Goal: Task Accomplishment & Management: Manage account settings

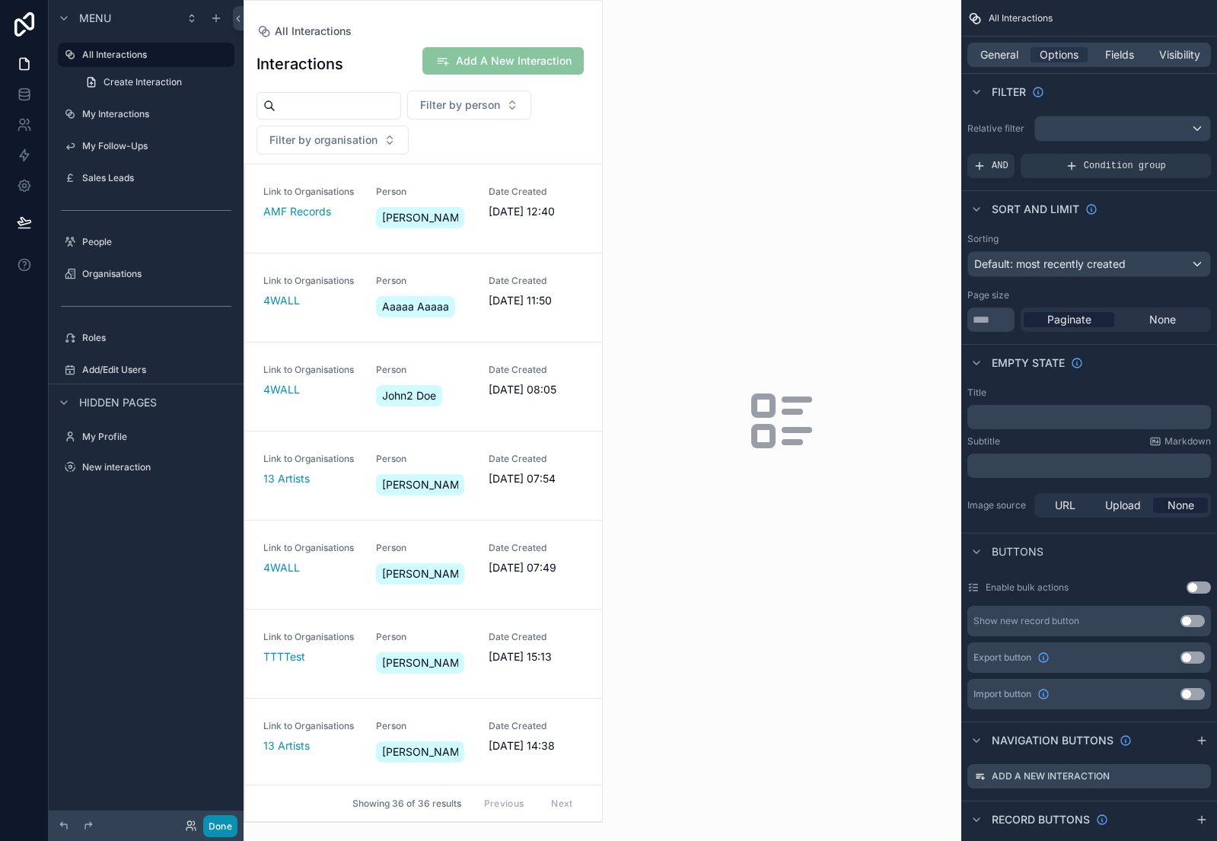
click at [218, 817] on button "Done" at bounding box center [220, 826] width 34 height 22
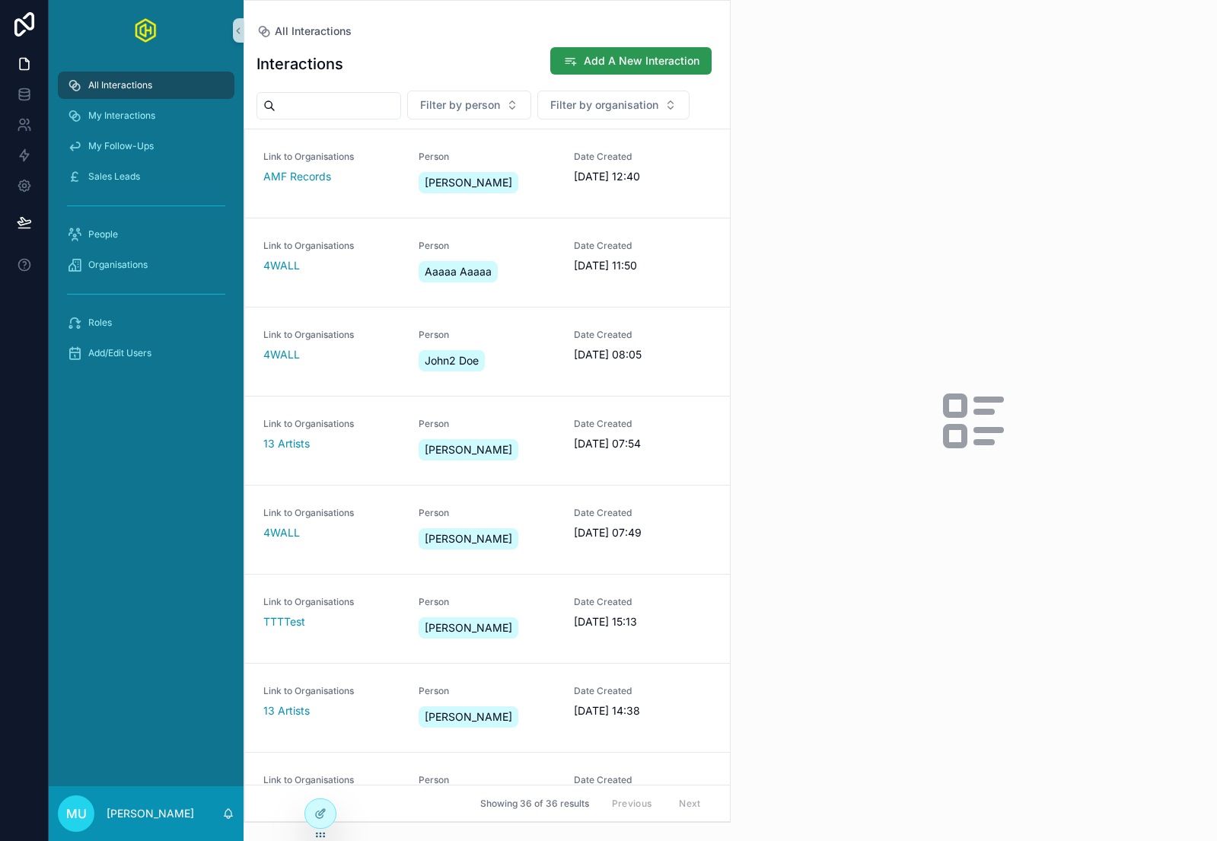
click at [624, 47] on button "Add A New Interaction" at bounding box center [630, 60] width 161 height 27
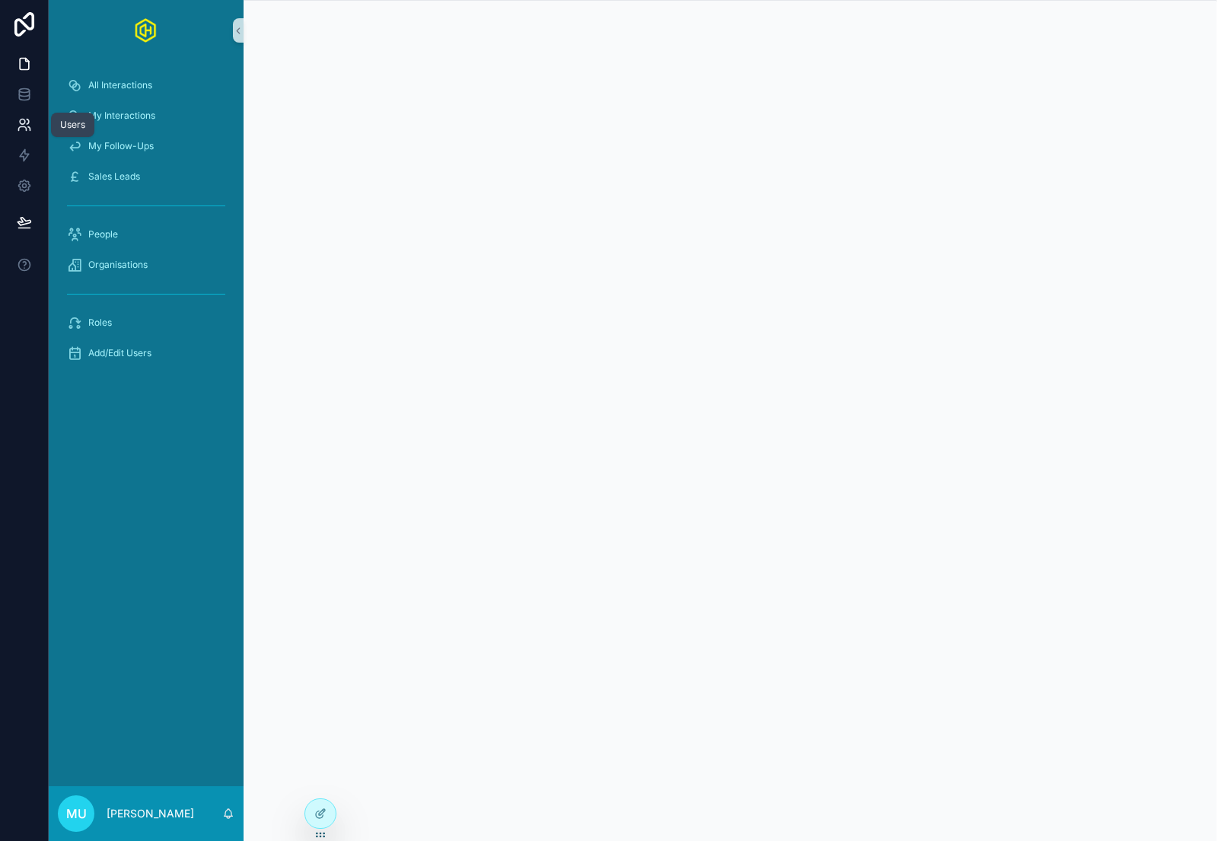
click at [21, 115] on link at bounding box center [24, 125] width 48 height 30
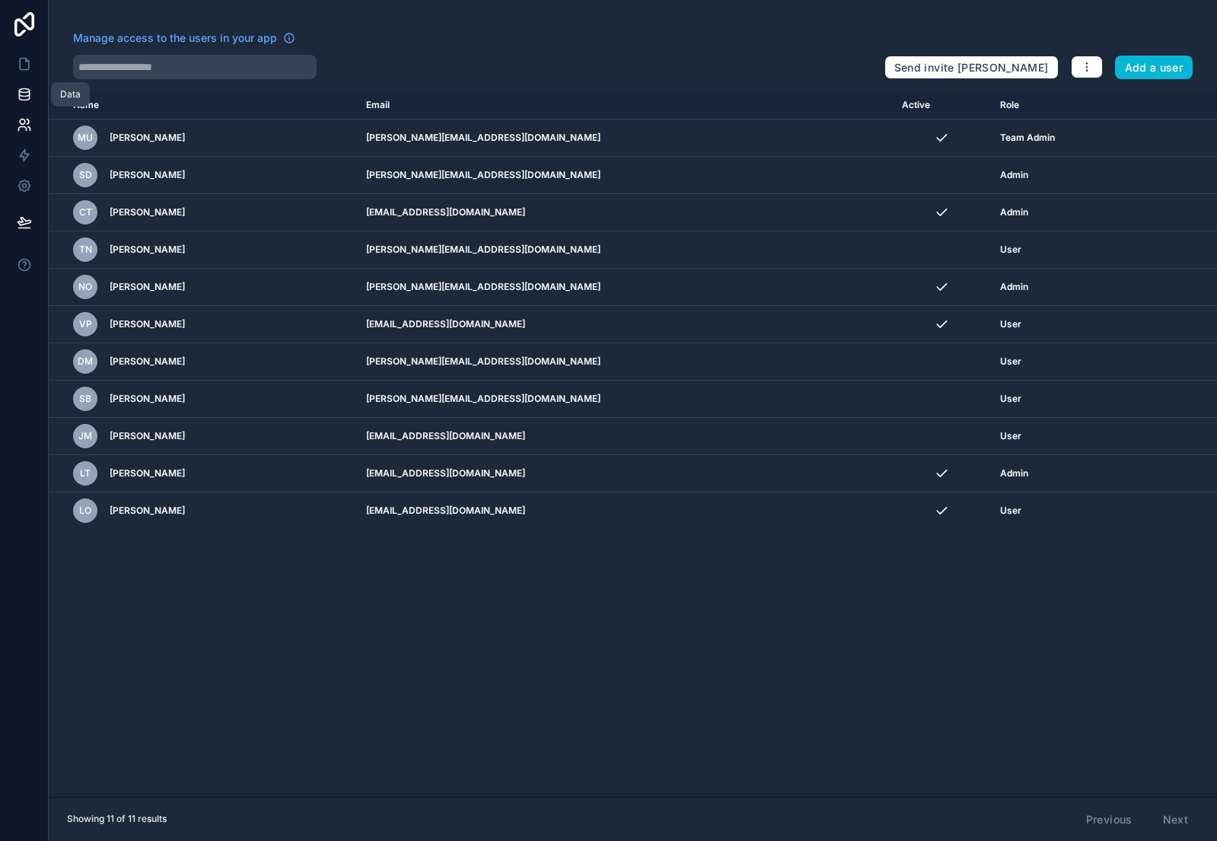
click at [33, 92] on link at bounding box center [24, 94] width 48 height 30
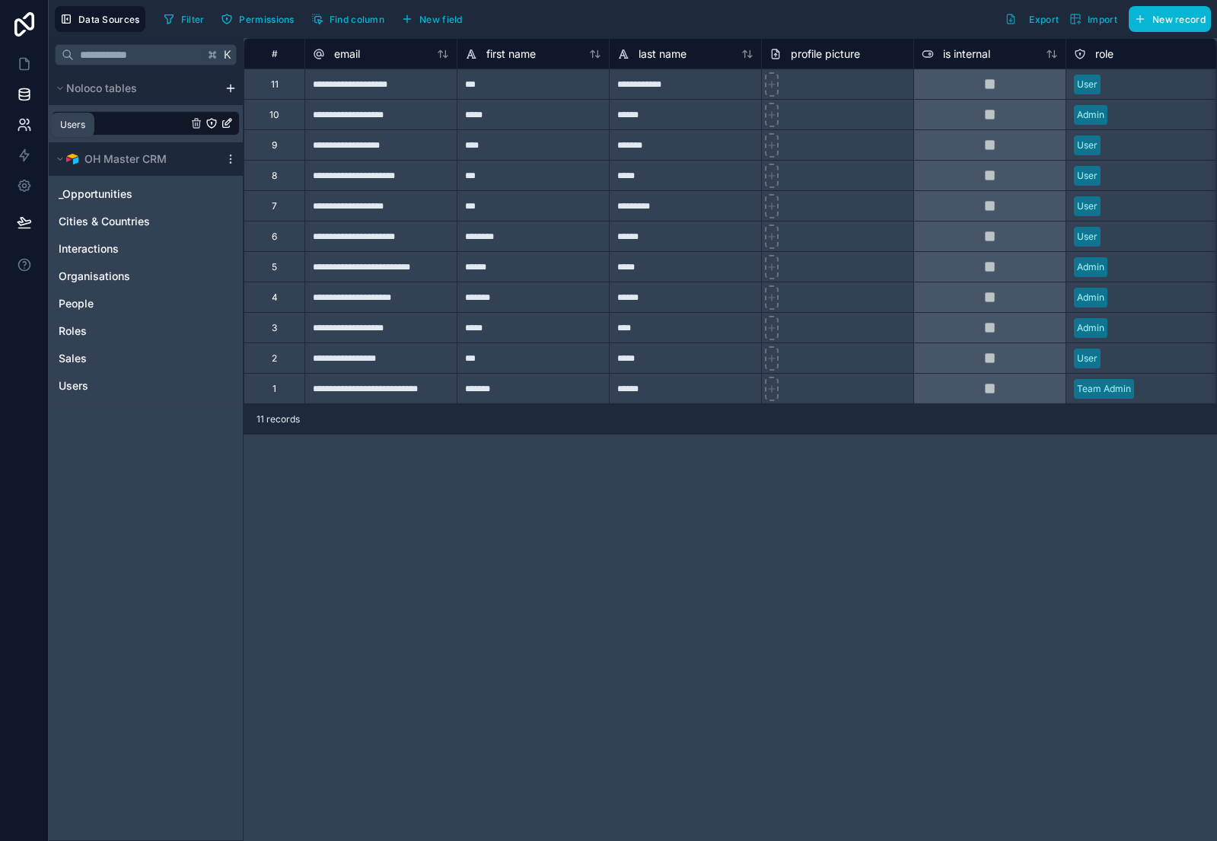
click at [24, 127] on icon at bounding box center [24, 124] width 15 height 15
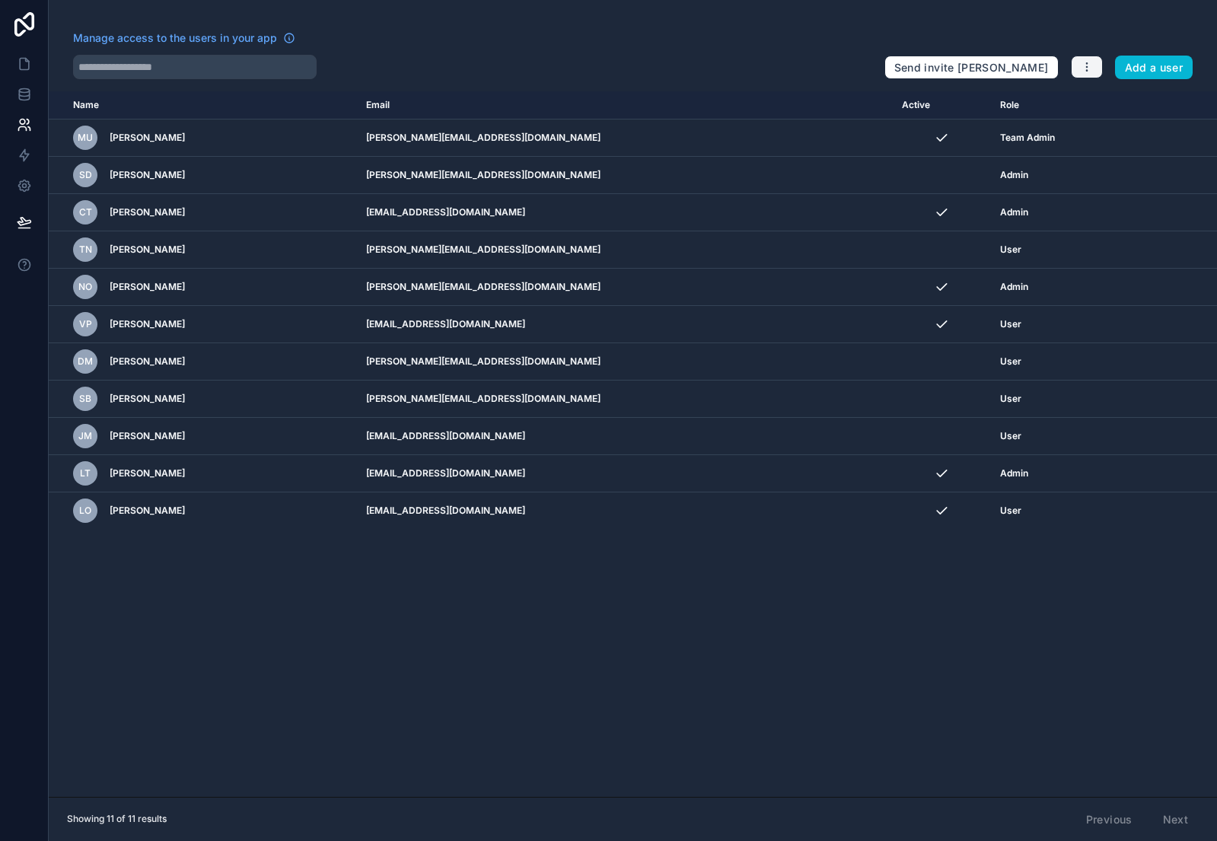
click at [1083, 66] on icon "button" at bounding box center [1086, 67] width 12 height 12
click at [1123, 101] on link "Manage roles" at bounding box center [1123, 103] width 107 height 24
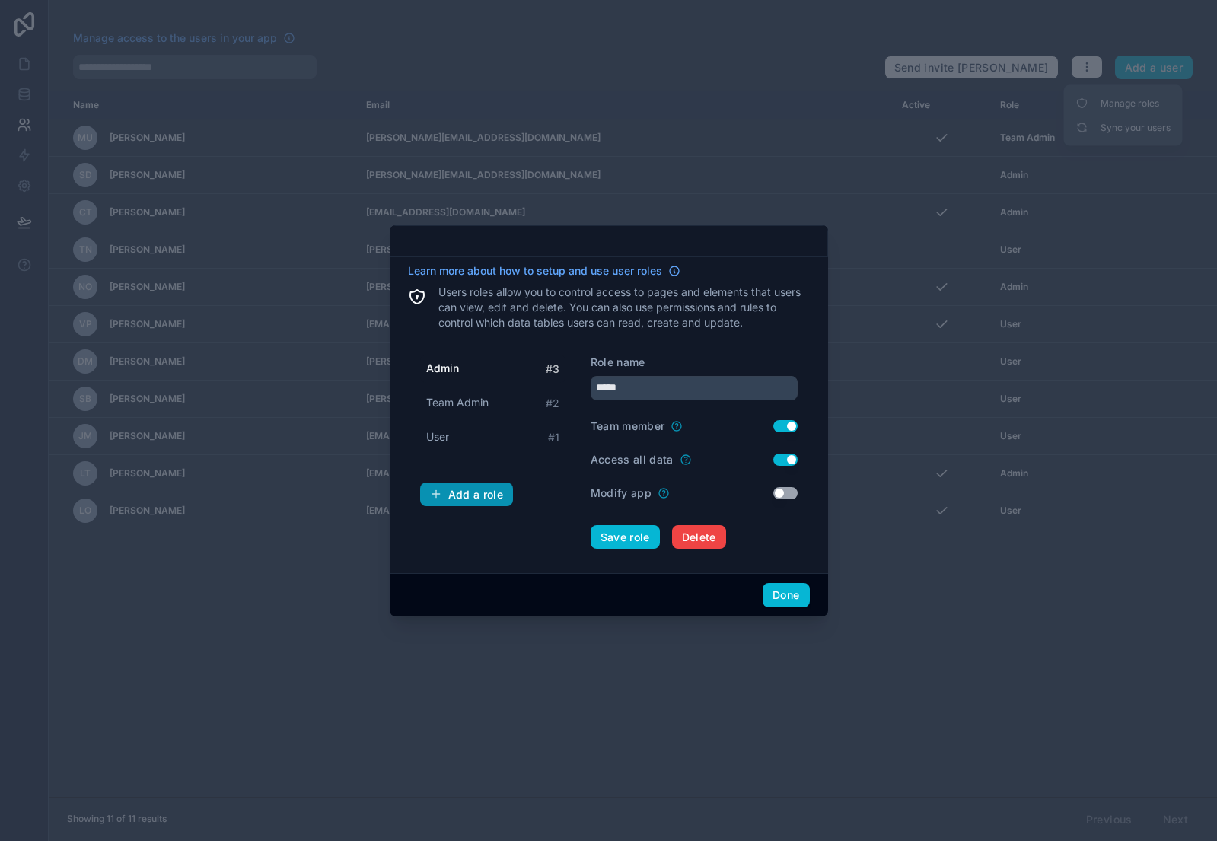
click at [469, 495] on div "Add a role" at bounding box center [467, 495] width 74 height 14
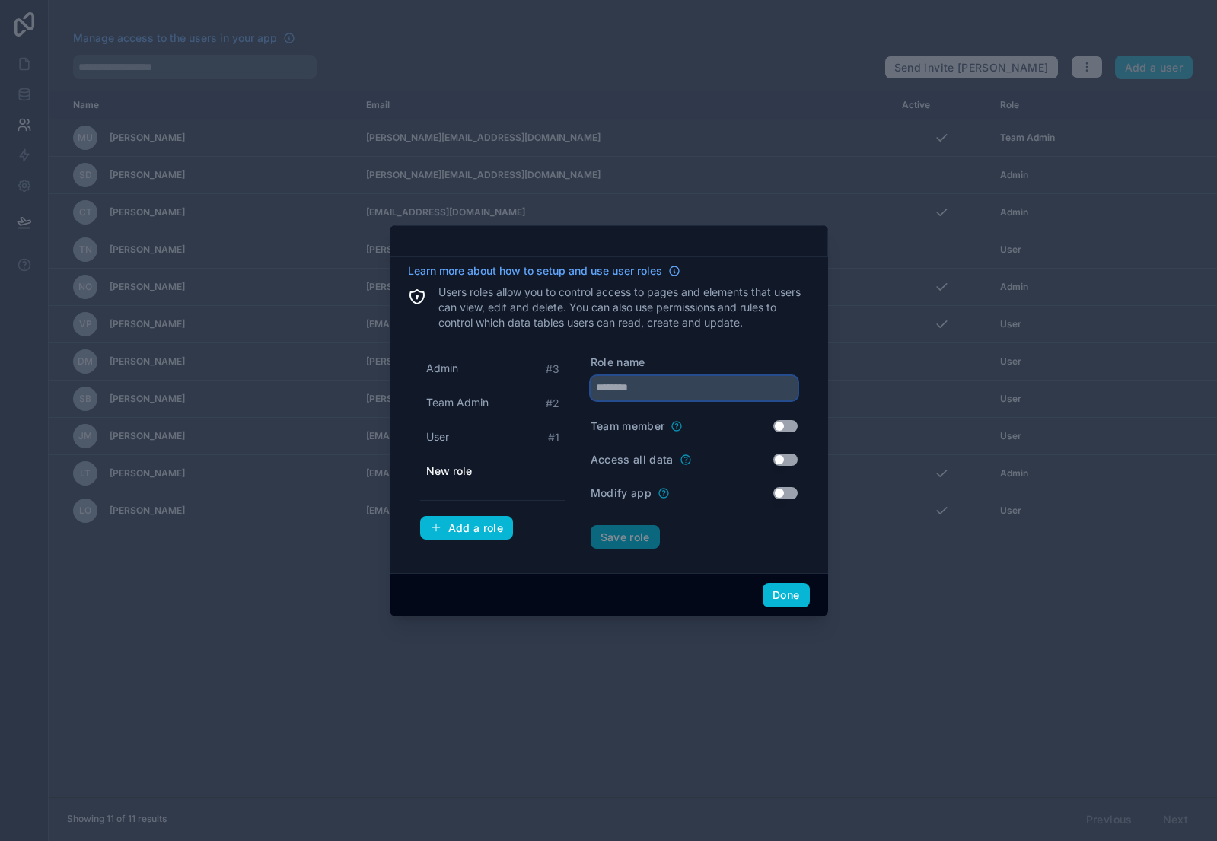
click at [639, 386] on input "text" at bounding box center [693, 388] width 207 height 24
type input "***"
click at [640, 538] on button "Save role" at bounding box center [624, 537] width 69 height 24
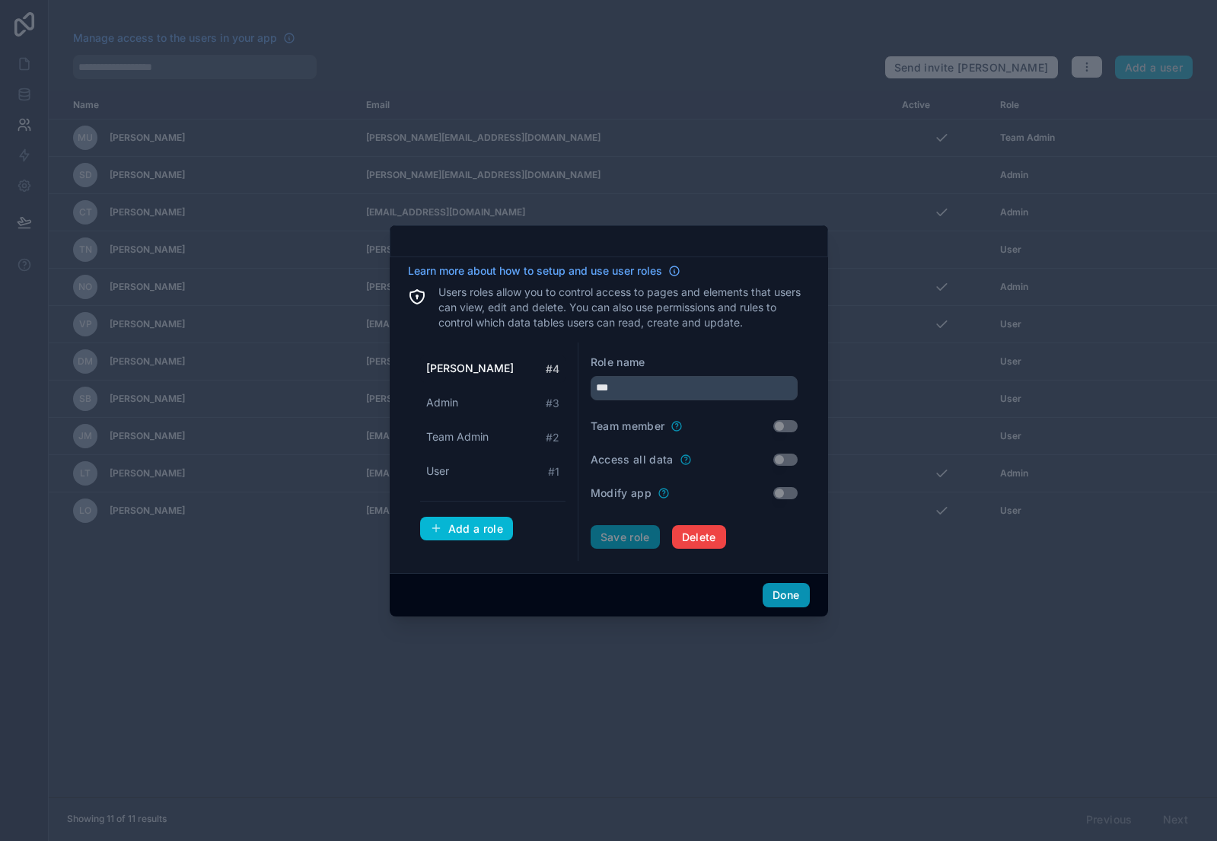
click at [788, 597] on button "Done" at bounding box center [785, 595] width 46 height 24
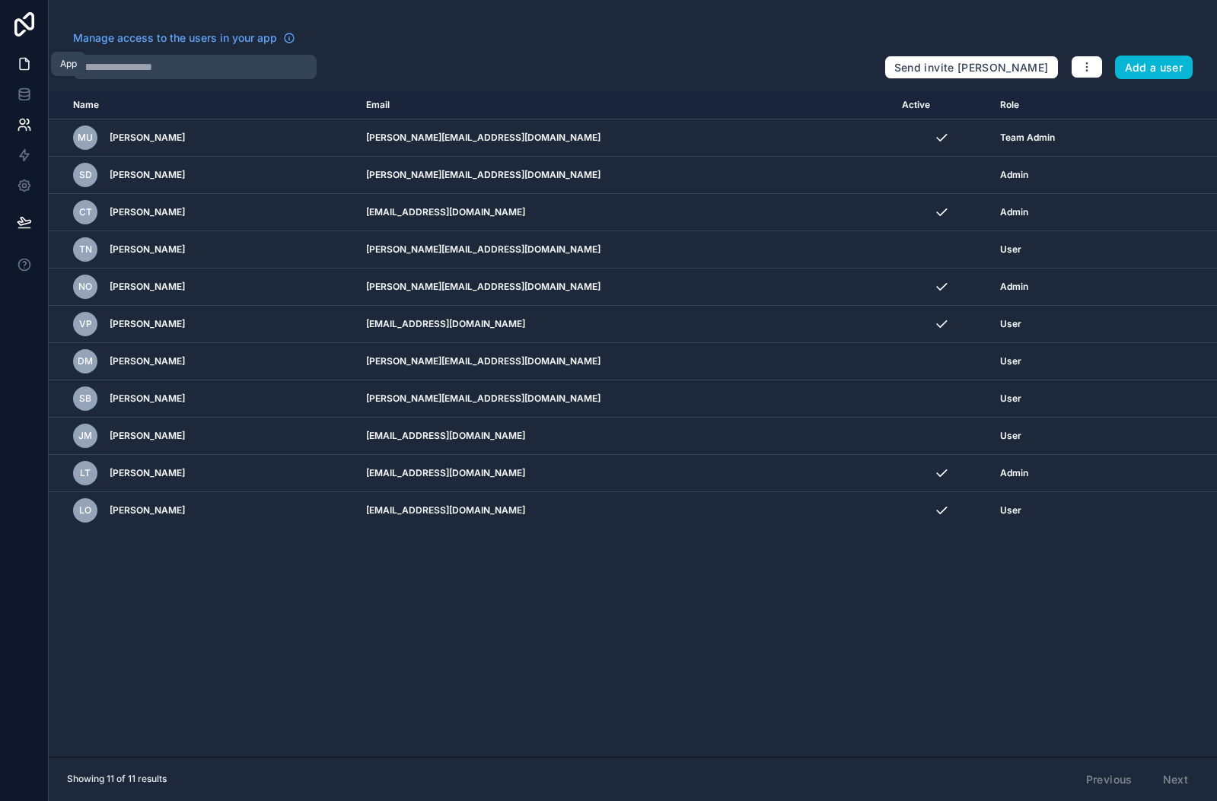
click at [20, 68] on icon at bounding box center [24, 64] width 9 height 11
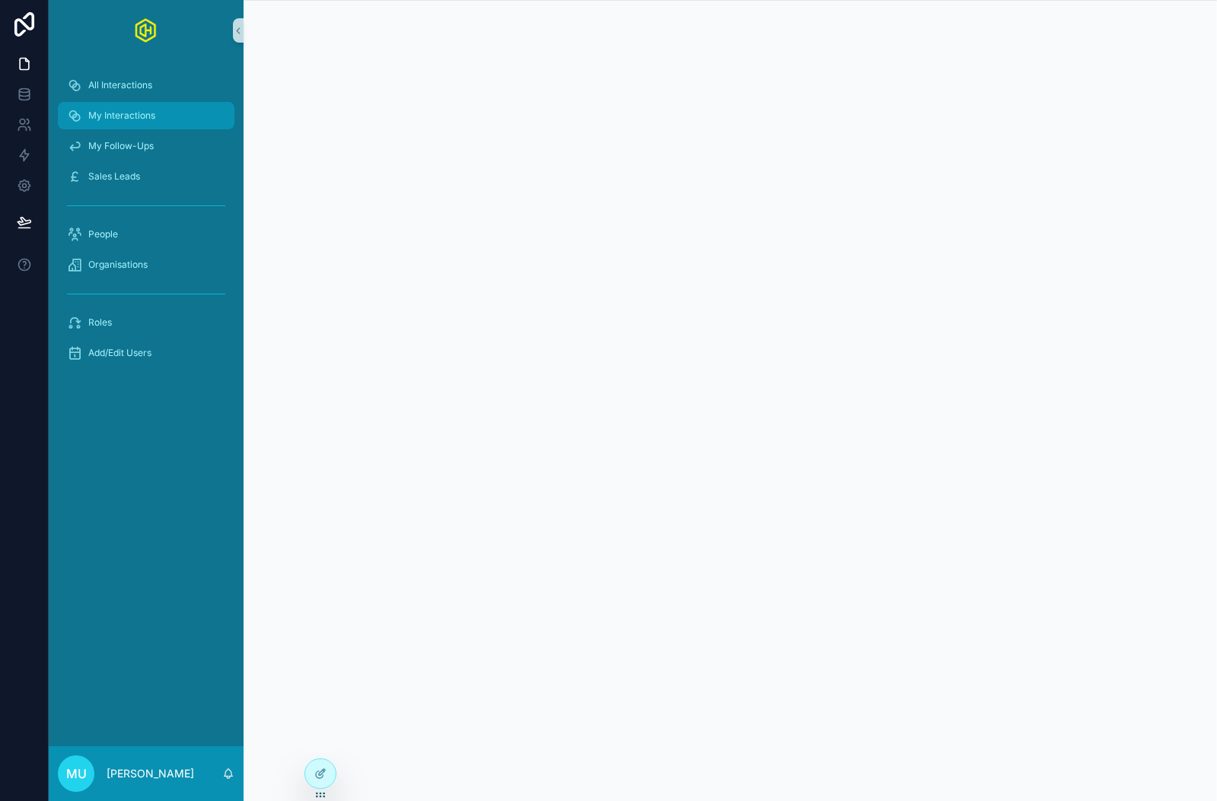
click at [149, 124] on div "My Interactions" at bounding box center [146, 115] width 158 height 24
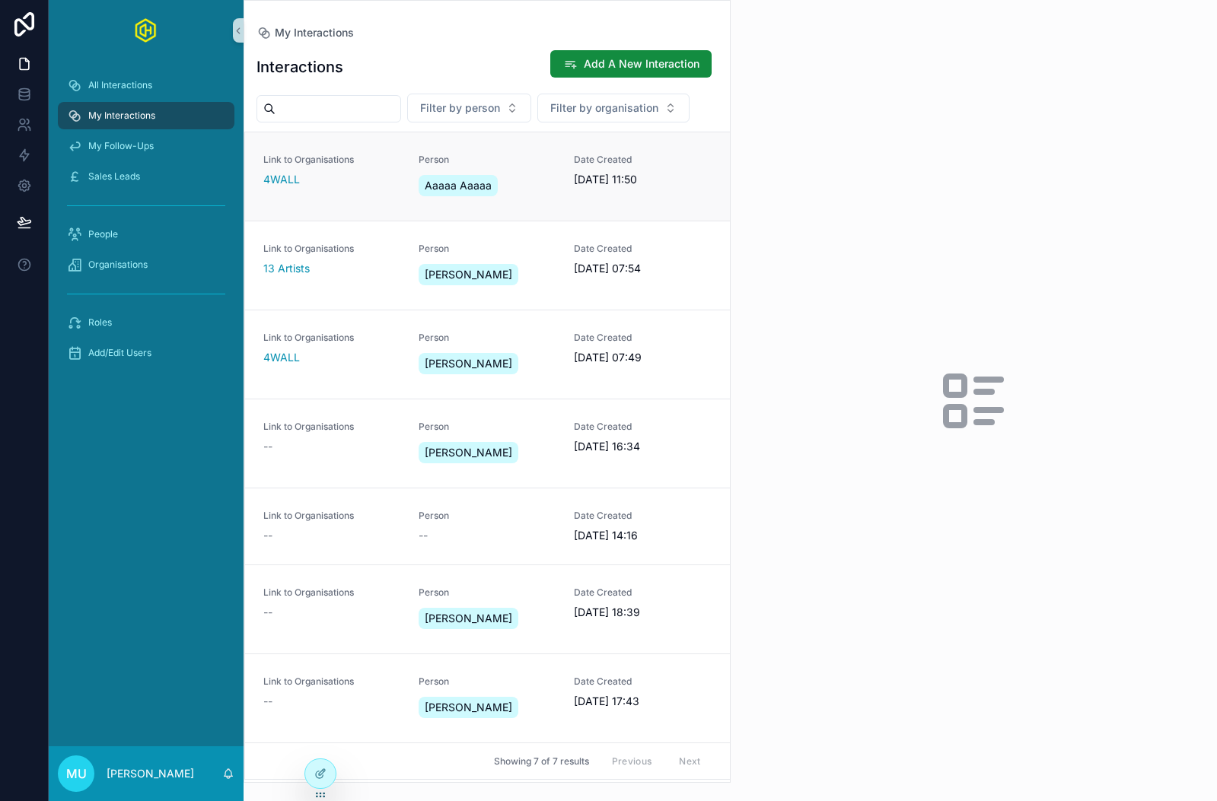
click at [332, 164] on span "Link to Organisations" at bounding box center [331, 160] width 137 height 12
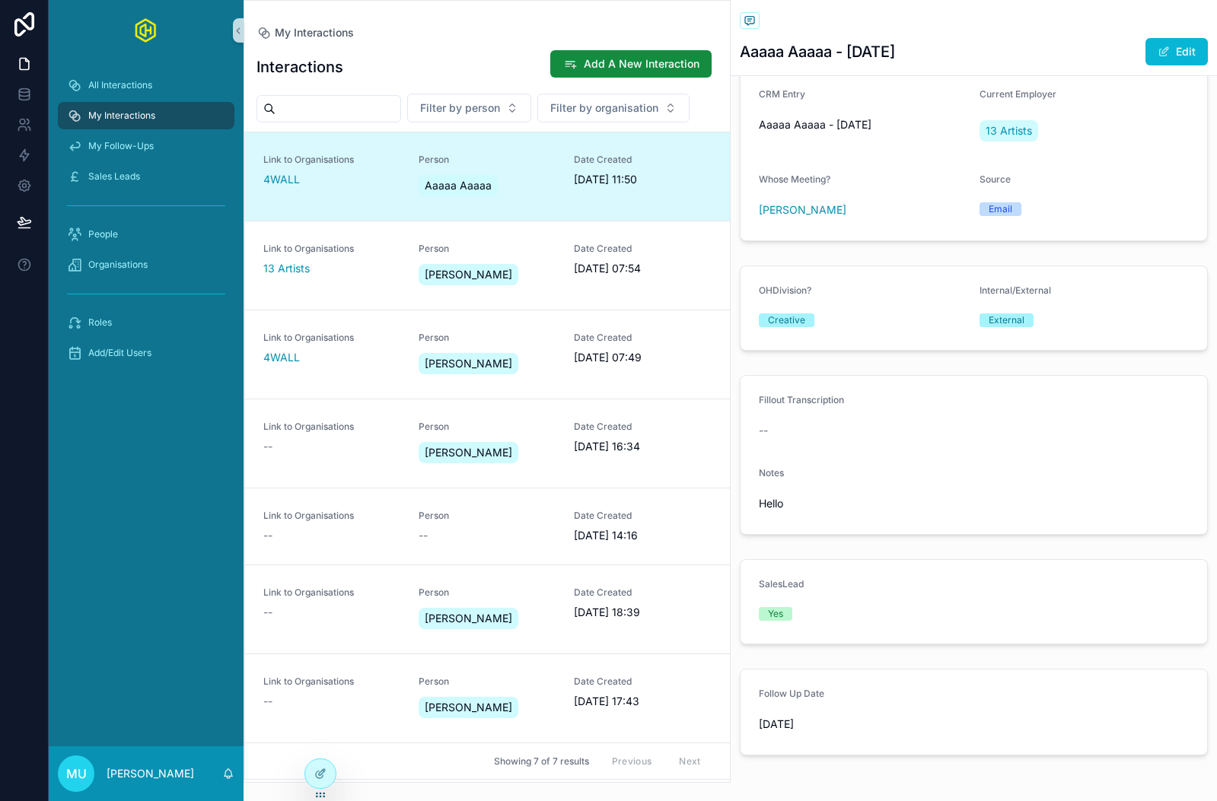
scroll to position [89, 0]
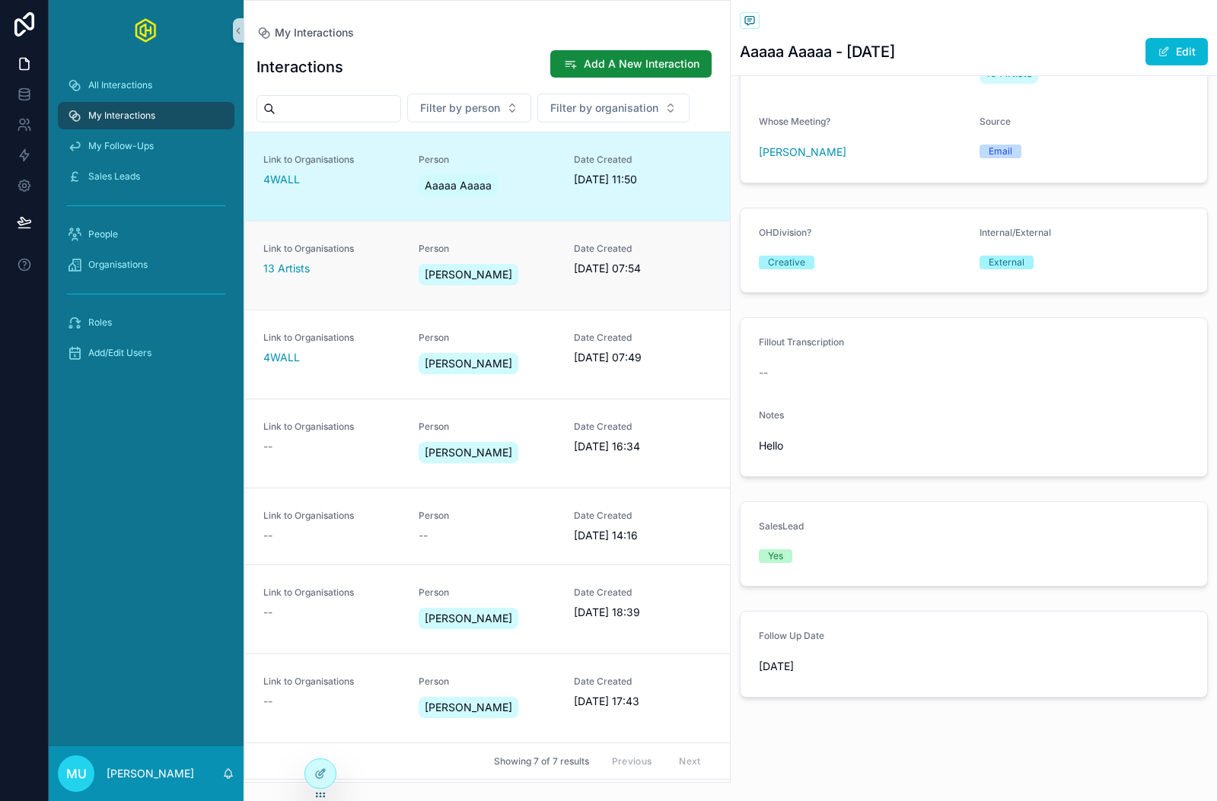
click at [550, 252] on span "Person" at bounding box center [486, 249] width 137 height 12
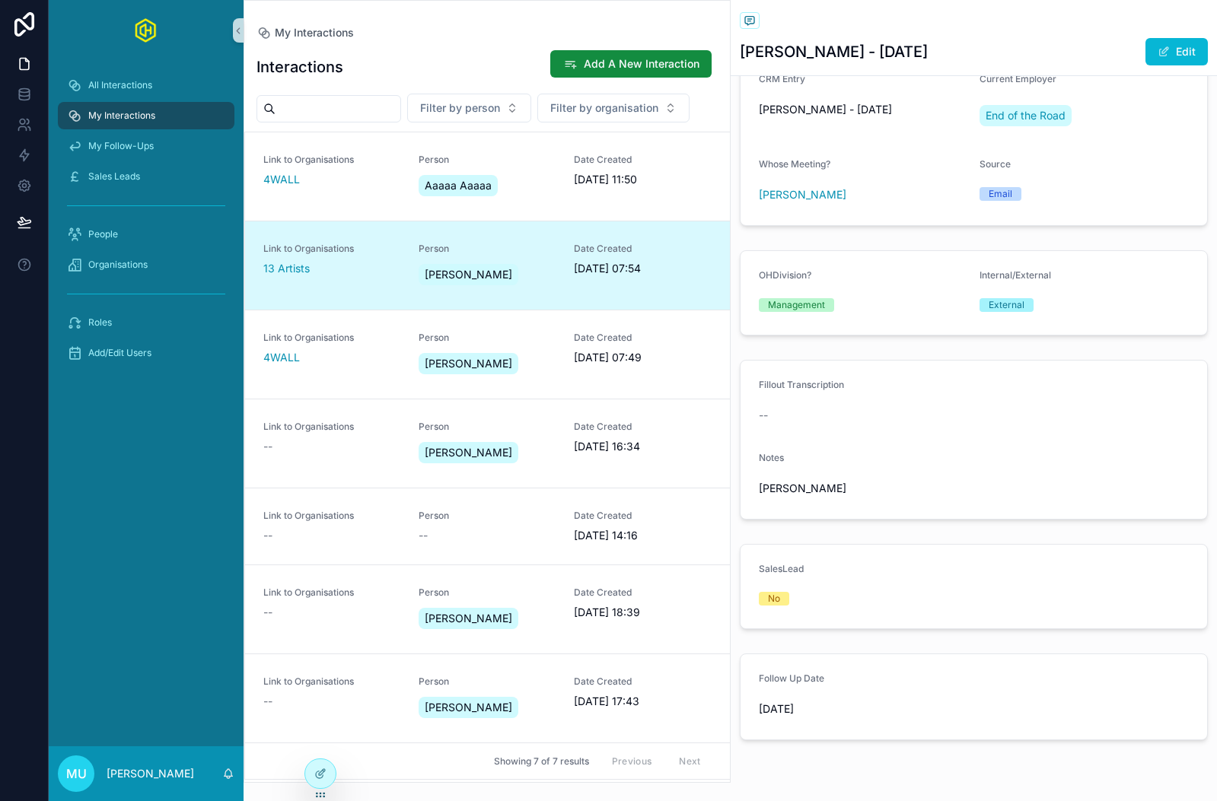
scroll to position [89, 0]
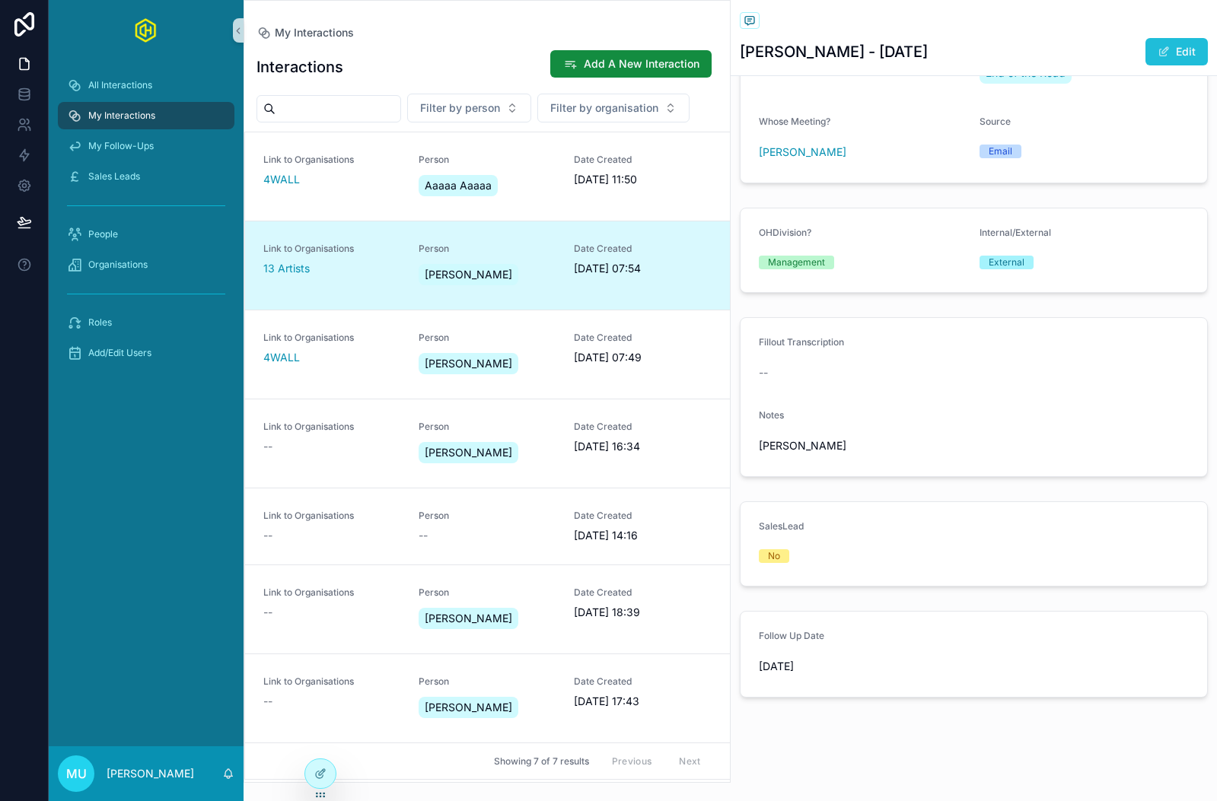
click at [1175, 53] on button "Edit" at bounding box center [1176, 51] width 62 height 27
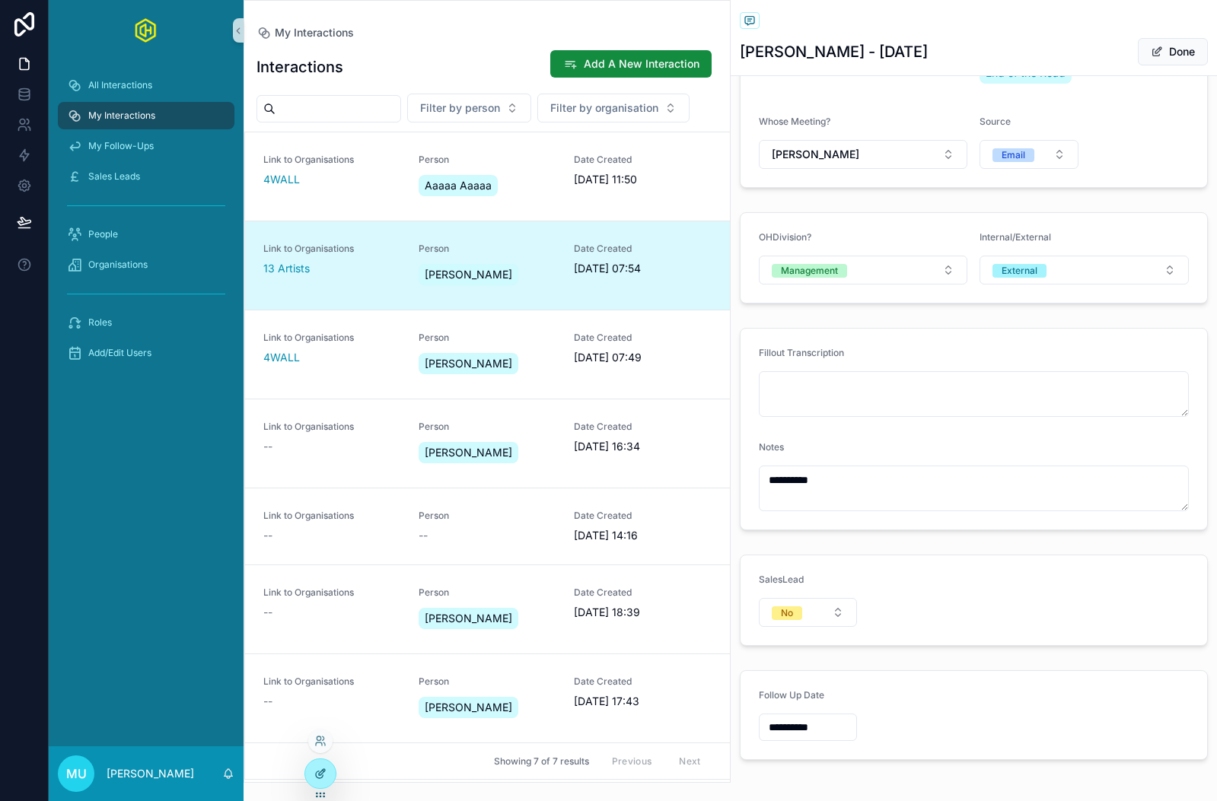
click at [323, 768] on icon at bounding box center [320, 774] width 12 height 12
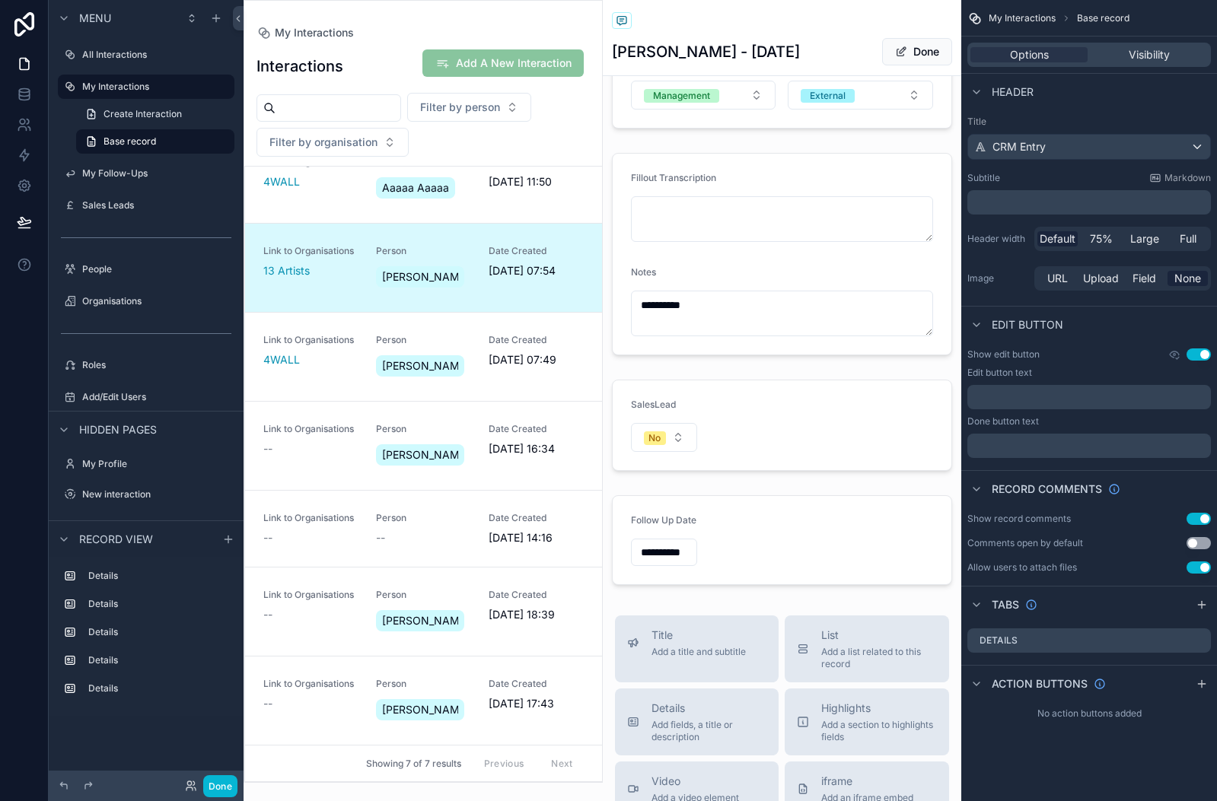
scroll to position [275, 0]
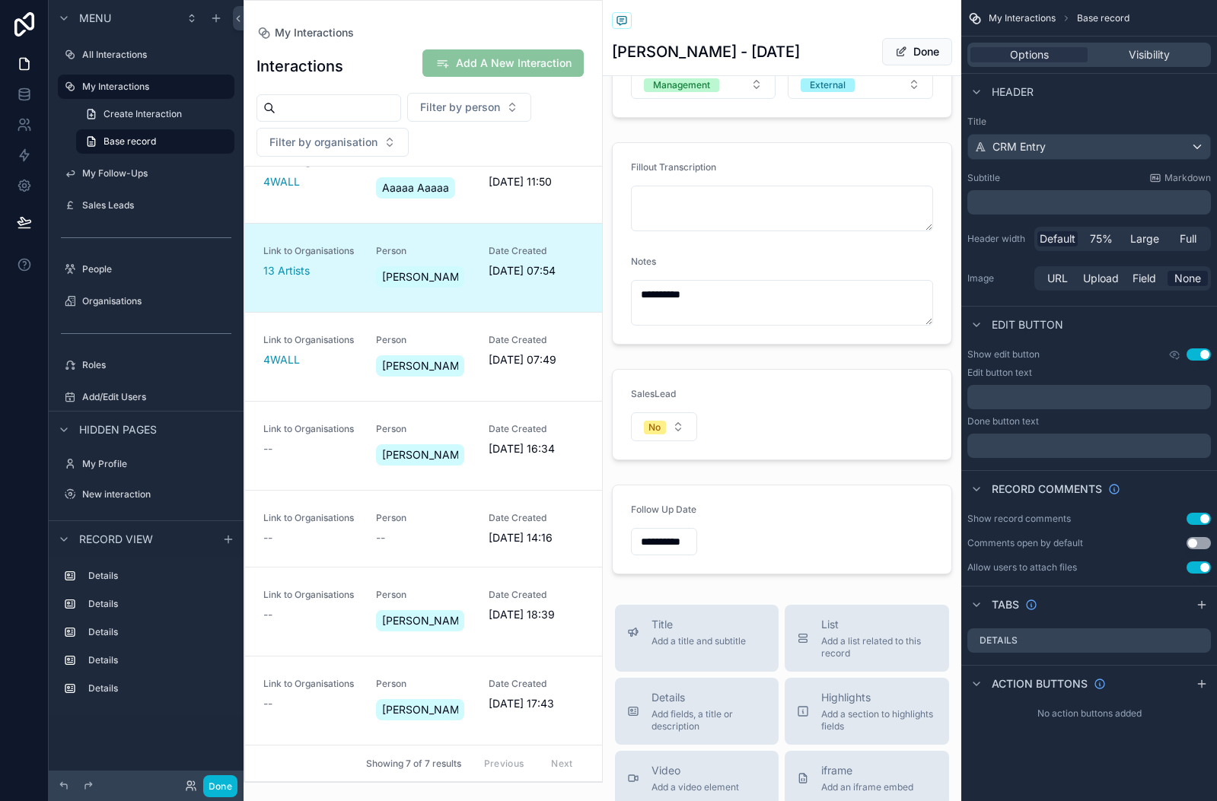
click at [810, 406] on div "scrollable content" at bounding box center [782, 414] width 359 height 103
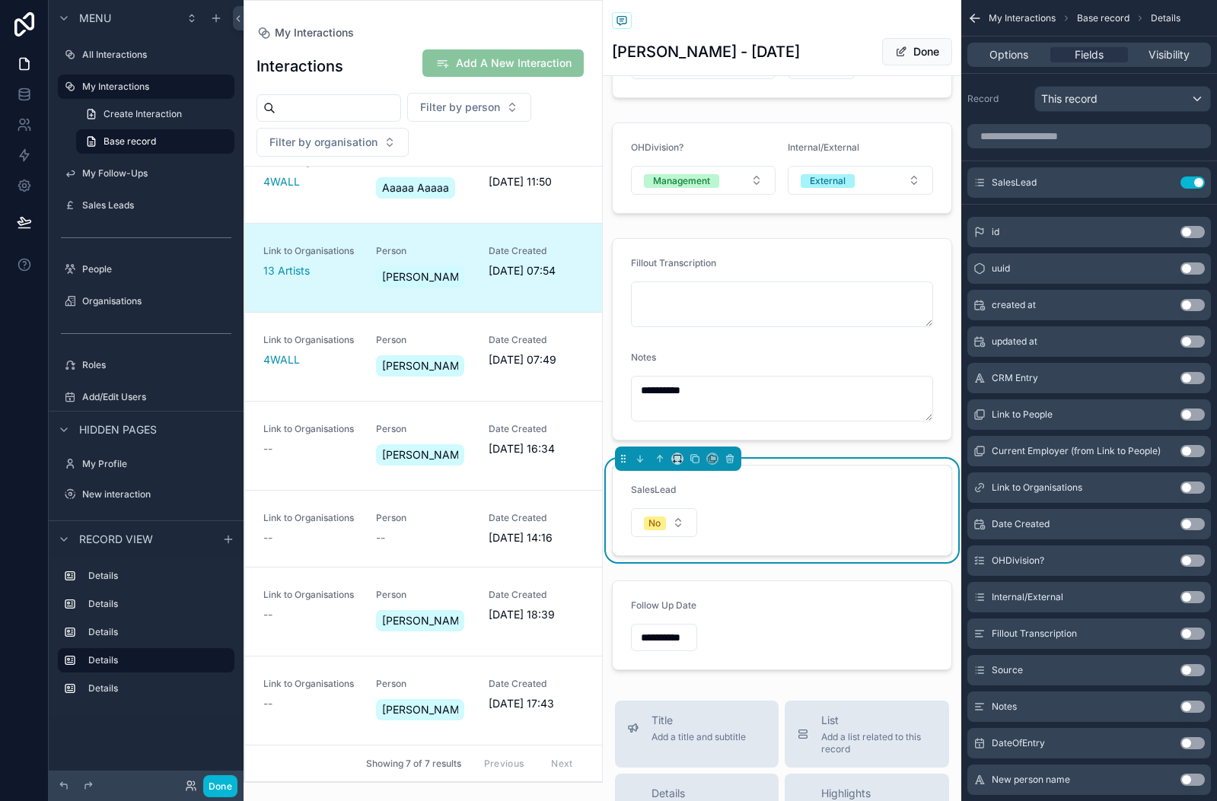
scroll to position [182, 0]
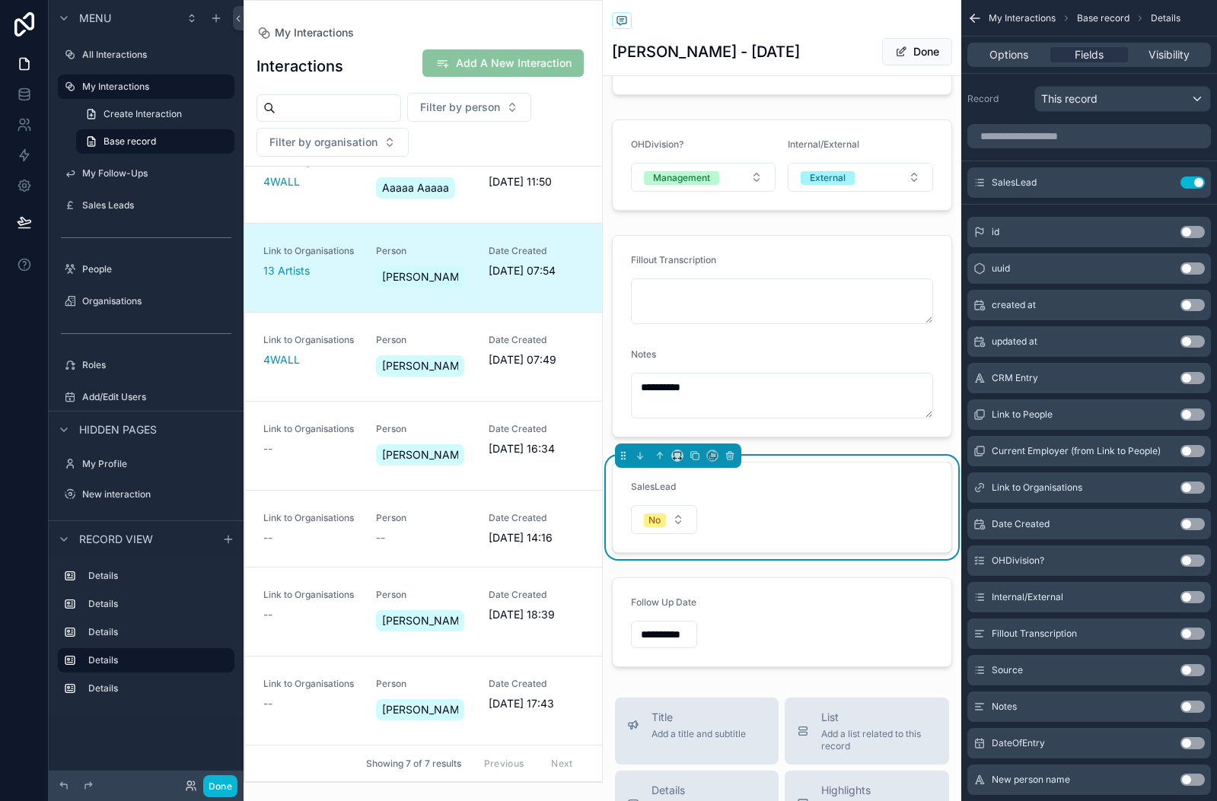
click at [806, 494] on form "SalesLead No" at bounding box center [782, 508] width 339 height 90
click at [1030, 139] on input "scrollable content" at bounding box center [1088, 136] width 243 height 24
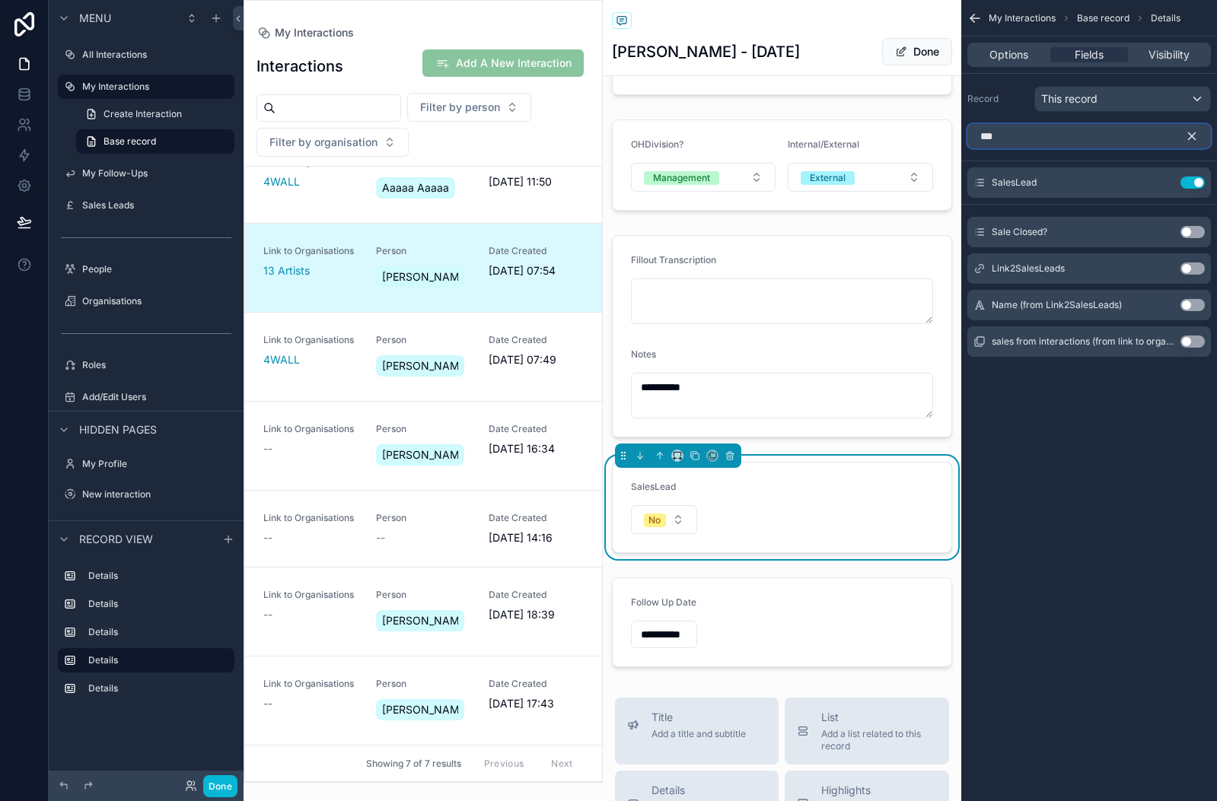
type input "***"
click at [1192, 269] on button "Use setting" at bounding box center [1192, 269] width 24 height 12
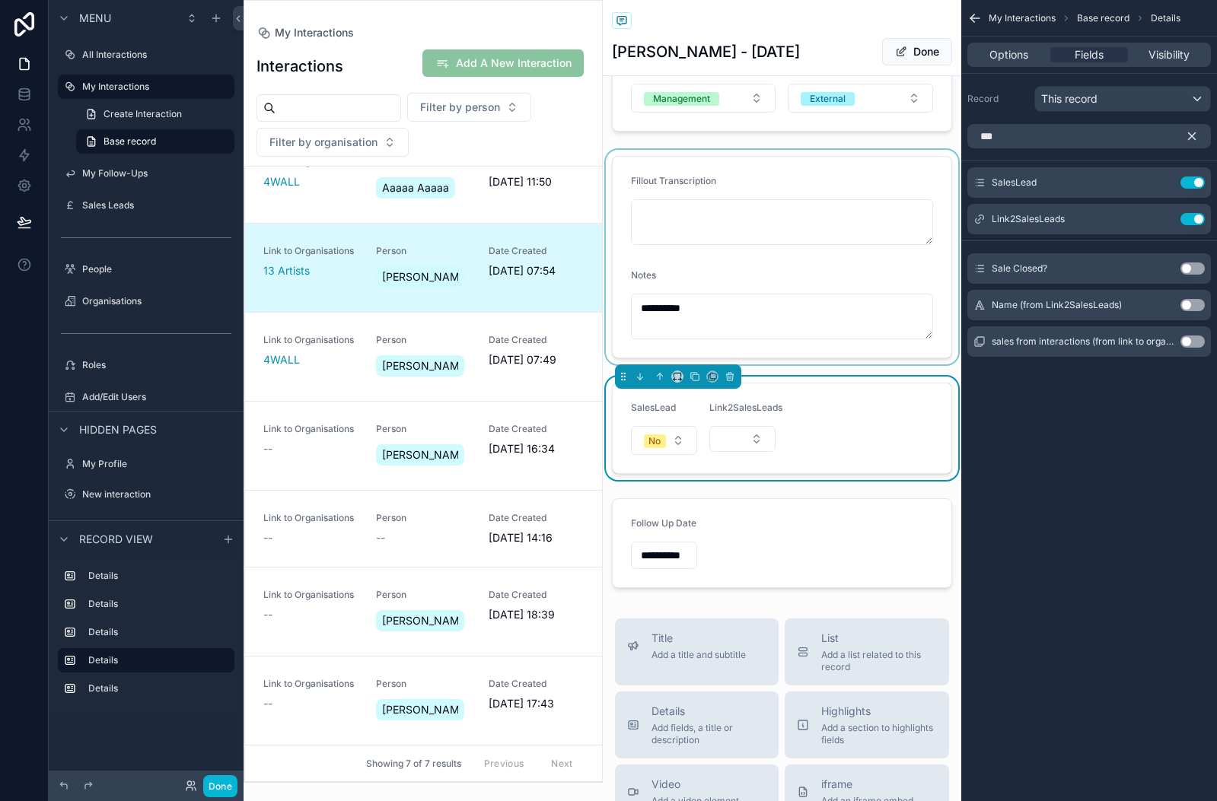
scroll to position [263, 0]
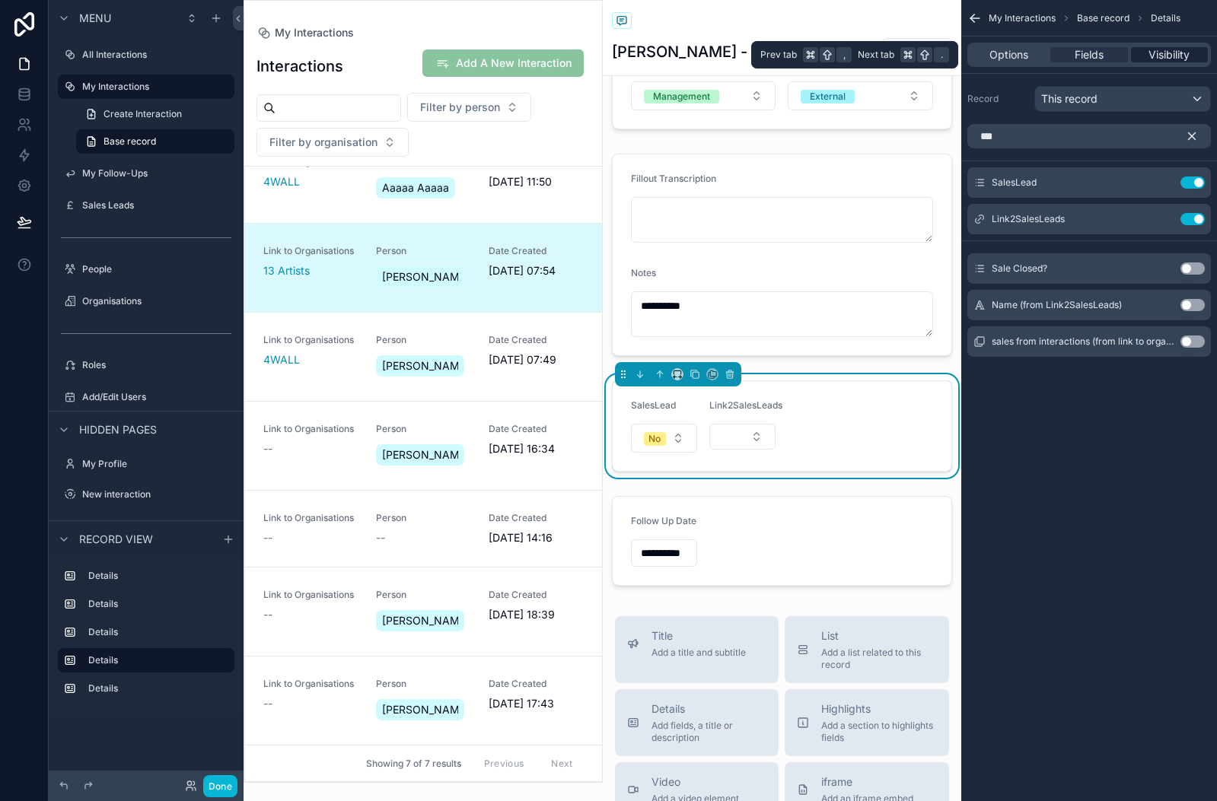
click at [1175, 59] on span "Visibility" at bounding box center [1168, 54] width 41 height 15
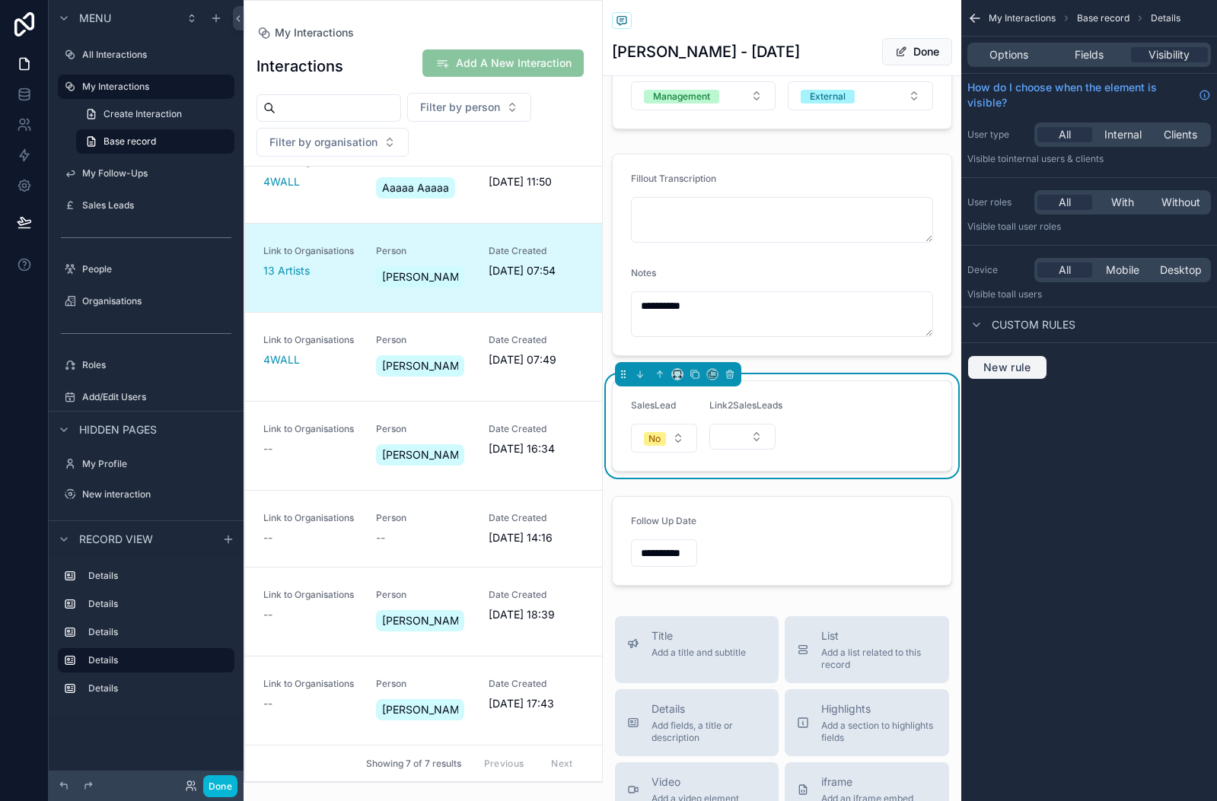
click at [994, 356] on button "New rule" at bounding box center [1007, 367] width 80 height 24
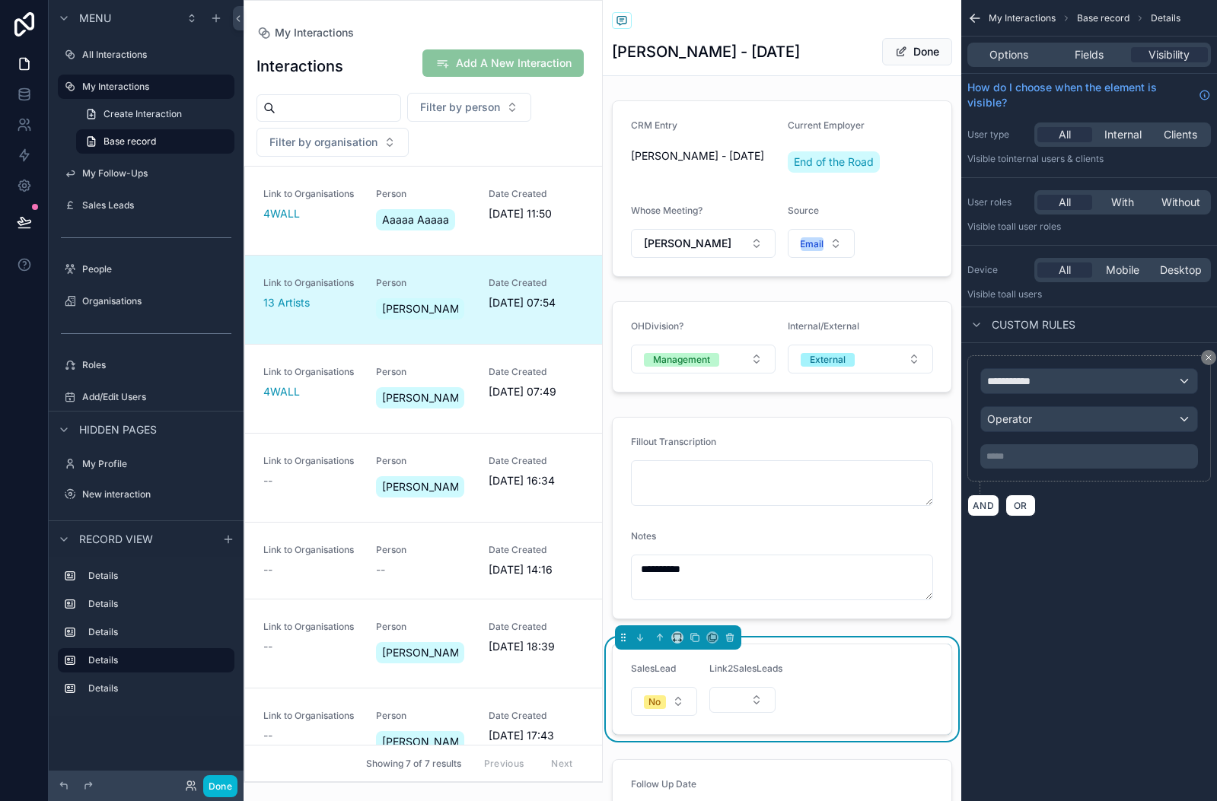
scroll to position [62, 0]
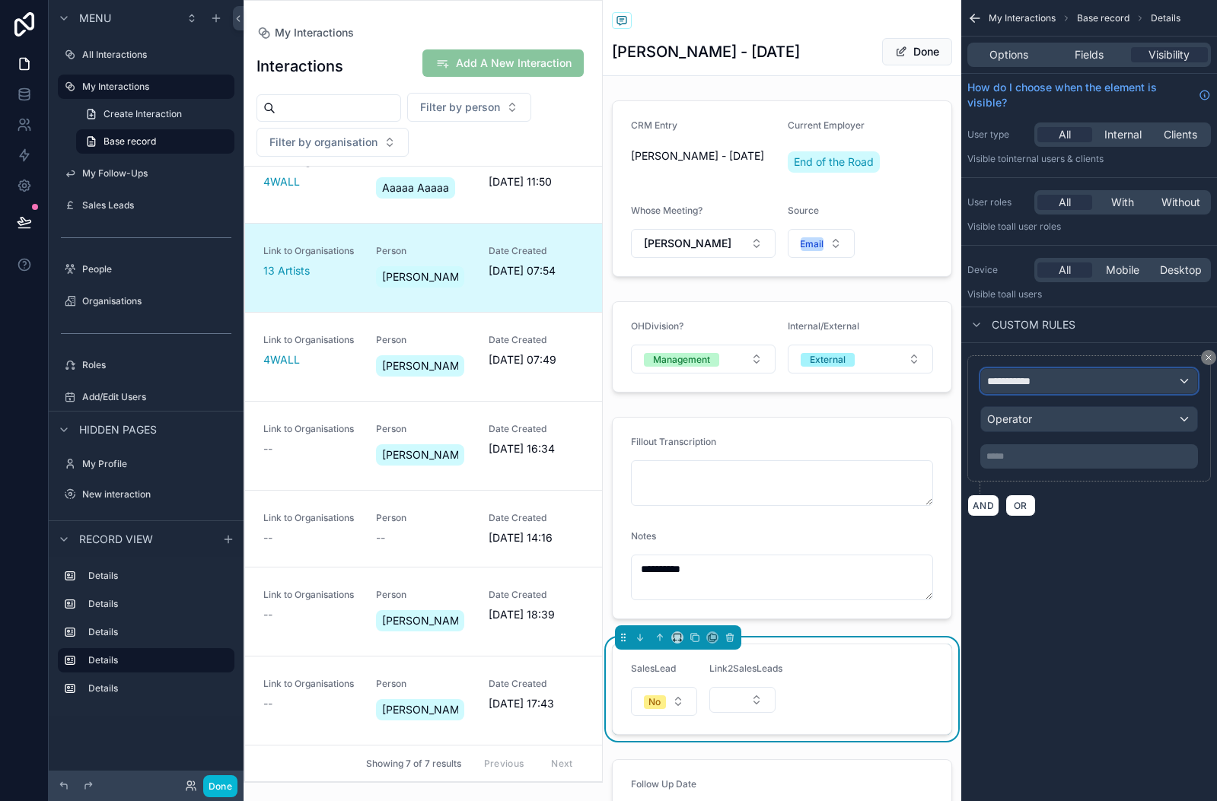
click at [1057, 391] on div "**********" at bounding box center [1089, 381] width 216 height 24
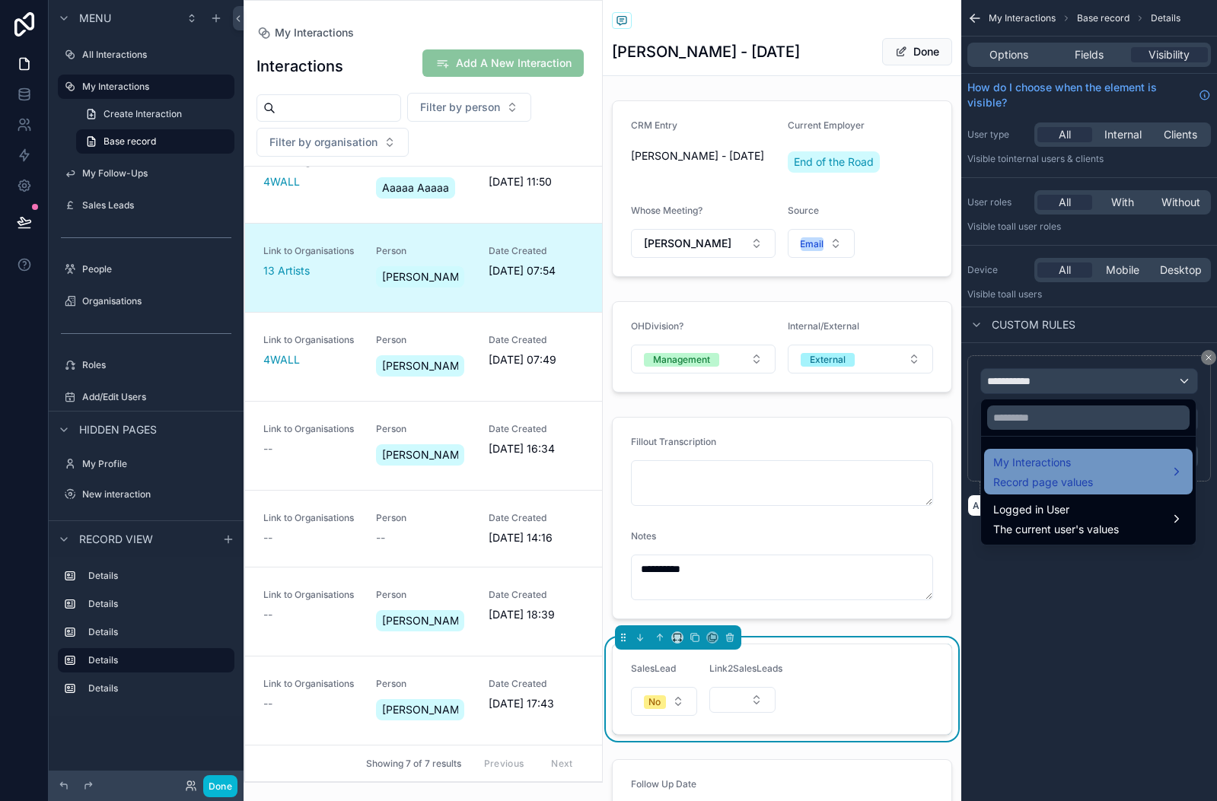
click at [1052, 461] on span "My Interactions" at bounding box center [1043, 462] width 100 height 18
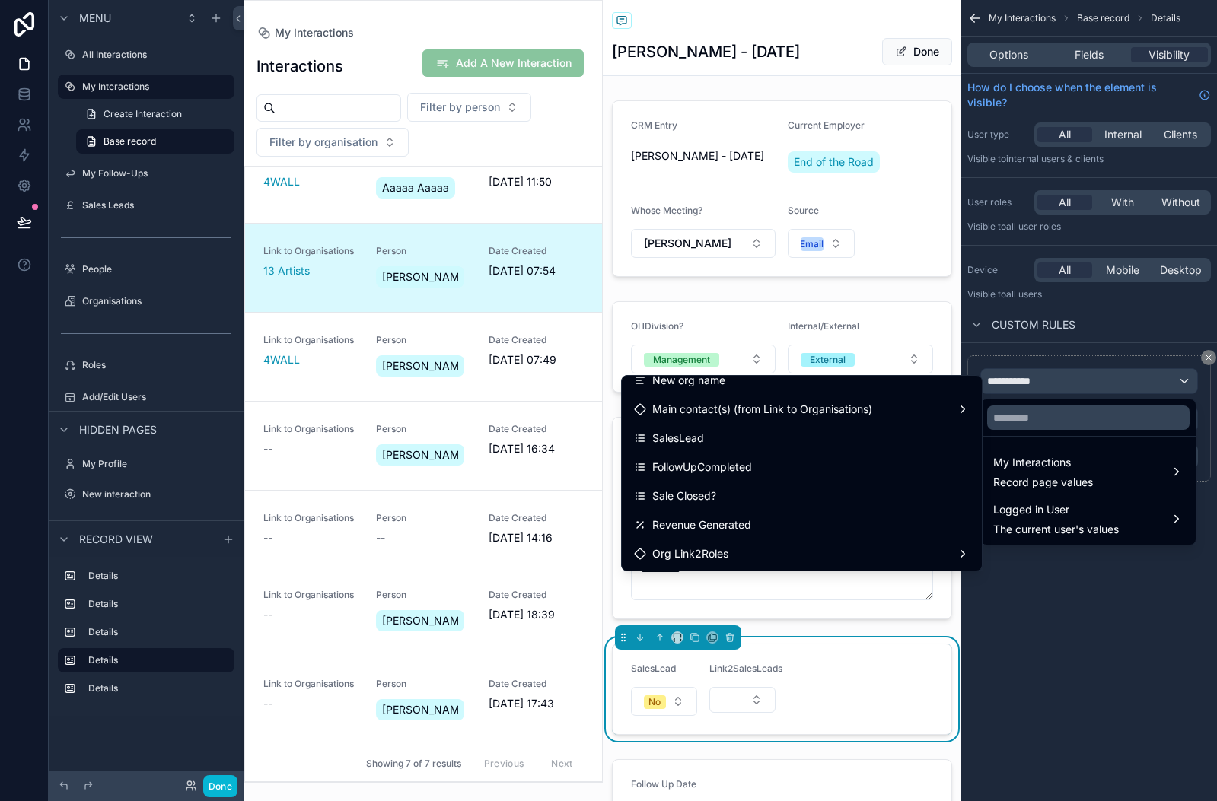
scroll to position [506, 0]
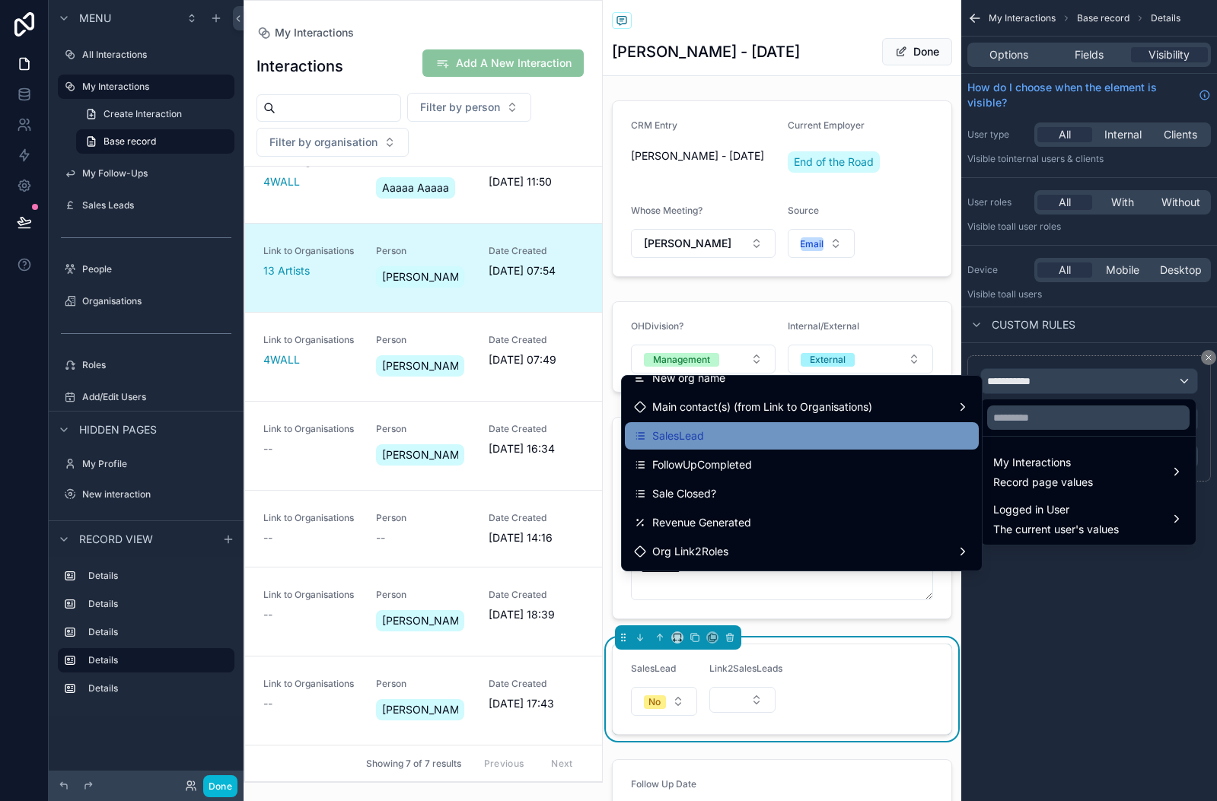
click at [705, 428] on div "SalesLead" at bounding box center [802, 436] width 336 height 18
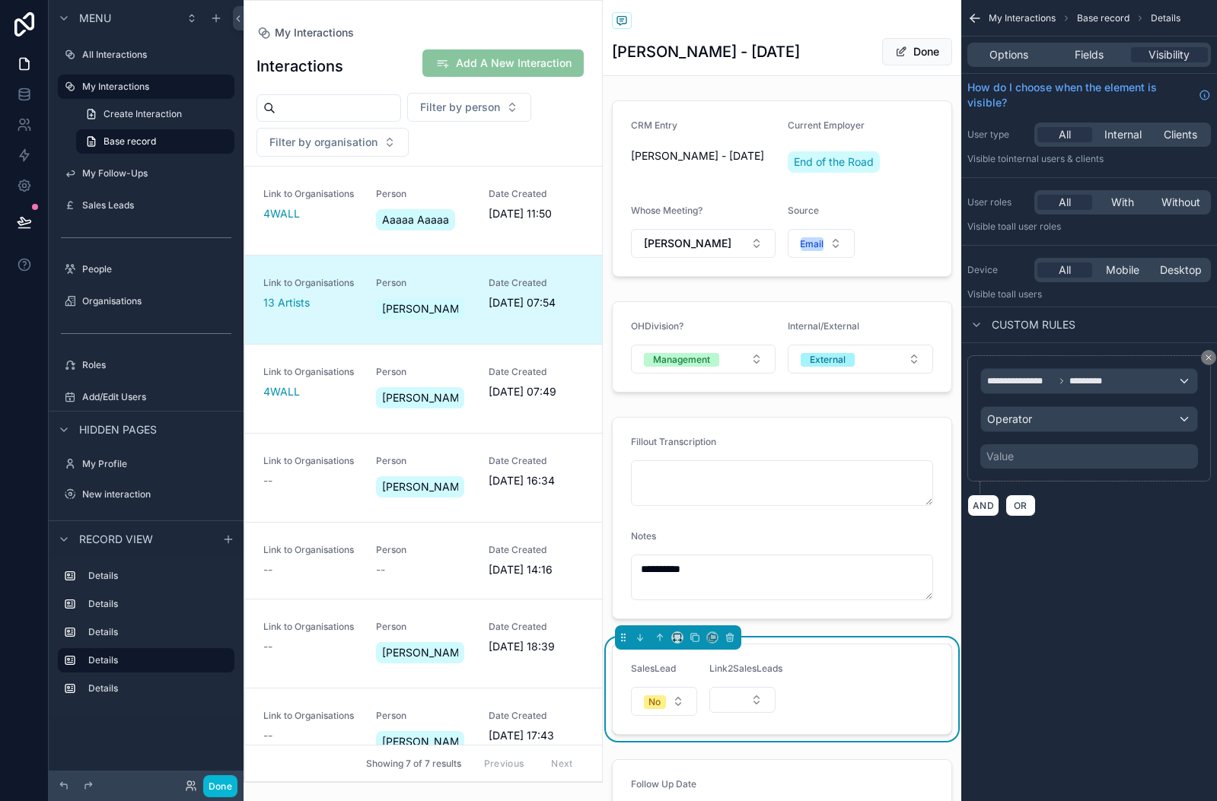
scroll to position [62, 0]
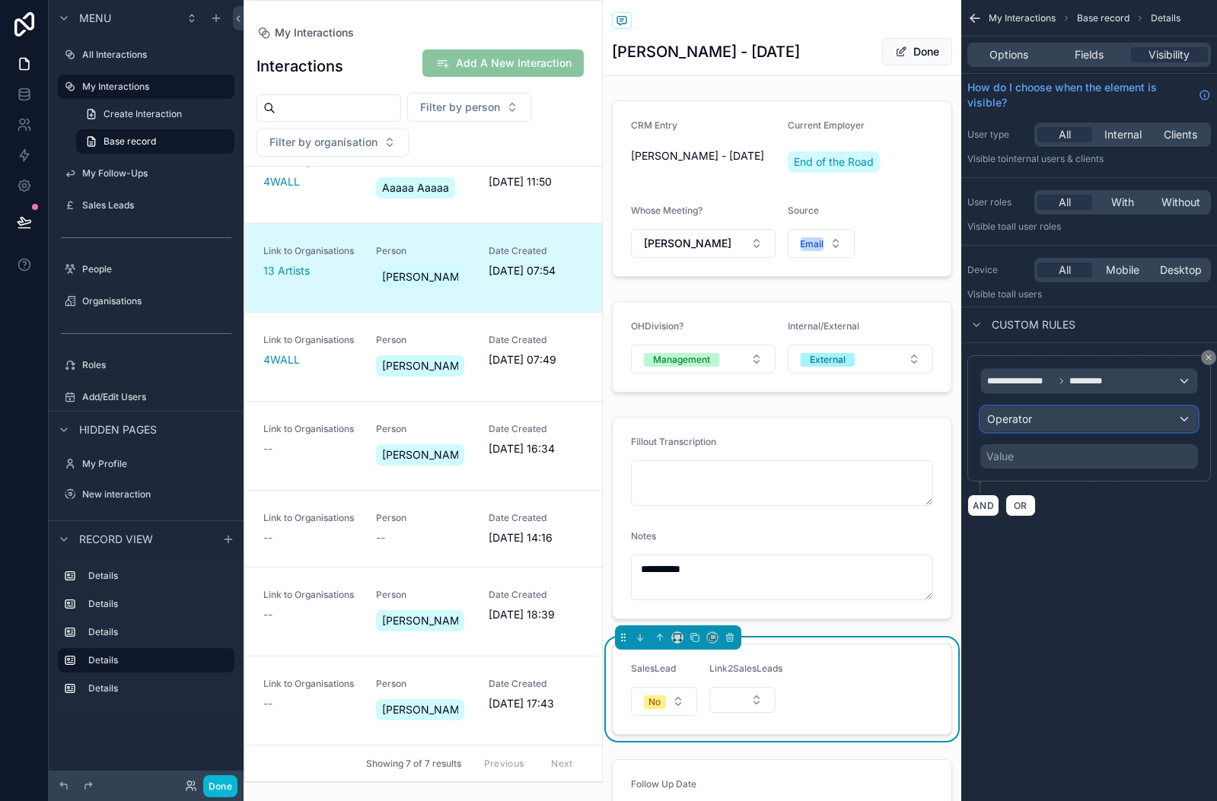
click at [1036, 417] on div "Operator" at bounding box center [1089, 419] width 216 height 24
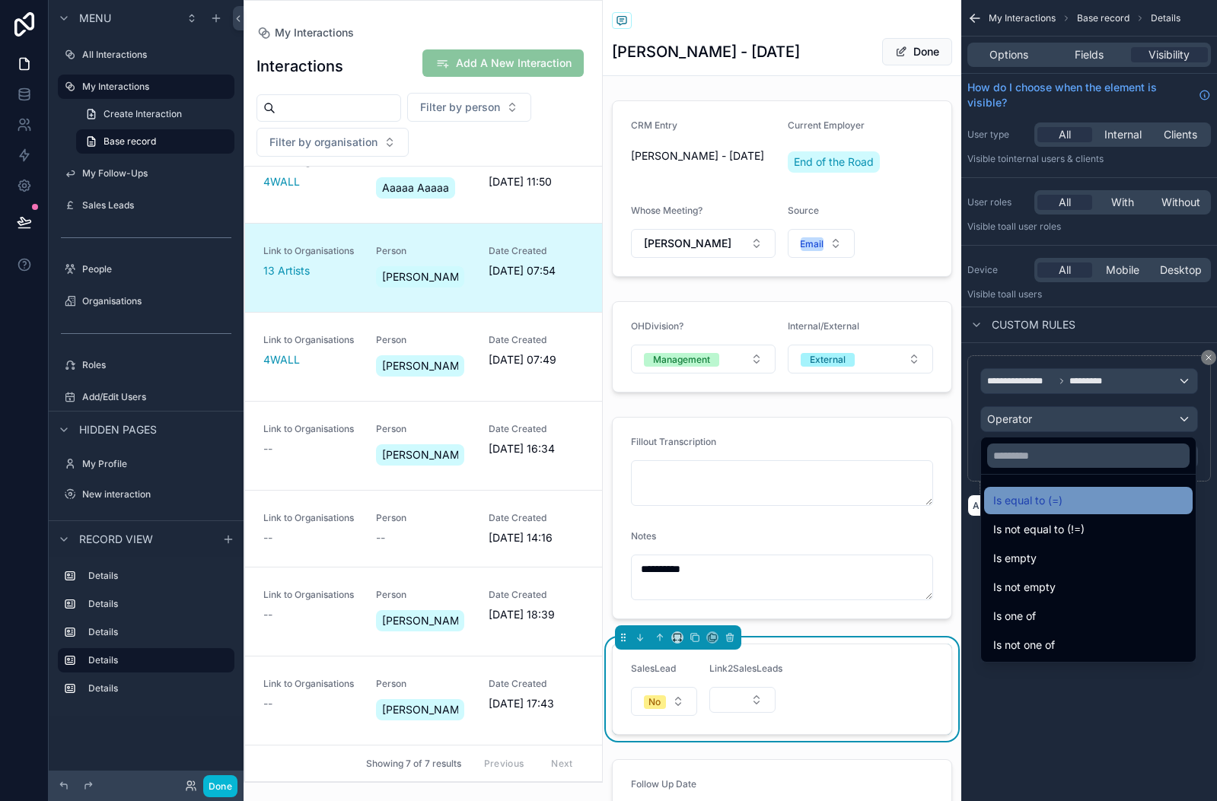
click at [1034, 488] on div "Is equal to (=)" at bounding box center [1088, 500] width 208 height 27
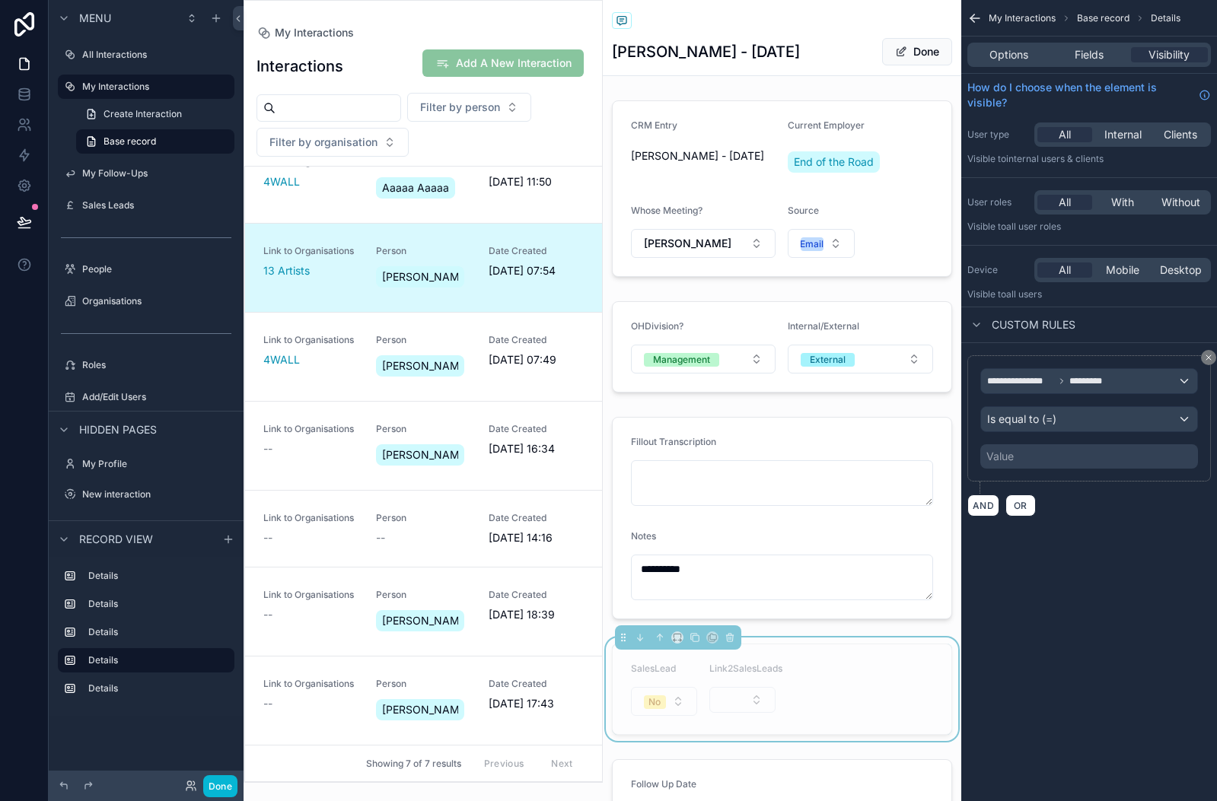
click at [1032, 459] on div "Value" at bounding box center [1089, 456] width 218 height 24
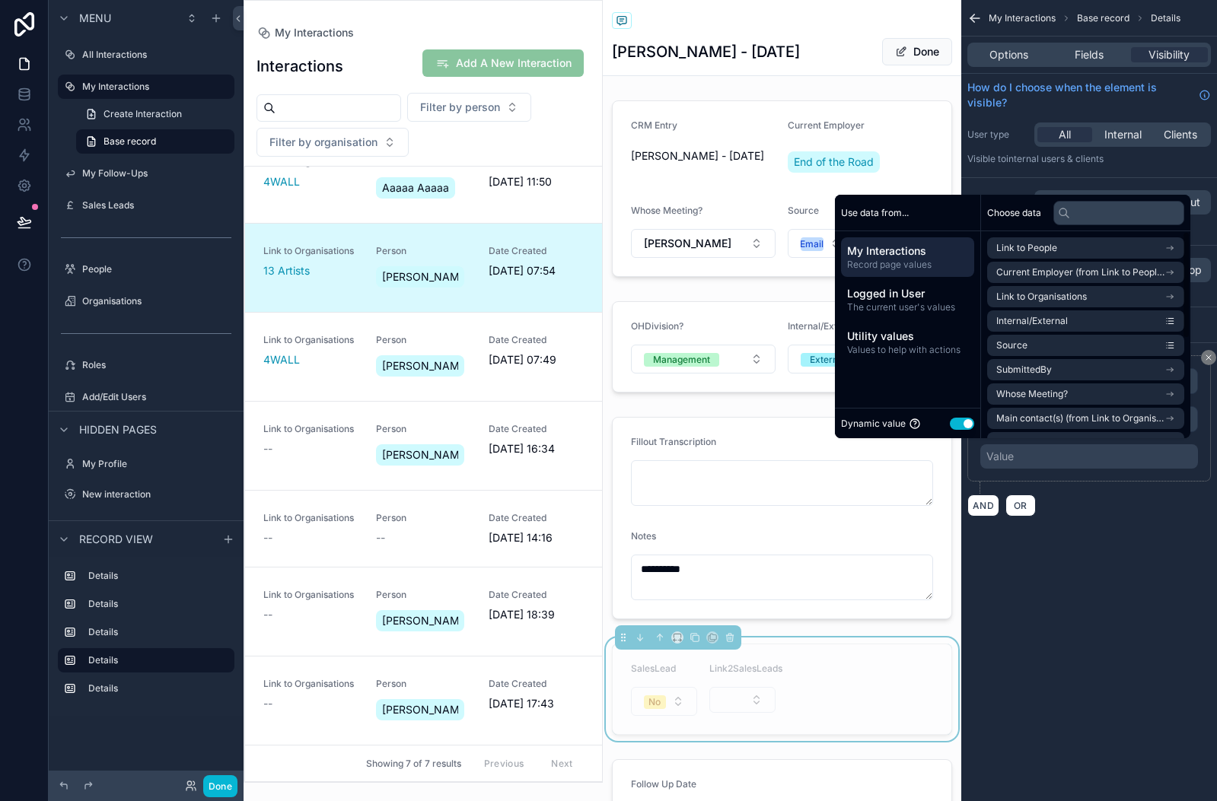
click at [950, 423] on button "Use setting" at bounding box center [962, 424] width 24 height 12
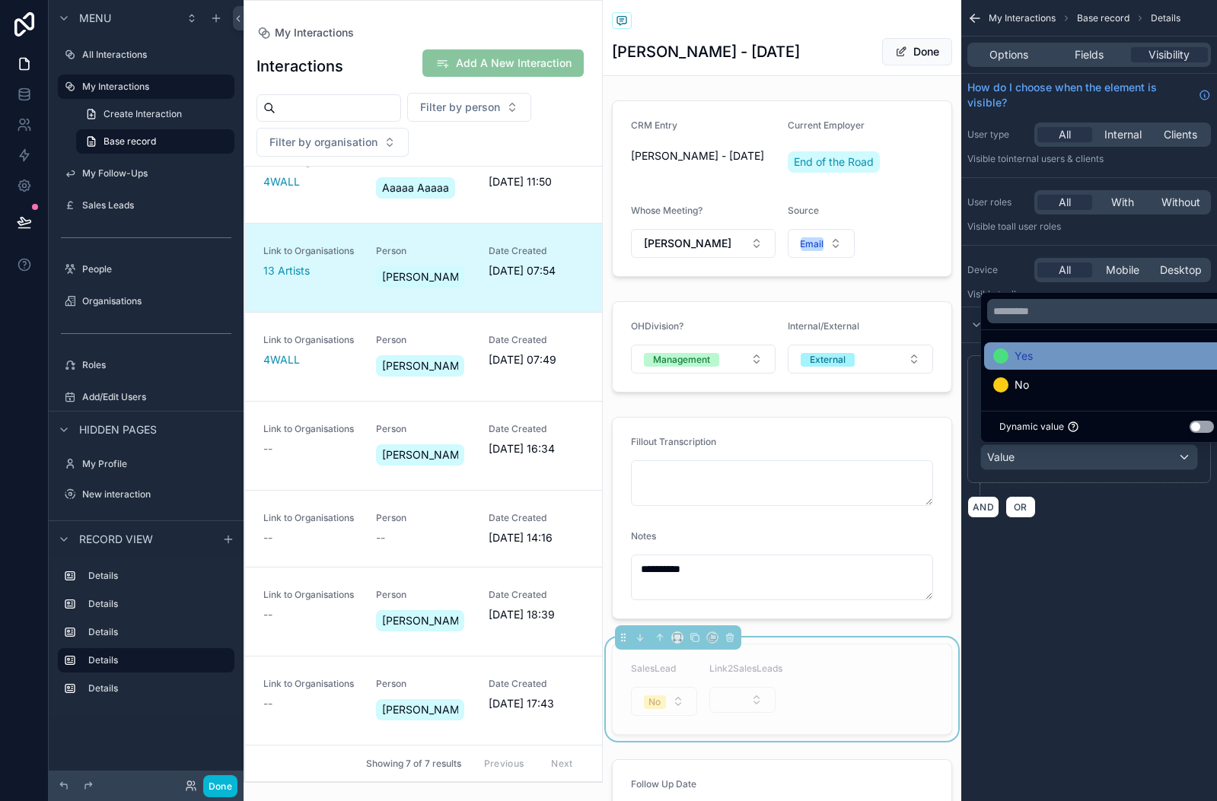
click at [1055, 361] on div "Yes" at bounding box center [1106, 356] width 227 height 18
click at [841, 667] on form "SalesLead No Link2SalesLeads" at bounding box center [782, 689] width 339 height 90
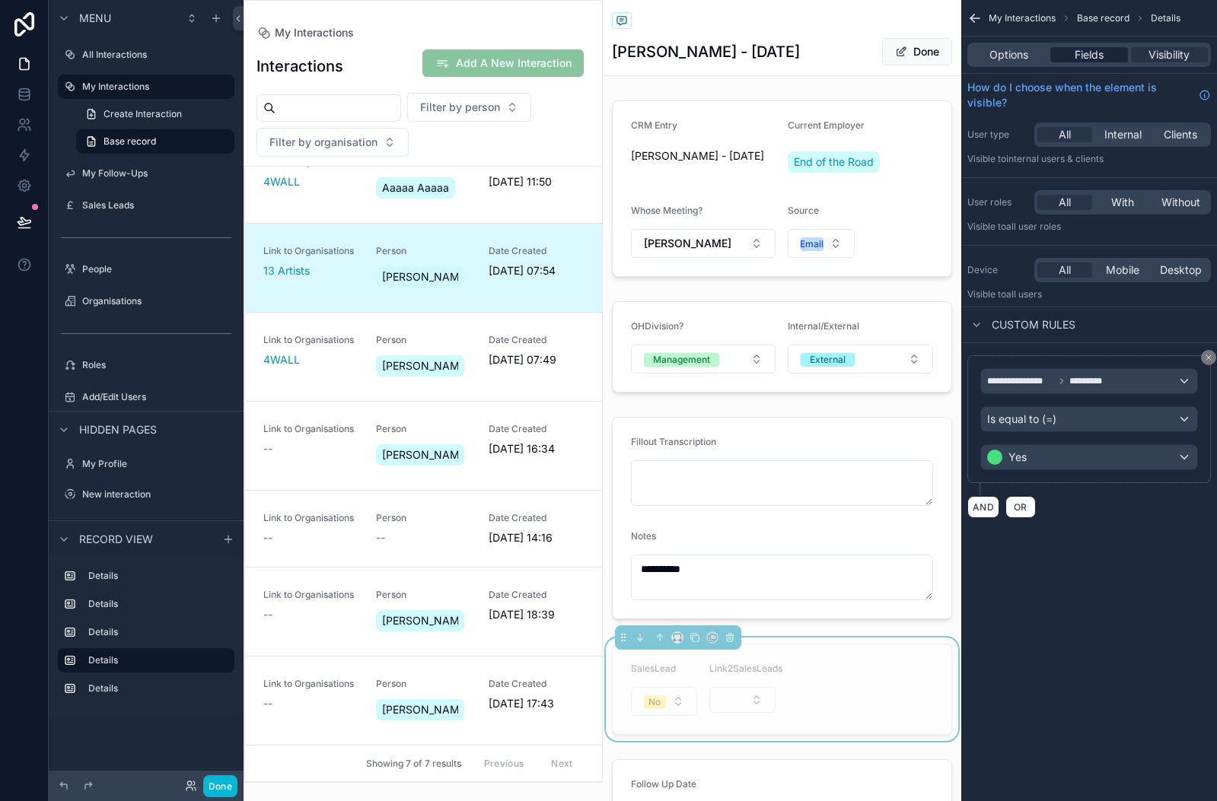
click at [1089, 60] on span "Fields" at bounding box center [1088, 54] width 29 height 15
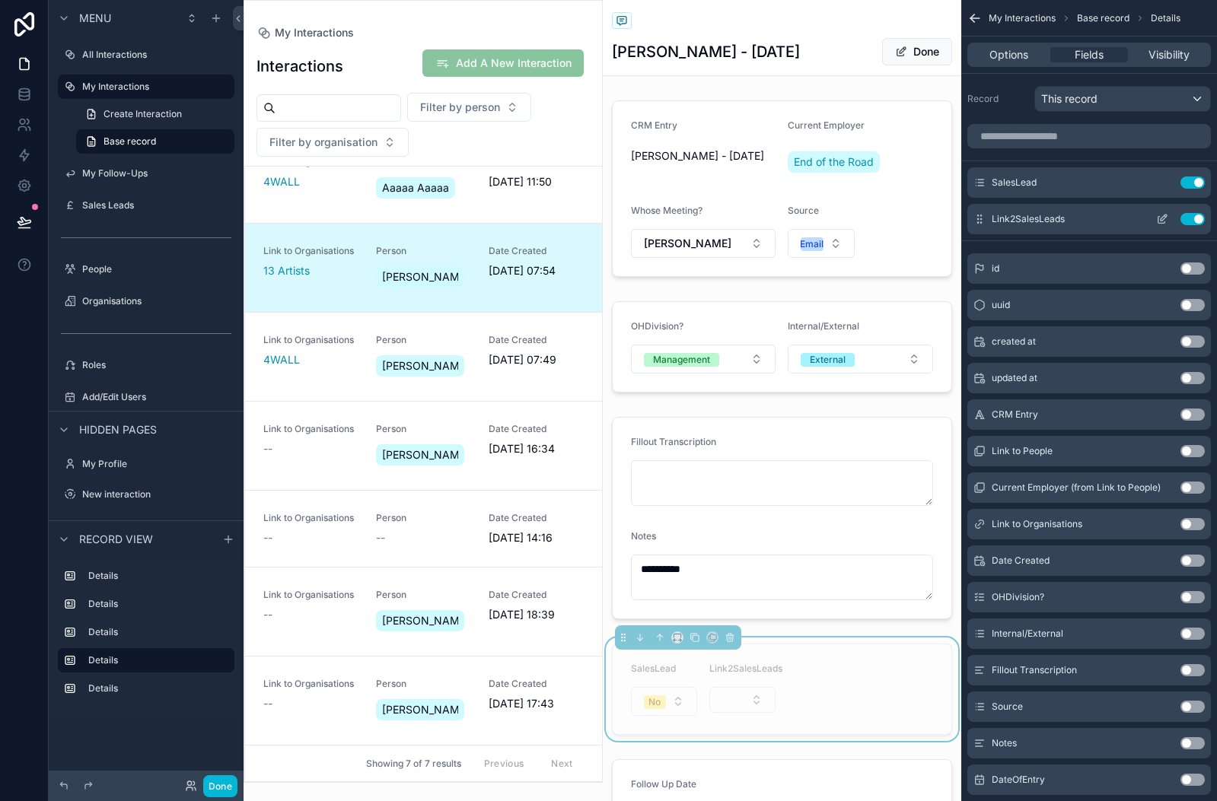
click at [1157, 220] on icon "scrollable content" at bounding box center [1162, 219] width 12 height 12
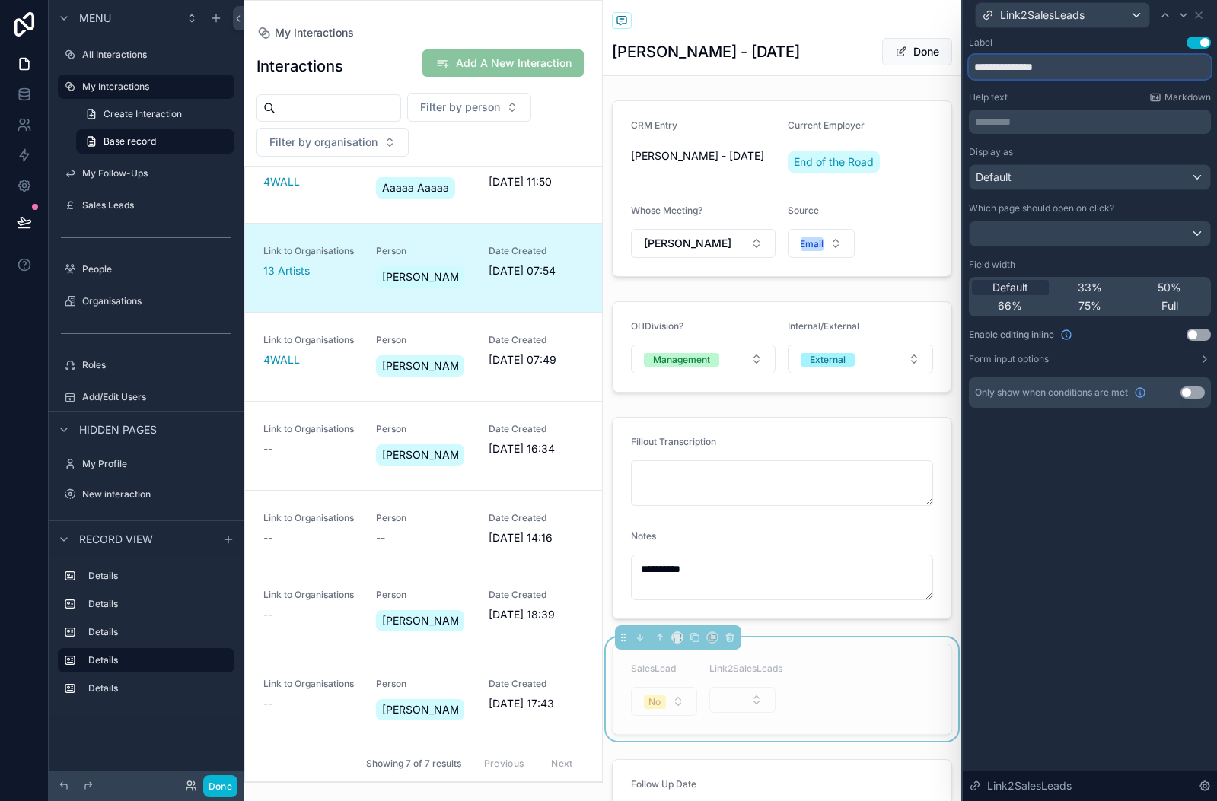
click at [1004, 63] on input "**********" at bounding box center [1090, 67] width 242 height 24
type input "**********"
click at [1161, 16] on icon at bounding box center [1165, 15] width 12 height 12
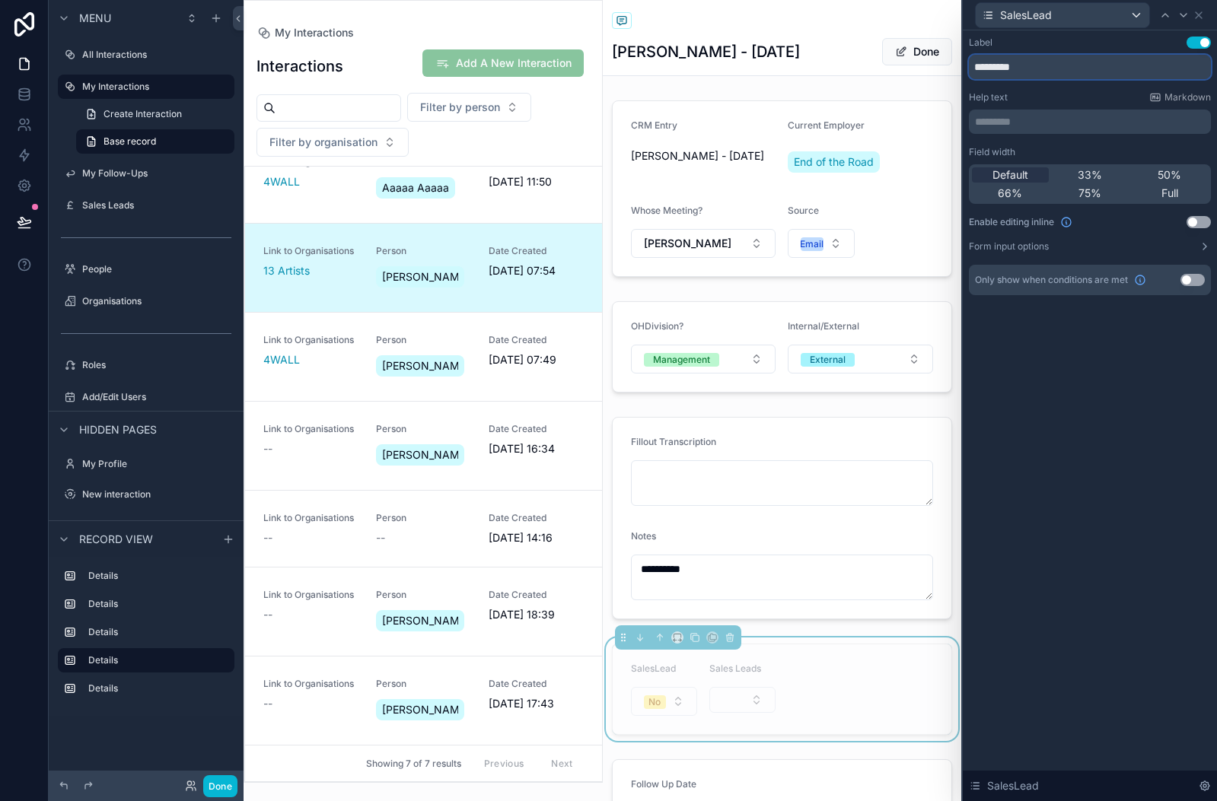
click at [1000, 69] on input "*********" at bounding box center [1090, 67] width 242 height 24
click at [1060, 65] on input "**********" at bounding box center [1090, 67] width 242 height 24
type input "**********"
click at [1195, 12] on icon at bounding box center [1198, 15] width 12 height 12
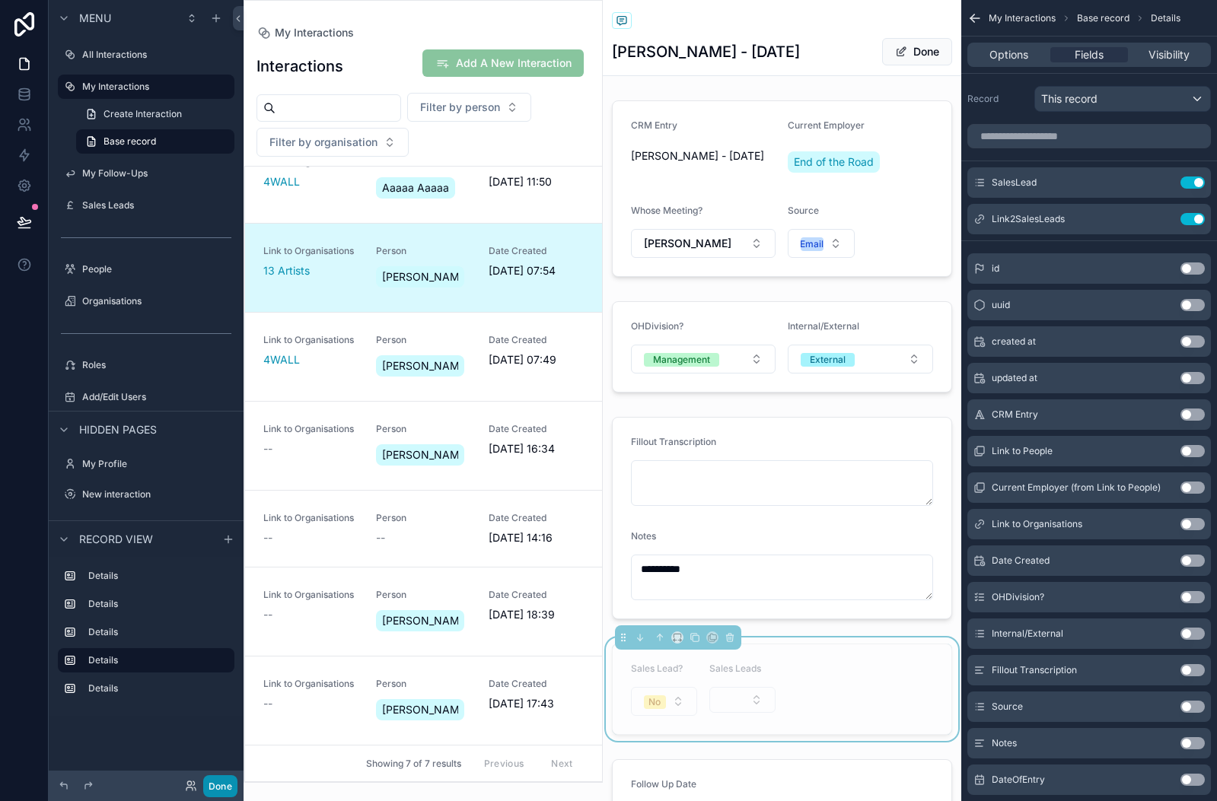
click at [220, 783] on button "Done" at bounding box center [220, 786] width 34 height 22
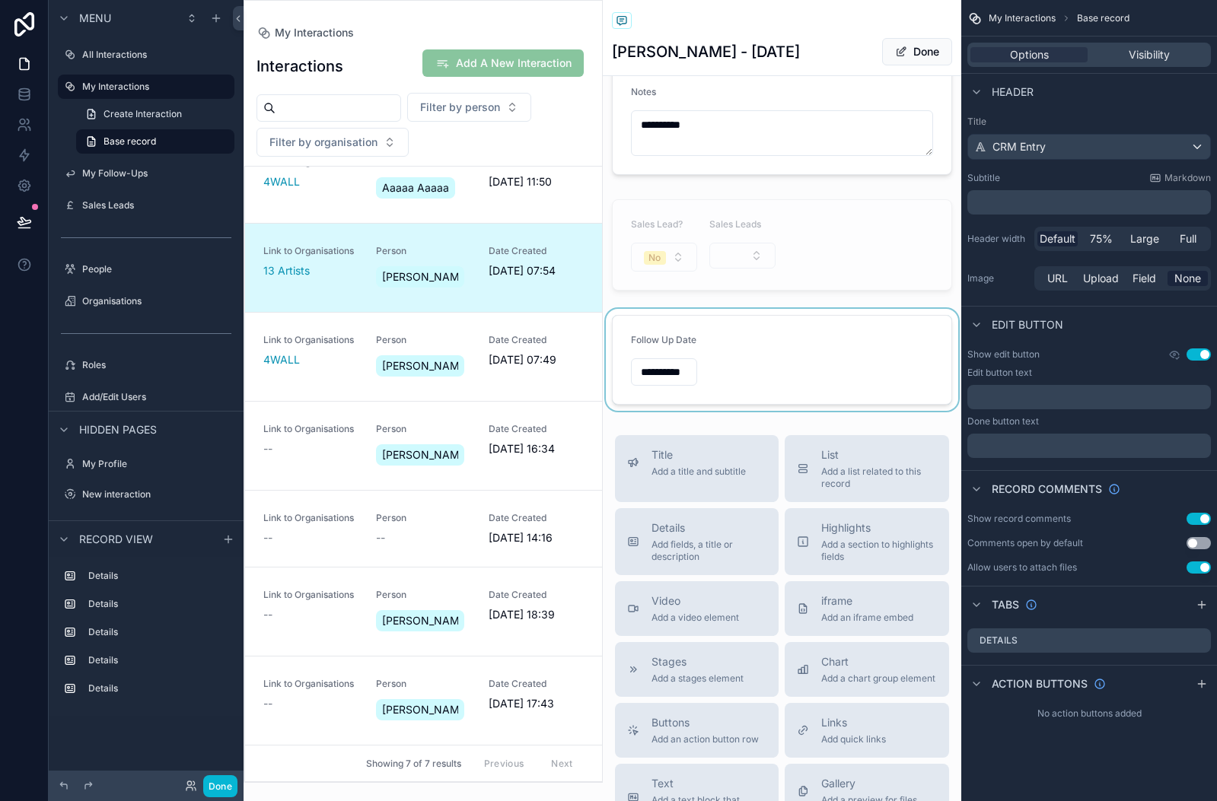
scroll to position [449, 0]
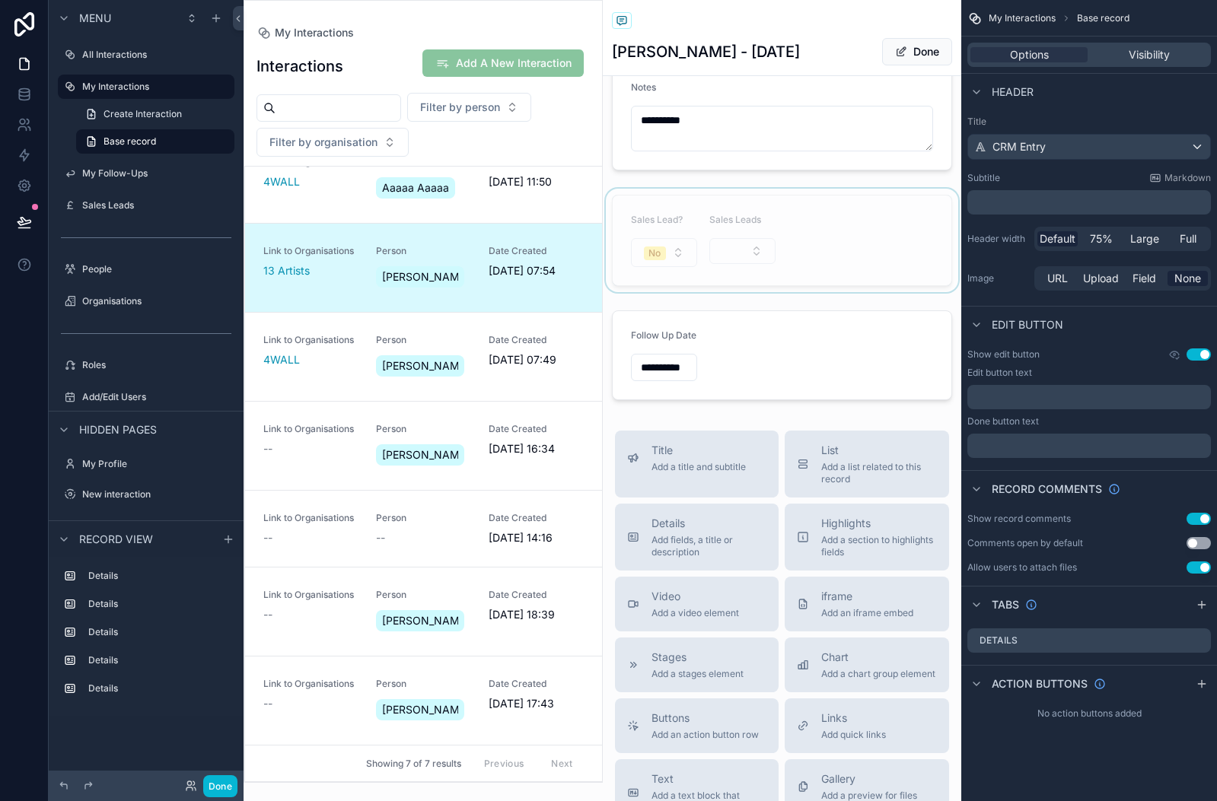
click at [839, 202] on div "scrollable content" at bounding box center [782, 240] width 359 height 103
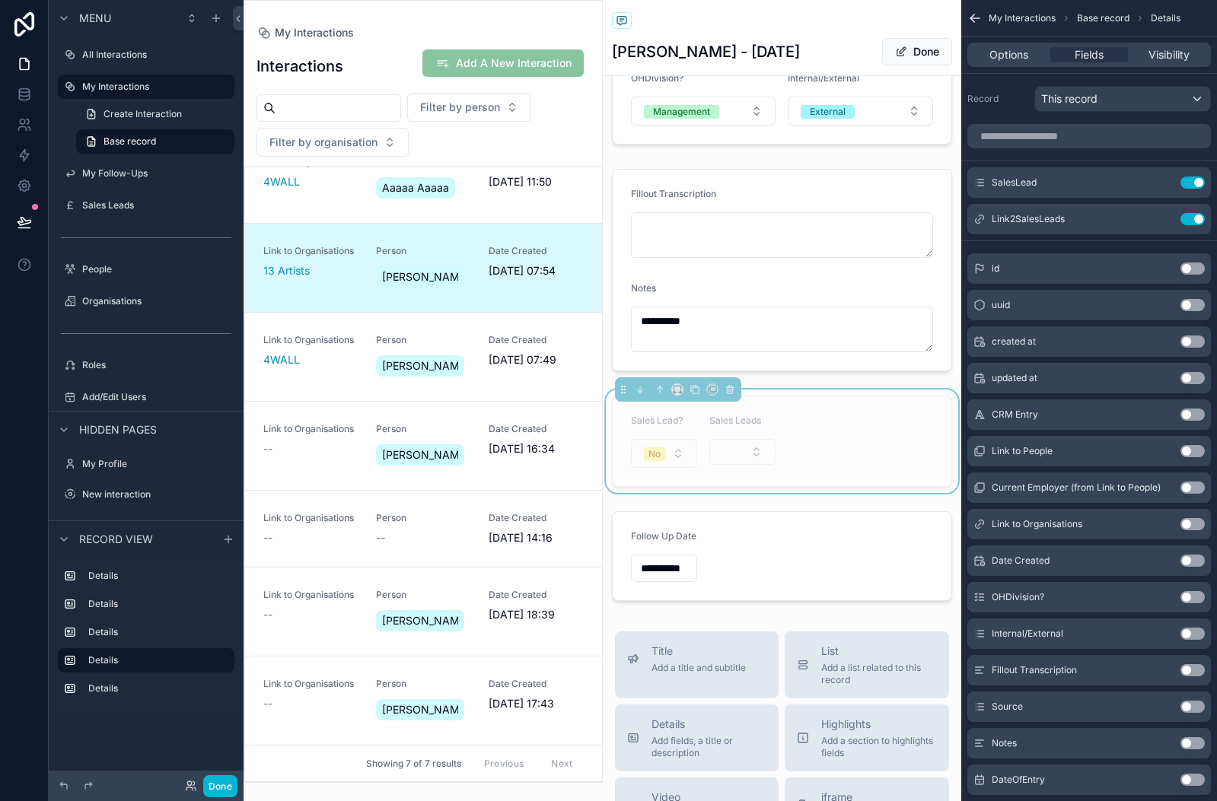
scroll to position [253, 0]
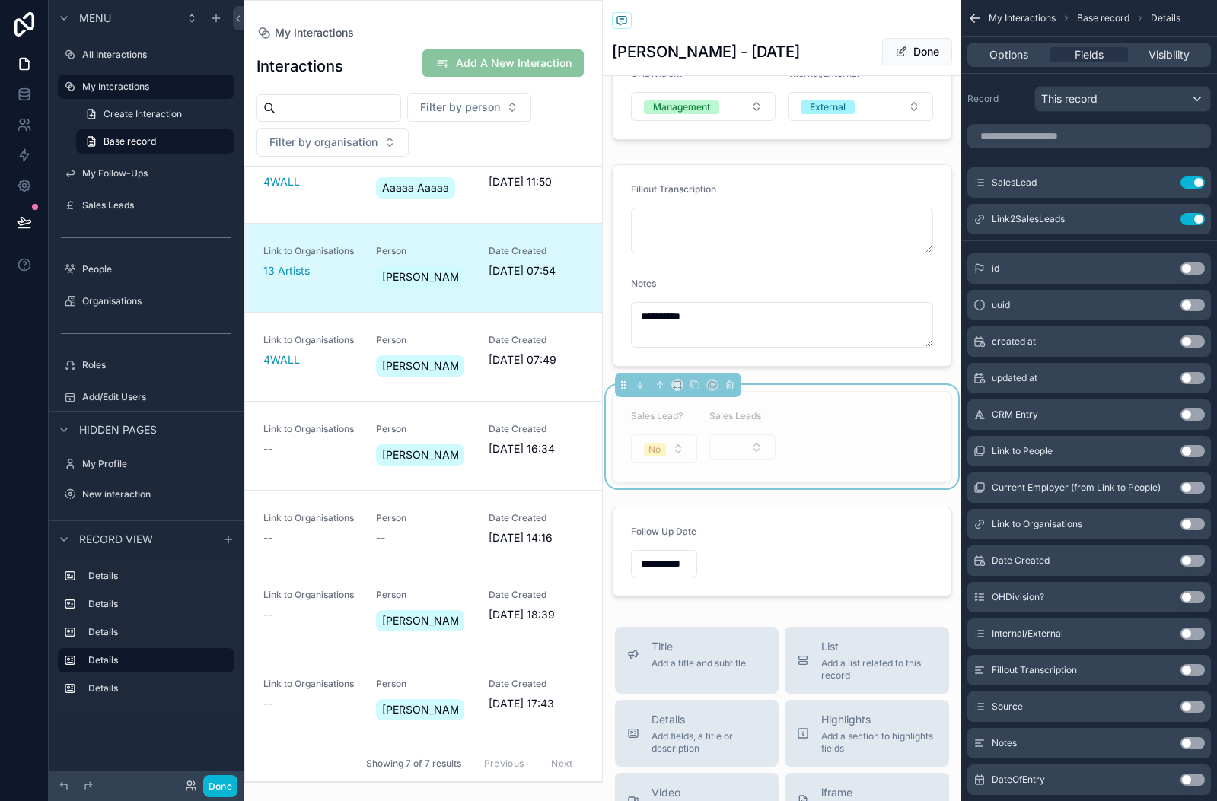
click at [831, 424] on form "Sales Lead? No Sales Leads" at bounding box center [782, 437] width 339 height 90
click at [833, 383] on div "**********" at bounding box center [782, 222] width 359 height 761
click at [1168, 56] on span "Visibility" at bounding box center [1168, 54] width 41 height 15
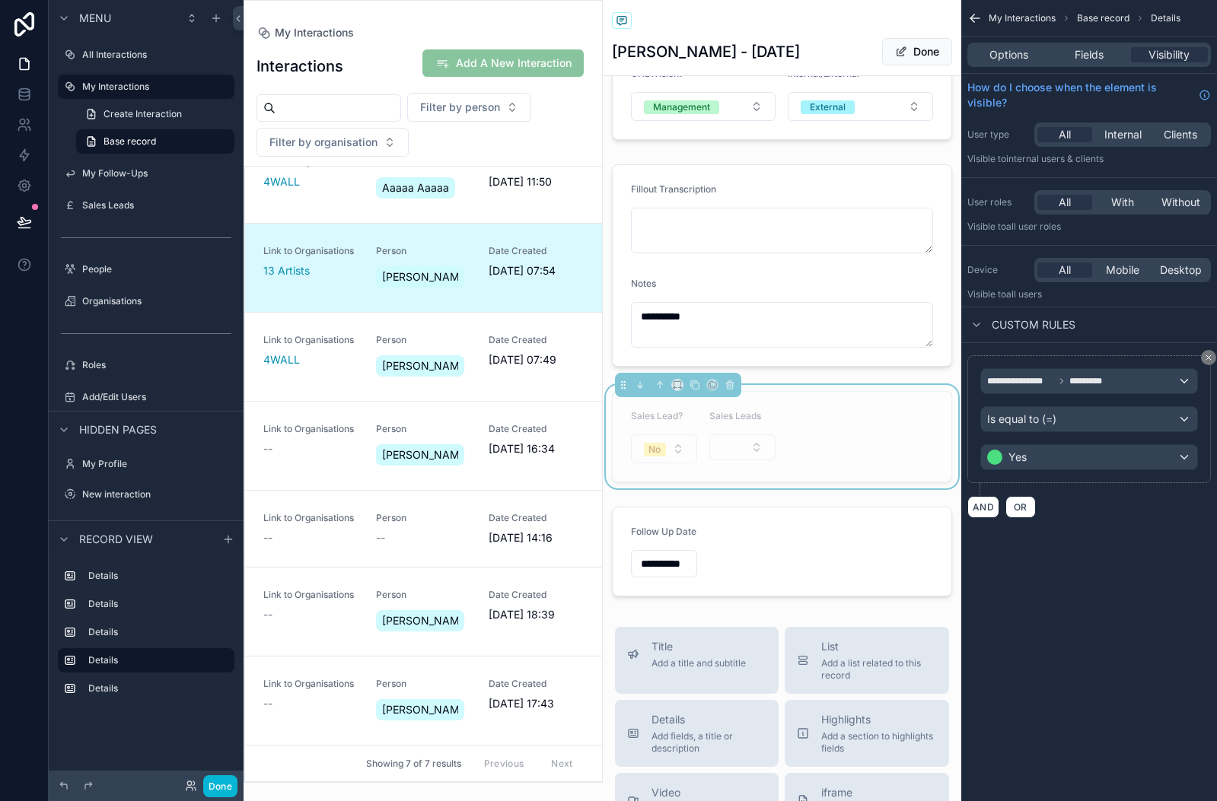
click at [870, 389] on div "Sales Lead? No Sales Leads" at bounding box center [782, 436] width 359 height 103
click at [694, 387] on icon "scrollable content" at bounding box center [694, 385] width 11 height 11
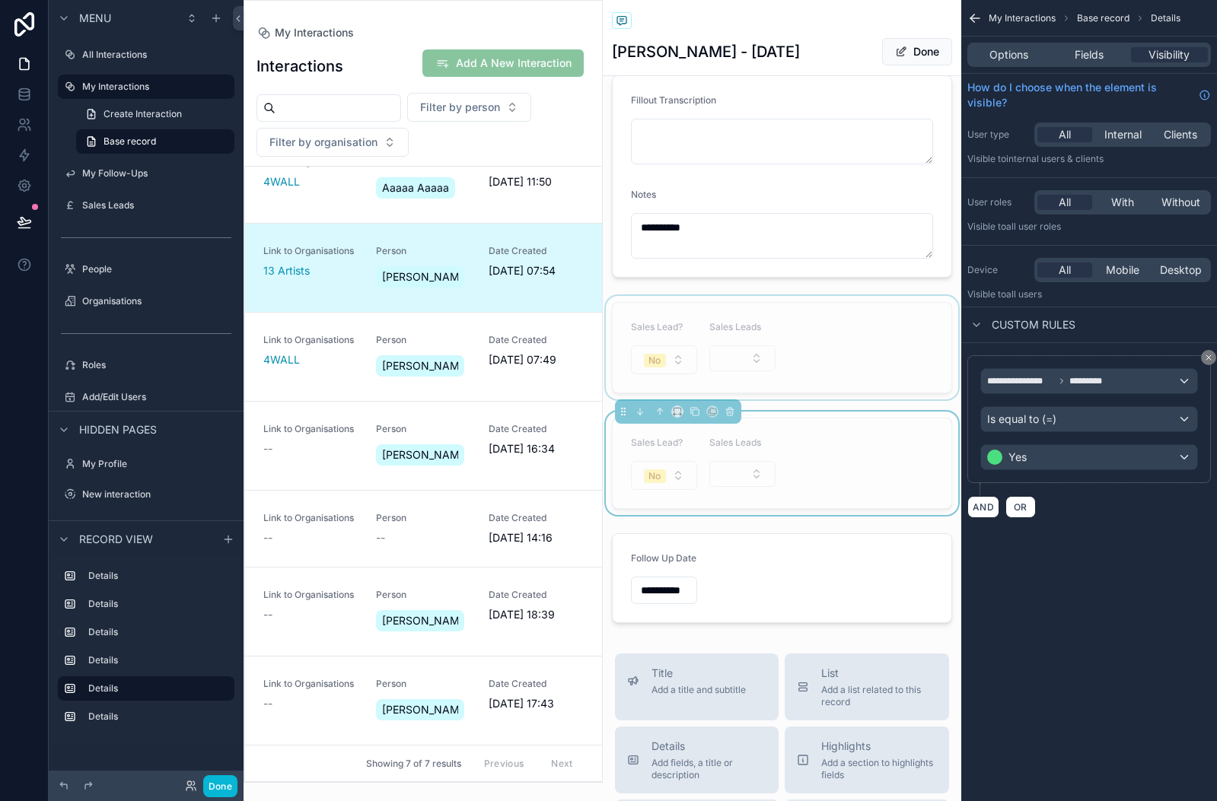
scroll to position [351, 0]
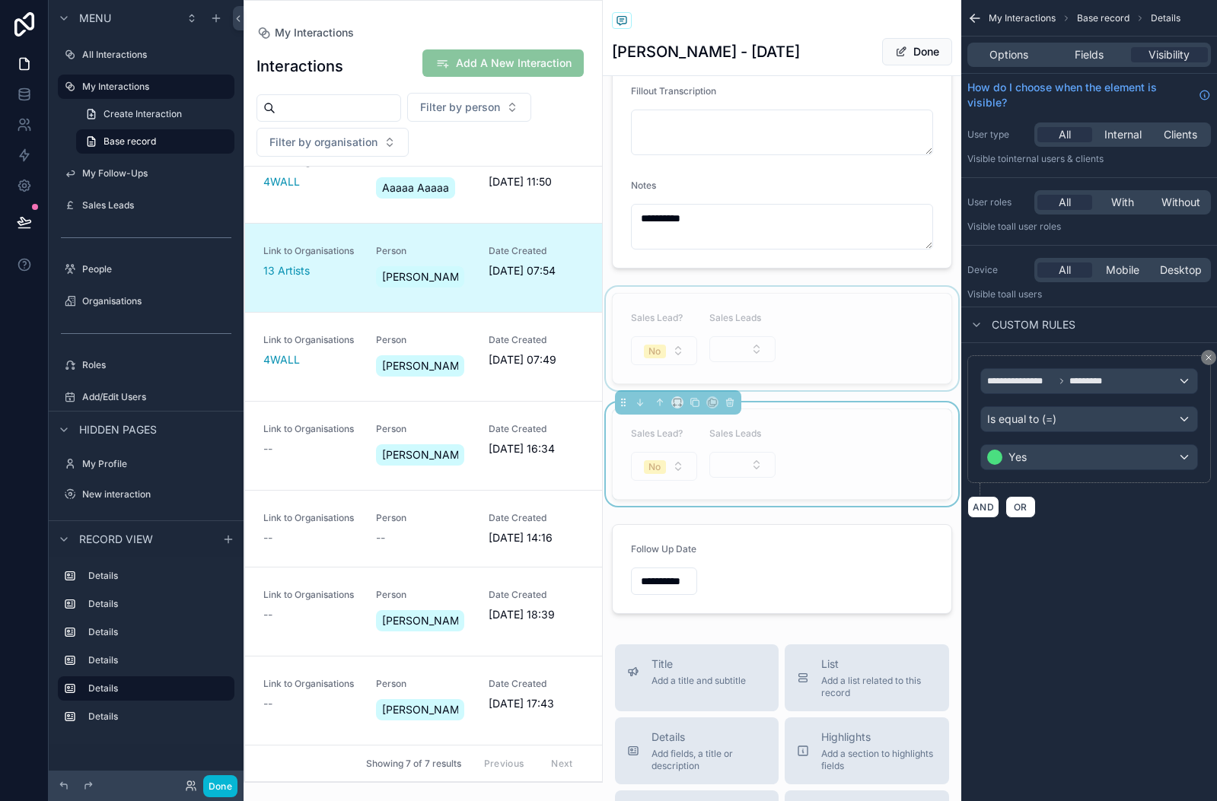
click at [812, 333] on div "scrollable content" at bounding box center [782, 338] width 359 height 103
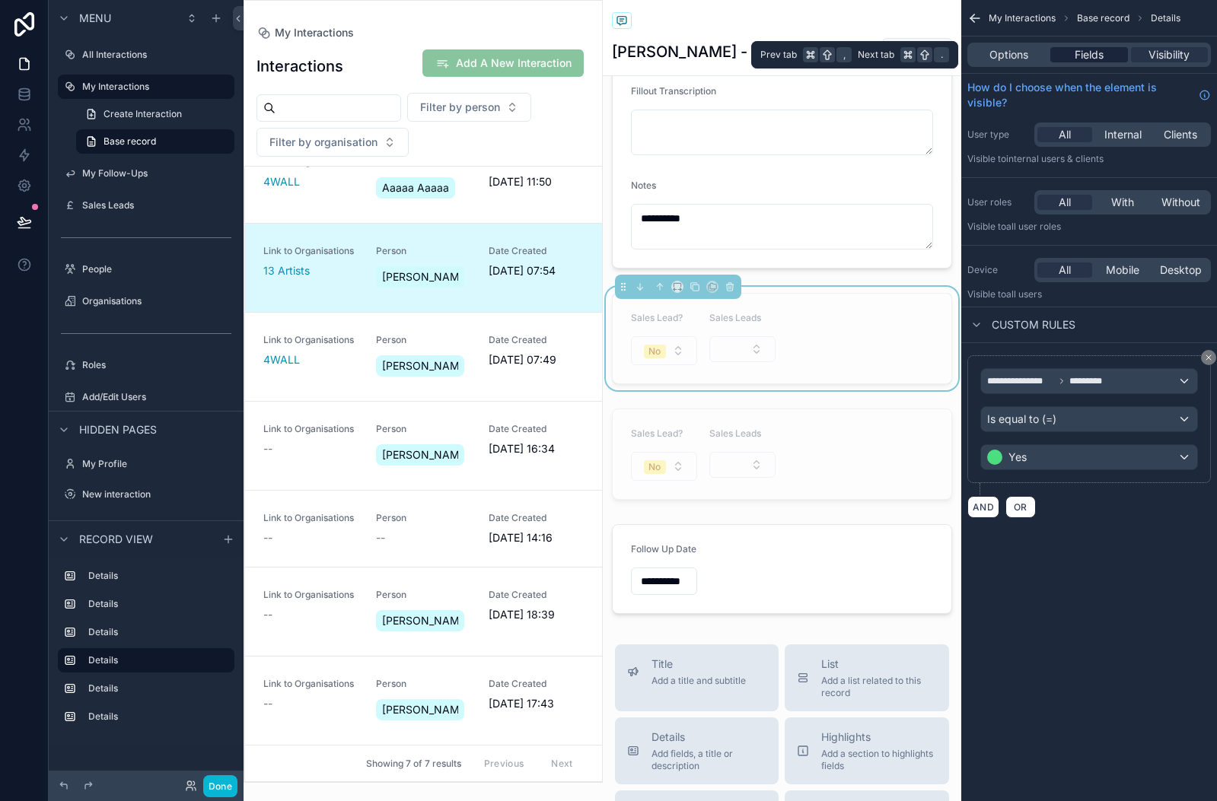
click at [1090, 54] on span "Fields" at bounding box center [1088, 54] width 29 height 15
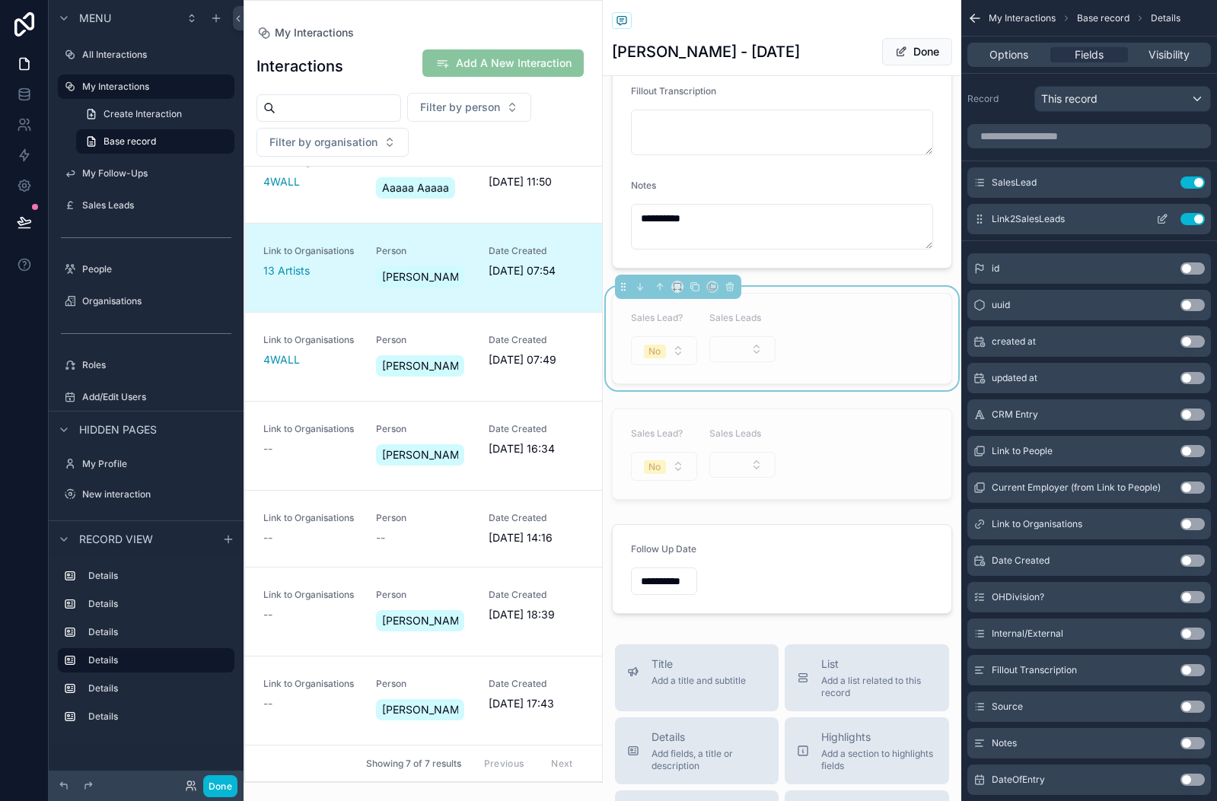
click at [1192, 217] on button "Use setting" at bounding box center [1192, 219] width 24 height 12
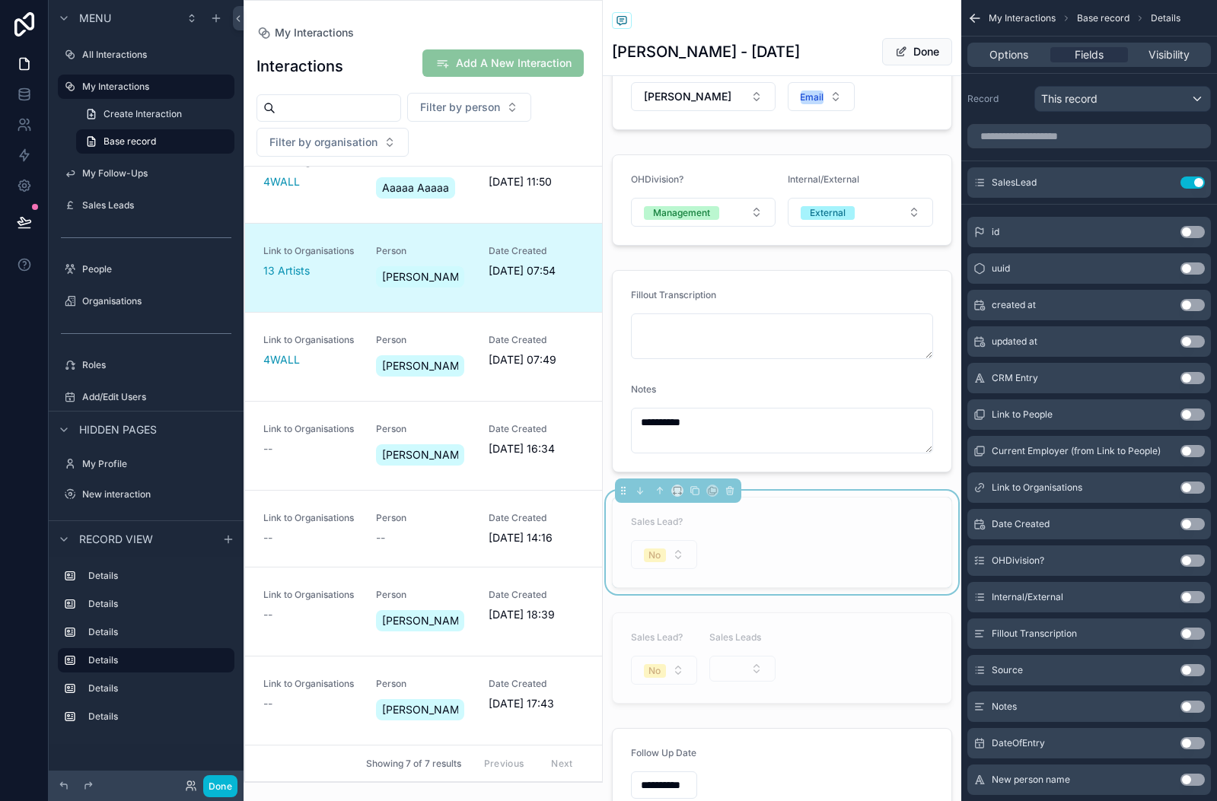
scroll to position [243, 0]
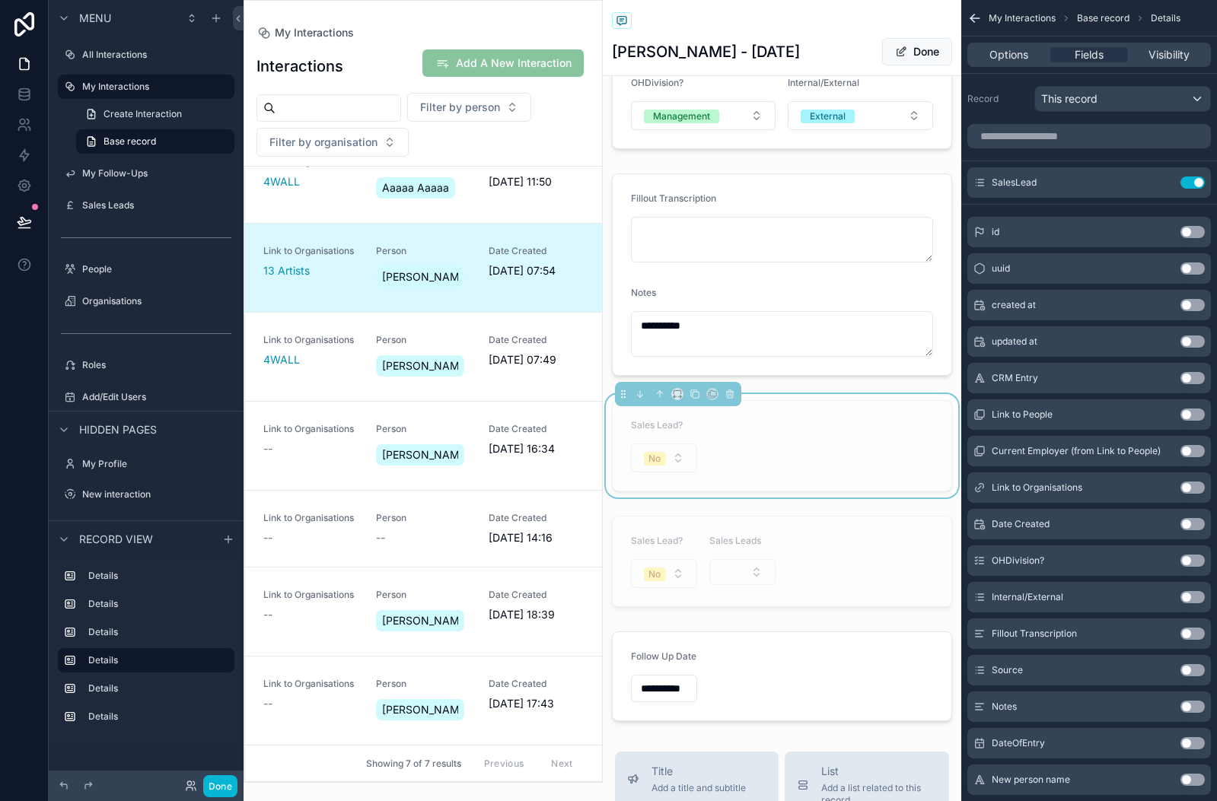
click at [817, 434] on form "Sales Lead? No" at bounding box center [782, 446] width 339 height 90
click at [1163, 57] on span "Visibility" at bounding box center [1168, 54] width 41 height 15
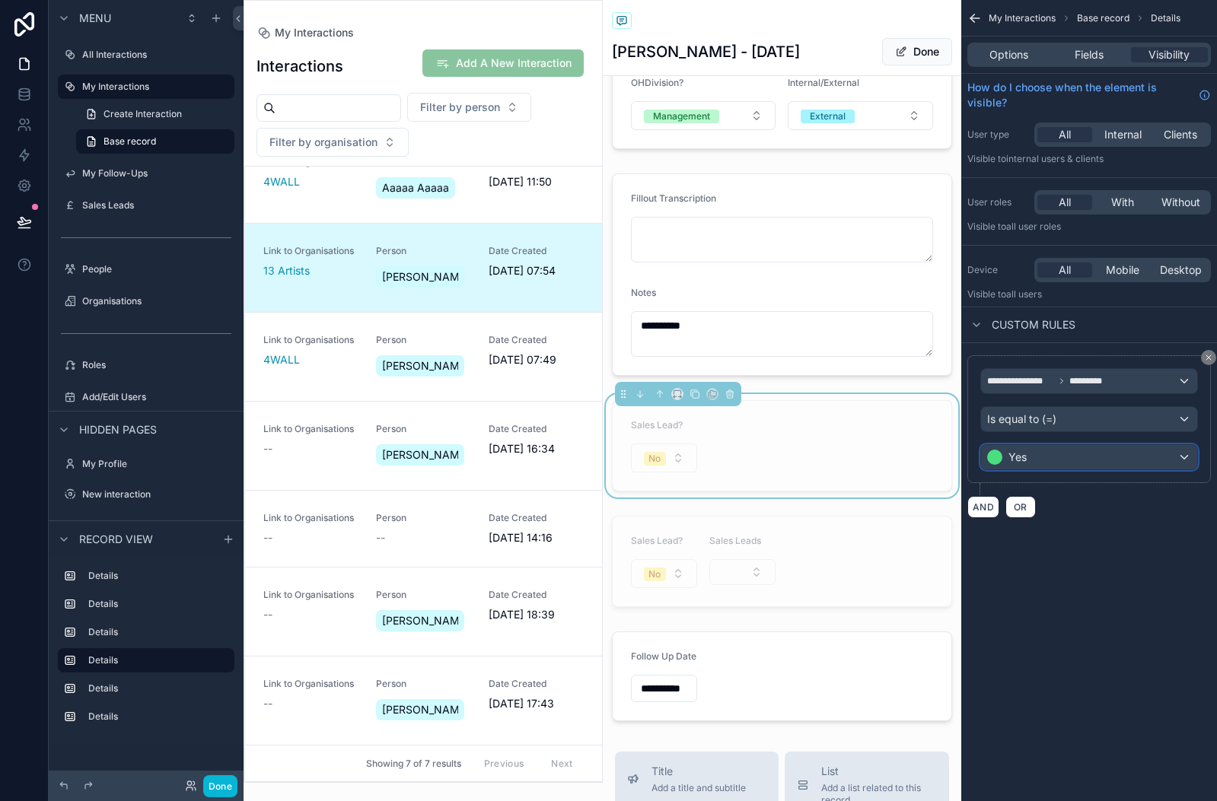
click at [1115, 460] on div "Yes" at bounding box center [1089, 457] width 216 height 24
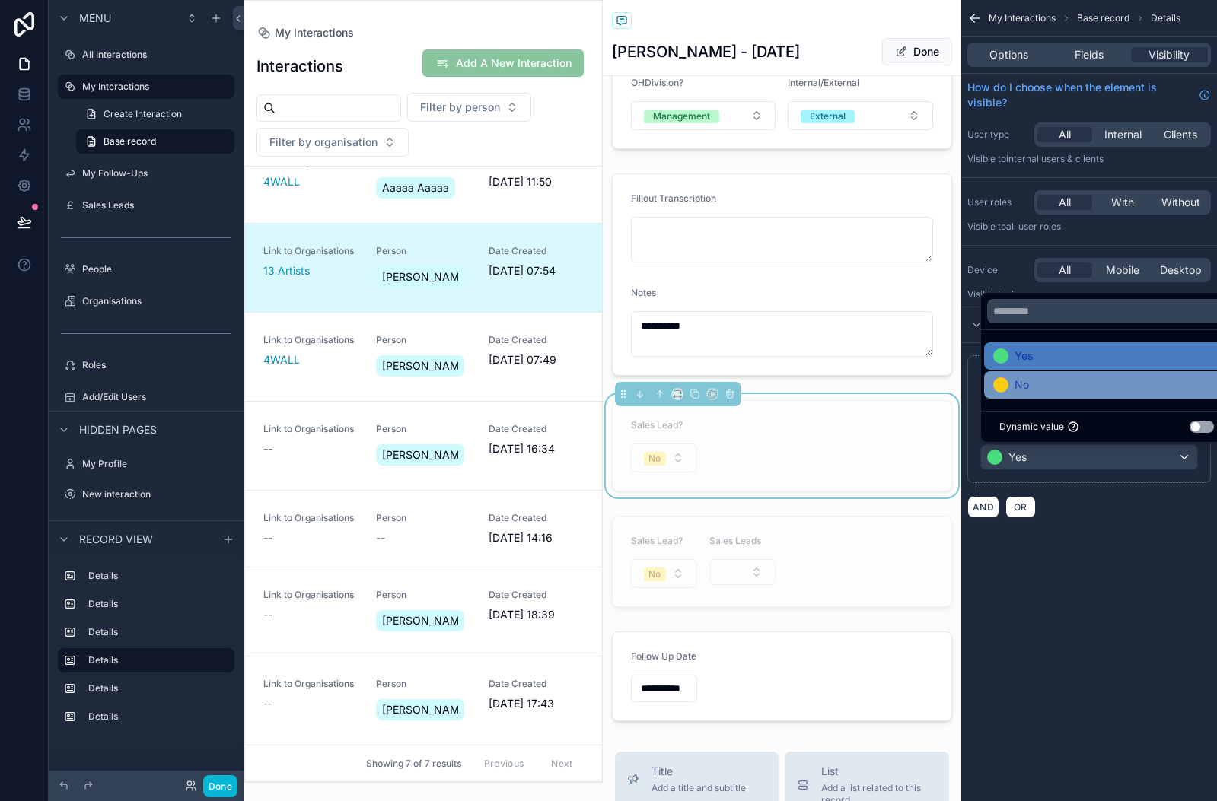
click at [1060, 387] on div "No" at bounding box center [1106, 385] width 227 height 18
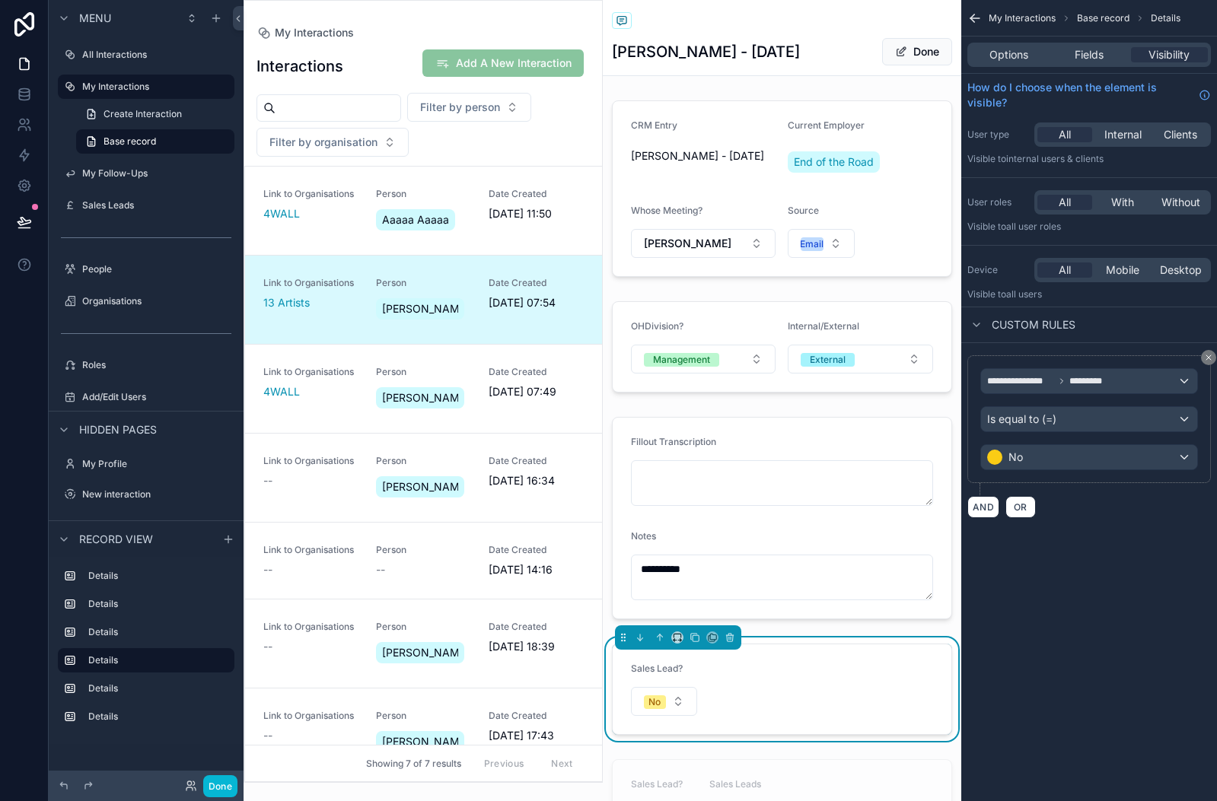
scroll to position [62, 0]
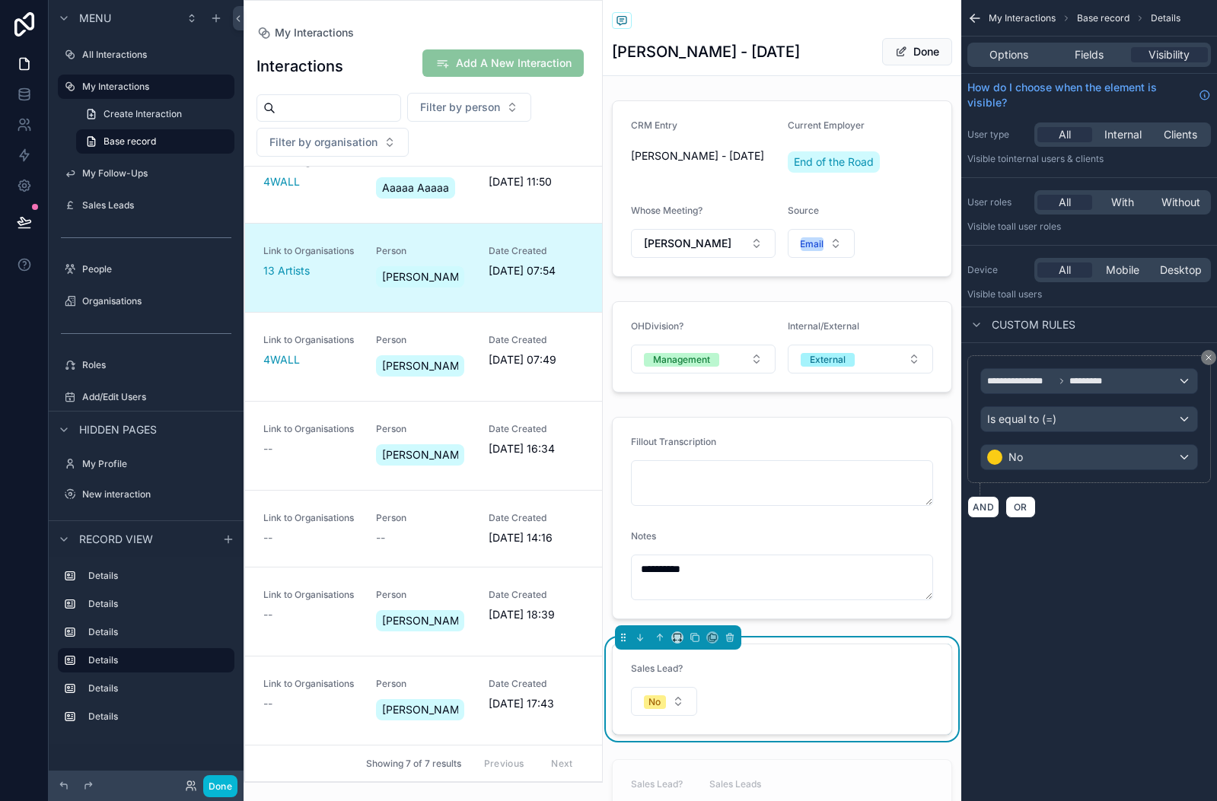
click at [797, 629] on div "**********" at bounding box center [782, 532] width 359 height 877
click at [218, 786] on button "Done" at bounding box center [220, 786] width 34 height 22
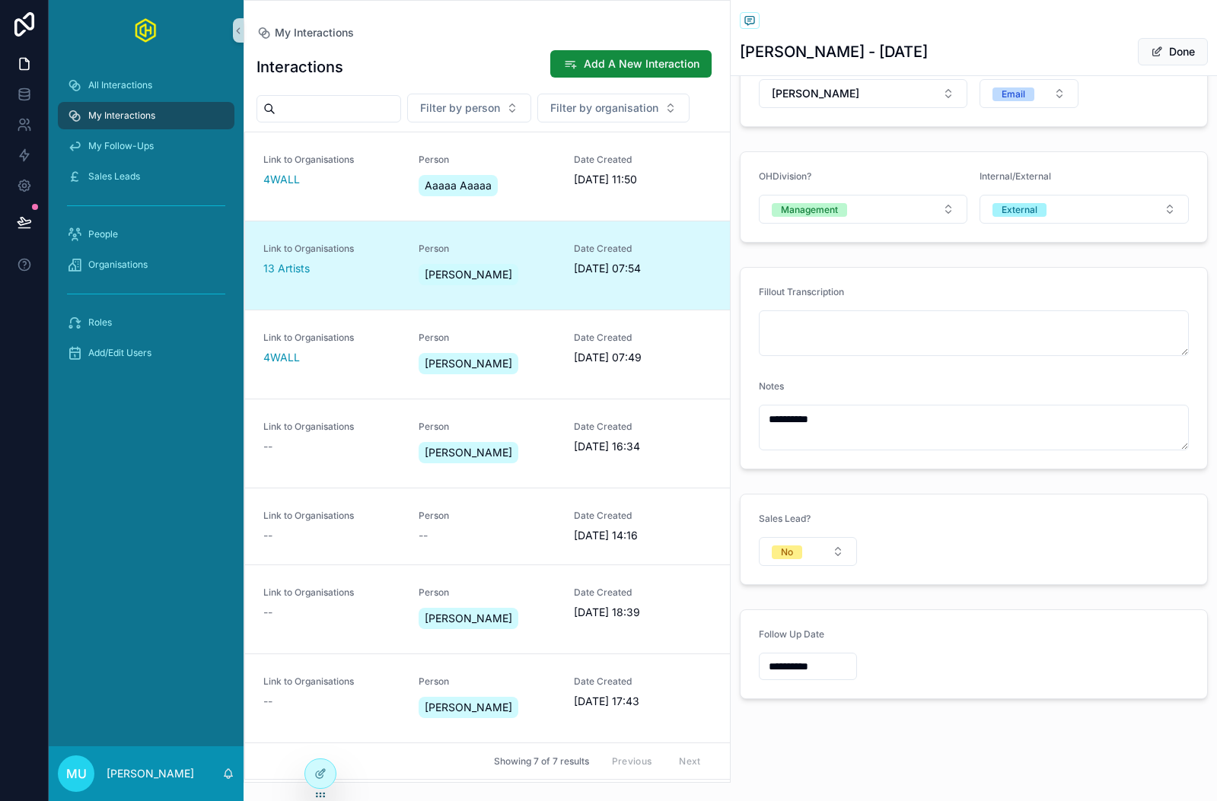
scroll to position [151, 0]
click at [503, 180] on div "Aaaaa Aaaaa" at bounding box center [486, 185] width 137 height 27
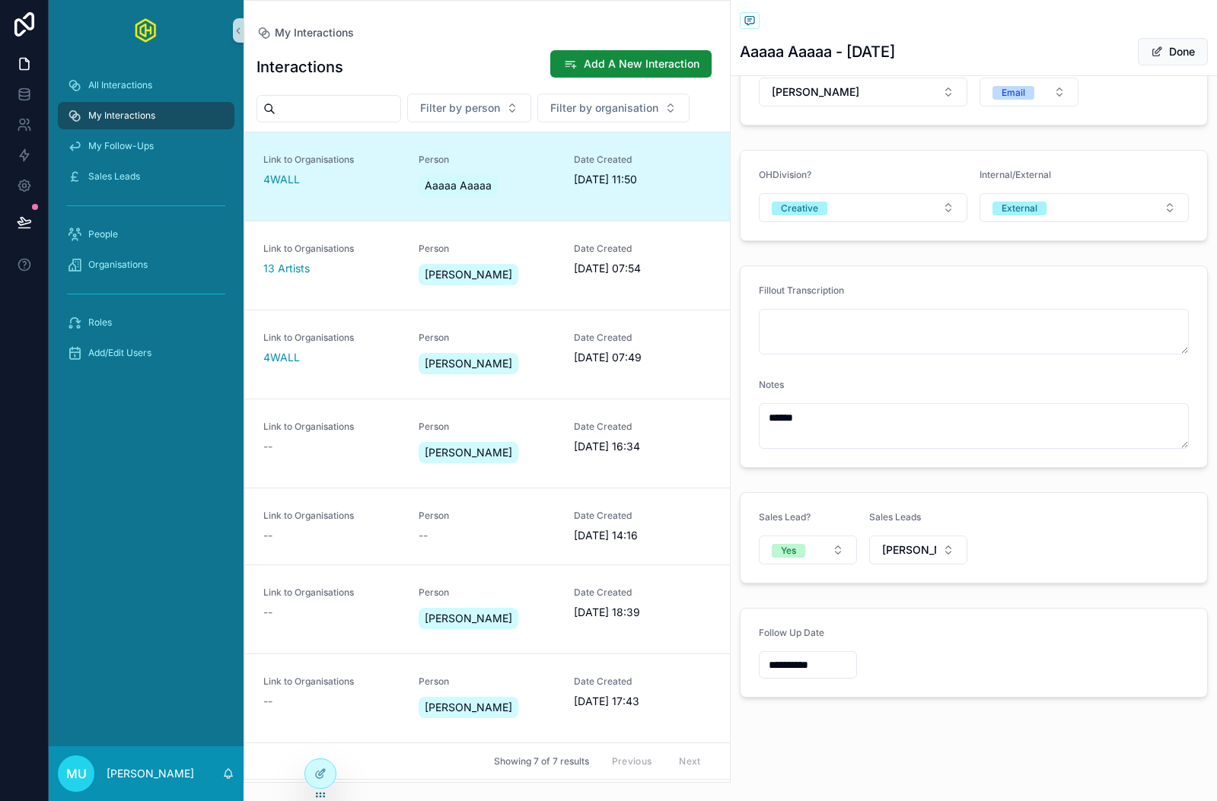
scroll to position [151, 0]
click at [948, 549] on button "[PERSON_NAME] - Intern User - Test" at bounding box center [918, 550] width 98 height 29
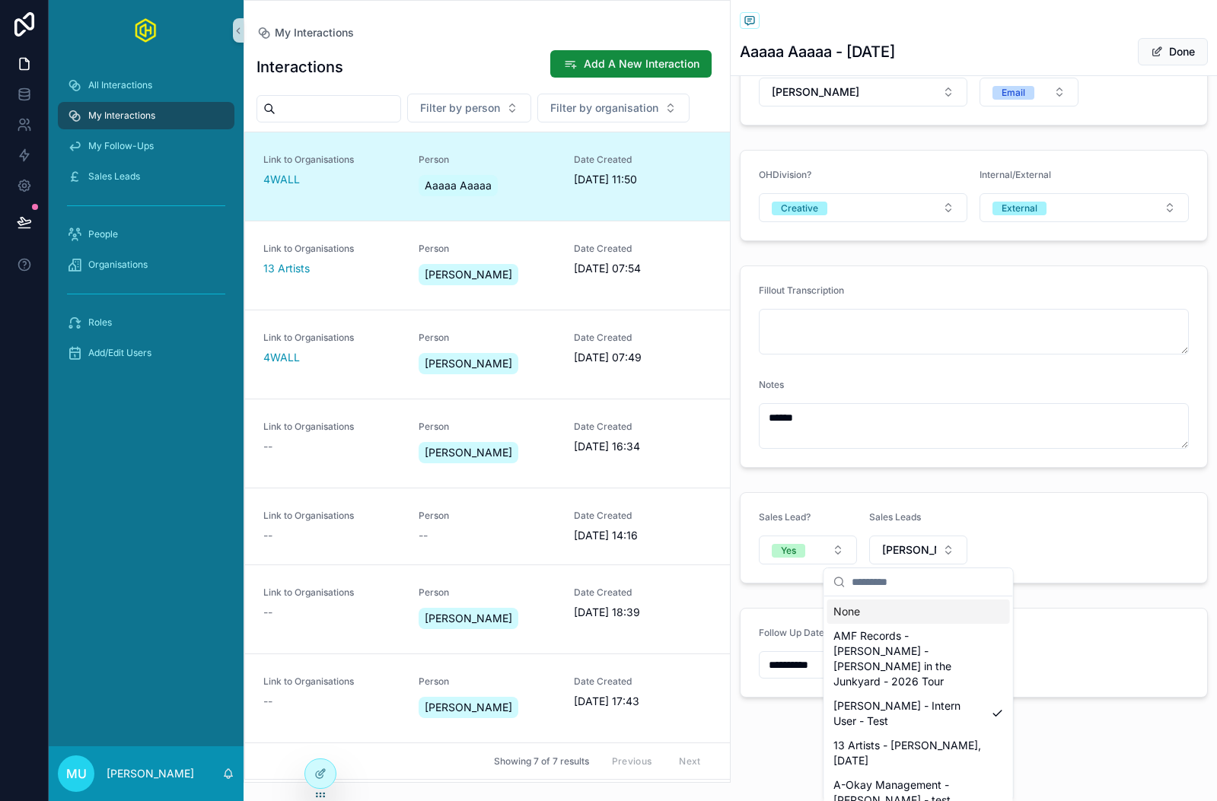
click at [1041, 534] on form "Sales Lead? Yes Sales Leads Alexander Wesserly - Intern User - Test" at bounding box center [973, 538] width 467 height 90
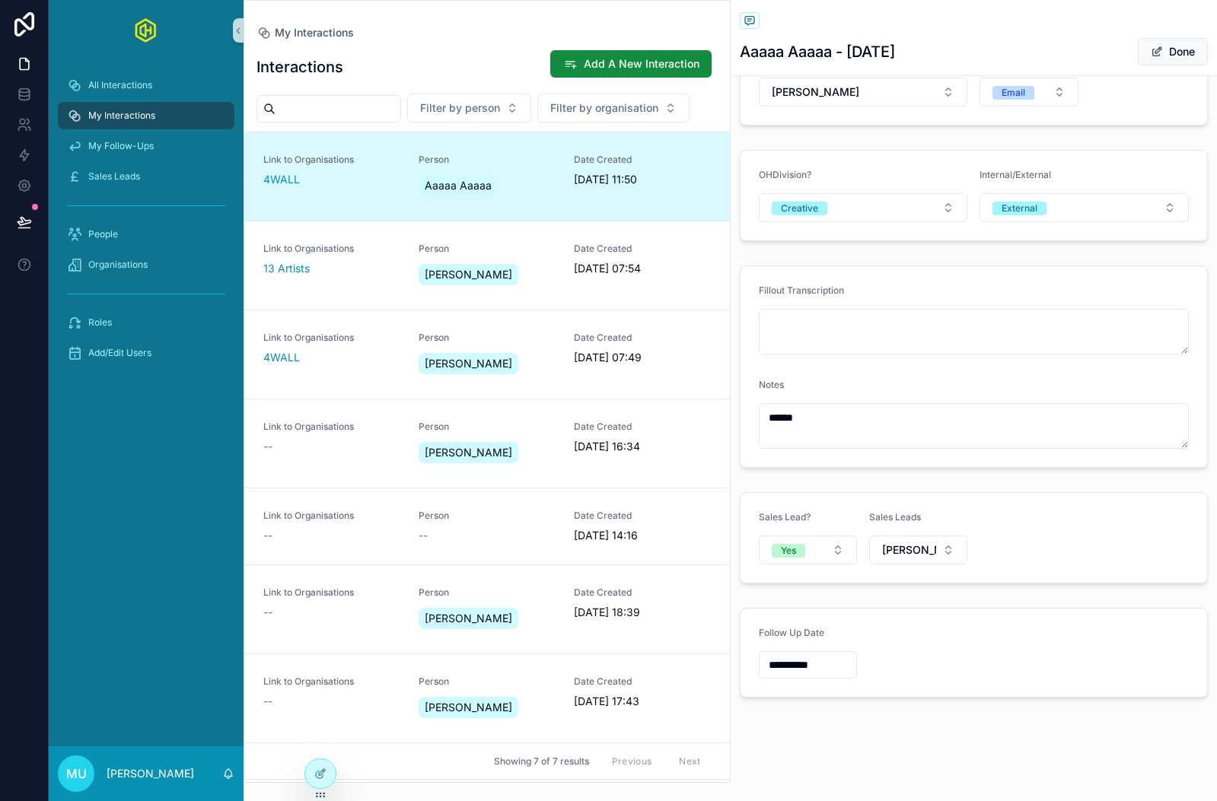
click at [519, 160] on span "Person" at bounding box center [486, 160] width 137 height 12
click at [820, 558] on button "Yes" at bounding box center [808, 550] width 98 height 29
click at [781, 665] on div "No" at bounding box center [807, 656] width 183 height 23
click at [831, 555] on button "No" at bounding box center [808, 550] width 98 height 29
click at [803, 635] on div "Yes" at bounding box center [807, 633] width 183 height 23
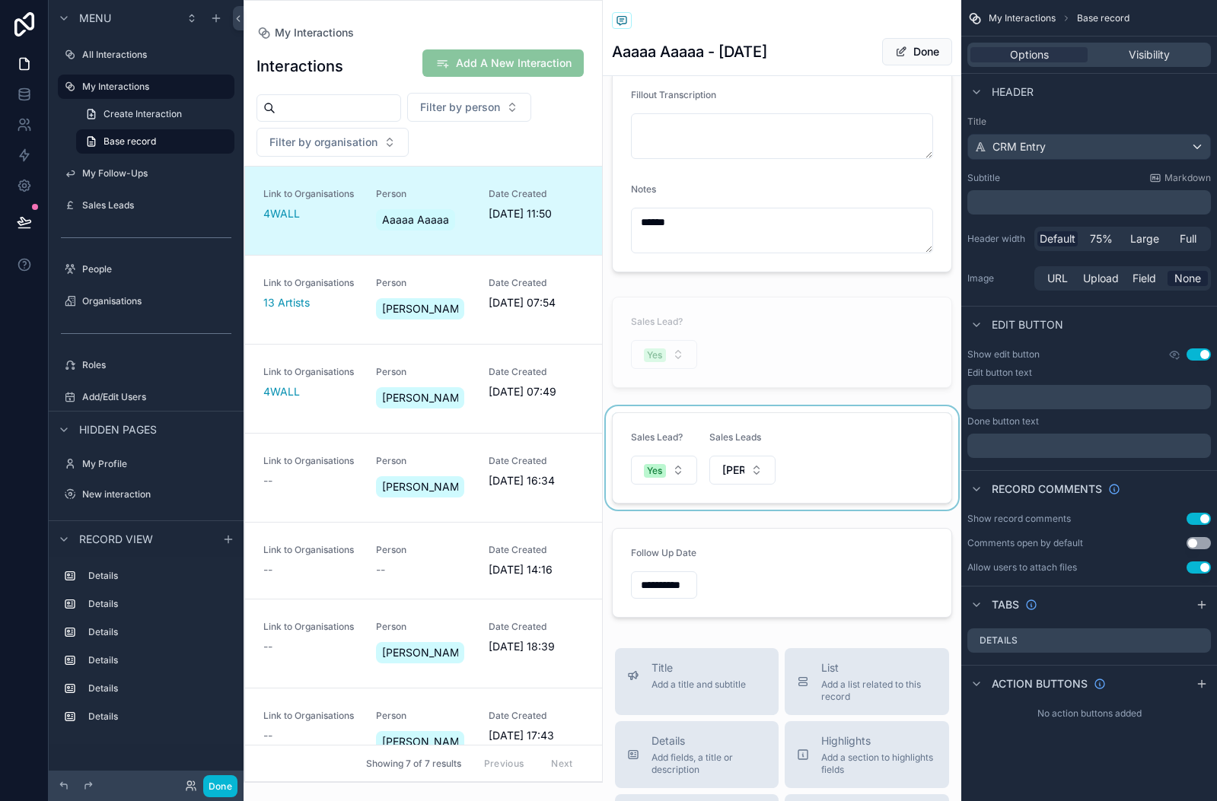
scroll to position [350, 0]
click at [847, 426] on div "scrollable content" at bounding box center [782, 454] width 359 height 103
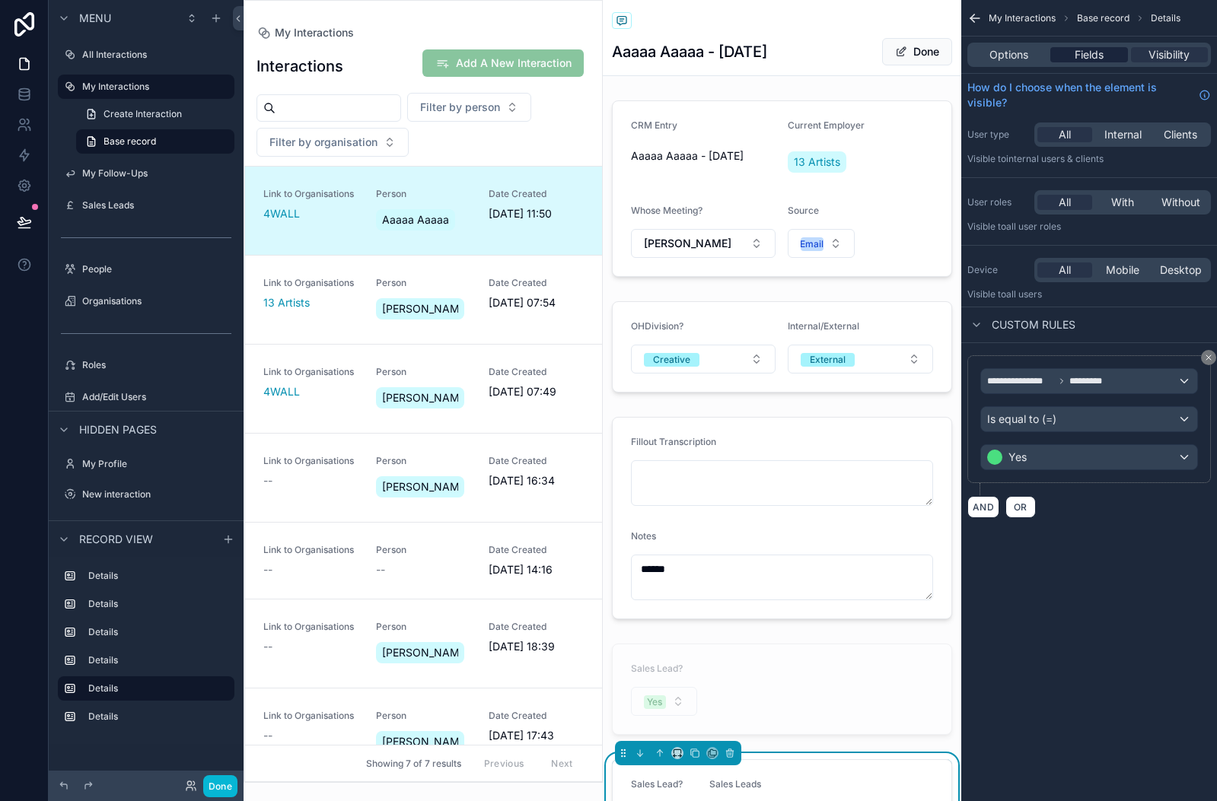
click at [1101, 58] on span "Fields" at bounding box center [1088, 54] width 29 height 15
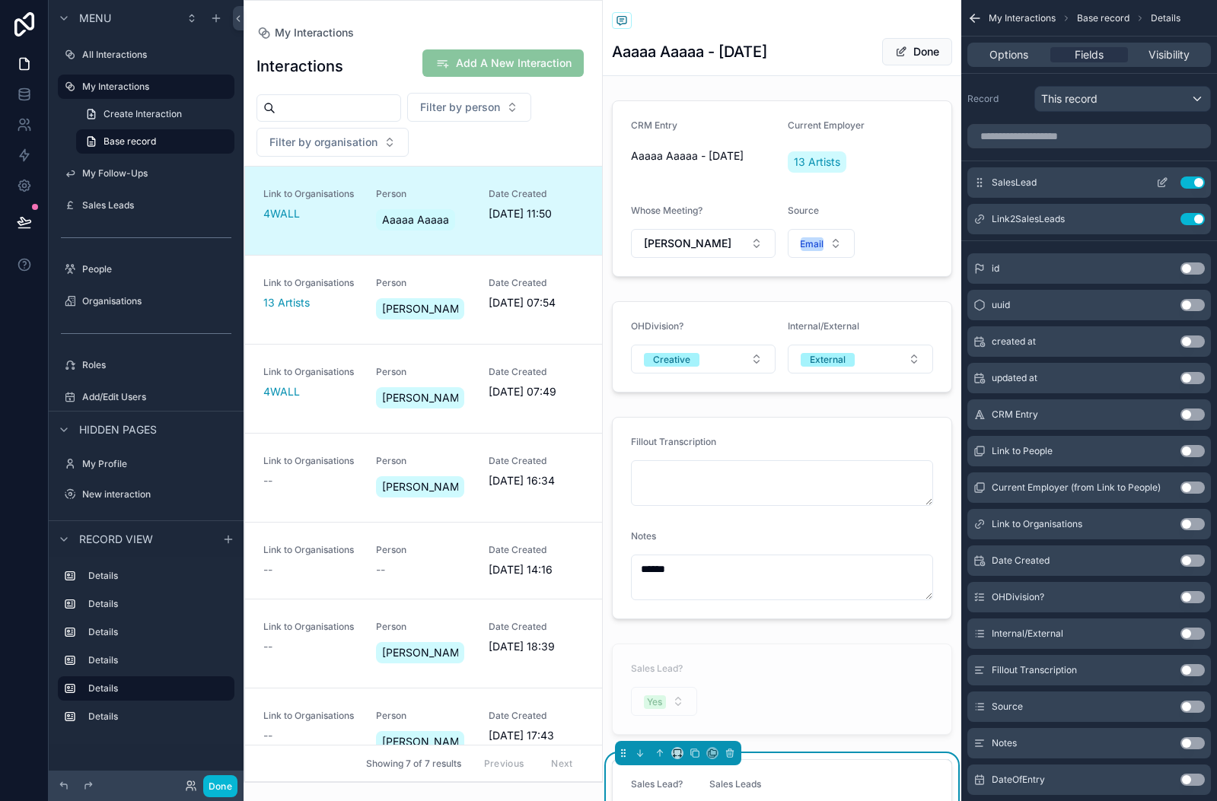
click at [1160, 183] on icon "scrollable content" at bounding box center [1162, 183] width 12 height 12
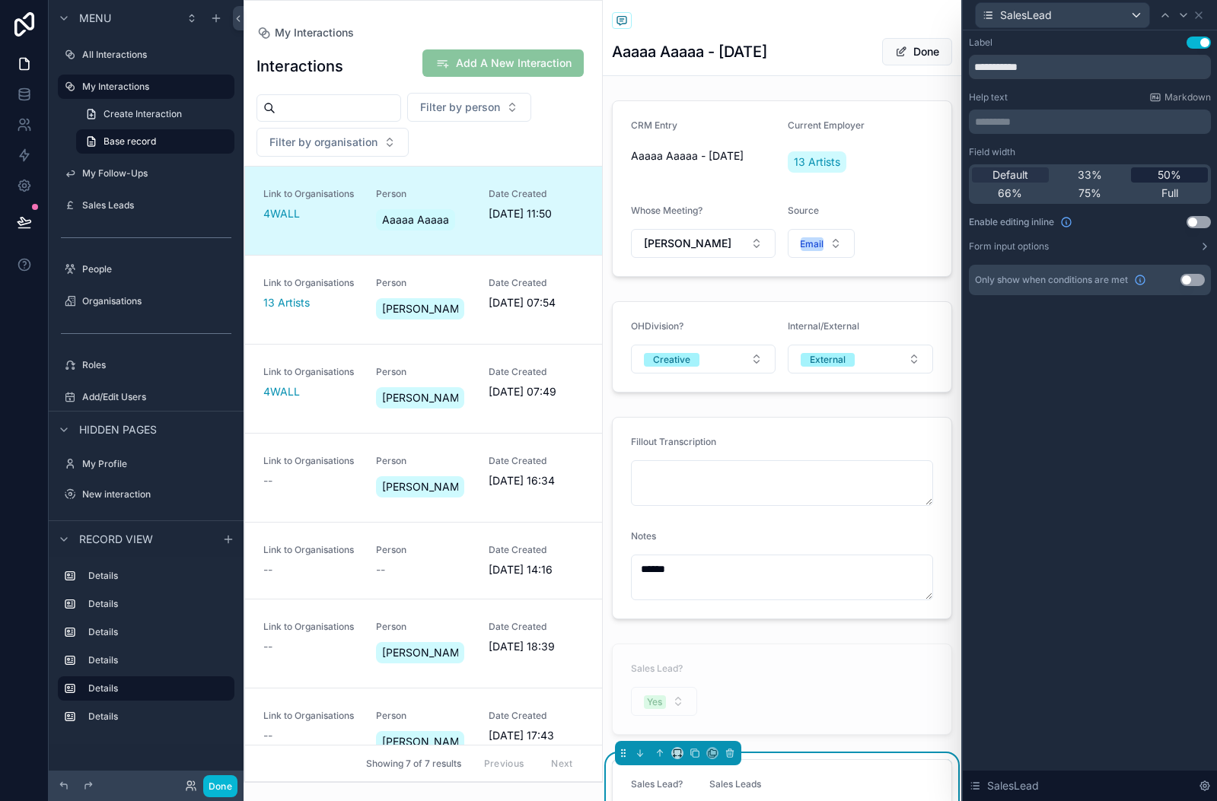
click at [1173, 174] on span "50%" at bounding box center [1169, 174] width 24 height 15
click at [1182, 15] on icon at bounding box center [1183, 15] width 6 height 3
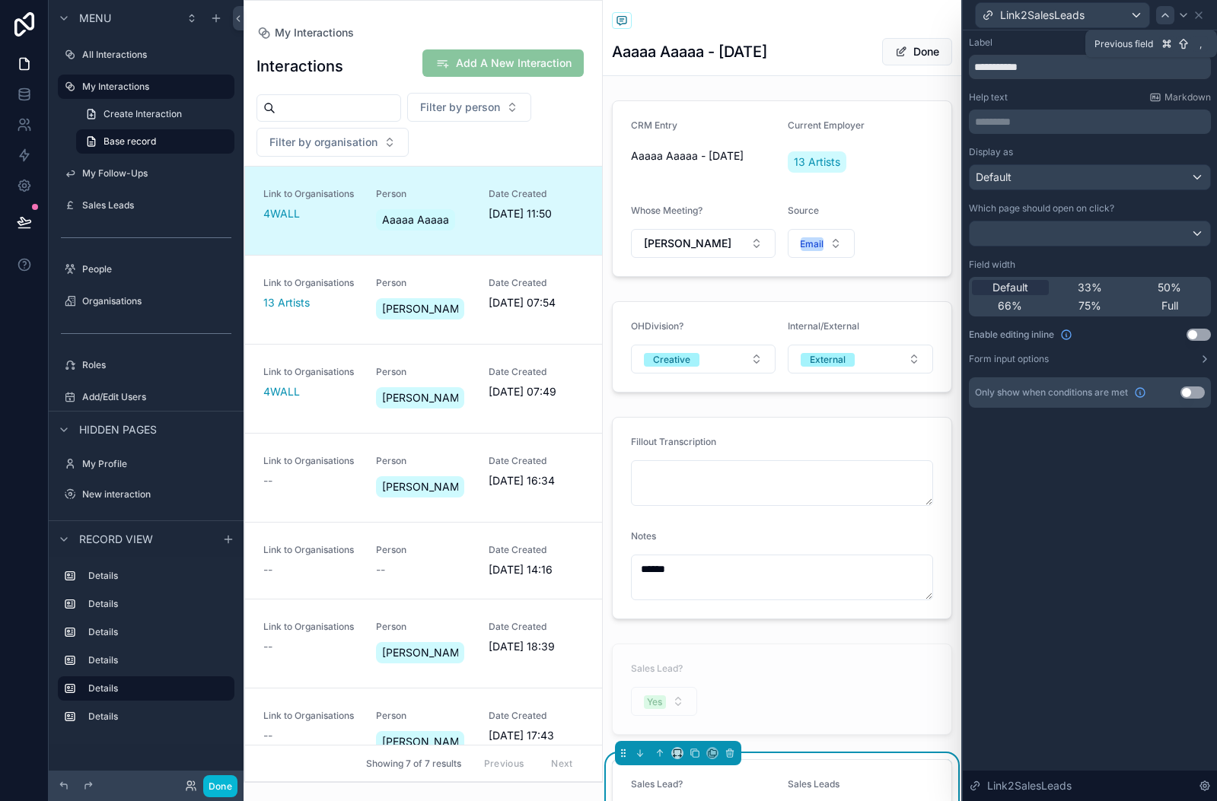
click at [1161, 11] on icon at bounding box center [1165, 15] width 12 height 12
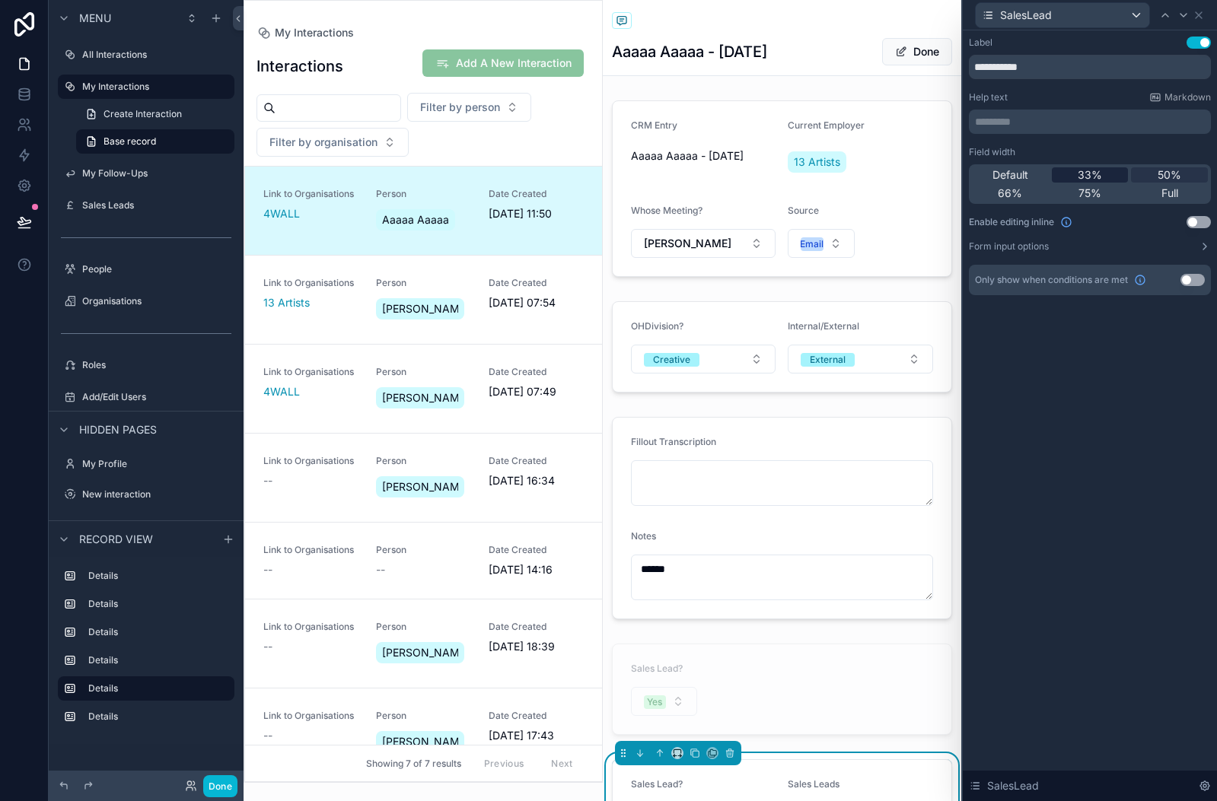
click at [1090, 170] on span "33%" at bounding box center [1089, 174] width 24 height 15
click at [1181, 18] on icon at bounding box center [1183, 15] width 12 height 12
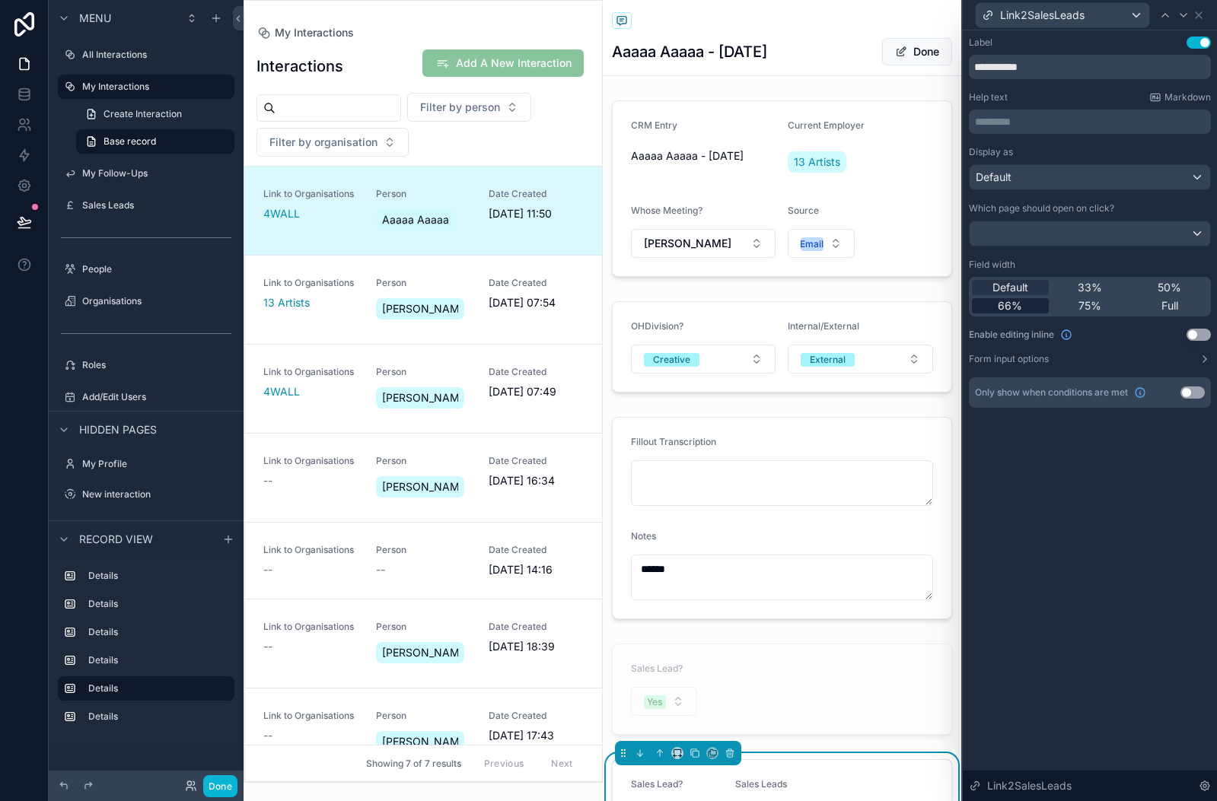
click at [1012, 305] on span "66%" at bounding box center [1010, 305] width 24 height 15
click at [1199, 19] on icon at bounding box center [1198, 15] width 12 height 12
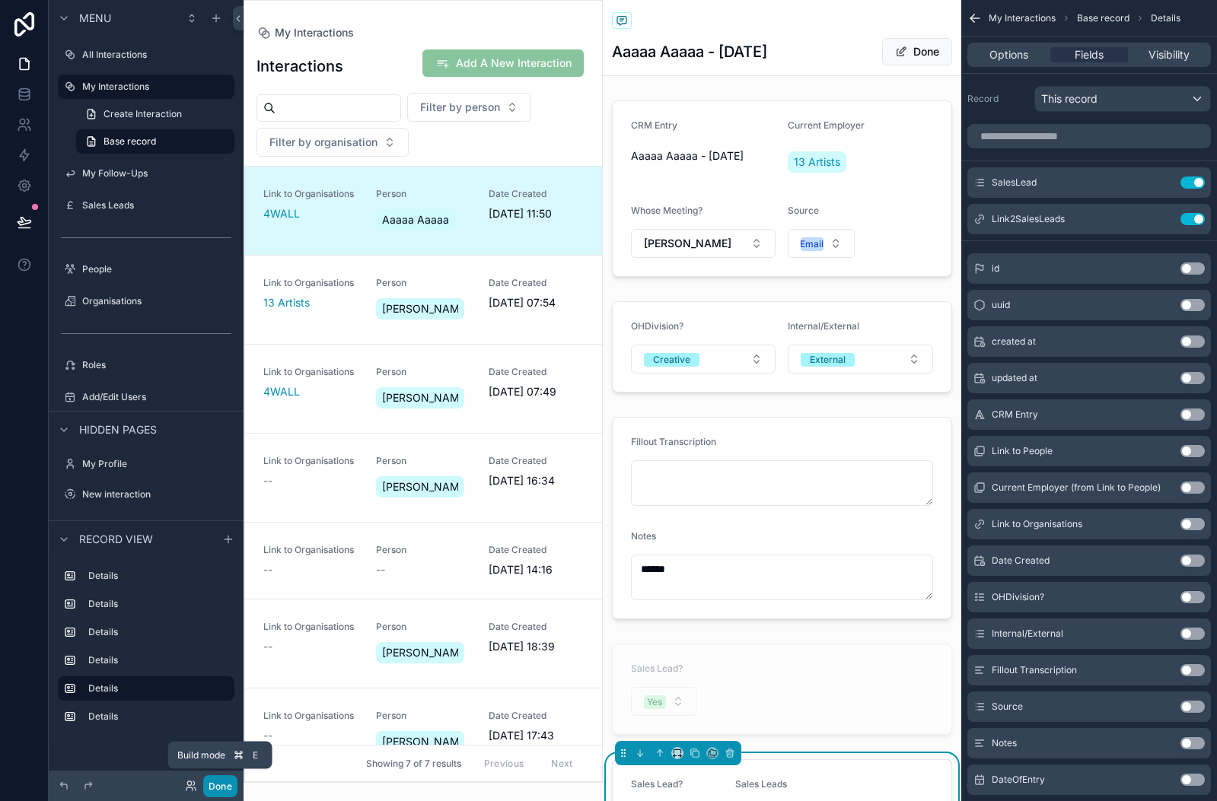
click at [218, 781] on button "Done" at bounding box center [220, 786] width 34 height 22
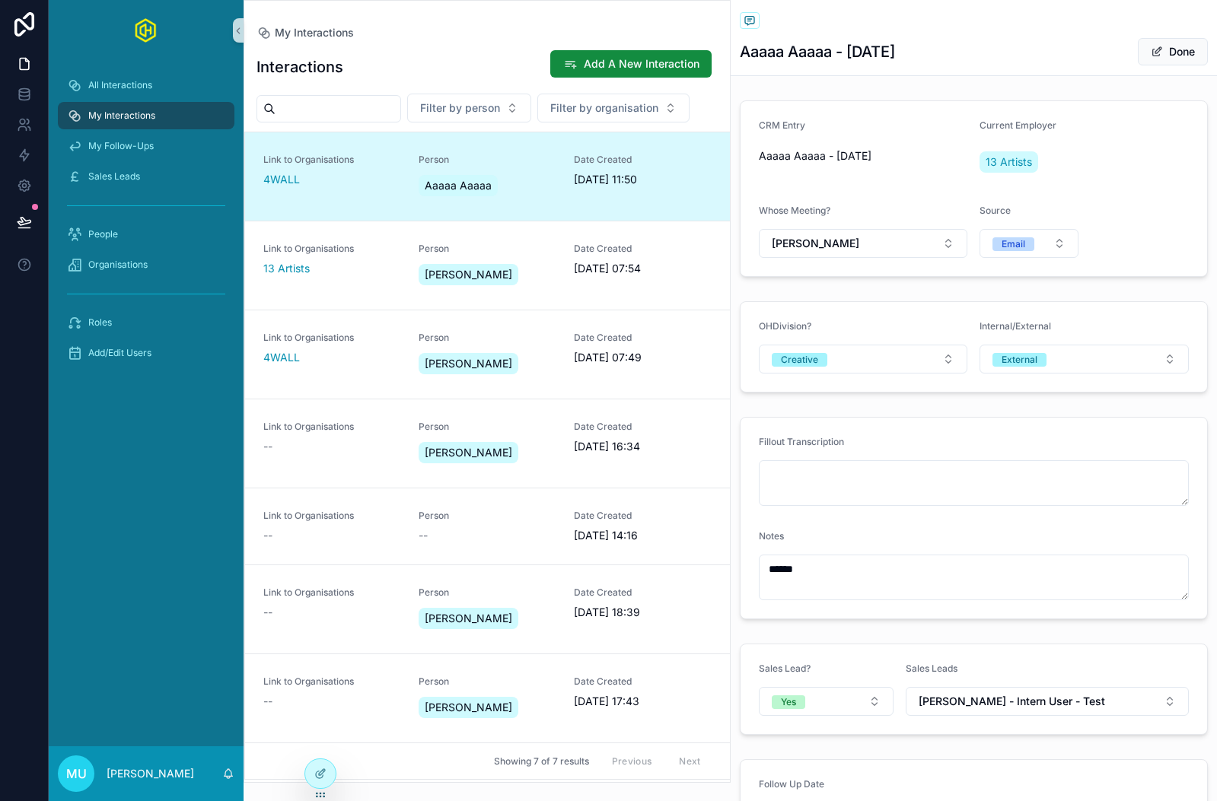
scroll to position [151, 0]
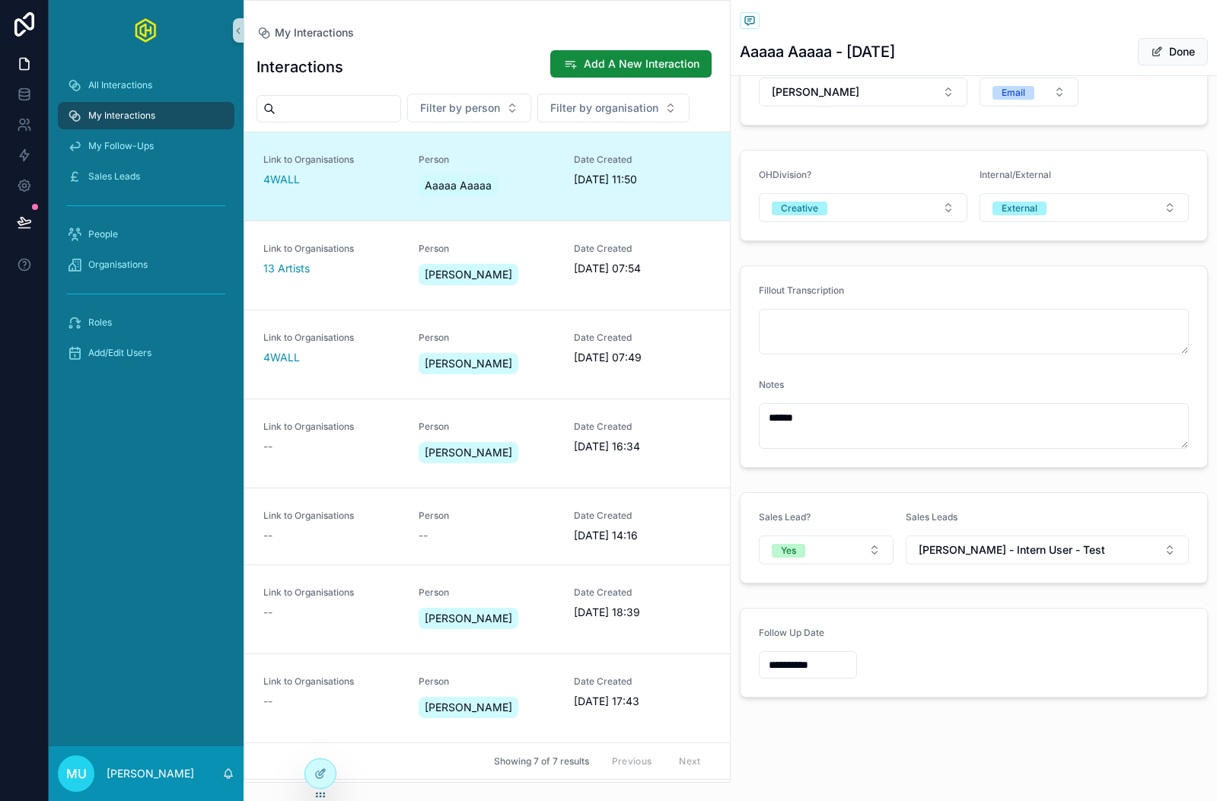
click at [1136, 510] on form "Sales Lead? Yes Sales Leads Alexander Wesserly - Intern User - Test" at bounding box center [973, 538] width 467 height 90
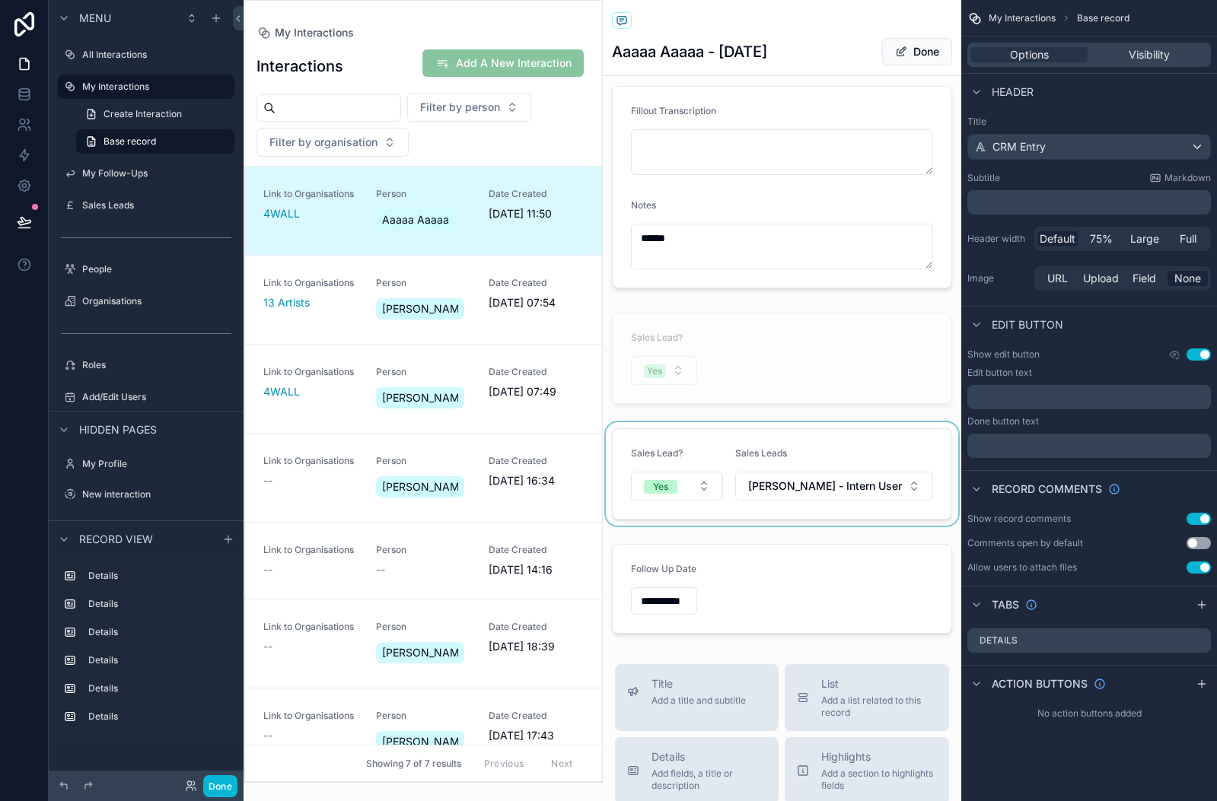
scroll to position [313, 0]
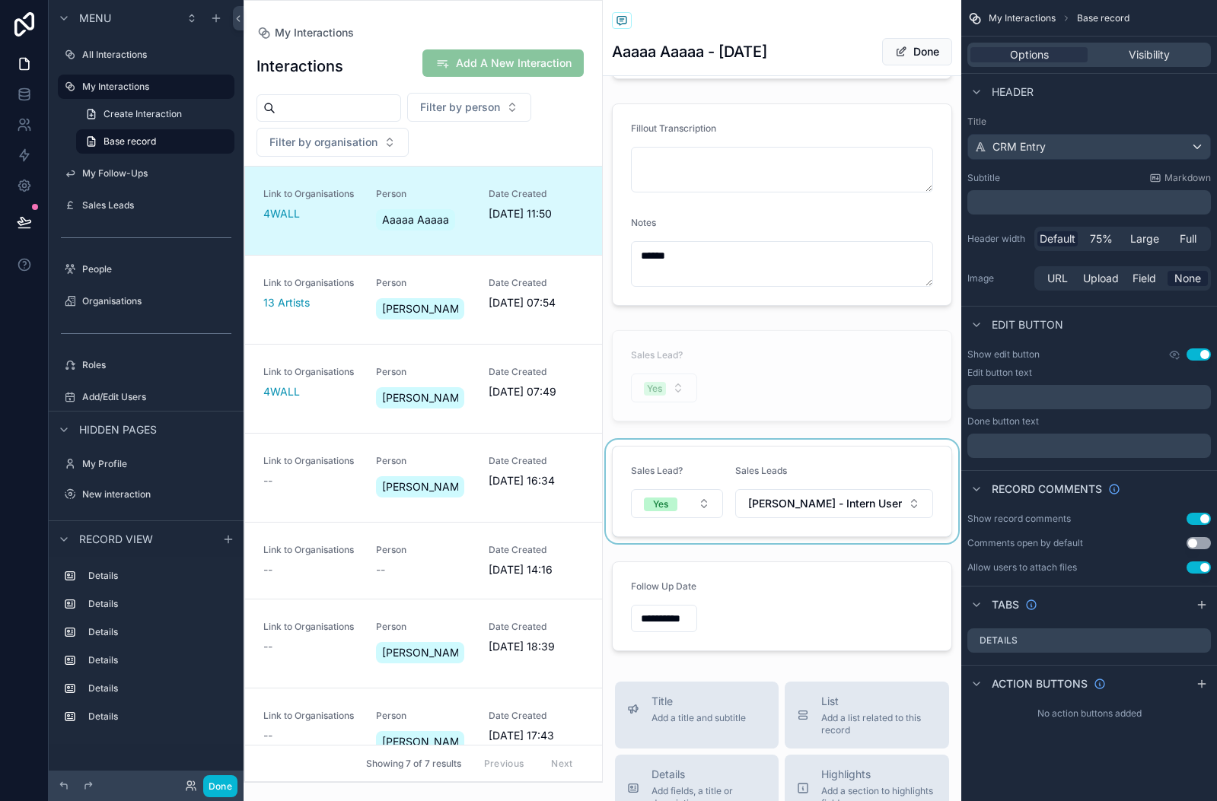
click at [860, 456] on div "scrollable content" at bounding box center [782, 491] width 359 height 103
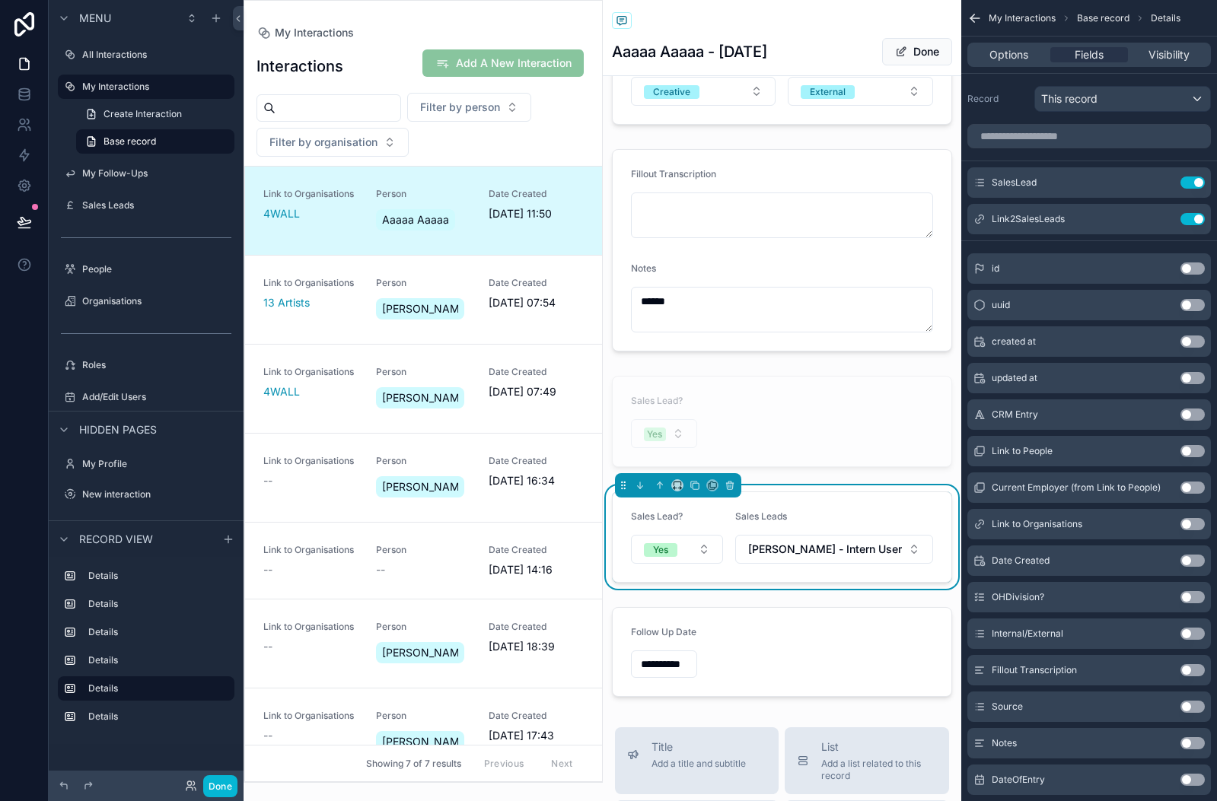
scroll to position [270, 0]
click at [837, 498] on form "Sales Lead? Yes Sales Leads Alexander Wesserly - Intern User - Test" at bounding box center [782, 535] width 339 height 90
click at [1158, 221] on icon "scrollable content" at bounding box center [1161, 220] width 7 height 7
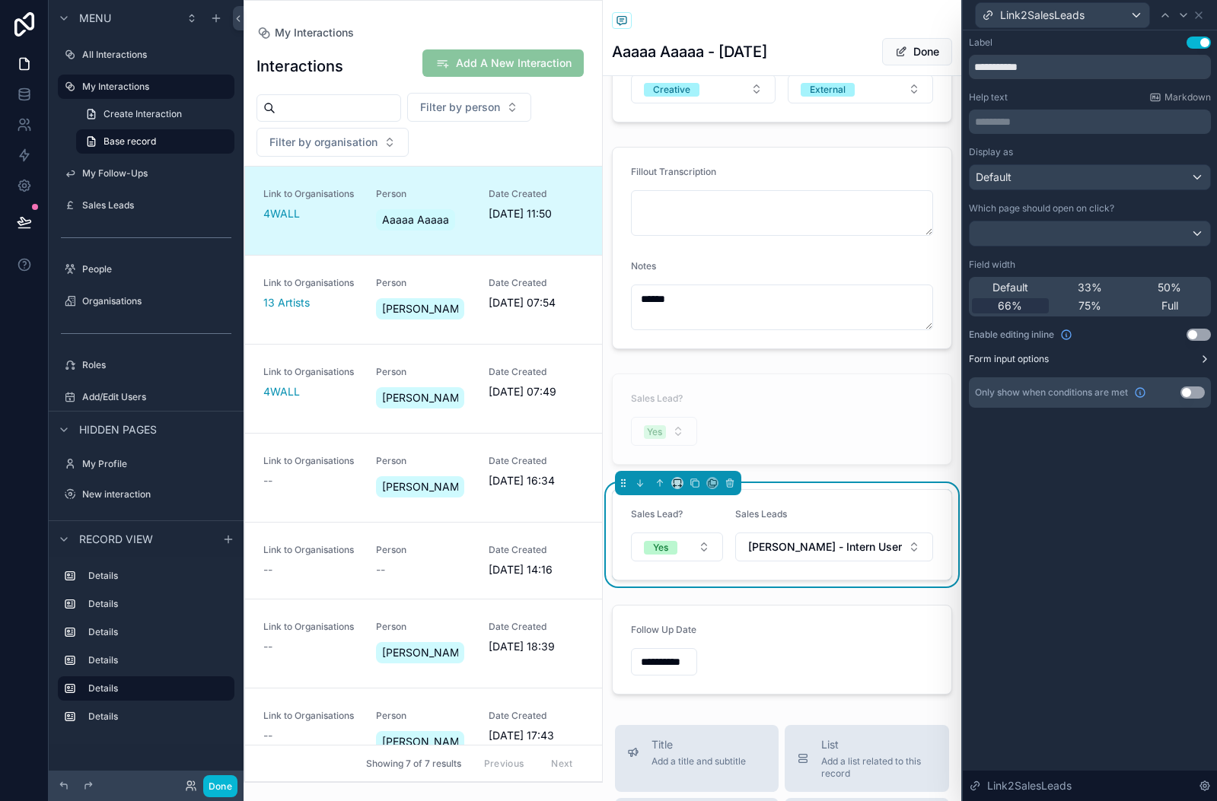
click at [1206, 358] on icon at bounding box center [1204, 359] width 12 height 12
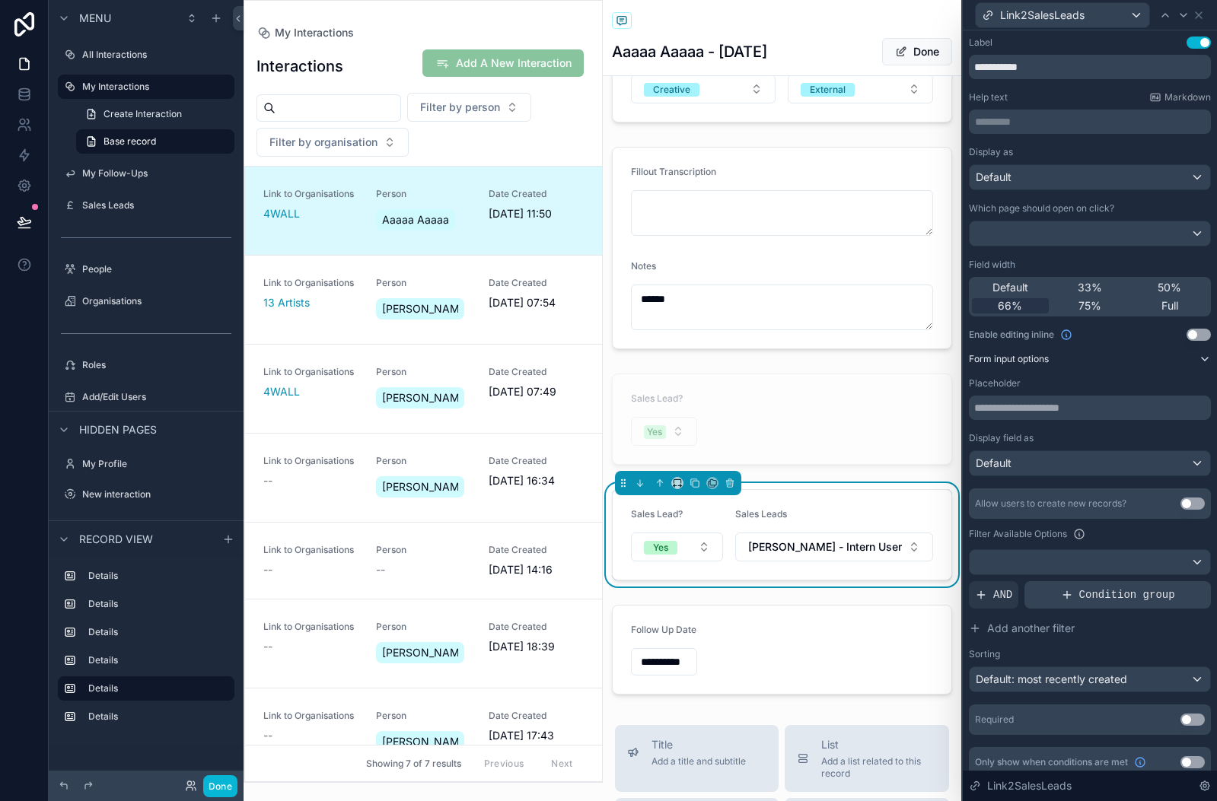
scroll to position [13, 0]
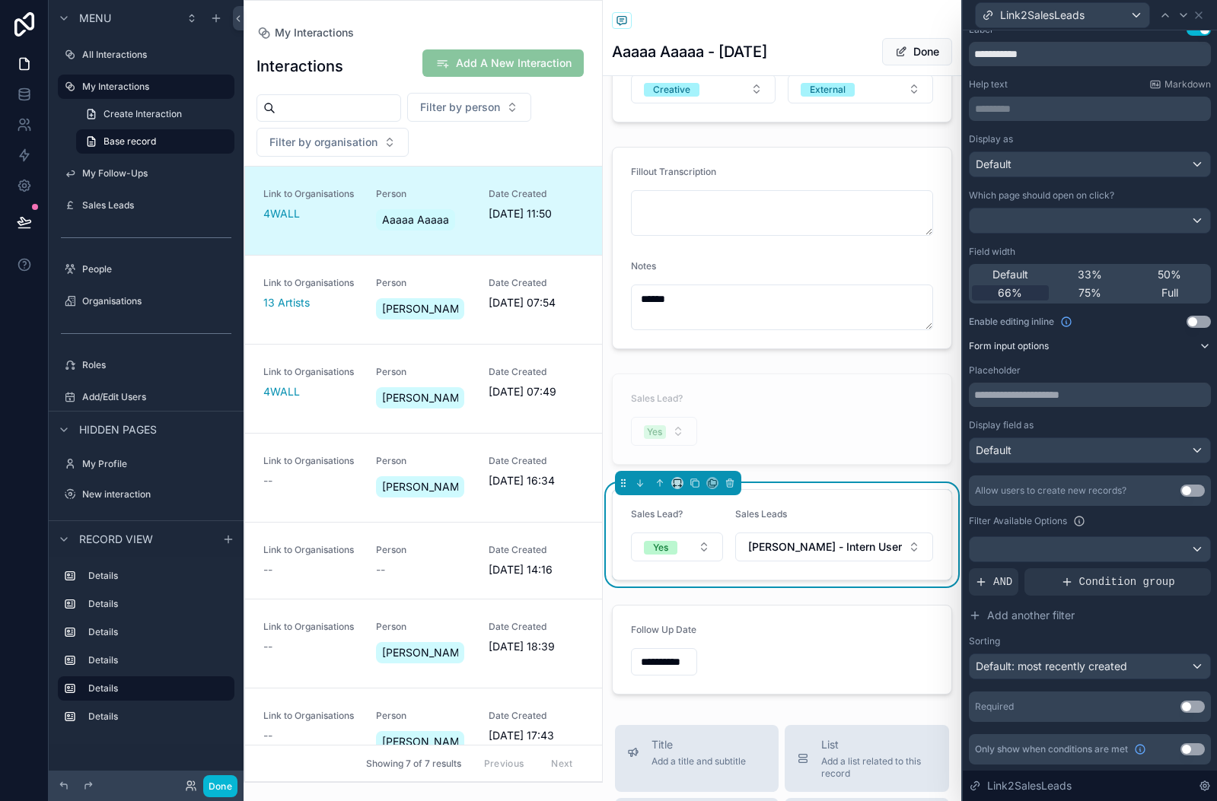
click at [1188, 705] on button "Use setting" at bounding box center [1192, 707] width 24 height 12
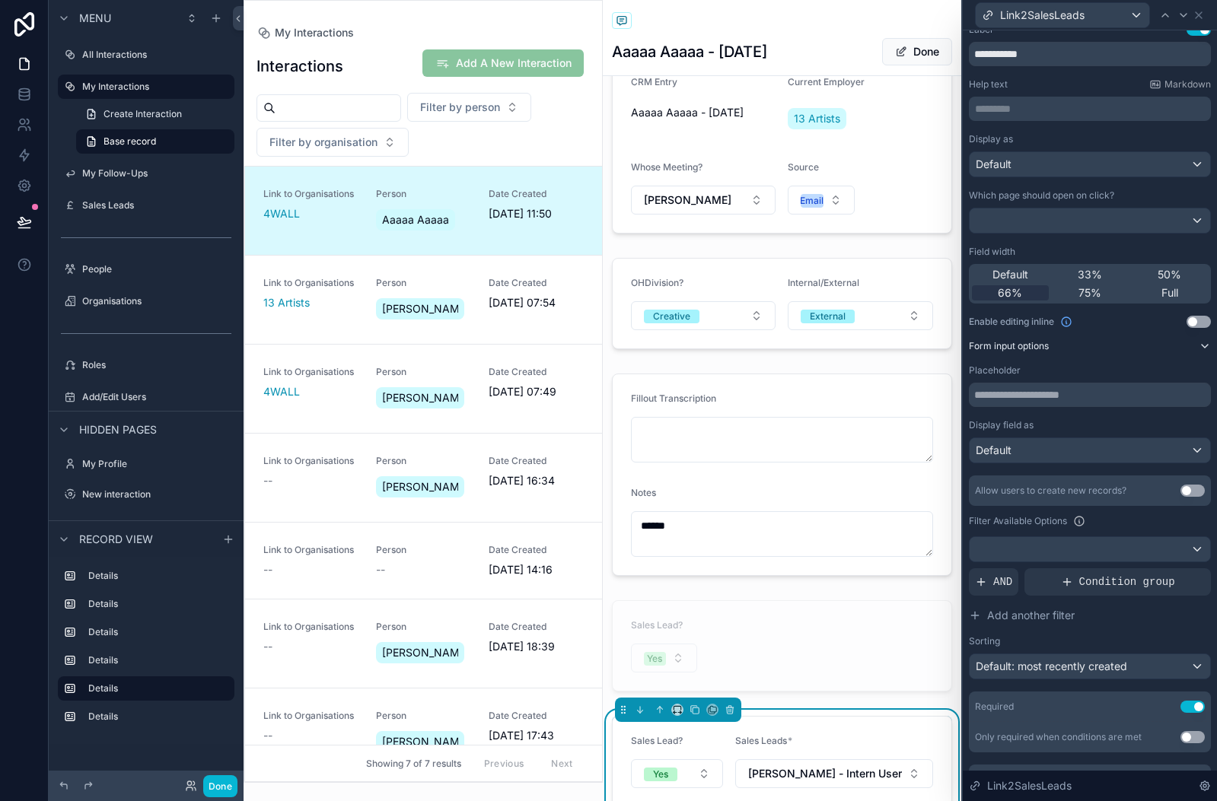
scroll to position [0, 0]
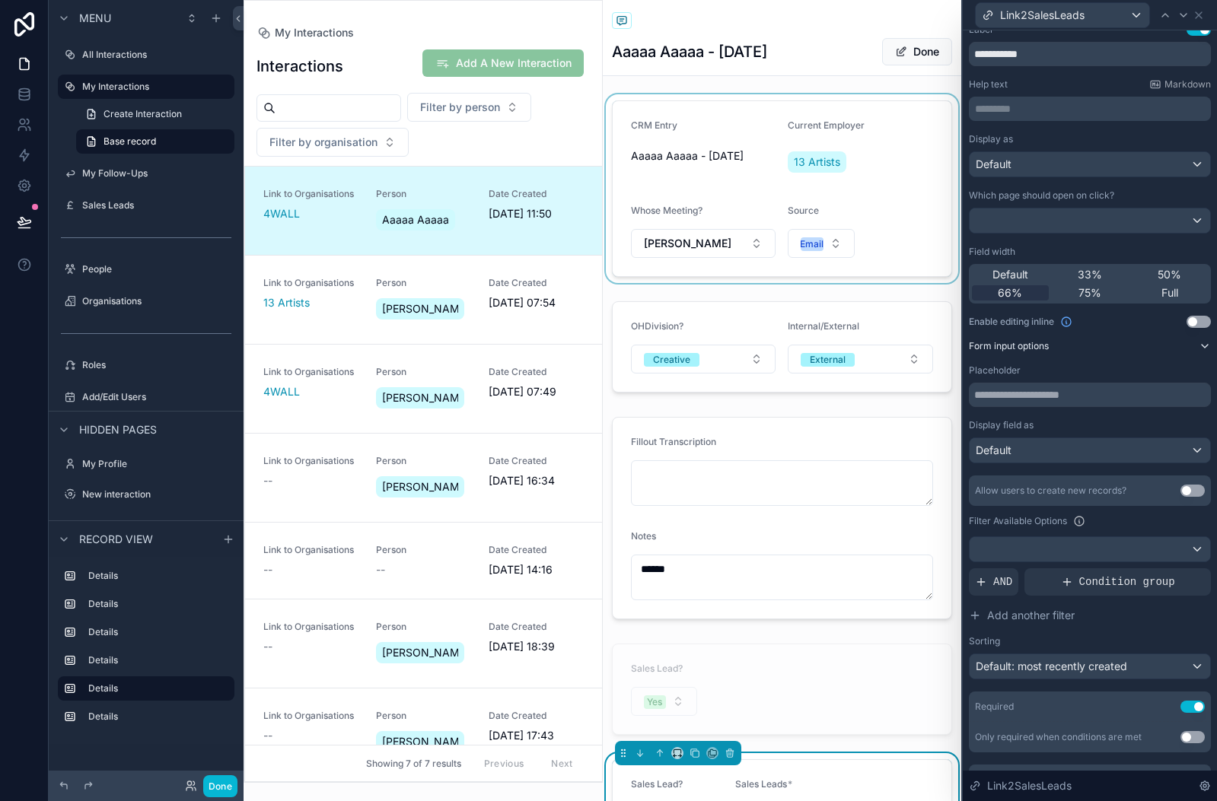
click at [912, 100] on div "scrollable content" at bounding box center [782, 188] width 359 height 189
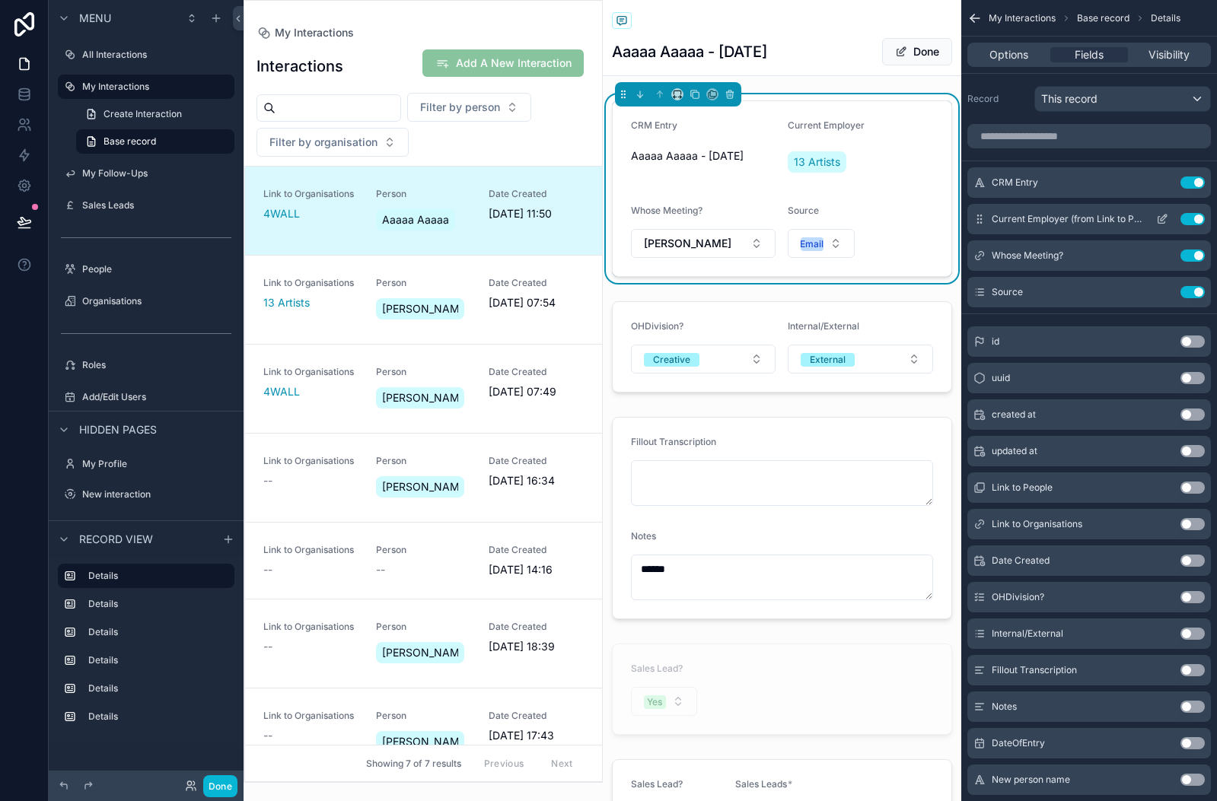
click at [1163, 216] on icon "scrollable content" at bounding box center [1163, 218] width 6 height 6
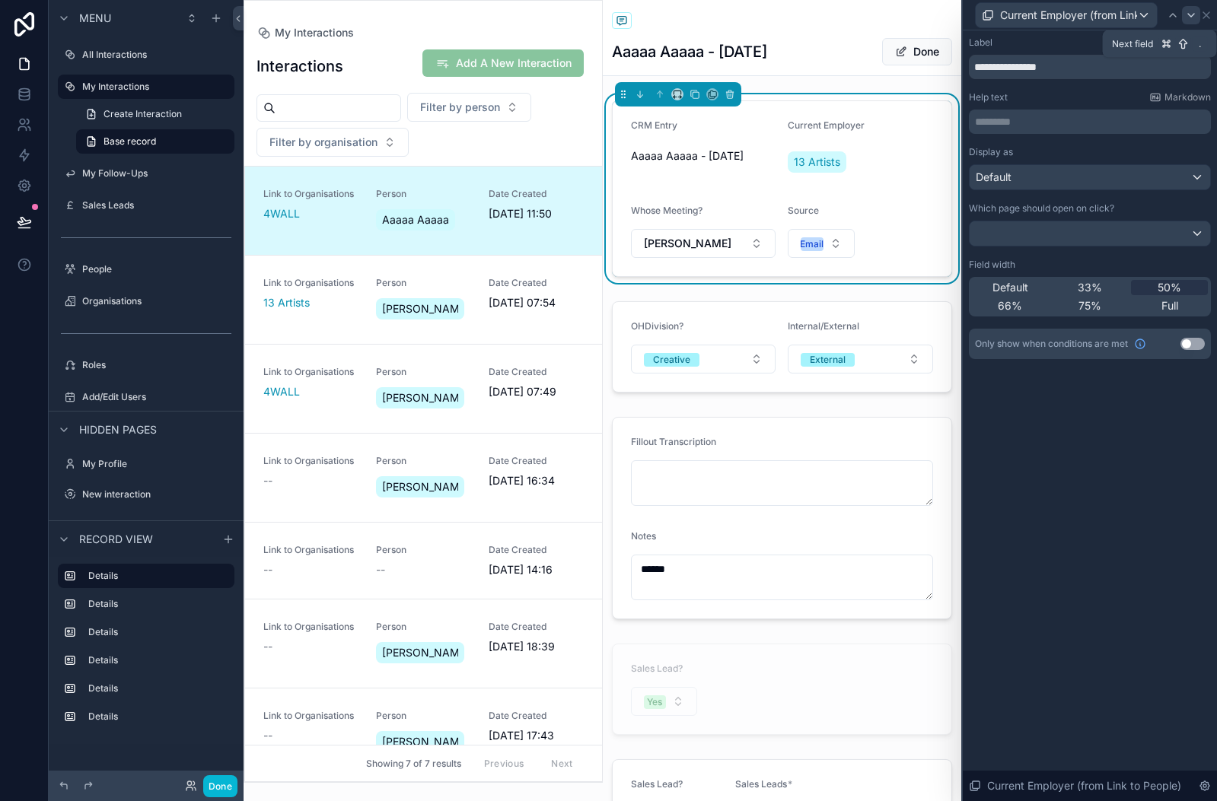
click at [1191, 14] on icon at bounding box center [1191, 15] width 12 height 12
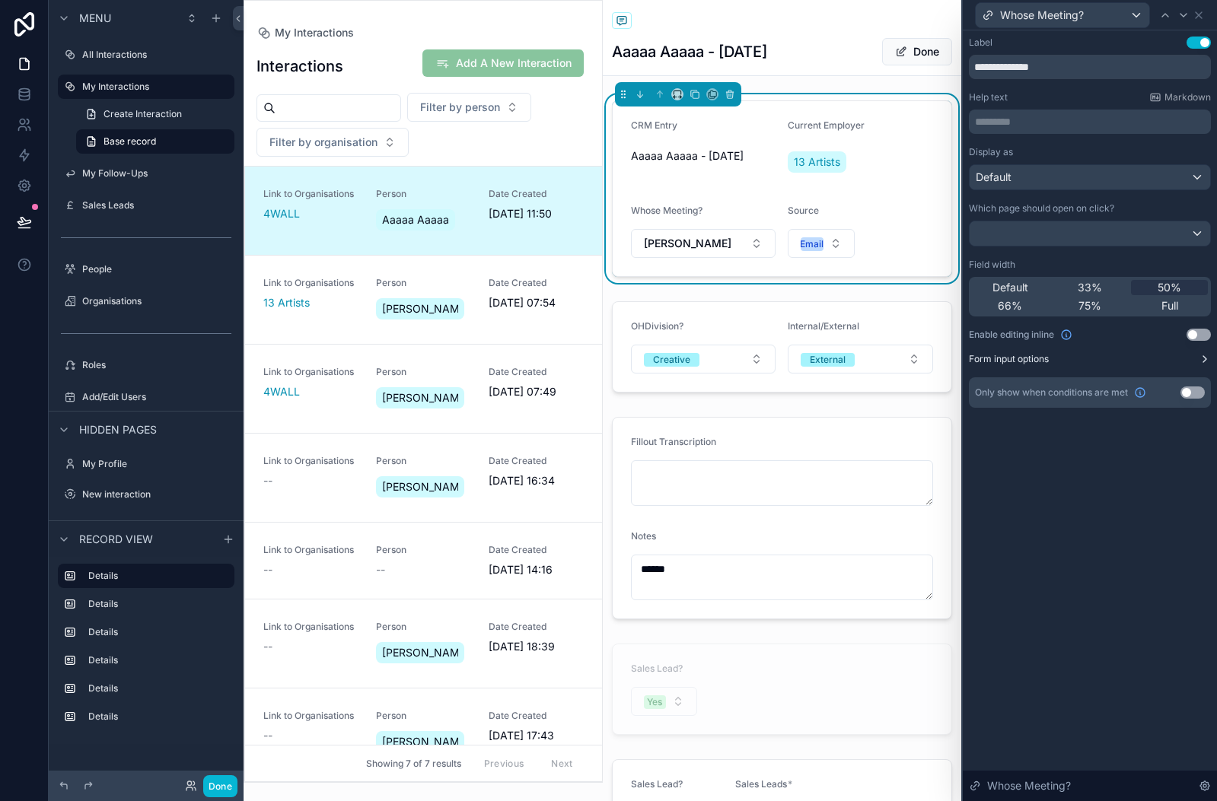
click at [1199, 361] on icon at bounding box center [1204, 359] width 12 height 12
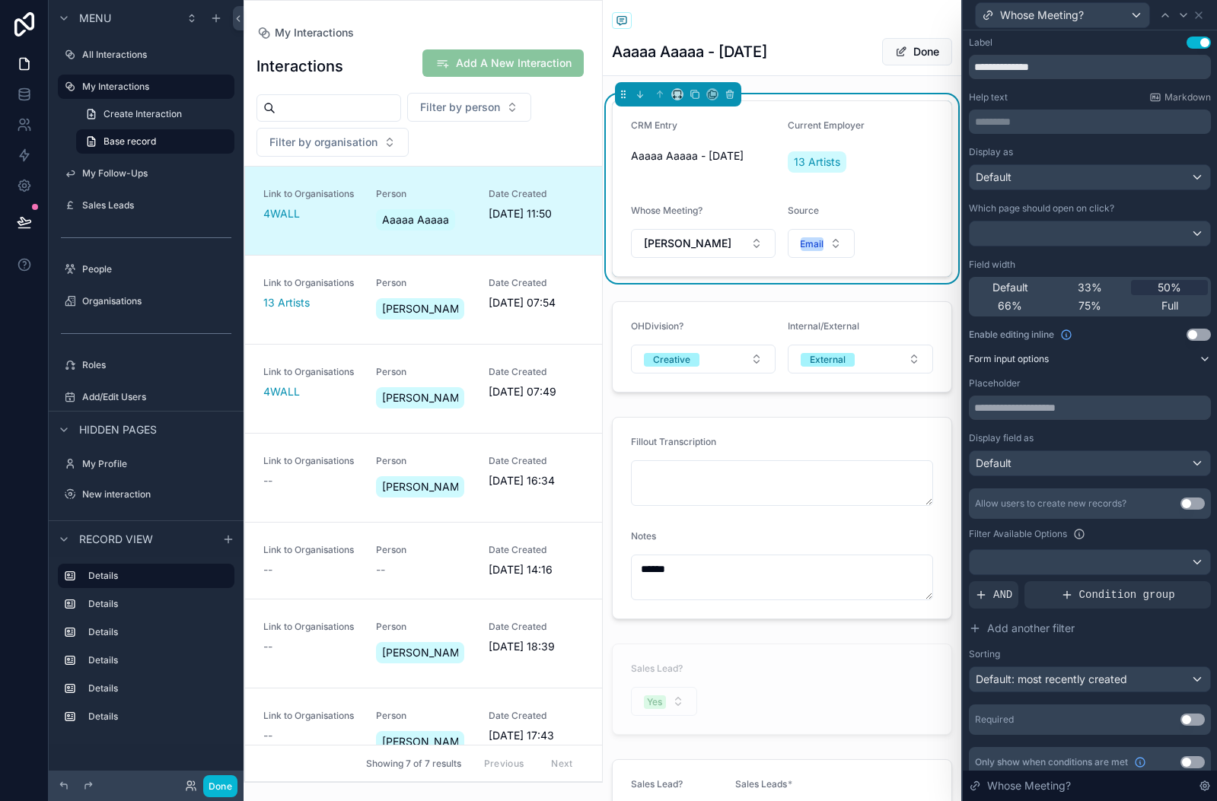
scroll to position [13, 0]
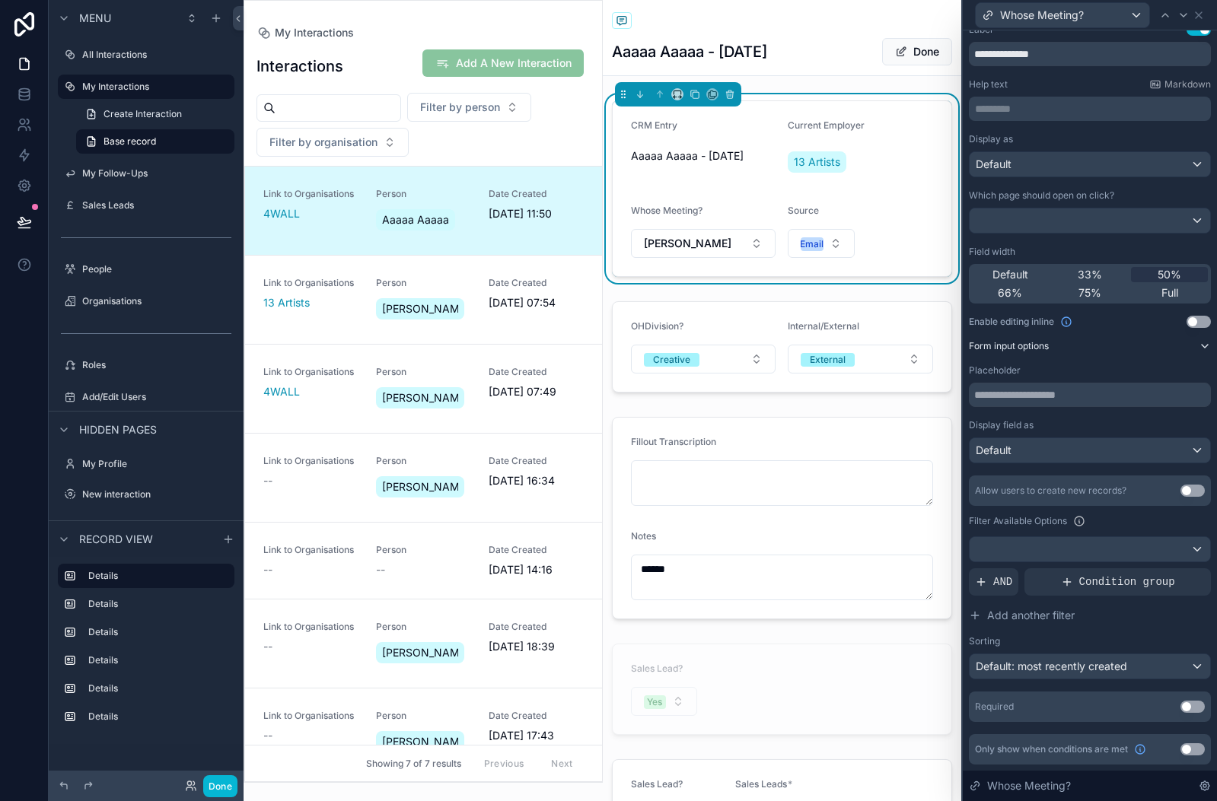
click at [1199, 709] on button "Use setting" at bounding box center [1192, 707] width 24 height 12
click at [886, 237] on form "CRM Entry Aaaaa Aaaaa - 11/08/2025 Current Employer 13 Artists Whose Meeting? *…" at bounding box center [782, 188] width 339 height 175
click at [1177, 13] on icon at bounding box center [1183, 15] width 12 height 12
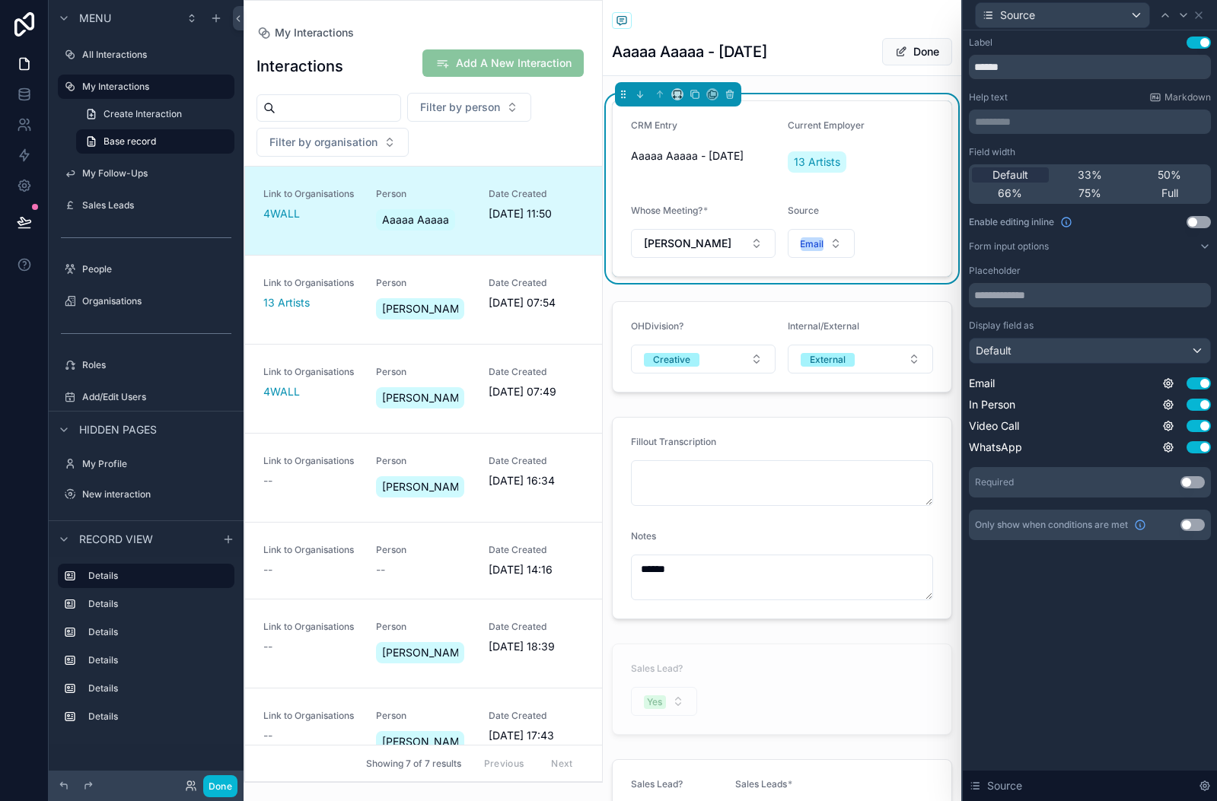
click at [1196, 478] on button "Use setting" at bounding box center [1192, 482] width 24 height 12
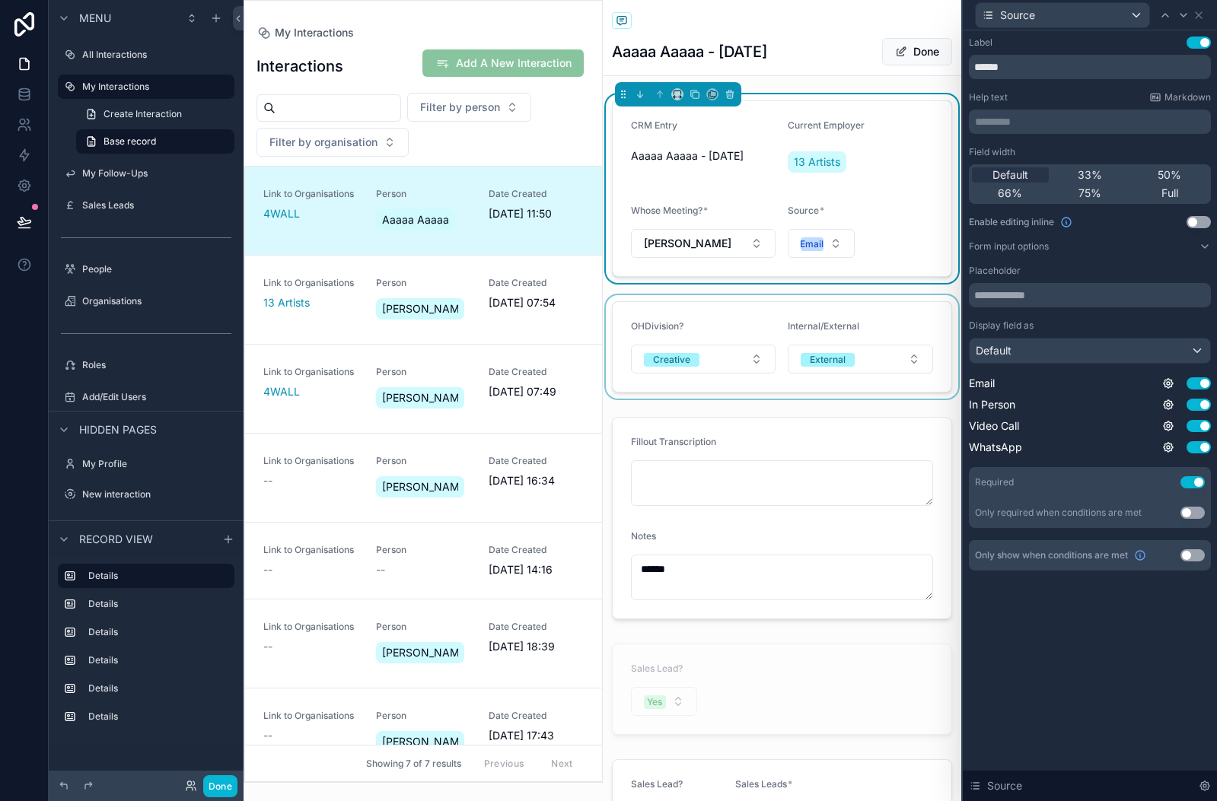
click at [762, 313] on div "scrollable content" at bounding box center [782, 346] width 359 height 103
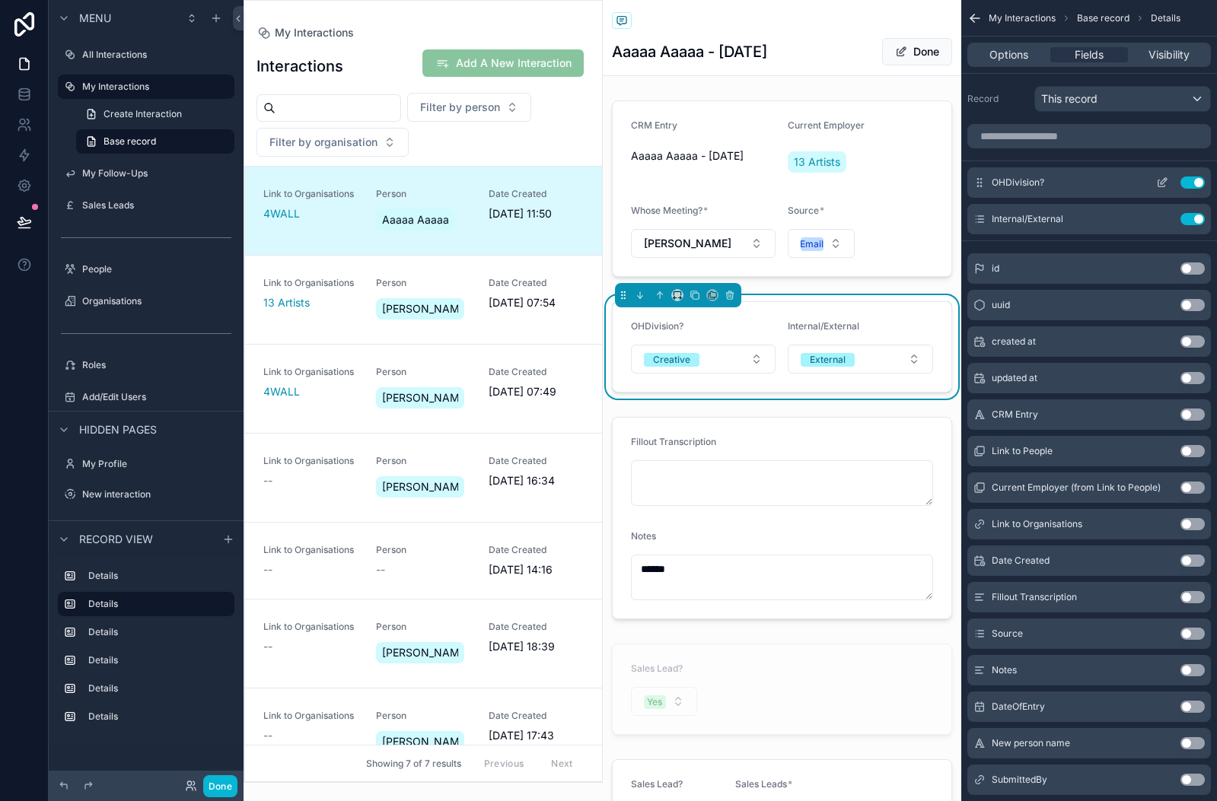
click at [1158, 180] on icon "scrollable content" at bounding box center [1161, 183] width 7 height 7
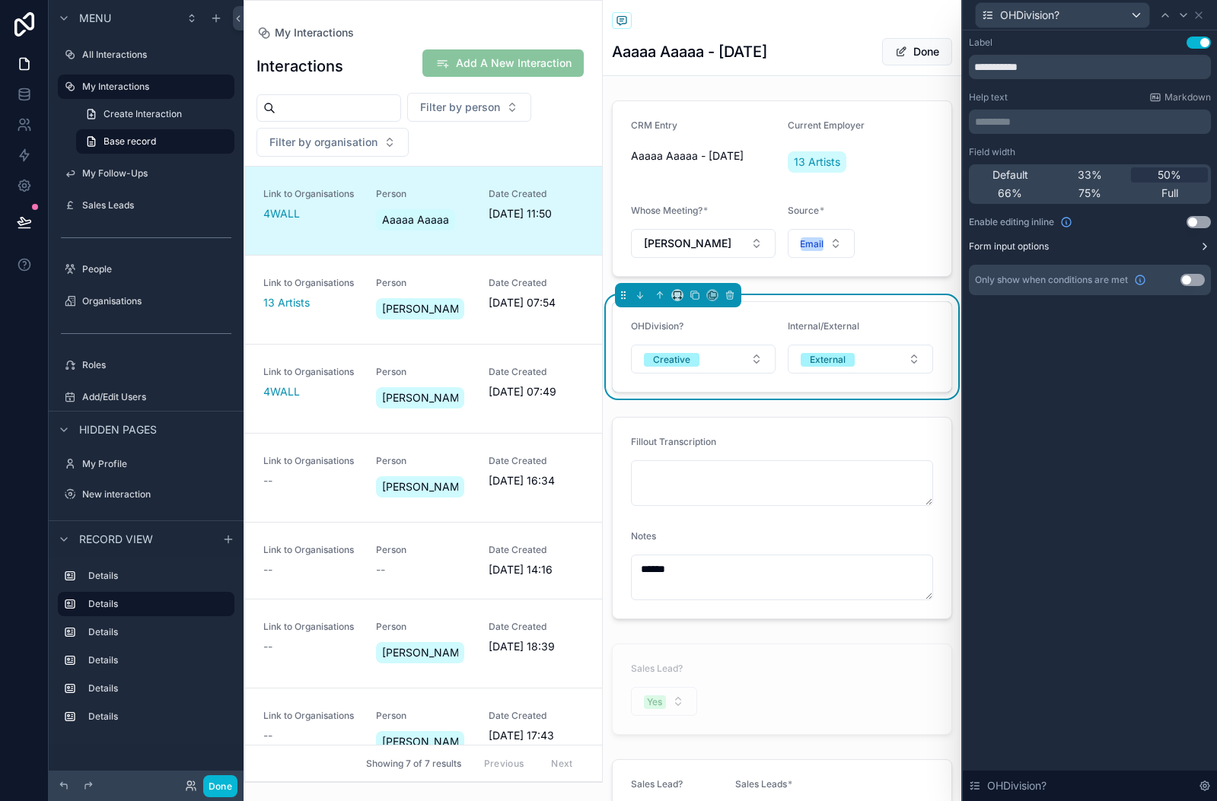
click at [1200, 243] on icon at bounding box center [1204, 246] width 12 height 12
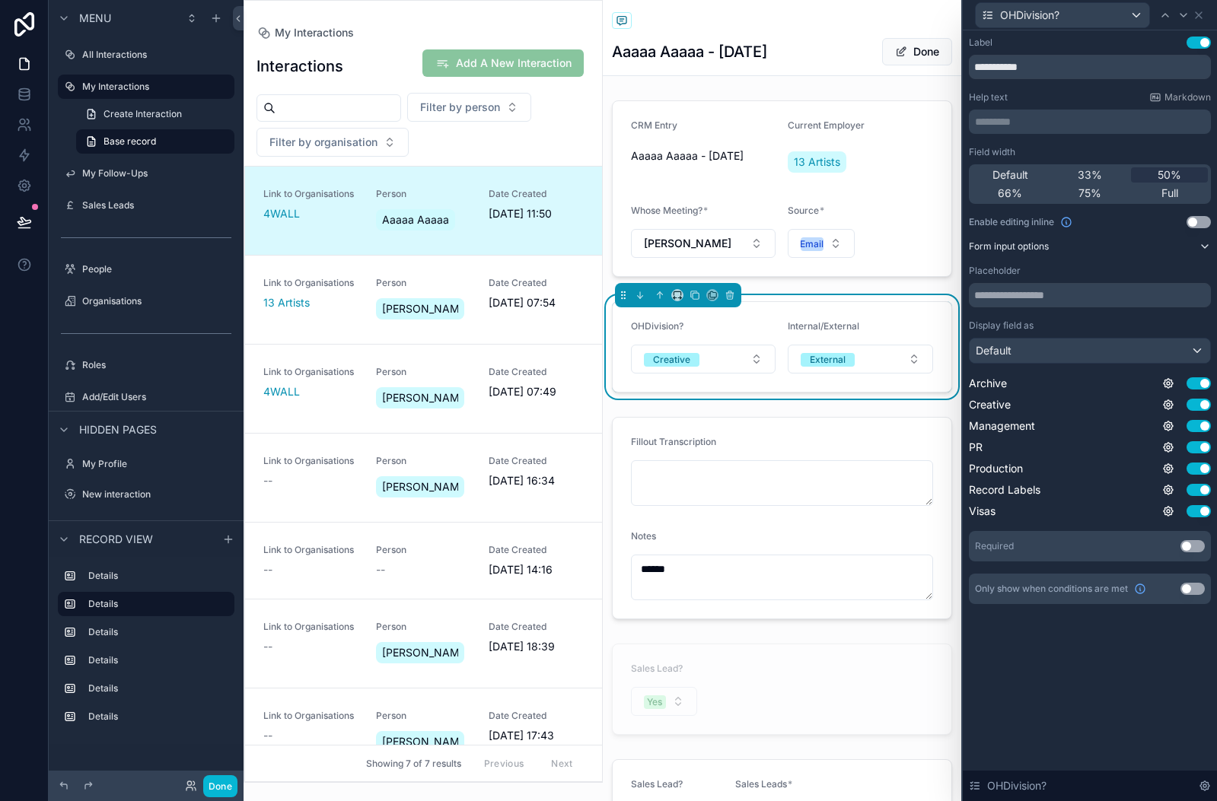
click at [1198, 543] on button "Use setting" at bounding box center [1192, 546] width 24 height 12
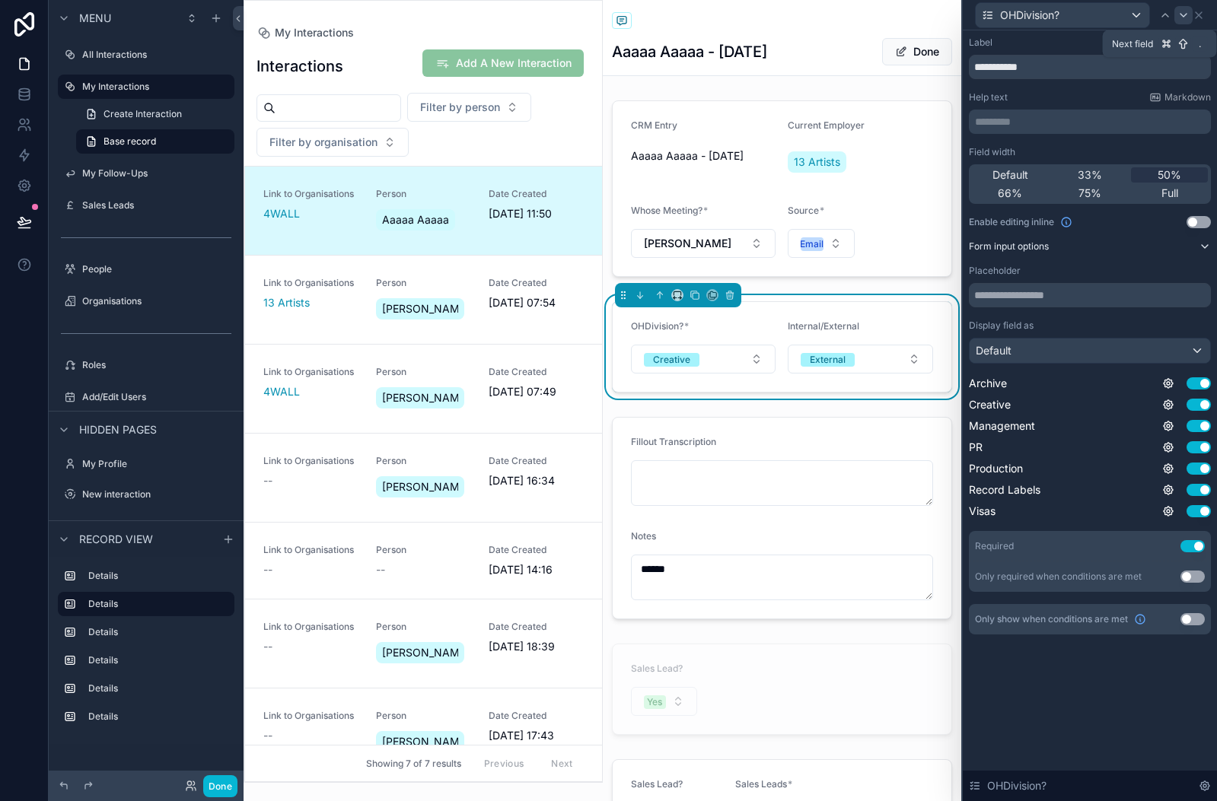
click at [1186, 16] on icon at bounding box center [1183, 15] width 12 height 12
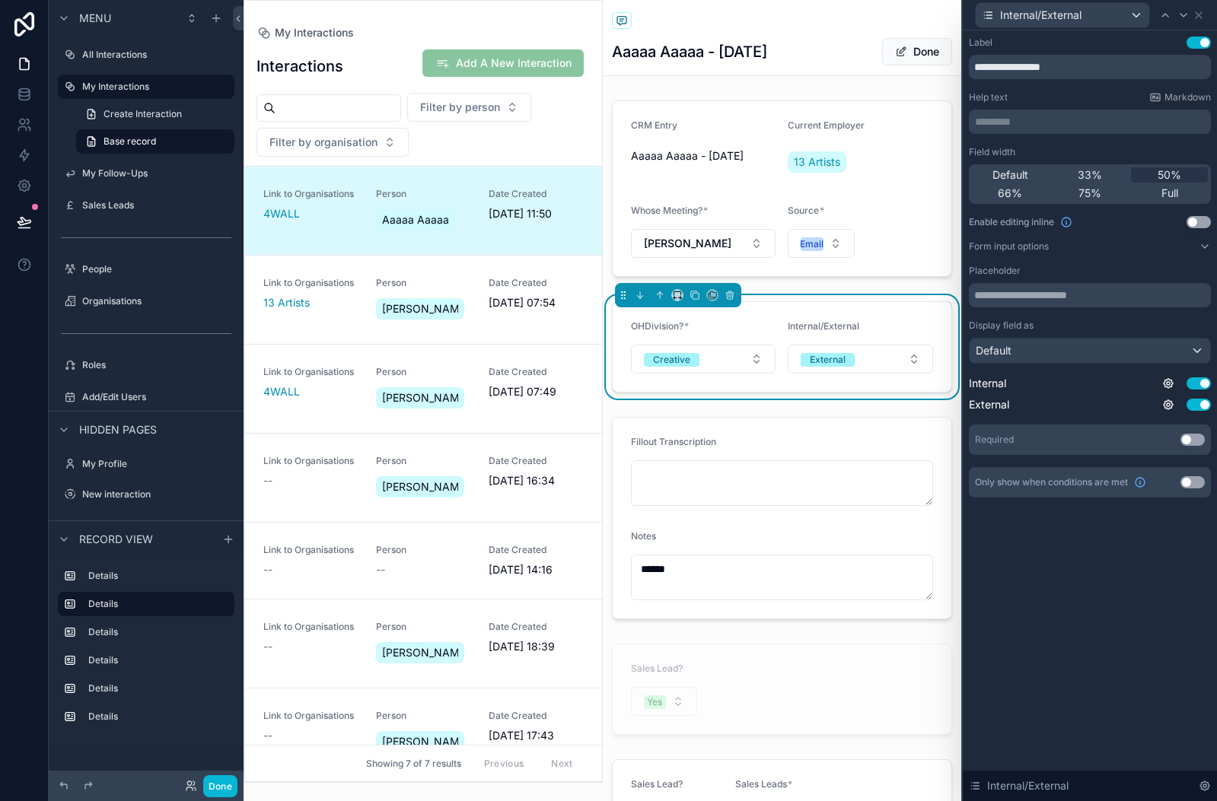
click at [1198, 440] on button "Use setting" at bounding box center [1192, 440] width 24 height 12
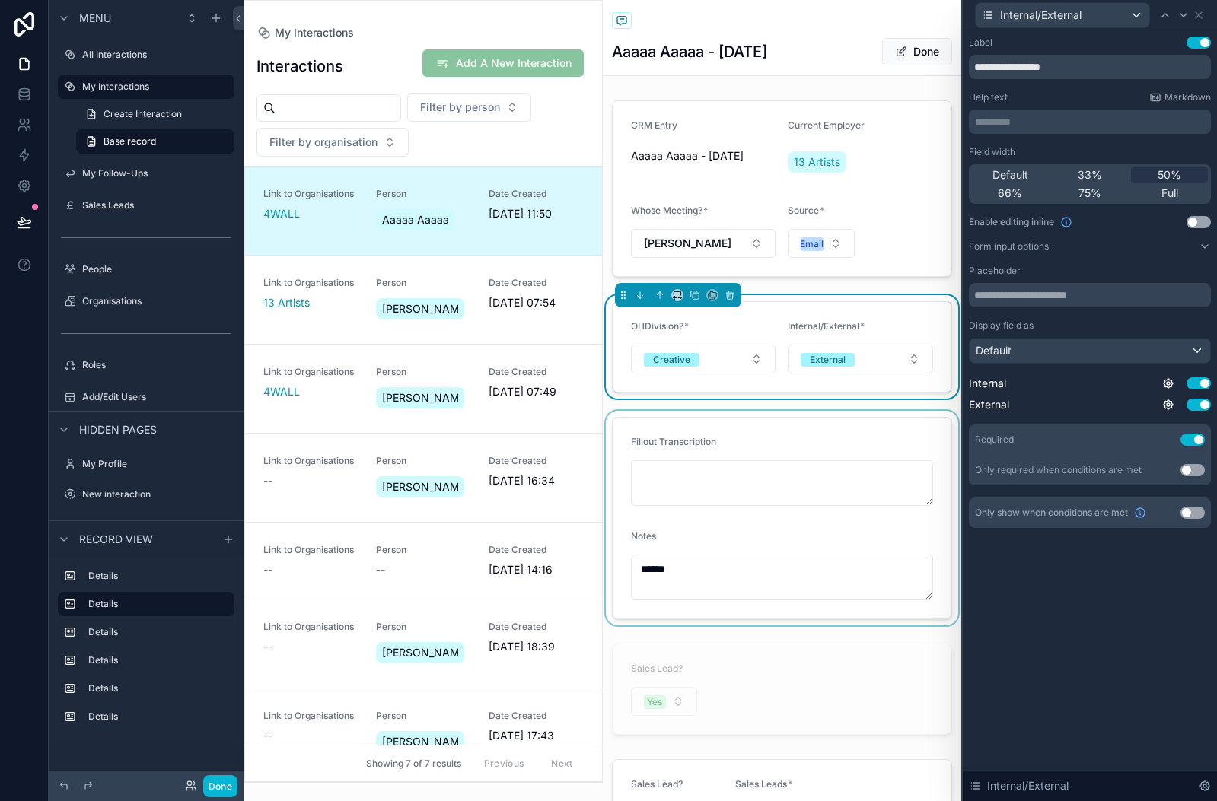
click at [830, 418] on div "scrollable content" at bounding box center [782, 518] width 359 height 215
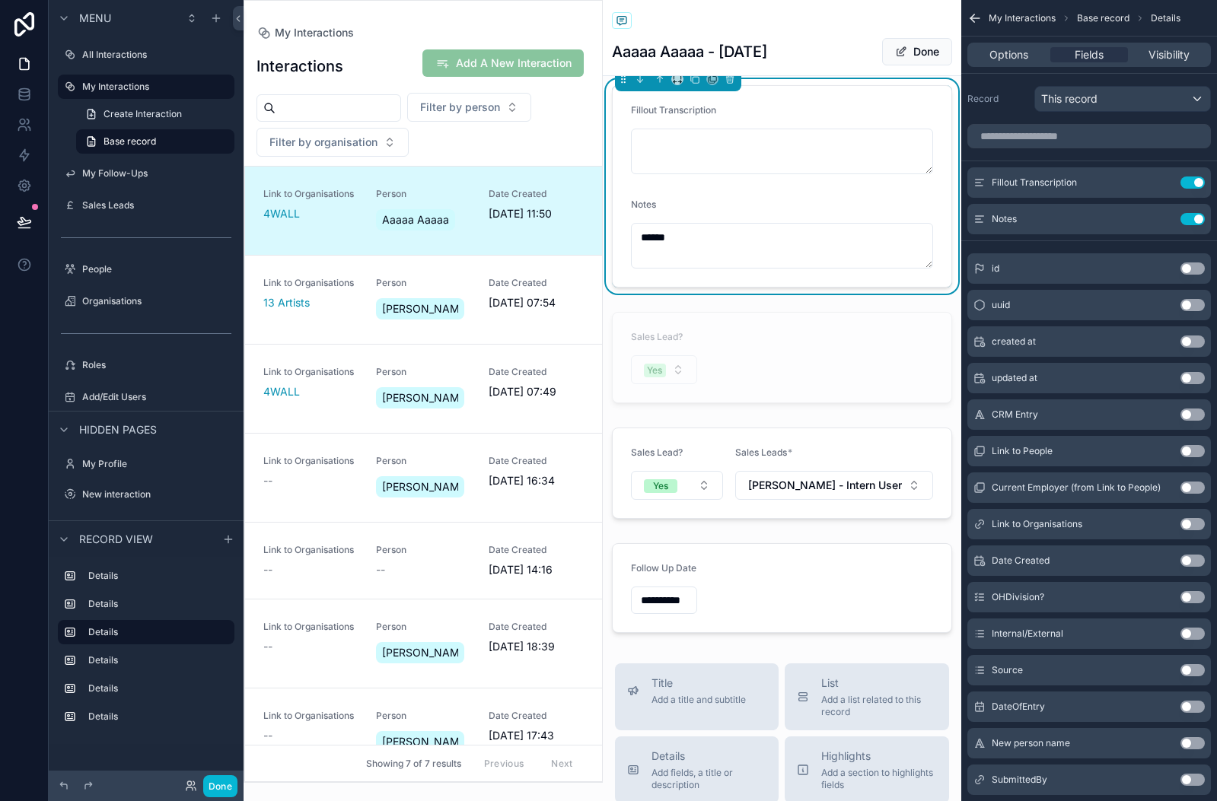
scroll to position [372, 0]
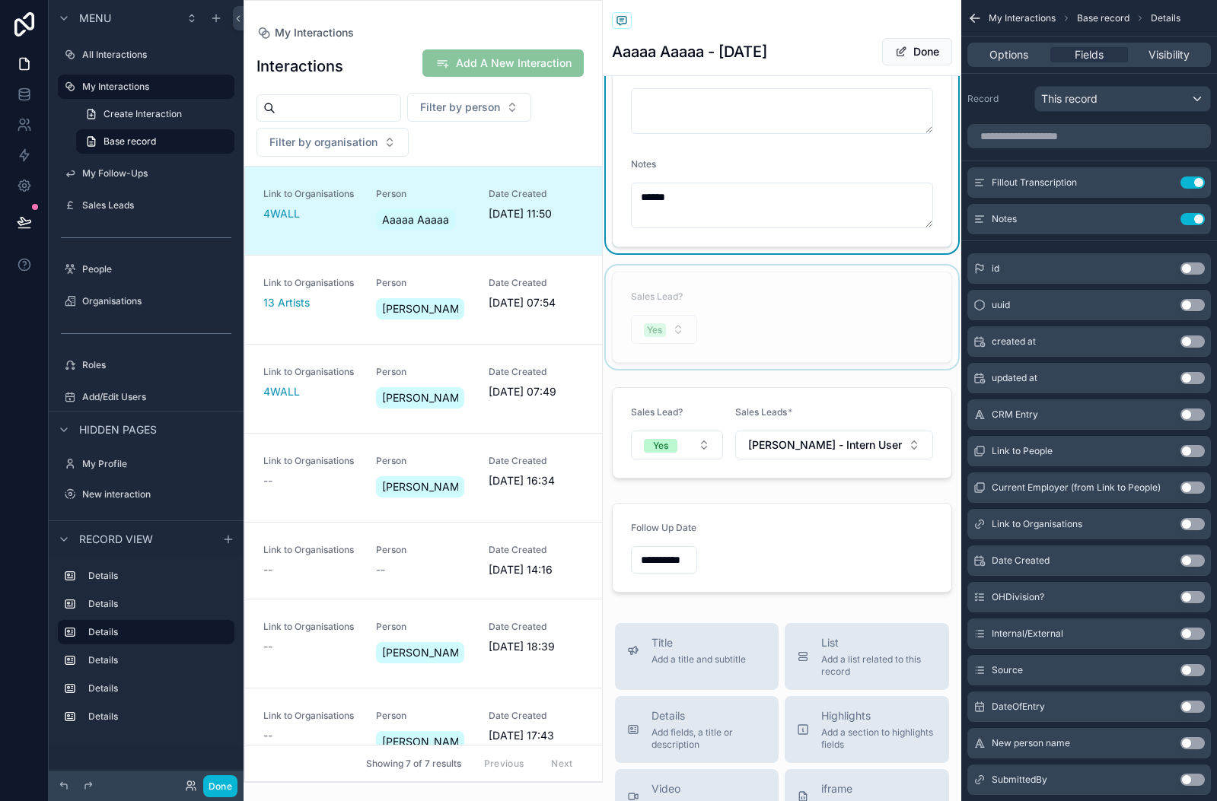
click at [817, 301] on div "scrollable content" at bounding box center [782, 317] width 359 height 103
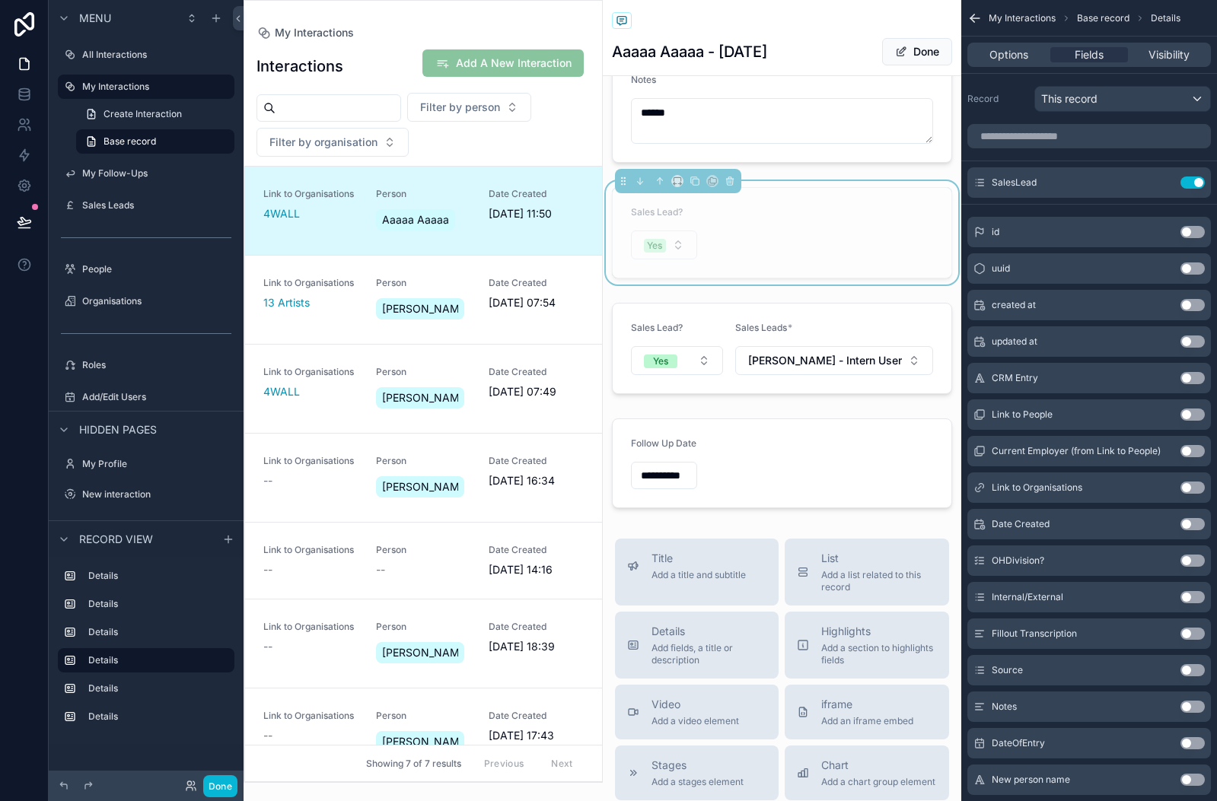
scroll to position [457, 0]
click at [794, 437] on div "scrollable content" at bounding box center [782, 463] width 359 height 102
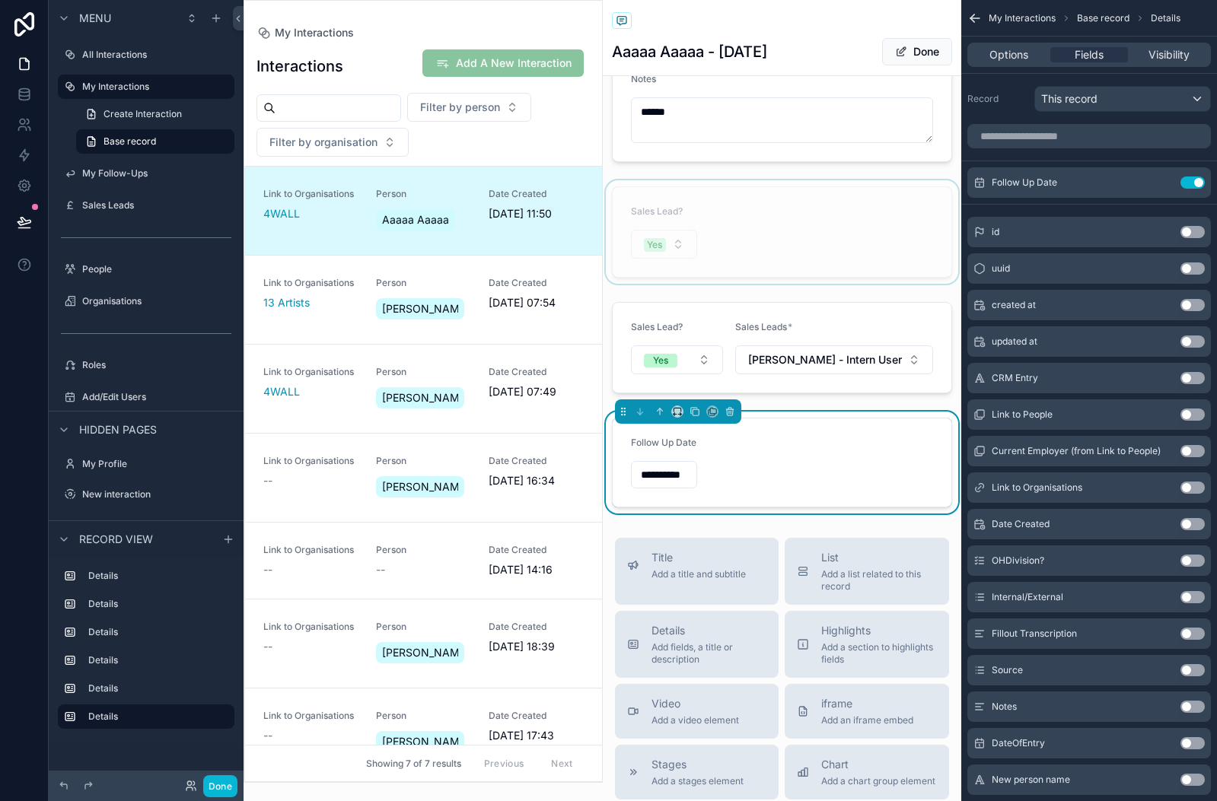
scroll to position [421, 0]
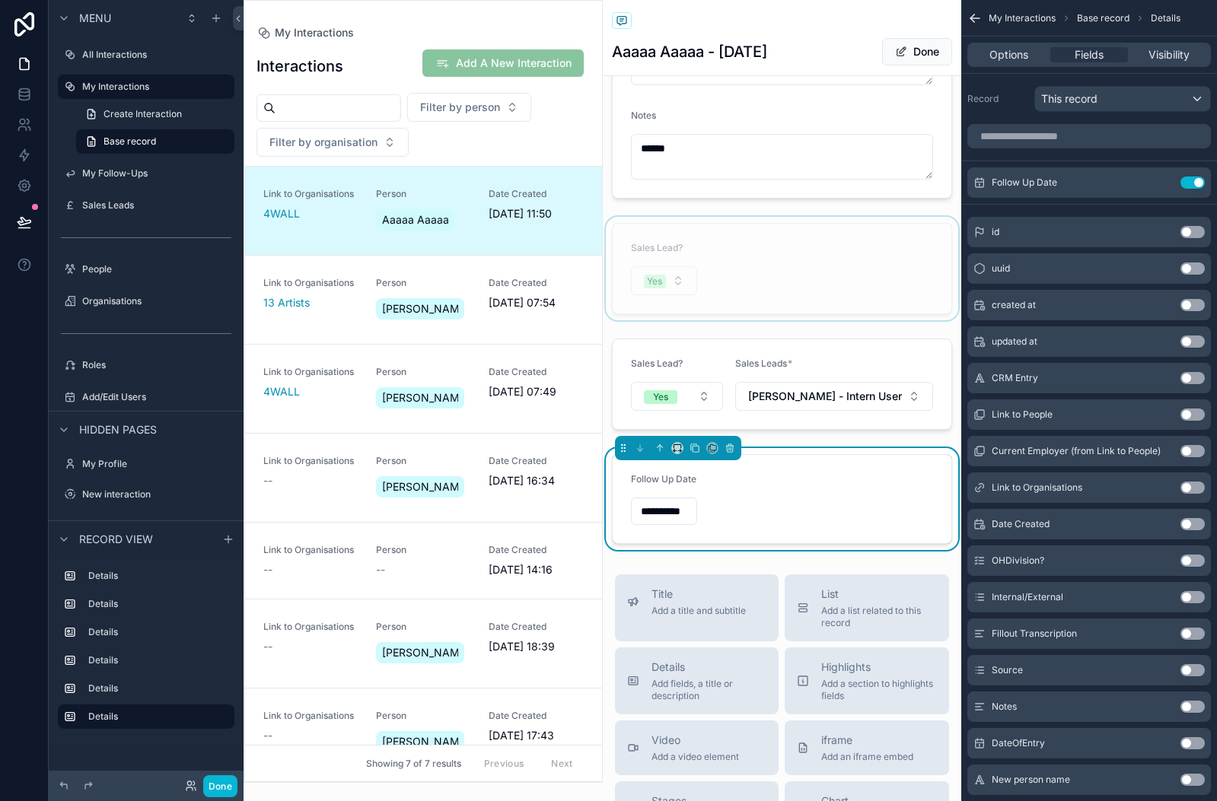
click at [803, 453] on div "**********" at bounding box center [782, 499] width 359 height 102
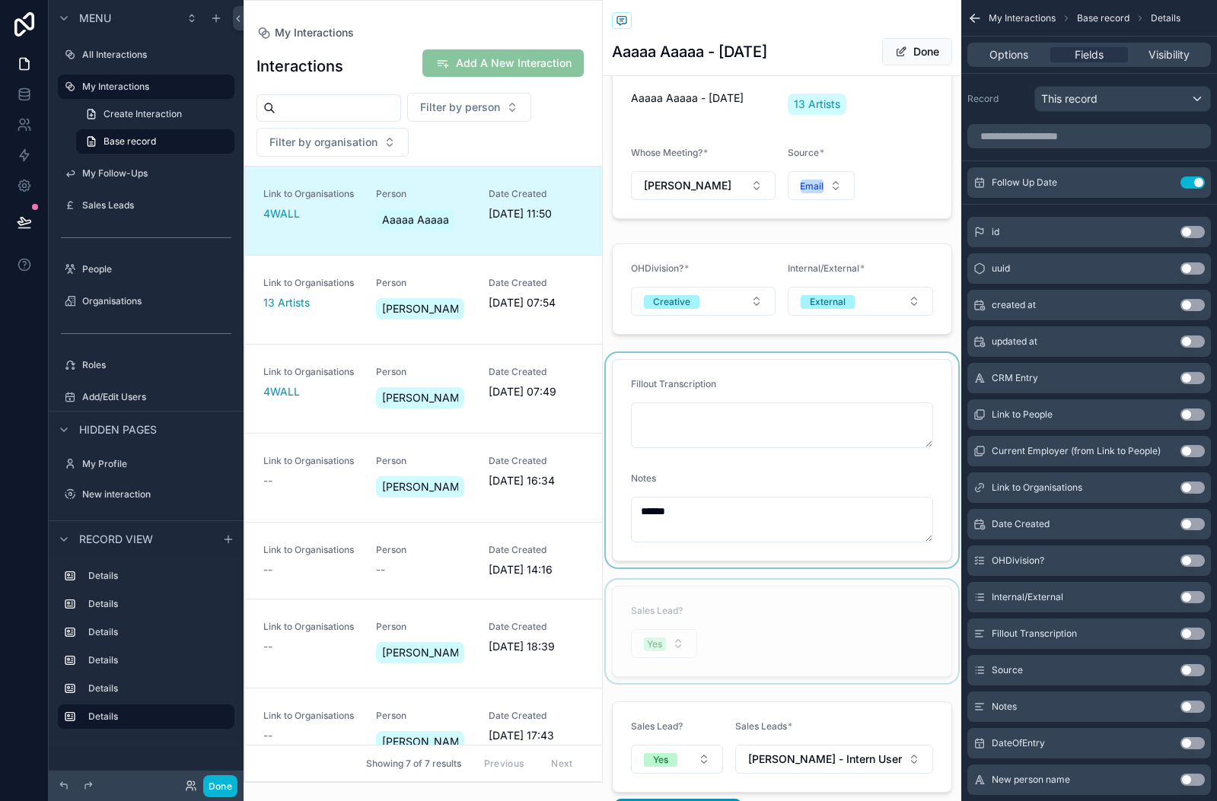
scroll to position [0, 0]
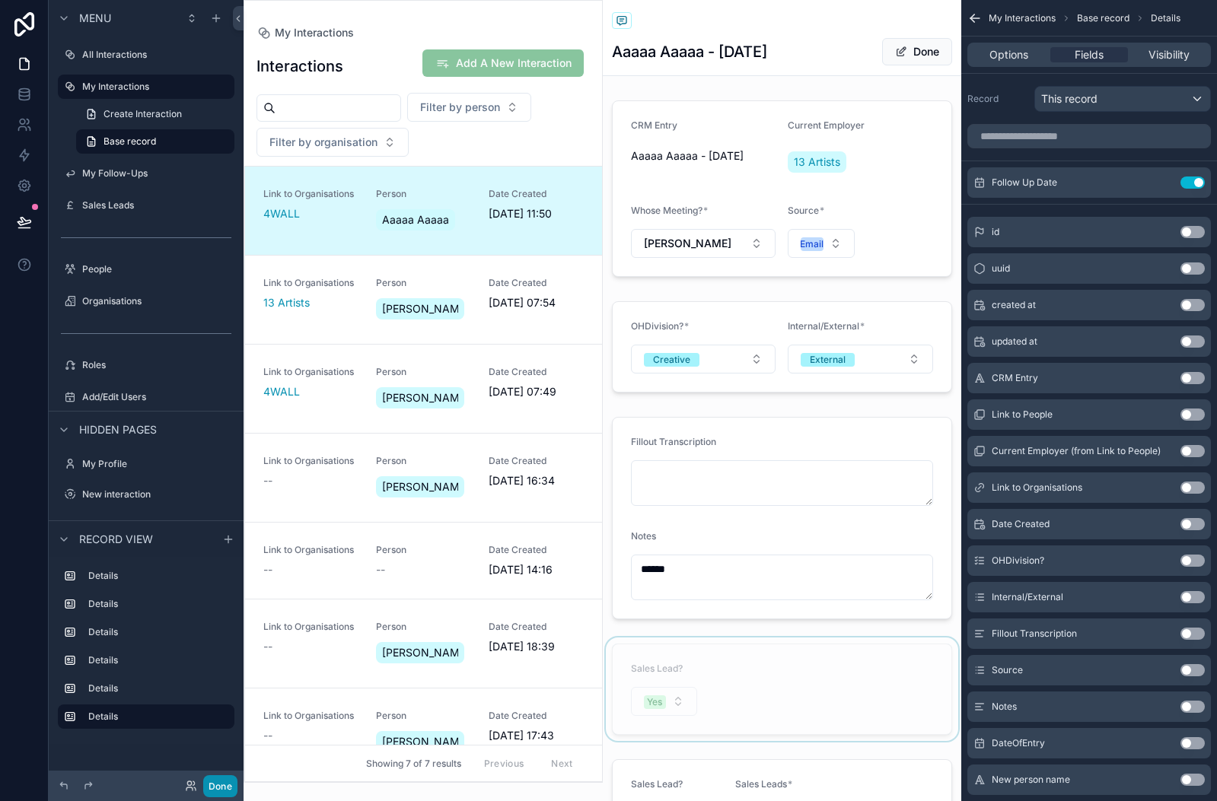
click at [219, 781] on button "Done" at bounding box center [220, 786] width 34 height 22
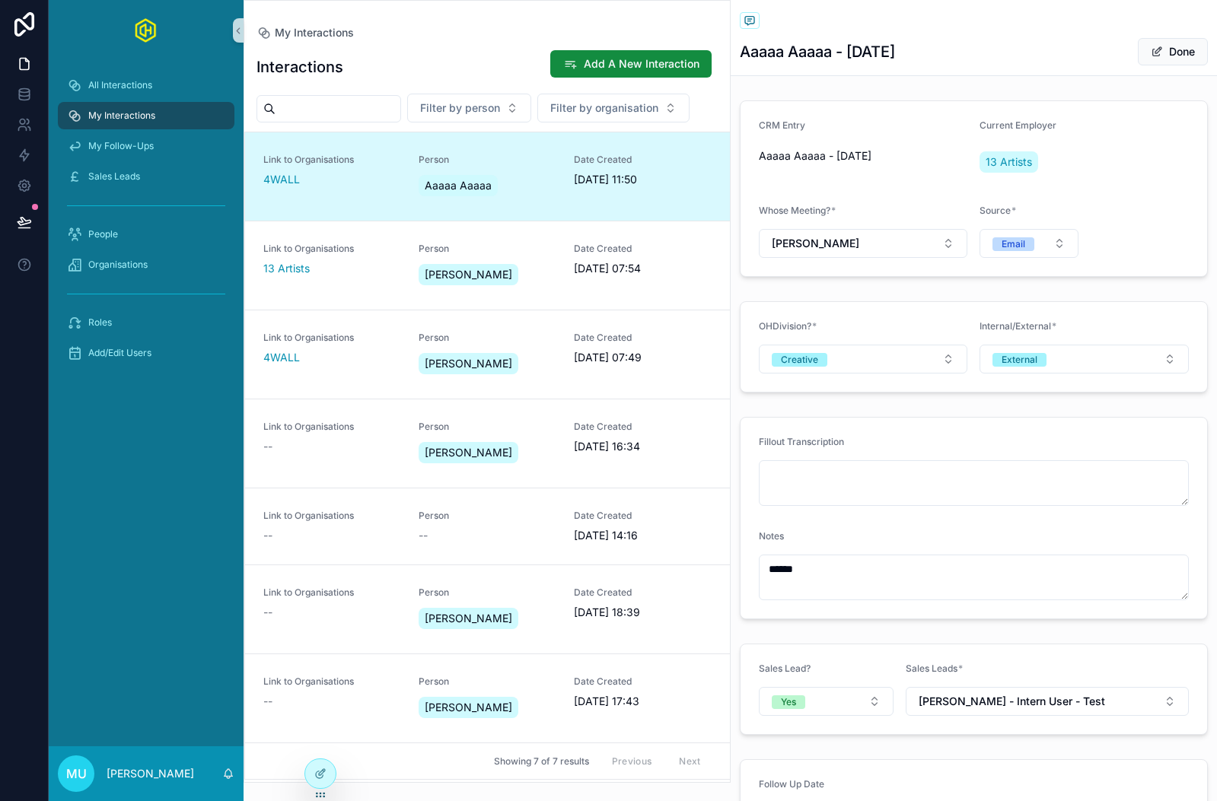
click at [492, 186] on div "Aaaaa Aaaaa" at bounding box center [457, 185] width 79 height 21
click at [1183, 48] on button "Done" at bounding box center [1173, 51] width 70 height 27
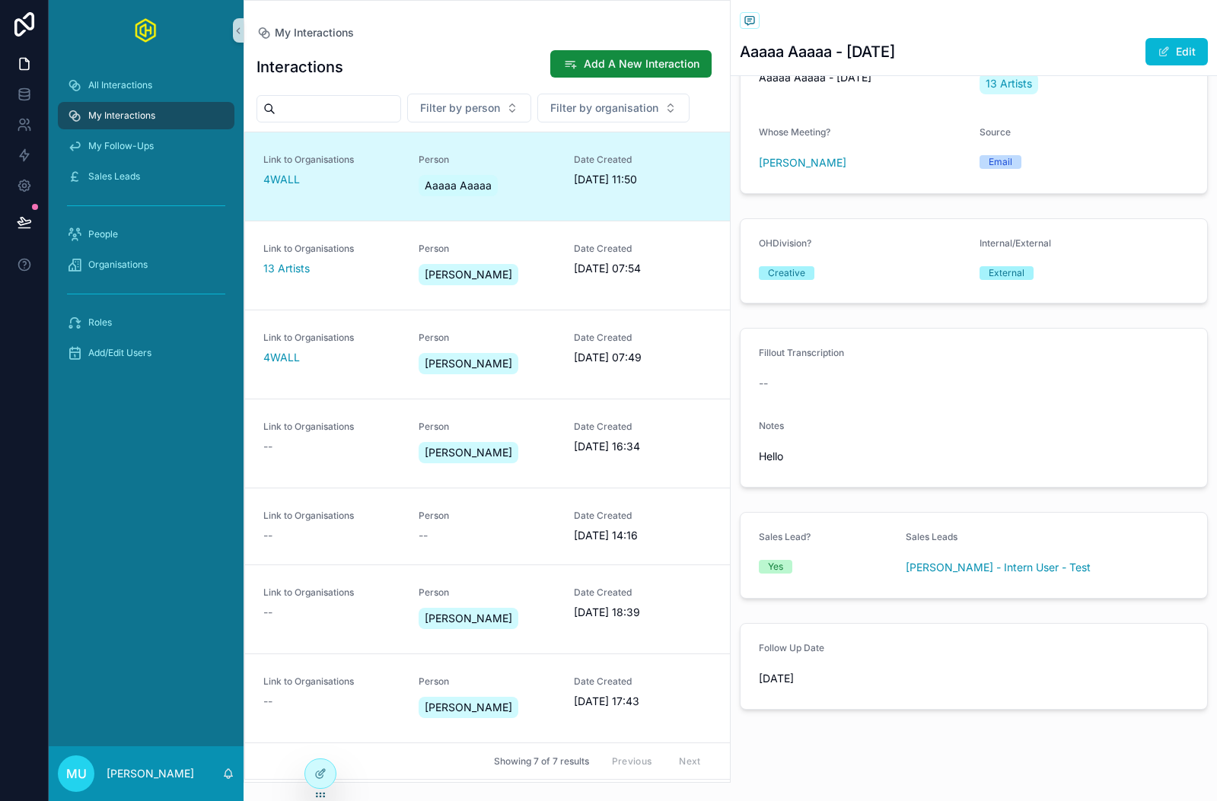
scroll to position [91, 0]
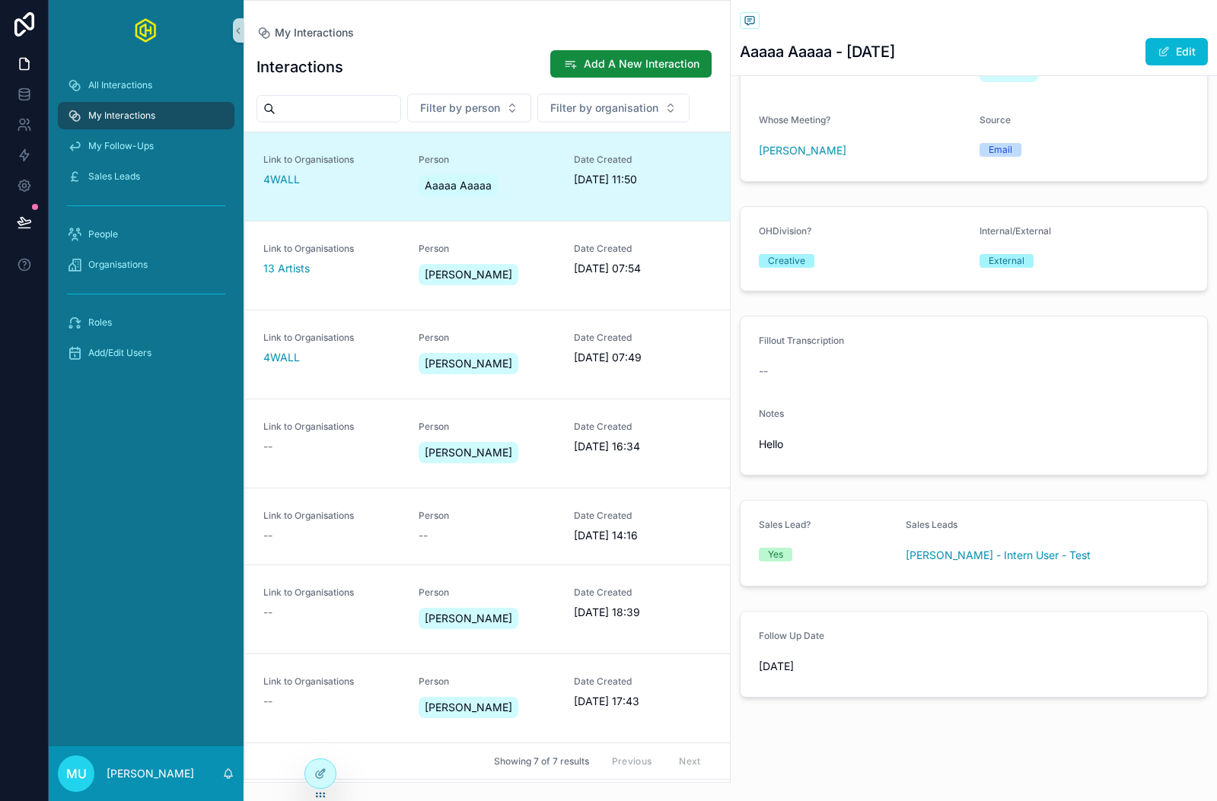
click at [434, 46] on div "Interactions Add A New Interaction Filter by person Filter by organisation Link…" at bounding box center [486, 411] width 485 height 742
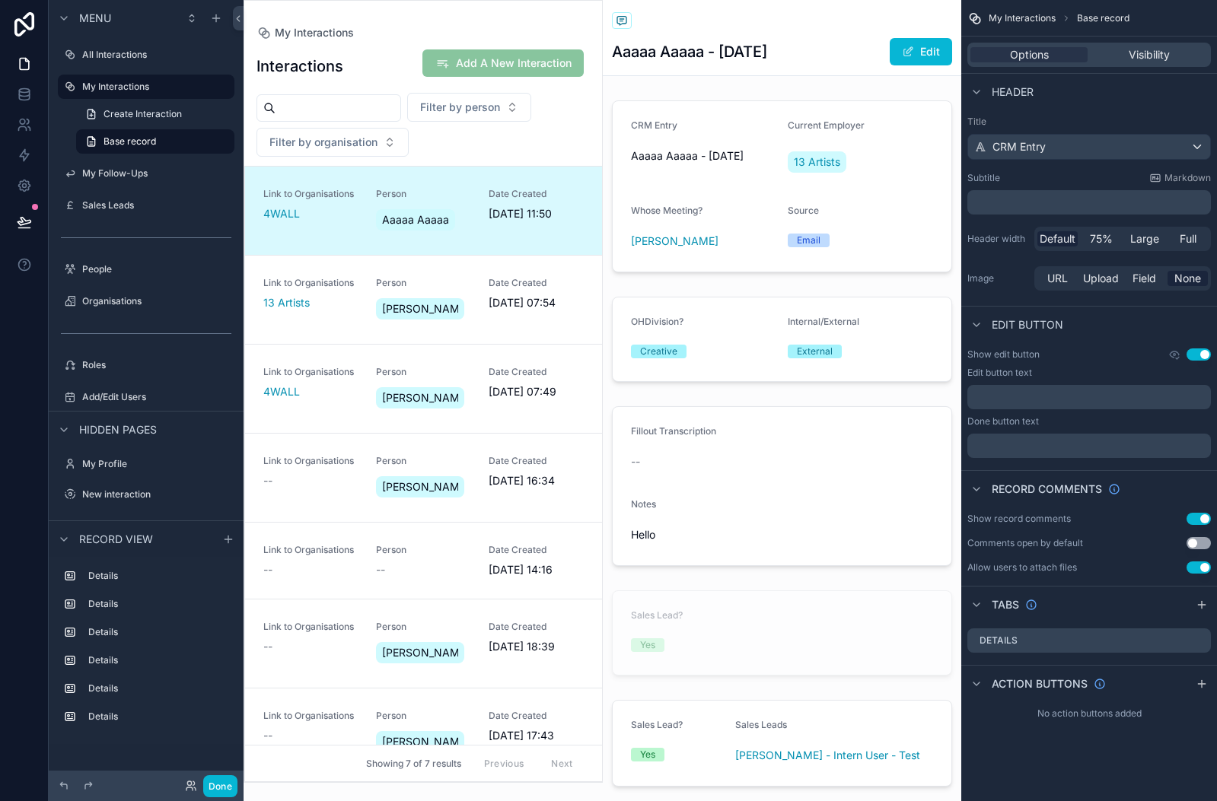
click at [380, 59] on div "scrollable content" at bounding box center [423, 391] width 358 height 781
click at [221, 790] on button "Done" at bounding box center [220, 786] width 34 height 22
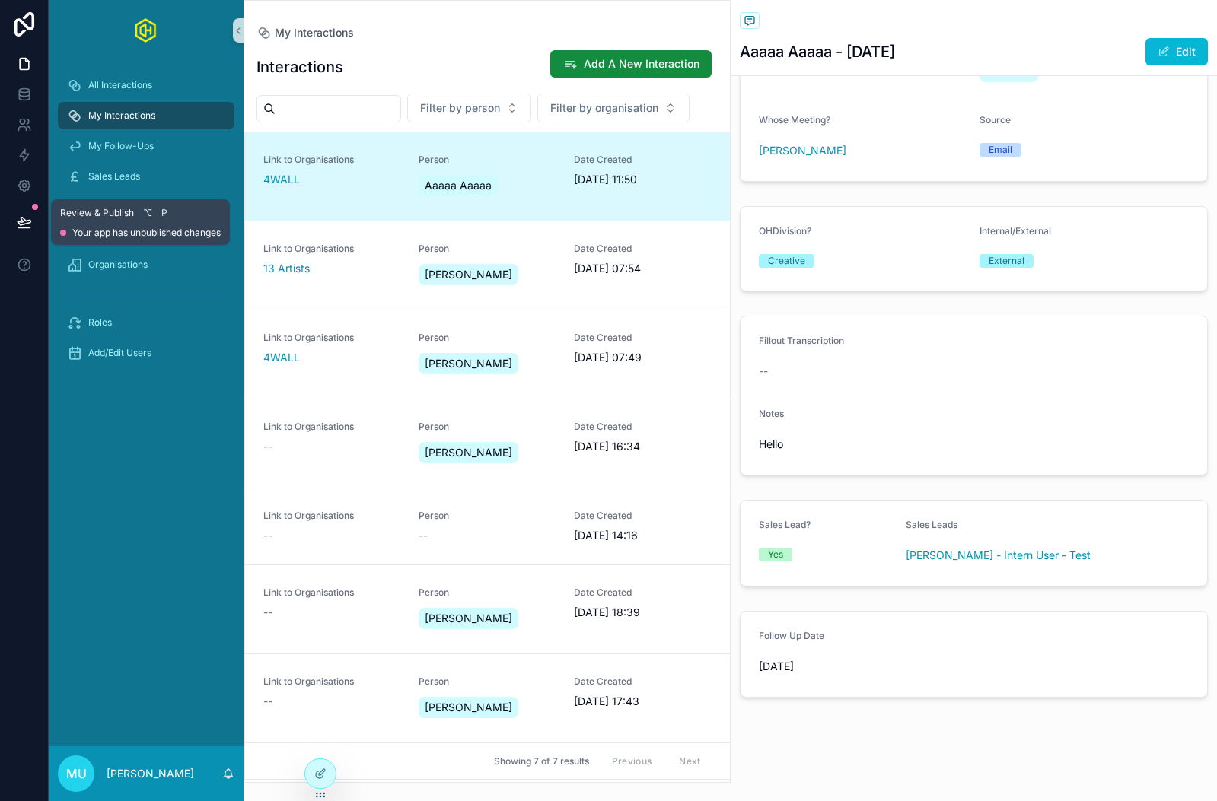
click at [18, 230] on button at bounding box center [24, 222] width 33 height 43
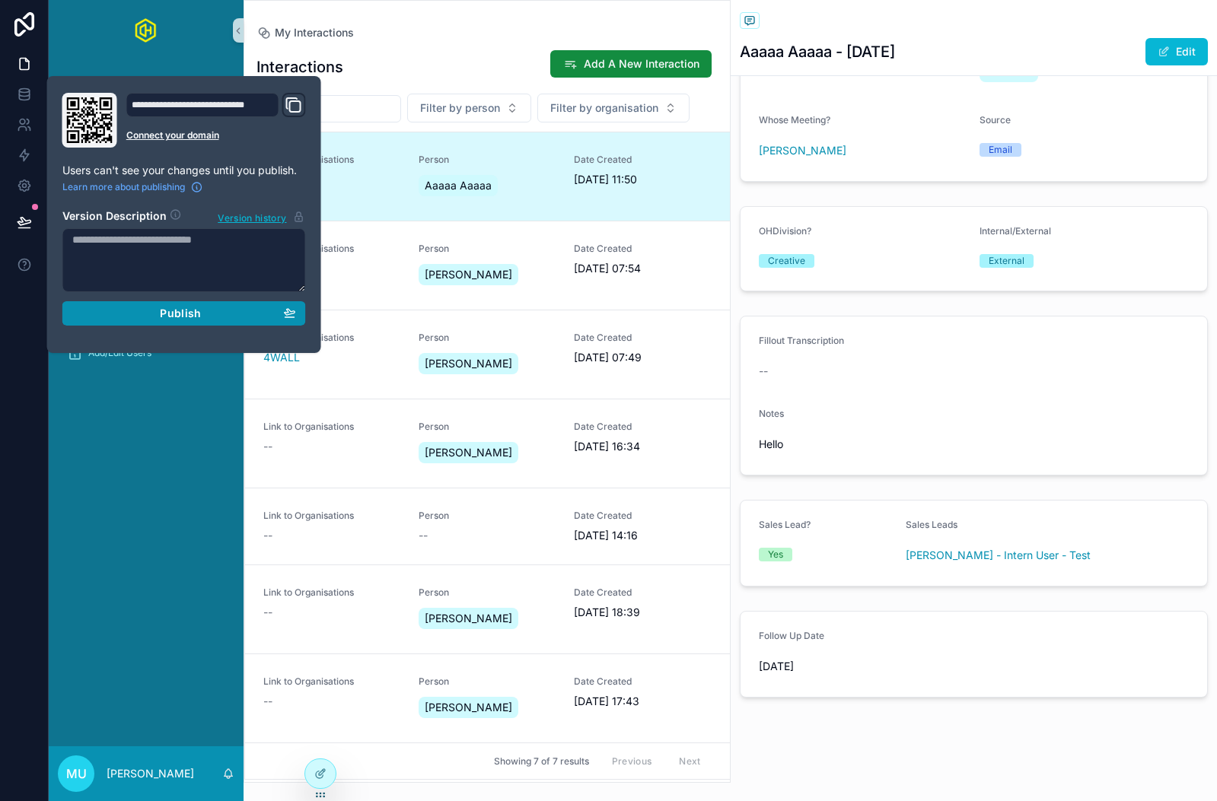
click at [172, 321] on button "Publish" at bounding box center [183, 313] width 243 height 24
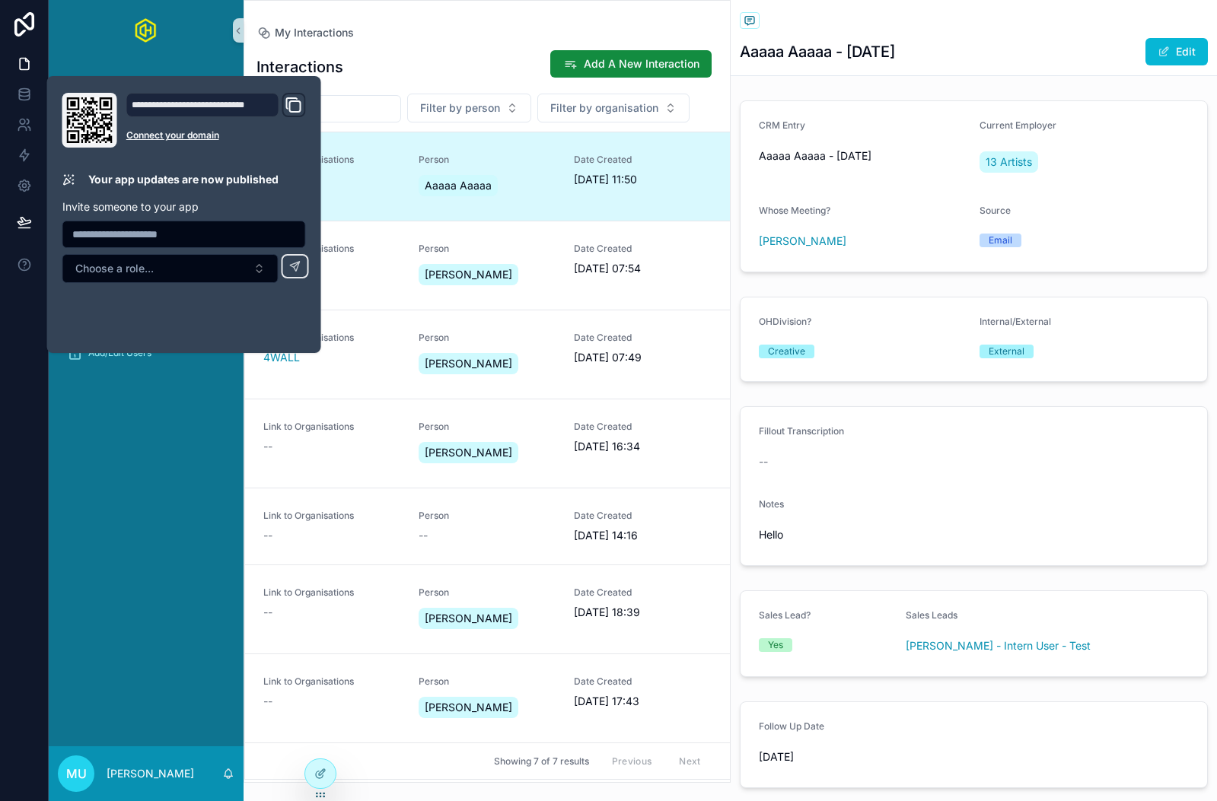
click at [157, 466] on div "All Interactions My Interactions My Follow-Ups Sales Leads People Organisations…" at bounding box center [146, 404] width 195 height 686
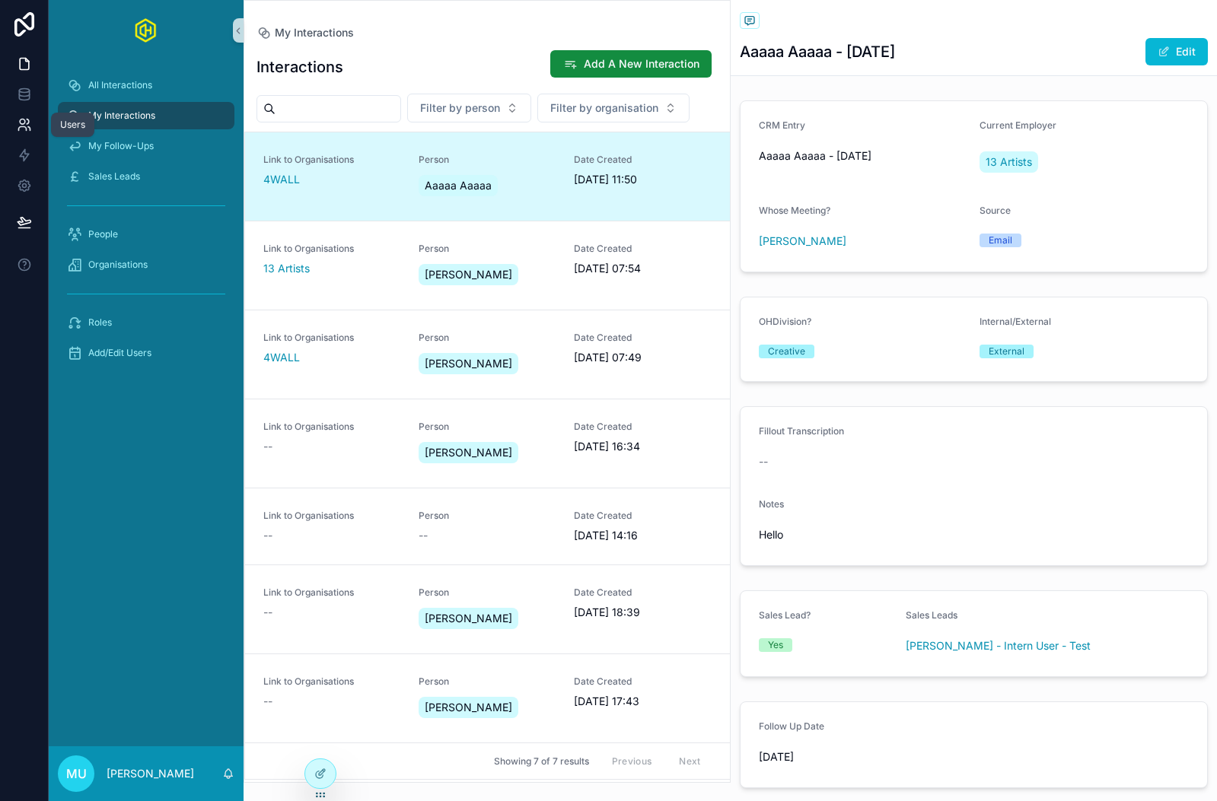
click at [23, 134] on link at bounding box center [24, 125] width 48 height 30
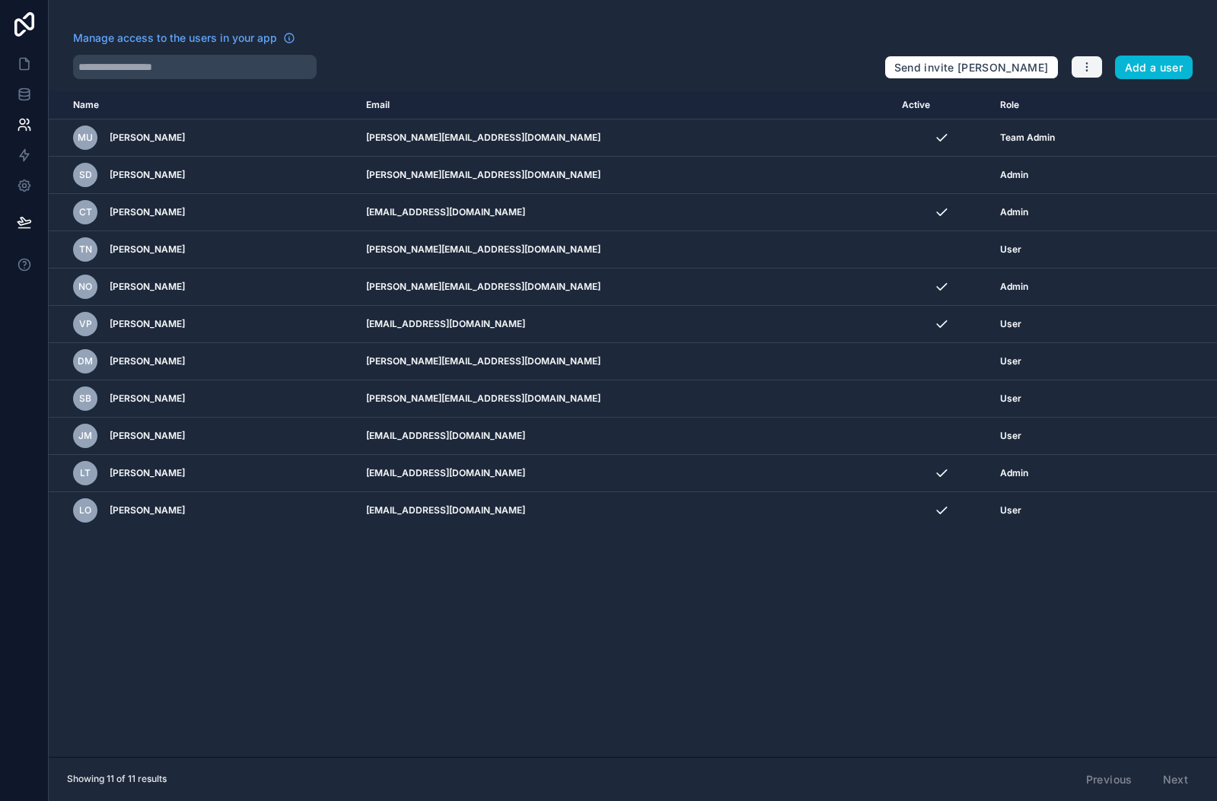
click at [1095, 67] on button "button" at bounding box center [1087, 67] width 32 height 23
click at [1104, 103] on link "Manage roles" at bounding box center [1123, 103] width 107 height 24
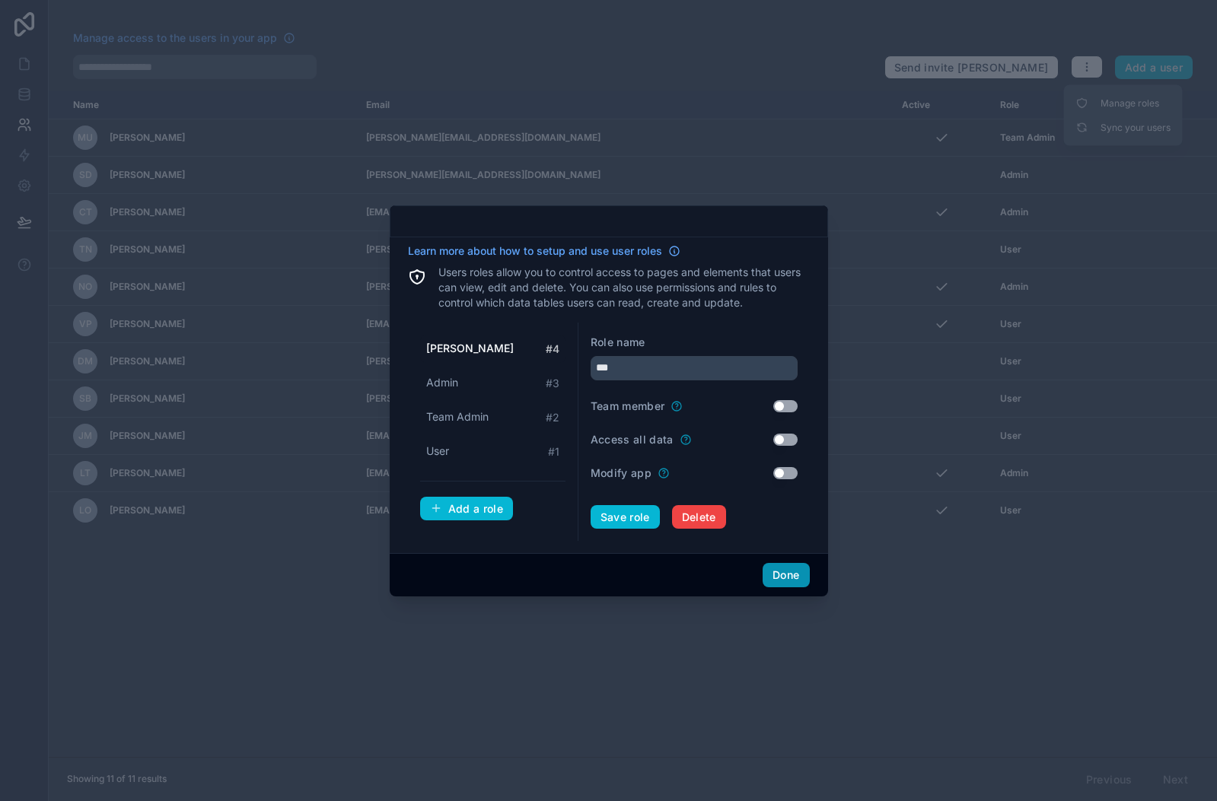
click at [799, 579] on button "Done" at bounding box center [785, 575] width 46 height 24
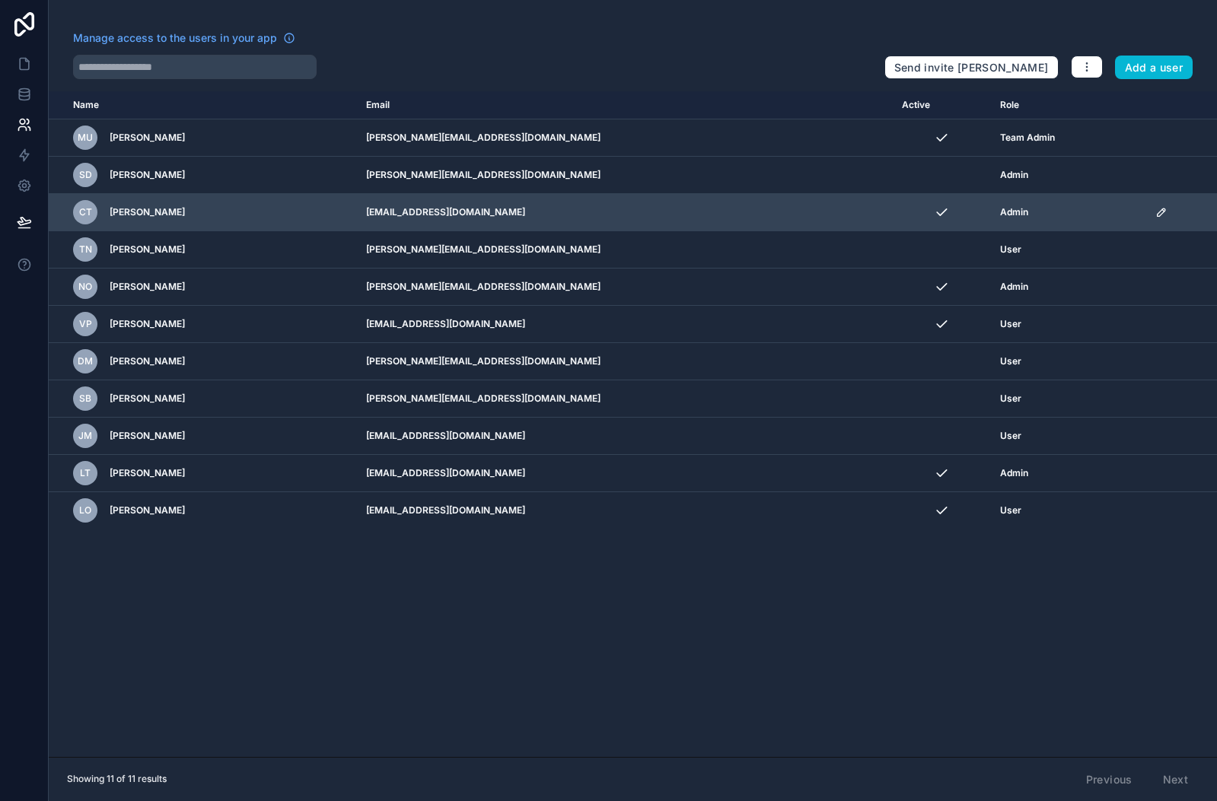
click at [1157, 212] on icon "scrollable content" at bounding box center [1161, 212] width 8 height 8
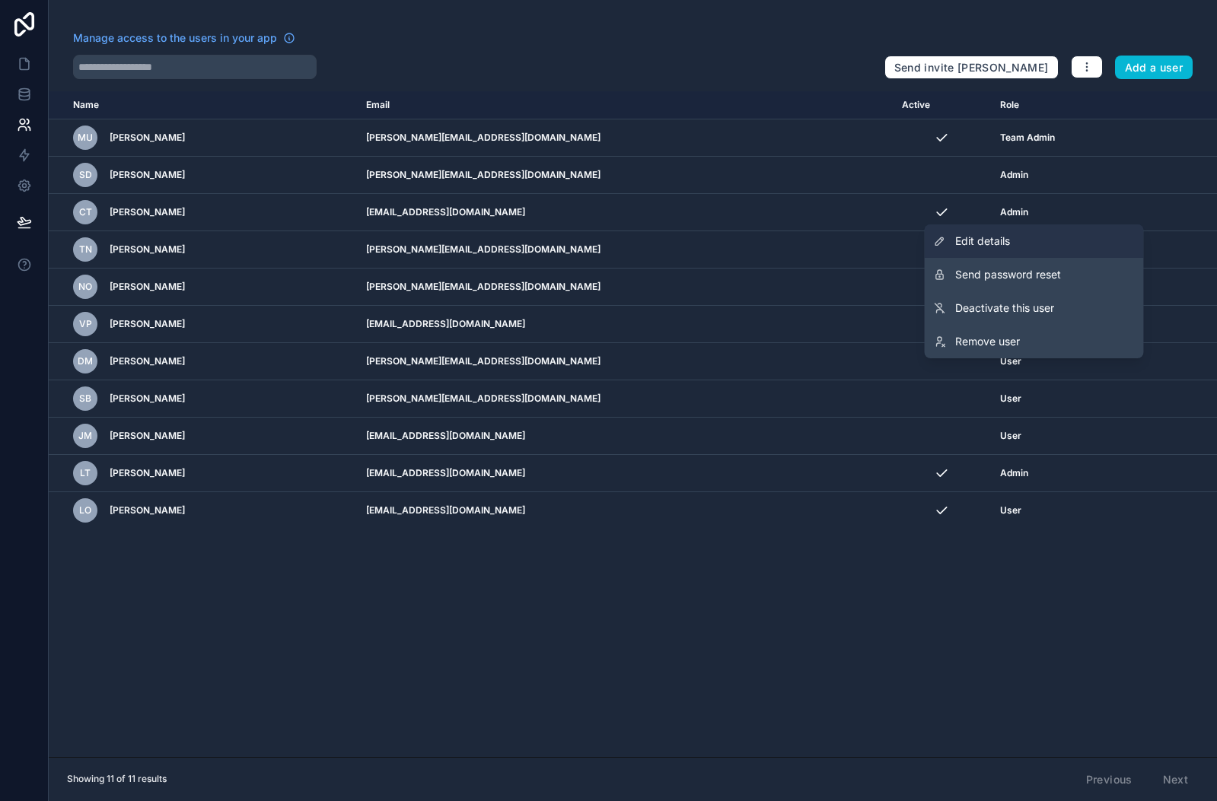
click at [1006, 235] on span "Edit details" at bounding box center [982, 241] width 55 height 15
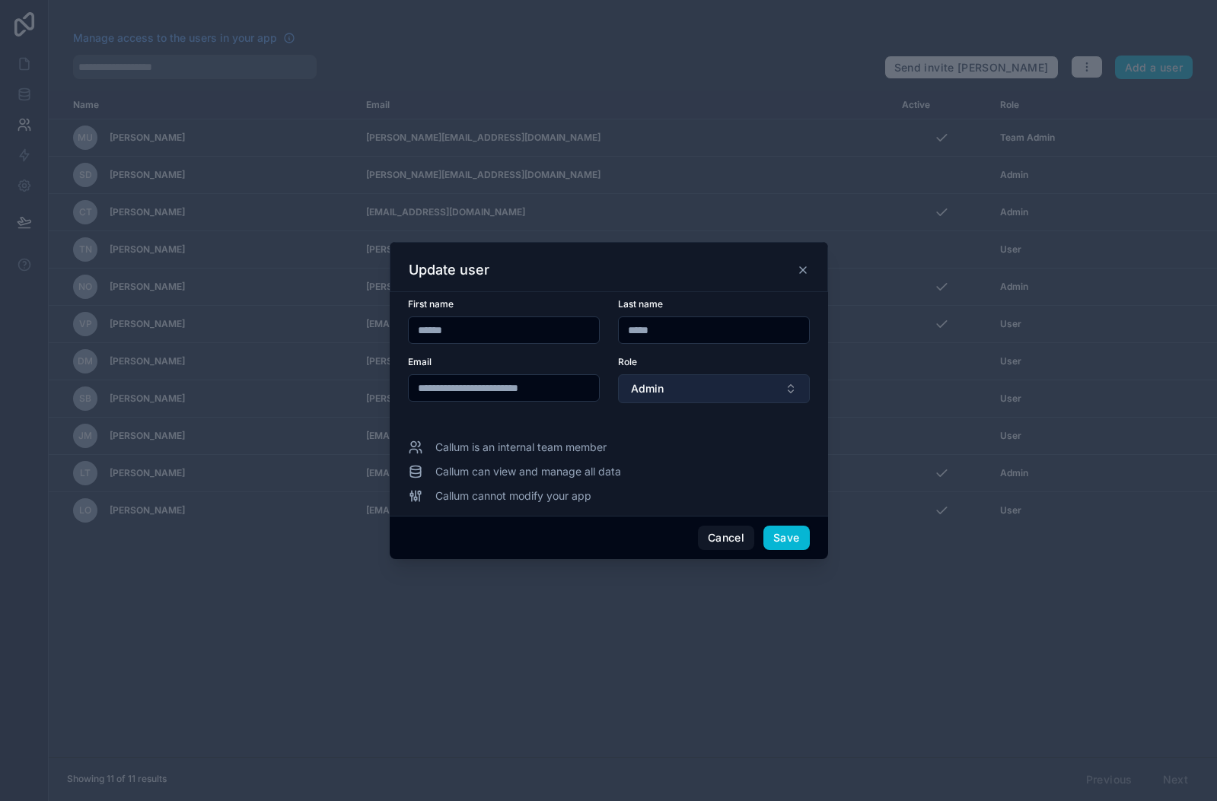
click at [702, 383] on button "Admin" at bounding box center [714, 388] width 192 height 29
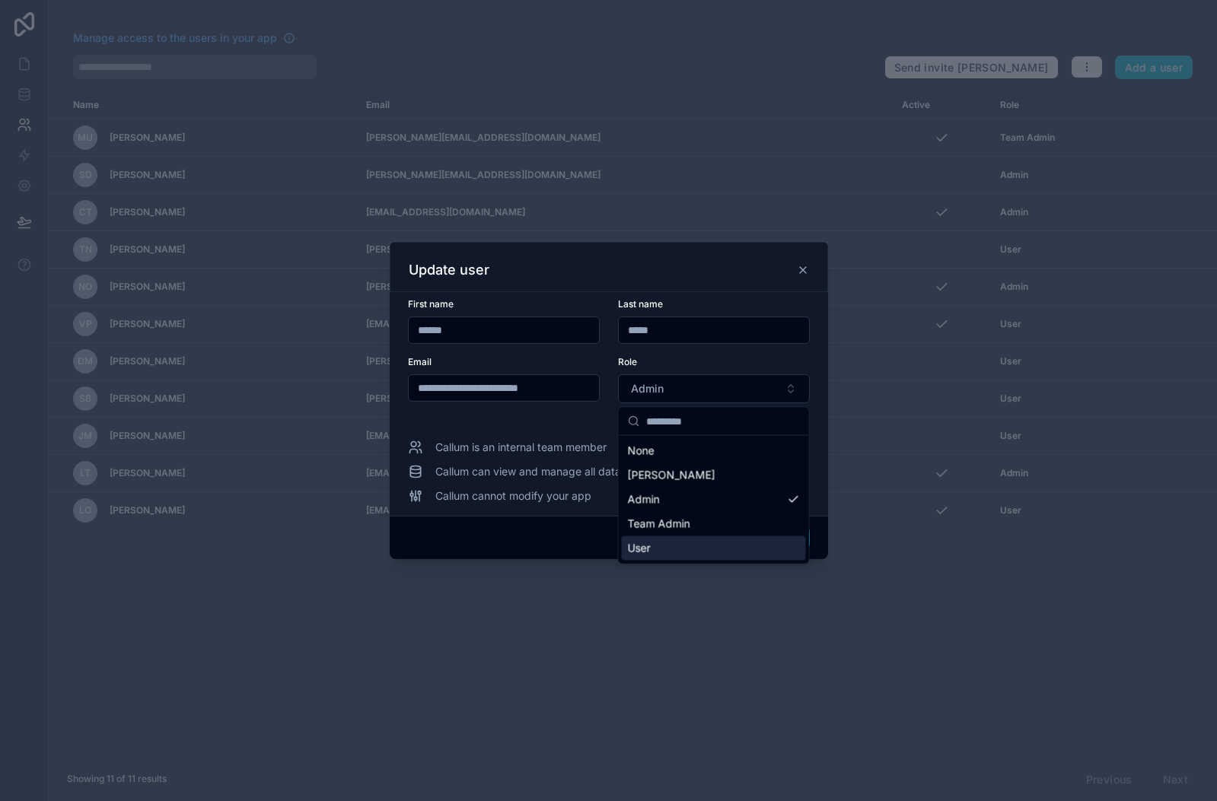
click at [670, 555] on div "User" at bounding box center [714, 548] width 184 height 24
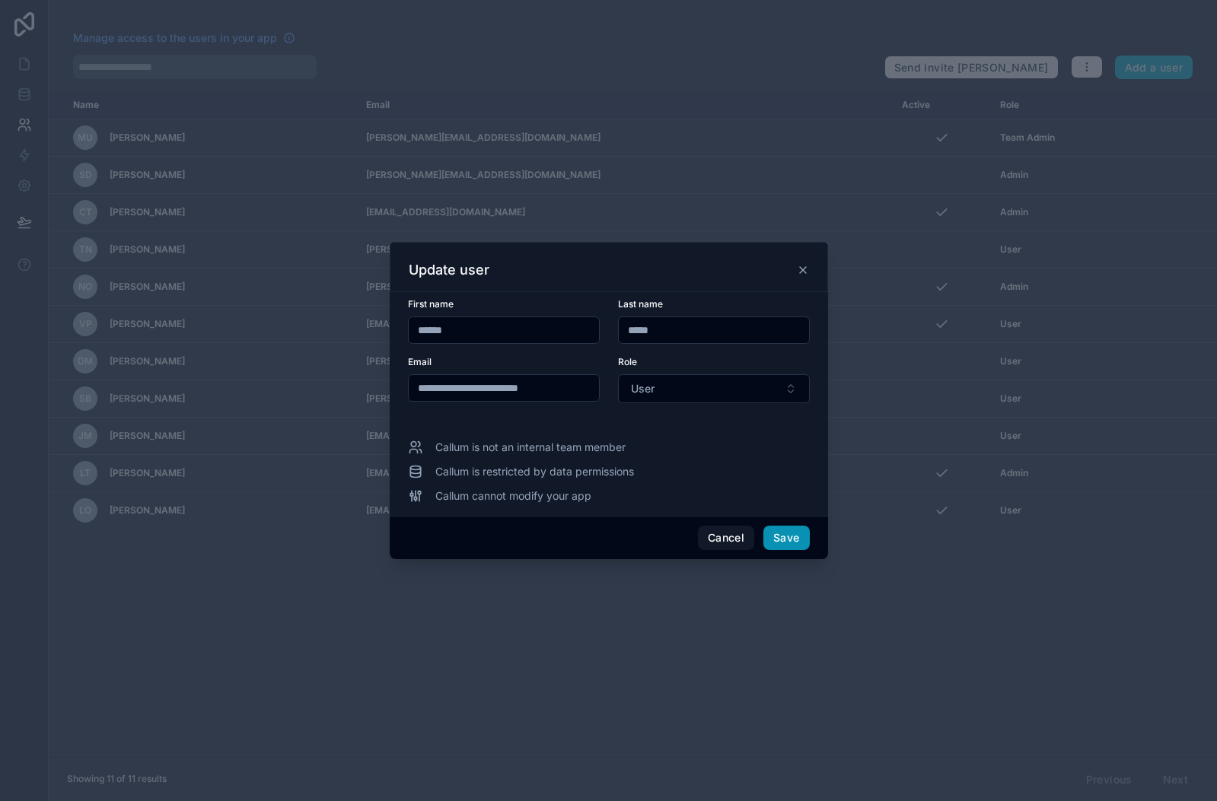
click at [787, 544] on button "Save" at bounding box center [786, 538] width 46 height 24
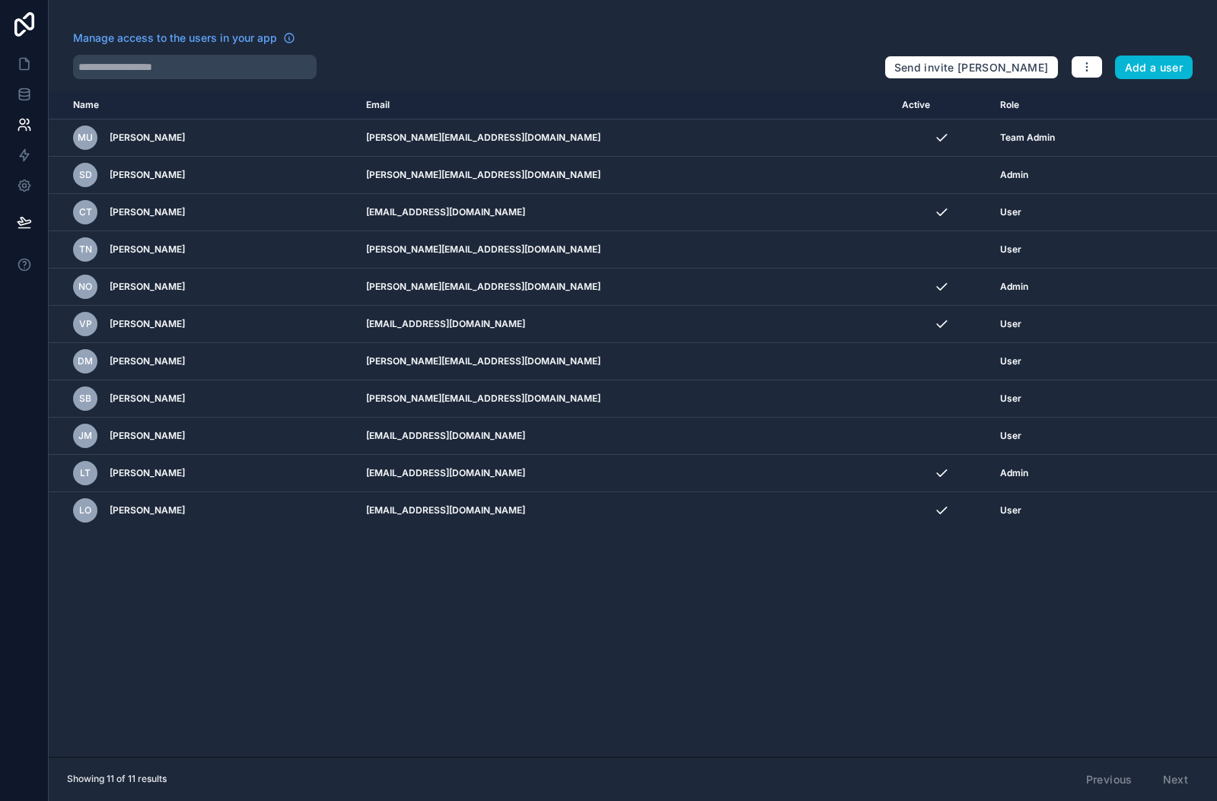
click at [0, 801] on nordpass-portal at bounding box center [0, 801] width 0 height 0
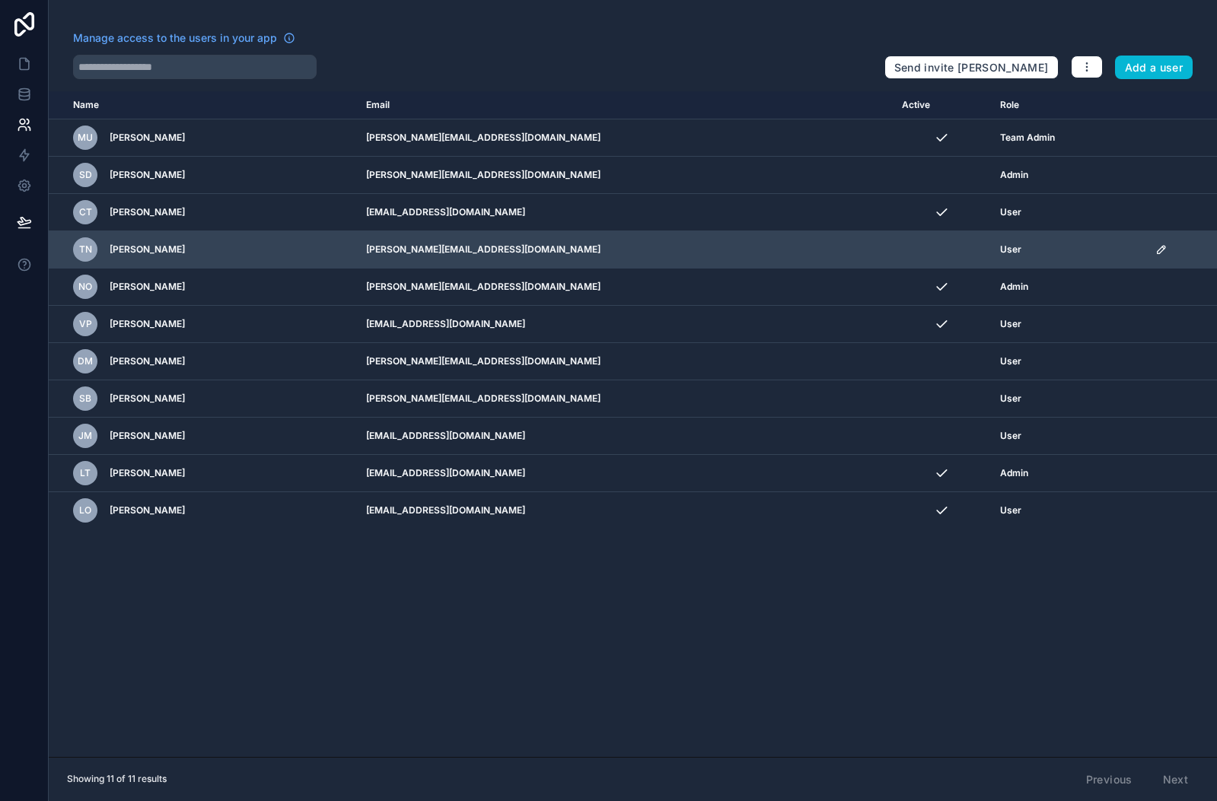
click at [1162, 248] on icon "scrollable content" at bounding box center [1163, 248] width 2 height 2
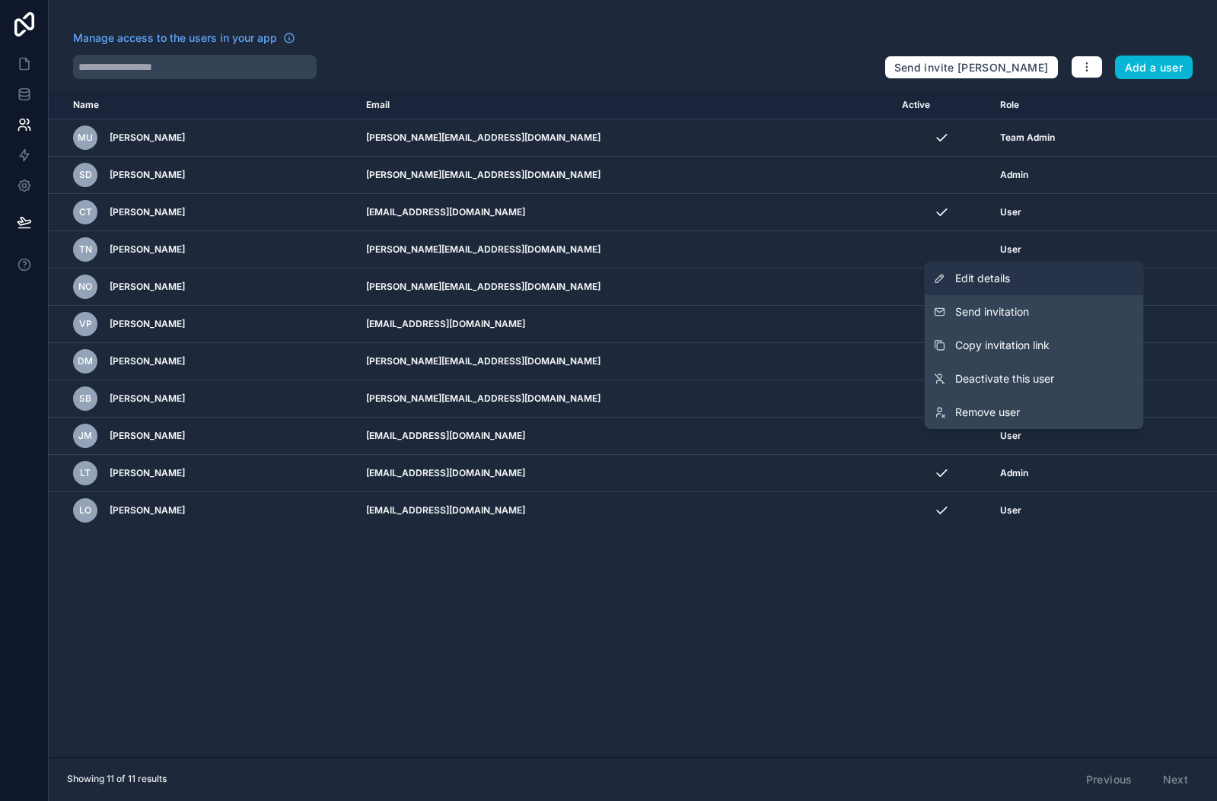
click at [1004, 281] on span "Edit details" at bounding box center [982, 278] width 55 height 15
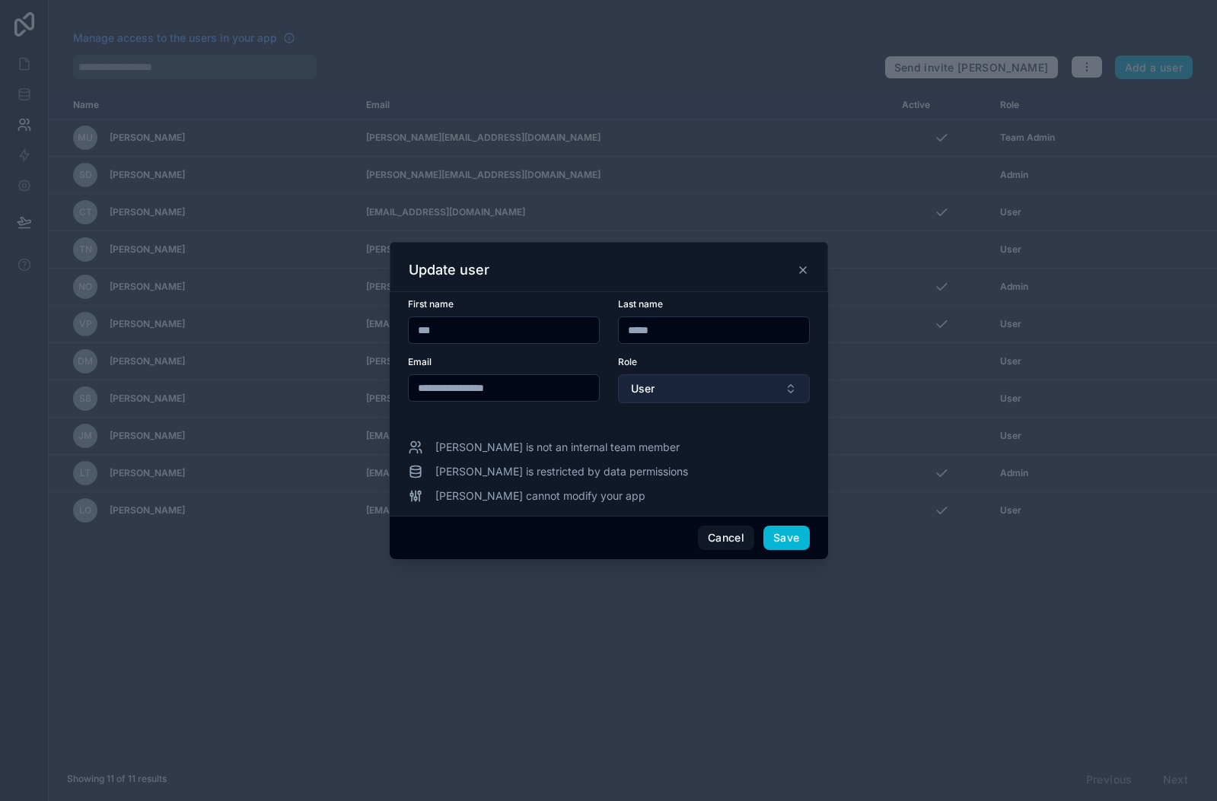
click at [714, 383] on button "User" at bounding box center [714, 388] width 192 height 29
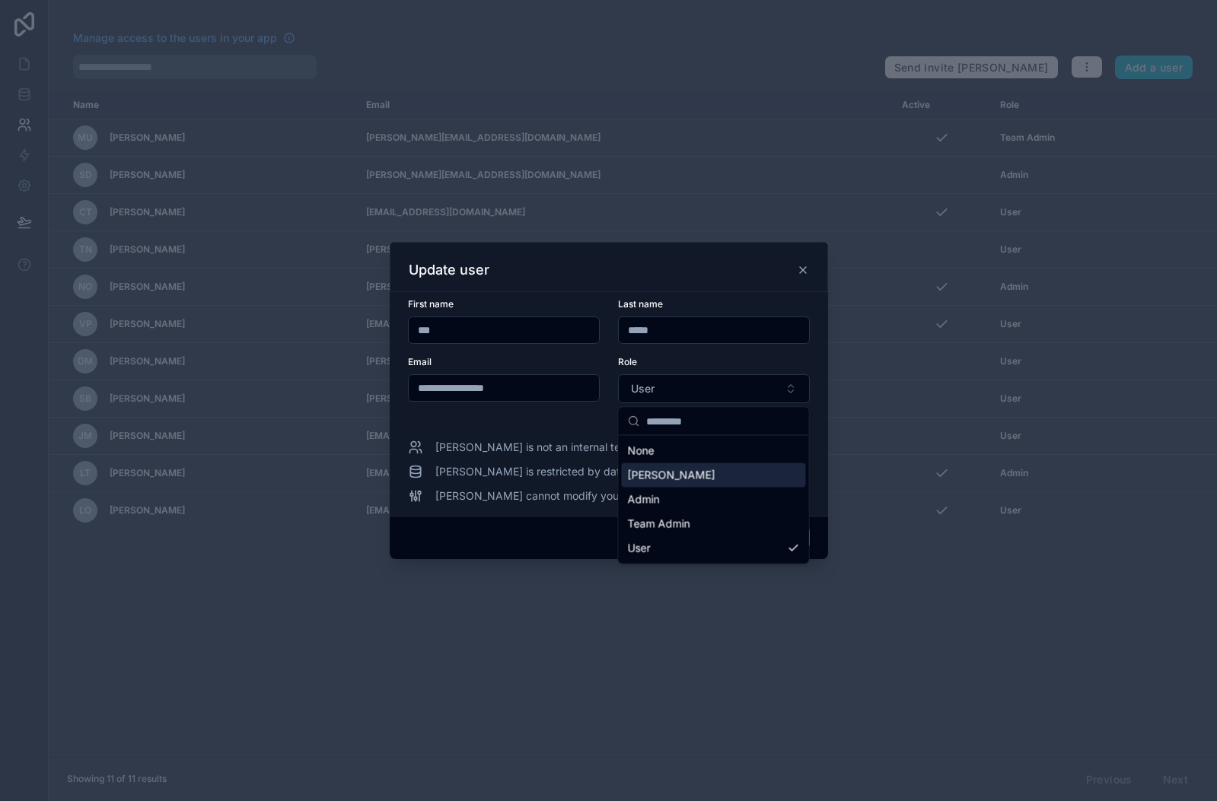
click at [689, 466] on div "[PERSON_NAME]" at bounding box center [714, 475] width 184 height 24
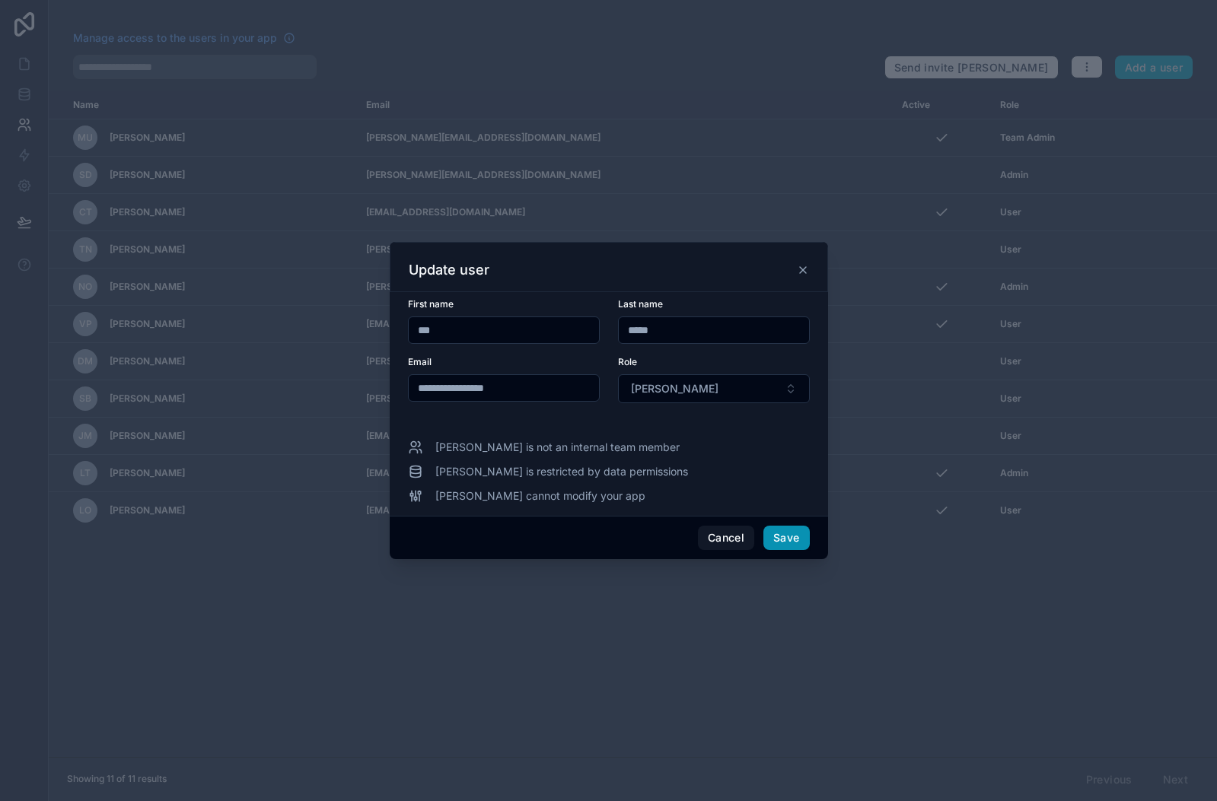
click at [793, 542] on button "Save" at bounding box center [786, 538] width 46 height 24
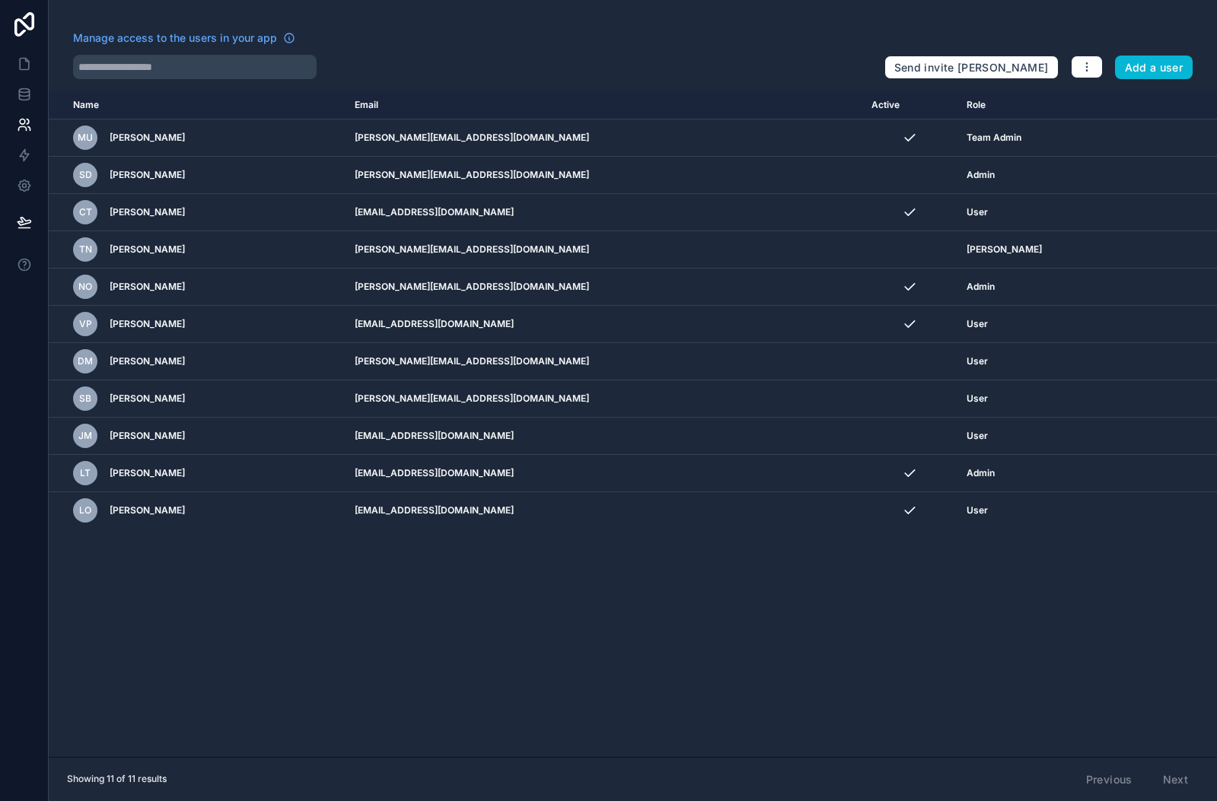
click at [0, 801] on nordpass-portal at bounding box center [0, 801] width 0 height 0
click at [25, 52] on link at bounding box center [24, 64] width 48 height 30
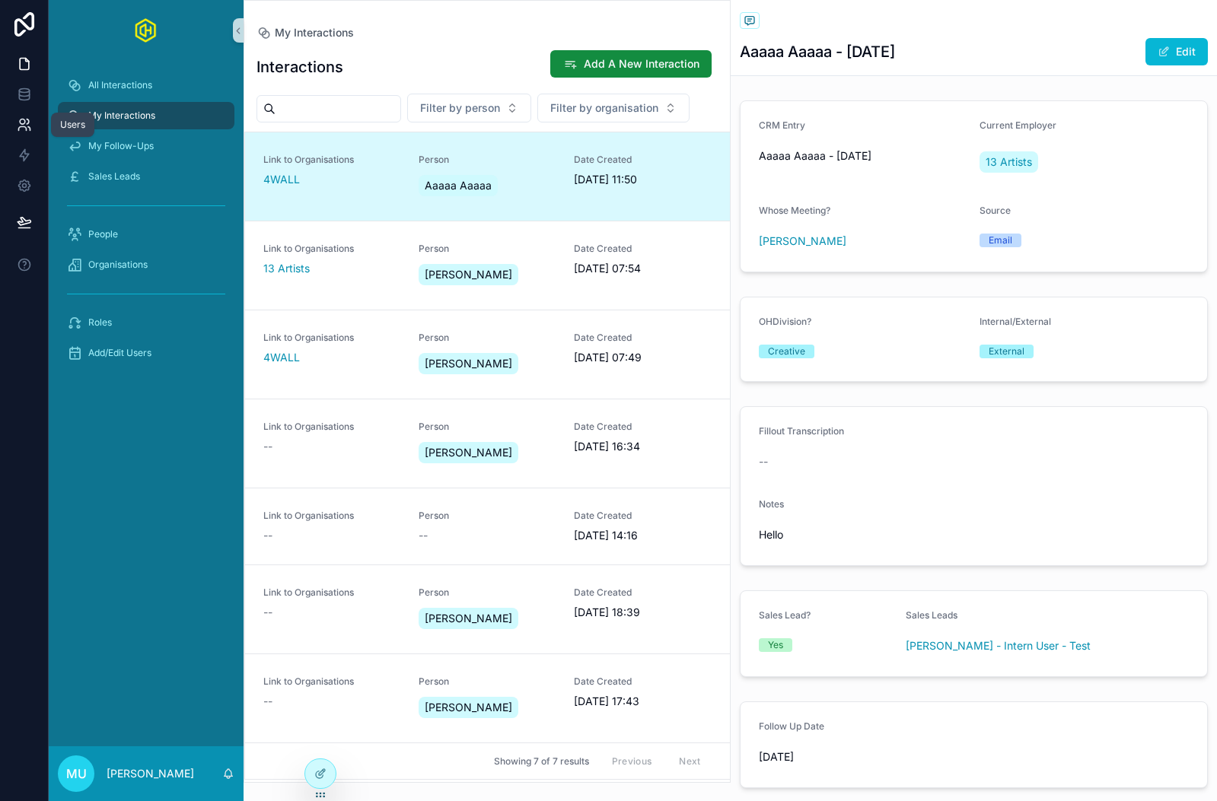
click at [27, 122] on icon at bounding box center [24, 124] width 15 height 15
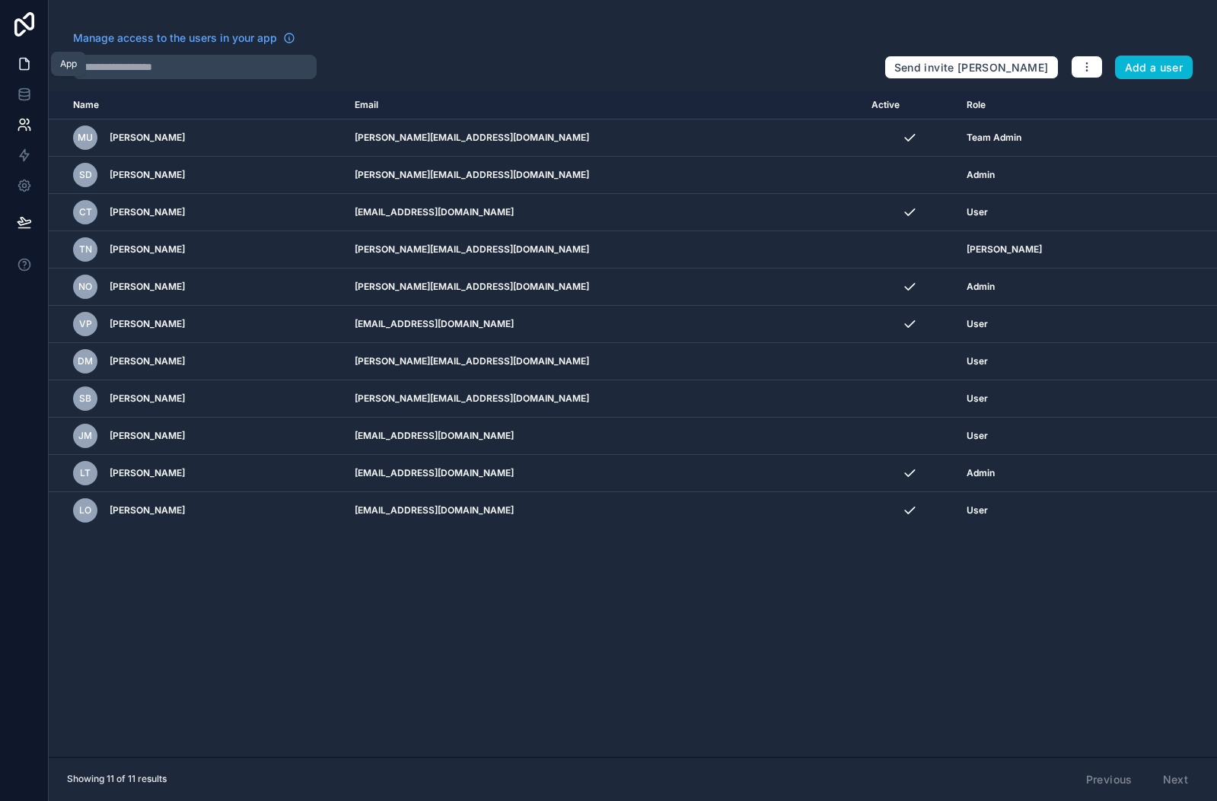
click at [24, 62] on icon at bounding box center [24, 63] width 15 height 15
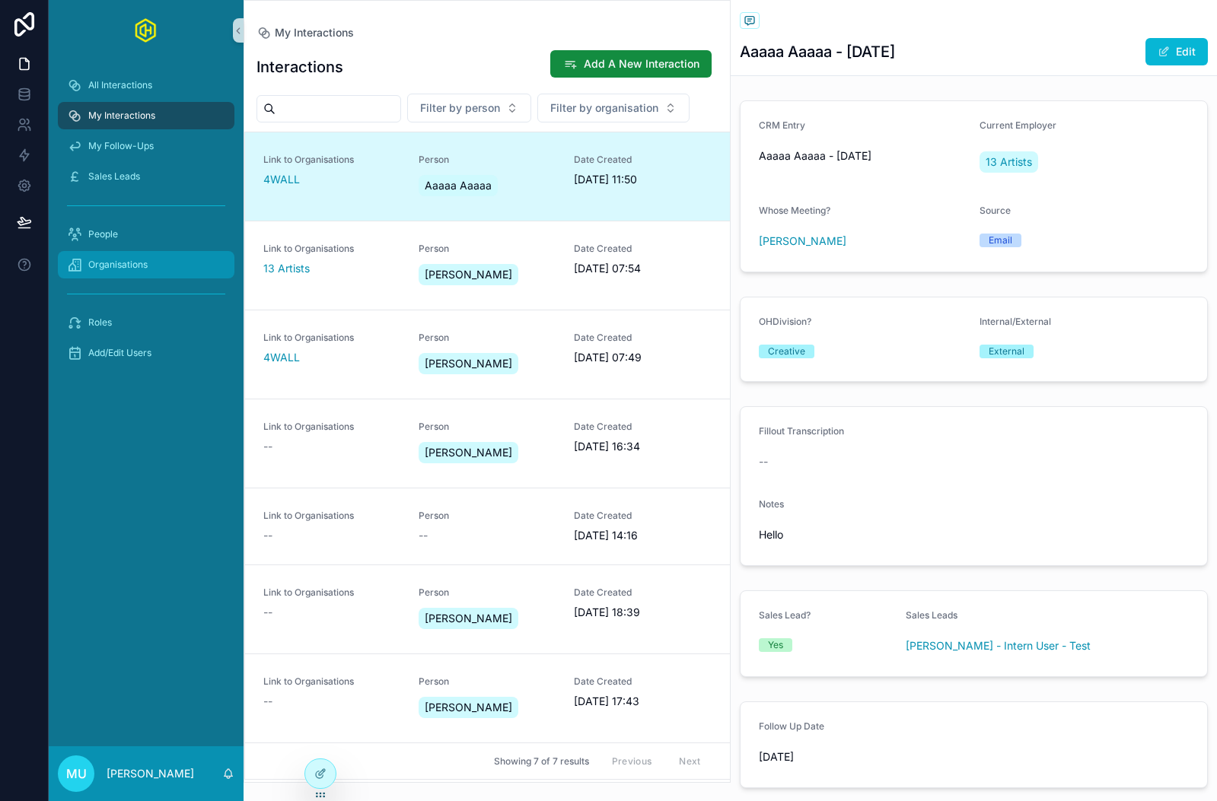
click at [132, 264] on span "Organisations" at bounding box center [117, 265] width 59 height 12
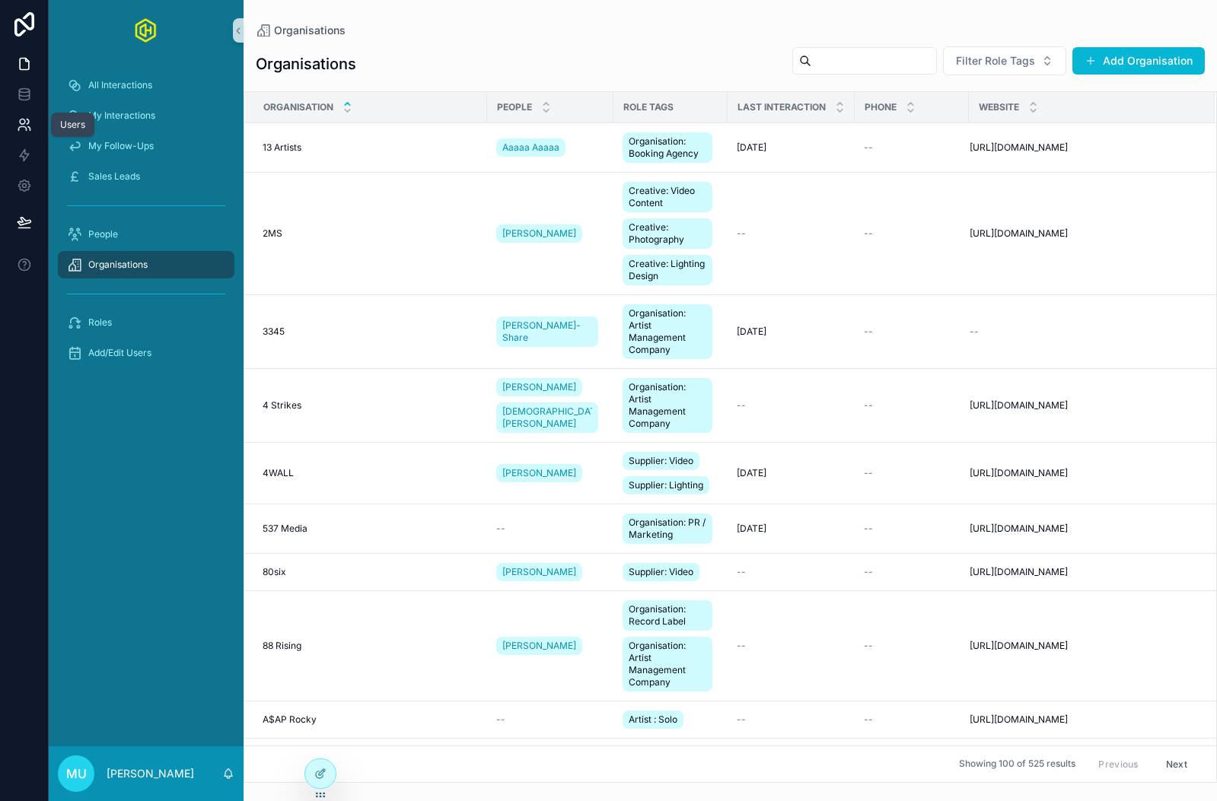
click at [7, 129] on link at bounding box center [24, 125] width 48 height 30
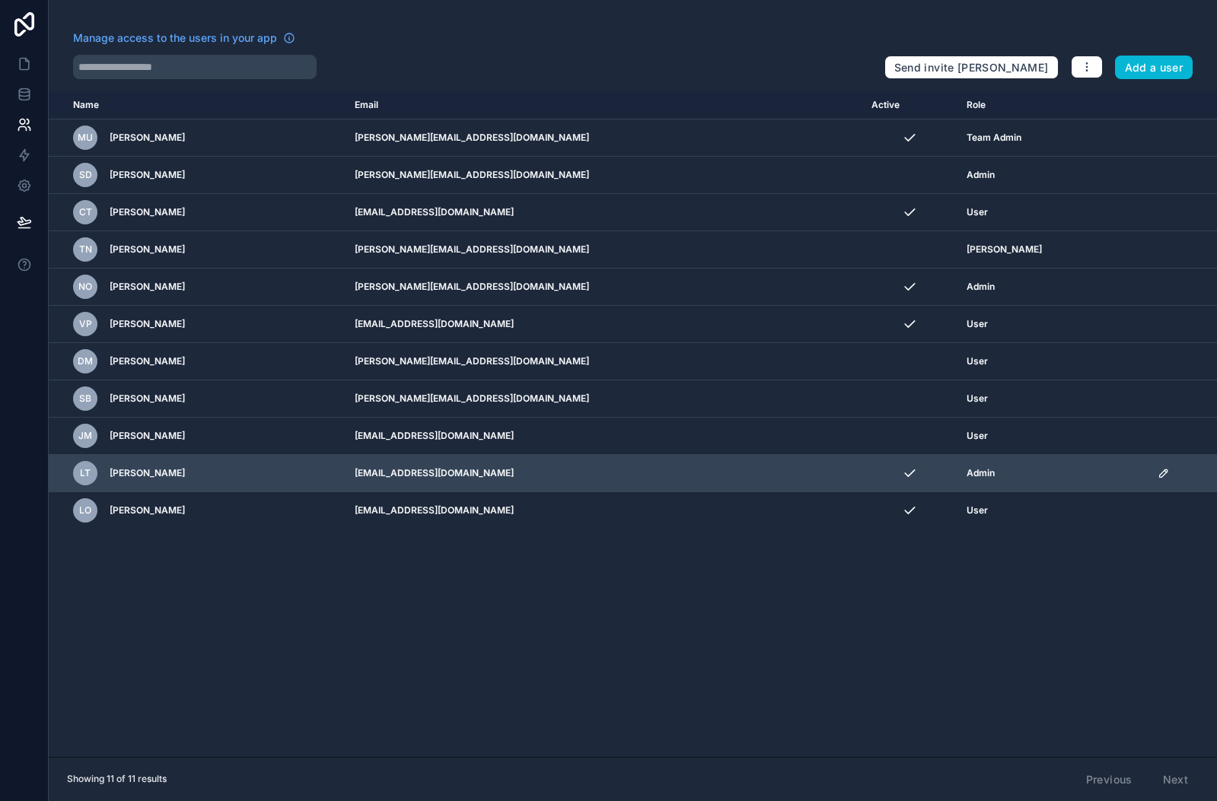
click at [1164, 470] on icon "scrollable content" at bounding box center [1165, 471] width 2 height 2
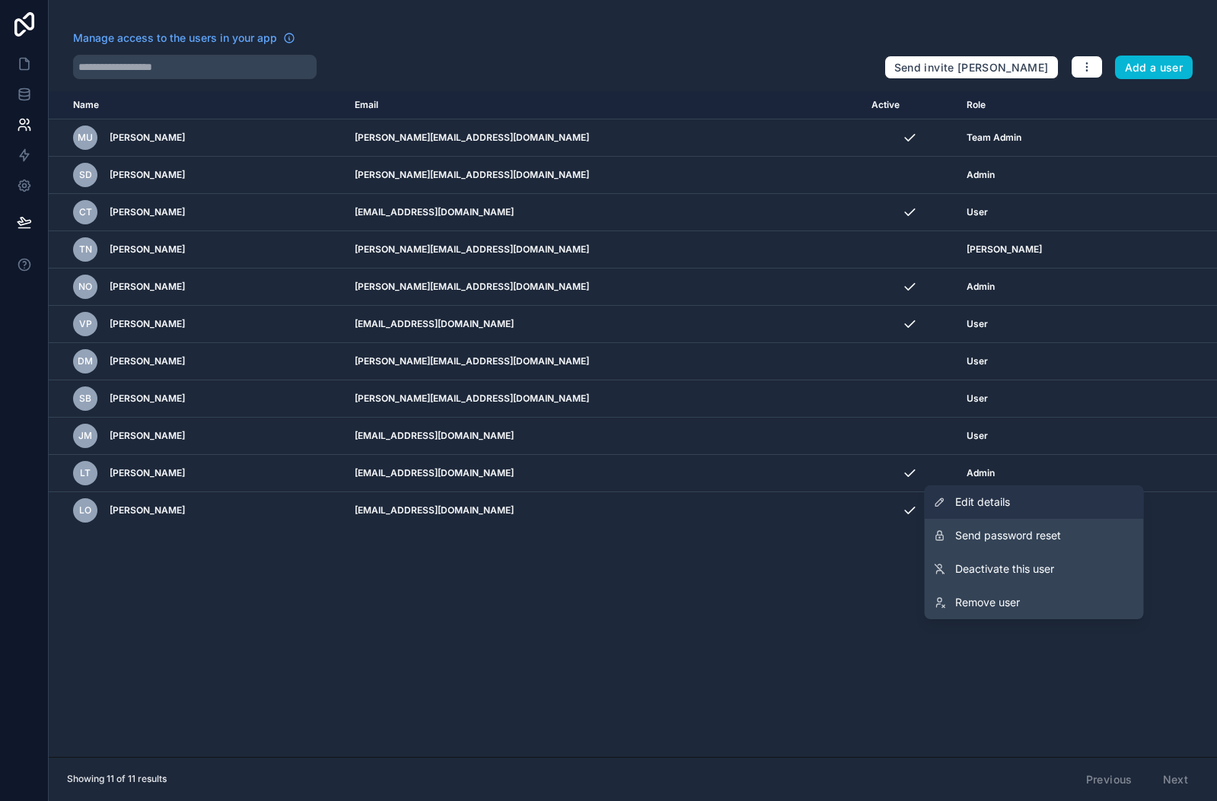
click at [985, 498] on span "Edit details" at bounding box center [982, 502] width 55 height 15
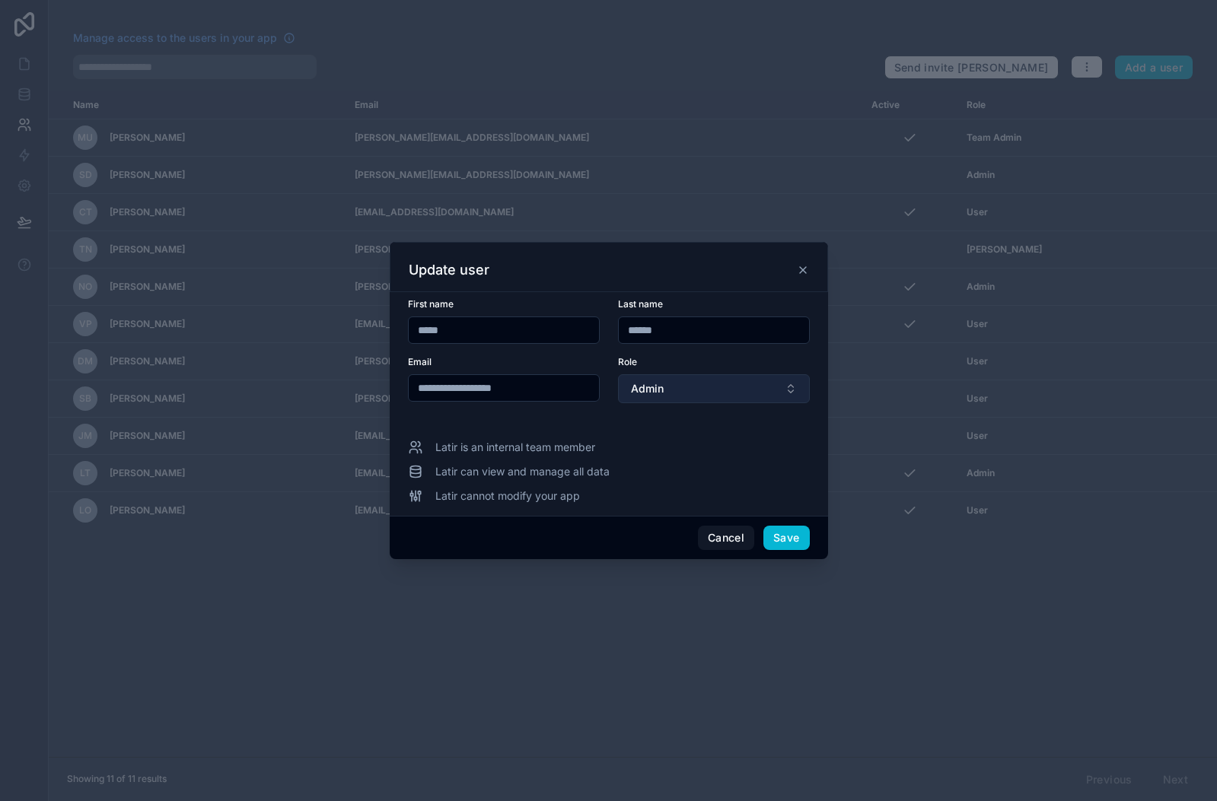
click at [757, 386] on button "Admin" at bounding box center [714, 388] width 192 height 29
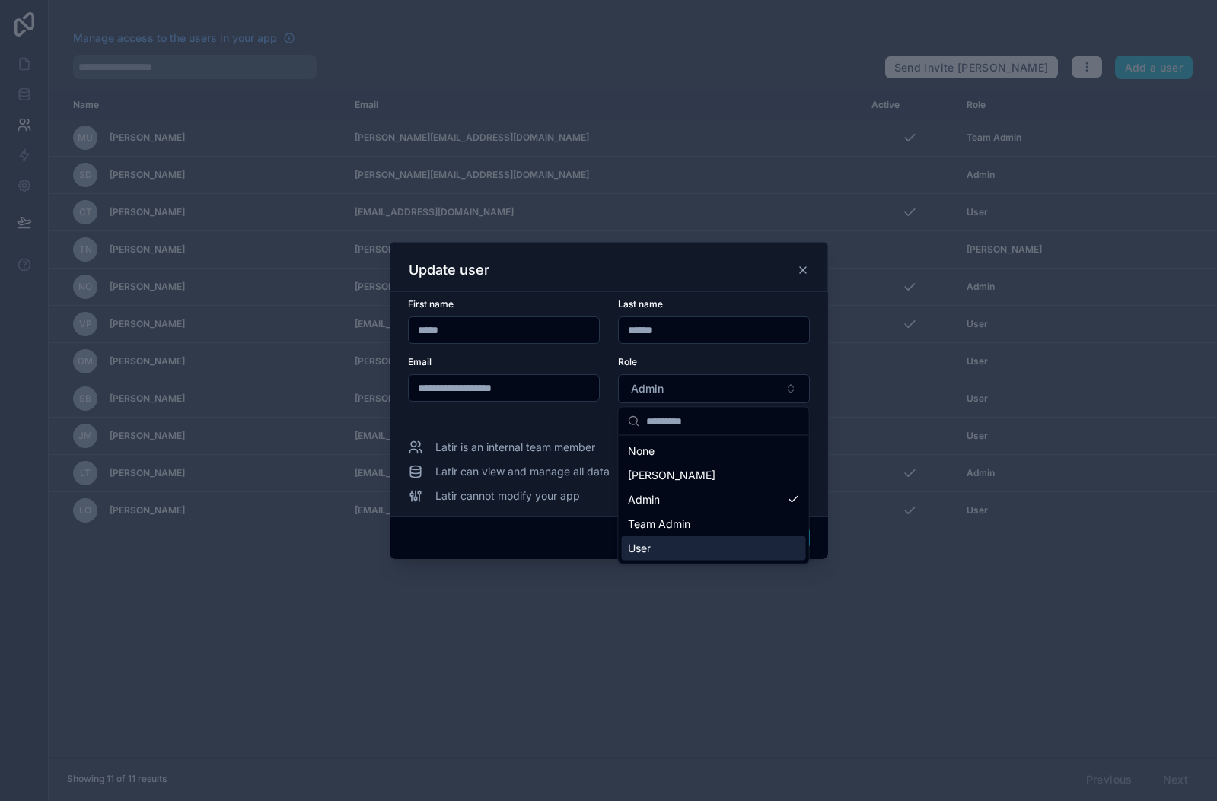
click at [673, 552] on div "User" at bounding box center [714, 548] width 184 height 24
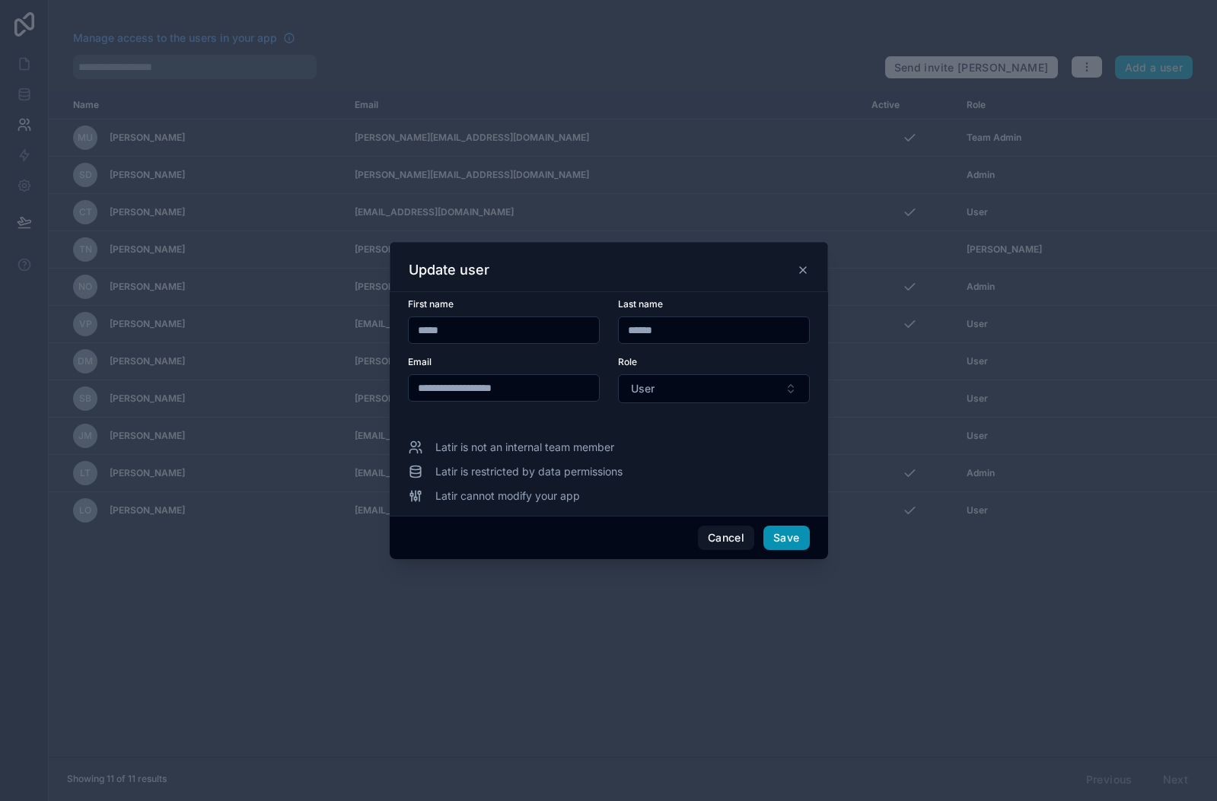
click at [800, 527] on button "Save" at bounding box center [786, 538] width 46 height 24
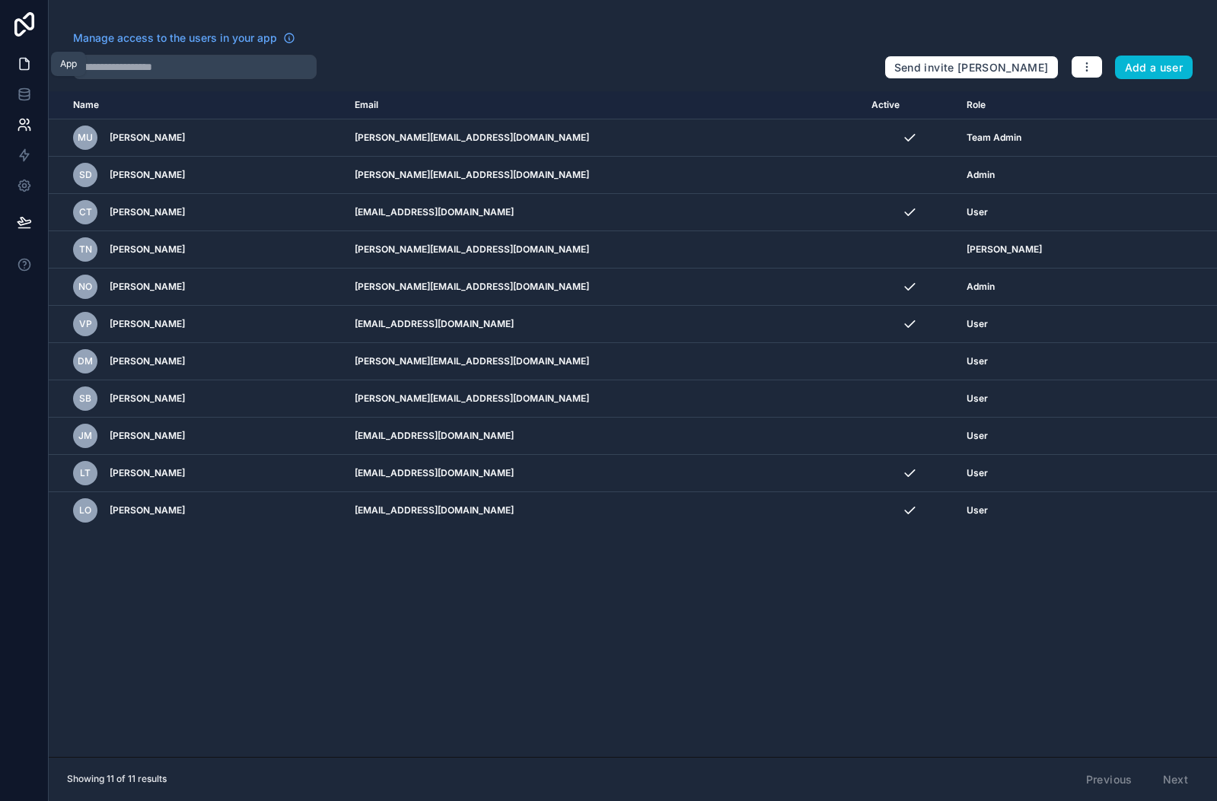
click at [10, 66] on link at bounding box center [24, 64] width 48 height 30
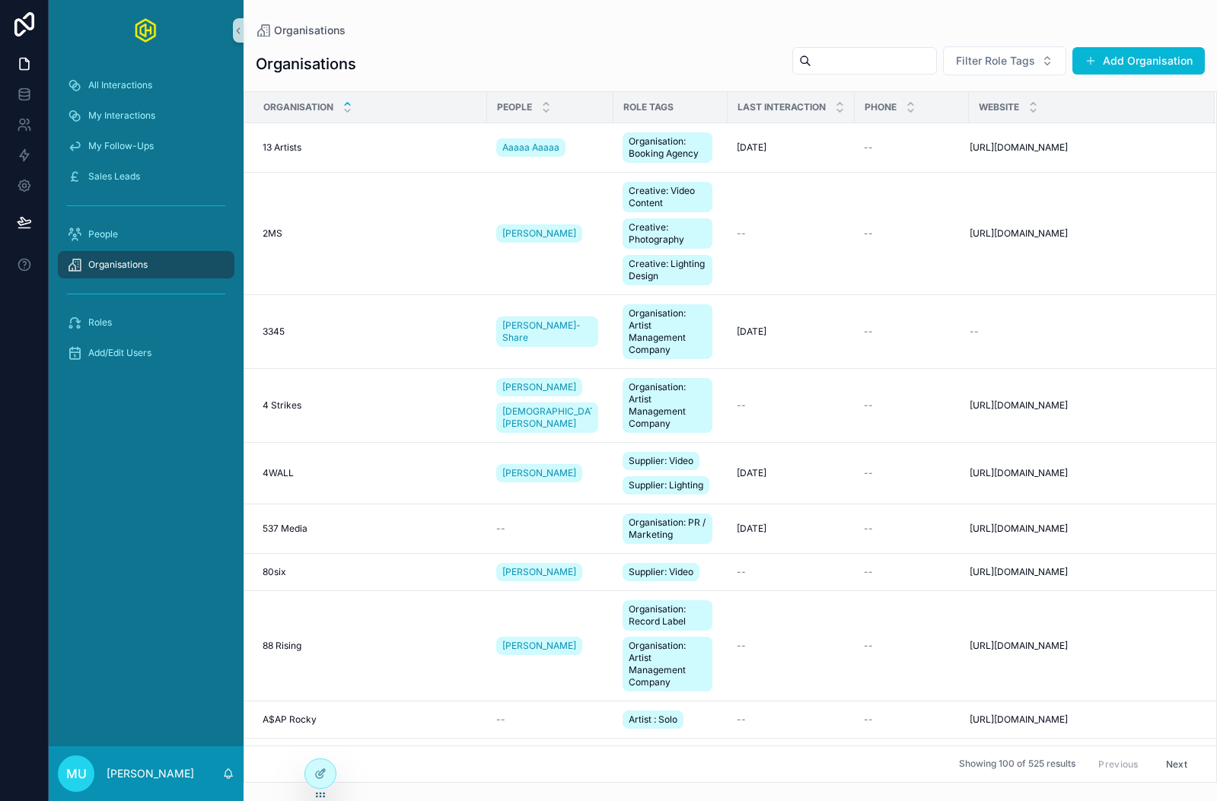
click at [0, 801] on nordpass-portal at bounding box center [0, 801] width 0 height 0
click at [107, 322] on span "Roles" at bounding box center [100, 323] width 24 height 12
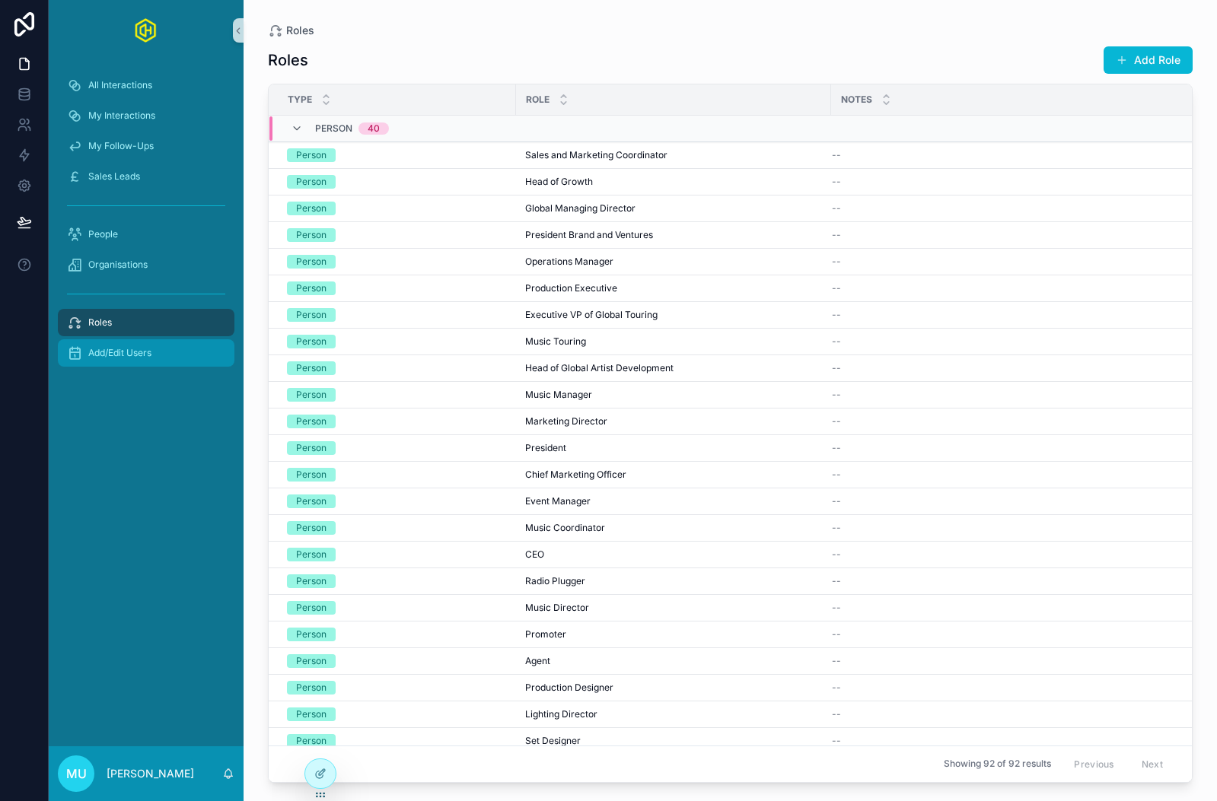
click at [118, 350] on span "Add/Edit Users" at bounding box center [119, 353] width 63 height 12
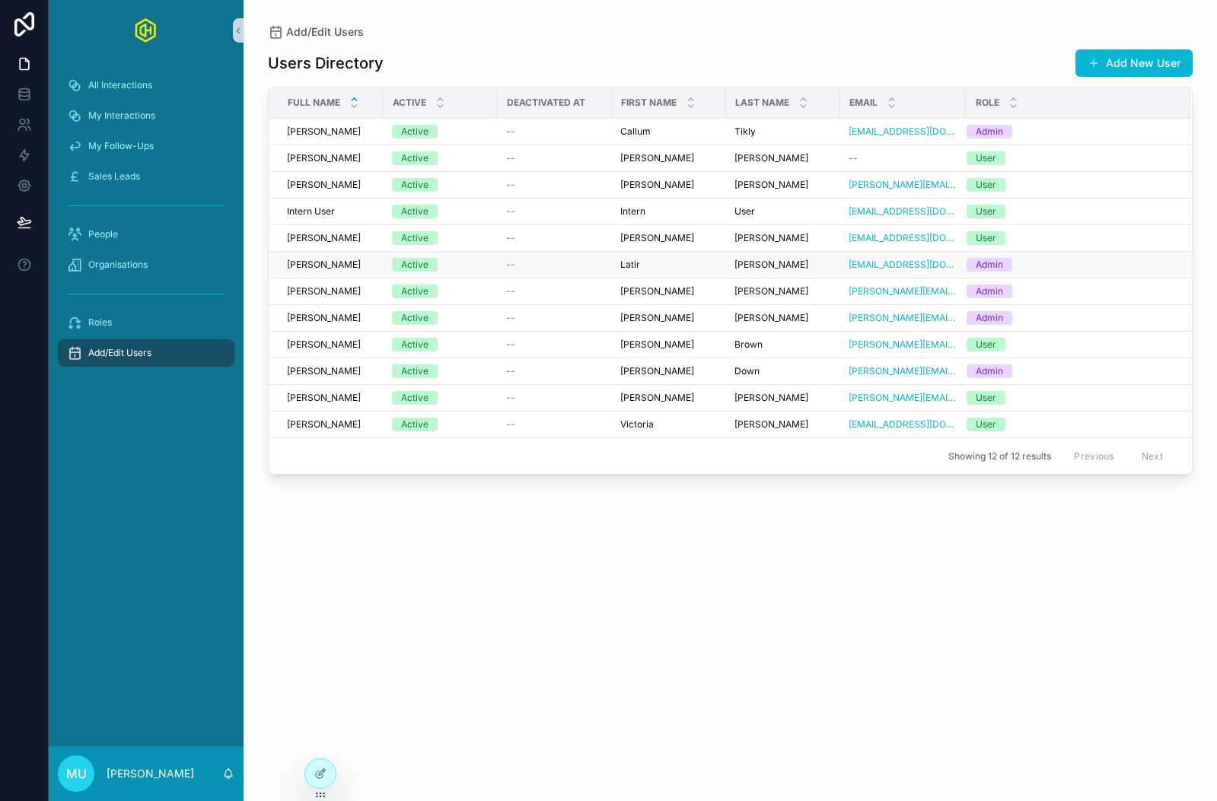
click at [547, 260] on div "--" at bounding box center [554, 265] width 96 height 12
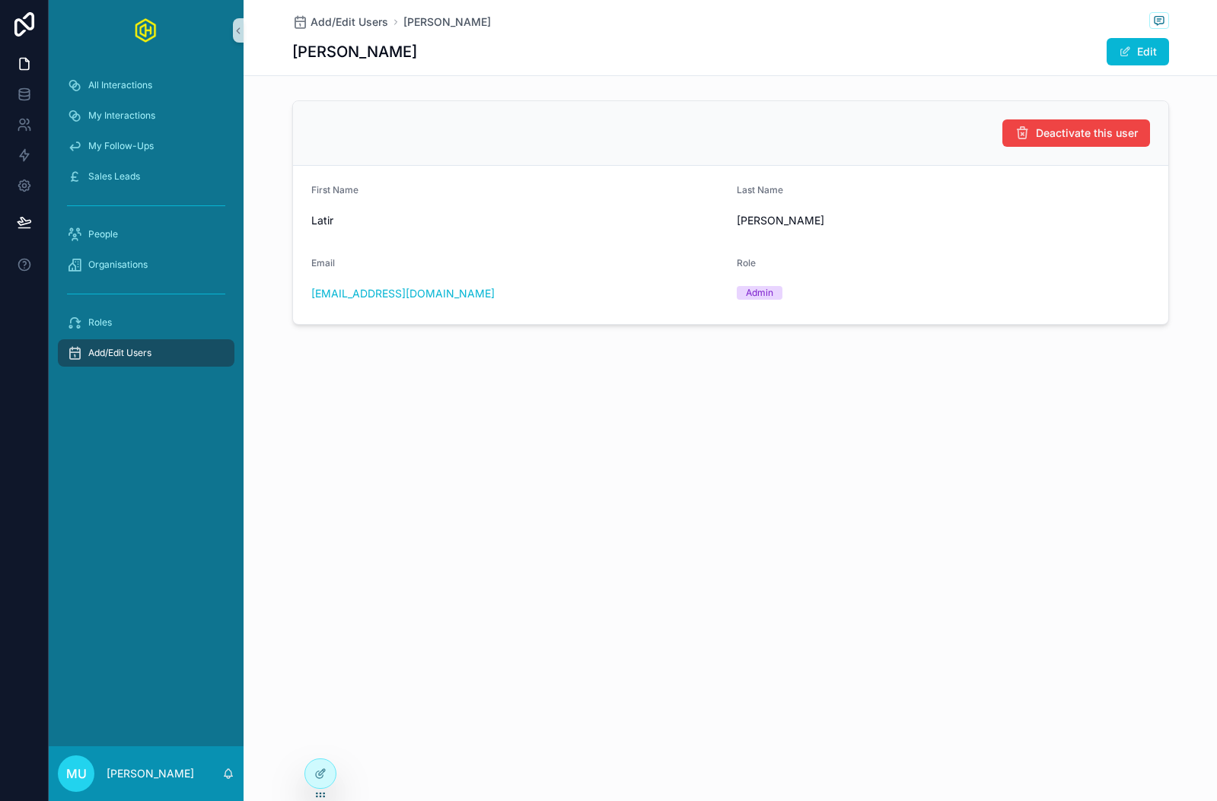
click at [100, 350] on span "Add/Edit Users" at bounding box center [119, 353] width 63 height 12
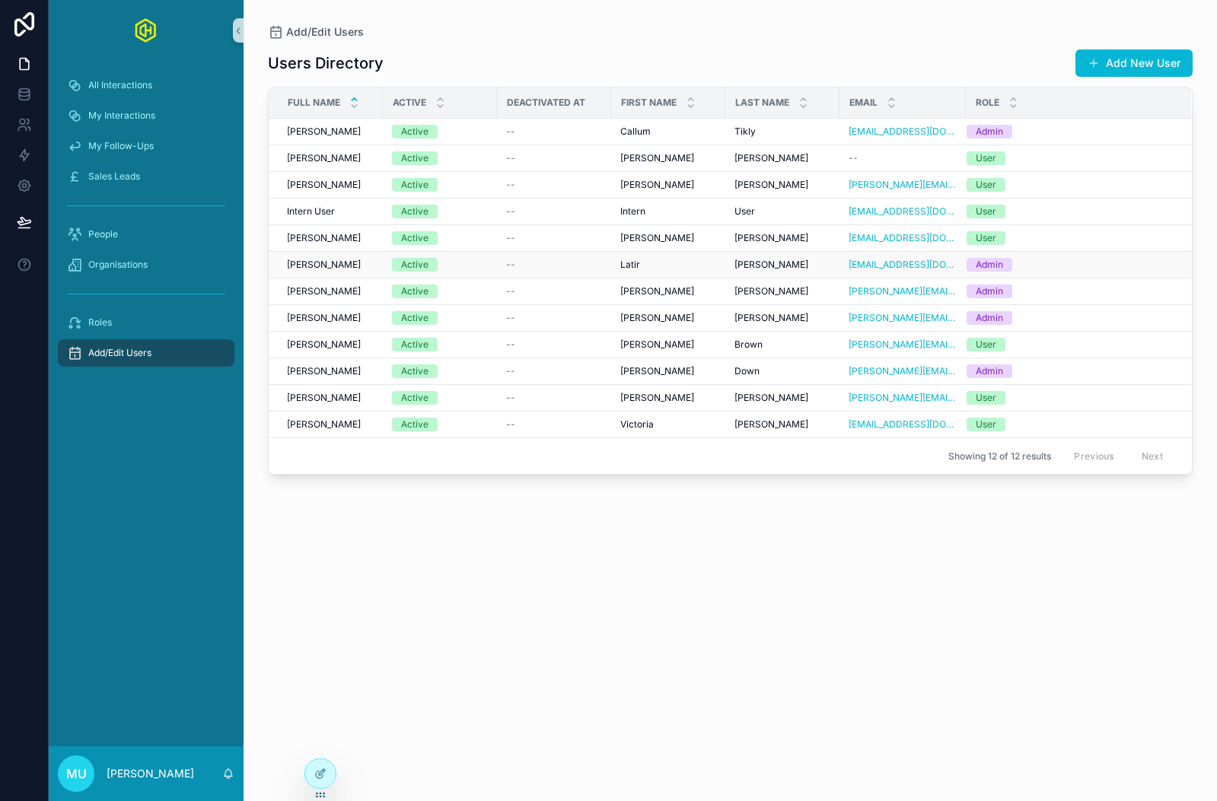
click at [336, 266] on span "[PERSON_NAME]" at bounding box center [324, 265] width 74 height 12
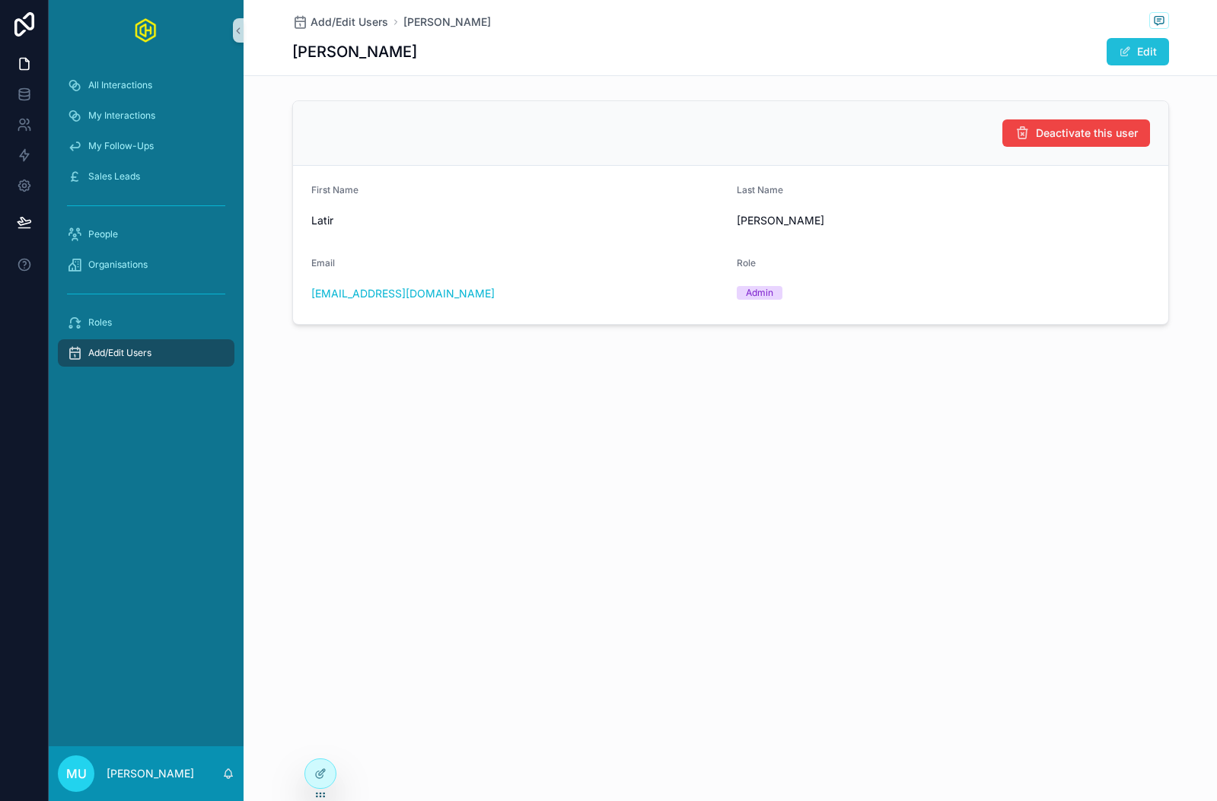
click at [1134, 49] on button "Edit" at bounding box center [1137, 51] width 62 height 27
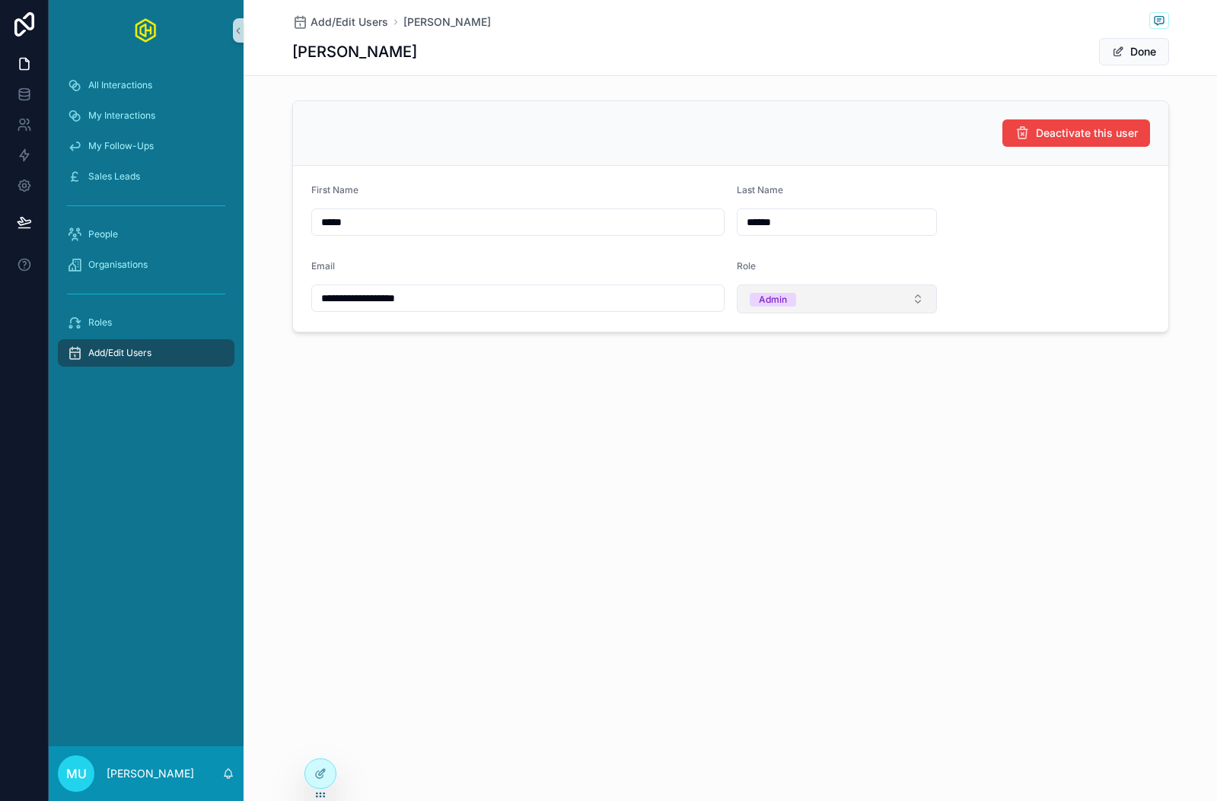
click at [853, 292] on button "Admin" at bounding box center [837, 299] width 201 height 29
click at [837, 379] on div "User" at bounding box center [836, 383] width 193 height 23
click at [1122, 49] on span "scrollable content" at bounding box center [1118, 52] width 12 height 12
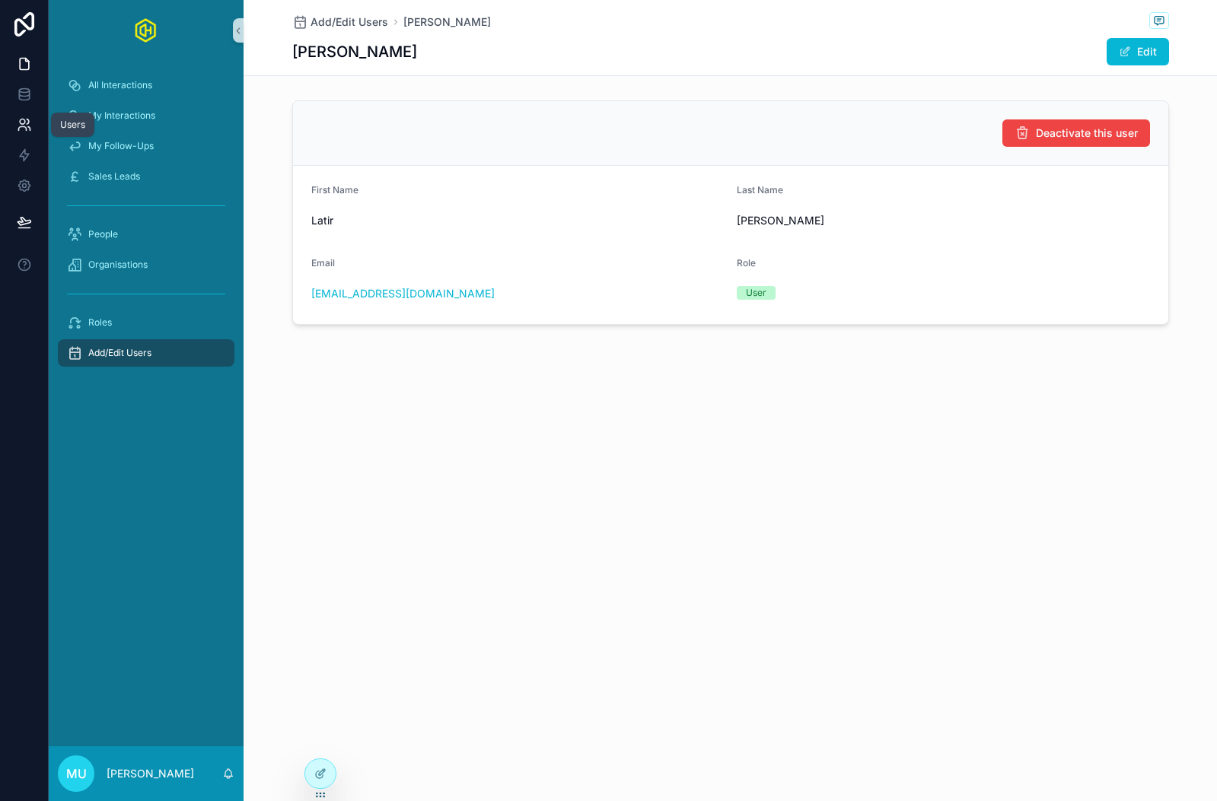
click at [15, 124] on link at bounding box center [24, 125] width 48 height 30
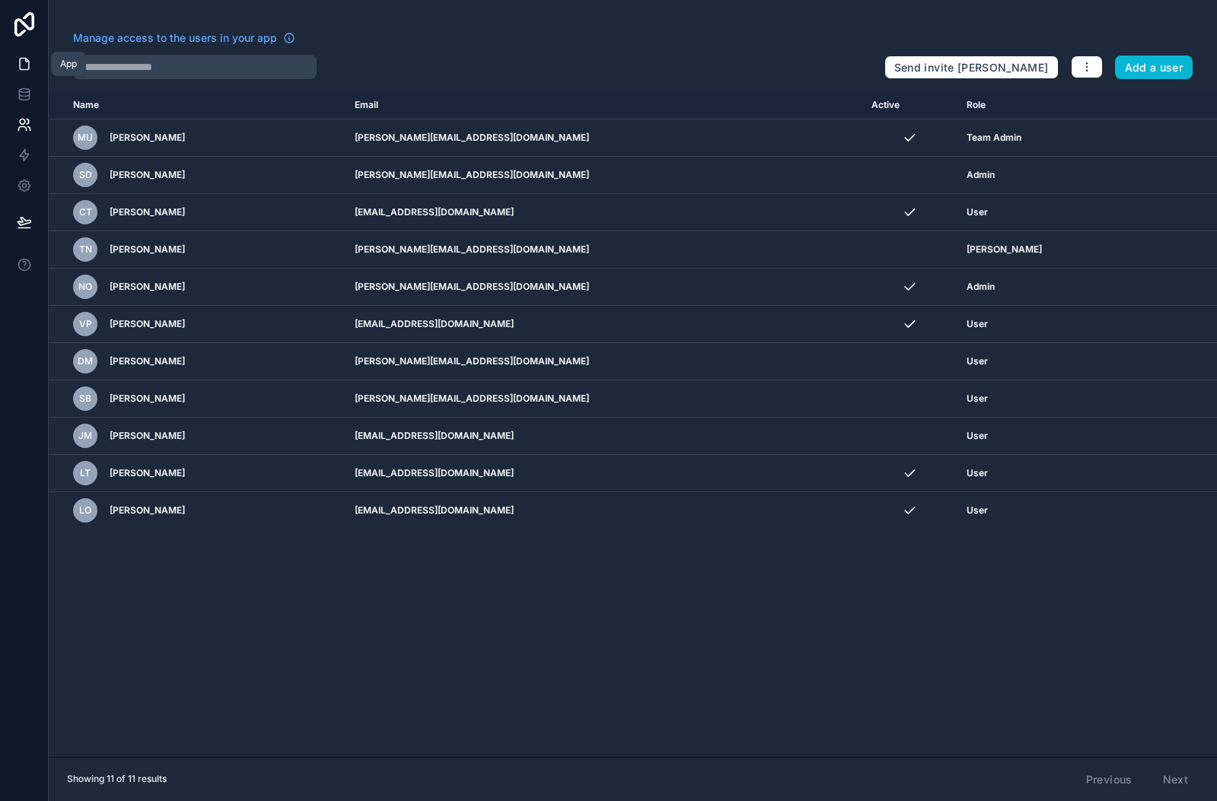
click at [24, 62] on icon at bounding box center [24, 63] width 15 height 15
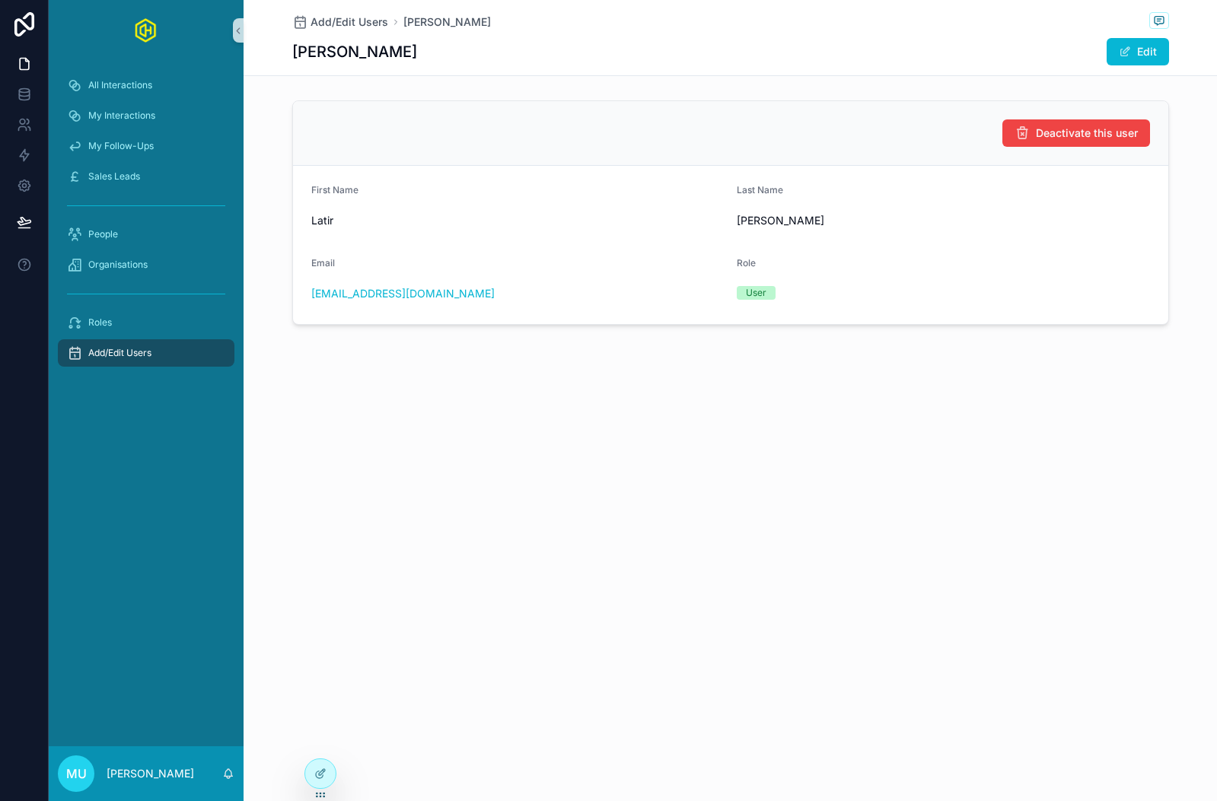
click at [104, 349] on span "Add/Edit Users" at bounding box center [119, 353] width 63 height 12
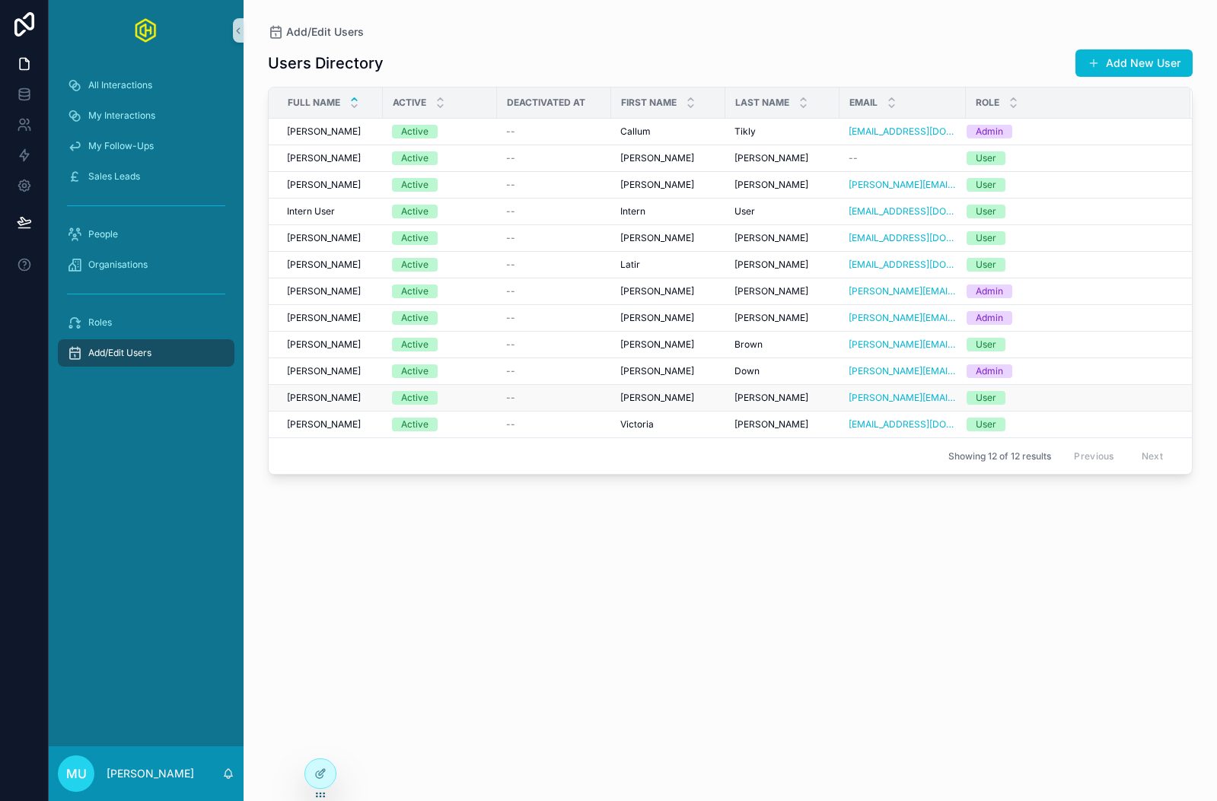
click at [325, 396] on span "[PERSON_NAME]" at bounding box center [324, 398] width 74 height 12
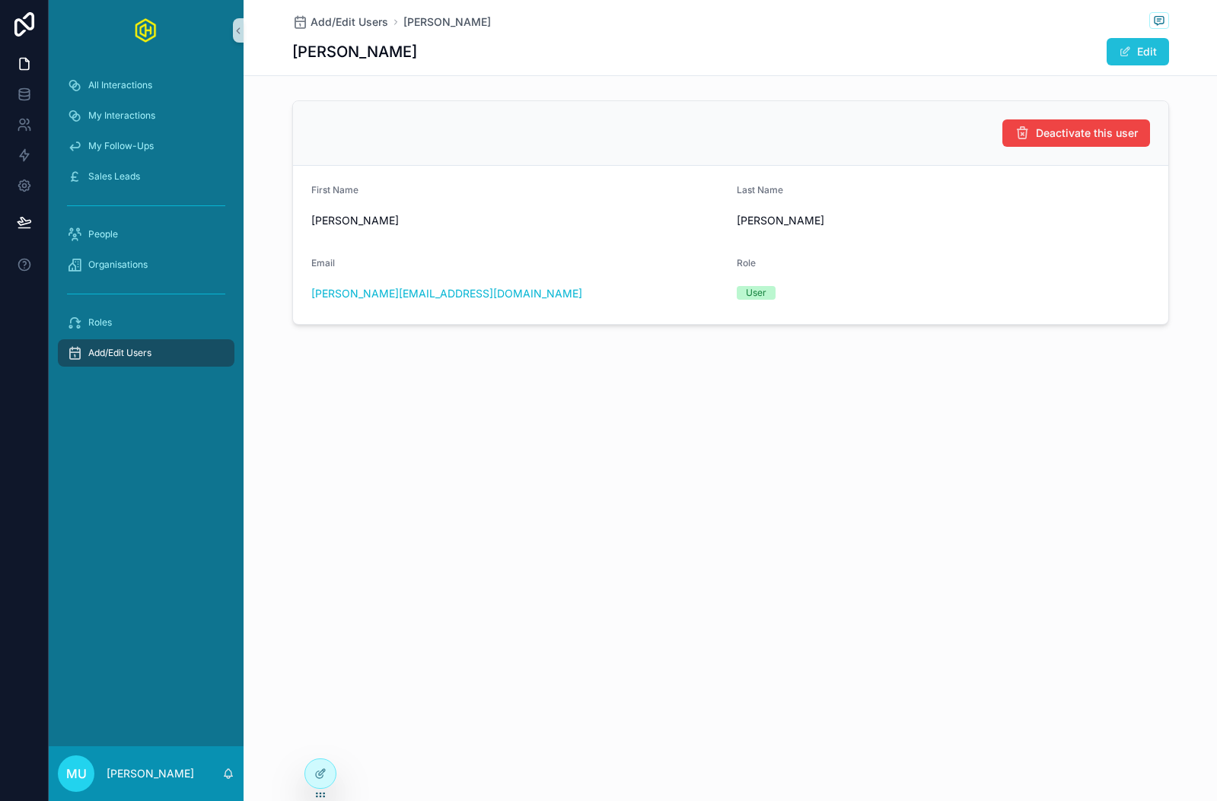
click at [1143, 40] on button "Edit" at bounding box center [1137, 51] width 62 height 27
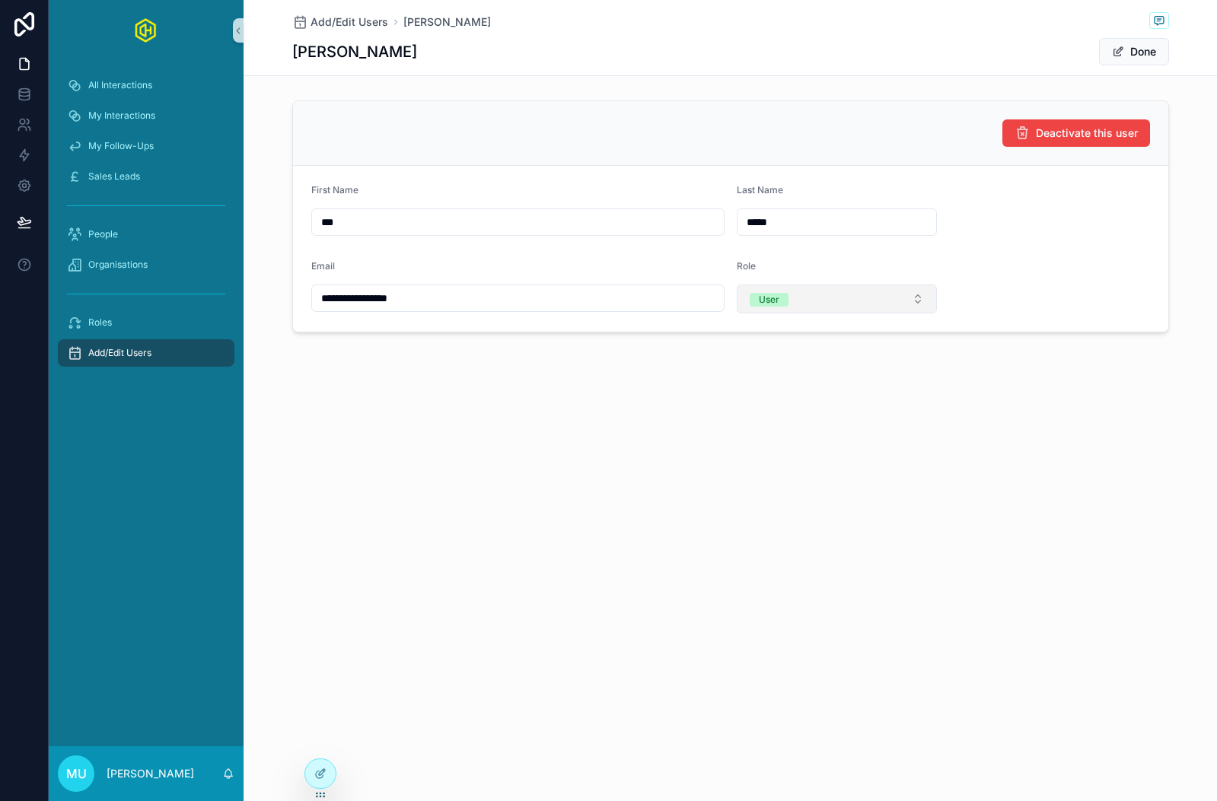
click at [842, 290] on button "User" at bounding box center [837, 299] width 201 height 29
click at [575, 418] on div "**********" at bounding box center [729, 218] width 973 height 436
click at [22, 124] on icon at bounding box center [22, 121] width 5 height 5
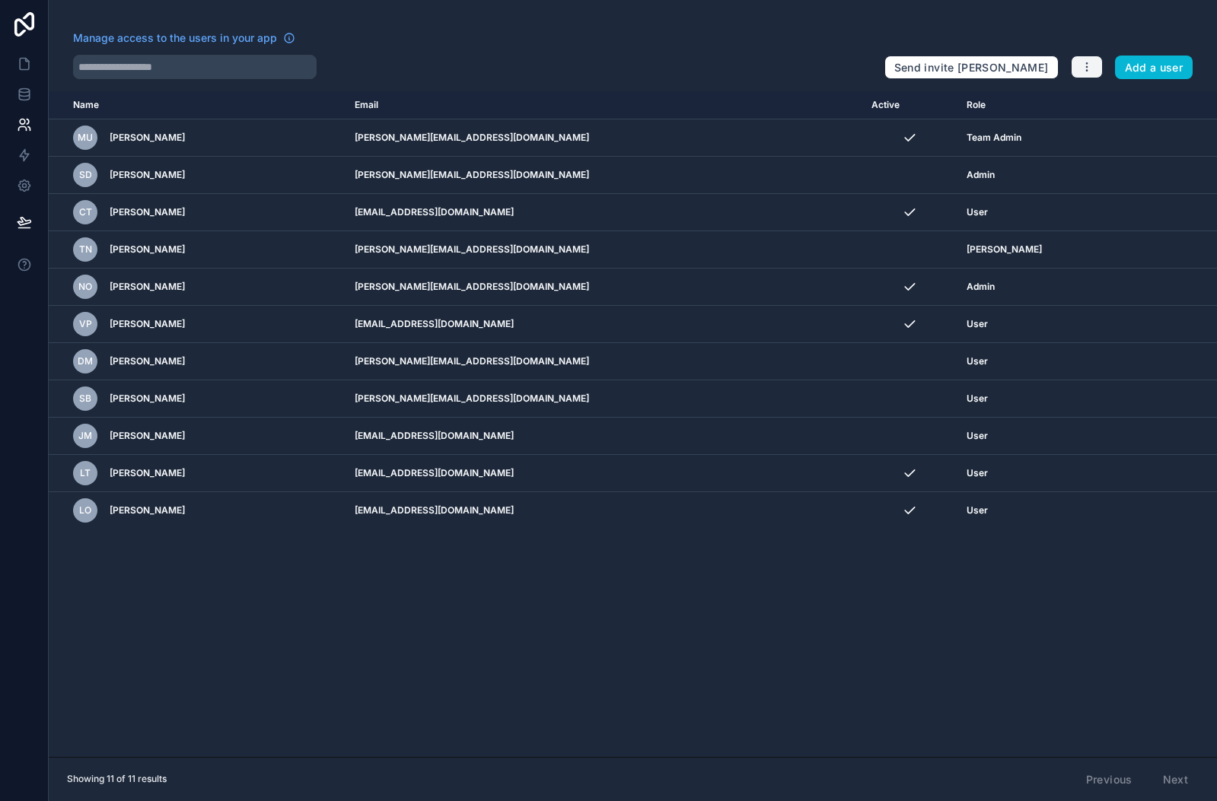
click at [1091, 72] on icon "button" at bounding box center [1086, 67] width 12 height 12
click at [1116, 112] on link "Manage roles" at bounding box center [1123, 103] width 107 height 24
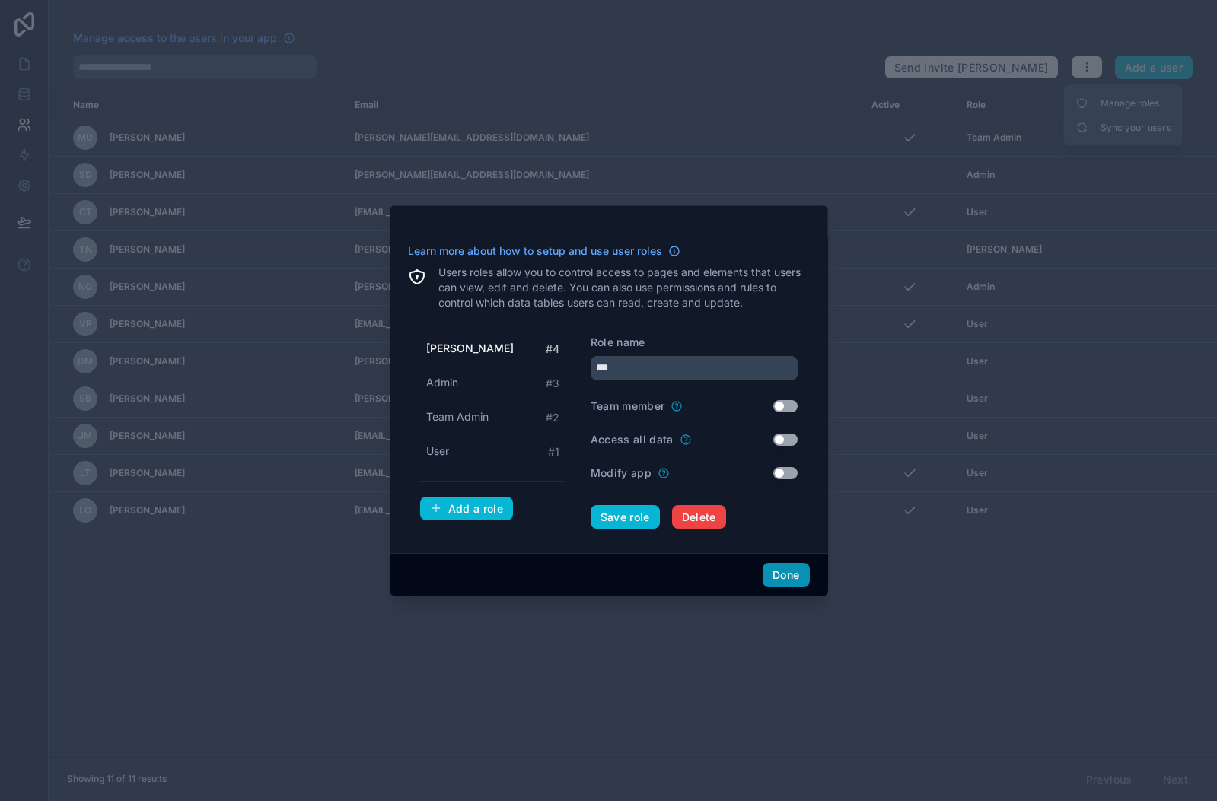
click at [783, 568] on button "Done" at bounding box center [785, 575] width 46 height 24
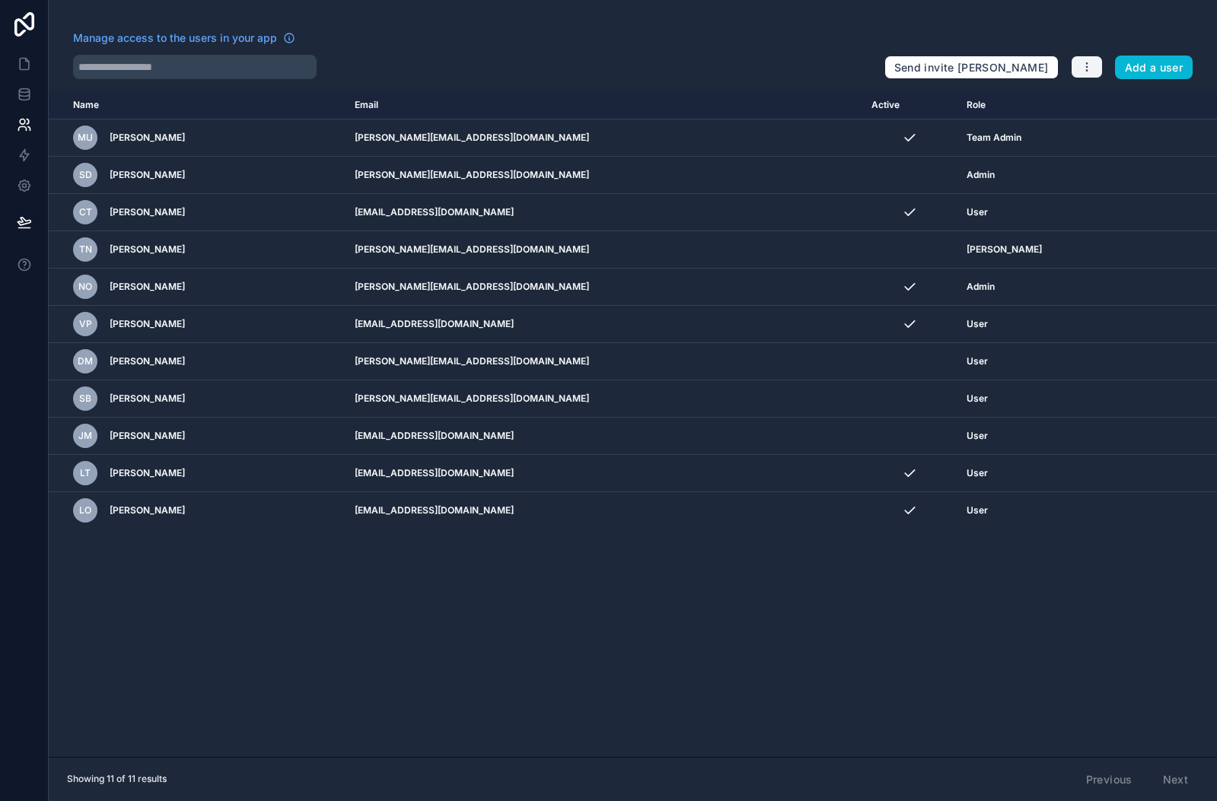
click at [1086, 66] on icon "button" at bounding box center [1086, 67] width 12 height 12
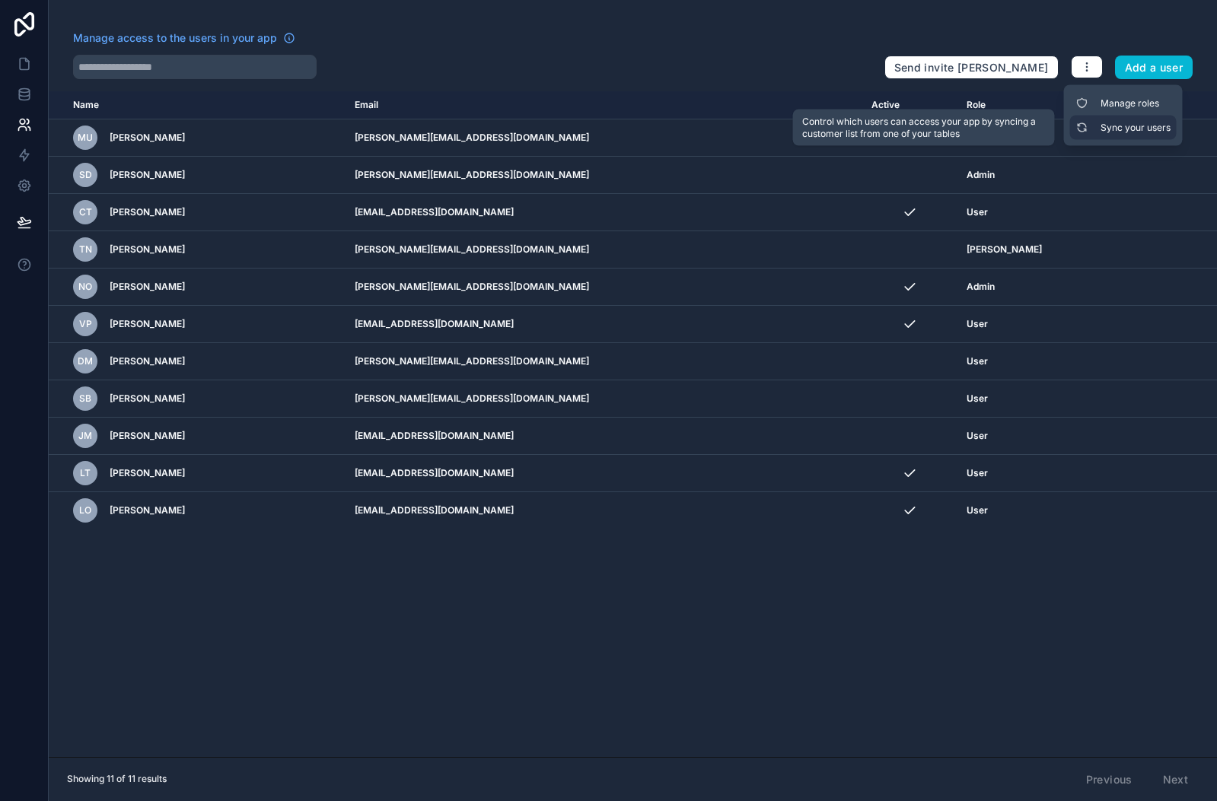
click at [1125, 131] on link "Sync your users" at bounding box center [1123, 128] width 107 height 24
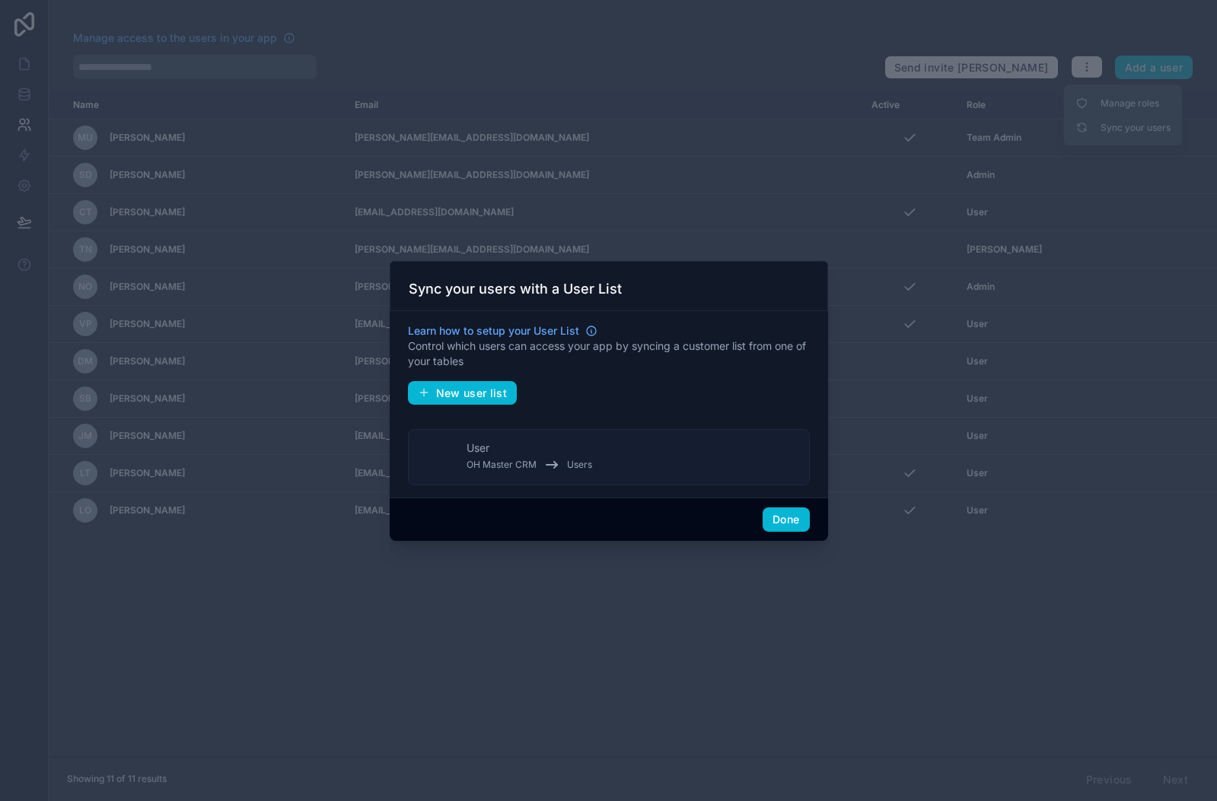
click at [527, 458] on div "OH Master CRM Users" at bounding box center [529, 465] width 126 height 18
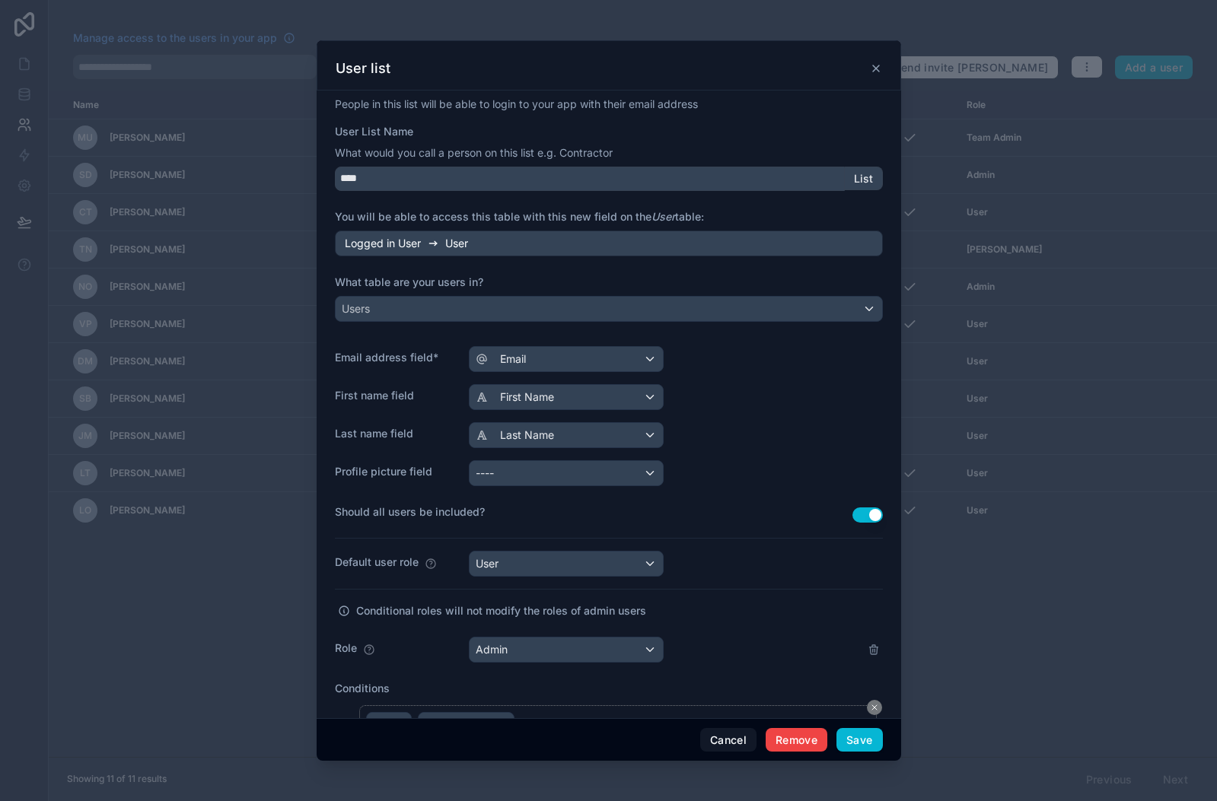
scroll to position [167, 0]
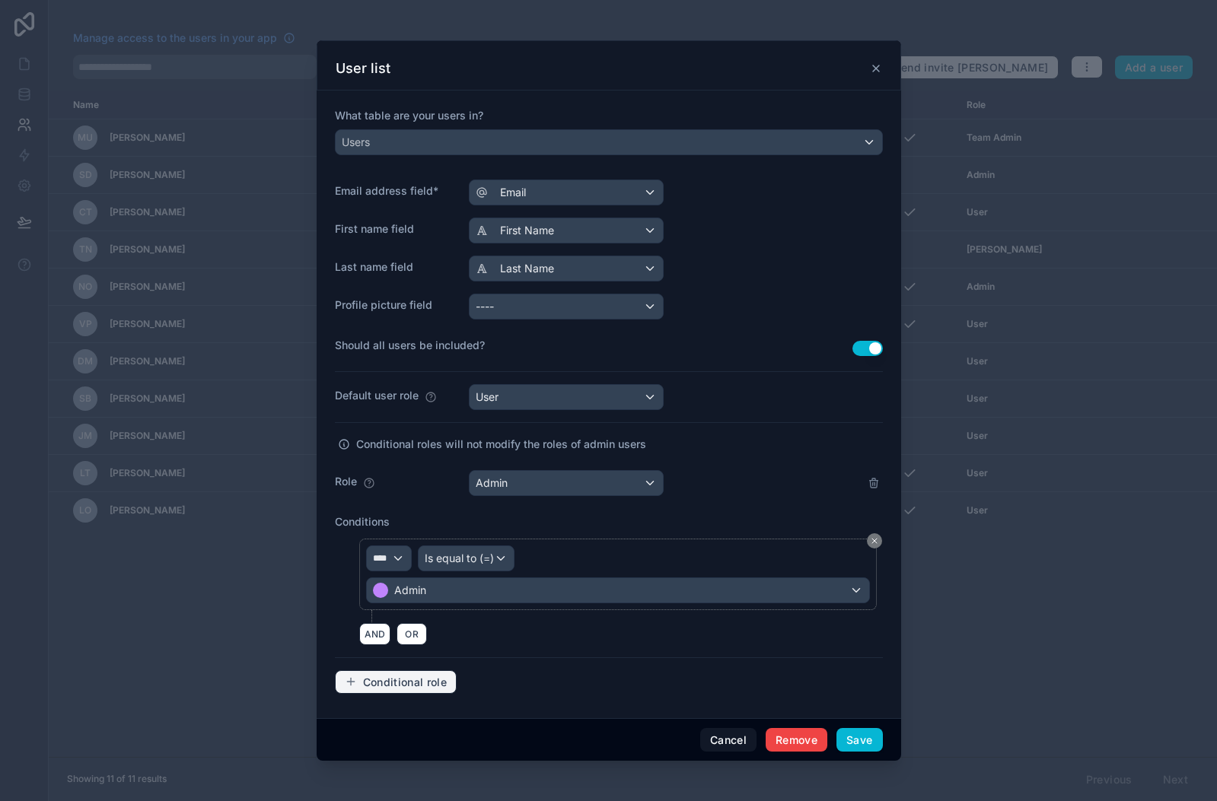
click at [377, 679] on span "Conditional role" at bounding box center [405, 683] width 84 height 14
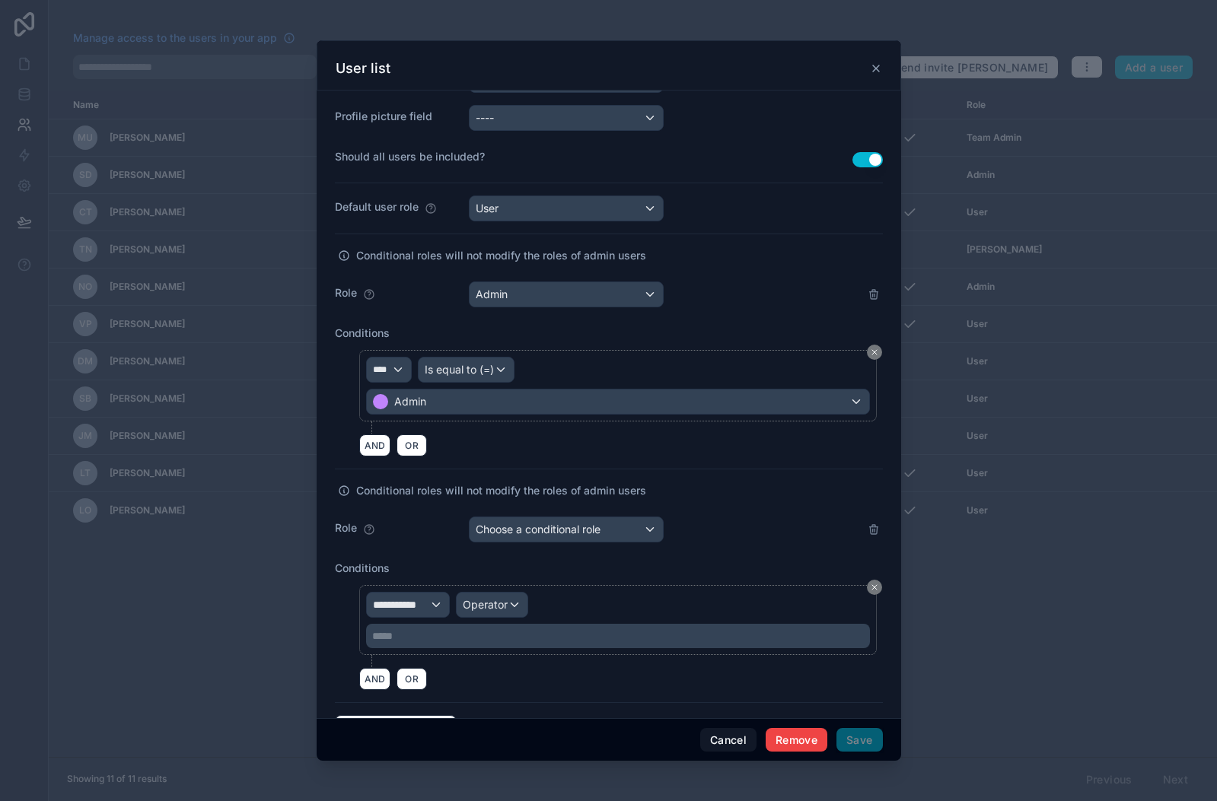
scroll to position [400, 0]
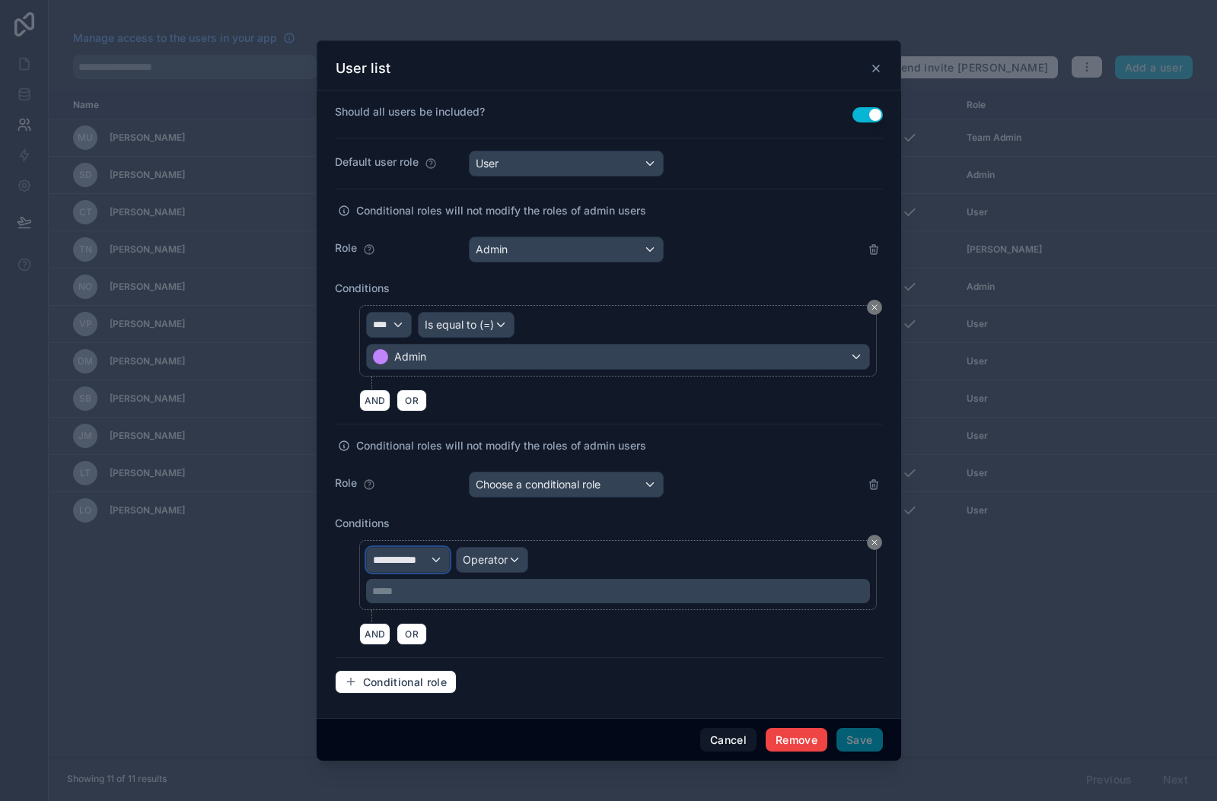
click at [432, 560] on div "**********" at bounding box center [408, 560] width 83 height 24
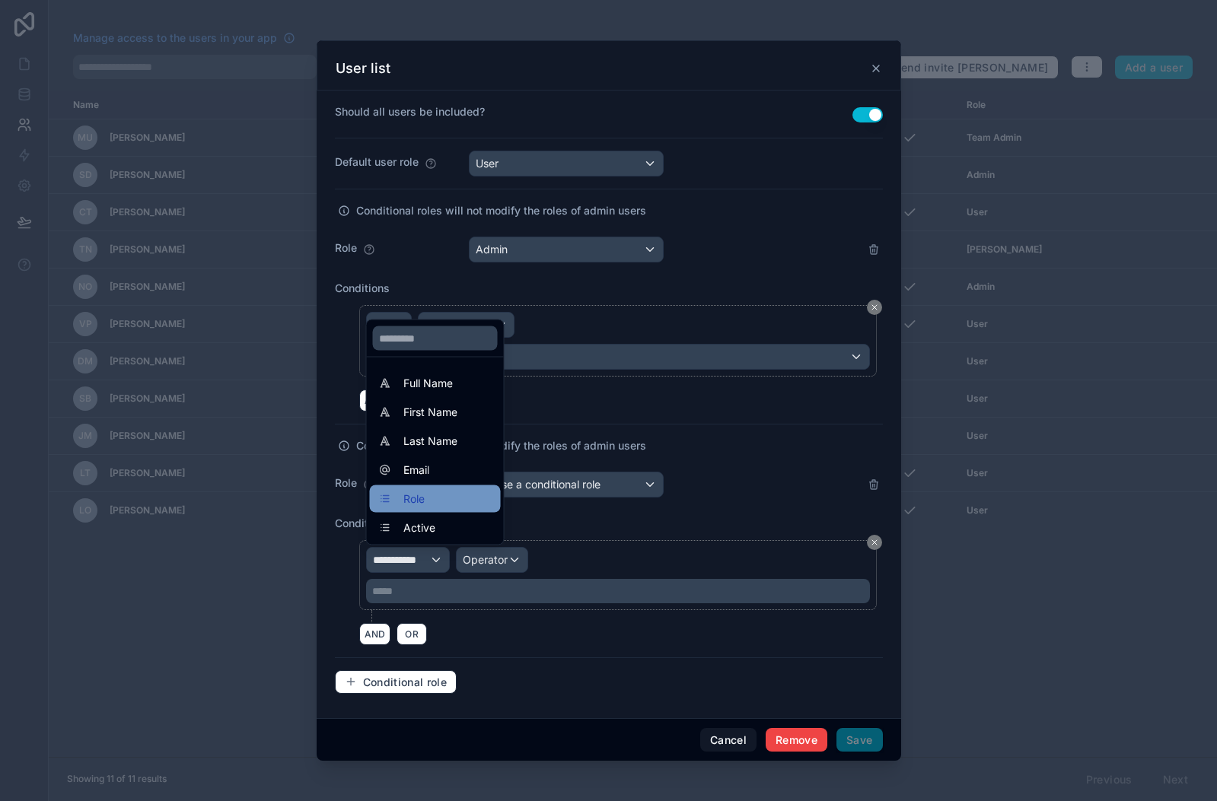
click at [428, 490] on div "Role" at bounding box center [435, 499] width 113 height 18
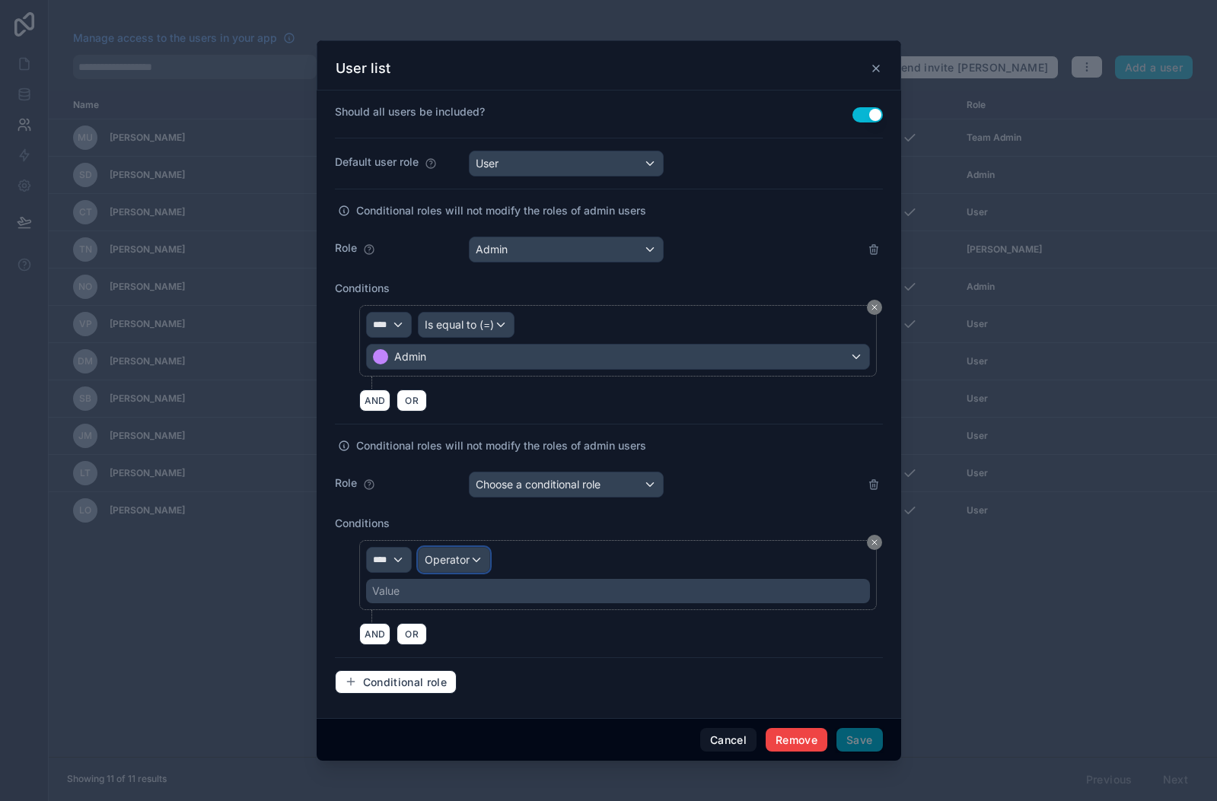
click at [463, 552] on span "Operator" at bounding box center [447, 559] width 45 height 15
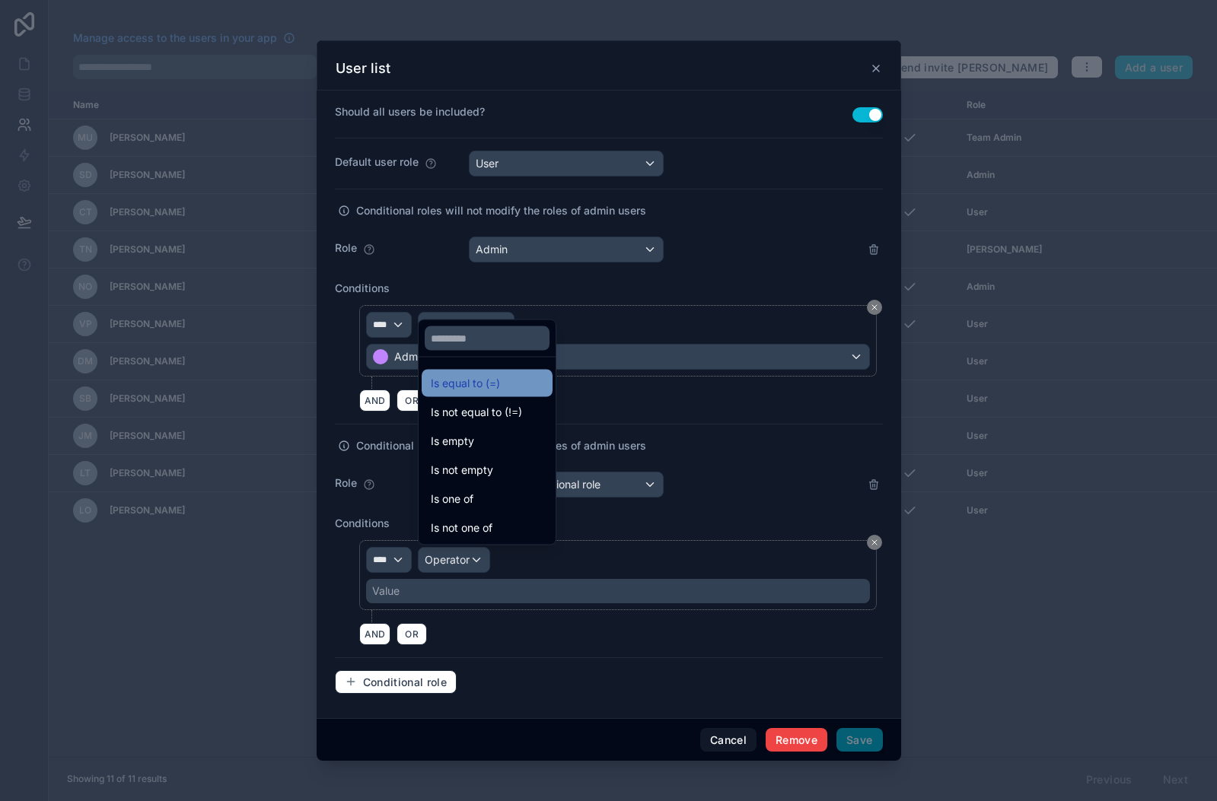
click at [474, 377] on span "Is equal to (=)" at bounding box center [465, 383] width 69 height 18
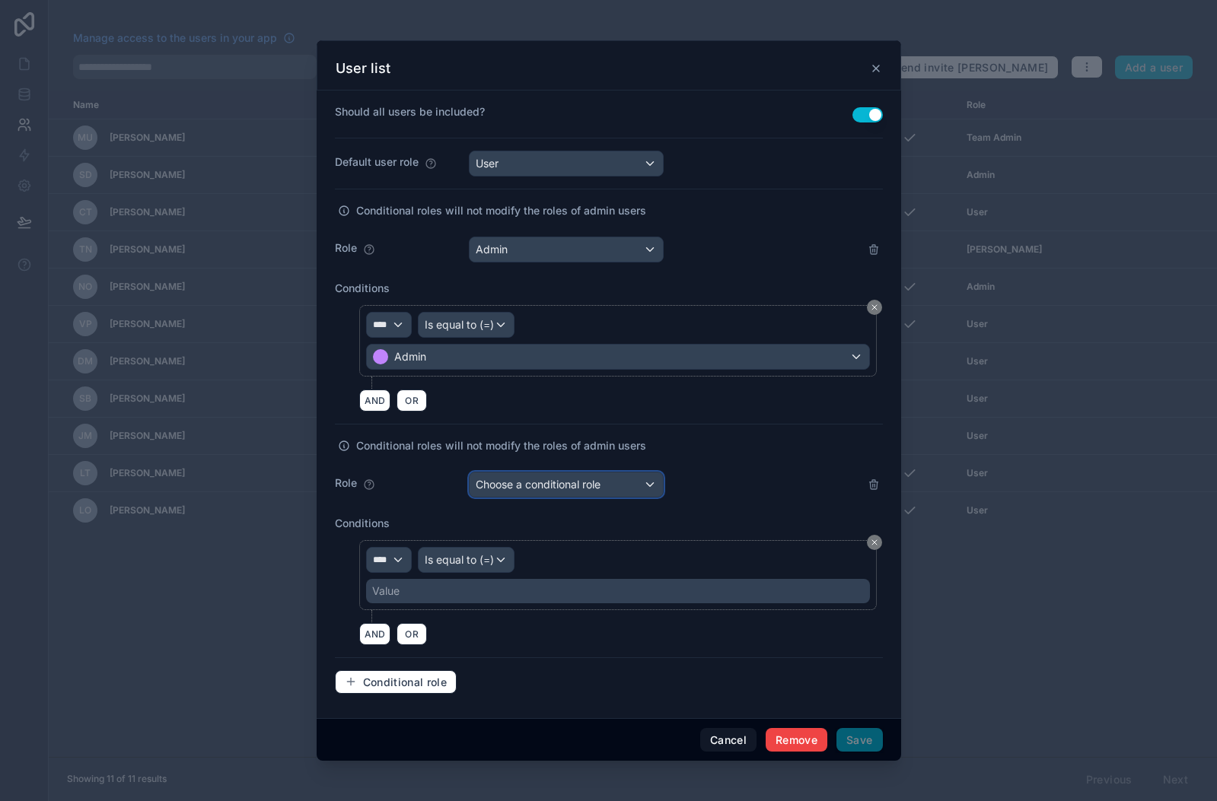
click at [537, 488] on span "Choose a conditional role" at bounding box center [538, 484] width 125 height 13
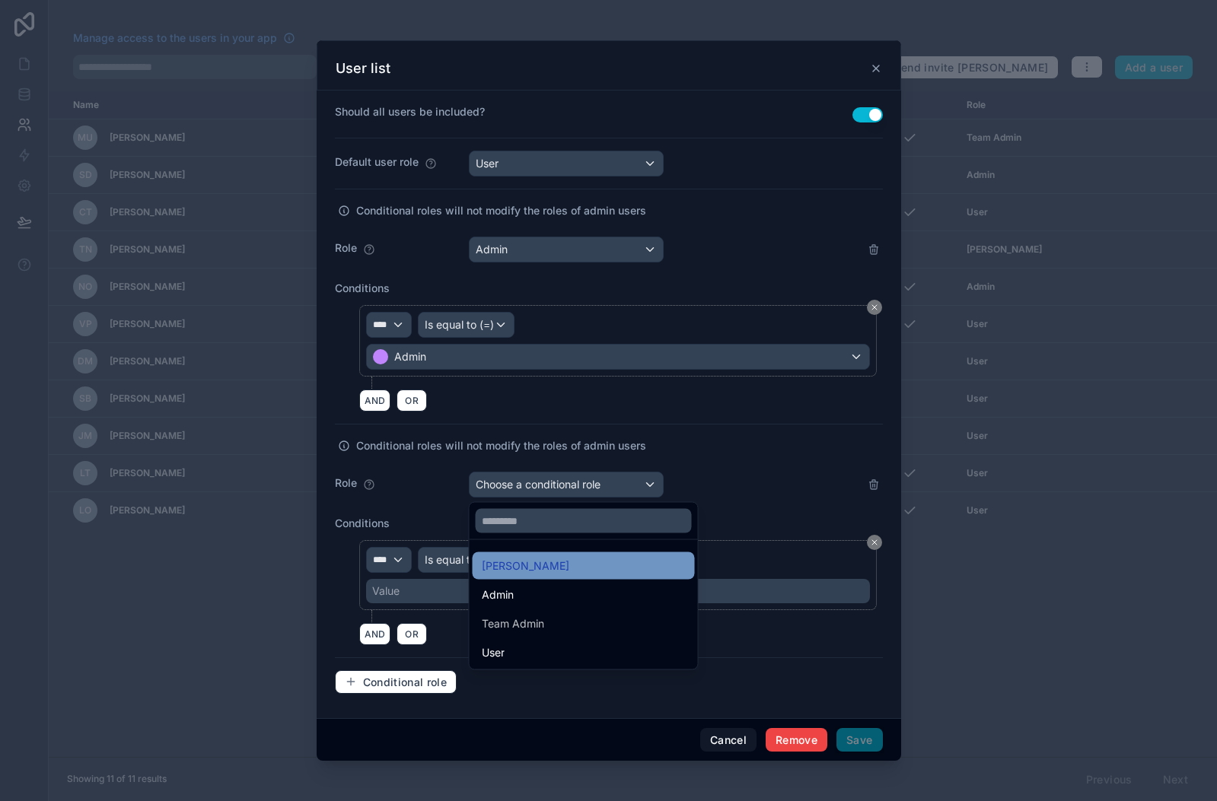
click at [524, 572] on div "[PERSON_NAME]" at bounding box center [584, 566] width 204 height 18
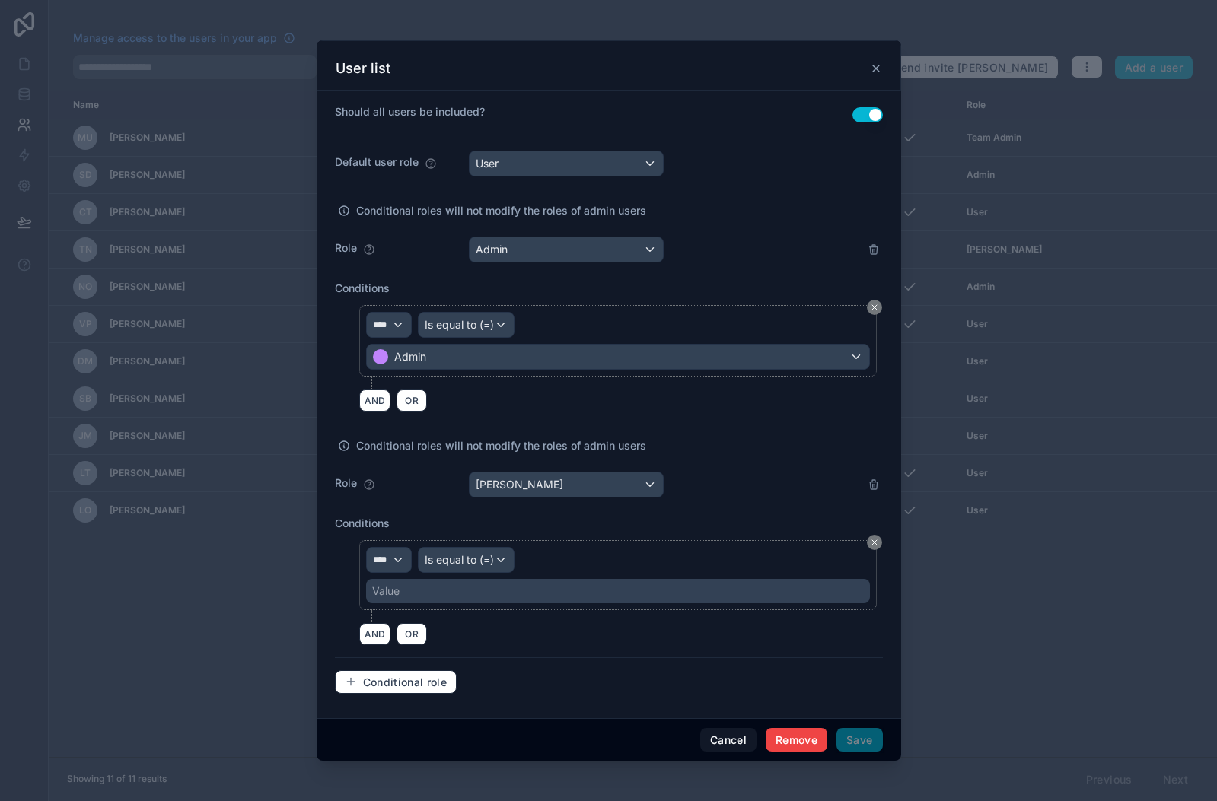
click at [460, 584] on div "Value" at bounding box center [618, 591] width 504 height 24
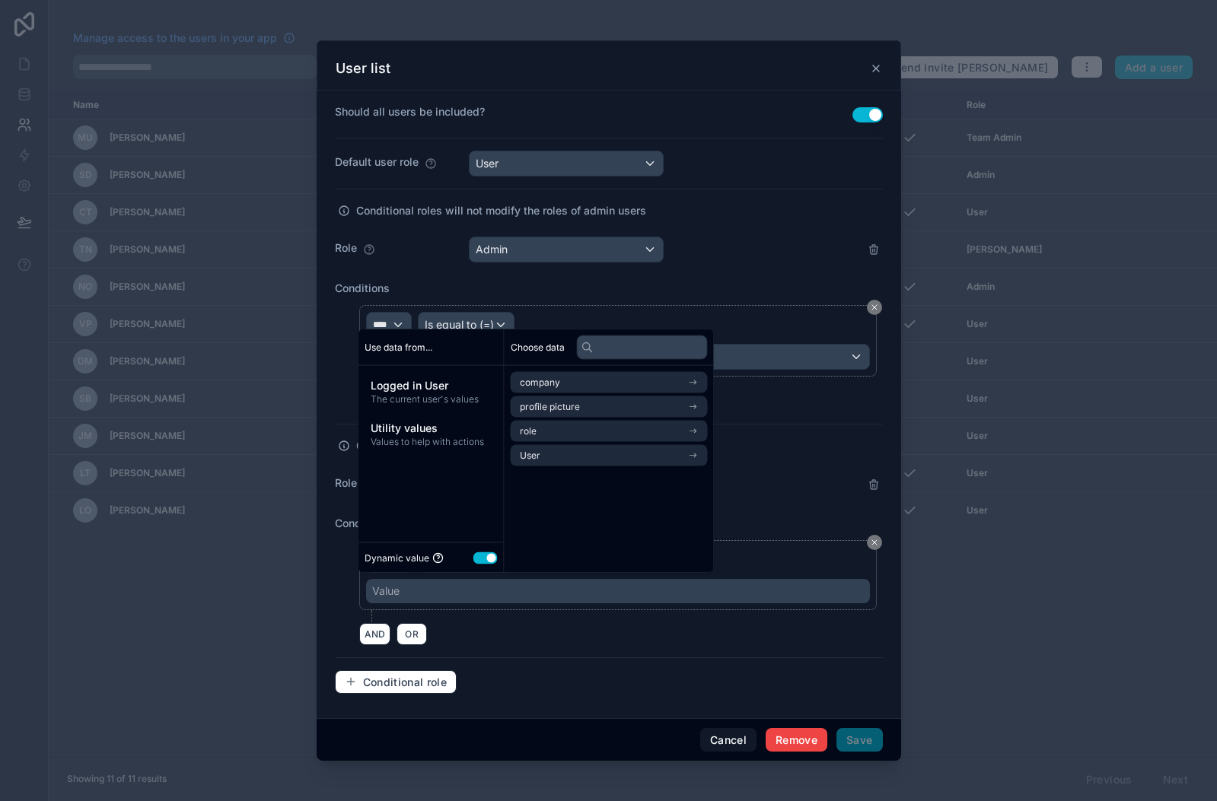
click at [477, 558] on button "Use setting" at bounding box center [485, 558] width 24 height 12
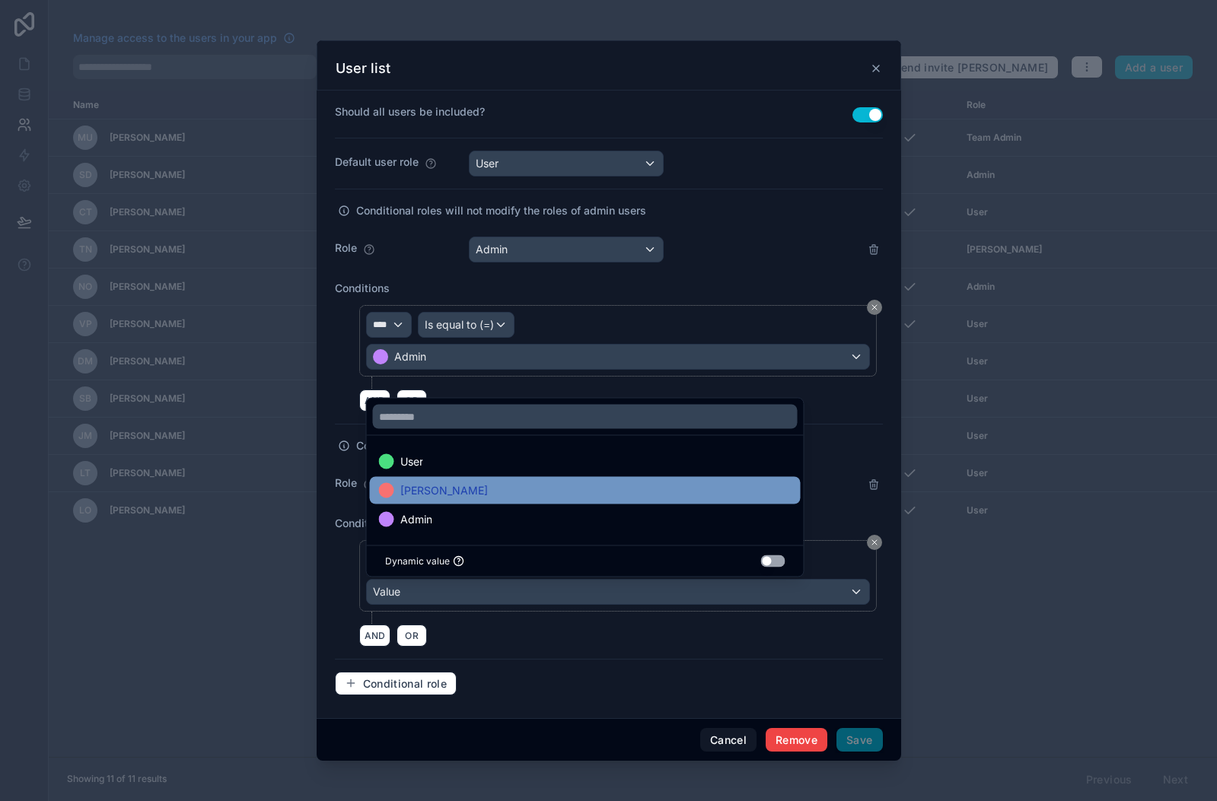
click at [451, 483] on div "[PERSON_NAME]" at bounding box center [585, 491] width 412 height 18
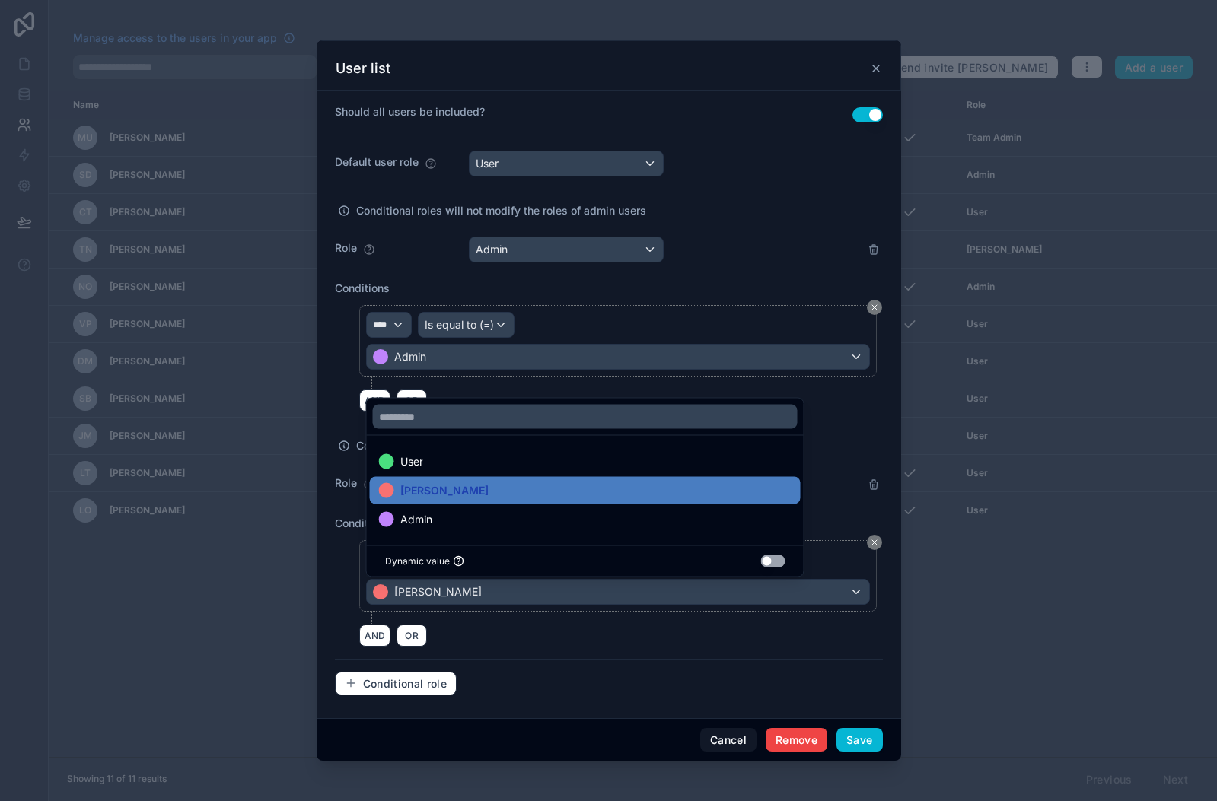
click at [545, 650] on div "People in this list will be able to login to your app with their email address …" at bounding box center [609, 202] width 548 height 1012
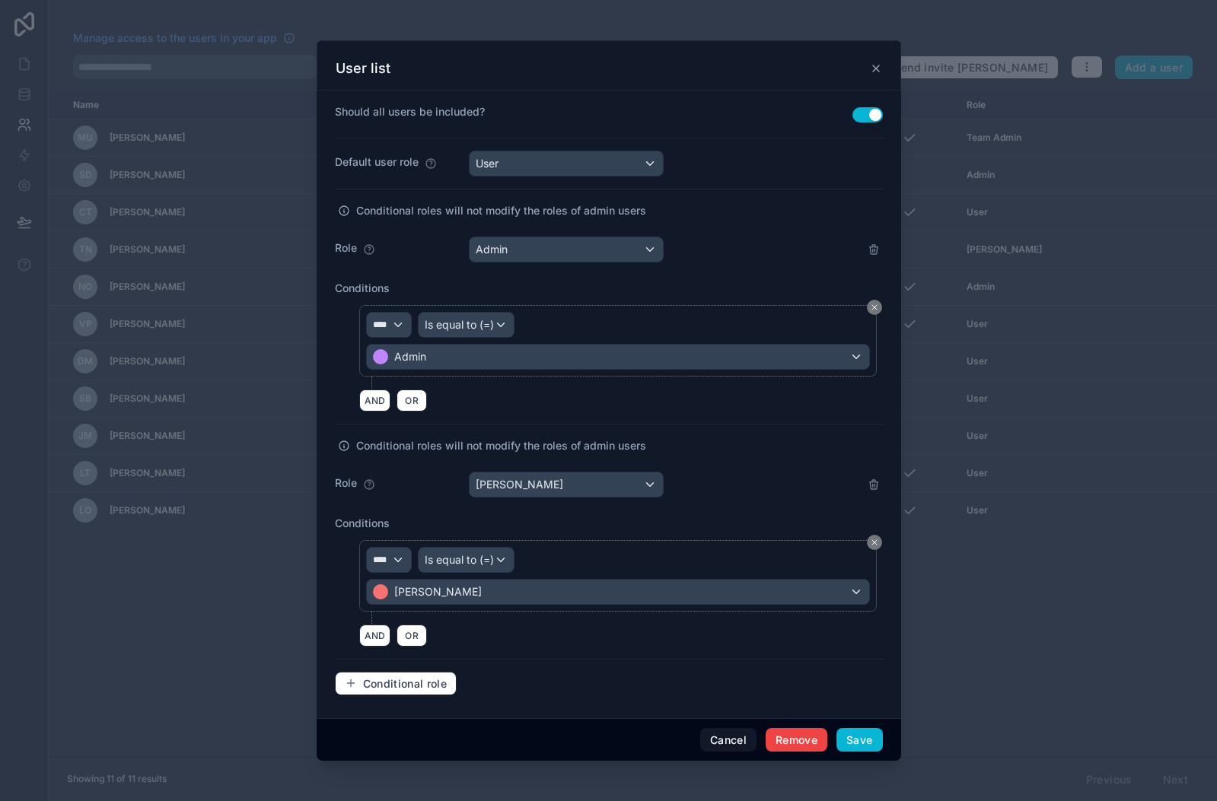
scroll to position [402, 0]
click at [389, 682] on span "Conditional role" at bounding box center [405, 683] width 84 height 14
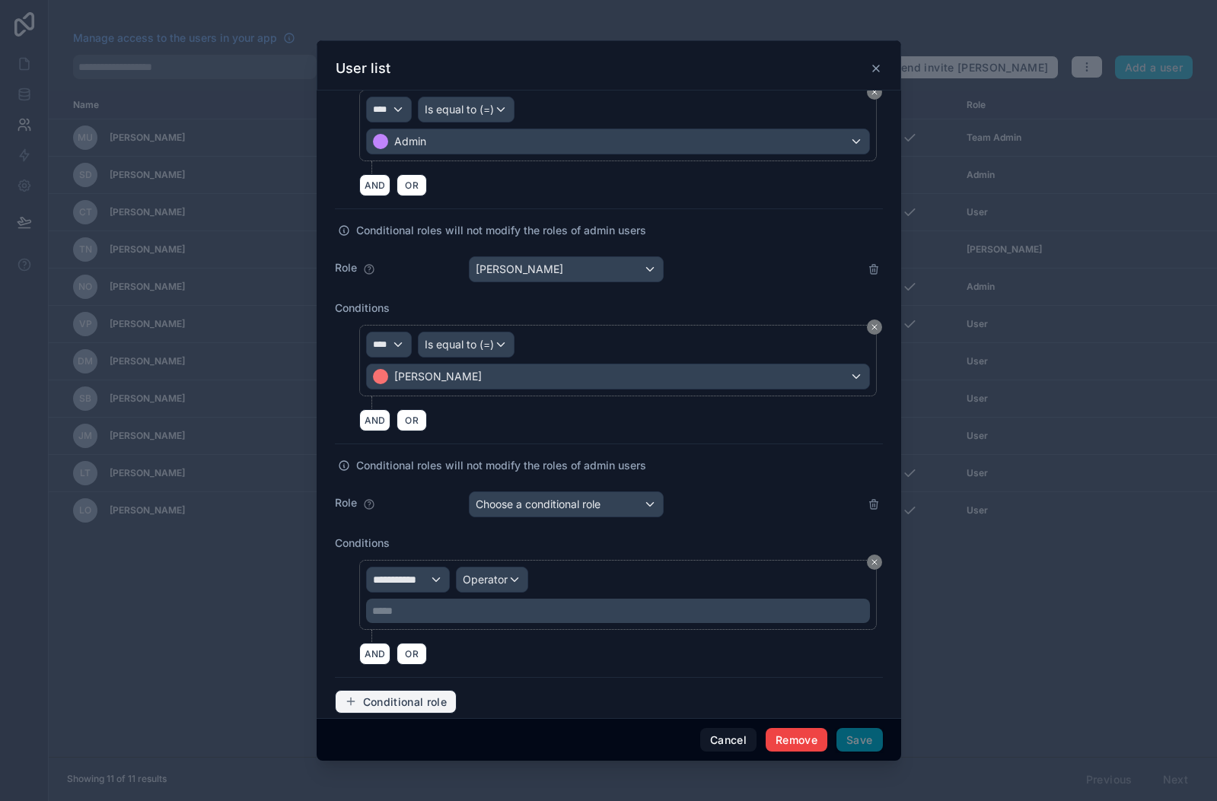
scroll to position [635, 0]
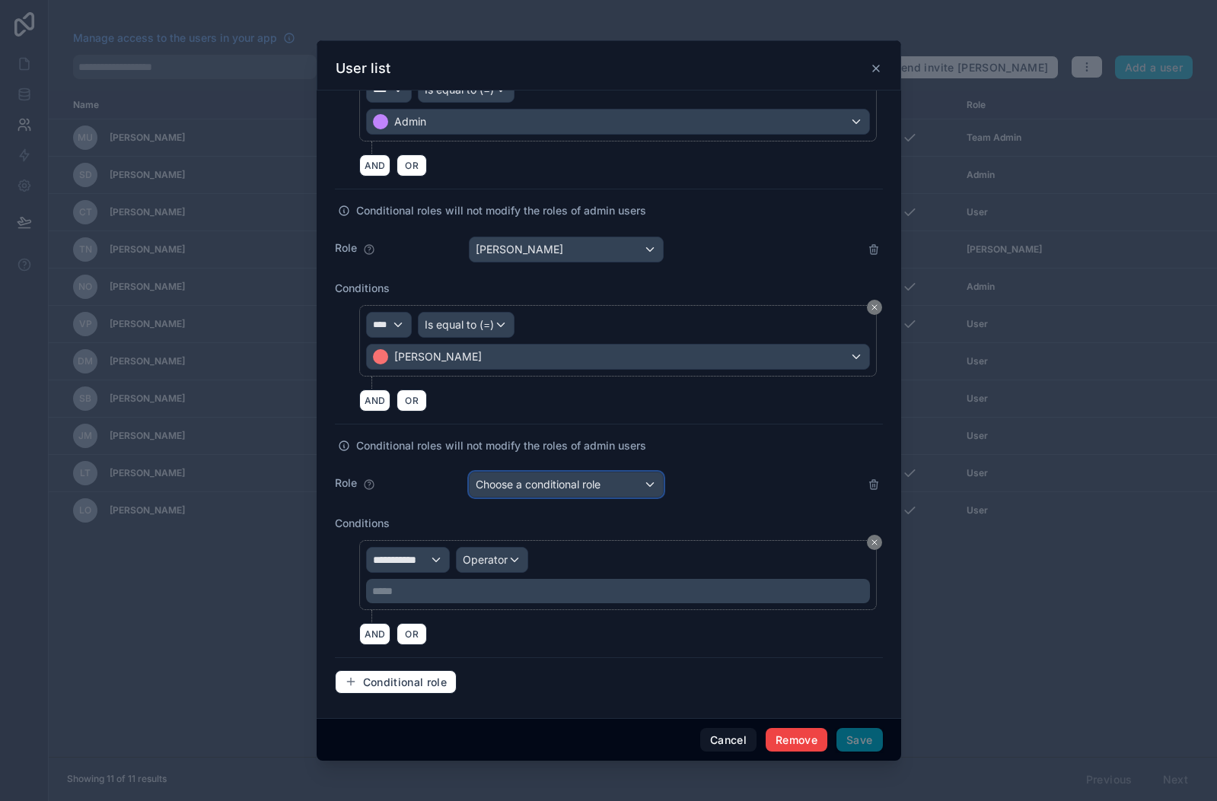
click at [564, 482] on span "Choose a conditional role" at bounding box center [538, 484] width 125 height 13
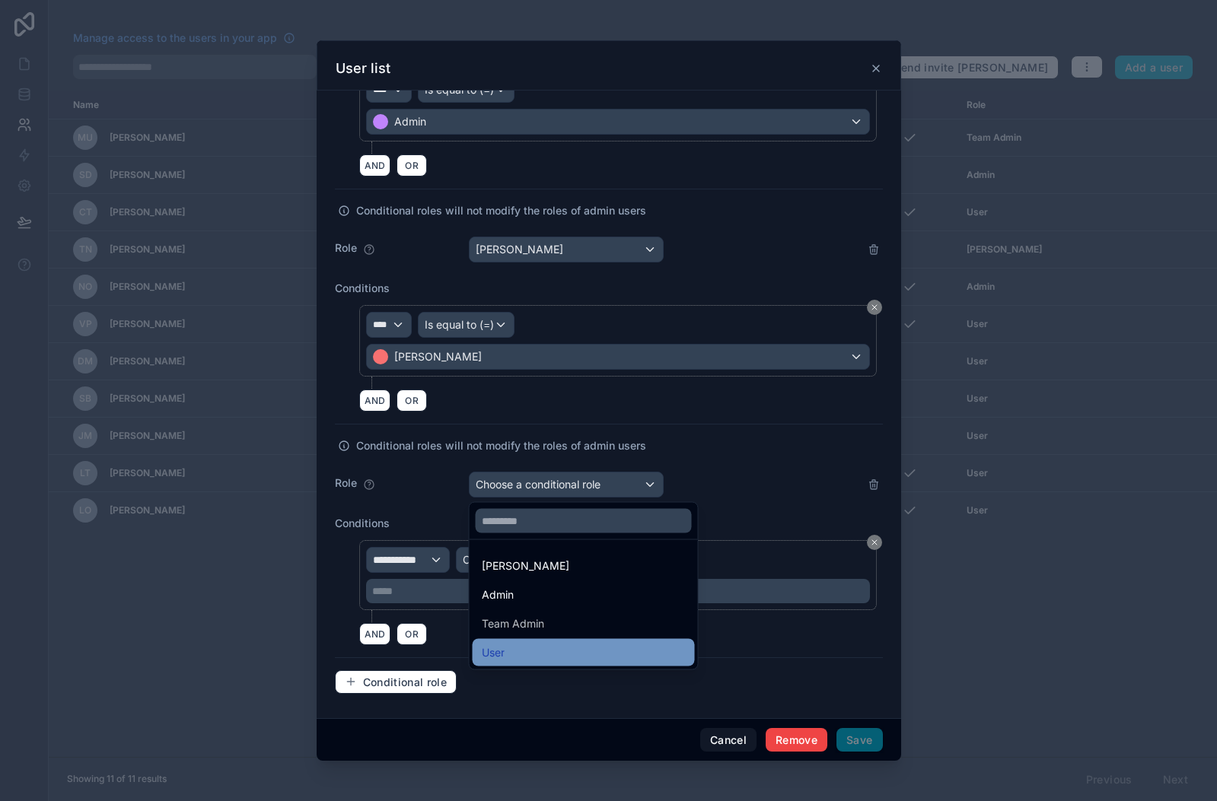
click at [527, 644] on div "User" at bounding box center [584, 653] width 204 height 18
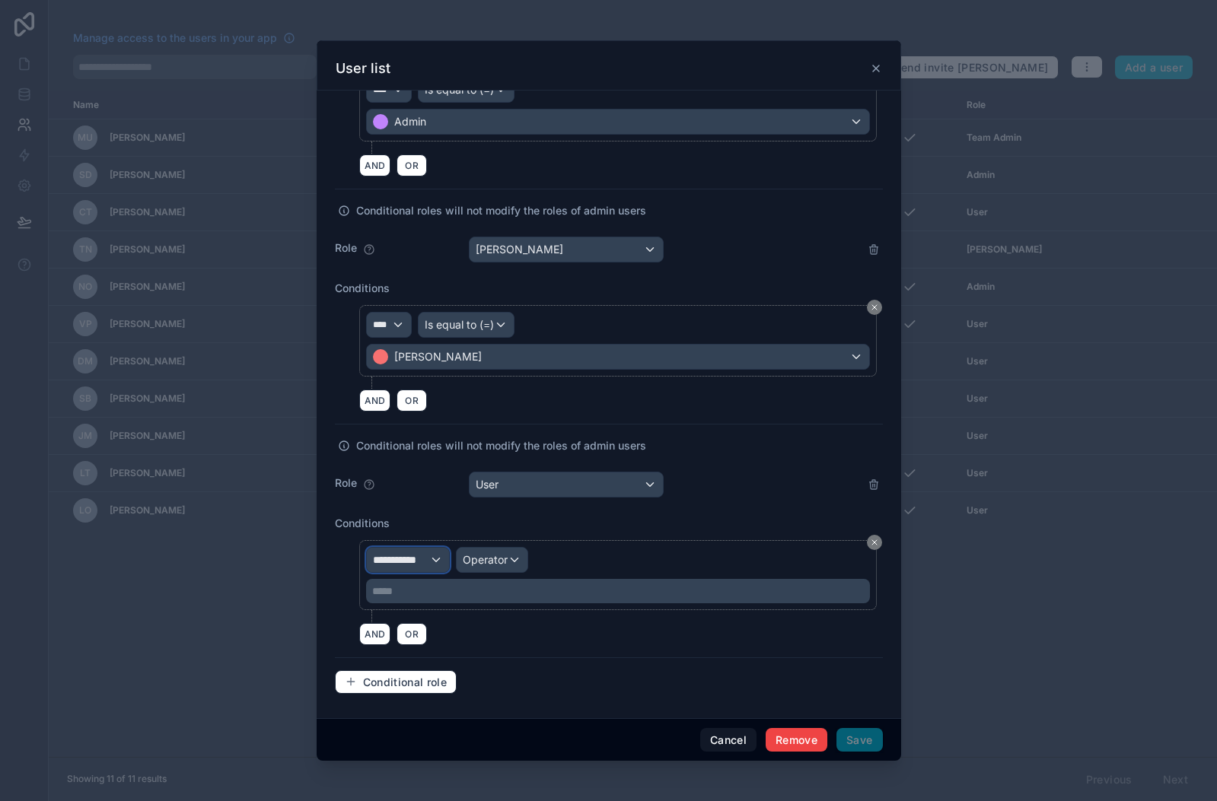
click at [400, 565] on span "**********" at bounding box center [401, 559] width 57 height 15
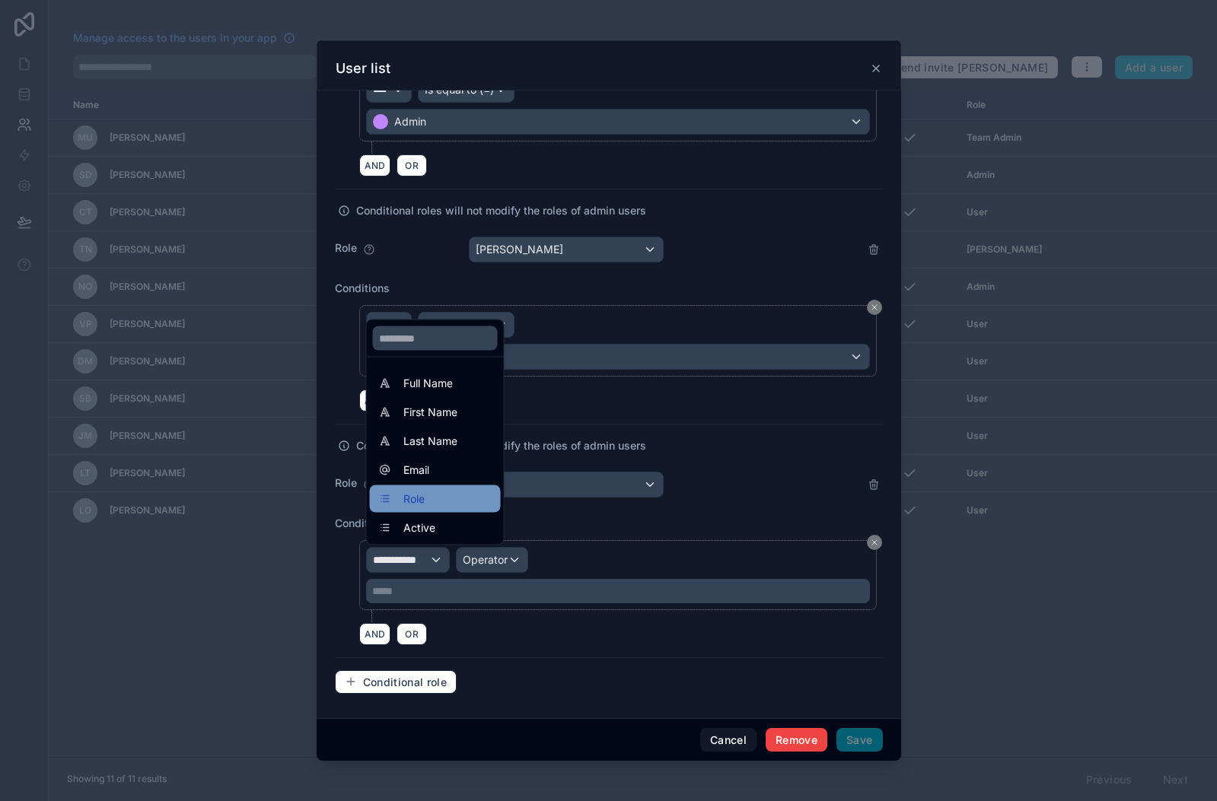
click at [425, 497] on div "Role" at bounding box center [435, 499] width 113 height 18
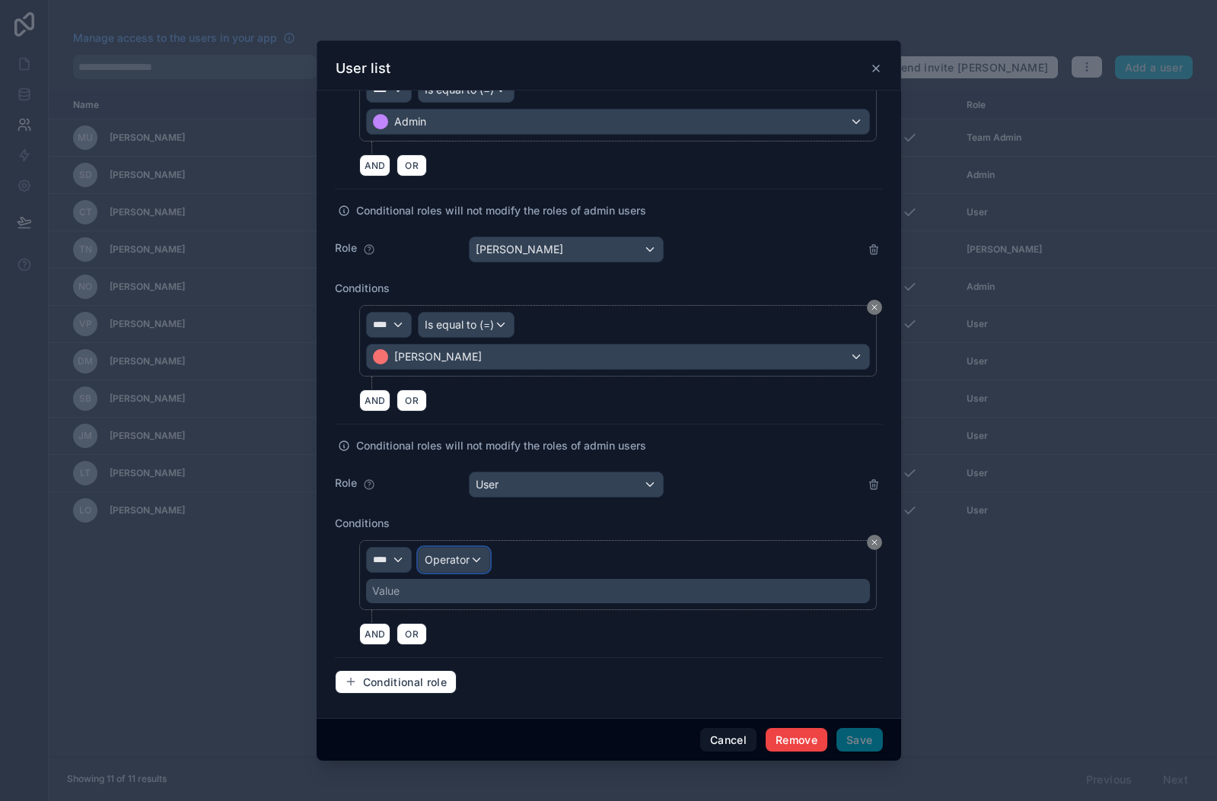
click at [468, 566] on span "Operator" at bounding box center [447, 559] width 45 height 15
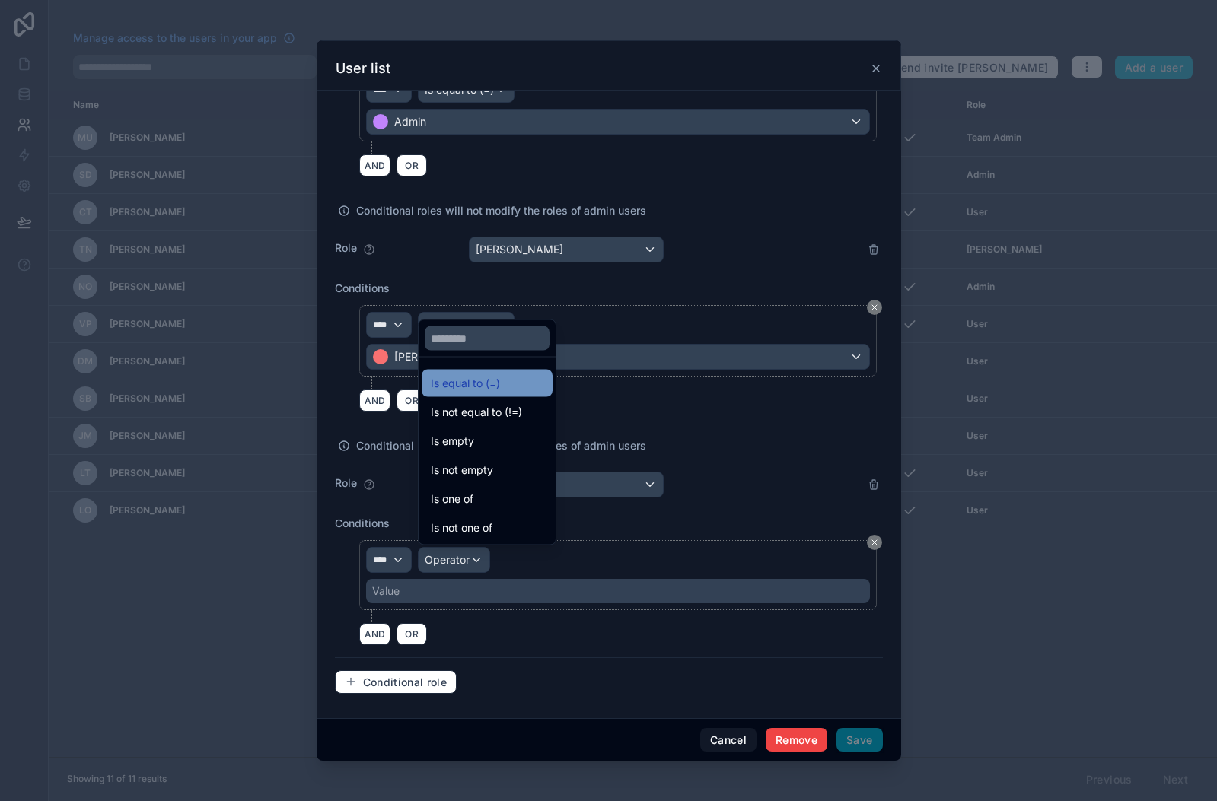
click at [495, 378] on span "Is equal to (=)" at bounding box center [465, 383] width 69 height 18
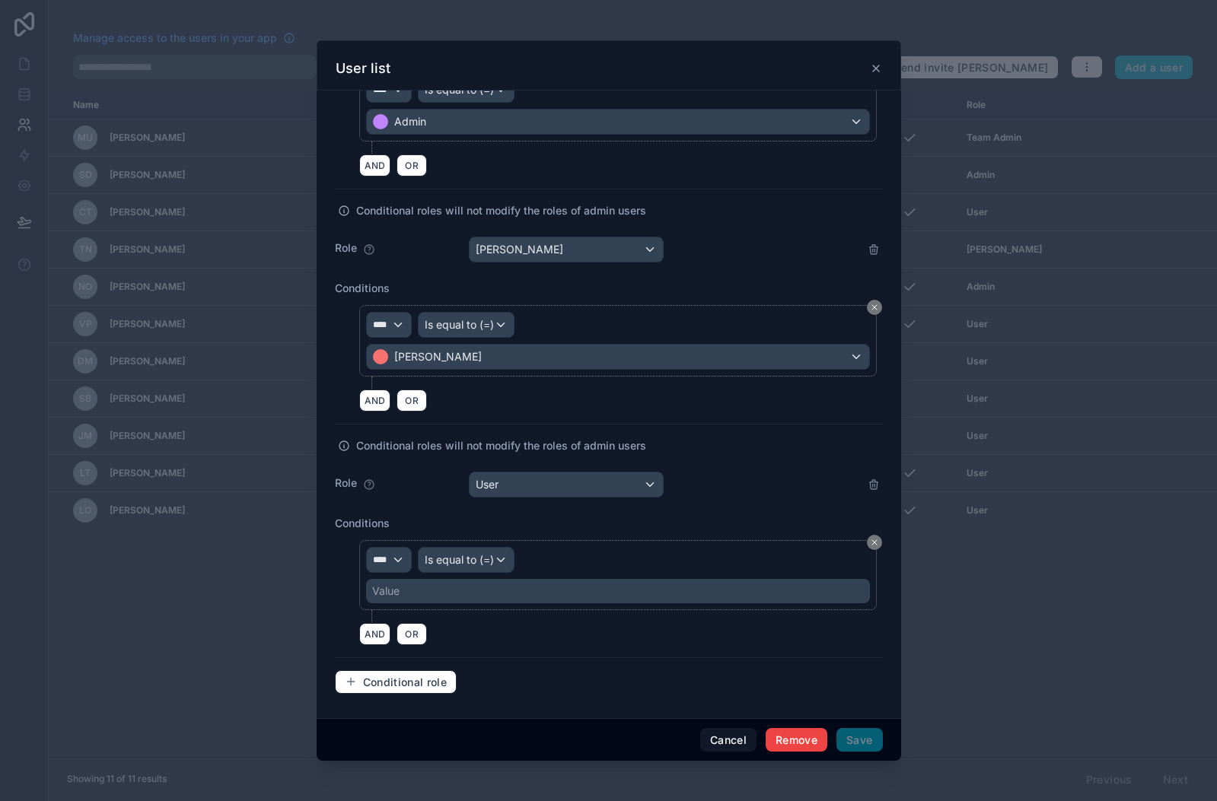
click at [423, 598] on div "Value" at bounding box center [618, 591] width 504 height 24
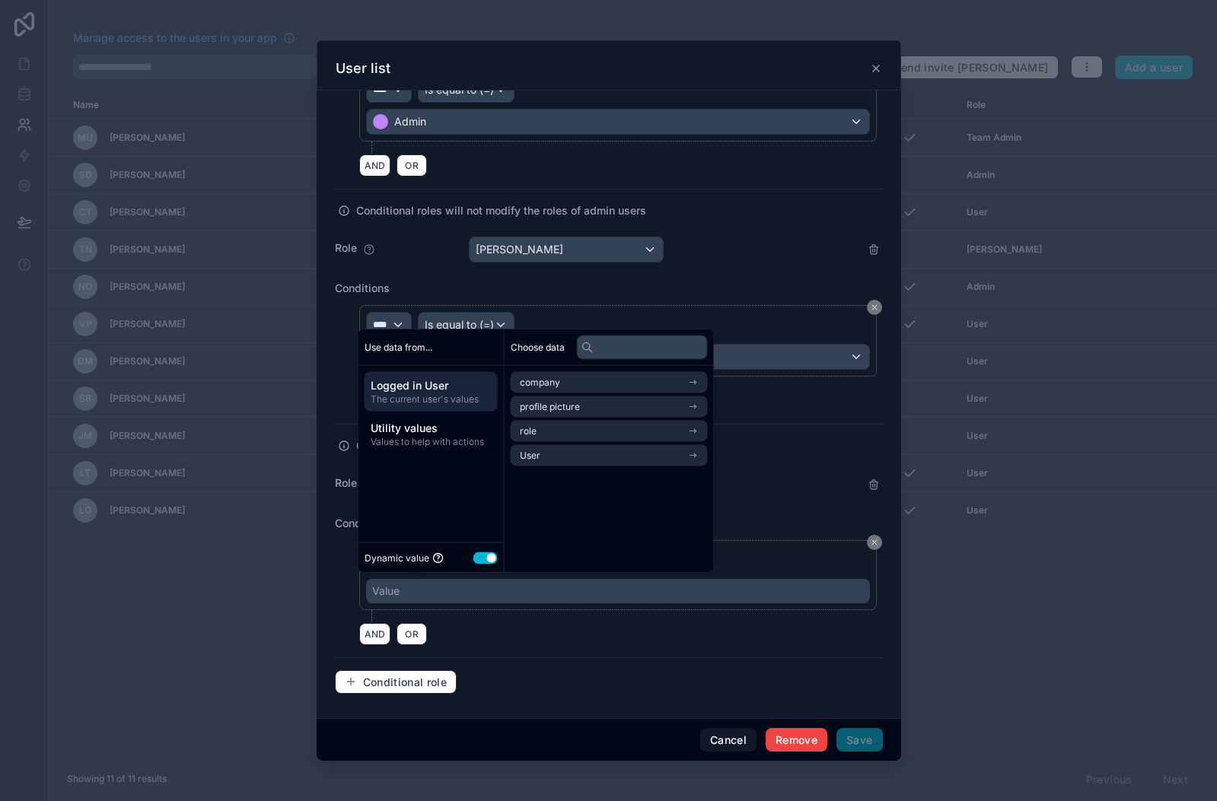
click at [479, 549] on div "Dynamic value Use setting" at bounding box center [430, 558] width 133 height 18
click at [491, 560] on button "Use setting" at bounding box center [485, 558] width 24 height 12
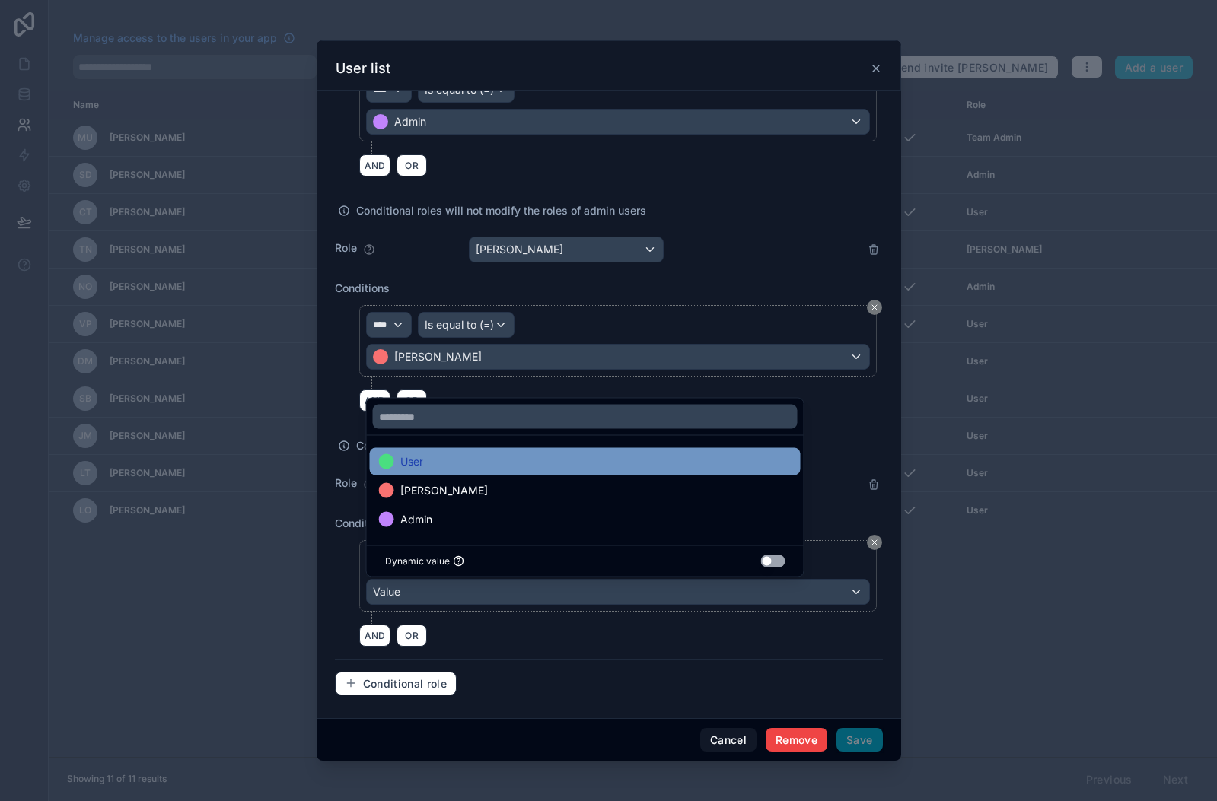
click at [450, 454] on div "User" at bounding box center [585, 462] width 412 height 18
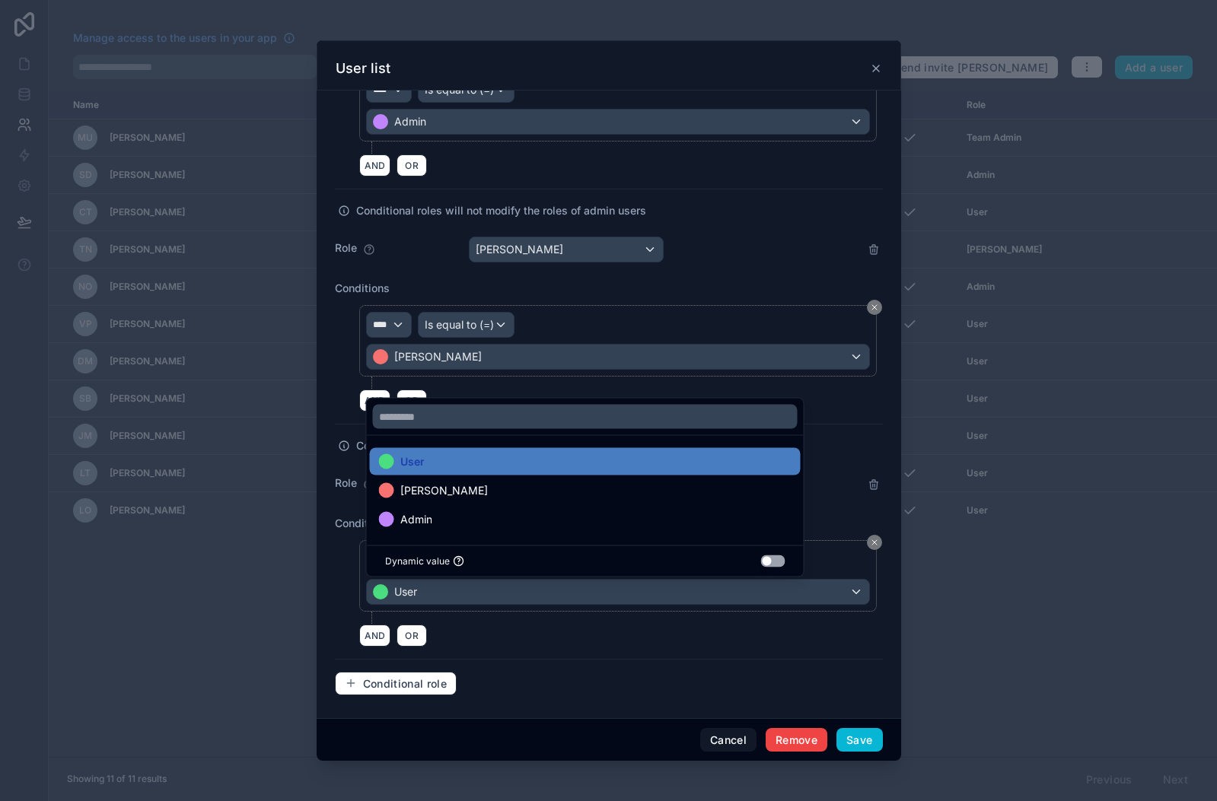
click at [627, 686] on div "Conditional role" at bounding box center [609, 684] width 548 height 24
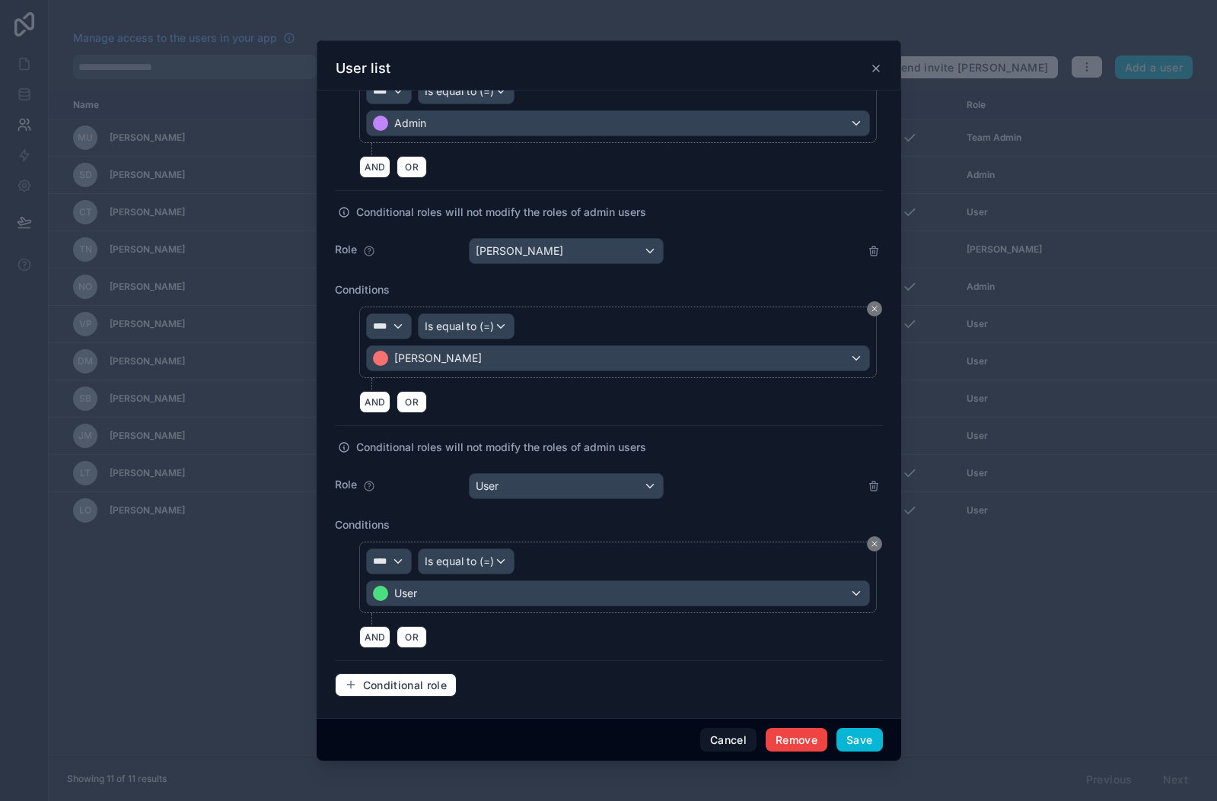
scroll to position [637, 0]
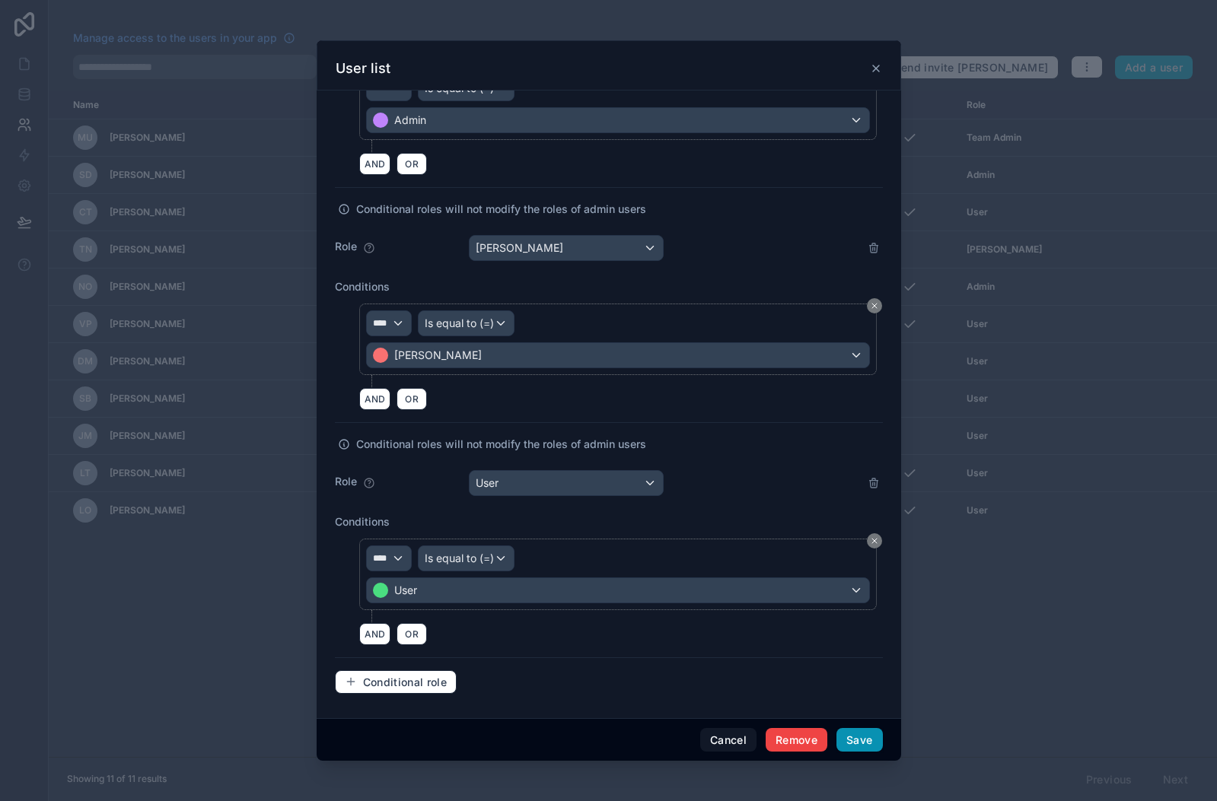
click at [861, 741] on button "Save" at bounding box center [859, 740] width 46 height 24
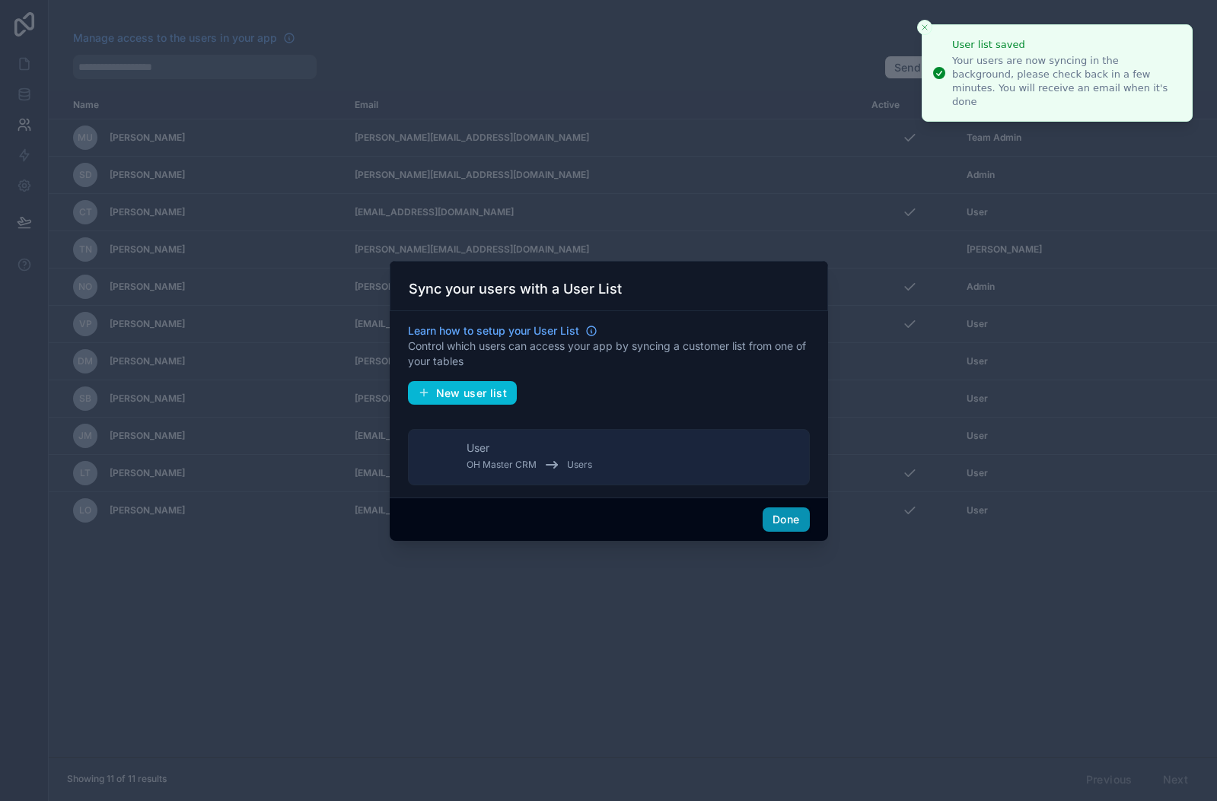
click at [782, 521] on button "Done" at bounding box center [785, 520] width 46 height 24
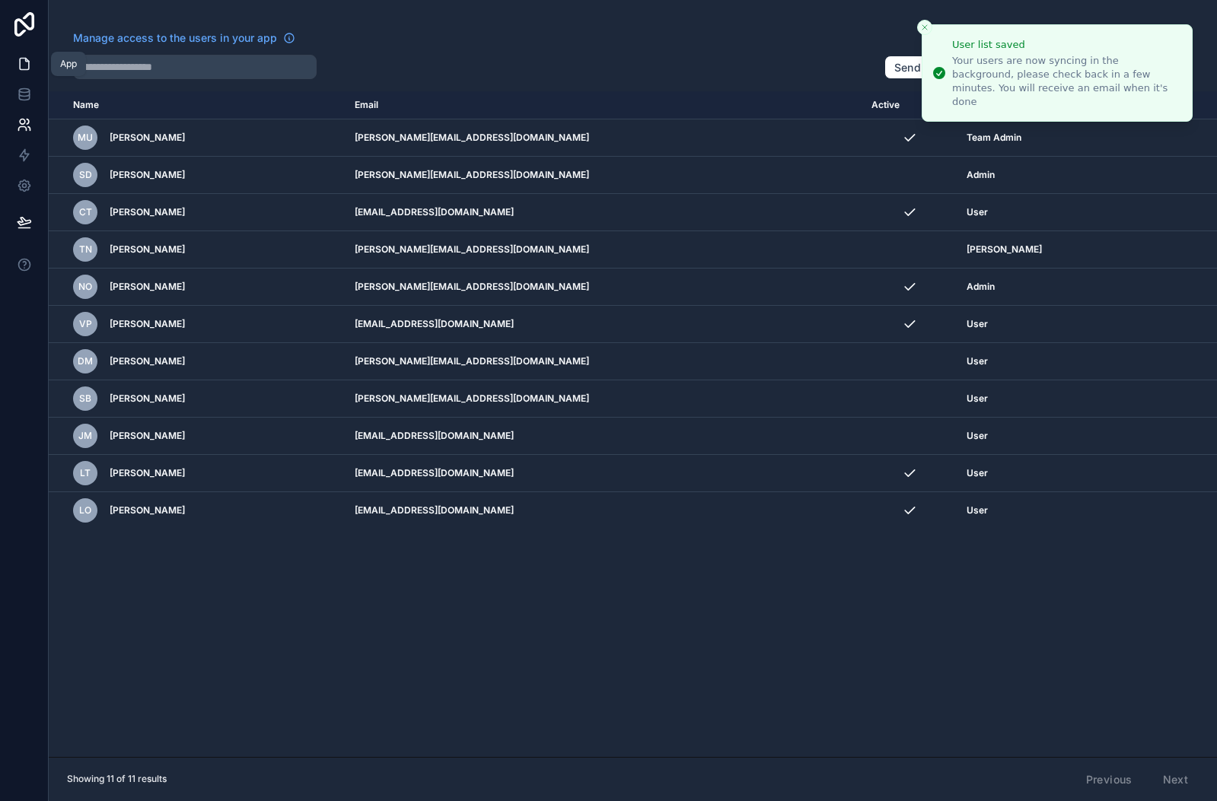
click at [22, 65] on icon at bounding box center [24, 63] width 15 height 15
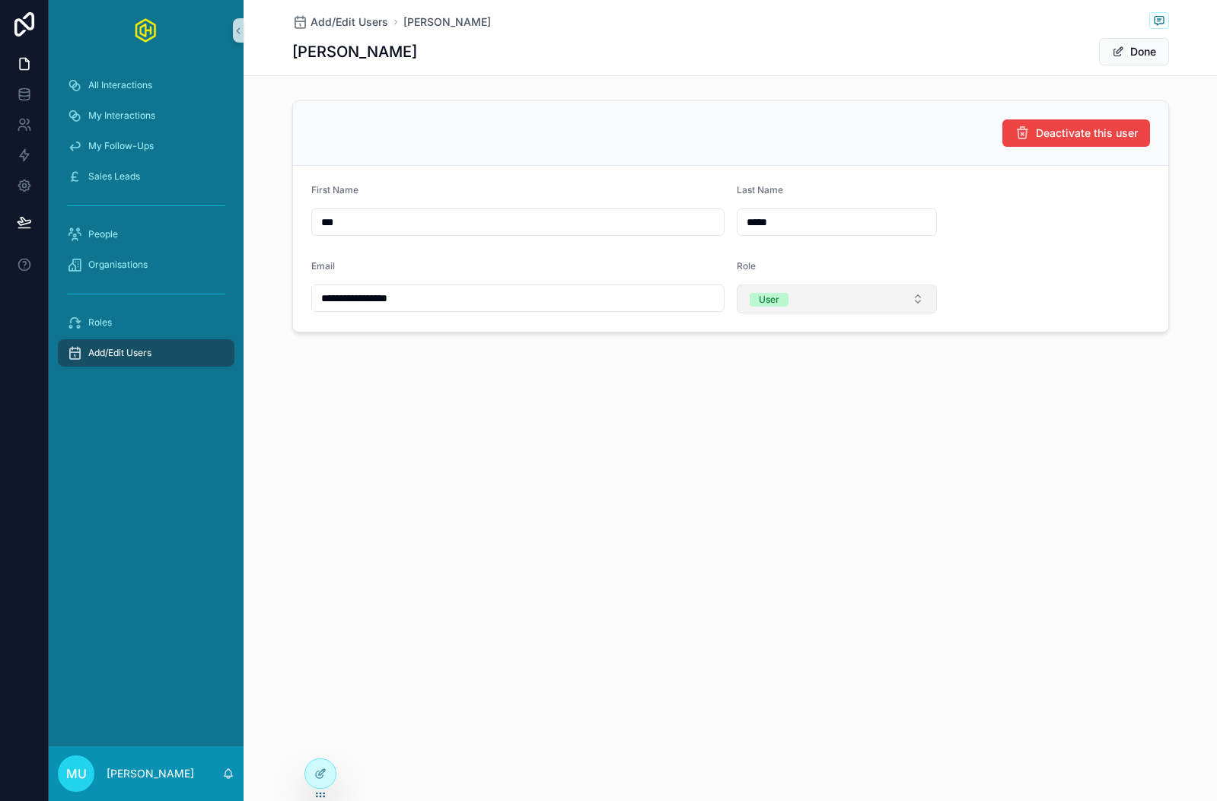
click at [830, 294] on button "User" at bounding box center [837, 299] width 201 height 29
click at [807, 398] on div "[PERSON_NAME]" at bounding box center [836, 406] width 193 height 23
click at [1131, 50] on button "Done" at bounding box center [1134, 51] width 70 height 27
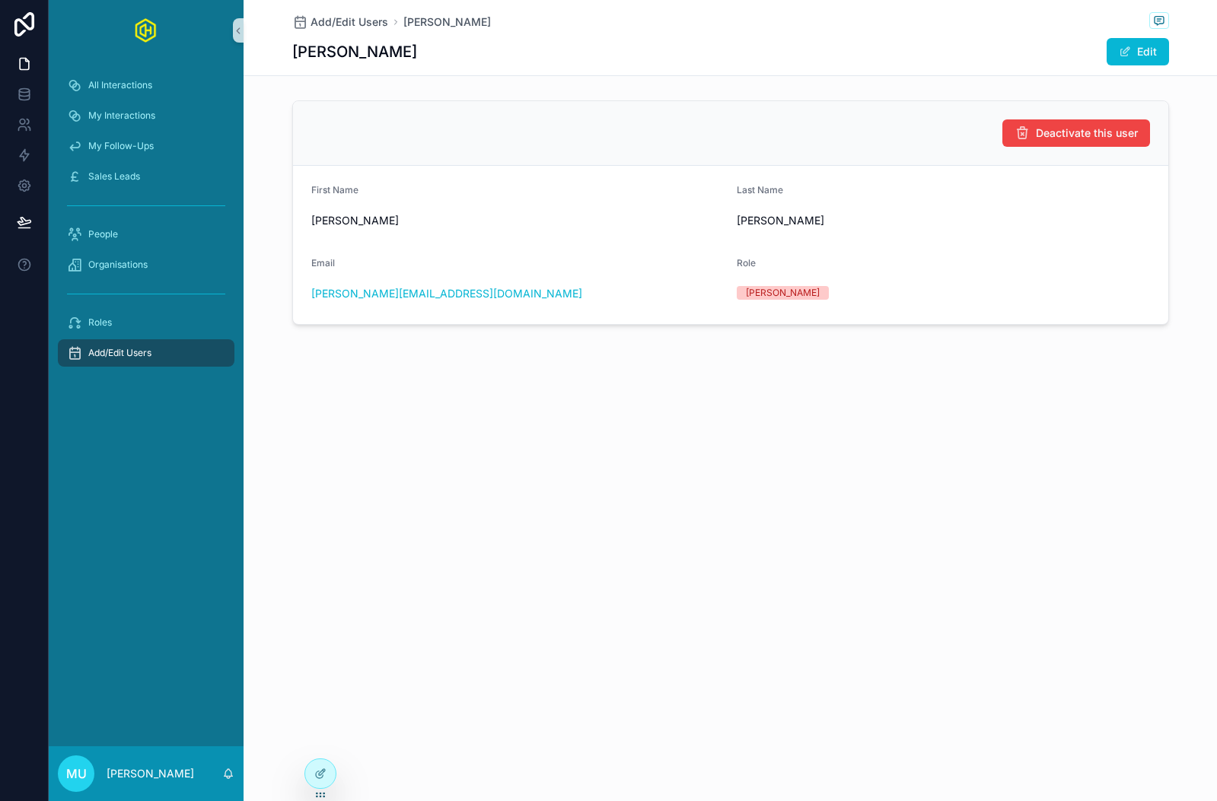
click at [158, 354] on div "Add/Edit Users" at bounding box center [146, 353] width 158 height 24
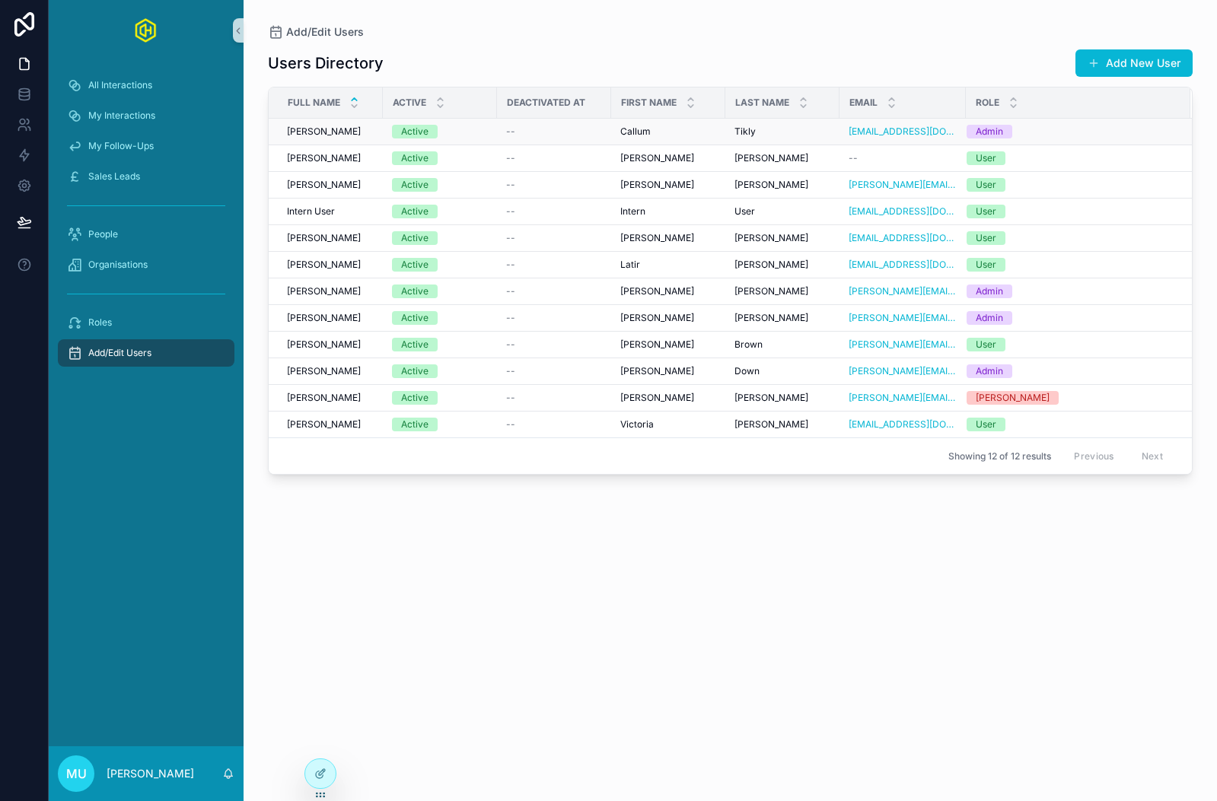
click at [346, 133] on div "Callum Tikly Callum Tikly" at bounding box center [330, 132] width 87 height 12
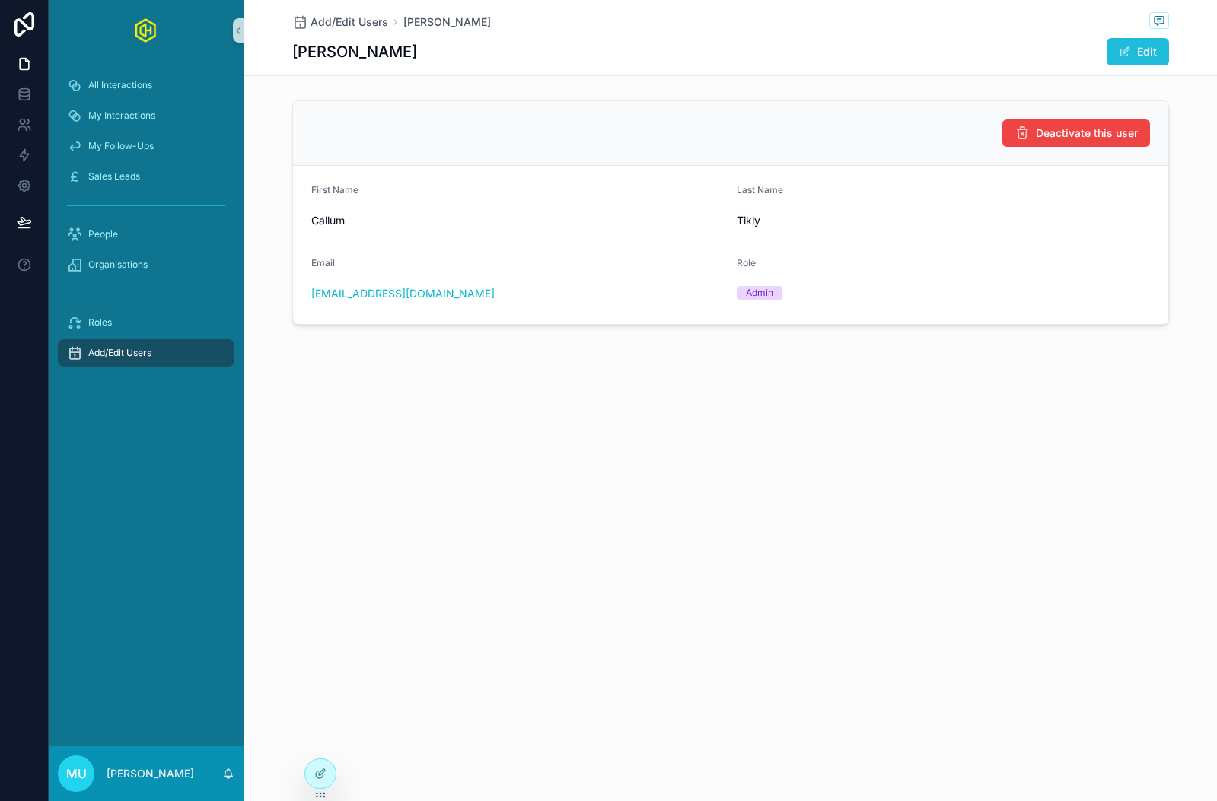
click at [1145, 54] on button "Edit" at bounding box center [1137, 51] width 62 height 27
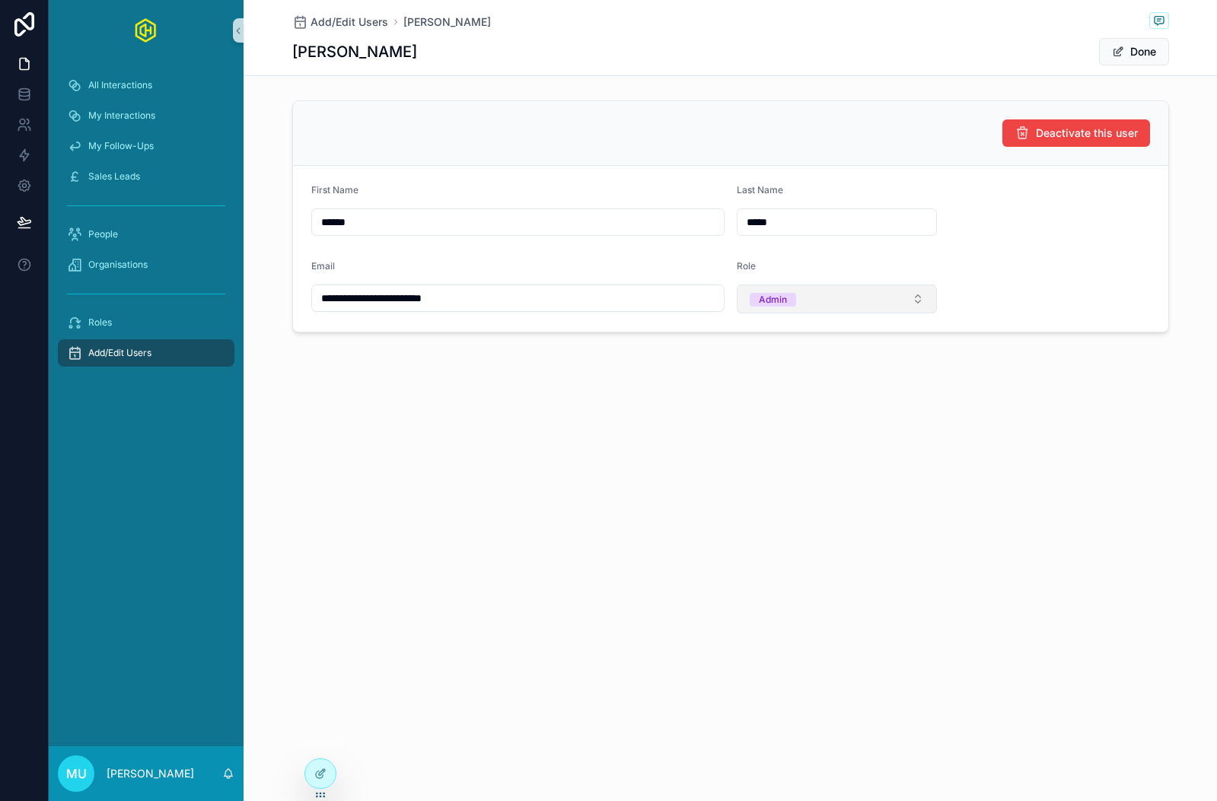
click at [848, 310] on button "Admin" at bounding box center [837, 299] width 201 height 29
click at [810, 380] on div "User" at bounding box center [836, 383] width 193 height 23
click at [1133, 53] on button "Done" at bounding box center [1134, 51] width 70 height 27
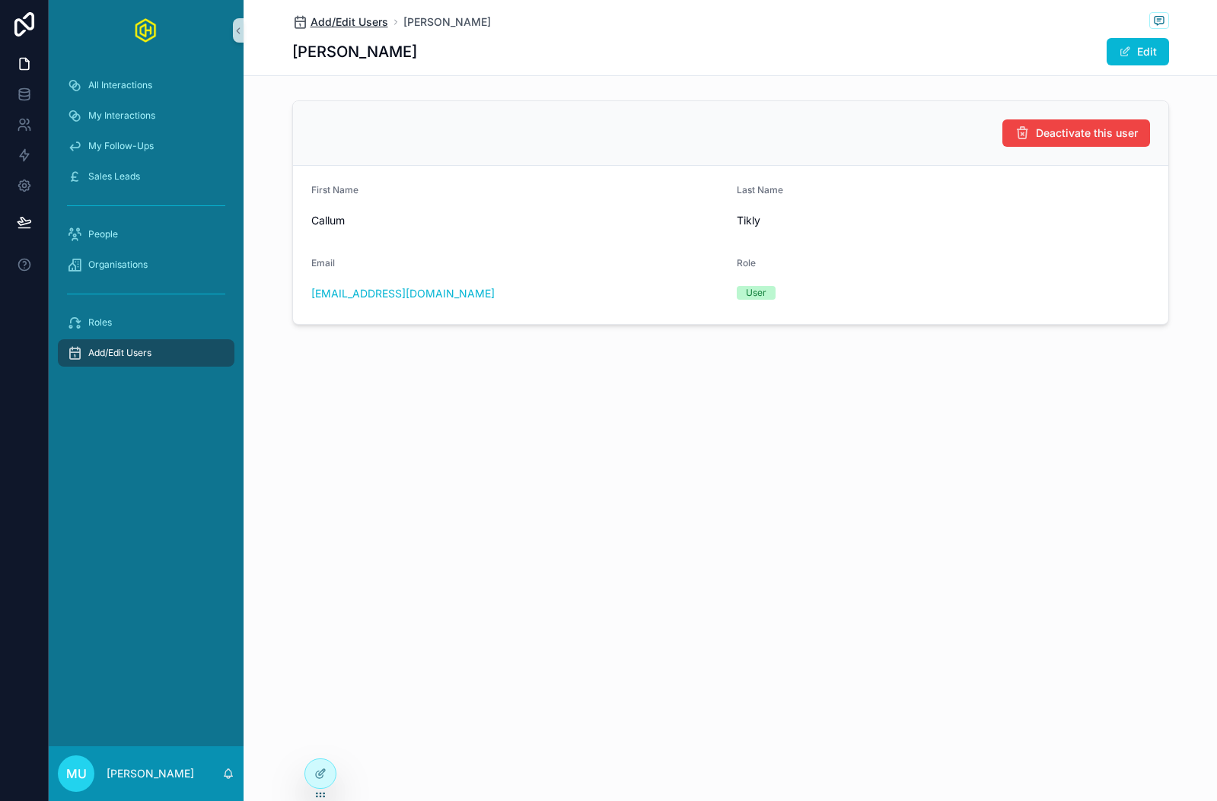
click at [358, 21] on span "Add/Edit Users" at bounding box center [349, 21] width 78 height 15
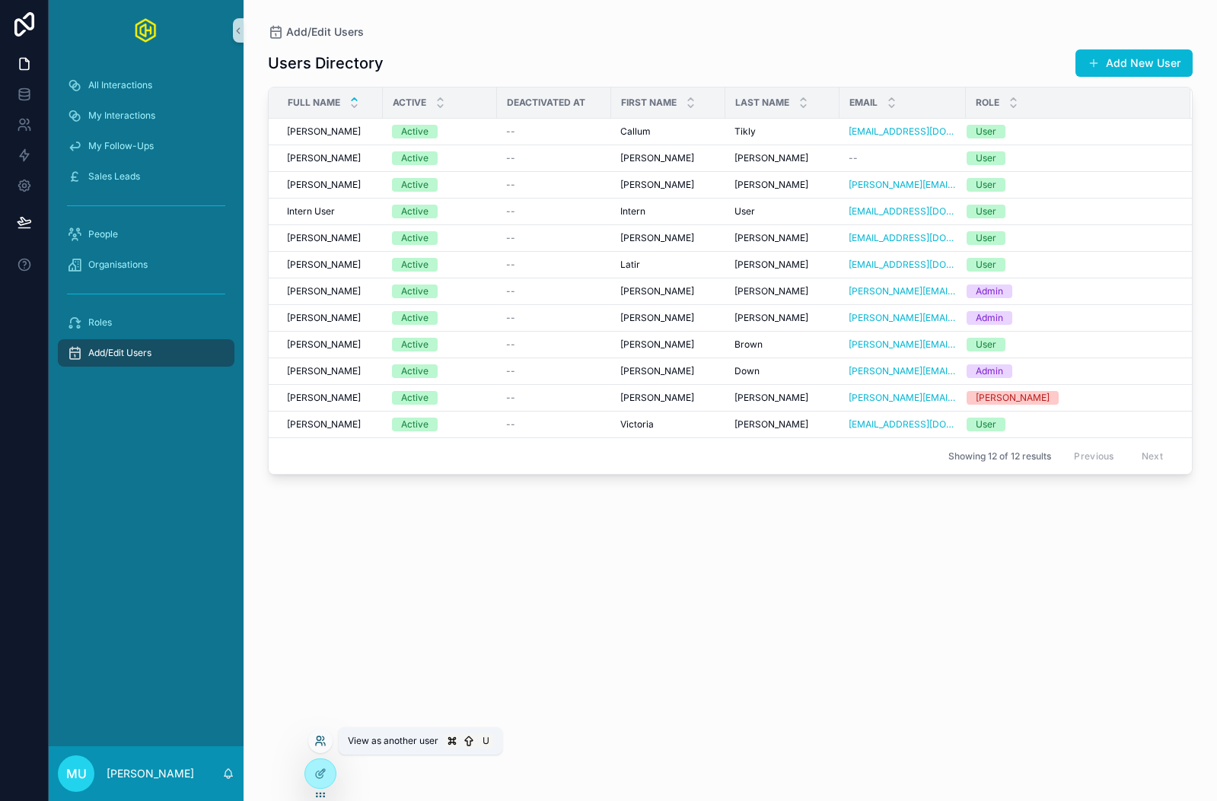
click at [321, 740] on icon at bounding box center [320, 741] width 12 height 12
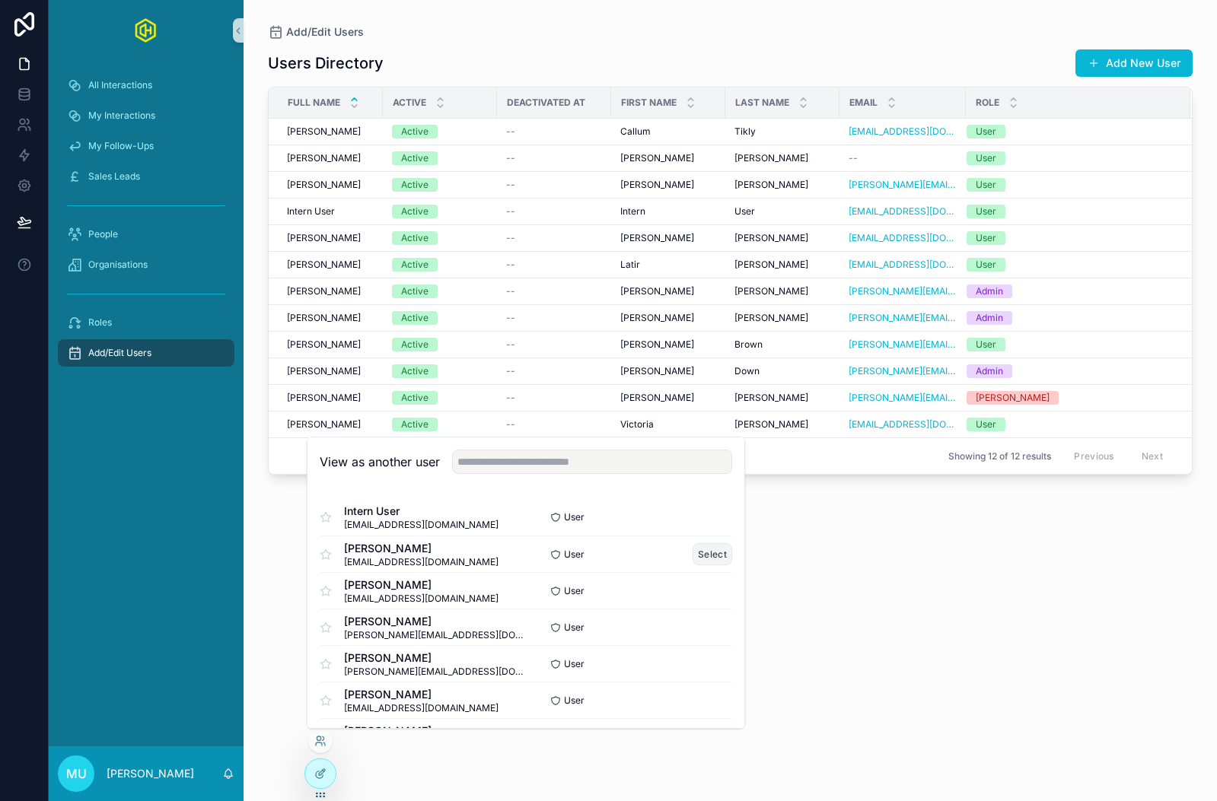
click at [711, 552] on button "Select" at bounding box center [712, 554] width 40 height 22
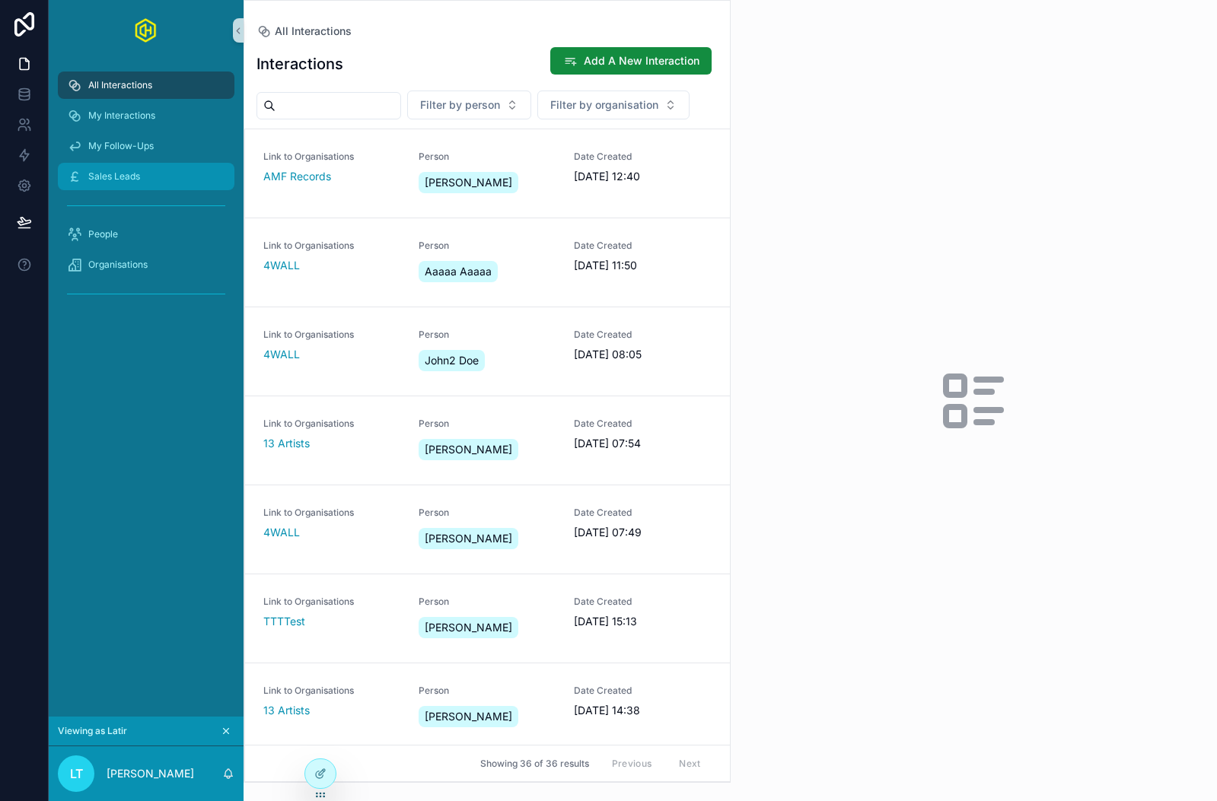
click at [116, 178] on span "Sales Leads" at bounding box center [114, 176] width 52 height 12
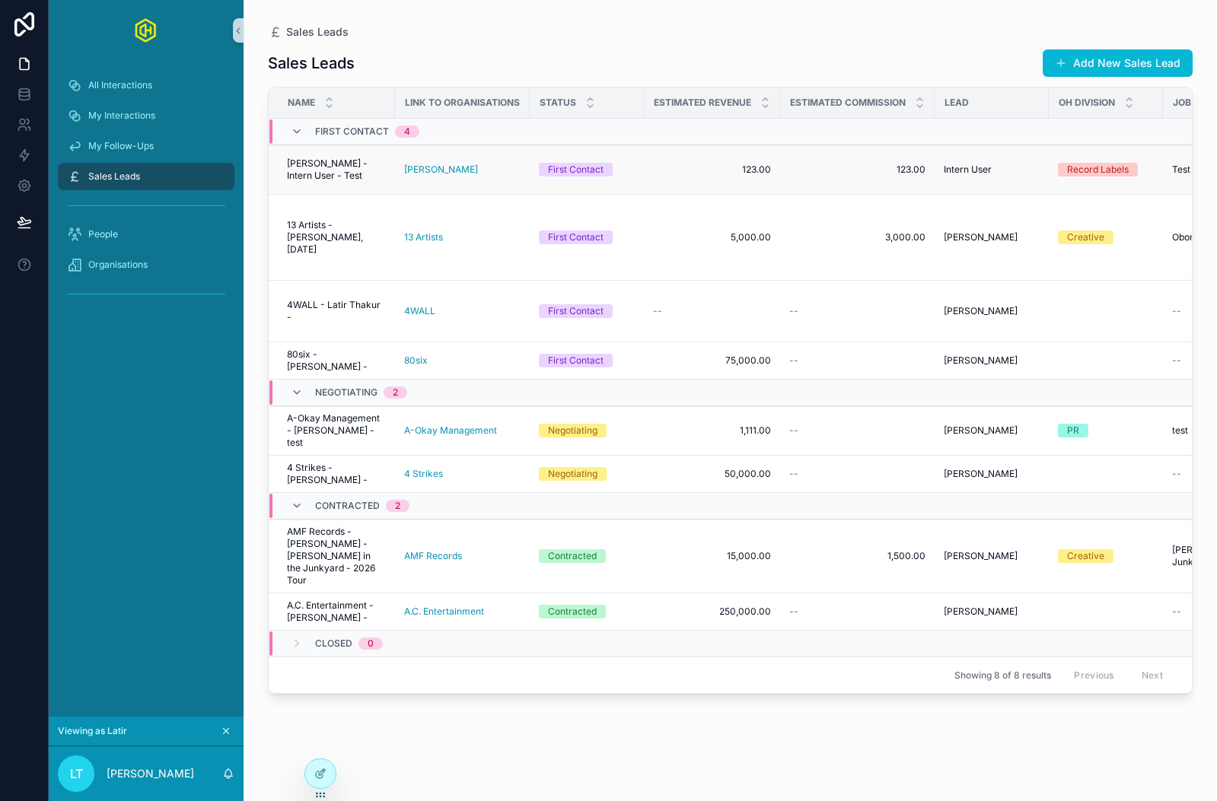
click at [330, 173] on span "Alexander Wesserly - Intern User - Test" at bounding box center [336, 170] width 99 height 24
click at [132, 142] on span "My Follow-Ups" at bounding box center [120, 146] width 65 height 12
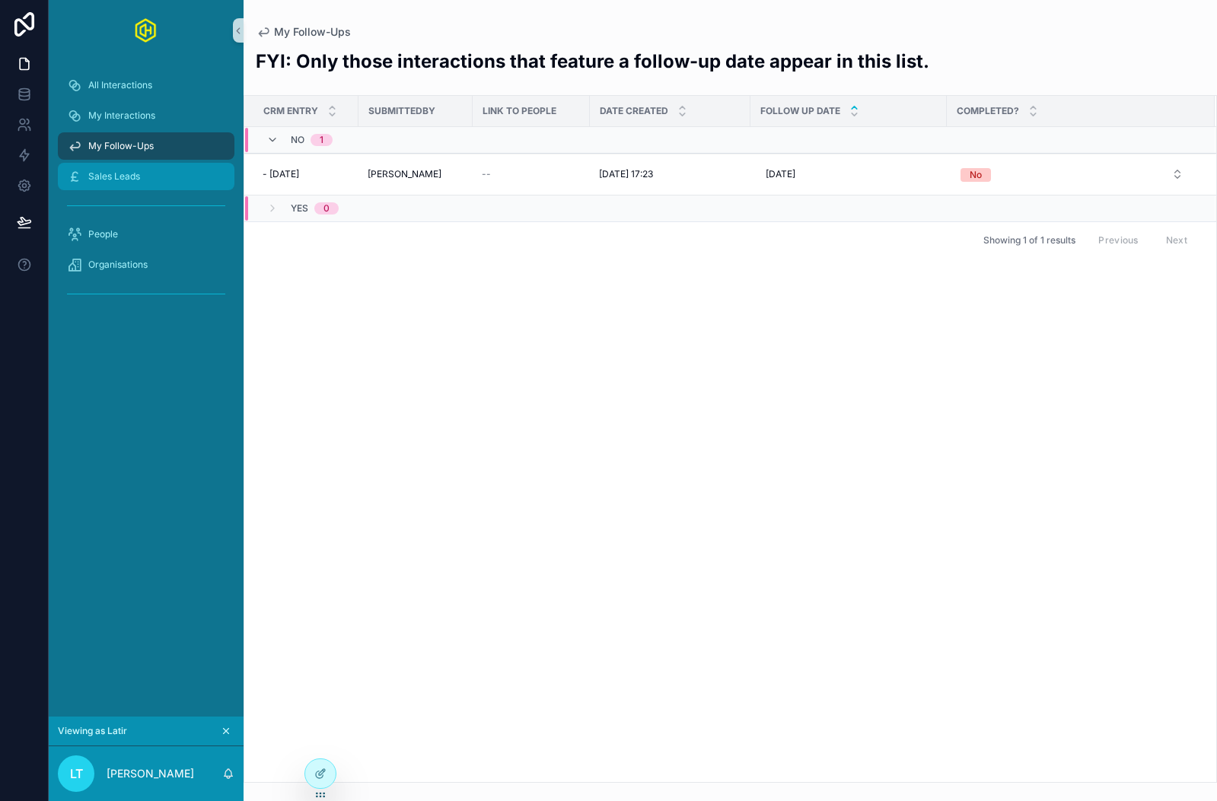
click at [123, 175] on span "Sales Leads" at bounding box center [114, 176] width 52 height 12
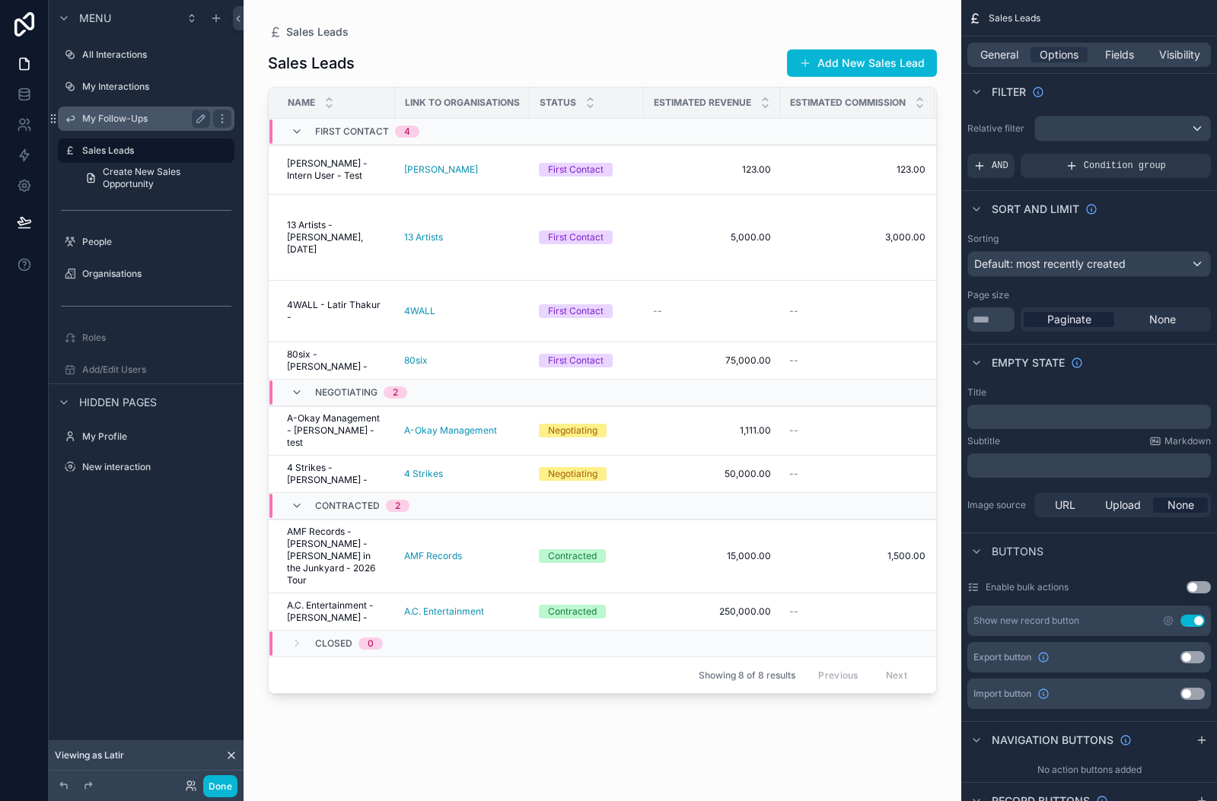
click at [134, 119] on label "My Follow-Ups" at bounding box center [143, 119] width 122 height 12
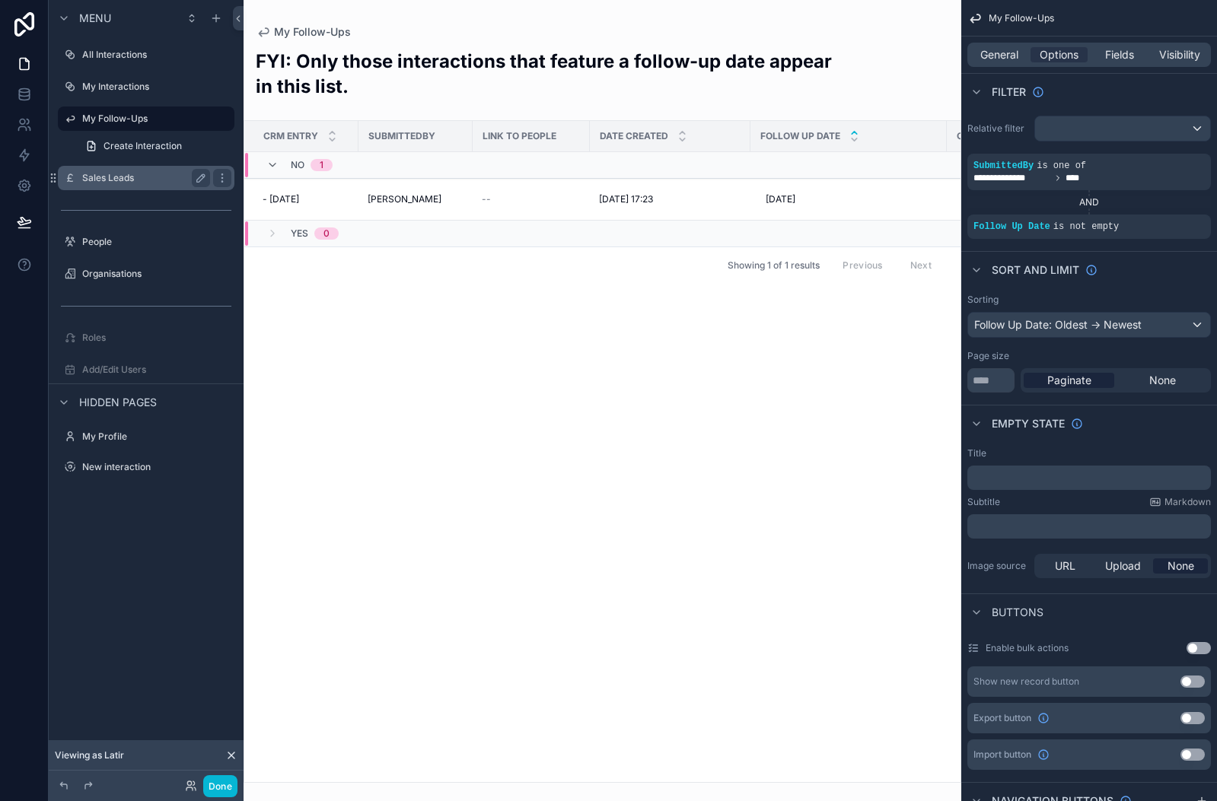
click at [118, 177] on label "Sales Leads" at bounding box center [143, 178] width 122 height 12
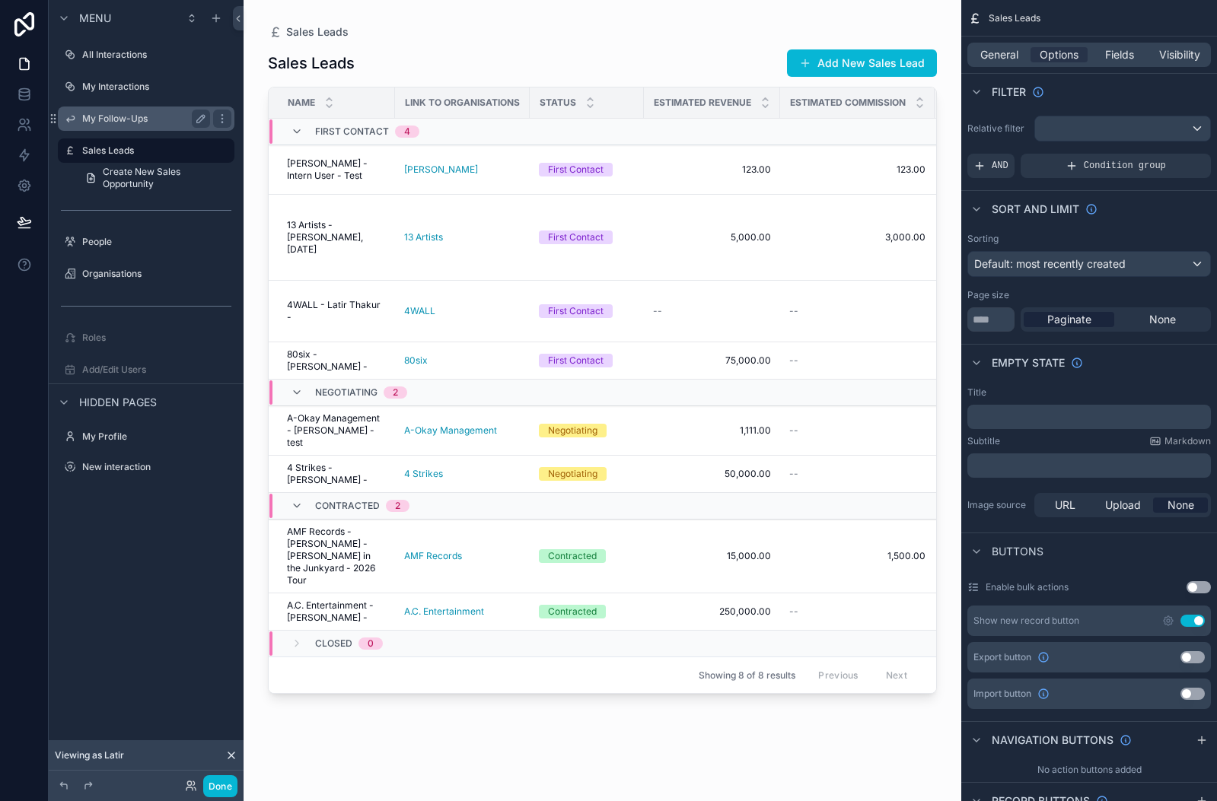
click at [132, 126] on div "My Follow-Ups" at bounding box center [146, 119] width 128 height 18
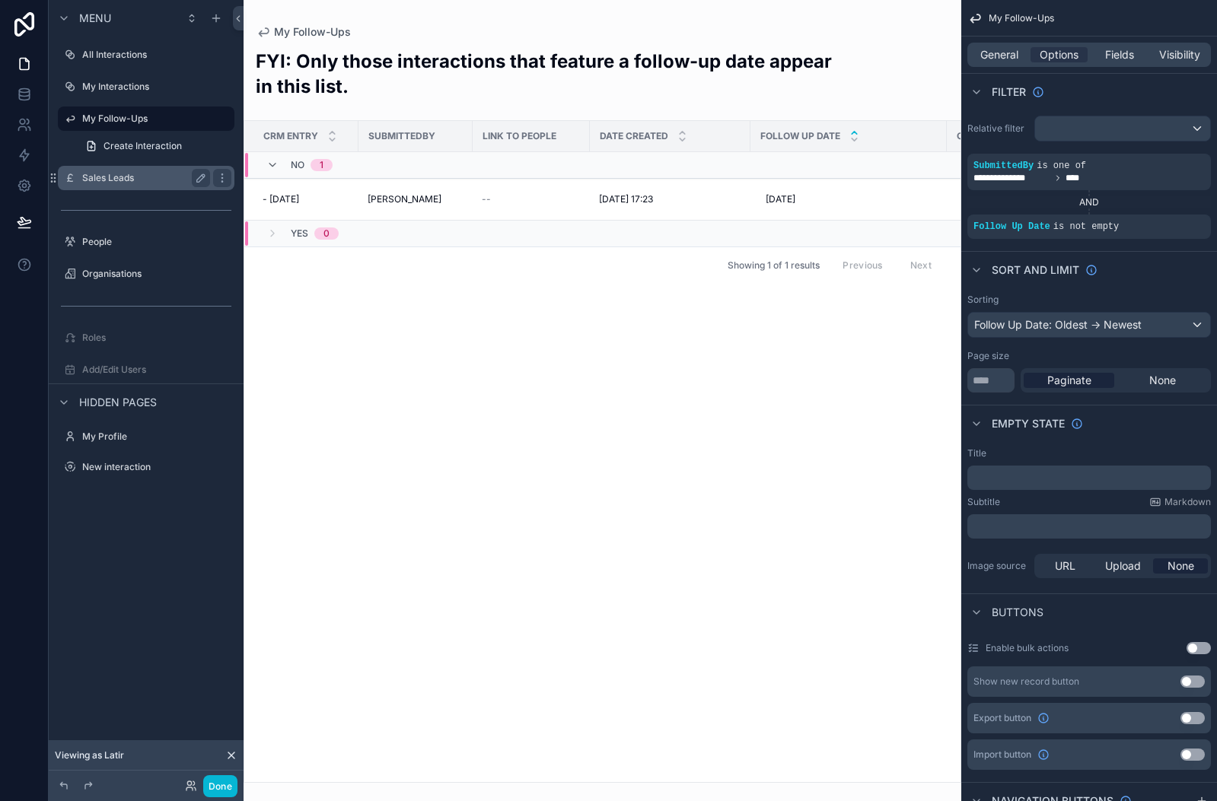
click at [129, 173] on label "Sales Leads" at bounding box center [143, 178] width 122 height 12
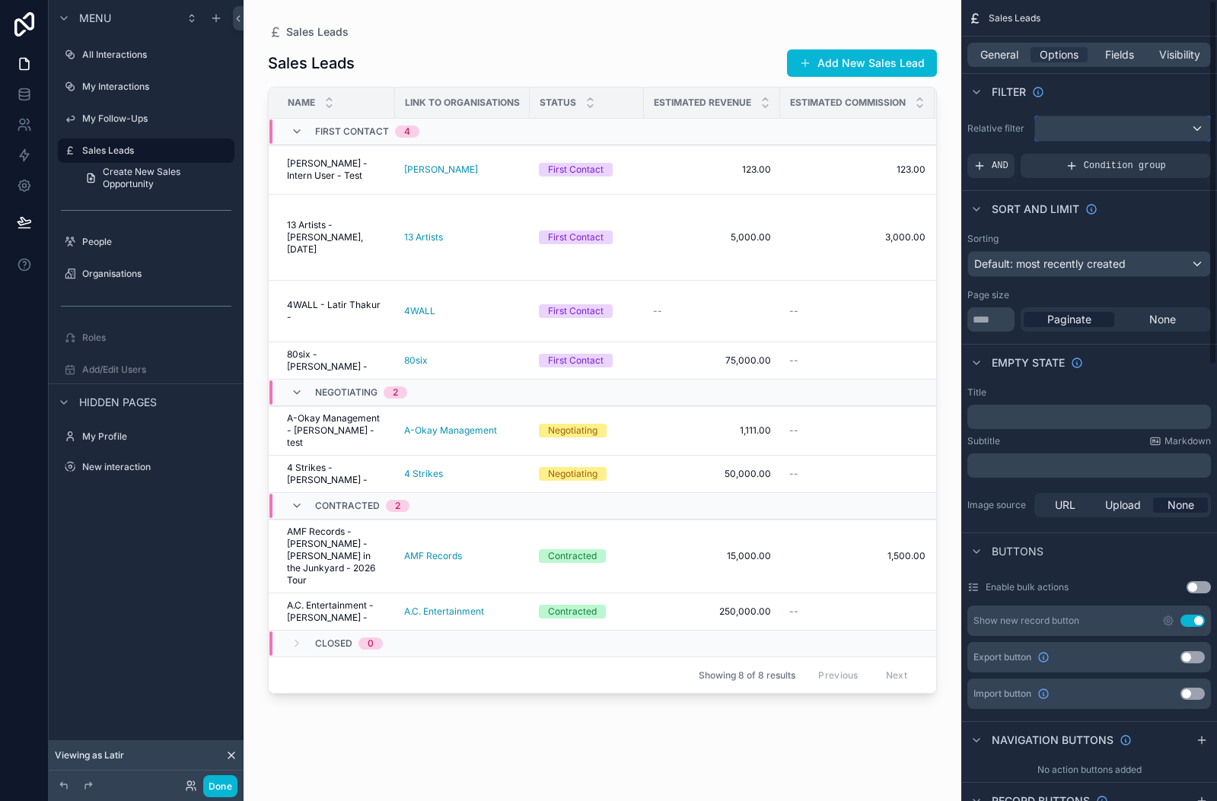
click at [1152, 127] on div "scrollable content" at bounding box center [1122, 128] width 175 height 24
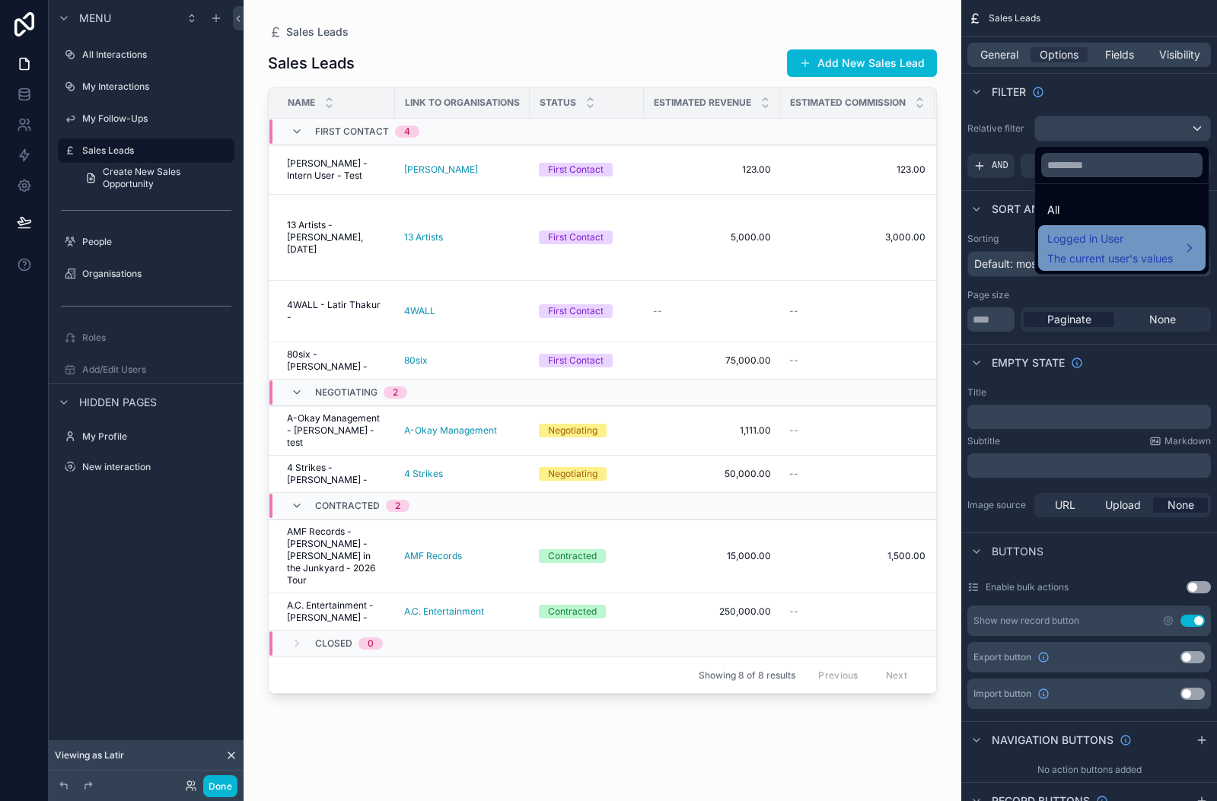
click at [1078, 238] on span "Logged in User" at bounding box center [1110, 239] width 126 height 18
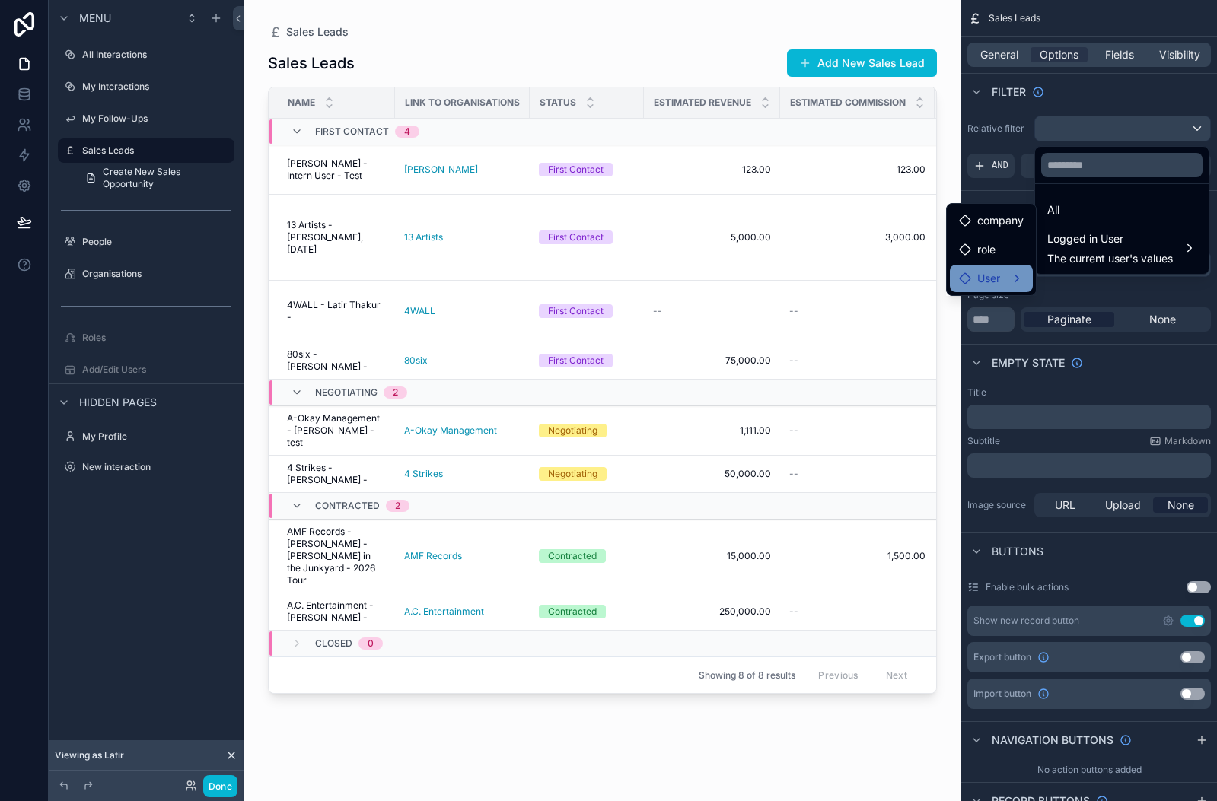
click at [1000, 273] on span "User" at bounding box center [988, 278] width 23 height 18
click at [1010, 185] on div "scrollable content" at bounding box center [608, 400] width 1217 height 801
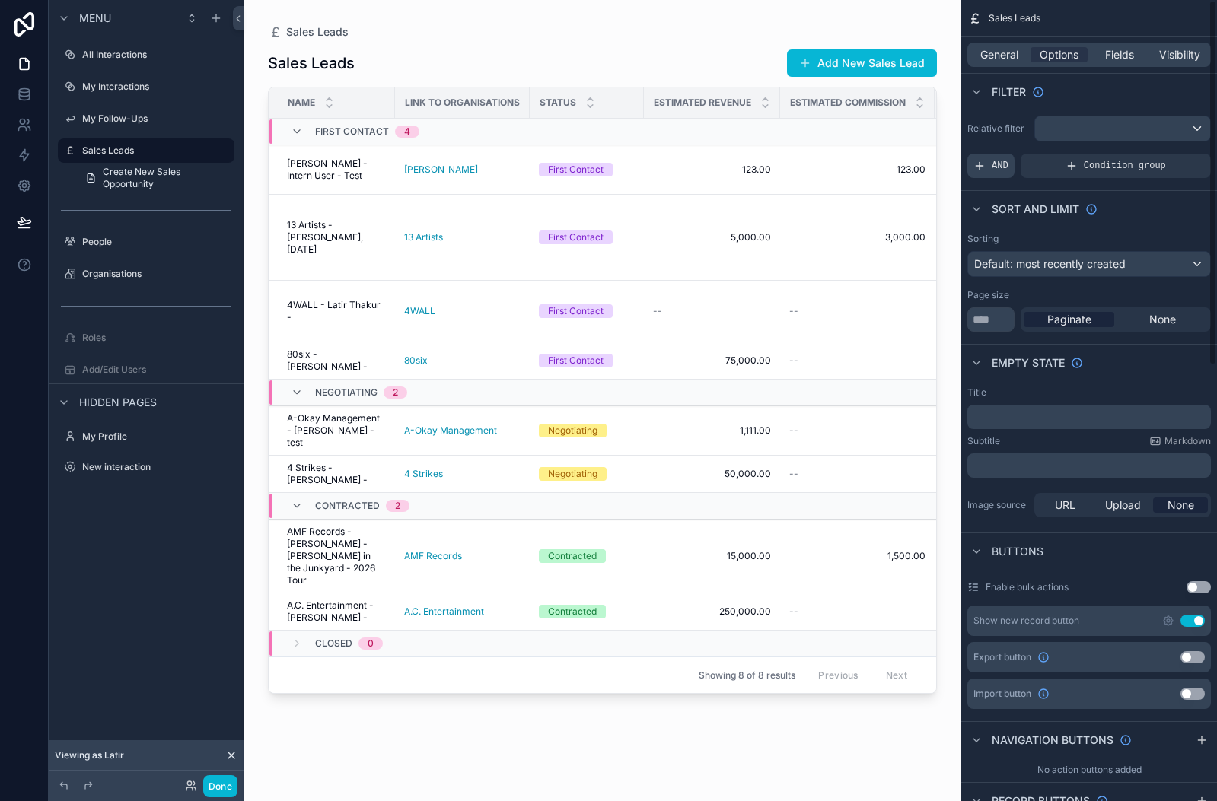
click at [985, 163] on div "AND" at bounding box center [990, 166] width 47 height 24
click at [1169, 154] on icon "scrollable content" at bounding box center [1172, 155] width 9 height 9
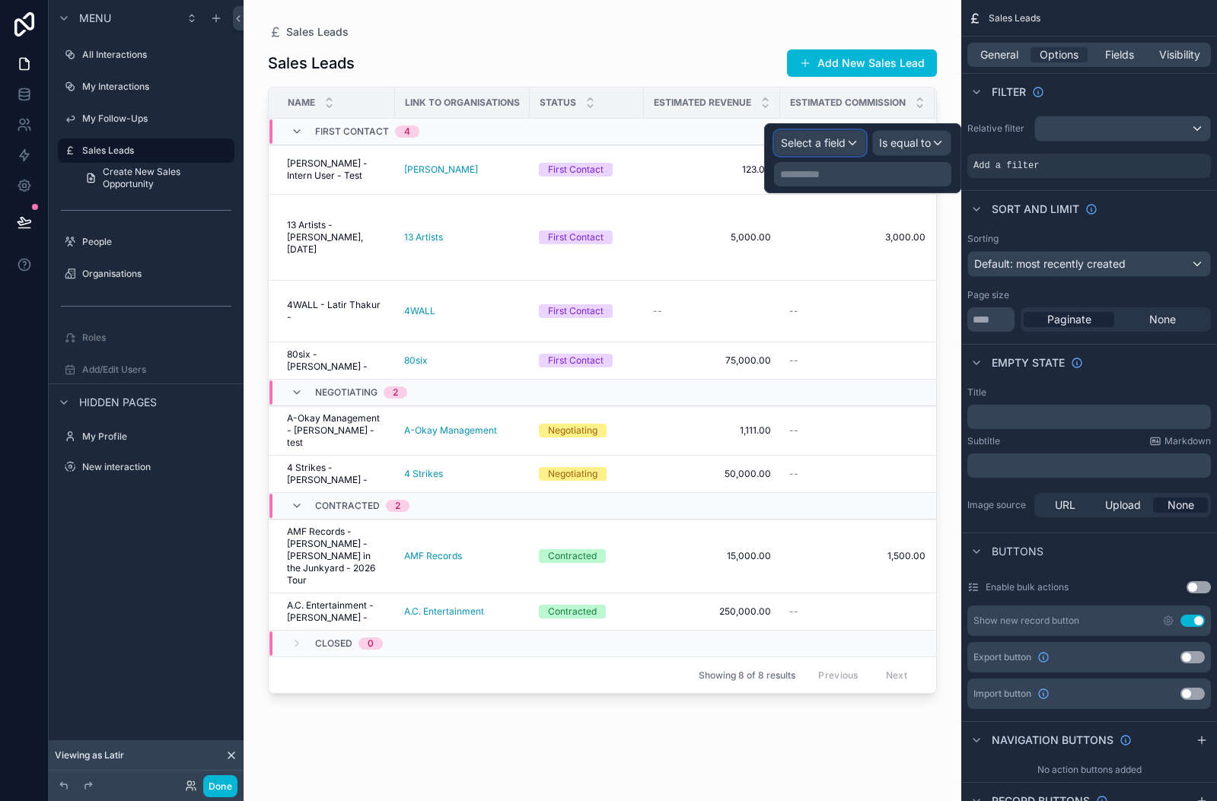
click at [848, 138] on div "Select a field" at bounding box center [820, 143] width 91 height 24
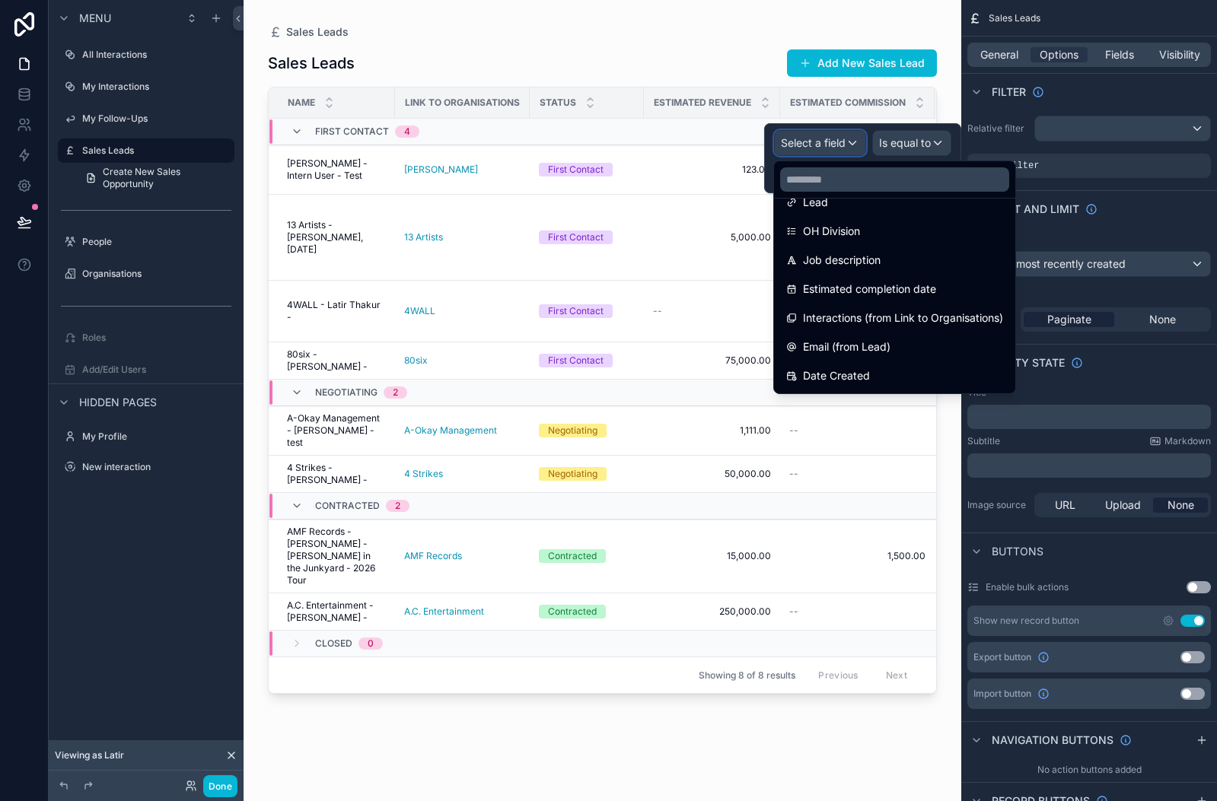
scroll to position [254, 0]
click at [835, 181] on input "text" at bounding box center [894, 179] width 229 height 24
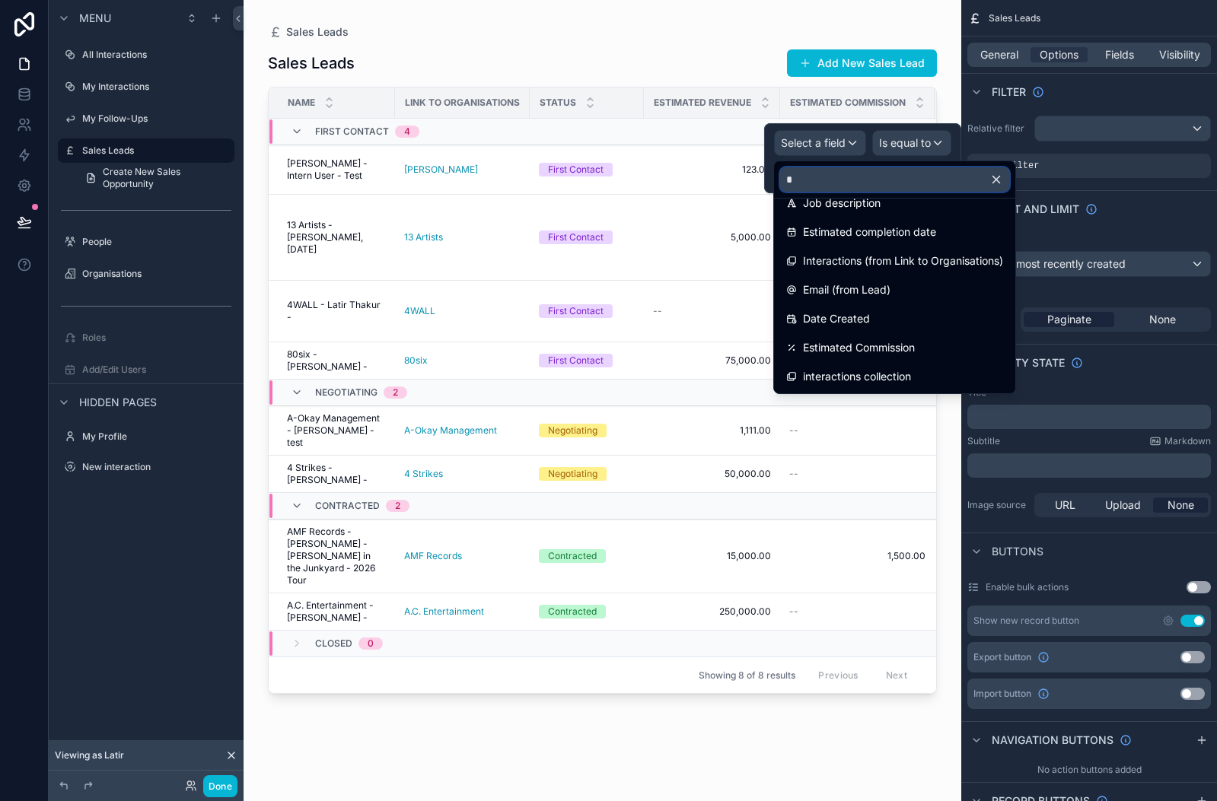
type input "**"
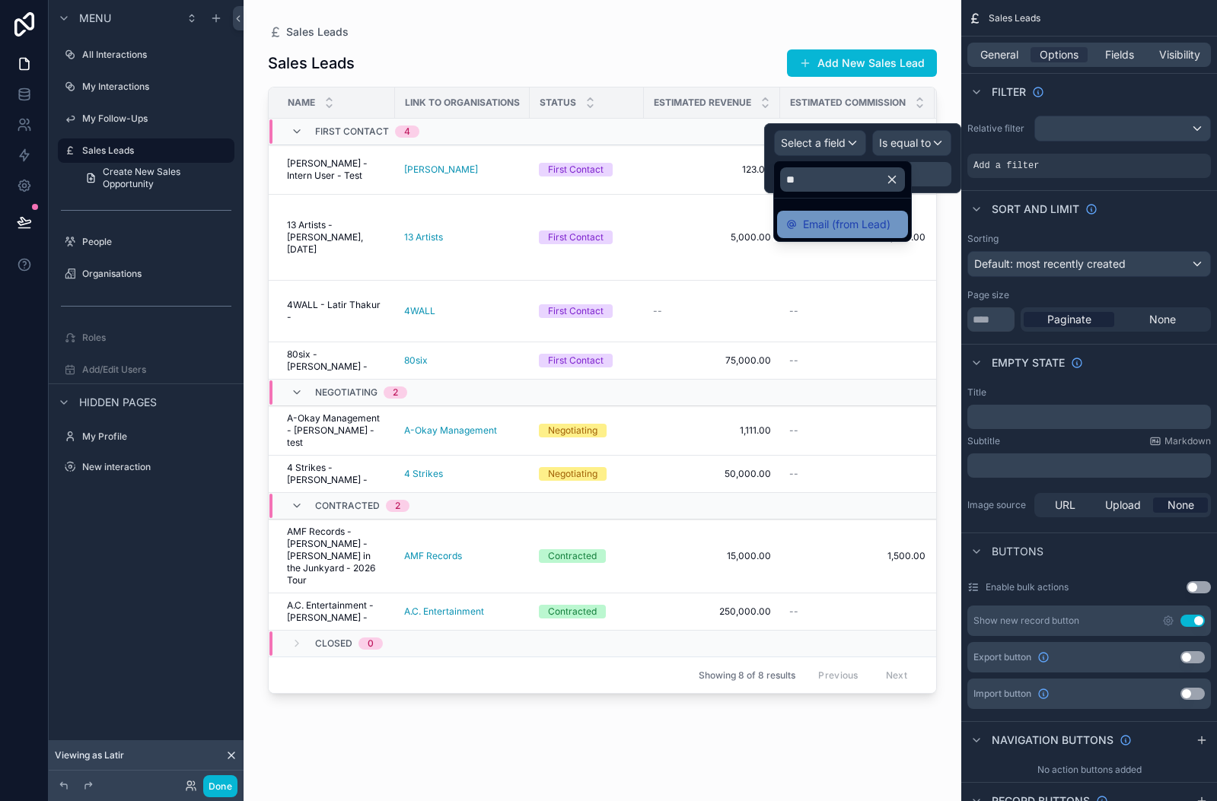
click at [829, 224] on span "Email (from Lead)" at bounding box center [847, 224] width 88 height 18
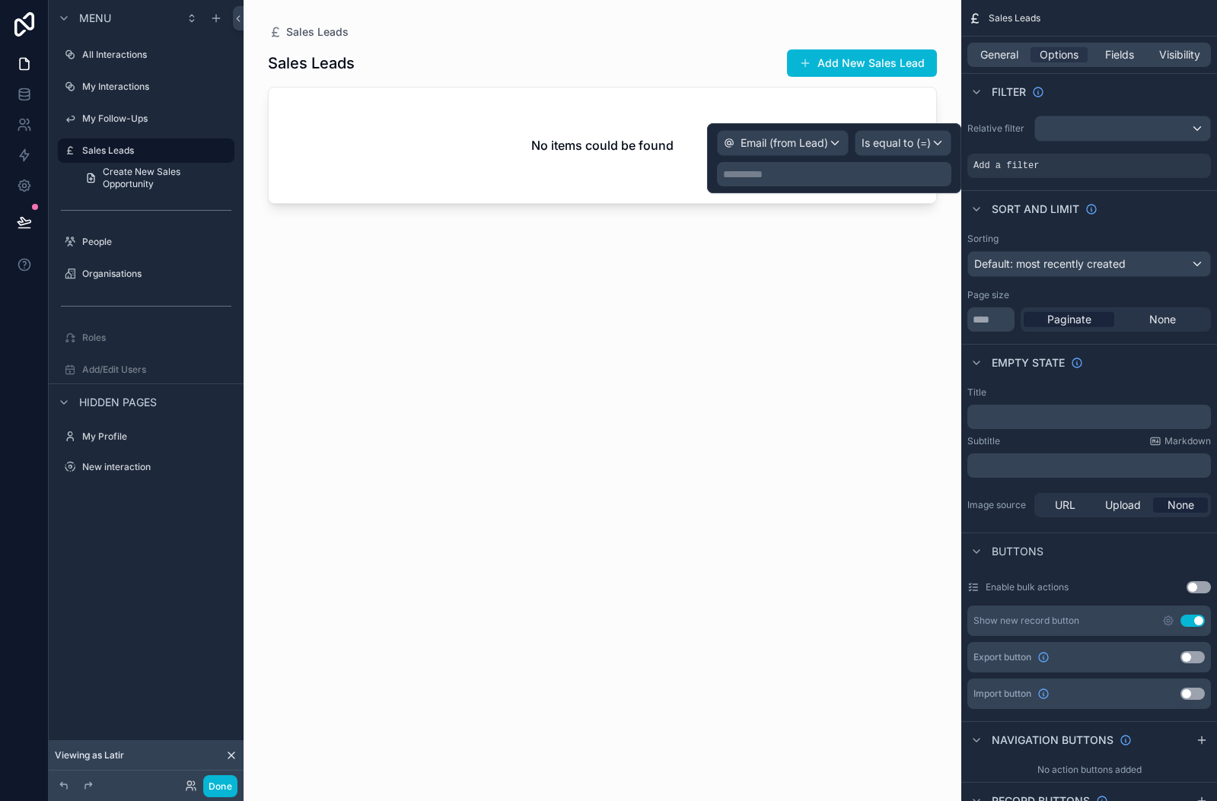
click at [796, 180] on p "**********" at bounding box center [835, 174] width 225 height 15
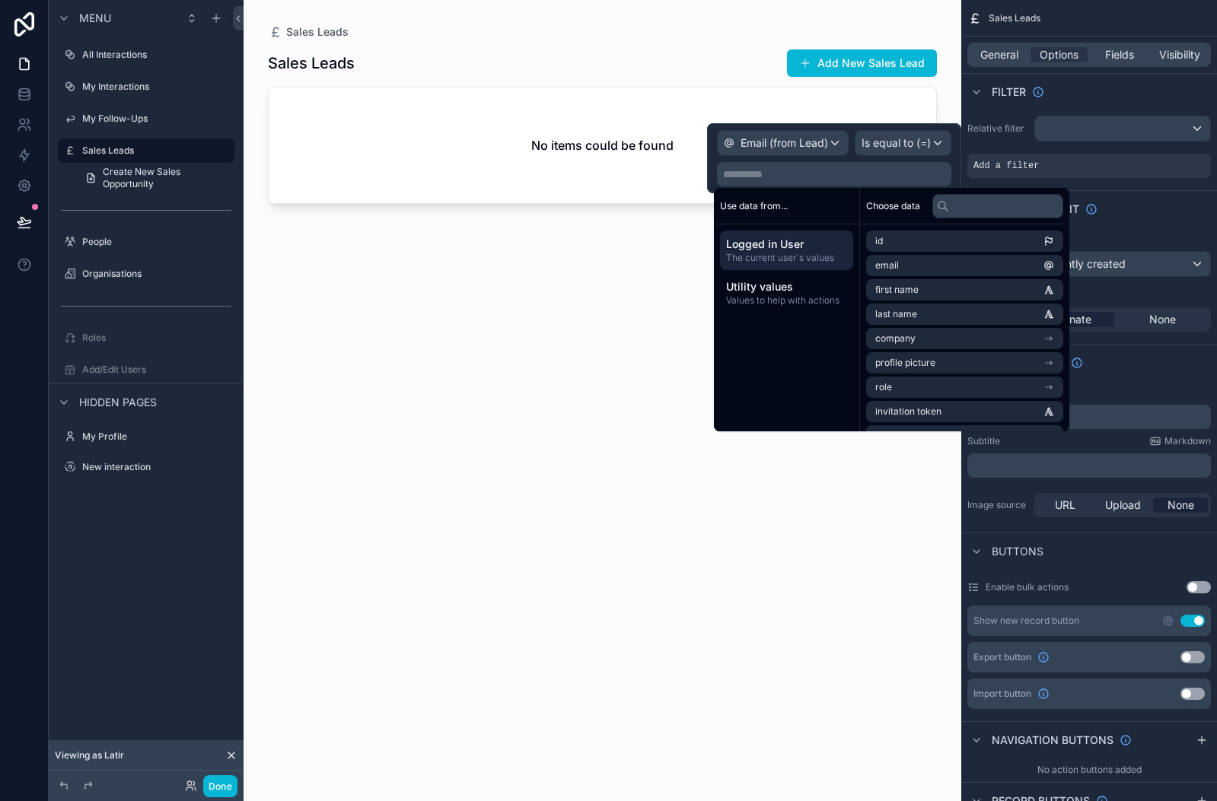
click at [784, 245] on span "Logged in User" at bounding box center [786, 244] width 121 height 15
click at [875, 264] on span "email" at bounding box center [887, 265] width 24 height 12
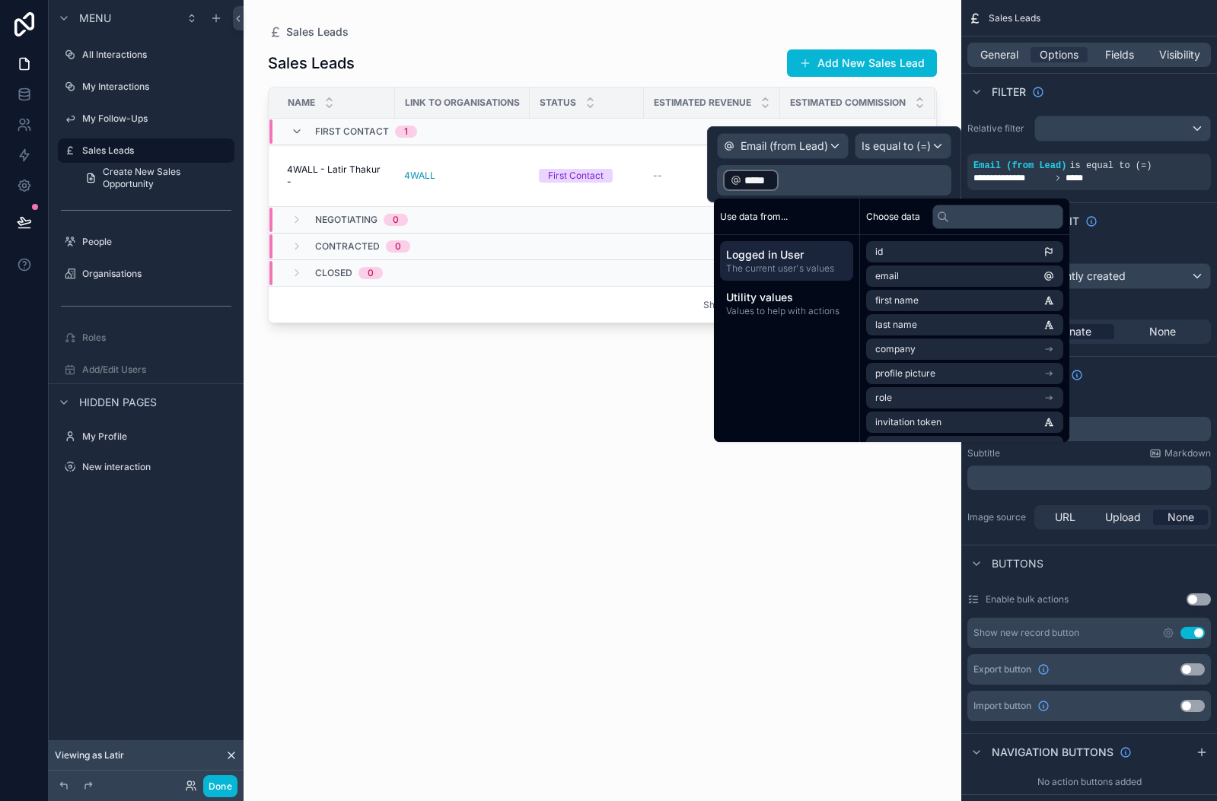
click at [654, 426] on div "scrollable content" at bounding box center [602, 391] width 718 height 783
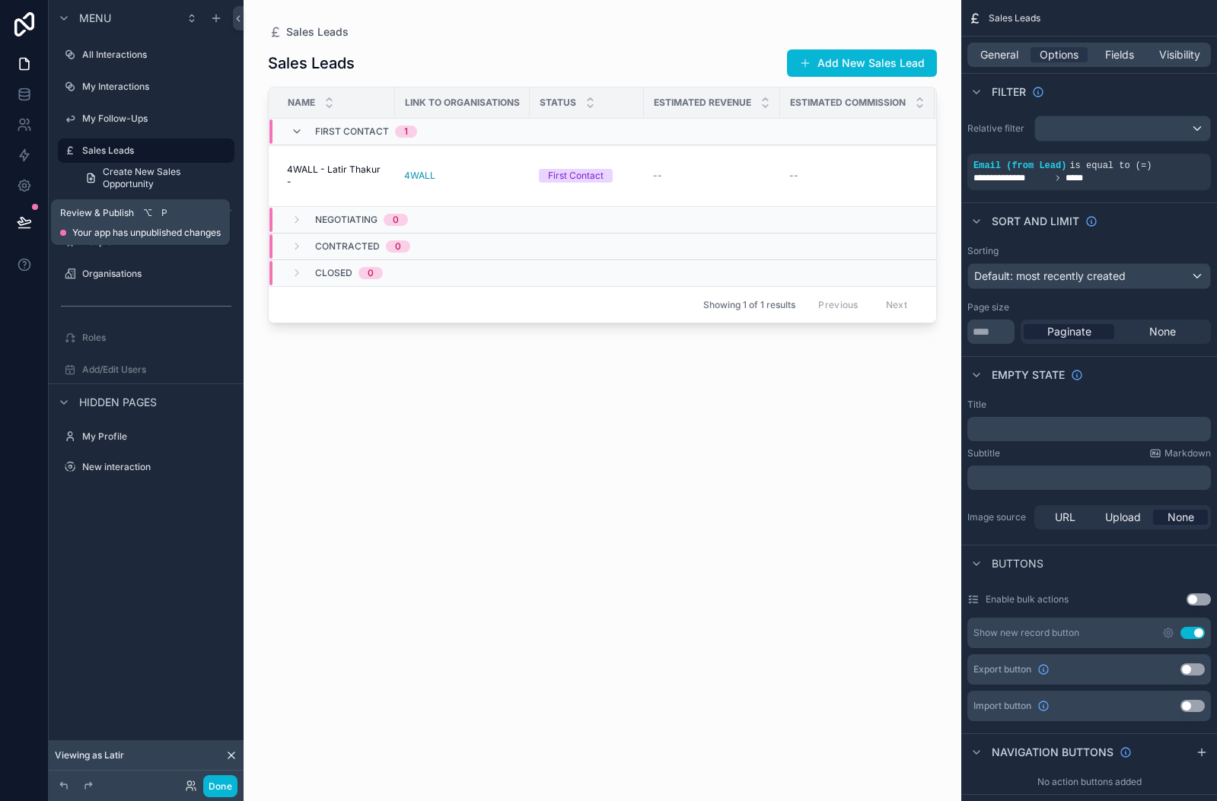
click at [21, 219] on icon at bounding box center [24, 222] width 15 height 15
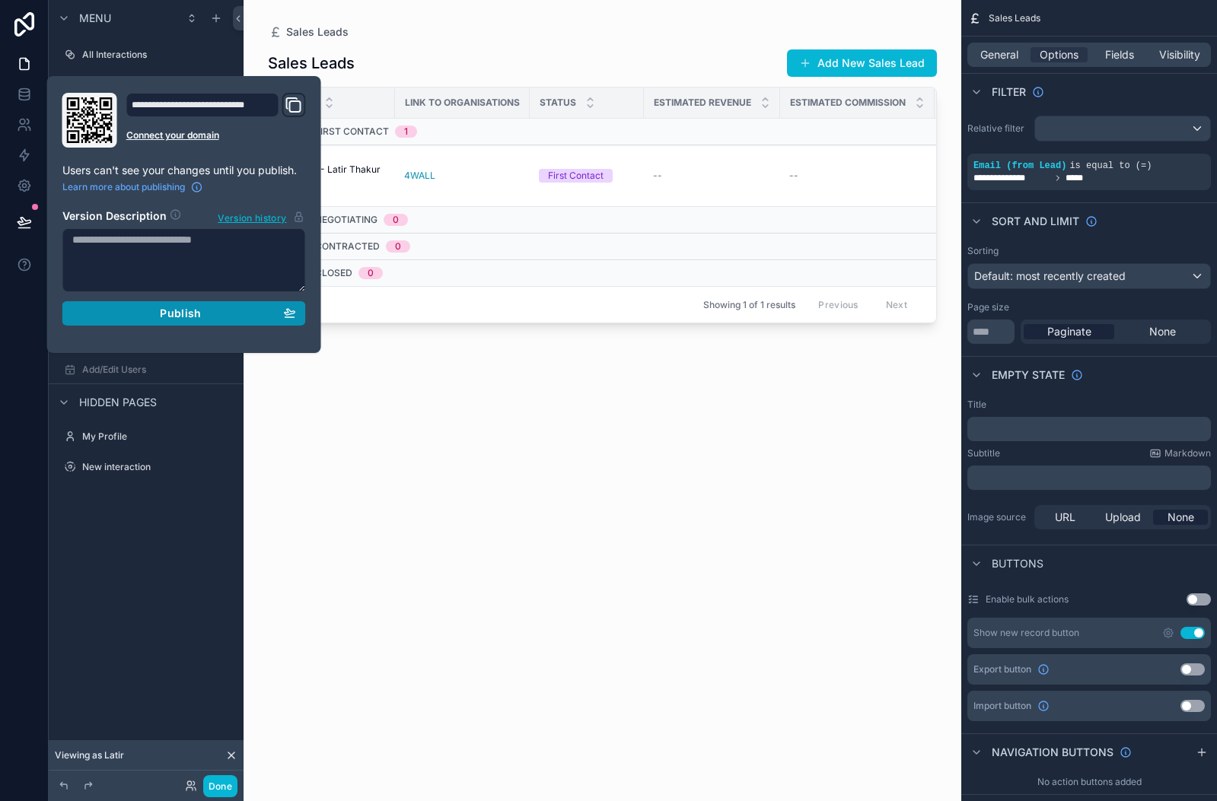
click at [127, 307] on div "Publish" at bounding box center [184, 314] width 224 height 14
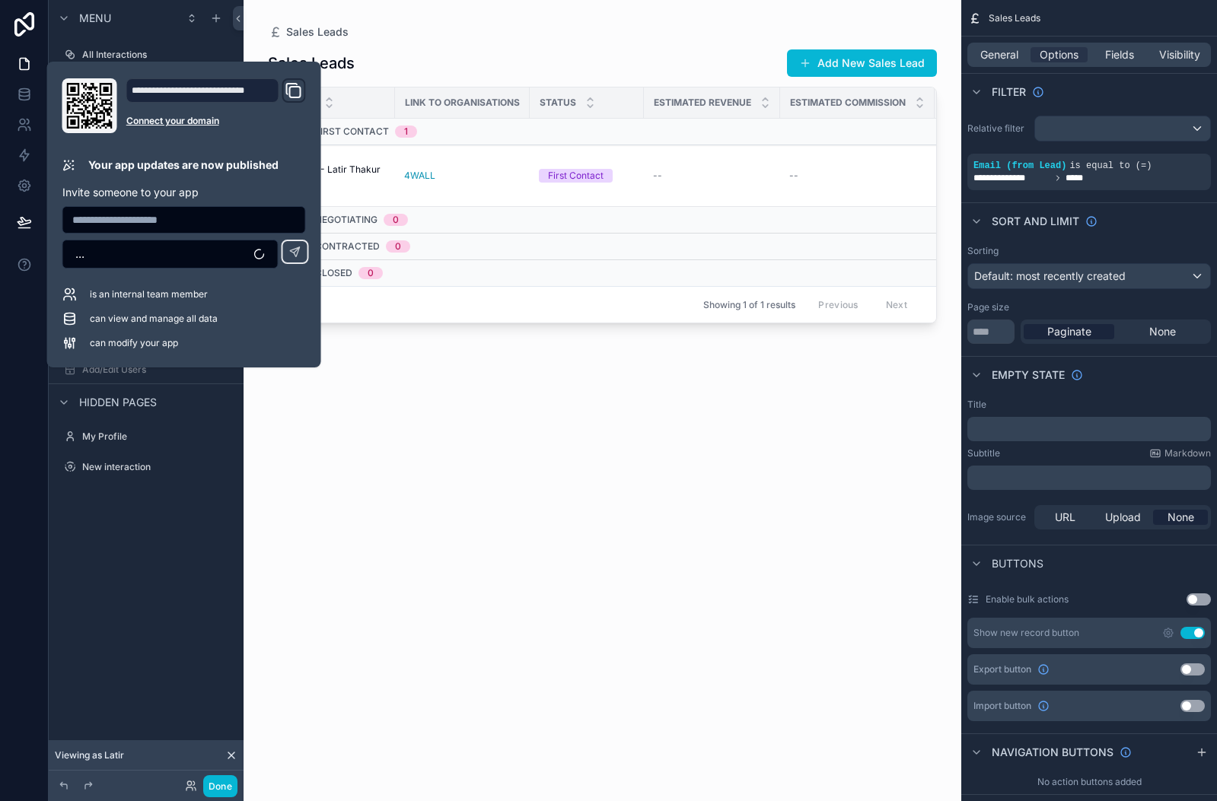
click at [261, 468] on div "Sales Leads Sales Leads Add New Sales Lead Name Link to Organisations Status Es…" at bounding box center [602, 391] width 718 height 783
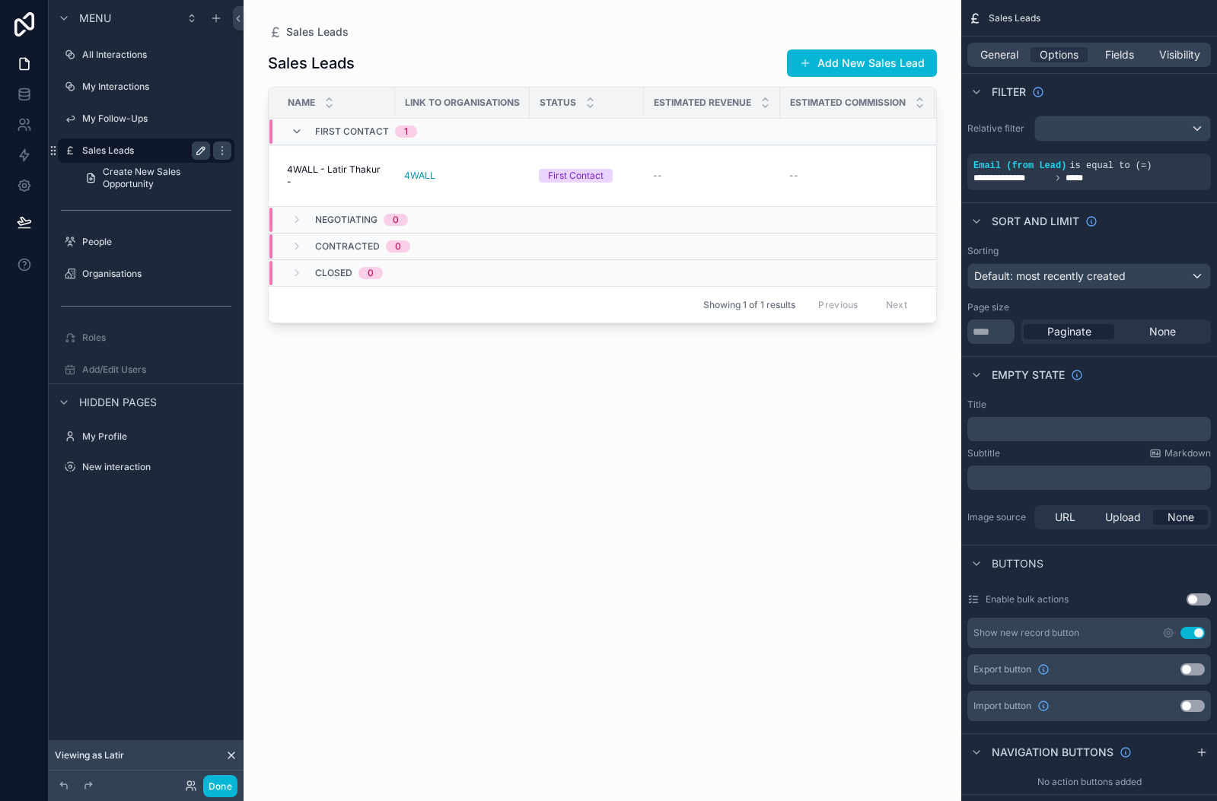
click at [201, 152] on icon "scrollable content" at bounding box center [201, 151] width 8 height 8
click at [162, 147] on input "**********" at bounding box center [133, 151] width 103 height 18
type input "**********"
click at [216, 147] on icon "scrollable content" at bounding box center [222, 151] width 12 height 12
click at [217, 784] on button "Done" at bounding box center [220, 786] width 34 height 22
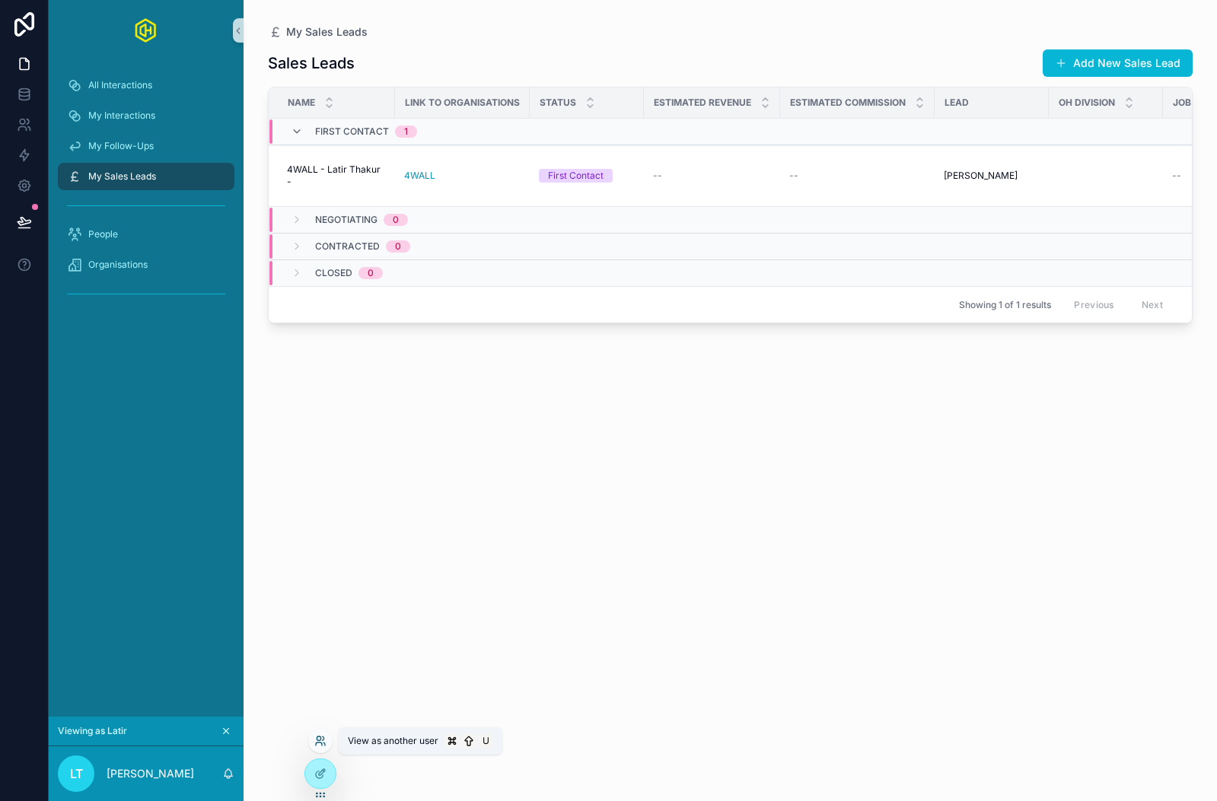
click at [323, 737] on icon at bounding box center [324, 739] width 2 height 4
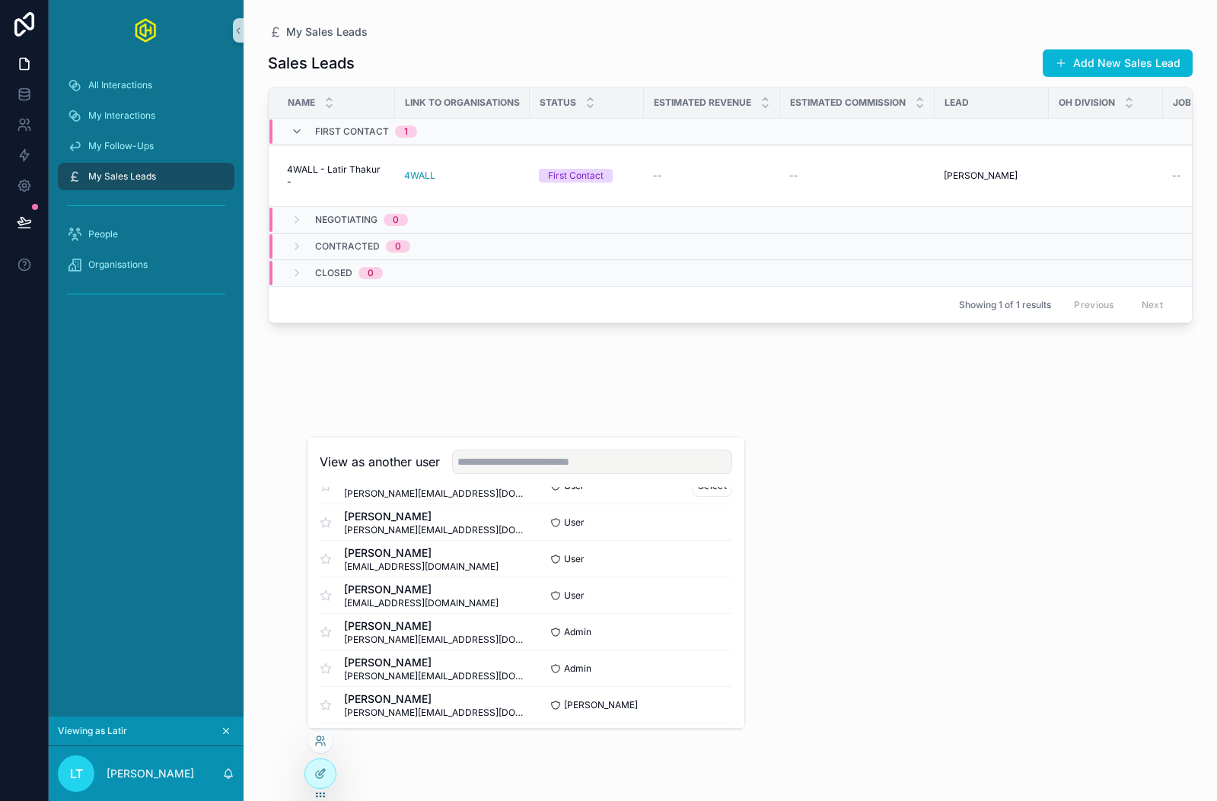
scroll to position [150, 0]
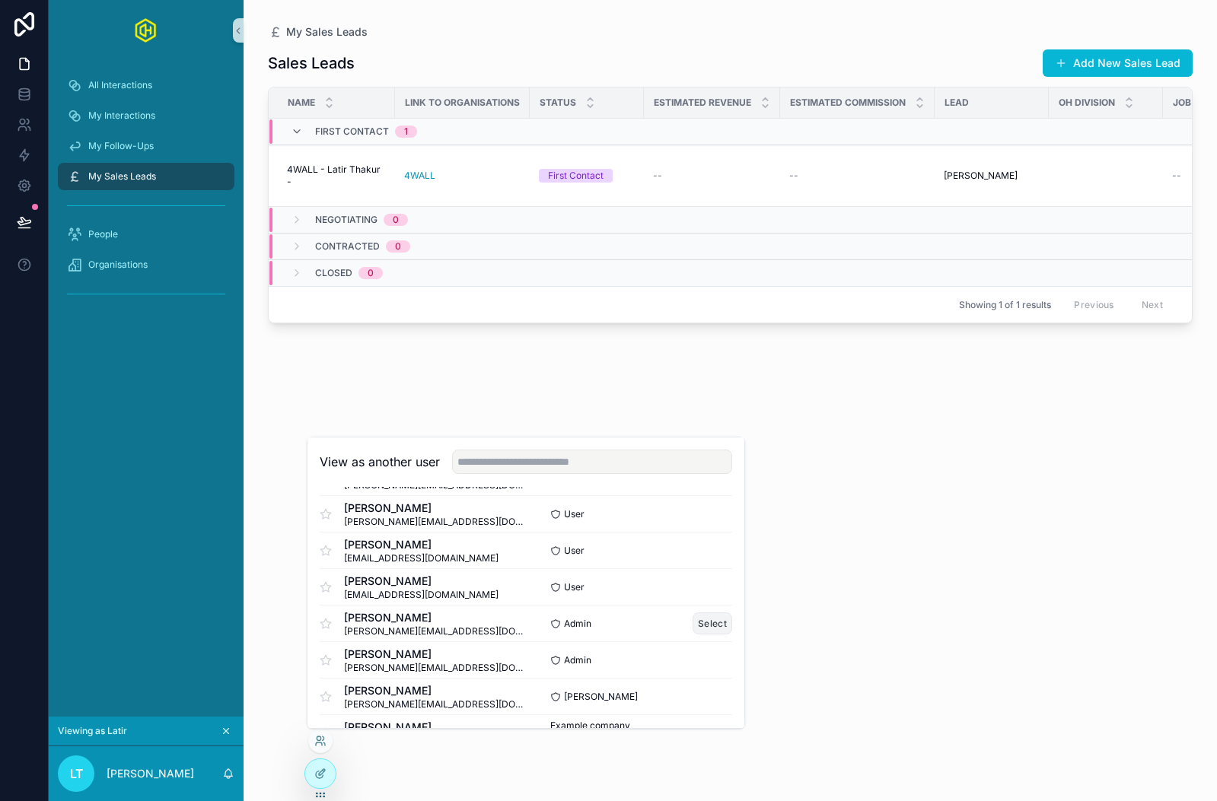
click at [708, 616] on button "Select" at bounding box center [712, 624] width 40 height 22
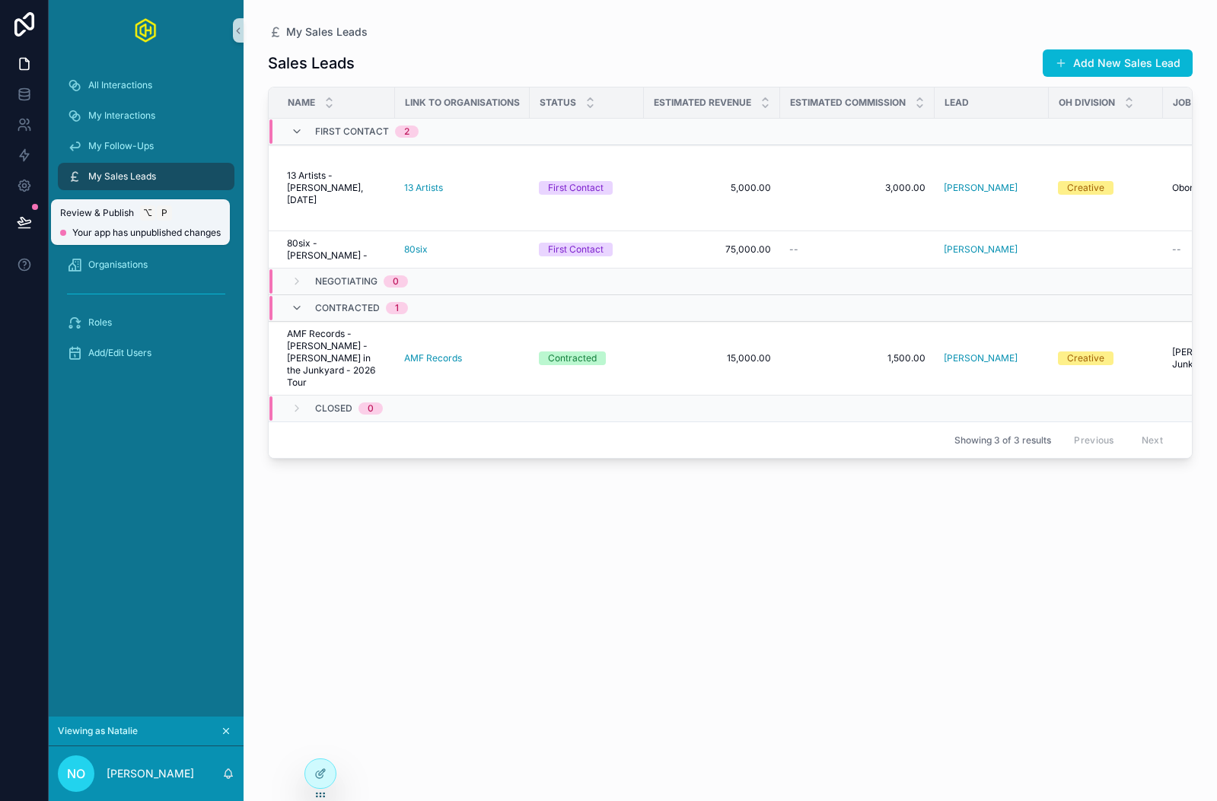
click at [14, 217] on button at bounding box center [24, 222] width 33 height 43
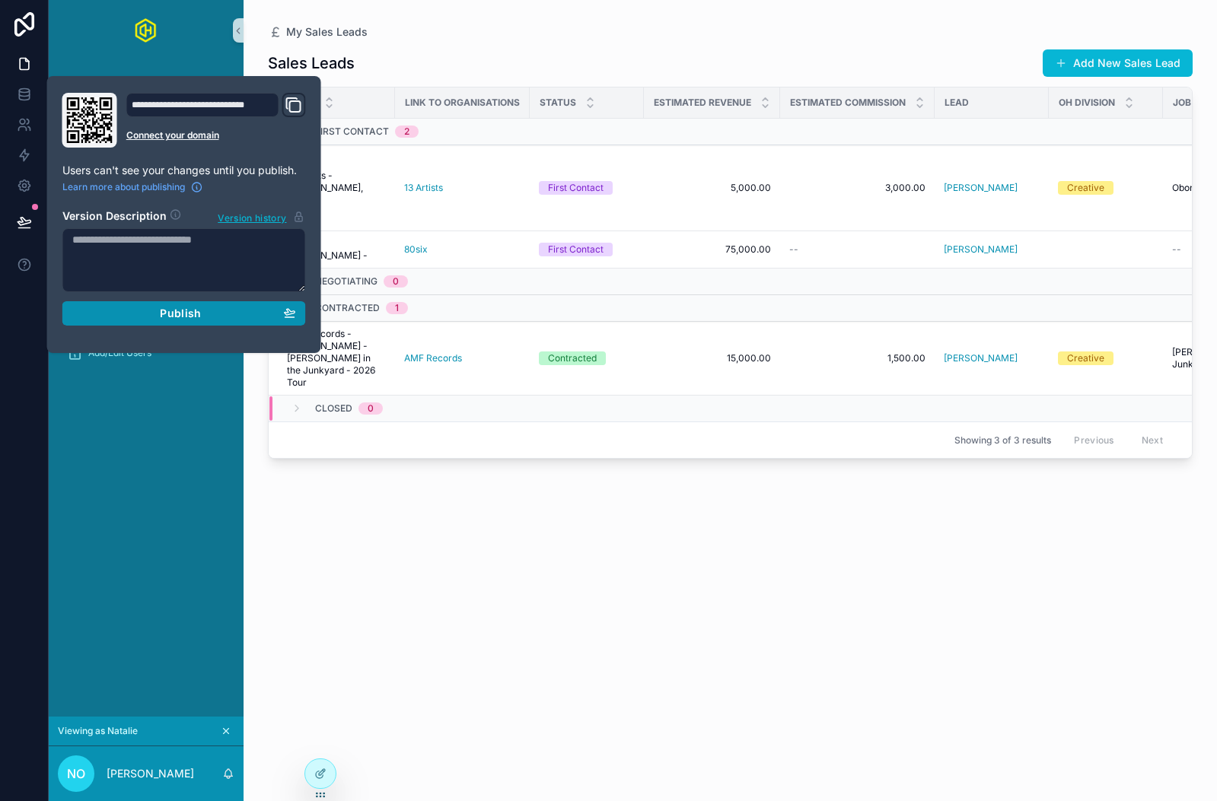
click at [171, 316] on span "Publish" at bounding box center [180, 314] width 41 height 14
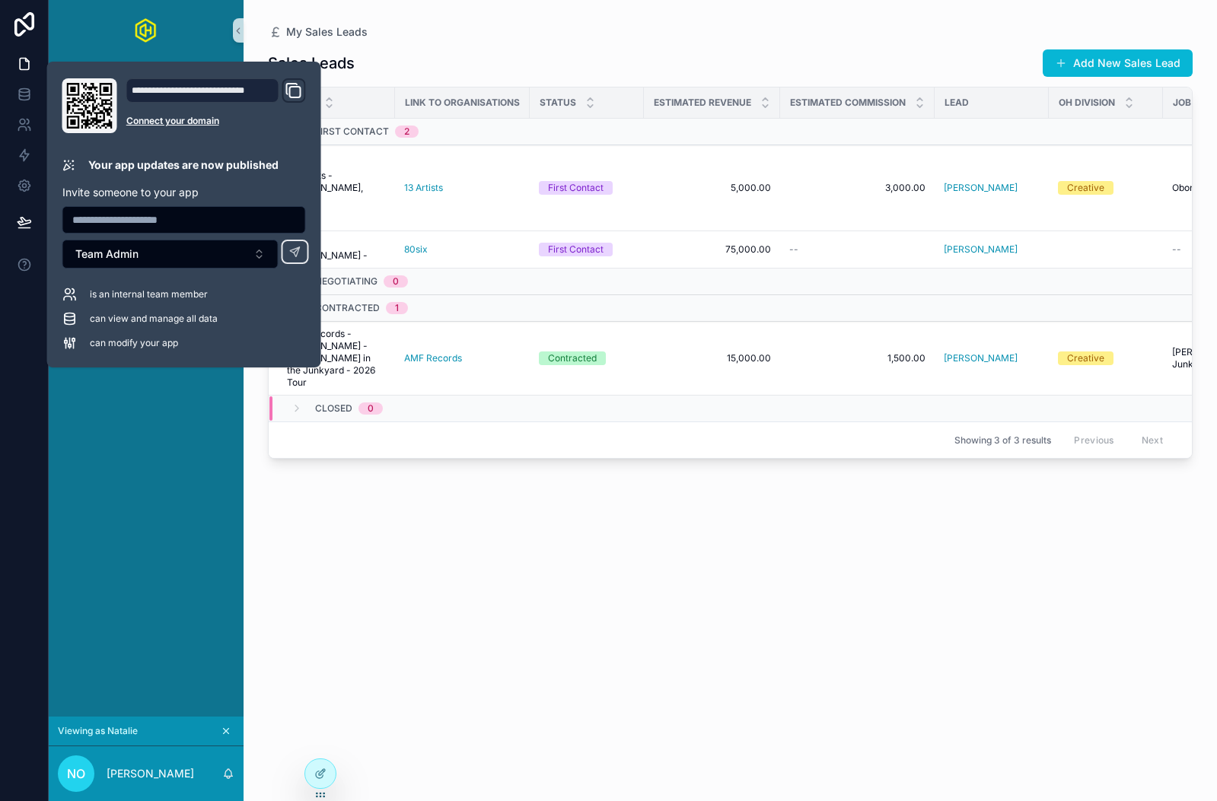
click at [361, 537] on div "Sales Leads Add New Sales Lead Name Link to Organisations Status Estimated Reve…" at bounding box center [730, 411] width 924 height 743
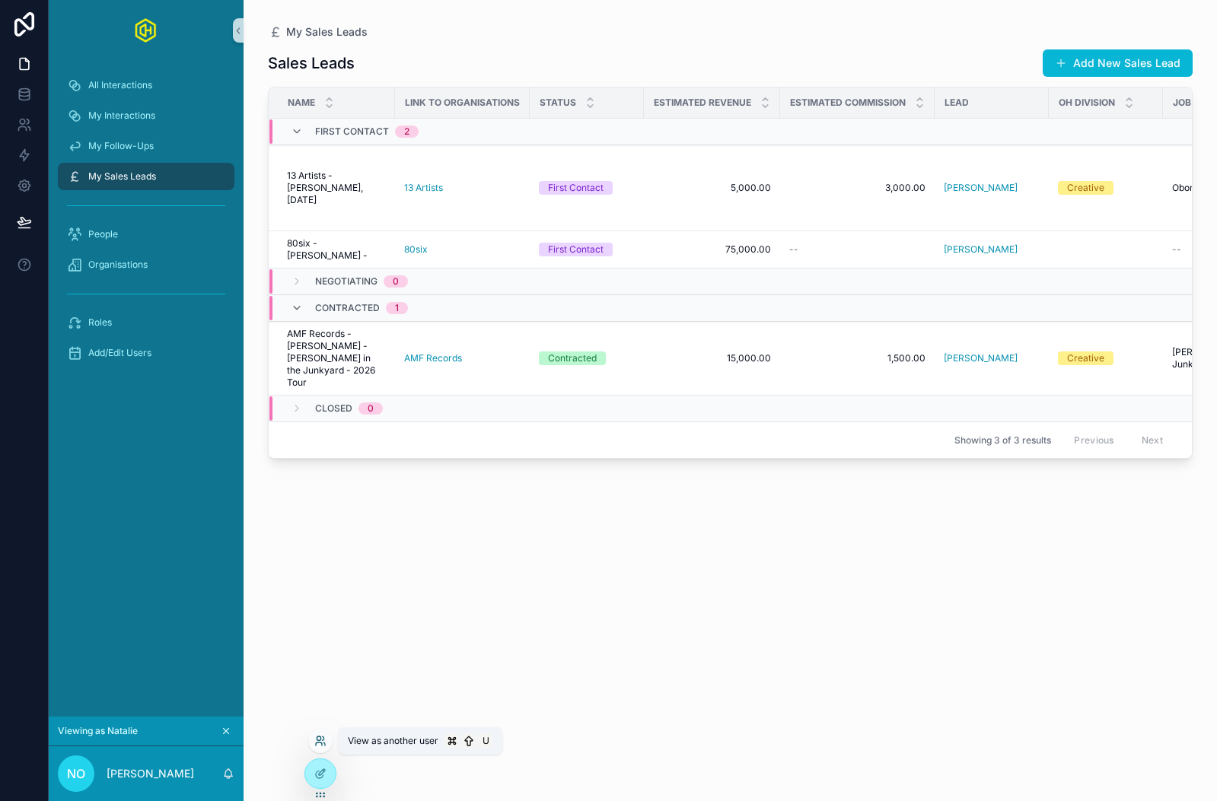
click at [320, 737] on icon at bounding box center [320, 741] width 12 height 12
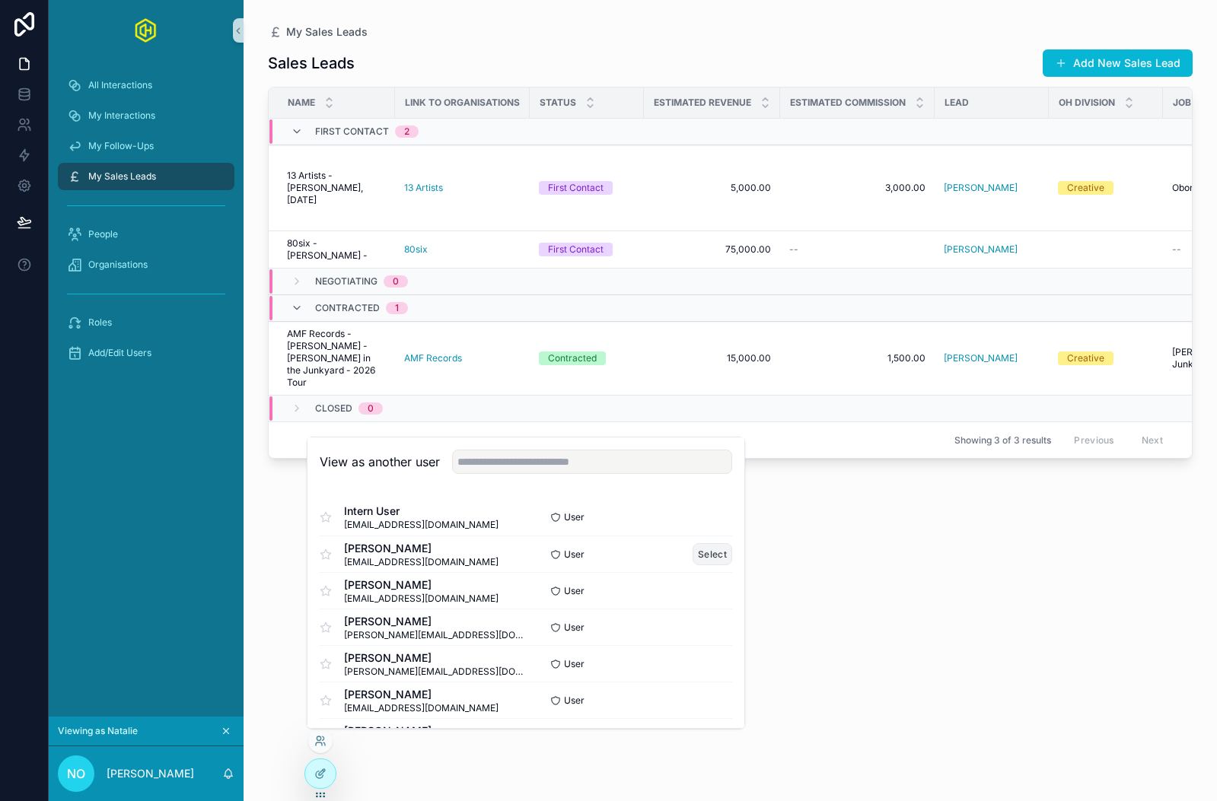
click at [706, 554] on button "Select" at bounding box center [712, 554] width 40 height 22
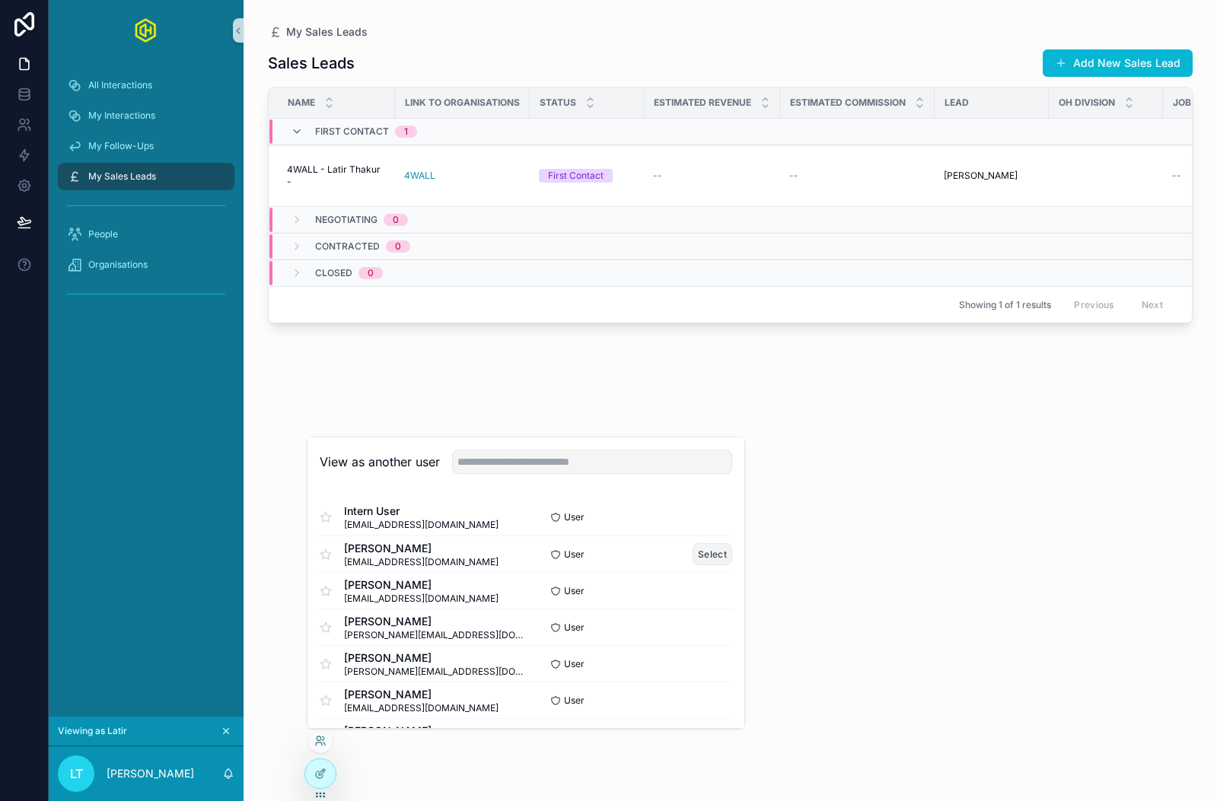
click at [706, 554] on button "Select" at bounding box center [712, 554] width 40 height 22
click at [867, 527] on div "Sales Leads Add New Sales Lead Name Link to Organisations Status Estimated Reve…" at bounding box center [730, 411] width 924 height 743
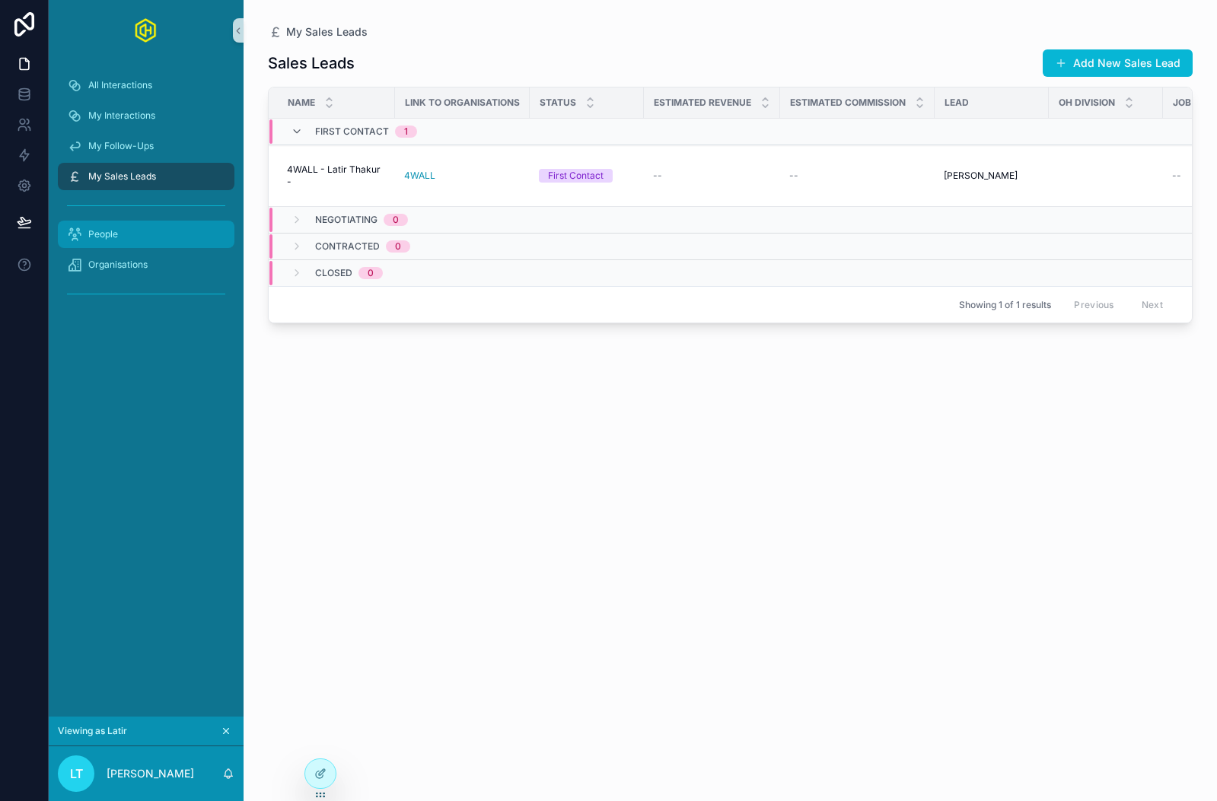
click at [111, 237] on span "People" at bounding box center [103, 234] width 30 height 12
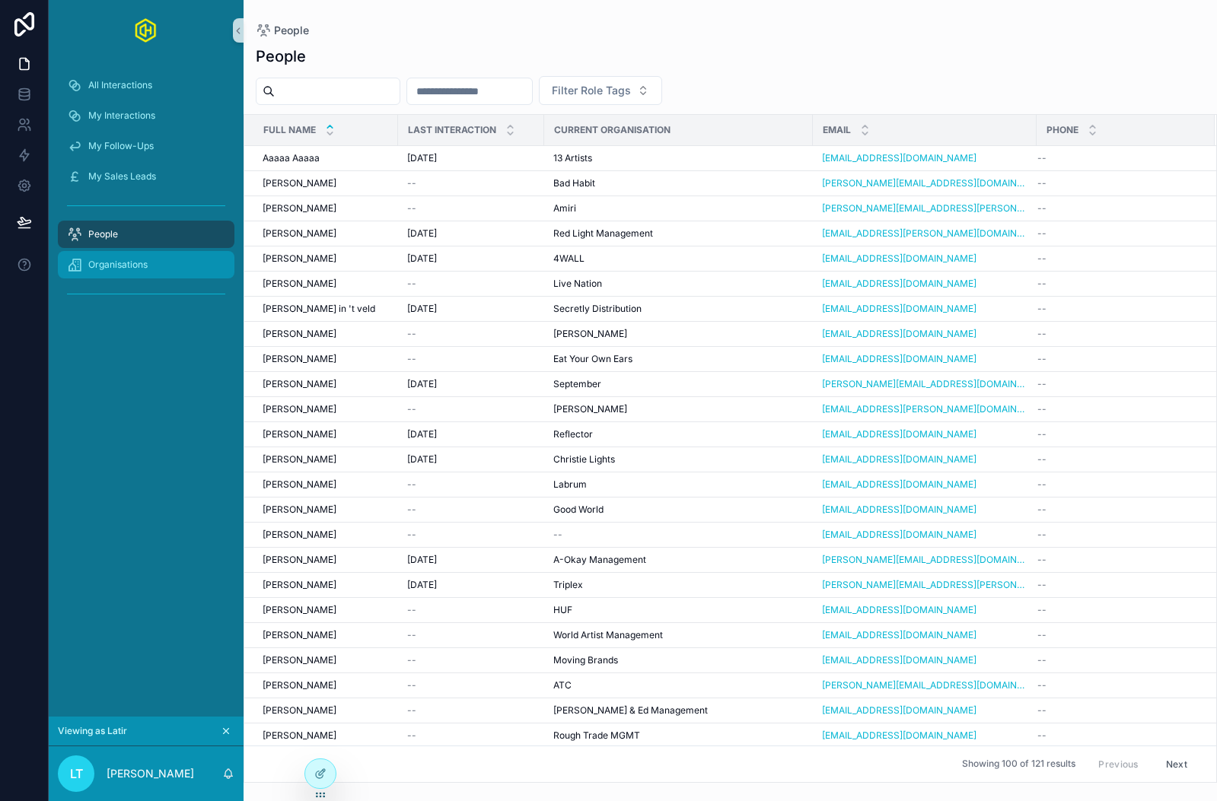
click at [113, 262] on span "Organisations" at bounding box center [117, 265] width 59 height 12
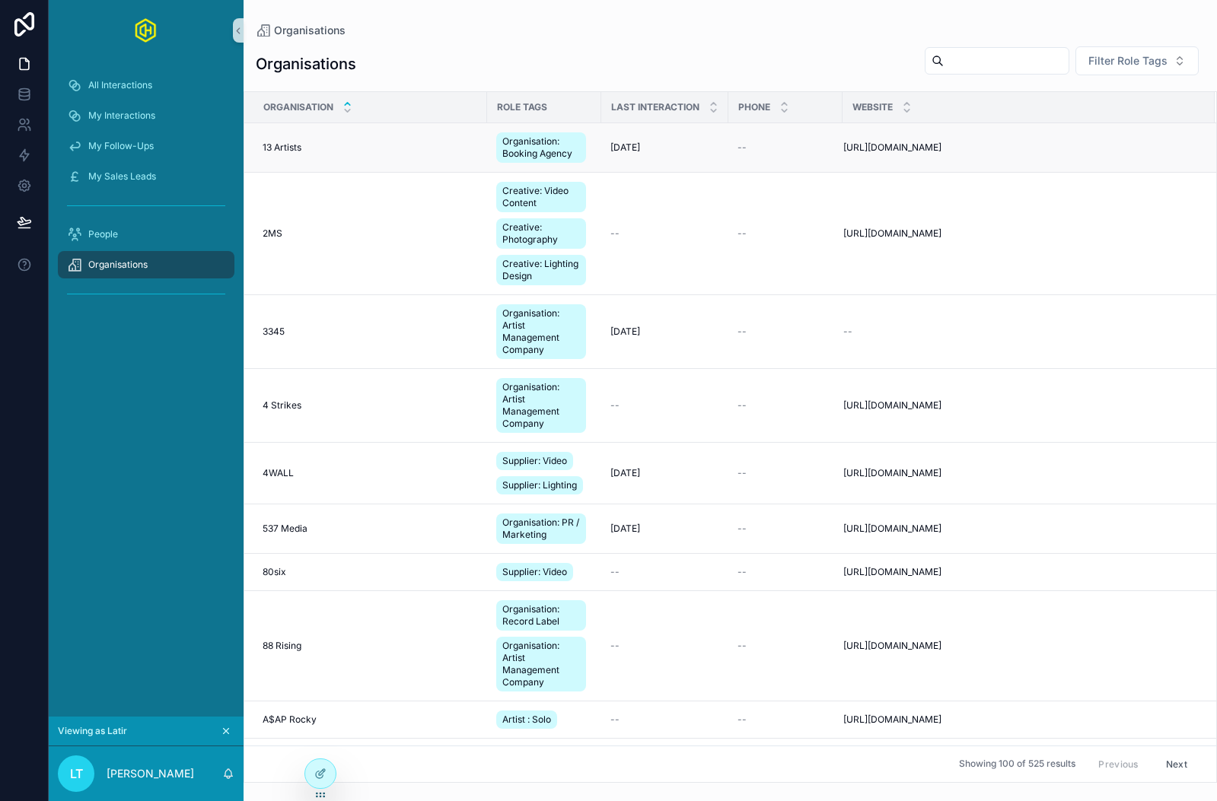
click at [304, 149] on div "13 Artists 13 Artists" at bounding box center [370, 148] width 215 height 12
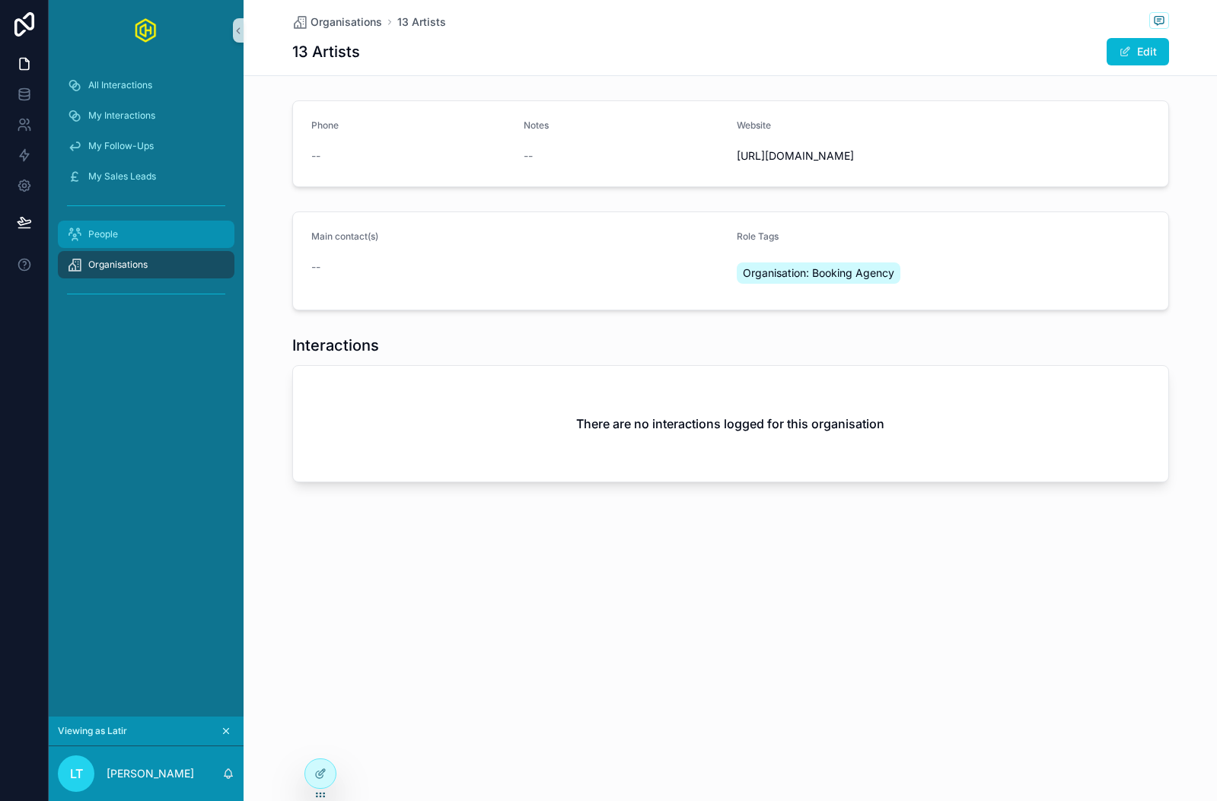
click at [119, 226] on div "People" at bounding box center [146, 234] width 158 height 24
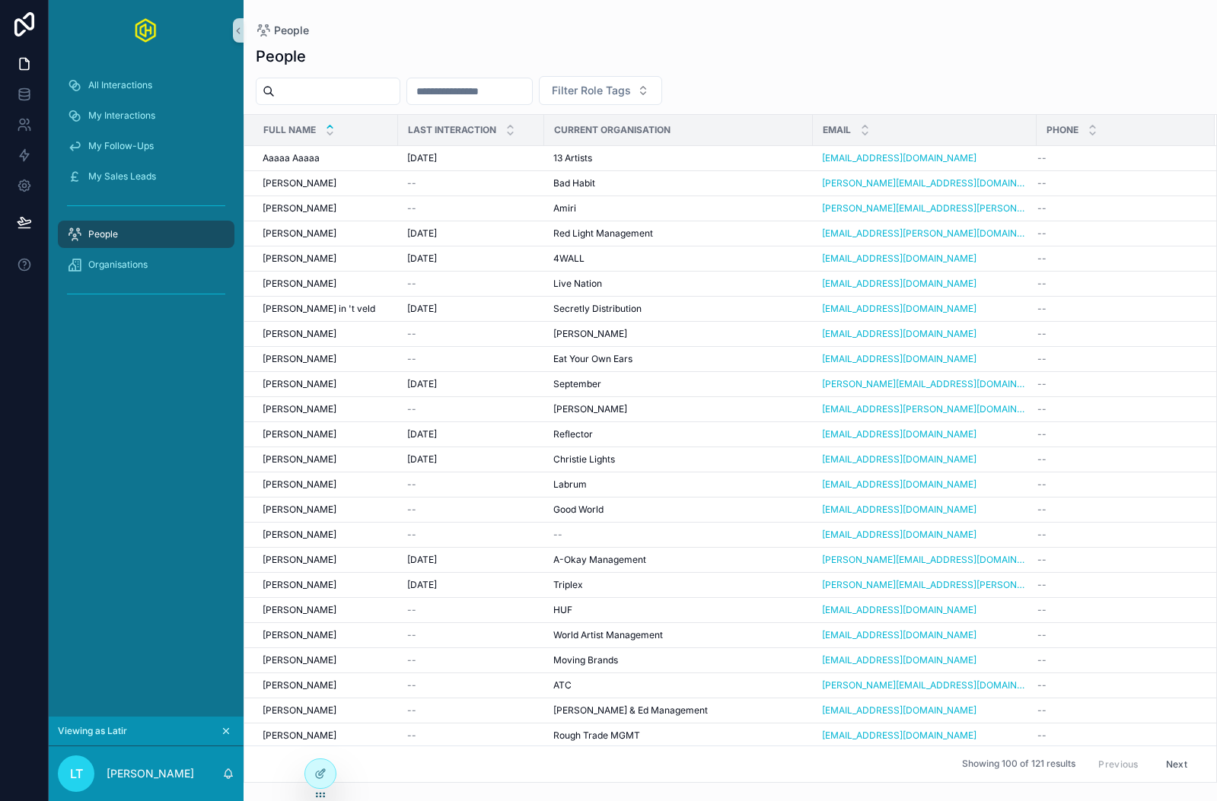
click at [224, 728] on icon "scrollable content" at bounding box center [226, 731] width 11 height 11
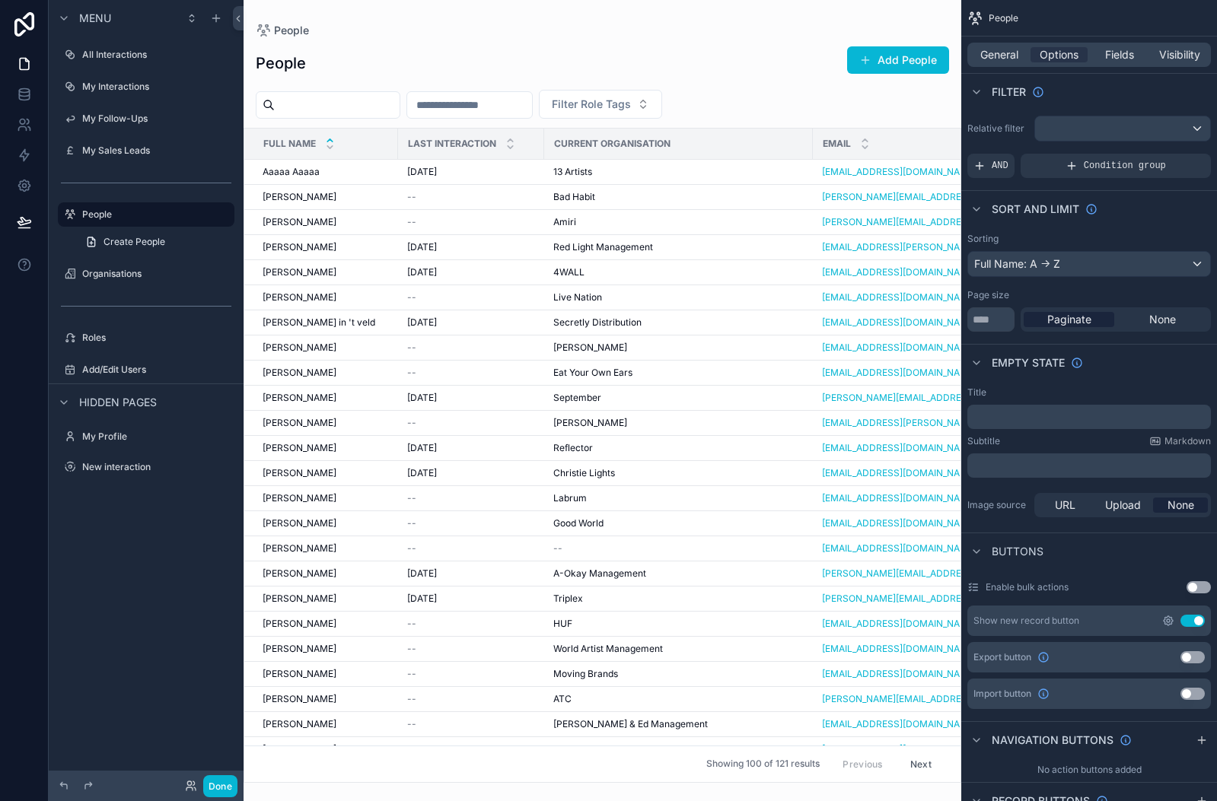
click at [1169, 619] on icon "scrollable content" at bounding box center [1168, 621] width 12 height 12
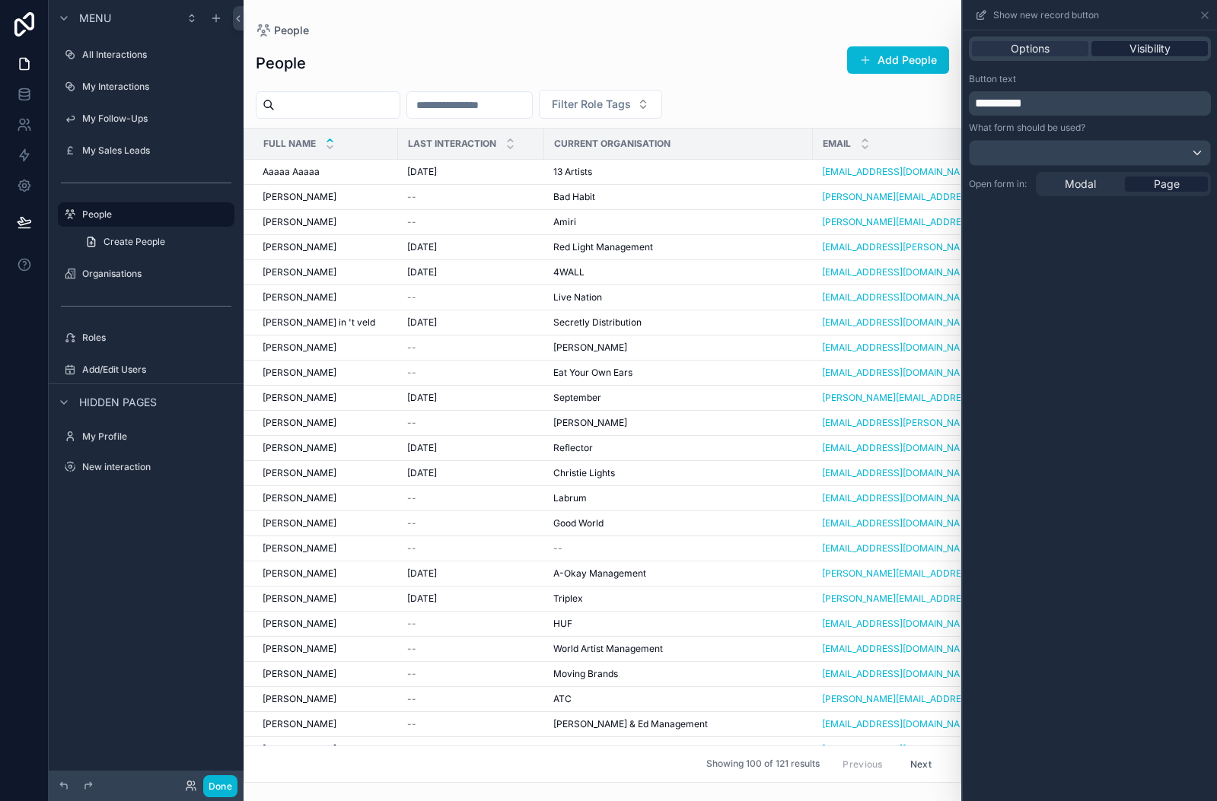
click at [1148, 49] on span "Visibility" at bounding box center [1149, 48] width 41 height 15
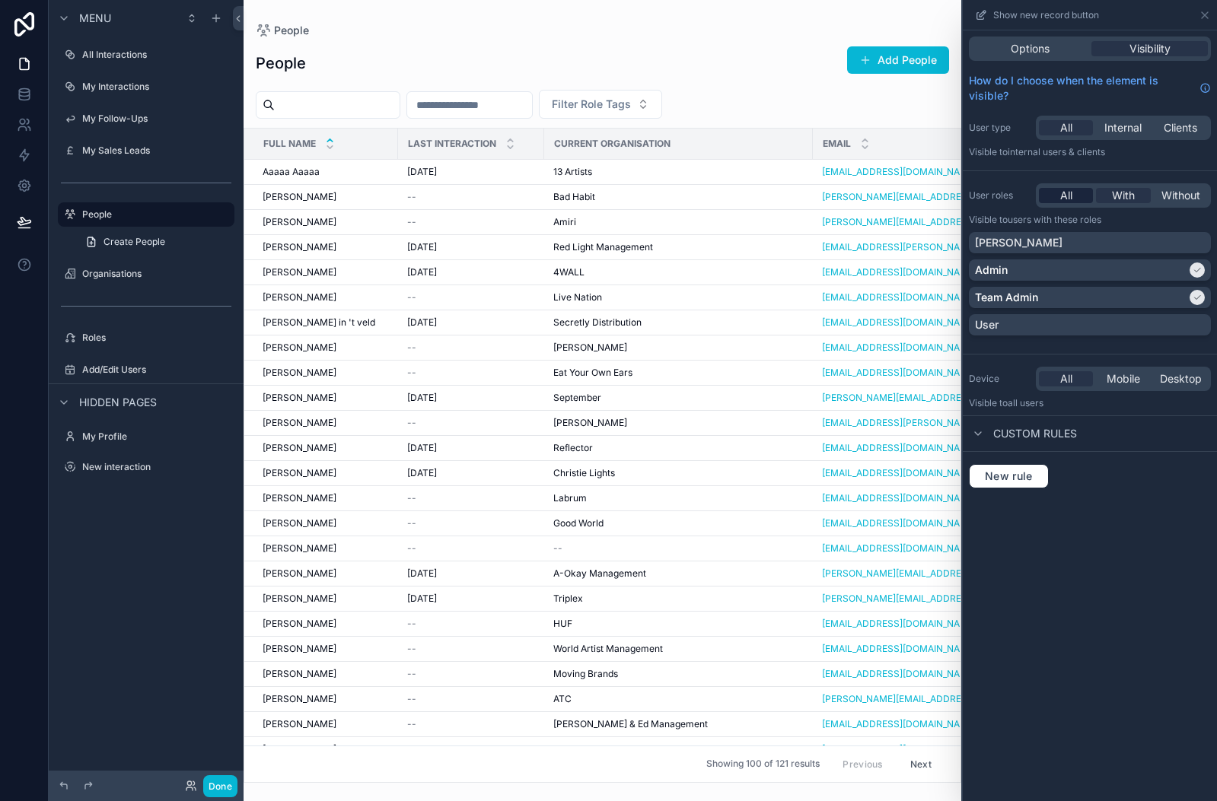
click at [1075, 199] on div "All" at bounding box center [1066, 195] width 54 height 15
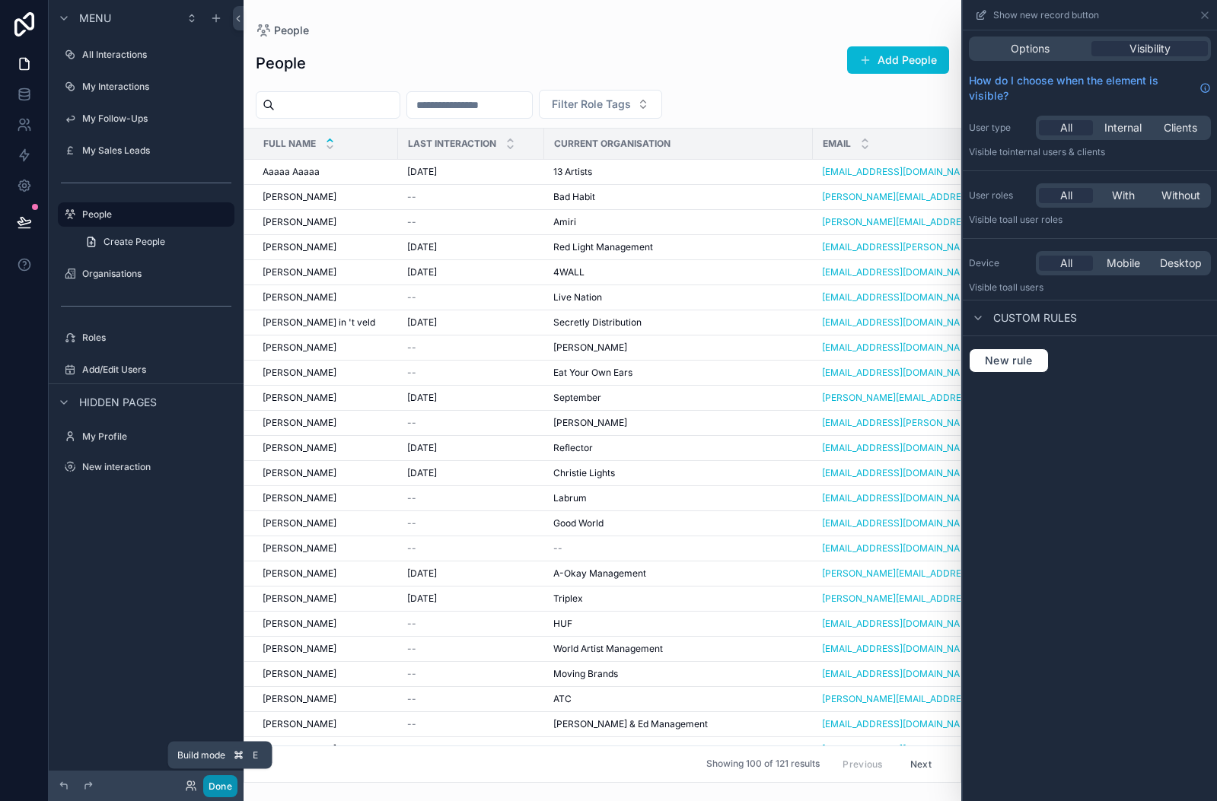
click at [219, 784] on button "Done" at bounding box center [220, 786] width 34 height 22
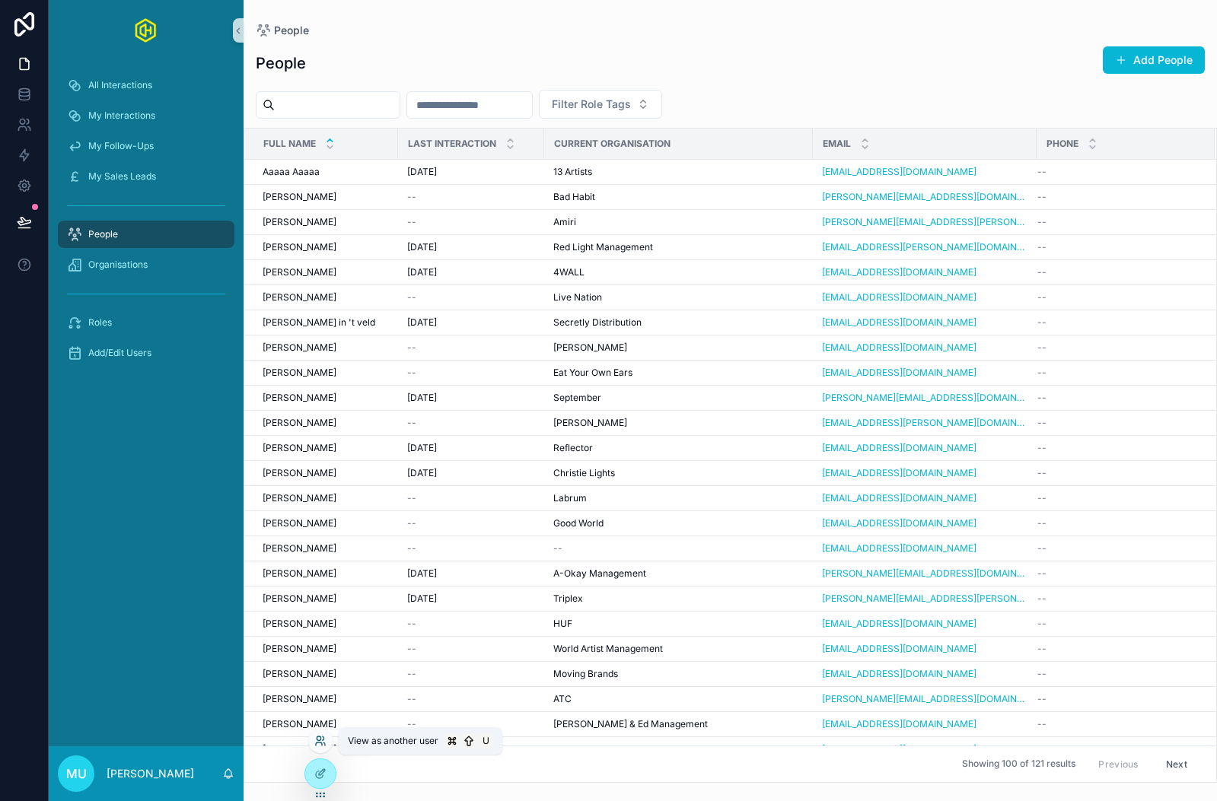
click at [318, 739] on icon at bounding box center [320, 741] width 12 height 12
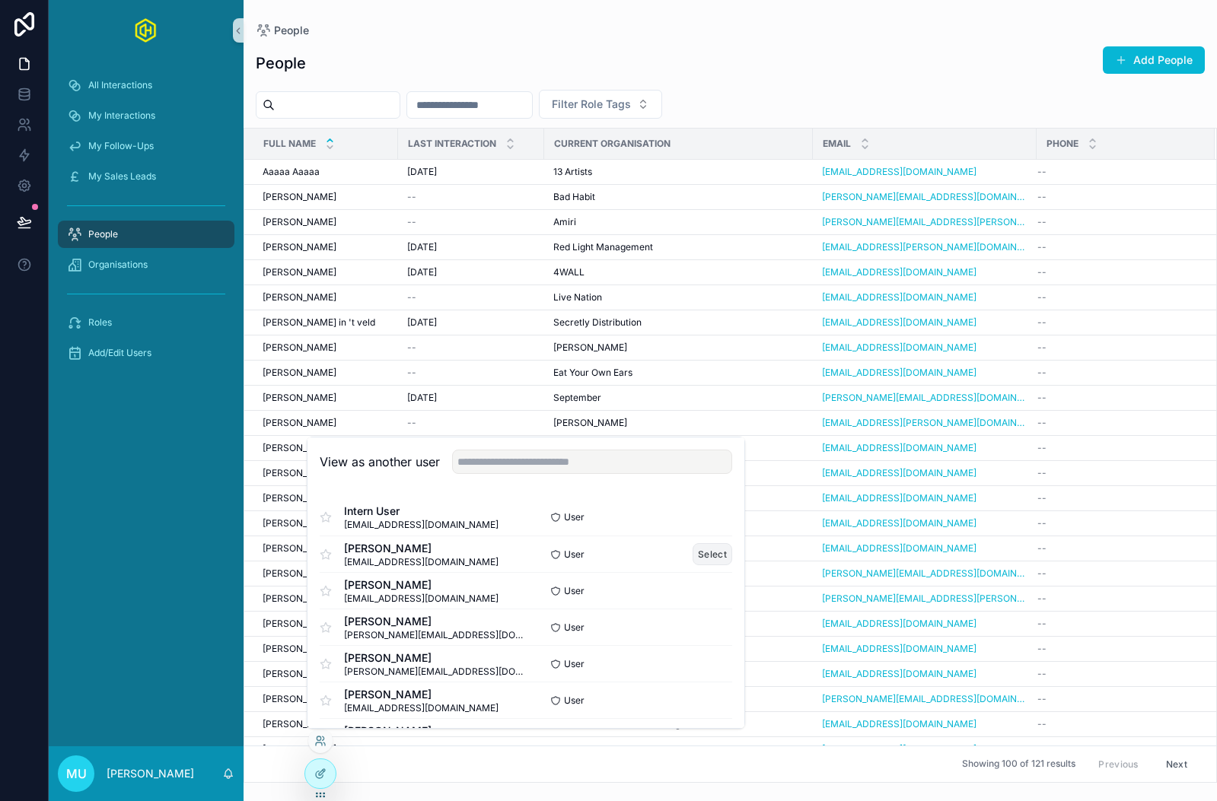
click at [708, 549] on button "Select" at bounding box center [712, 554] width 40 height 22
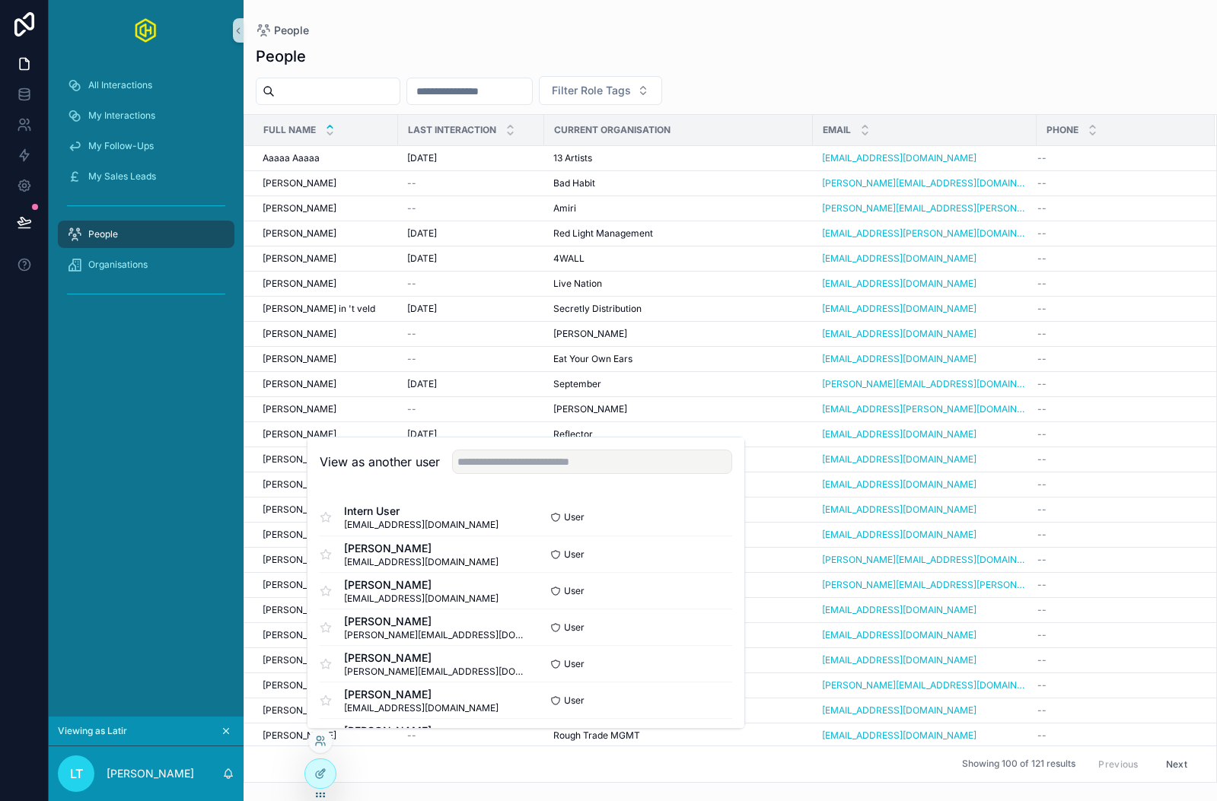
click at [870, 62] on div "People" at bounding box center [730, 56] width 949 height 21
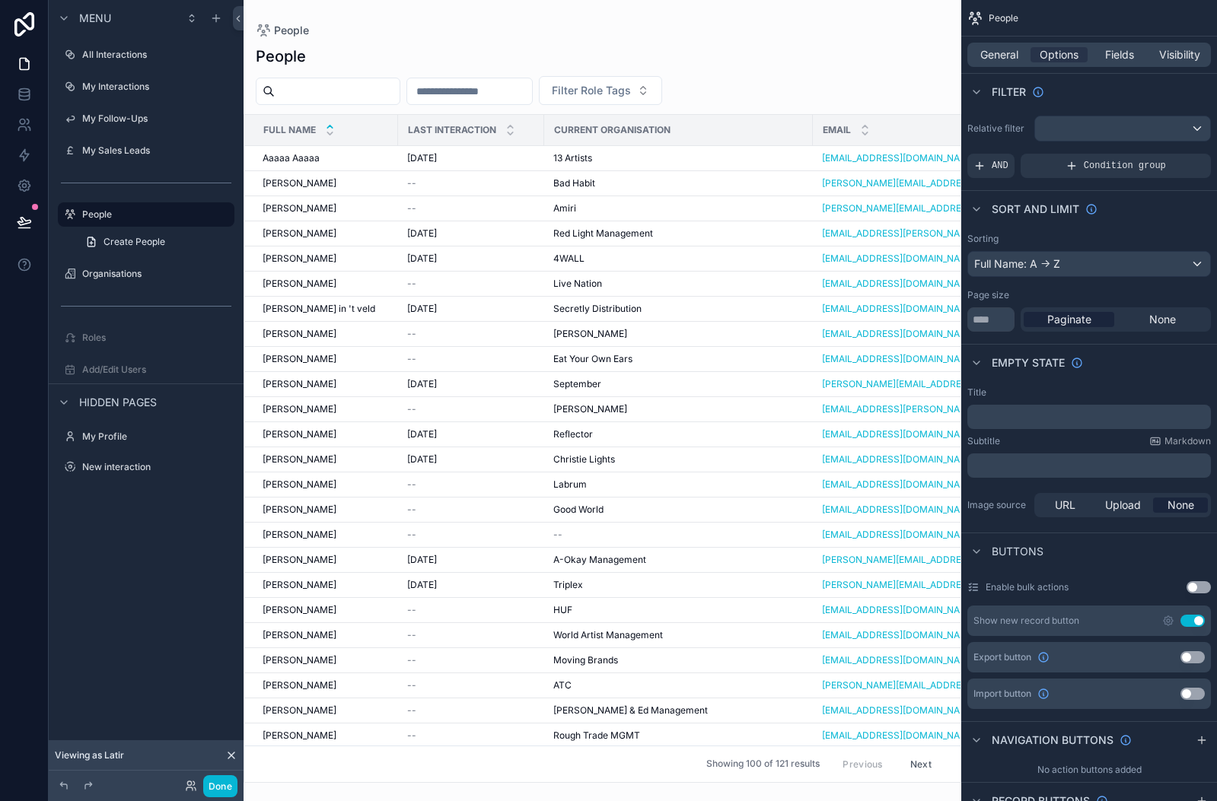
click at [867, 62] on div "scrollable content" at bounding box center [602, 400] width 718 height 801
click at [1169, 627] on div "Show new record button Use setting" at bounding box center [1088, 621] width 243 height 30
click at [1164, 623] on icon "scrollable content" at bounding box center [1167, 620] width 9 height 9
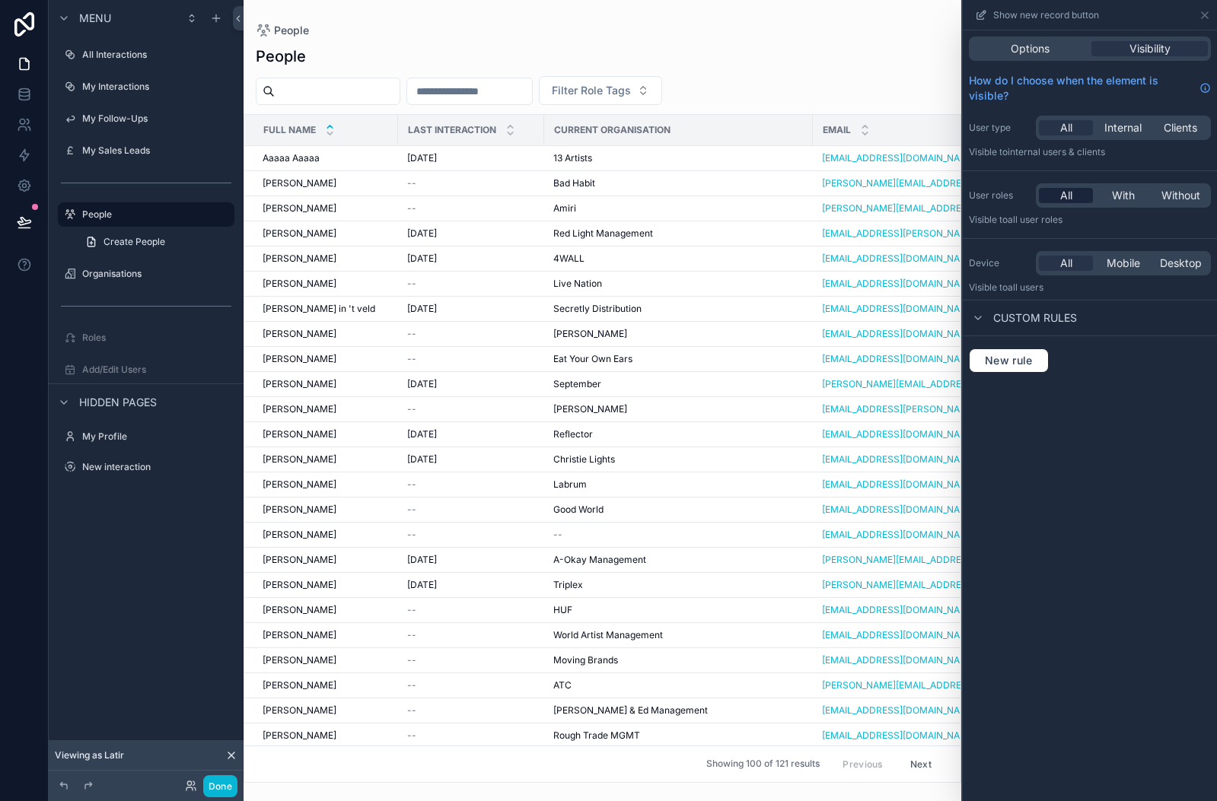
click at [1060, 193] on span "All" at bounding box center [1066, 195] width 12 height 15
click at [1017, 49] on span "Options" at bounding box center [1029, 48] width 39 height 15
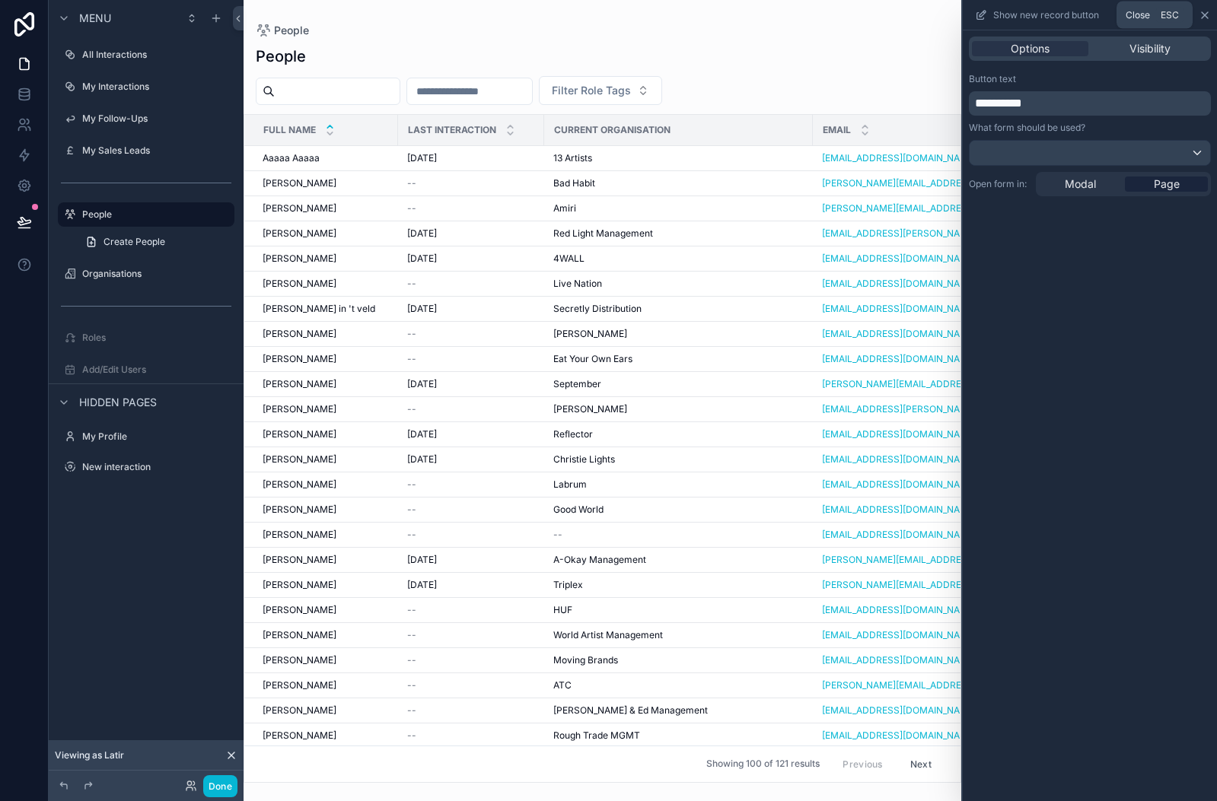
click at [1202, 16] on icon at bounding box center [1204, 15] width 6 height 6
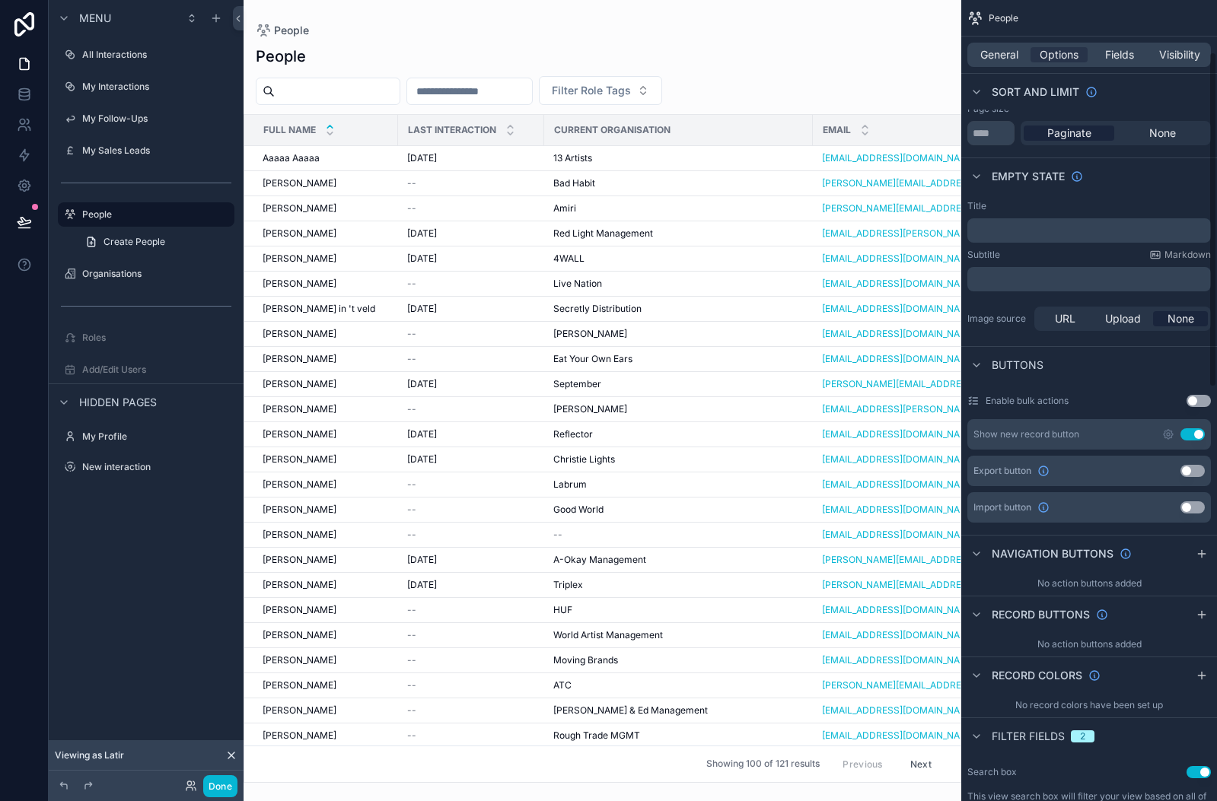
scroll to position [238, 0]
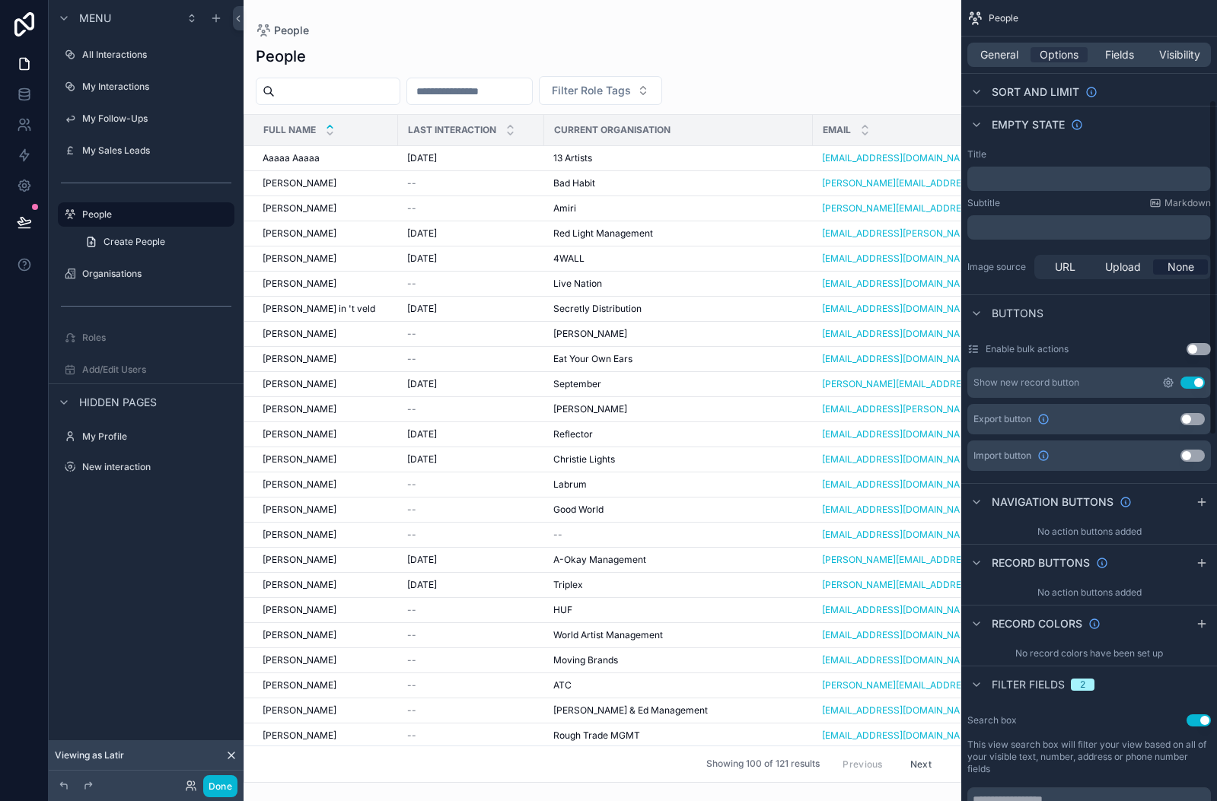
click at [1169, 381] on icon "scrollable content" at bounding box center [1168, 383] width 12 height 12
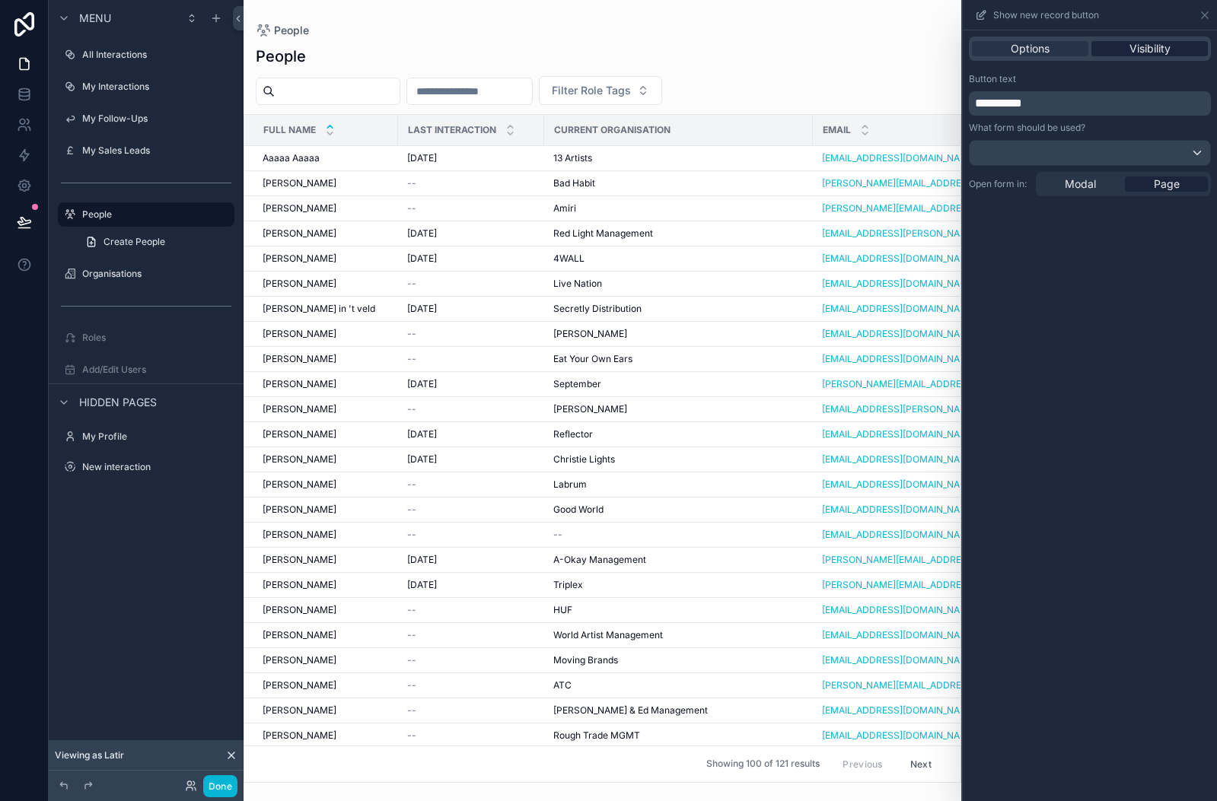
click at [1155, 50] on span "Visibility" at bounding box center [1149, 48] width 41 height 15
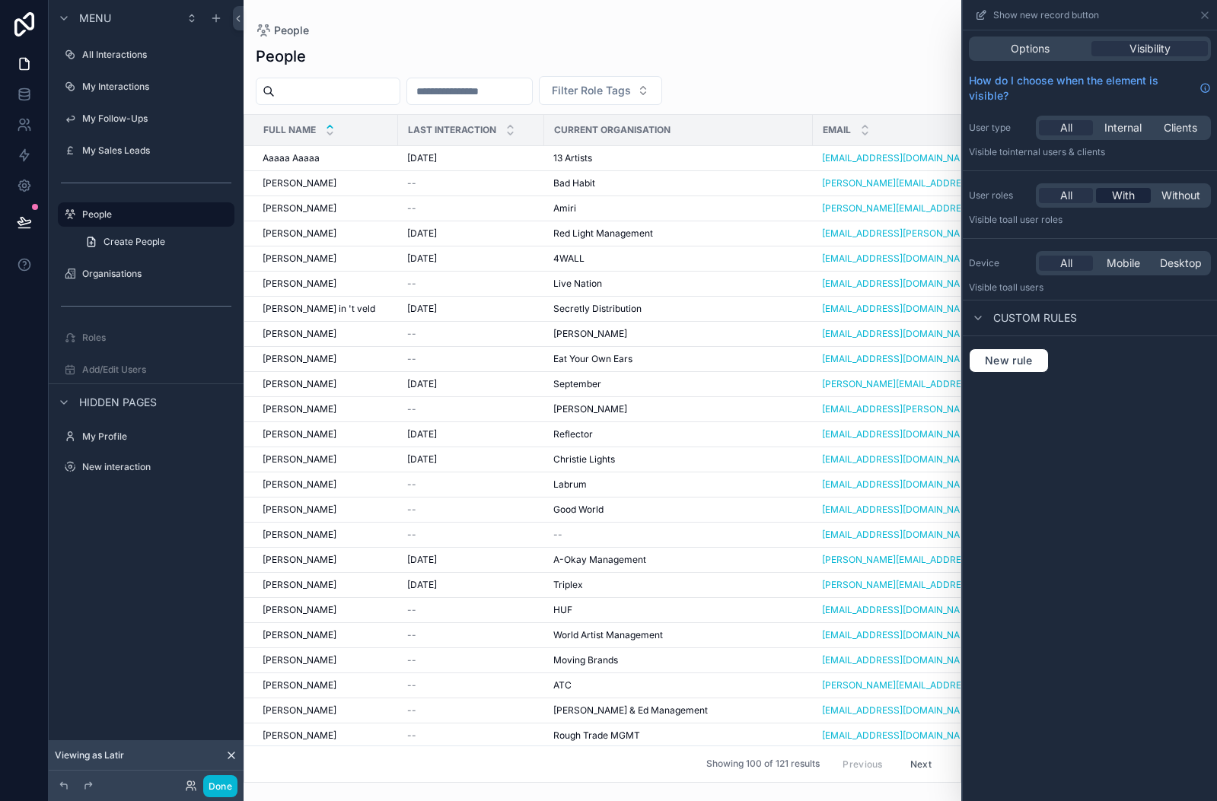
click at [1118, 198] on span "With" at bounding box center [1123, 195] width 23 height 15
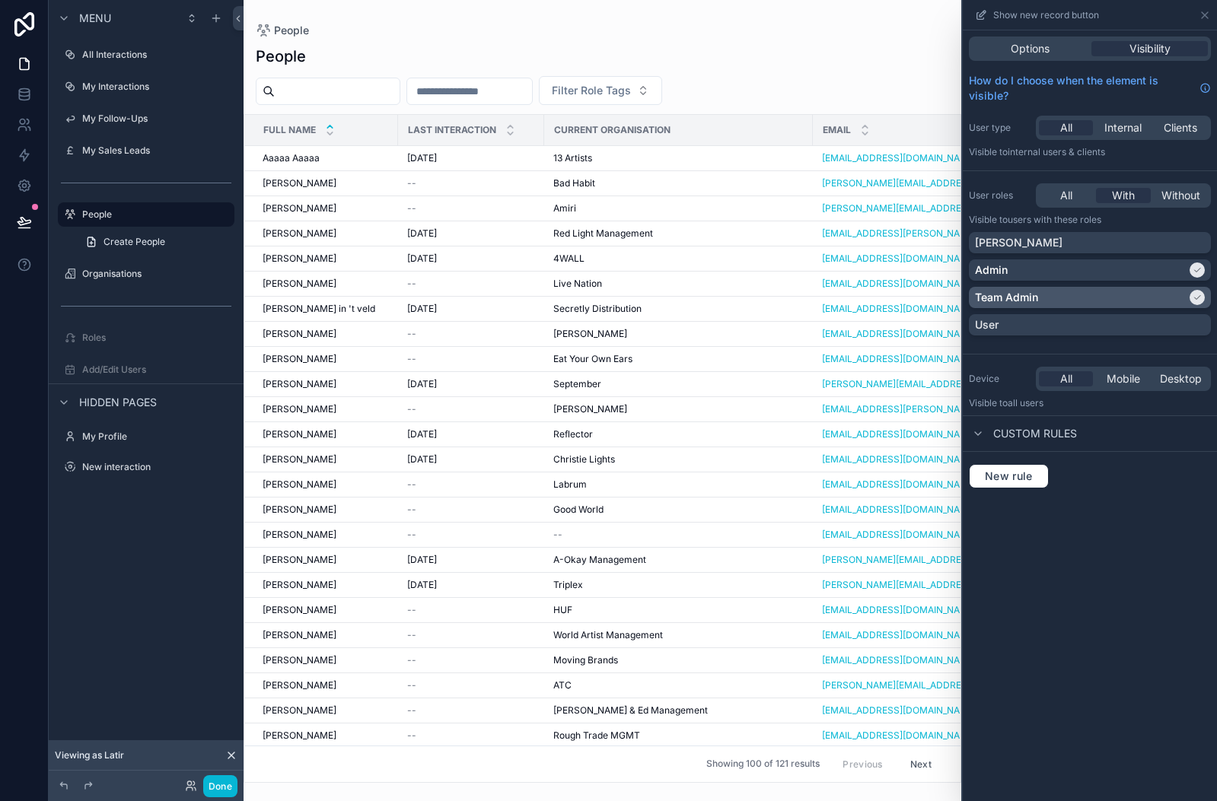
click at [1191, 292] on div at bounding box center [1196, 297] width 15 height 15
click at [1195, 260] on div "Admin" at bounding box center [1090, 269] width 242 height 21
click at [1058, 199] on div "All" at bounding box center [1066, 195] width 54 height 15
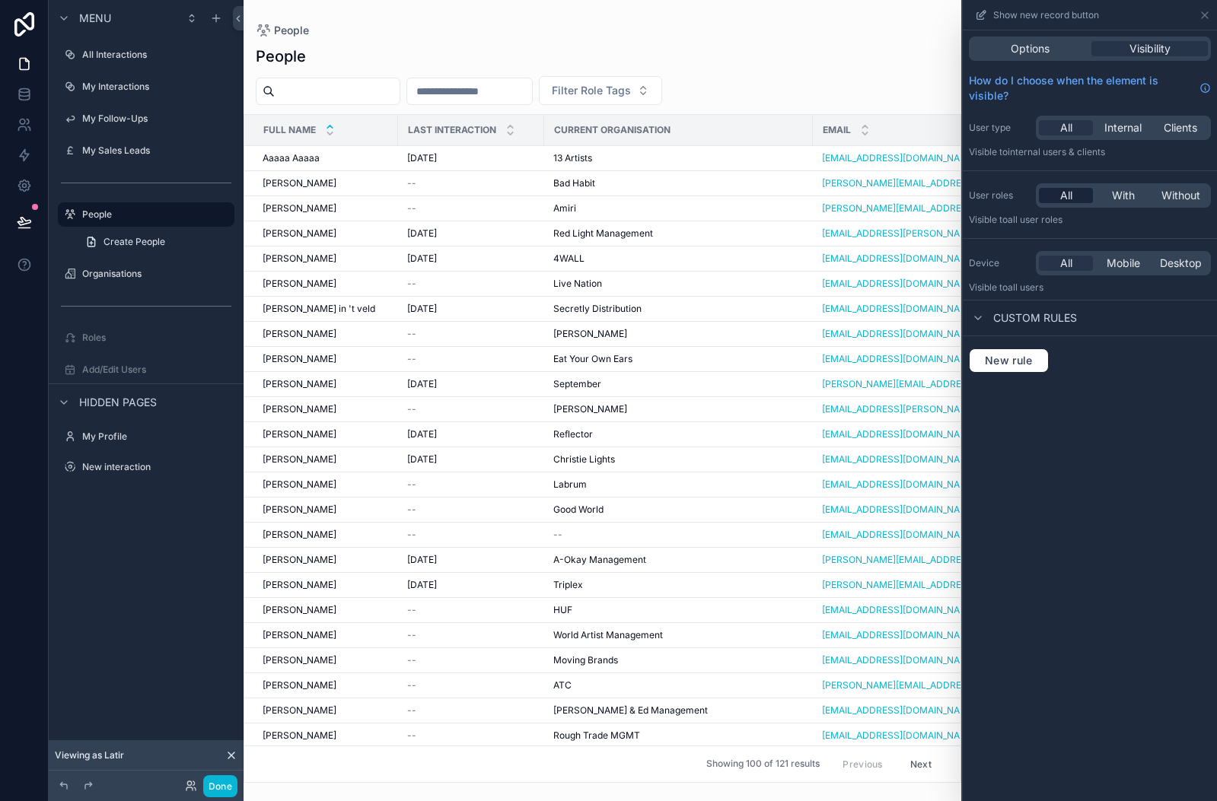
click at [1065, 194] on span "All" at bounding box center [1066, 195] width 12 height 15
click at [219, 790] on button "Done" at bounding box center [220, 786] width 34 height 22
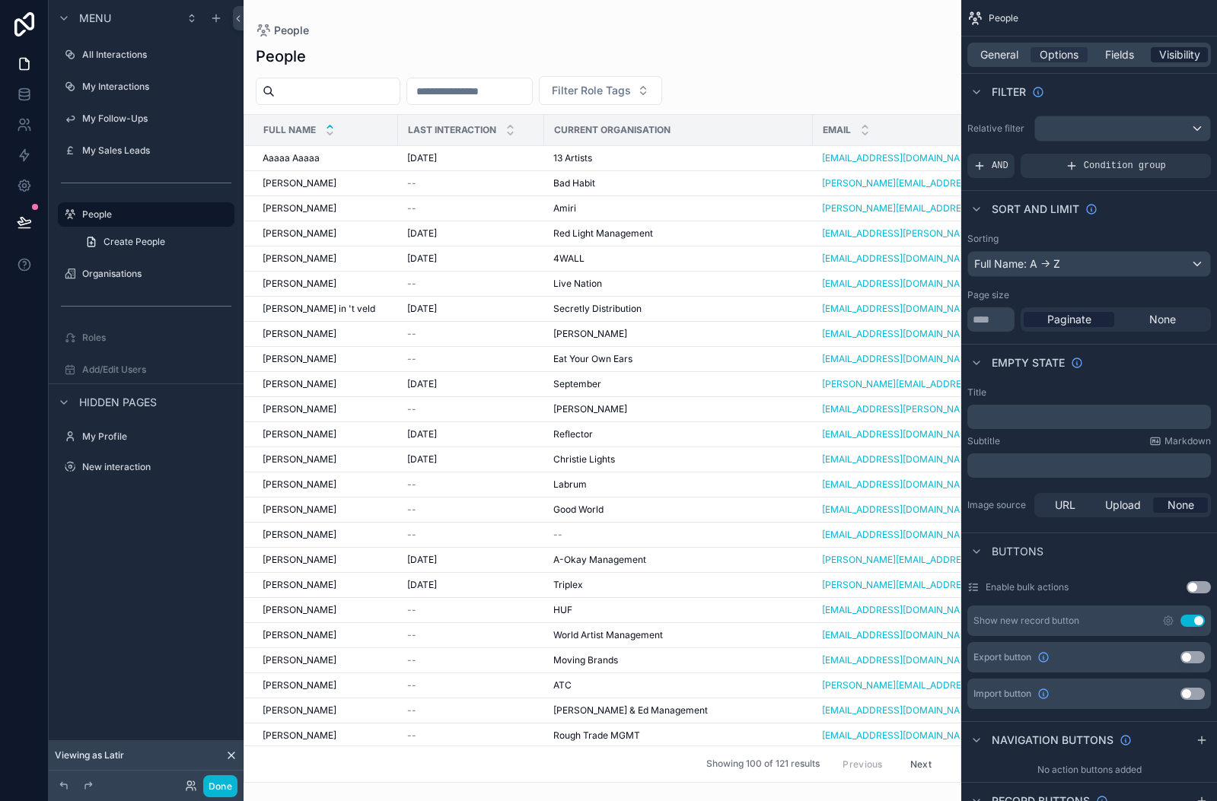
click at [1182, 59] on span "Visibility" at bounding box center [1179, 54] width 41 height 15
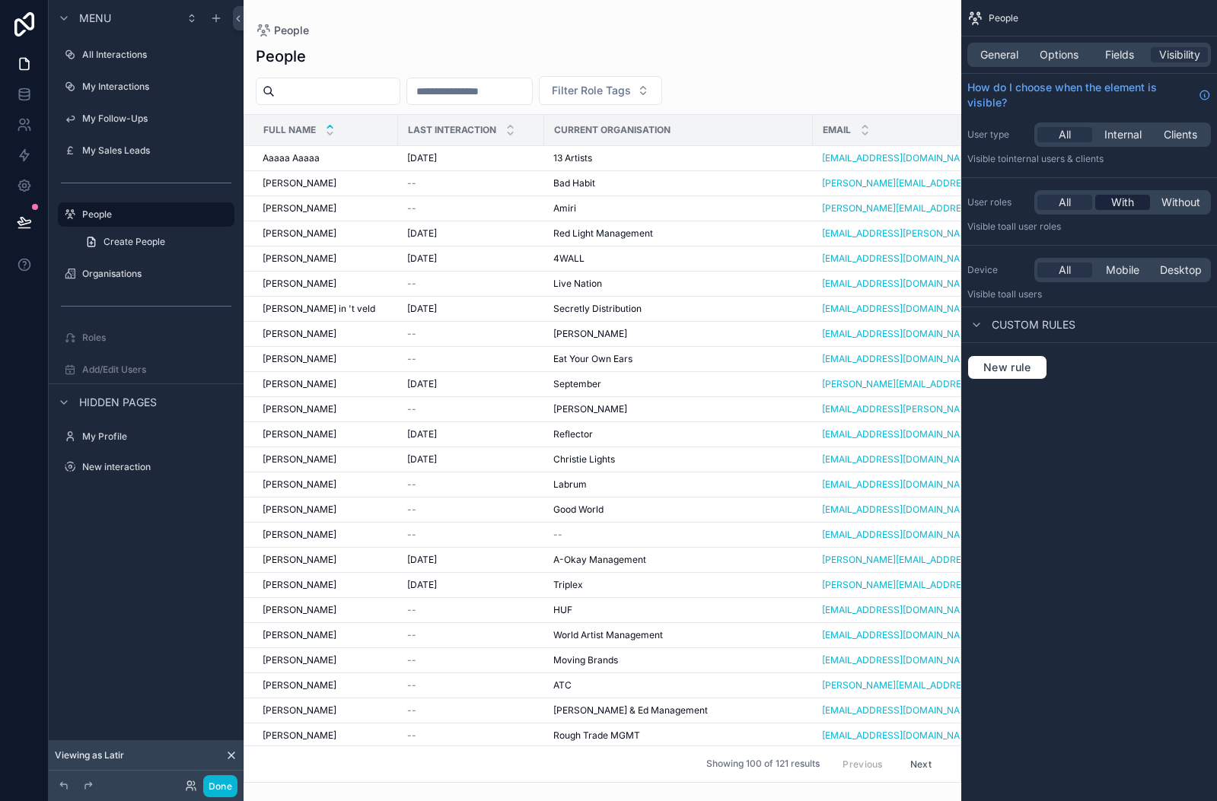
click at [1119, 208] on span "With" at bounding box center [1122, 202] width 23 height 15
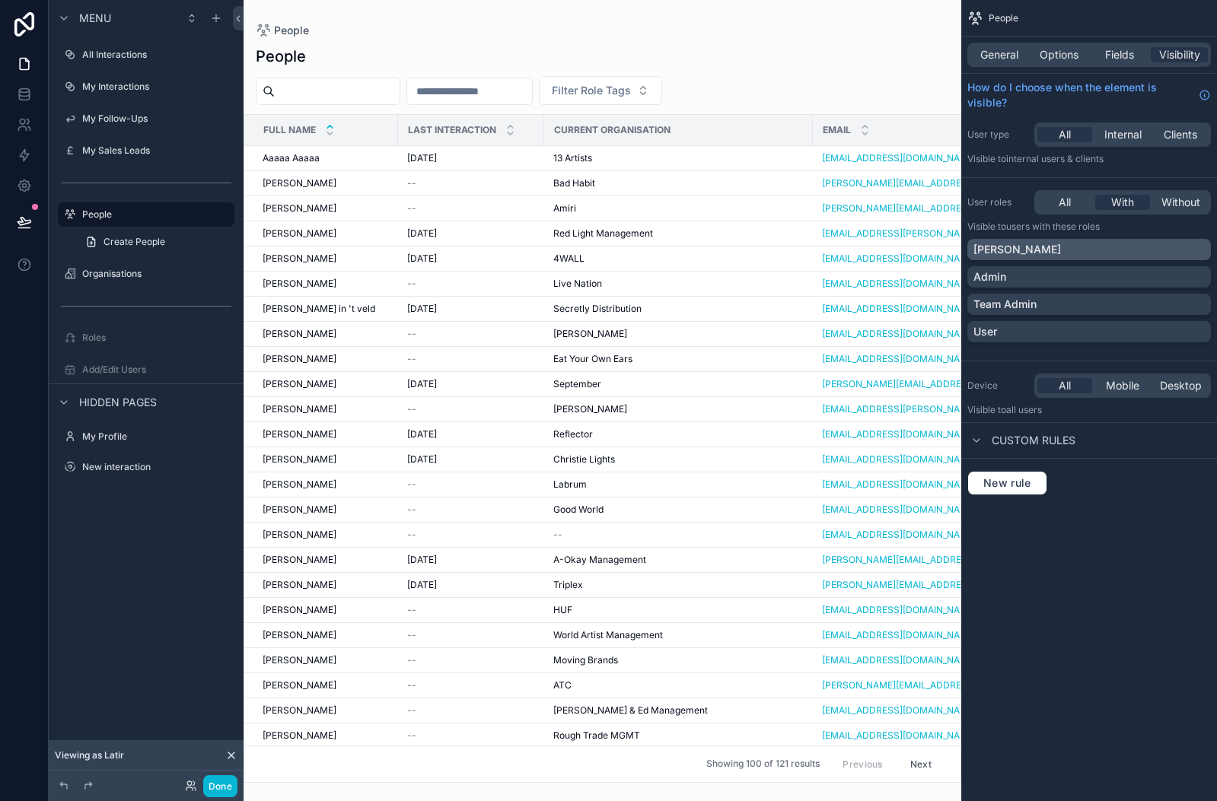
click at [1195, 253] on div "[PERSON_NAME]" at bounding box center [1088, 249] width 231 height 15
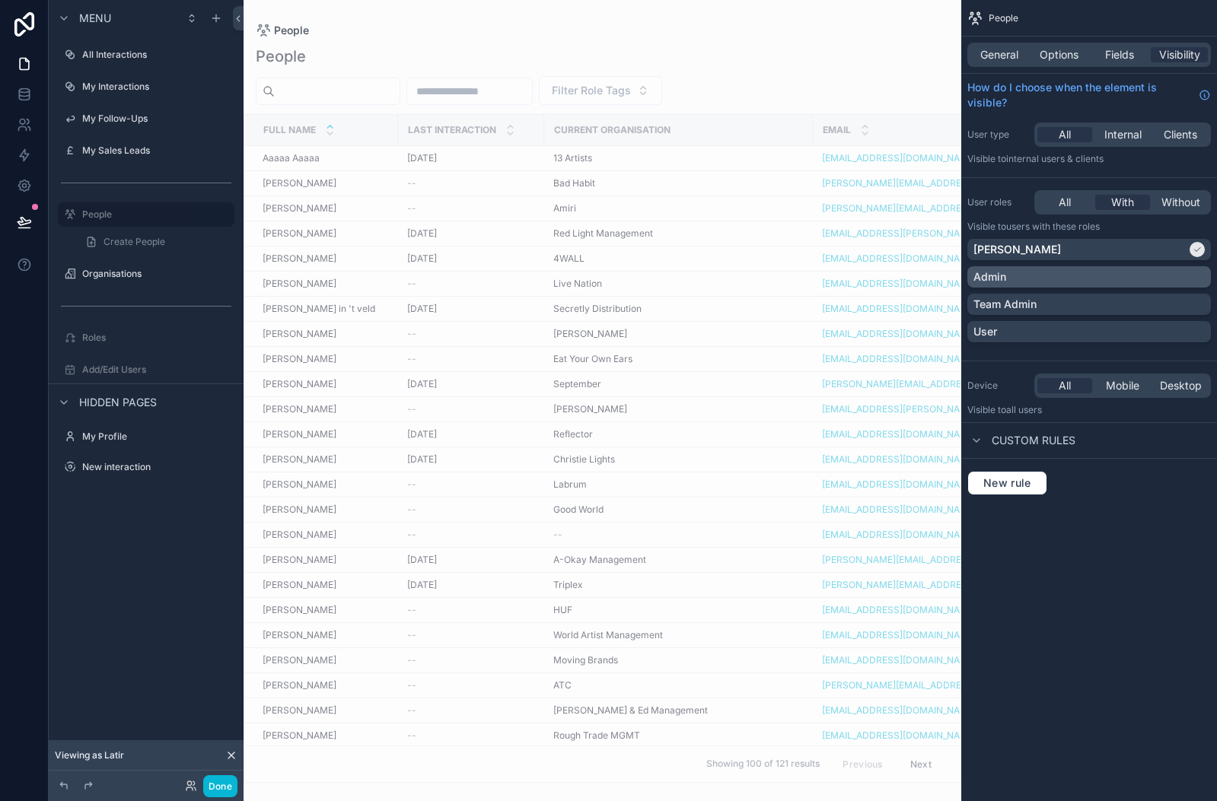
click at [1195, 278] on div "Admin" at bounding box center [1088, 276] width 231 height 15
click at [1198, 305] on div "Team Admin" at bounding box center [1088, 304] width 231 height 15
click at [1198, 334] on div "User" at bounding box center [1088, 331] width 231 height 15
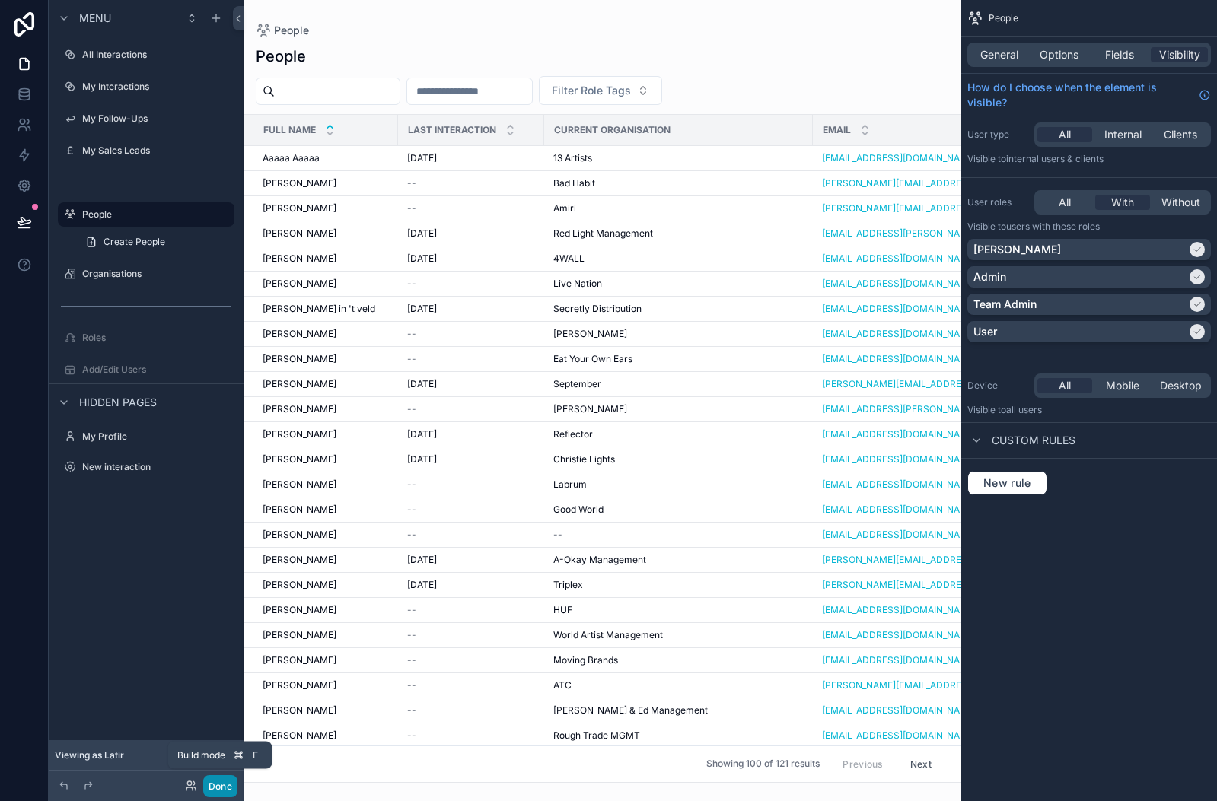
click at [214, 784] on button "Done" at bounding box center [220, 786] width 34 height 22
click at [818, 53] on div "scrollable content" at bounding box center [602, 400] width 718 height 801
click at [1055, 57] on span "Options" at bounding box center [1058, 54] width 39 height 15
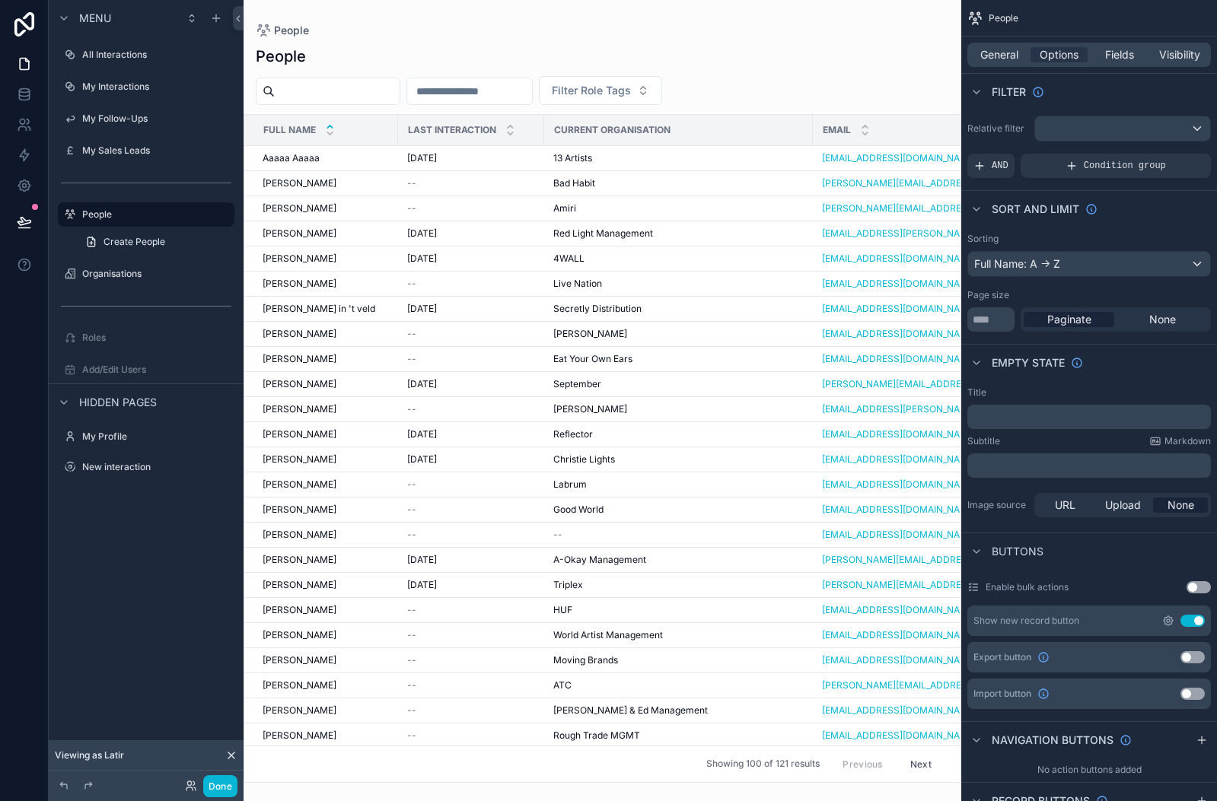
click at [1163, 620] on icon "scrollable content" at bounding box center [1167, 620] width 9 height 9
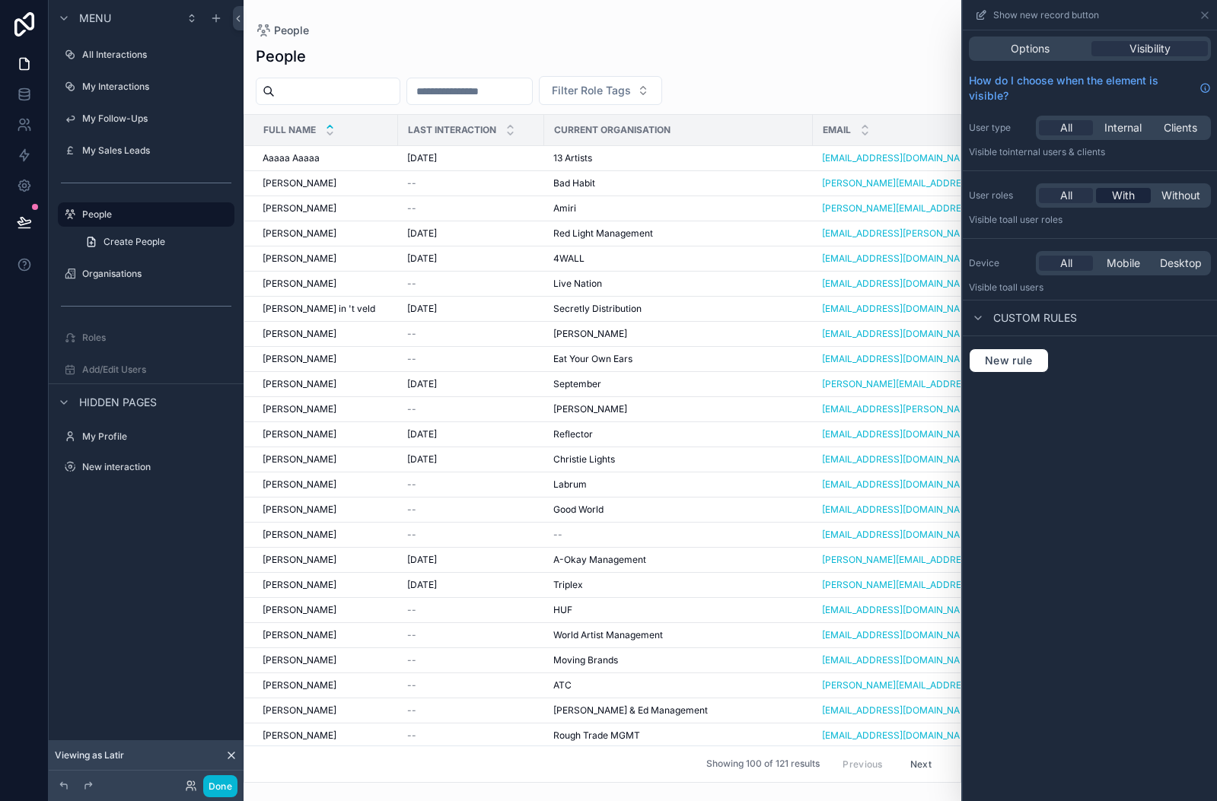
click at [1122, 198] on span "With" at bounding box center [1123, 195] width 23 height 15
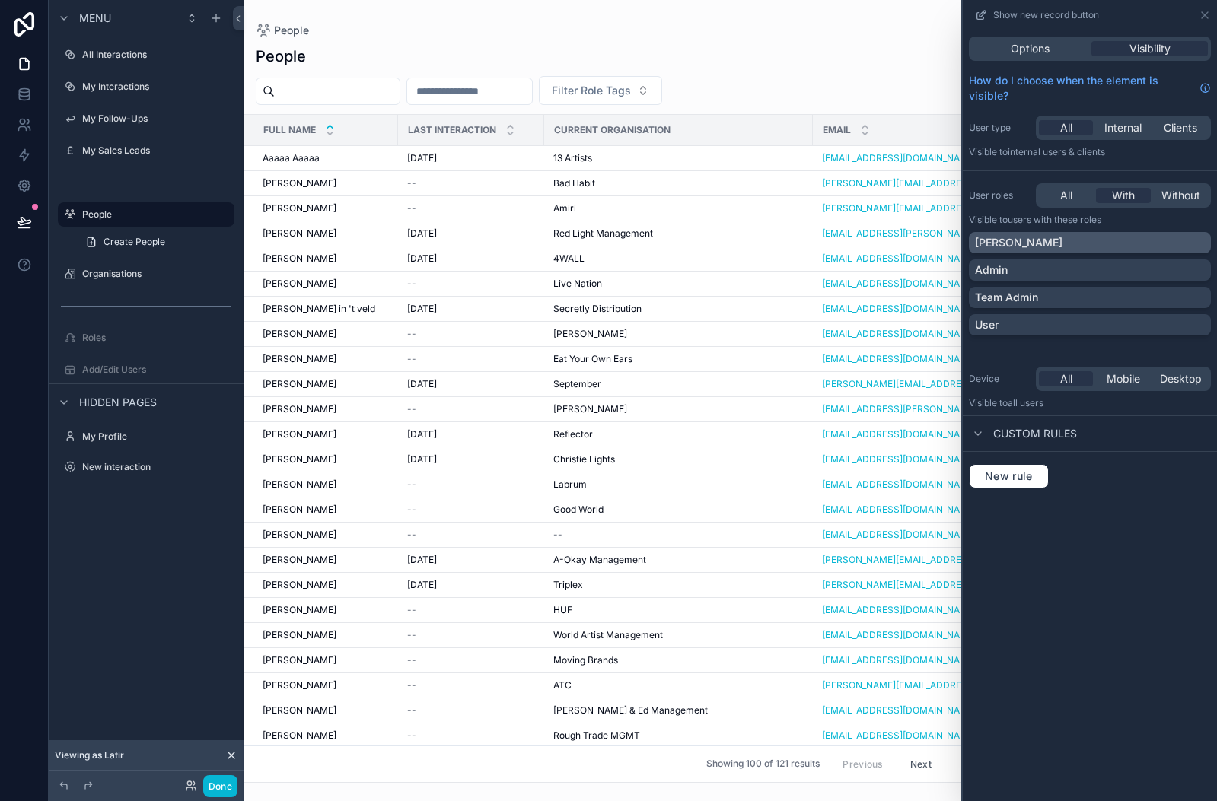
click at [1118, 238] on div "[PERSON_NAME]" at bounding box center [1090, 242] width 230 height 15
click at [1121, 274] on div "Admin" at bounding box center [1090, 270] width 230 height 15
click at [1121, 301] on div "Team Admin" at bounding box center [1090, 297] width 230 height 15
click at [1124, 325] on div "User" at bounding box center [1090, 324] width 230 height 15
click at [1204, 22] on div "Show new record button" at bounding box center [1090, 15] width 242 height 30
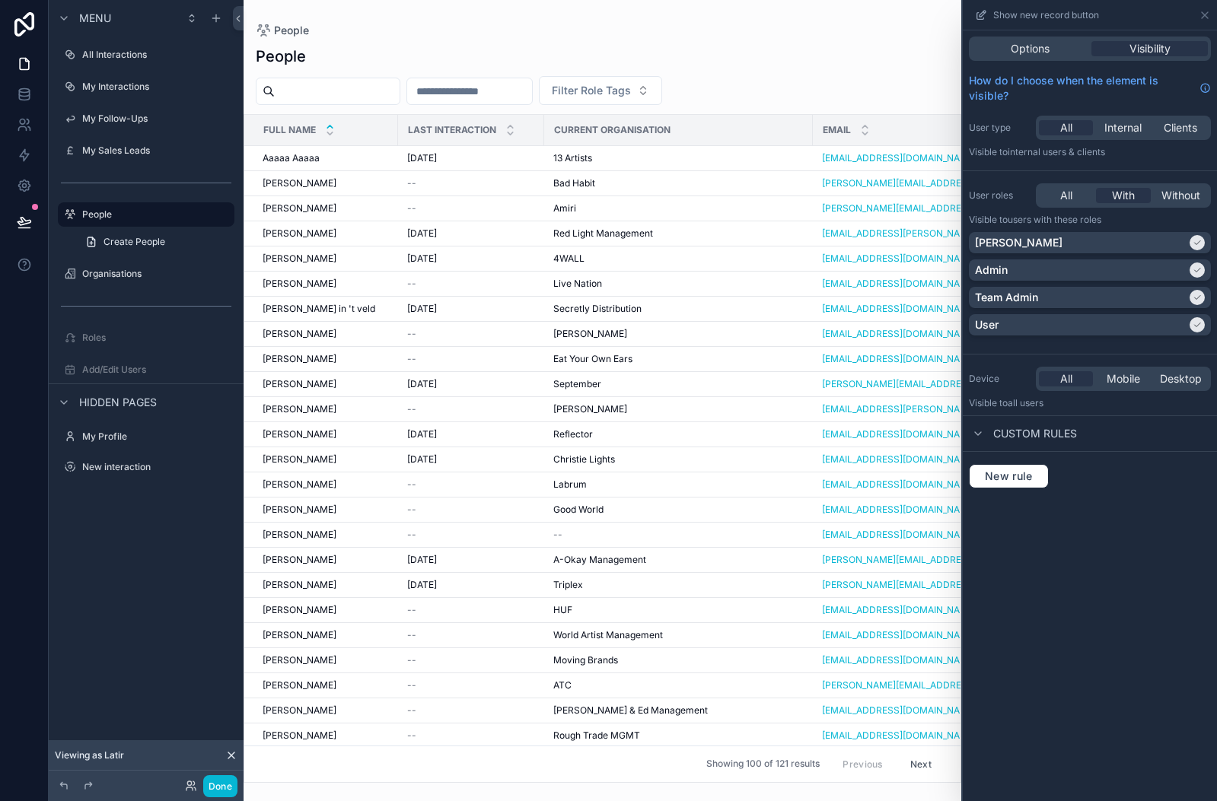
click at [1204, 8] on div "Show new record button" at bounding box center [1090, 15] width 242 height 30
click at [1204, 18] on icon at bounding box center [1204, 15] width 12 height 12
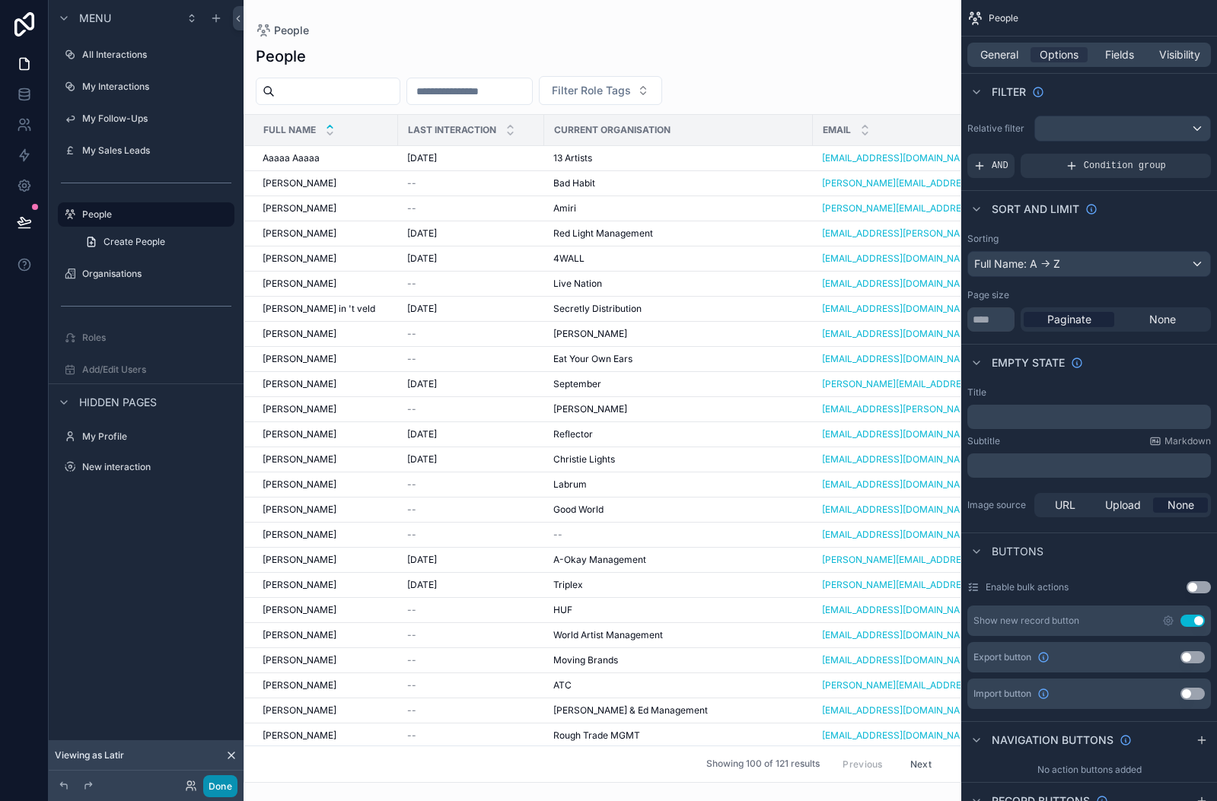
click at [224, 789] on button "Done" at bounding box center [220, 786] width 34 height 22
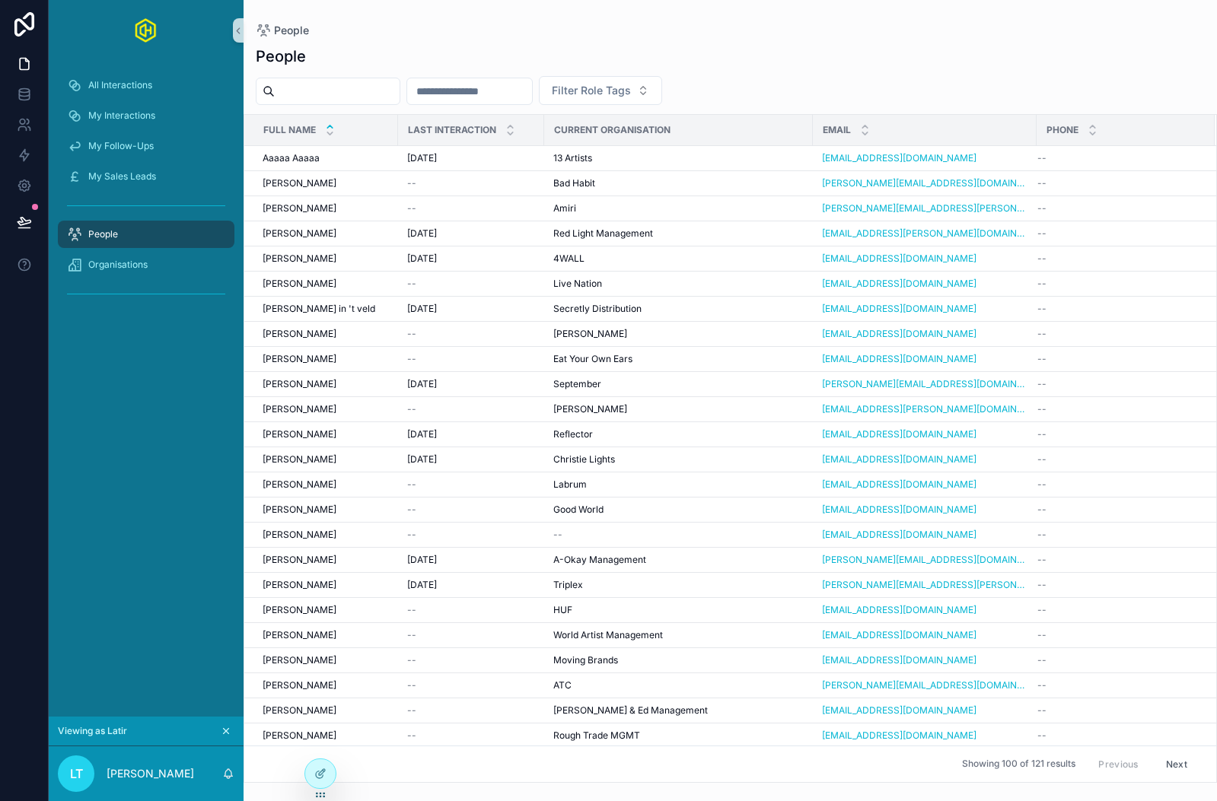
click at [227, 733] on icon "scrollable content" at bounding box center [226, 731] width 5 height 5
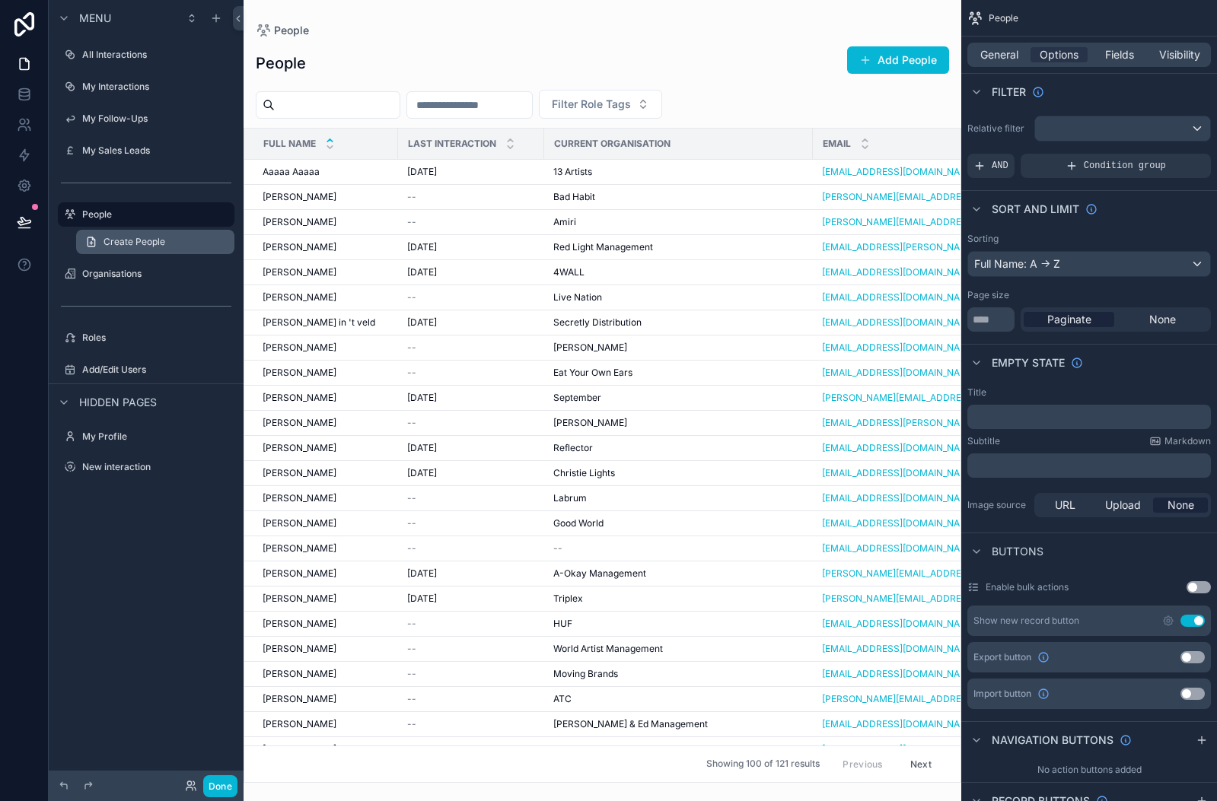
click at [173, 236] on link "Create People" at bounding box center [155, 242] width 158 height 24
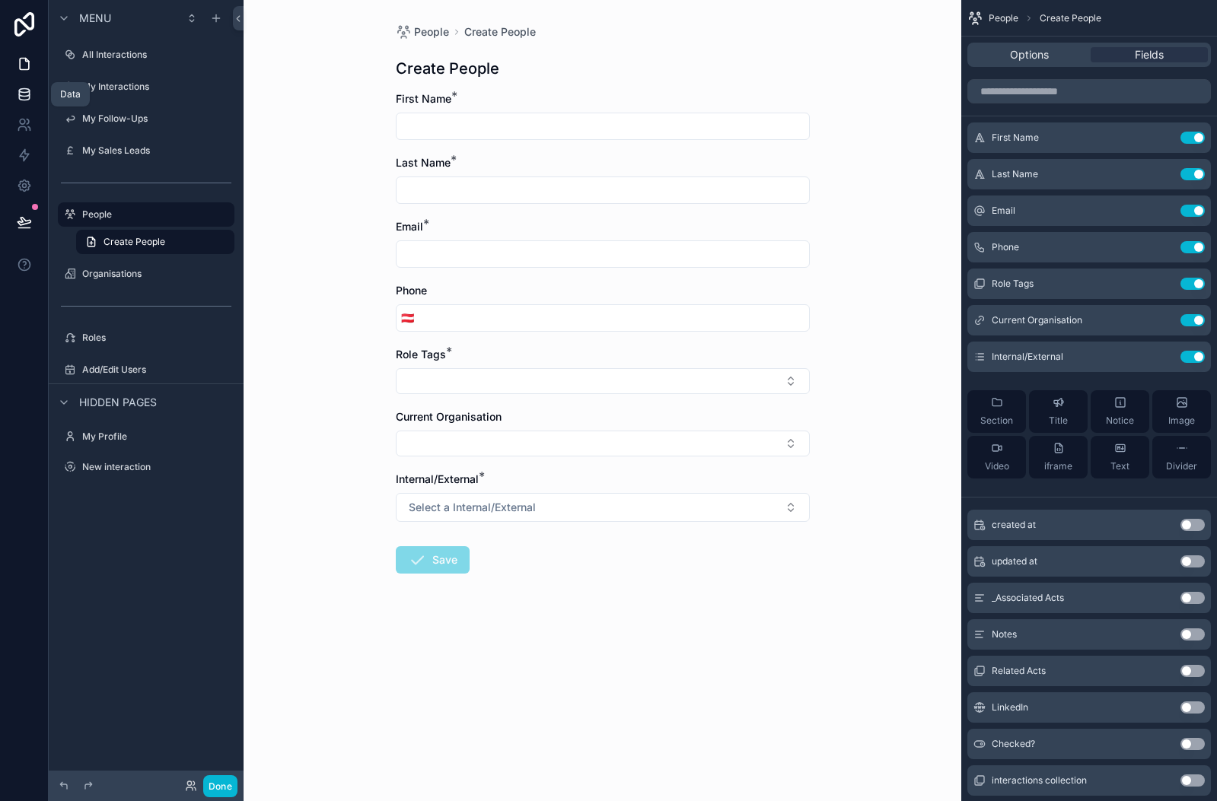
click at [26, 91] on icon at bounding box center [24, 94] width 15 height 15
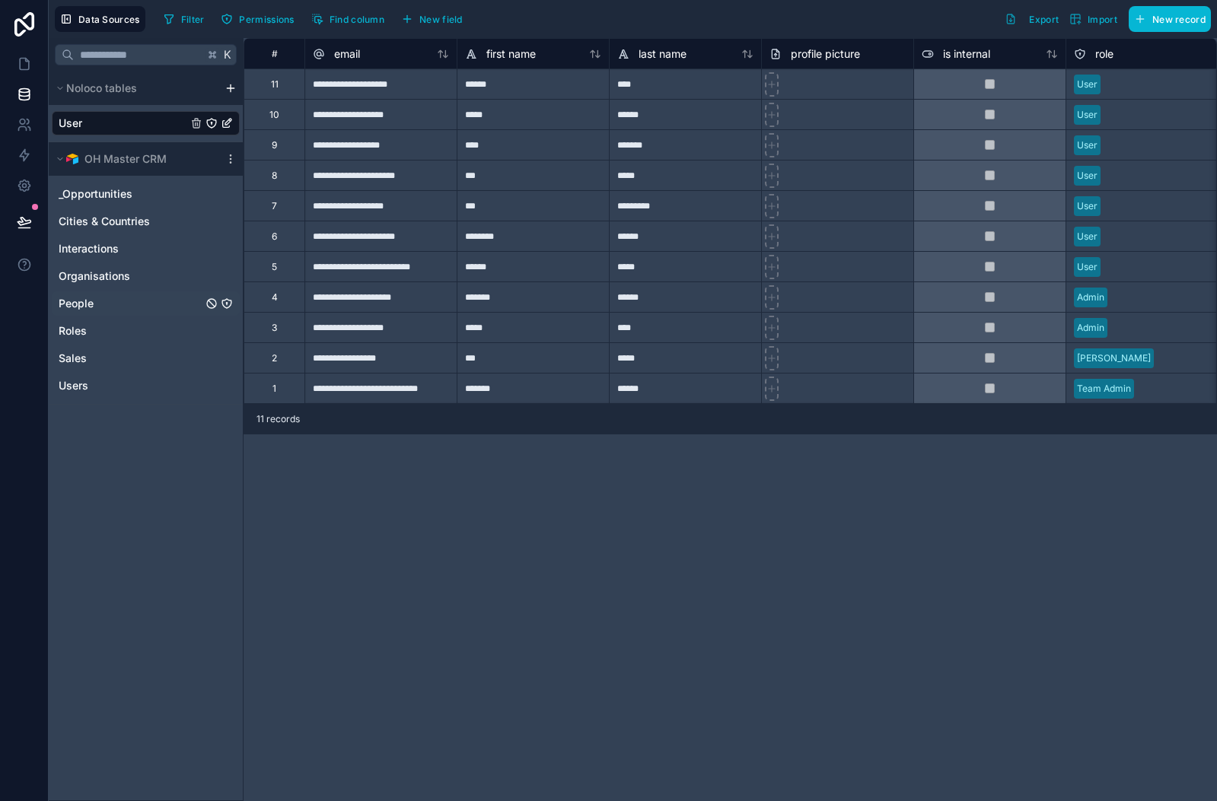
click at [93, 309] on span "People" at bounding box center [76, 303] width 35 height 15
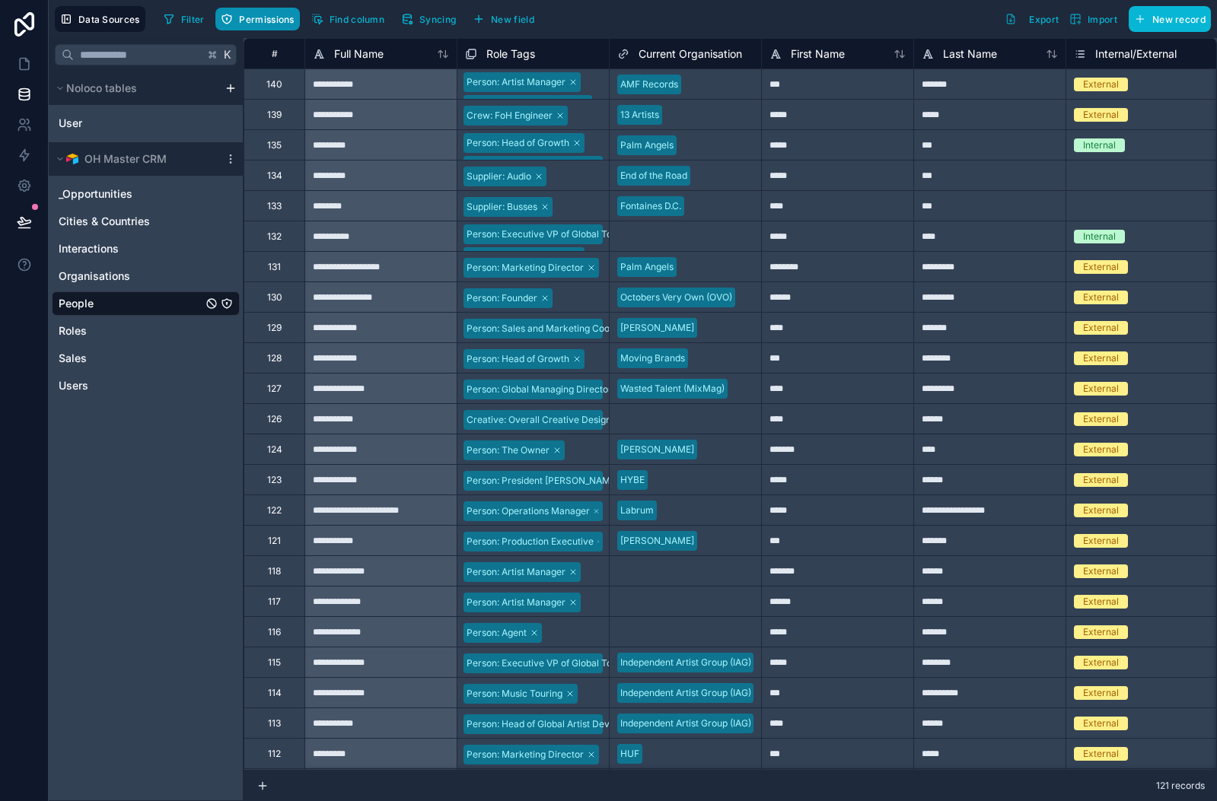
click at [243, 25] on button "Permissions" at bounding box center [257, 19] width 84 height 23
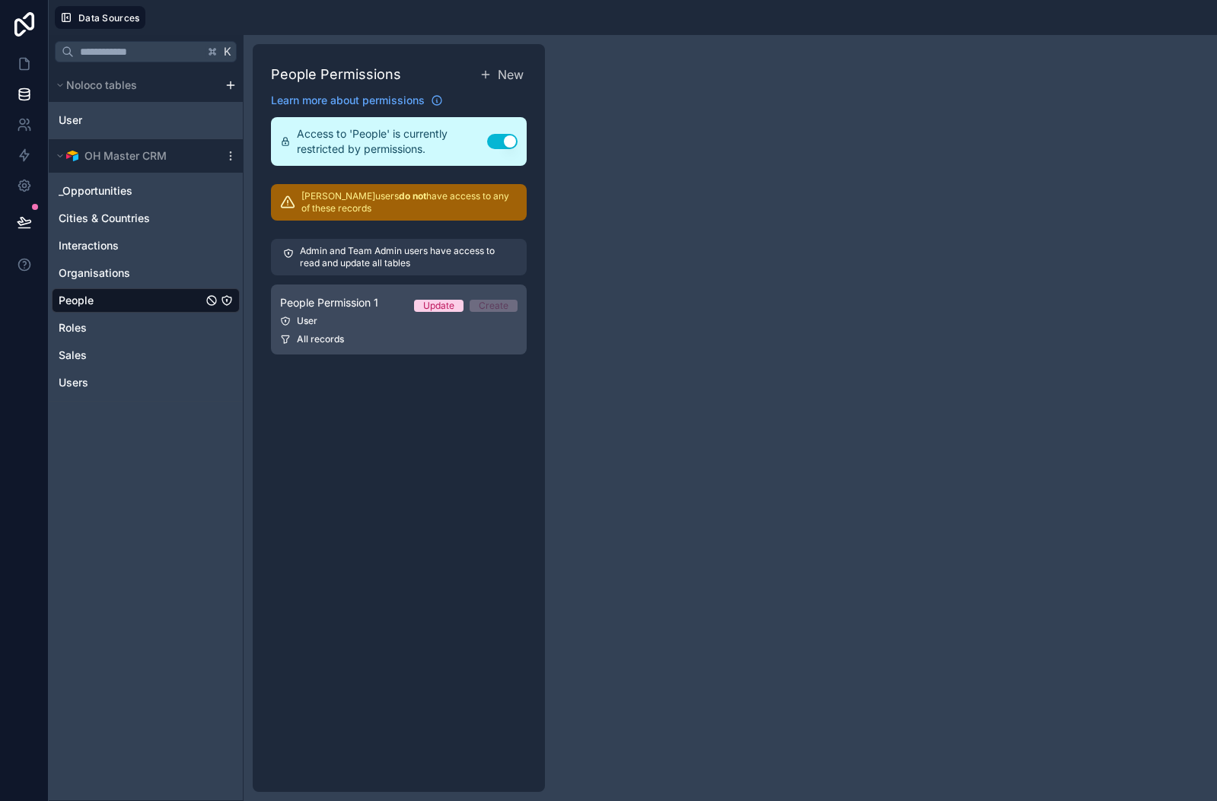
click at [372, 317] on div "User" at bounding box center [398, 321] width 237 height 12
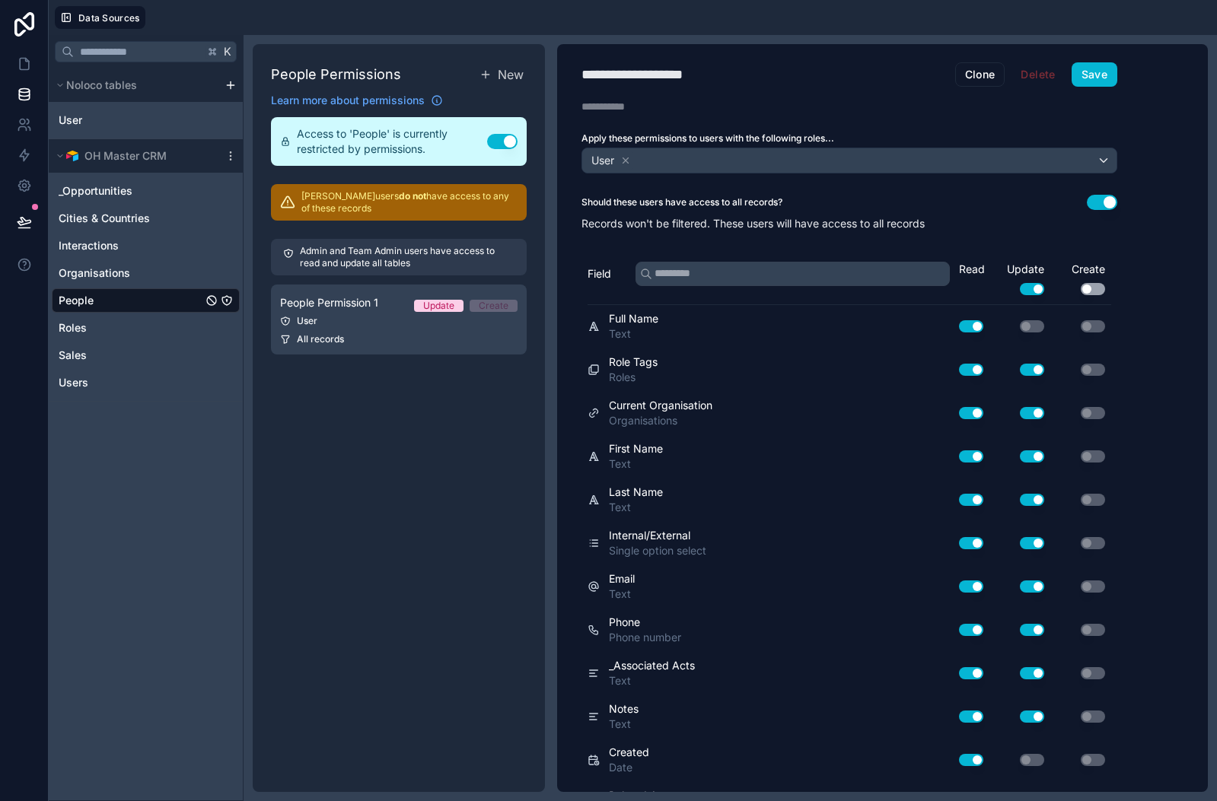
click at [1092, 290] on button "Use setting" at bounding box center [1092, 289] width 24 height 12
click at [1089, 75] on button "Save" at bounding box center [1094, 74] width 46 height 24
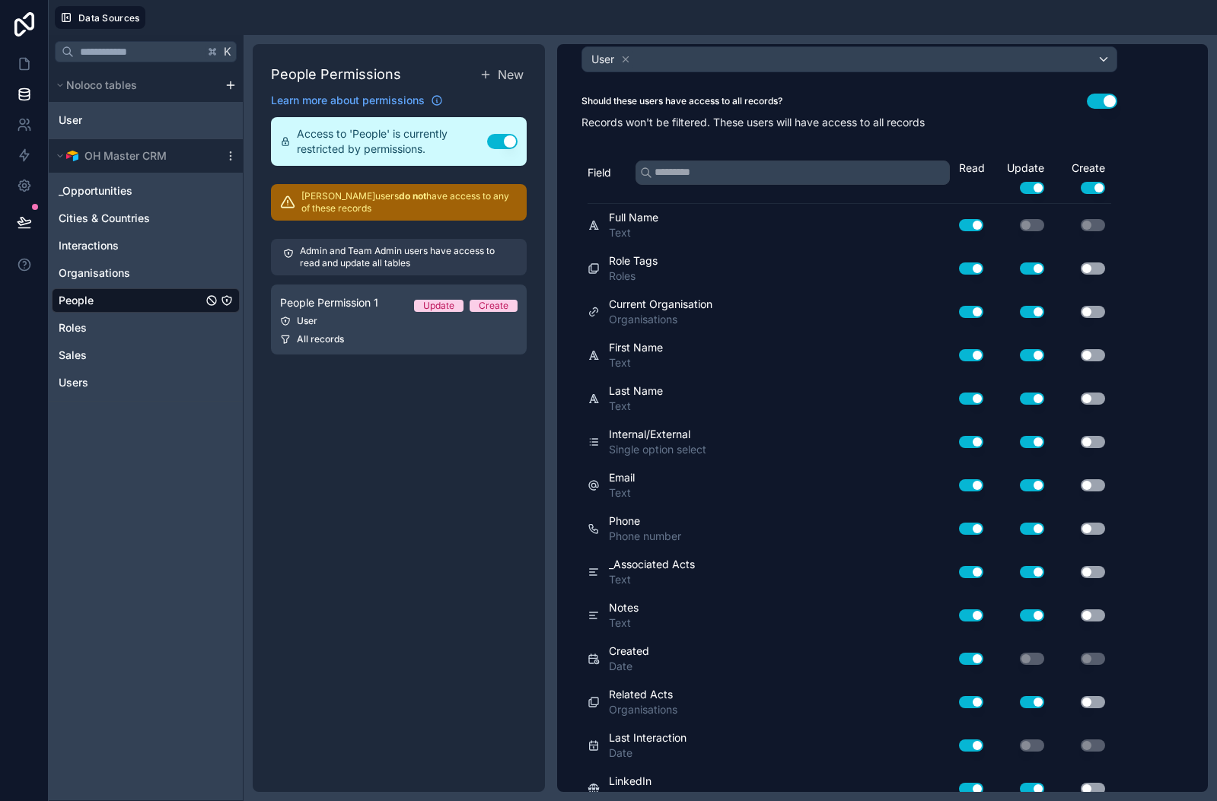
scroll to position [100, 0]
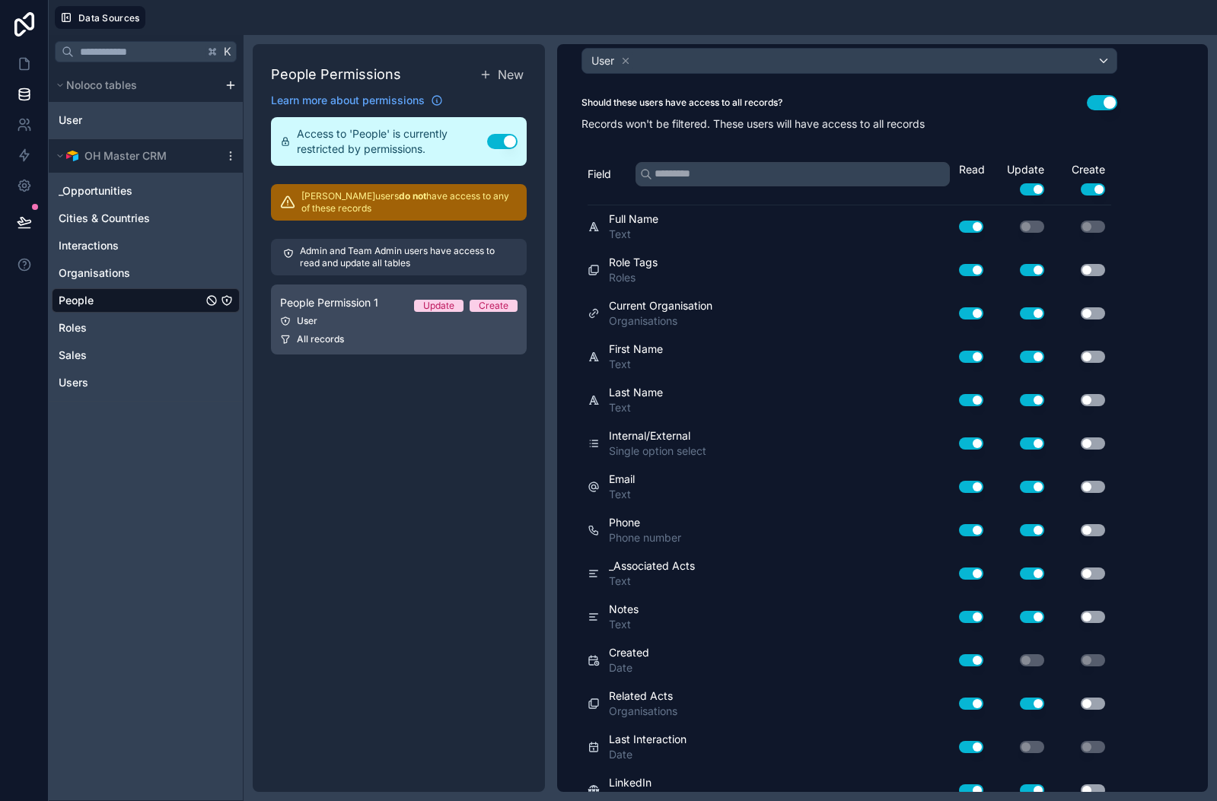
click at [371, 321] on div "User" at bounding box center [398, 321] width 237 height 12
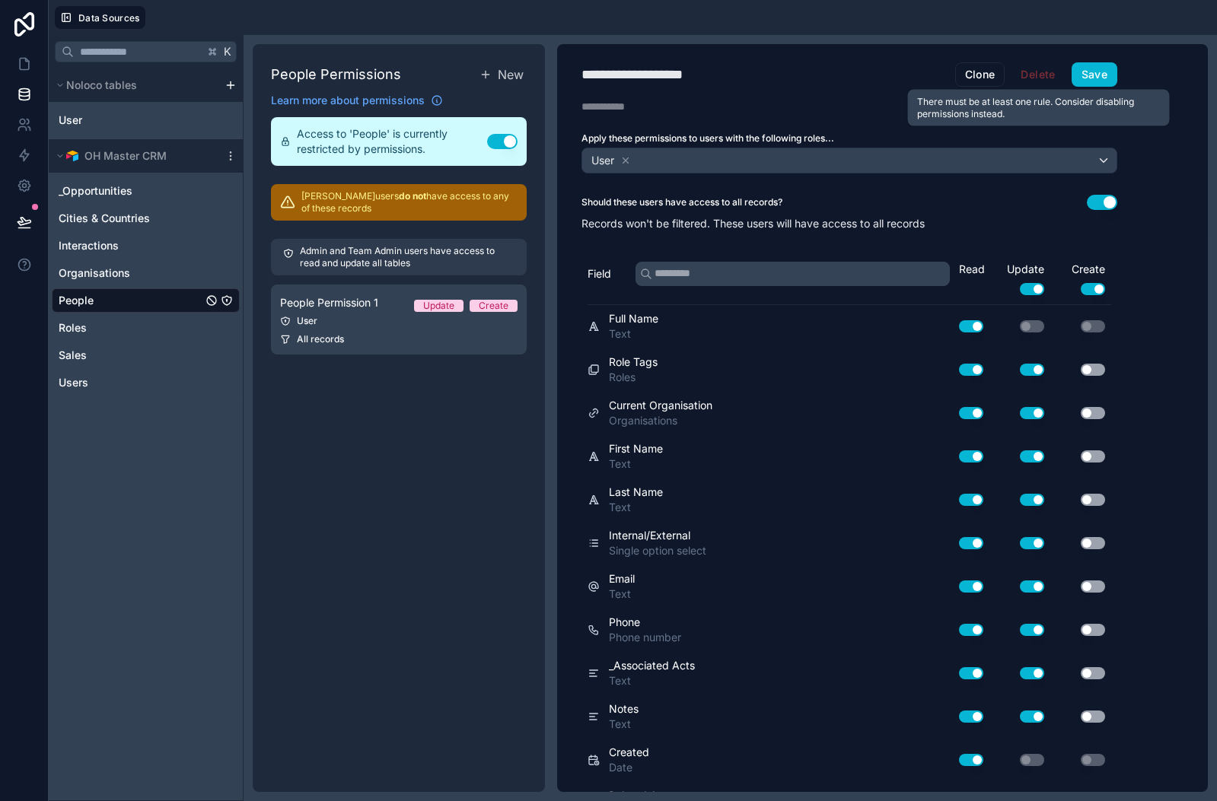
click at [1036, 75] on span "Delete" at bounding box center [1037, 74] width 54 height 24
click at [629, 163] on icon at bounding box center [625, 160] width 11 height 11
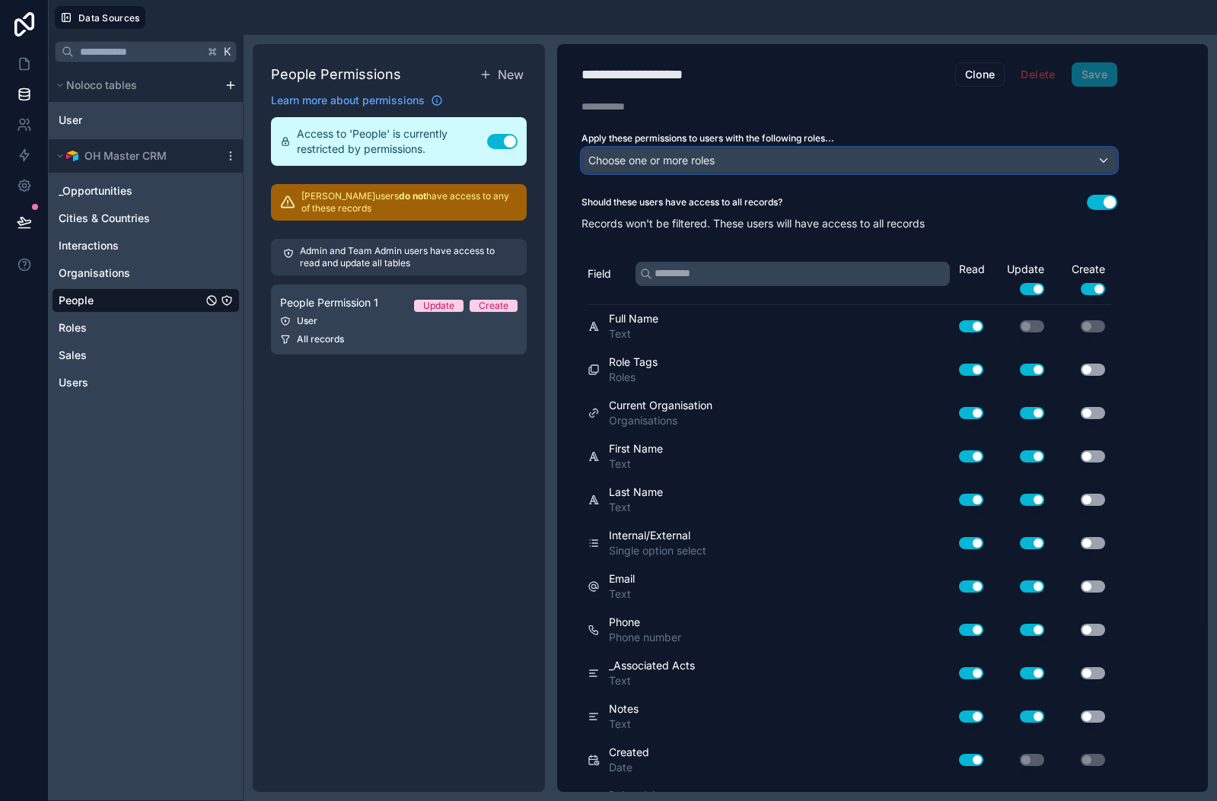
click at [683, 158] on span "Choose one or more roles" at bounding box center [651, 160] width 126 height 13
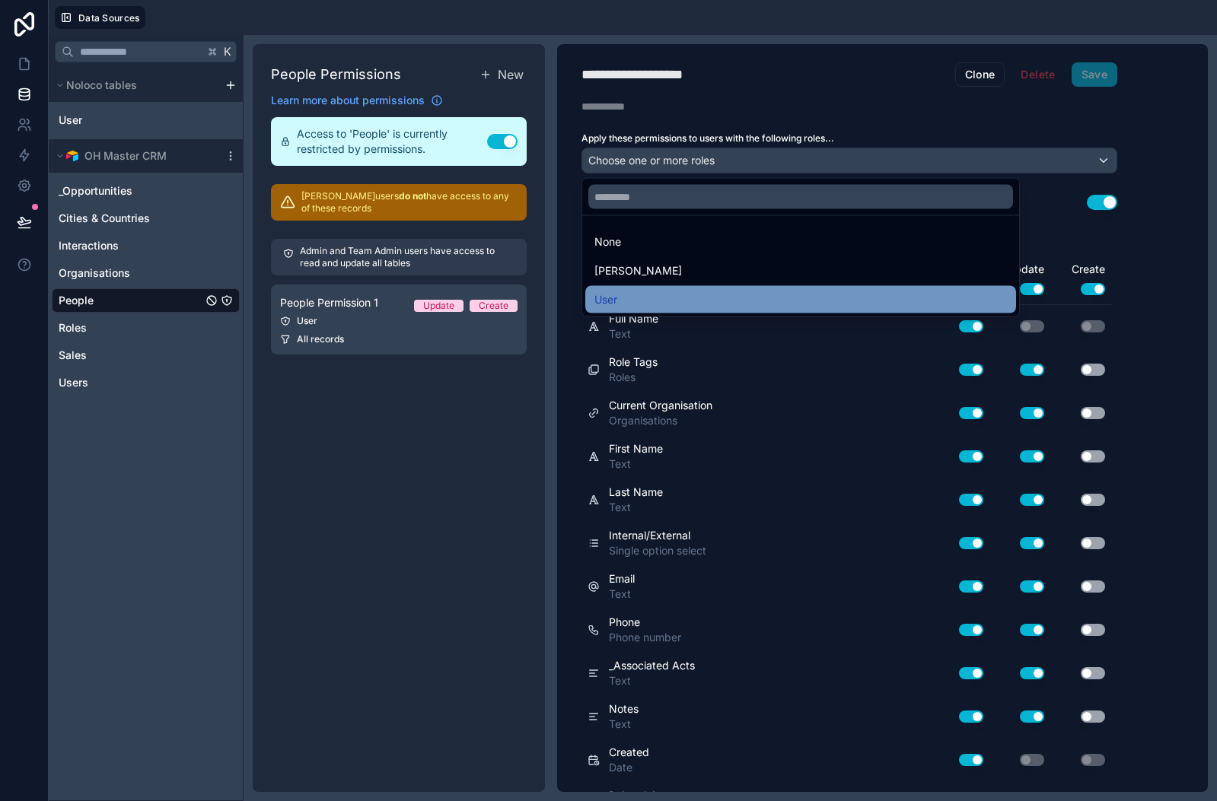
click at [652, 301] on div "User" at bounding box center [800, 300] width 412 height 18
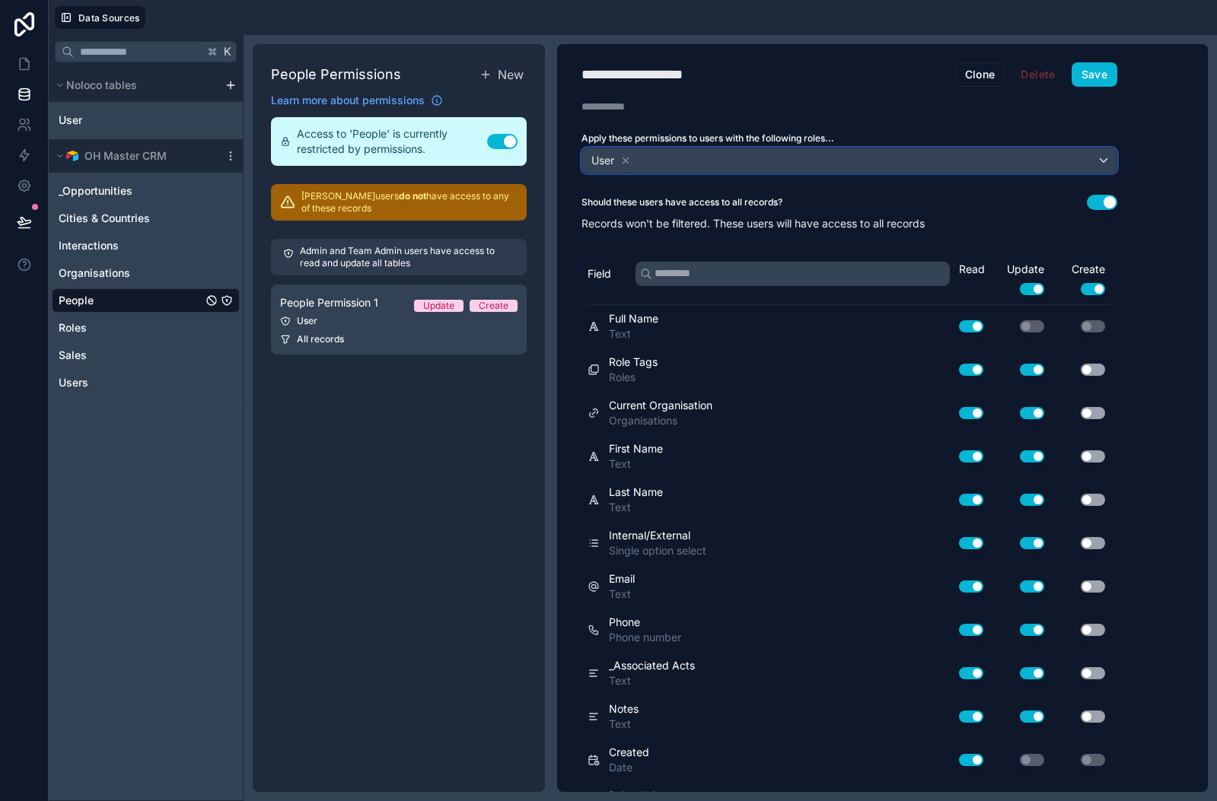
click at [681, 163] on div "User" at bounding box center [849, 160] width 534 height 24
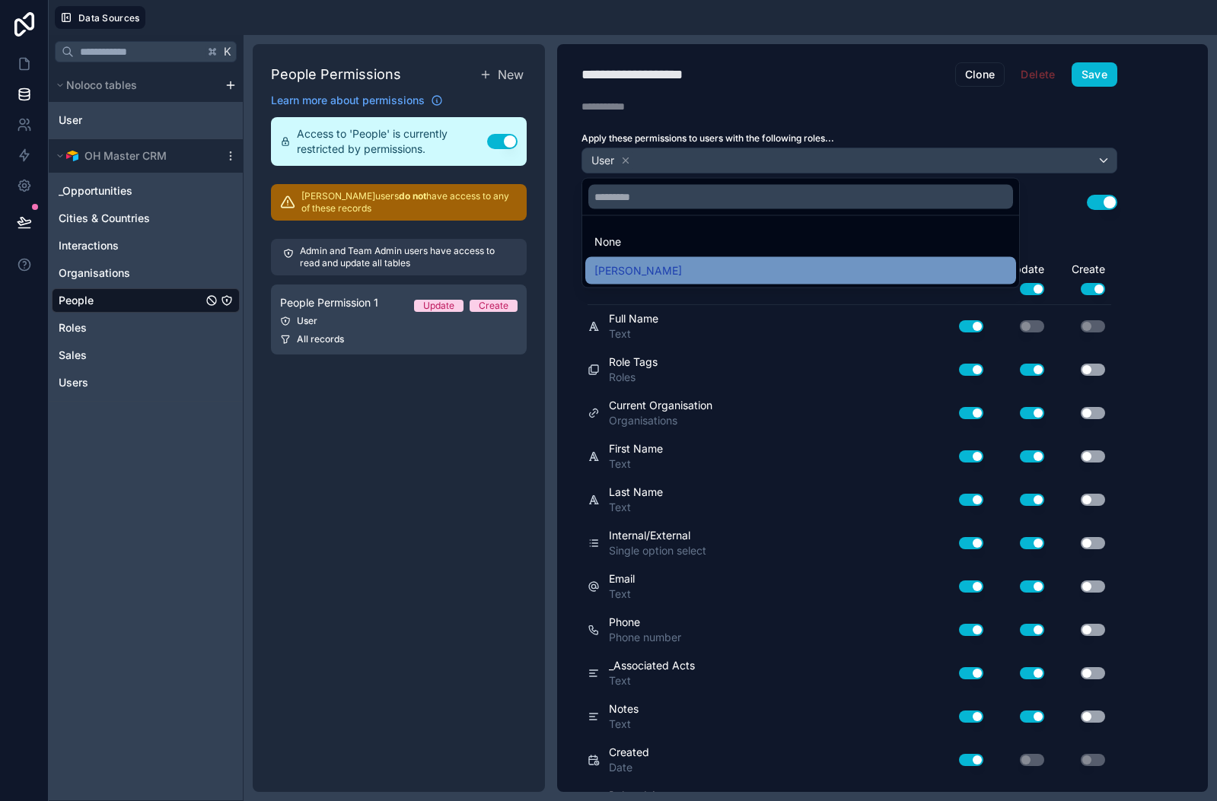
click at [631, 267] on div "[PERSON_NAME]" at bounding box center [800, 271] width 412 height 18
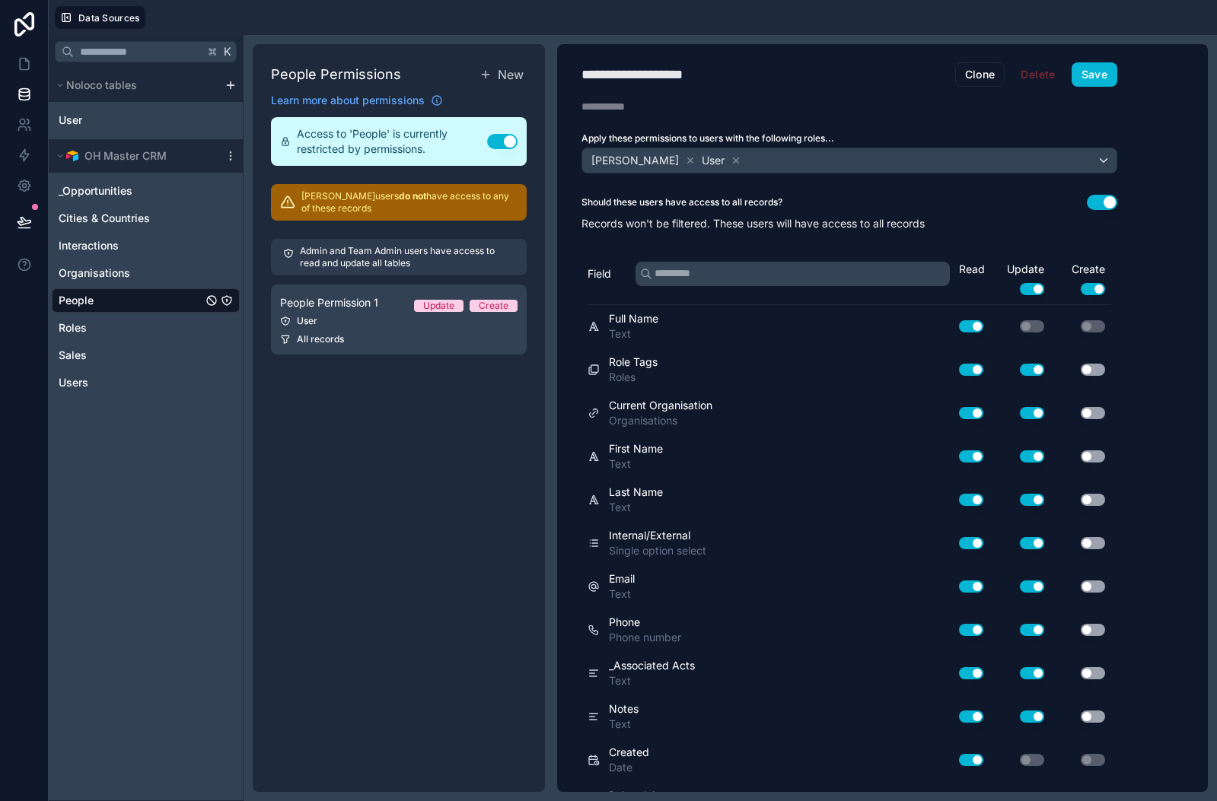
click at [1095, 371] on button "Use setting" at bounding box center [1092, 370] width 24 height 12
click at [1093, 416] on button "Use setting" at bounding box center [1092, 413] width 24 height 12
click at [1093, 456] on button "Use setting" at bounding box center [1092, 456] width 24 height 12
click at [1094, 494] on button "Use setting" at bounding box center [1092, 500] width 24 height 12
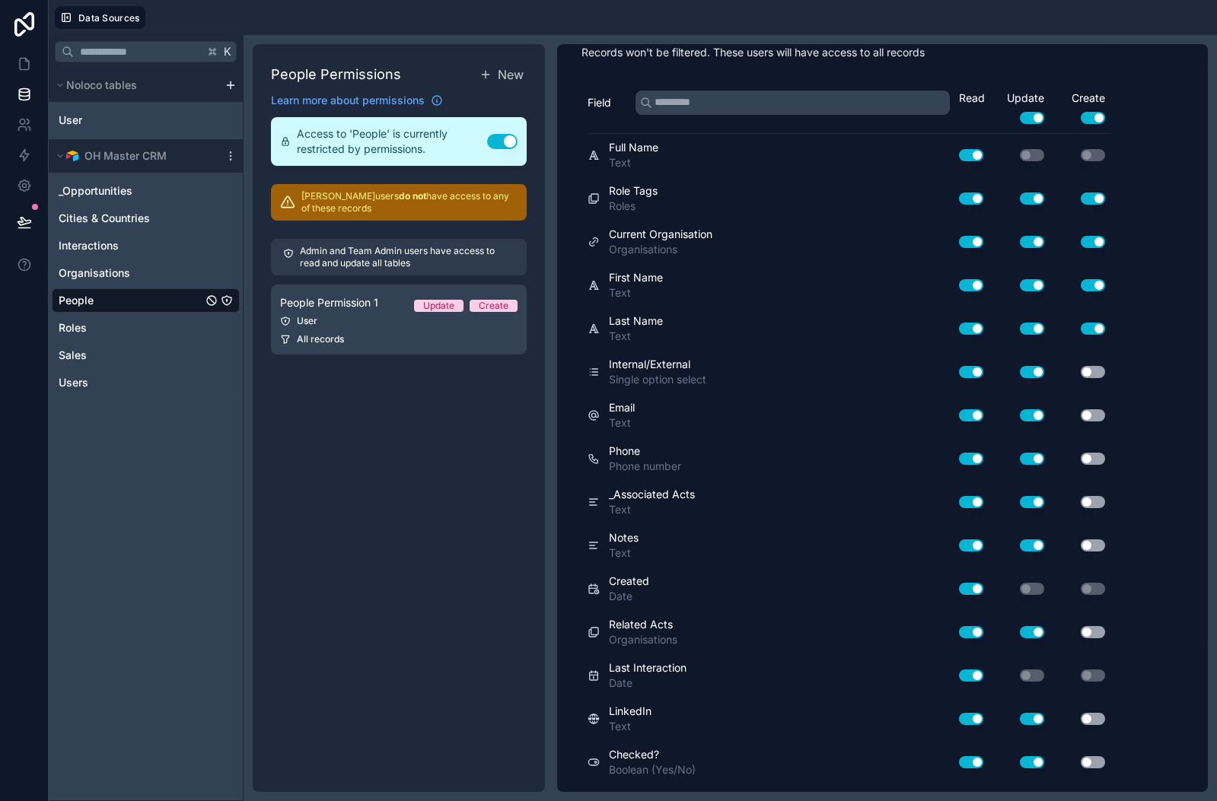
scroll to position [179, 0]
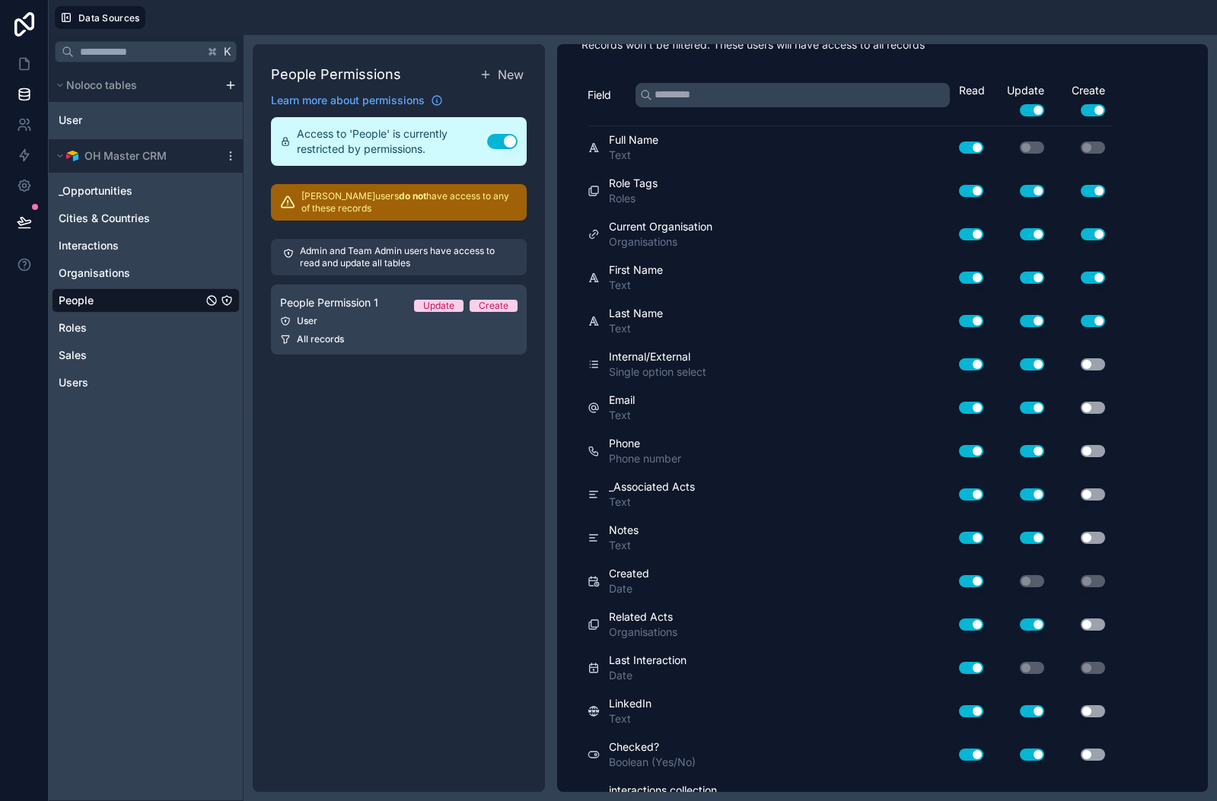
click at [1096, 366] on button "Use setting" at bounding box center [1092, 364] width 24 height 12
click at [1093, 414] on div "Use setting" at bounding box center [1080, 408] width 61 height 24
click at [1093, 409] on button "Use setting" at bounding box center [1092, 408] width 24 height 12
click at [1095, 458] on div "Use setting" at bounding box center [1080, 451] width 61 height 24
click at [1098, 449] on button "Use setting" at bounding box center [1092, 451] width 24 height 12
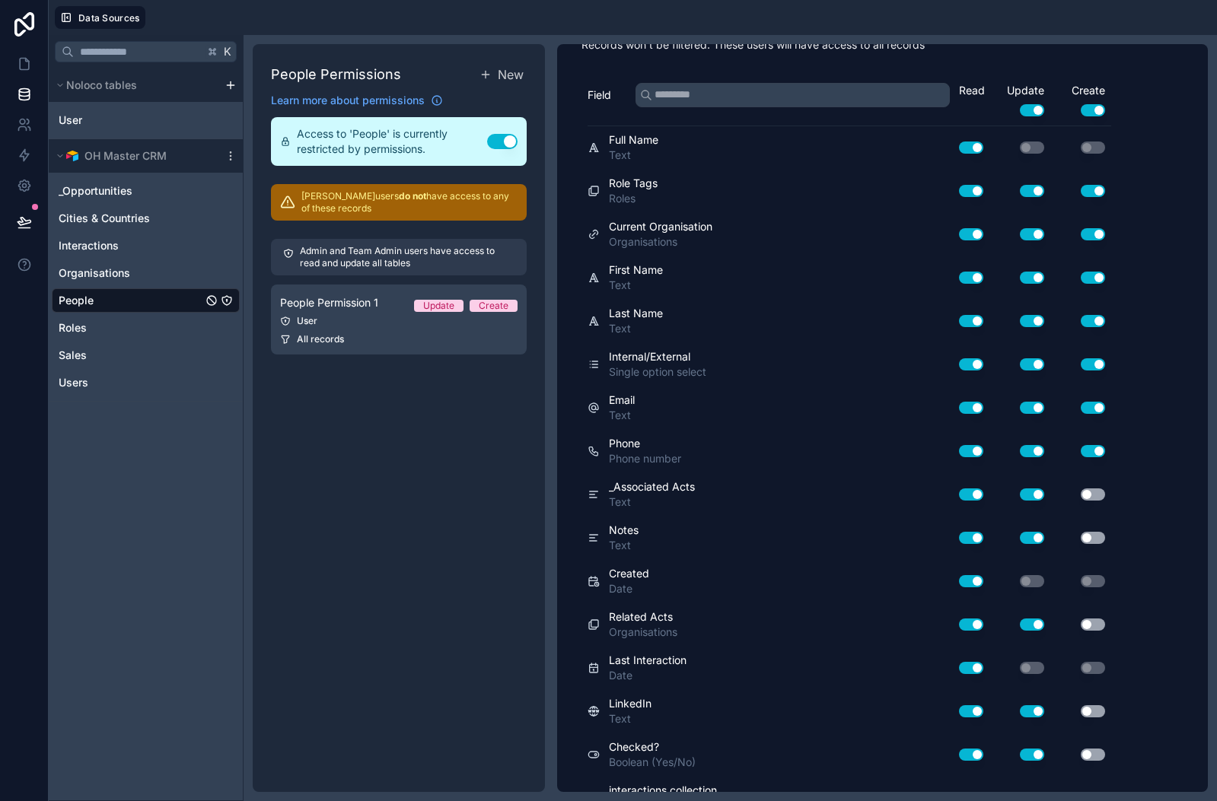
click at [1093, 540] on button "Use setting" at bounding box center [1092, 538] width 24 height 12
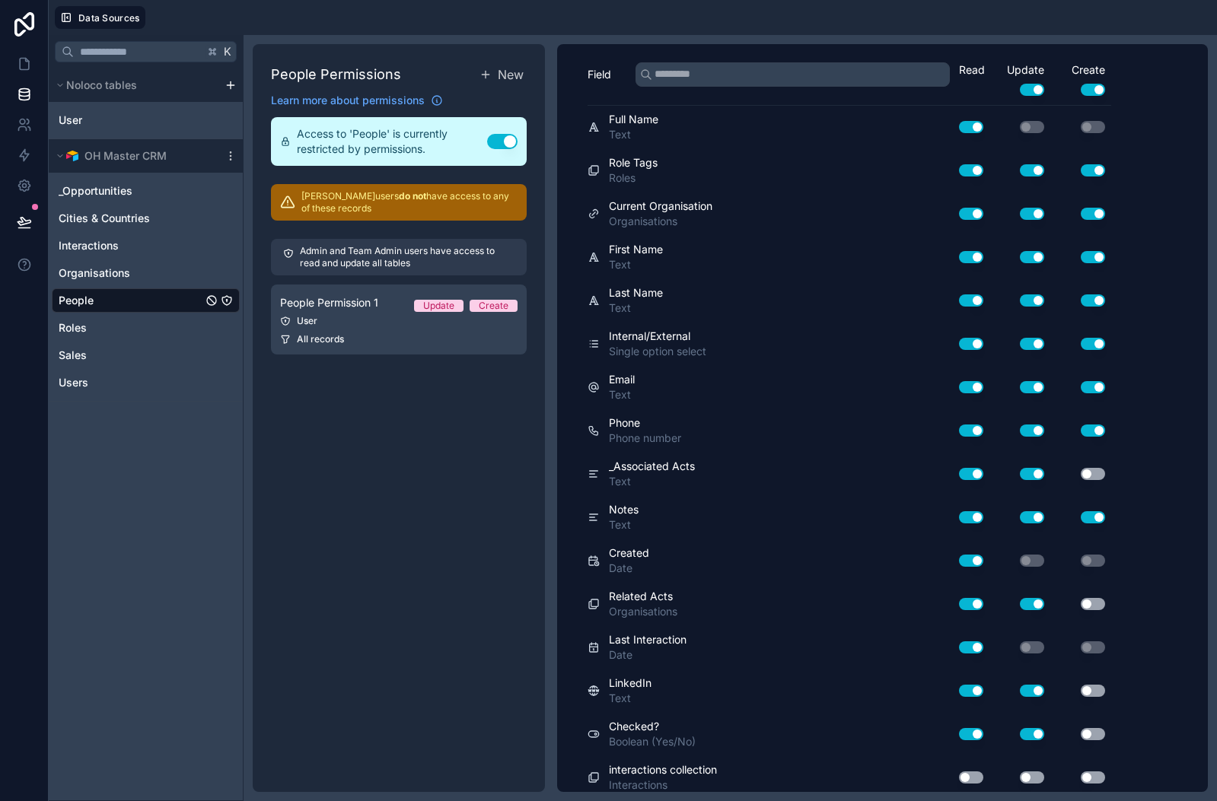
scroll to position [206, 0]
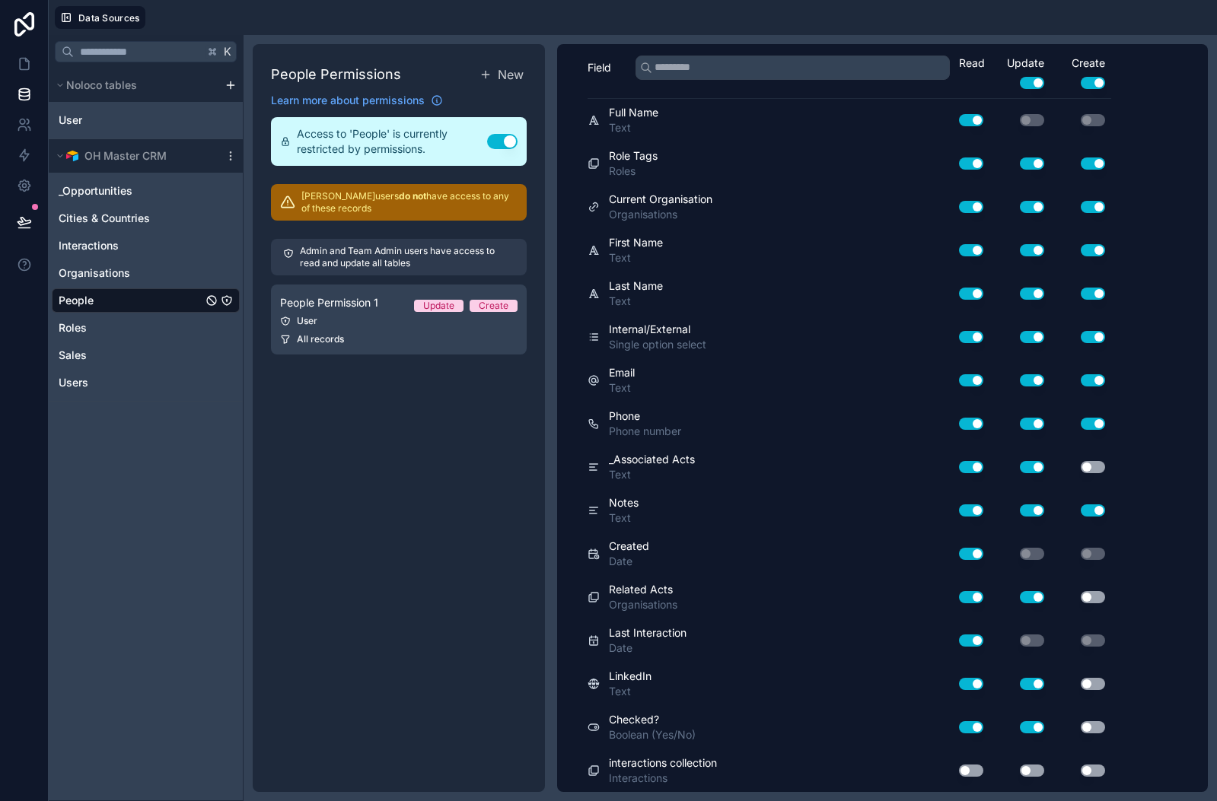
click at [1094, 597] on button "Use setting" at bounding box center [1092, 597] width 24 height 12
click at [1099, 676] on div "Use setting" at bounding box center [1080, 684] width 61 height 24
click at [1096, 685] on button "Use setting" at bounding box center [1092, 684] width 24 height 12
click at [1095, 724] on button "Use setting" at bounding box center [1092, 727] width 24 height 12
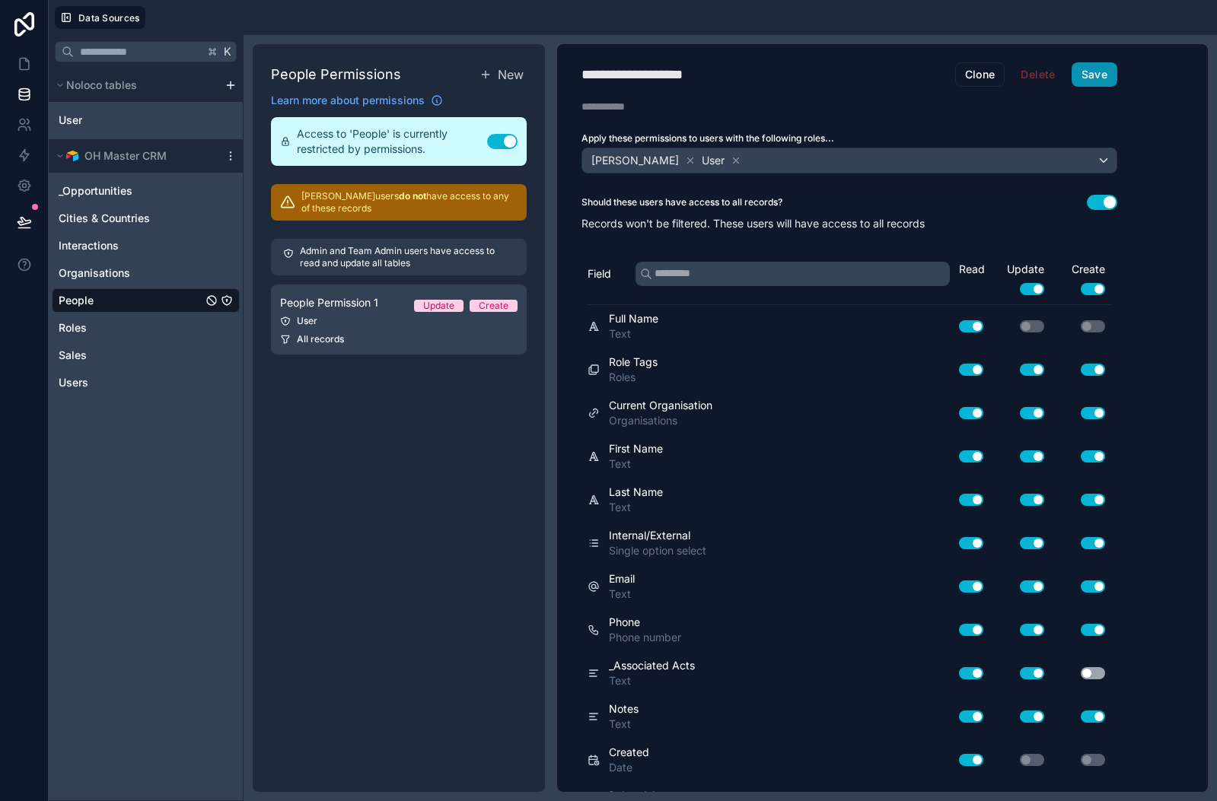
click at [1096, 72] on button "Save" at bounding box center [1094, 74] width 46 height 24
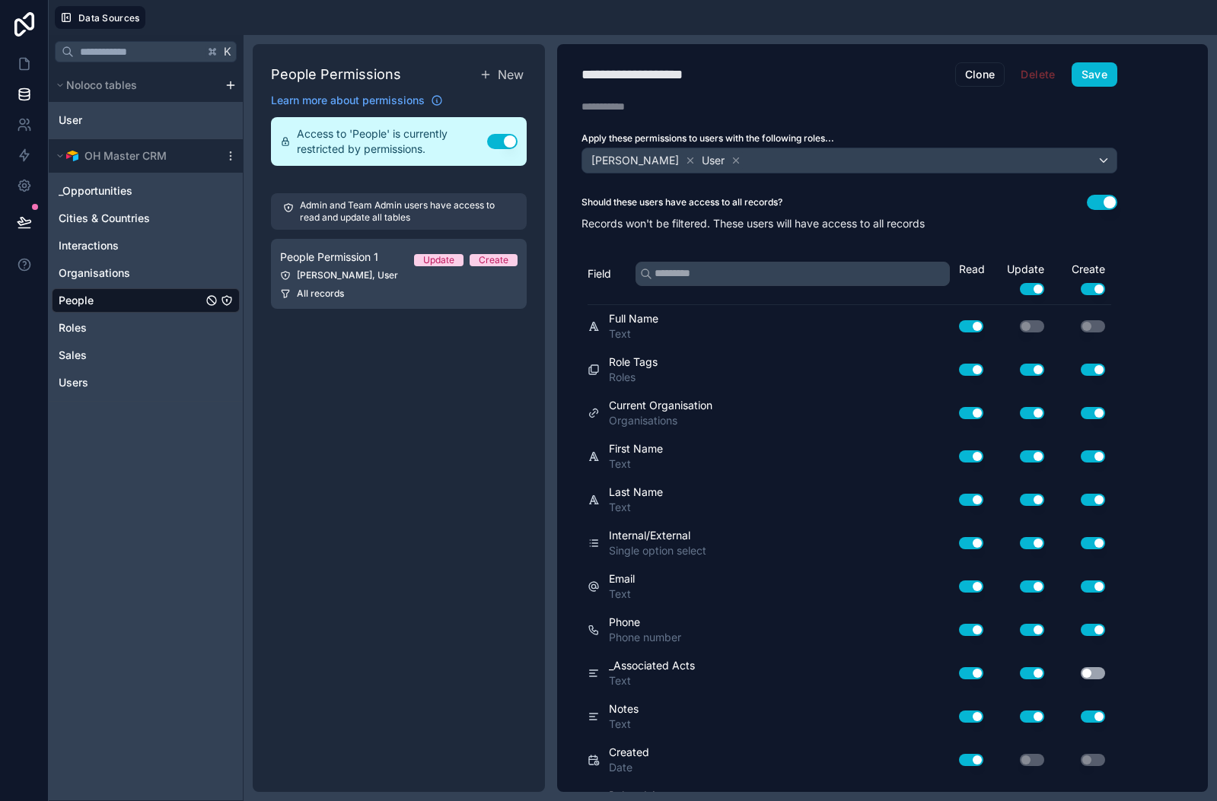
scroll to position [206, 0]
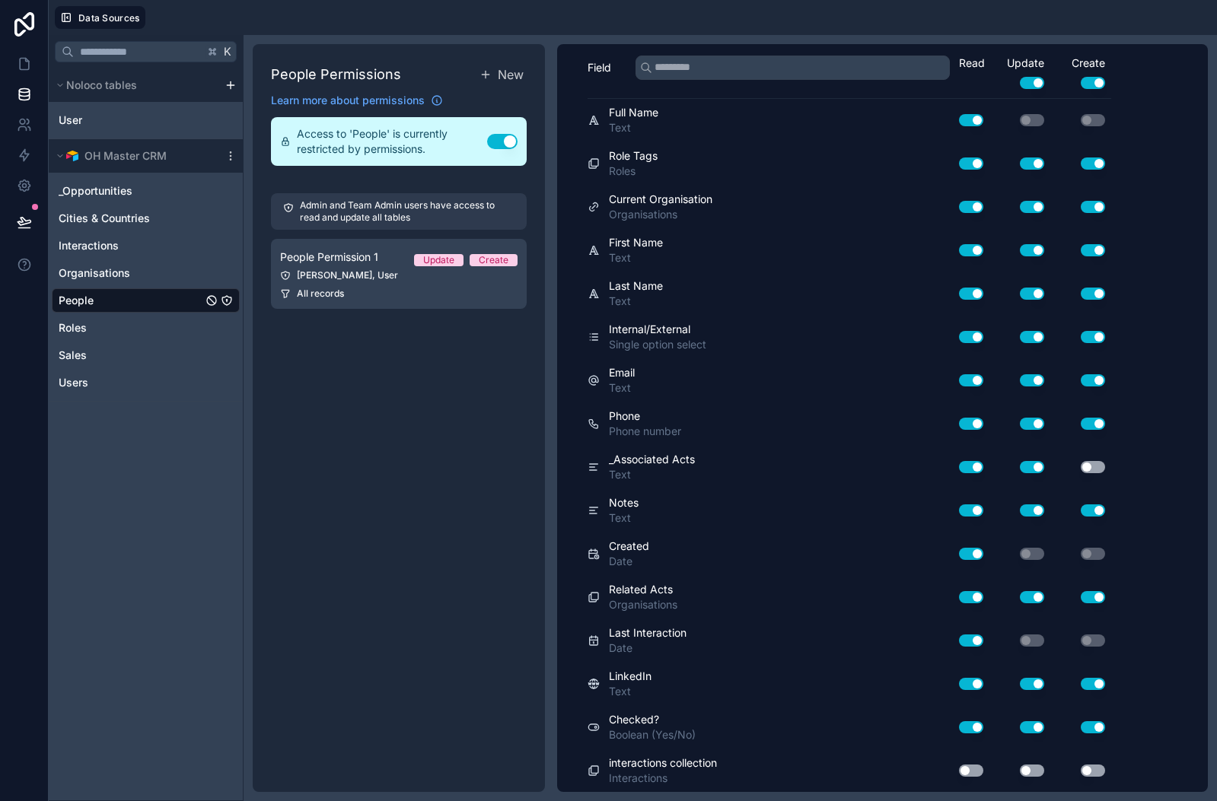
click at [989, 766] on div "Use setting" at bounding box center [1019, 771] width 61 height 12
click at [973, 768] on button "Use setting" at bounding box center [971, 771] width 24 height 12
click at [1029, 765] on button "Use setting" at bounding box center [1032, 771] width 24 height 12
click at [1094, 771] on button "Use setting" at bounding box center [1092, 771] width 24 height 12
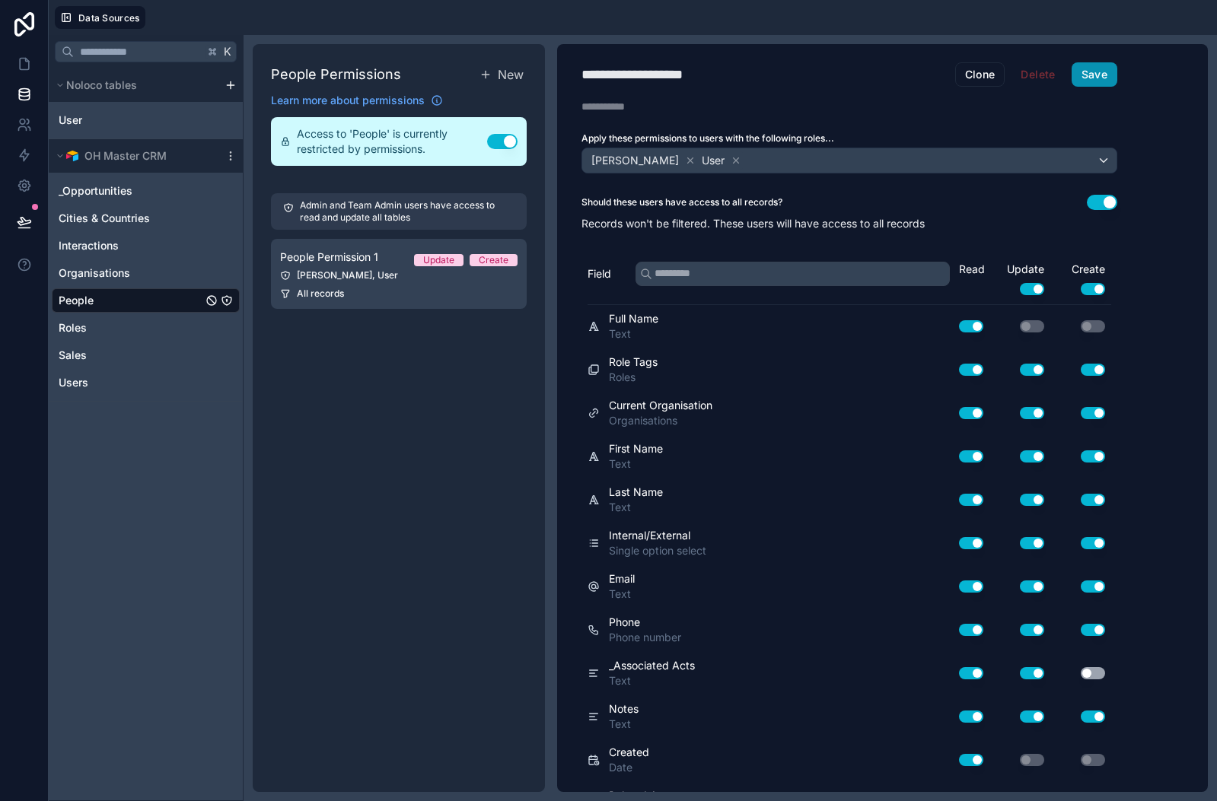
click at [1103, 77] on button "Save" at bounding box center [1094, 74] width 46 height 24
click at [26, 62] on icon at bounding box center [24, 63] width 15 height 15
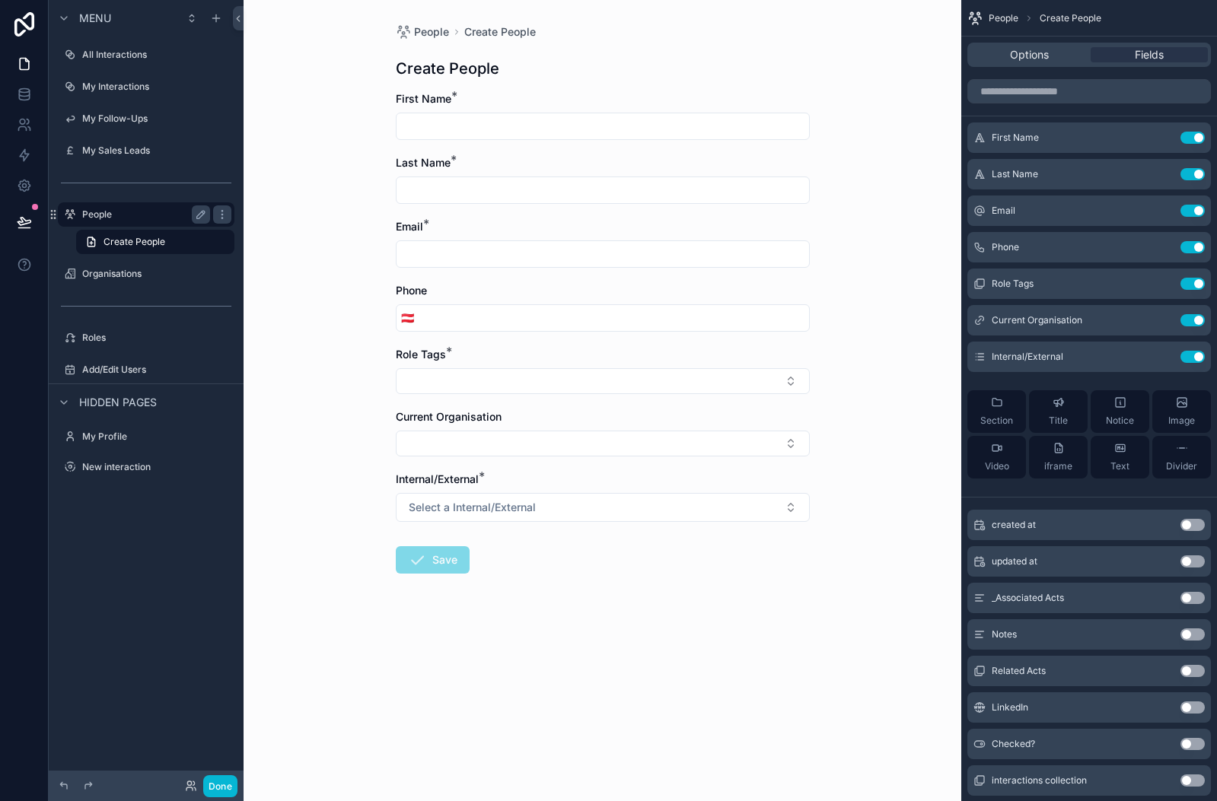
click at [142, 218] on label "People" at bounding box center [143, 214] width 122 height 12
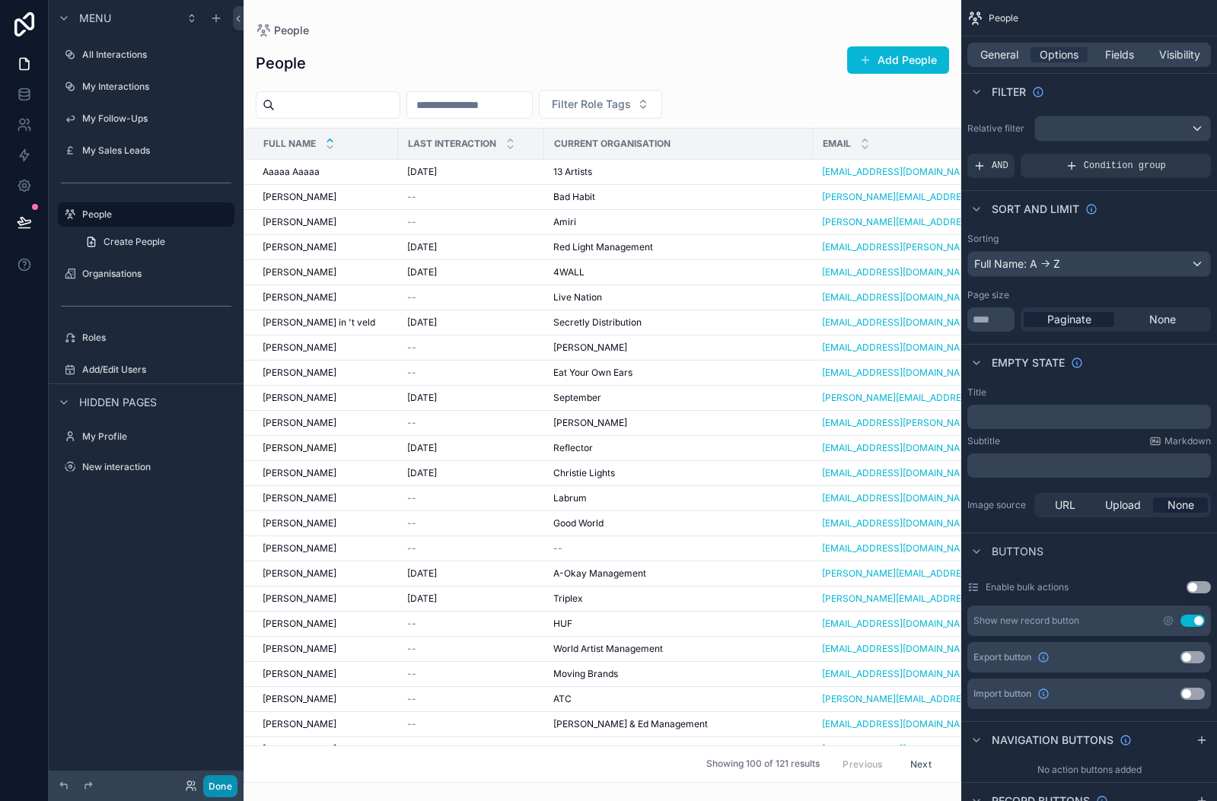
click at [221, 794] on button "Done" at bounding box center [220, 786] width 34 height 22
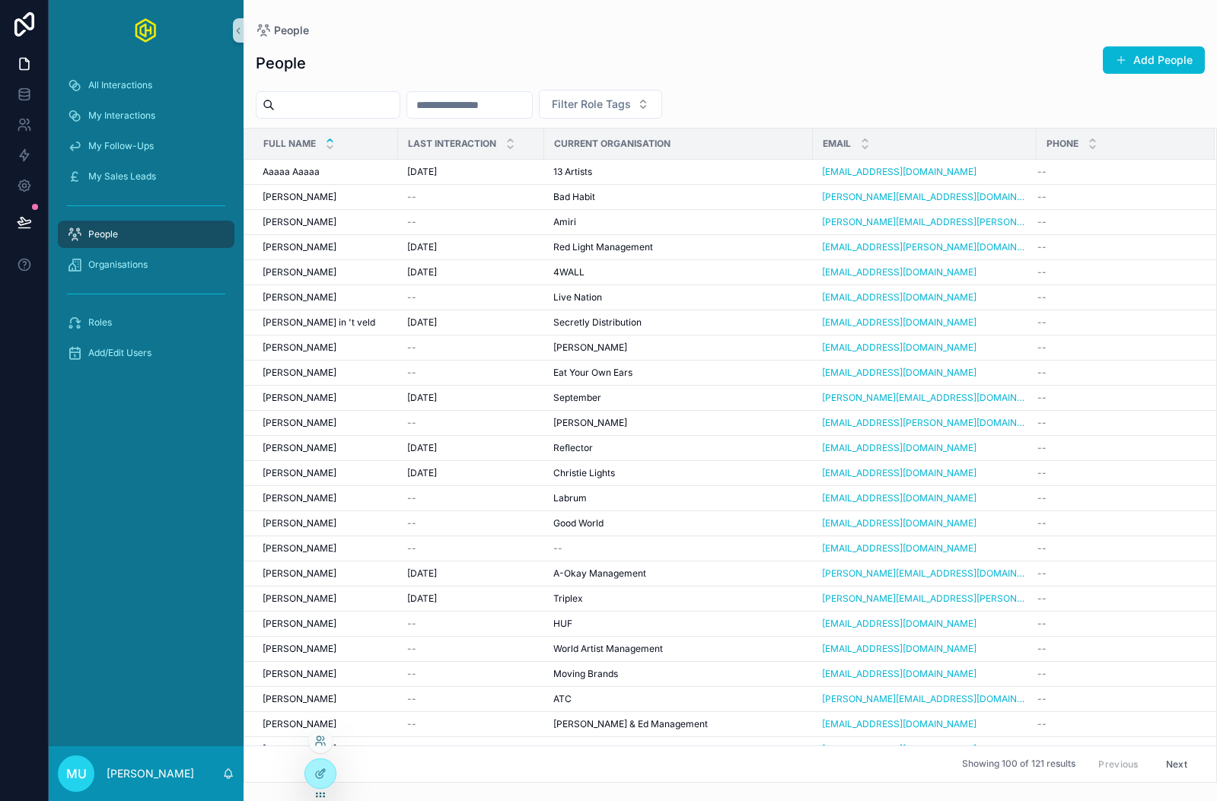
click at [320, 734] on div at bounding box center [320, 741] width 24 height 24
click at [317, 733] on div at bounding box center [320, 741] width 24 height 24
click at [318, 743] on icon at bounding box center [319, 744] width 6 height 3
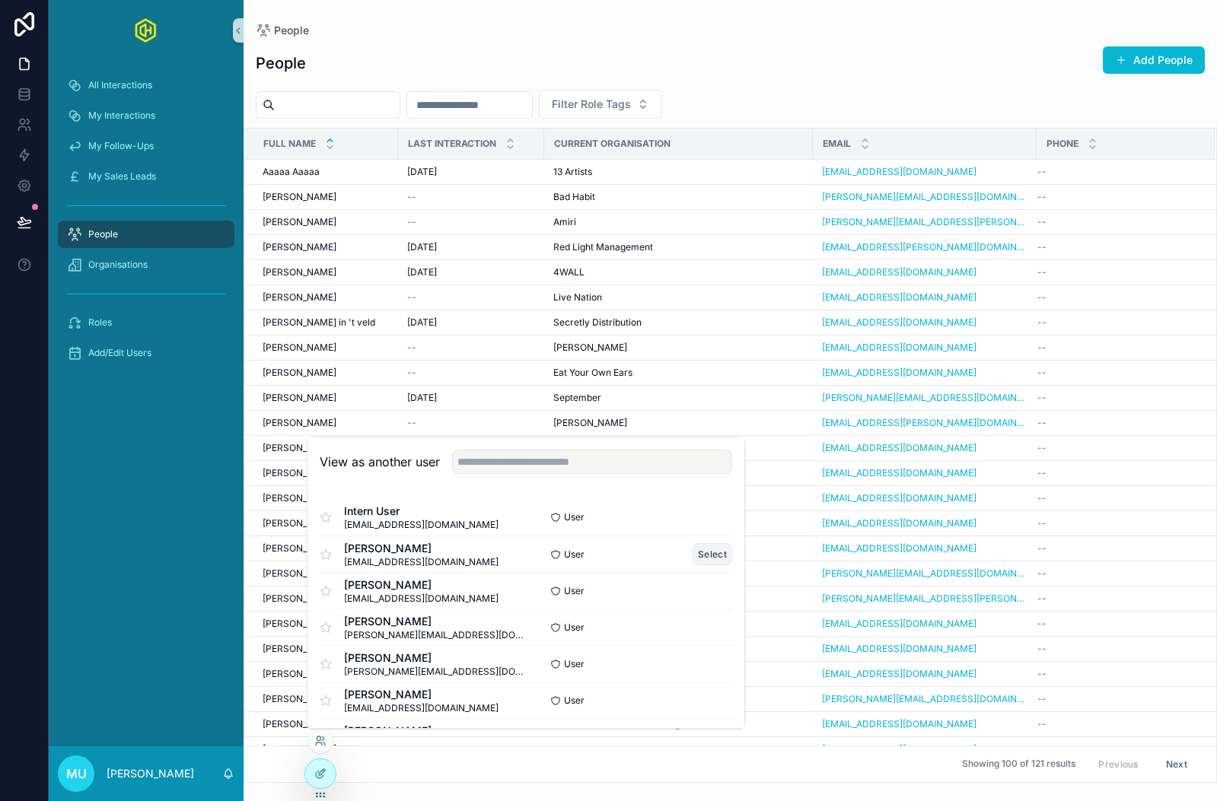
click at [713, 554] on button "Select" at bounding box center [712, 554] width 40 height 22
click at [818, 107] on div "Filter Role Tags" at bounding box center [729, 104] width 973 height 29
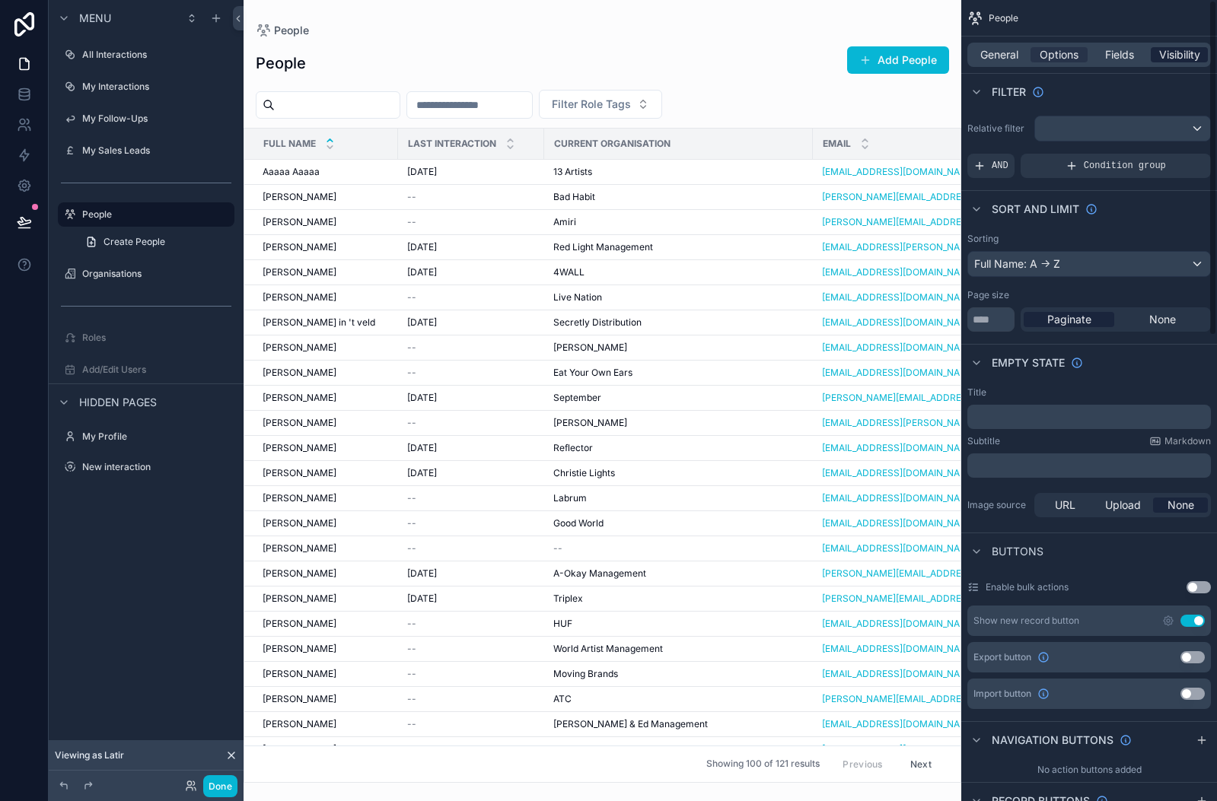
click at [1166, 54] on span "Visibility" at bounding box center [1179, 54] width 41 height 15
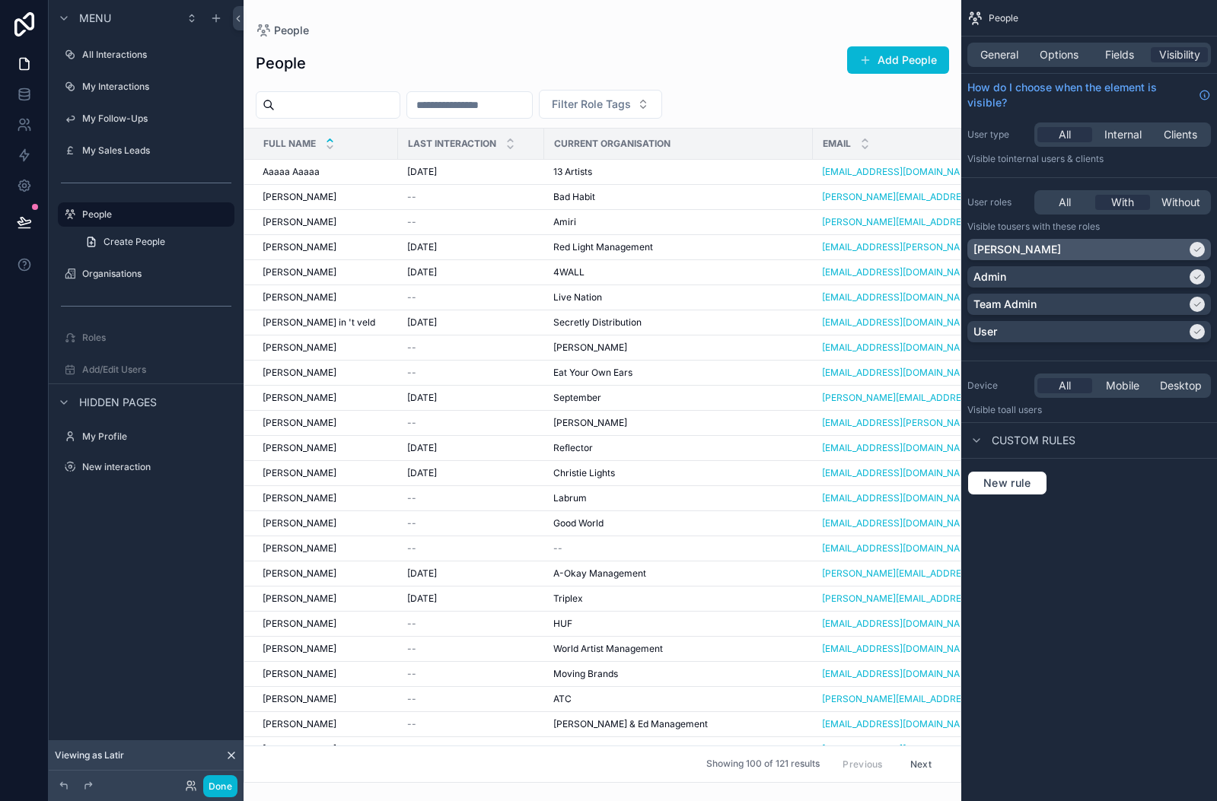
click at [1196, 249] on icon "scrollable content" at bounding box center [1196, 249] width 9 height 9
click at [1196, 275] on icon "scrollable content" at bounding box center [1196, 276] width 9 height 9
click at [1198, 300] on icon "scrollable content" at bounding box center [1196, 304] width 9 height 9
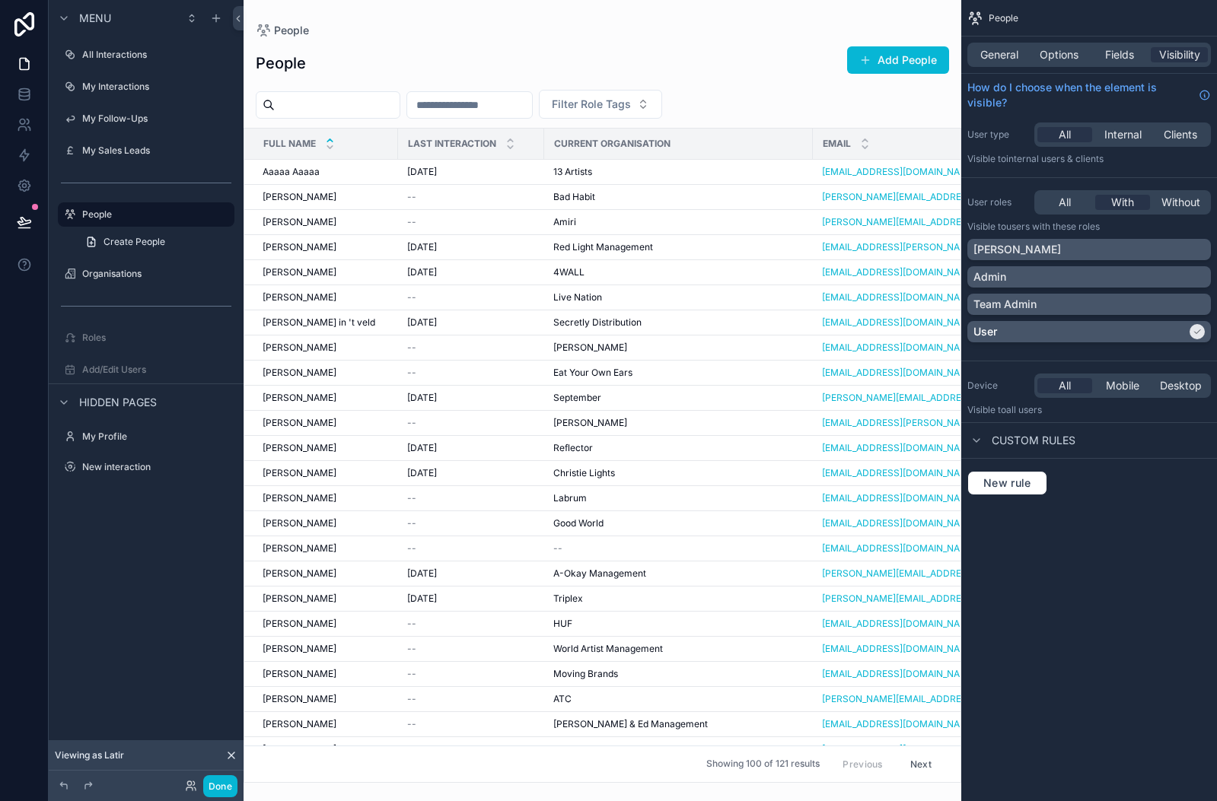
click at [1197, 329] on icon "scrollable content" at bounding box center [1196, 331] width 9 height 9
click at [1068, 206] on span "All" at bounding box center [1064, 202] width 12 height 15
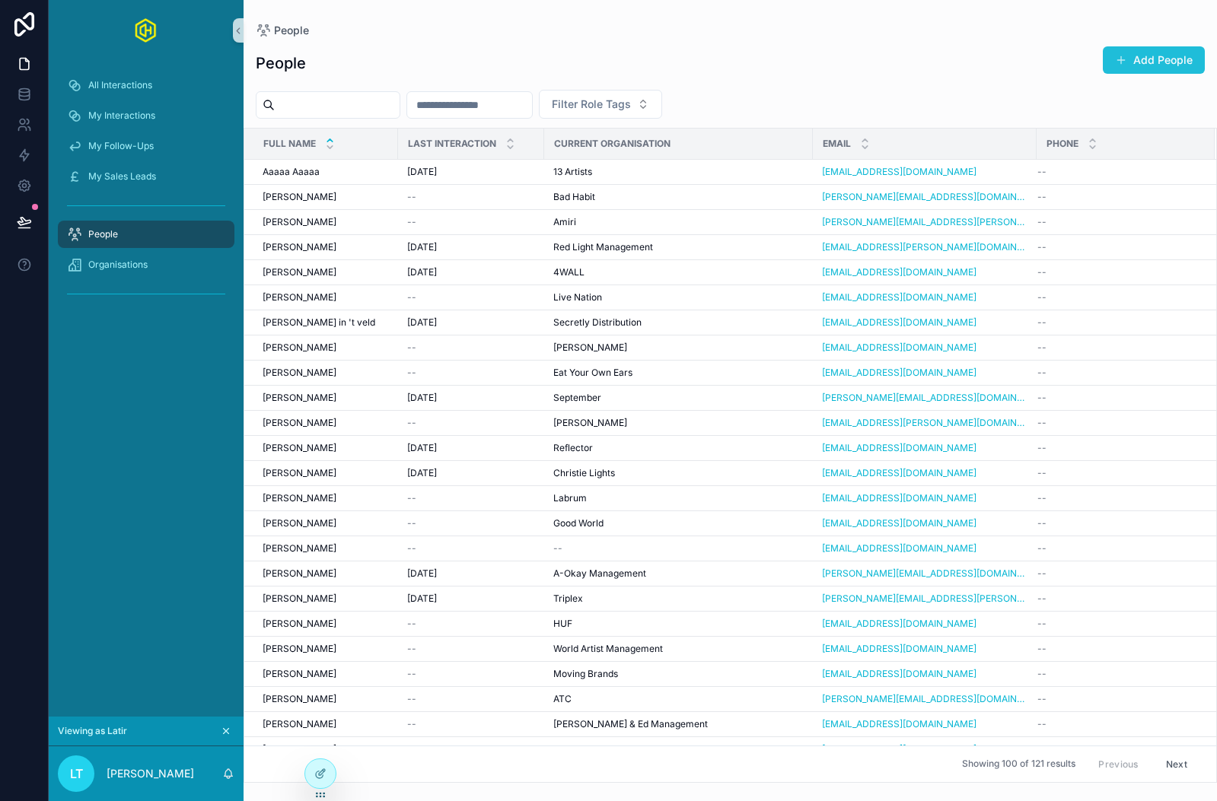
click at [1141, 52] on button "Add People" at bounding box center [1154, 59] width 102 height 27
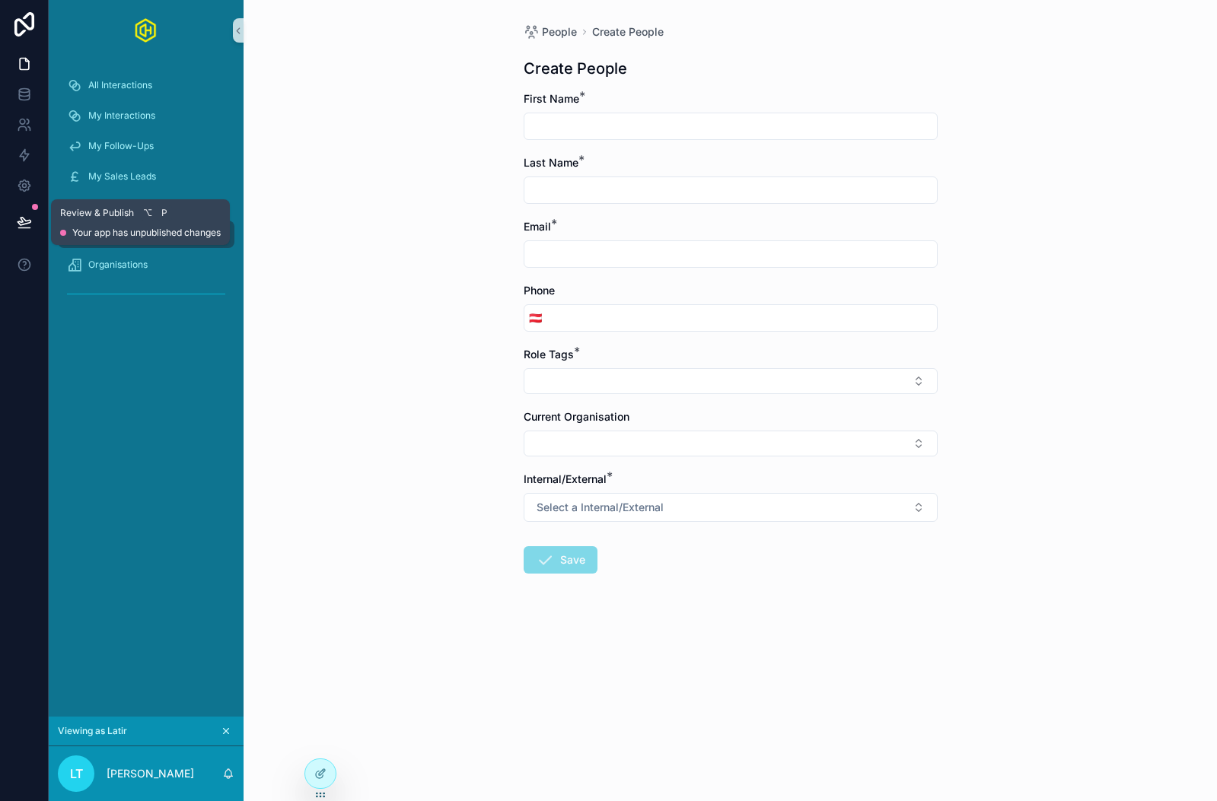
click at [20, 227] on icon at bounding box center [24, 222] width 15 height 15
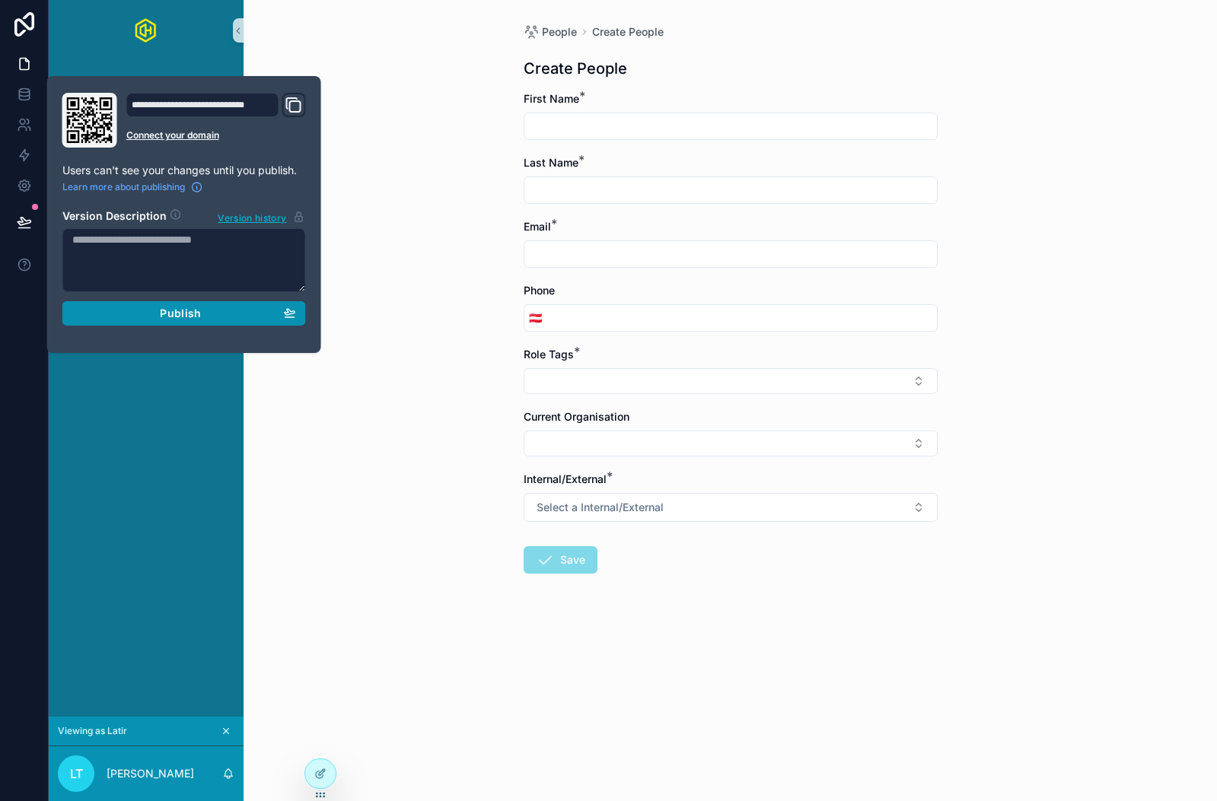
click at [138, 323] on button "Publish" at bounding box center [183, 313] width 243 height 24
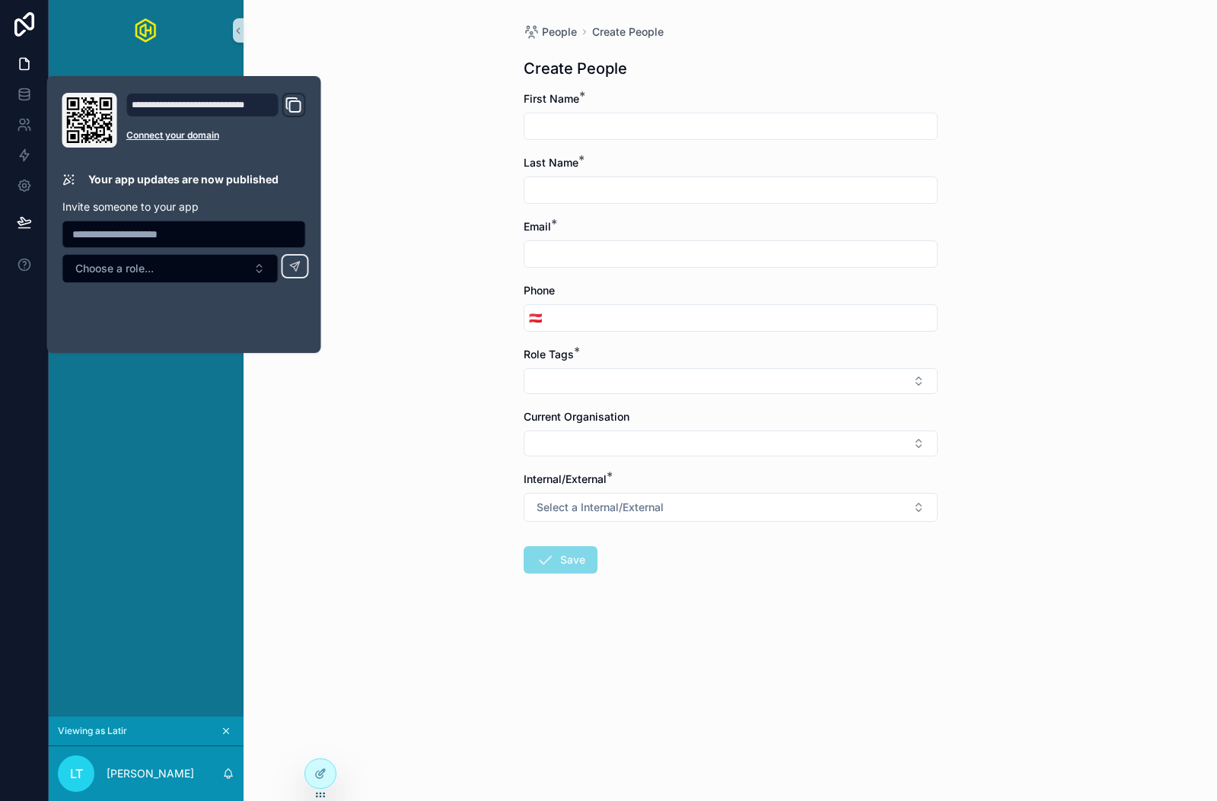
click at [423, 587] on div "People Create People Create People First Name * Last Name * Email * Phone 🇦🇹 Ro…" at bounding box center [729, 400] width 973 height 801
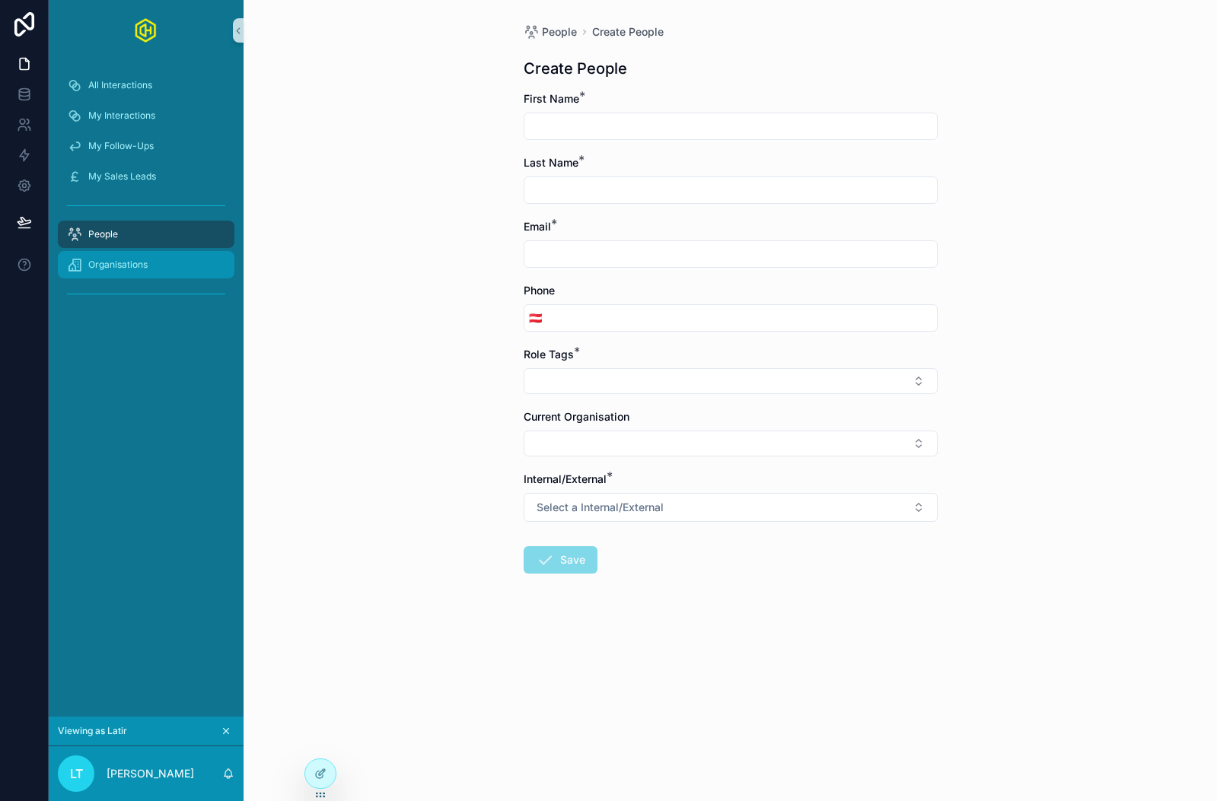
click at [134, 269] on span "Organisations" at bounding box center [117, 265] width 59 height 12
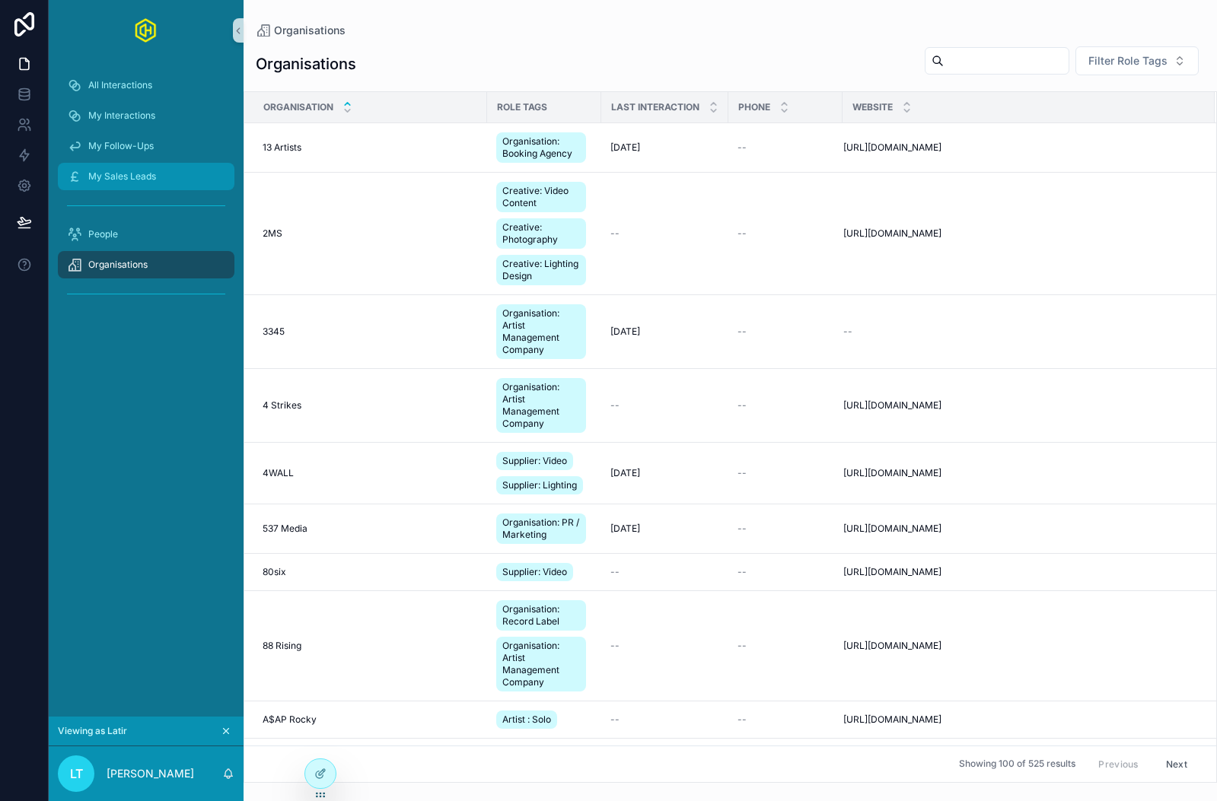
click at [154, 164] on div "My Sales Leads" at bounding box center [146, 176] width 158 height 24
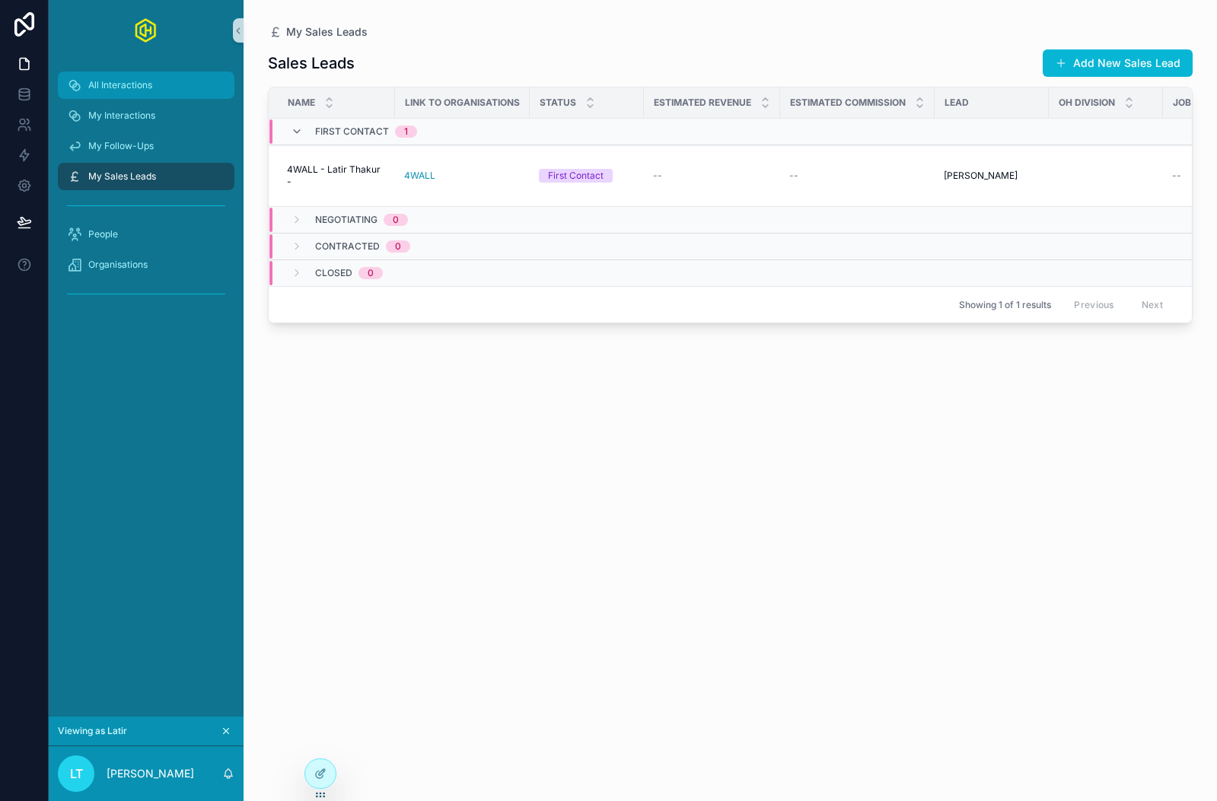
click at [110, 84] on span "All Interactions" at bounding box center [120, 85] width 64 height 12
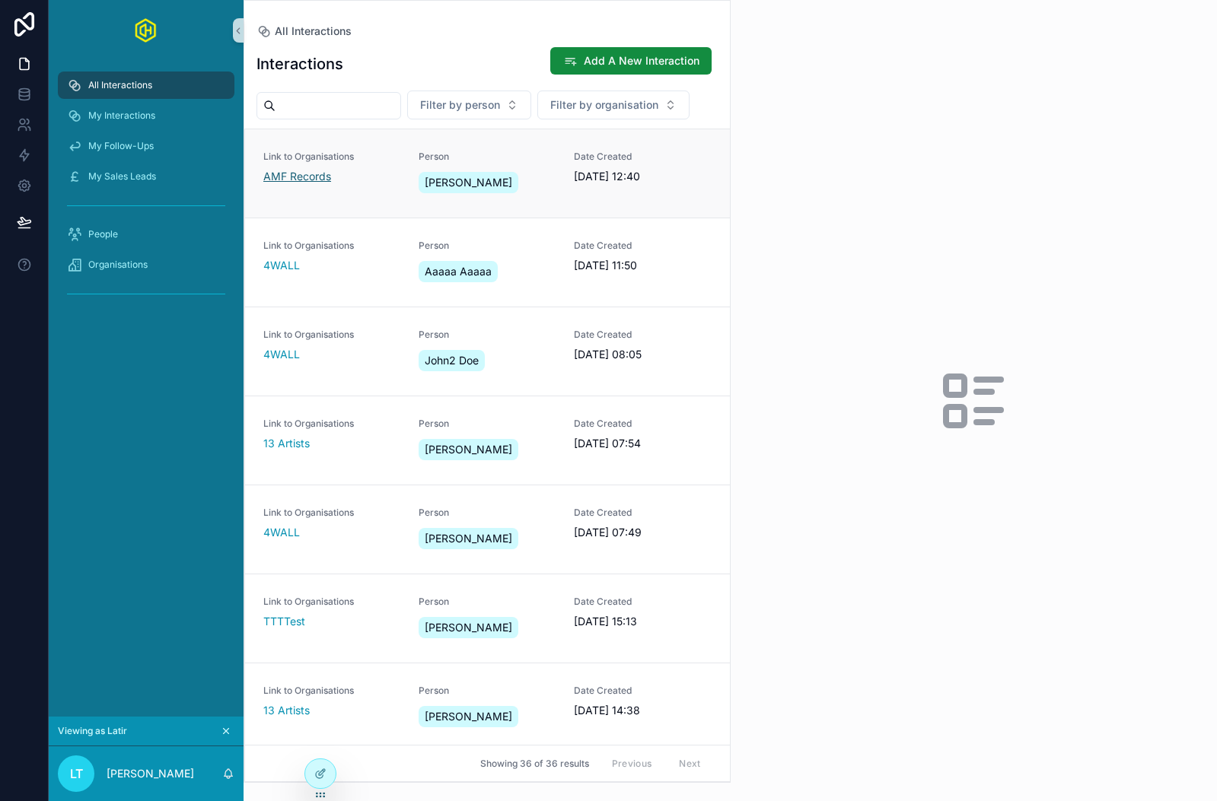
click at [325, 181] on span "AMF Records" at bounding box center [297, 176] width 68 height 15
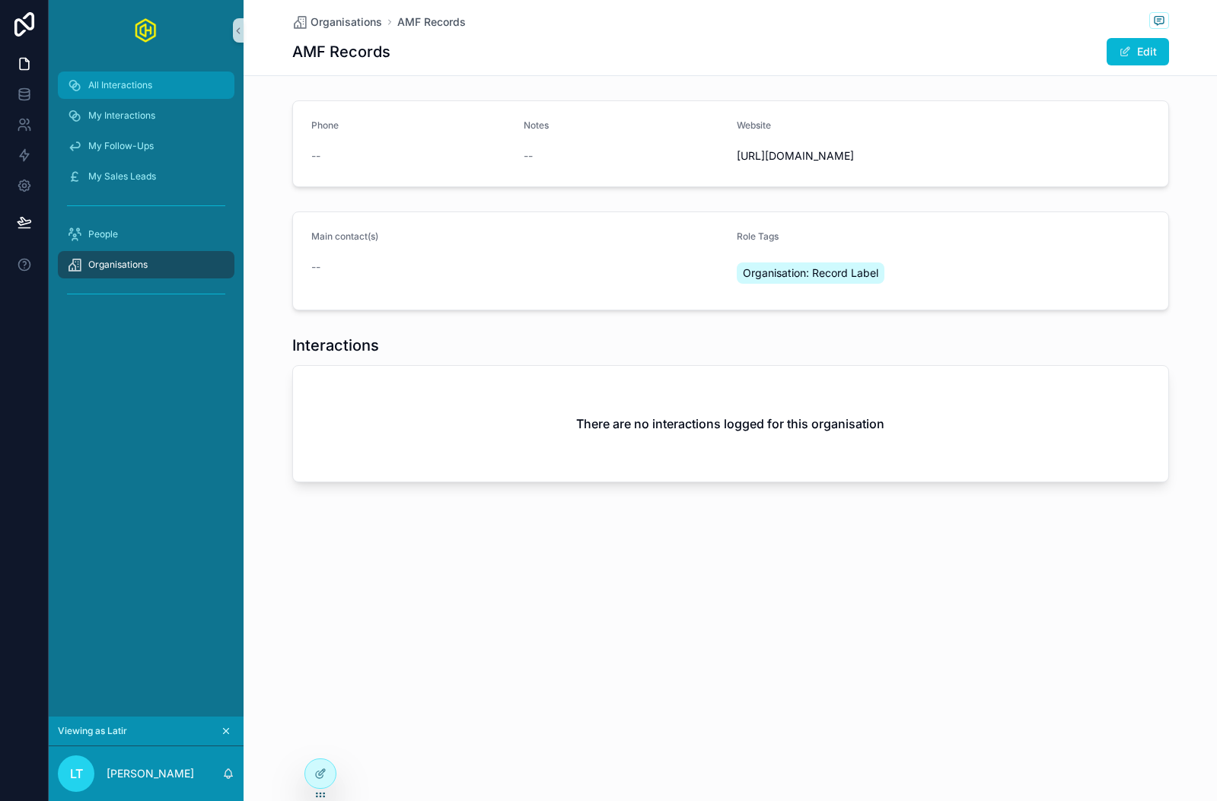
click at [145, 84] on span "All Interactions" at bounding box center [120, 85] width 64 height 12
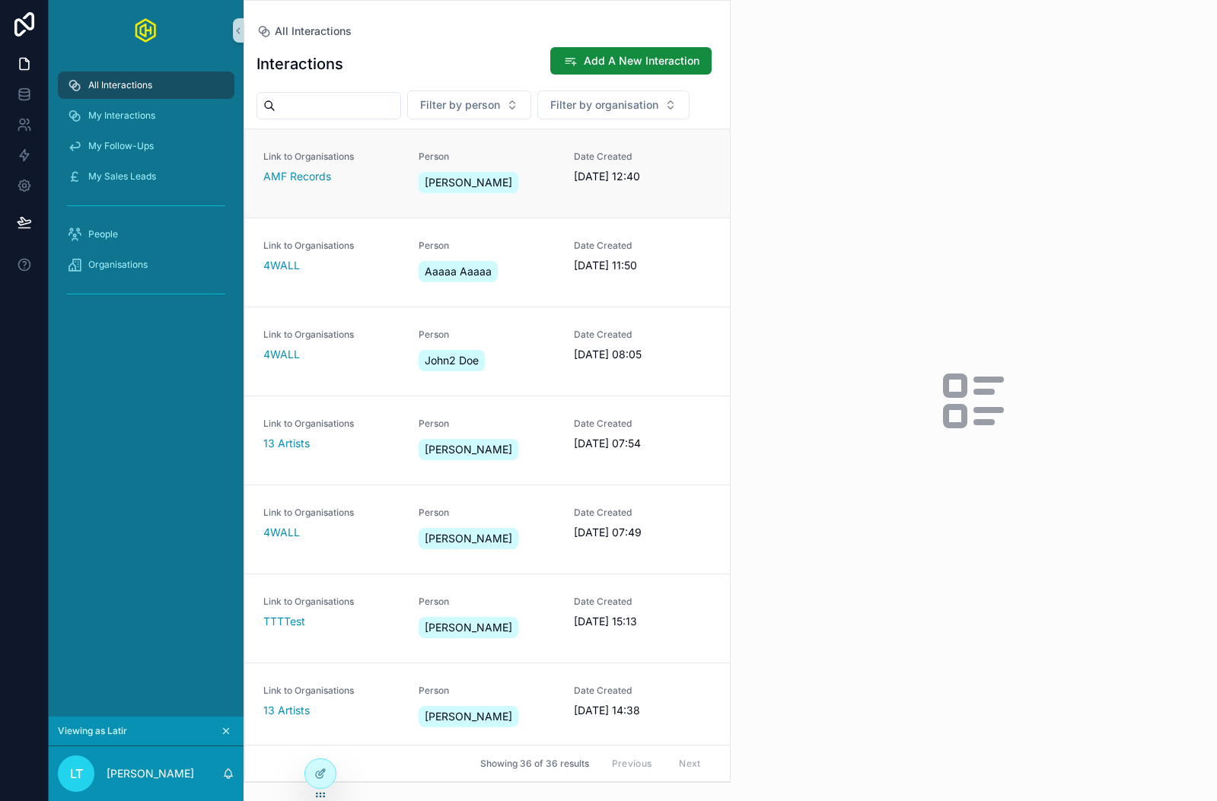
click at [358, 165] on div "Link to Organisations AMF Records" at bounding box center [331, 167] width 137 height 33
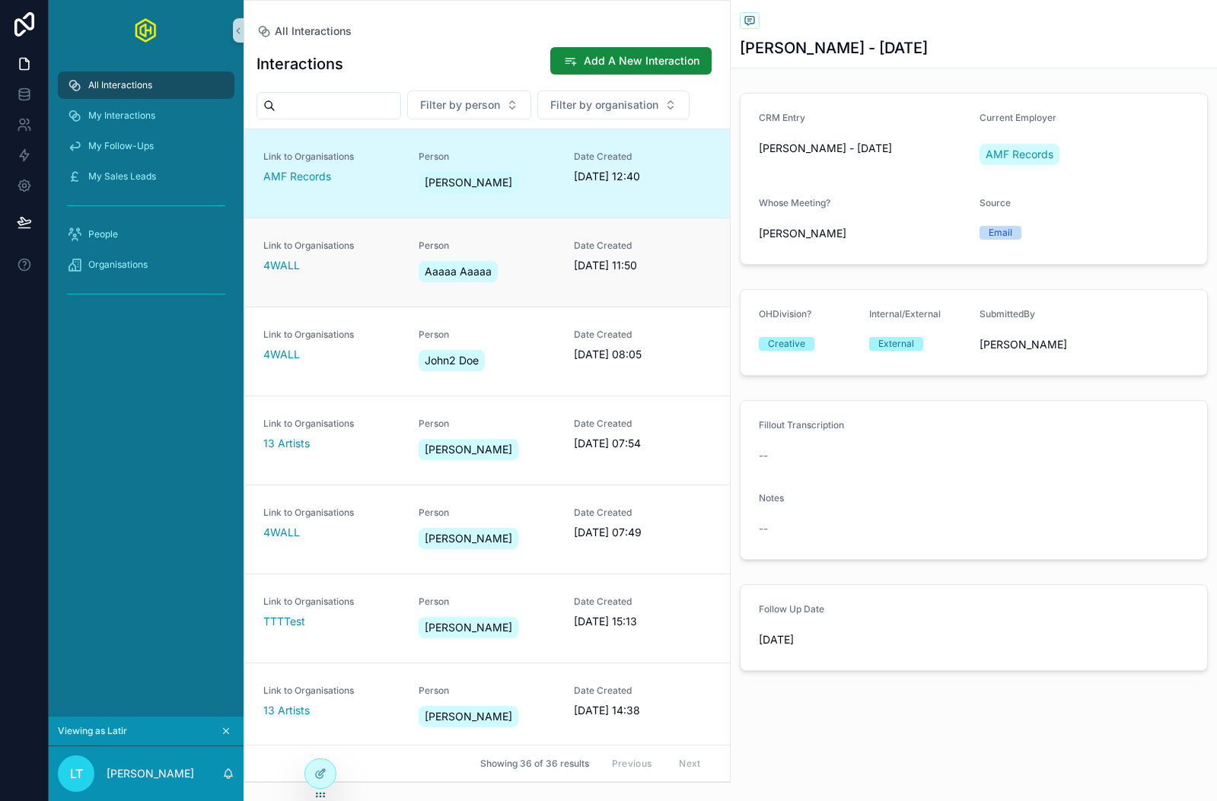
click at [371, 271] on div "4WALL" at bounding box center [331, 265] width 137 height 15
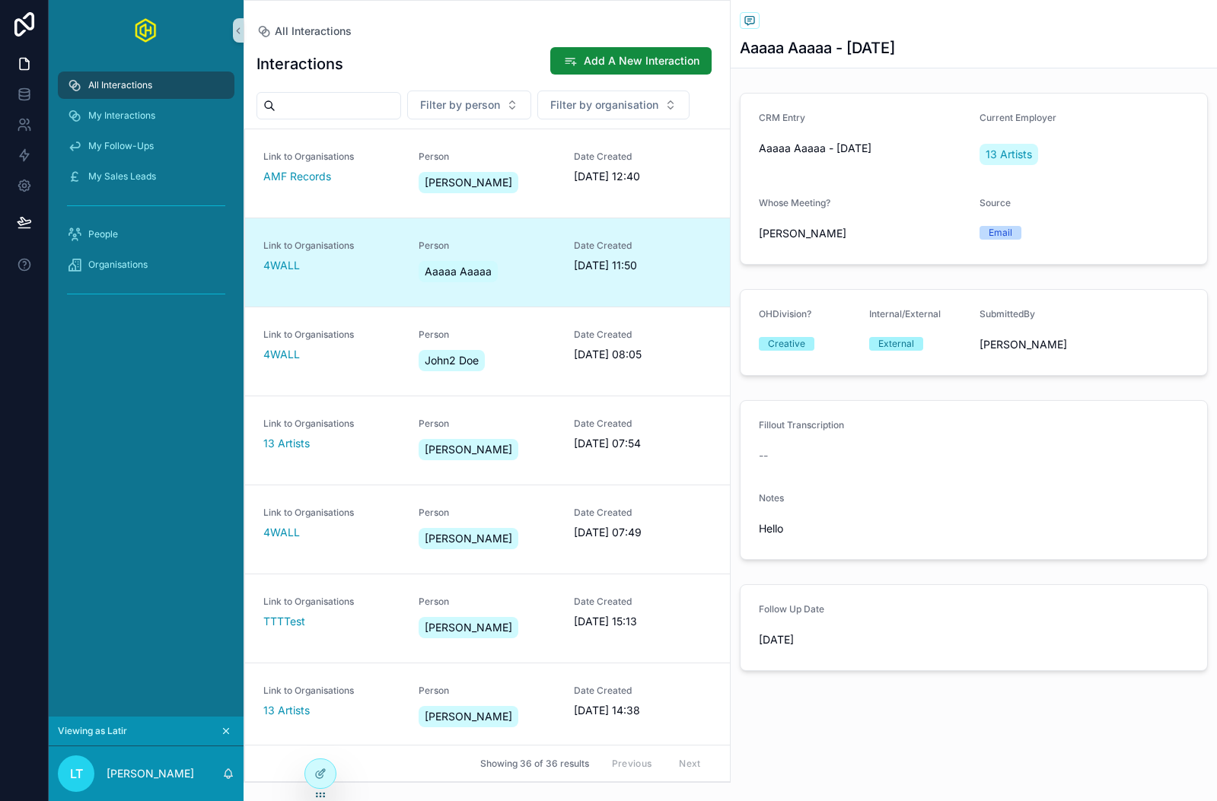
click at [349, 266] on div "4WALL" at bounding box center [331, 265] width 137 height 15
click at [320, 360] on div "4WALL" at bounding box center [331, 354] width 137 height 15
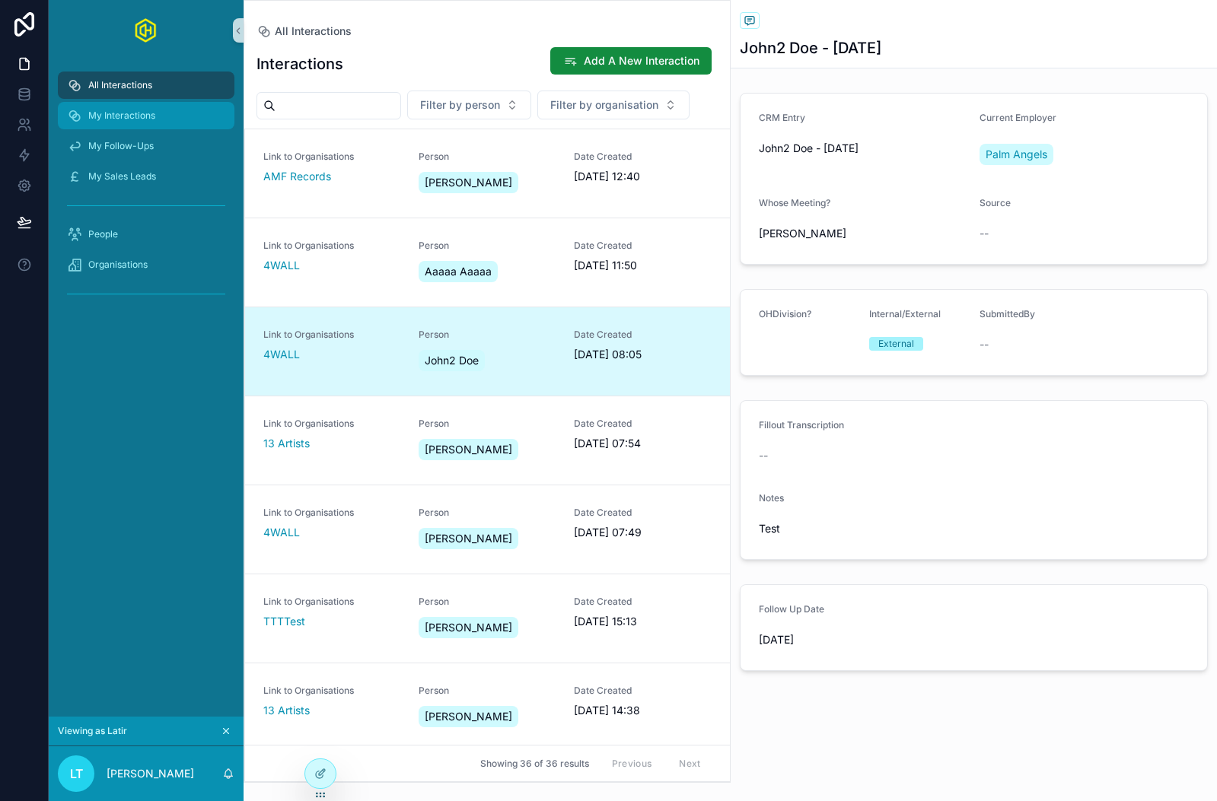
click at [160, 116] on div "My Interactions" at bounding box center [146, 115] width 158 height 24
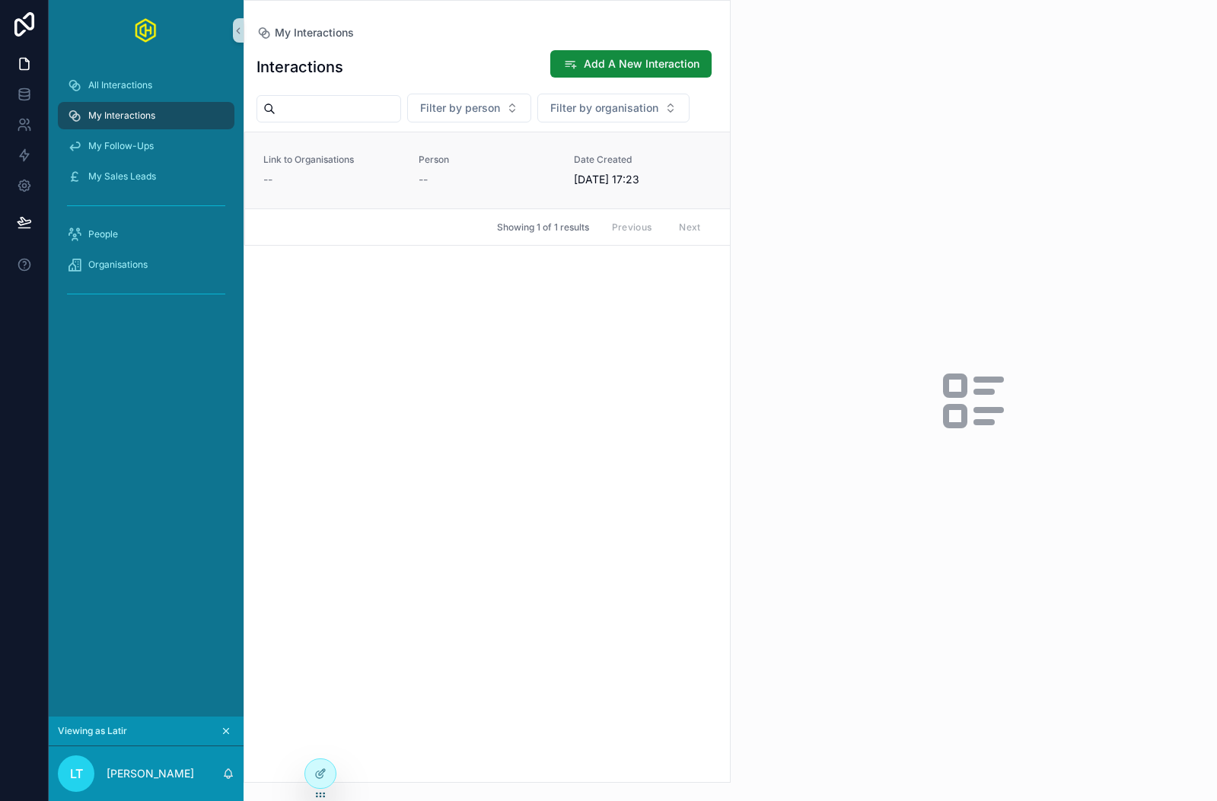
click at [375, 167] on div "Link to Organisations --" at bounding box center [331, 170] width 137 height 33
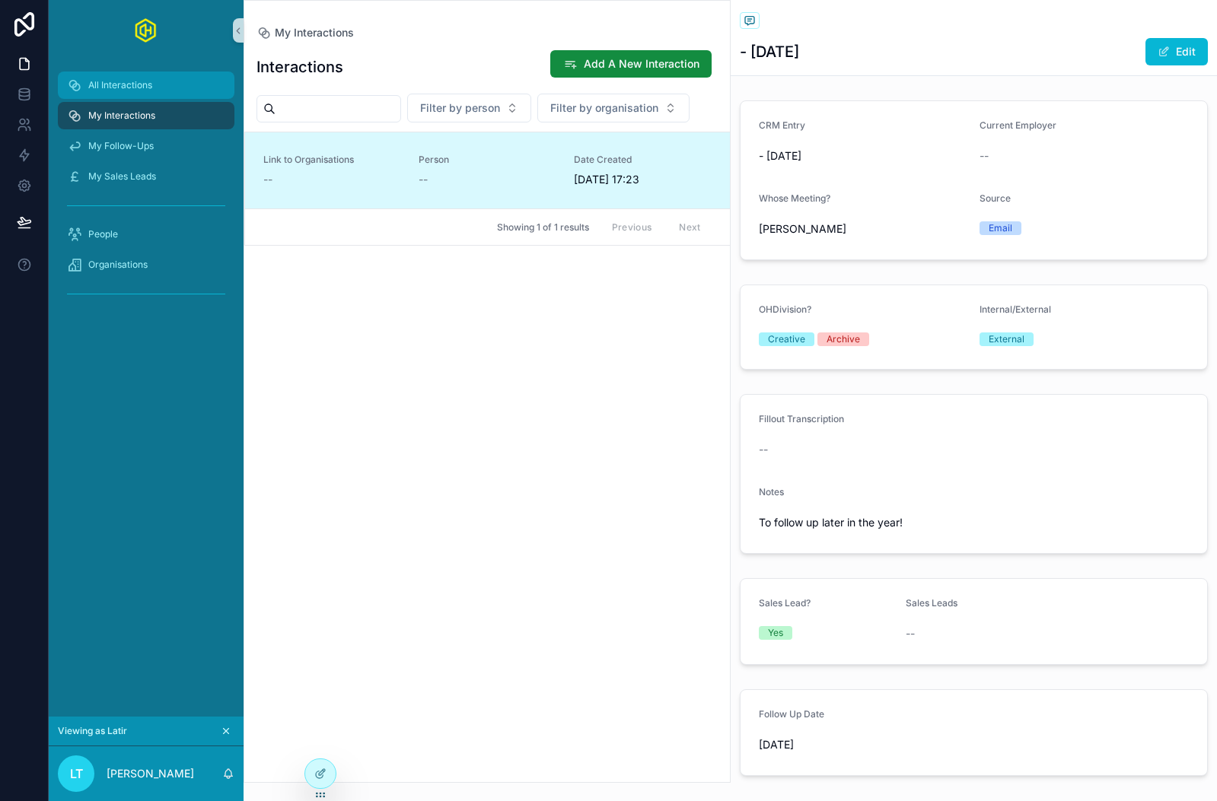
click at [138, 88] on span "All Interactions" at bounding box center [120, 85] width 64 height 12
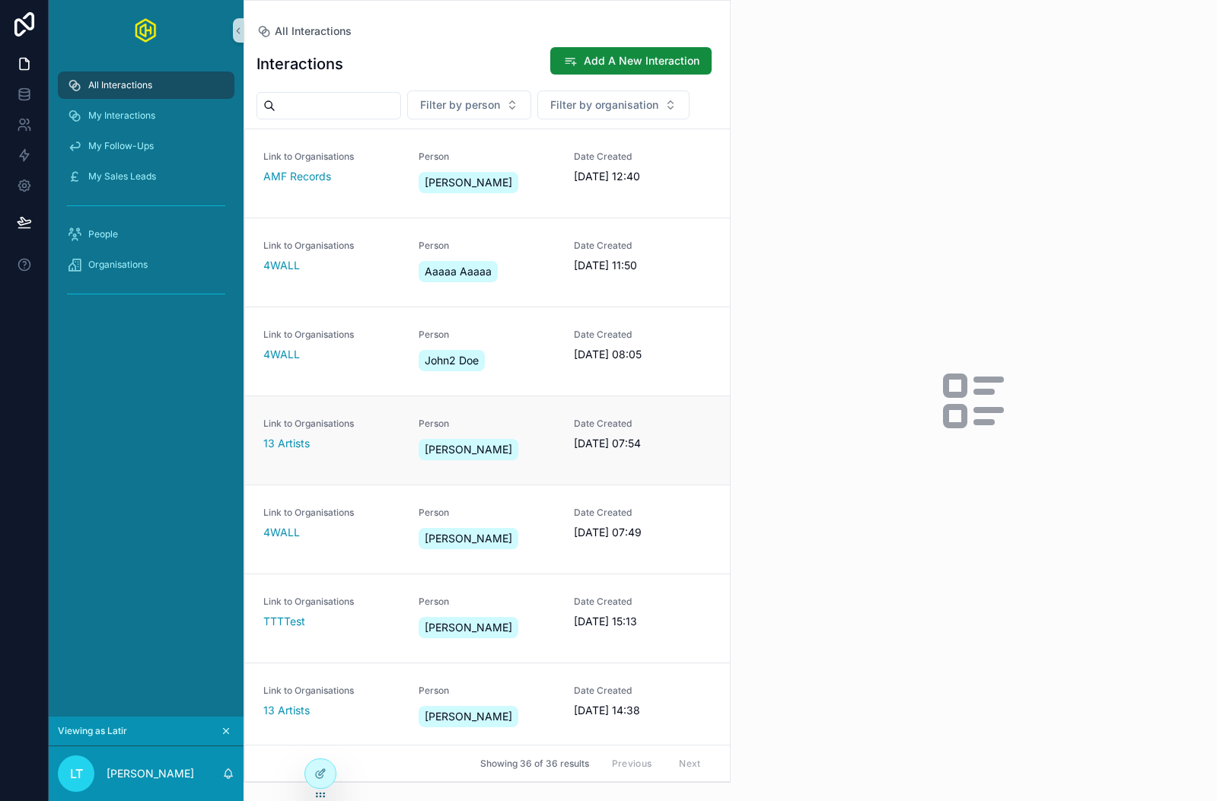
click at [345, 456] on div "Link to Organisations 13 Artists" at bounding box center [331, 441] width 137 height 46
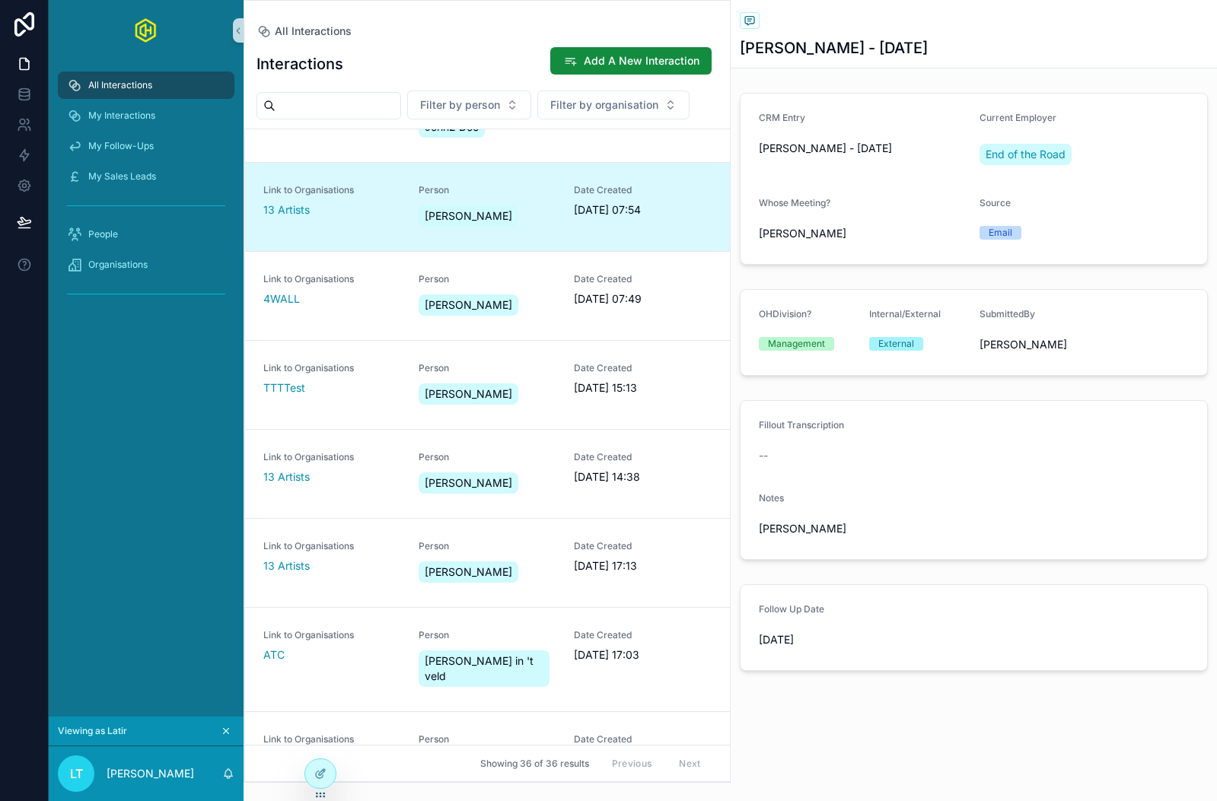
scroll to position [294, 0]
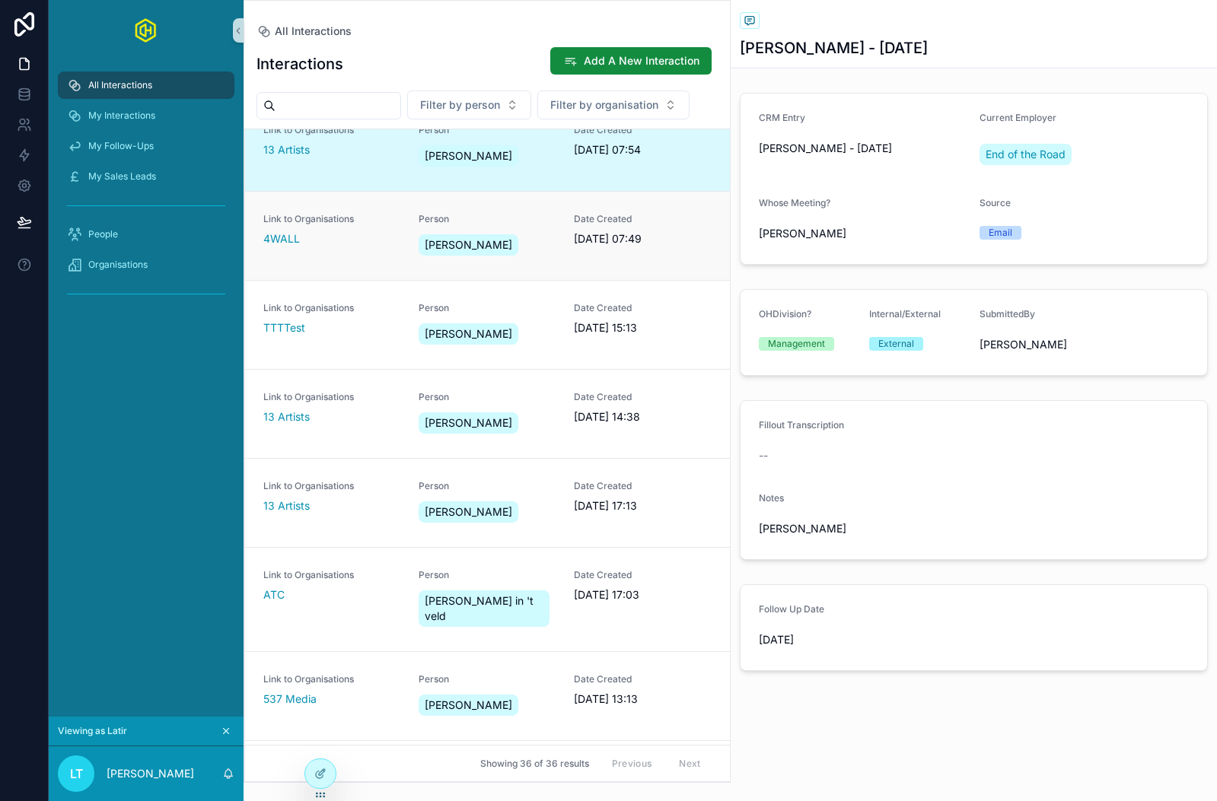
click at [382, 265] on link "Link to Organisations 4WALL Person John Doe Date Created 11/08/2025 07:49" at bounding box center [487, 235] width 485 height 89
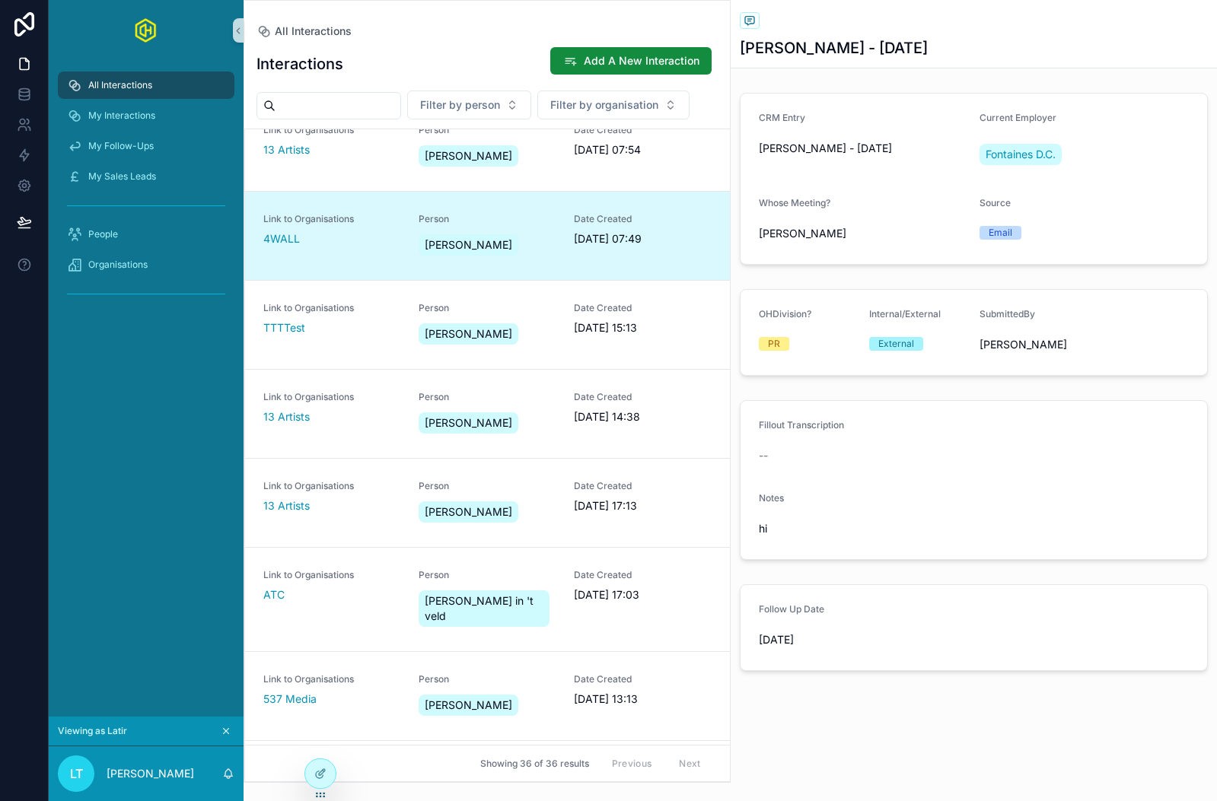
click at [226, 726] on icon "scrollable content" at bounding box center [226, 731] width 11 height 11
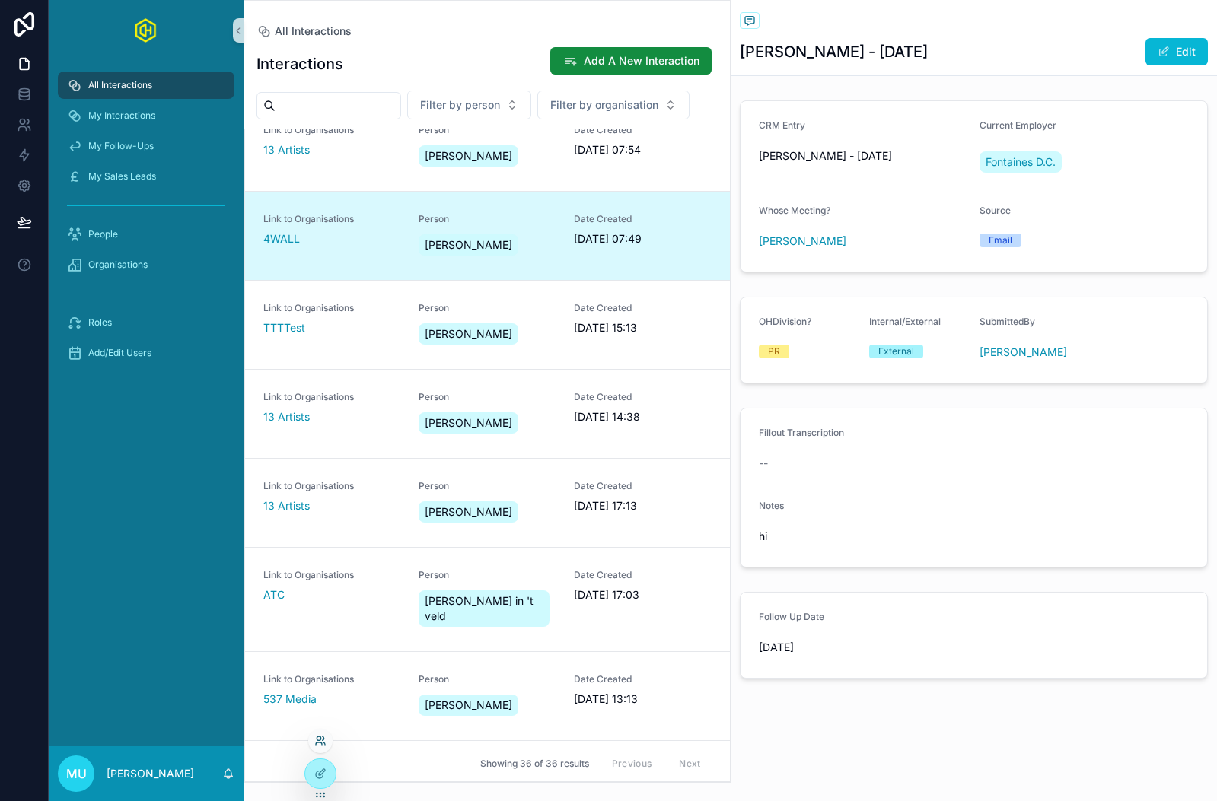
click at [317, 743] on icon at bounding box center [320, 741] width 12 height 12
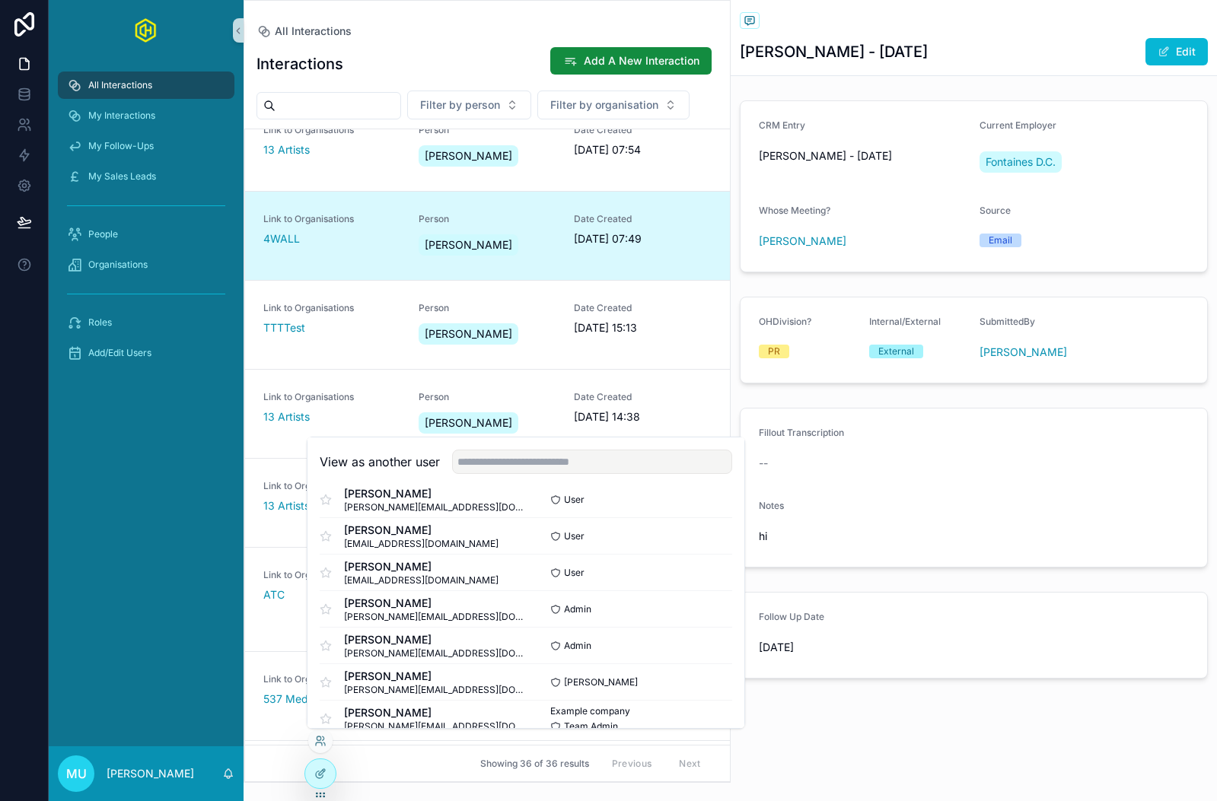
scroll to position [185, 0]
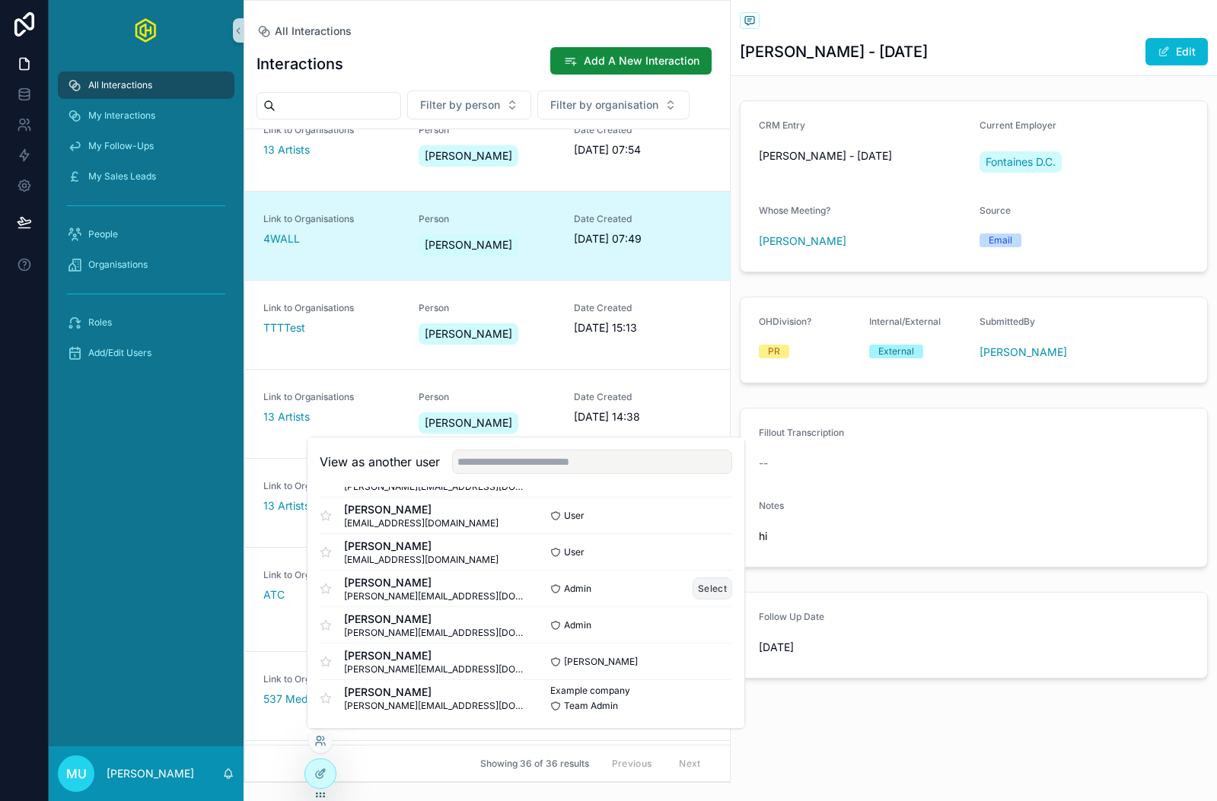
click at [713, 587] on button "Select" at bounding box center [712, 589] width 40 height 22
click at [934, 30] on div "Back to All Interactions All Interactions" at bounding box center [974, 21] width 469 height 19
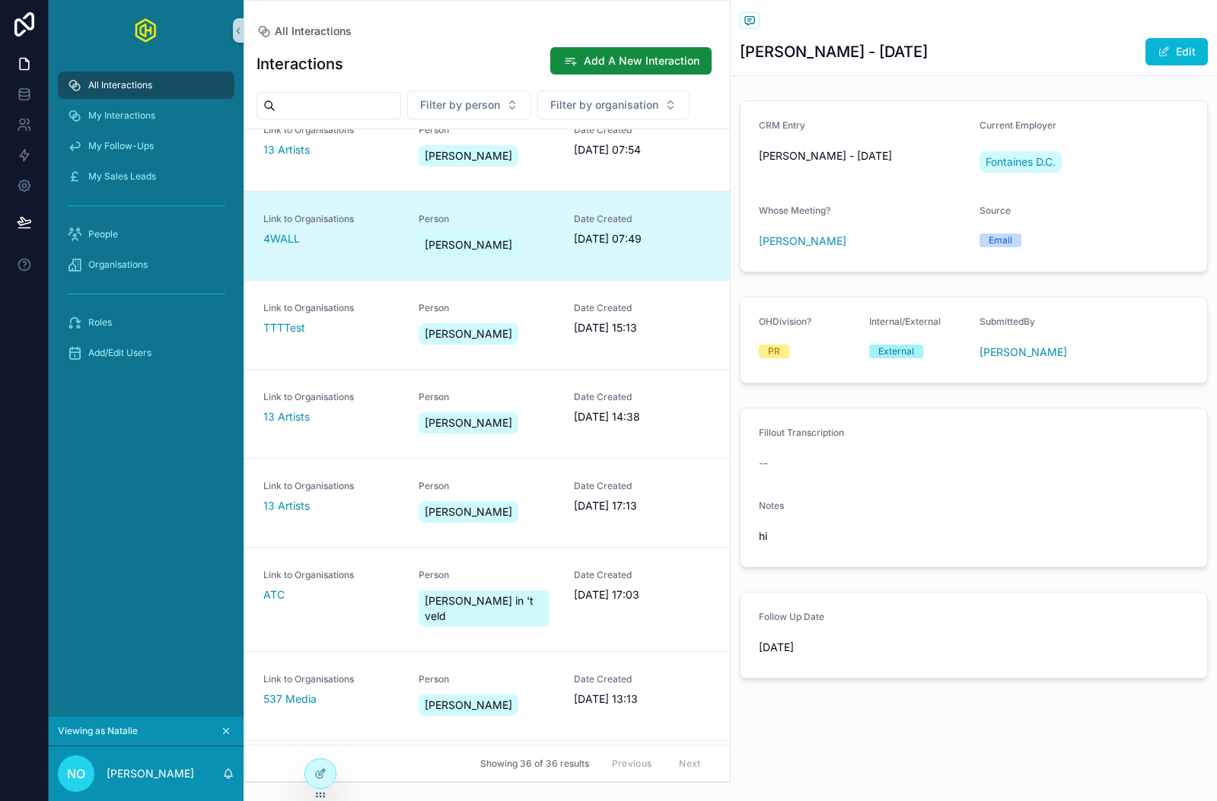
click at [232, 728] on button "scrollable content" at bounding box center [226, 731] width 17 height 17
click at [314, 736] on icon at bounding box center [320, 741] width 12 height 12
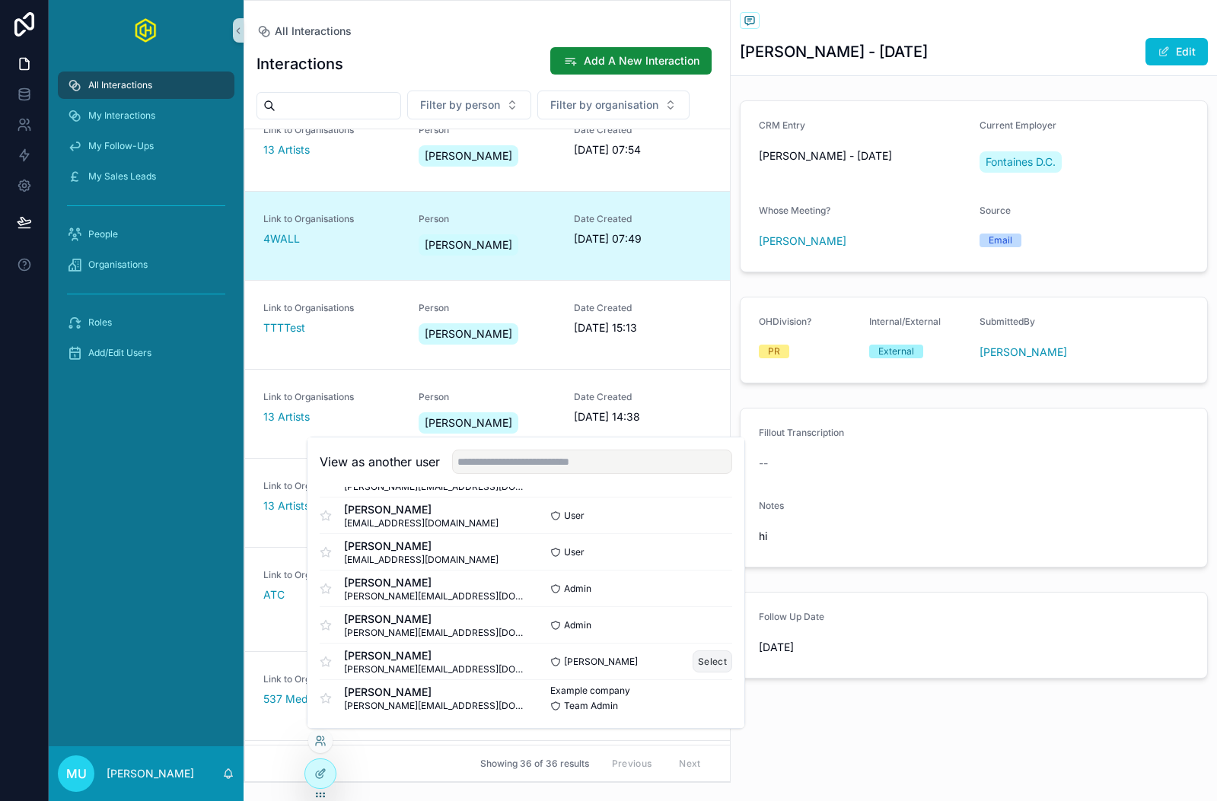
click at [708, 662] on button "Select" at bounding box center [712, 662] width 40 height 22
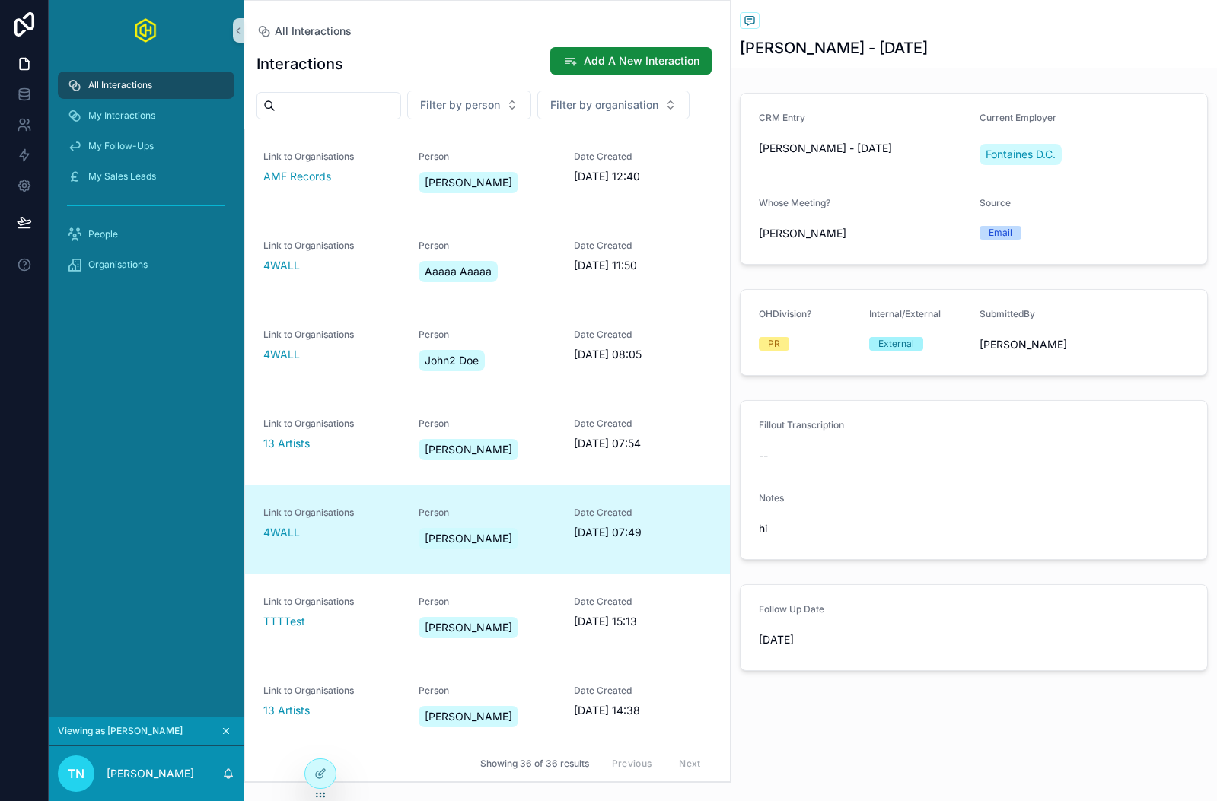
scroll to position [355, 0]
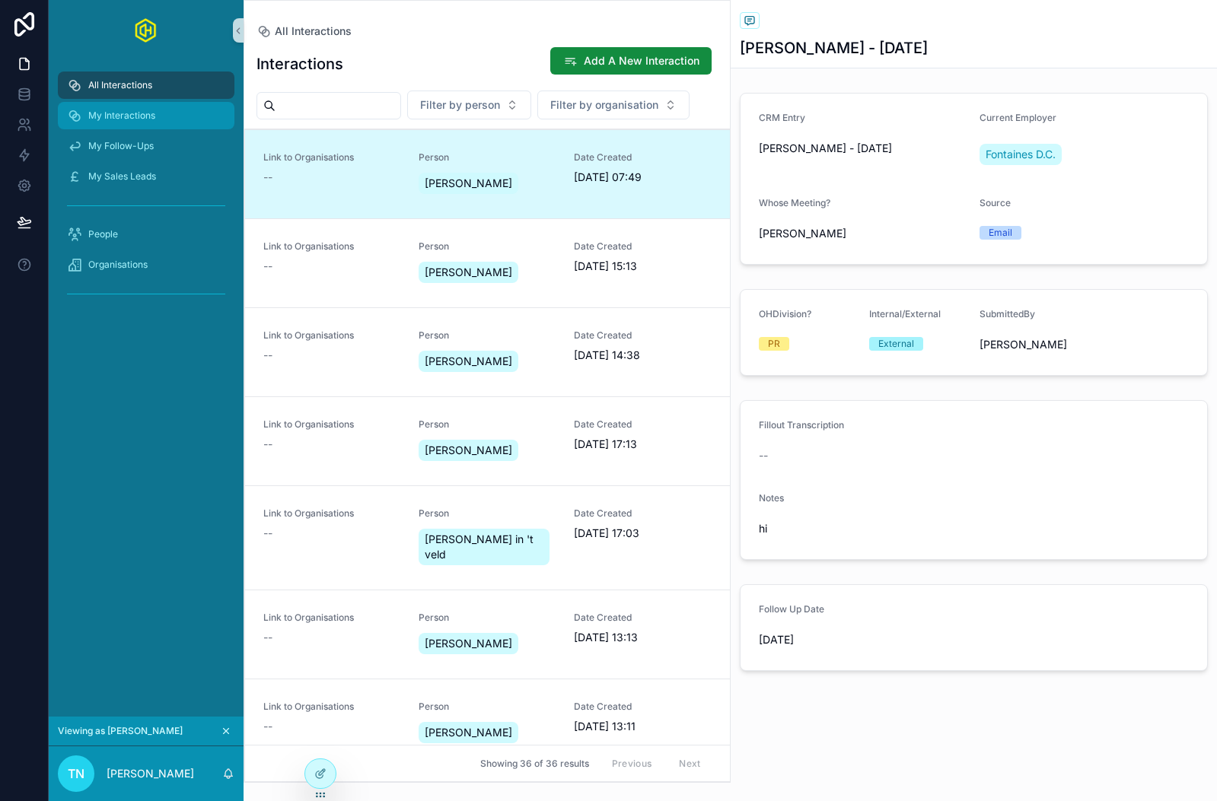
click at [148, 113] on span "My Interactions" at bounding box center [121, 116] width 67 height 12
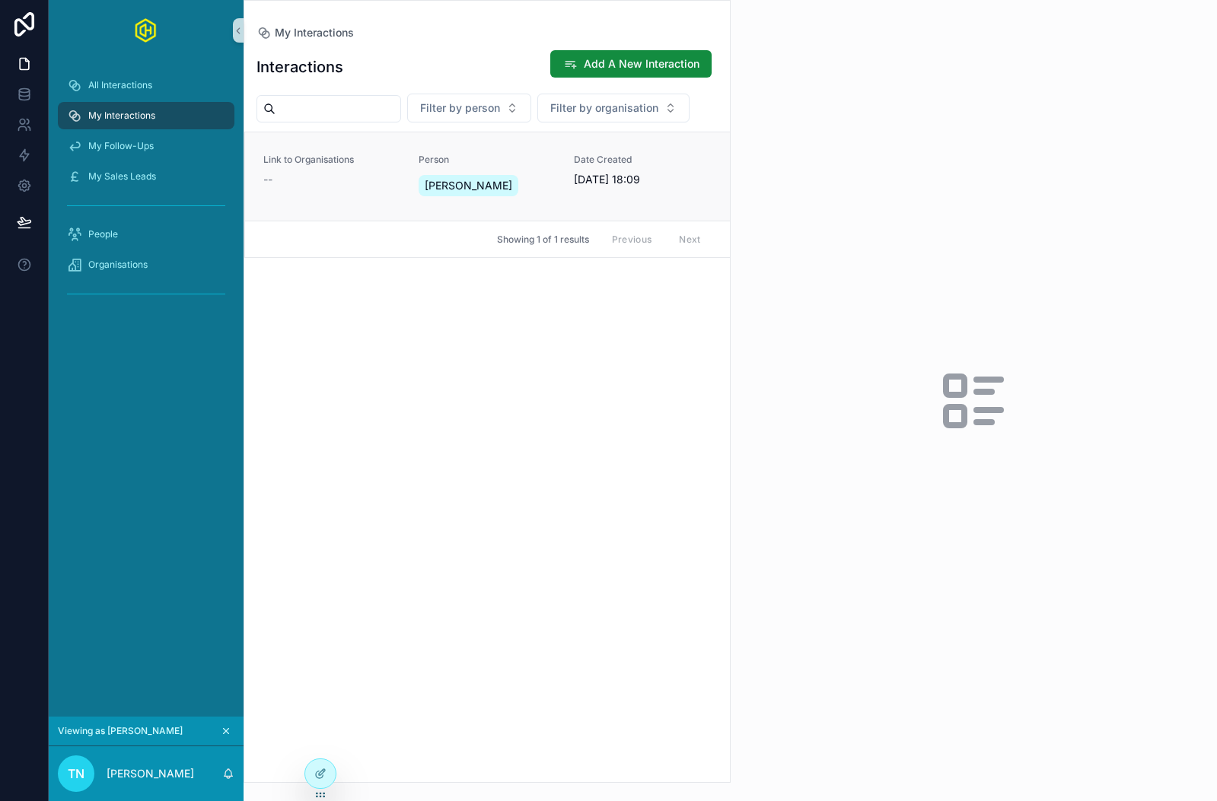
click at [352, 171] on div "Link to Organisations --" at bounding box center [331, 170] width 137 height 33
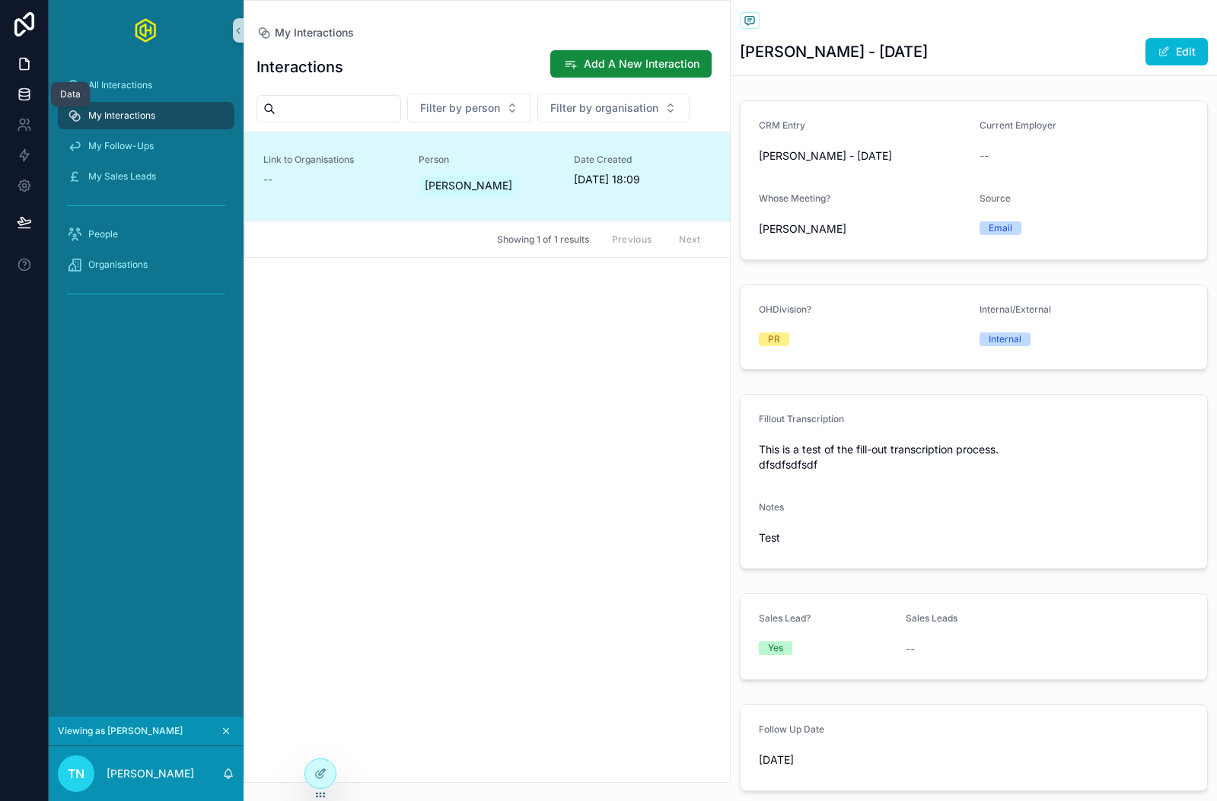
click at [15, 92] on link at bounding box center [24, 94] width 48 height 30
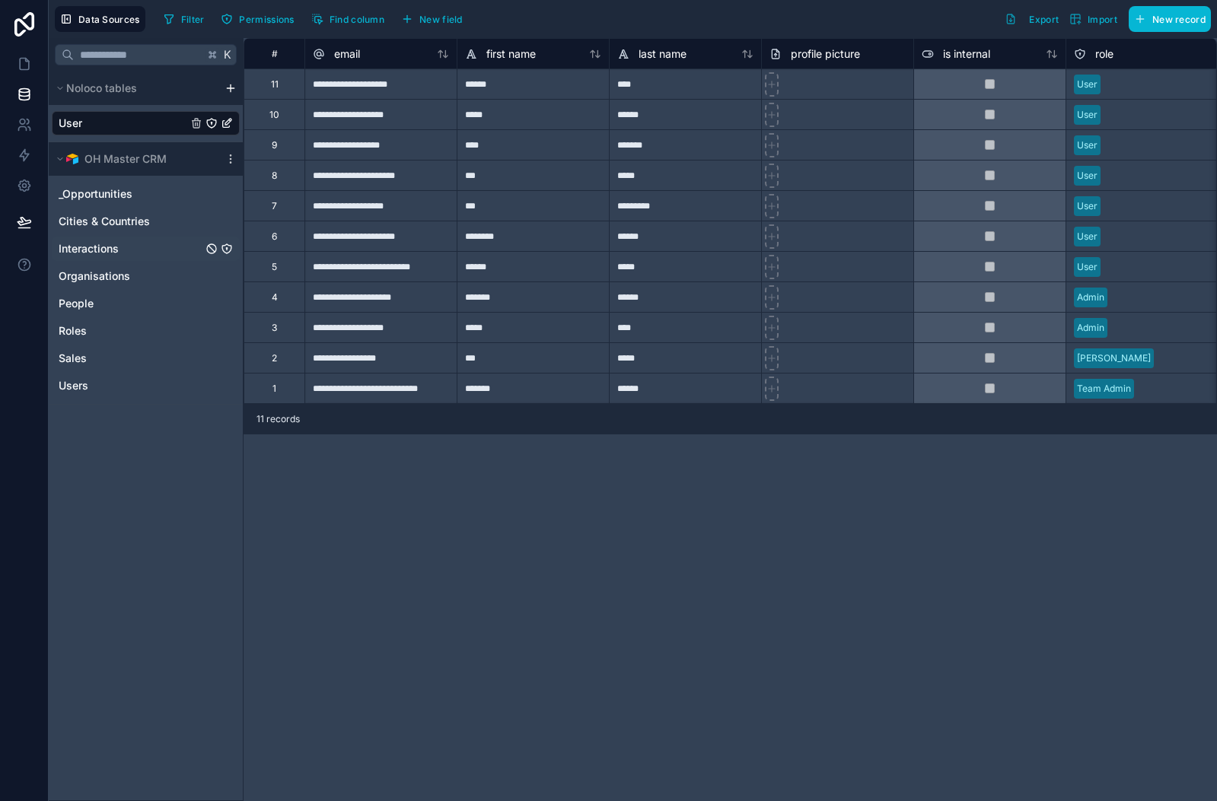
click at [107, 242] on span "Interactions" at bounding box center [89, 248] width 60 height 15
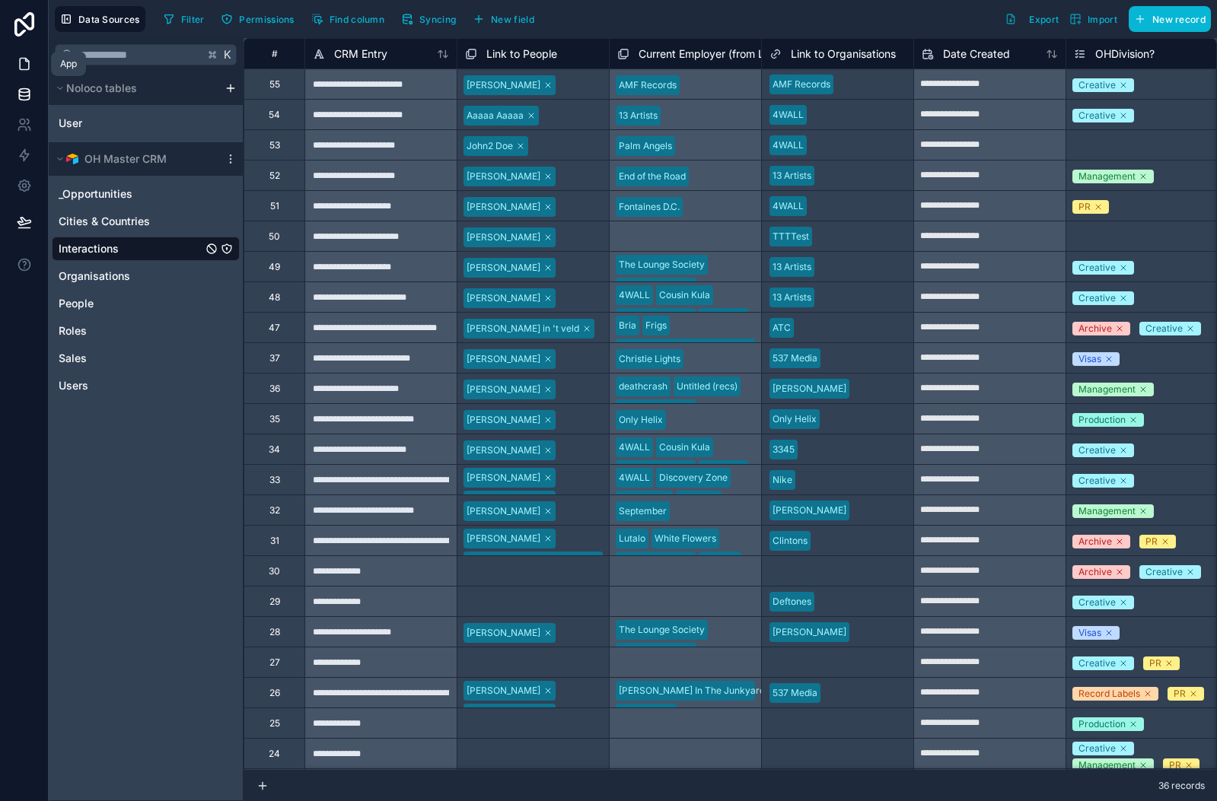
click at [25, 59] on icon at bounding box center [26, 60] width 3 height 3
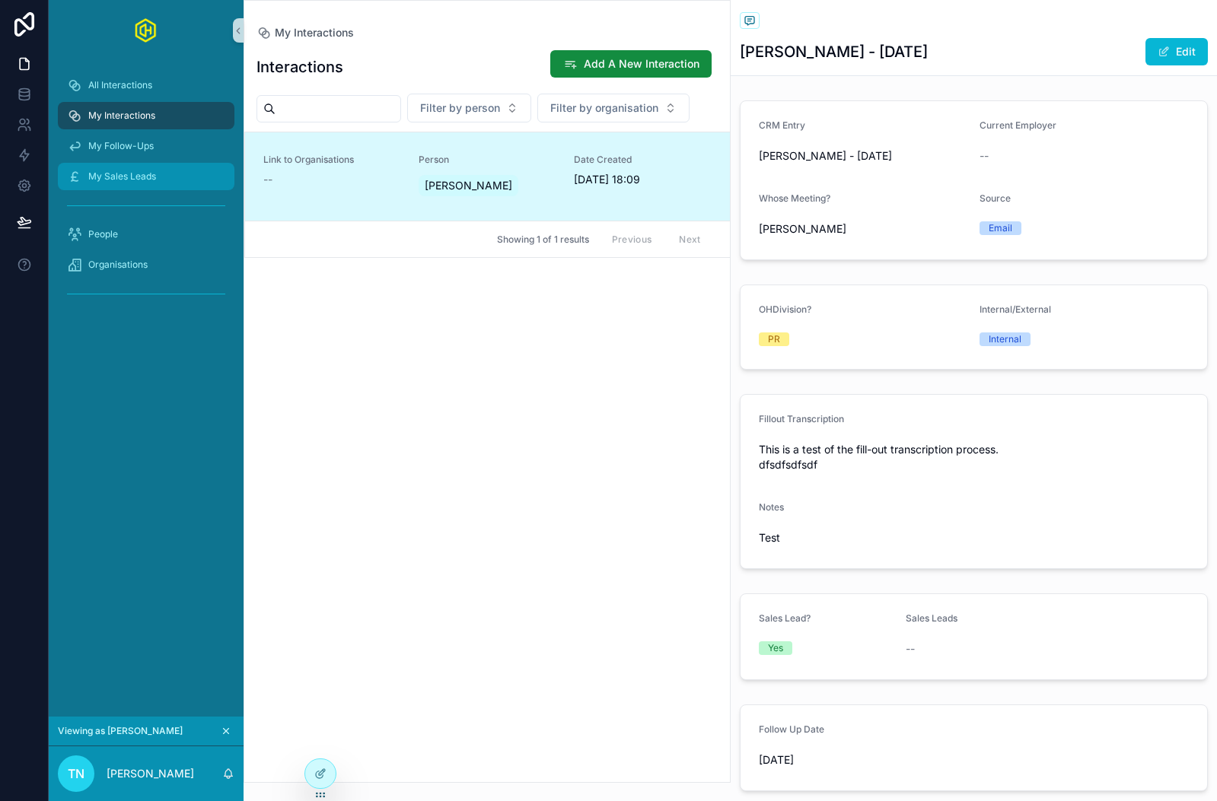
click at [142, 168] on div "My Sales Leads" at bounding box center [146, 176] width 158 height 24
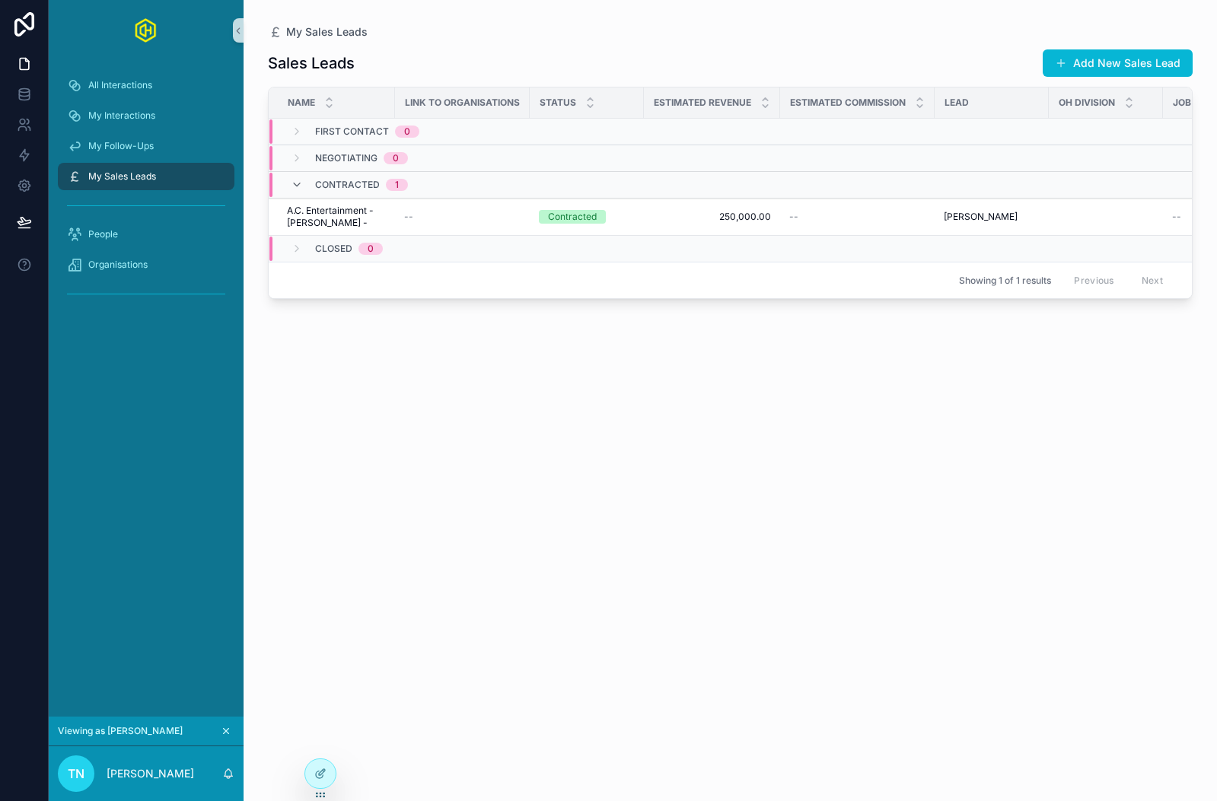
click at [225, 730] on icon "scrollable content" at bounding box center [226, 731] width 5 height 5
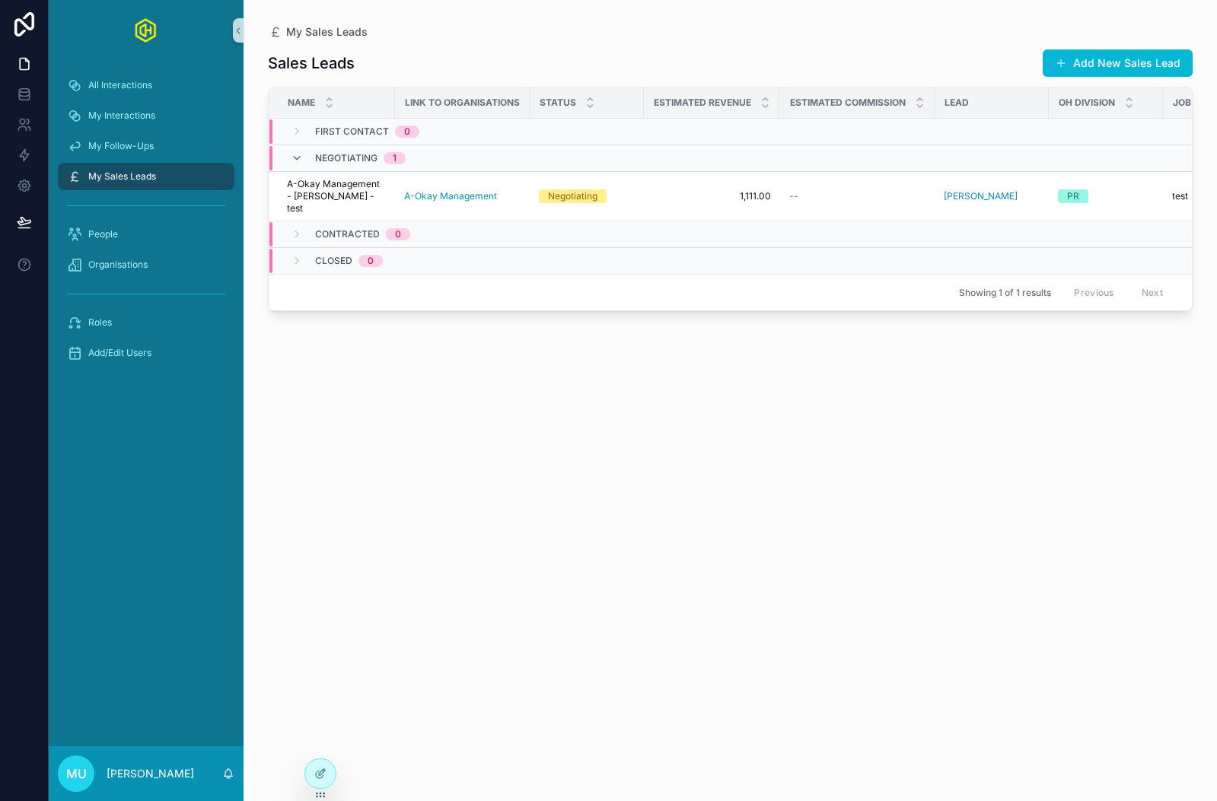
click at [336, 409] on div "Sales Leads Add New Sales Lead Name Link to Organisations Status Estimated Reve…" at bounding box center [730, 411] width 924 height 743
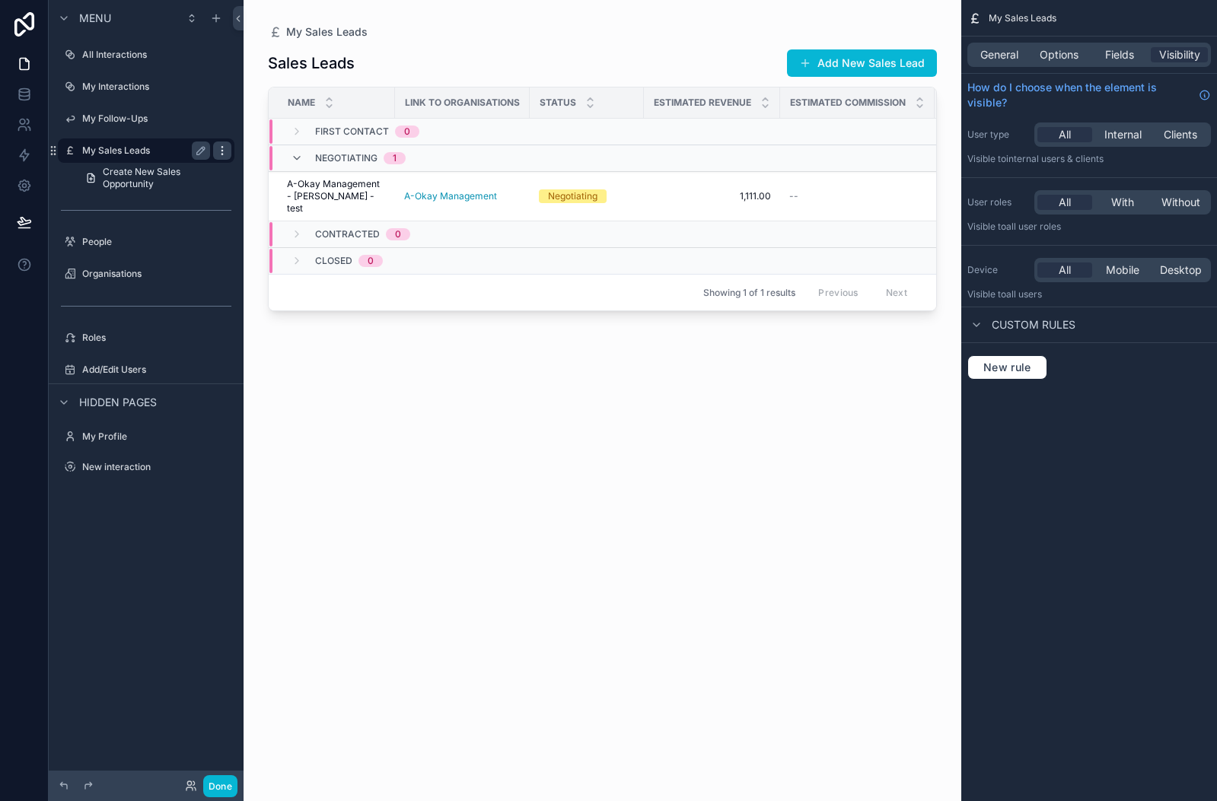
click at [221, 149] on icon "scrollable content" at bounding box center [222, 151] width 12 height 12
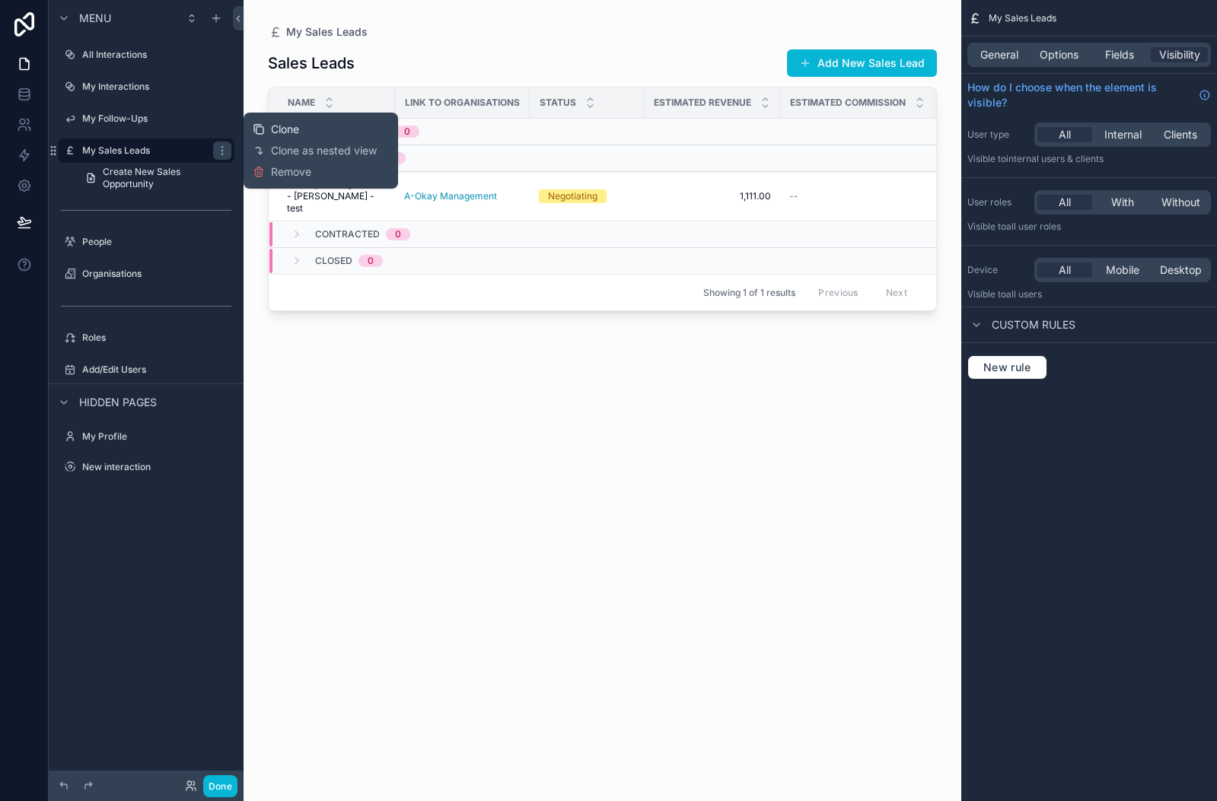
click at [297, 126] on span "Clone" at bounding box center [285, 129] width 28 height 15
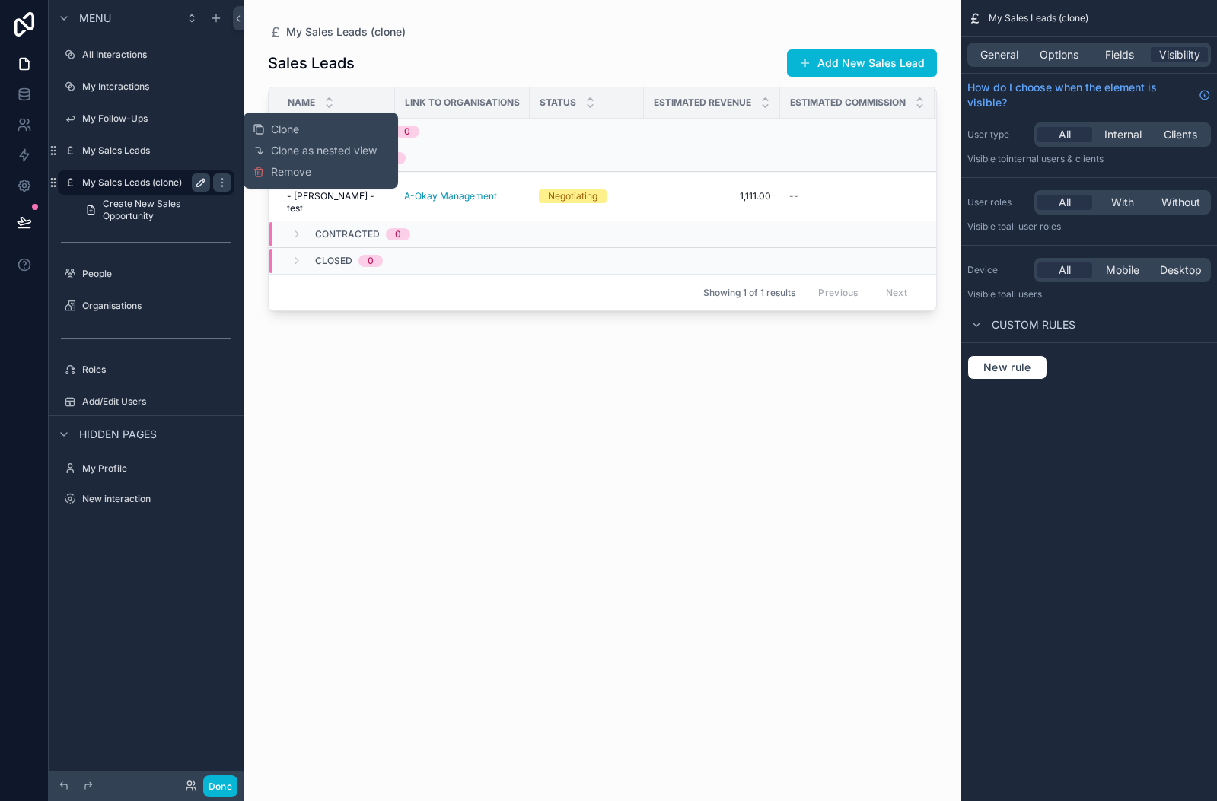
click at [196, 183] on icon "scrollable content" at bounding box center [201, 183] width 12 height 12
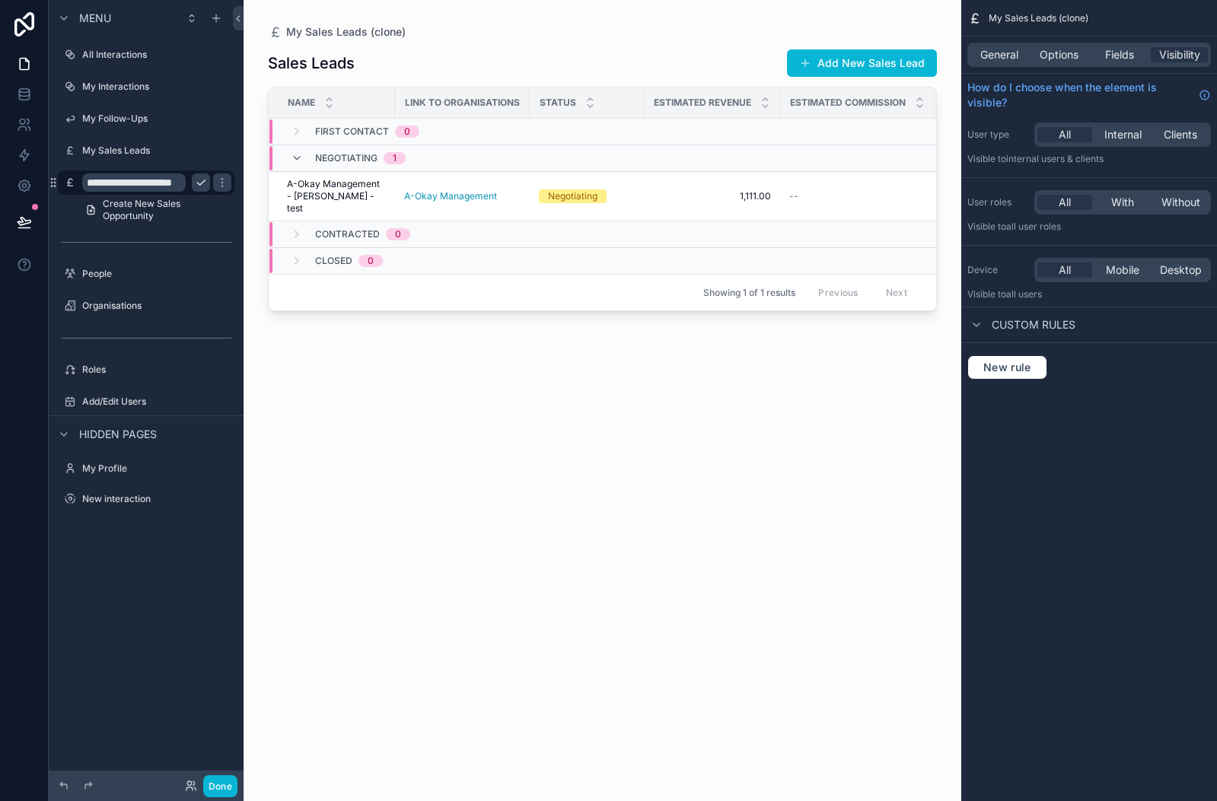
click at [144, 180] on input "**********" at bounding box center [133, 182] width 103 height 18
type input "**********"
click at [216, 181] on icon "scrollable content" at bounding box center [222, 183] width 12 height 12
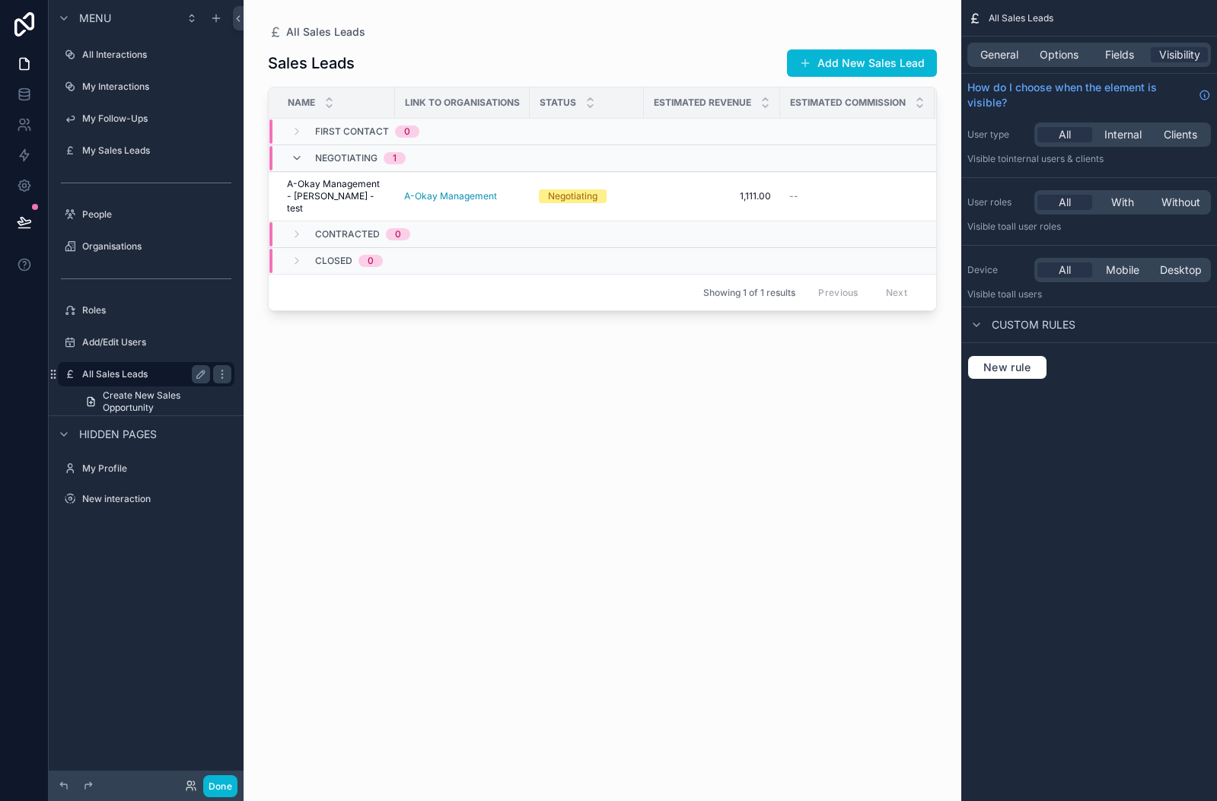
click at [113, 374] on label "All Sales Leads" at bounding box center [143, 374] width 122 height 12
click at [1054, 56] on span "Options" at bounding box center [1058, 54] width 39 height 15
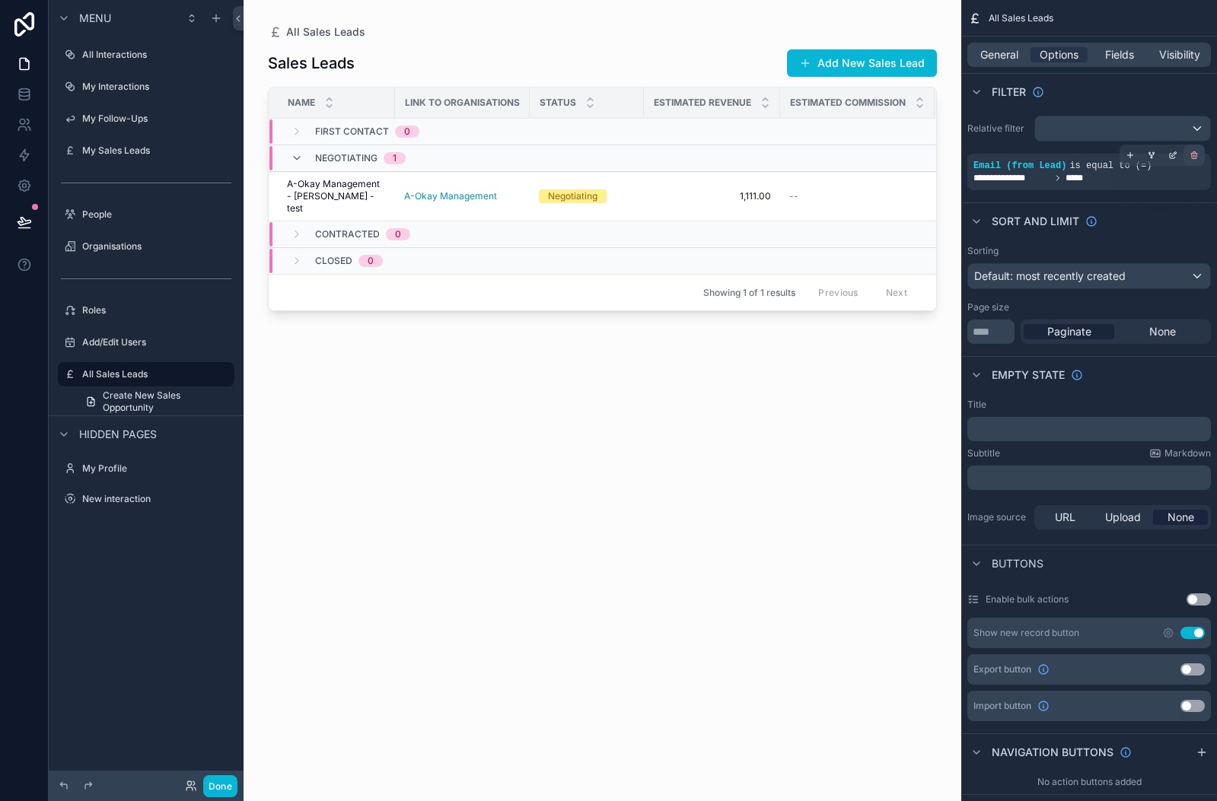
click at [1192, 156] on icon "scrollable content" at bounding box center [1193, 155] width 9 height 9
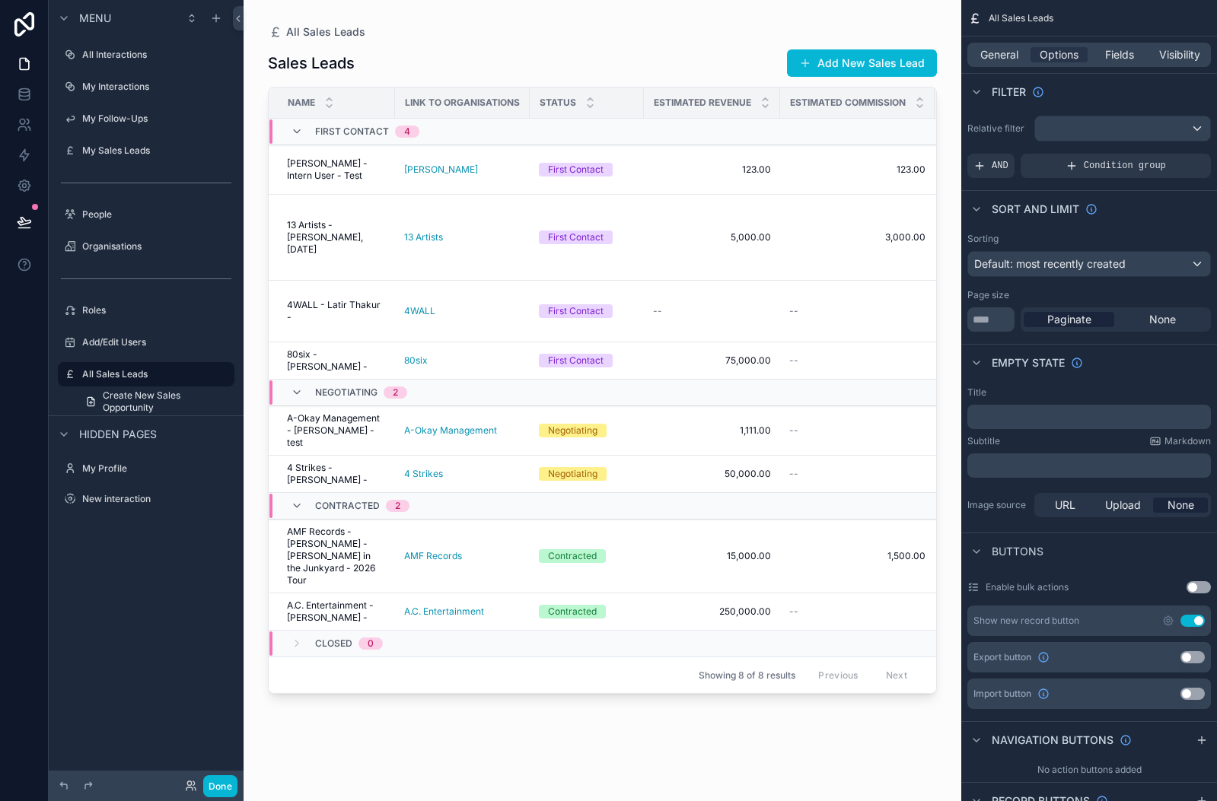
click at [713, 37] on div "scrollable content" at bounding box center [602, 391] width 718 height 783
click at [1183, 617] on button "Use setting" at bounding box center [1192, 621] width 24 height 12
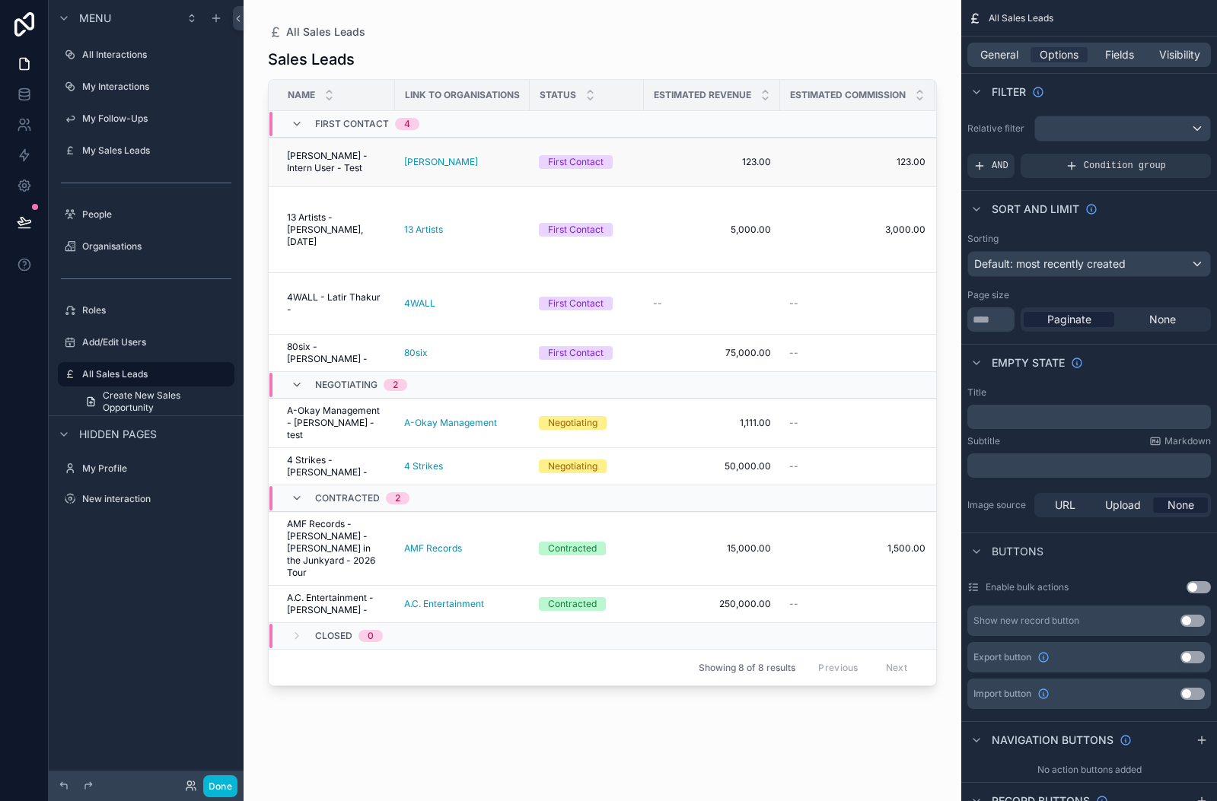
click at [350, 158] on span "[PERSON_NAME] - Intern User - Test" at bounding box center [336, 162] width 99 height 24
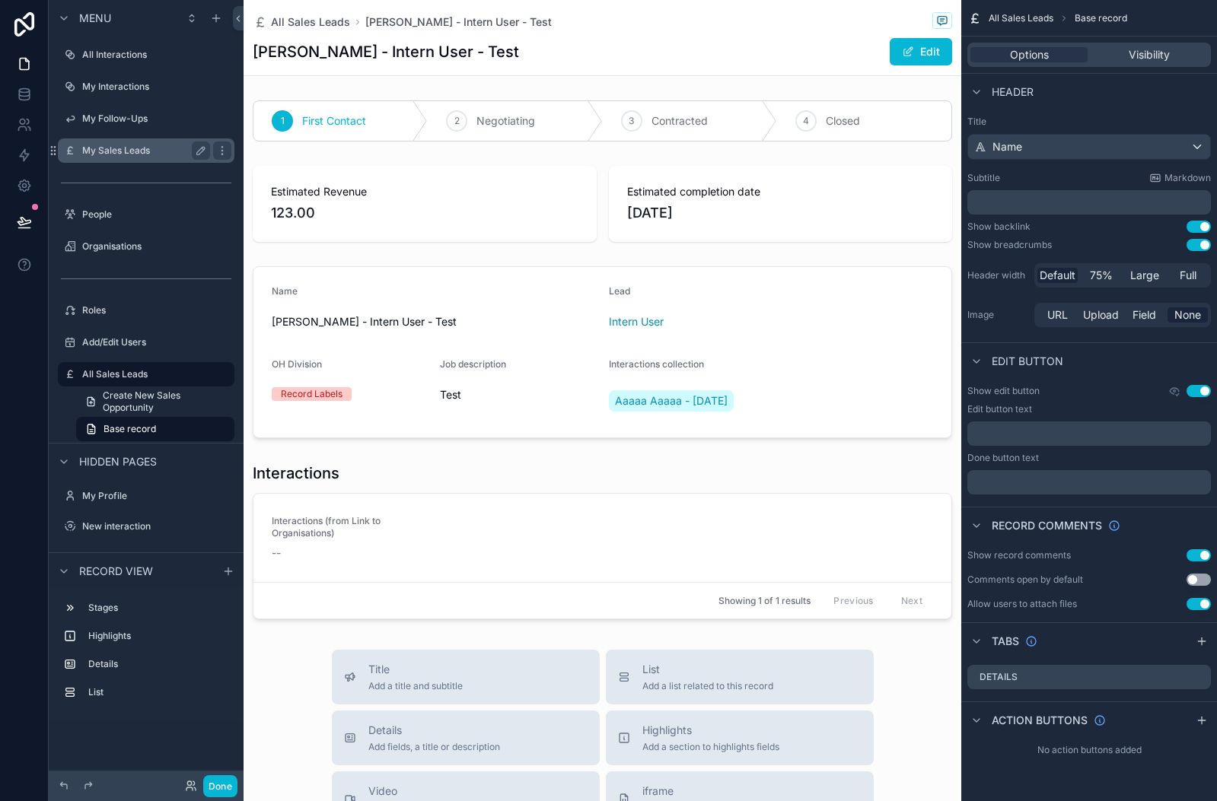
click at [123, 142] on div "My Sales Leads" at bounding box center [146, 151] width 128 height 18
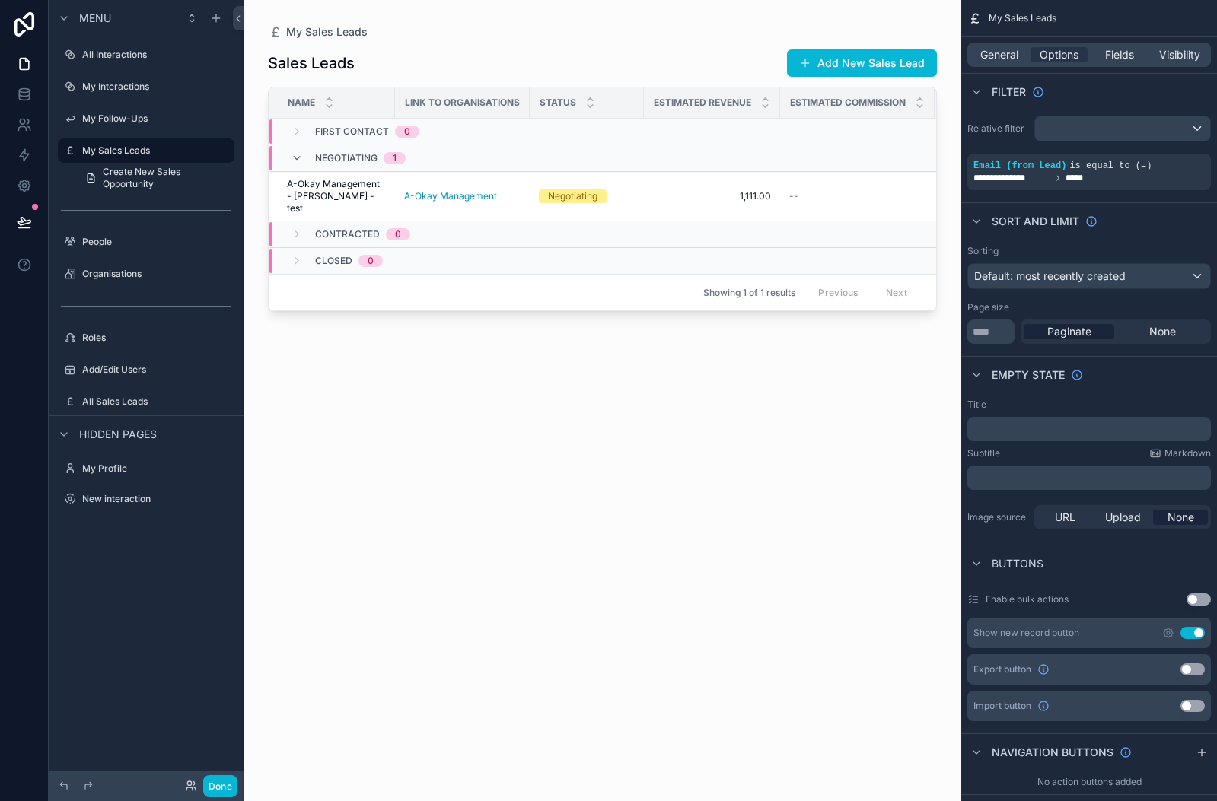
click at [398, 186] on div "scrollable content" at bounding box center [602, 391] width 718 height 783
click at [444, 193] on span "A-Okay Management" at bounding box center [450, 196] width 93 height 12
click at [135, 393] on div "All Sales Leads" at bounding box center [146, 402] width 128 height 18
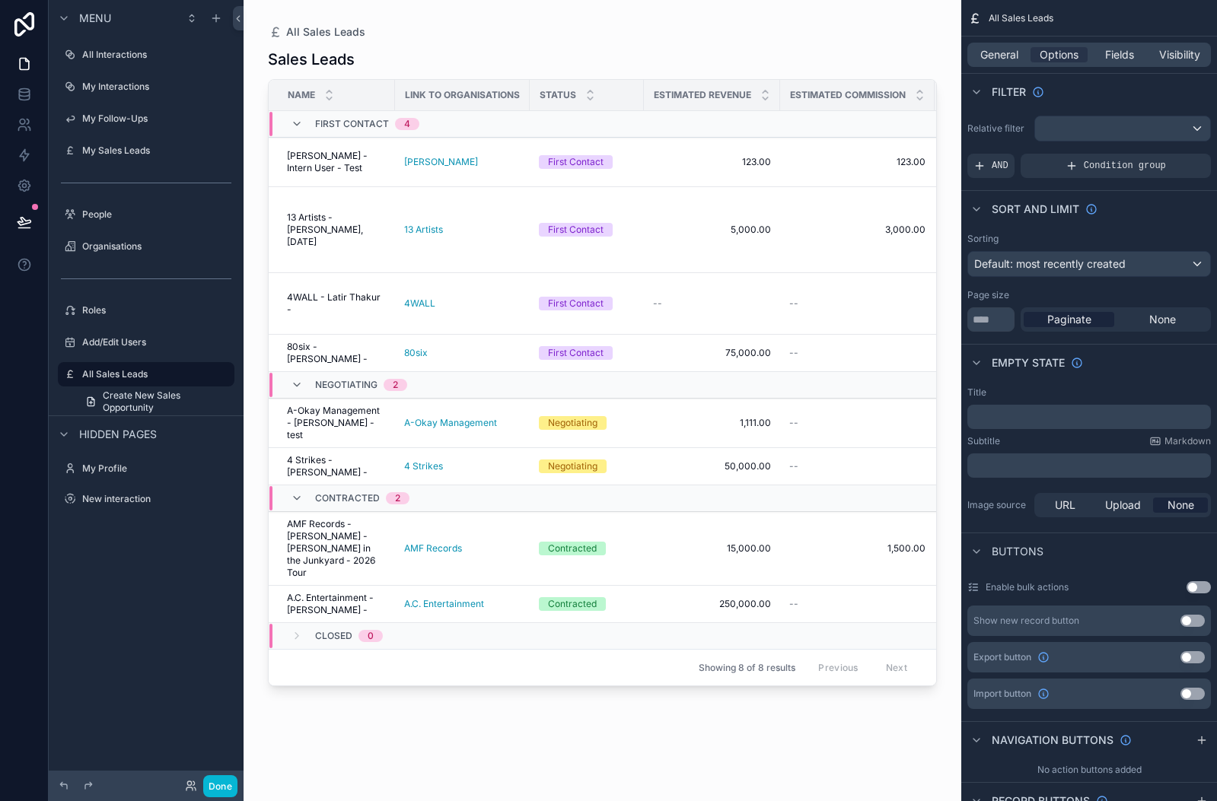
click at [444, 229] on div "scrollable content" at bounding box center [602, 391] width 718 height 783
click at [342, 229] on span "13 Artists - Natalie Ortega - Obongjayar, 14/08/25" at bounding box center [336, 230] width 99 height 37
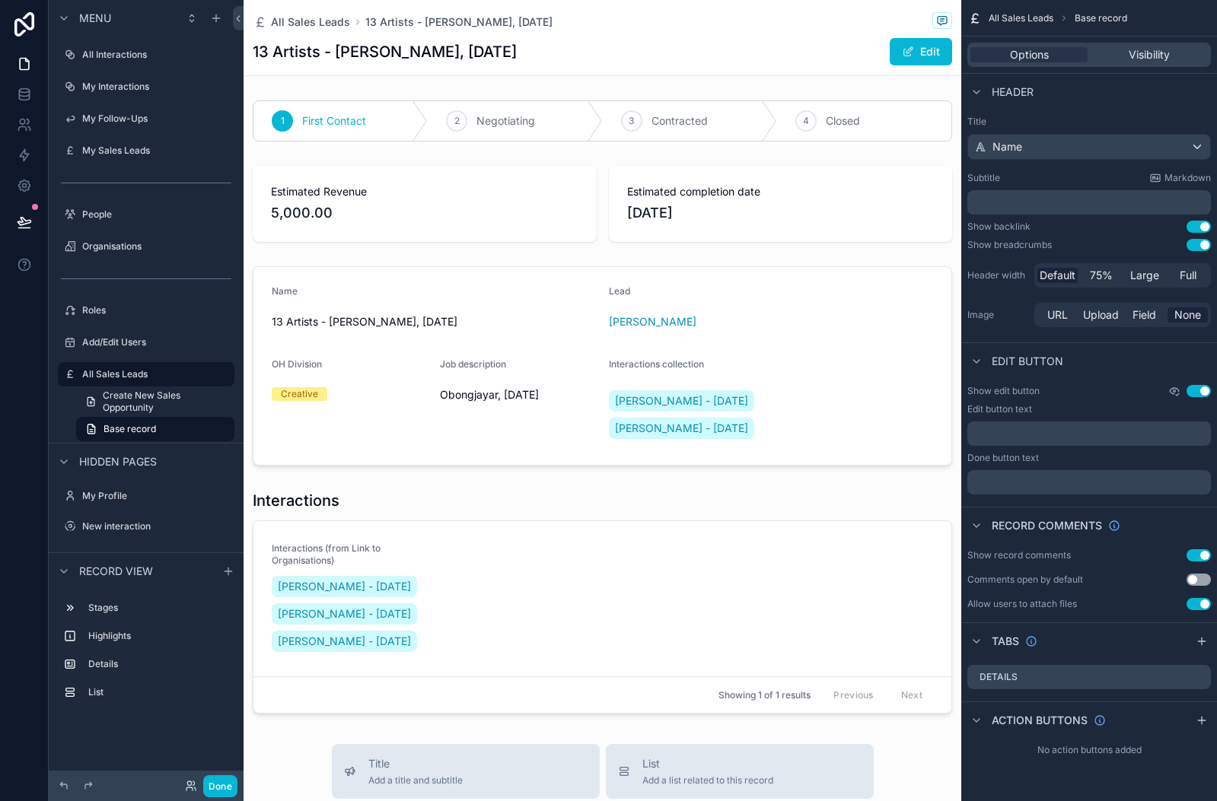
click at [1169, 390] on icon "scrollable content" at bounding box center [1174, 391] width 12 height 12
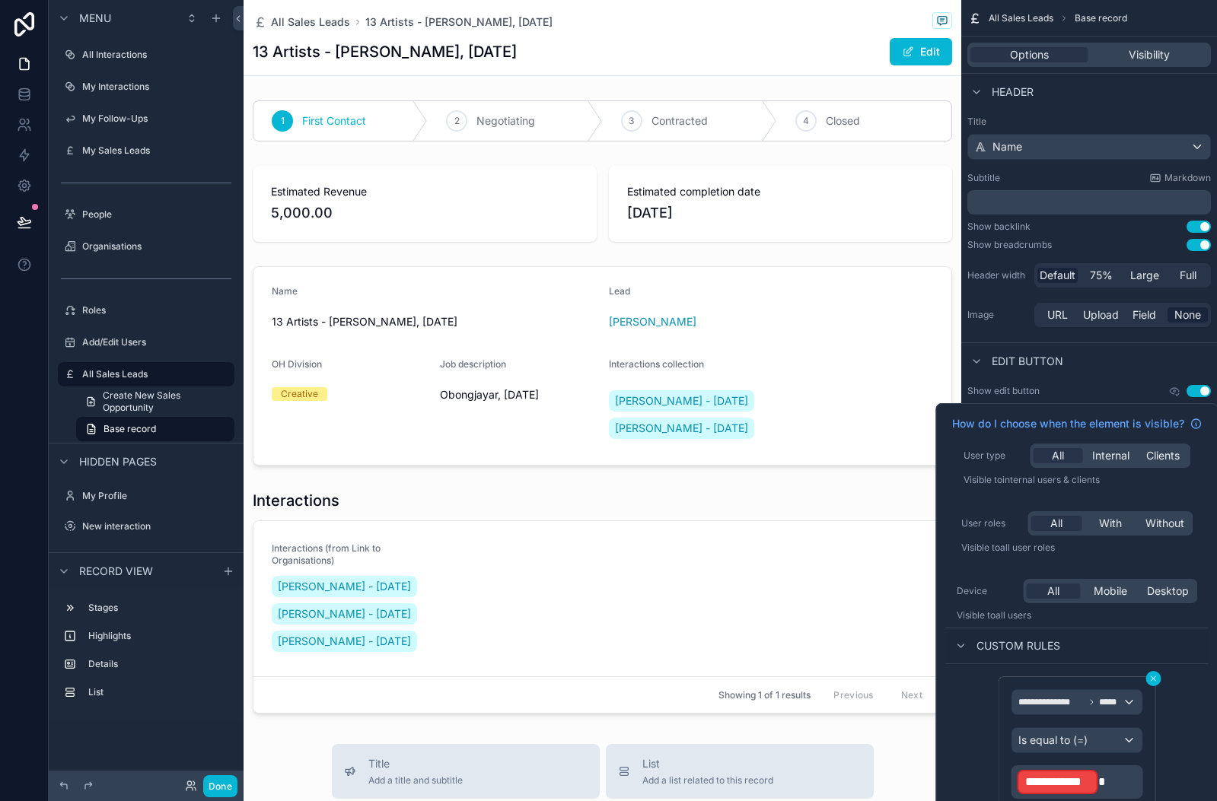
click at [1150, 679] on icon at bounding box center [1152, 678] width 9 height 9
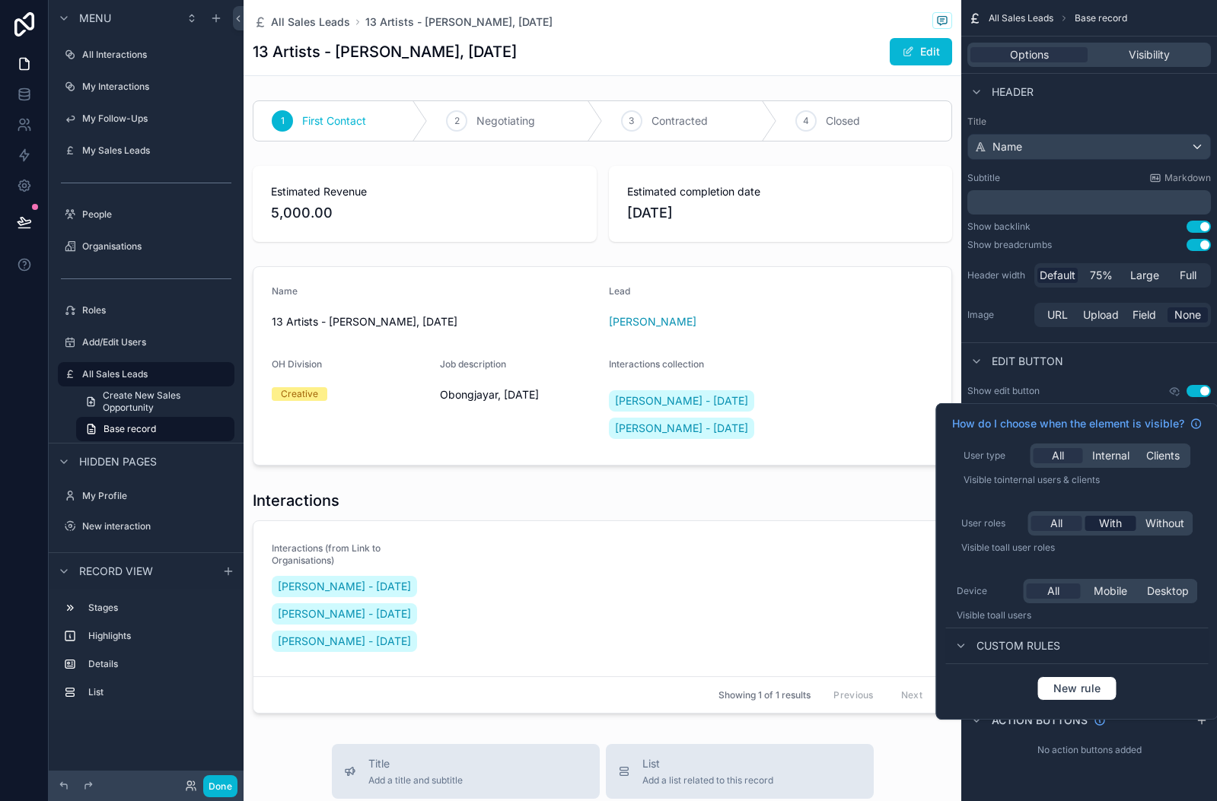
click at [1112, 525] on span "With" at bounding box center [1110, 523] width 23 height 15
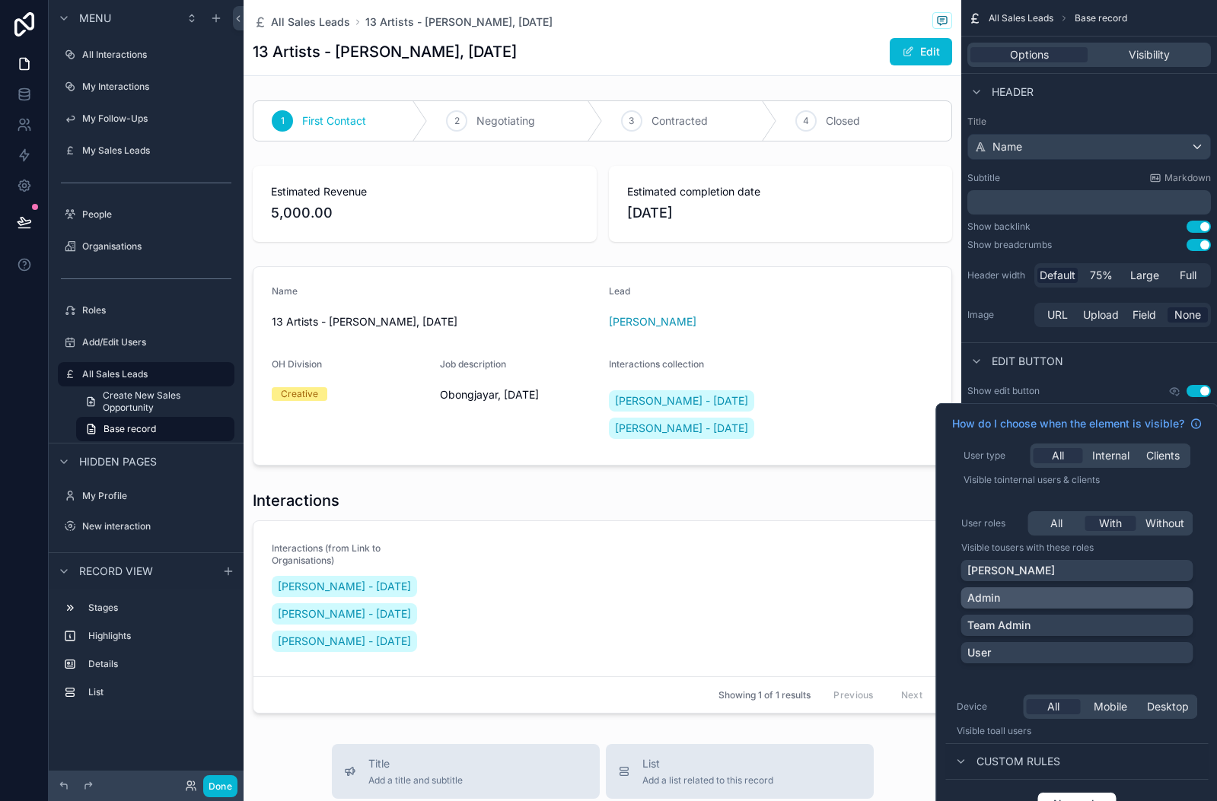
click at [1084, 596] on div "Admin" at bounding box center [1077, 597] width 220 height 15
click at [1160, 622] on div "Team Admin" at bounding box center [1077, 625] width 220 height 15
click at [213, 783] on button "Done" at bounding box center [220, 786] width 34 height 22
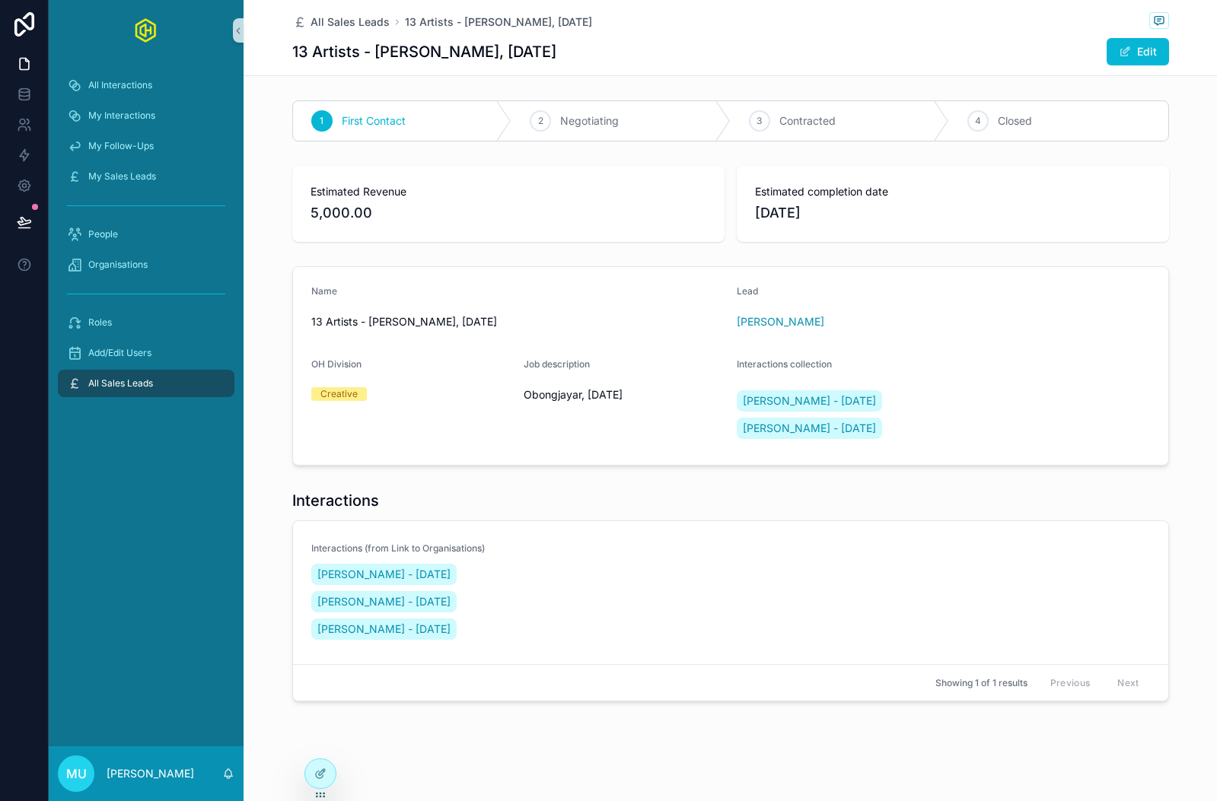
click at [111, 386] on span "All Sales Leads" at bounding box center [120, 383] width 65 height 12
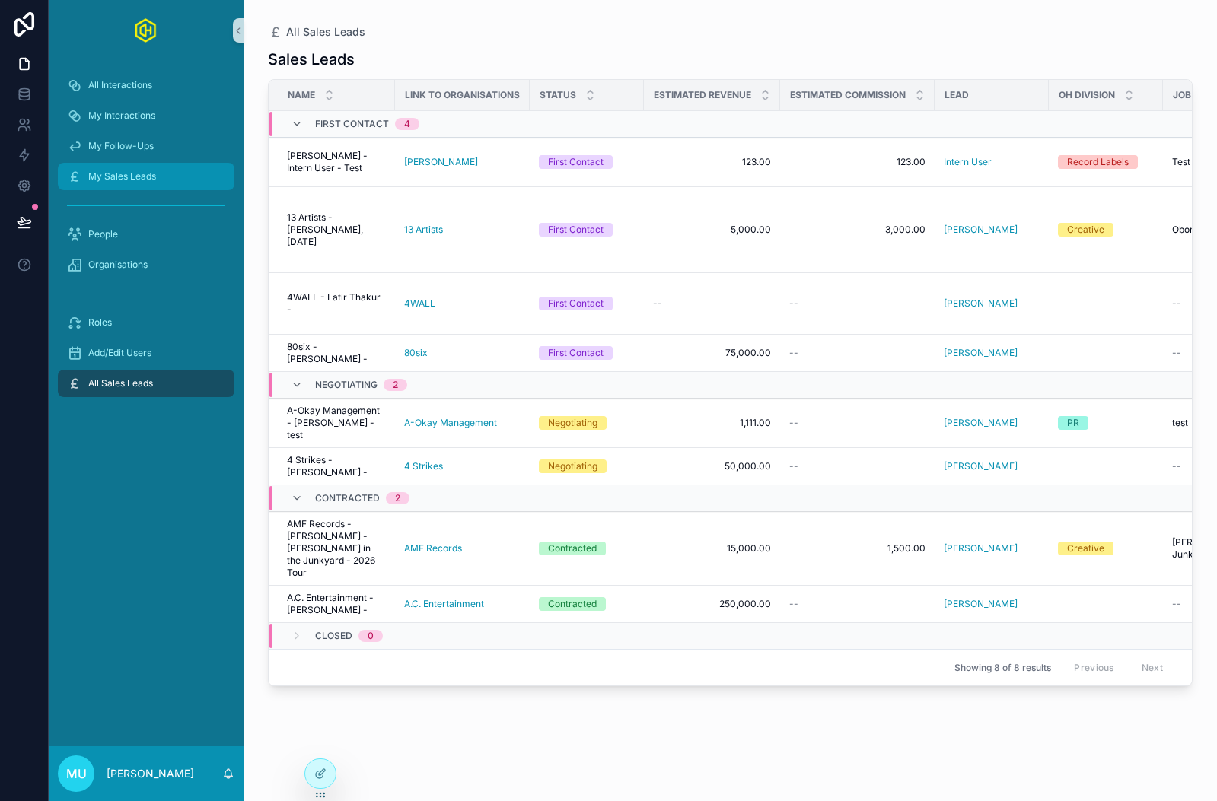
click at [135, 176] on span "My Sales Leads" at bounding box center [122, 176] width 68 height 12
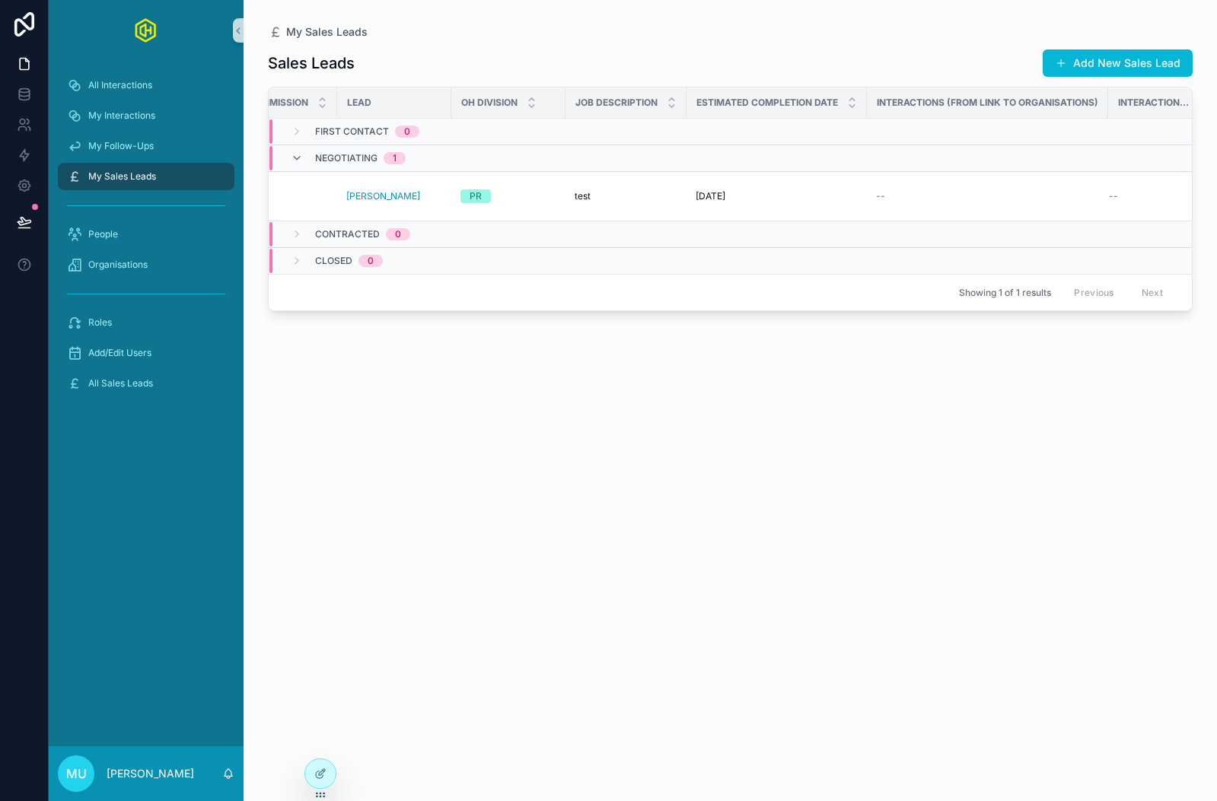
scroll to position [0, 632]
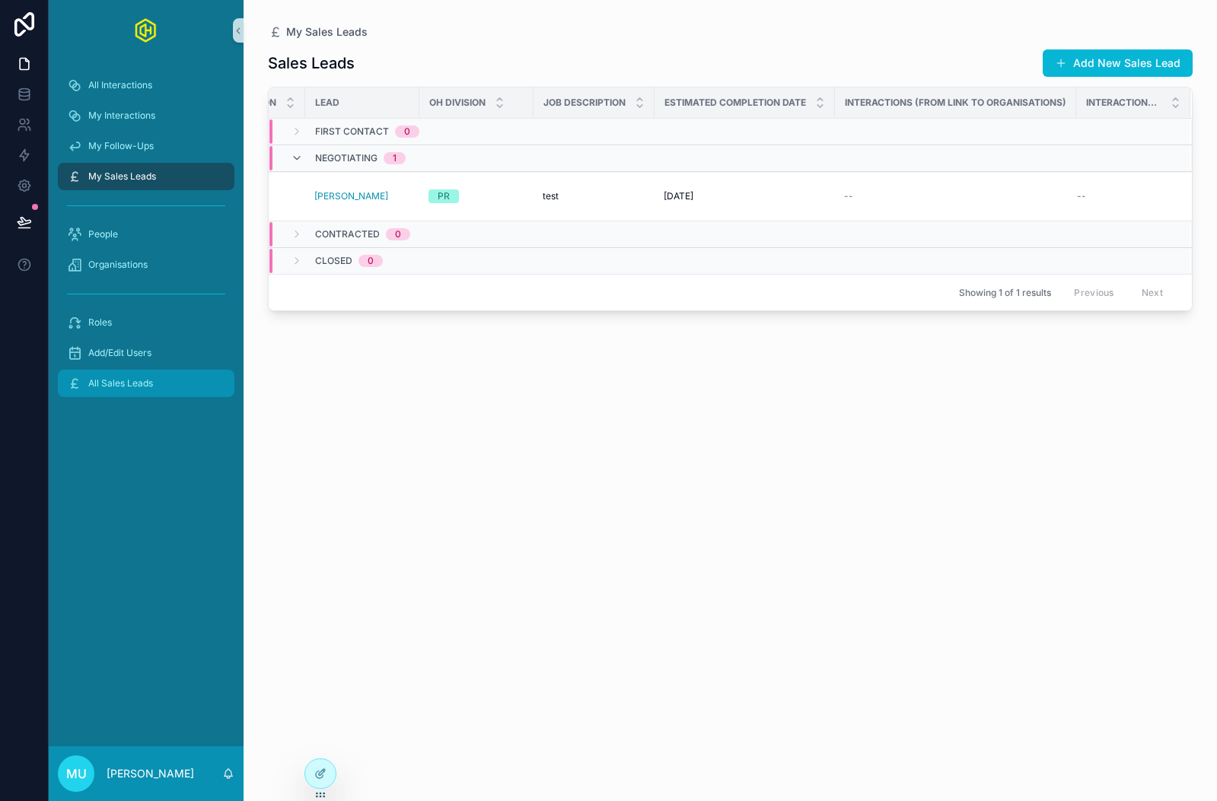
click at [143, 371] on link "All Sales Leads" at bounding box center [146, 383] width 177 height 27
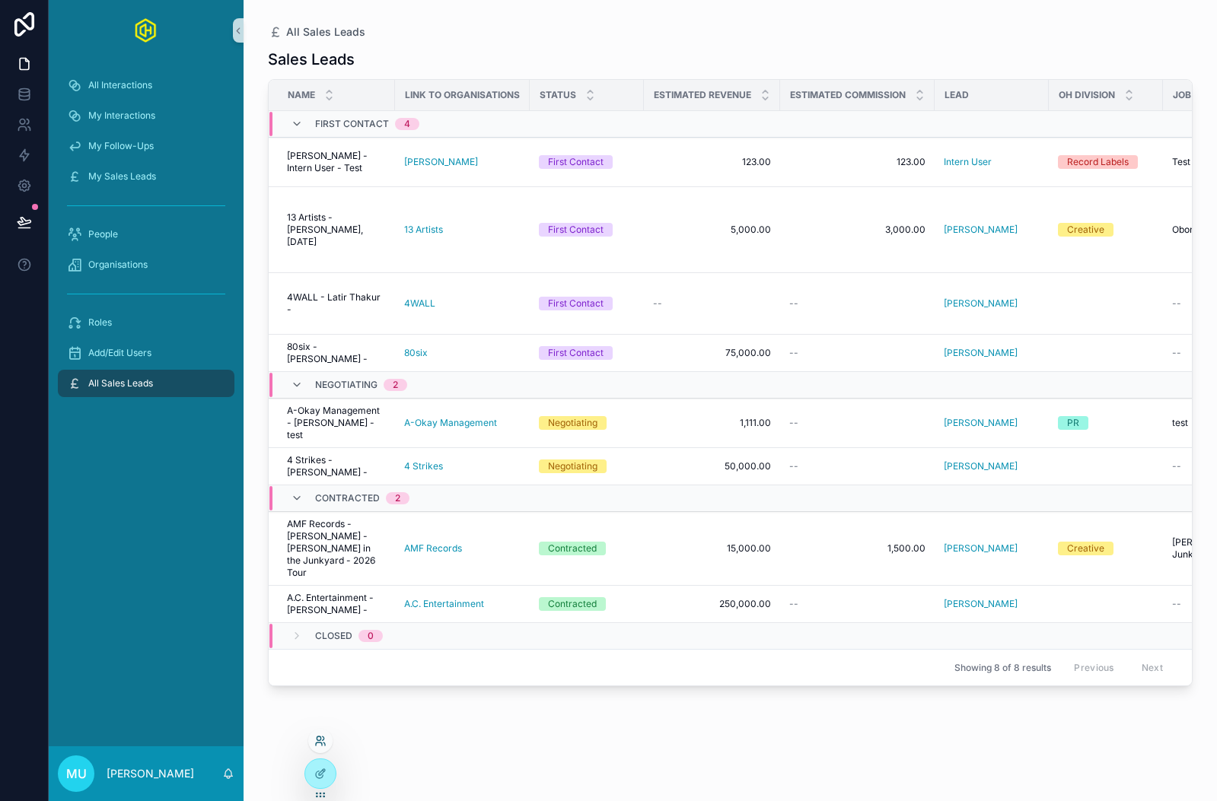
click at [317, 740] on icon at bounding box center [319, 739] width 4 height 4
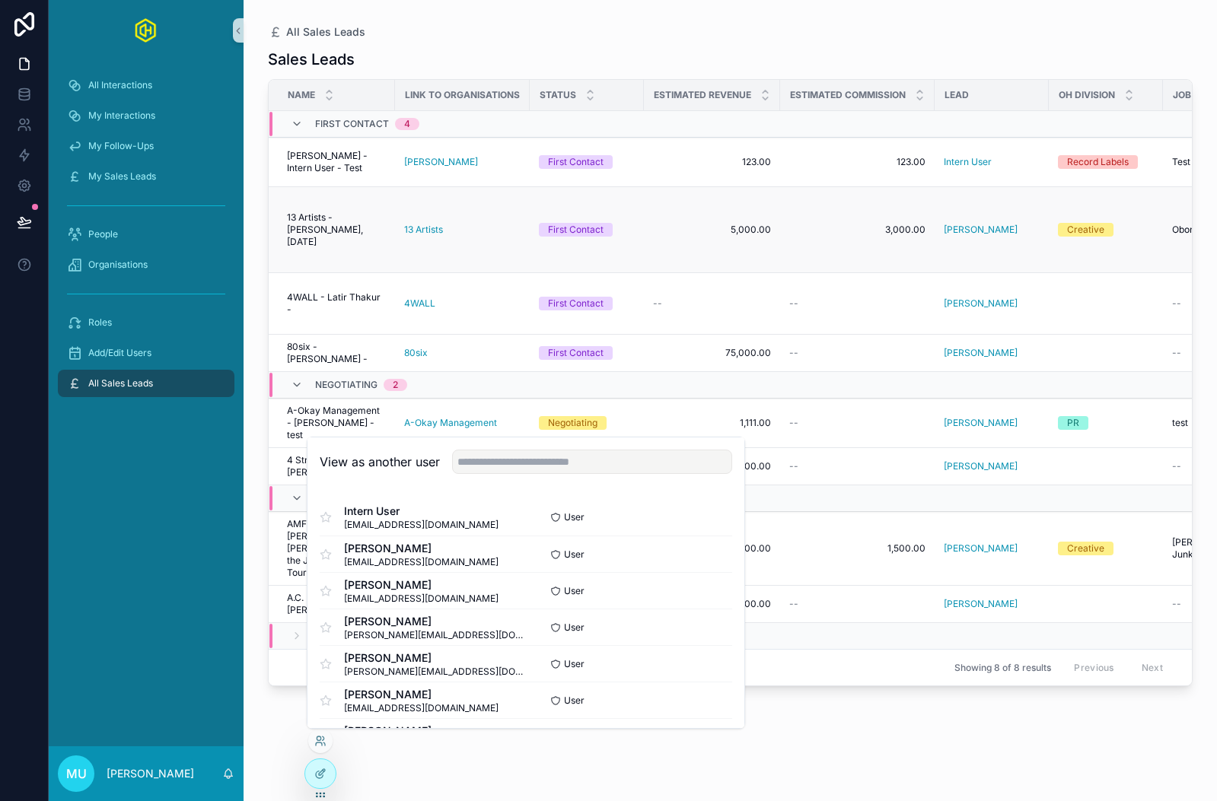
click at [323, 224] on span "13 Artists - Natalie Ortega - Obongjayar, 14/08/25" at bounding box center [336, 230] width 99 height 37
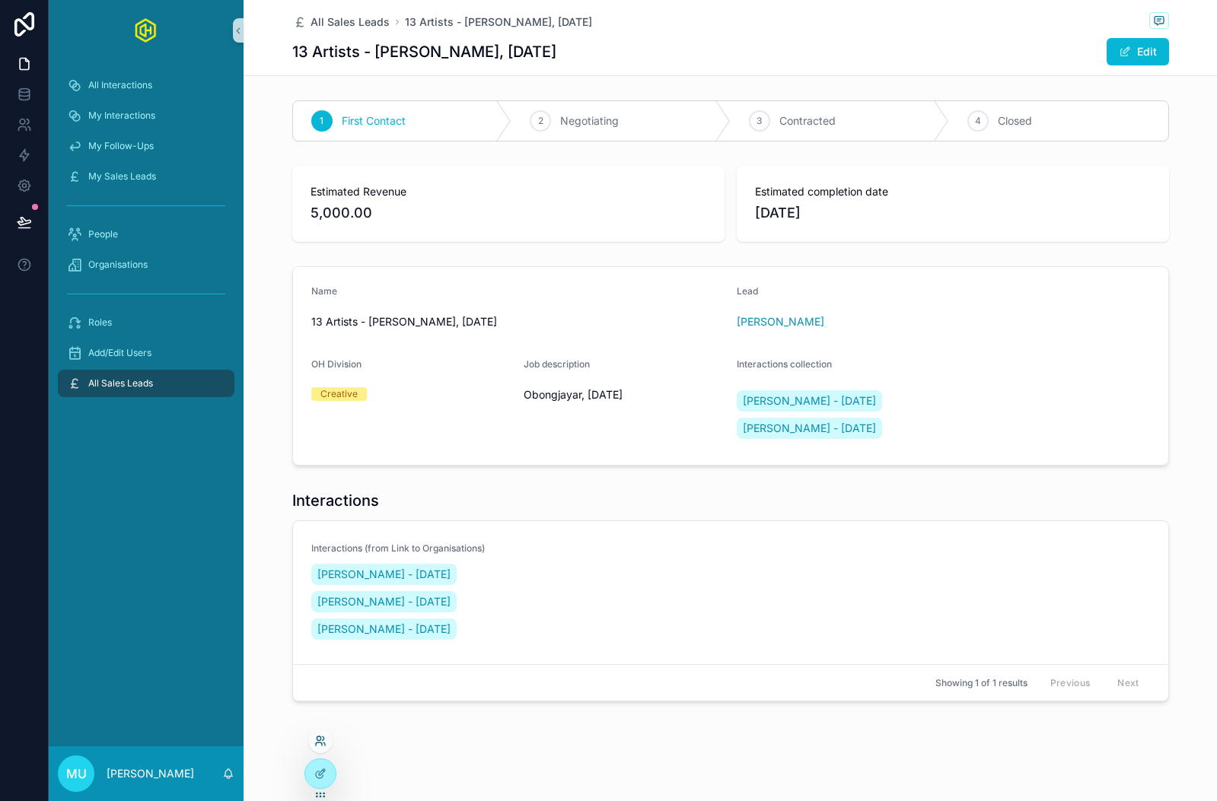
click at [320, 739] on icon at bounding box center [319, 739] width 4 height 4
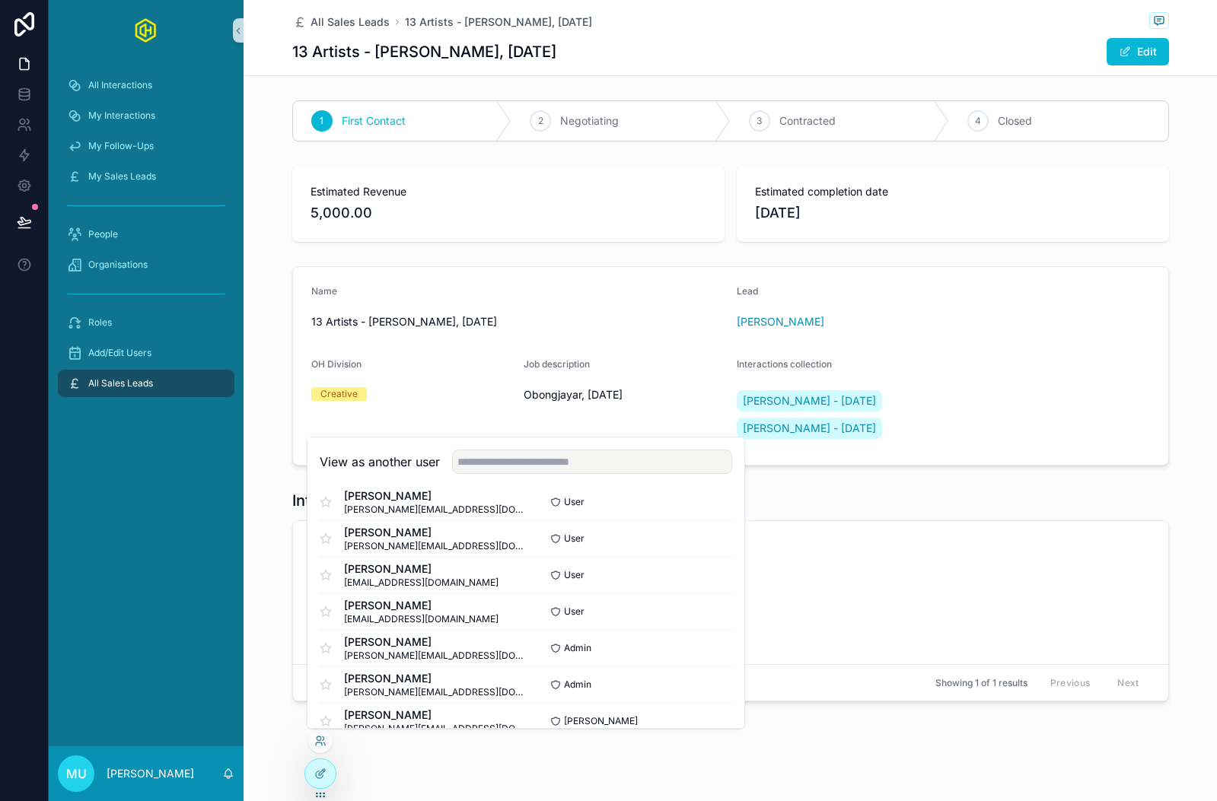
scroll to position [185, 0]
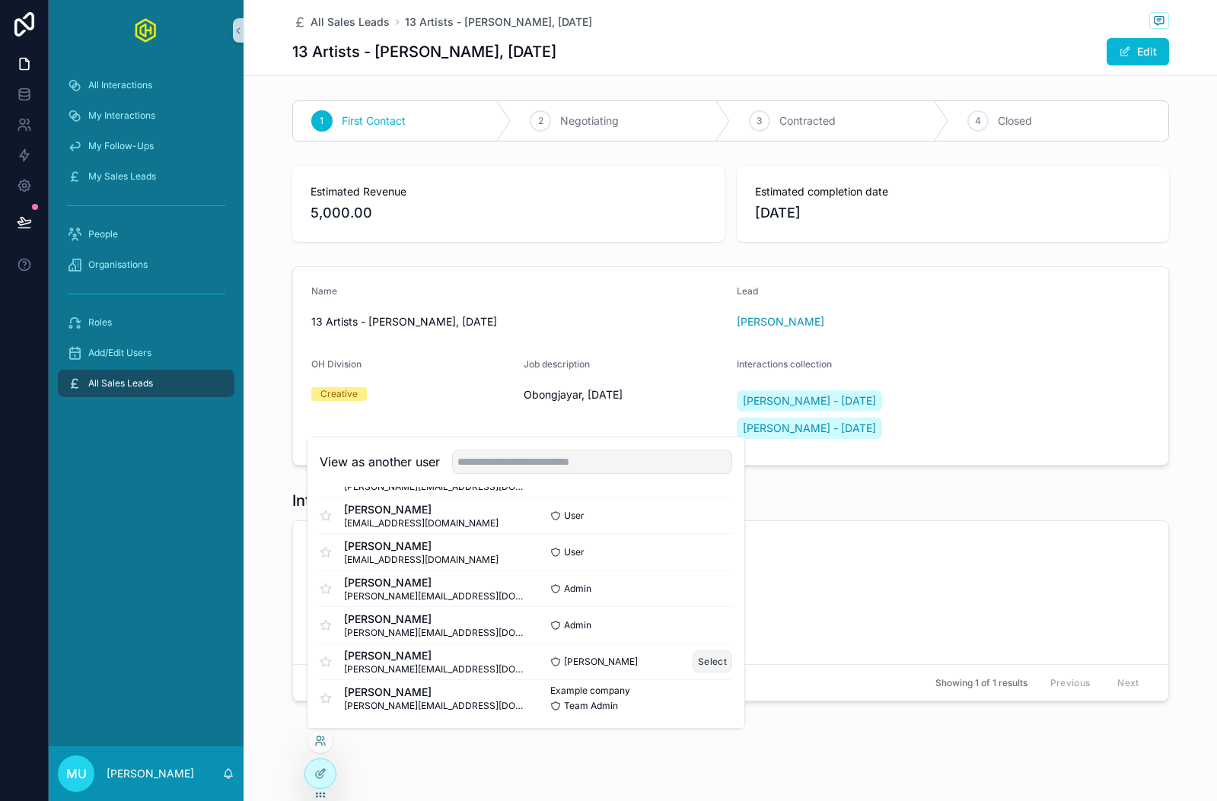
click at [711, 661] on button "Select" at bounding box center [712, 662] width 40 height 22
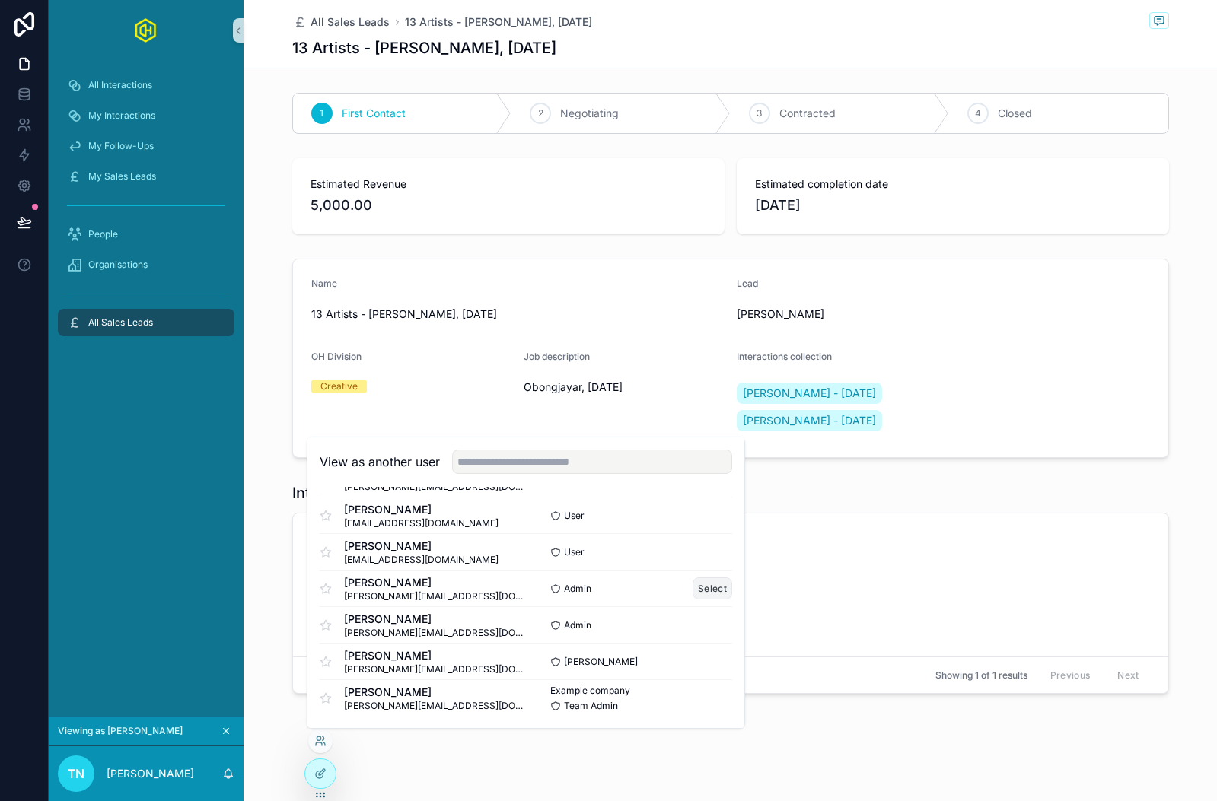
click at [702, 587] on button "Select" at bounding box center [712, 589] width 40 height 22
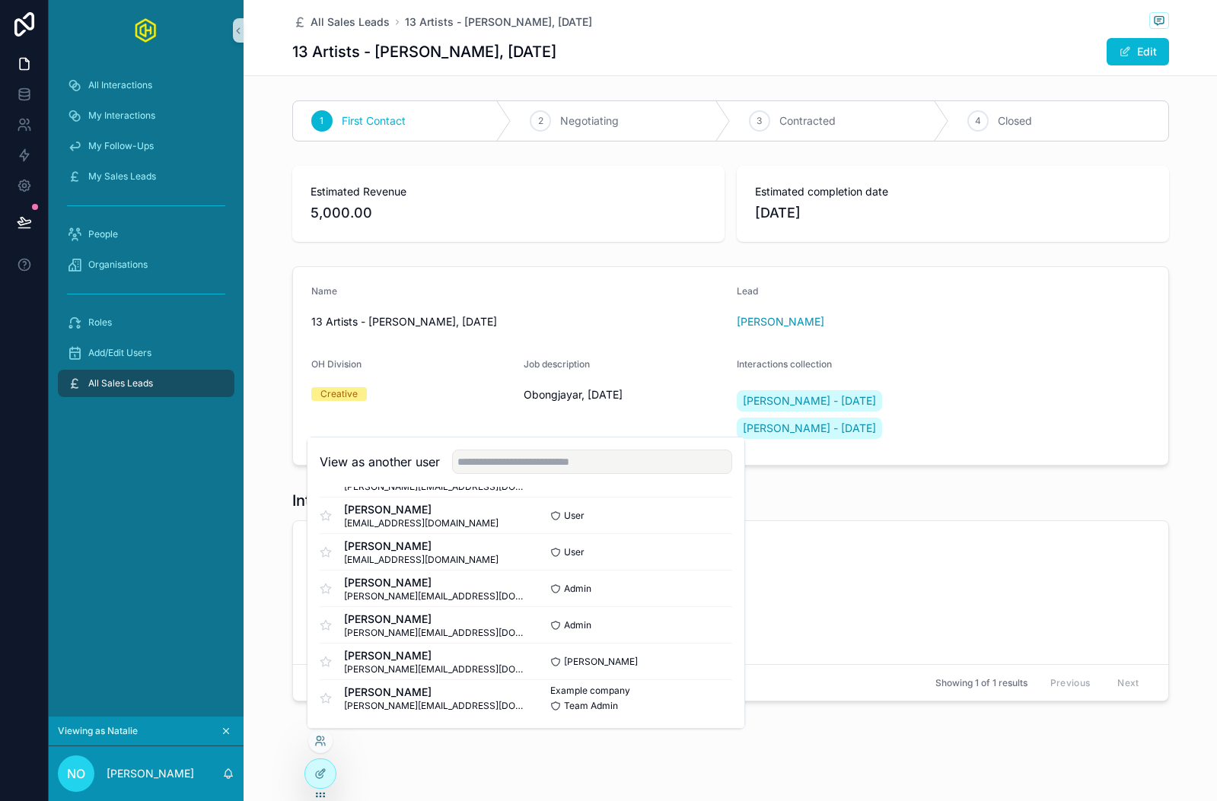
click at [259, 578] on div "Interactions Interactions (from Link to Organisations) Aled Chivers - 04/08/202…" at bounding box center [729, 596] width 973 height 224
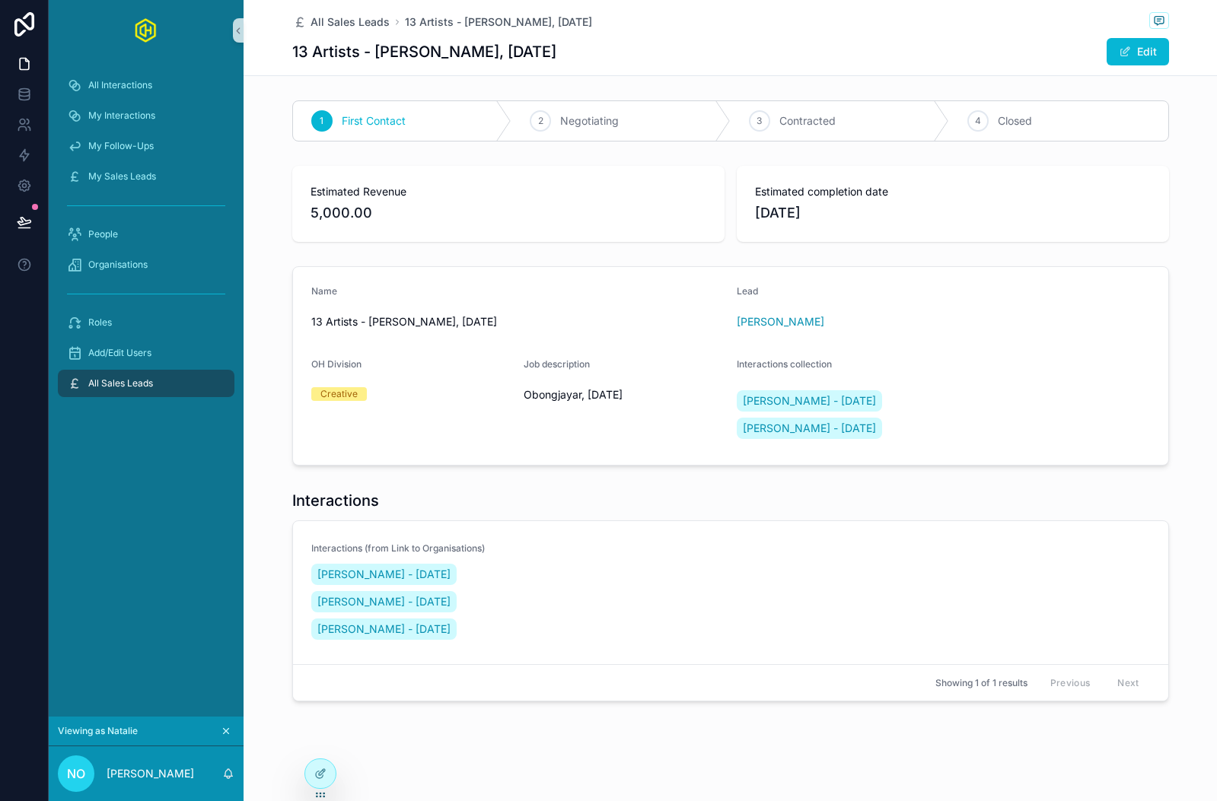
click at [161, 466] on div "All Interactions My Interactions My Follow-Ups My Sales Leads People Organisati…" at bounding box center [146, 389] width 195 height 656
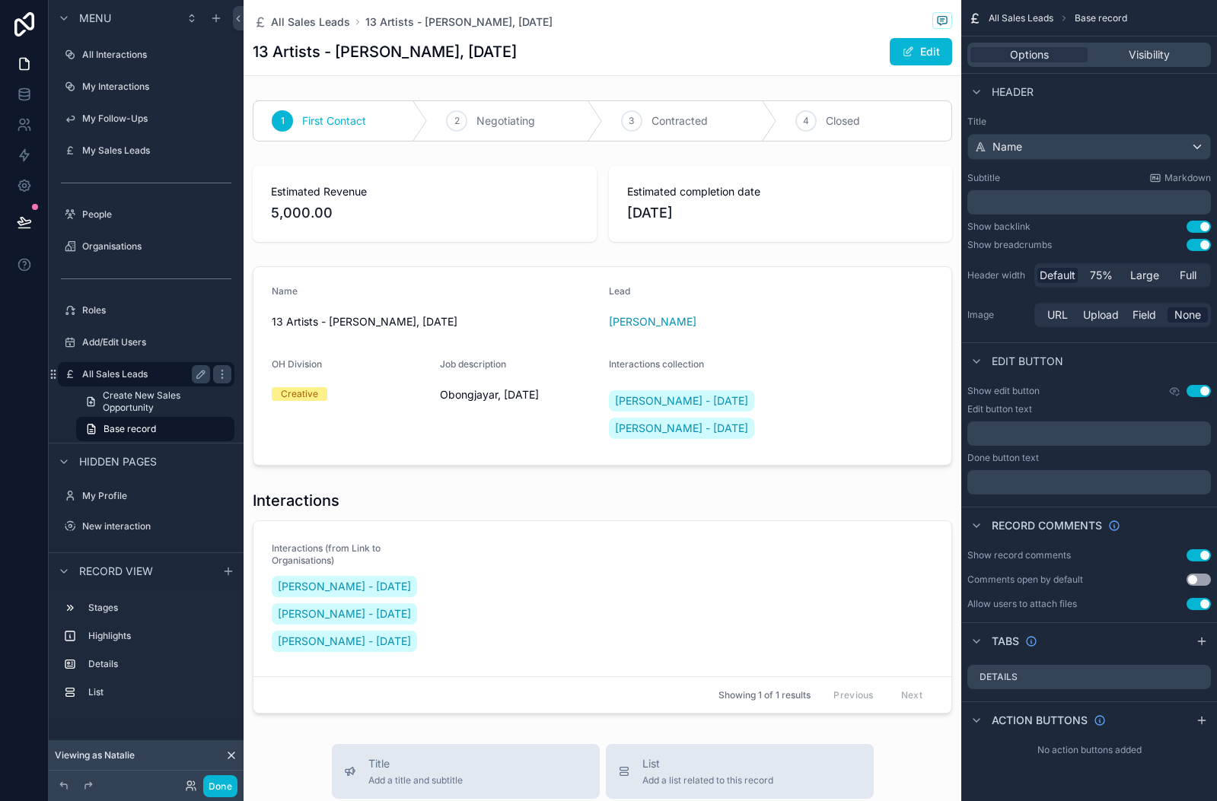
click at [123, 367] on div "All Sales Leads" at bounding box center [146, 374] width 128 height 18
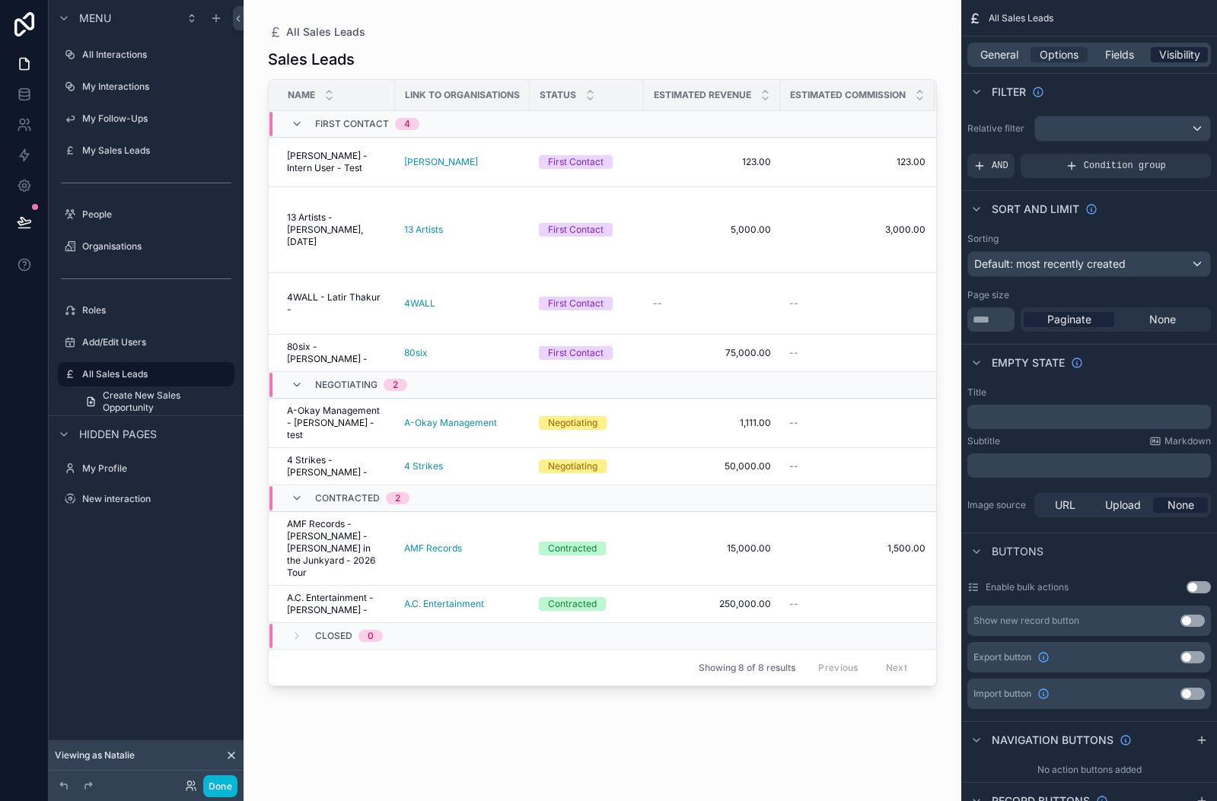
click at [1182, 55] on span "Visibility" at bounding box center [1179, 54] width 41 height 15
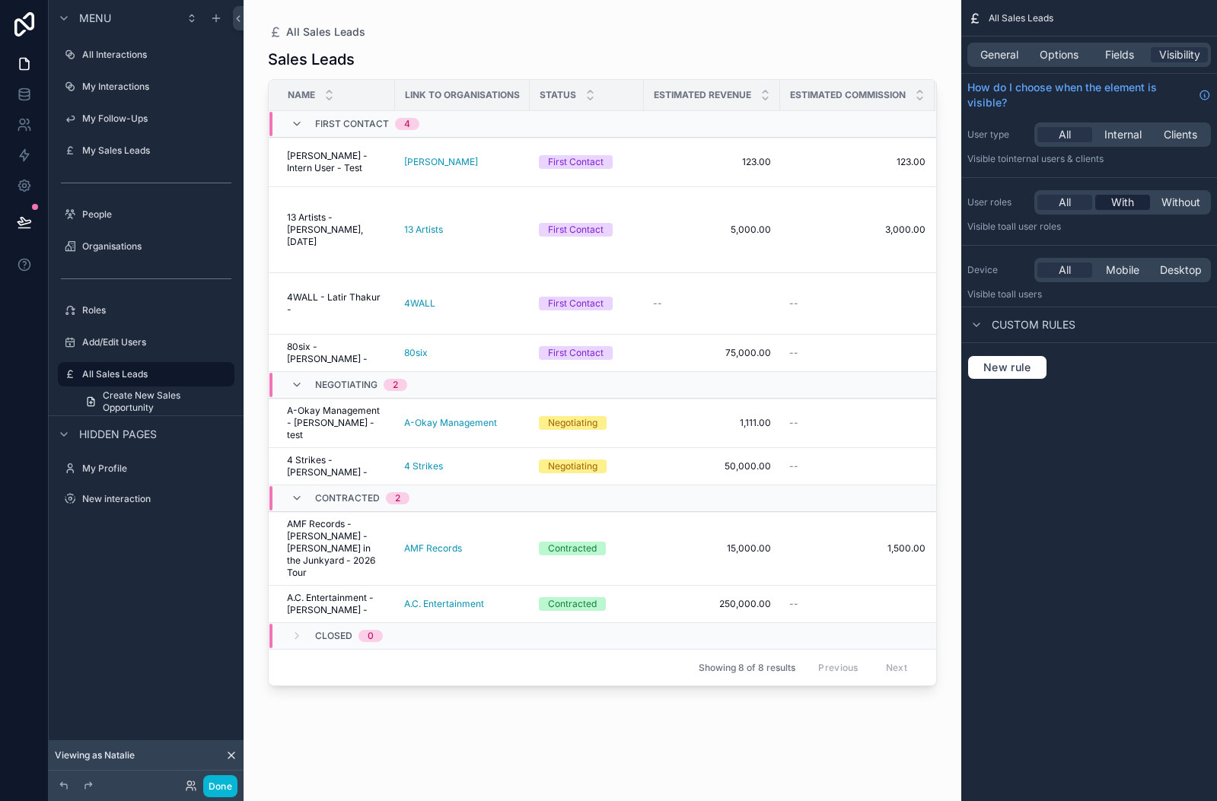
click at [1127, 206] on span "With" at bounding box center [1122, 202] width 23 height 15
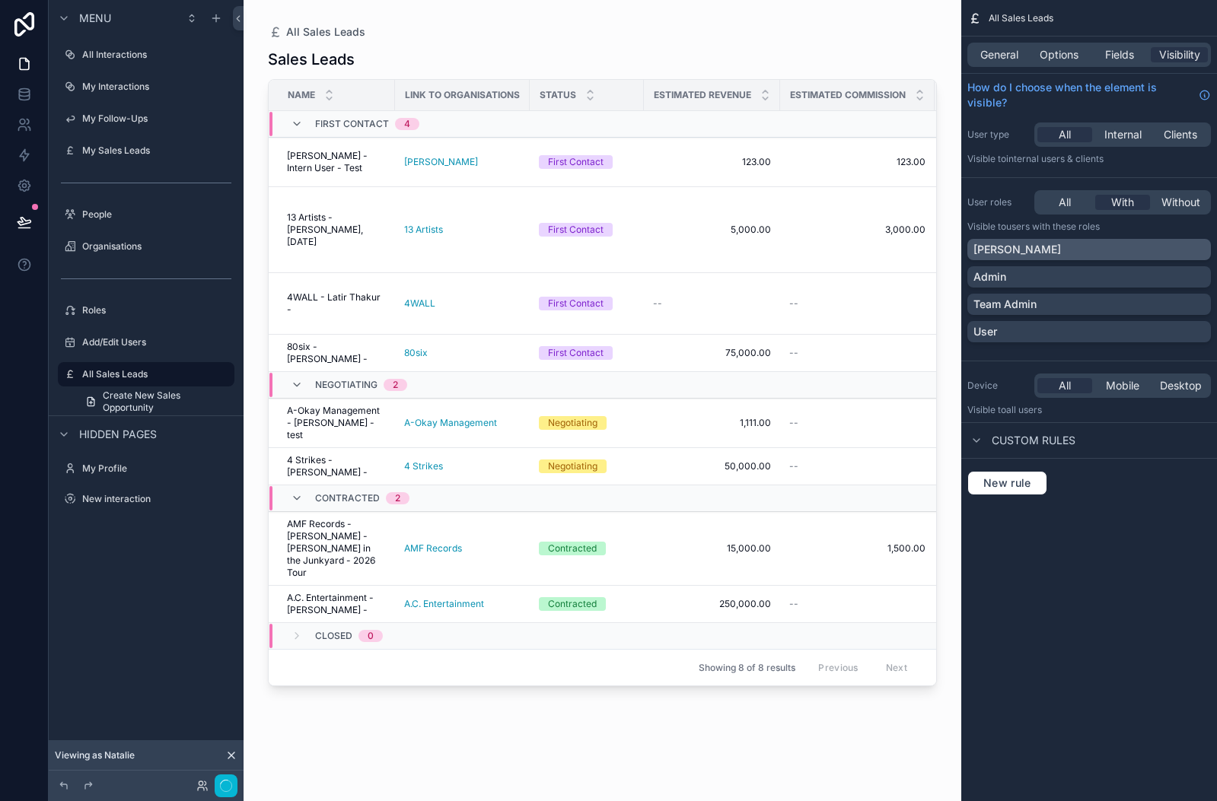
click at [1129, 251] on div "[PERSON_NAME]" at bounding box center [1088, 249] width 231 height 15
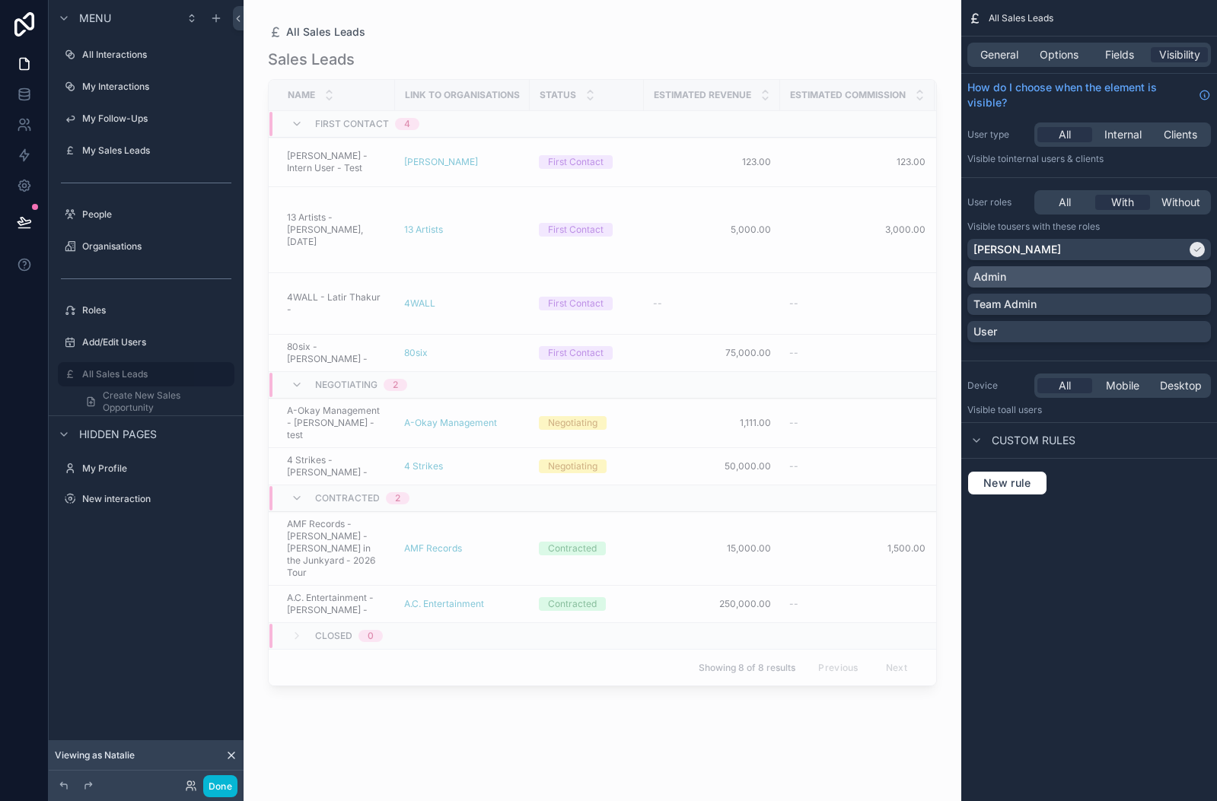
click at [1131, 272] on div "Admin" at bounding box center [1088, 276] width 231 height 15
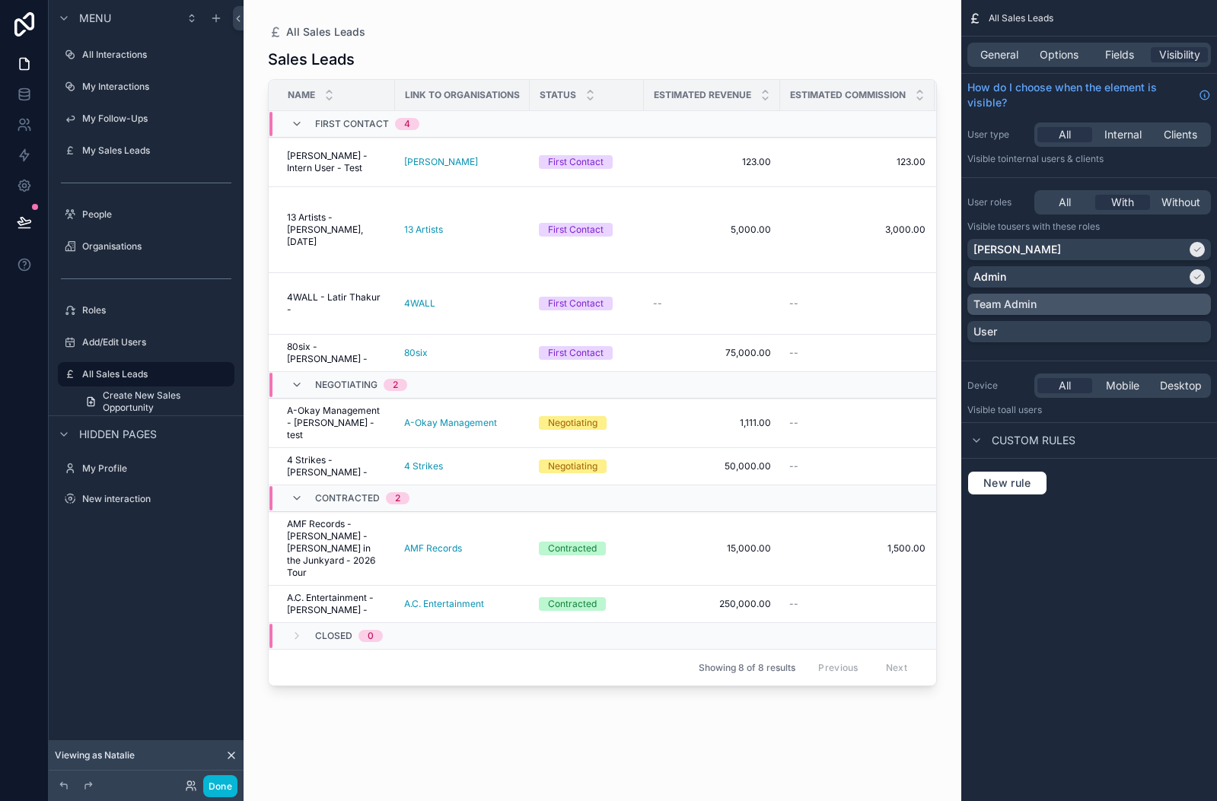
click at [1173, 304] on div "Team Admin" at bounding box center [1088, 304] width 231 height 15
click at [206, 786] on button "Done" at bounding box center [220, 786] width 34 height 22
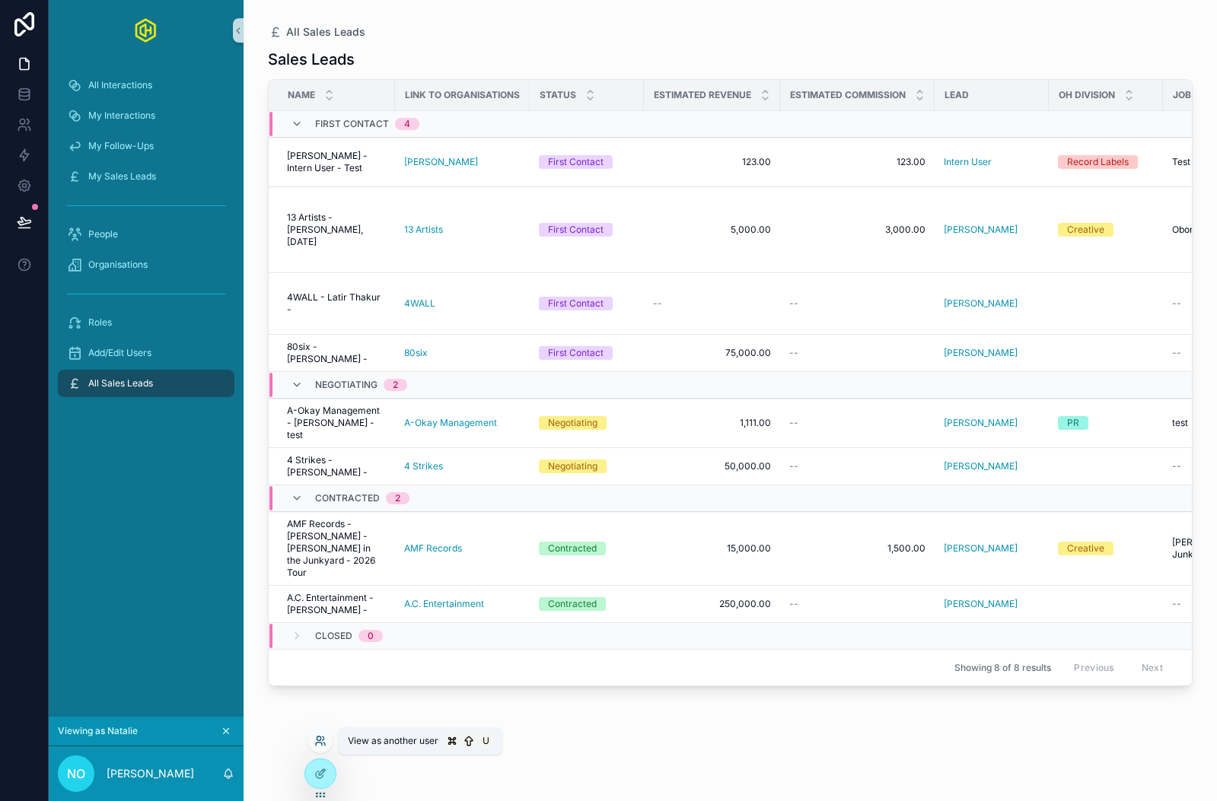
click at [317, 739] on icon at bounding box center [319, 739] width 4 height 4
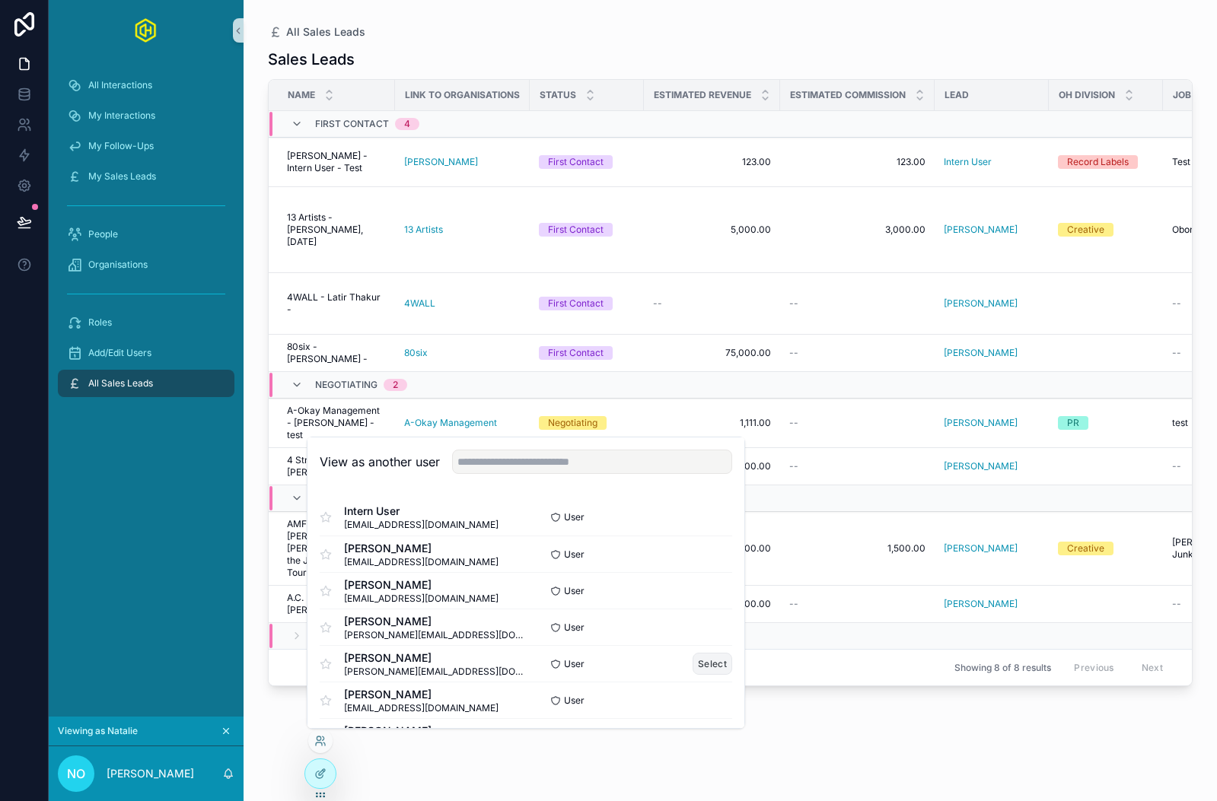
click at [706, 661] on button "Select" at bounding box center [712, 664] width 40 height 22
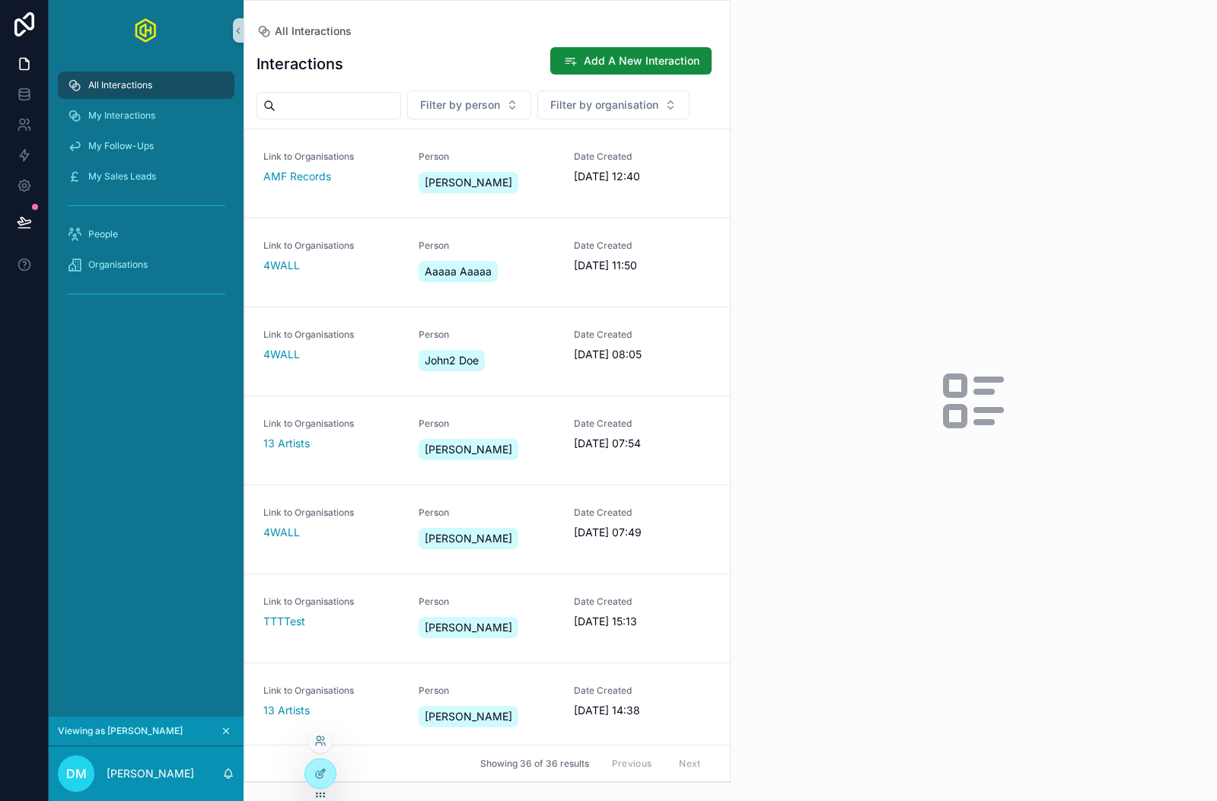
click at [326, 731] on div at bounding box center [320, 741] width 24 height 24
click at [320, 739] on icon at bounding box center [319, 739] width 4 height 4
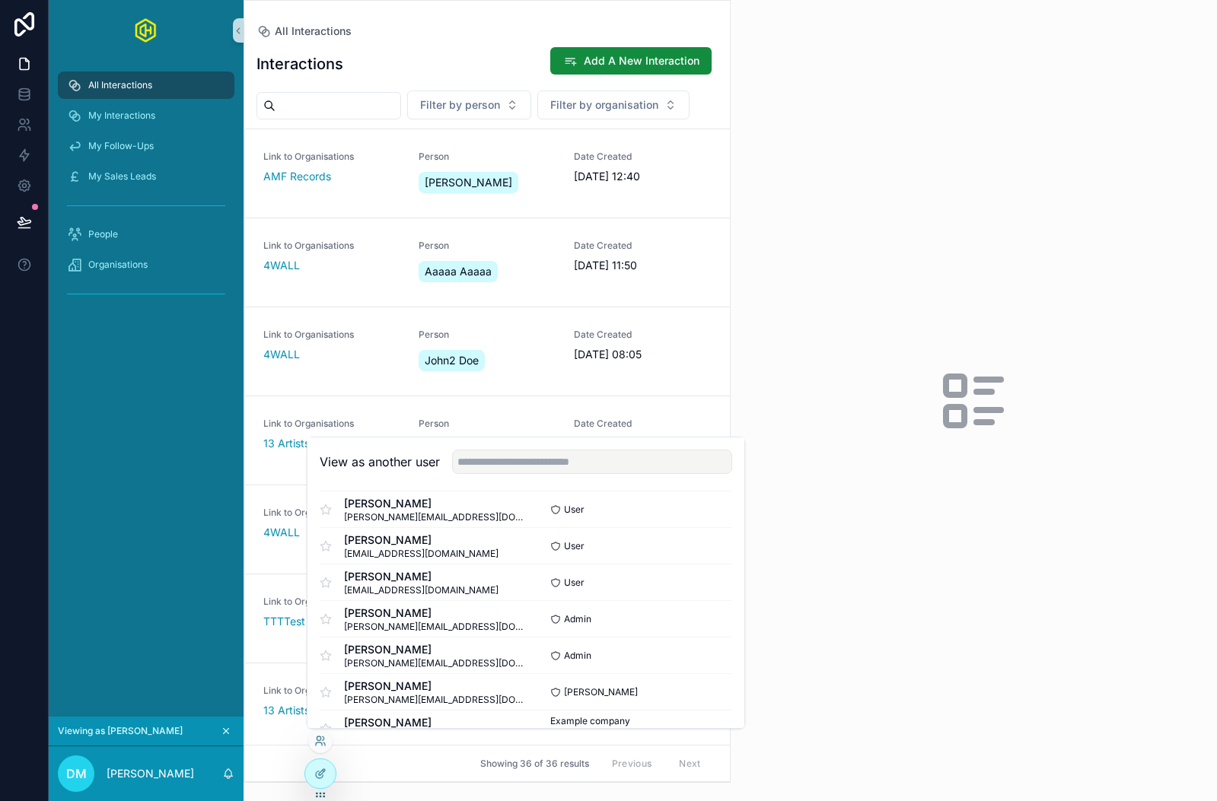
scroll to position [185, 0]
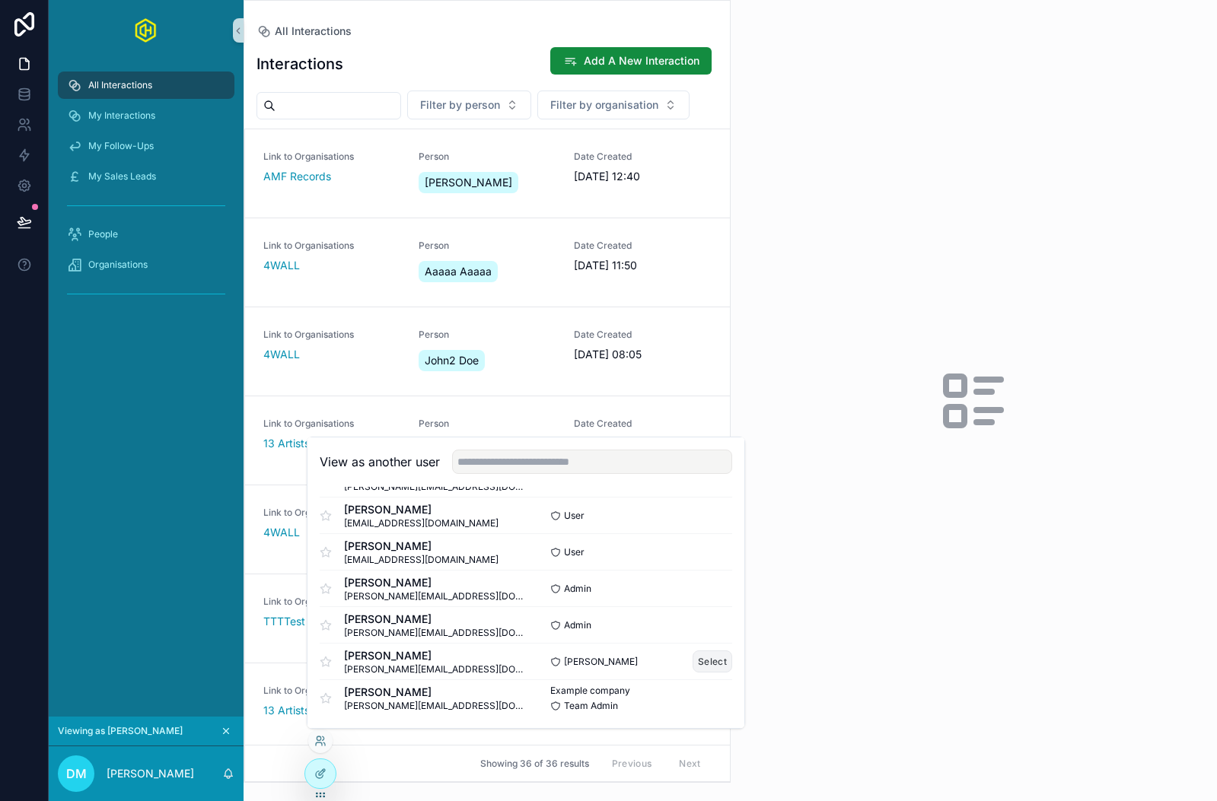
click at [711, 657] on button "Select" at bounding box center [712, 662] width 40 height 22
click at [224, 732] on icon "scrollable content" at bounding box center [226, 731] width 11 height 11
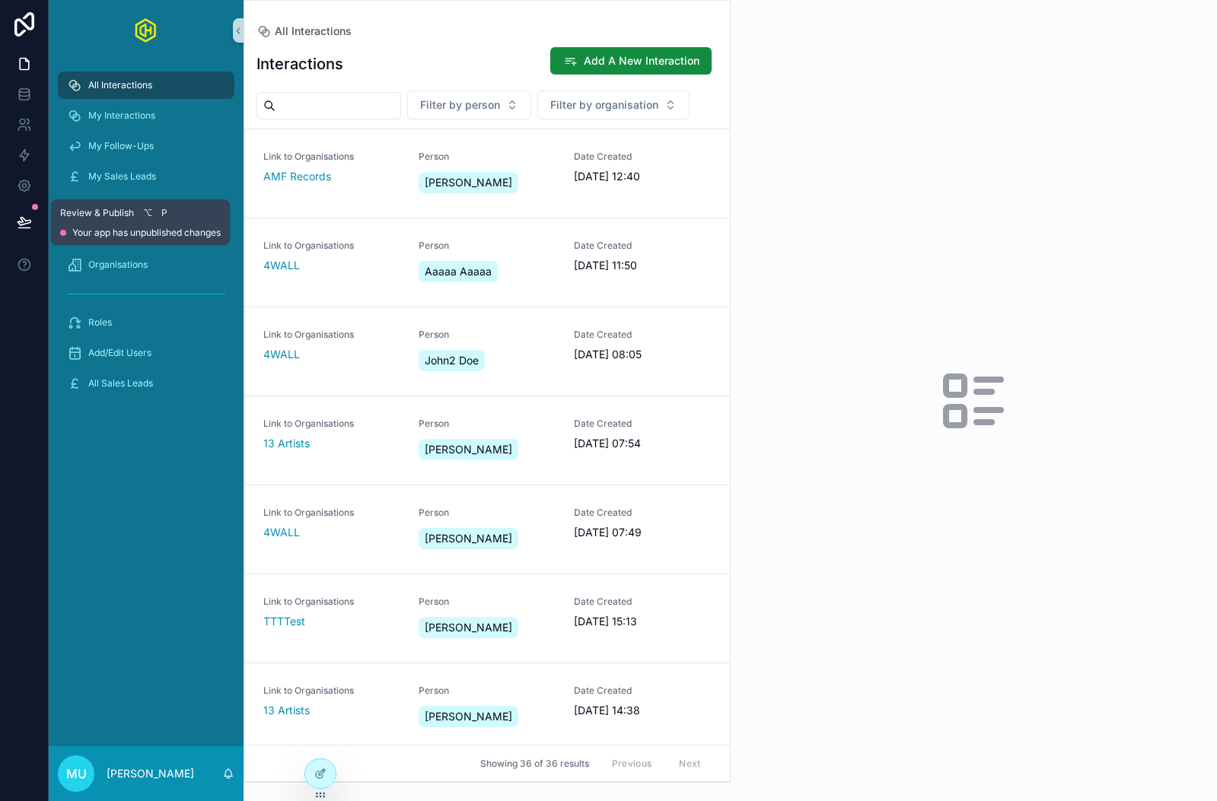
click at [26, 223] on icon at bounding box center [24, 222] width 13 height 8
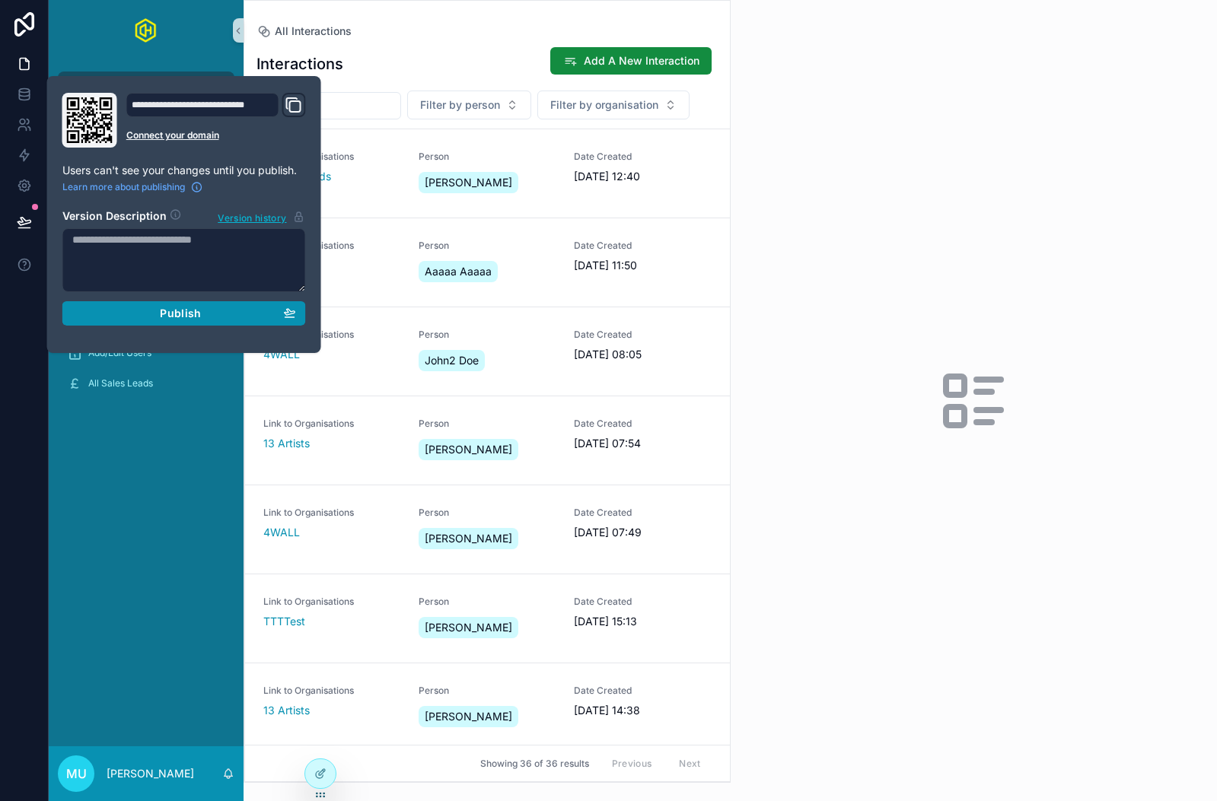
click at [126, 302] on button "Publish" at bounding box center [183, 313] width 243 height 24
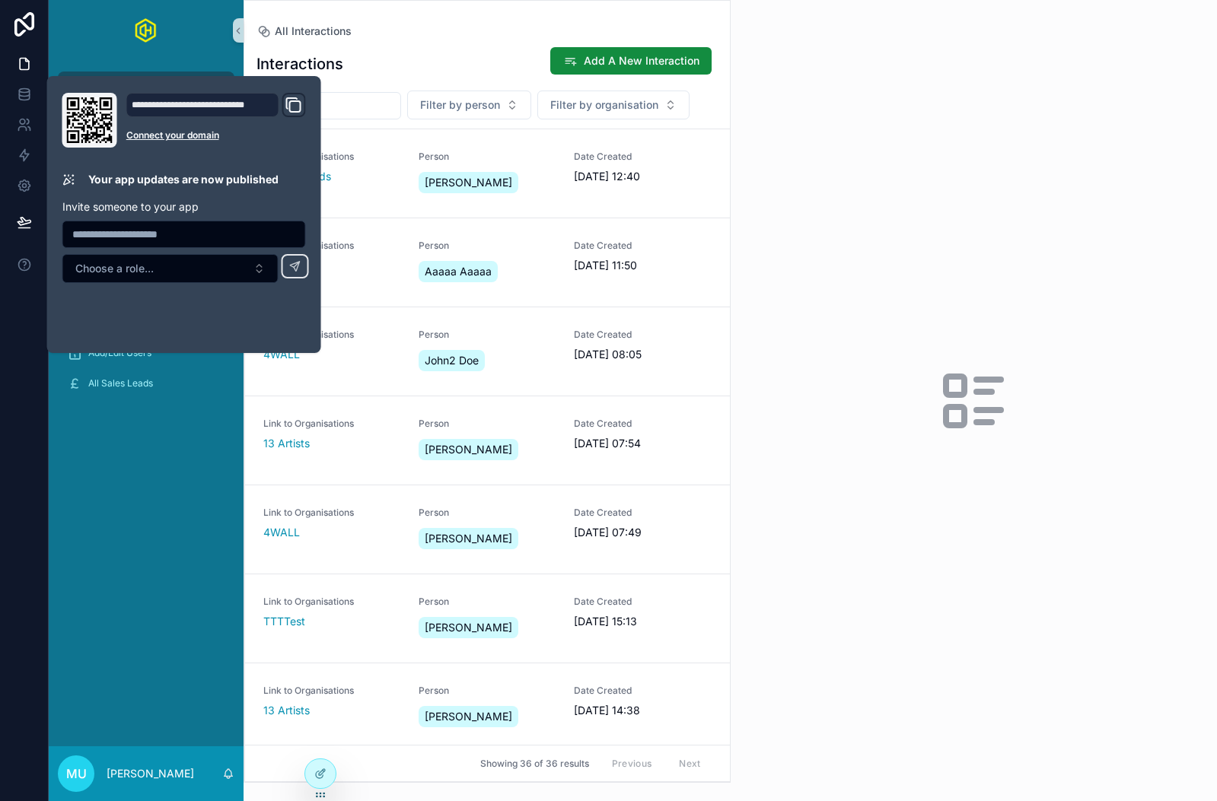
click at [145, 516] on div "All Interactions My Interactions My Follow-Ups My Sales Leads People Organisati…" at bounding box center [146, 404] width 195 height 686
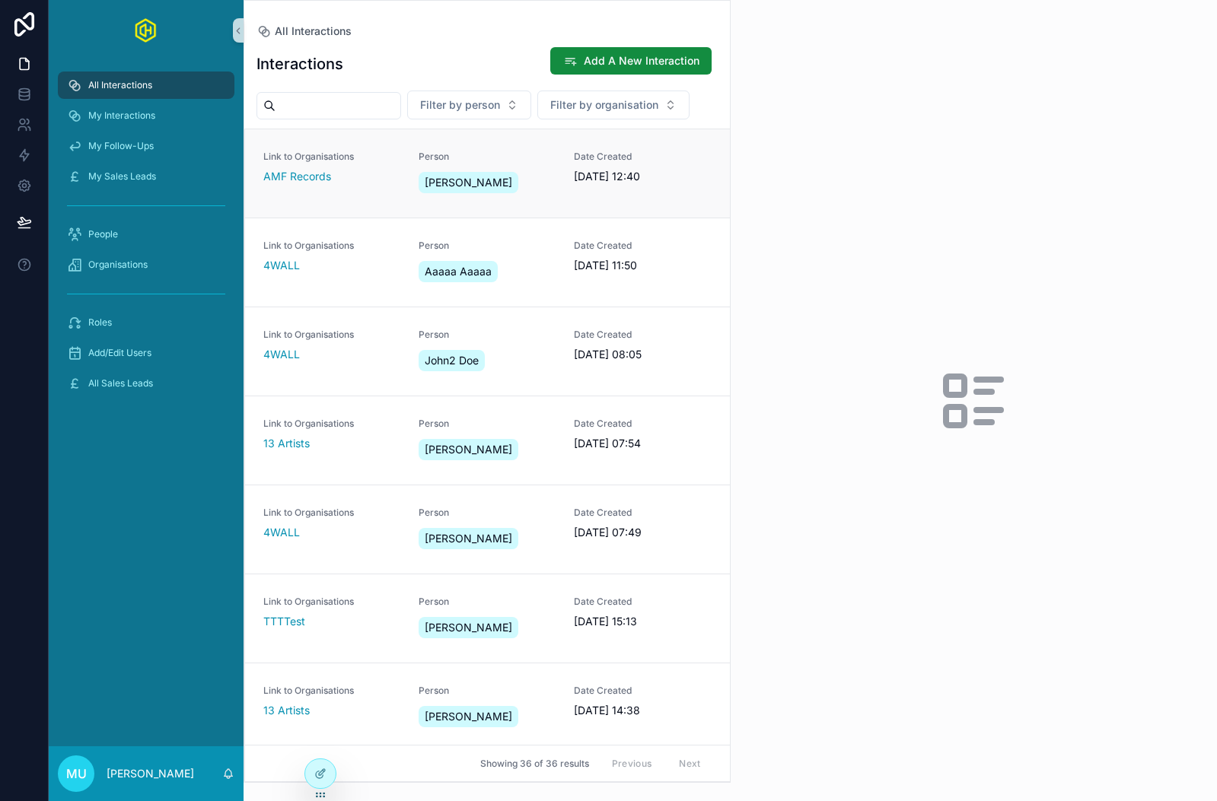
click at [372, 171] on div "AMF Records" at bounding box center [331, 176] width 137 height 15
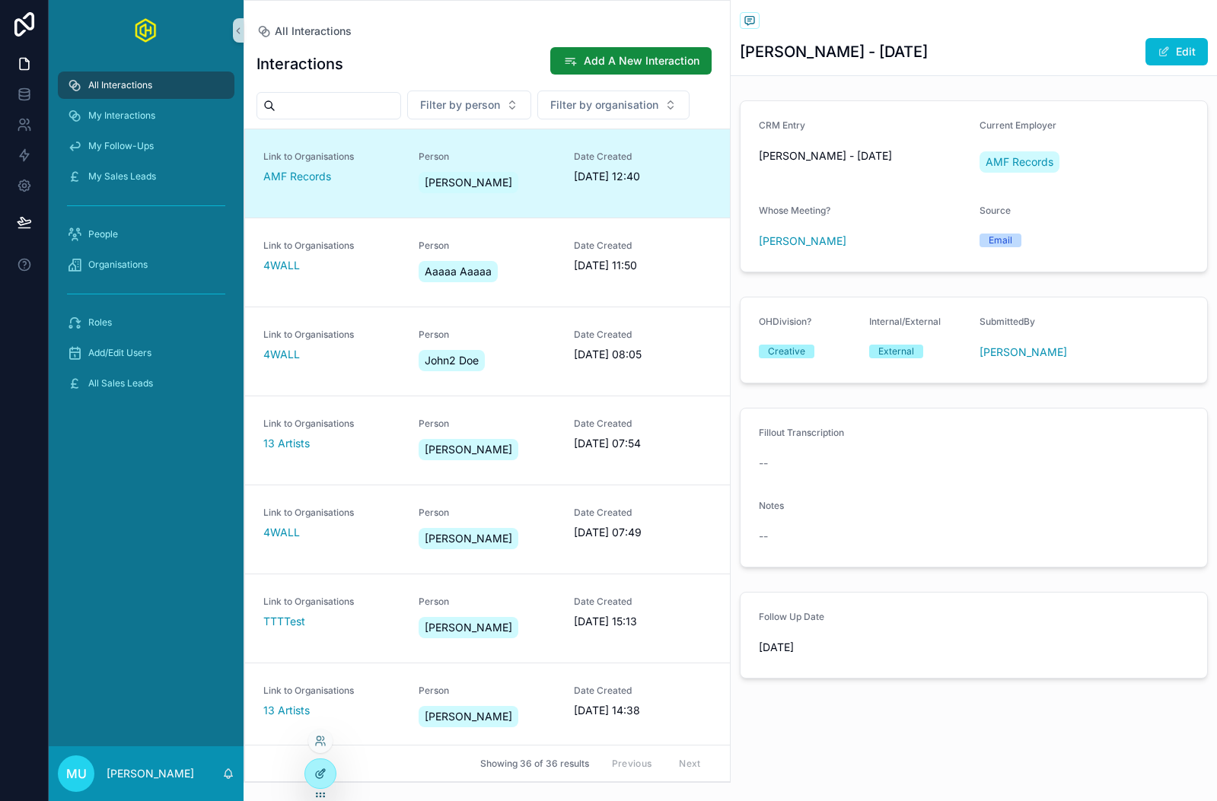
click at [324, 774] on icon at bounding box center [320, 774] width 12 height 12
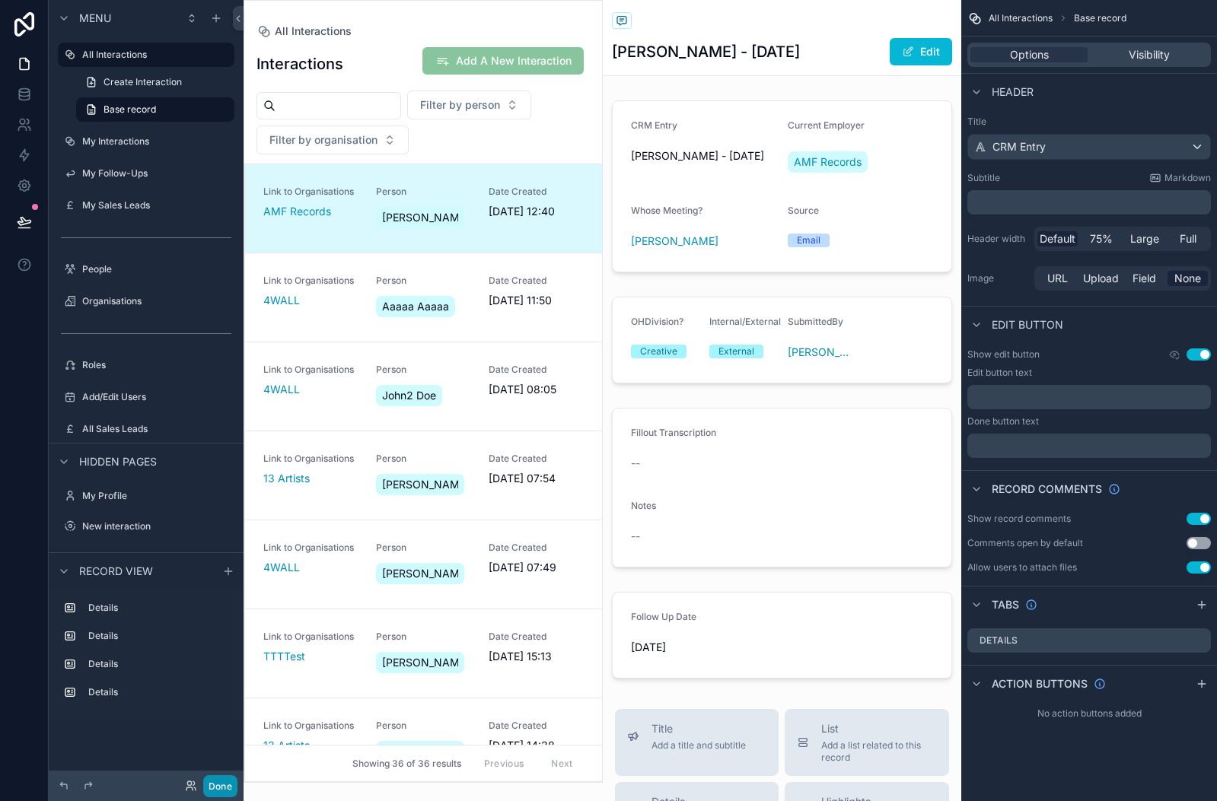
click at [231, 784] on button "Done" at bounding box center [220, 786] width 34 height 22
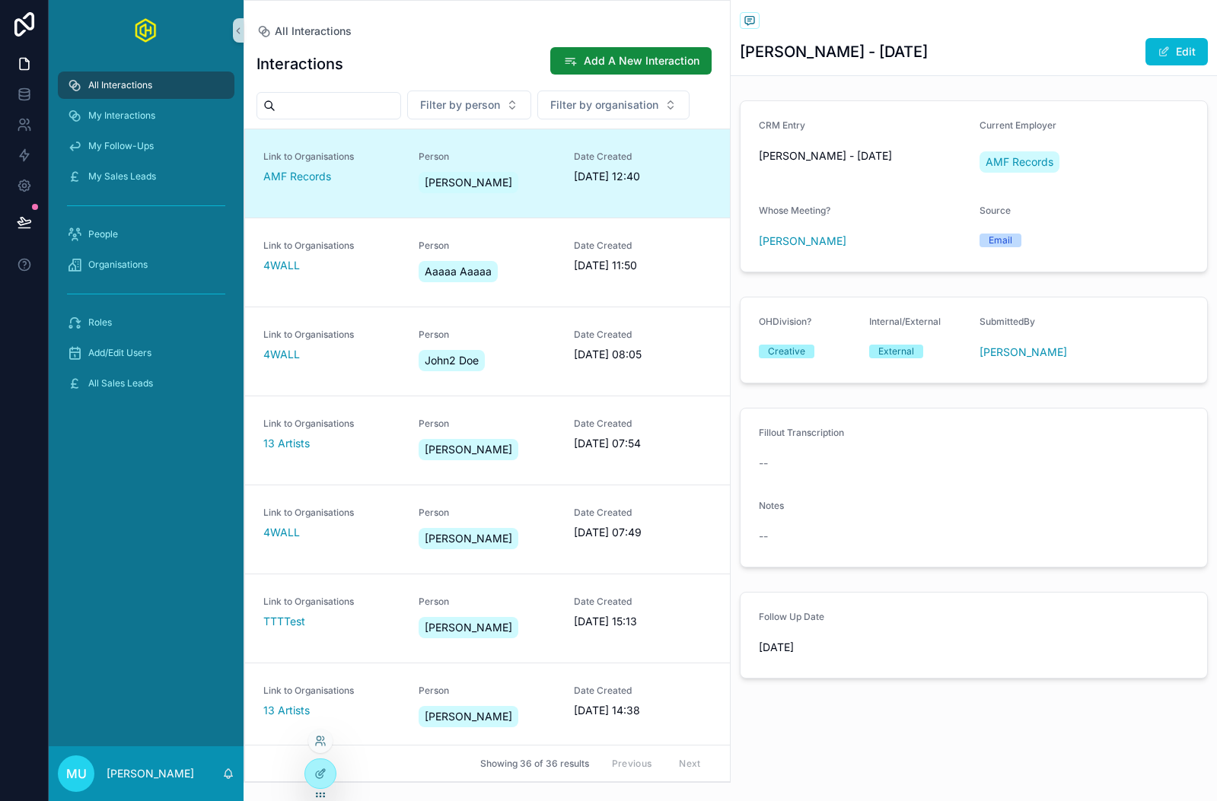
click at [319, 749] on div at bounding box center [320, 741] width 24 height 24
click at [320, 740] on icon at bounding box center [320, 741] width 12 height 12
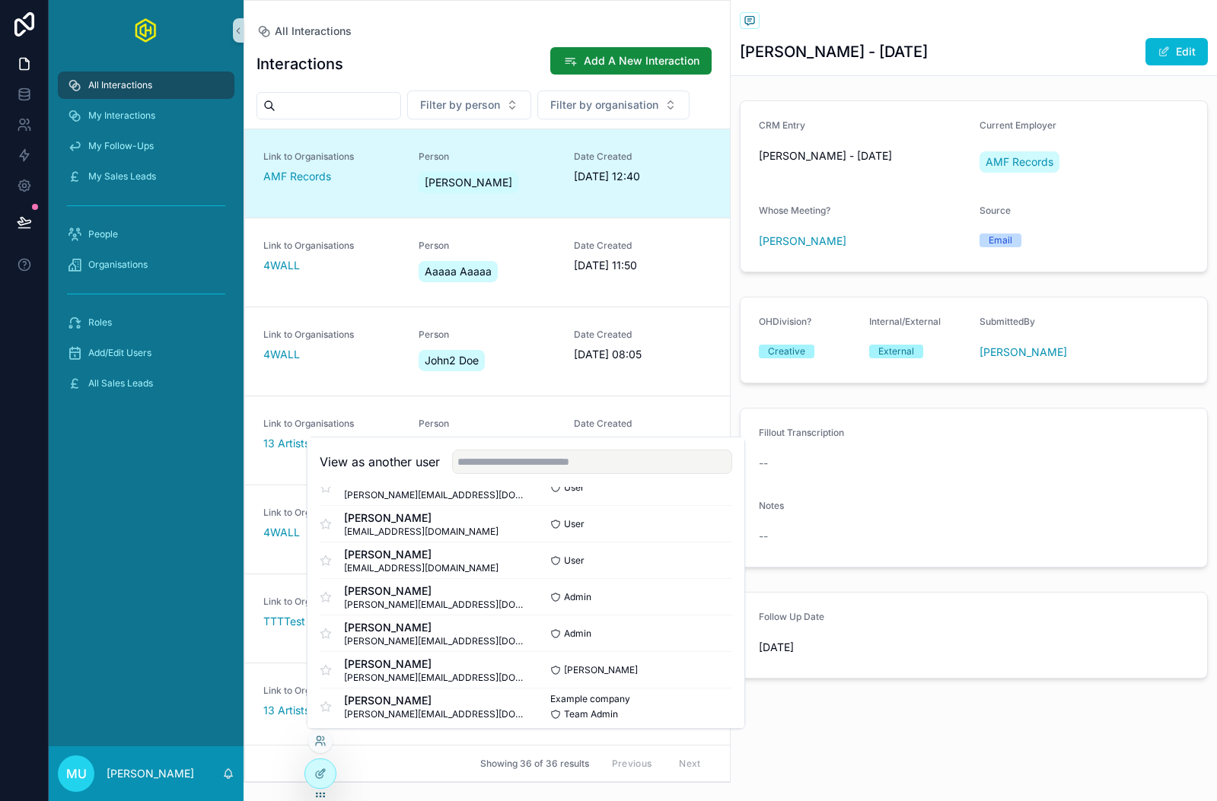
scroll to position [185, 0]
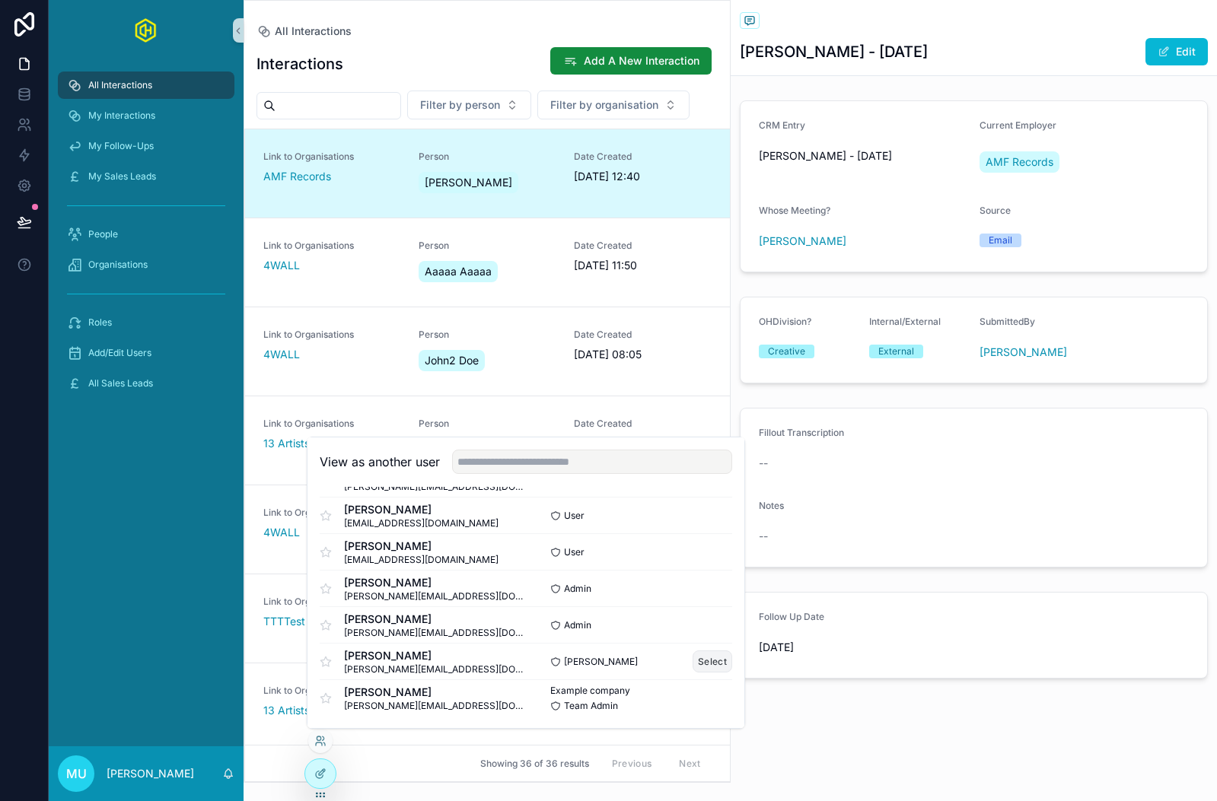
click at [708, 663] on button "Select" at bounding box center [712, 662] width 40 height 22
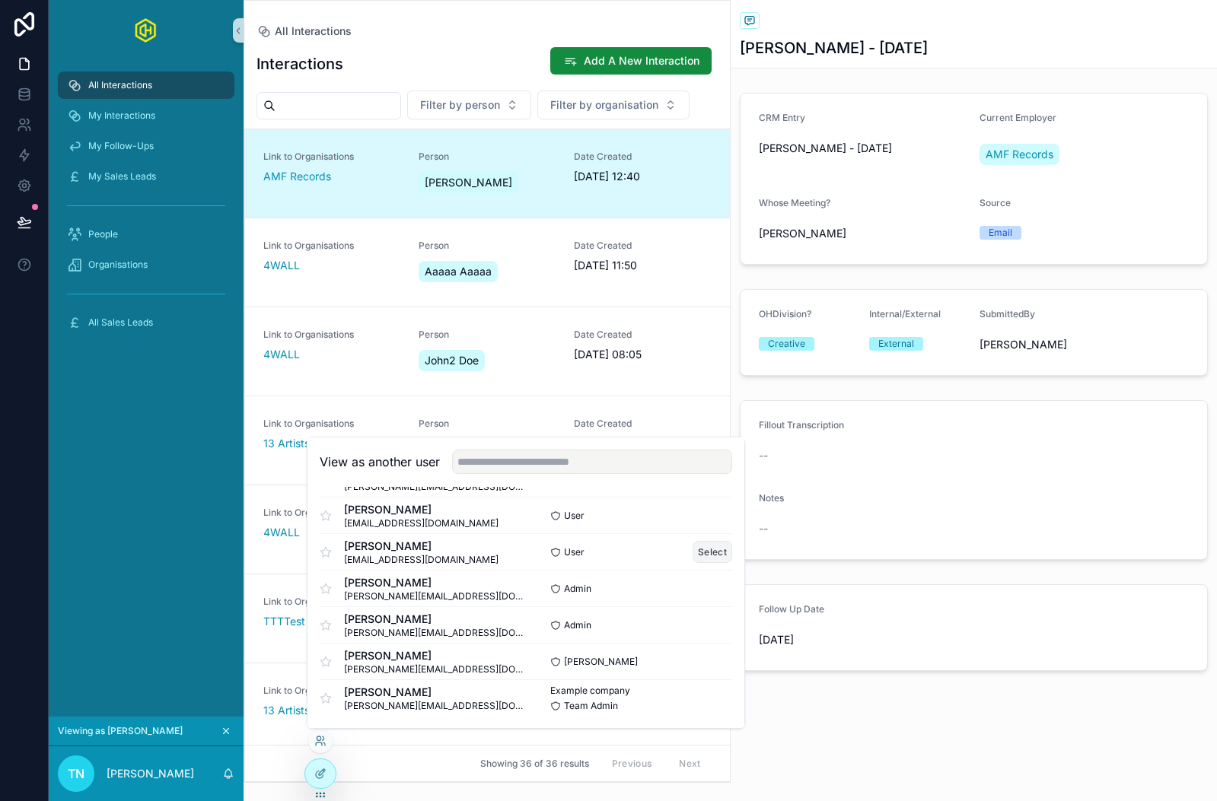
click at [708, 551] on button "Select" at bounding box center [712, 552] width 40 height 22
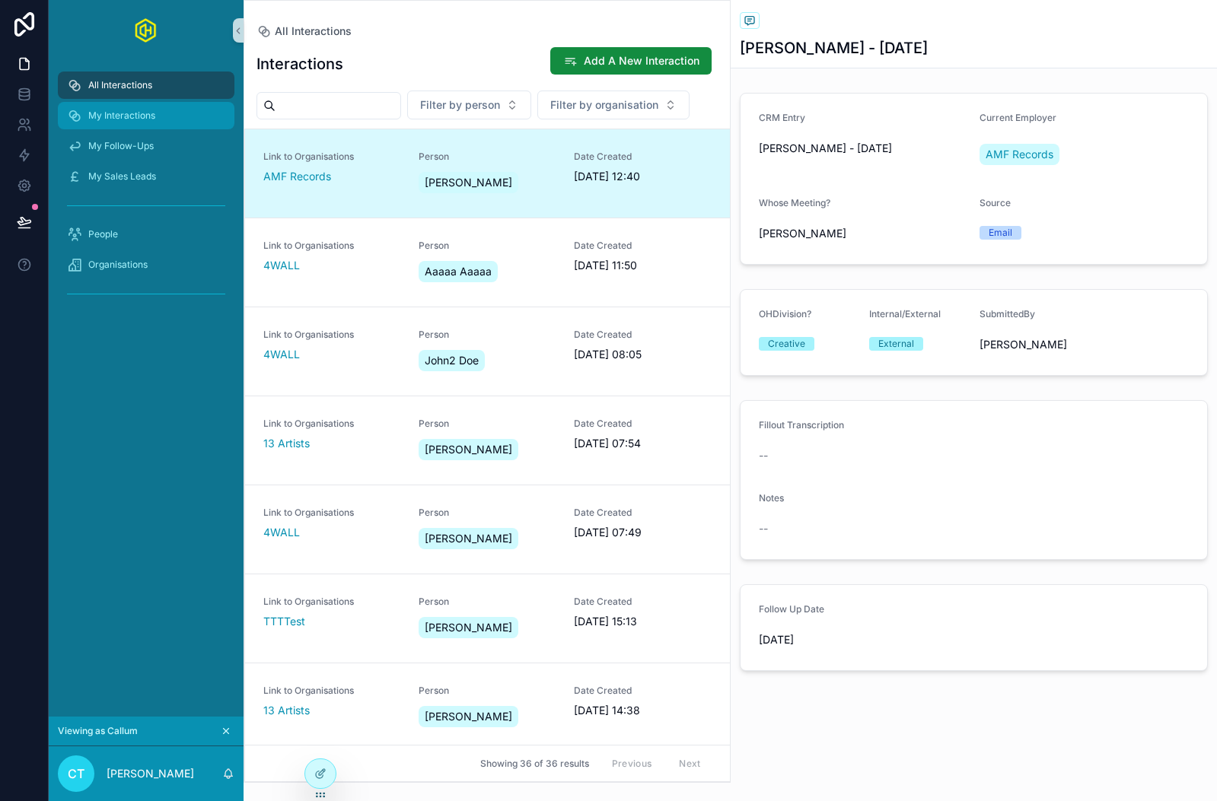
click at [131, 110] on span "My Interactions" at bounding box center [121, 116] width 67 height 12
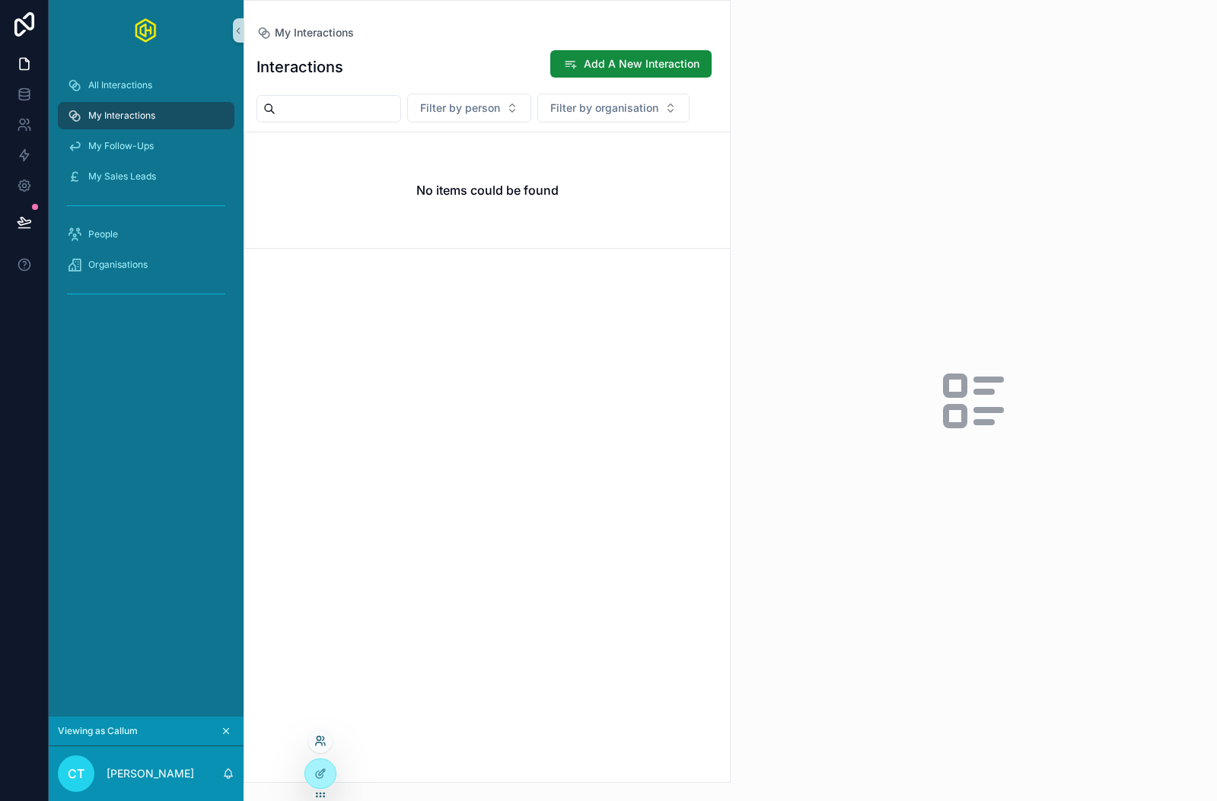
click at [320, 744] on icon at bounding box center [320, 741] width 12 height 12
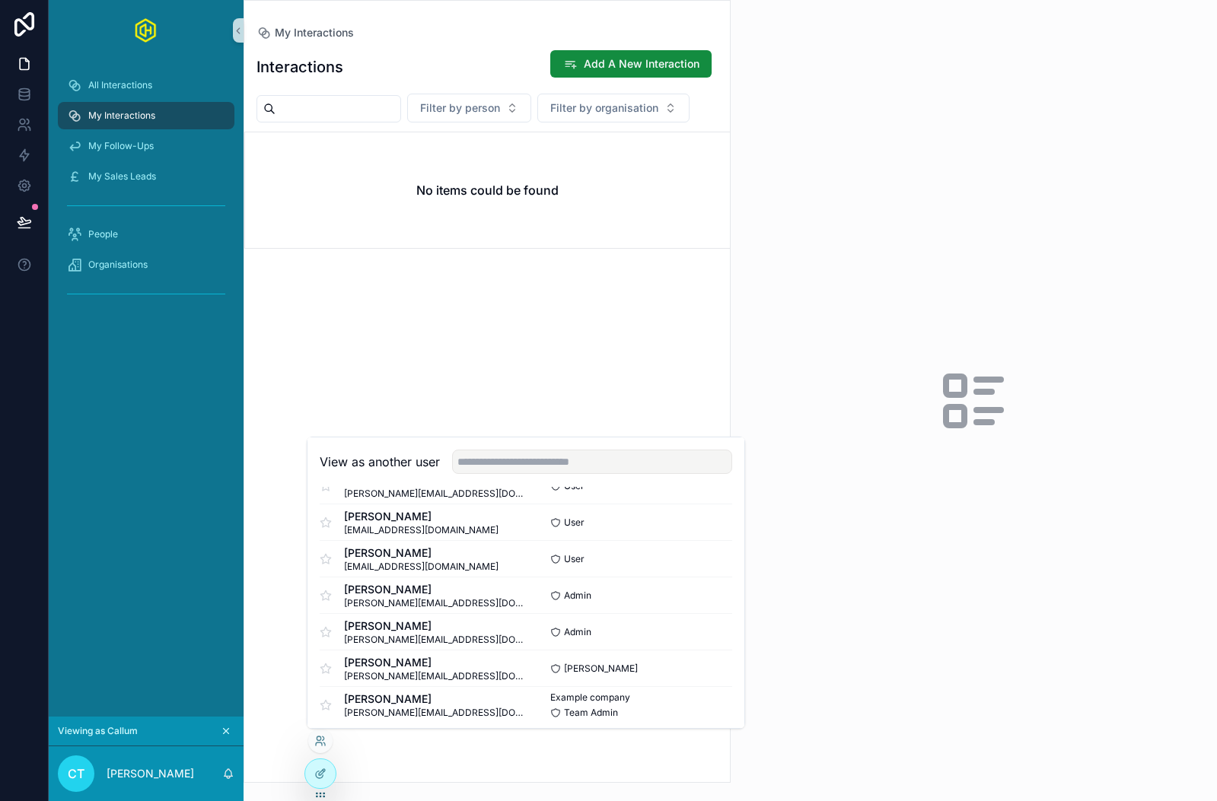
scroll to position [185, 0]
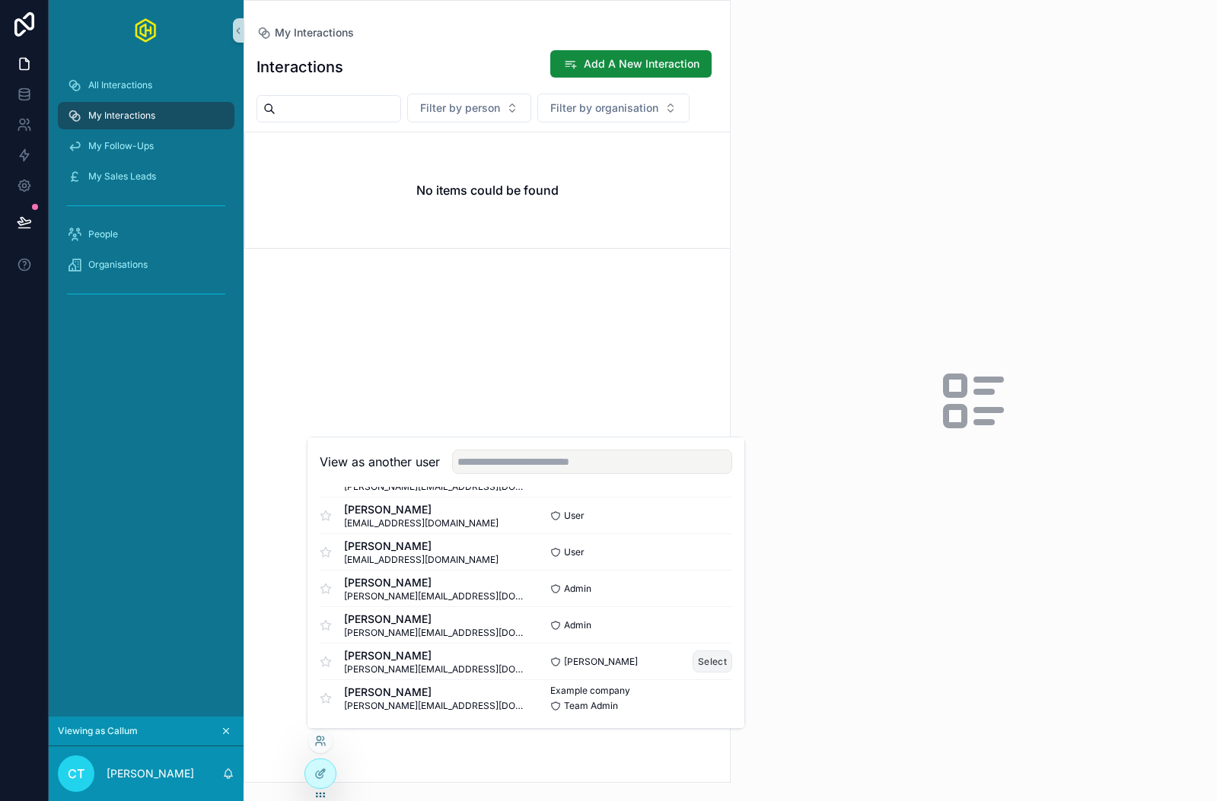
click at [716, 660] on button "Select" at bounding box center [712, 662] width 40 height 22
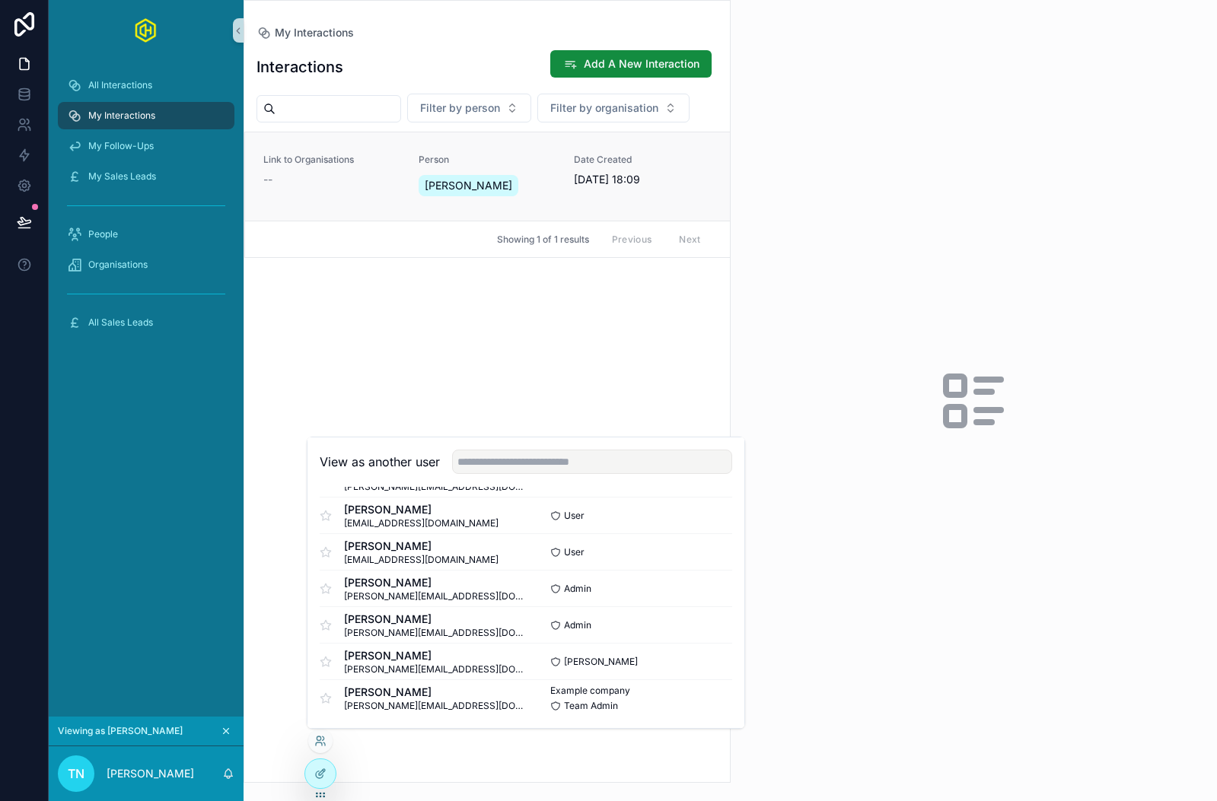
click at [324, 185] on div "--" at bounding box center [331, 179] width 137 height 15
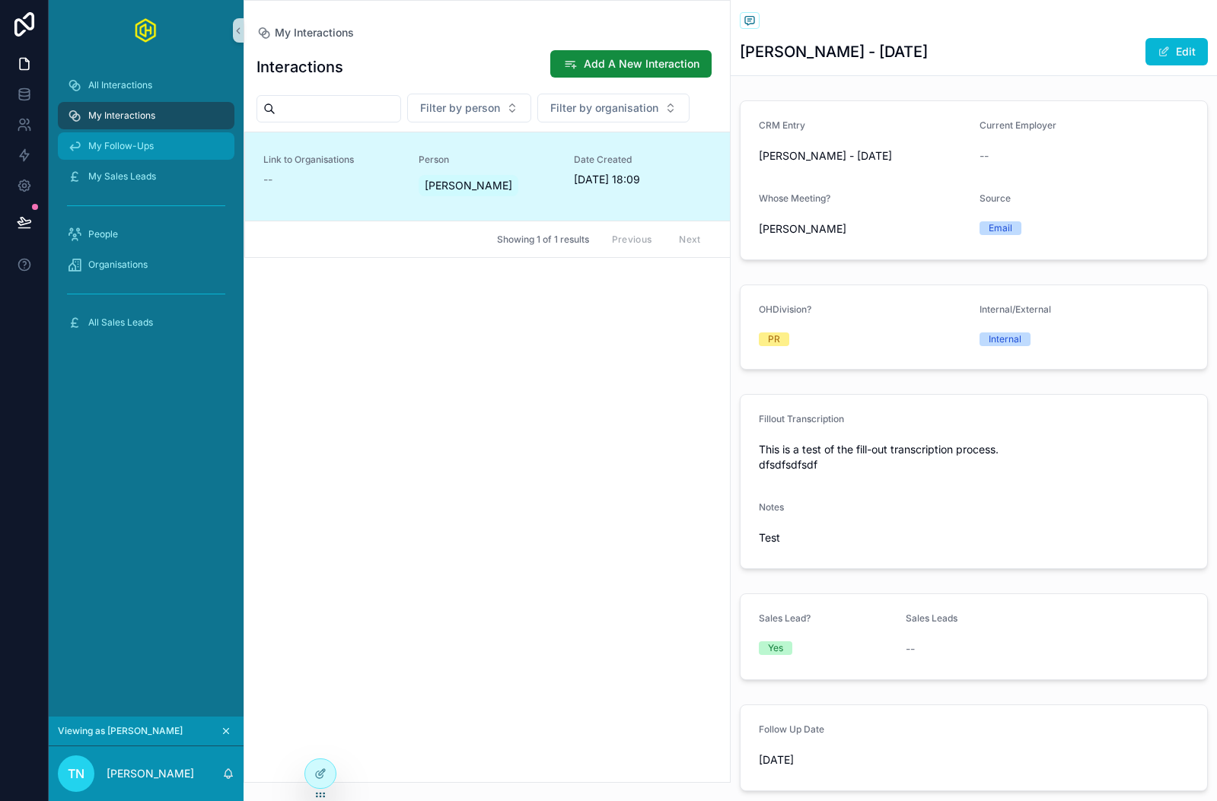
click at [140, 157] on div "My Follow-Ups" at bounding box center [146, 146] width 158 height 24
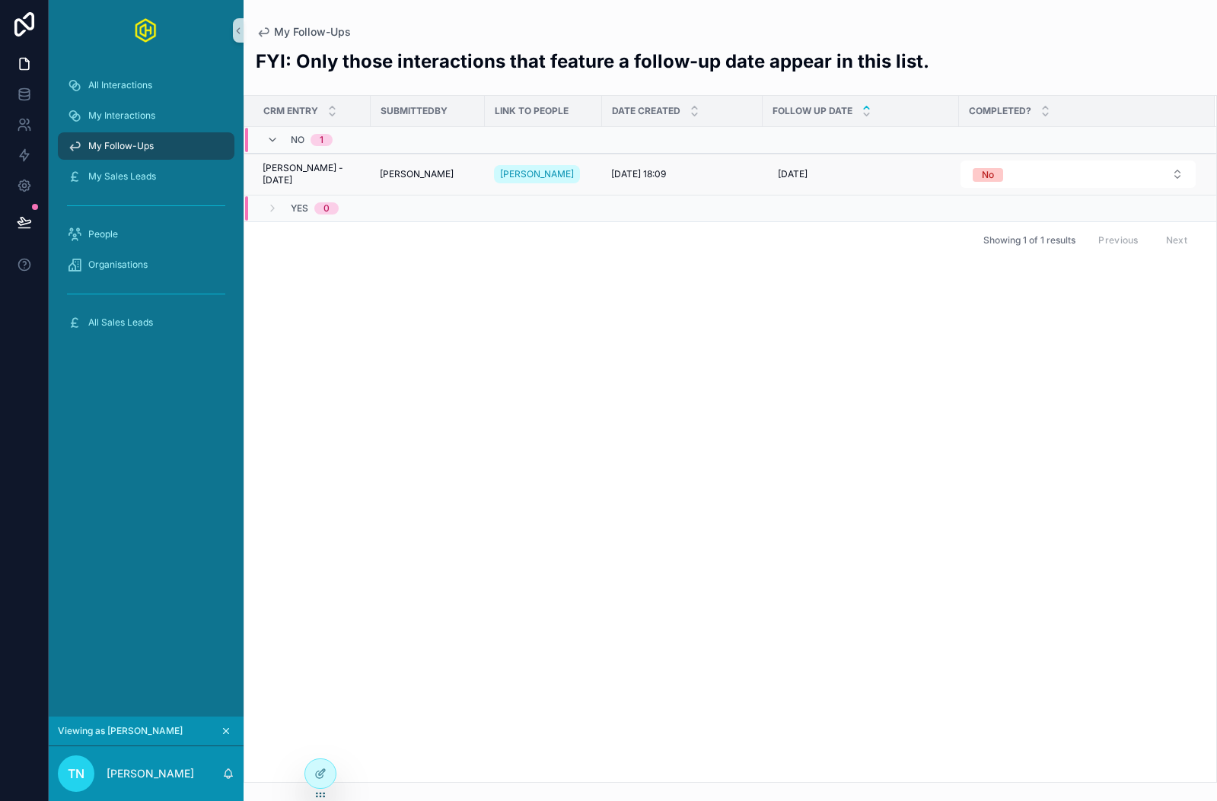
click at [306, 170] on span "[PERSON_NAME] - [DATE]" at bounding box center [312, 174] width 99 height 24
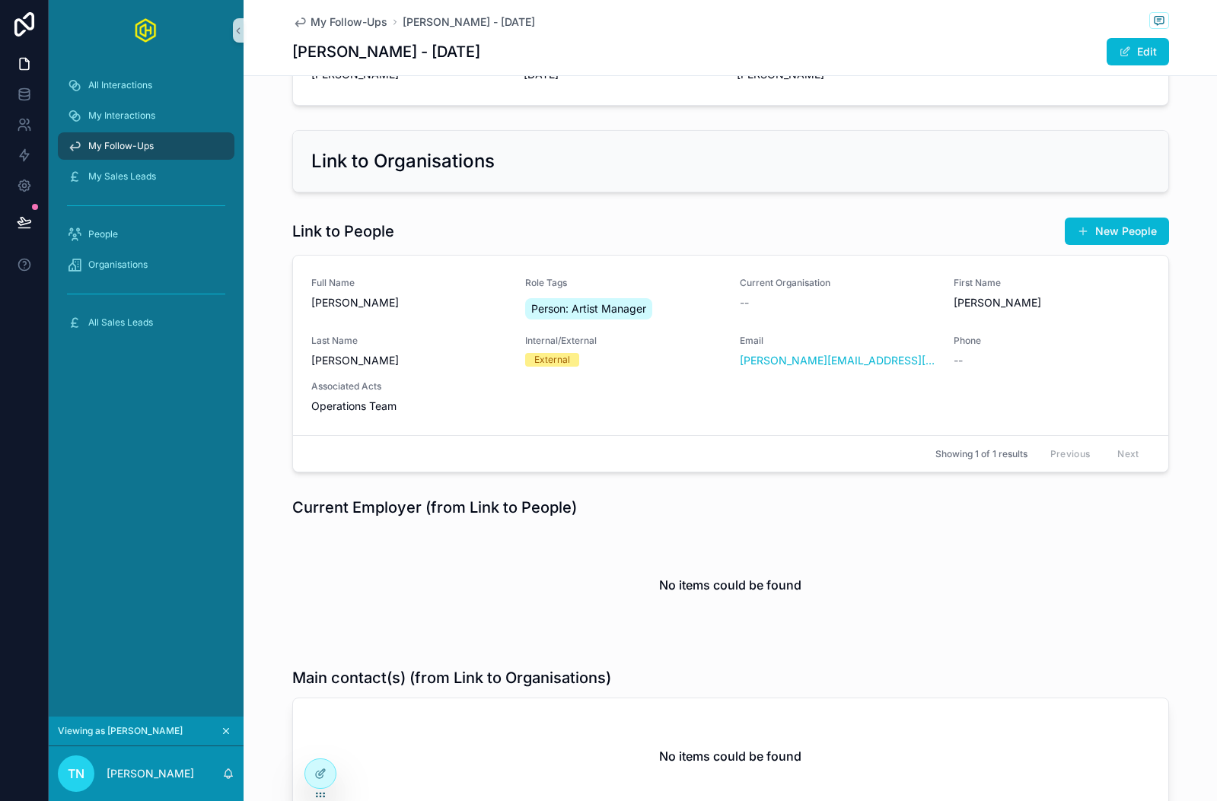
scroll to position [441, 0]
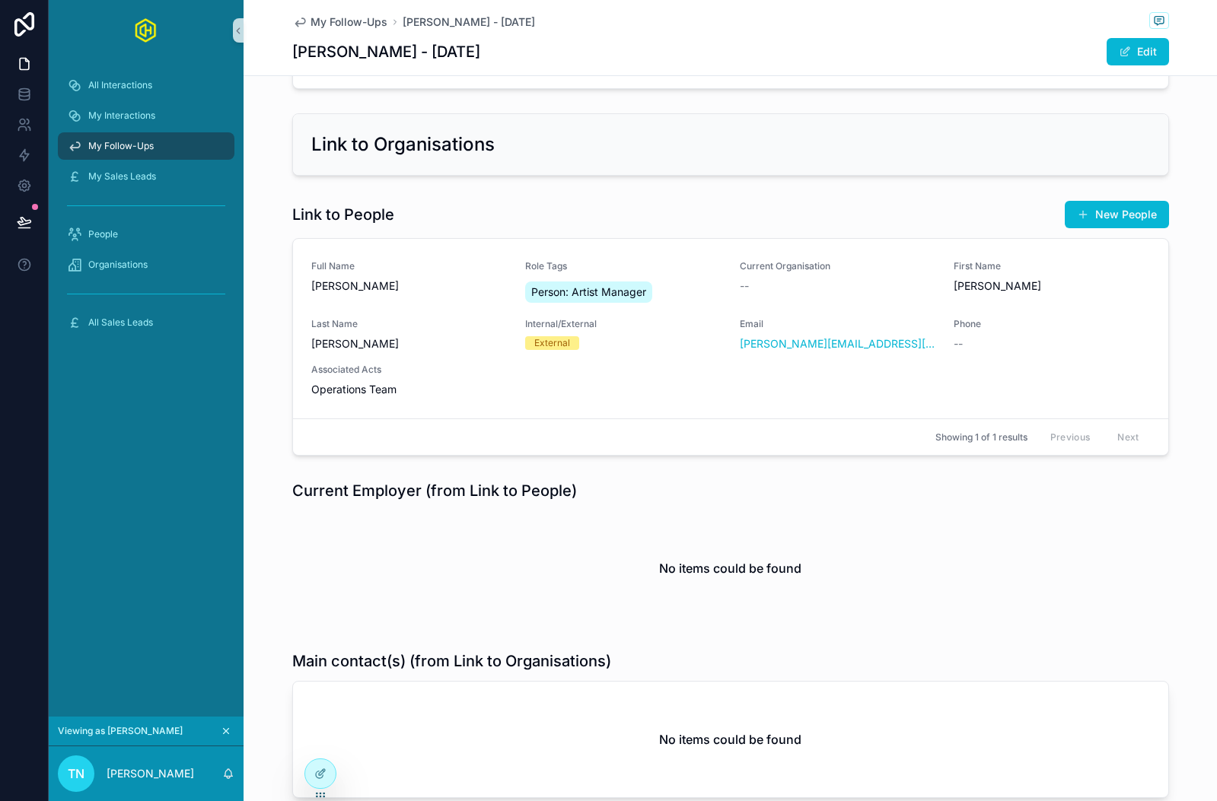
click at [226, 729] on icon "scrollable content" at bounding box center [226, 731] width 11 height 11
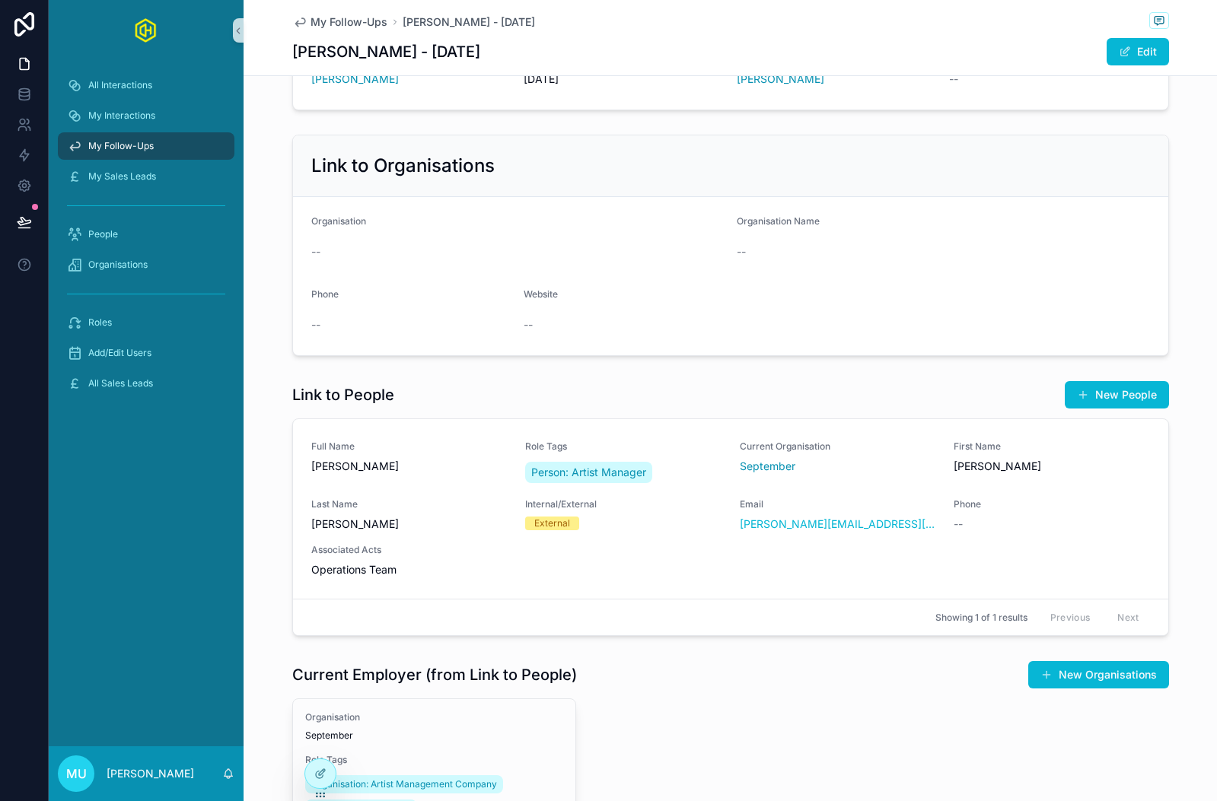
scroll to position [427, 0]
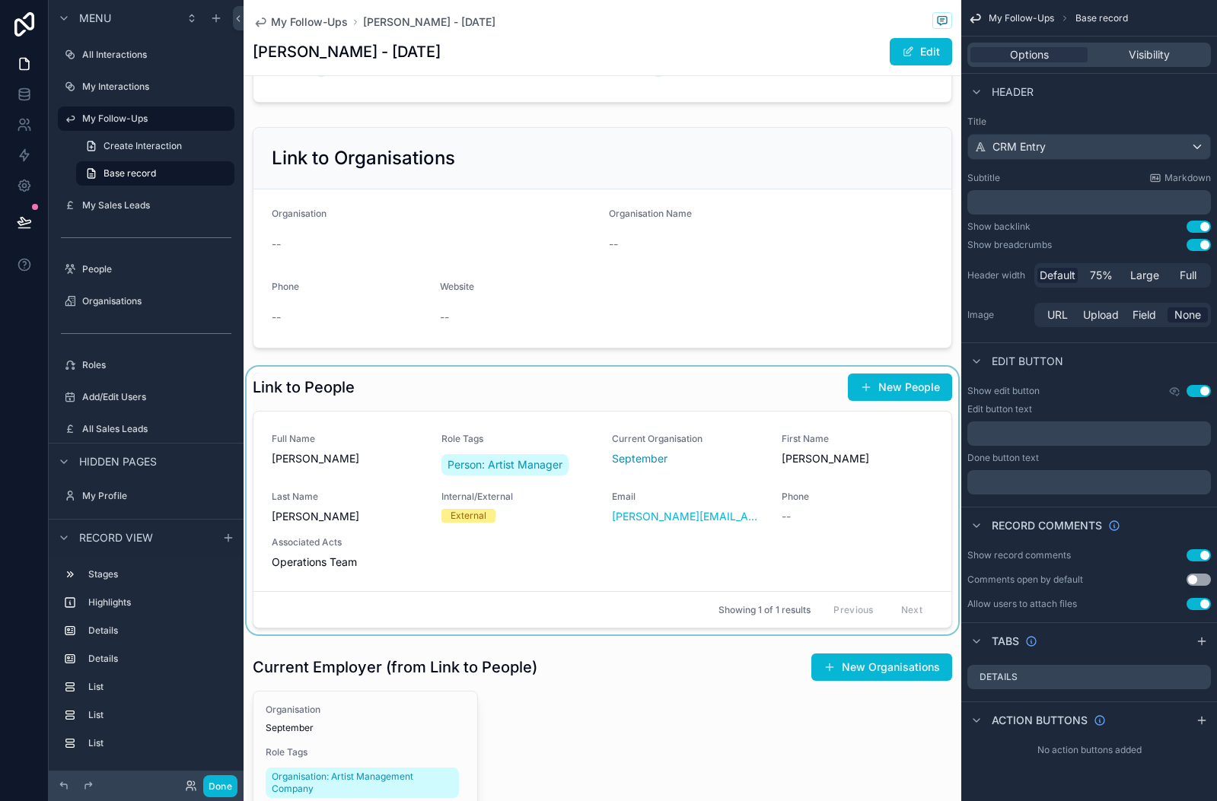
click at [741, 385] on div "scrollable content" at bounding box center [602, 501] width 718 height 268
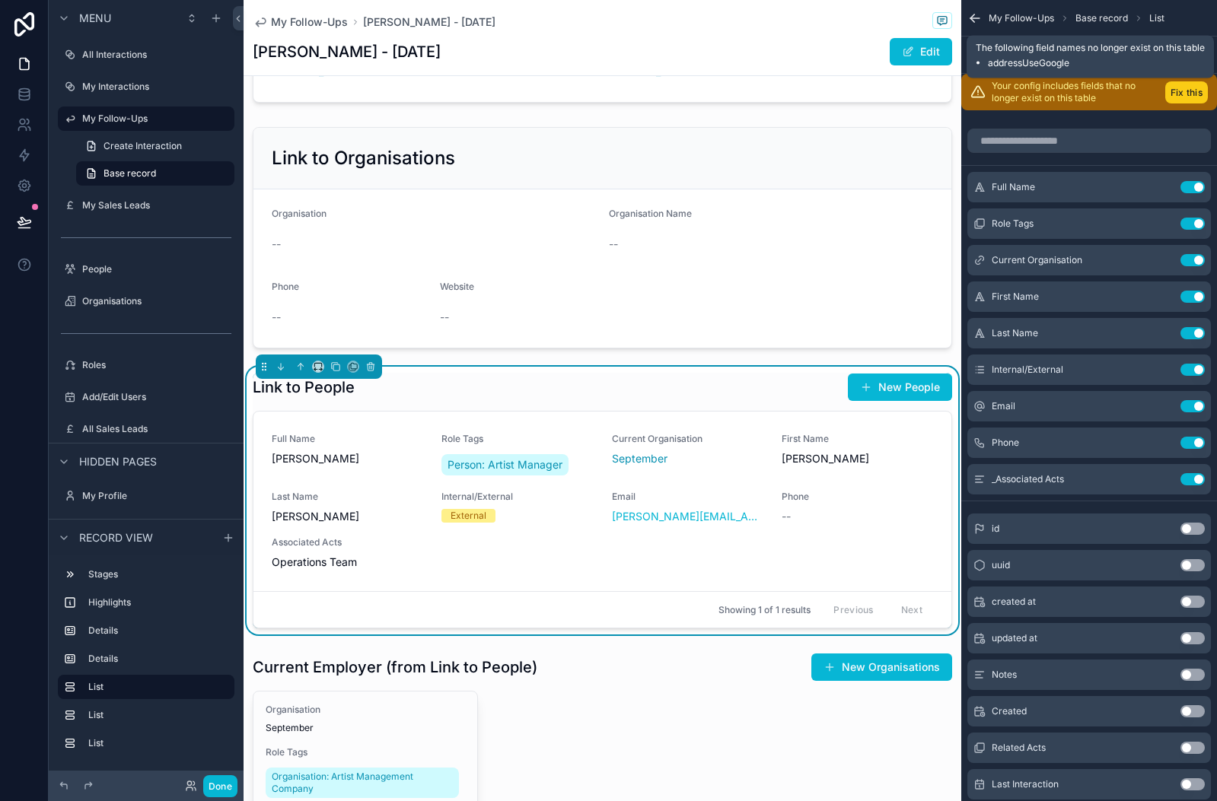
click at [1186, 94] on button "Fix this" at bounding box center [1186, 92] width 43 height 22
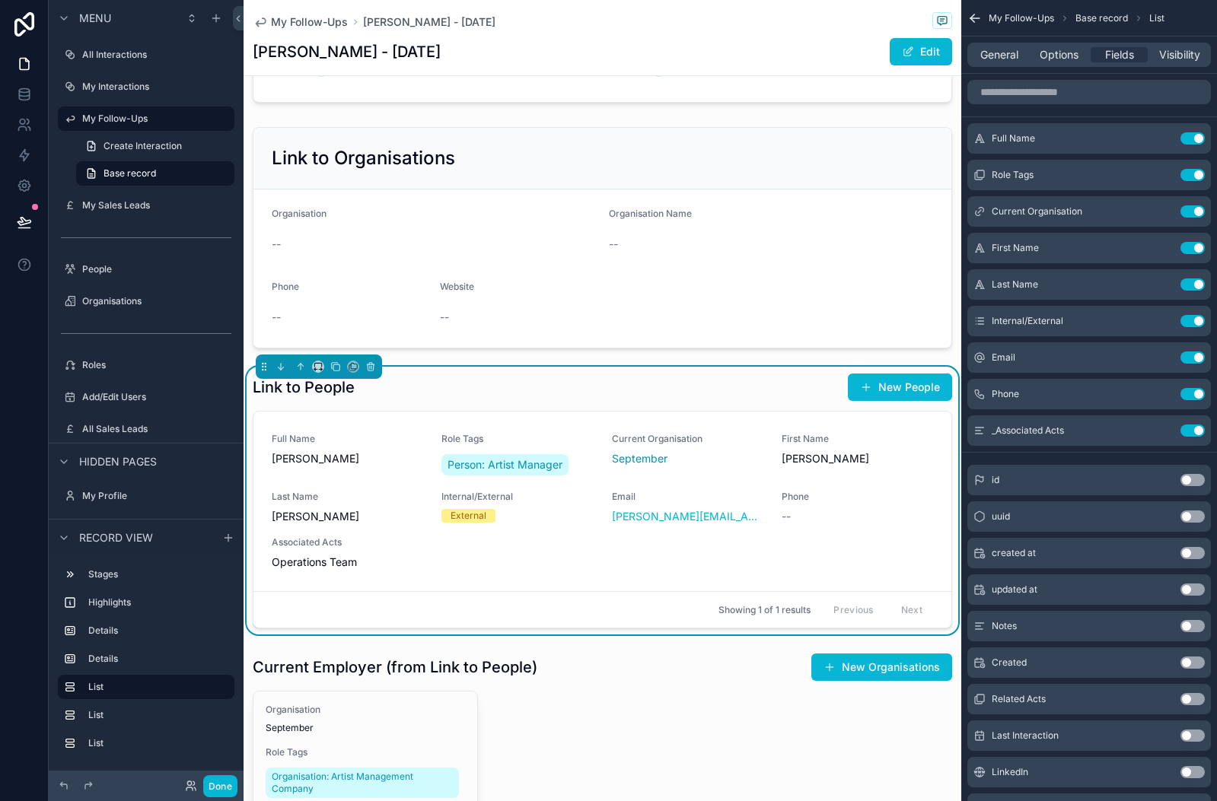
click at [731, 383] on div "Link to People New People" at bounding box center [602, 387] width 699 height 29
click at [1069, 59] on span "Options" at bounding box center [1058, 54] width 39 height 15
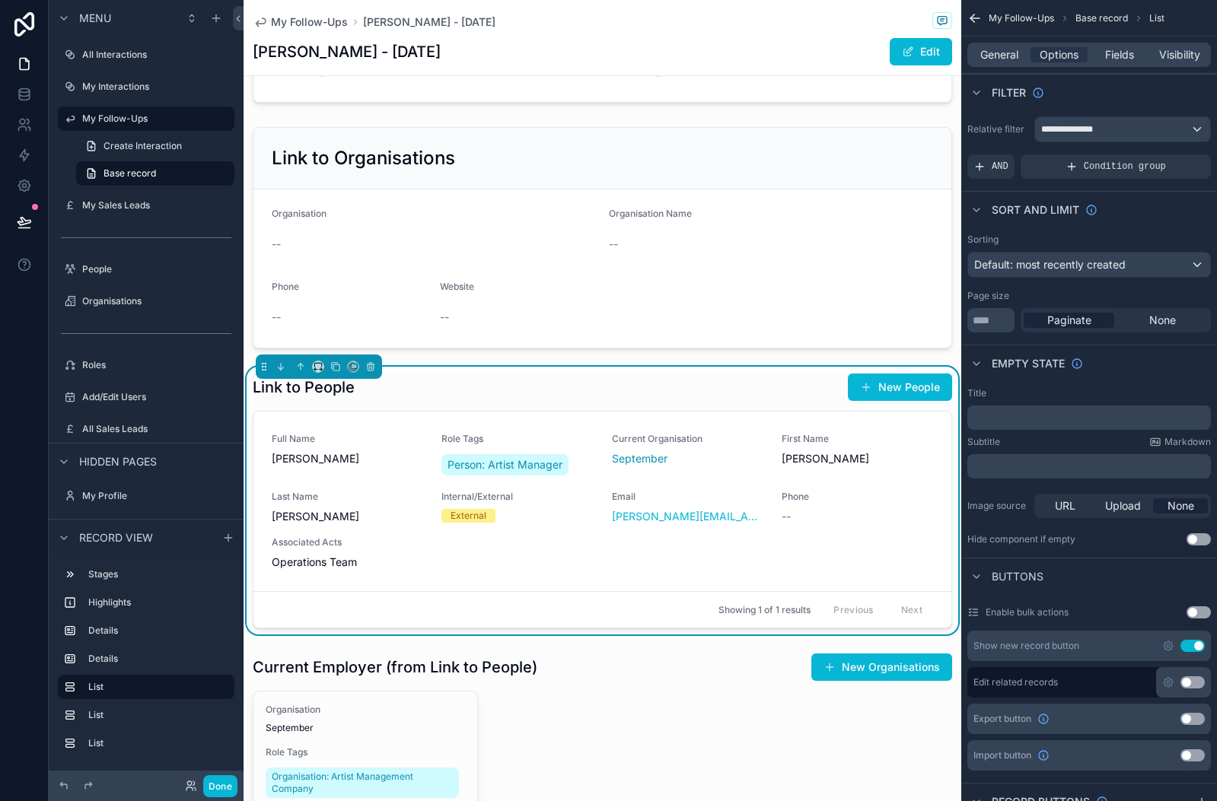
click at [1190, 645] on button "Use setting" at bounding box center [1192, 646] width 24 height 12
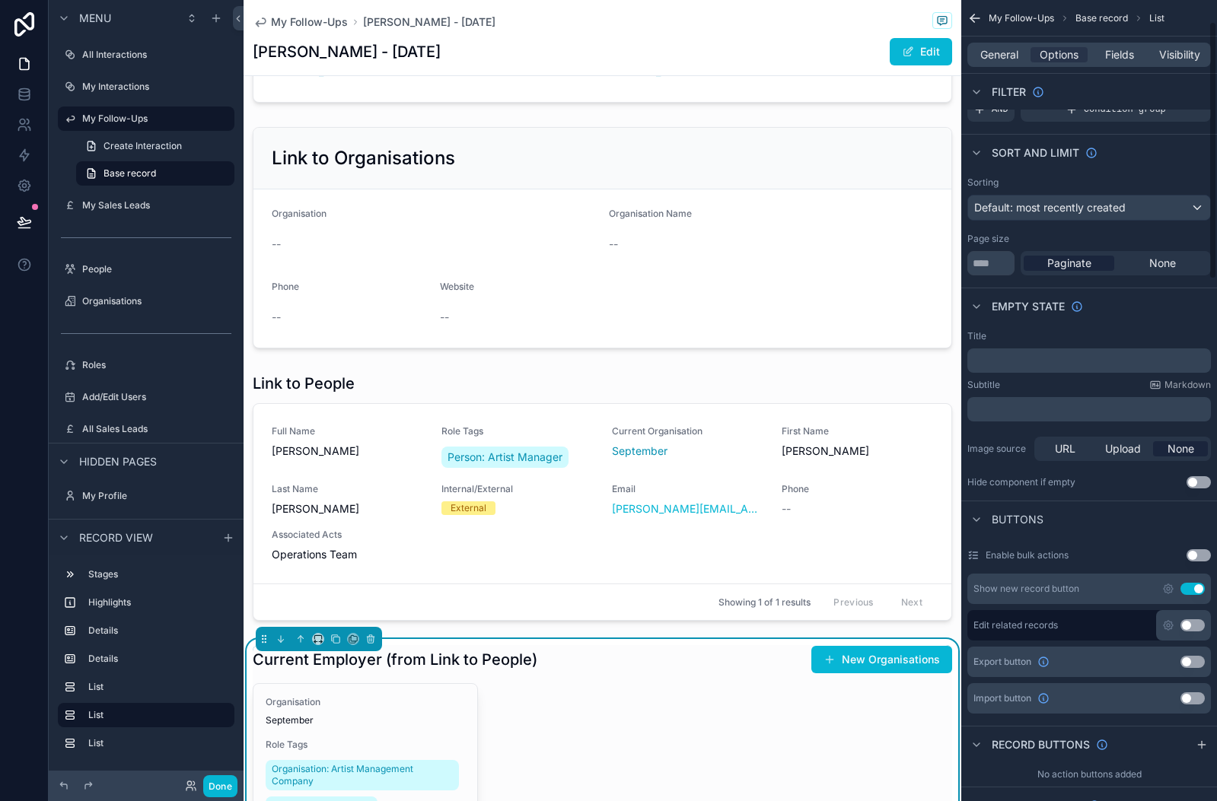
scroll to position [75, 0]
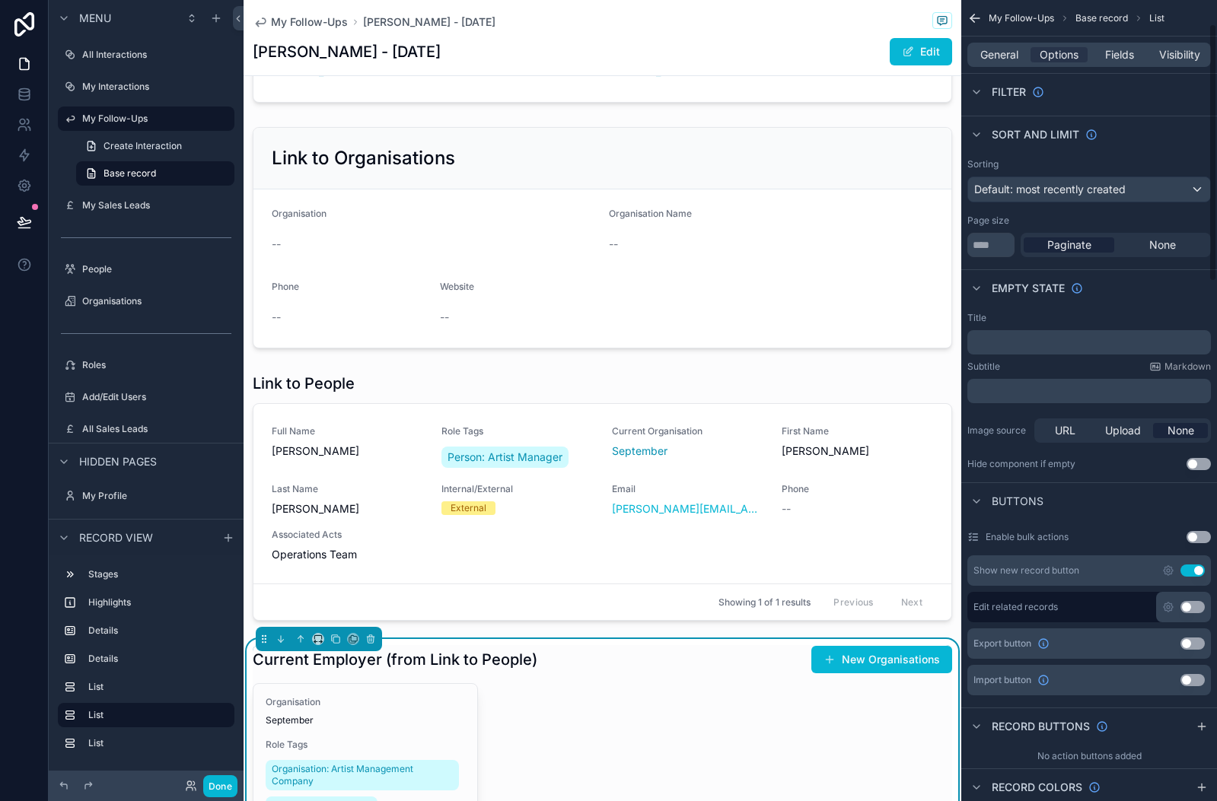
click at [1188, 571] on button "Use setting" at bounding box center [1192, 571] width 24 height 12
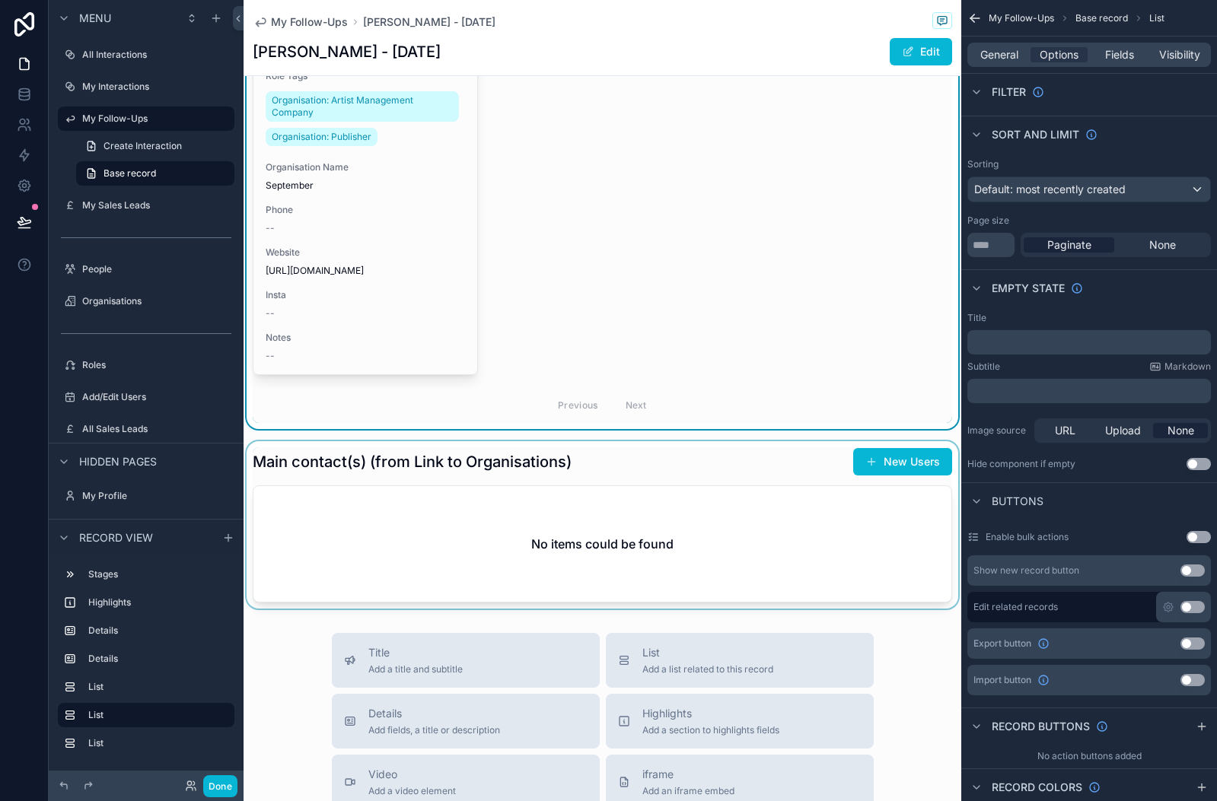
scroll to position [1090, 0]
click at [727, 464] on div "scrollable content" at bounding box center [602, 523] width 718 height 167
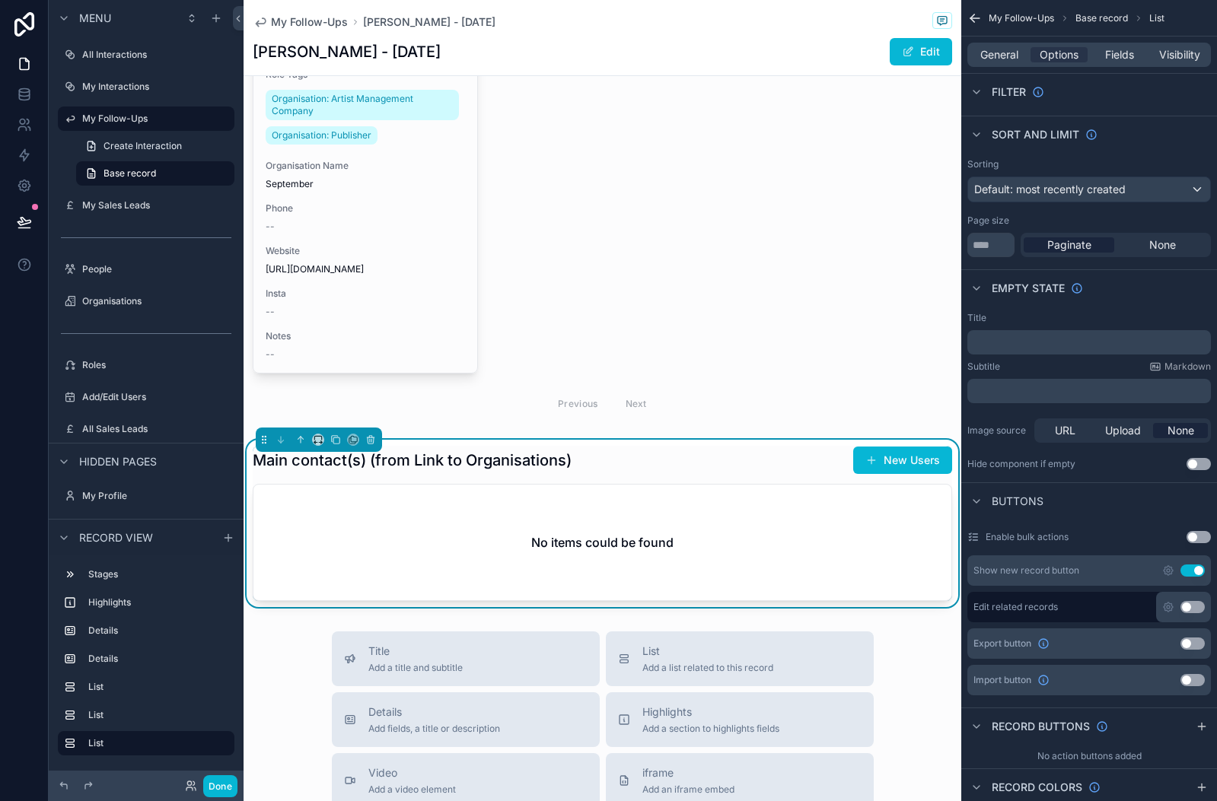
click at [1187, 571] on button "Use setting" at bounding box center [1192, 571] width 24 height 12
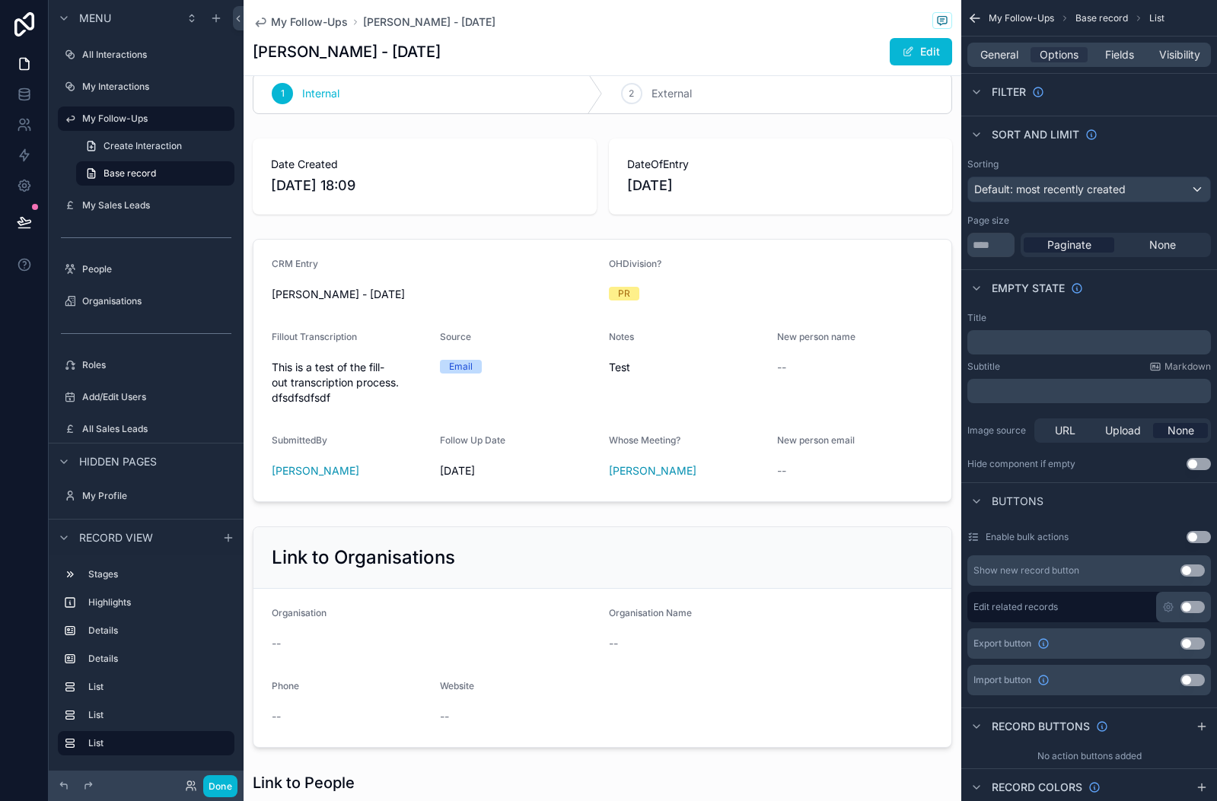
scroll to position [0, 0]
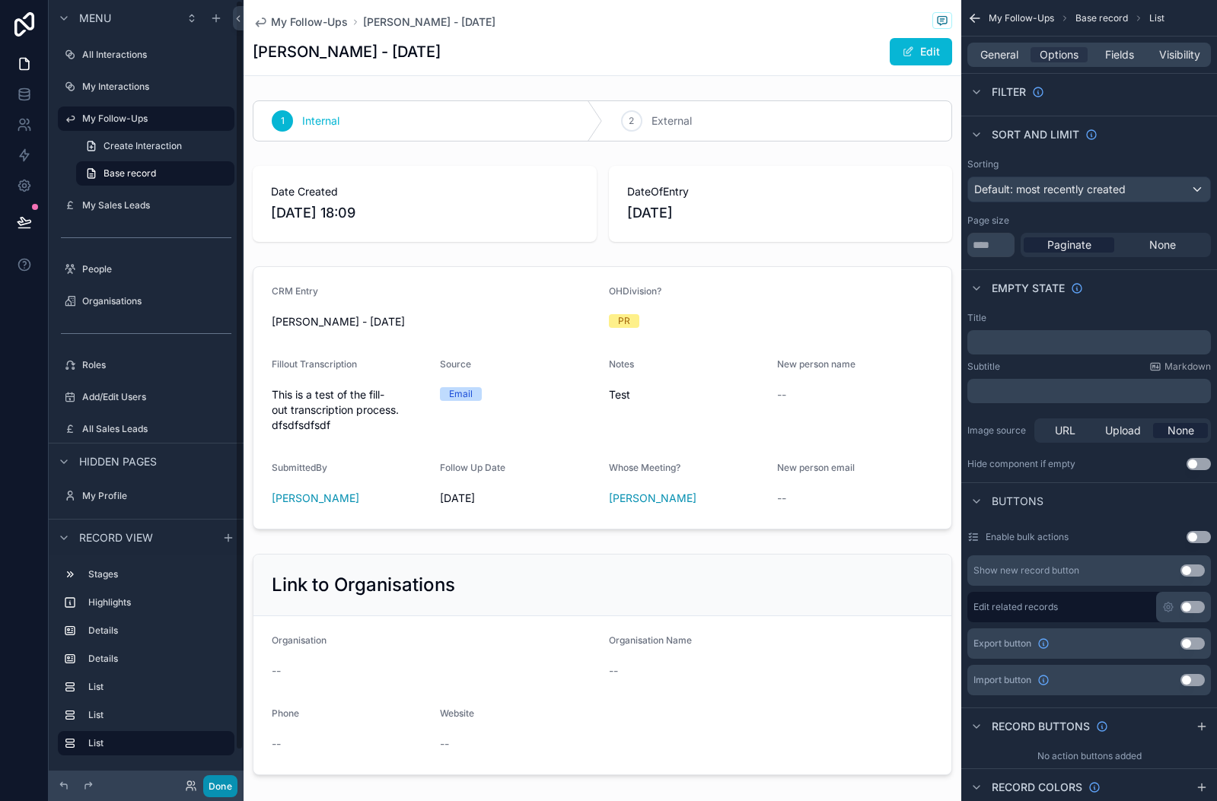
click at [221, 788] on button "Done" at bounding box center [220, 786] width 34 height 22
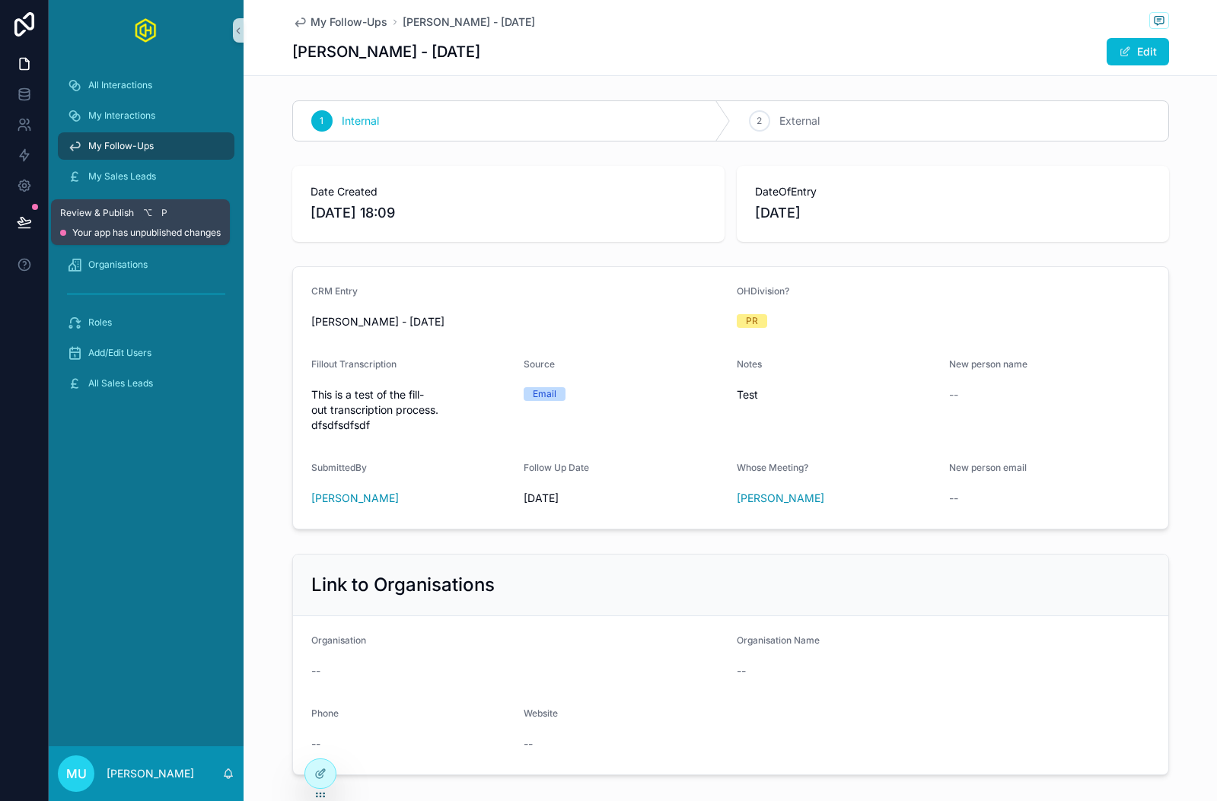
click at [21, 222] on icon at bounding box center [24, 222] width 13 height 8
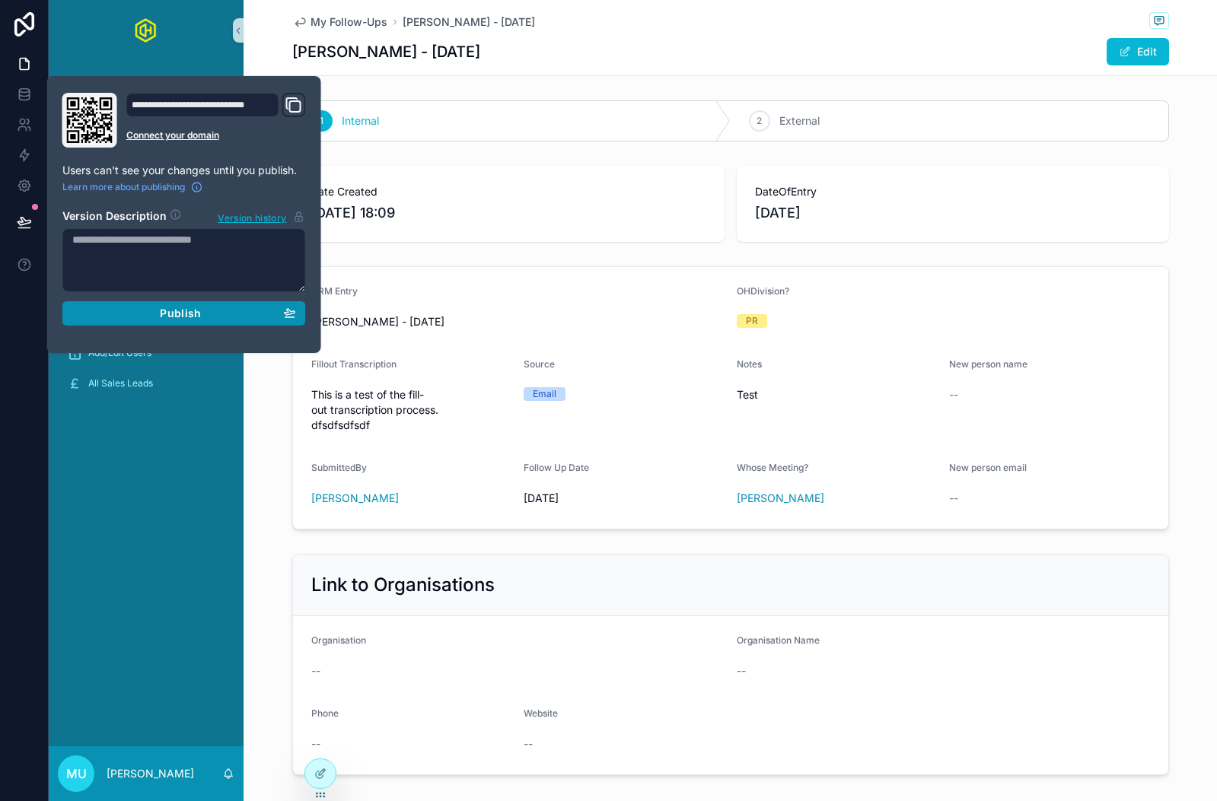
click at [189, 318] on span "Publish" at bounding box center [180, 314] width 41 height 14
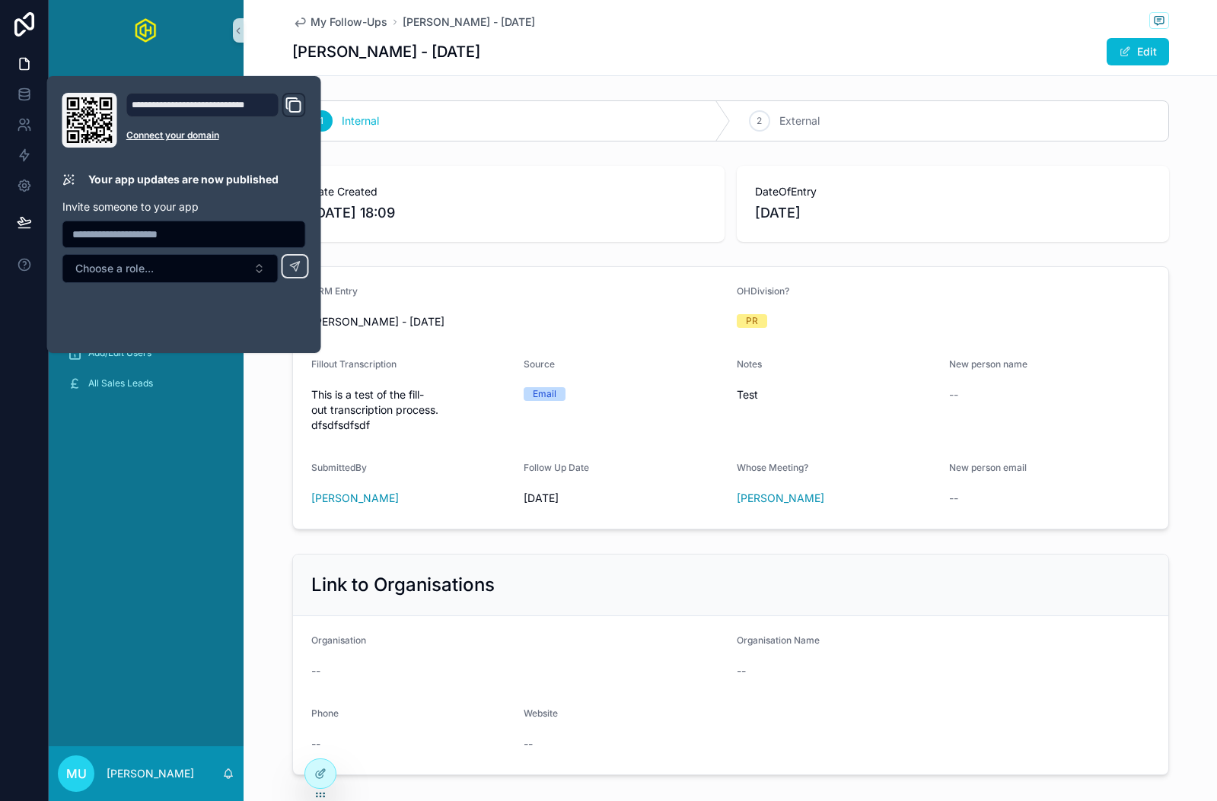
click at [138, 599] on div "All Interactions My Interactions My Follow-Ups My Sales Leads People Organisati…" at bounding box center [146, 404] width 195 height 686
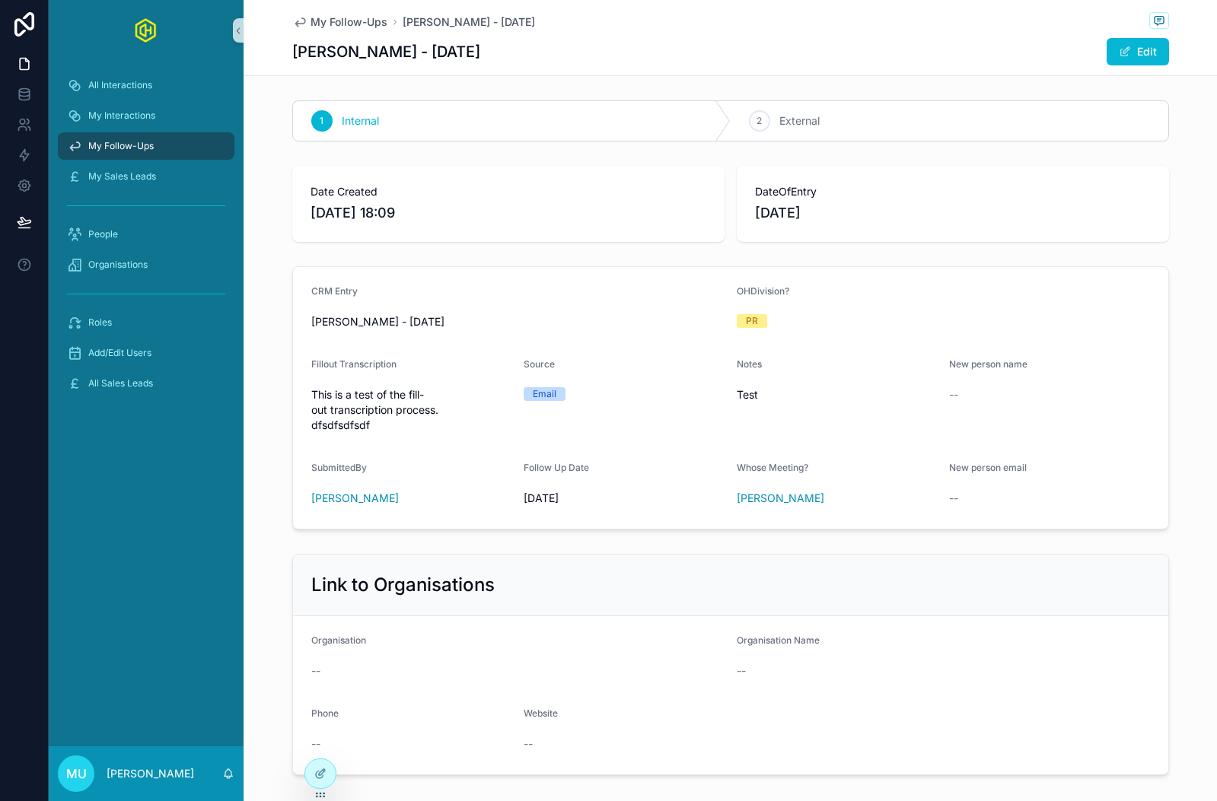
click at [133, 147] on span "My Follow-Ups" at bounding box center [120, 146] width 65 height 12
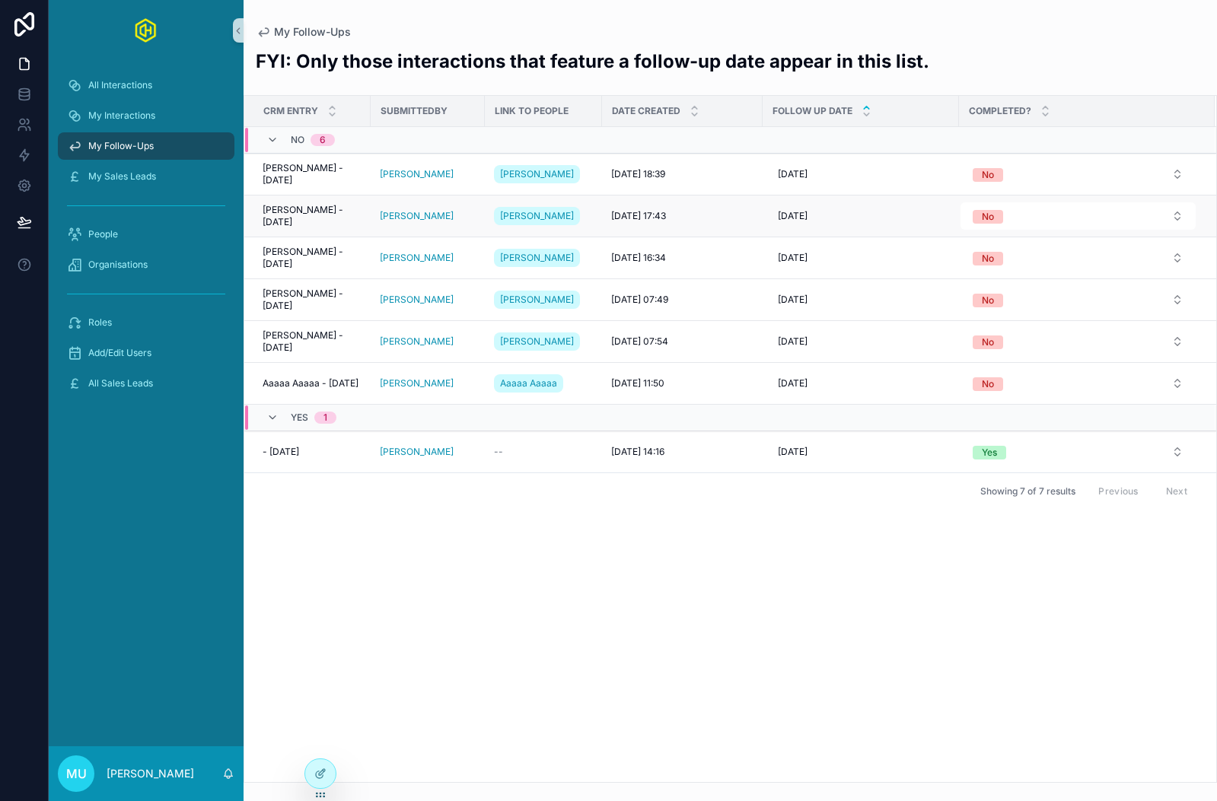
click at [297, 212] on span "[PERSON_NAME] - [DATE]" at bounding box center [312, 216] width 99 height 24
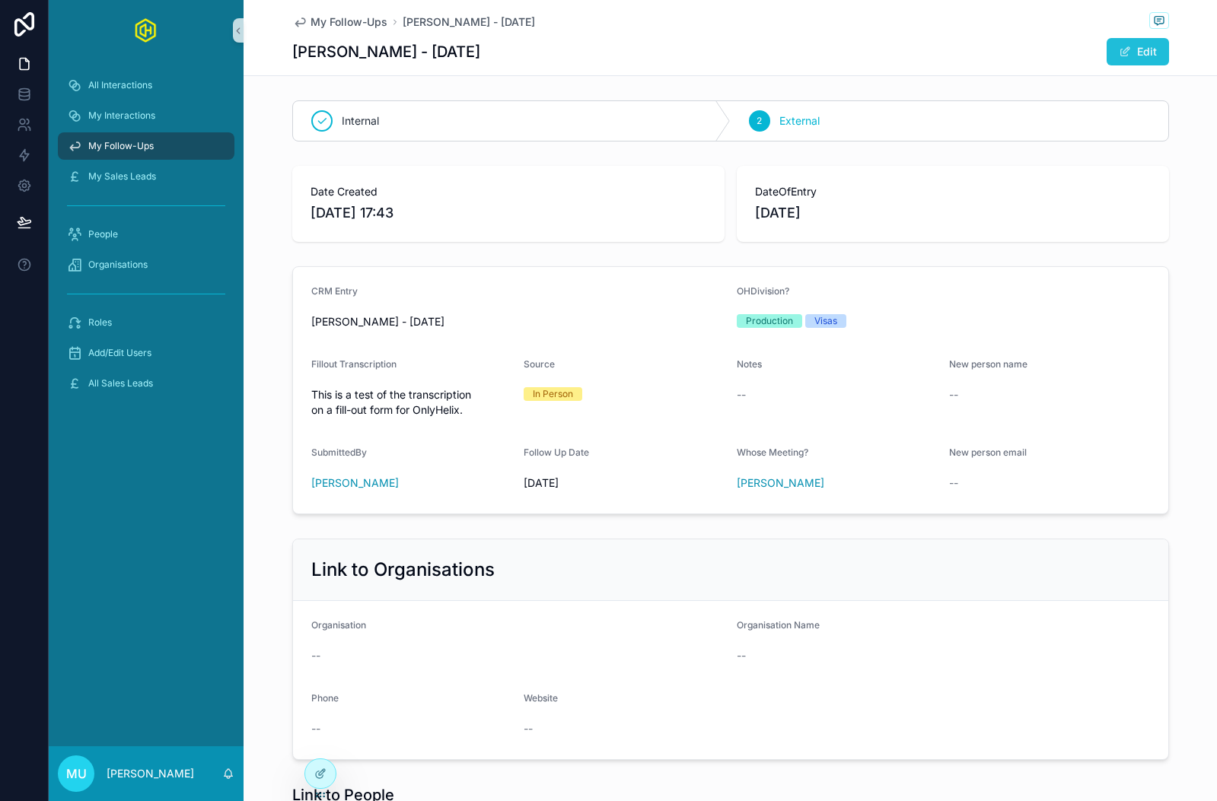
click at [1157, 51] on button "Edit" at bounding box center [1137, 51] width 62 height 27
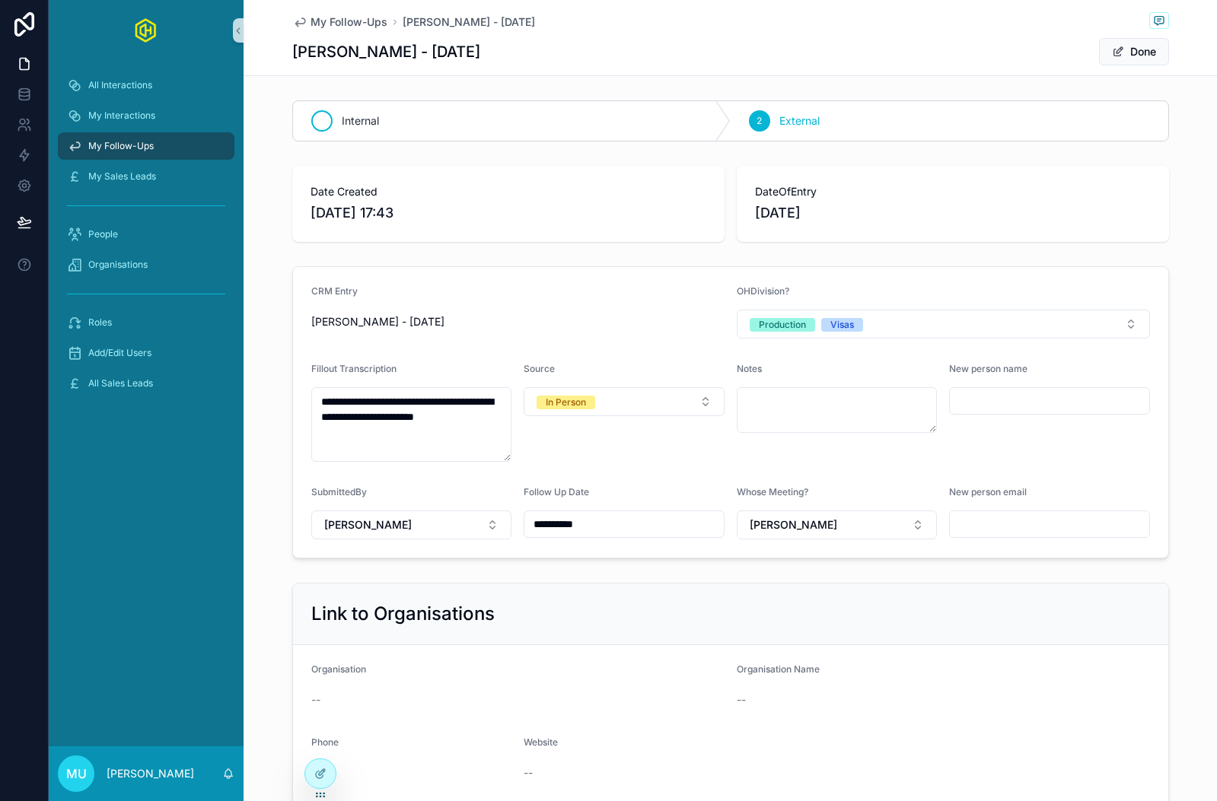
click at [641, 132] on div "Internal" at bounding box center [512, 121] width 438 height 40
click at [870, 123] on div "2 External" at bounding box center [949, 121] width 438 height 40
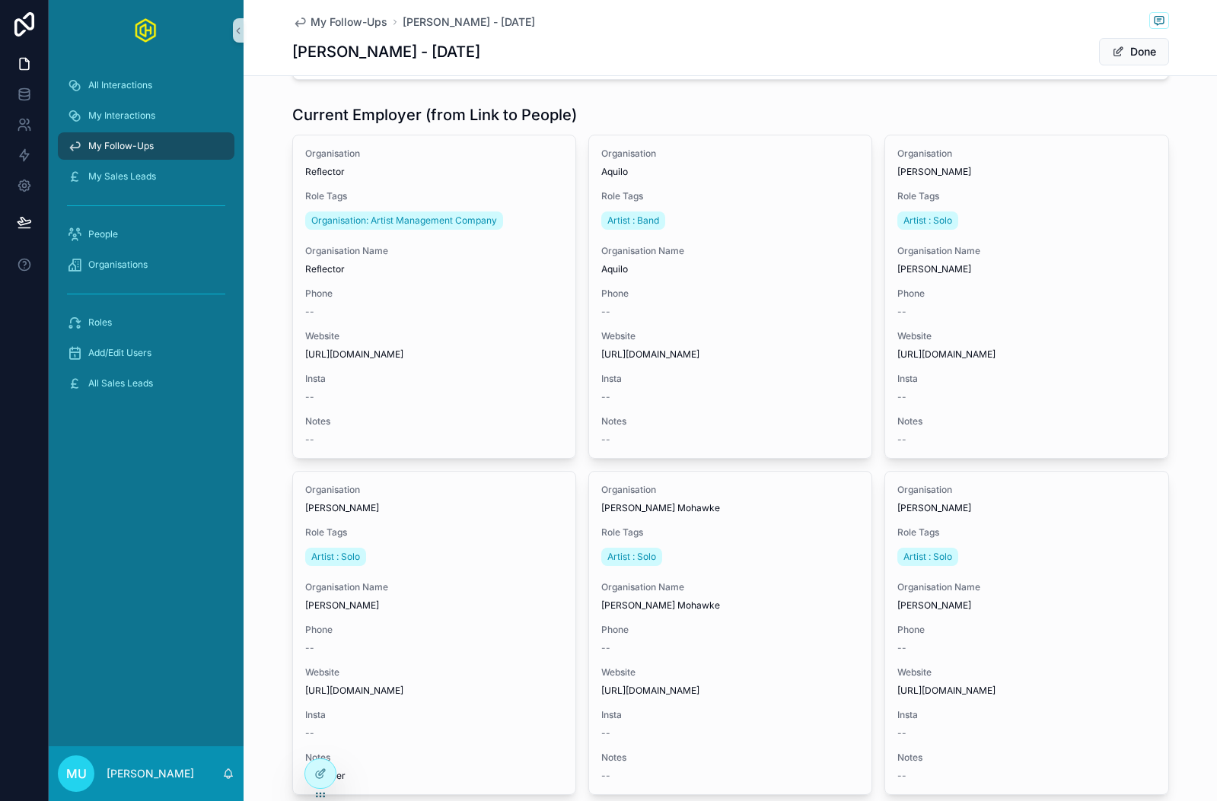
scroll to position [1044, 0]
click at [346, 22] on span "My Follow-Ups" at bounding box center [348, 21] width 77 height 15
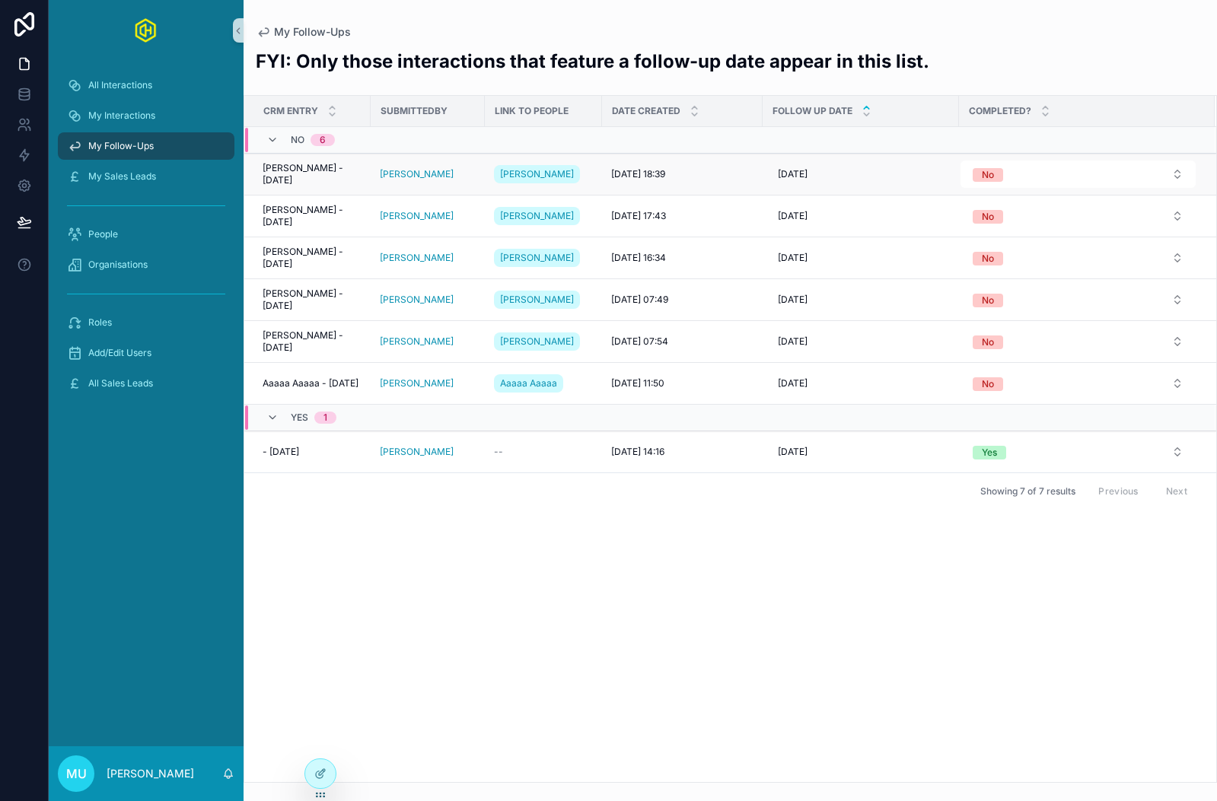
click at [294, 170] on span "[PERSON_NAME] - [DATE]" at bounding box center [312, 174] width 99 height 24
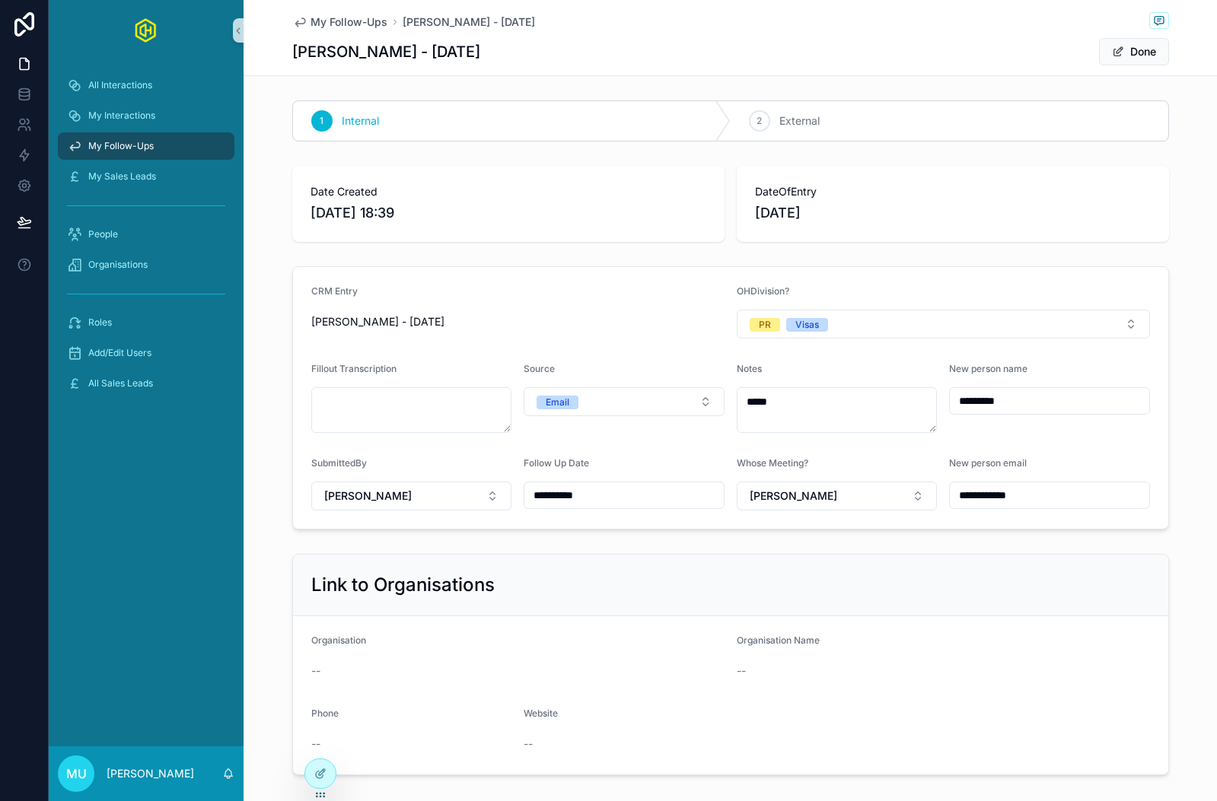
click at [592, 28] on div "My Follow-Ups [PERSON_NAME] - [DATE]" at bounding box center [730, 21] width 877 height 19
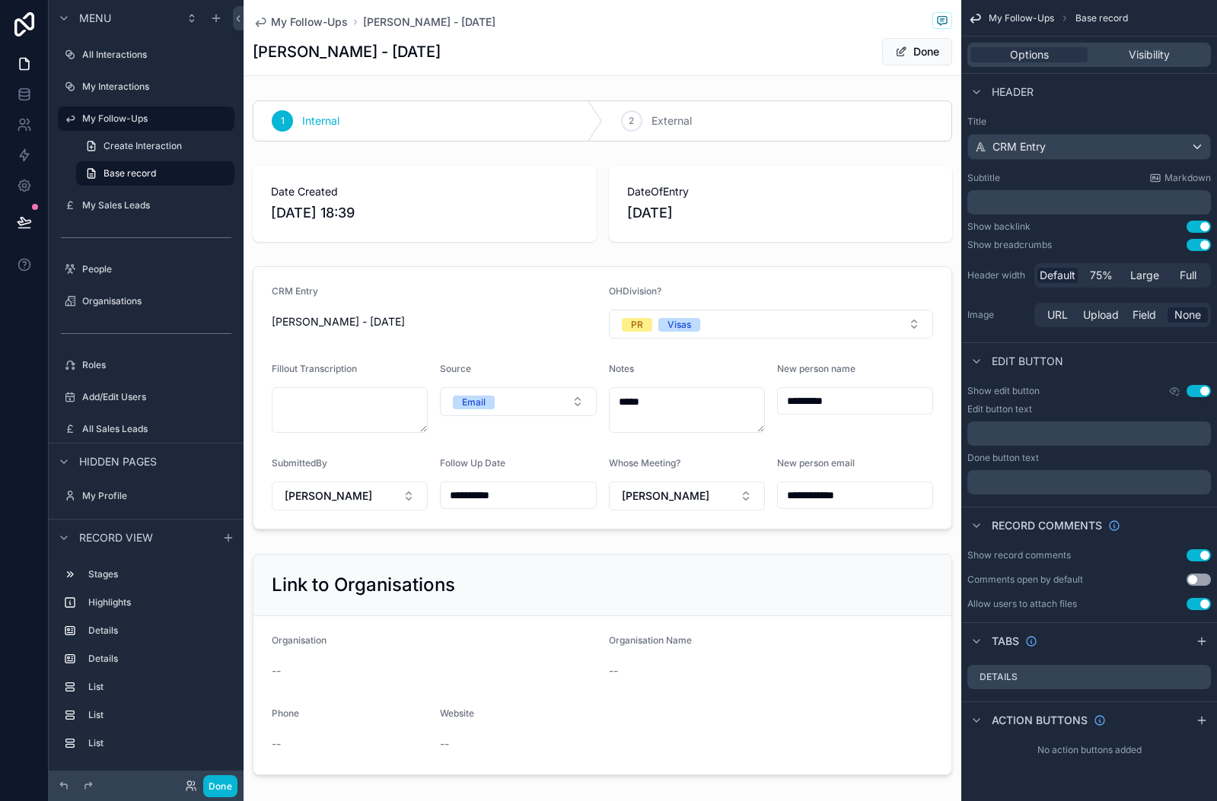
click at [532, 27] on div "My Follow-Ups [PERSON_NAME] - [DATE]" at bounding box center [602, 21] width 699 height 19
click at [154, 121] on label "My Follow-Ups" at bounding box center [143, 119] width 122 height 12
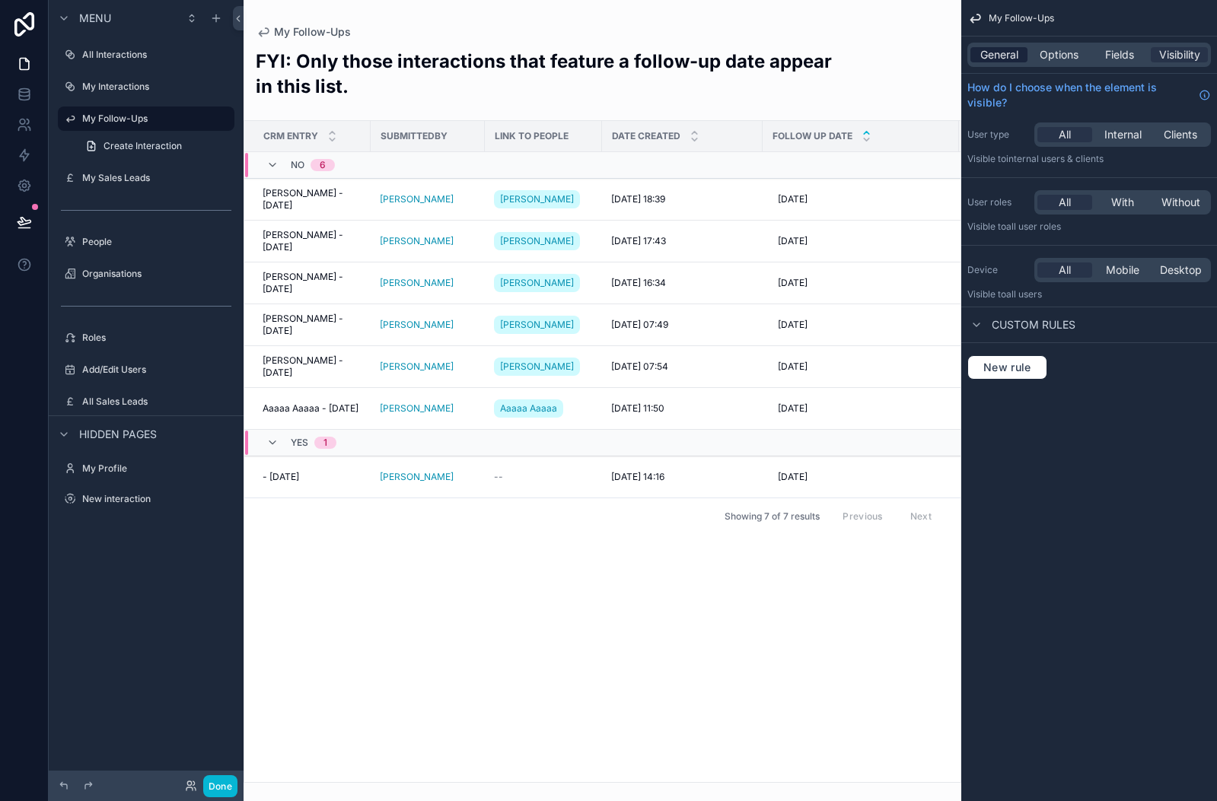
click at [1004, 53] on span "General" at bounding box center [999, 54] width 38 height 15
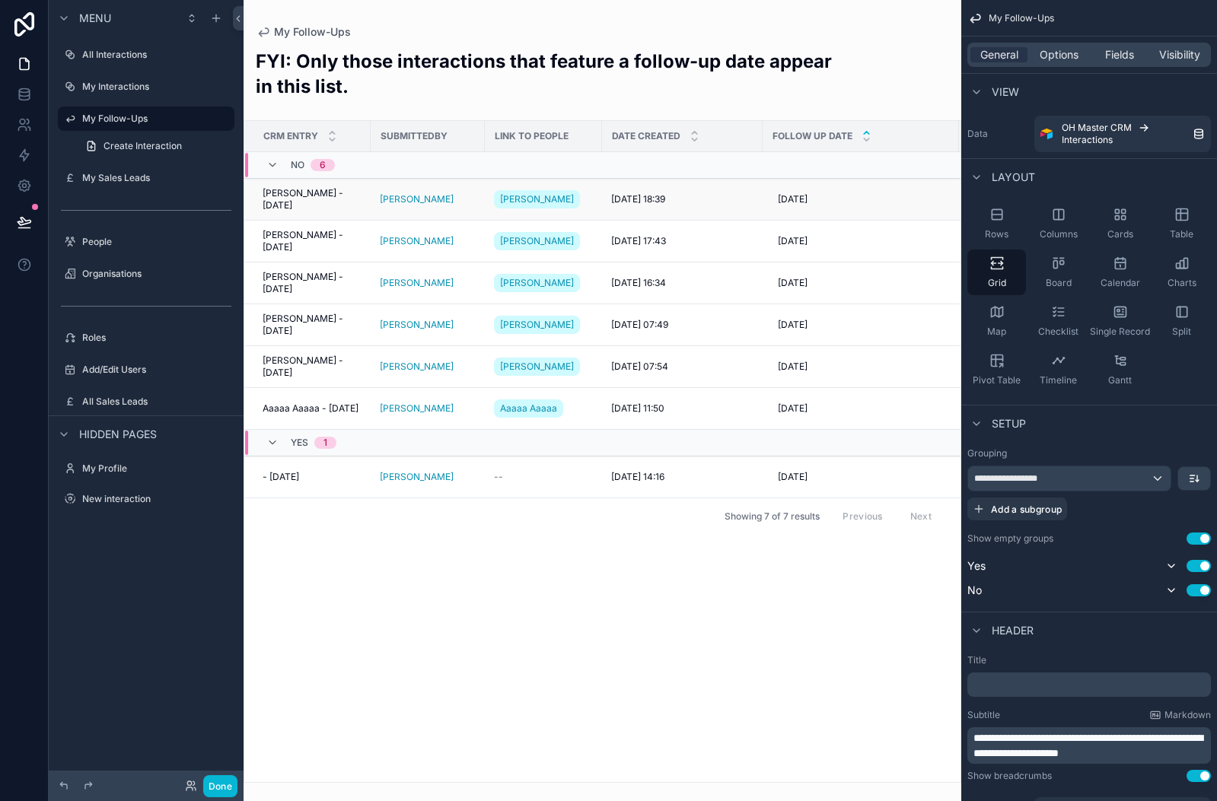
click at [299, 202] on span "[PERSON_NAME] - [DATE]" at bounding box center [312, 199] width 99 height 24
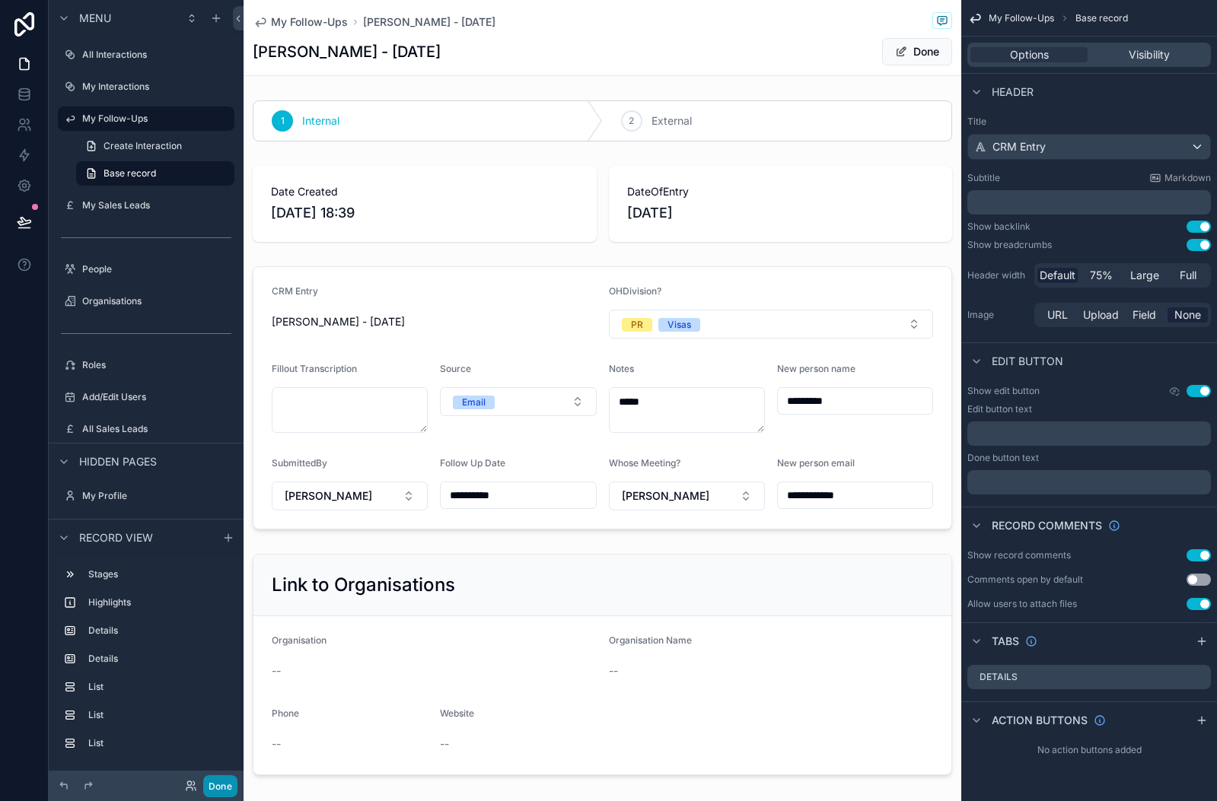
click at [215, 783] on button "Done" at bounding box center [220, 786] width 34 height 22
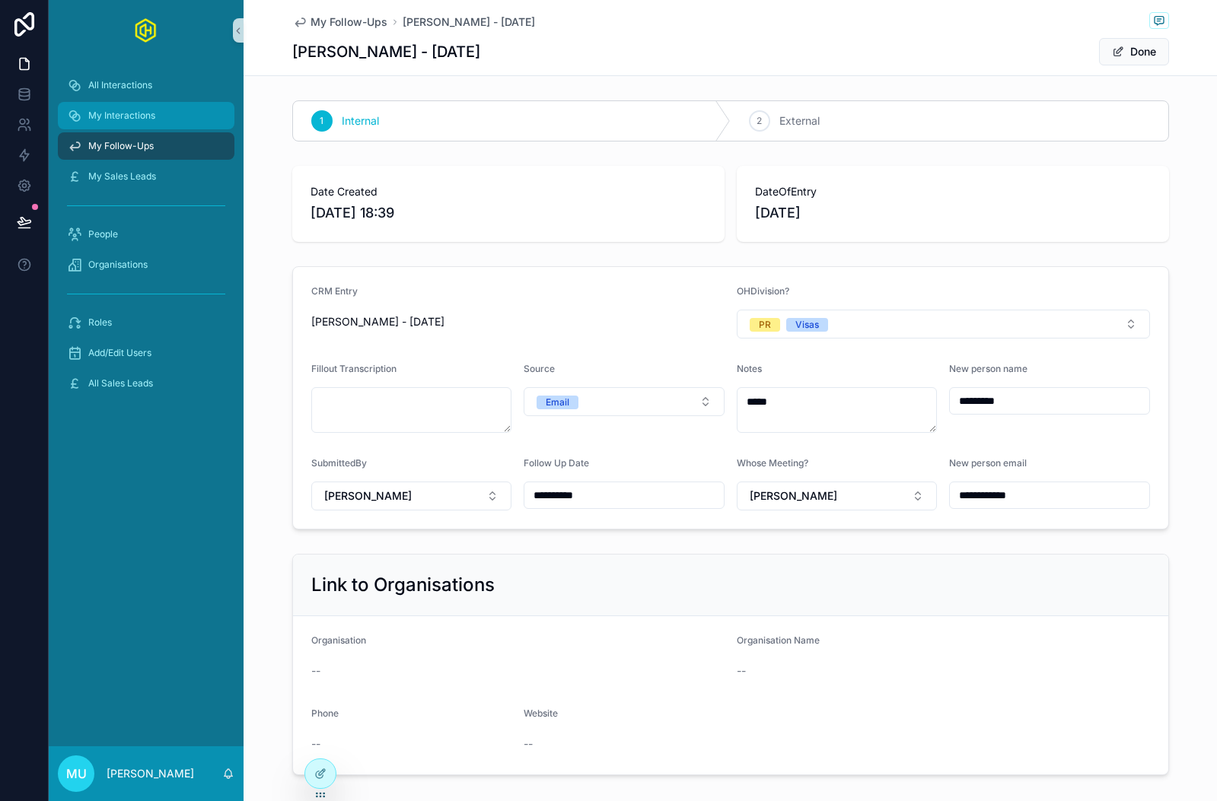
click at [173, 103] on div "My Interactions" at bounding box center [146, 115] width 158 height 24
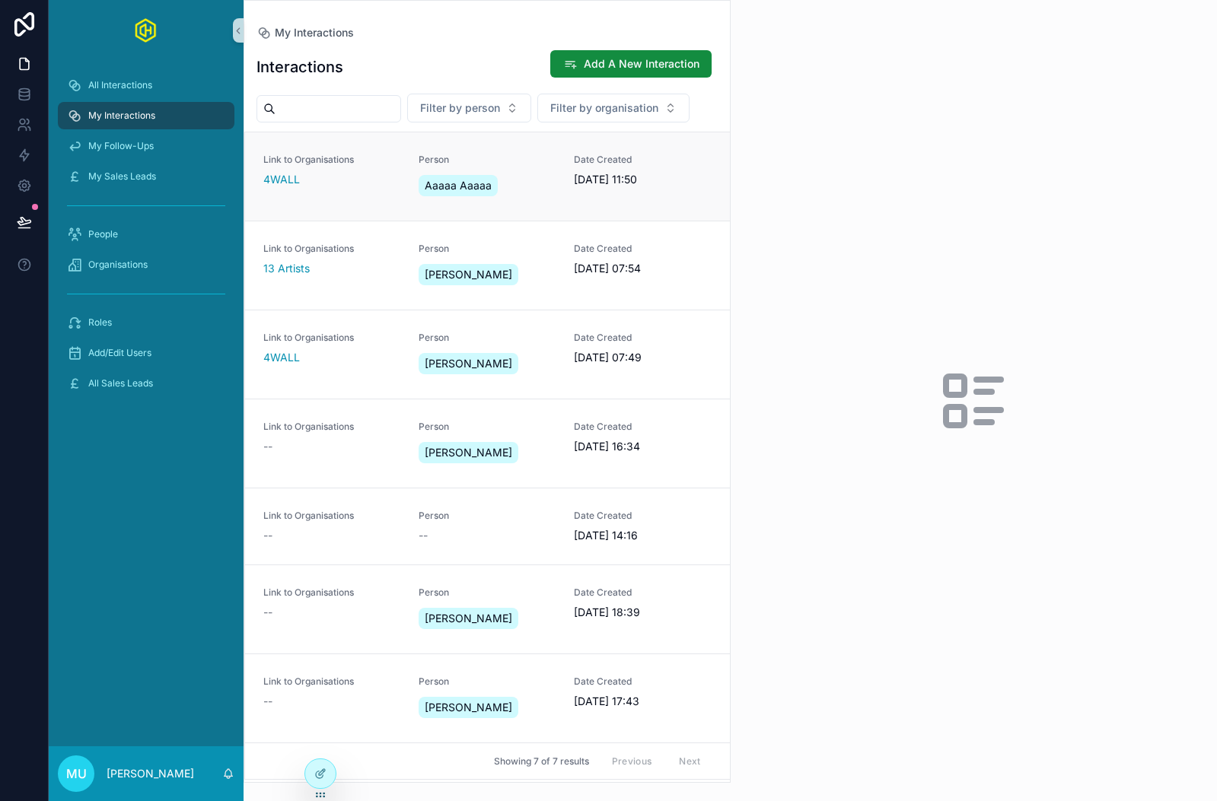
click at [302, 191] on div "Link to Organisations 4WALL" at bounding box center [331, 177] width 137 height 46
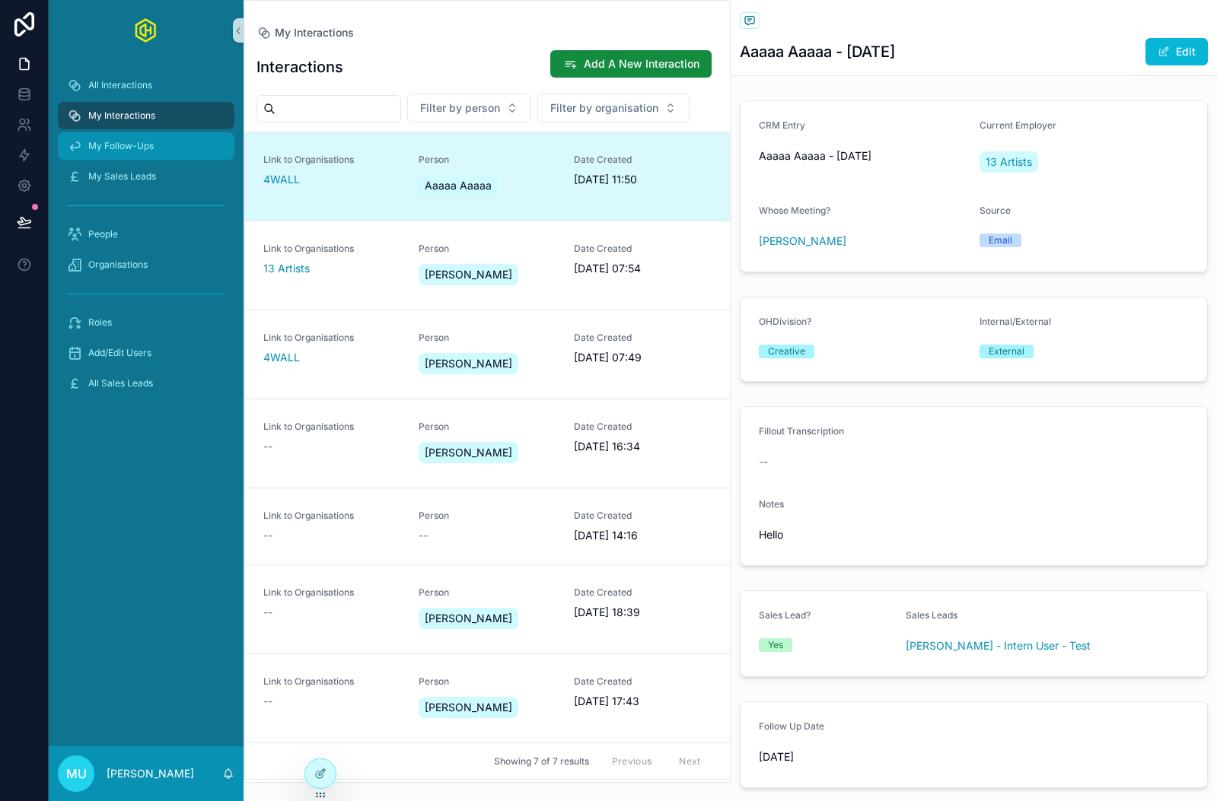
click at [107, 142] on span "My Follow-Ups" at bounding box center [120, 146] width 65 height 12
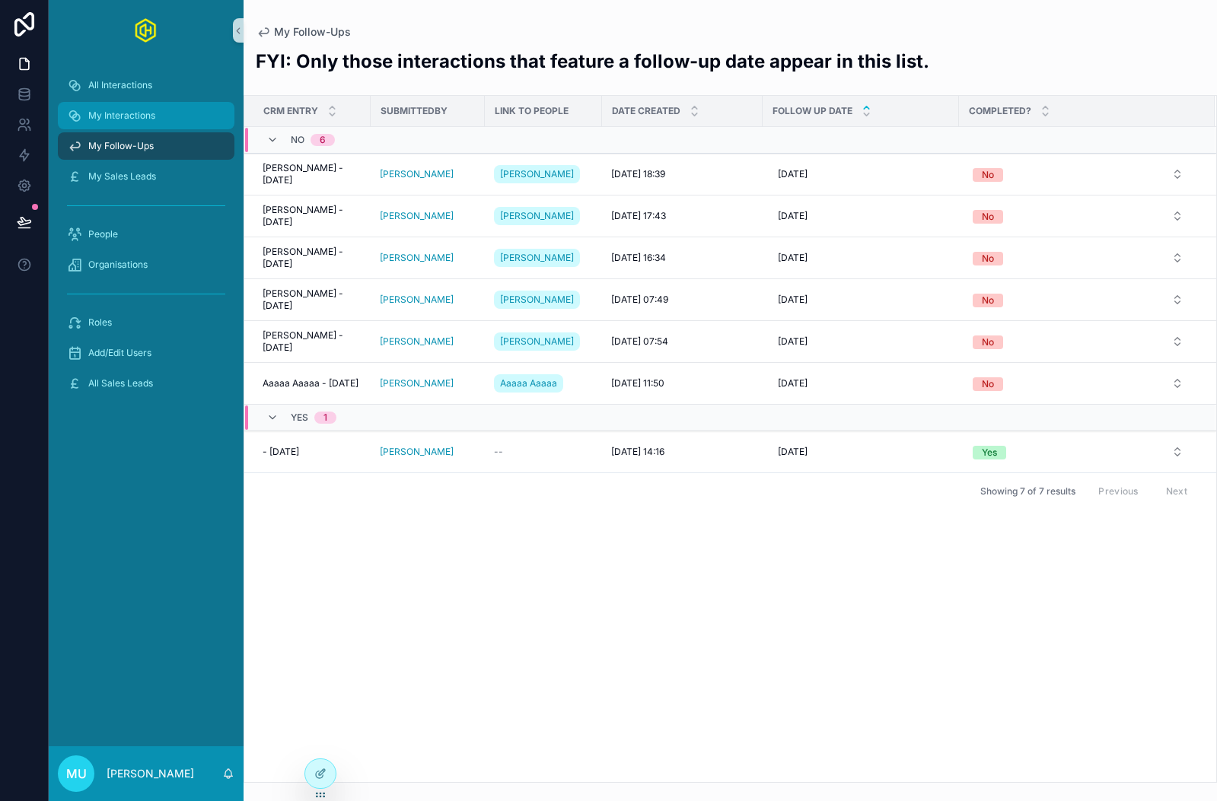
click at [122, 109] on div "My Interactions" at bounding box center [146, 115] width 158 height 24
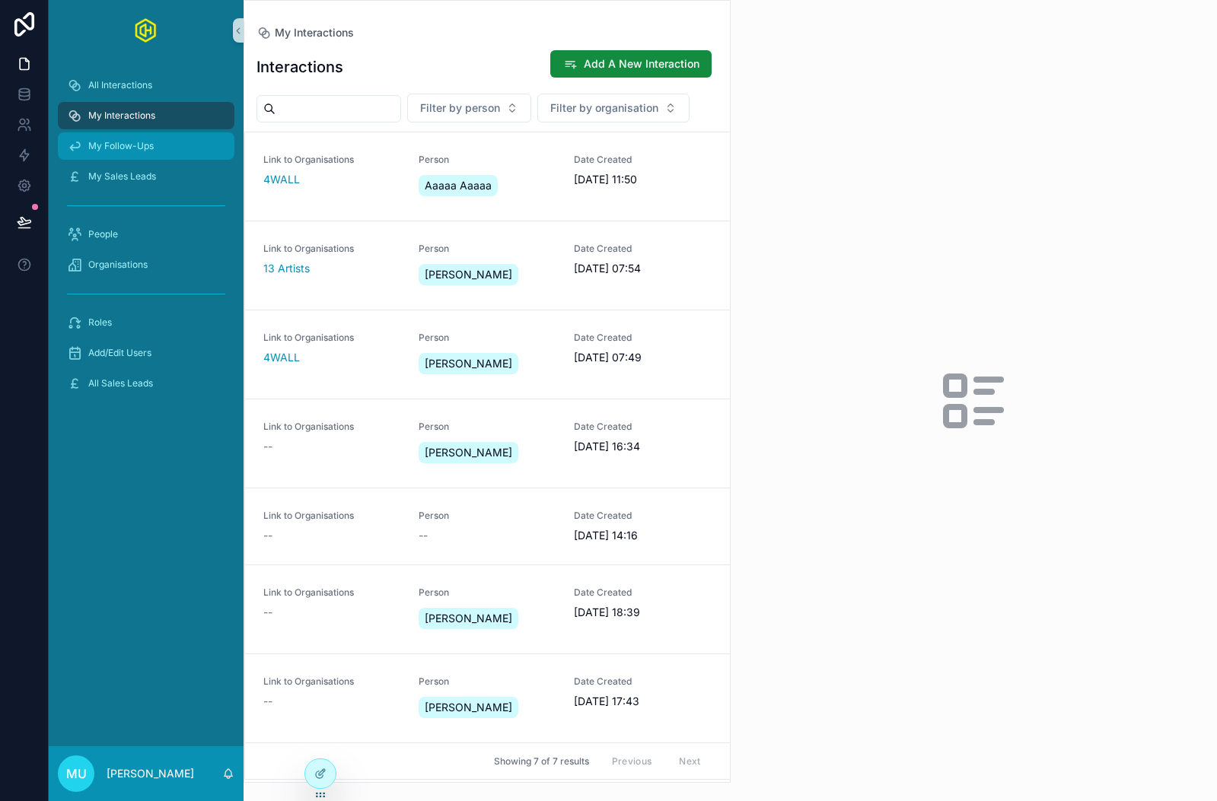
click at [118, 148] on span "My Follow-Ups" at bounding box center [120, 146] width 65 height 12
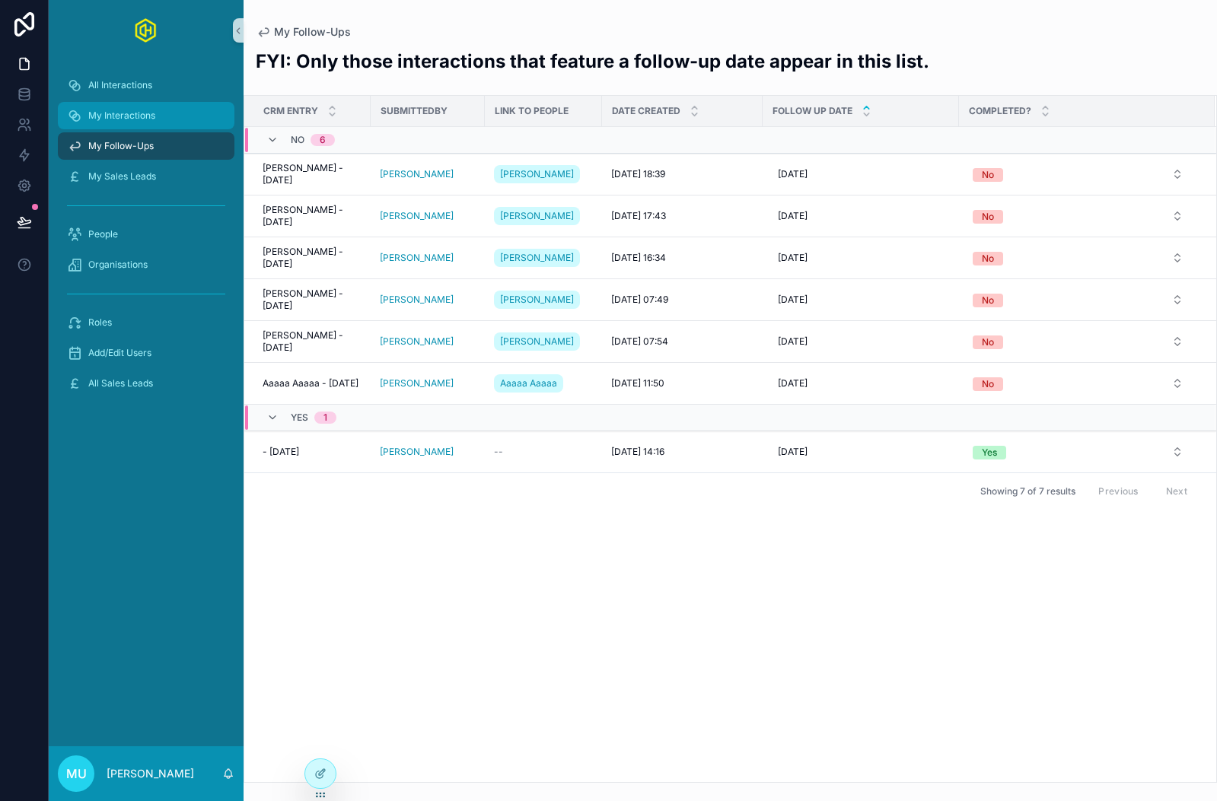
click at [154, 115] on span "My Interactions" at bounding box center [121, 116] width 67 height 12
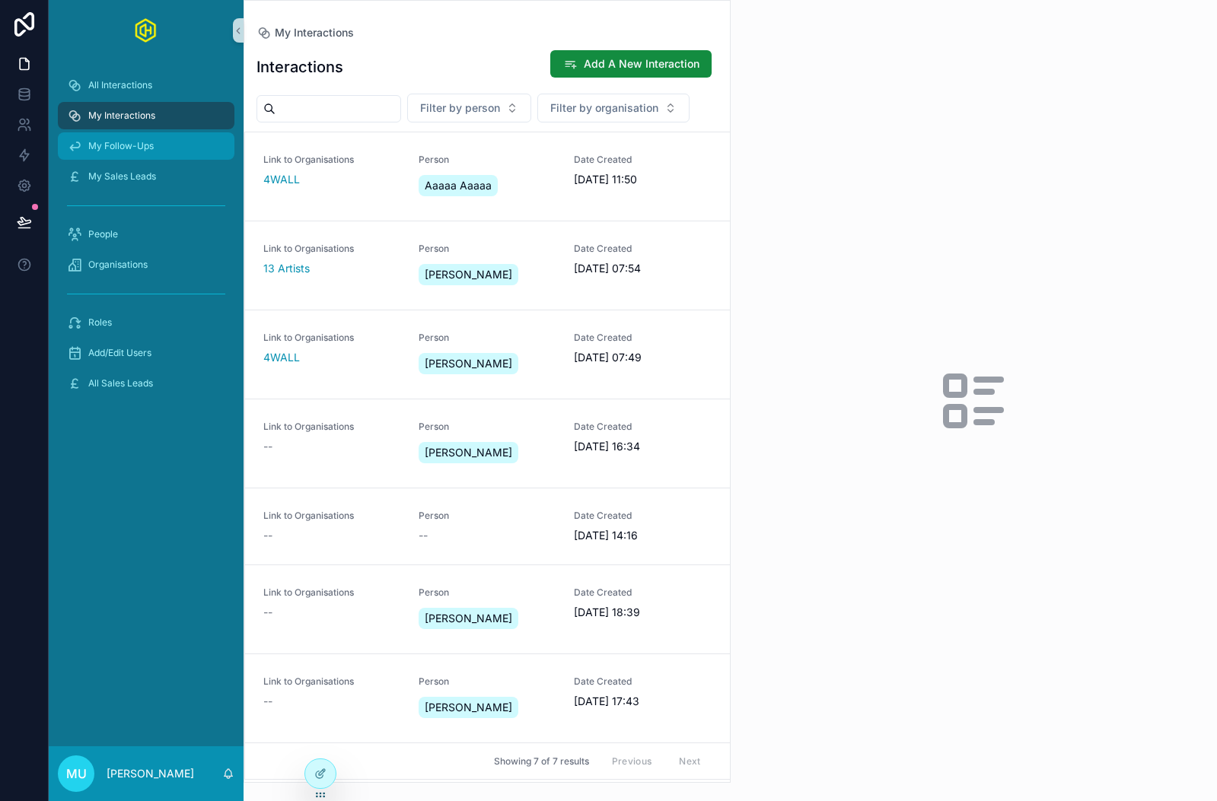
click at [123, 142] on span "My Follow-Ups" at bounding box center [120, 146] width 65 height 12
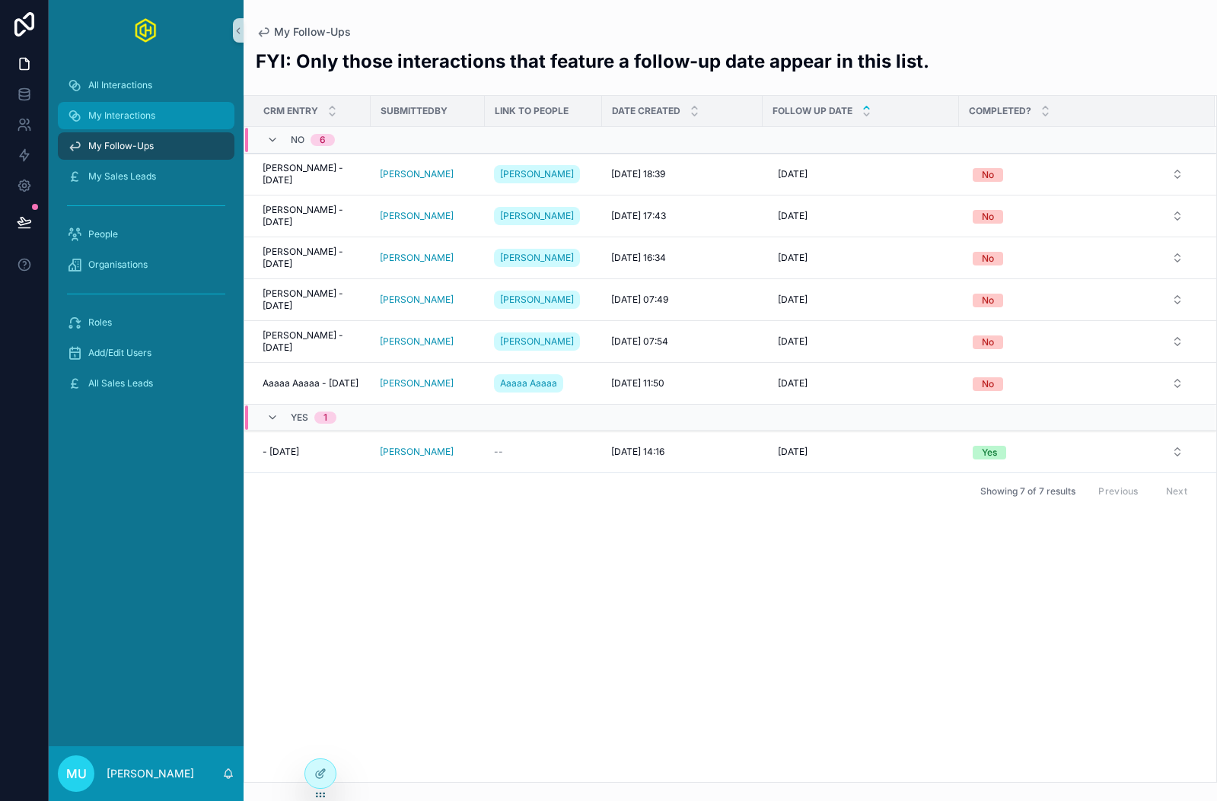
click at [123, 116] on span "My Interactions" at bounding box center [121, 116] width 67 height 12
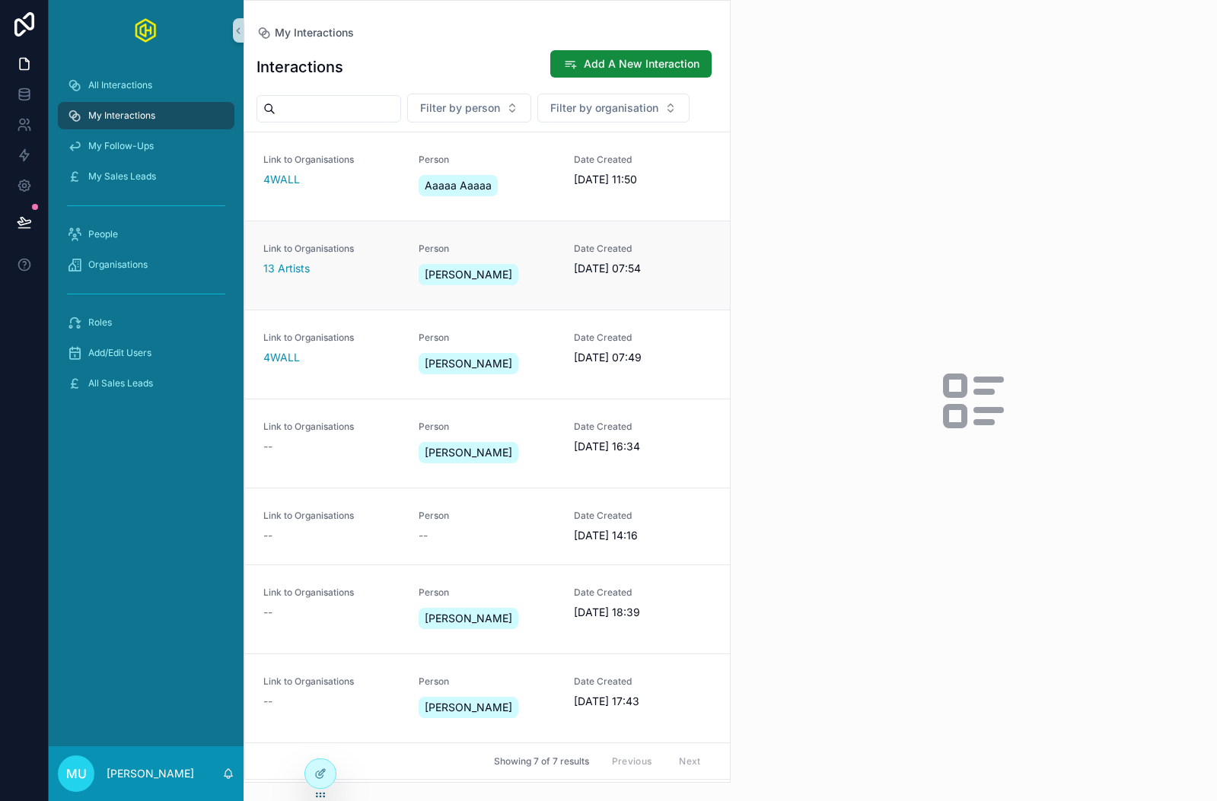
click at [342, 266] on div "13 Artists" at bounding box center [331, 268] width 137 height 15
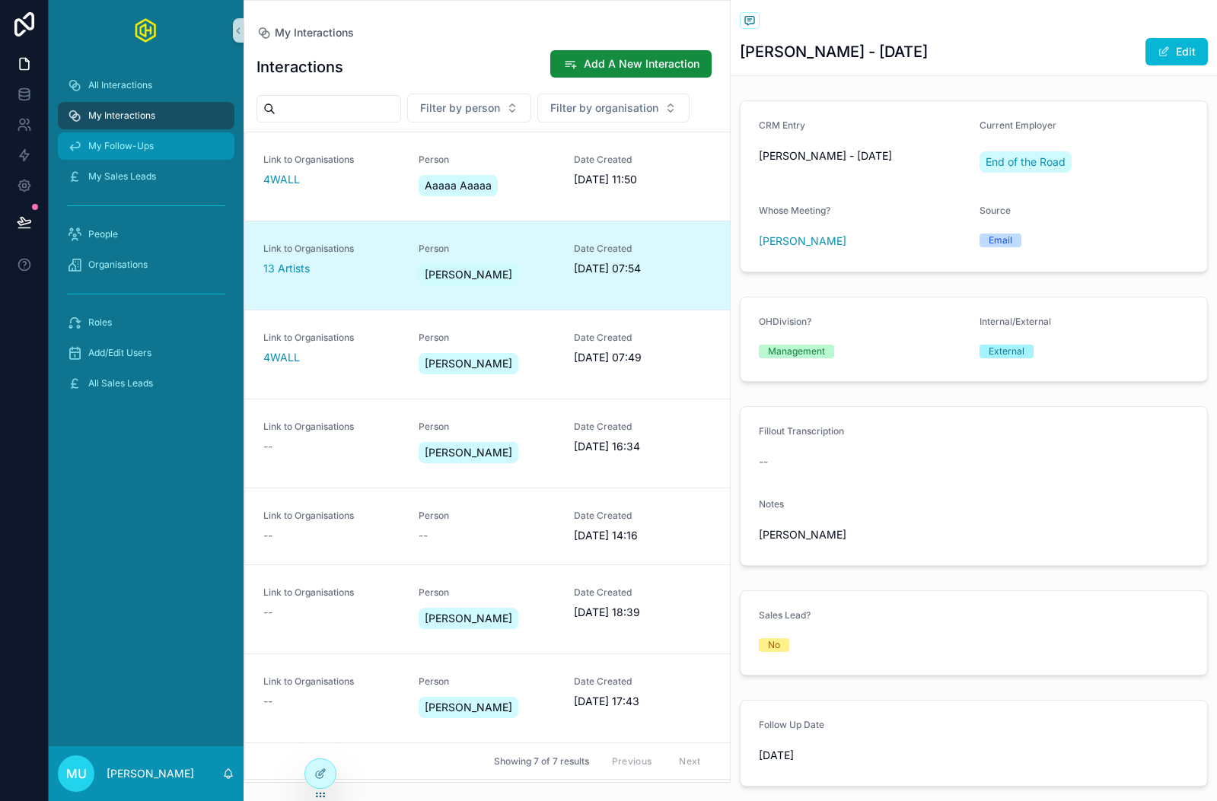
click at [147, 146] on span "My Follow-Ups" at bounding box center [120, 146] width 65 height 12
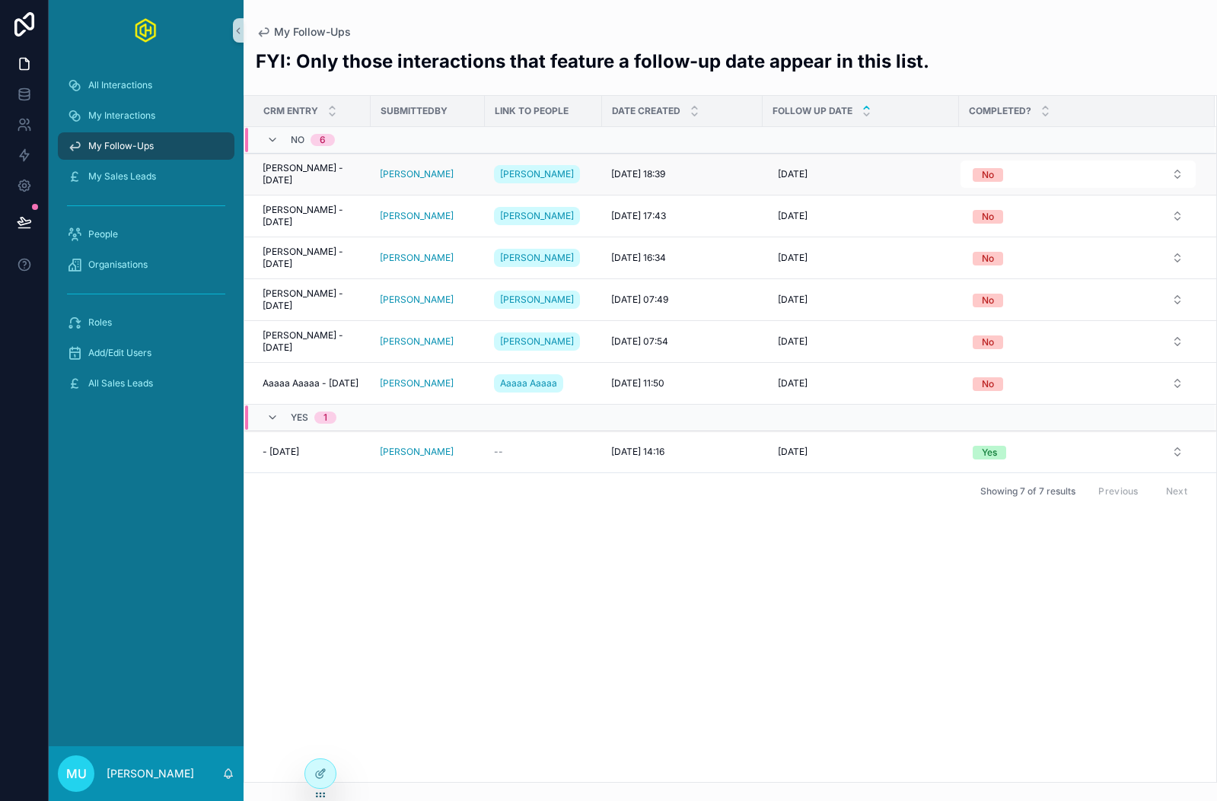
click at [275, 173] on span "[PERSON_NAME] - [DATE]" at bounding box center [312, 174] width 99 height 24
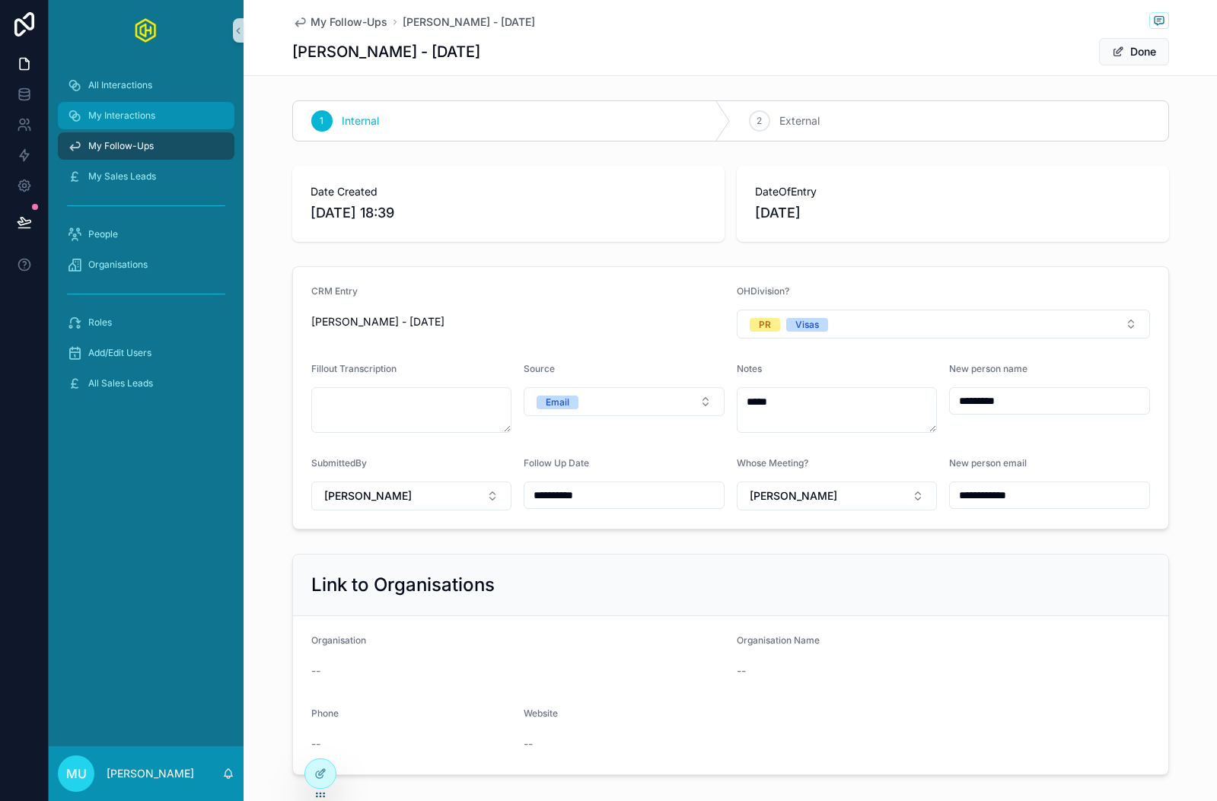
click at [134, 110] on span "My Interactions" at bounding box center [121, 116] width 67 height 12
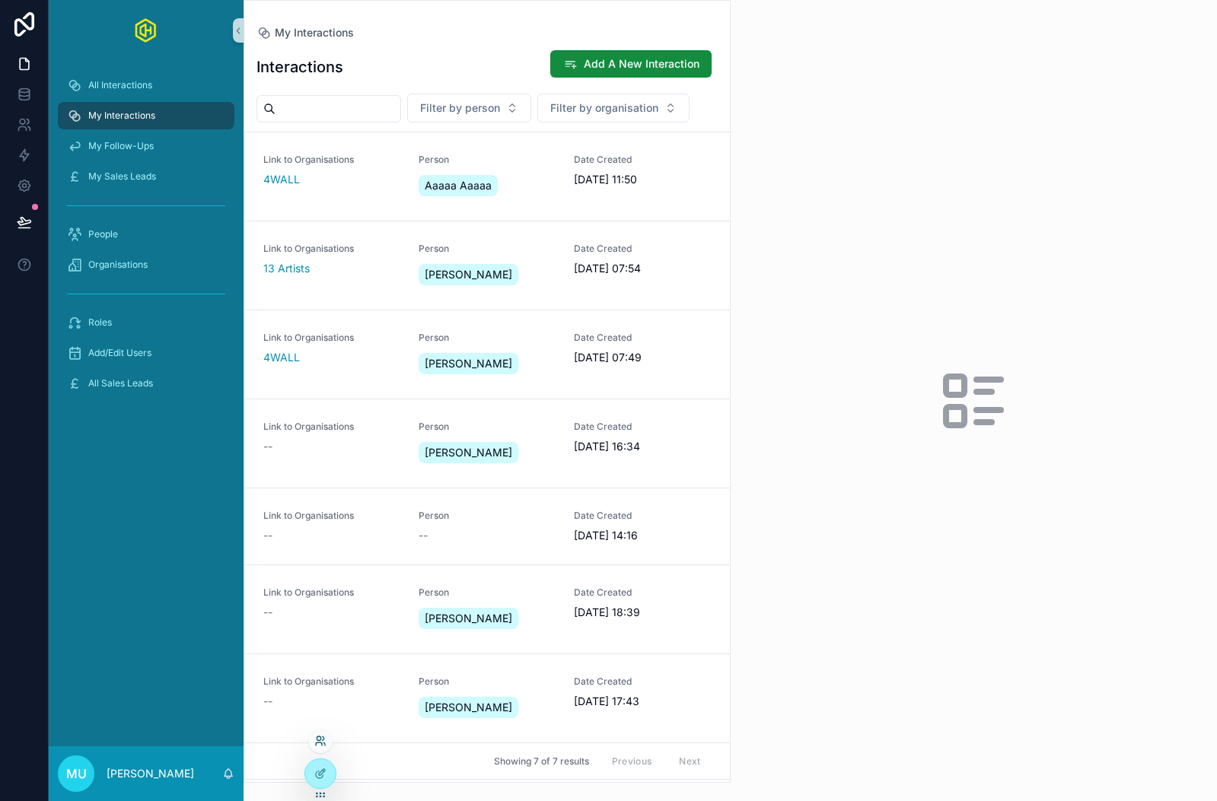
click at [323, 738] on icon at bounding box center [320, 741] width 12 height 12
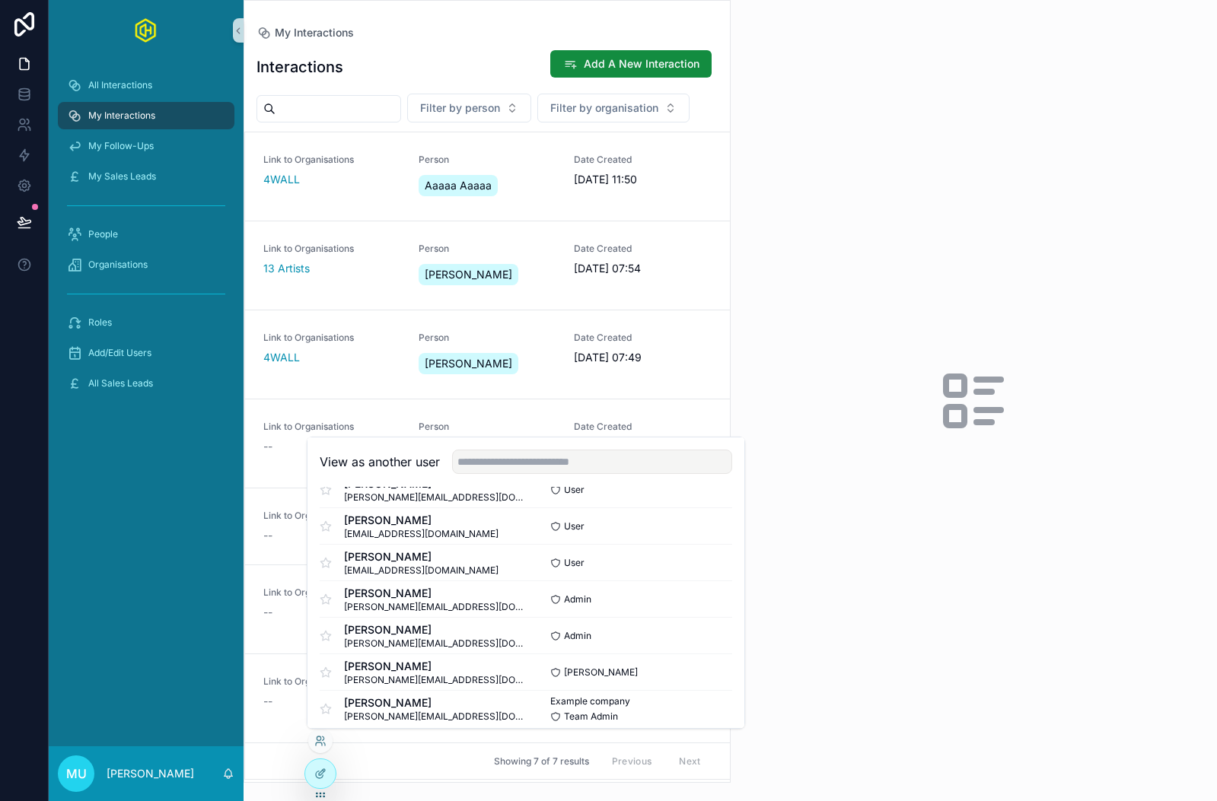
scroll to position [185, 0]
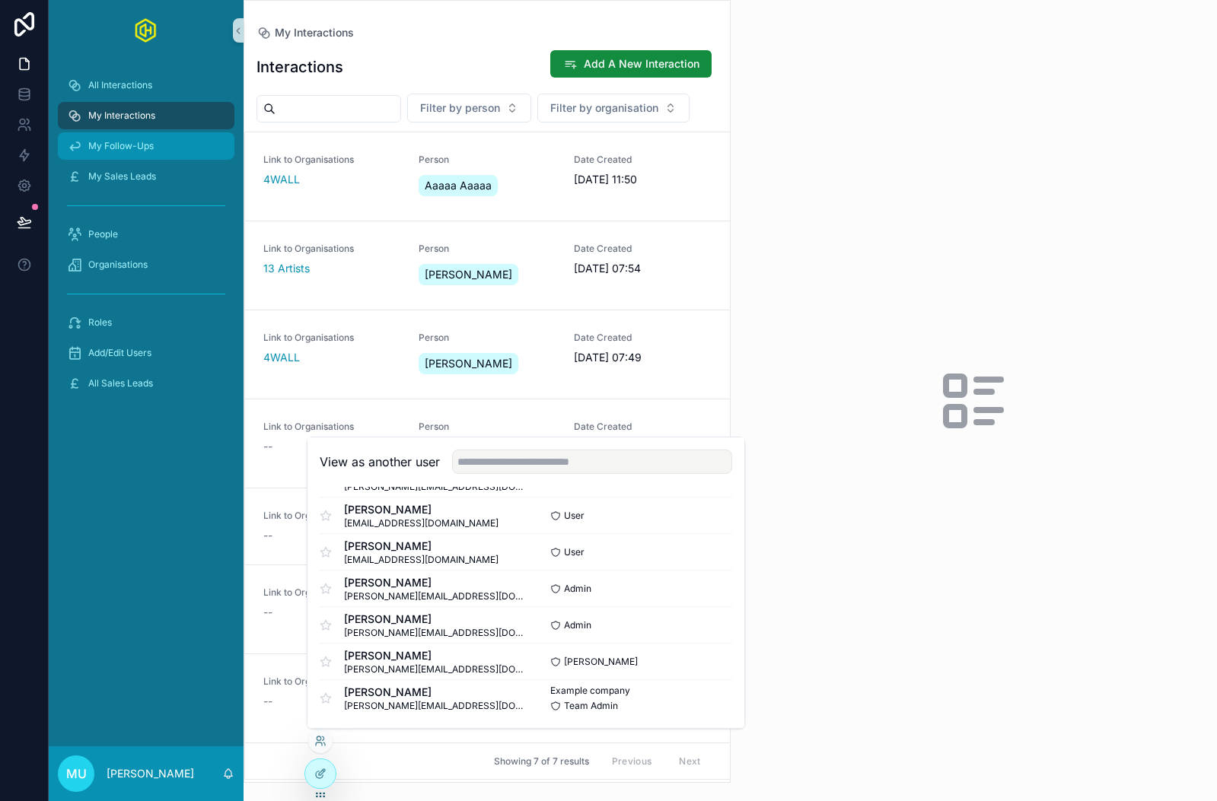
click at [133, 155] on div "My Follow-Ups" at bounding box center [146, 146] width 158 height 24
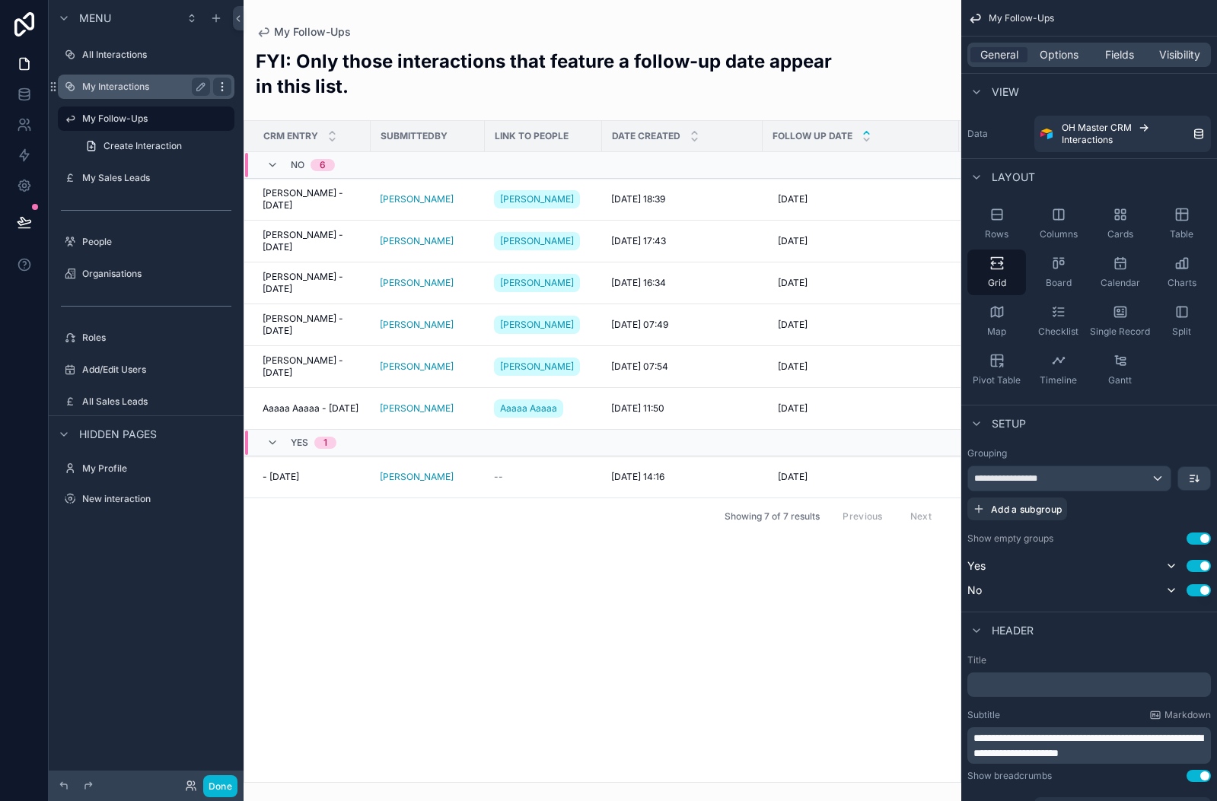
click at [223, 85] on icon "scrollable content" at bounding box center [222, 87] width 12 height 12
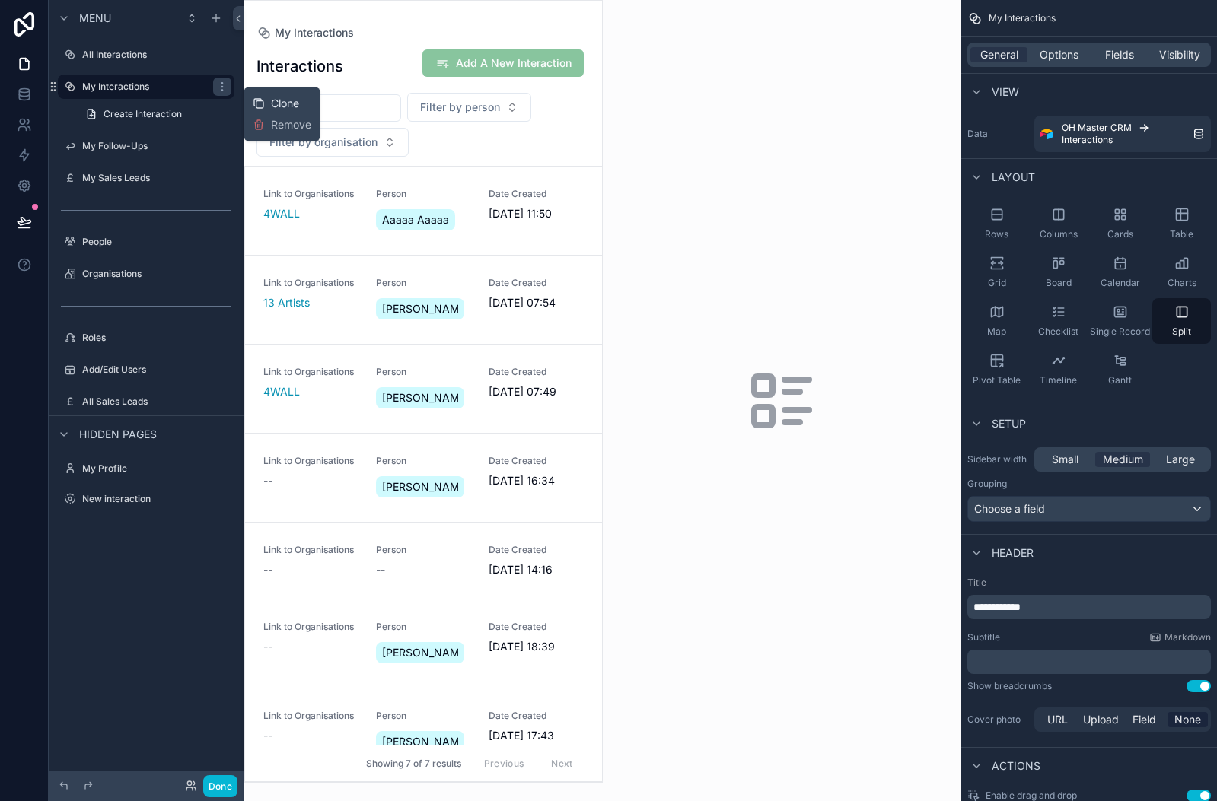
click at [278, 99] on span "Clone" at bounding box center [285, 103] width 28 height 15
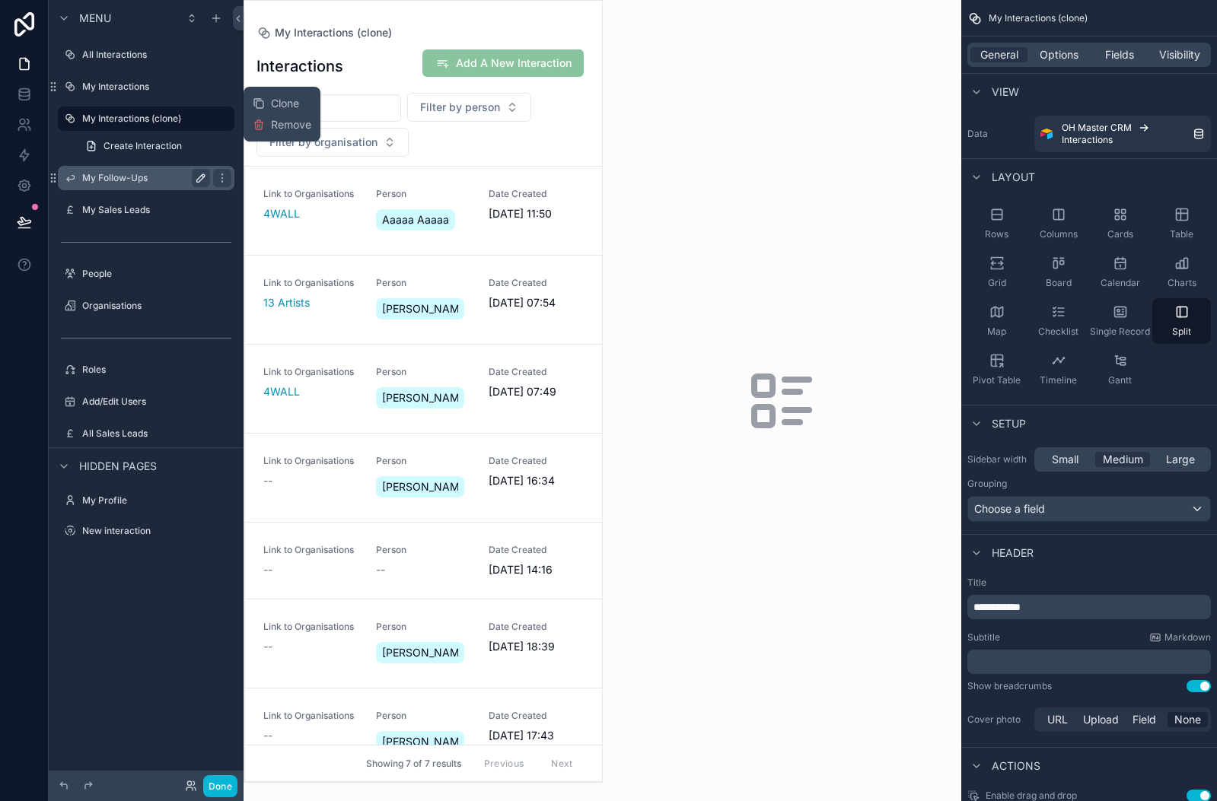
click at [200, 176] on icon "scrollable content" at bounding box center [201, 178] width 8 height 8
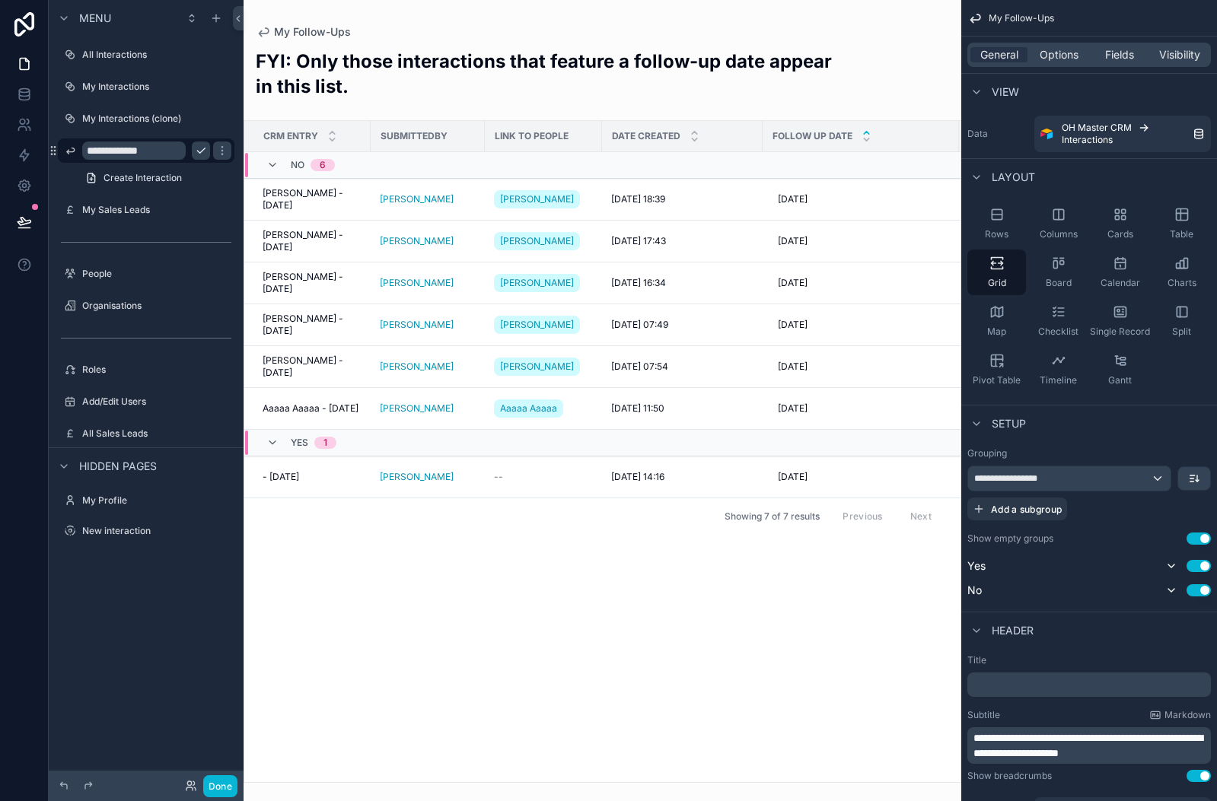
click at [179, 152] on input "**********" at bounding box center [133, 151] width 103 height 18
type input "**********"
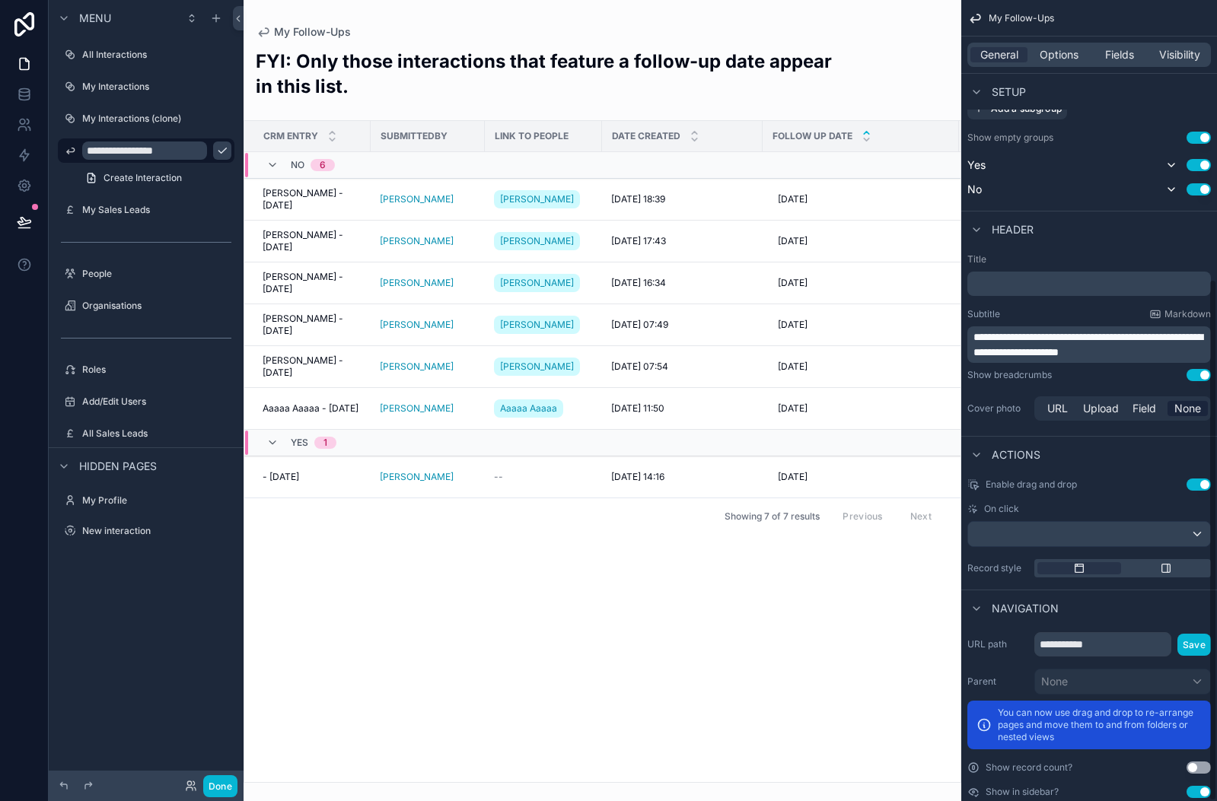
scroll to position [428, 0]
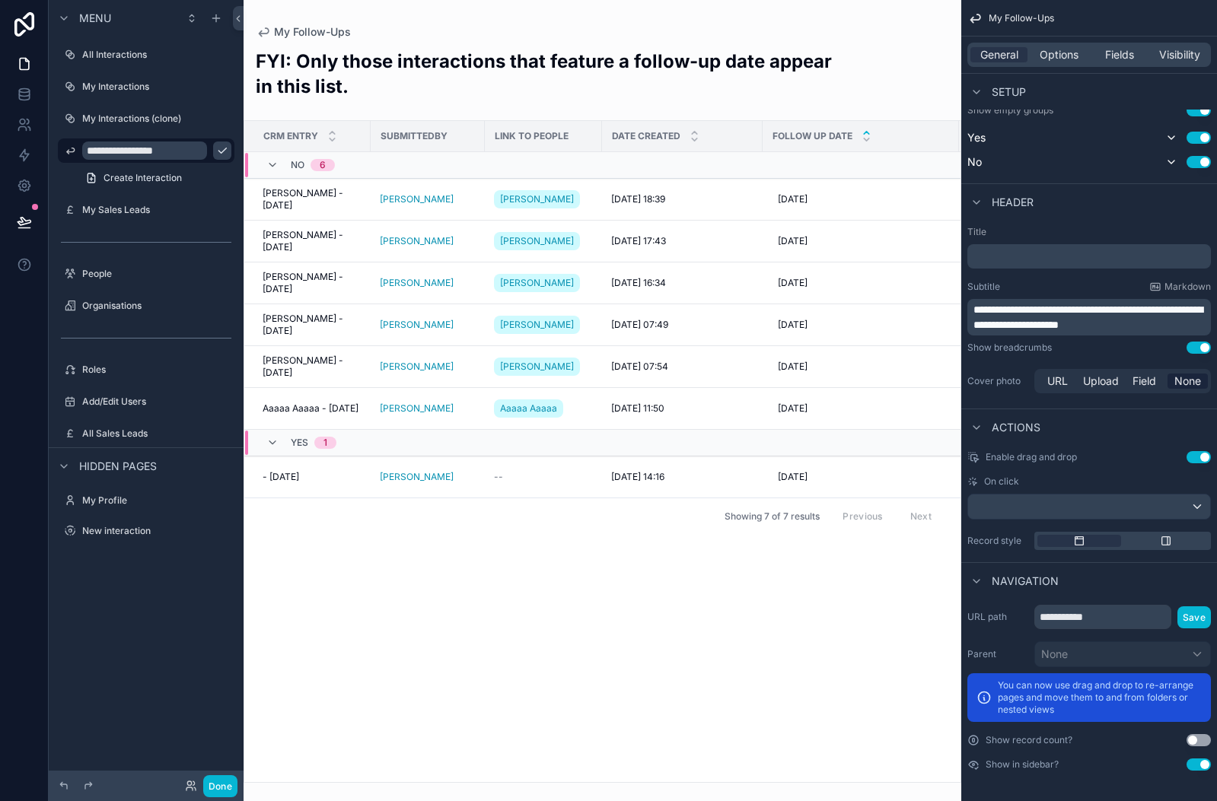
click at [218, 151] on icon "scrollable content" at bounding box center [222, 150] width 8 height 5
click at [1125, 620] on input "**********" at bounding box center [1102, 617] width 137 height 24
type input "**********"
click at [1194, 619] on button "Save" at bounding box center [1193, 617] width 33 height 22
click at [138, 114] on label "My Interactions (clone)" at bounding box center [143, 119] width 122 height 12
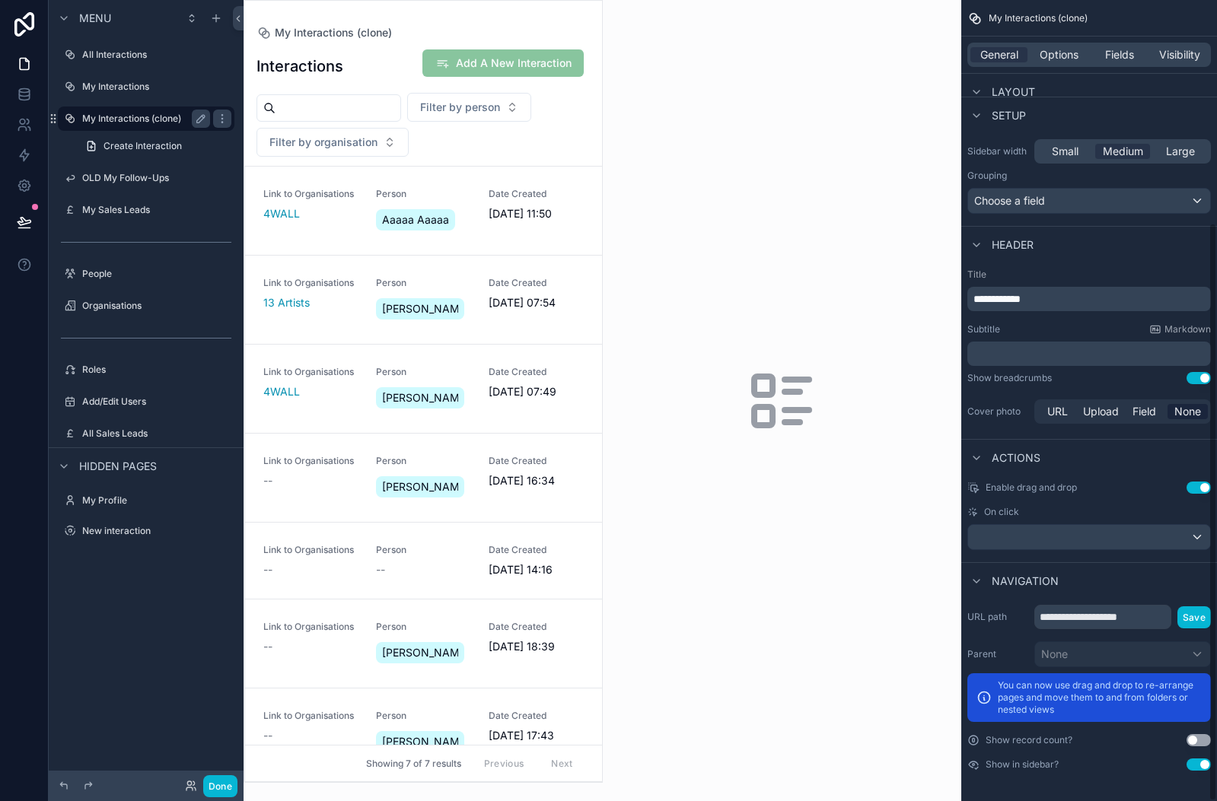
scroll to position [308, 0]
click at [199, 116] on icon "scrollable content" at bounding box center [201, 119] width 12 height 12
click at [132, 119] on input "**********" at bounding box center [133, 119] width 103 height 18
type input "**********"
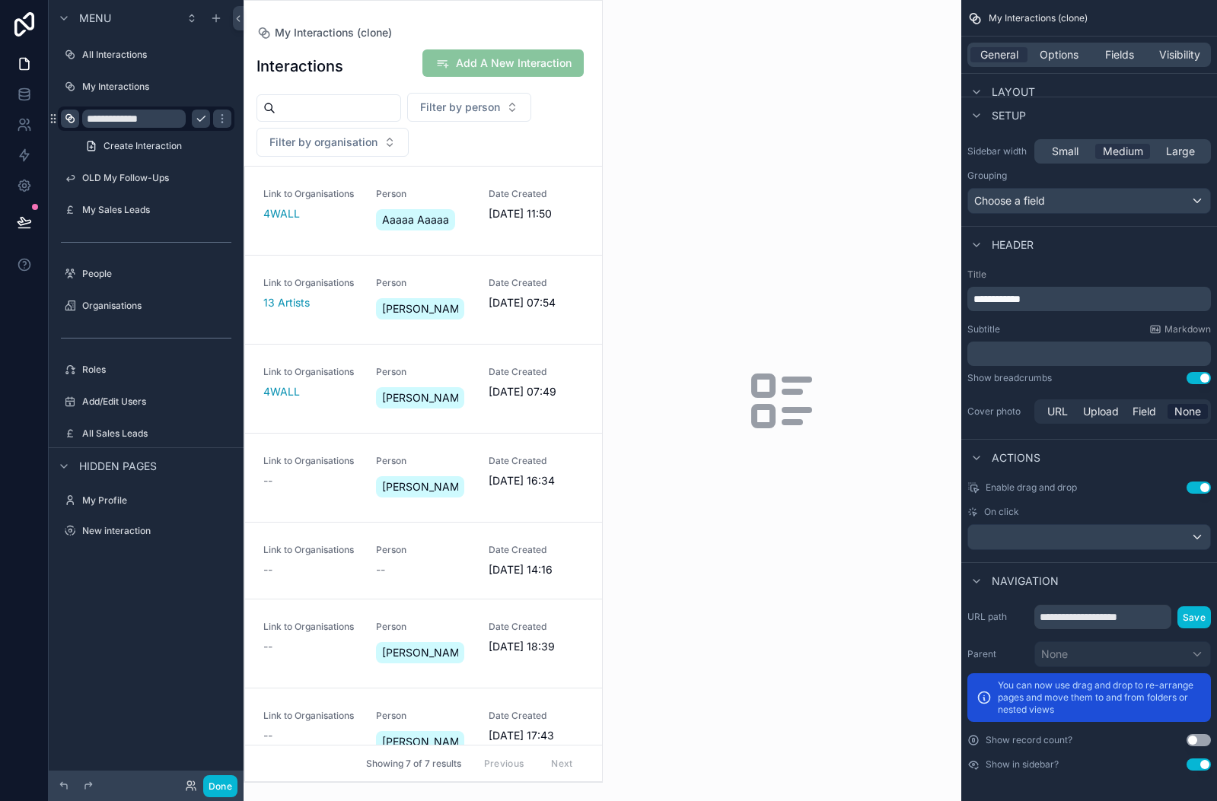
click at [71, 117] on icon "scrollable content" at bounding box center [70, 119] width 12 height 12
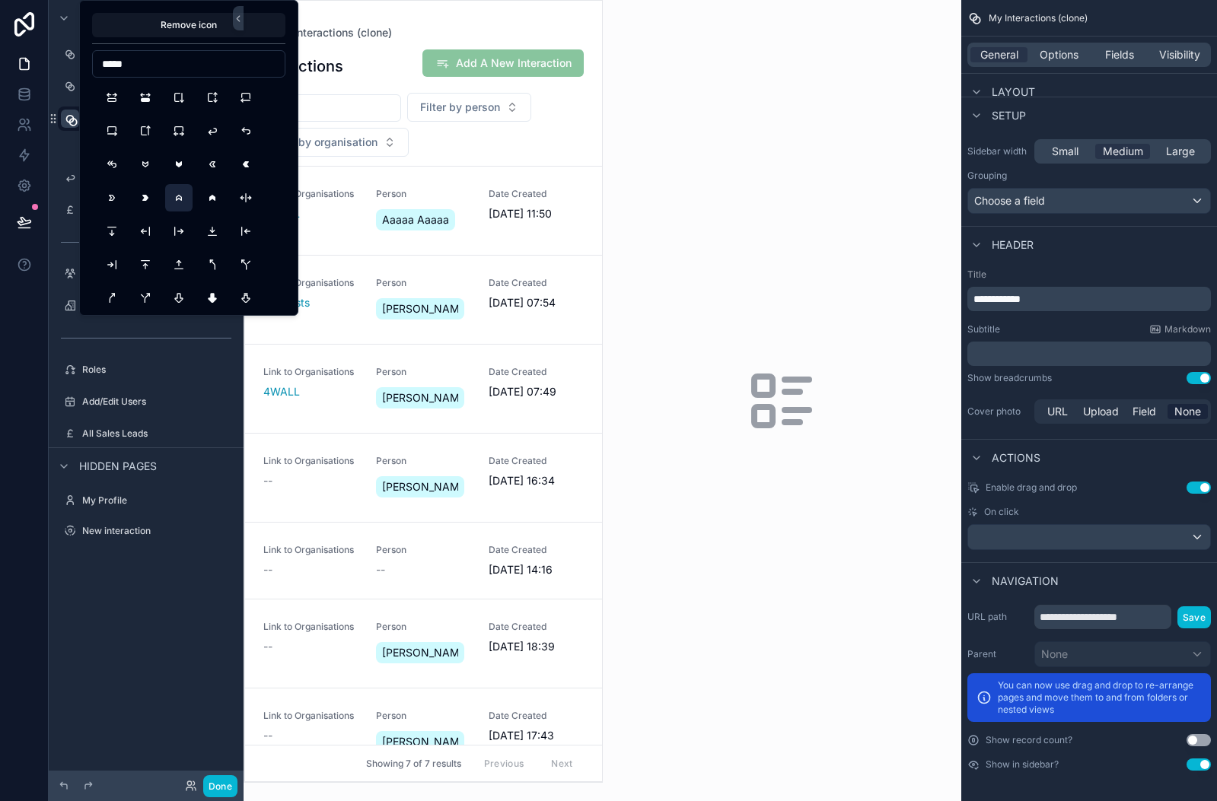
scroll to position [14, 0]
type input "*****"
click at [216, 118] on button "ArrowBack" at bounding box center [212, 116] width 27 height 27
click at [794, 275] on div "scrollable content" at bounding box center [782, 400] width 359 height 801
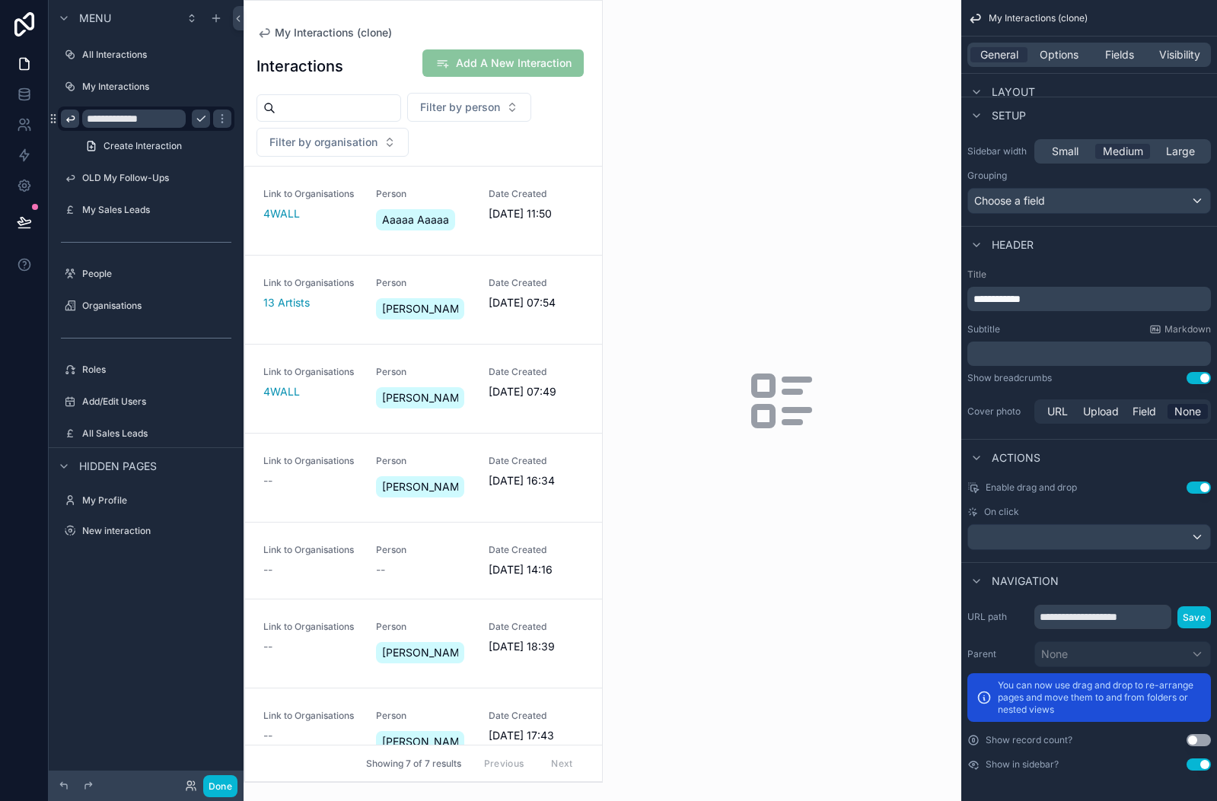
click at [201, 119] on icon "scrollable content" at bounding box center [201, 118] width 8 height 5
click at [1050, 65] on div "General Options Fields Visibility" at bounding box center [1088, 55] width 243 height 24
click at [1051, 60] on span "Options" at bounding box center [1058, 54] width 39 height 15
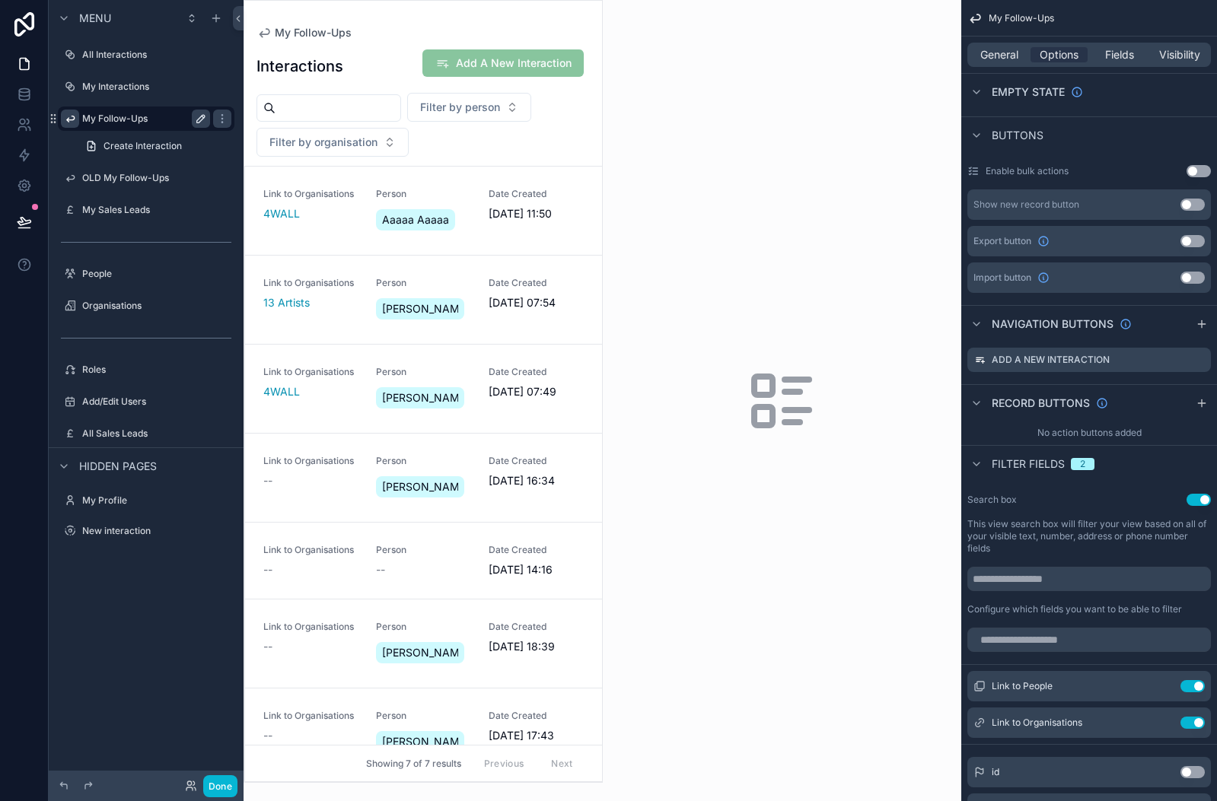
click at [989, 45] on div "General Options Fields Visibility" at bounding box center [1088, 55] width 243 height 24
click at [991, 62] on span "General" at bounding box center [999, 54] width 38 height 15
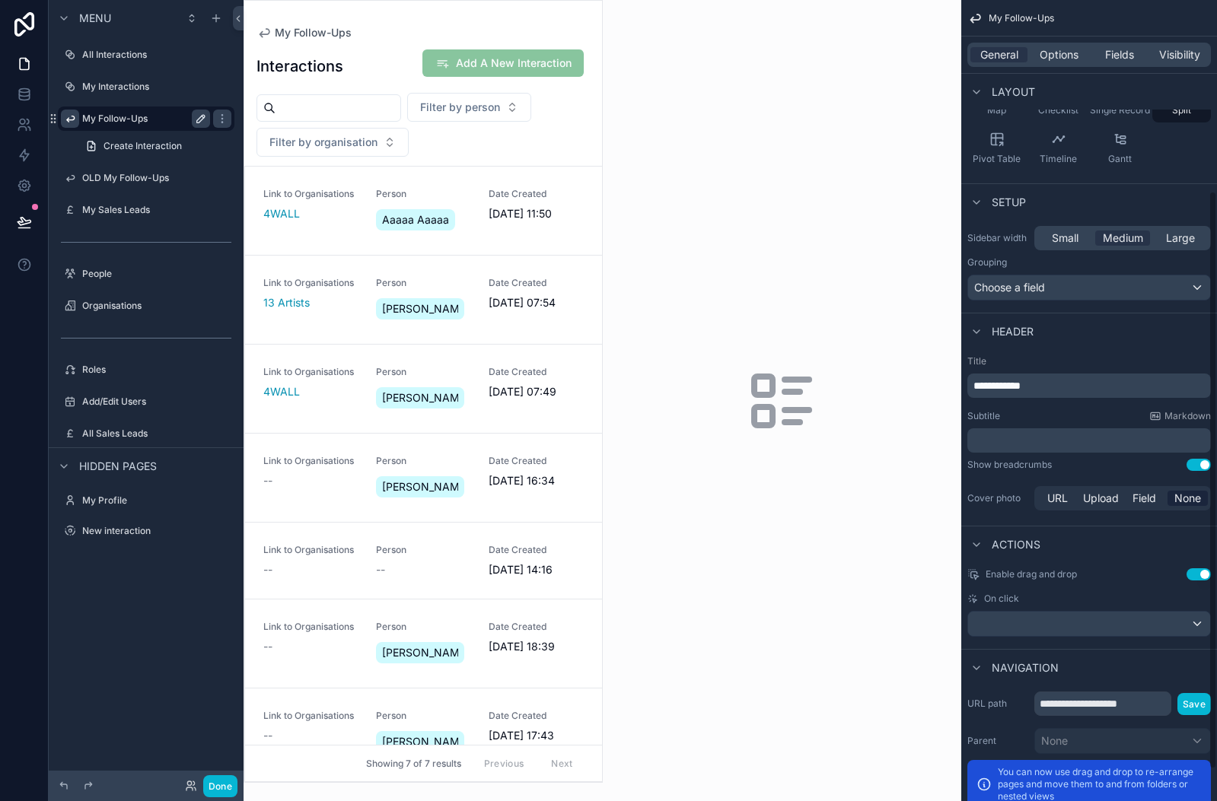
scroll to position [220, 0]
click at [1045, 395] on div "**********" at bounding box center [1088, 387] width 243 height 24
click at [1044, 392] on p "**********" at bounding box center [1090, 387] width 234 height 15
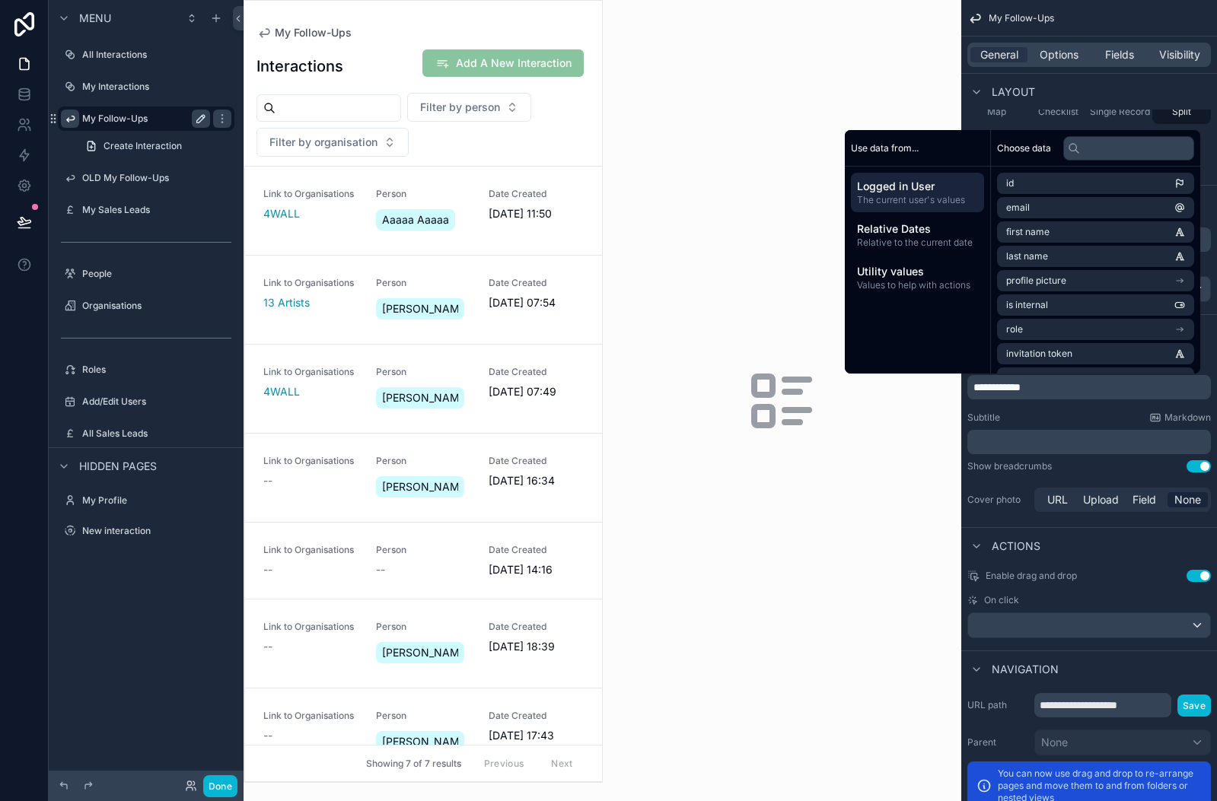
click at [1044, 392] on p "**********" at bounding box center [1090, 387] width 234 height 15
click at [1074, 61] on span "Options" at bounding box center [1058, 54] width 39 height 15
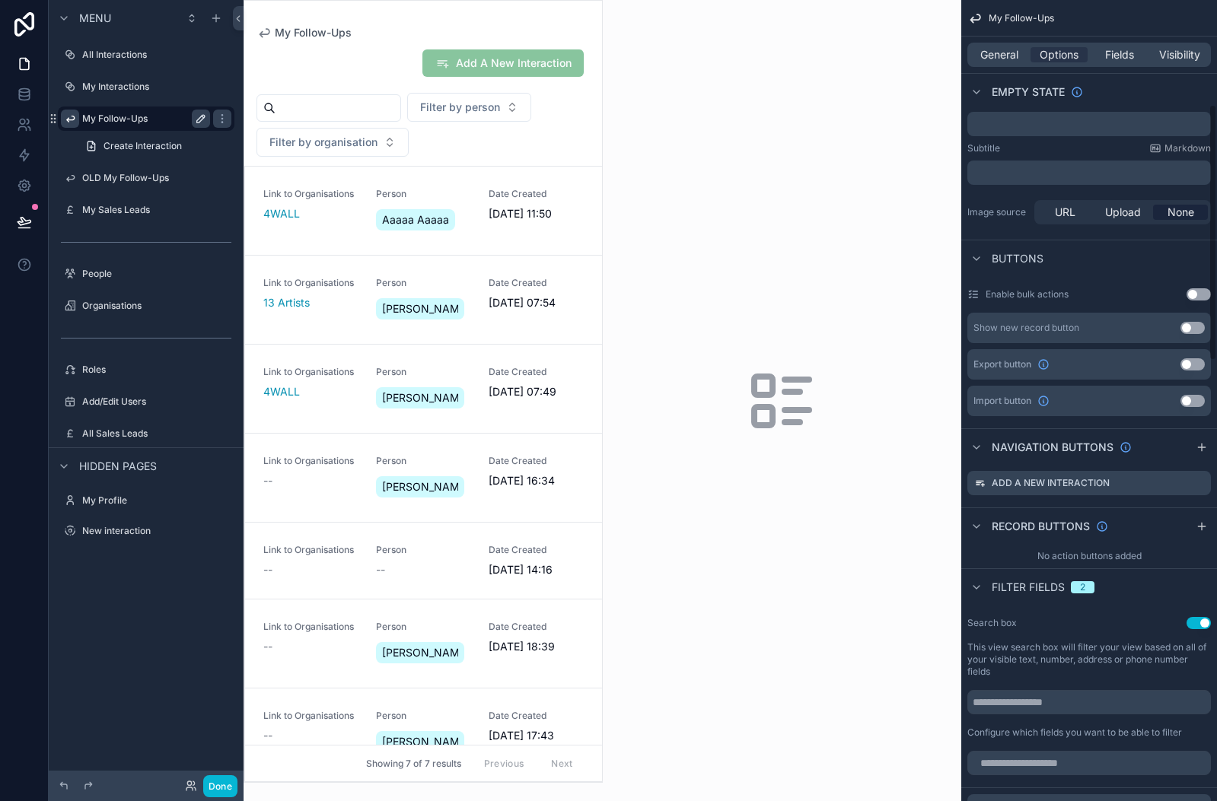
scroll to position [304, 0]
click at [1179, 483] on icon "scrollable content" at bounding box center [1180, 485] width 12 height 12
click at [1174, 458] on icon at bounding box center [1174, 460] width 12 height 12
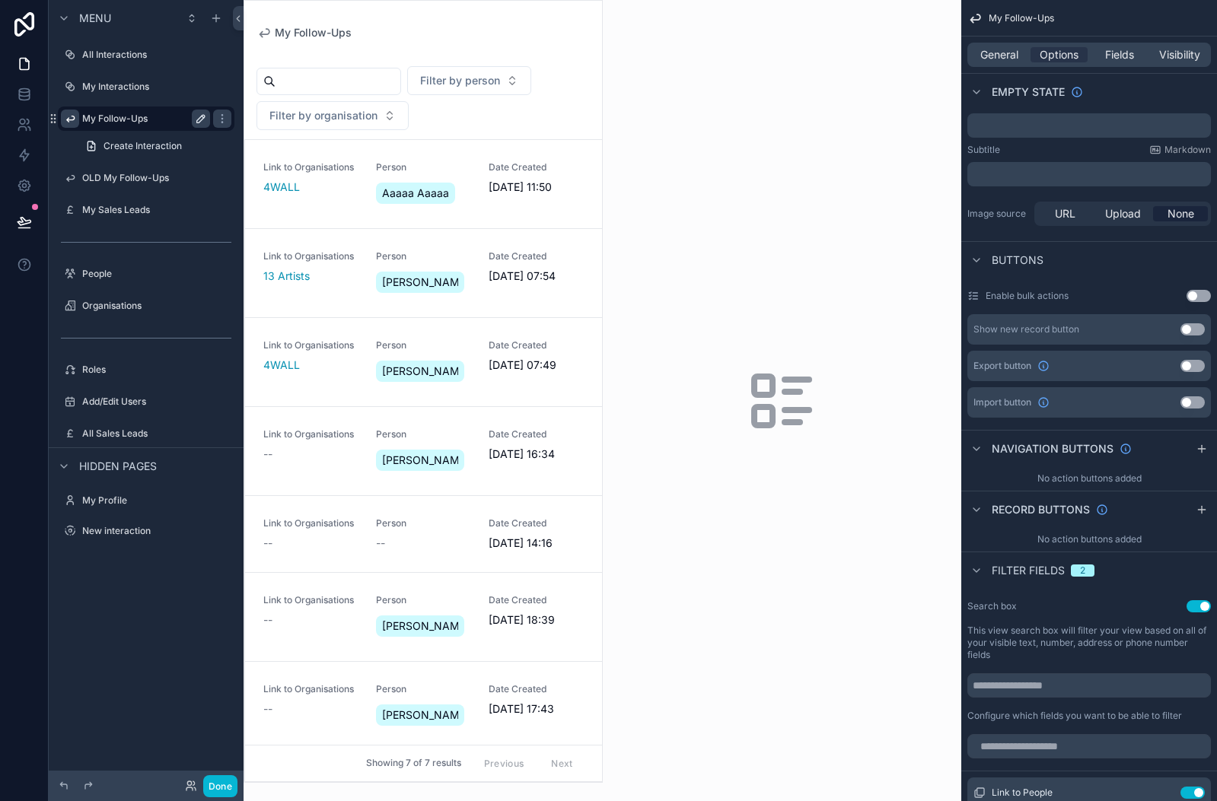
click at [129, 114] on label "My Follow-Ups" at bounding box center [143, 119] width 122 height 12
click at [486, 17] on div "scrollable content" at bounding box center [423, 391] width 358 height 781
click at [994, 56] on span "General" at bounding box center [999, 54] width 38 height 15
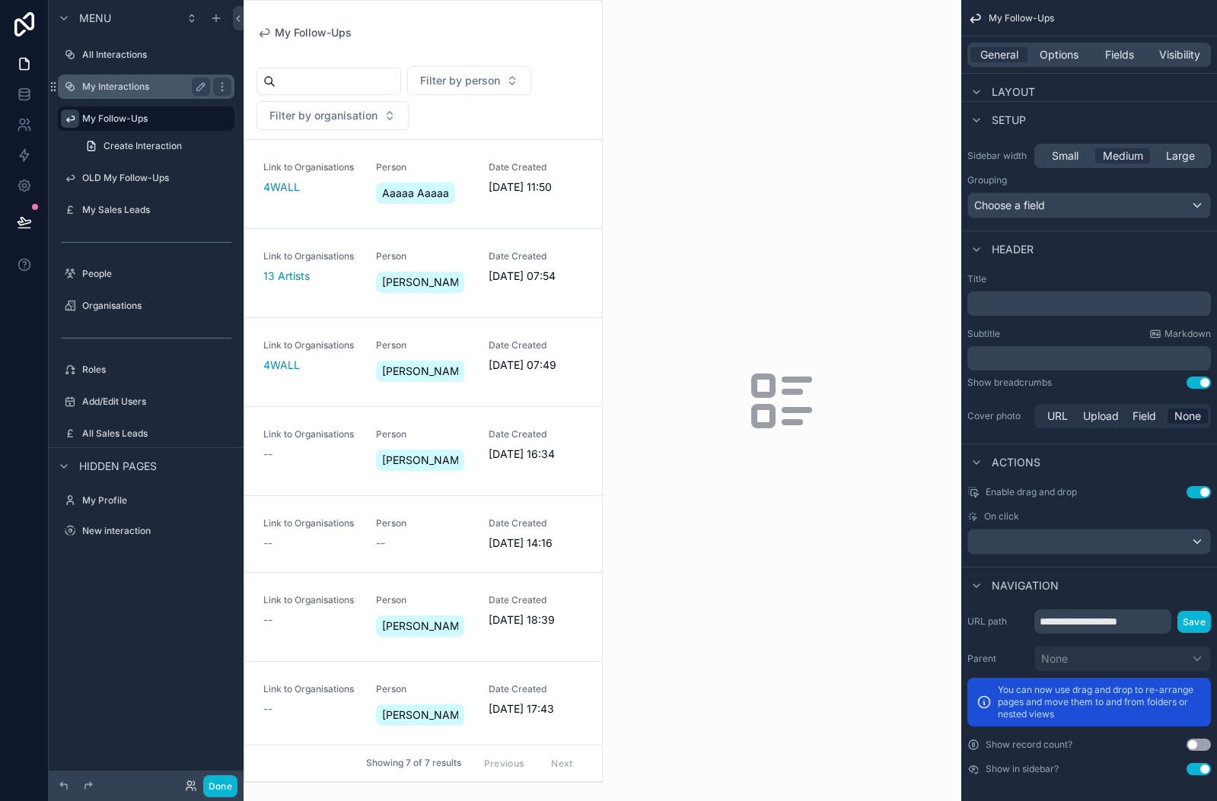
click at [106, 83] on label "My Interactions" at bounding box center [143, 87] width 122 height 12
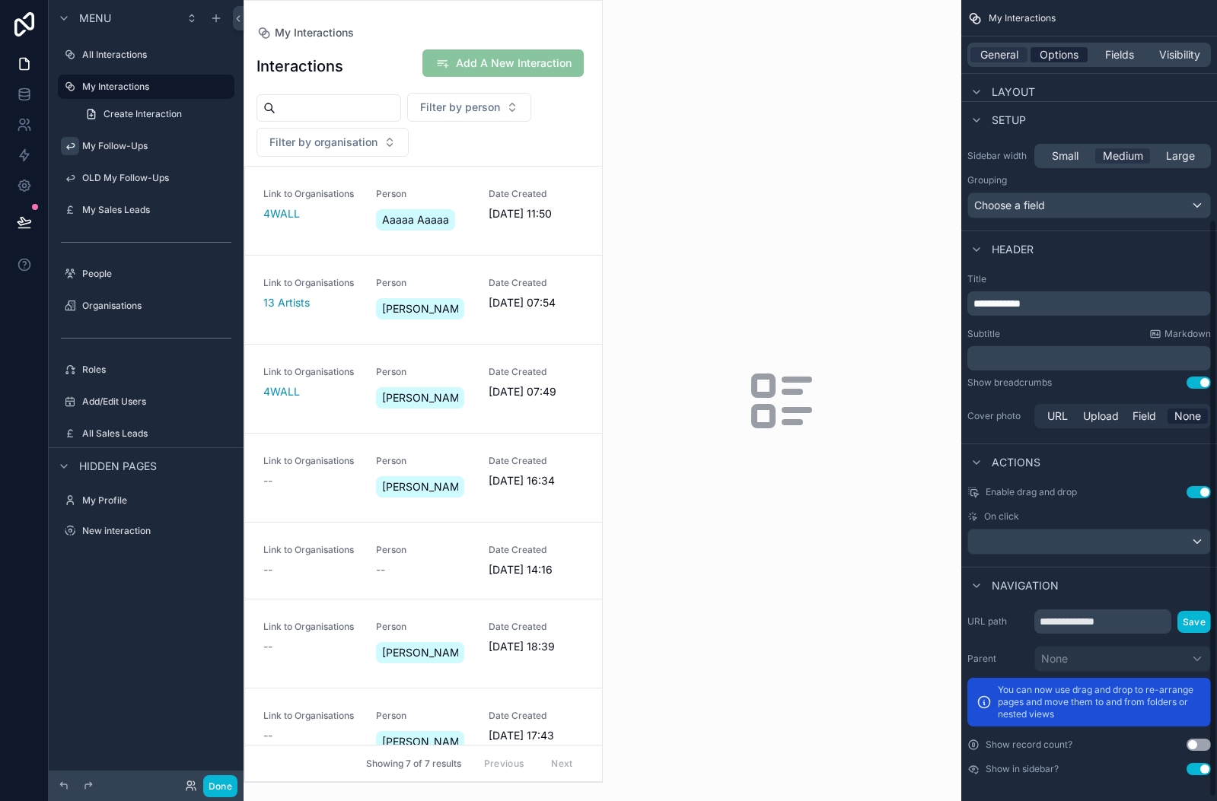
click at [1074, 49] on span "Options" at bounding box center [1058, 54] width 39 height 15
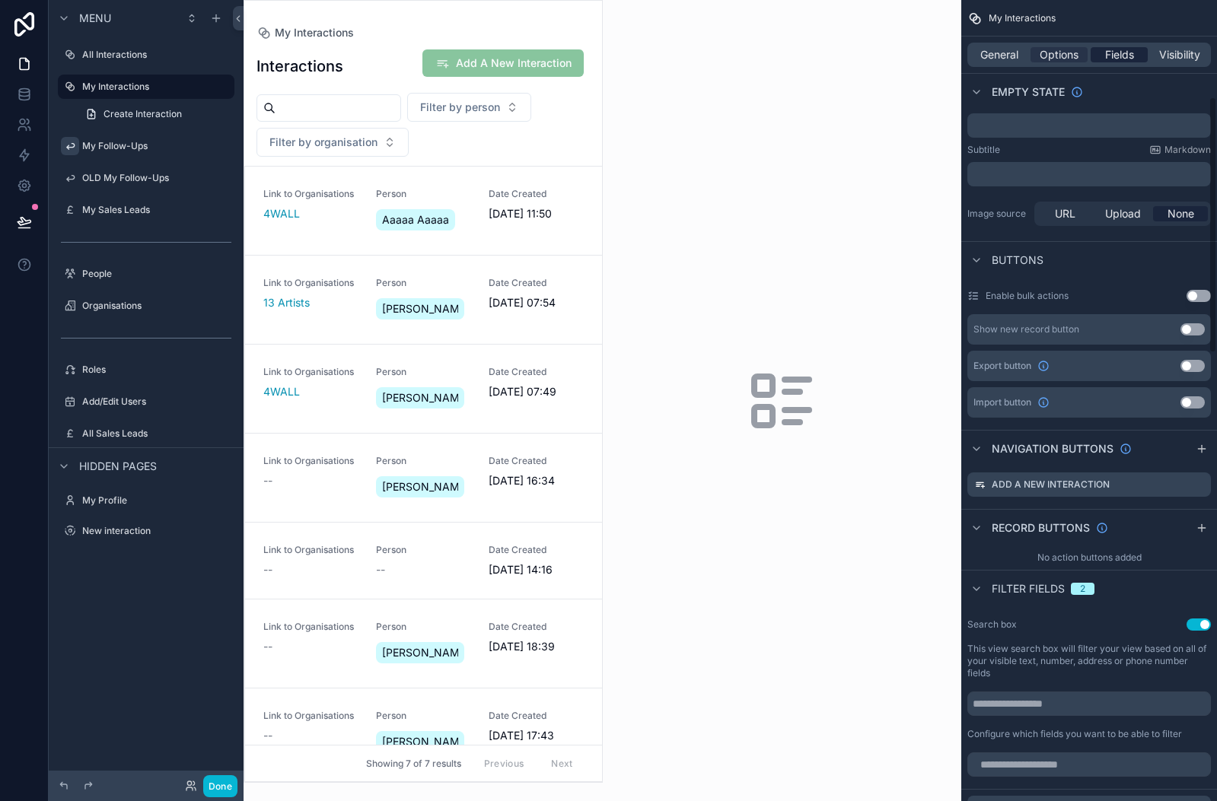
click at [1118, 50] on span "Fields" at bounding box center [1119, 54] width 29 height 15
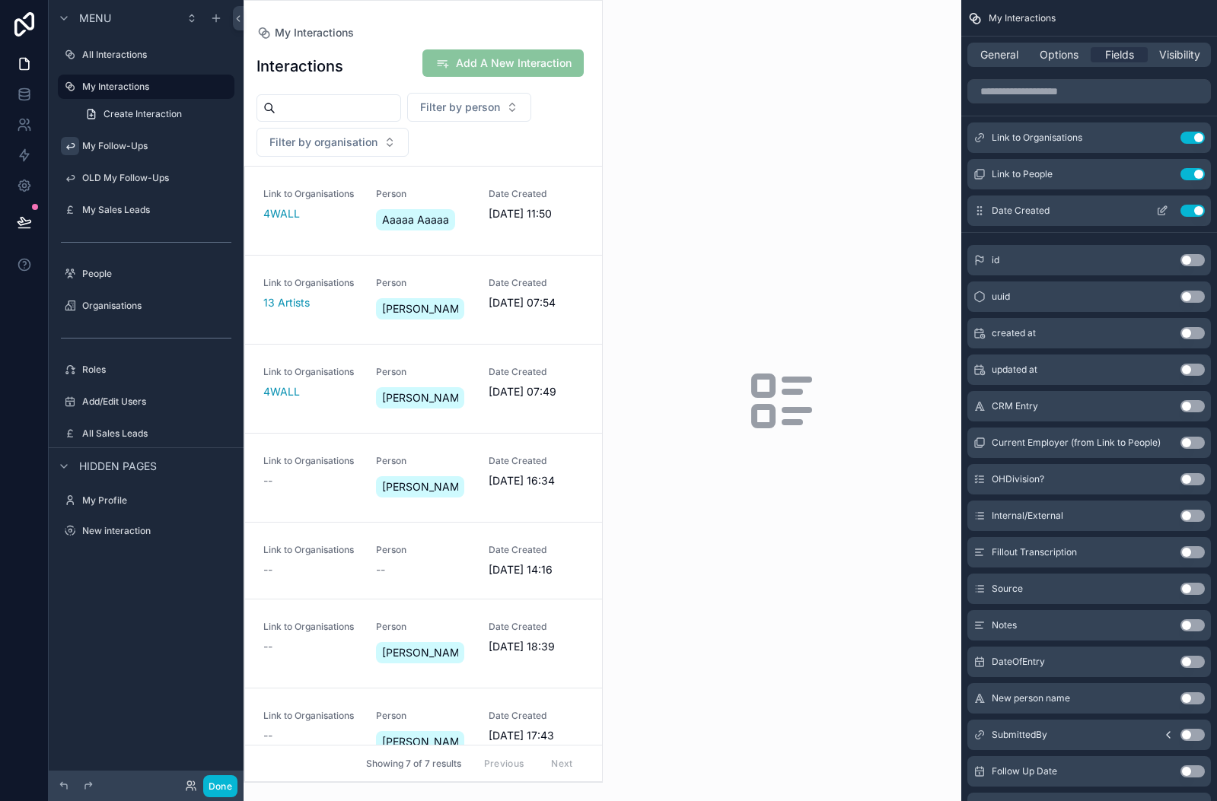
click at [1163, 210] on icon "scrollable content" at bounding box center [1162, 211] width 12 height 12
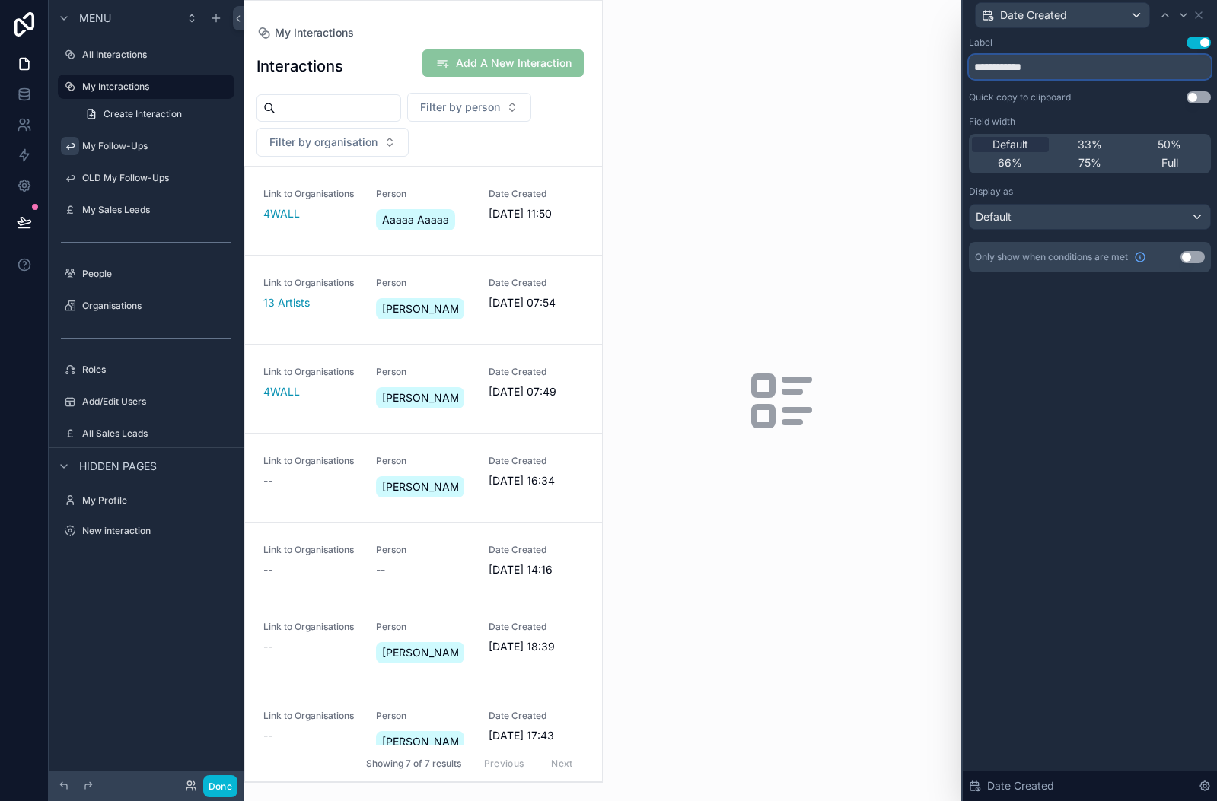
click at [1062, 73] on input "**********" at bounding box center [1090, 67] width 242 height 24
type input "**********"
click at [1201, 16] on icon at bounding box center [1198, 15] width 12 height 12
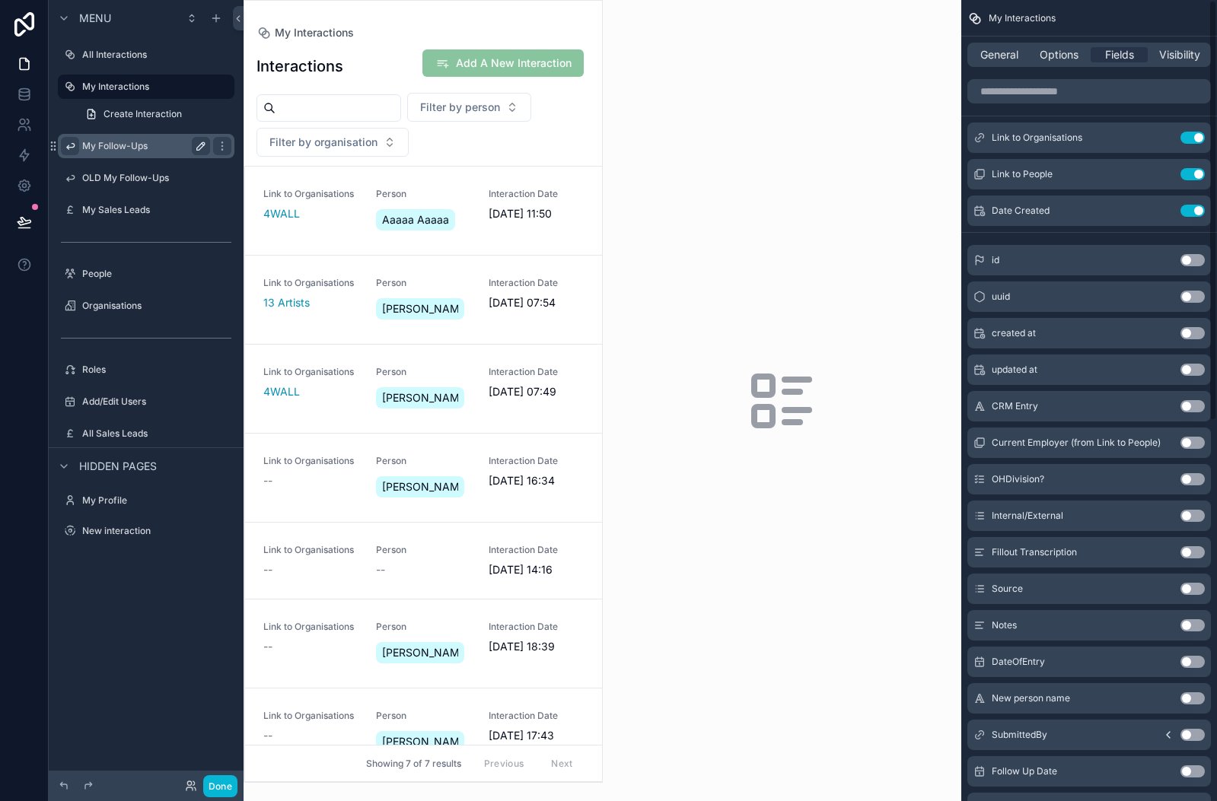
click at [150, 150] on label "My Follow-Ups" at bounding box center [143, 146] width 122 height 12
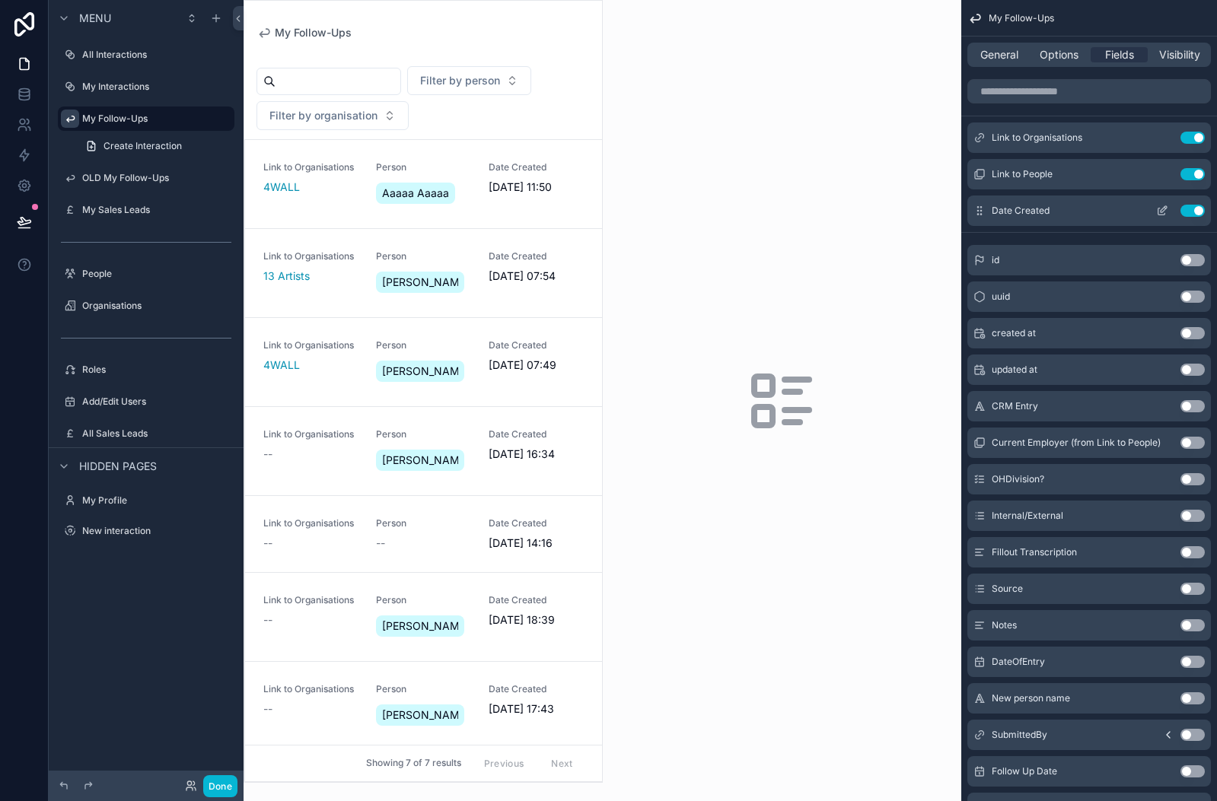
click at [1160, 215] on icon "scrollable content" at bounding box center [1161, 211] width 7 height 7
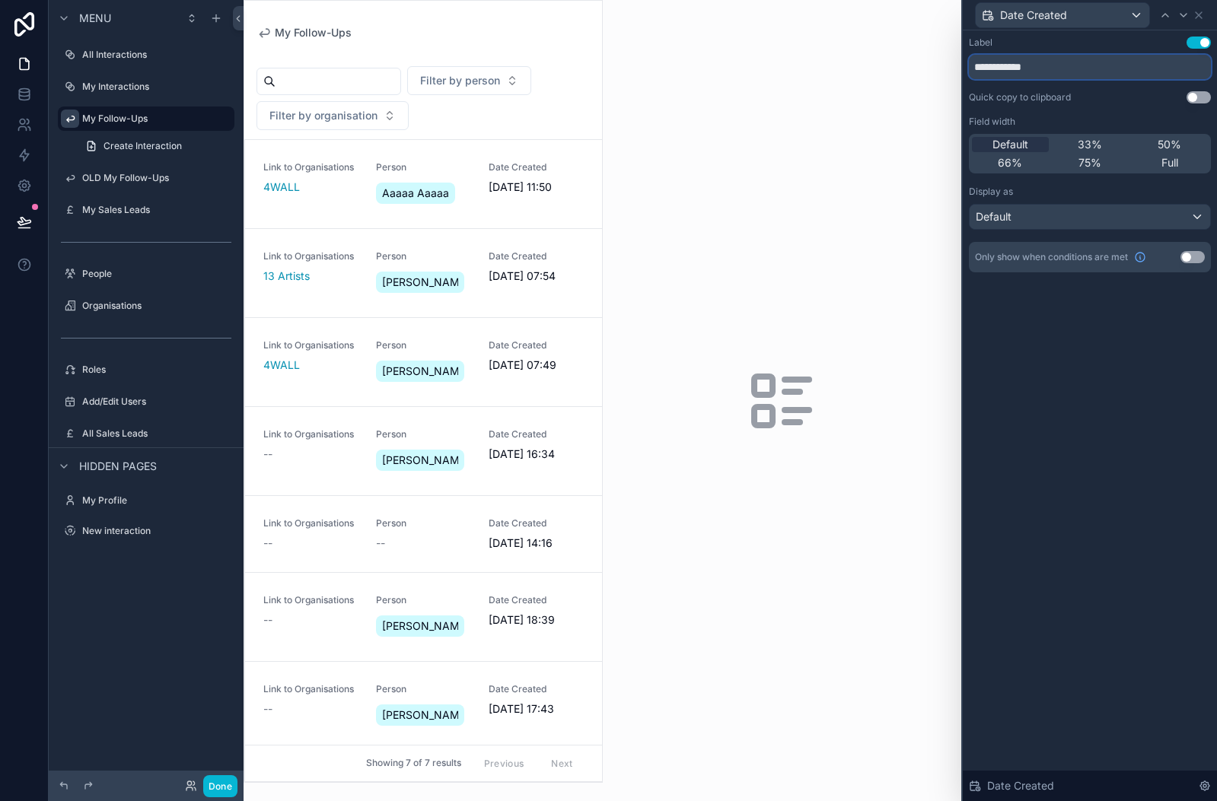
click at [1063, 68] on input "**********" at bounding box center [1090, 67] width 242 height 24
type input "**********"
click at [905, 121] on div "scrollable content" at bounding box center [782, 400] width 359 height 801
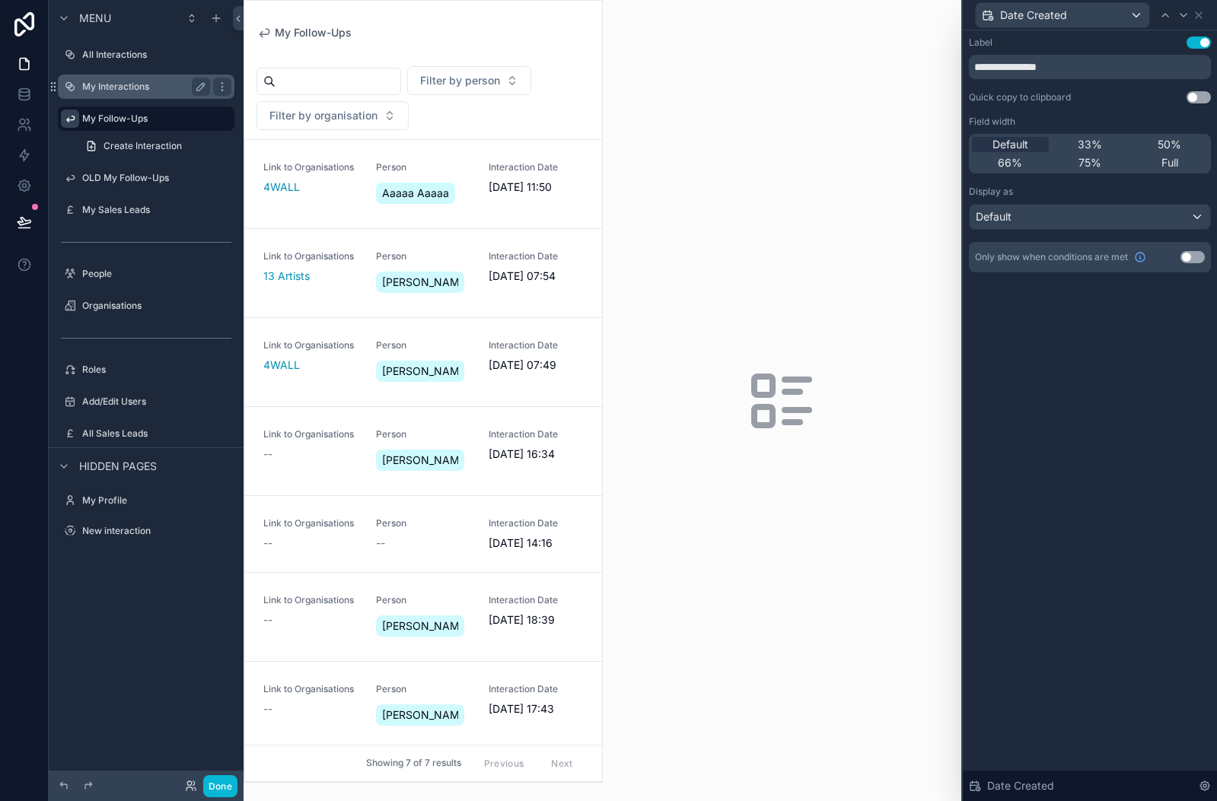
click at [161, 91] on label "My Interactions" at bounding box center [143, 87] width 122 height 12
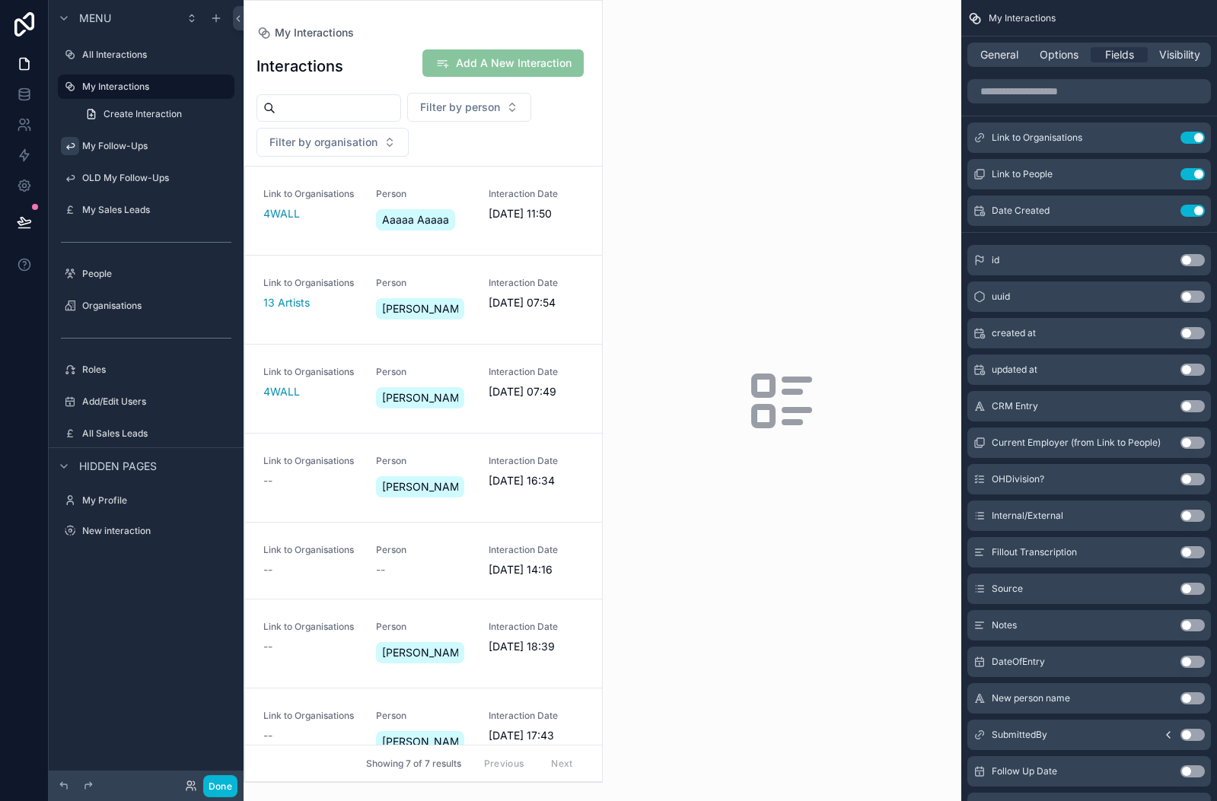
click at [379, 43] on div "scrollable content" at bounding box center [423, 391] width 358 height 781
click at [1055, 59] on span "Options" at bounding box center [1058, 54] width 39 height 15
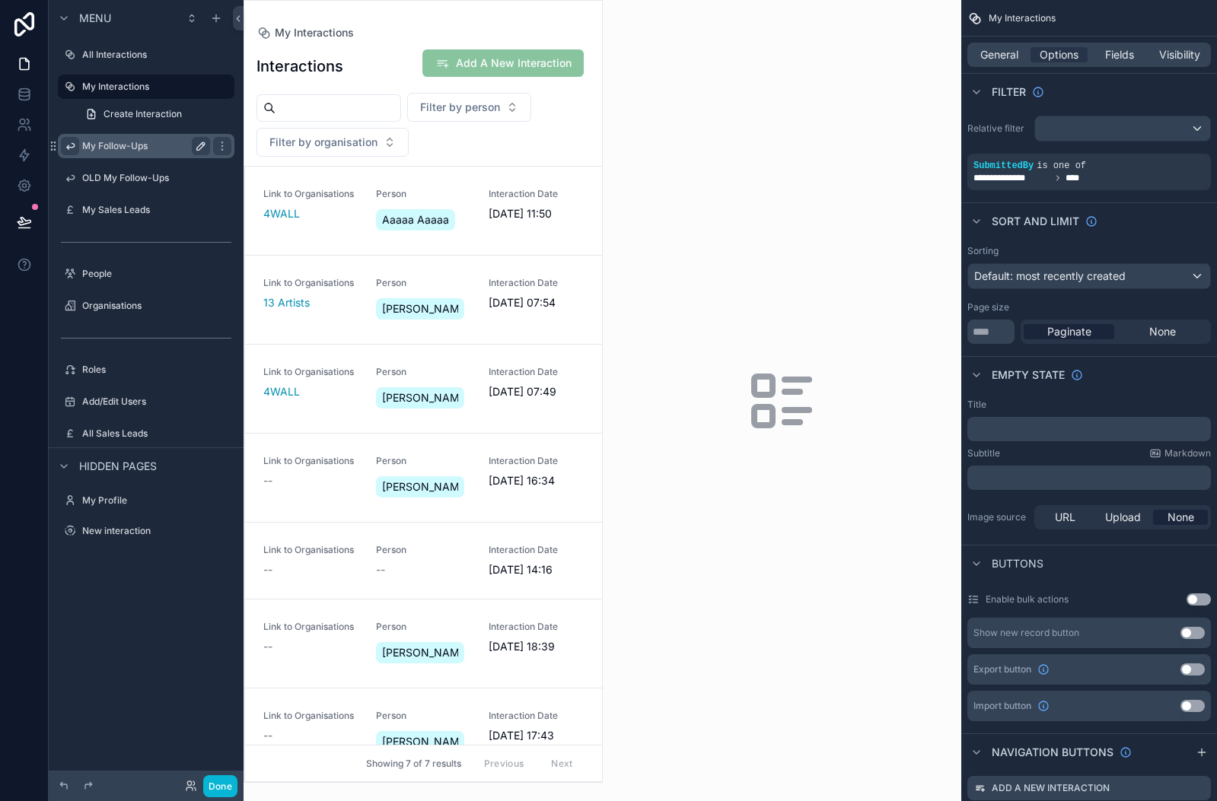
click at [110, 142] on label "My Follow-Ups" at bounding box center [143, 146] width 122 height 12
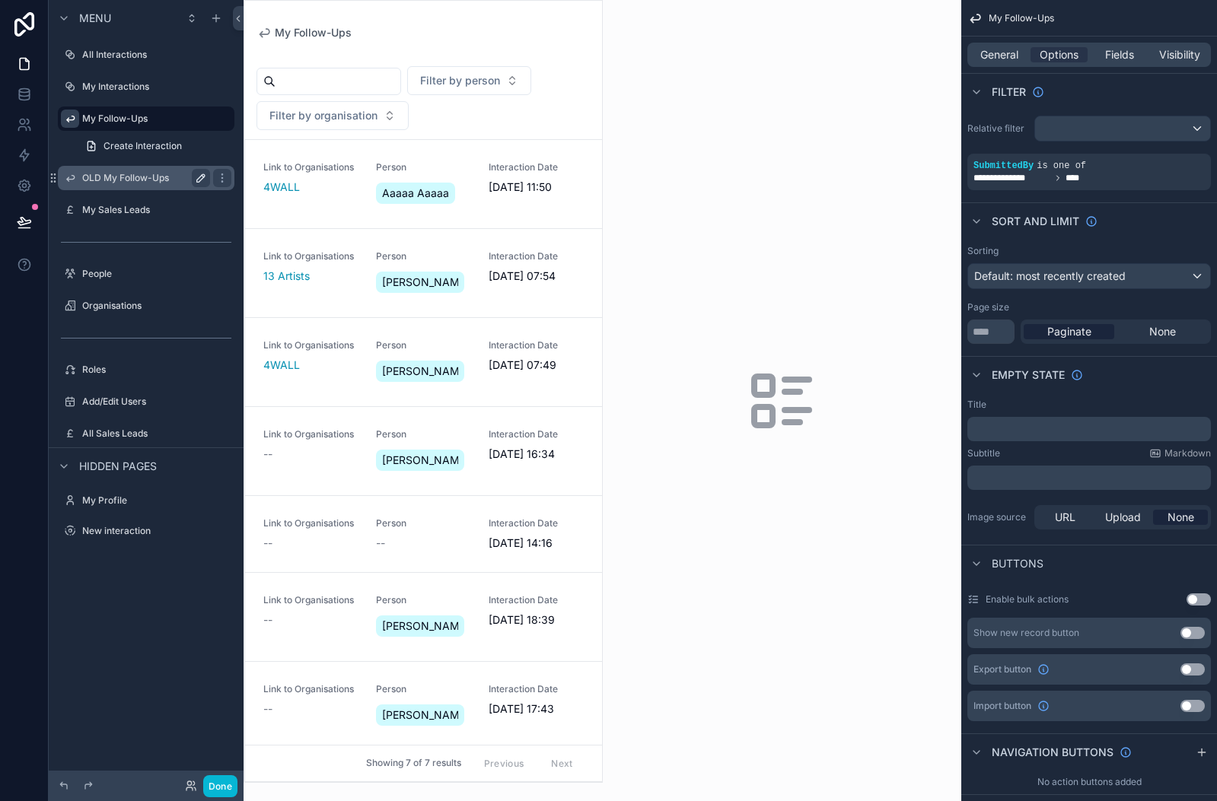
click at [167, 180] on label "OLD My Follow-Ups" at bounding box center [143, 178] width 122 height 12
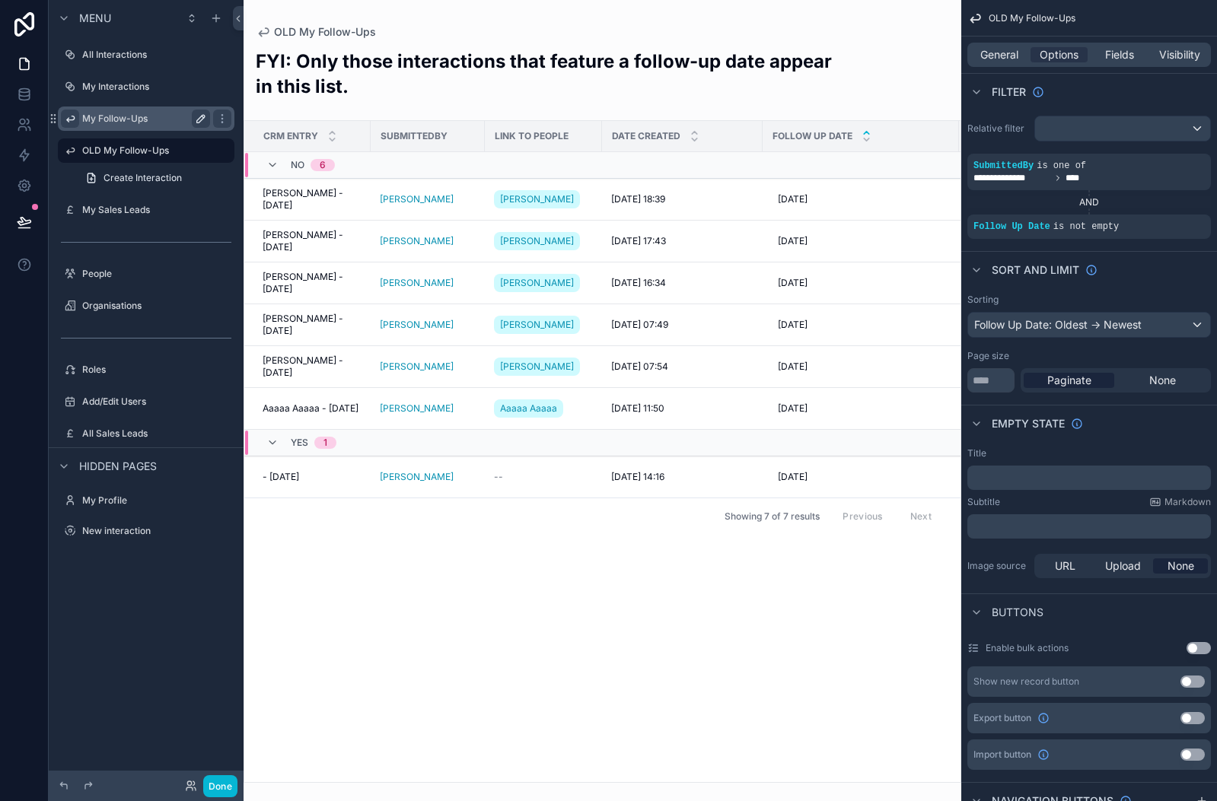
click at [123, 119] on label "My Follow-Ups" at bounding box center [143, 119] width 122 height 12
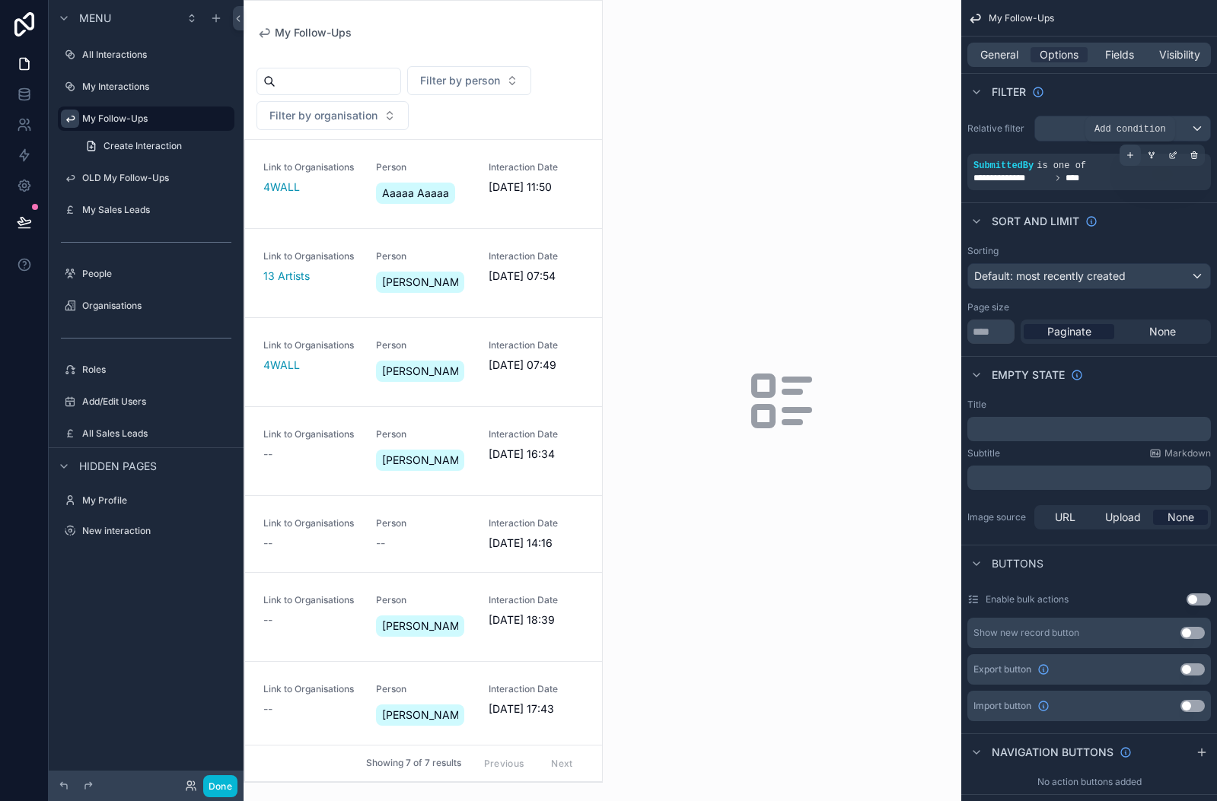
click at [1130, 155] on icon "scrollable content" at bounding box center [1130, 155] width 0 height 5
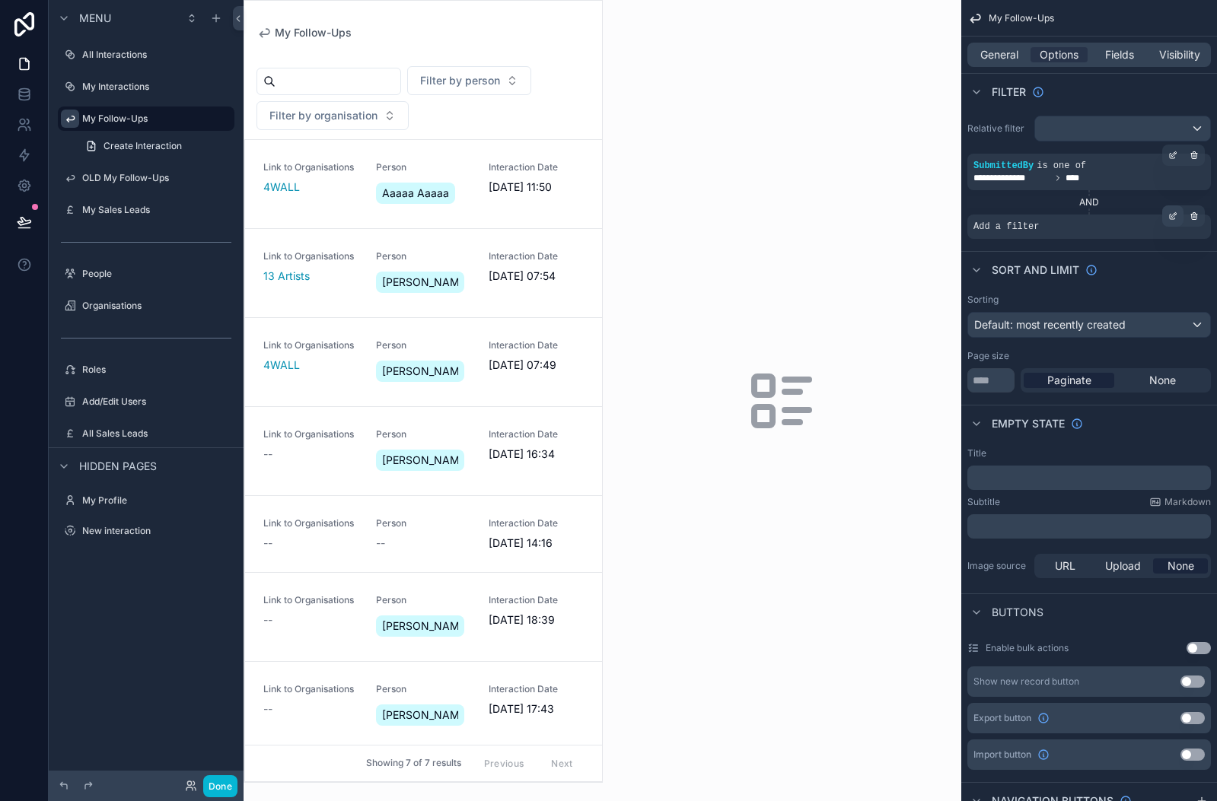
click at [1174, 215] on icon "scrollable content" at bounding box center [1174, 214] width 5 height 5
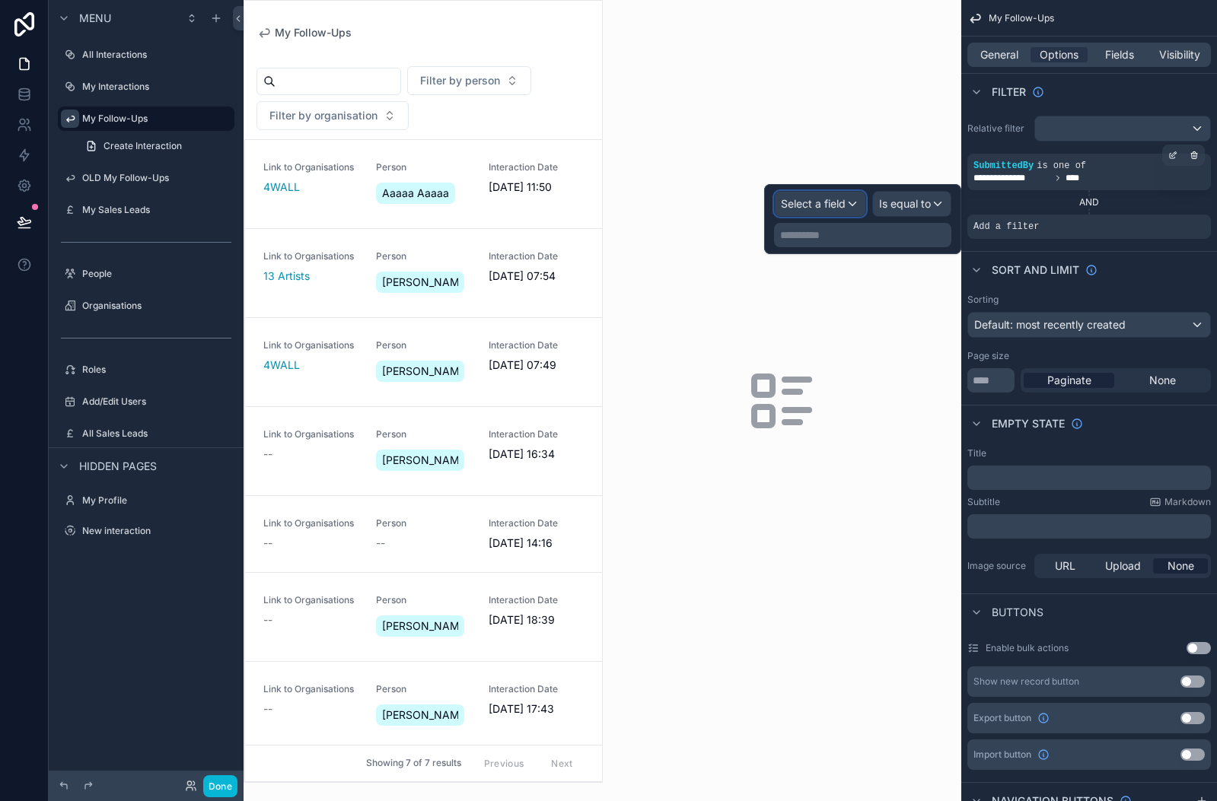
click at [821, 196] on span "Select a field" at bounding box center [813, 203] width 65 height 15
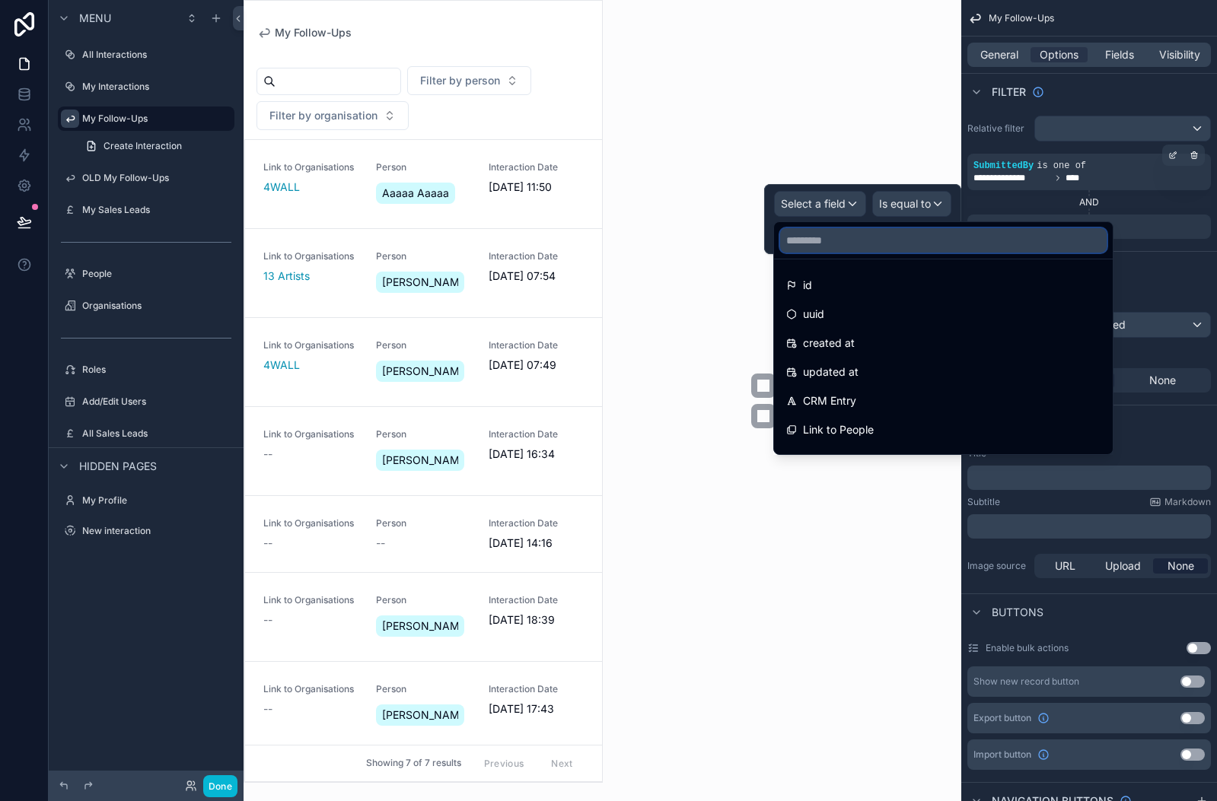
click at [803, 239] on input "text" at bounding box center [943, 240] width 326 height 24
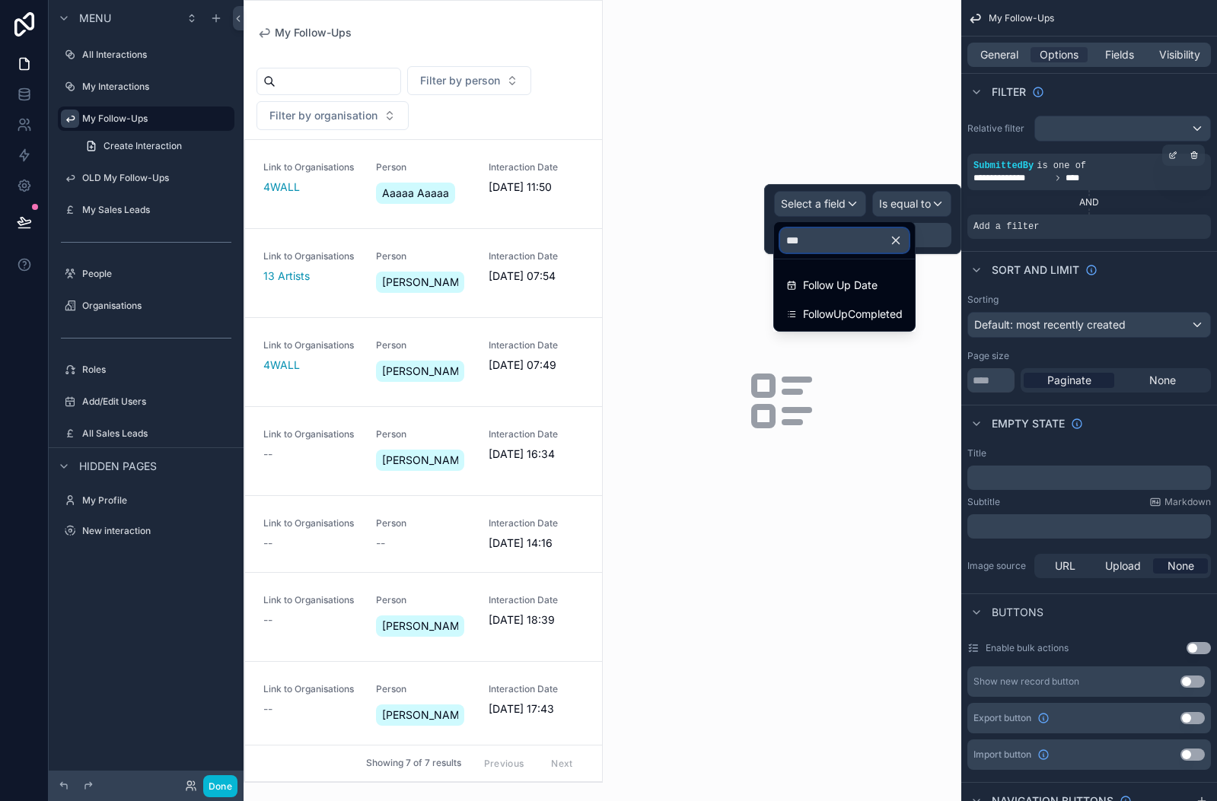
type input "****"
click at [823, 287] on span "Follow Up Date" at bounding box center [840, 285] width 75 height 18
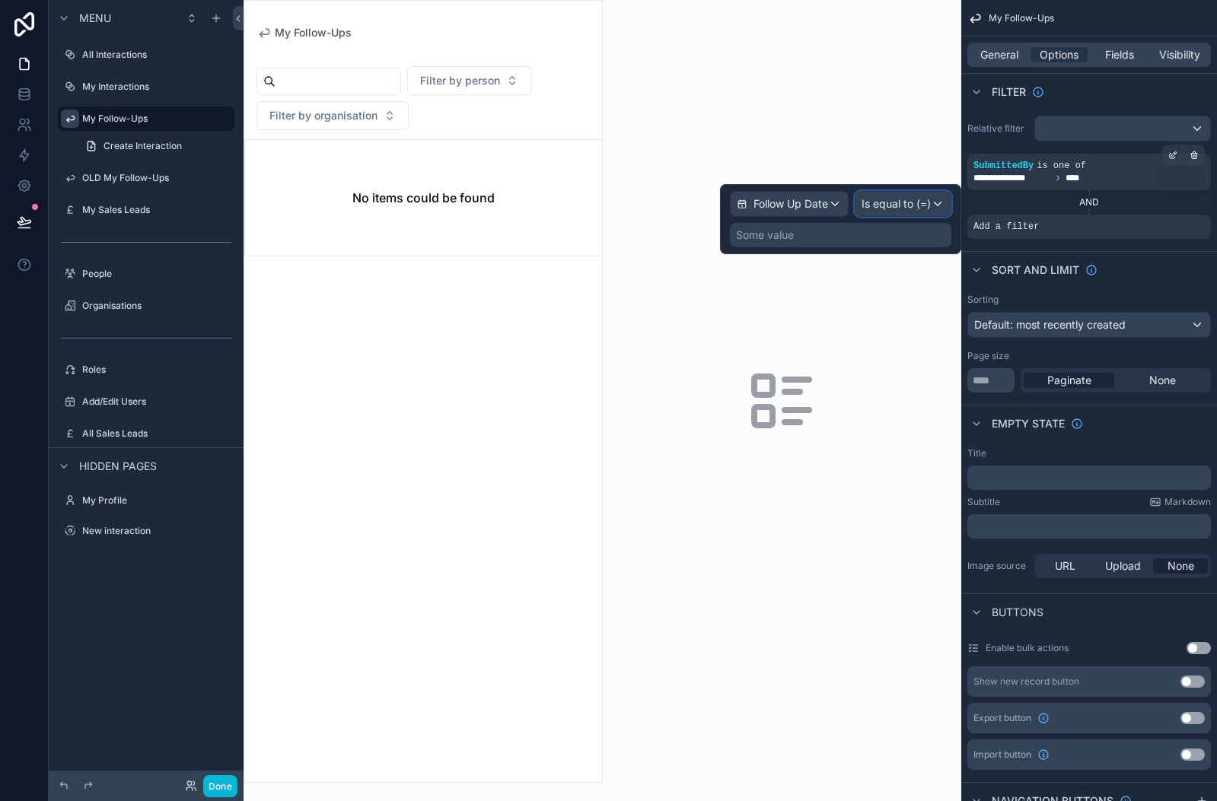
click at [909, 202] on span "Is equal to (=)" at bounding box center [895, 203] width 69 height 15
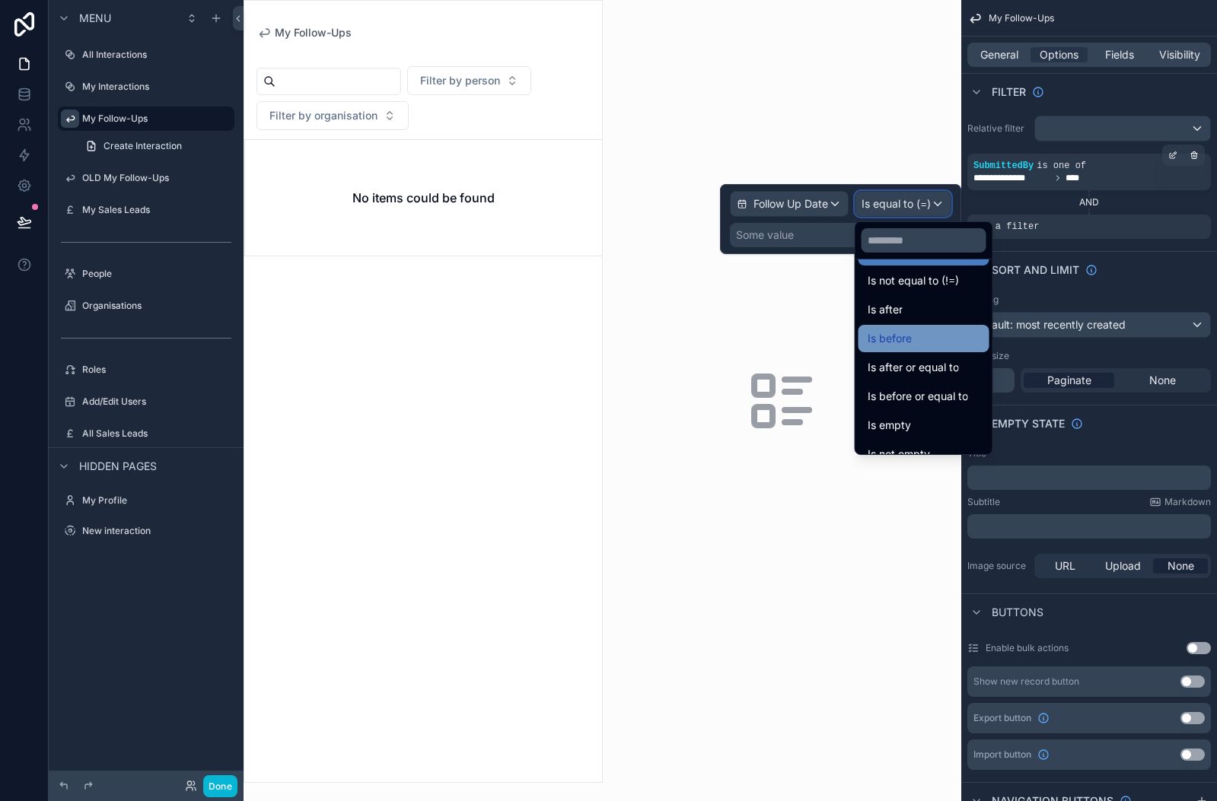
scroll to position [50, 0]
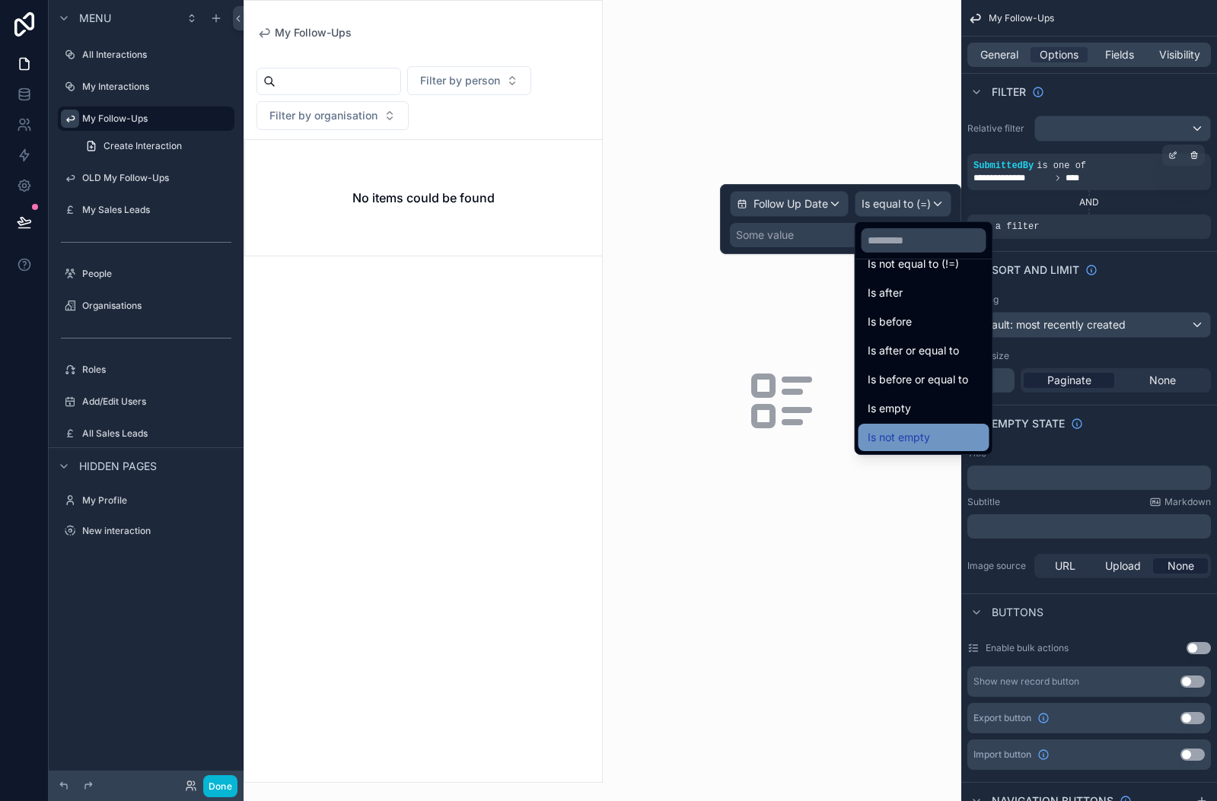
click at [905, 426] on div "Is not empty" at bounding box center [923, 437] width 131 height 27
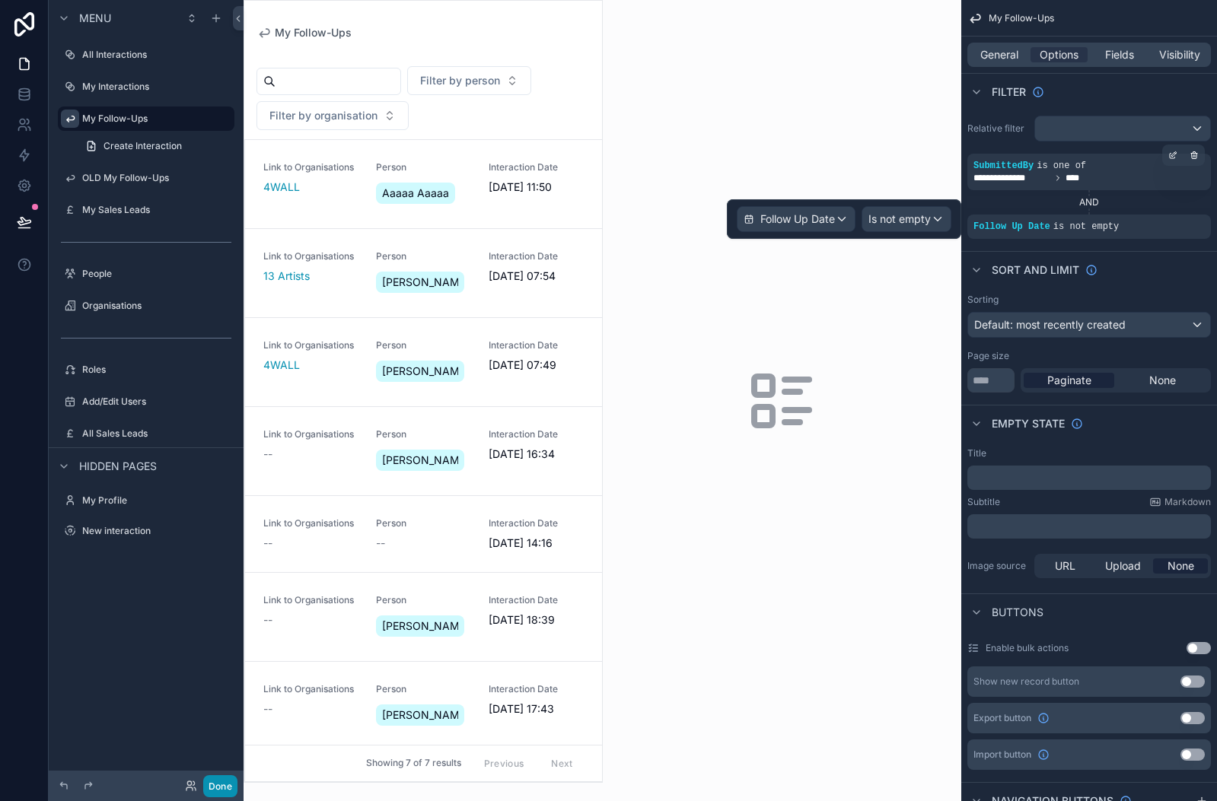
click at [218, 786] on button "Done" at bounding box center [220, 786] width 34 height 22
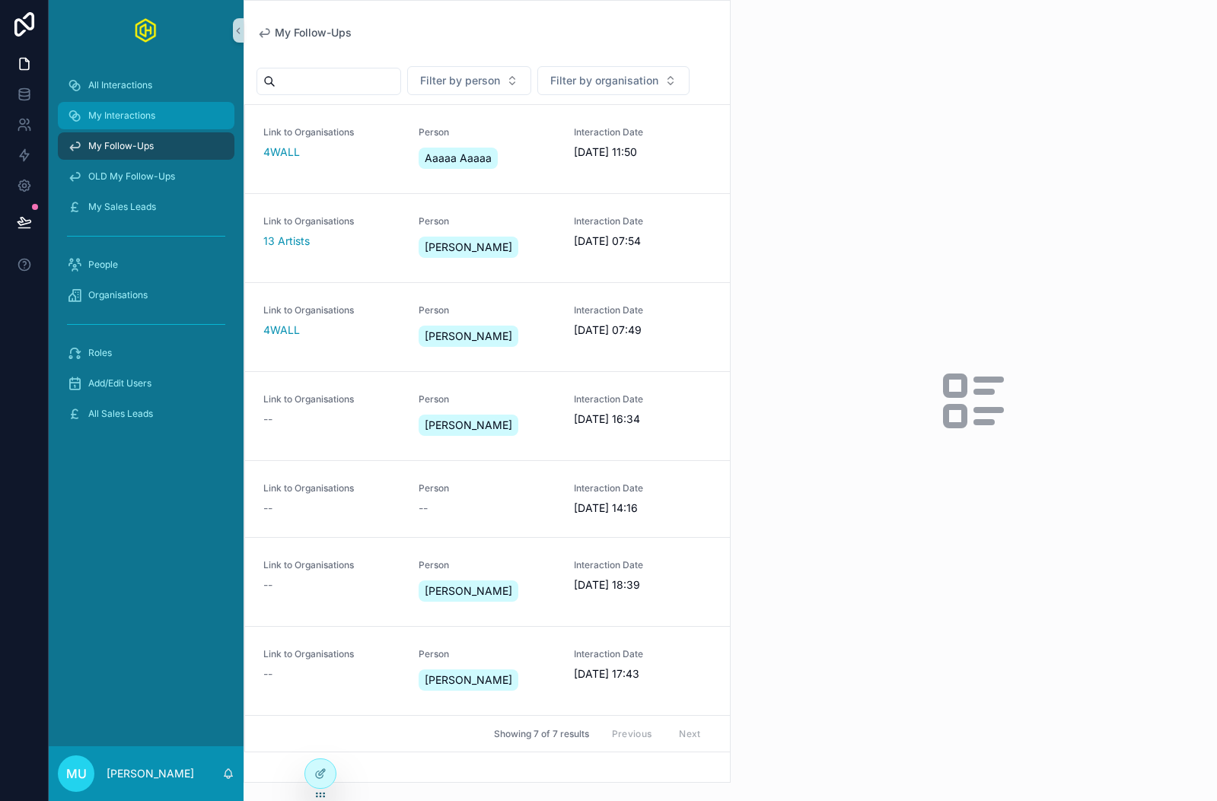
click at [110, 118] on span "My Interactions" at bounding box center [121, 116] width 67 height 12
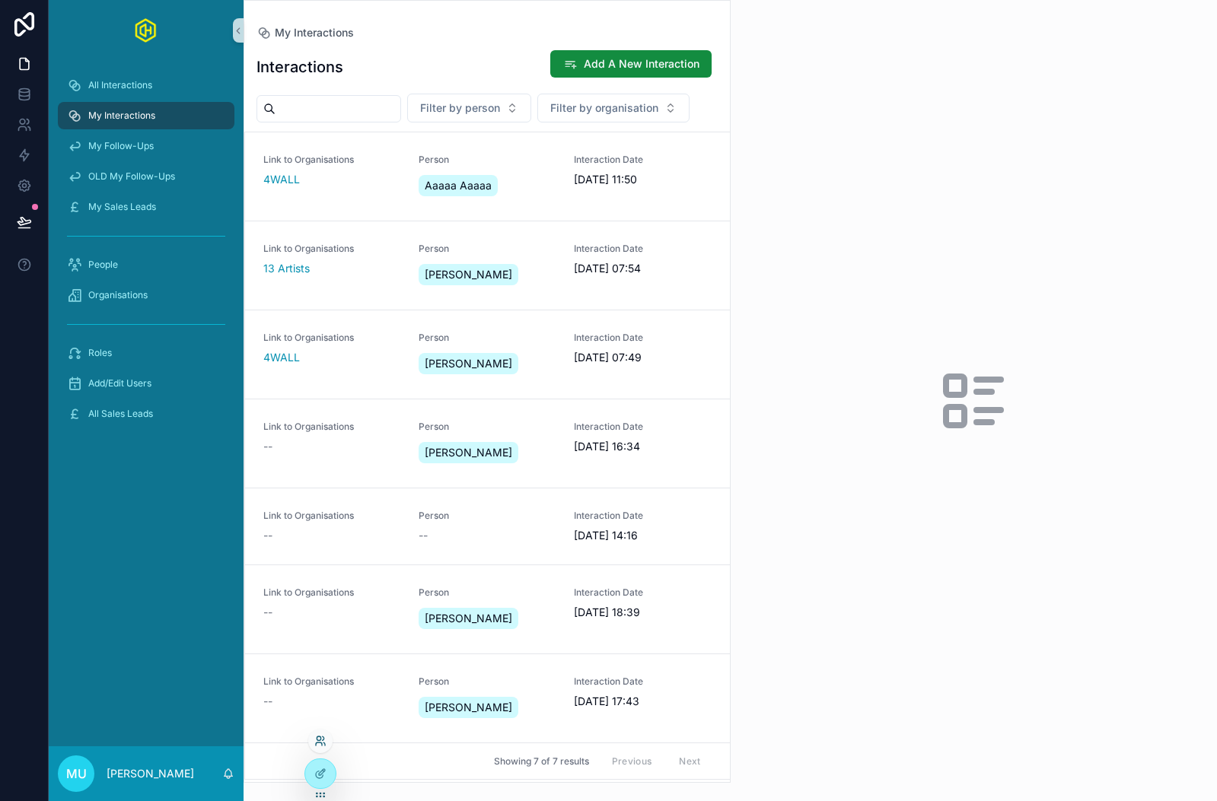
click at [325, 742] on icon at bounding box center [320, 741] width 12 height 12
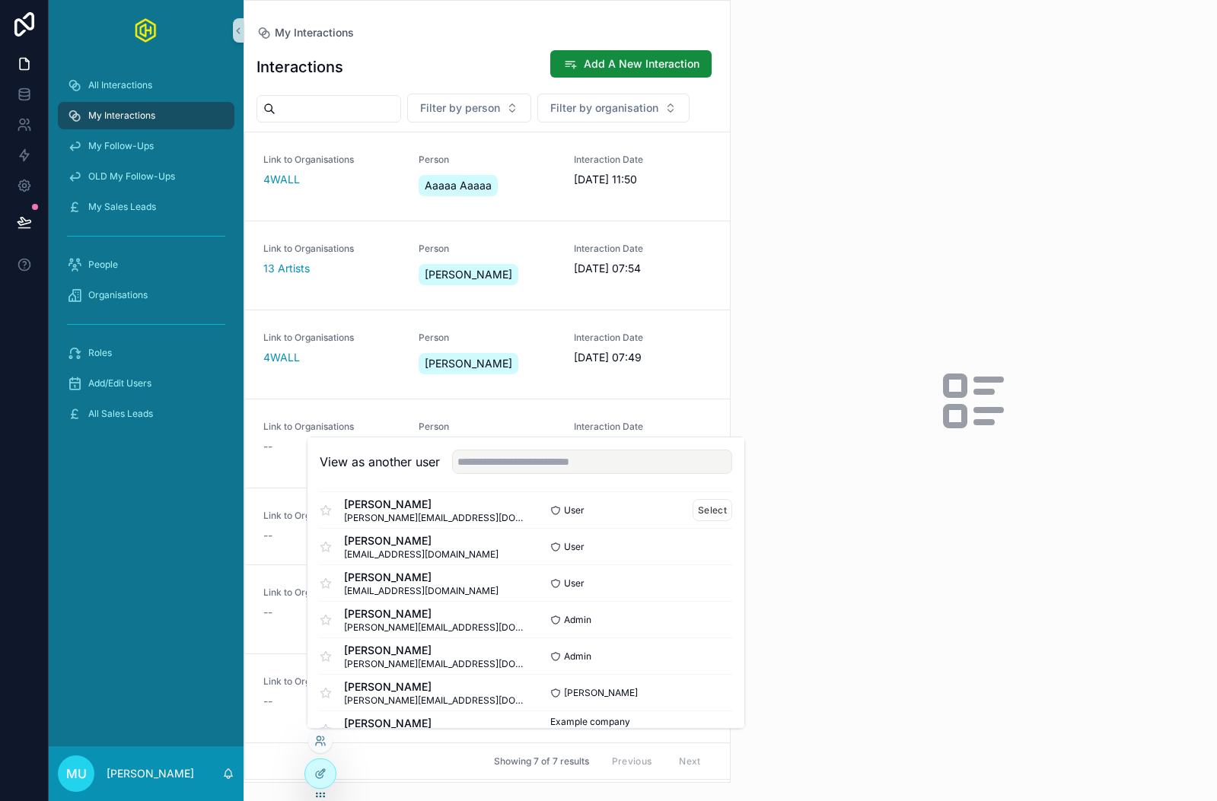
scroll to position [165, 0]
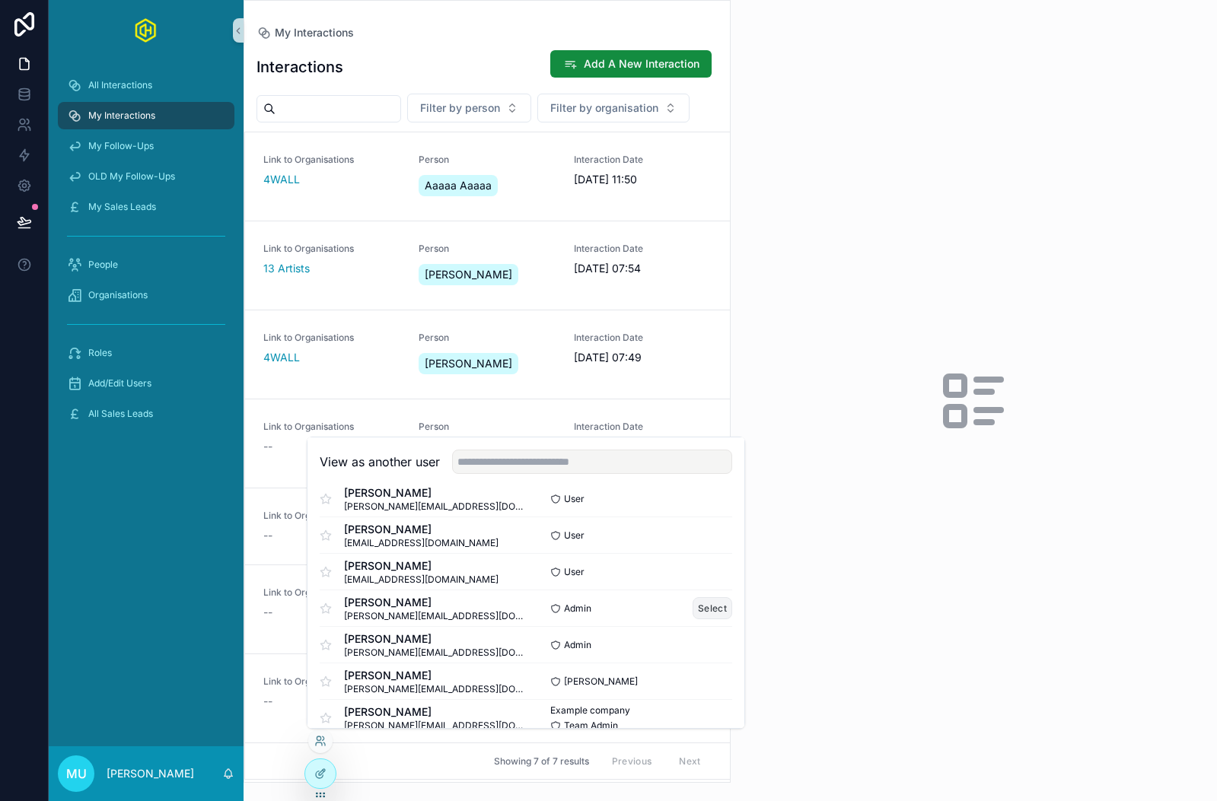
click at [715, 611] on button "Select" at bounding box center [712, 608] width 40 height 22
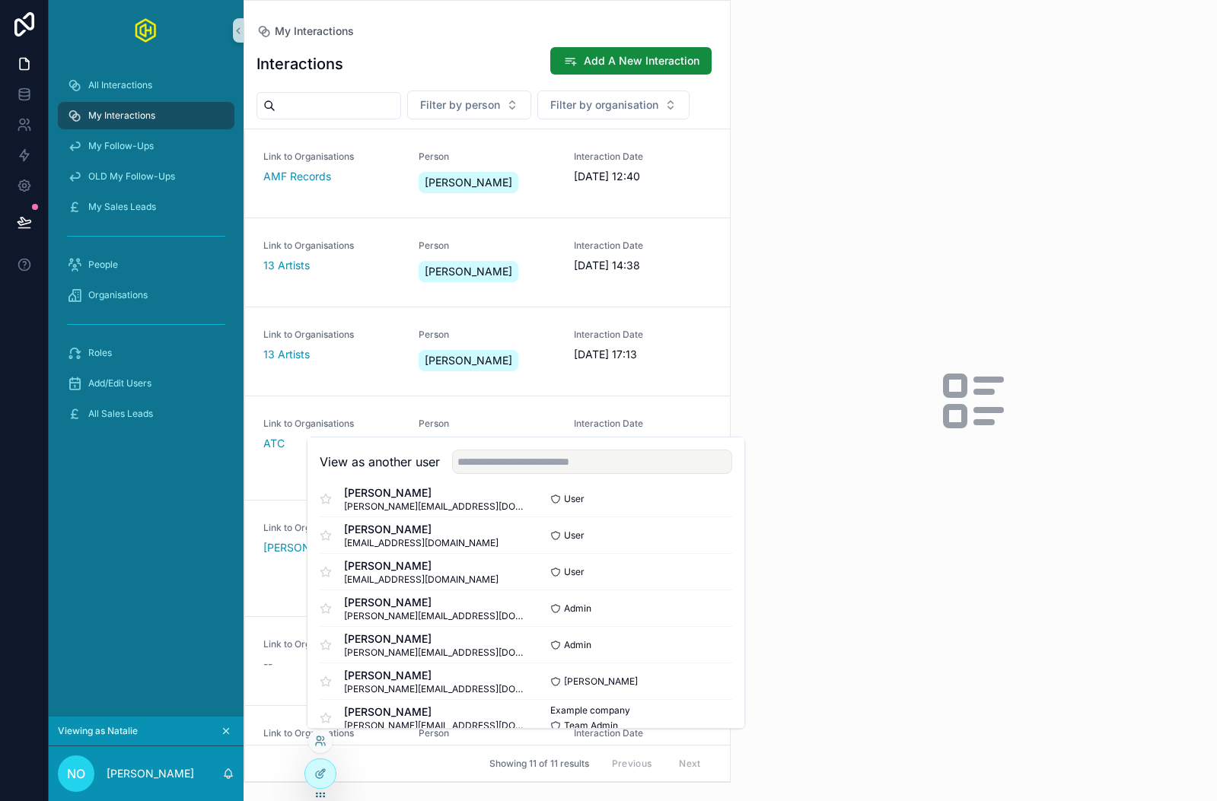
click at [189, 517] on div "All Interactions My Interactions My Follow-Ups OLD My Follow-Ups My Sales Leads…" at bounding box center [146, 389] width 195 height 656
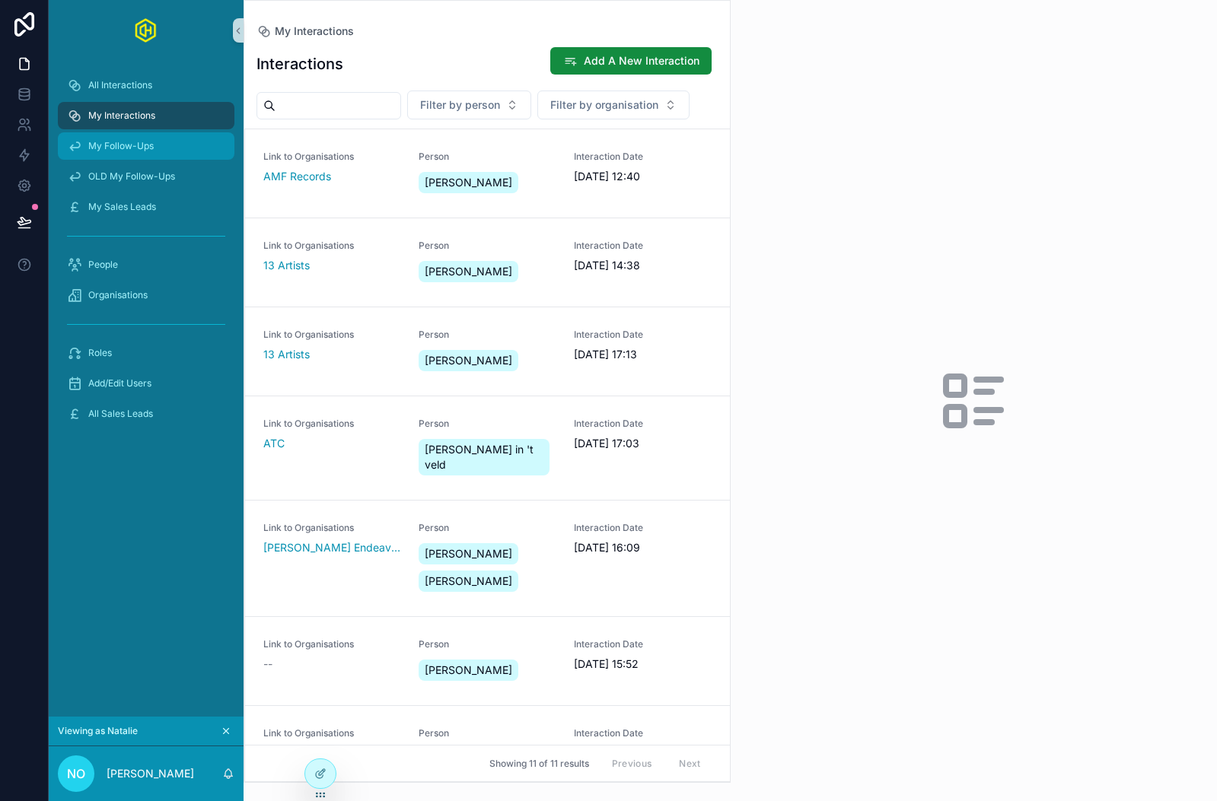
click at [137, 140] on span "My Follow-Ups" at bounding box center [120, 146] width 65 height 12
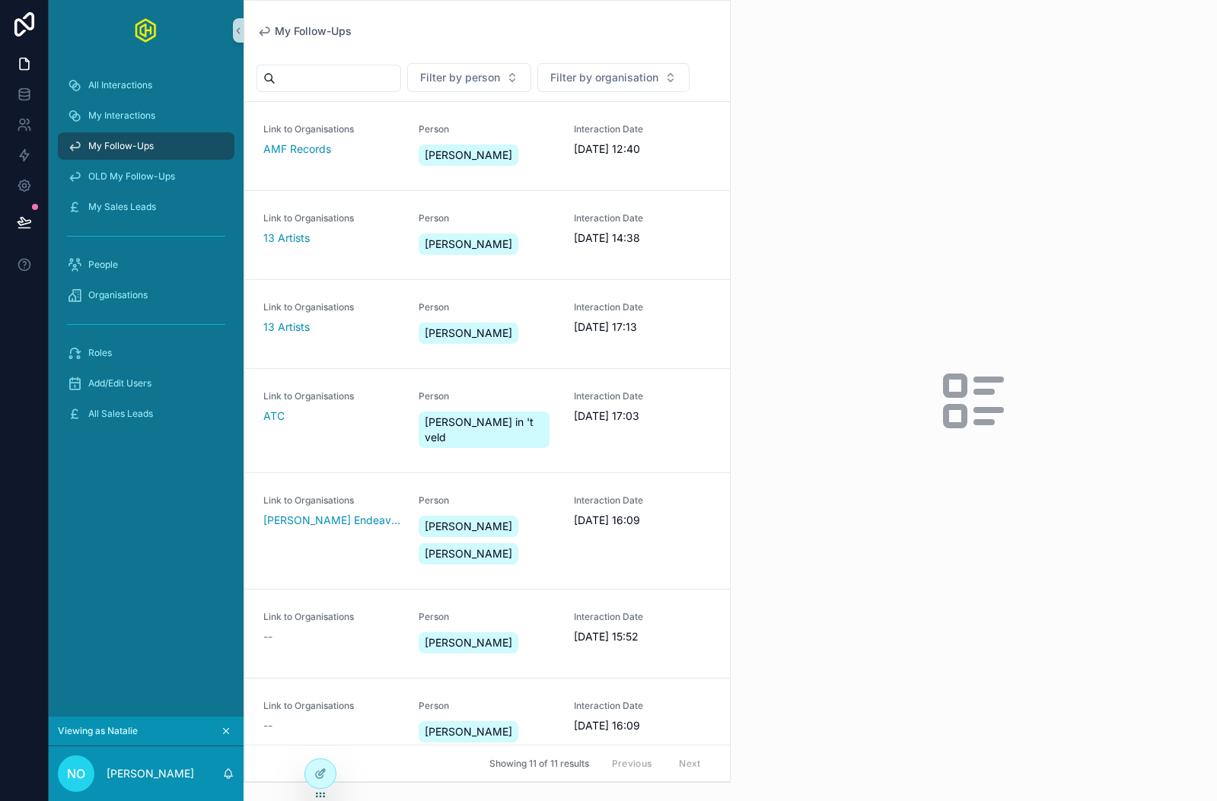
click at [231, 730] on icon "scrollable content" at bounding box center [226, 731] width 11 height 11
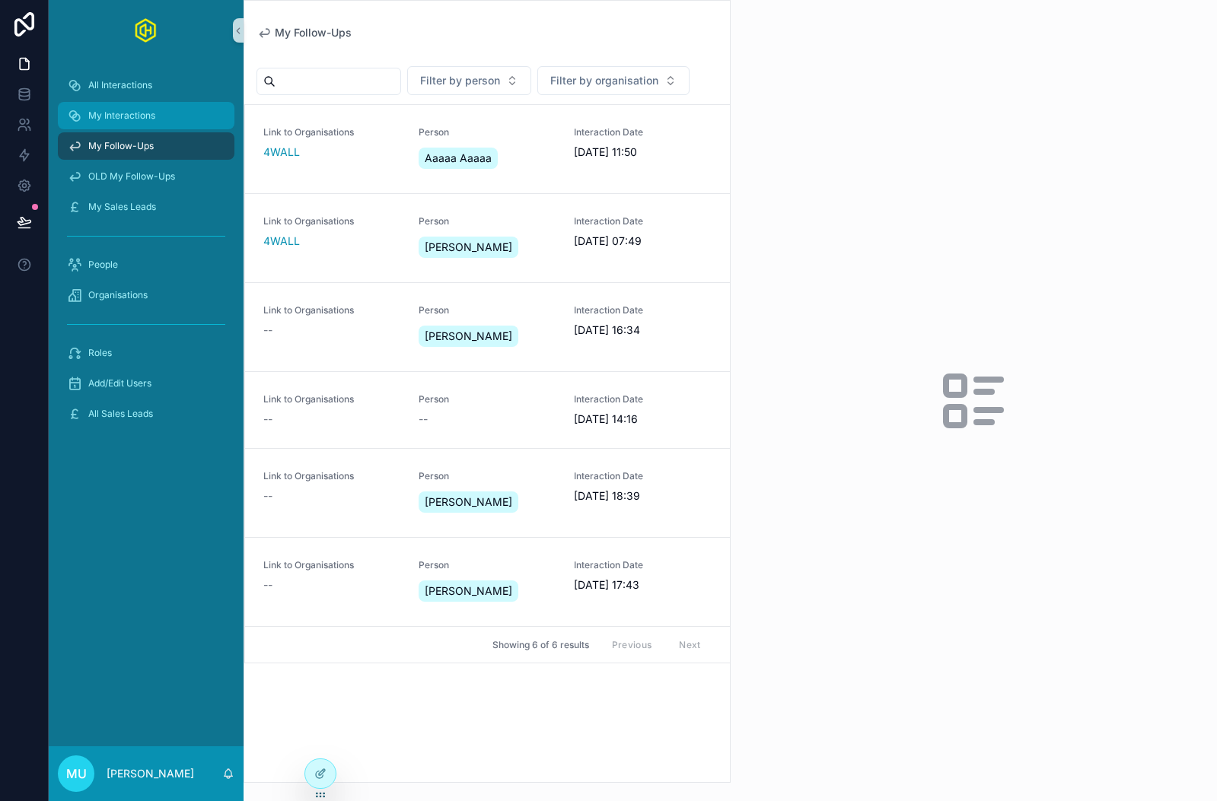
click at [161, 118] on div "My Interactions" at bounding box center [146, 115] width 158 height 24
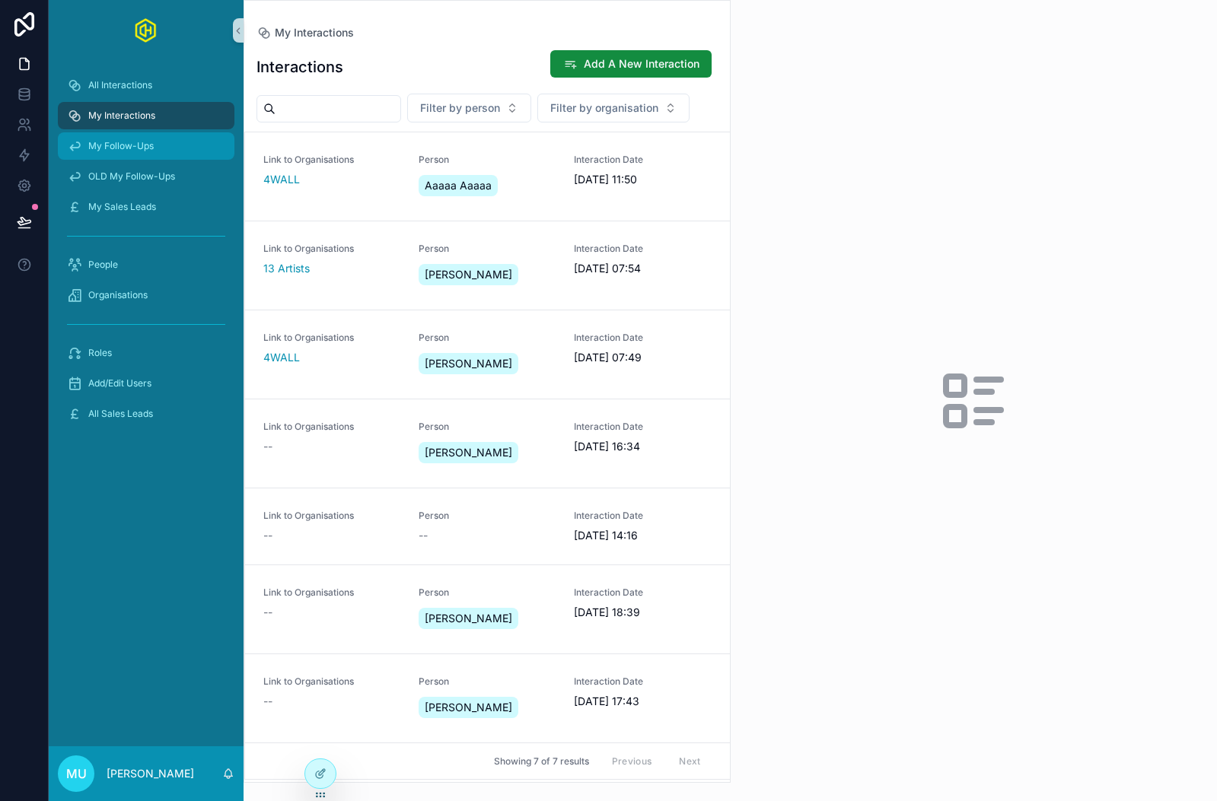
click at [145, 157] on div "My Follow-Ups" at bounding box center [146, 146] width 158 height 24
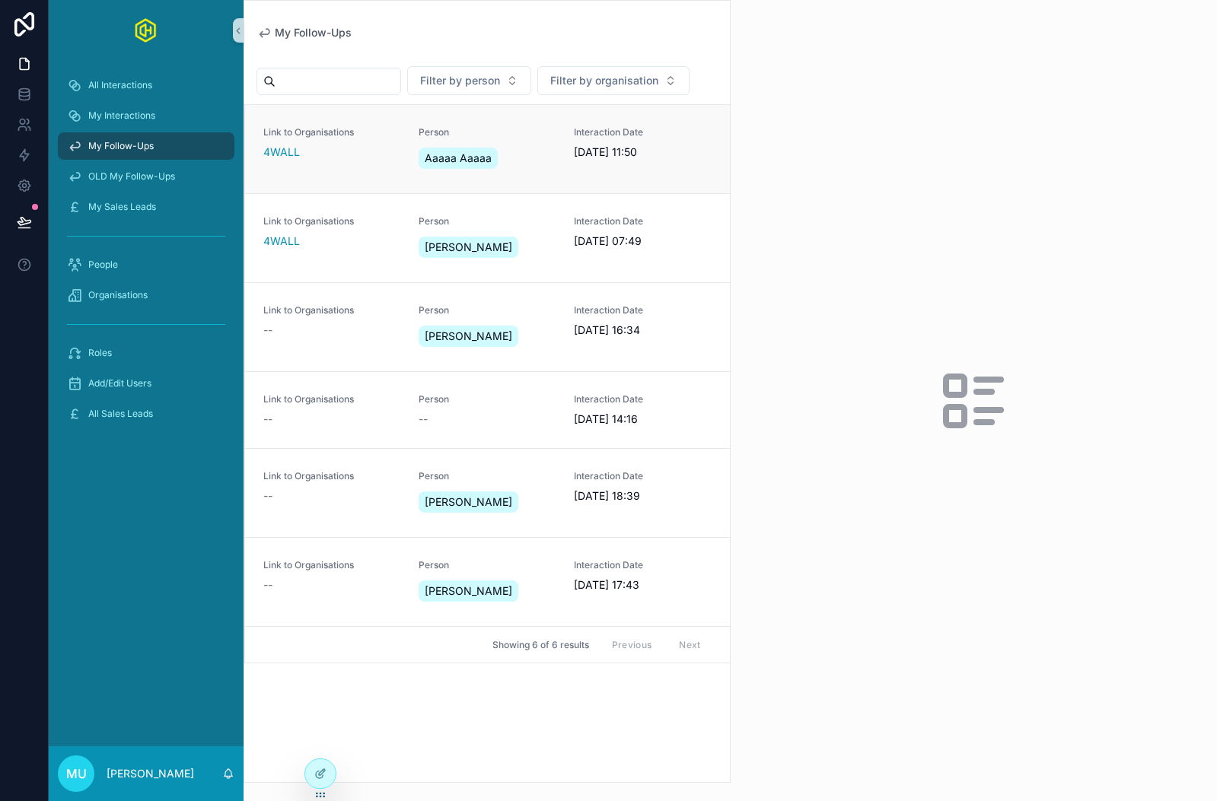
click at [347, 174] on link "Link to Organisations 4WALL Person Aaaaa Aaaaa Interaction Date [DATE] 11:50" at bounding box center [487, 149] width 485 height 88
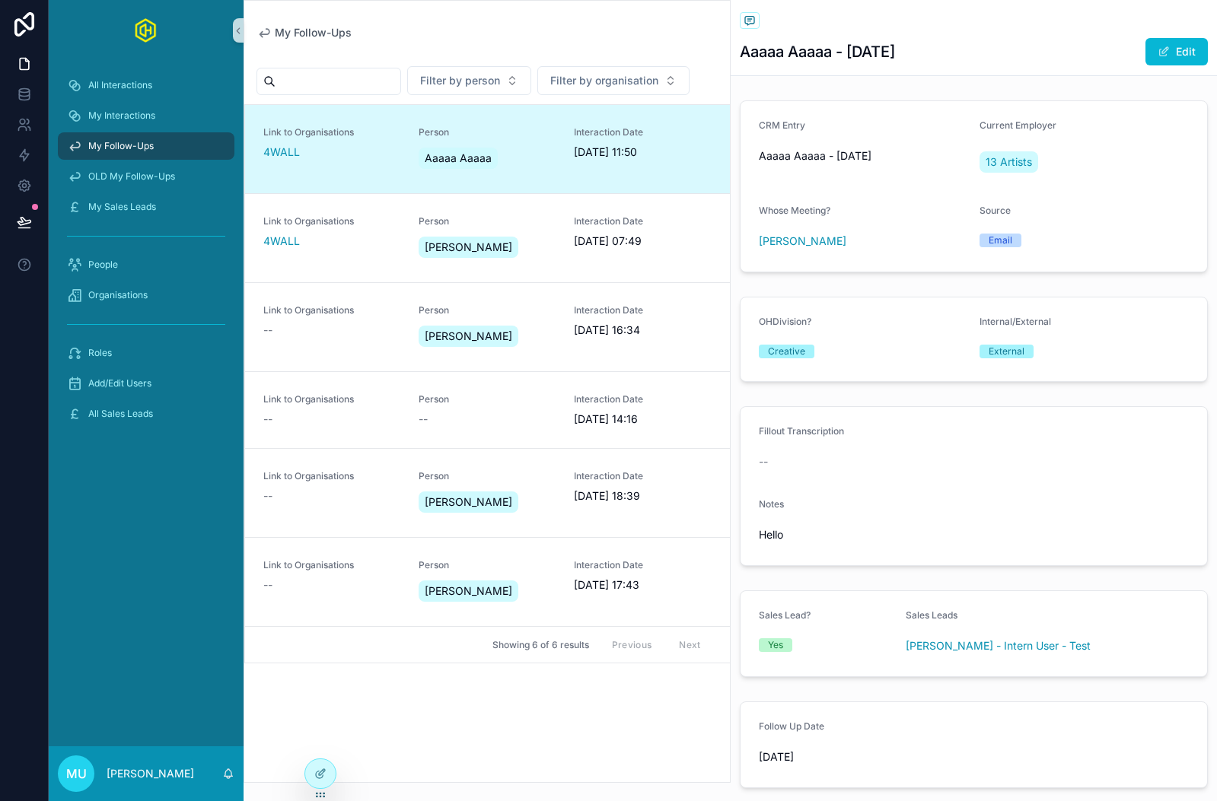
scroll to position [91, 0]
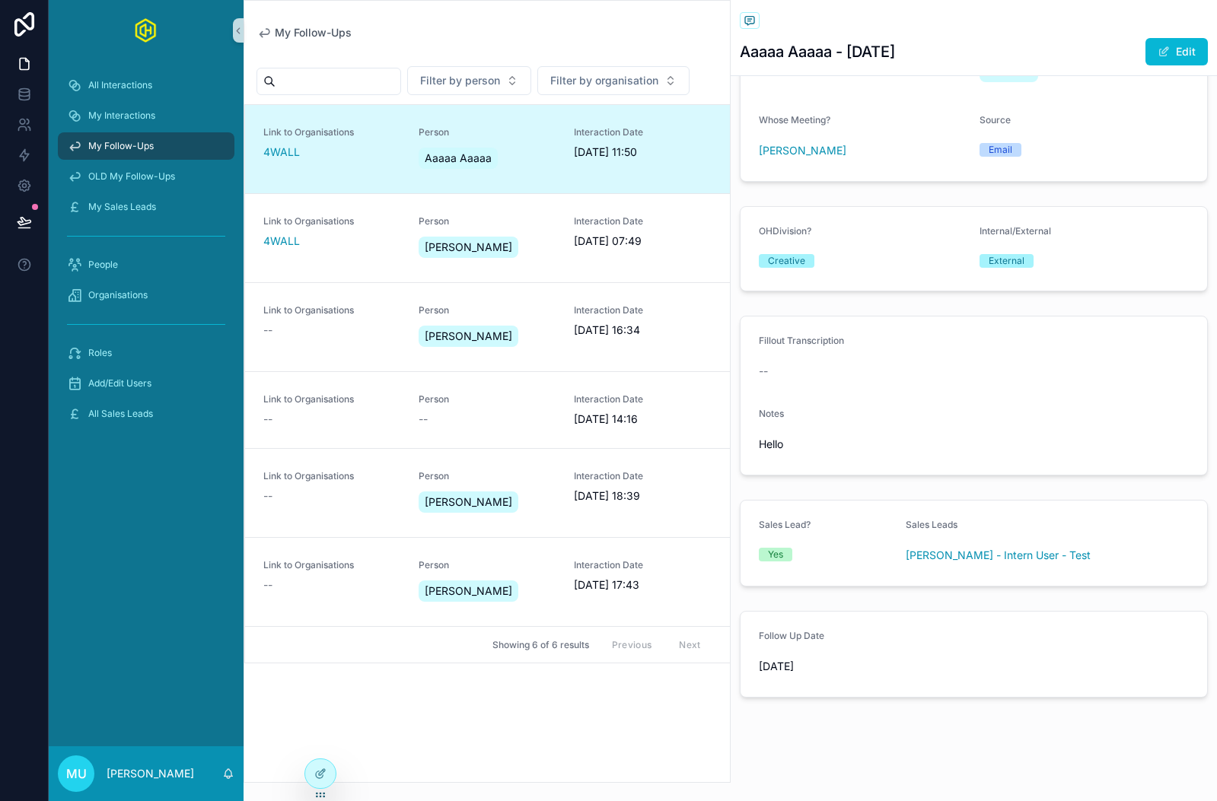
click at [506, 21] on div "My Follow-Ups Filter by person Filter by organisation Link to Organisations 4WA…" at bounding box center [486, 391] width 487 height 783
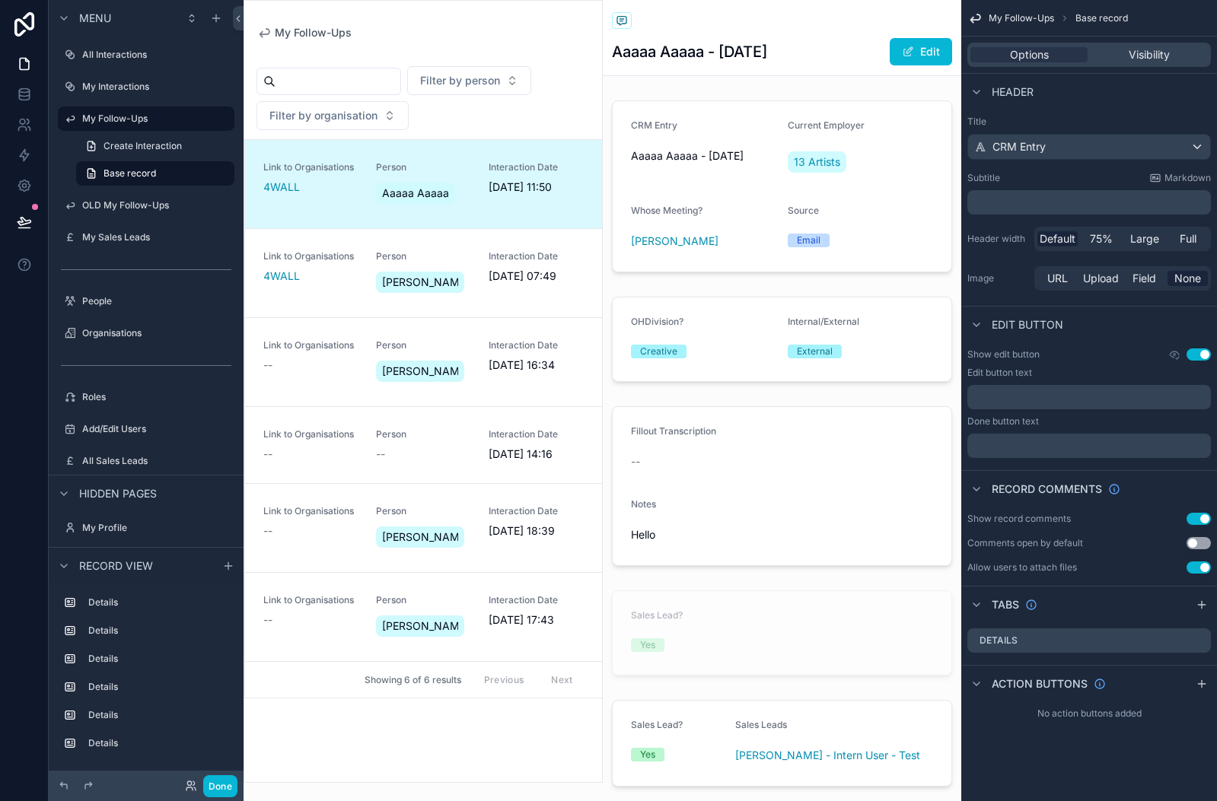
click at [450, 156] on div "scrollable content" at bounding box center [423, 391] width 358 height 781
click at [138, 119] on label "My Follow-Ups" at bounding box center [143, 119] width 122 height 12
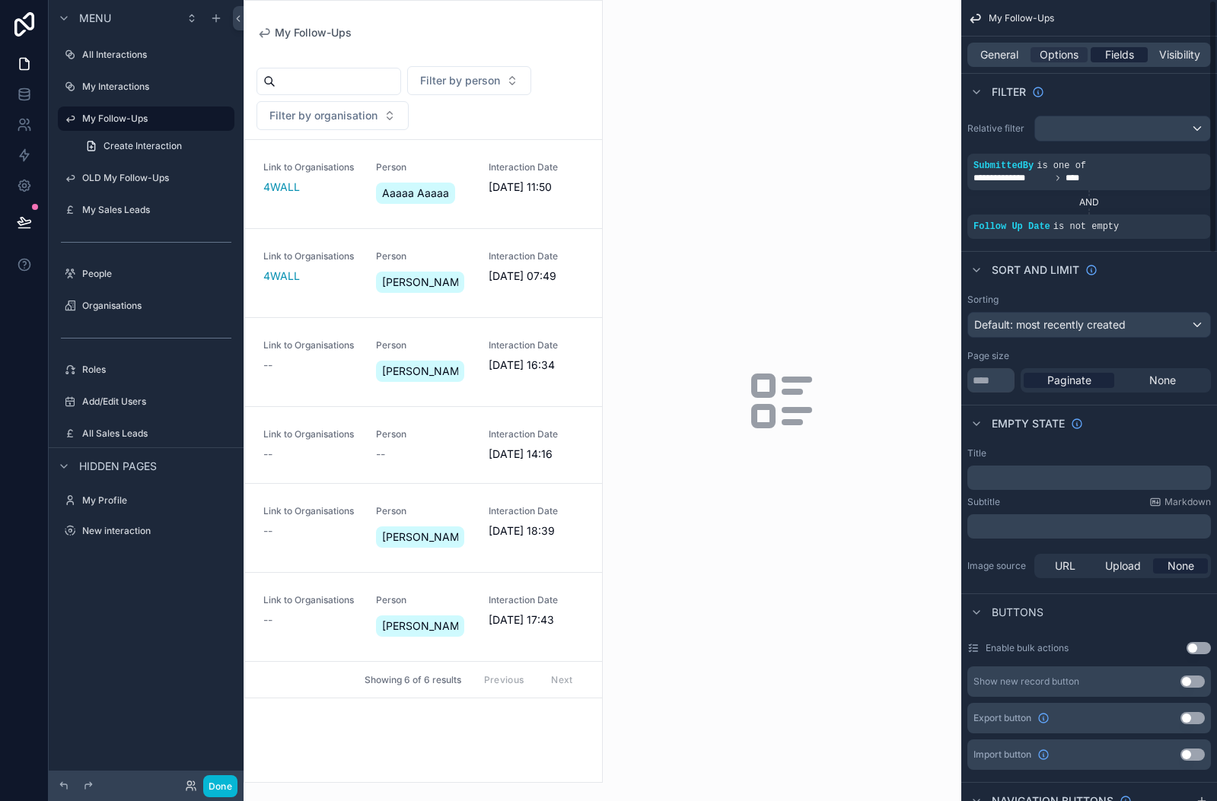
click at [1118, 52] on span "Fields" at bounding box center [1119, 54] width 29 height 15
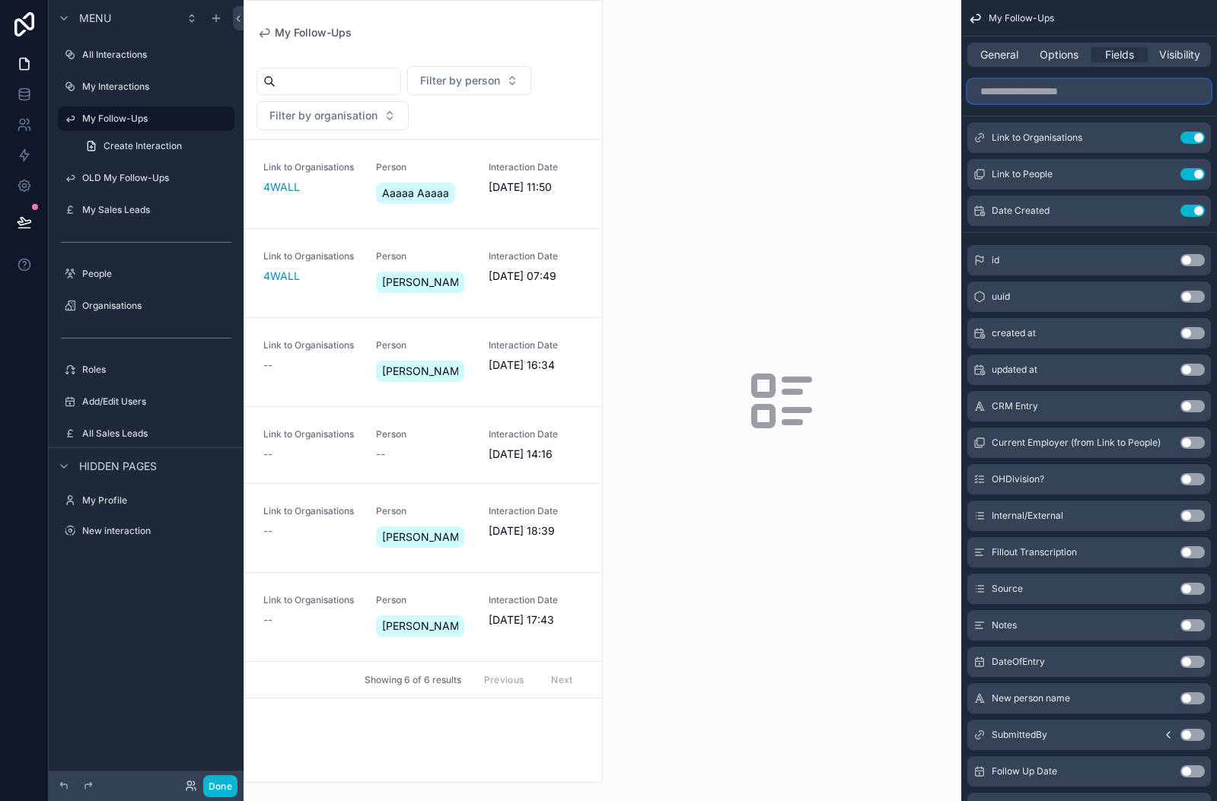
click at [1051, 92] on input "scrollable content" at bounding box center [1088, 91] width 243 height 24
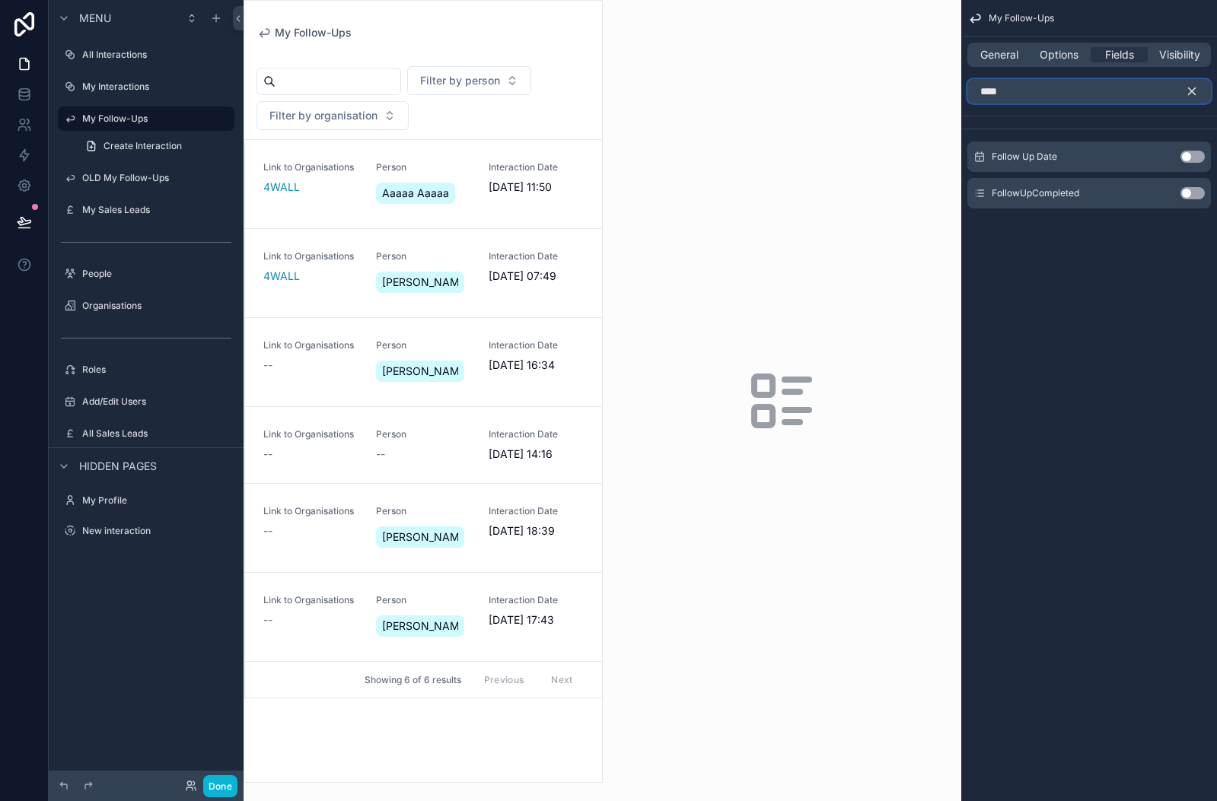
type input "****"
click at [1195, 158] on button "Use setting" at bounding box center [1192, 157] width 24 height 12
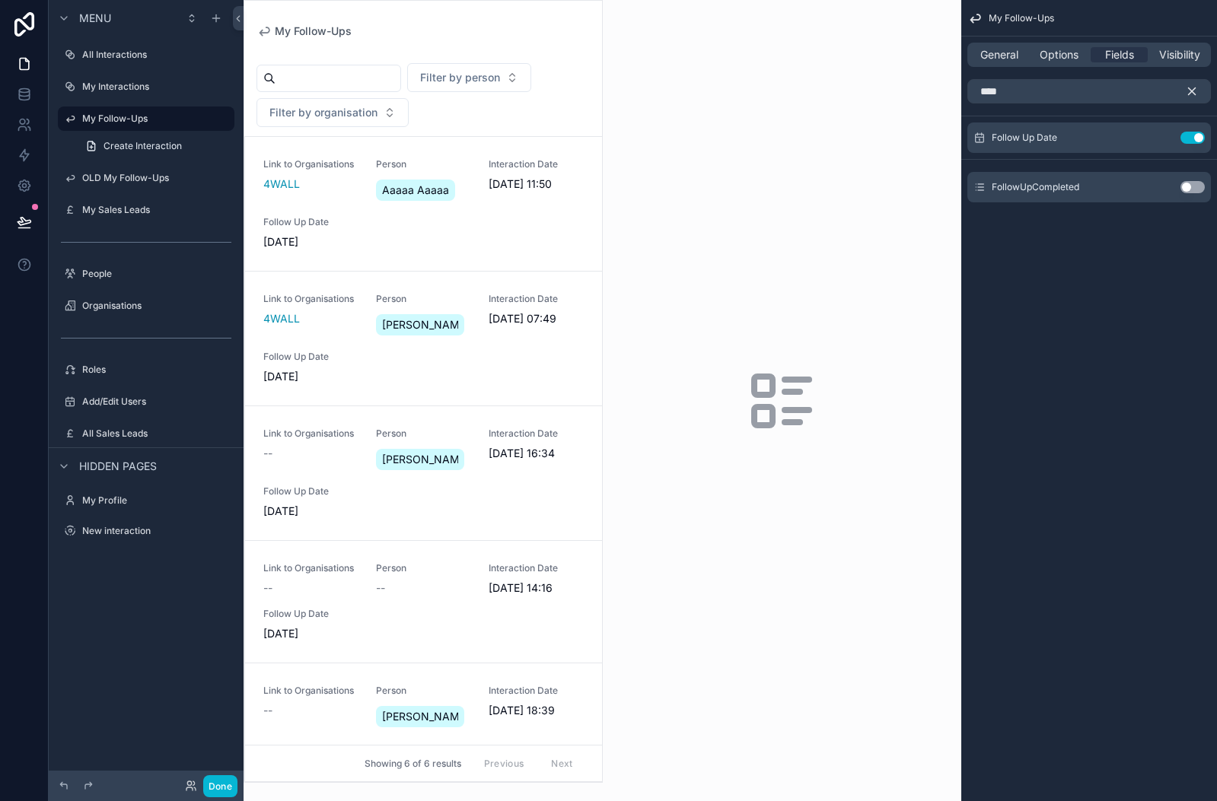
click at [1192, 91] on icon "scrollable content" at bounding box center [1191, 91] width 7 height 7
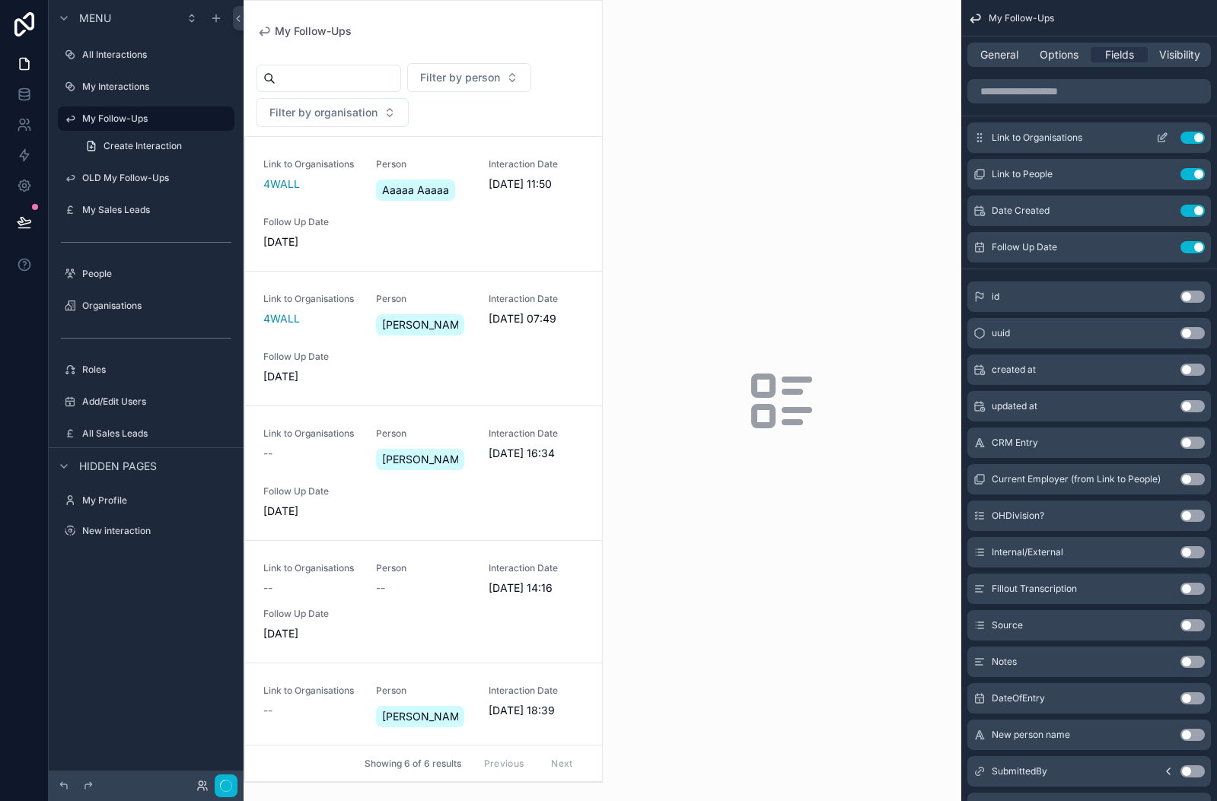
click at [1162, 138] on icon "scrollable content" at bounding box center [1163, 136] width 6 height 6
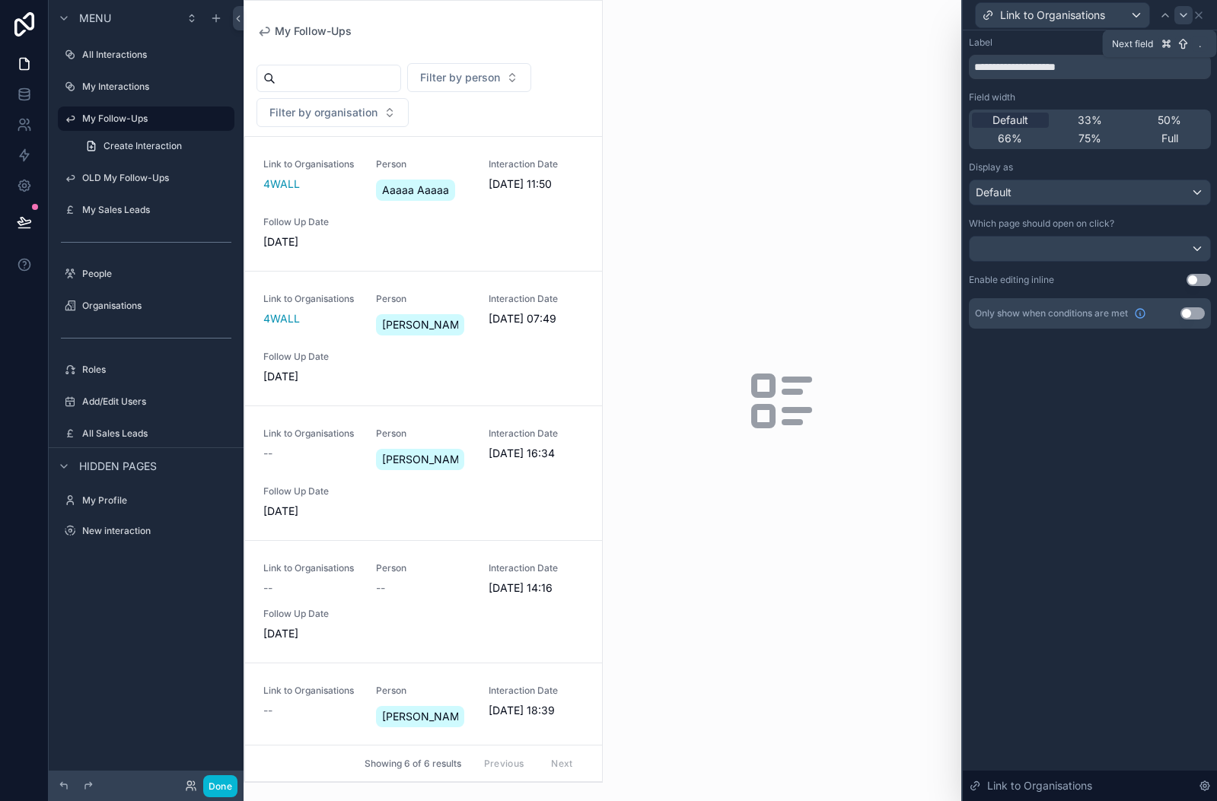
click at [1183, 21] on icon at bounding box center [1183, 15] width 12 height 12
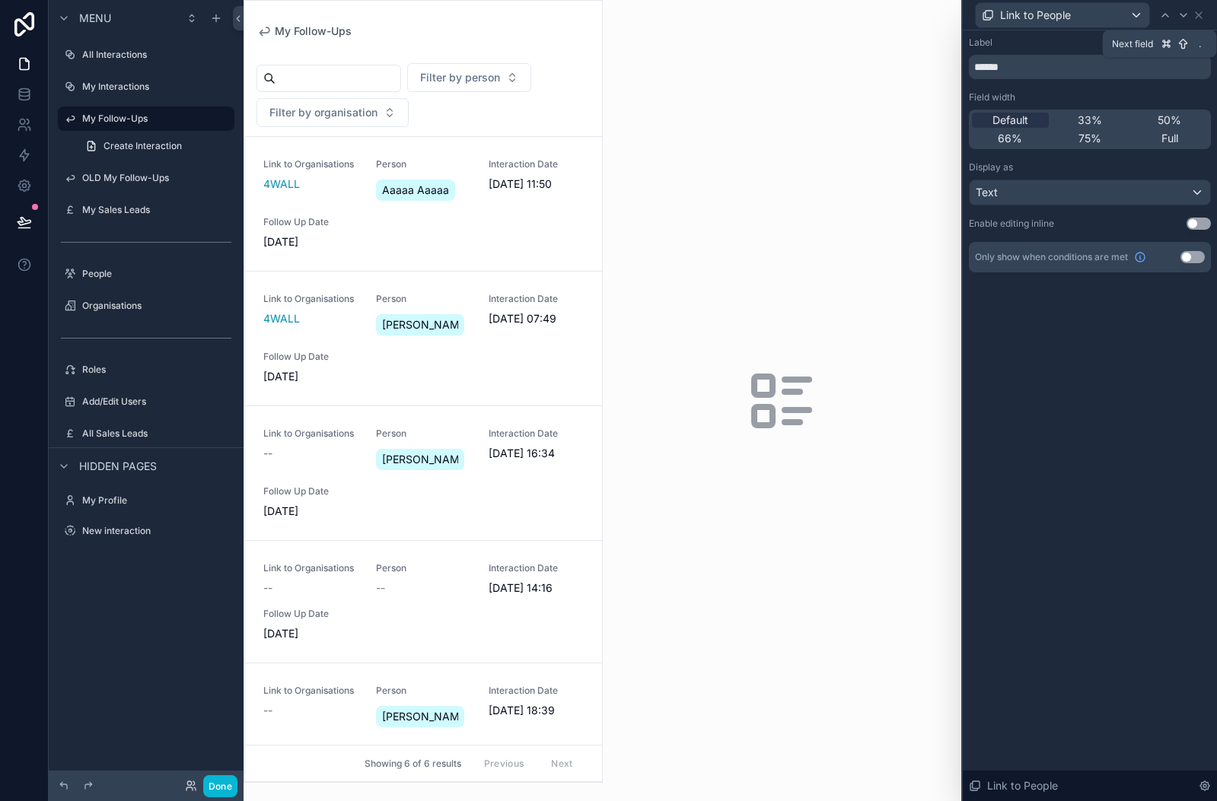
click at [1183, 21] on icon at bounding box center [1183, 15] width 12 height 12
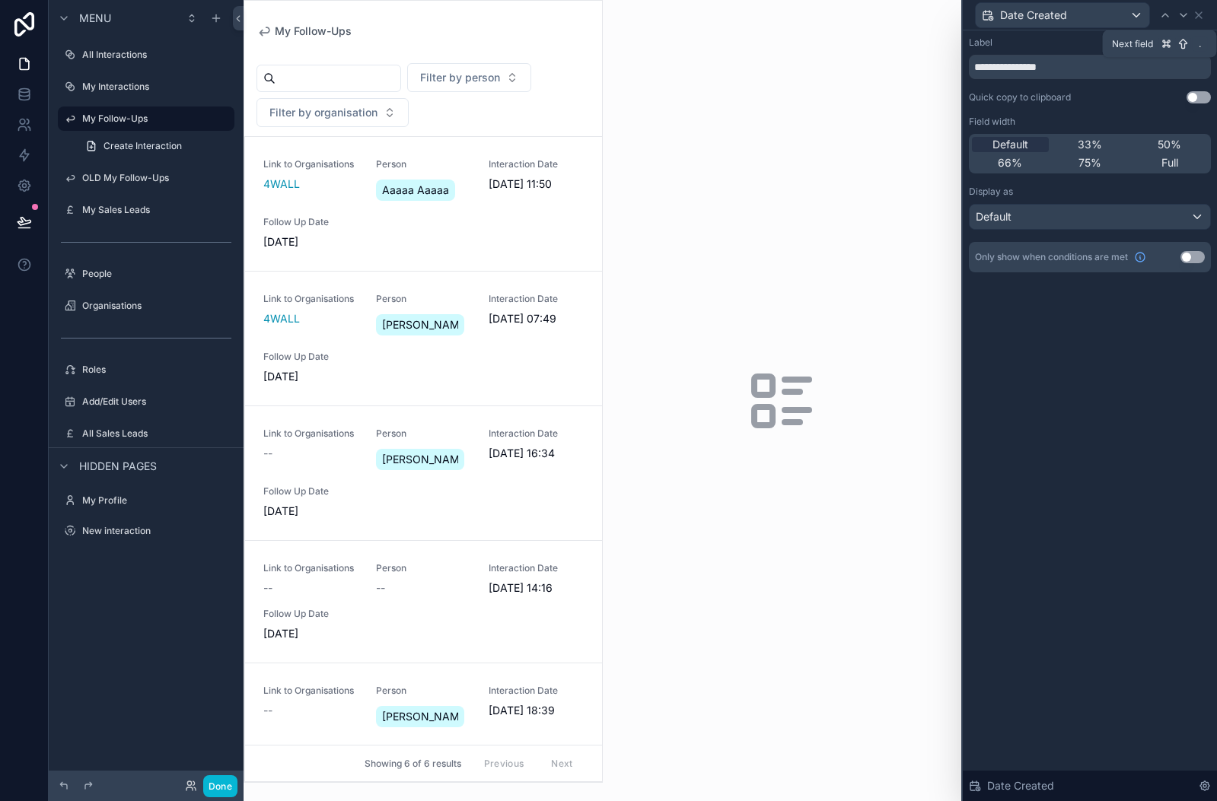
click at [1183, 21] on icon at bounding box center [1183, 15] width 12 height 12
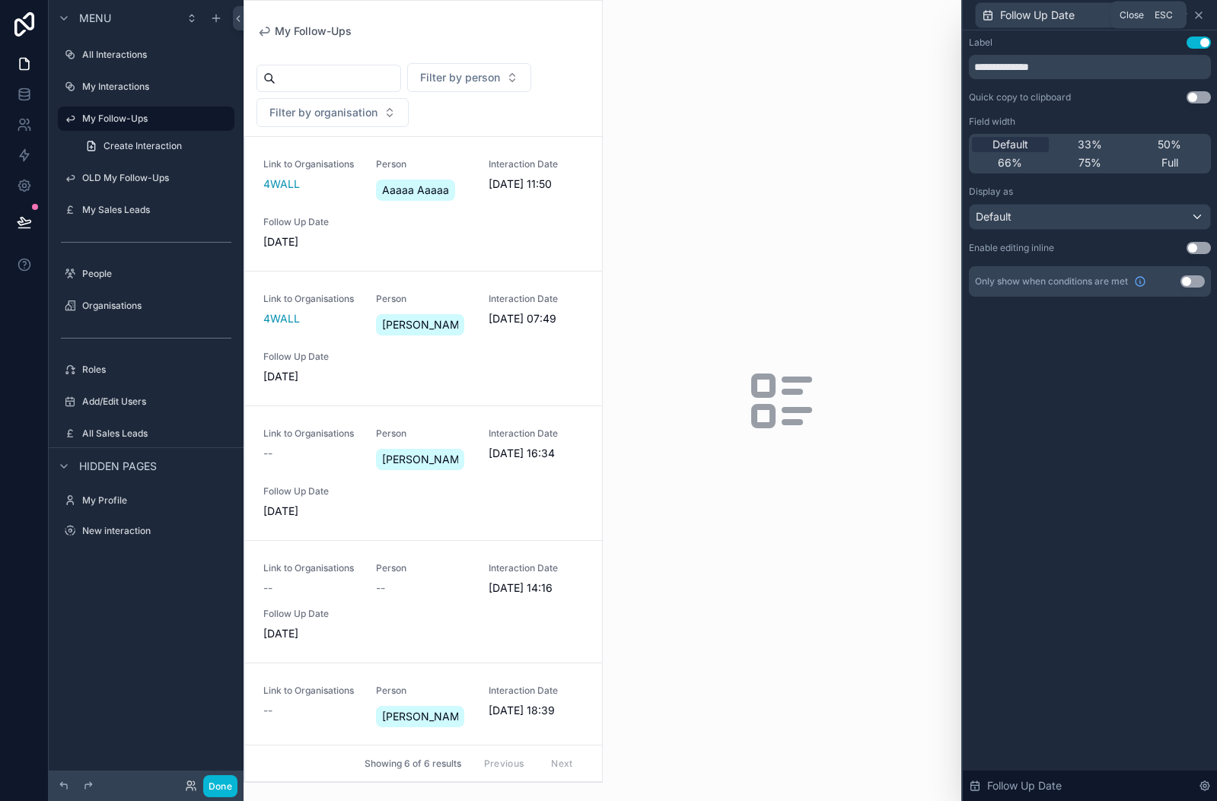
click at [1204, 18] on icon at bounding box center [1198, 15] width 12 height 12
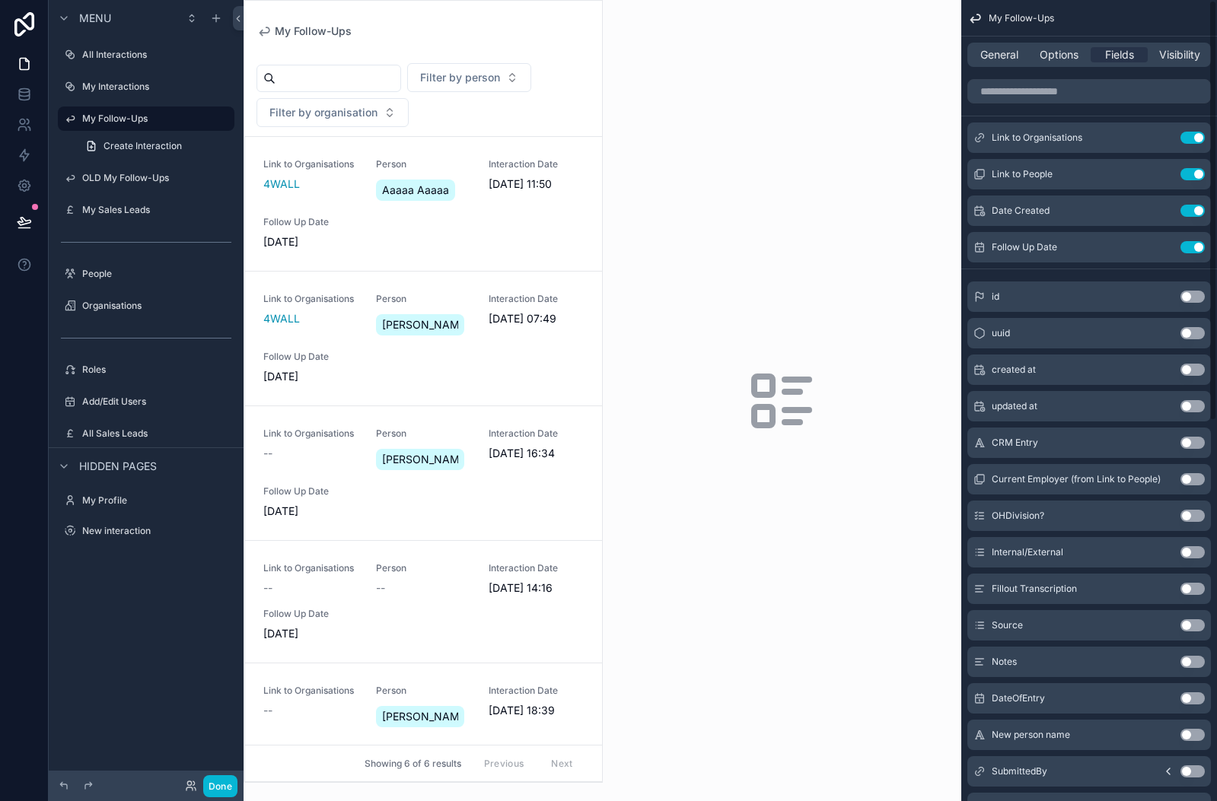
click at [1061, 63] on div "General Options Fields Visibility" at bounding box center [1088, 55] width 243 height 24
click at [1058, 49] on span "Options" at bounding box center [1058, 54] width 39 height 15
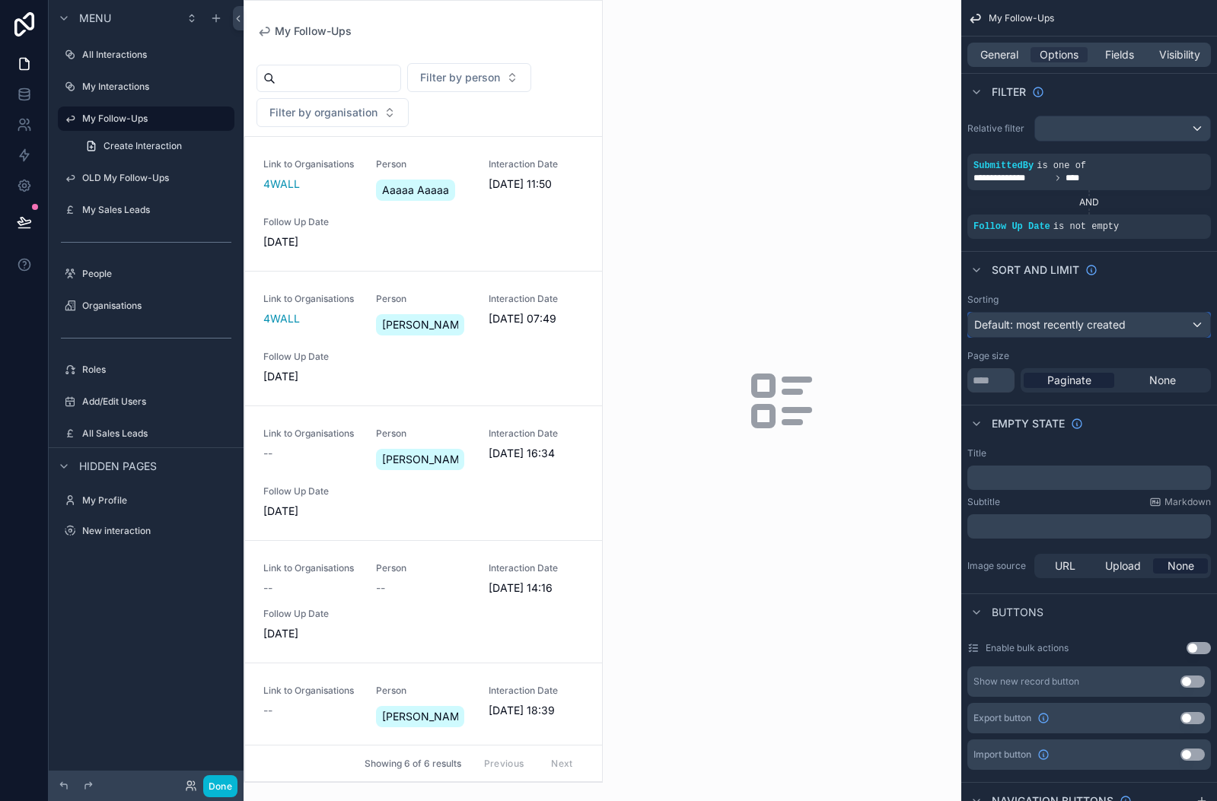
click at [1037, 325] on span "Default: most recently created" at bounding box center [1049, 324] width 151 height 13
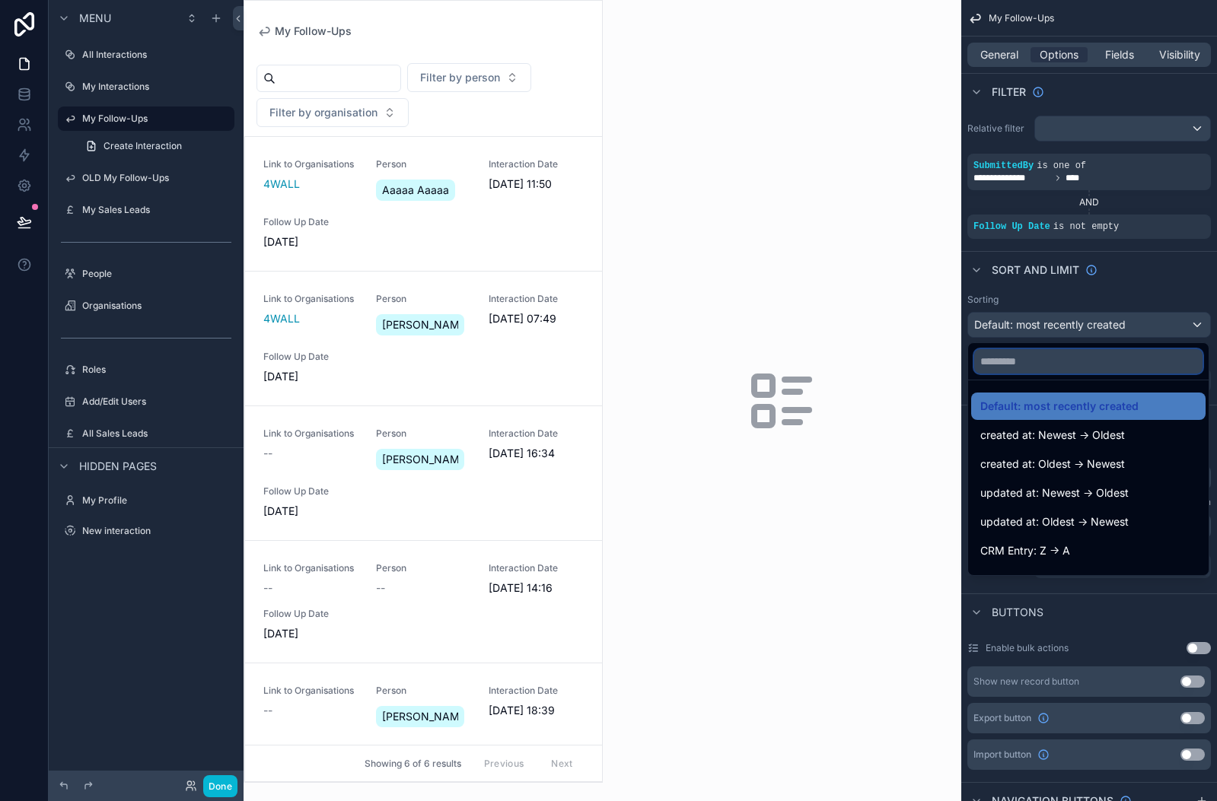
click at [1033, 360] on input "text" at bounding box center [1088, 361] width 228 height 24
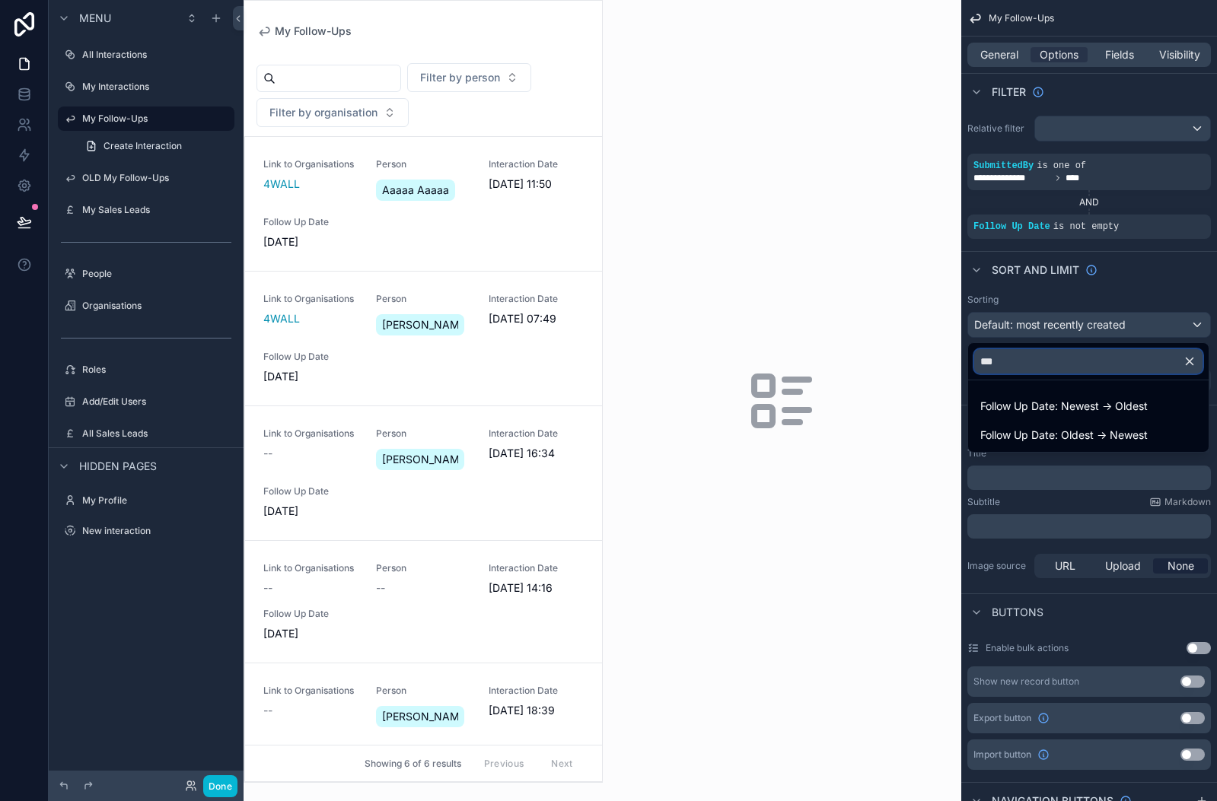
type input "****"
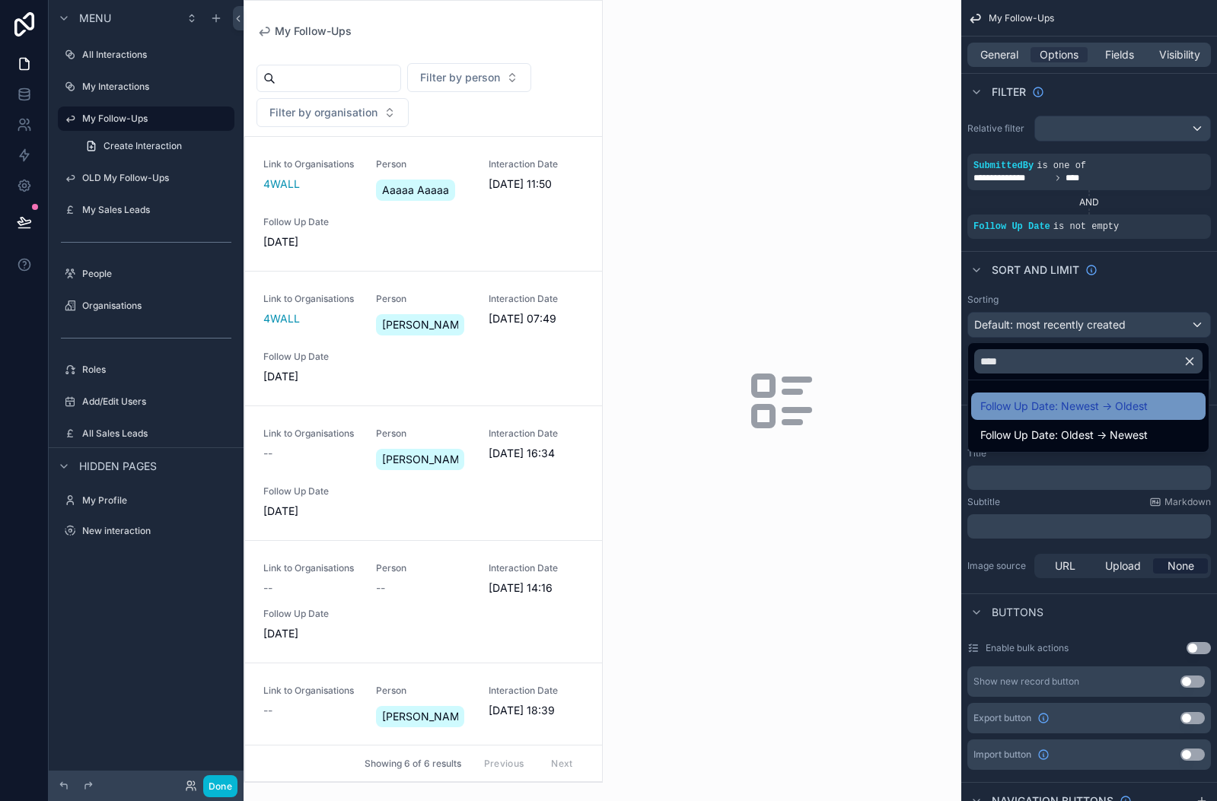
click at [1057, 412] on span "Follow Up Date: Newest -> Oldest" at bounding box center [1063, 406] width 167 height 18
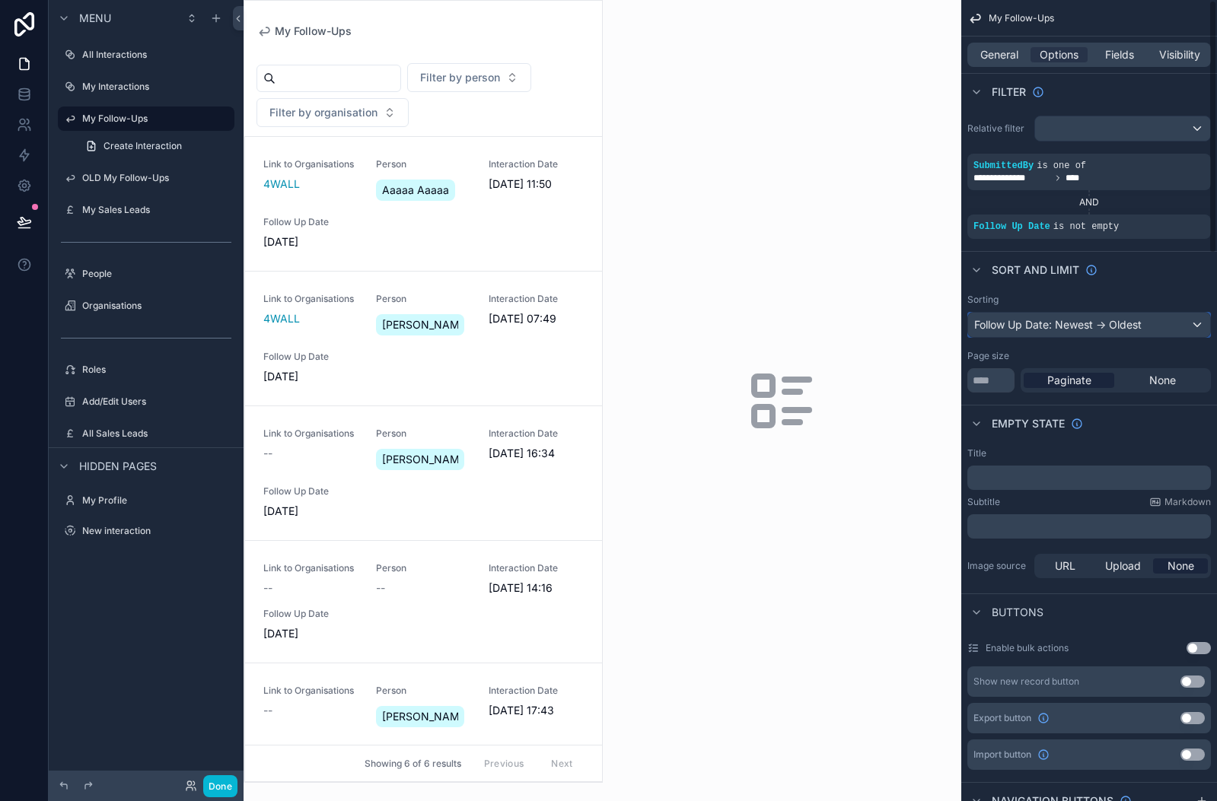
click at [1047, 323] on div "Follow Up Date: Newest -> Oldest" at bounding box center [1089, 325] width 242 height 24
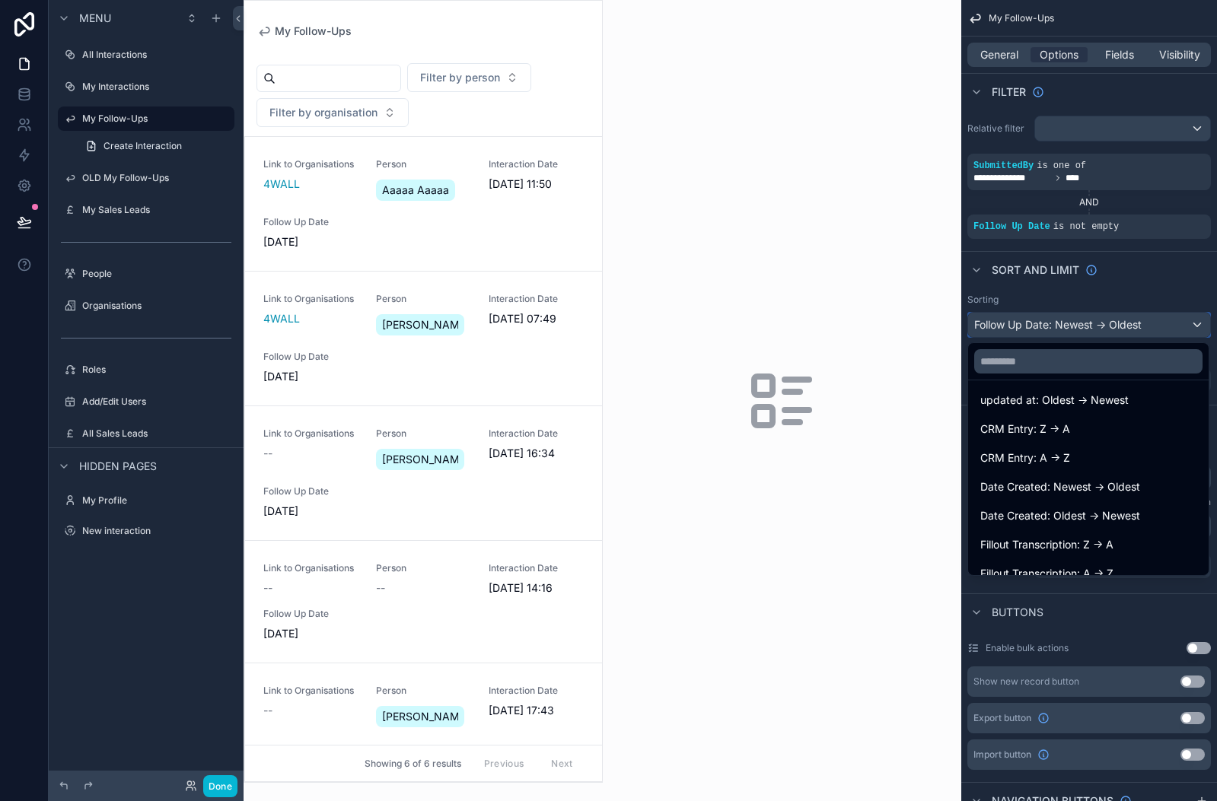
scroll to position [123, 0]
click at [1029, 361] on input "text" at bounding box center [1088, 361] width 228 height 24
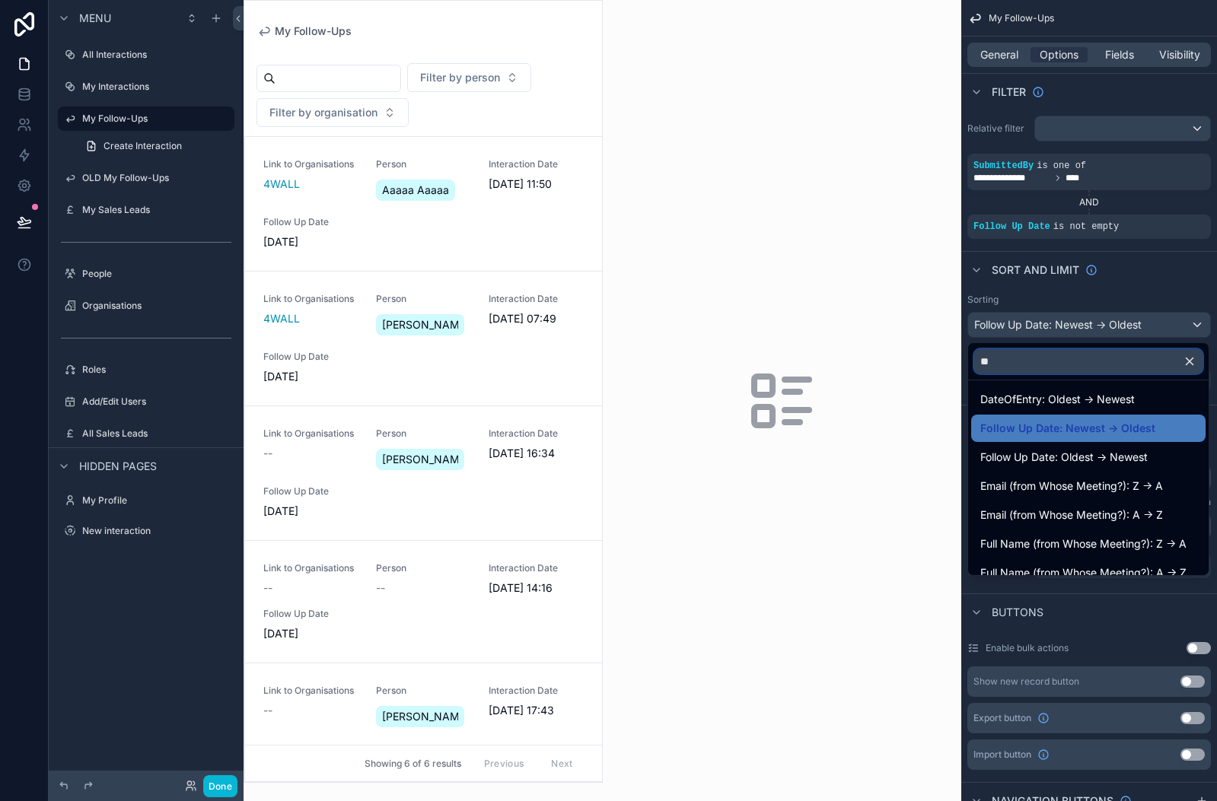
scroll to position [0, 0]
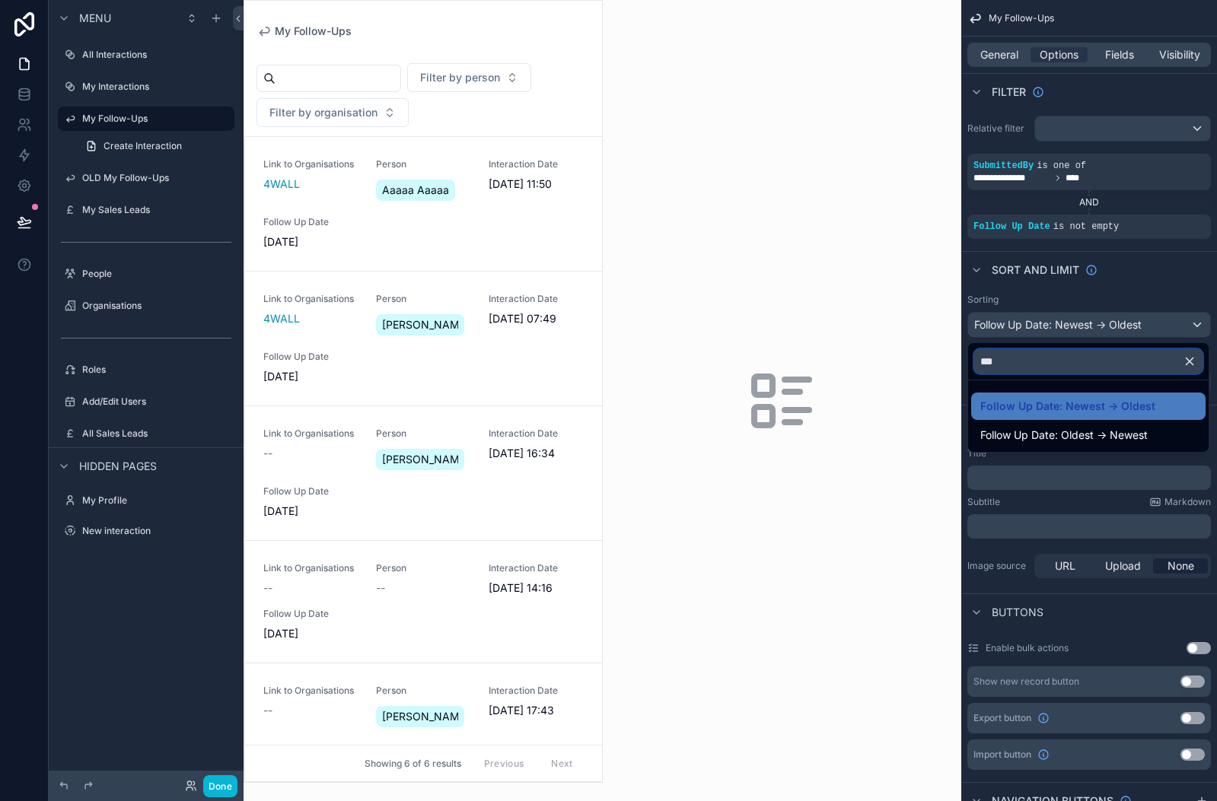
type input "****"
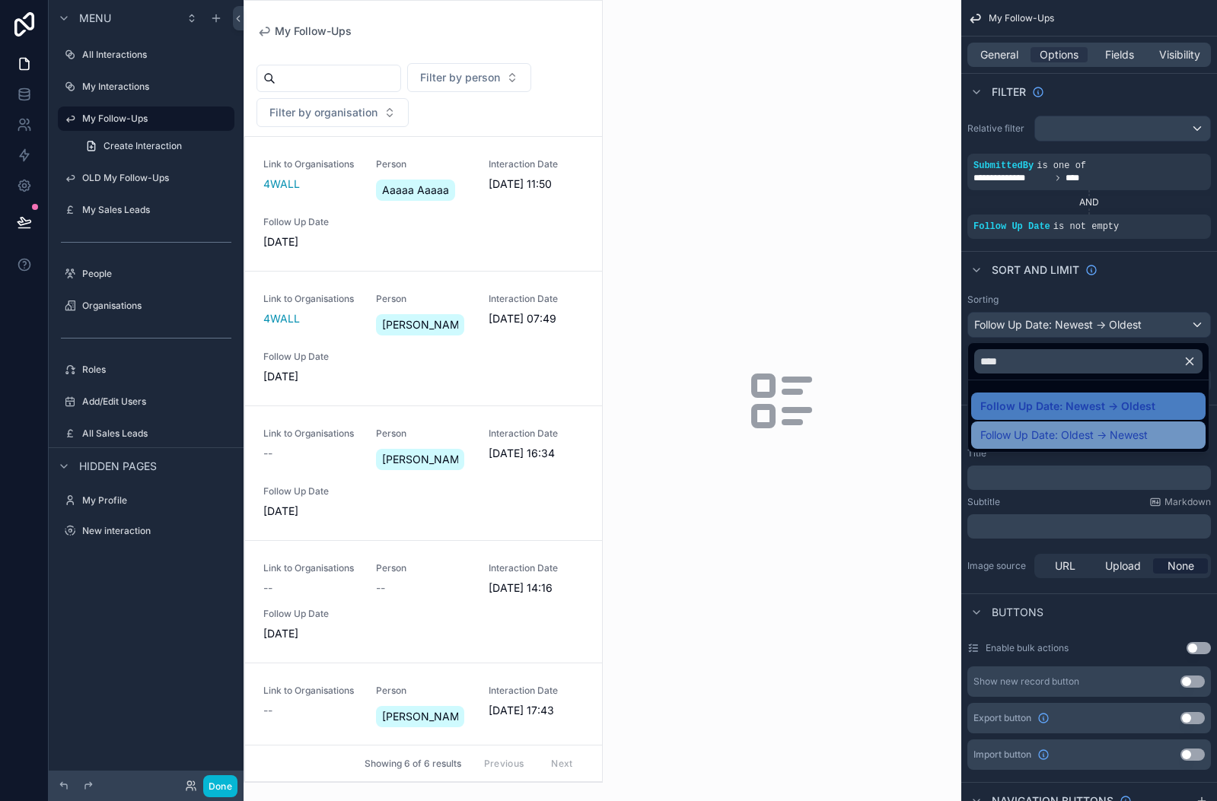
click at [1033, 436] on span "Follow Up Date: Oldest -> Newest" at bounding box center [1063, 435] width 167 height 18
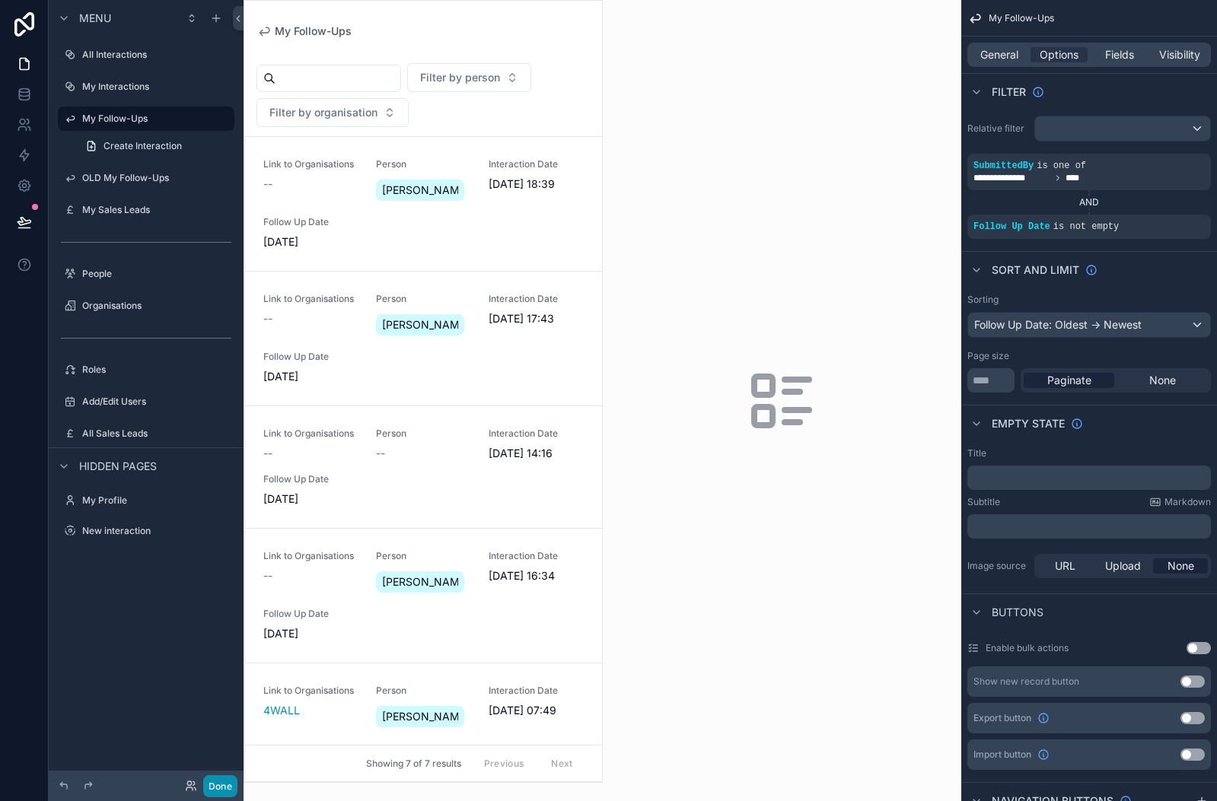
click at [213, 780] on button "Done" at bounding box center [220, 786] width 34 height 22
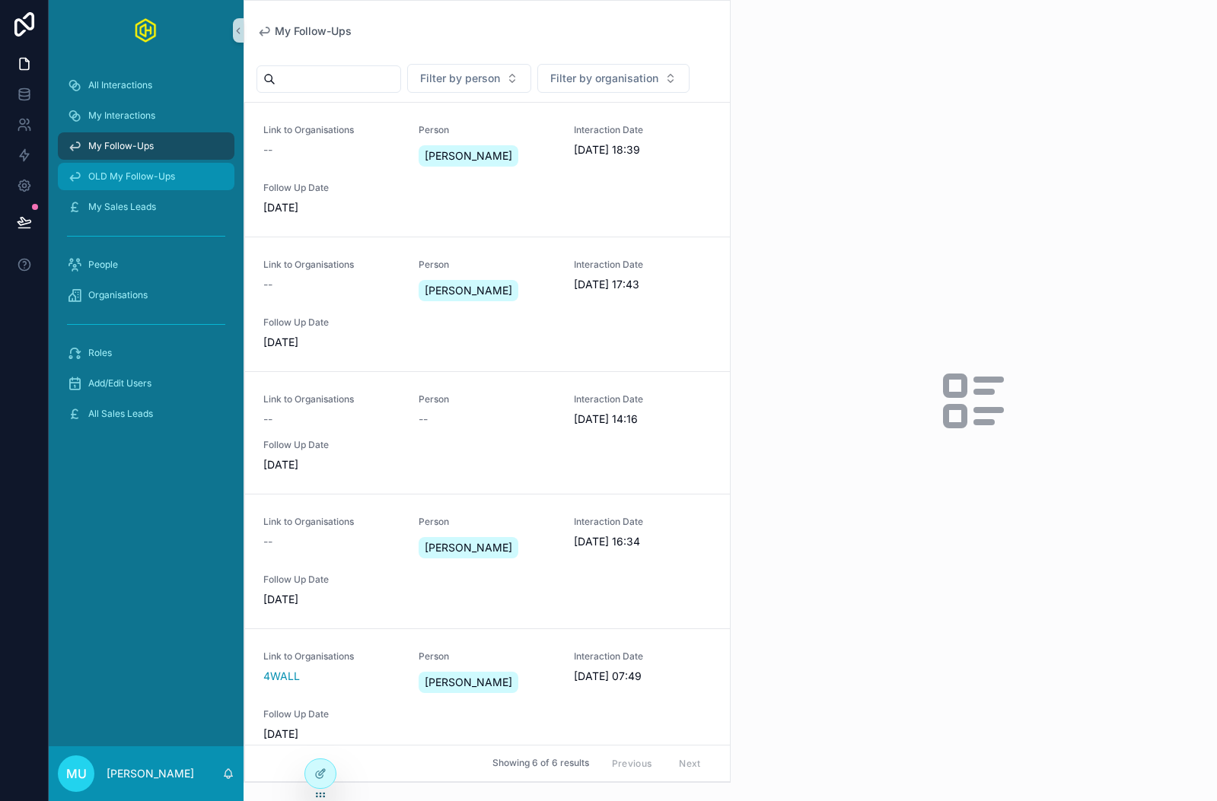
click at [148, 170] on span "OLD My Follow-Ups" at bounding box center [131, 176] width 87 height 12
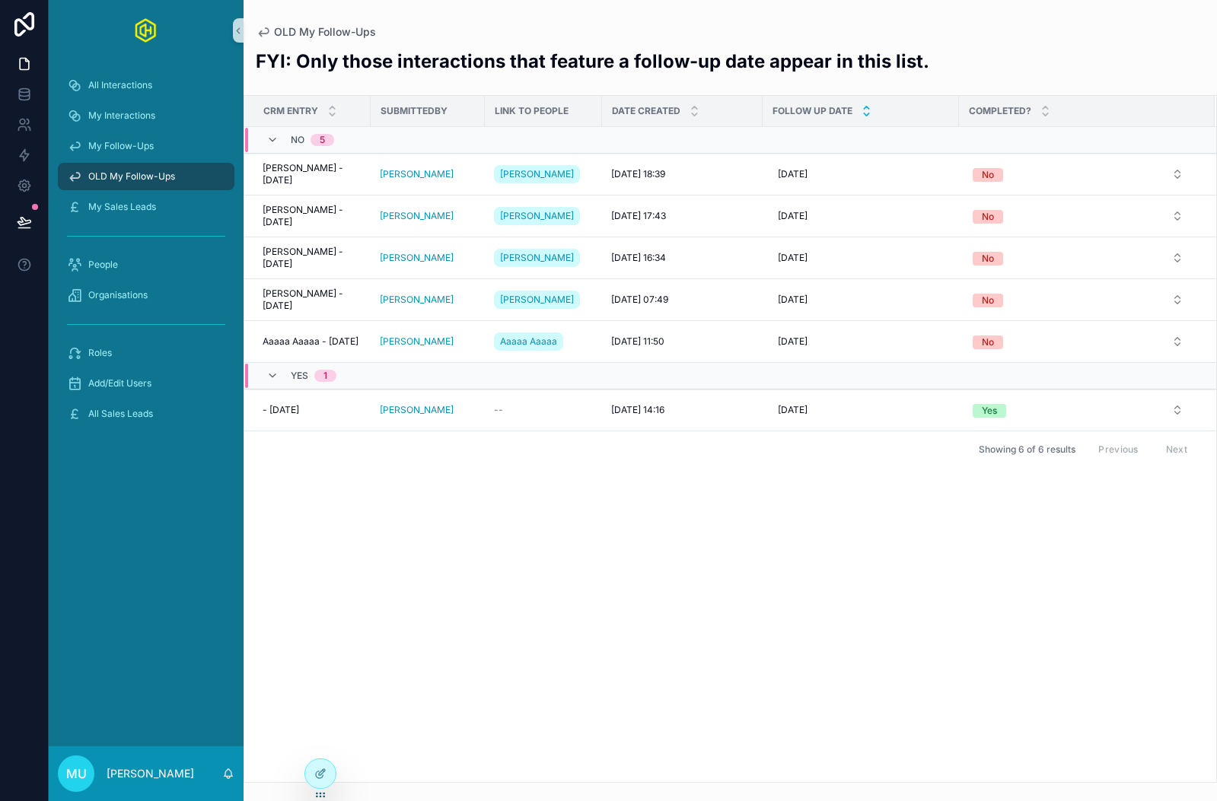
click at [863, 114] on icon "scrollable content" at bounding box center [866, 115] width 10 height 10
click at [867, 104] on icon "scrollable content" at bounding box center [866, 108] width 10 height 10
click at [122, 140] on span "My Follow-Ups" at bounding box center [120, 146] width 65 height 12
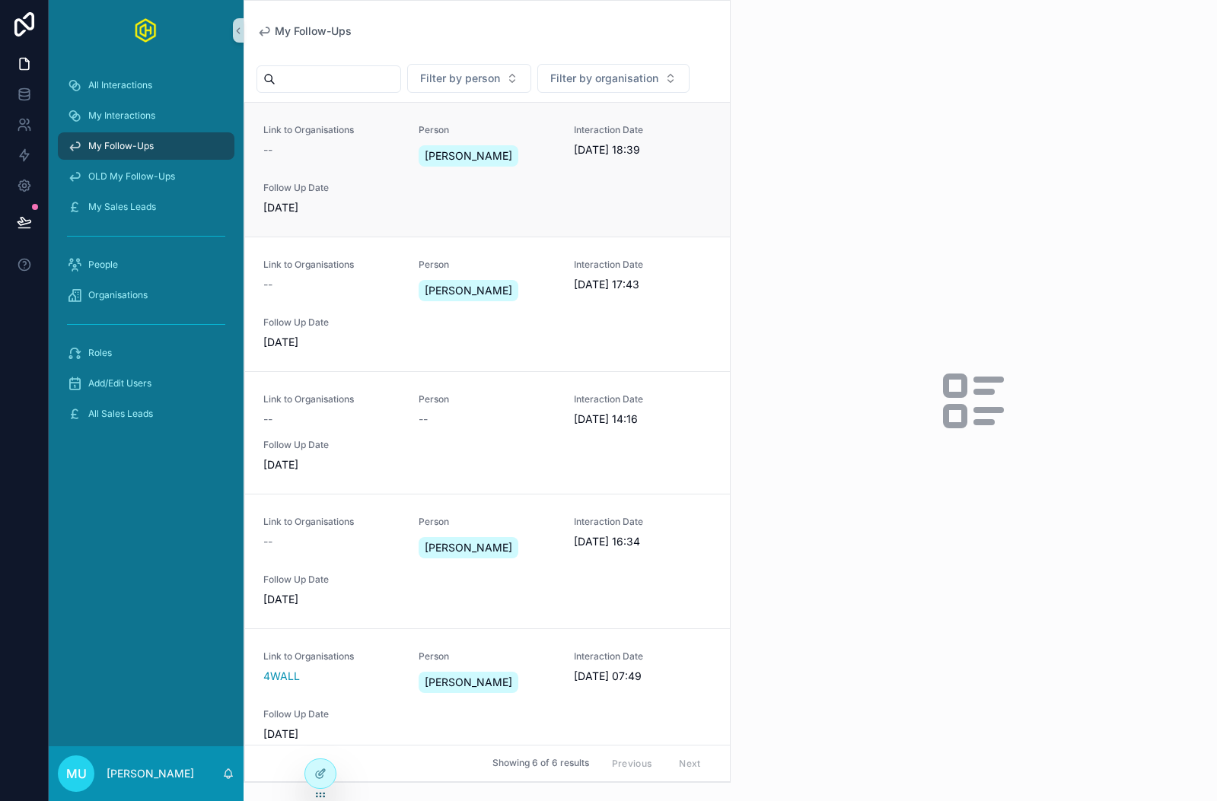
click at [382, 193] on div "Follow Up Date [DATE]" at bounding box center [331, 198] width 137 height 33
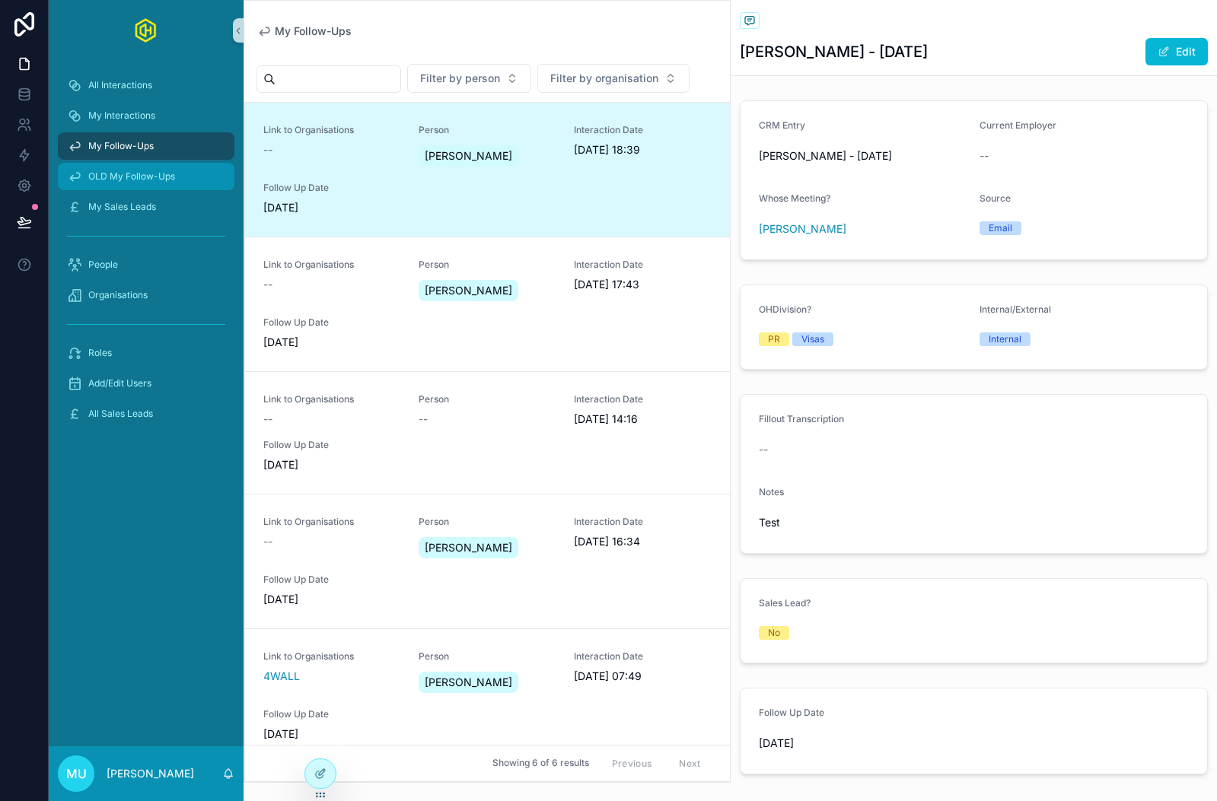
click at [158, 177] on span "OLD My Follow-Ups" at bounding box center [131, 176] width 87 height 12
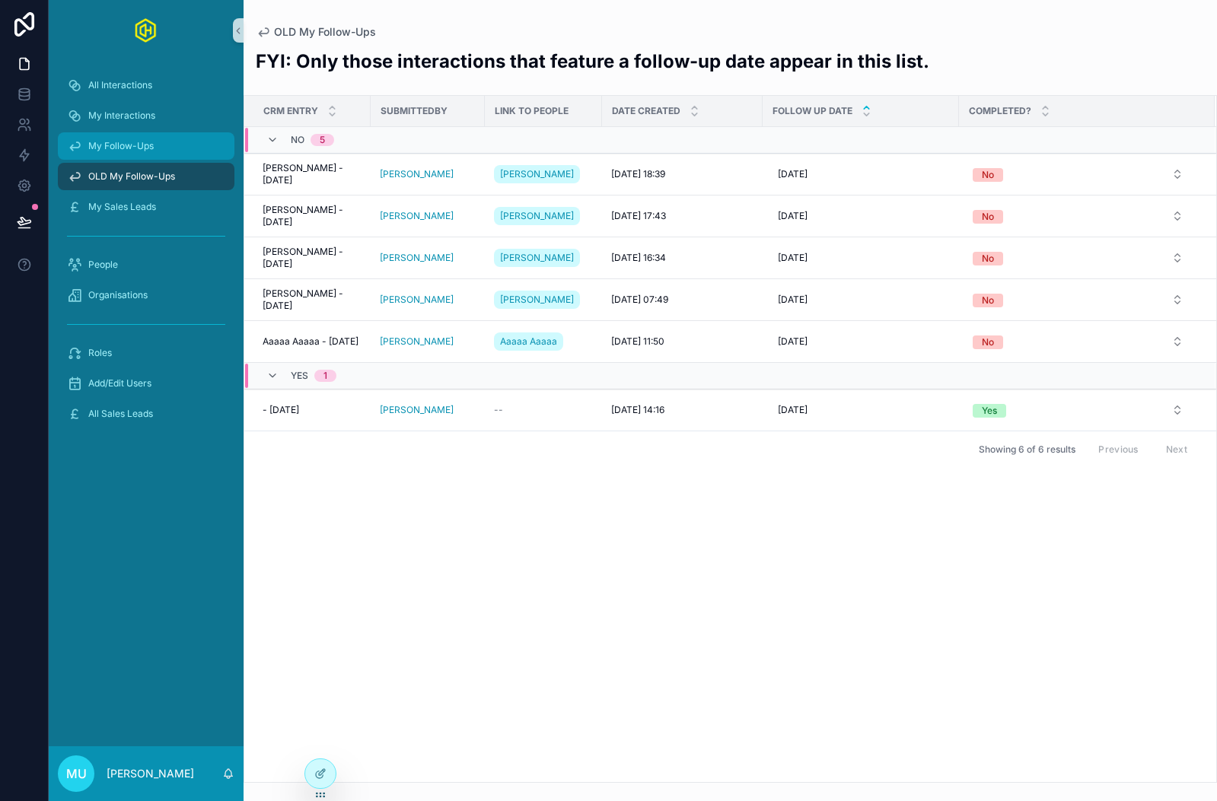
click at [146, 141] on span "My Follow-Ups" at bounding box center [120, 146] width 65 height 12
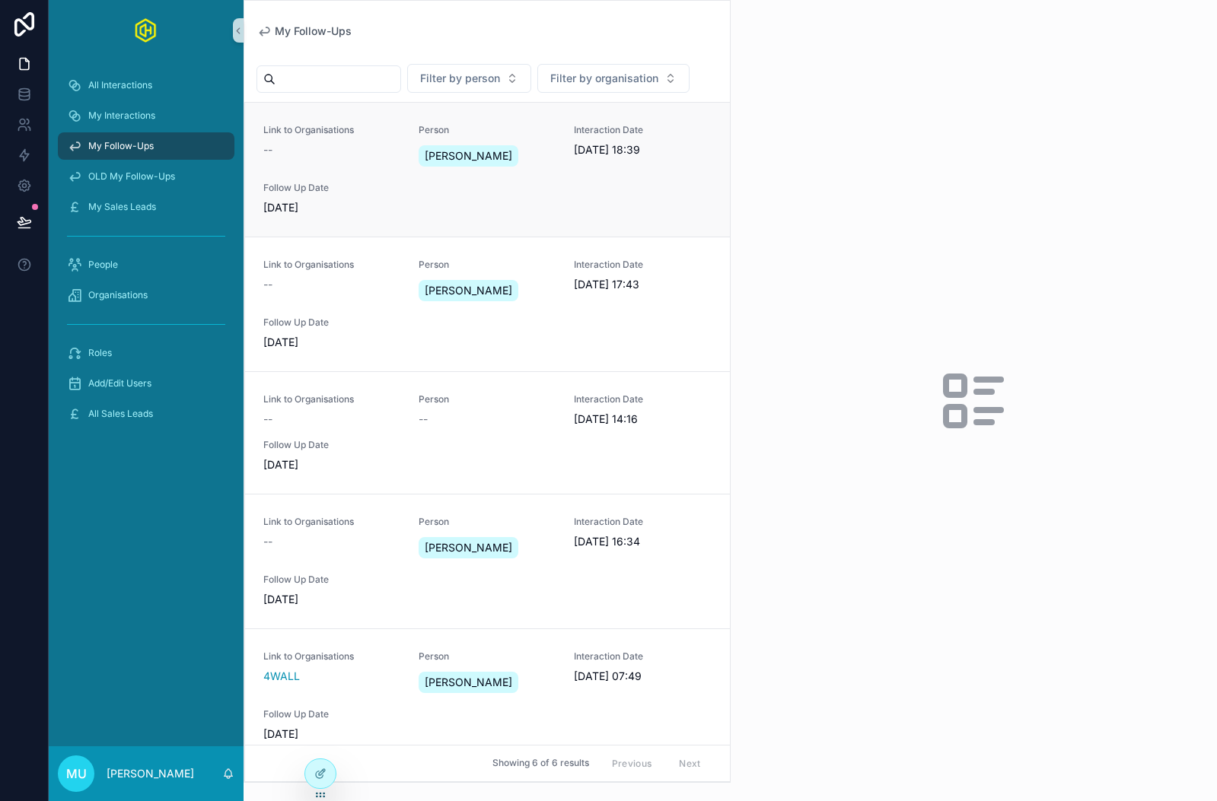
click at [374, 157] on div "--" at bounding box center [331, 149] width 137 height 15
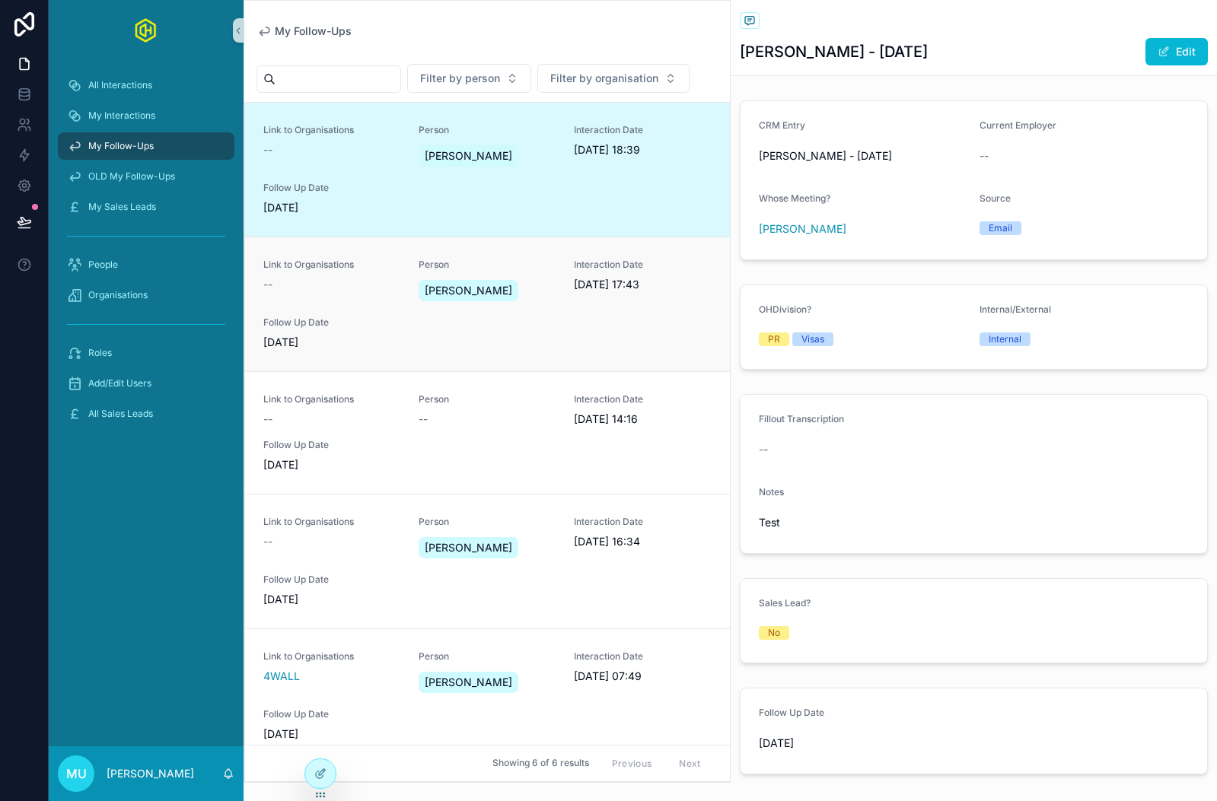
click at [357, 290] on div "--" at bounding box center [331, 284] width 137 height 15
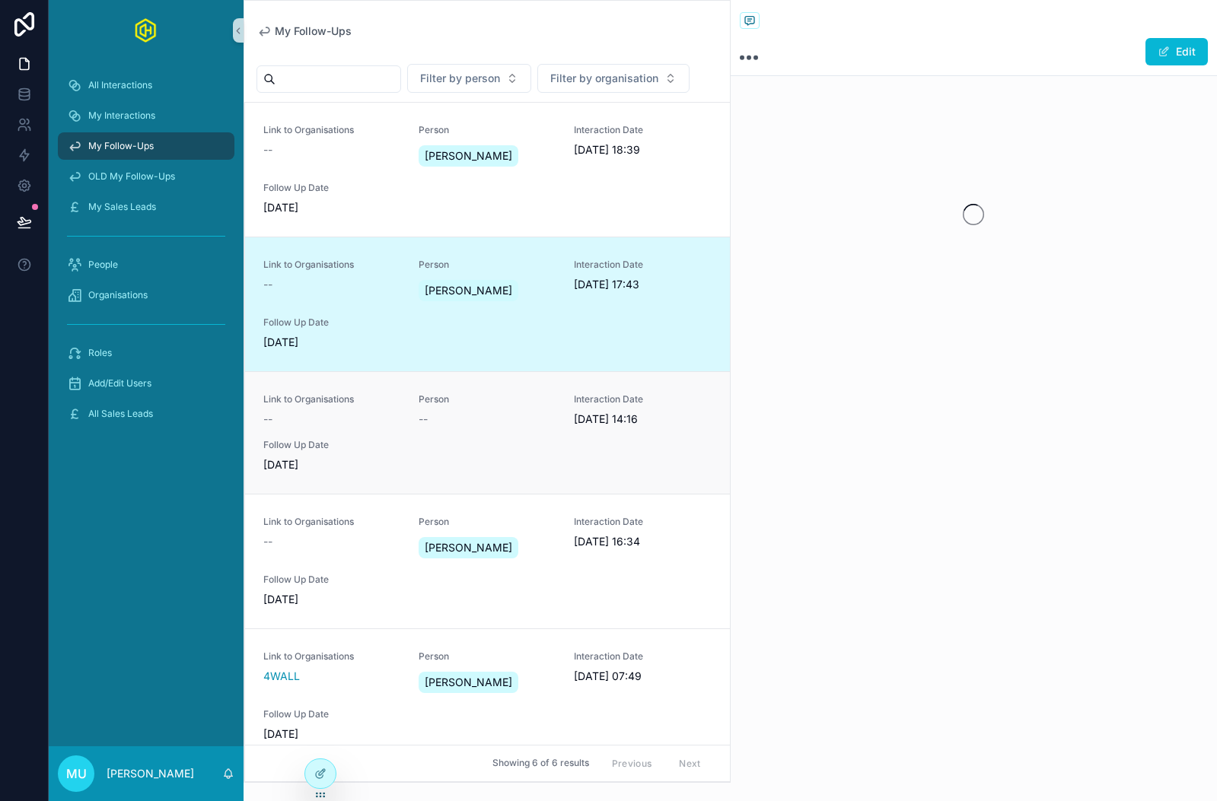
click at [364, 409] on div "Link to Organisations --" at bounding box center [331, 409] width 137 height 33
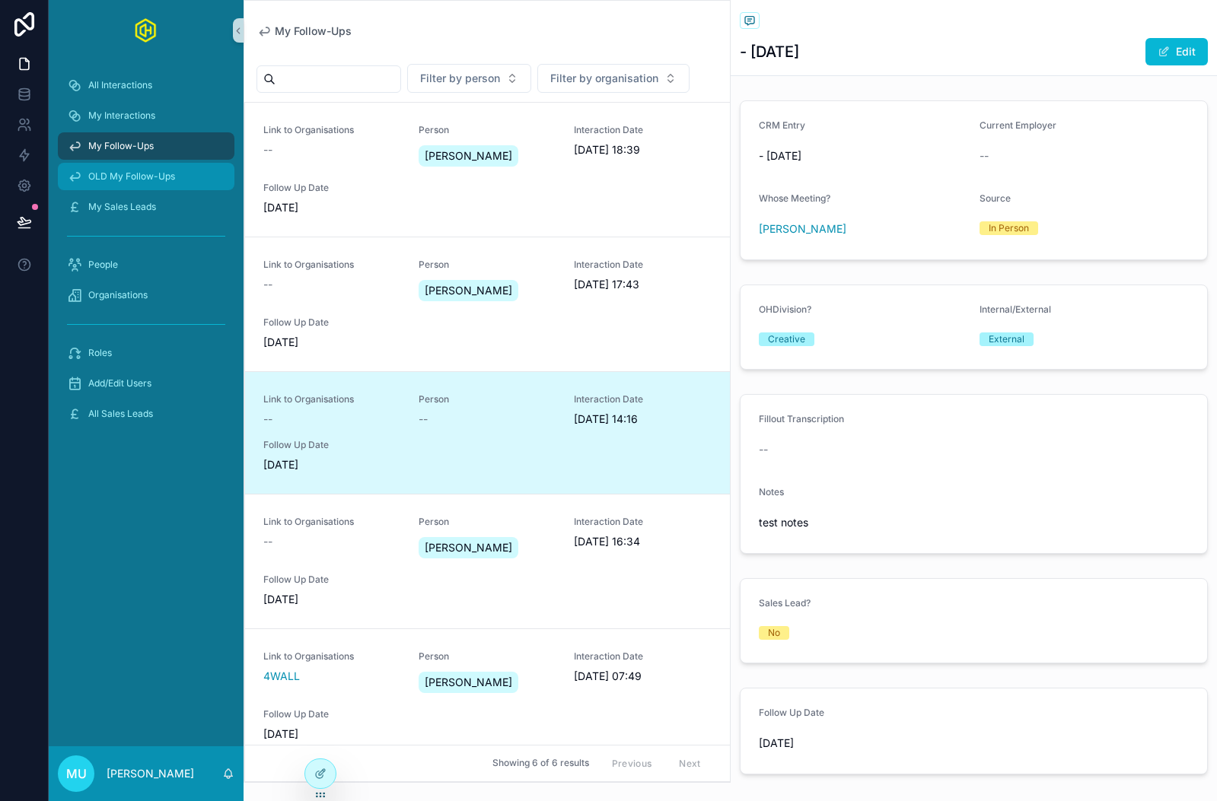
click at [131, 173] on span "OLD My Follow-Ups" at bounding box center [131, 176] width 87 height 12
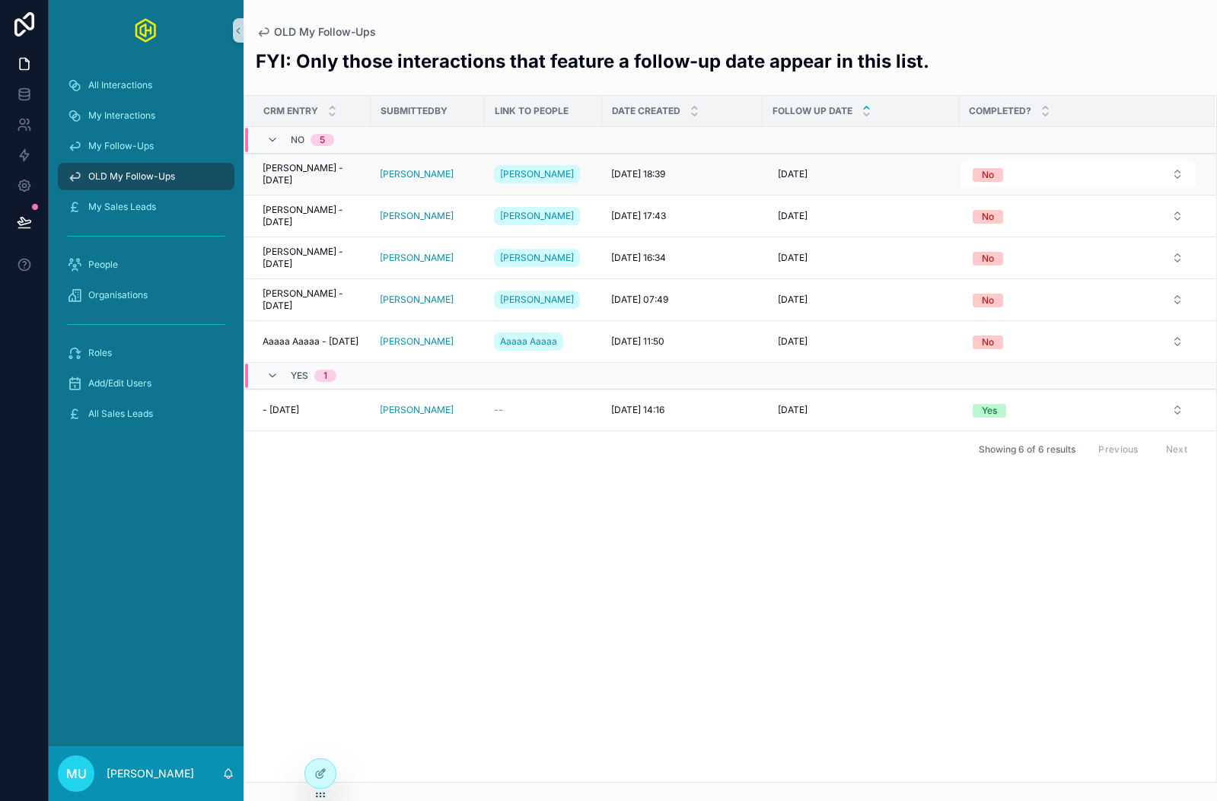
click at [288, 172] on span "[PERSON_NAME] - [DATE]" at bounding box center [312, 174] width 99 height 24
click at [289, 221] on span "[PERSON_NAME] - [DATE]" at bounding box center [312, 216] width 99 height 24
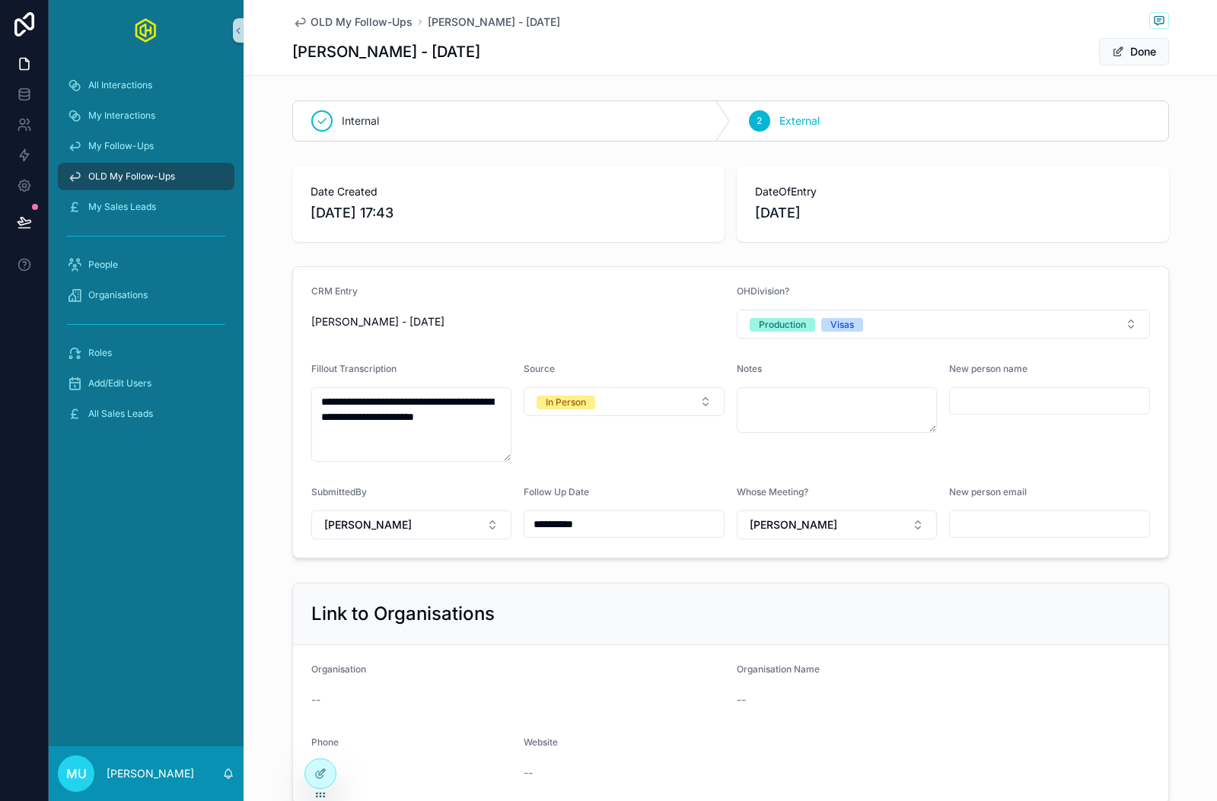
click at [739, 47] on div "[PERSON_NAME] - [DATE] Done" at bounding box center [730, 51] width 877 height 29
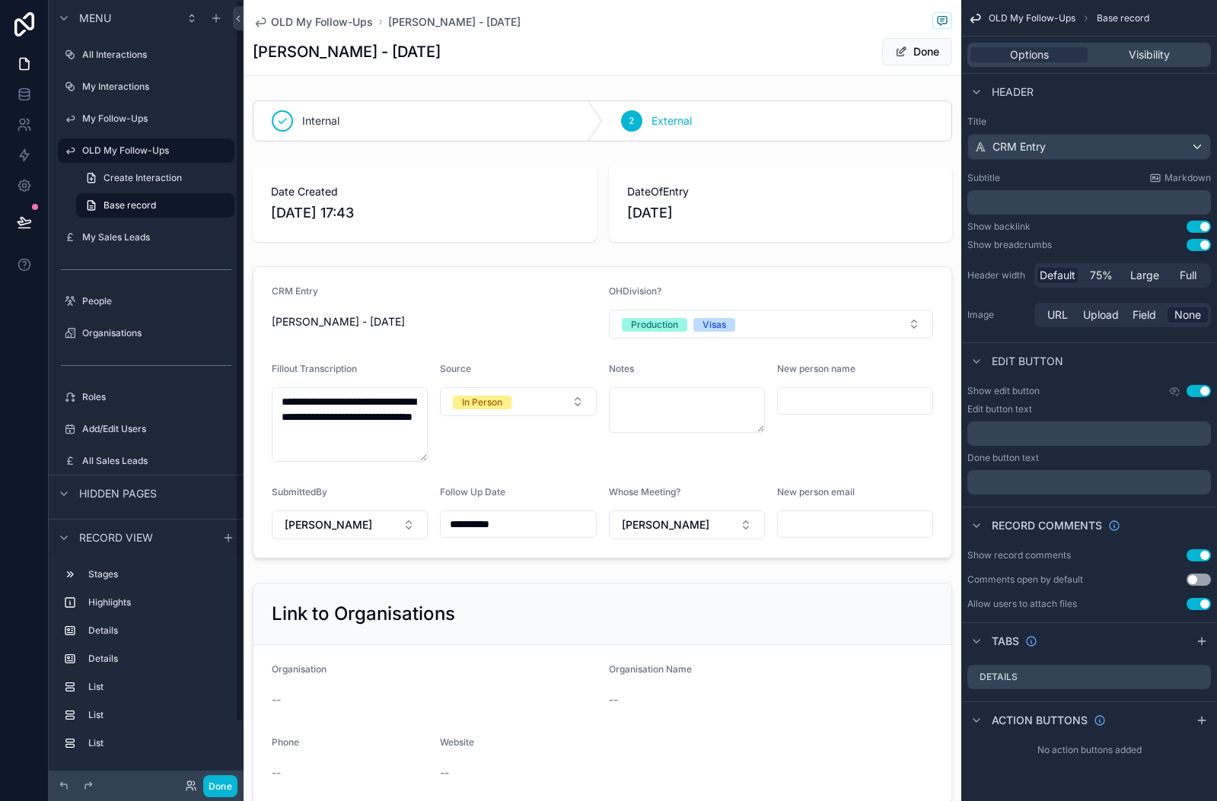
click at [96, 511] on div "scrollable content" at bounding box center [146, 512] width 195 height 3
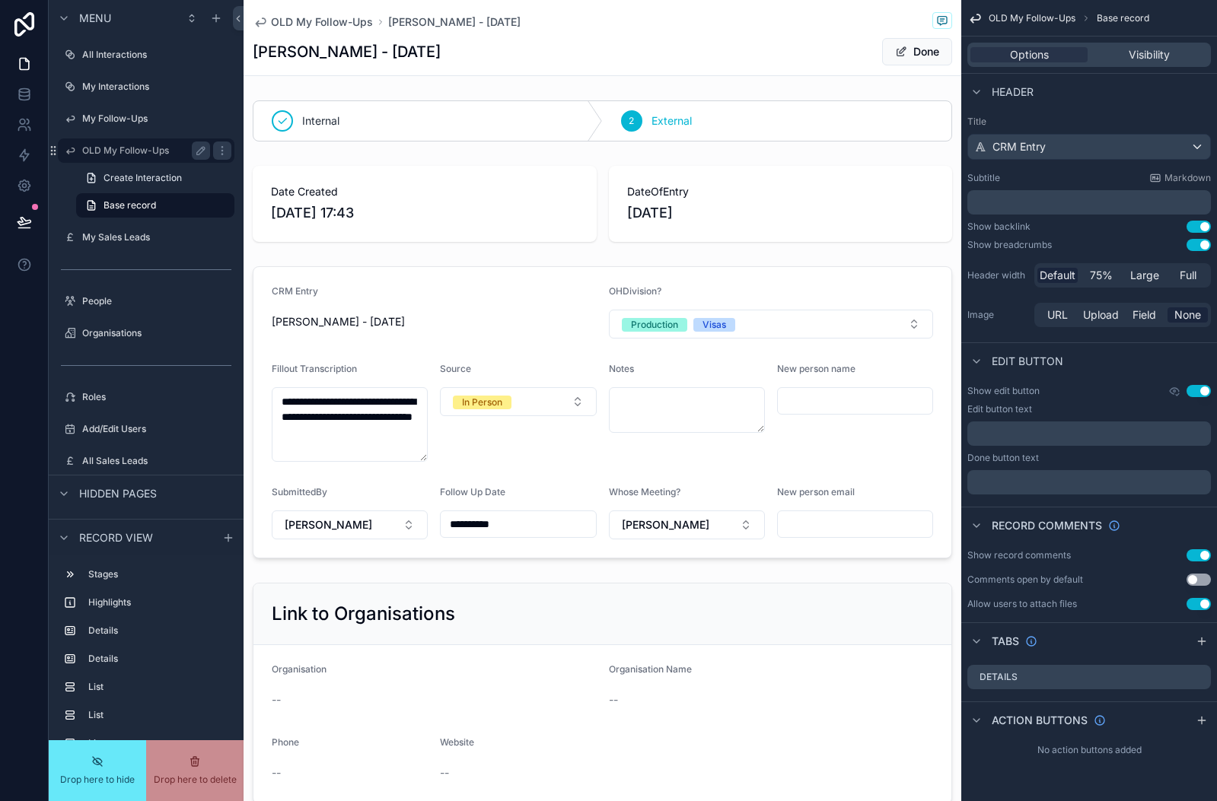
scroll to position [34, 0]
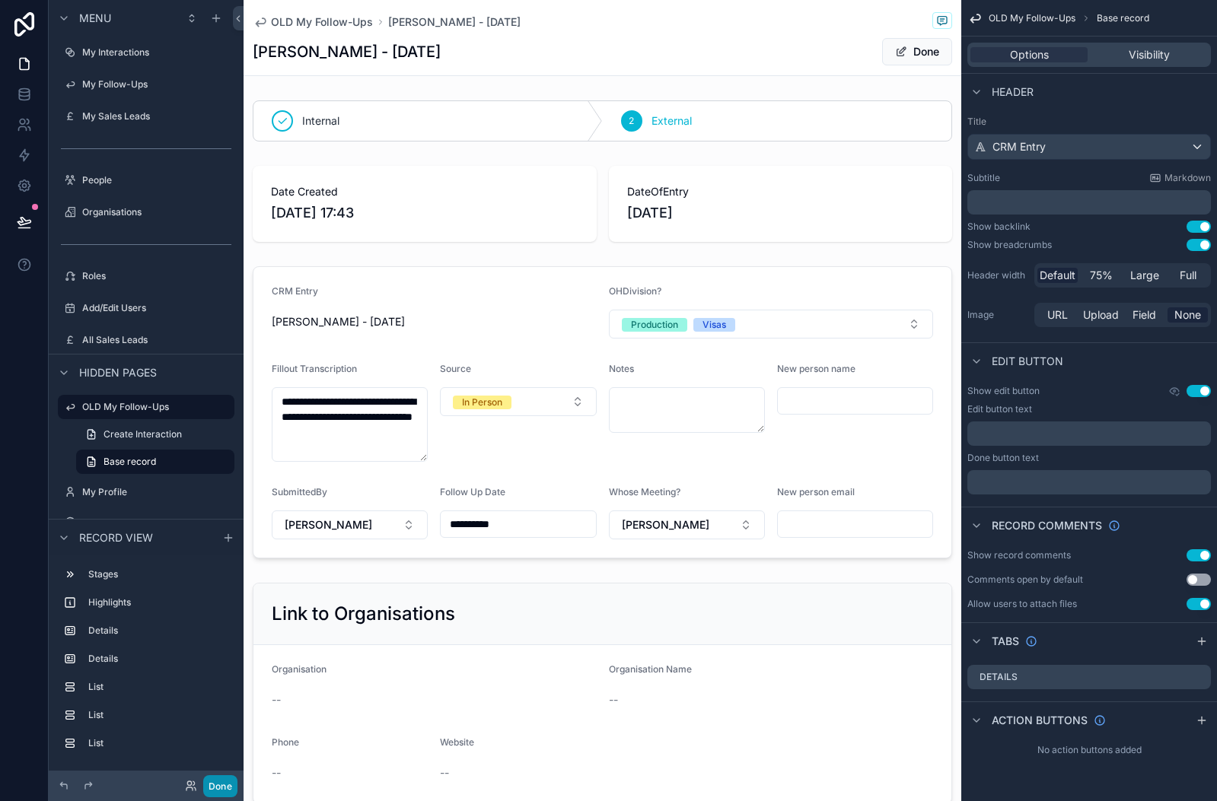
click at [224, 788] on button "Done" at bounding box center [220, 786] width 34 height 22
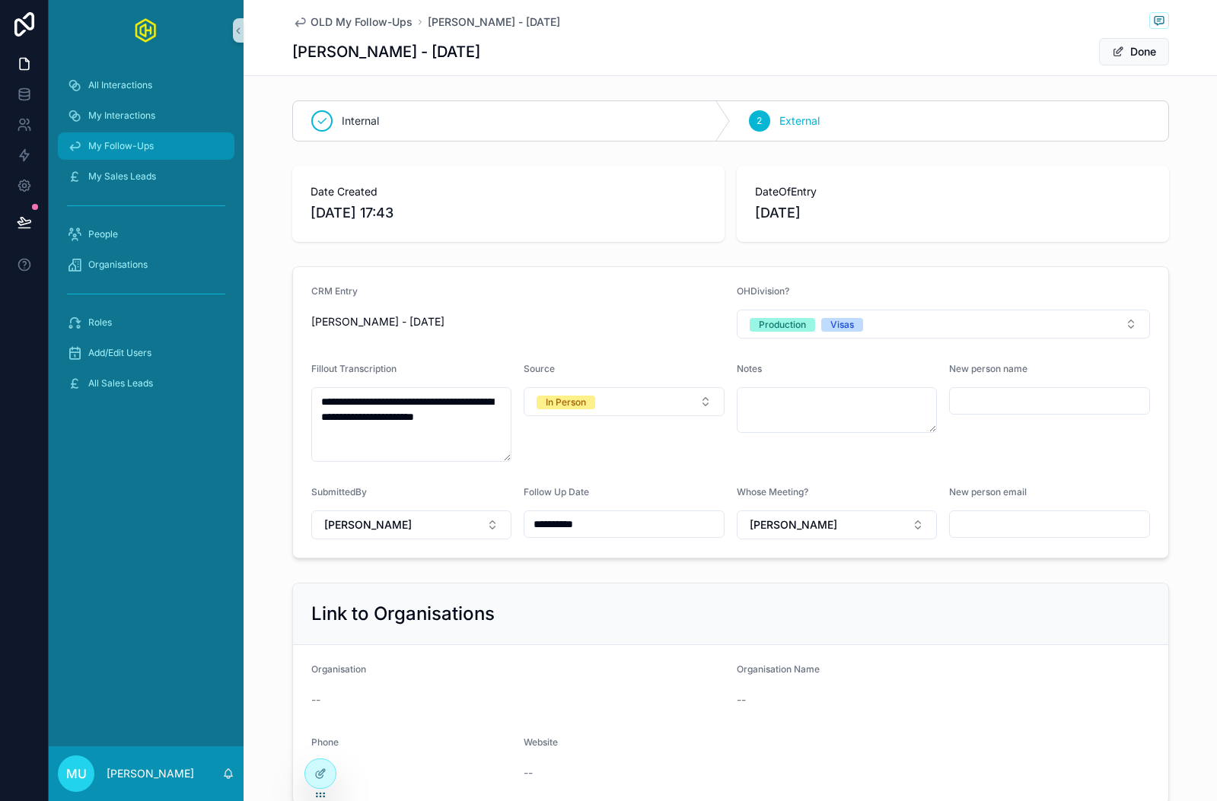
click at [132, 144] on span "My Follow-Ups" at bounding box center [120, 146] width 65 height 12
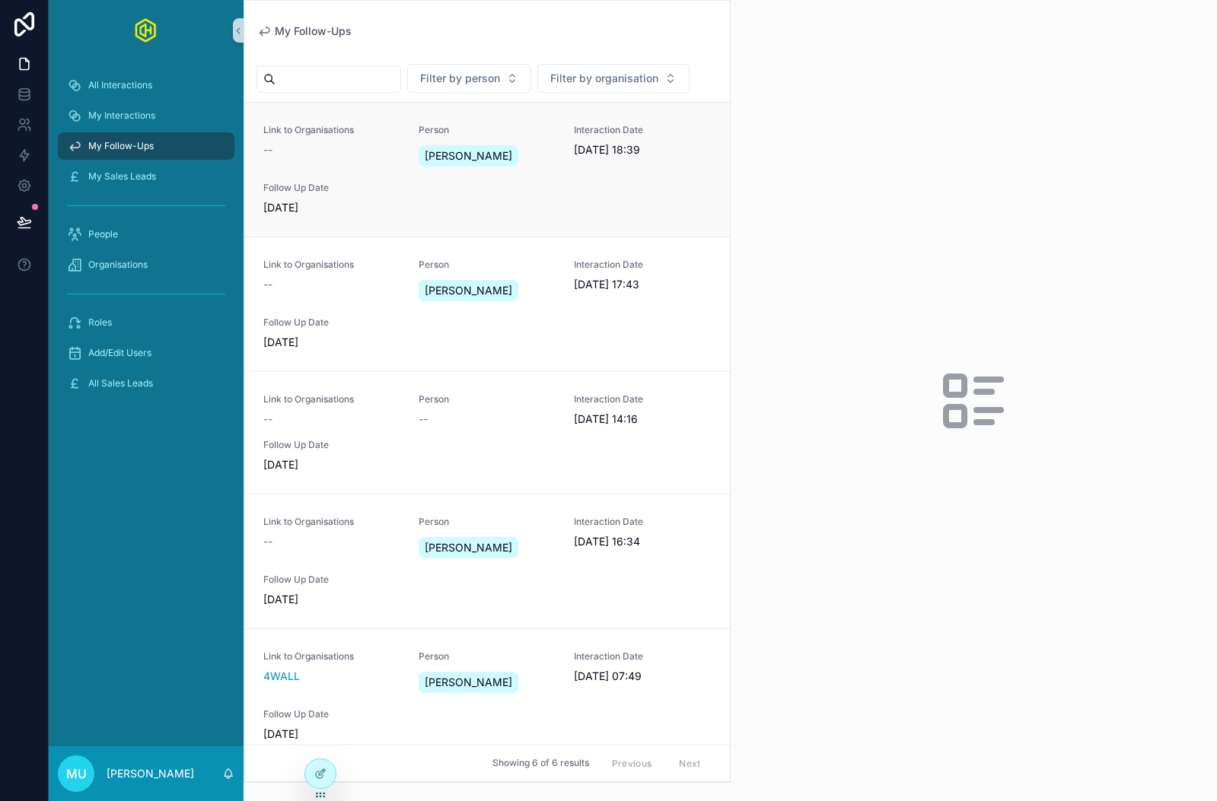
click at [574, 187] on div "Link to Organisations -- Person [PERSON_NAME] Interaction Date [DATE] 18:39 Fol…" at bounding box center [487, 169] width 448 height 91
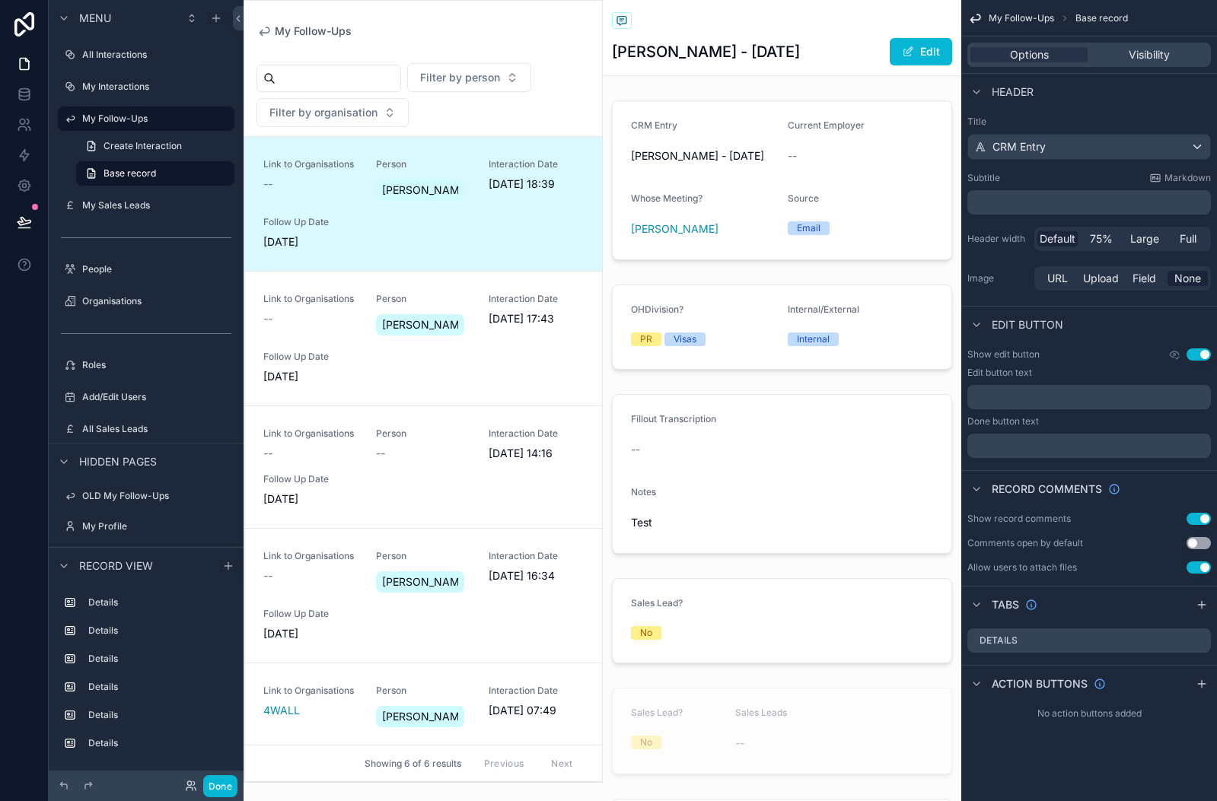
click at [511, 14] on div "scrollable content" at bounding box center [423, 391] width 358 height 781
click at [446, 148] on link "Link to Organisations -- Person [PERSON_NAME] Interaction Date [DATE] 18:39 Fol…" at bounding box center [423, 204] width 357 height 134
click at [478, 39] on div "Filter by person Filter by organisation Link to Organisations -- Person [PERSON…" at bounding box center [423, 409] width 358 height 745
click at [358, 46] on div "scrollable content" at bounding box center [422, 50] width 333 height 8
click at [131, 117] on label "My Follow-Ups" at bounding box center [143, 119] width 122 height 12
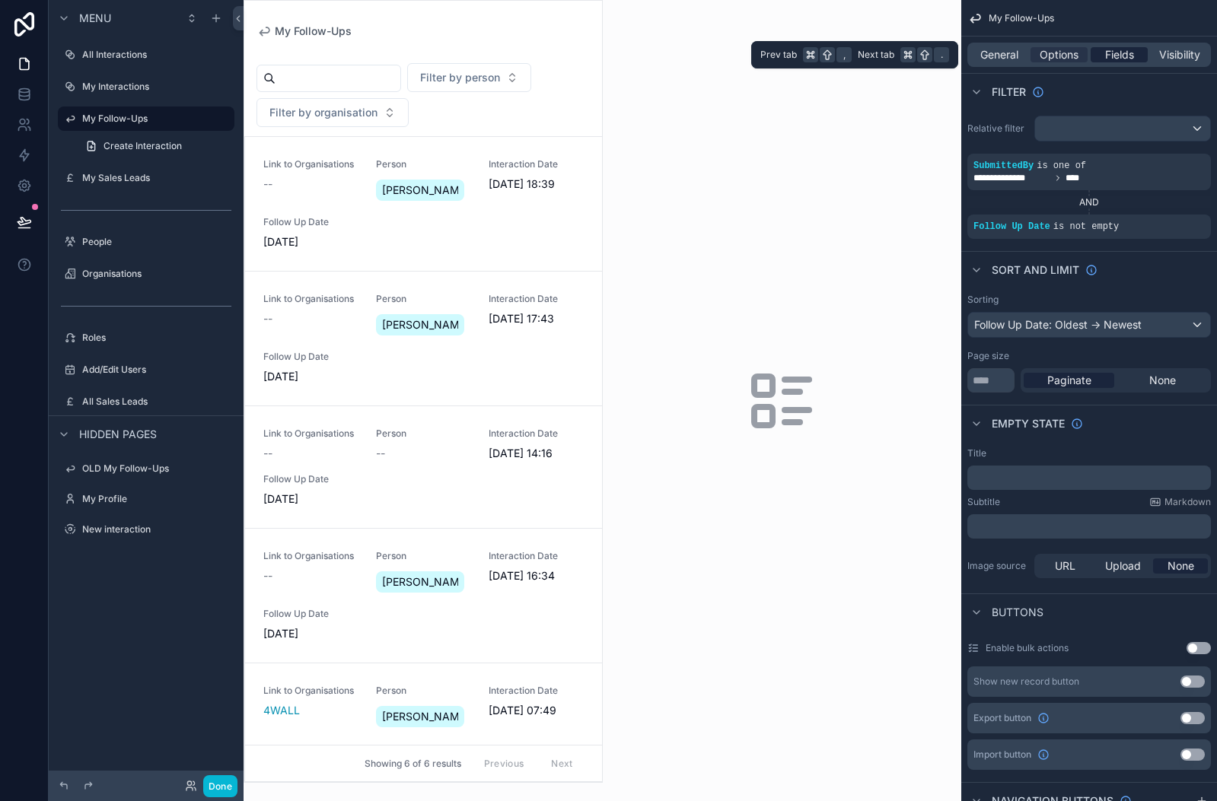
click at [1118, 54] on span "Fields" at bounding box center [1119, 54] width 29 height 15
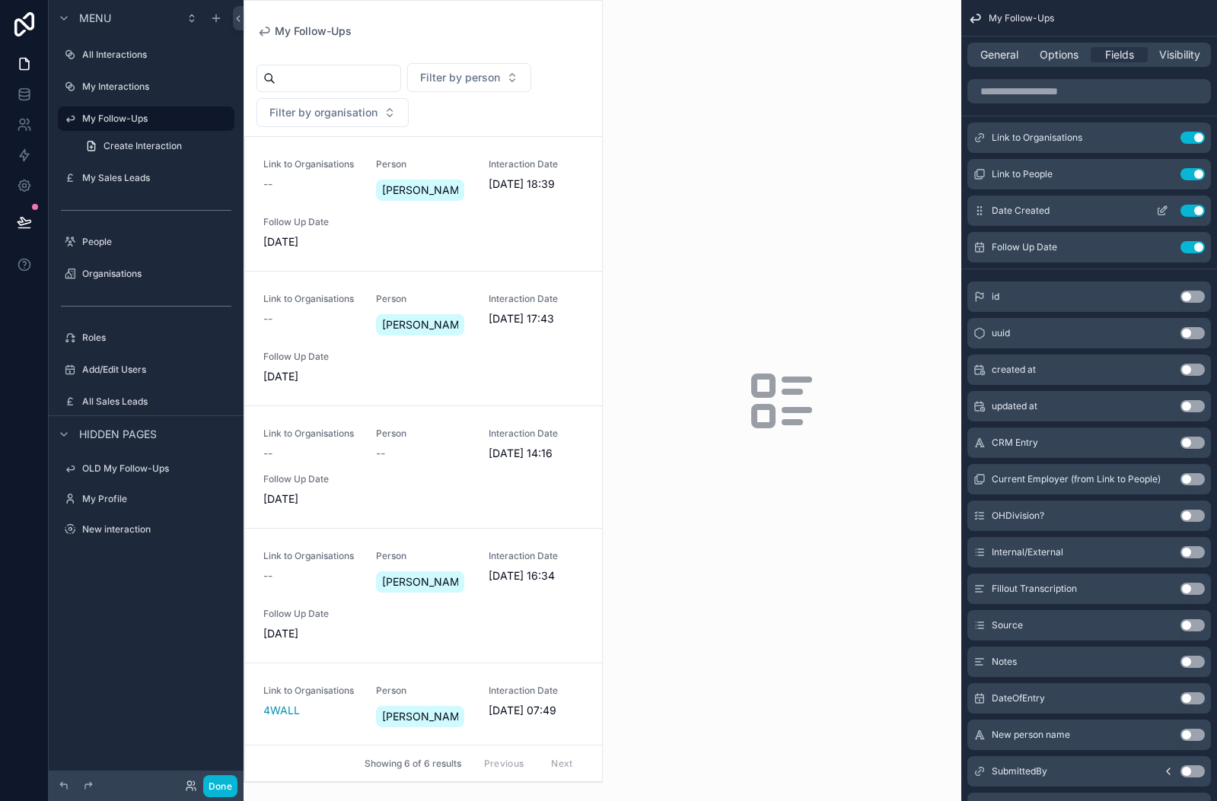
click at [1197, 210] on button "Use setting" at bounding box center [1192, 211] width 24 height 12
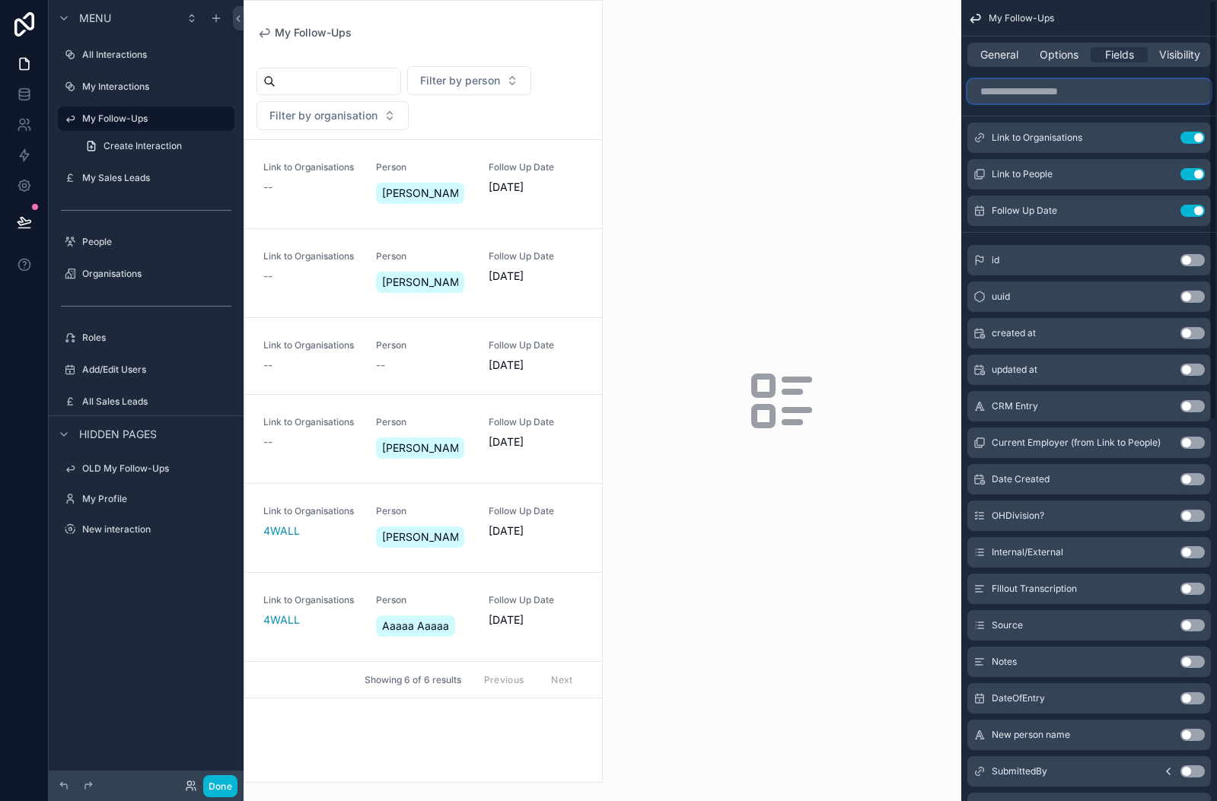
click at [1028, 94] on input "scrollable content" at bounding box center [1088, 91] width 243 height 24
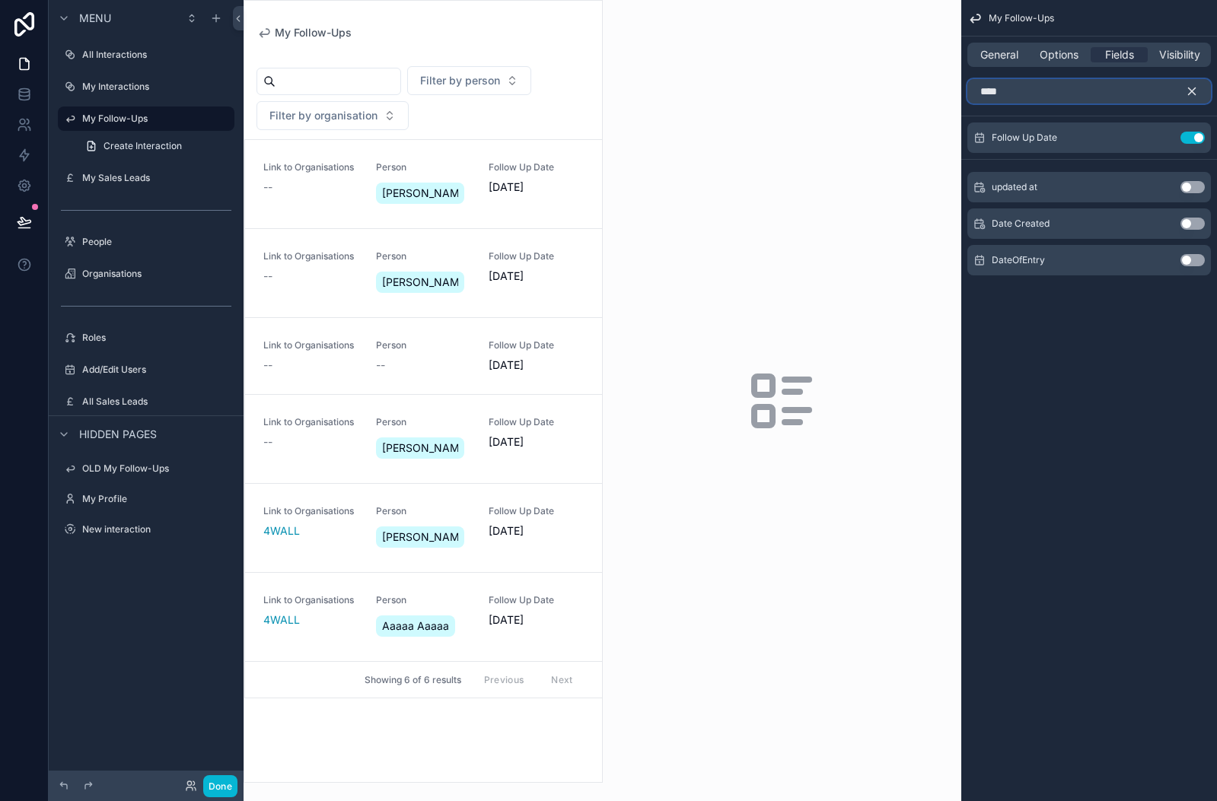
type input "****"
click at [1197, 264] on button "Use setting" at bounding box center [1192, 260] width 24 height 12
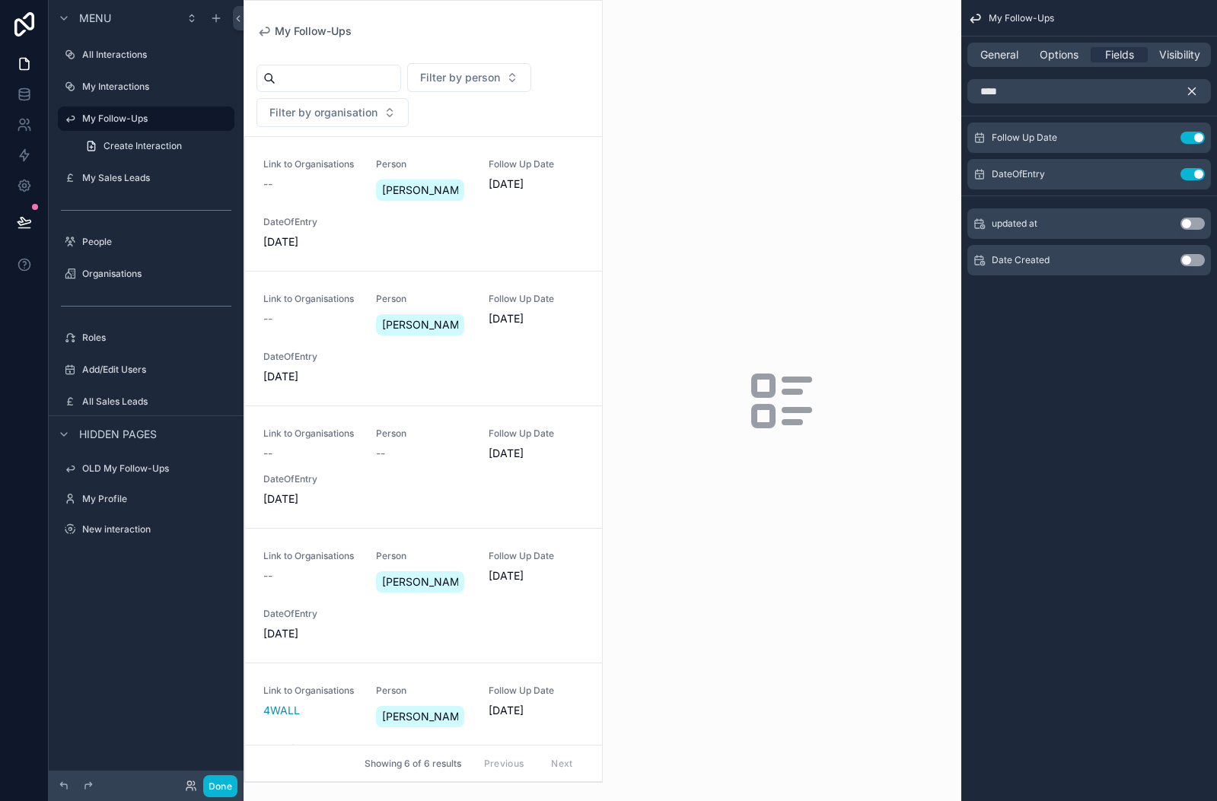
click at [1189, 94] on icon "scrollable content" at bounding box center [1192, 91] width 14 height 14
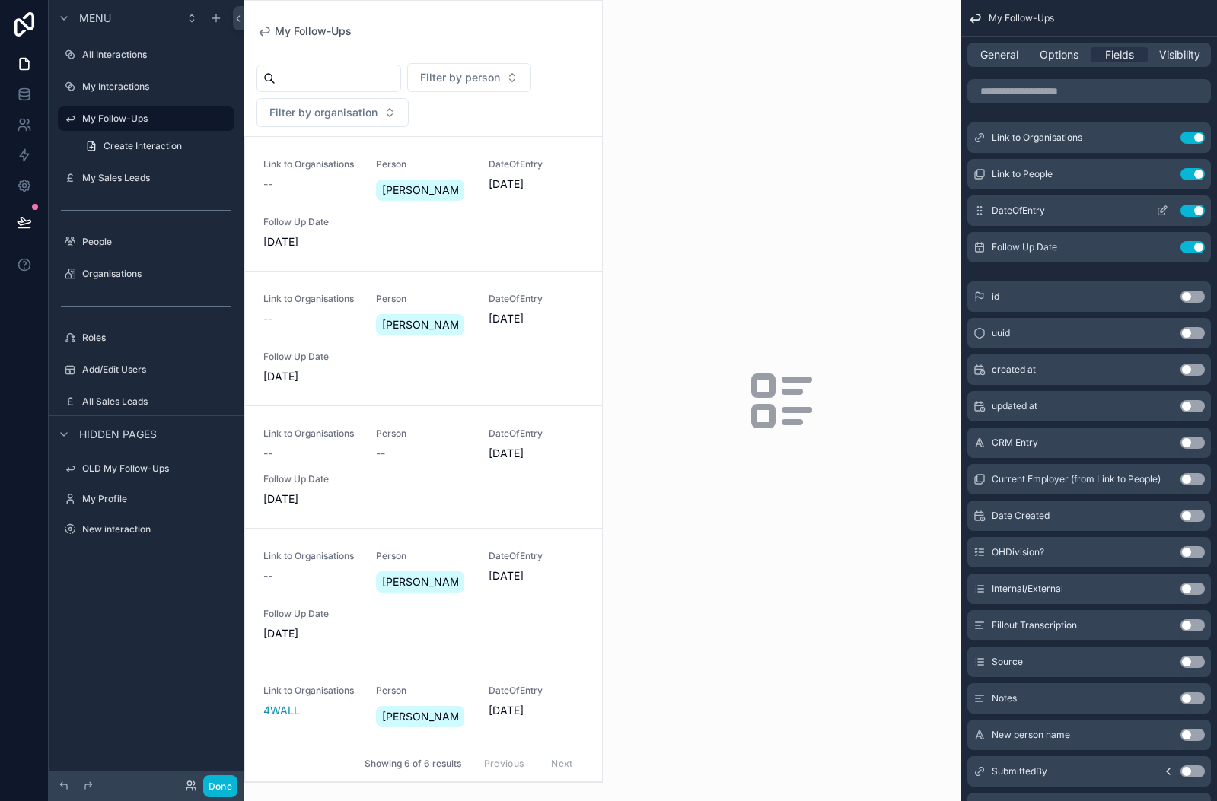
click at [1162, 216] on icon "scrollable content" at bounding box center [1162, 211] width 12 height 12
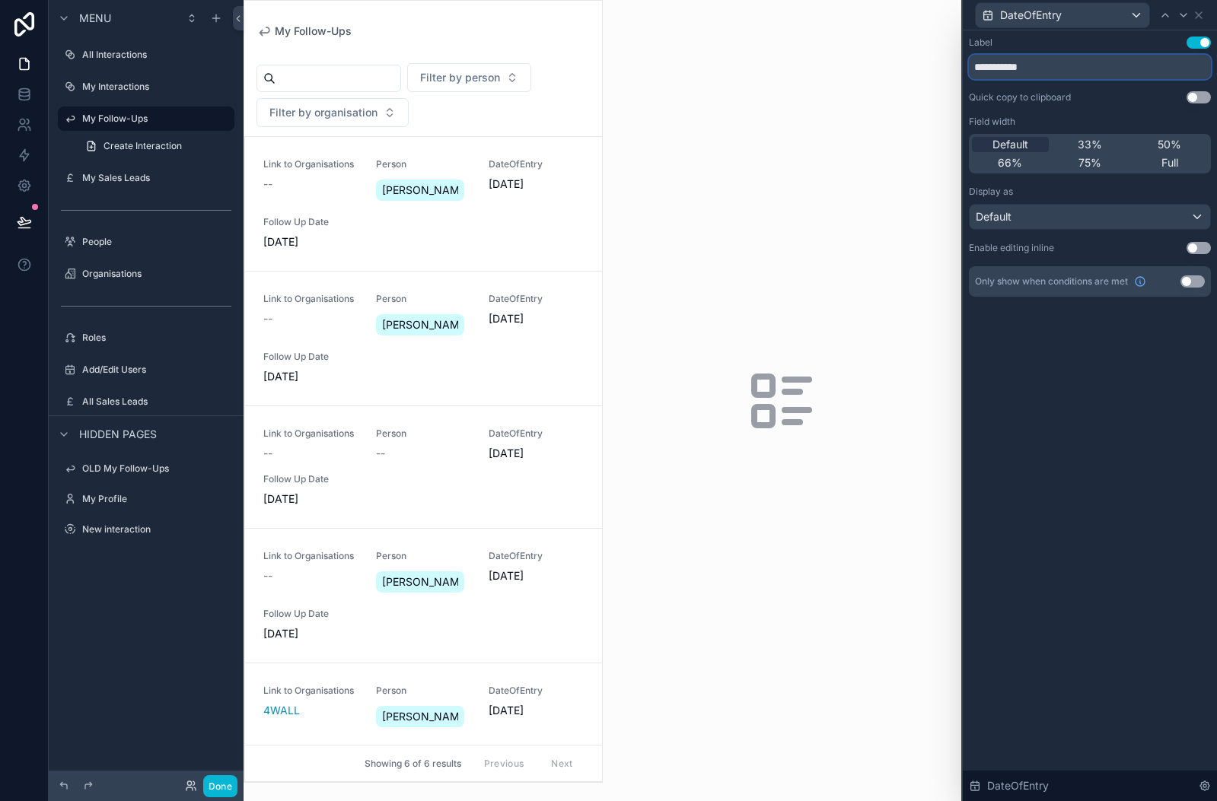
click at [999, 65] on input "**********" at bounding box center [1090, 67] width 242 height 24
type input "**********"
click at [1198, 21] on div "DateOfEntry" at bounding box center [1090, 15] width 242 height 30
click at [1199, 14] on icon at bounding box center [1198, 15] width 6 height 6
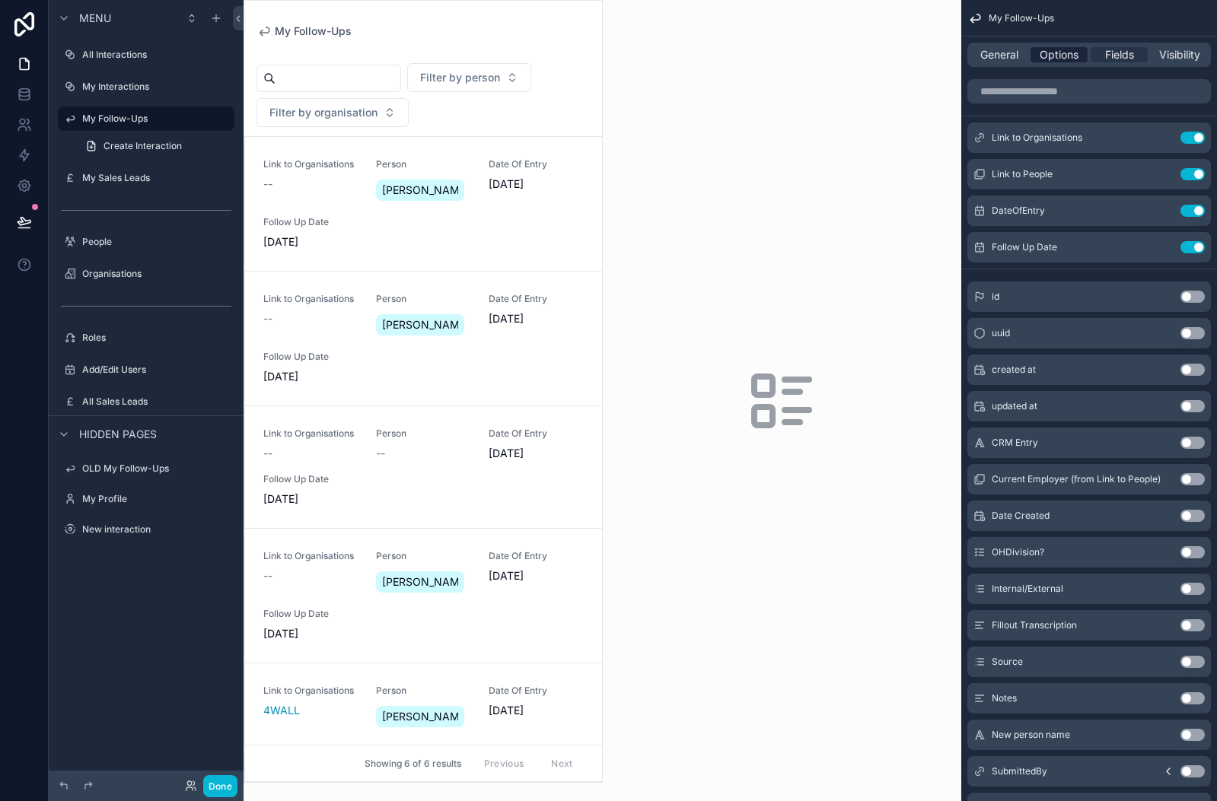
click at [1050, 58] on span "Options" at bounding box center [1058, 54] width 39 height 15
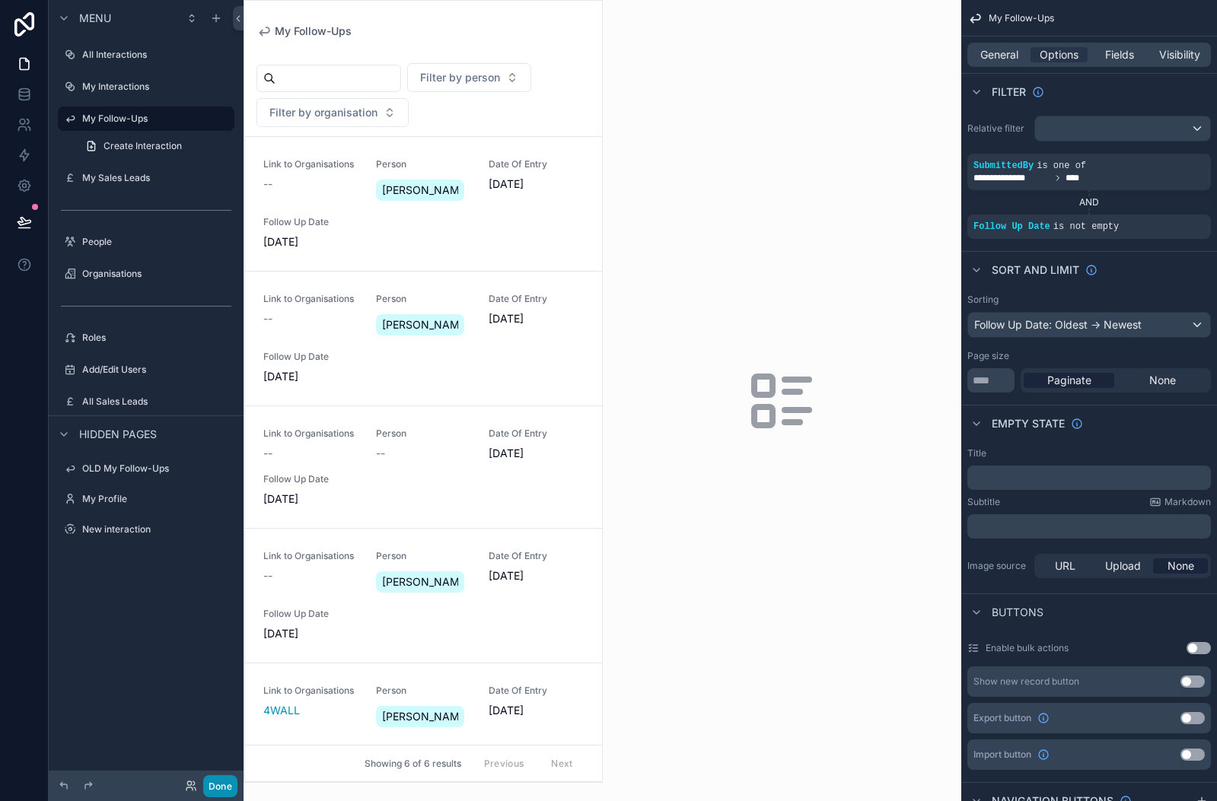
click at [228, 784] on button "Done" at bounding box center [220, 786] width 34 height 22
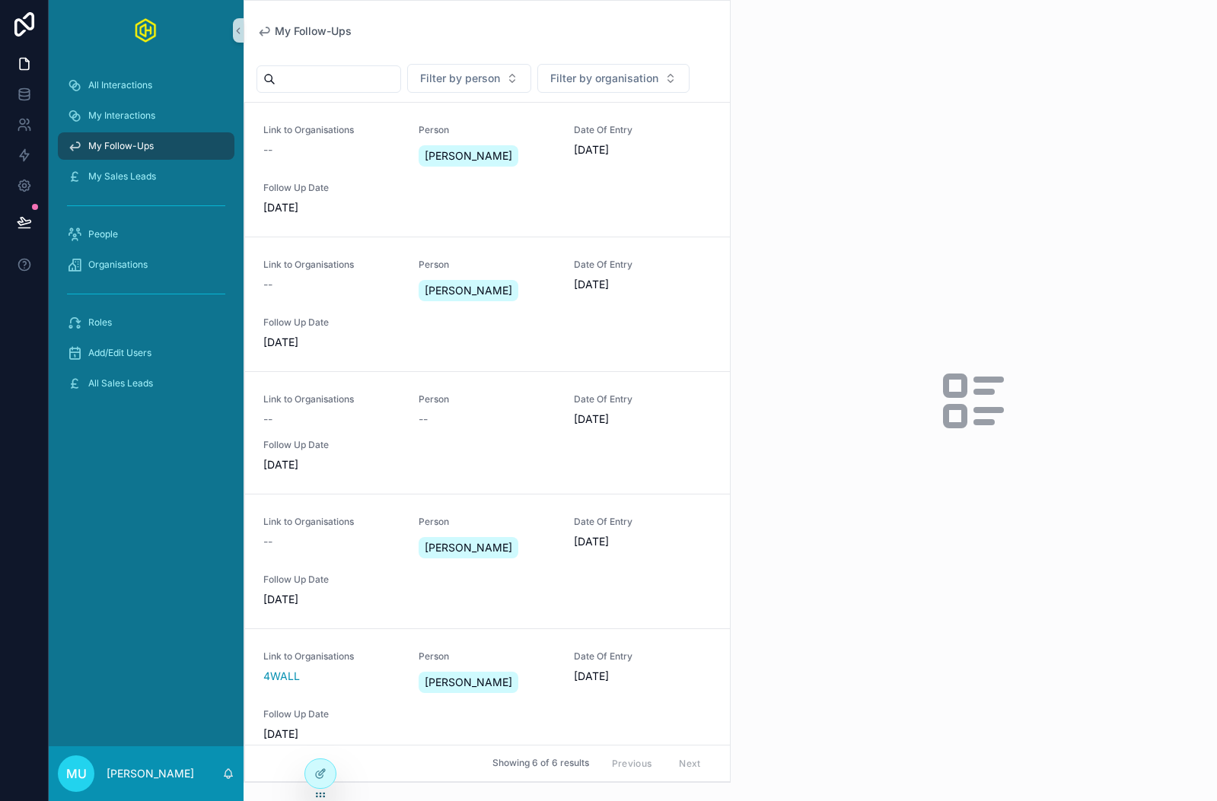
click at [402, 34] on div "My Follow-Ups" at bounding box center [486, 31] width 461 height 13
click at [402, 32] on div "My Follow-Ups" at bounding box center [486, 31] width 461 height 13
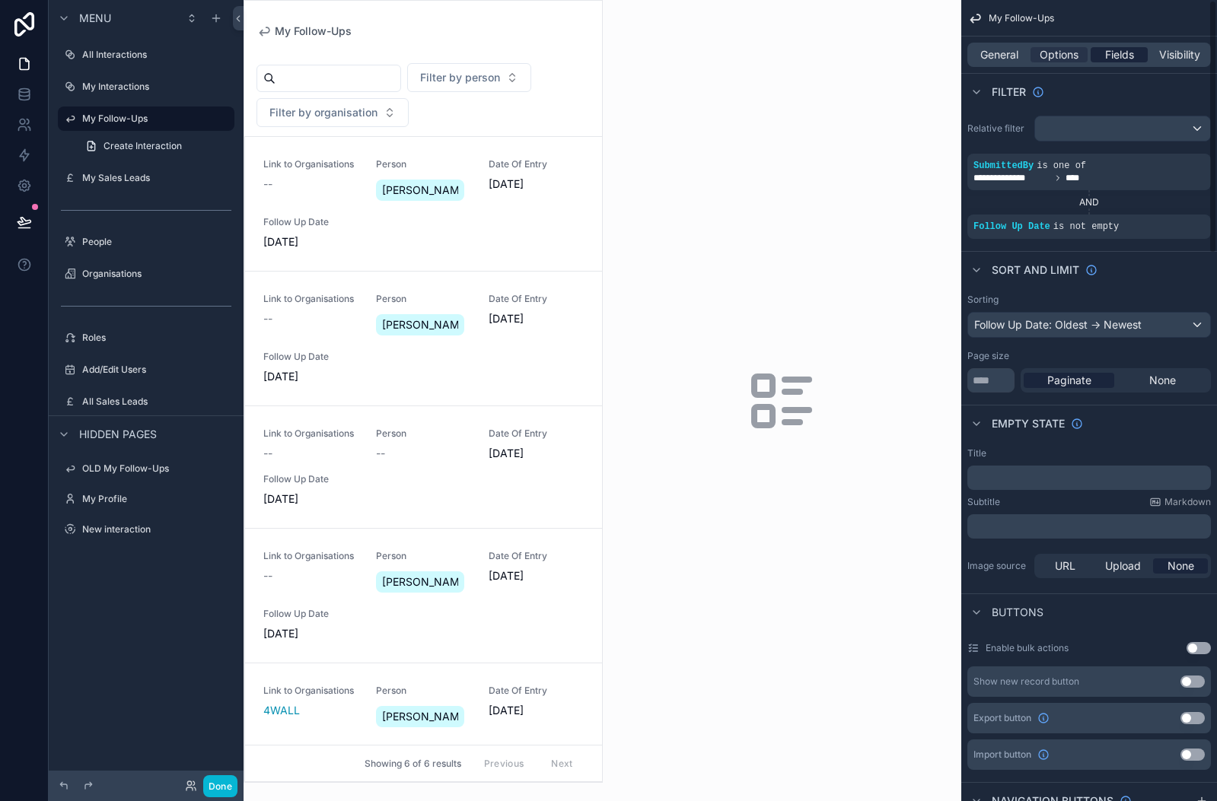
click at [1109, 54] on span "Fields" at bounding box center [1119, 54] width 29 height 15
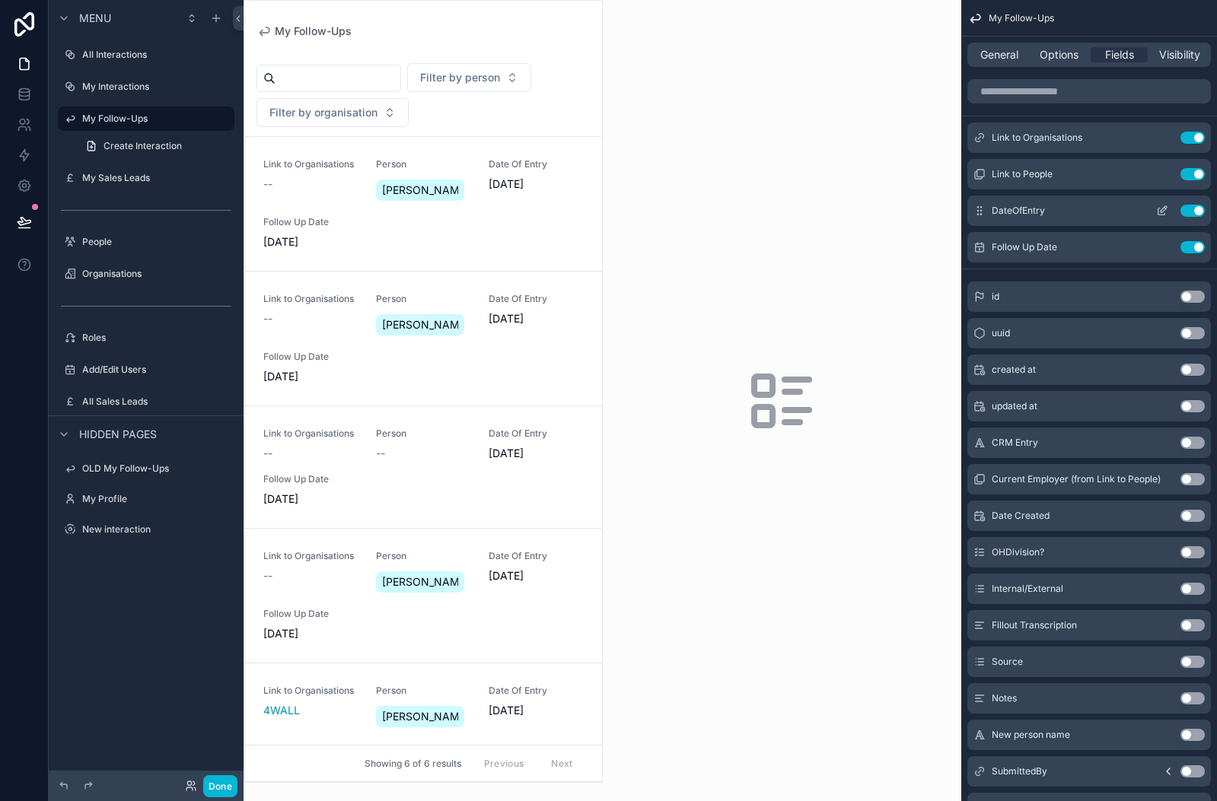
click at [1163, 208] on icon "scrollable content" at bounding box center [1163, 209] width 6 height 6
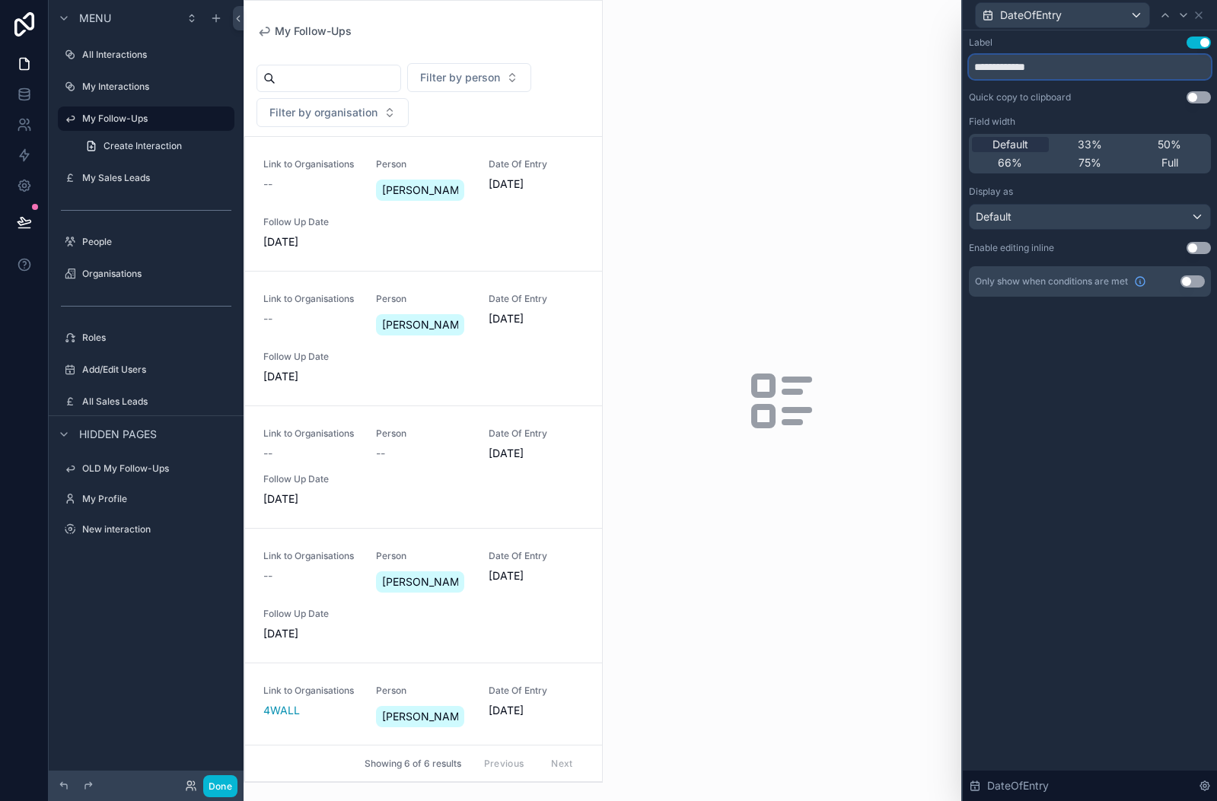
click at [1060, 62] on input "**********" at bounding box center [1090, 67] width 242 height 24
type input "**********"
click at [1204, 13] on div "DateOfEntry" at bounding box center [1090, 15] width 242 height 30
click at [1196, 18] on icon at bounding box center [1198, 15] width 12 height 12
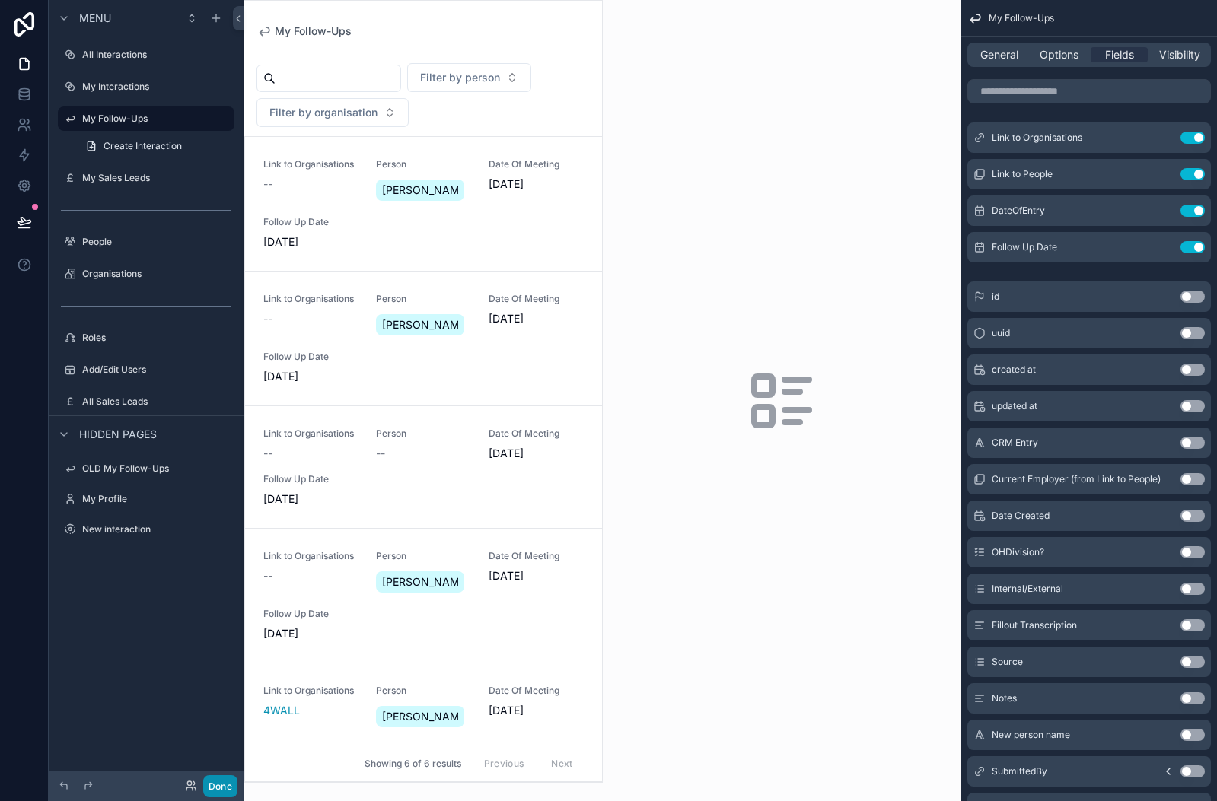
click at [224, 792] on button "Done" at bounding box center [220, 786] width 34 height 22
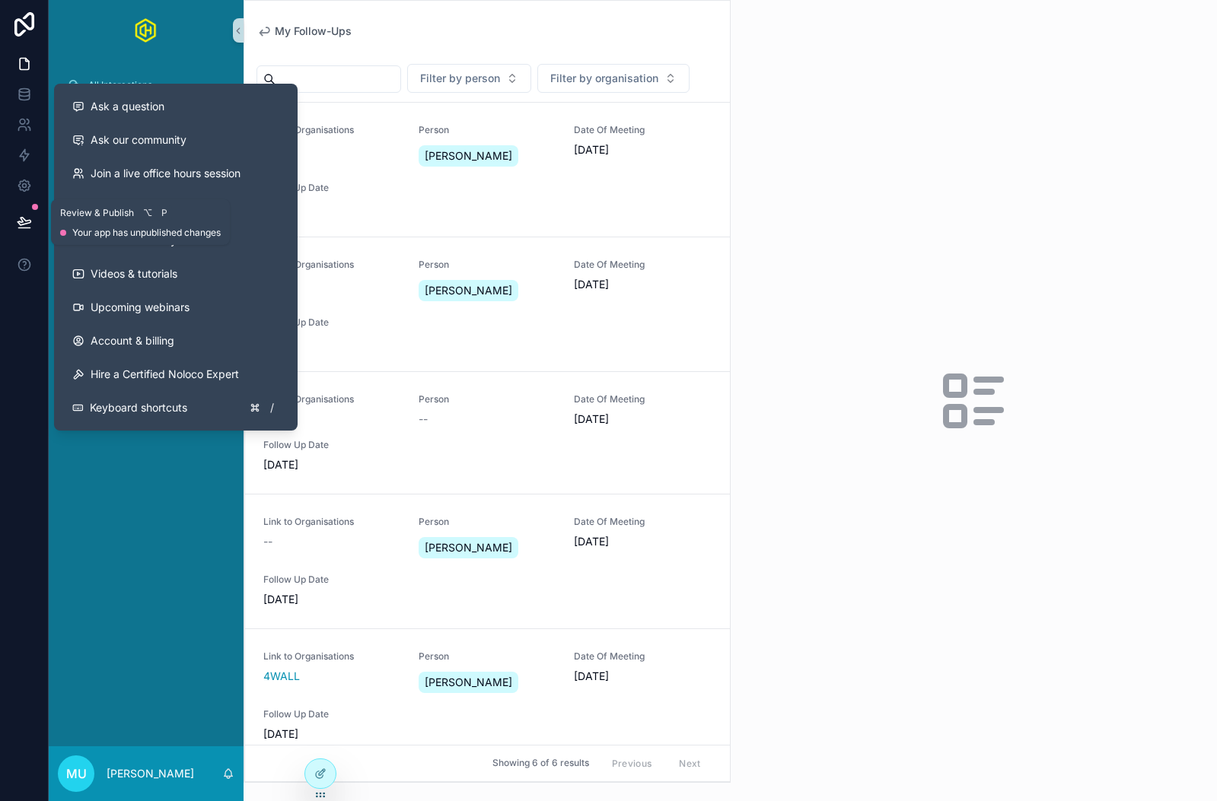
click at [21, 215] on icon at bounding box center [24, 222] width 15 height 15
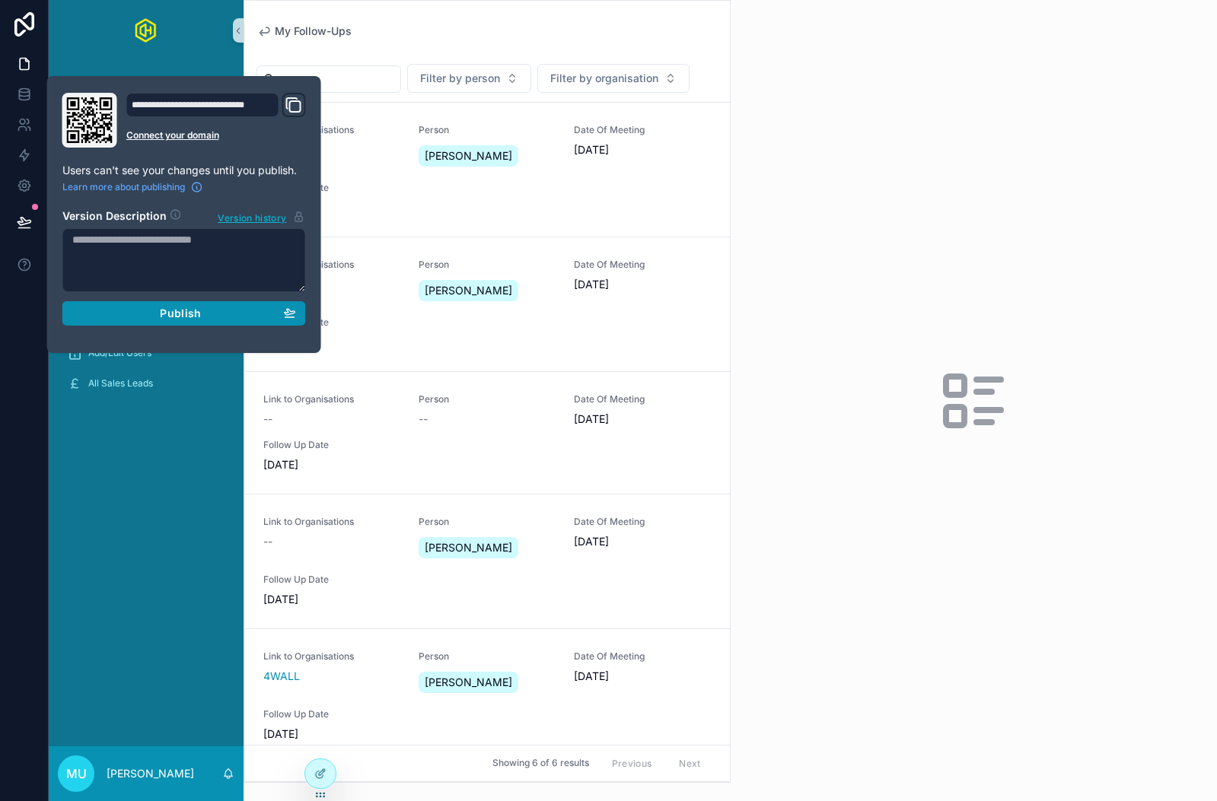
click at [170, 324] on button "Publish" at bounding box center [183, 313] width 243 height 24
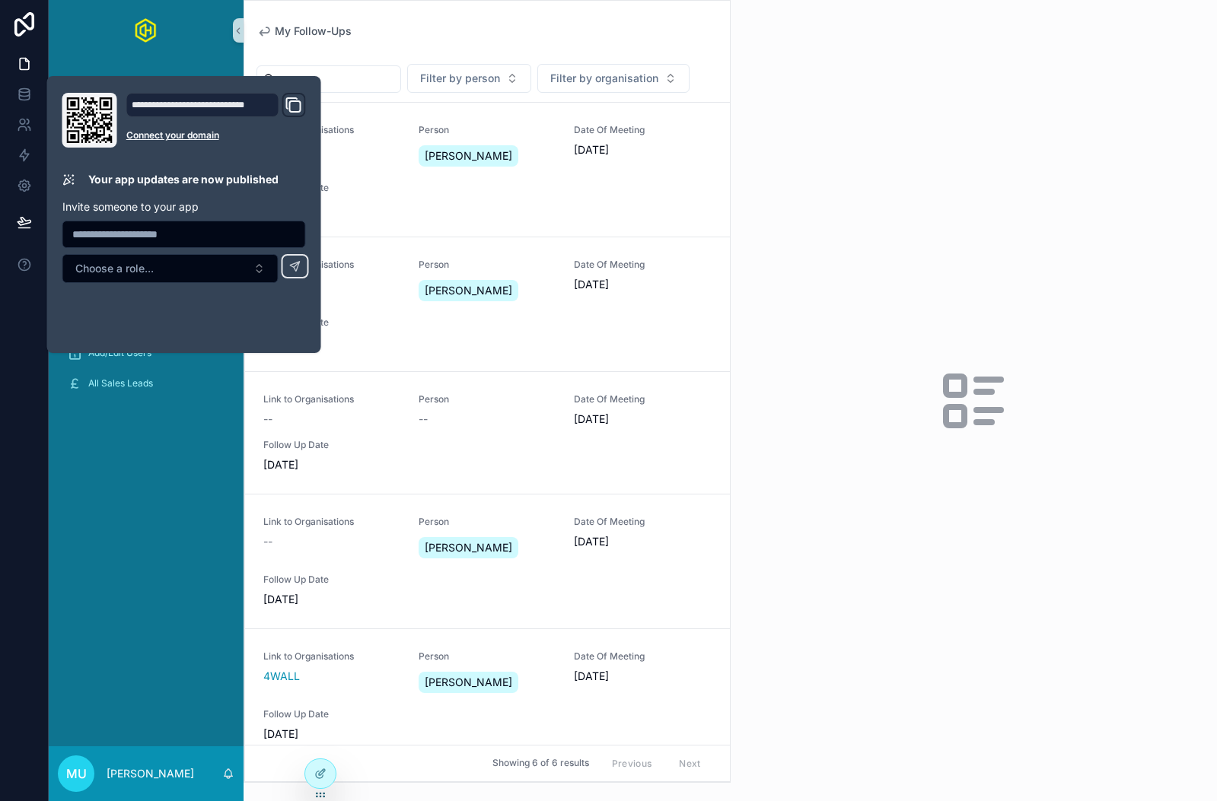
click at [154, 570] on div "All Interactions My Interactions My Follow-Ups My Sales Leads People Organisati…" at bounding box center [146, 404] width 195 height 686
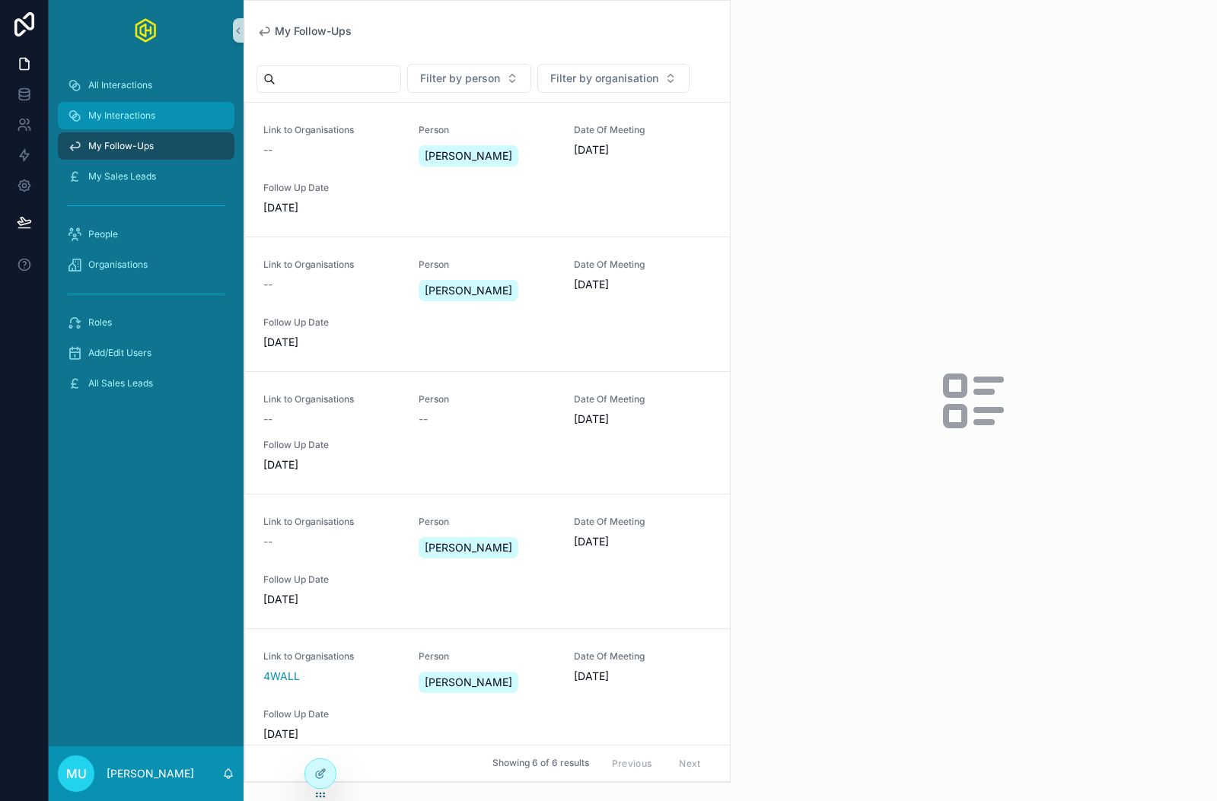
click at [160, 120] on div "My Interactions" at bounding box center [146, 115] width 158 height 24
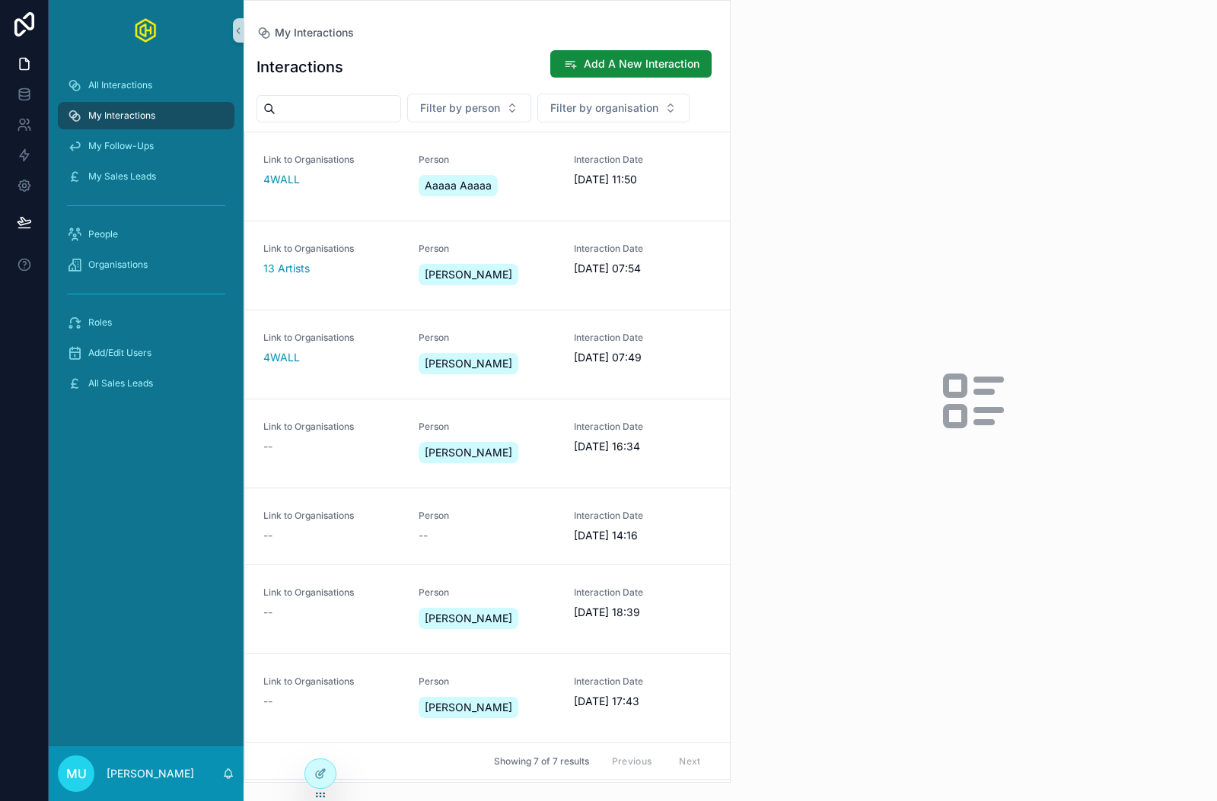
click at [450, 25] on div "My Interactions" at bounding box center [486, 32] width 461 height 15
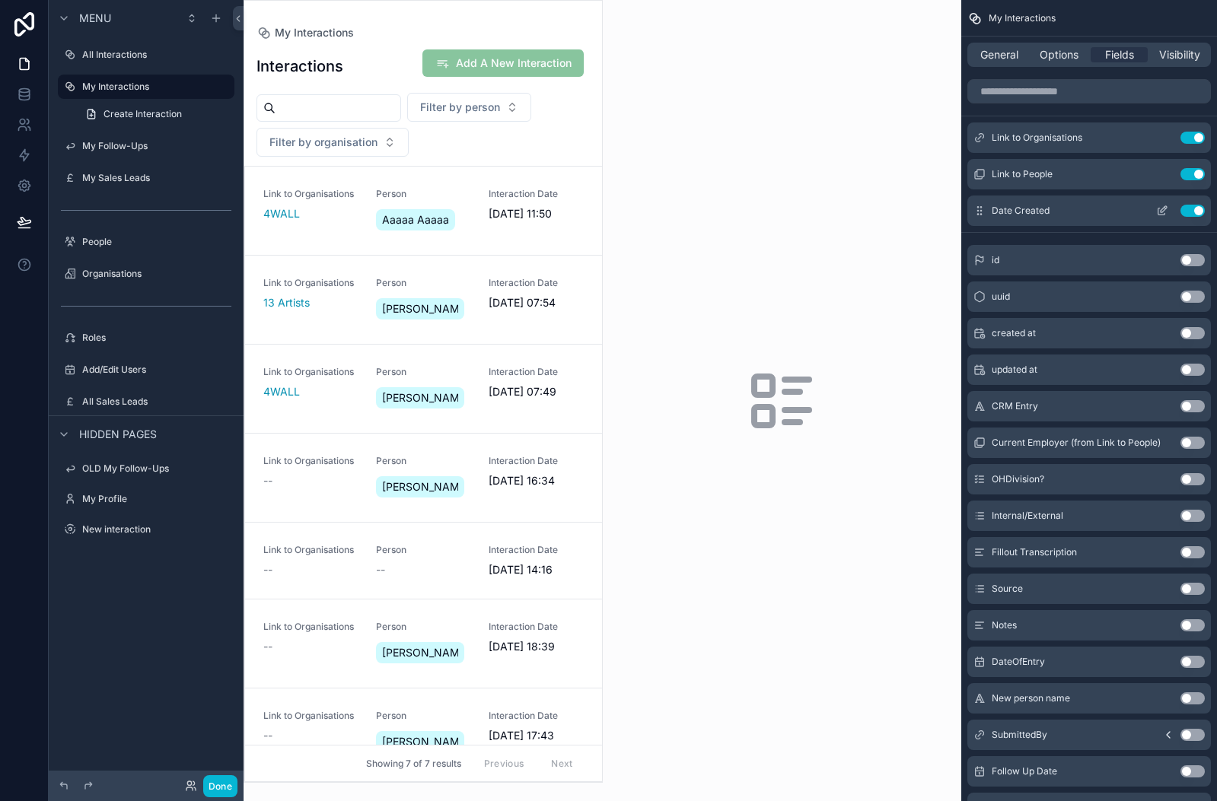
click at [1162, 212] on icon "scrollable content" at bounding box center [1163, 209] width 6 height 6
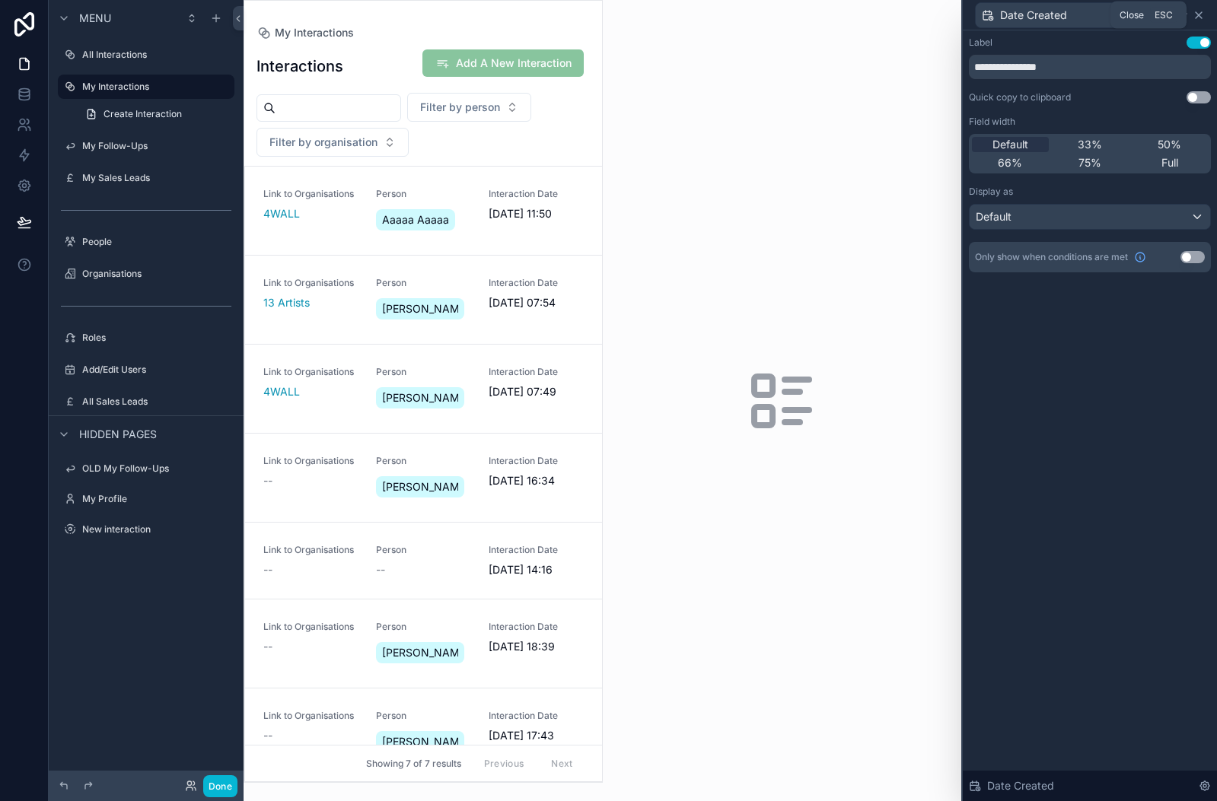
click at [1198, 9] on icon at bounding box center [1198, 15] width 12 height 12
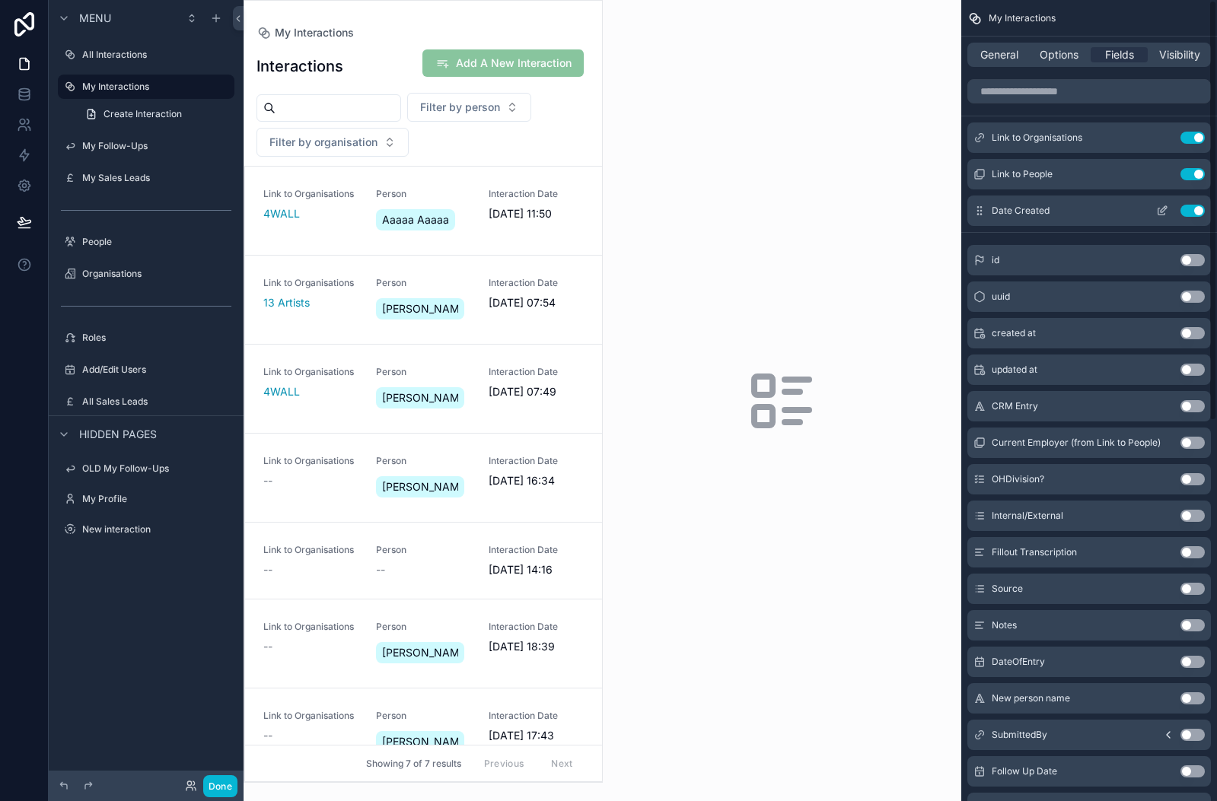
click at [1185, 208] on button "Use setting" at bounding box center [1192, 211] width 24 height 12
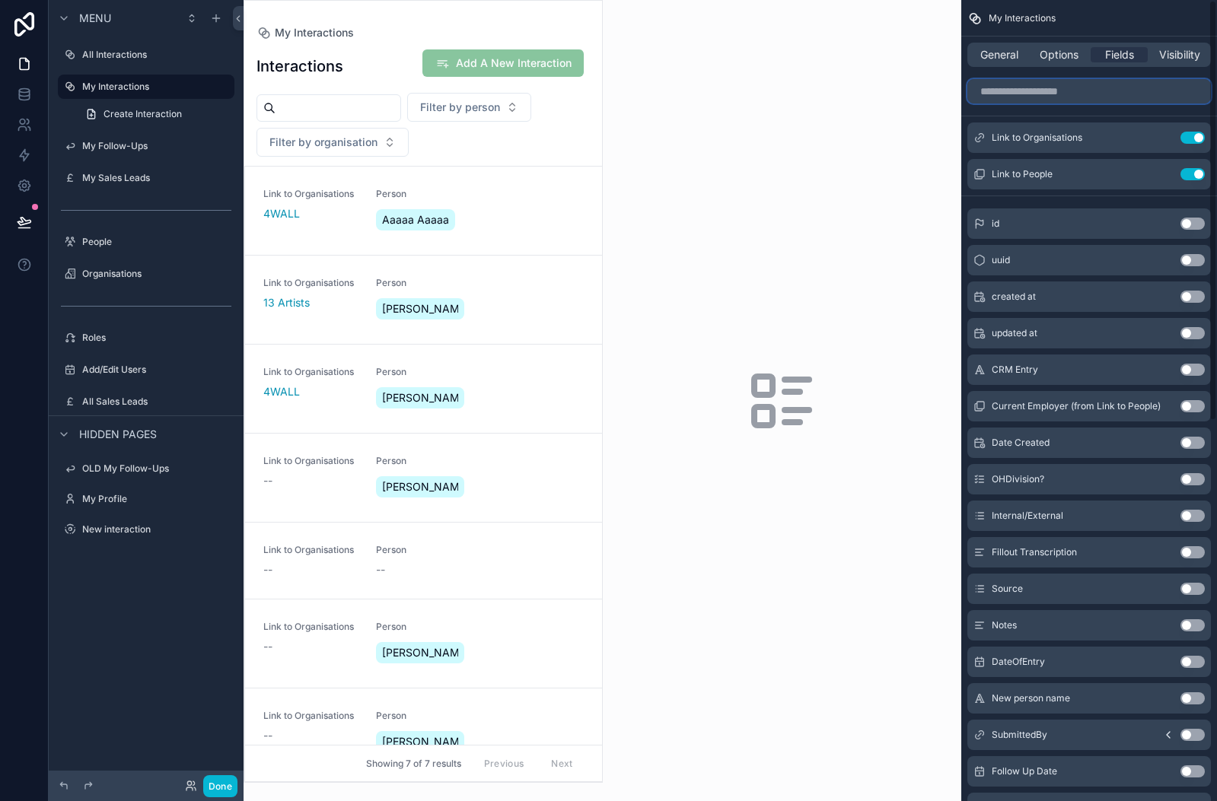
click at [1052, 88] on input "scrollable content" at bounding box center [1088, 91] width 243 height 24
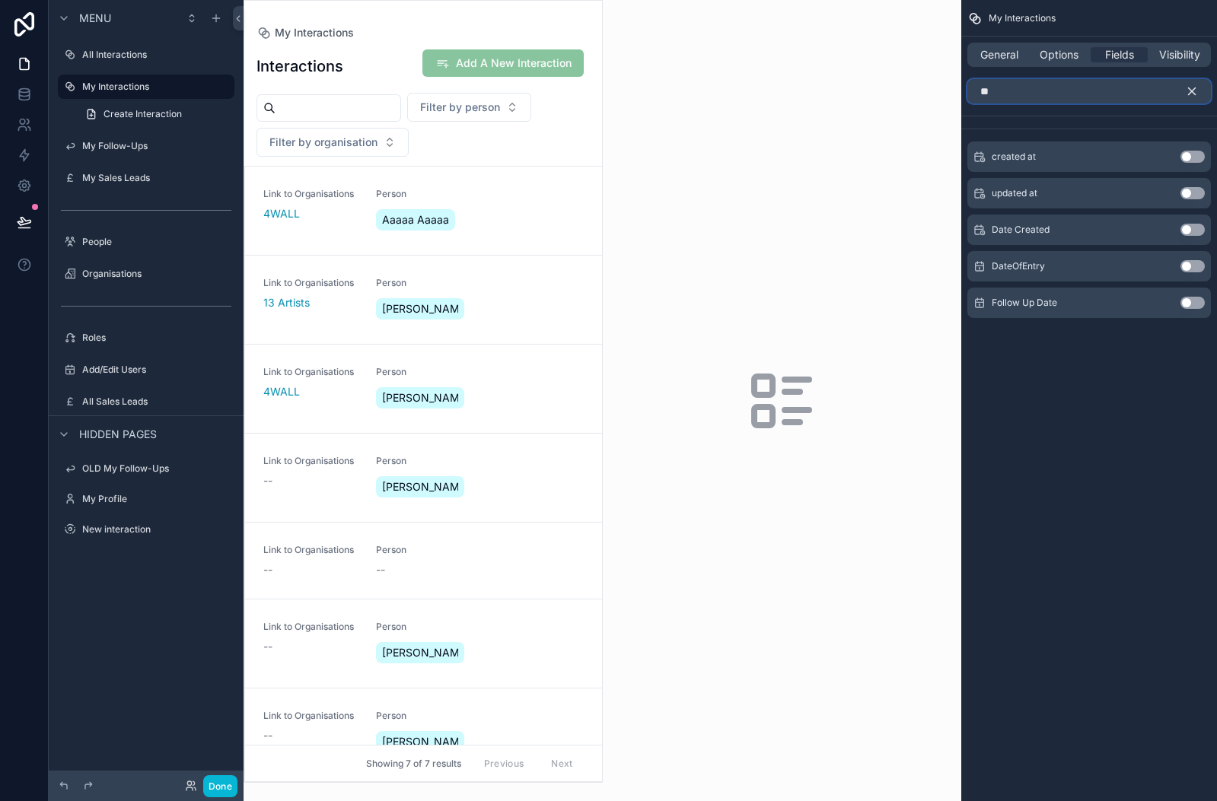
type input "**"
click at [1194, 267] on button "Use setting" at bounding box center [1192, 266] width 24 height 12
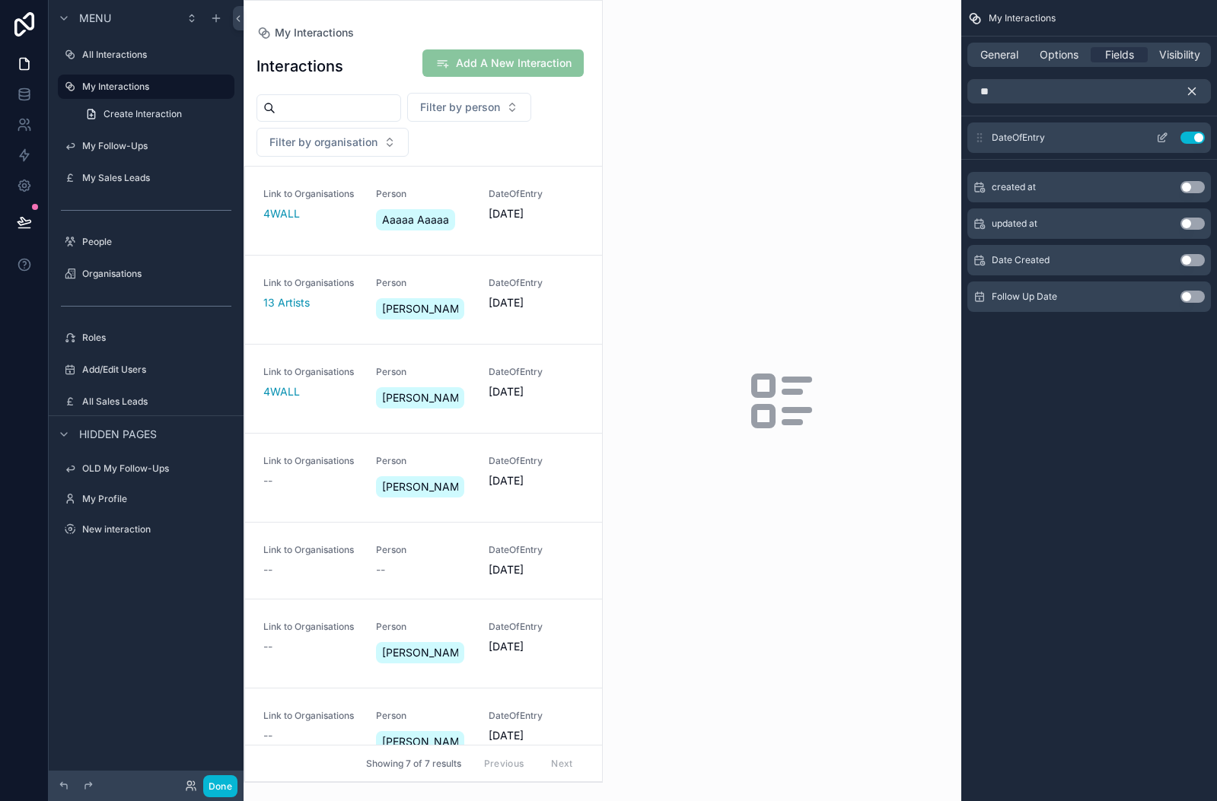
click at [1162, 136] on icon "scrollable content" at bounding box center [1162, 138] width 12 height 12
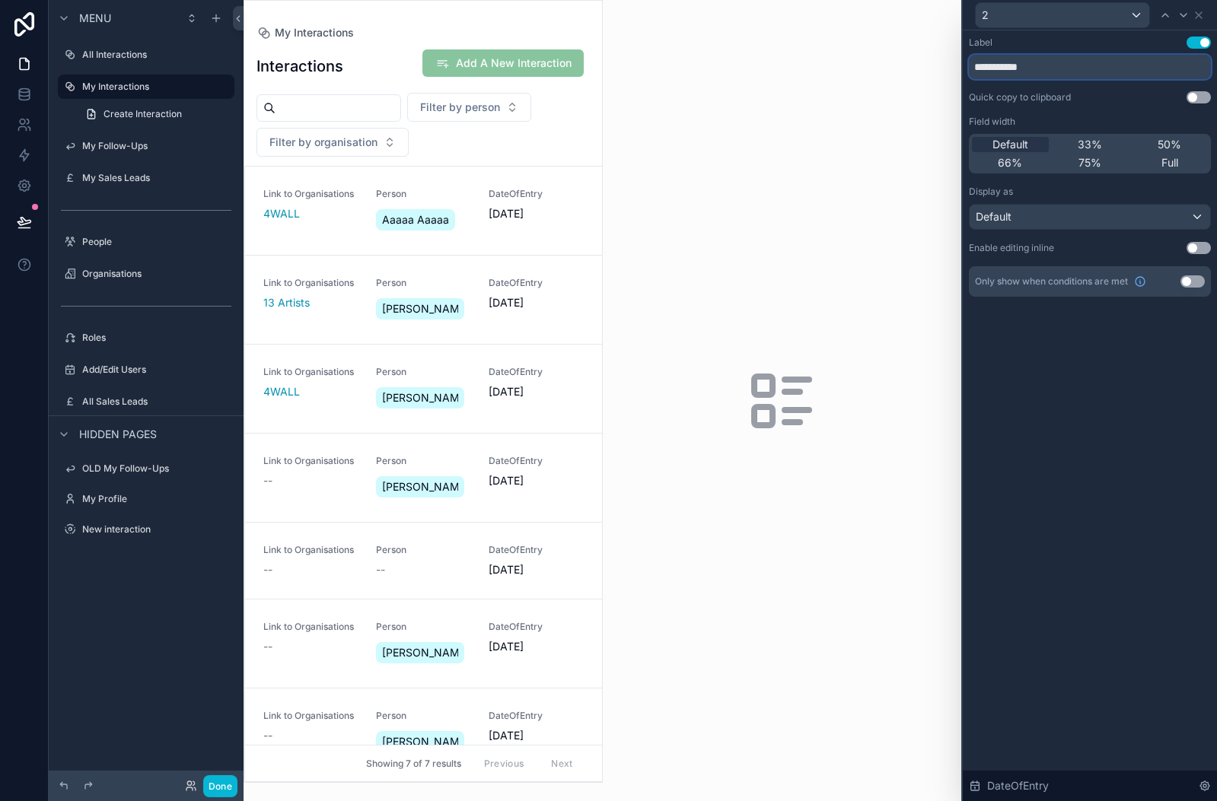
click at [1048, 72] on input "**********" at bounding box center [1090, 67] width 242 height 24
type input "**********"
click at [1198, 14] on icon at bounding box center [1198, 15] width 6 height 6
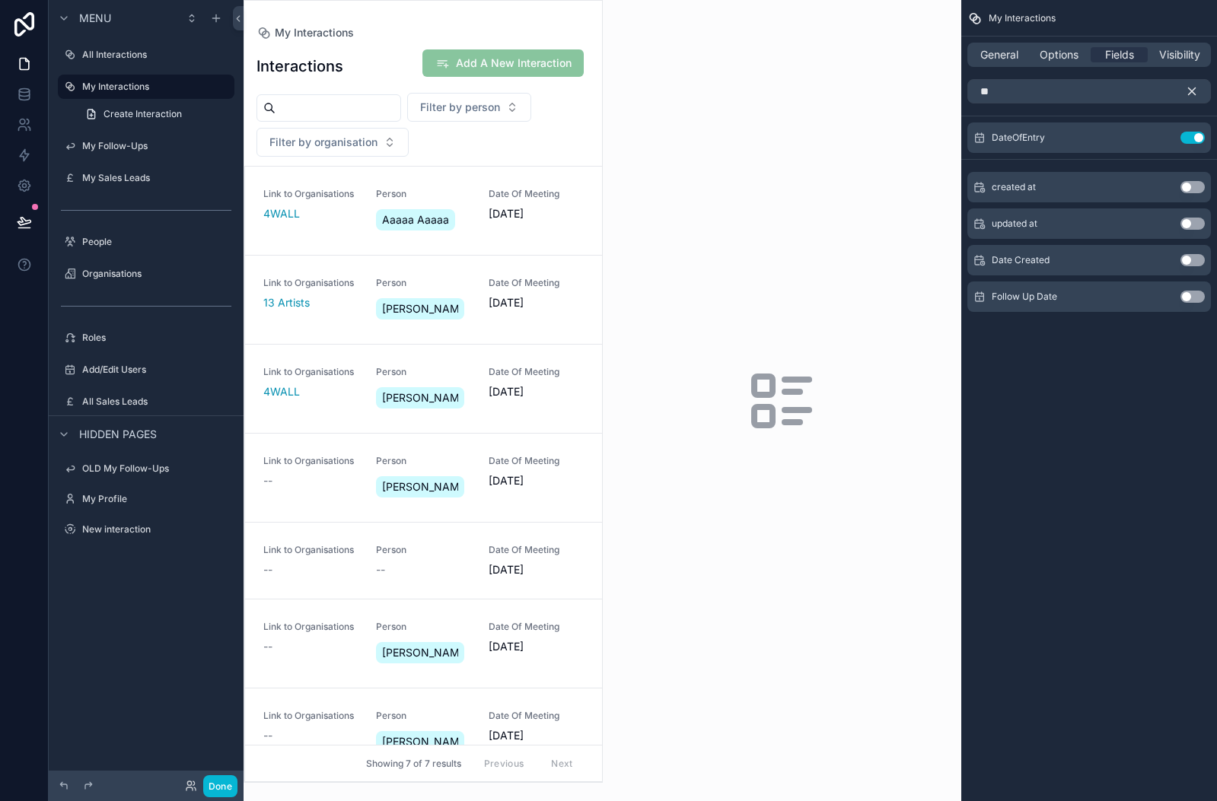
click at [1188, 91] on icon "scrollable content" at bounding box center [1192, 91] width 14 height 14
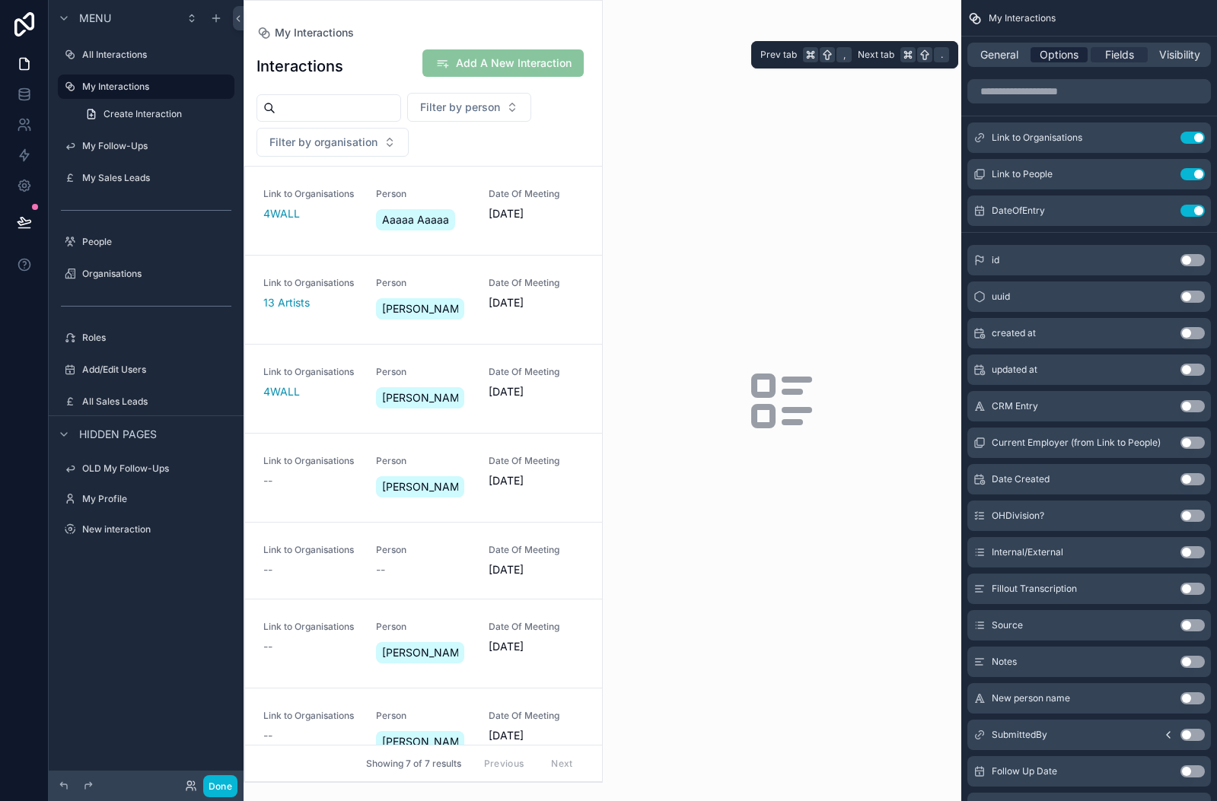
click at [1049, 56] on span "Options" at bounding box center [1058, 54] width 39 height 15
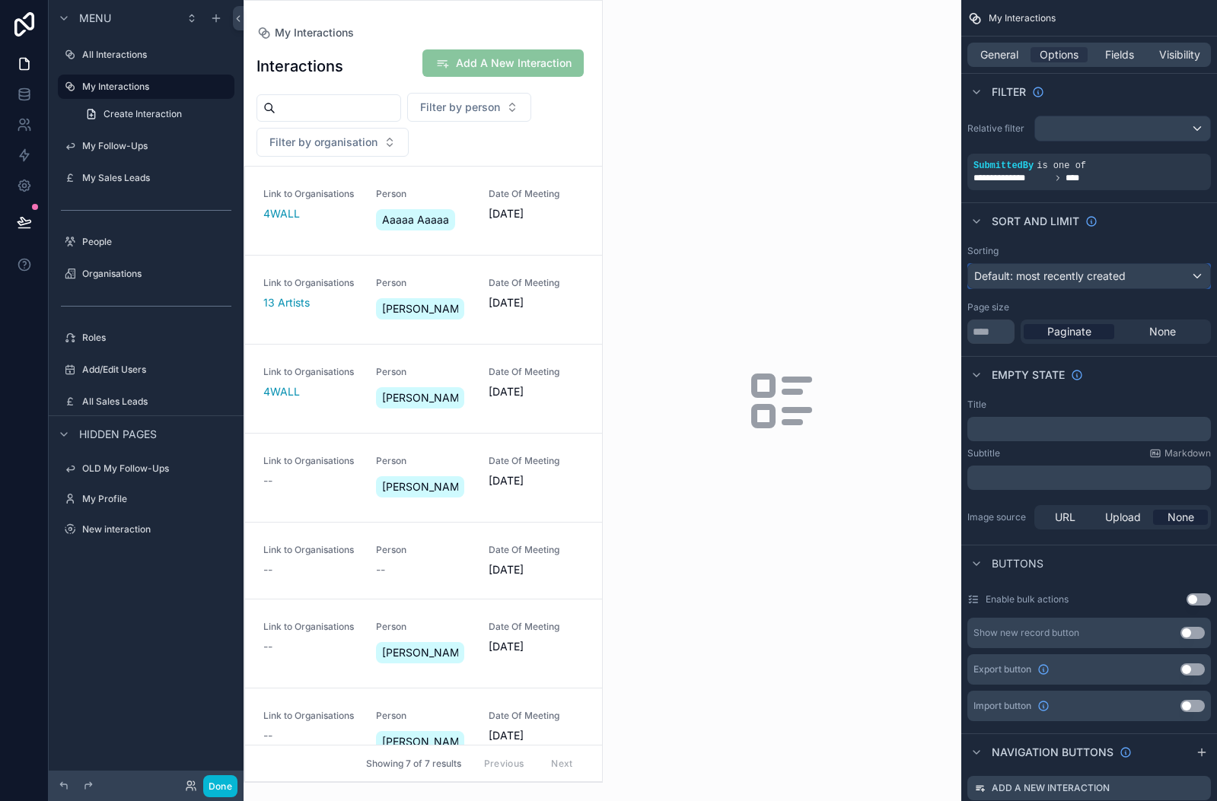
click at [1080, 274] on span "Default: most recently created" at bounding box center [1049, 275] width 151 height 13
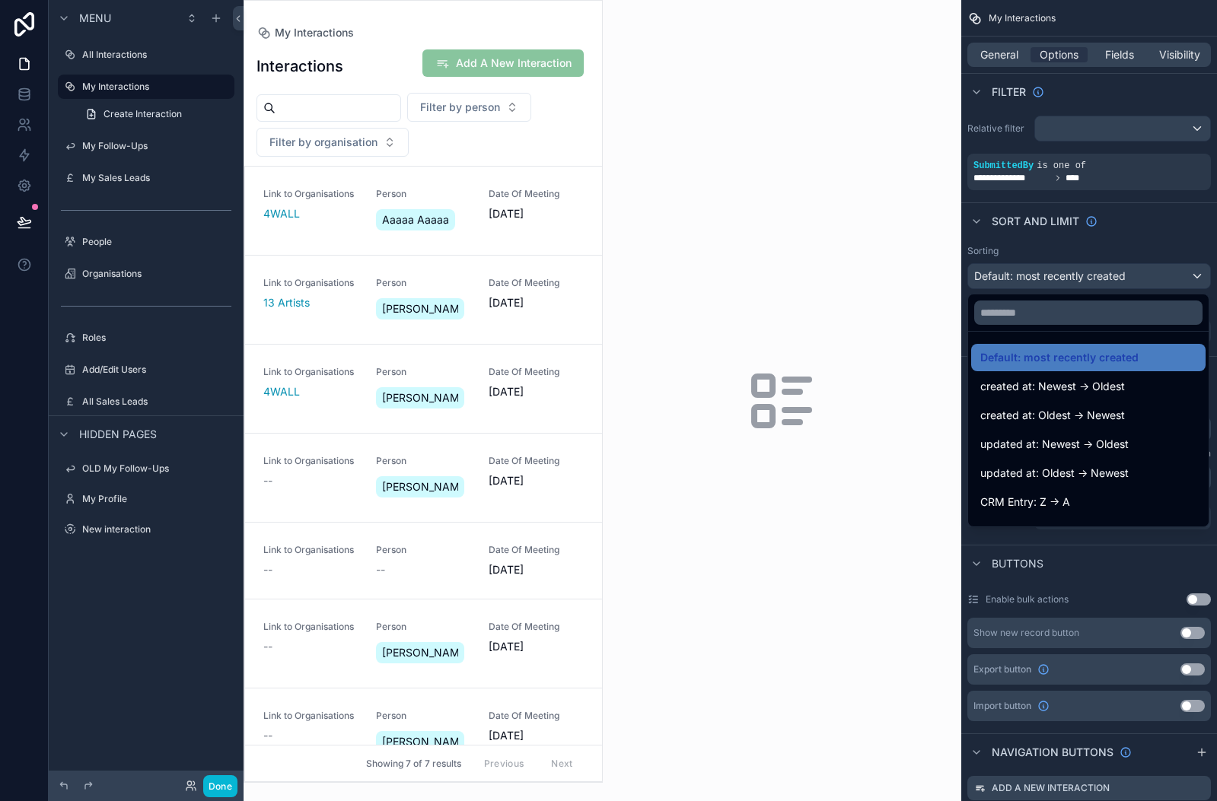
click at [1016, 299] on div at bounding box center [1088, 312] width 240 height 37
click at [1017, 312] on input "text" at bounding box center [1088, 313] width 228 height 24
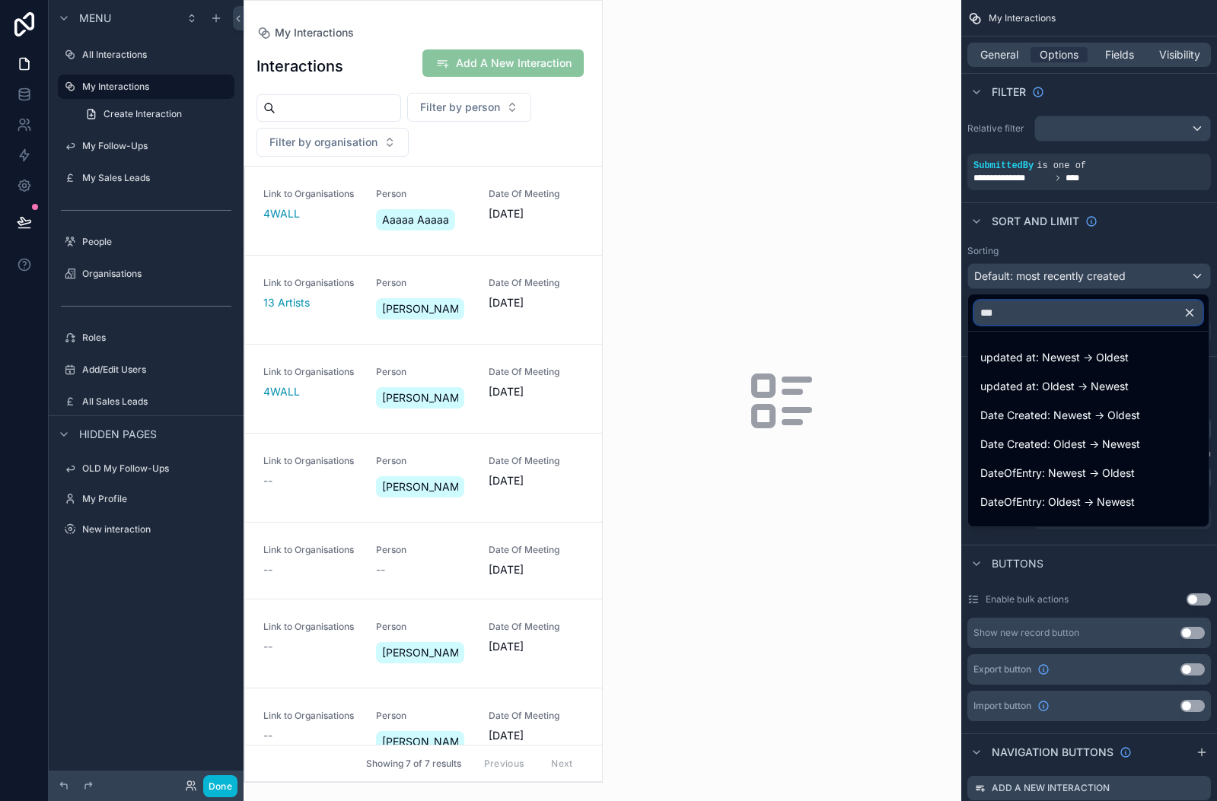
type input "****"
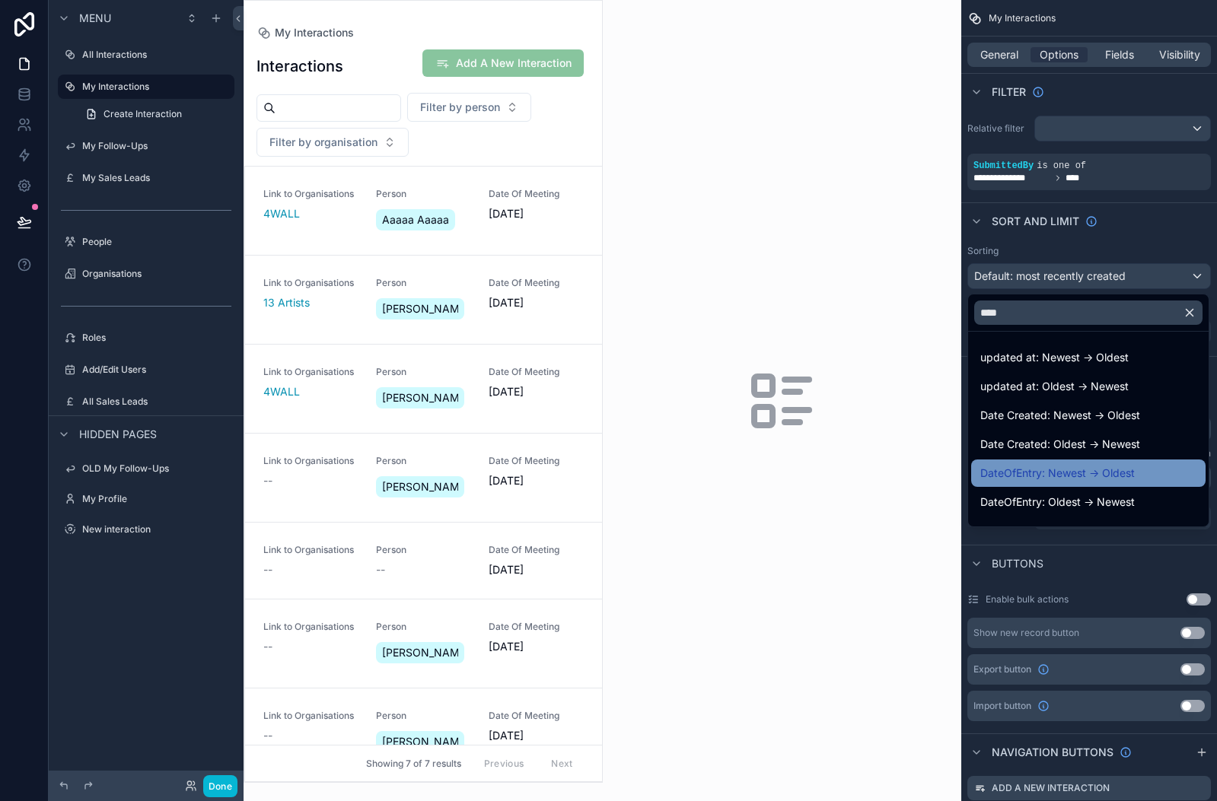
click at [1050, 467] on span "DateOfEntry: Newest -> Oldest" at bounding box center [1057, 473] width 154 height 18
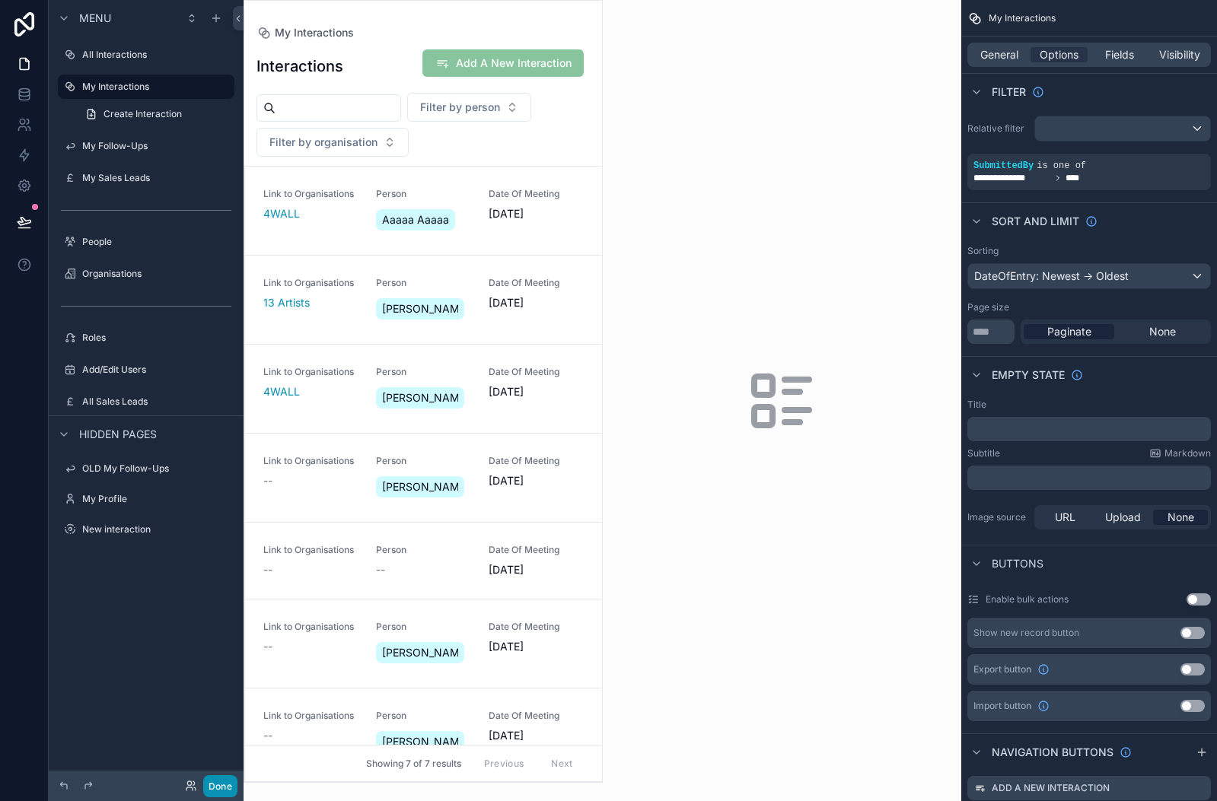
click at [218, 787] on button "Done" at bounding box center [220, 786] width 34 height 22
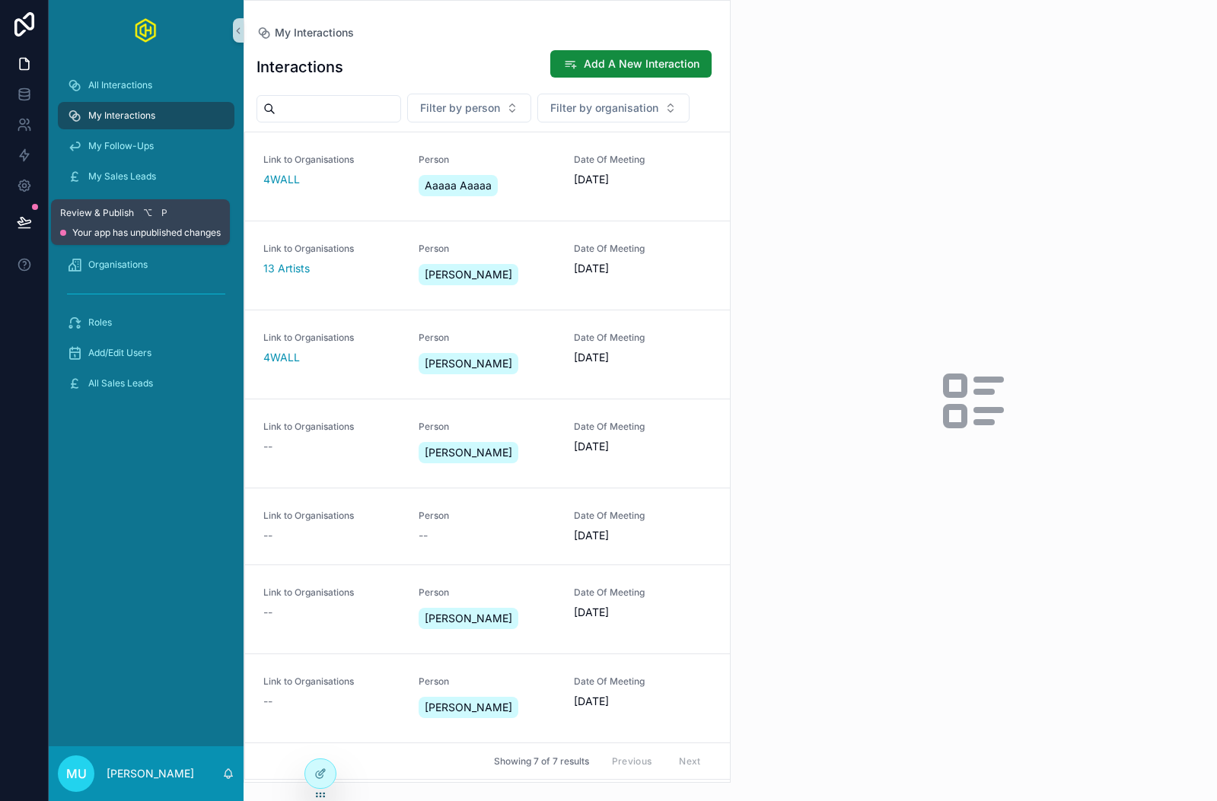
click at [24, 228] on icon at bounding box center [24, 222] width 15 height 15
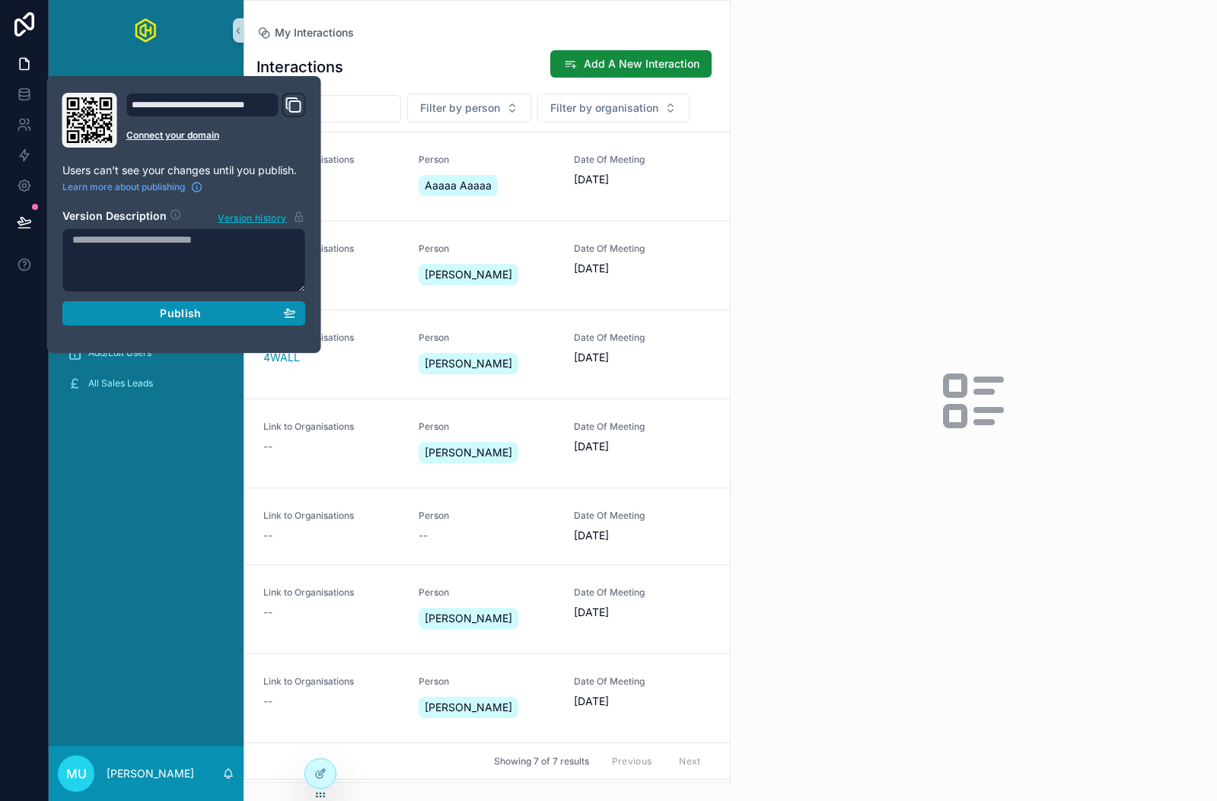
click at [137, 313] on div "Publish" at bounding box center [184, 314] width 224 height 14
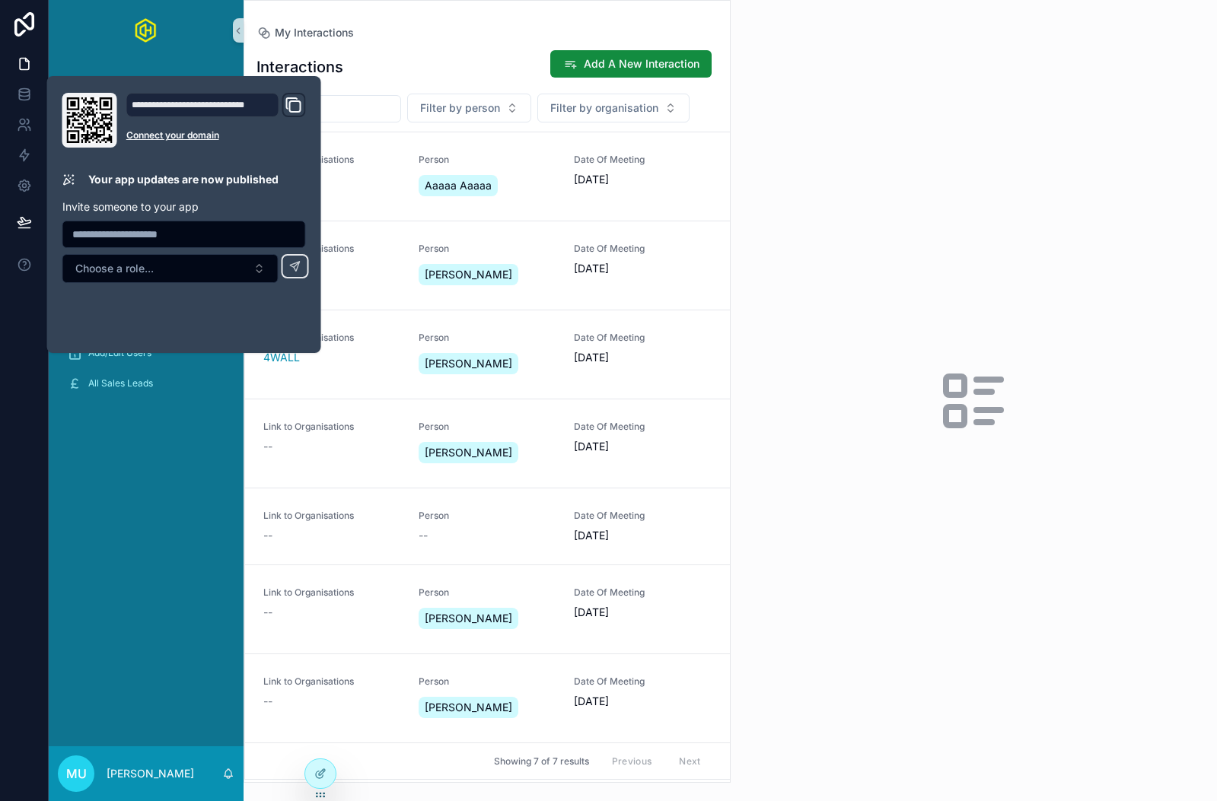
click at [107, 603] on div "All Interactions My Interactions My Follow-Ups My Sales Leads People Organisati…" at bounding box center [146, 404] width 195 height 686
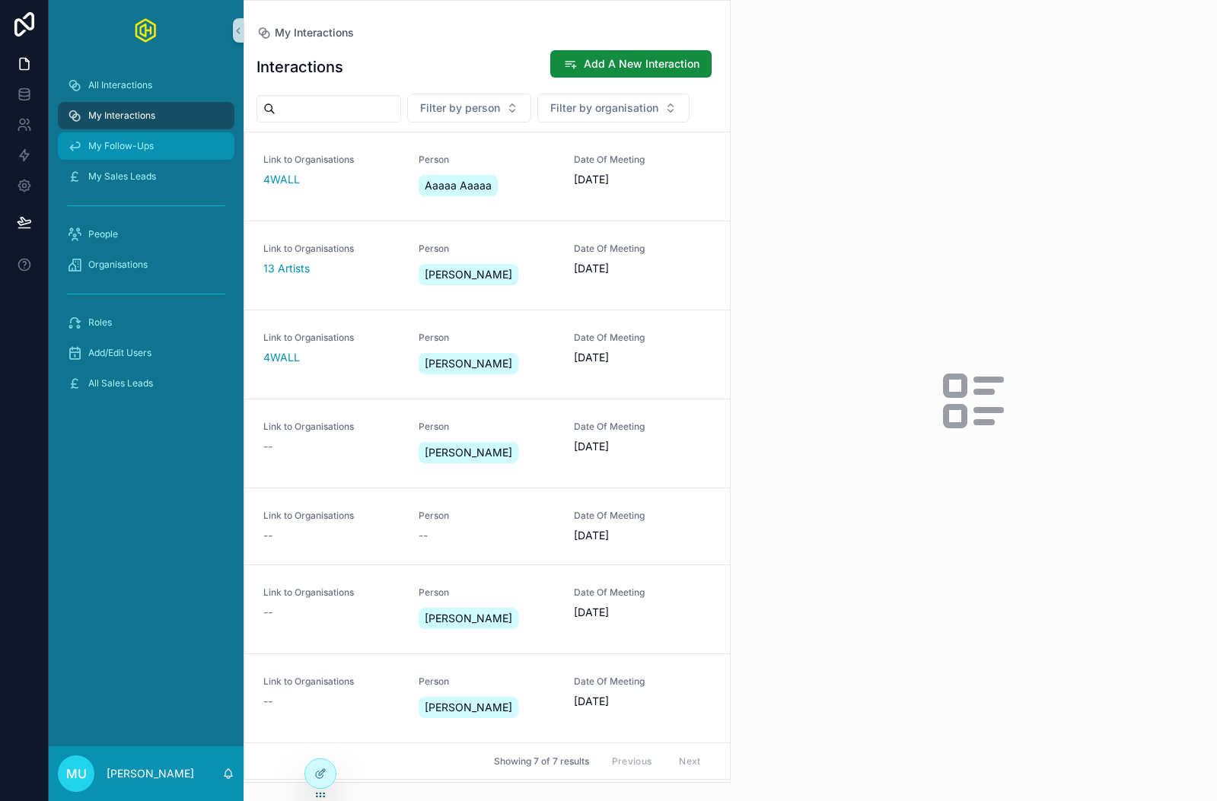
click at [142, 143] on span "My Follow-Ups" at bounding box center [120, 146] width 65 height 12
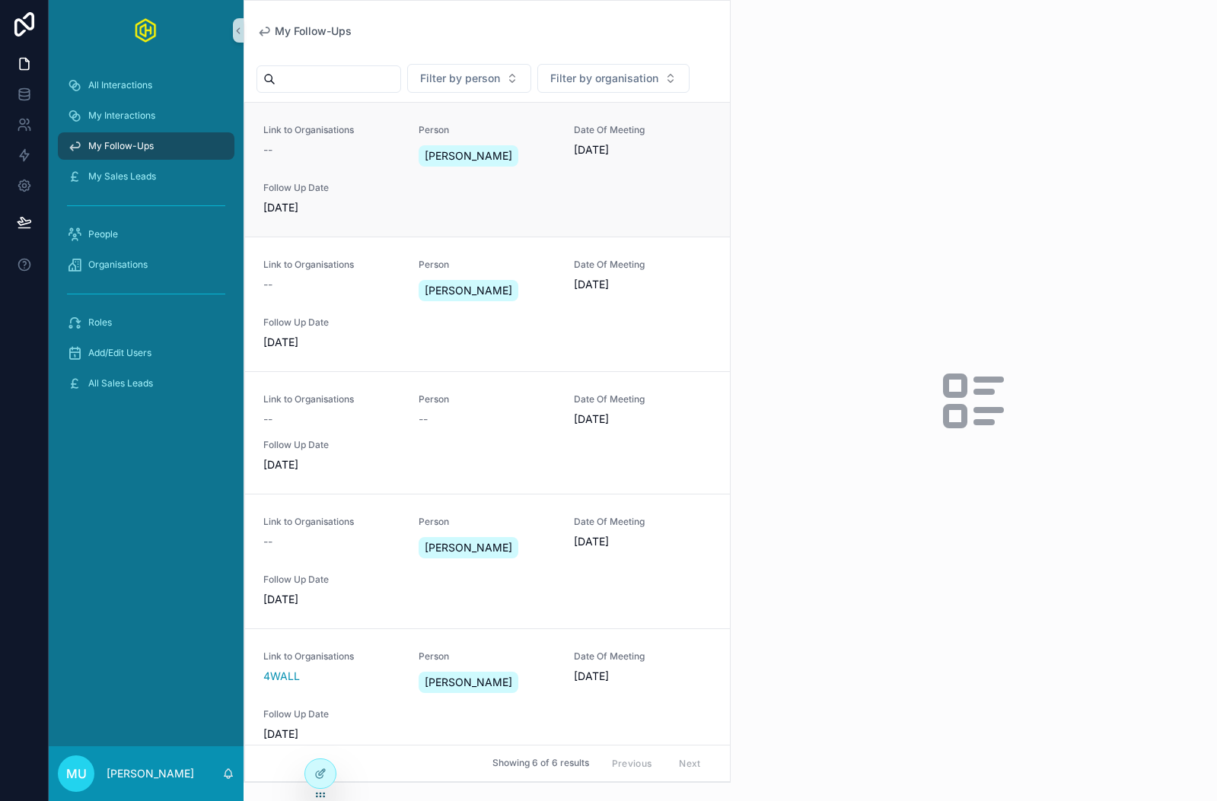
click at [428, 199] on div "Link to Organisations -- Person [PERSON_NAME] Date Of Meeting [DATE] Follow Up …" at bounding box center [487, 169] width 448 height 91
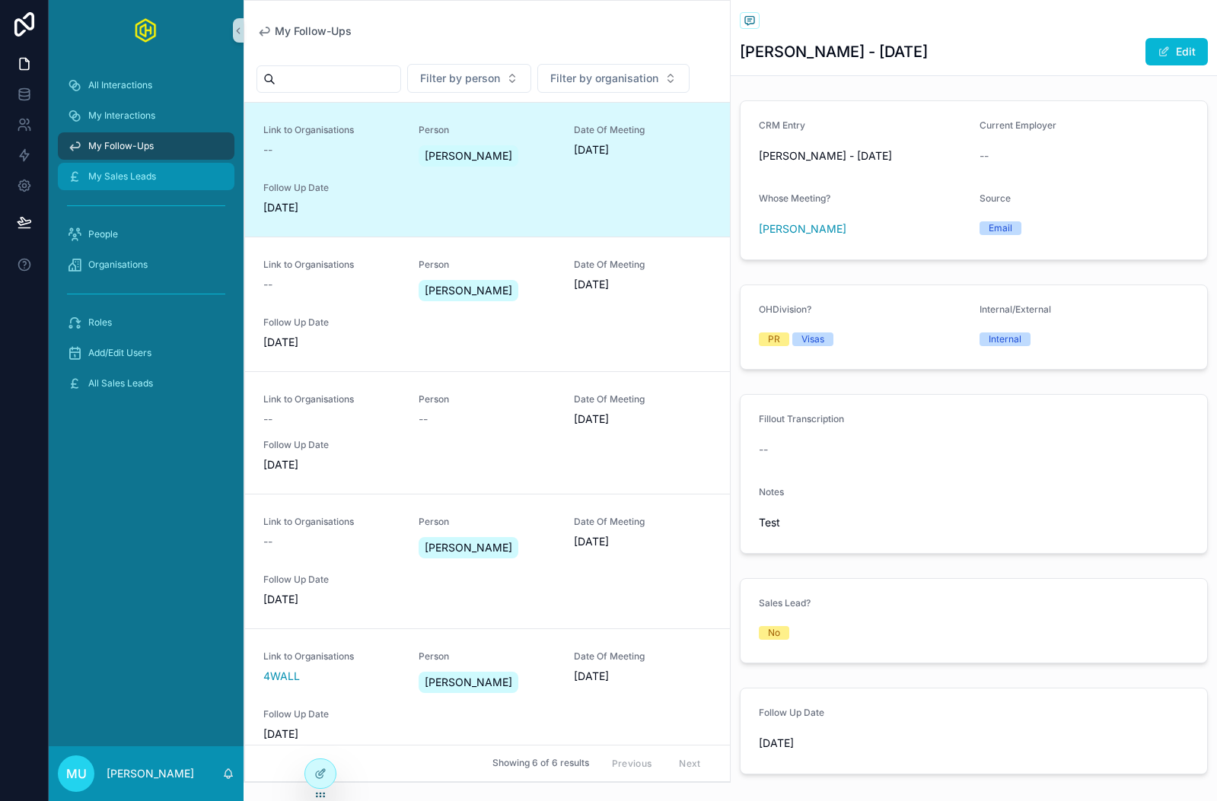
click at [128, 189] on link "My Sales Leads" at bounding box center [146, 176] width 177 height 27
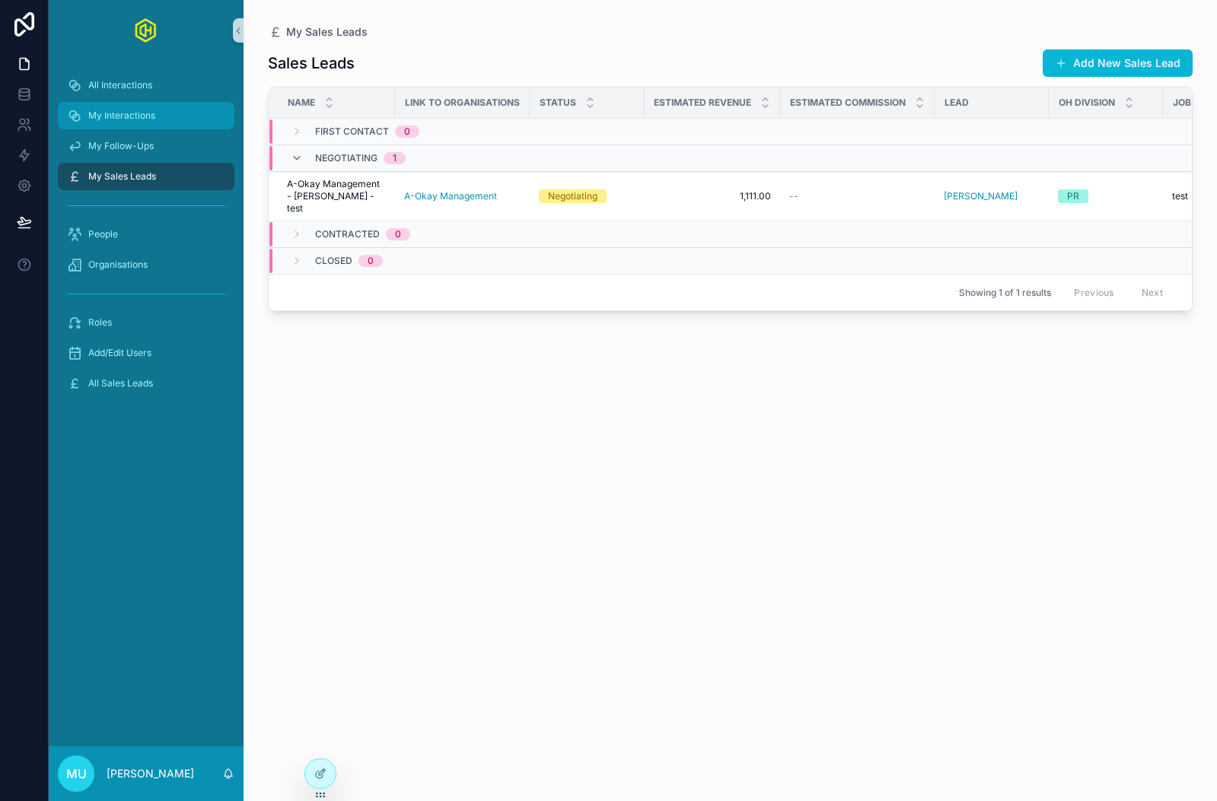
click at [145, 118] on span "My Interactions" at bounding box center [121, 116] width 67 height 12
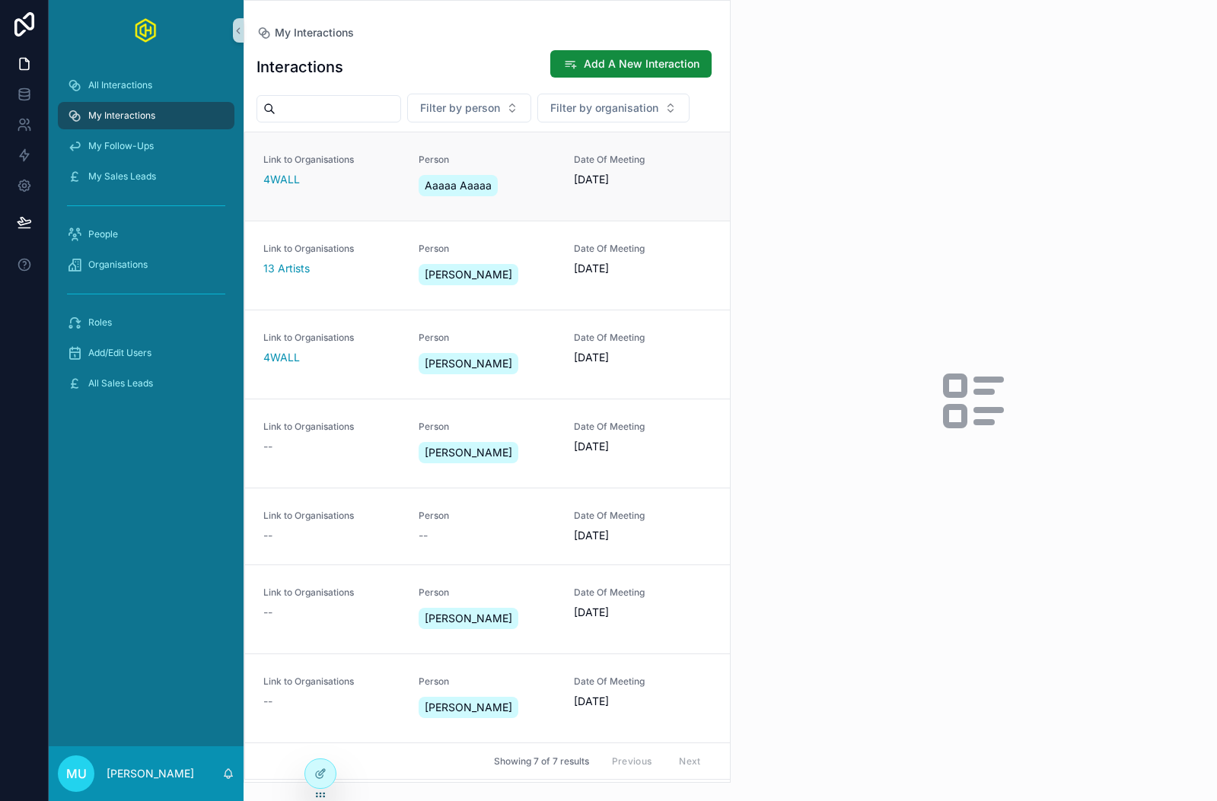
click at [345, 186] on div "4WALL" at bounding box center [331, 179] width 137 height 15
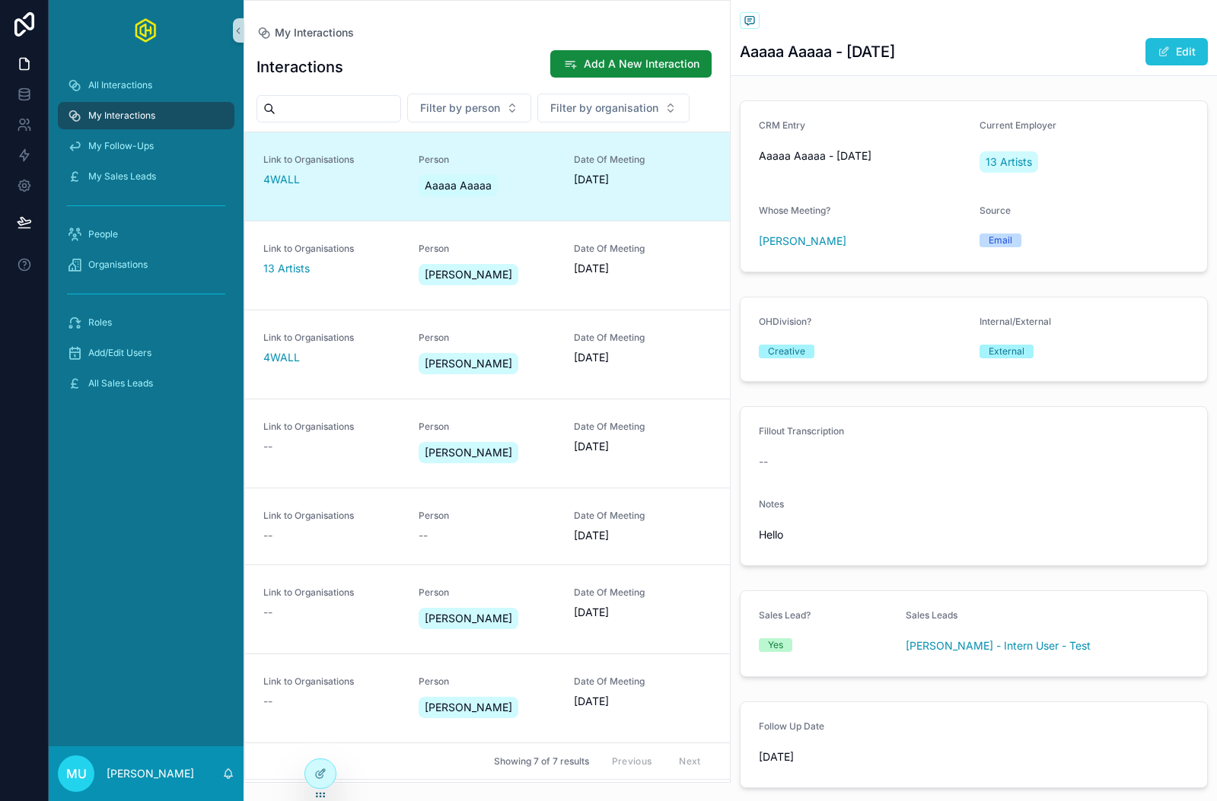
click at [1169, 49] on span "scrollable content" at bounding box center [1163, 52] width 12 height 12
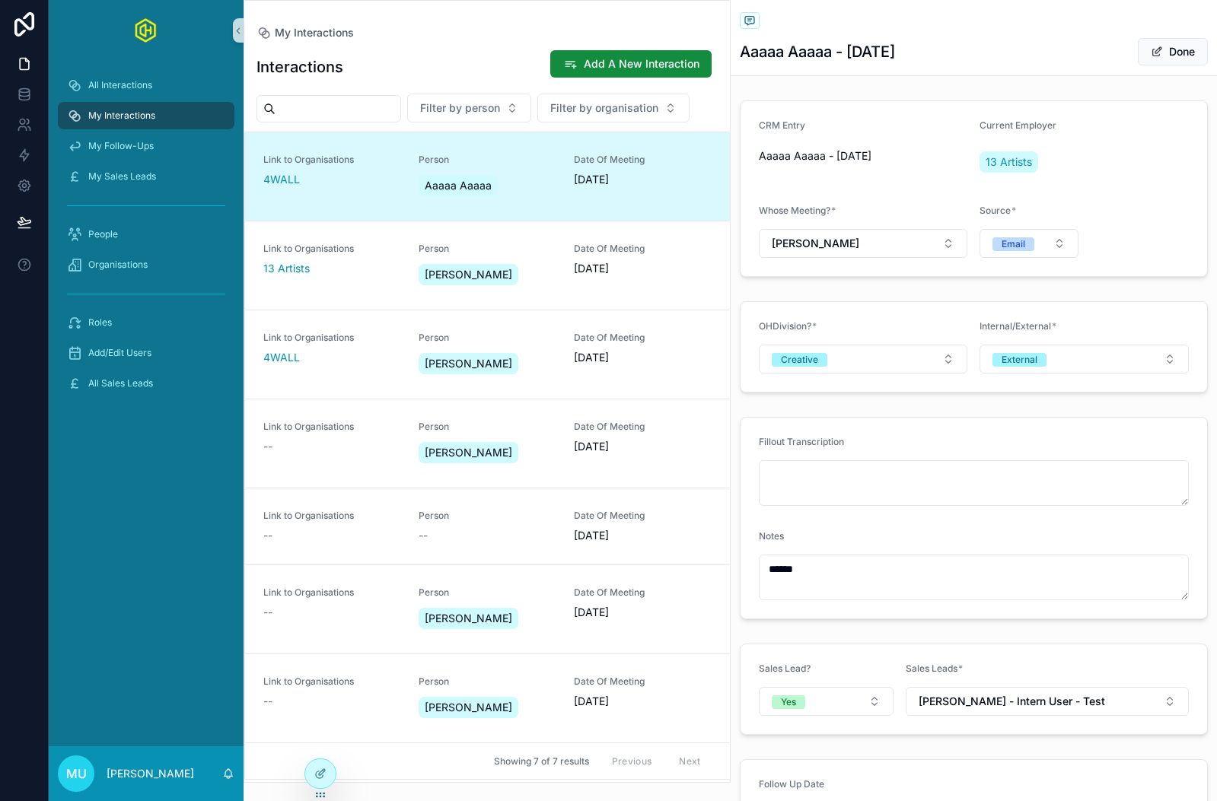
scroll to position [151, 0]
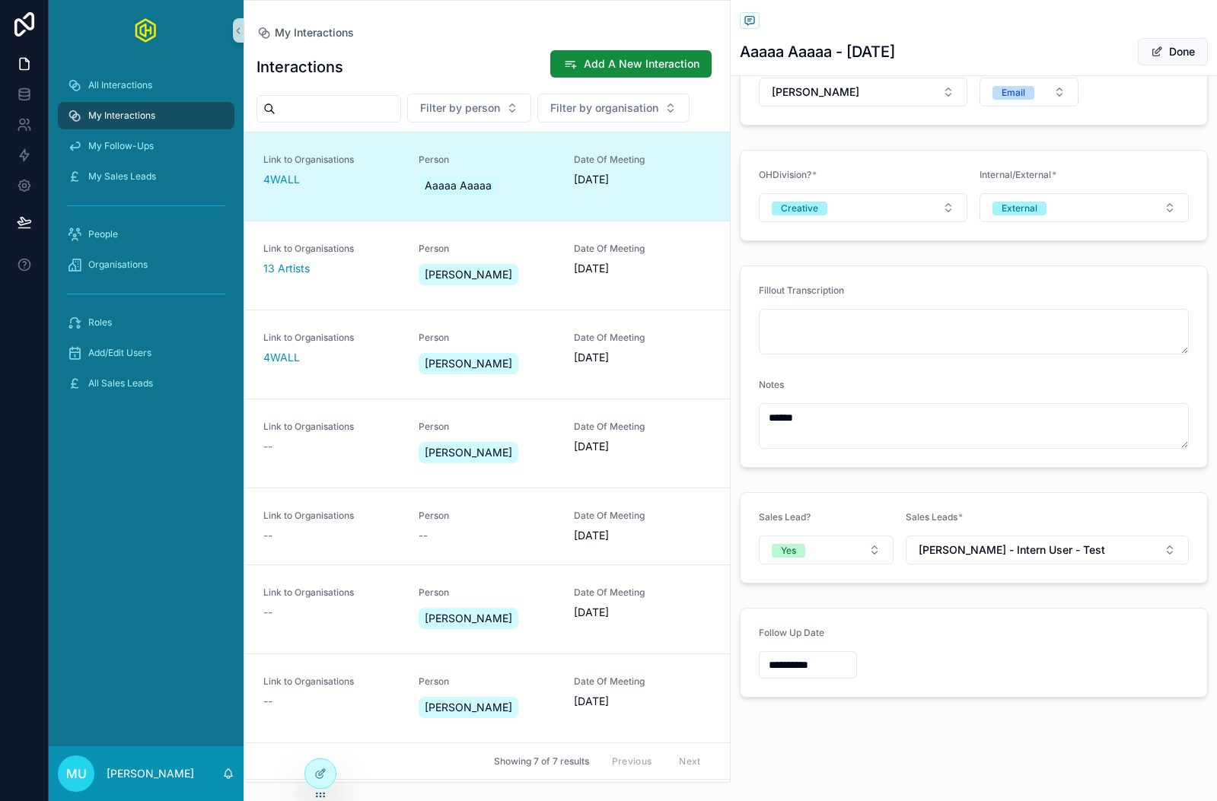
click at [830, 670] on input "**********" at bounding box center [807, 664] width 97 height 21
click at [945, 656] on form "Follow Up Date" at bounding box center [973, 653] width 467 height 88
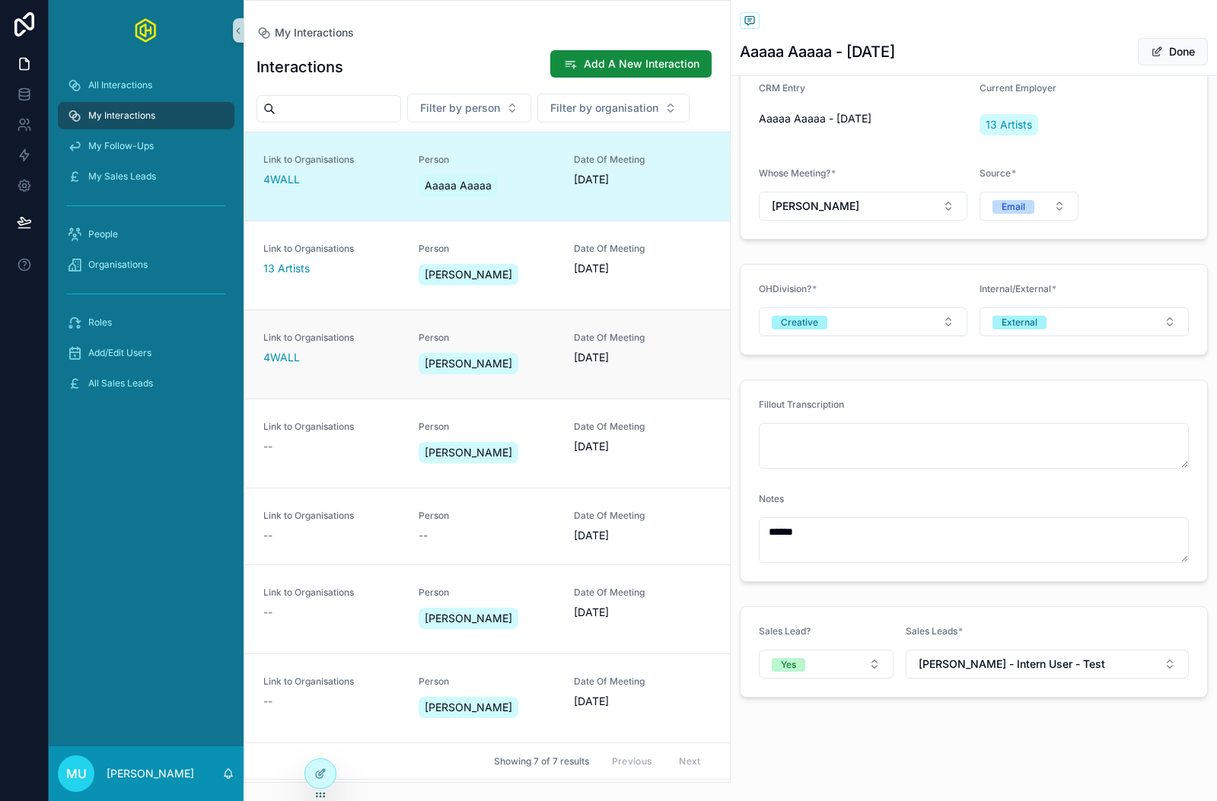
click at [523, 348] on div "Person [PERSON_NAME]" at bounding box center [486, 355] width 137 height 46
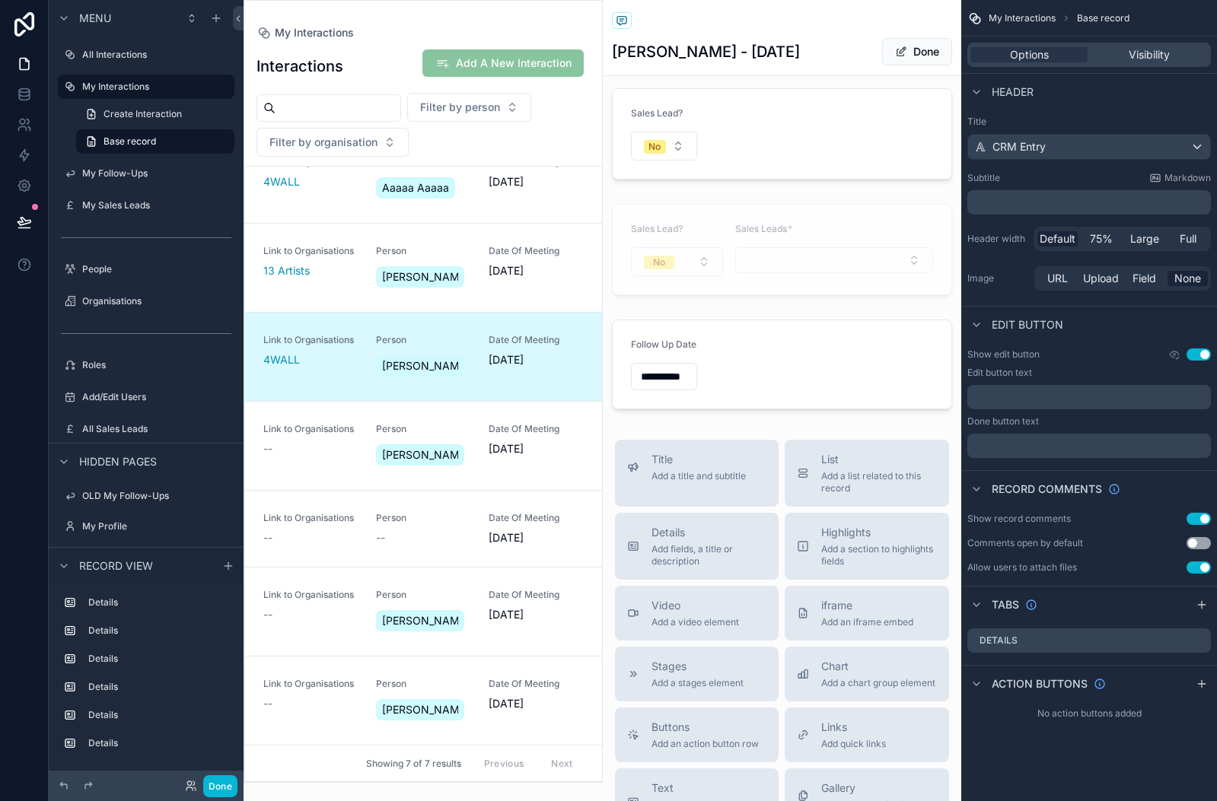
scroll to position [609, 0]
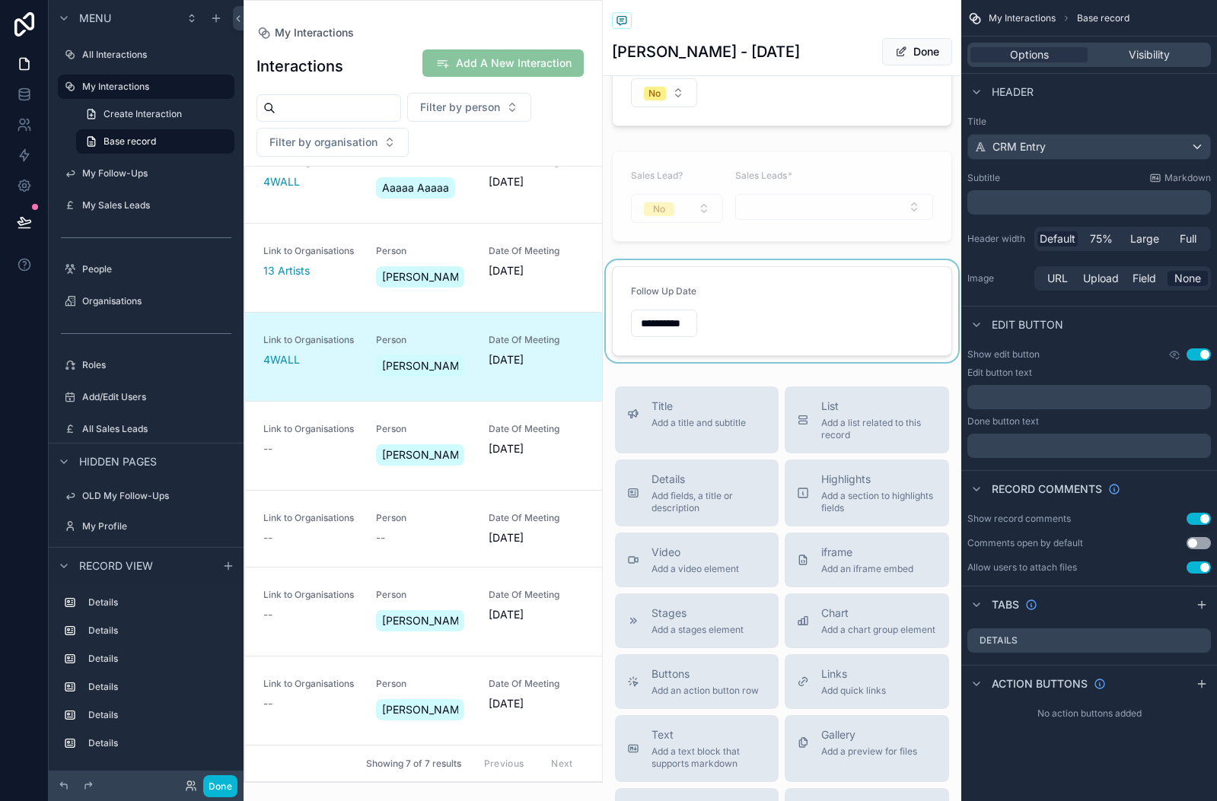
click at [818, 276] on div "scrollable content" at bounding box center [782, 311] width 359 height 102
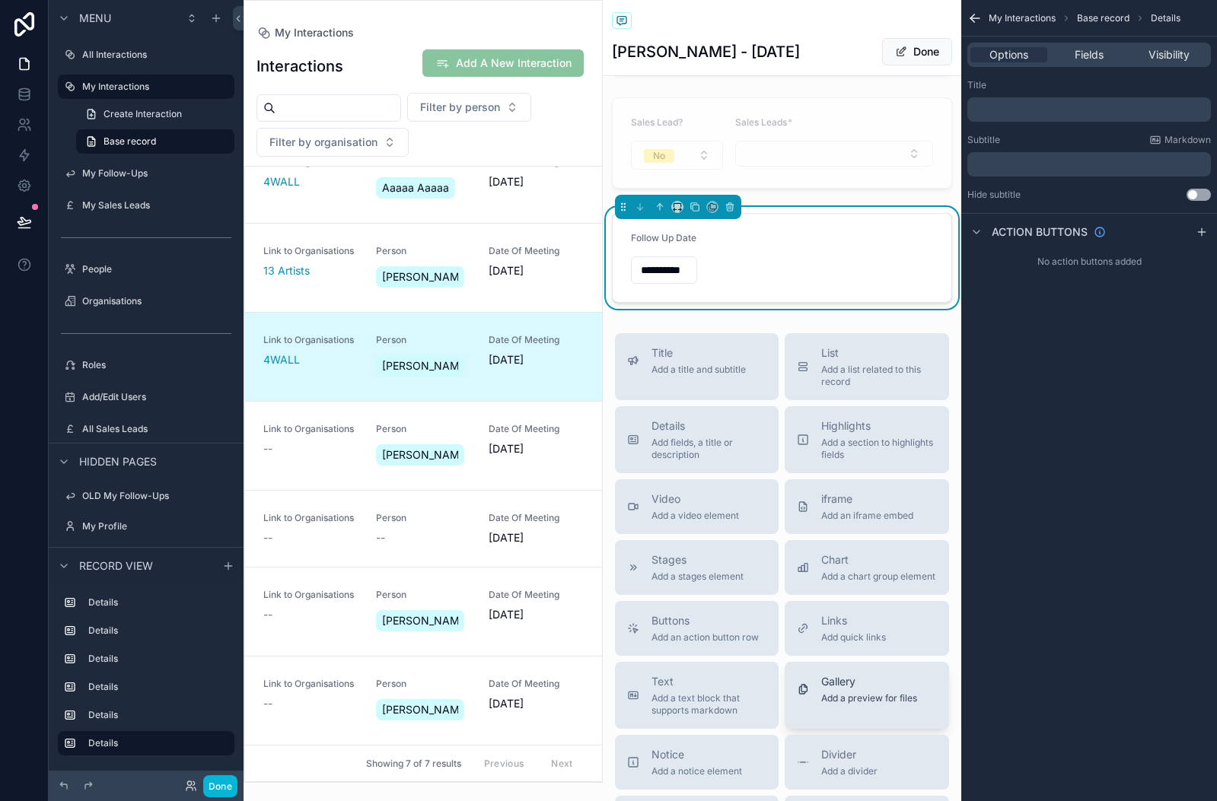
scroll to position [652, 0]
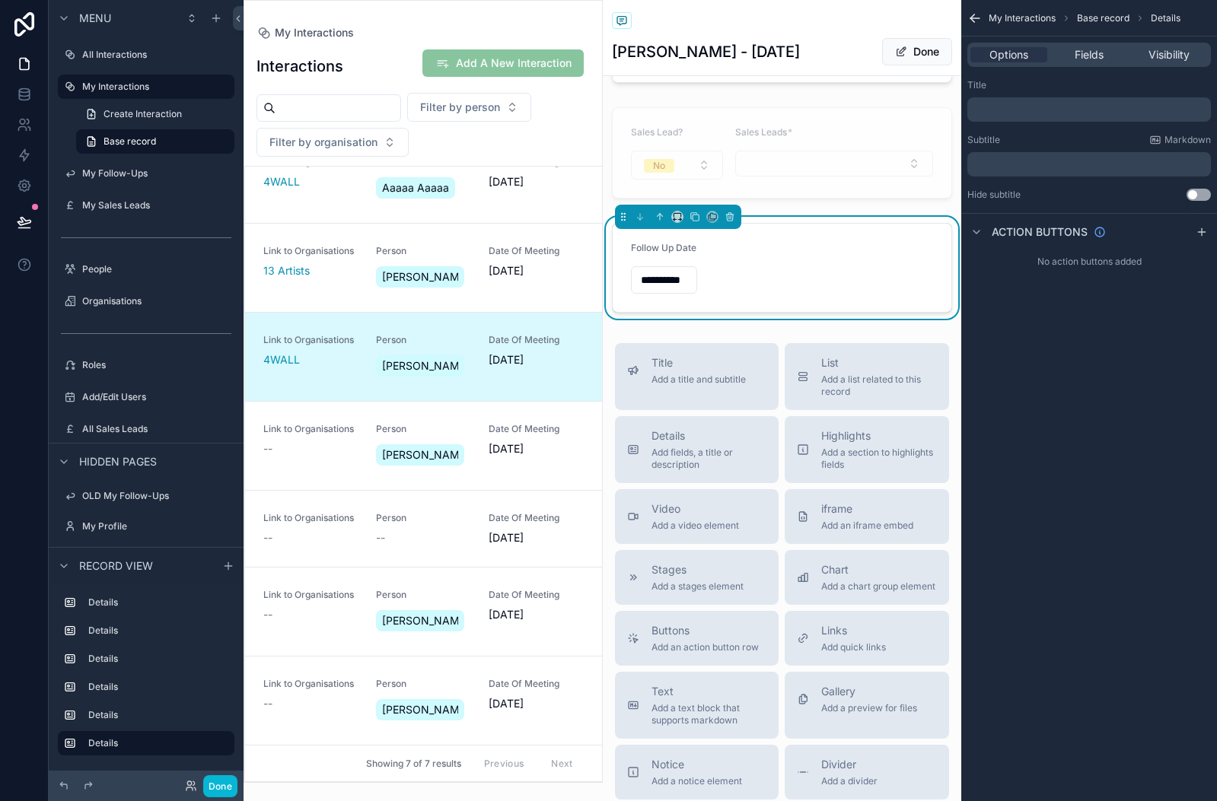
click at [861, 237] on form "**********" at bounding box center [782, 268] width 339 height 88
click at [1170, 54] on span "Visibility" at bounding box center [1168, 54] width 41 height 15
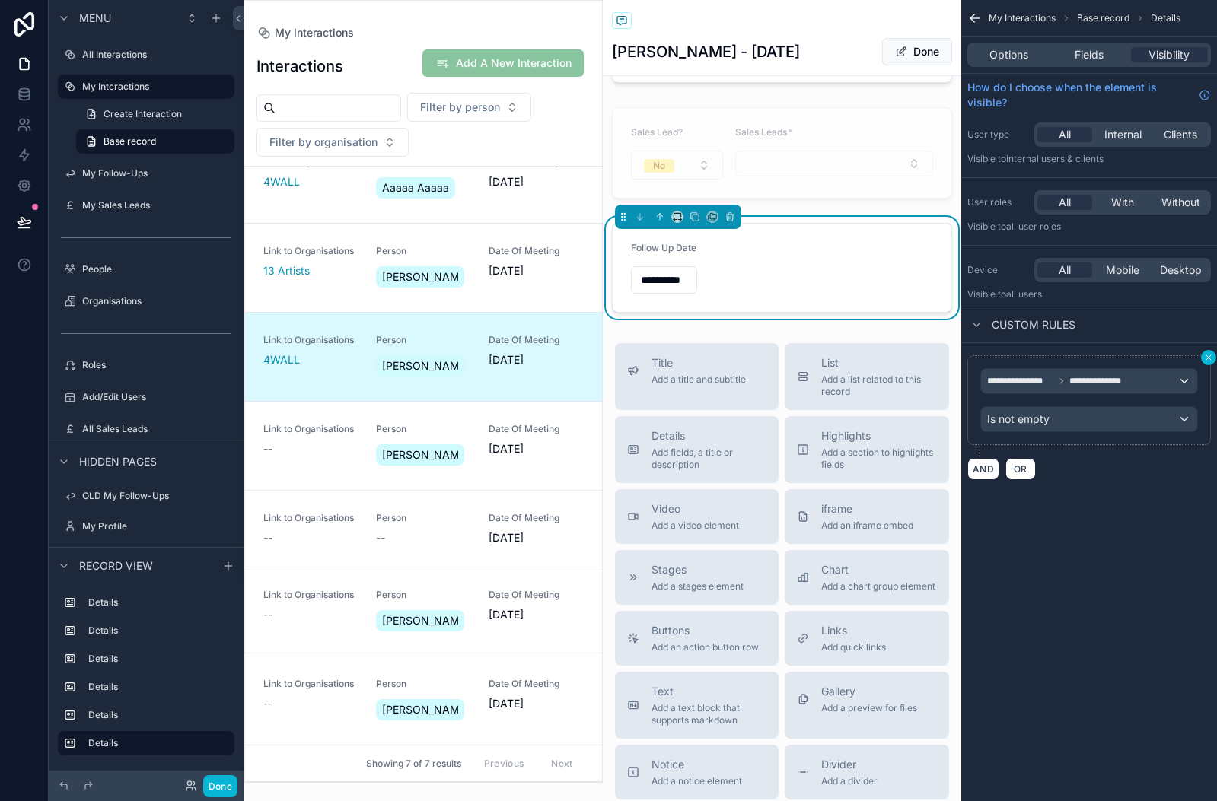
click at [1205, 360] on icon "scrollable content" at bounding box center [1208, 357] width 9 height 9
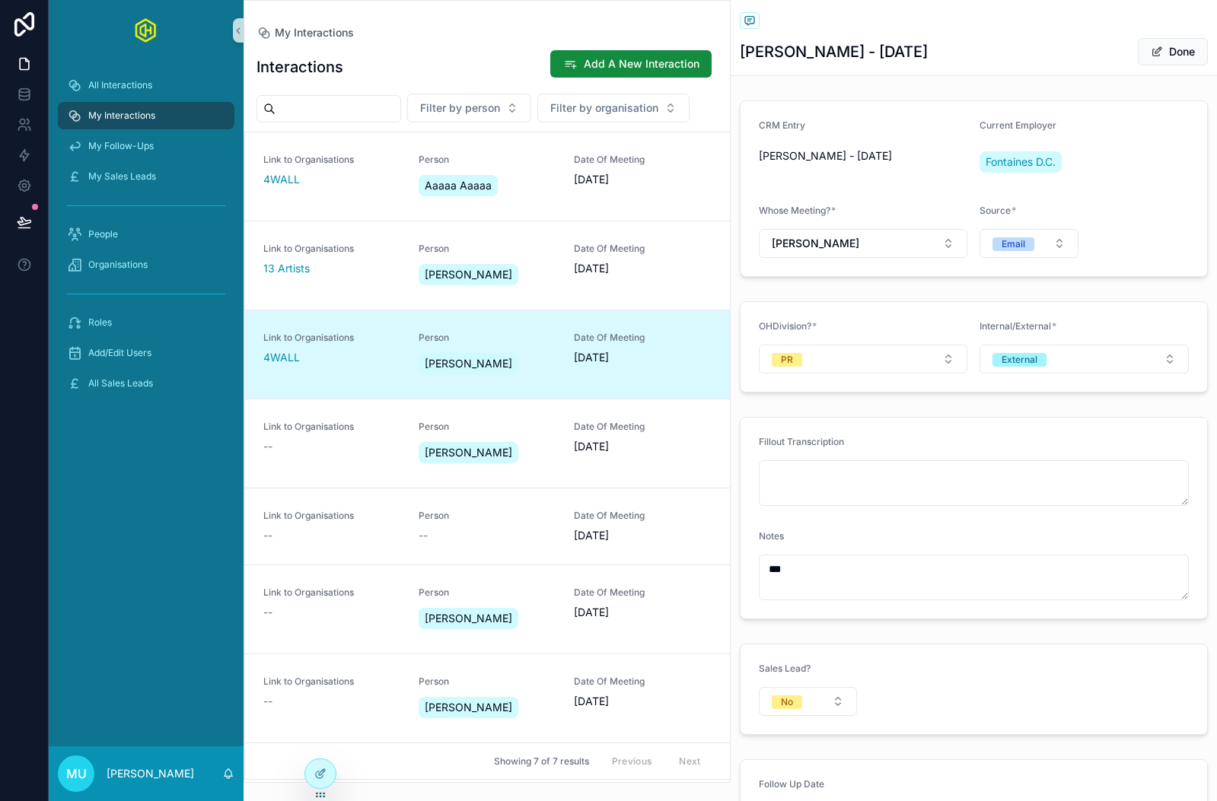
scroll to position [151, 0]
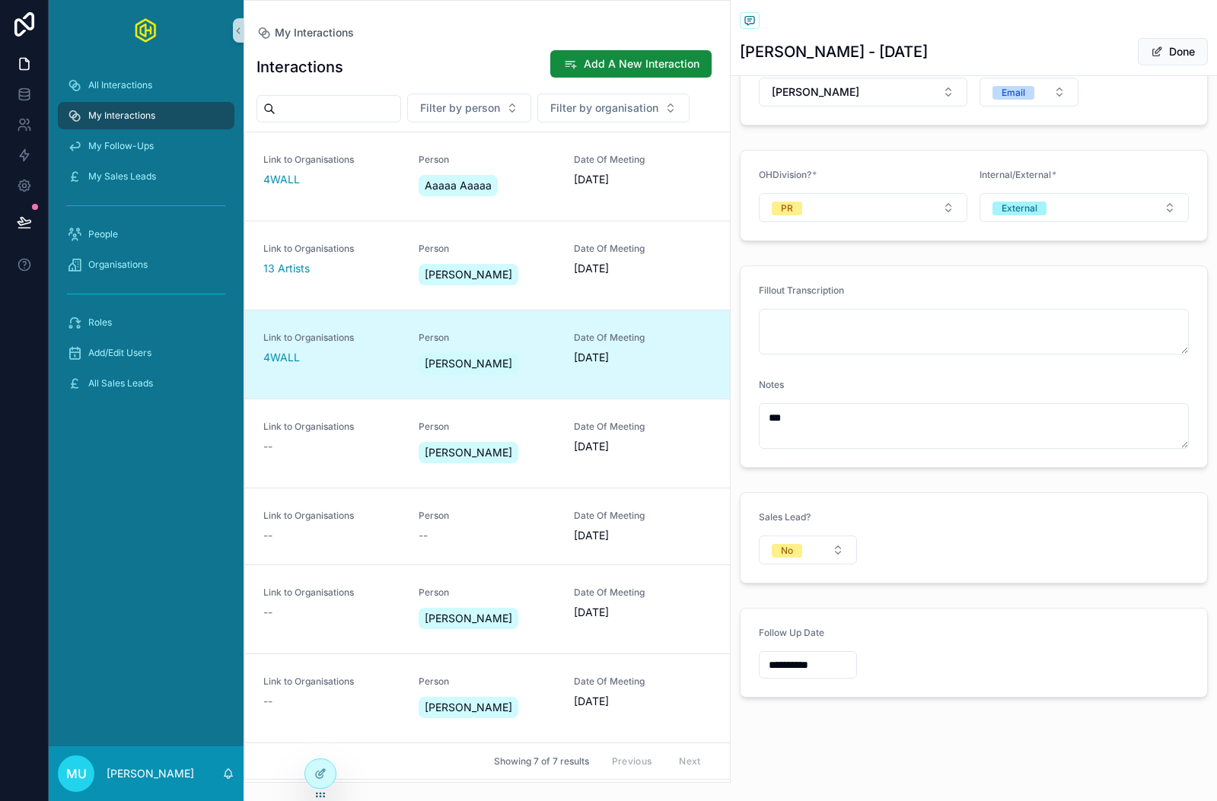
click at [837, 667] on input "**********" at bounding box center [807, 664] width 97 height 21
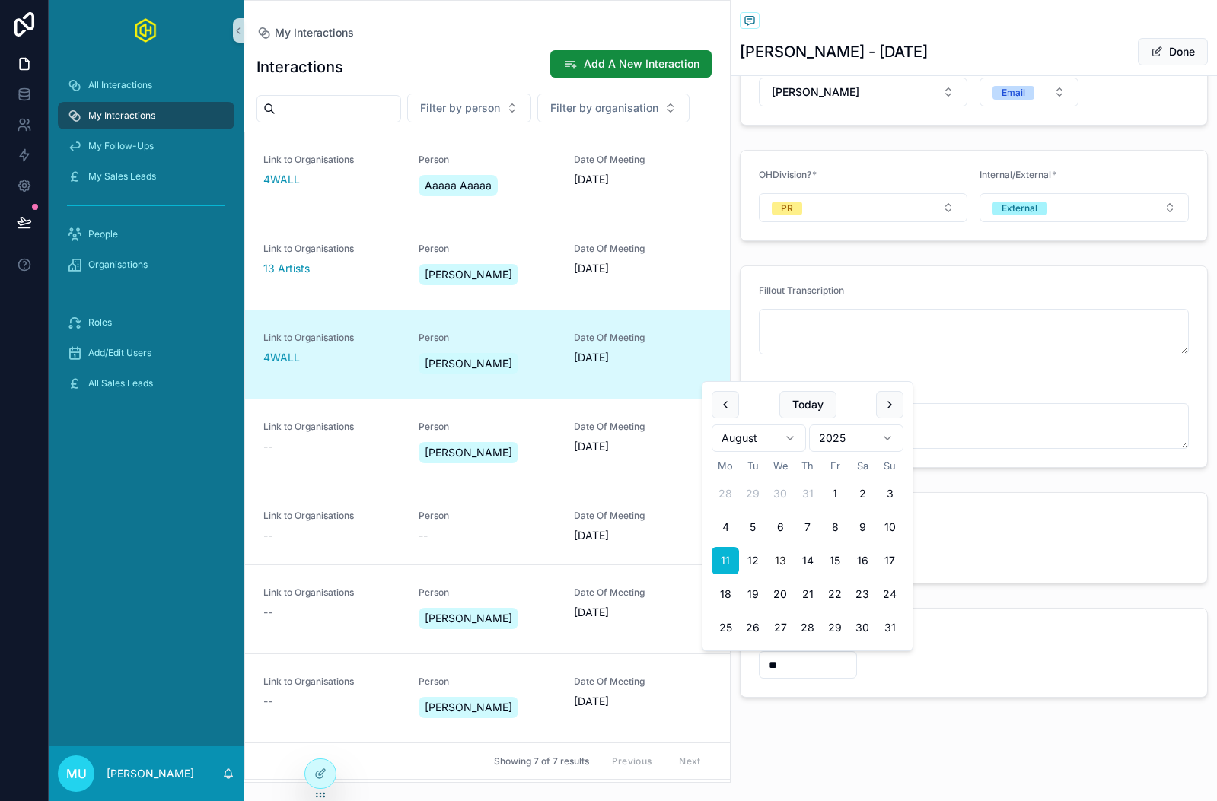
type input "*"
click at [972, 657] on form "Follow Up Date" at bounding box center [973, 653] width 467 height 88
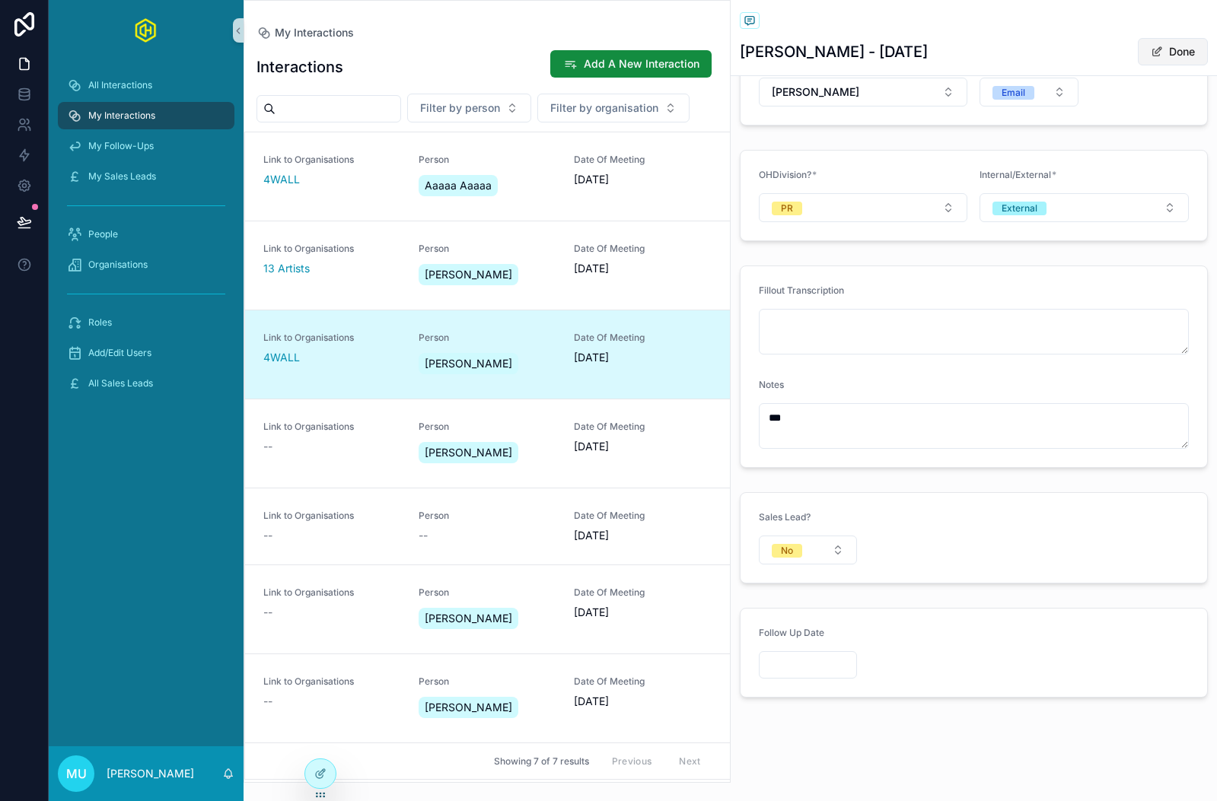
click at [1179, 43] on button "Done" at bounding box center [1173, 51] width 70 height 27
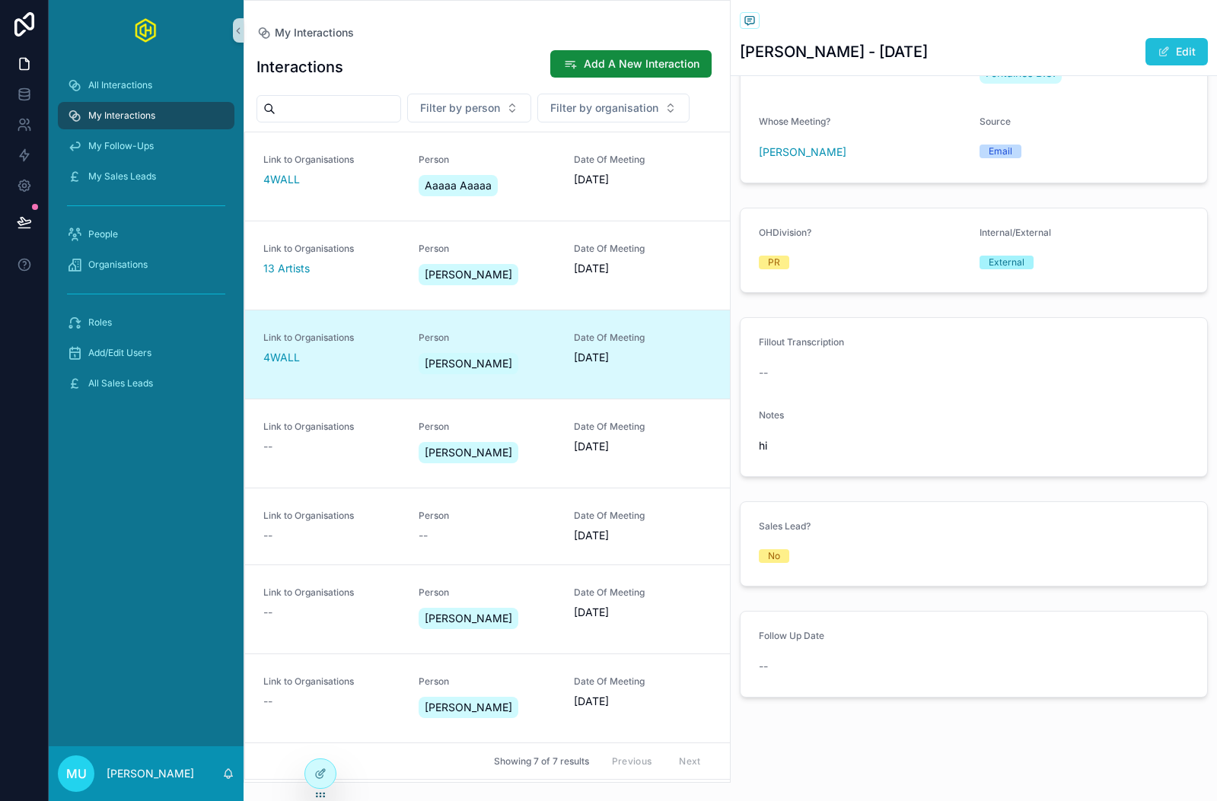
scroll to position [89, 0]
click at [143, 148] on span "My Follow-Ups" at bounding box center [120, 146] width 65 height 12
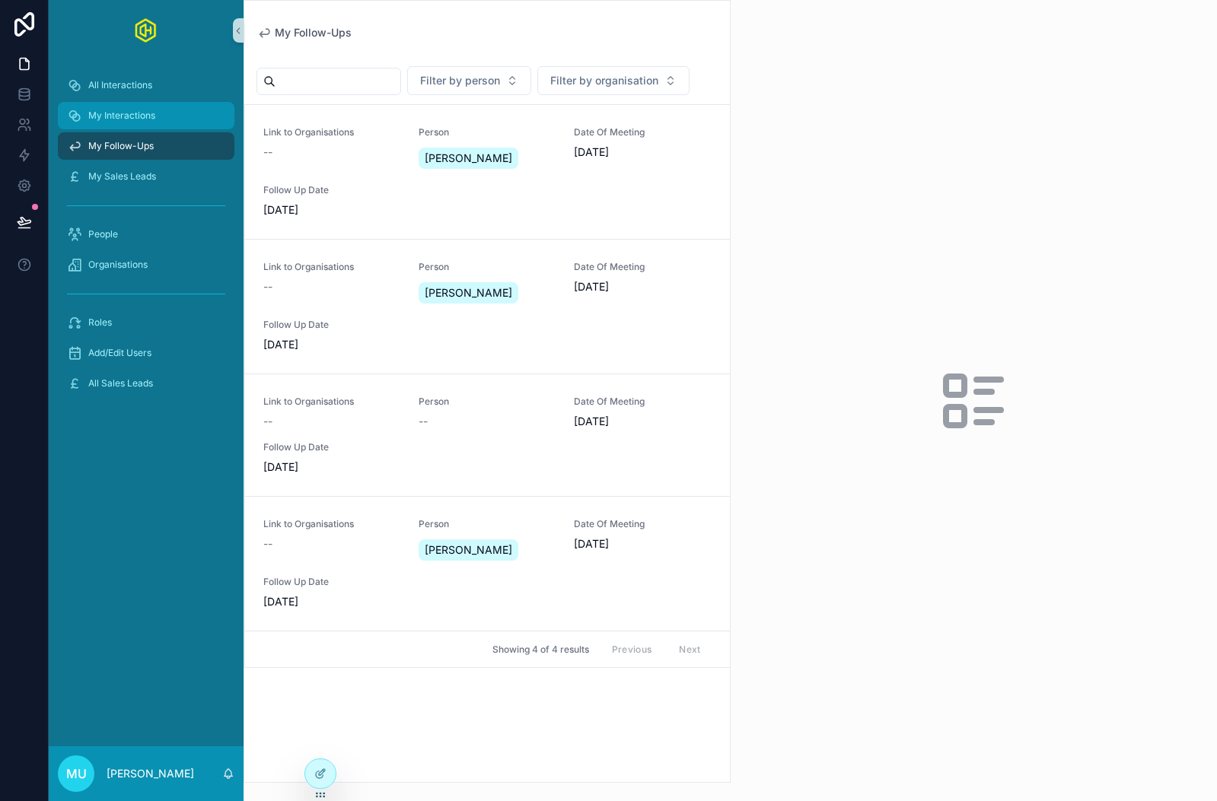
click at [110, 117] on span "My Interactions" at bounding box center [121, 116] width 67 height 12
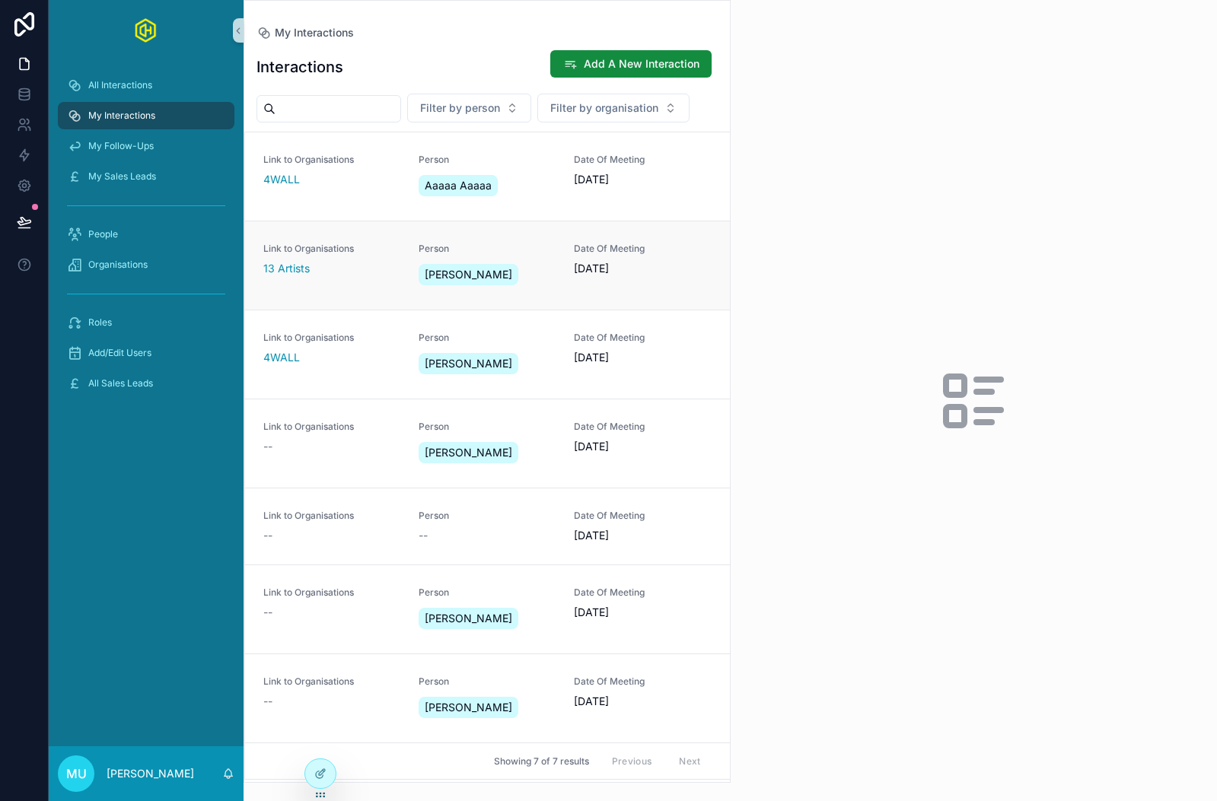
click at [513, 265] on div "[PERSON_NAME]" at bounding box center [486, 274] width 137 height 27
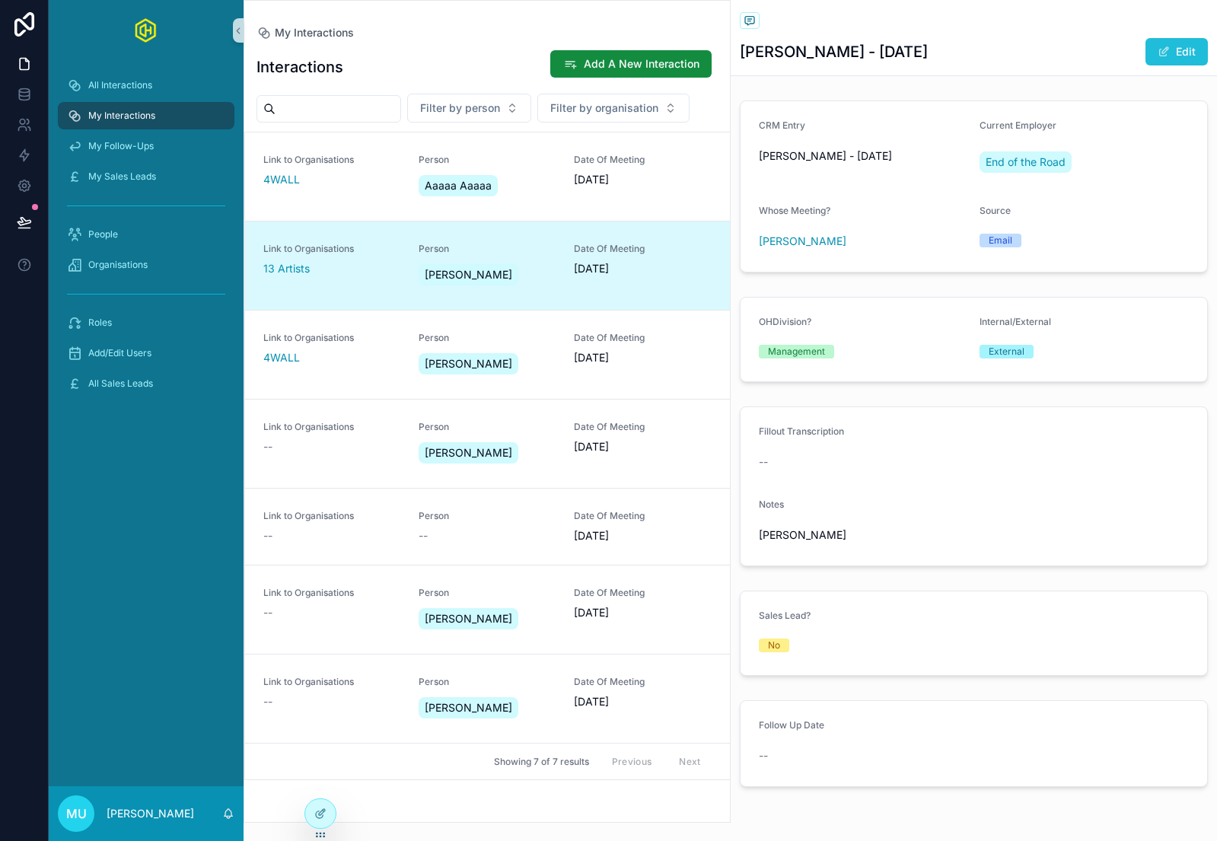
click at [1170, 53] on button "Edit" at bounding box center [1176, 51] width 62 height 27
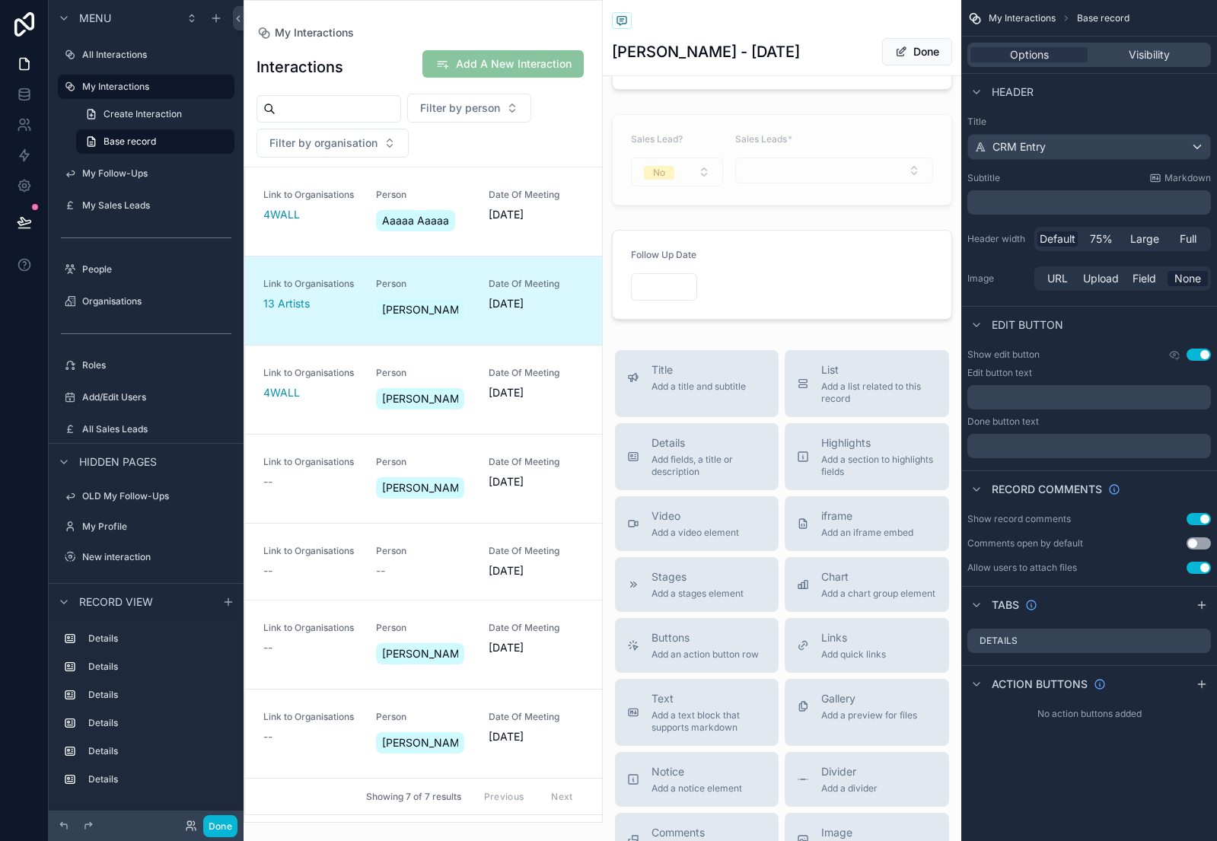
scroll to position [653, 0]
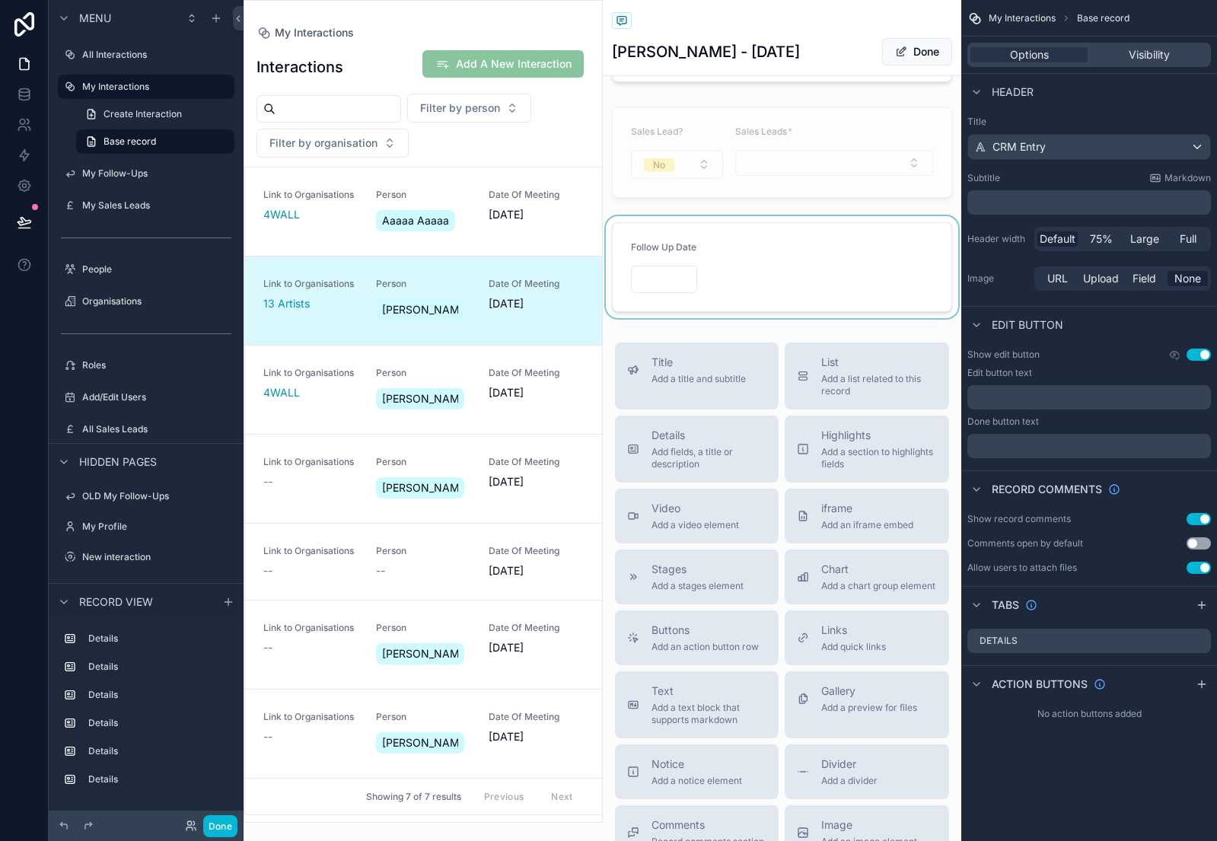
click at [846, 259] on div "scrollable content" at bounding box center [782, 267] width 359 height 102
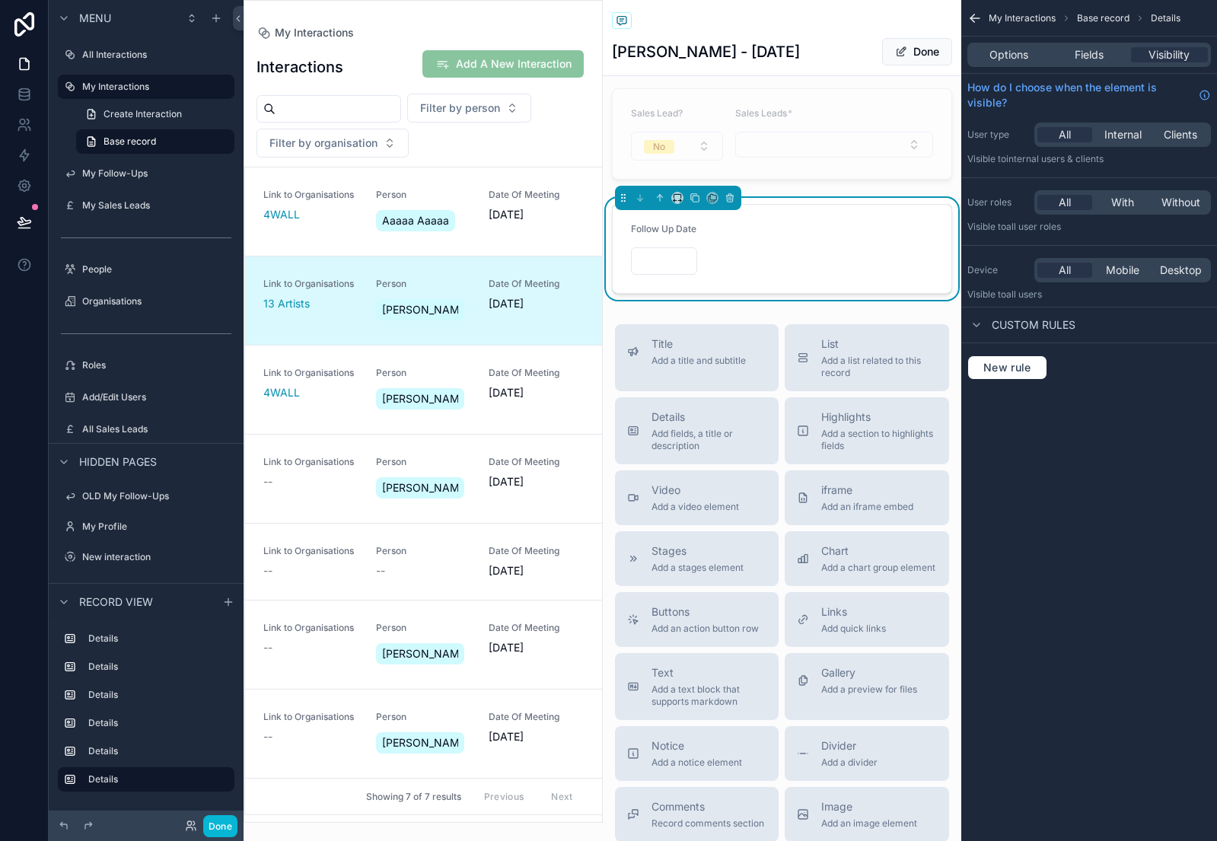
scroll to position [675, 0]
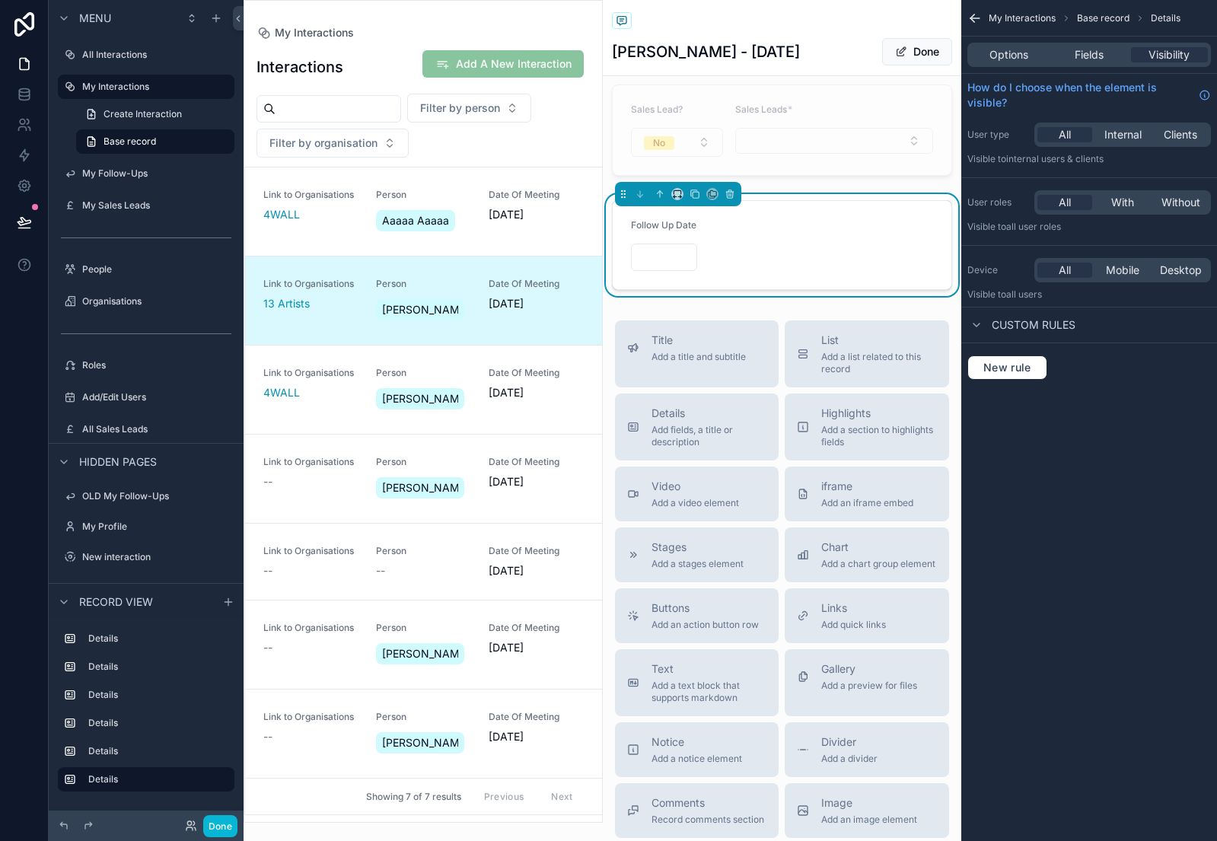
click at [814, 219] on form "Follow Up Date" at bounding box center [782, 245] width 339 height 88
click at [1090, 56] on span "Fields" at bounding box center [1088, 54] width 29 height 15
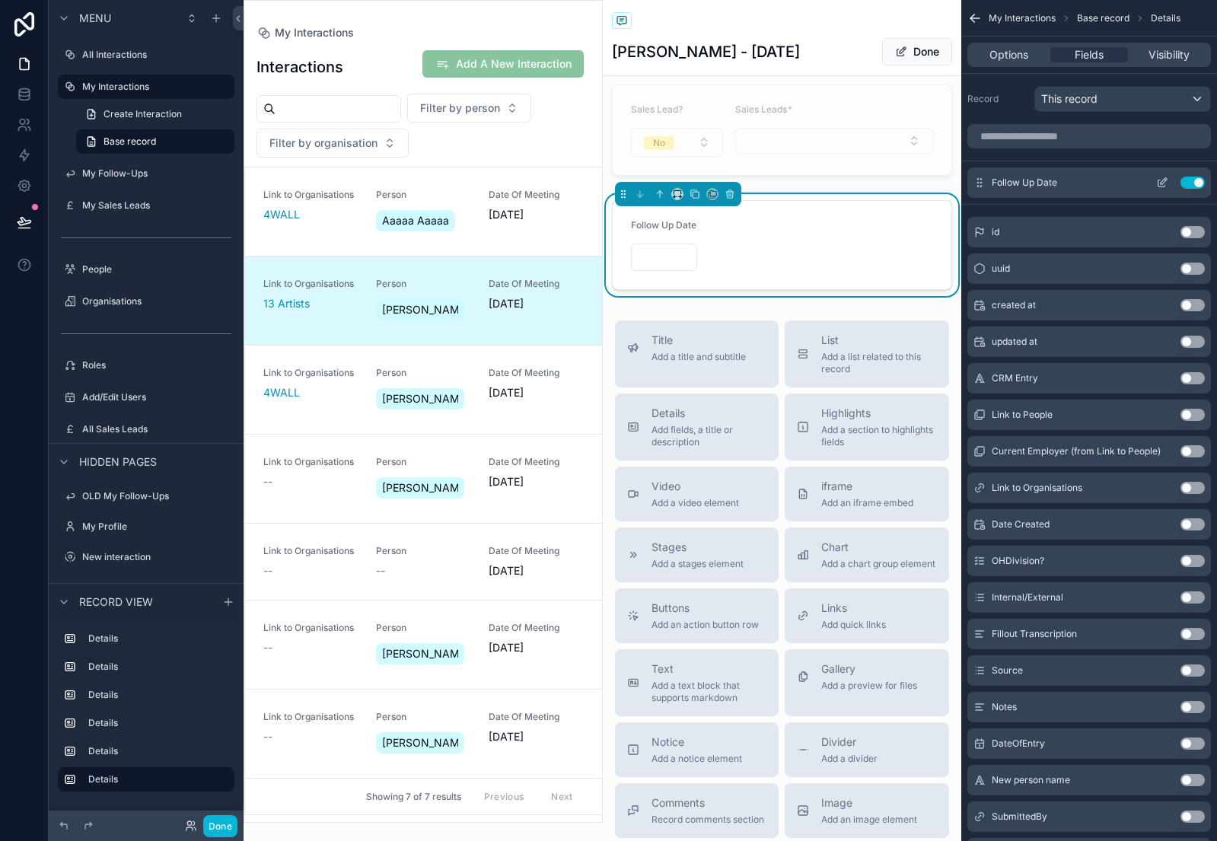
click at [1158, 182] on icon "scrollable content" at bounding box center [1161, 183] width 7 height 7
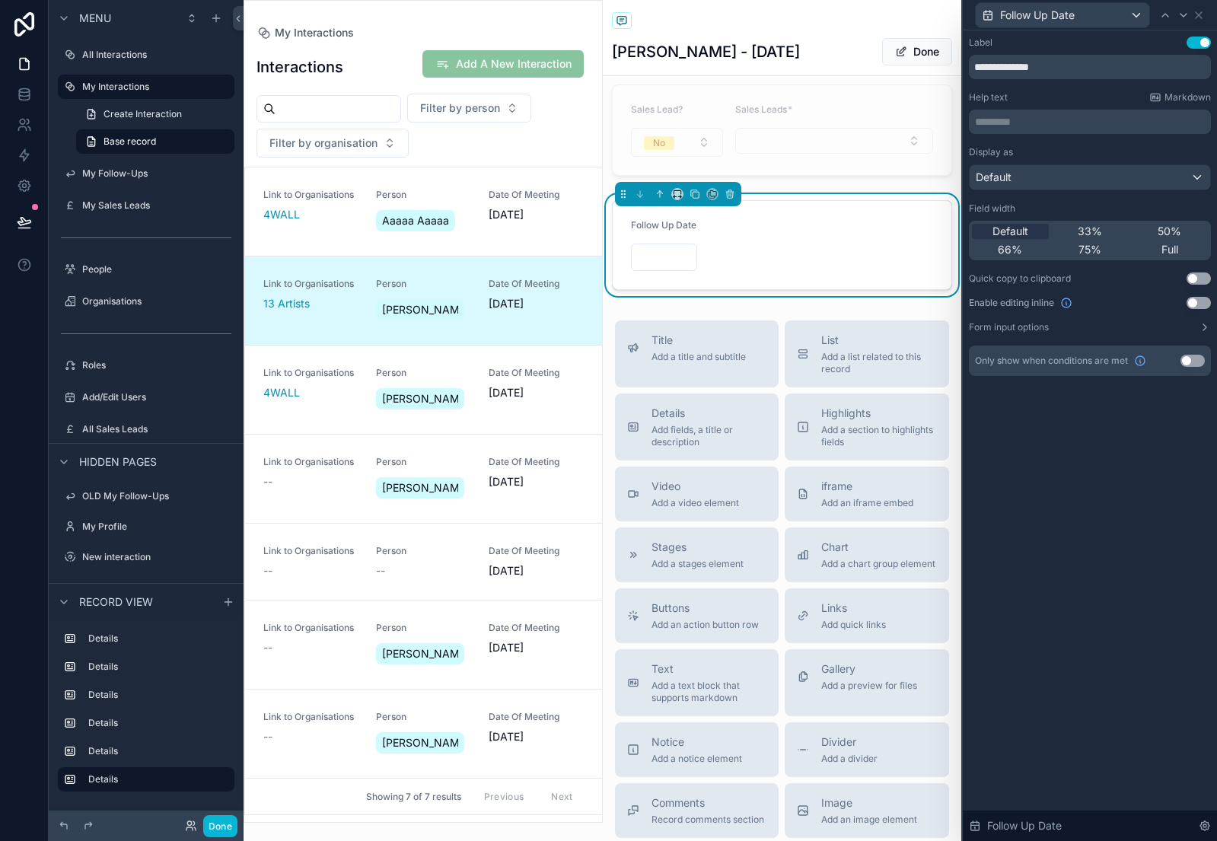
click at [1037, 119] on p "********* ﻿" at bounding box center [1091, 121] width 233 height 15
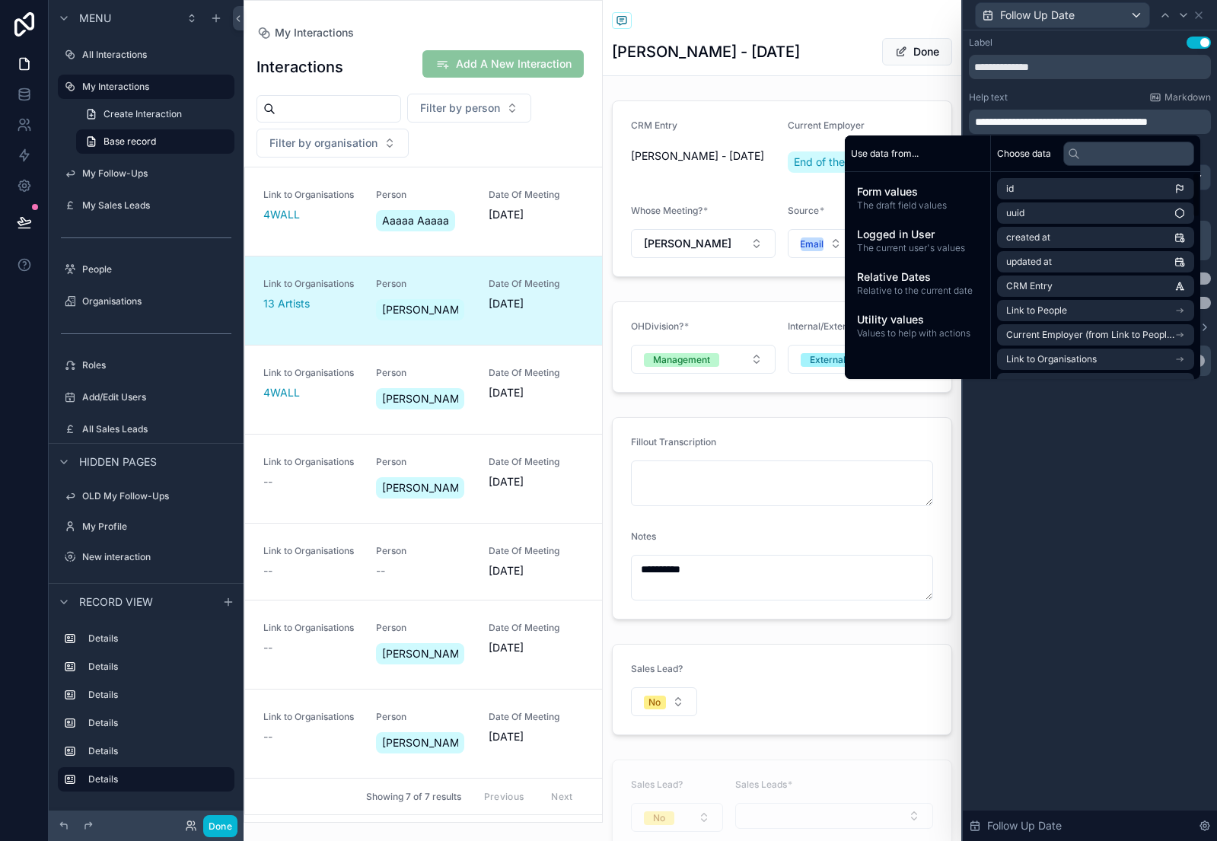
scroll to position [0, 0]
click at [1010, 68] on input "**********" at bounding box center [1090, 67] width 242 height 24
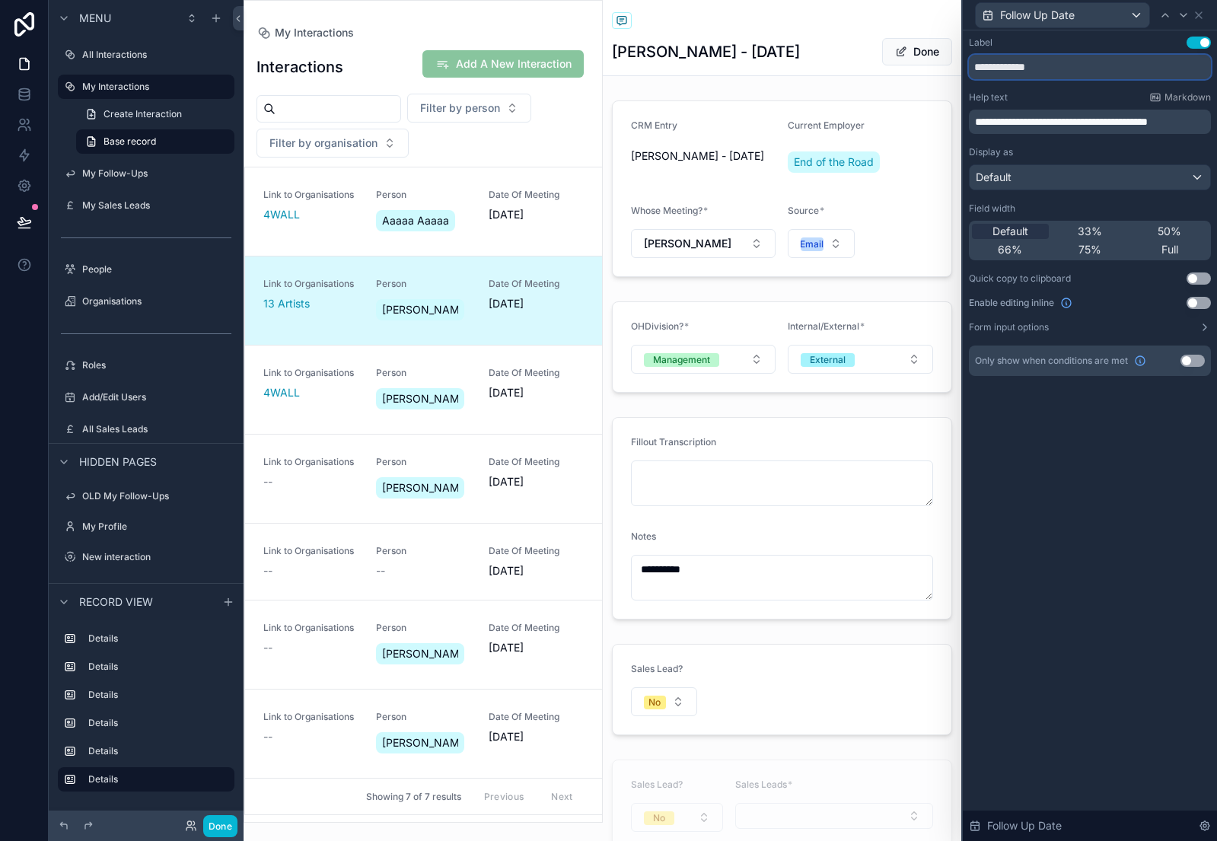
type input "**********"
click at [215, 800] on button "Done" at bounding box center [220, 826] width 34 height 22
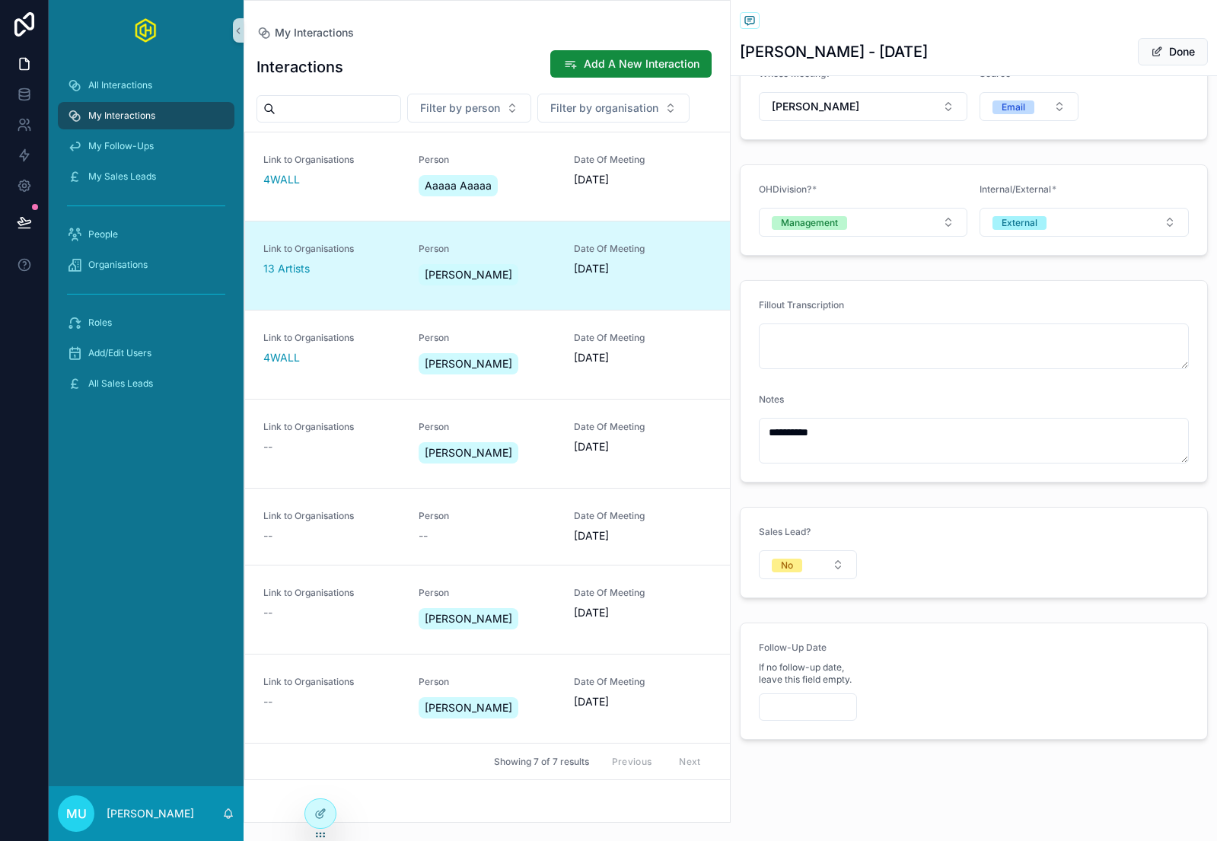
scroll to position [139, 0]
click at [899, 658] on form "Follow-Up Date If no follow-up date, leave this field empty." at bounding box center [973, 679] width 467 height 116
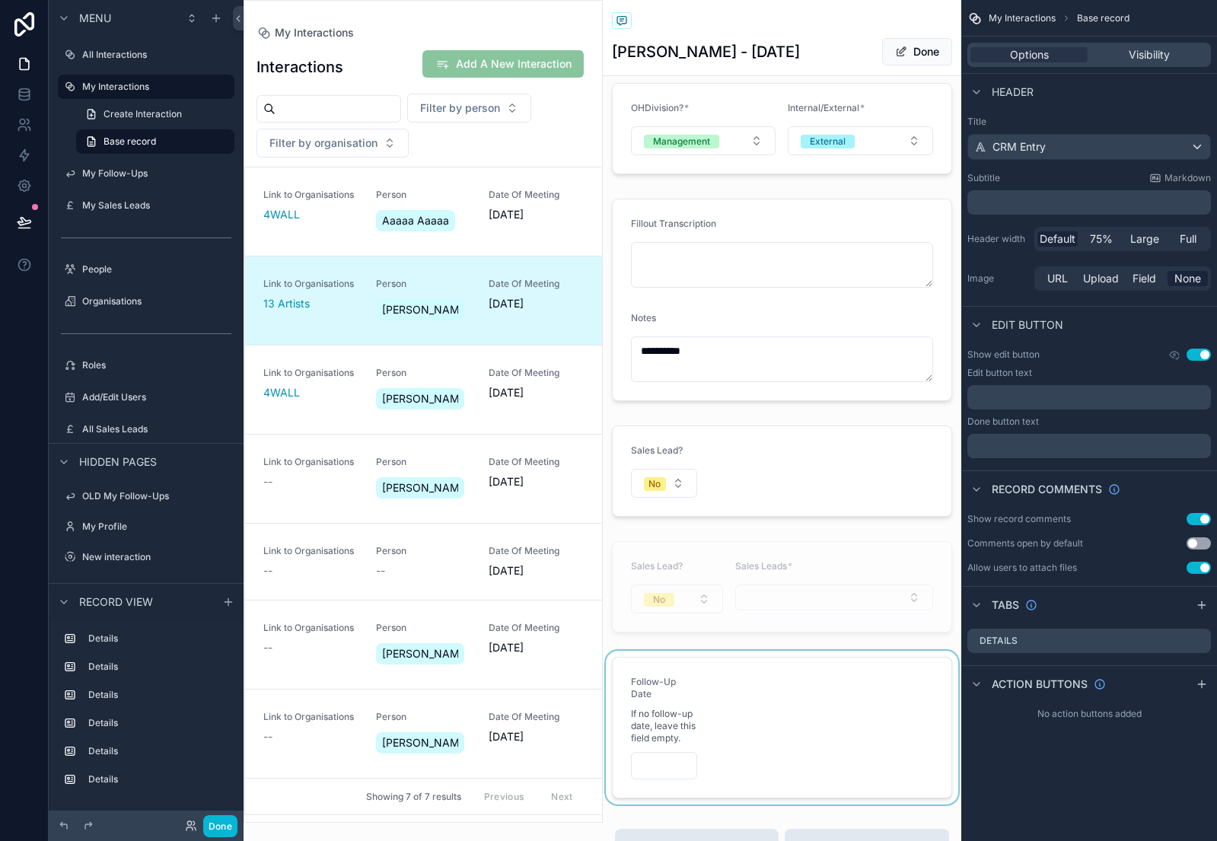
scroll to position [240, 0]
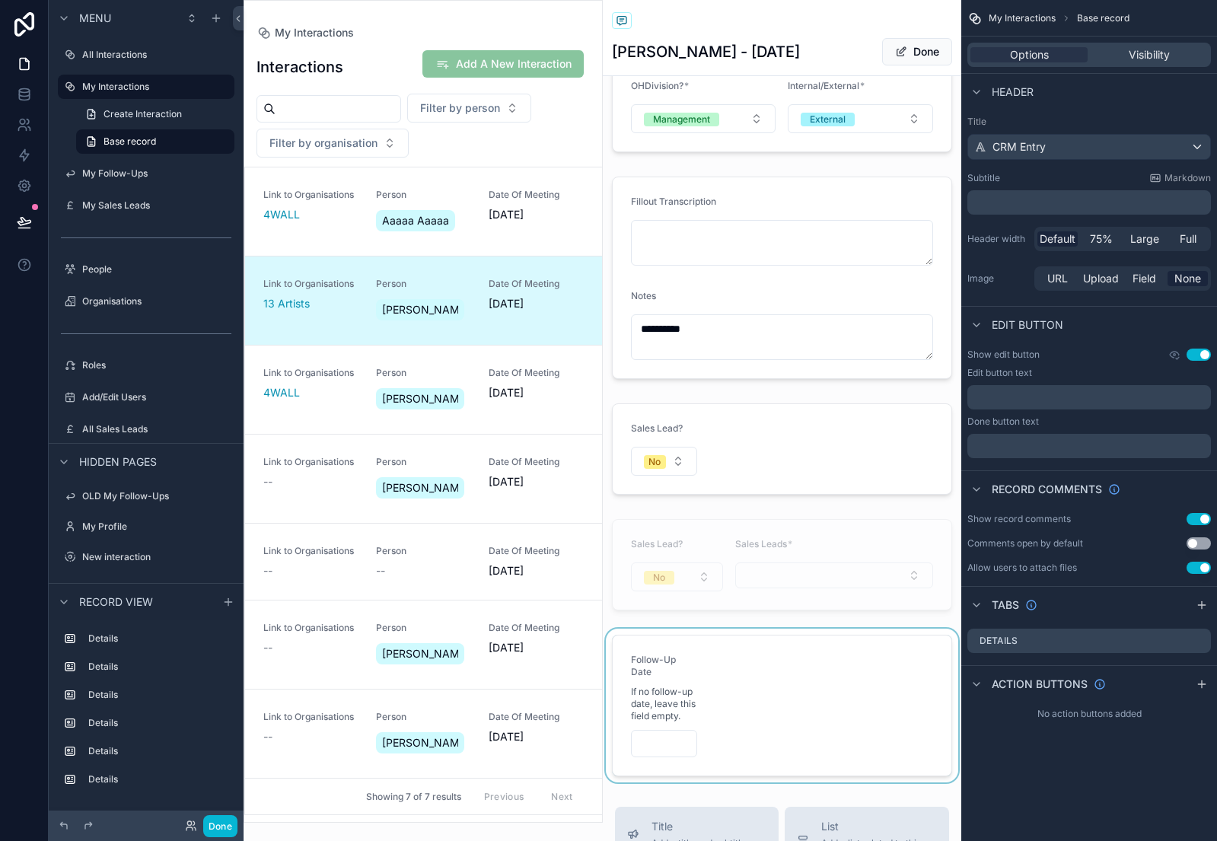
click at [787, 660] on div "scrollable content" at bounding box center [782, 705] width 359 height 154
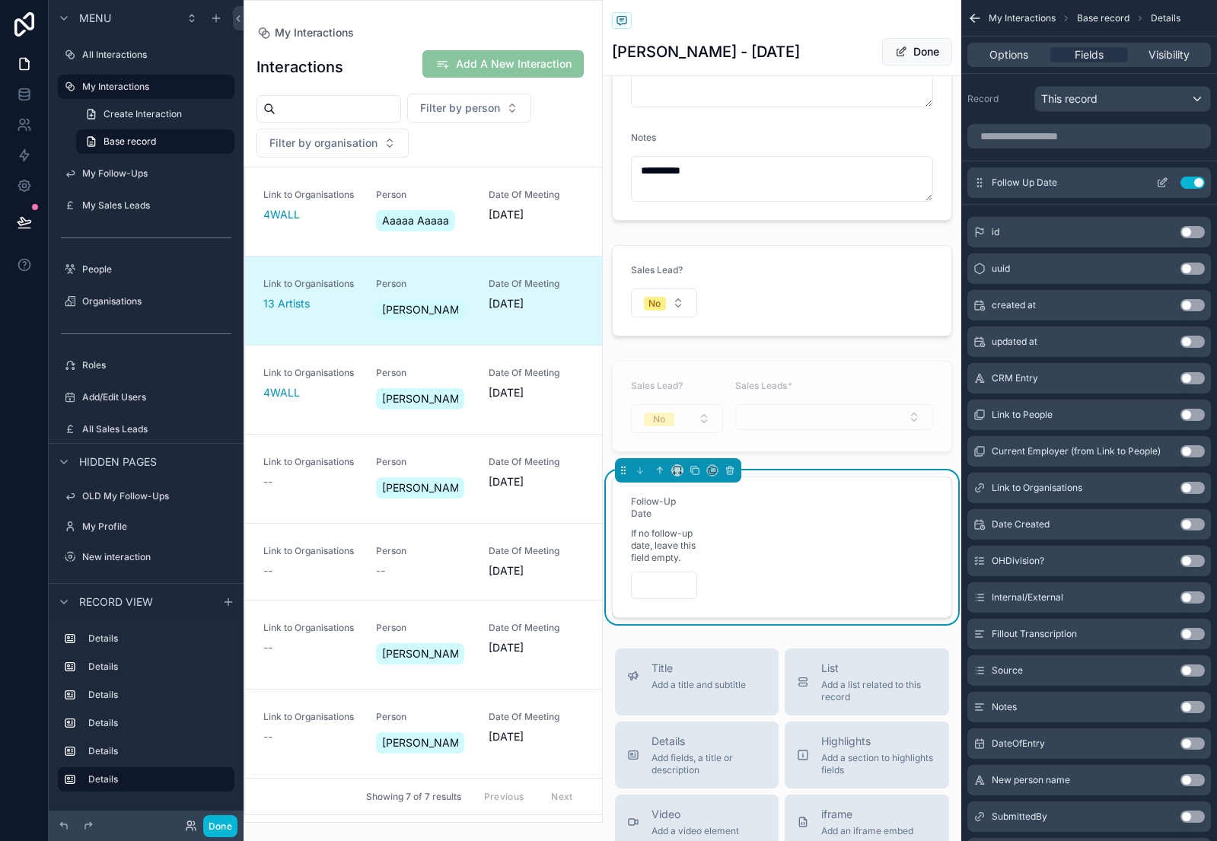
click at [1158, 183] on icon "scrollable content" at bounding box center [1161, 183] width 7 height 7
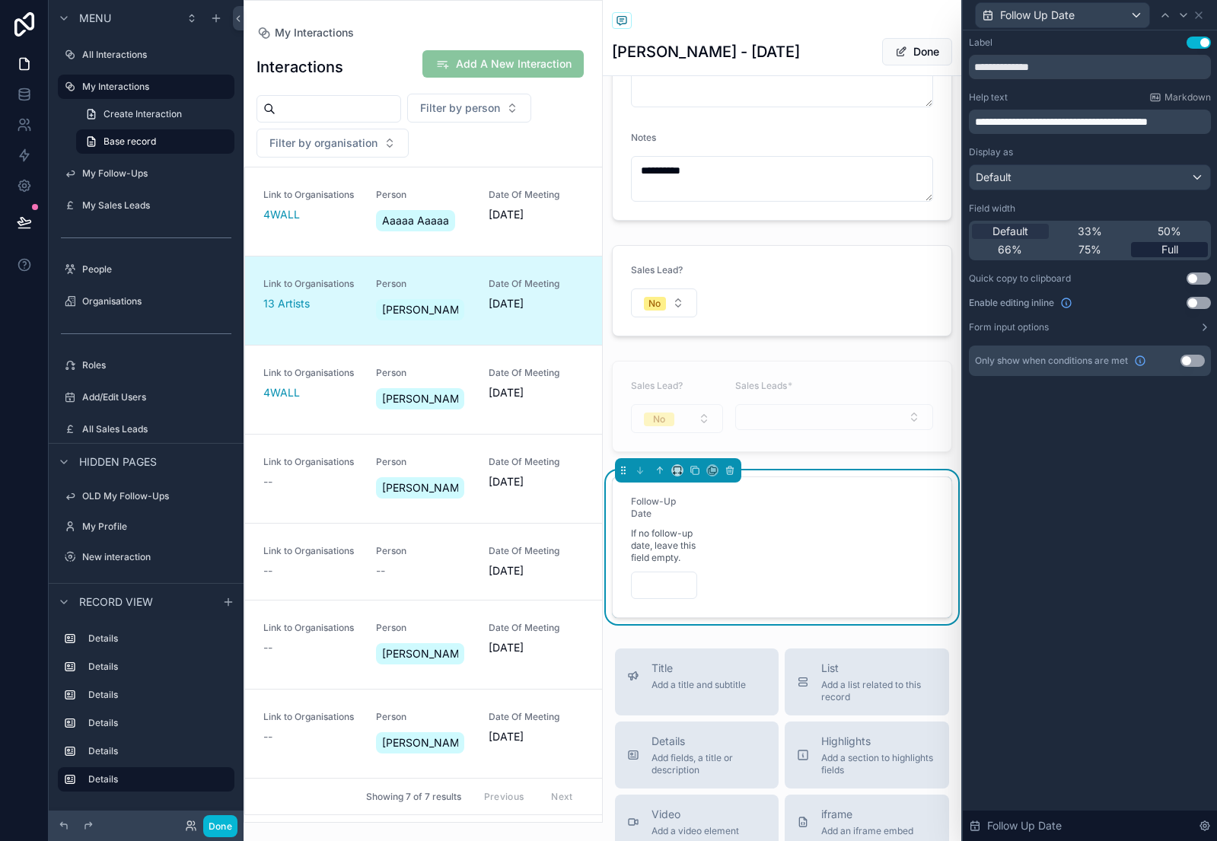
click at [1166, 248] on span "Full" at bounding box center [1169, 249] width 17 height 15
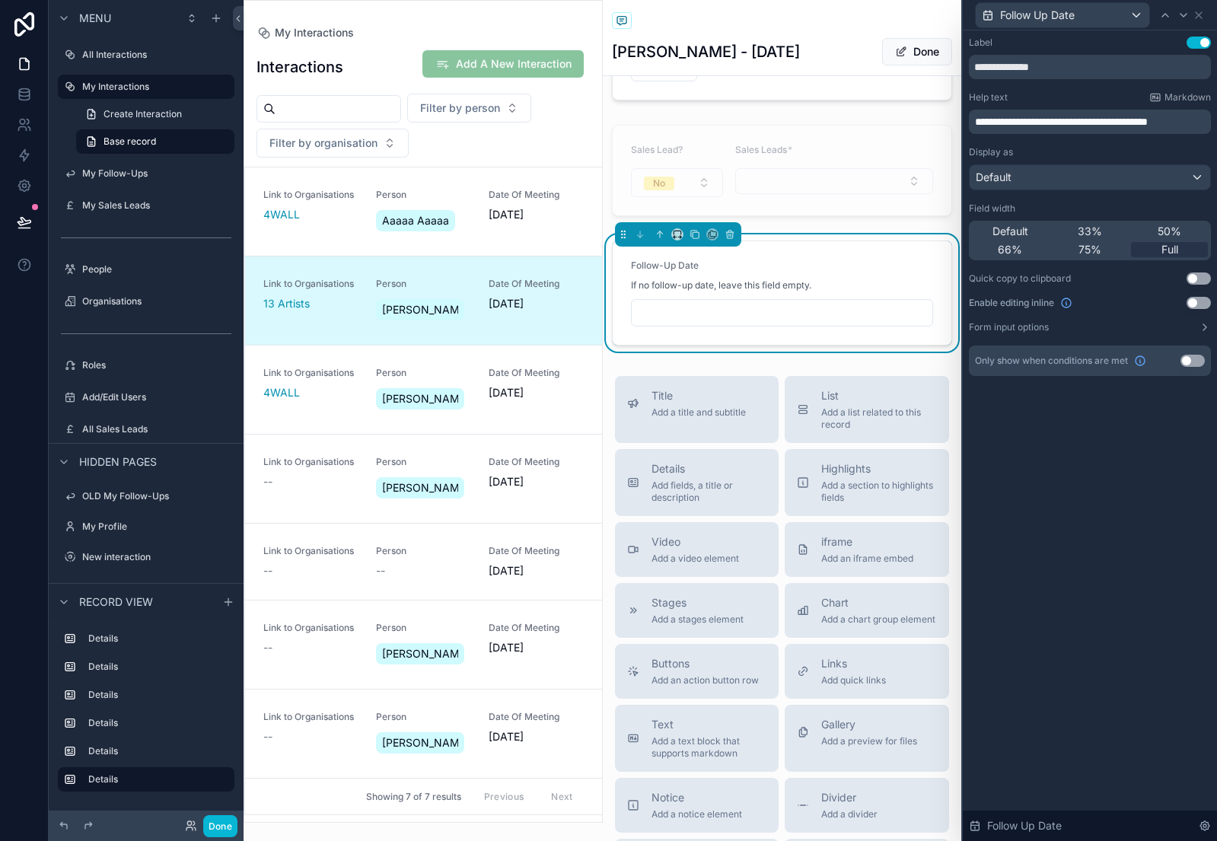
click at [1204, 19] on div "Follow Up Date" at bounding box center [1090, 15] width 242 height 30
click at [1202, 18] on icon at bounding box center [1198, 15] width 12 height 12
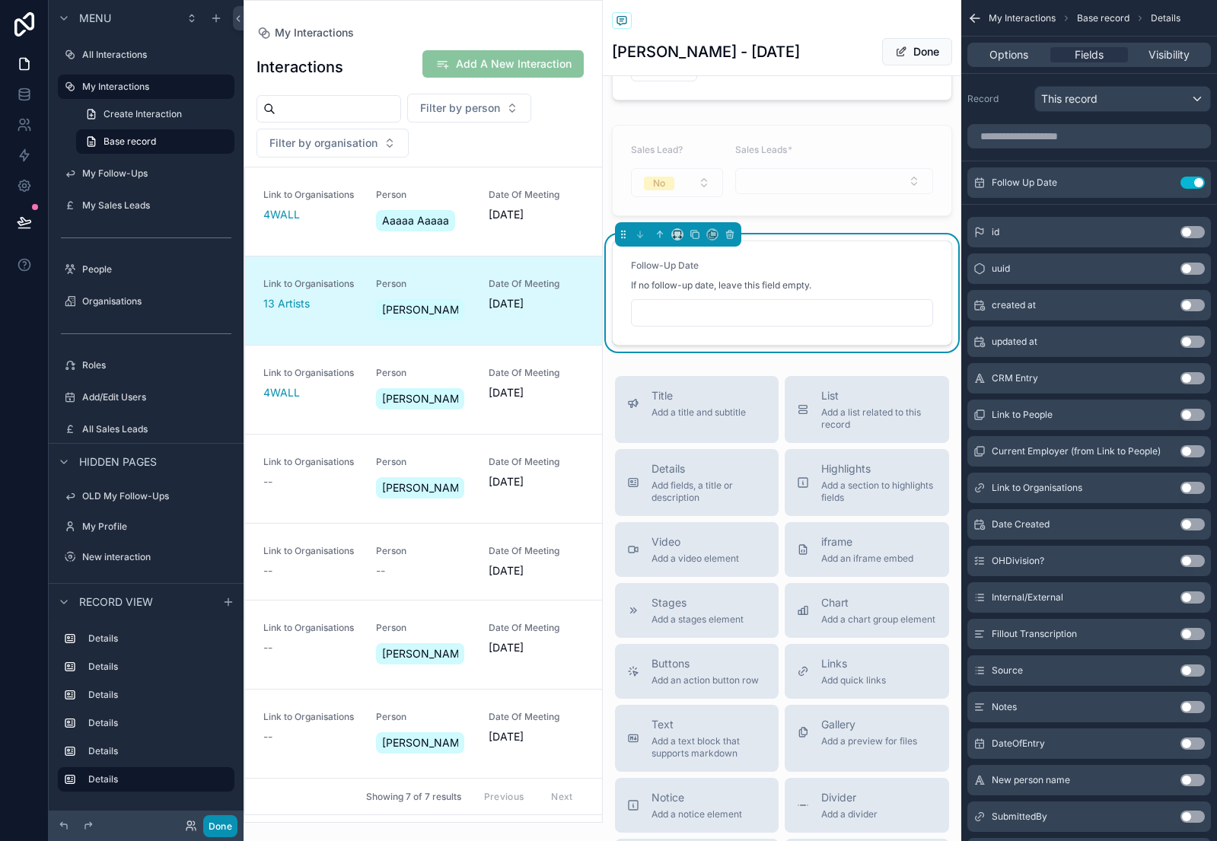
click at [221, 800] on button "Done" at bounding box center [220, 826] width 34 height 22
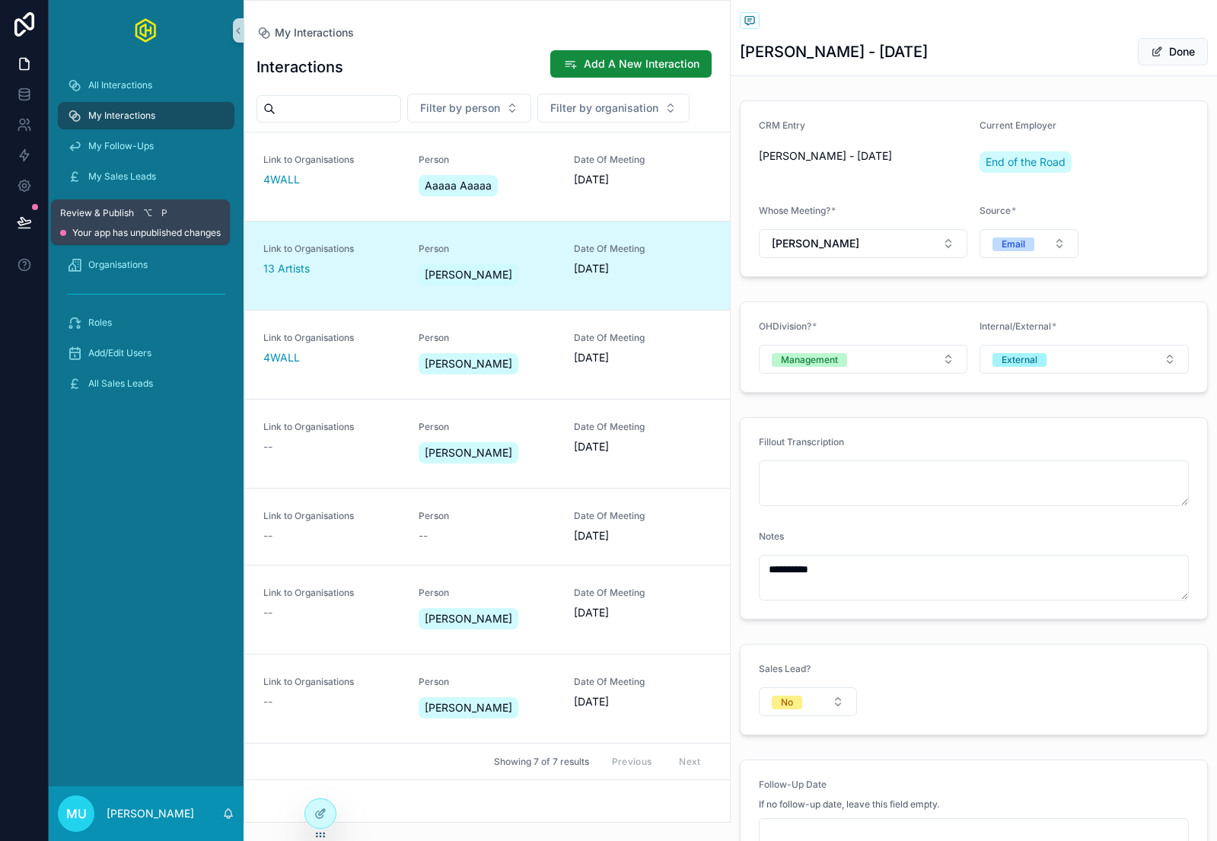
click at [30, 221] on icon at bounding box center [24, 222] width 13 height 8
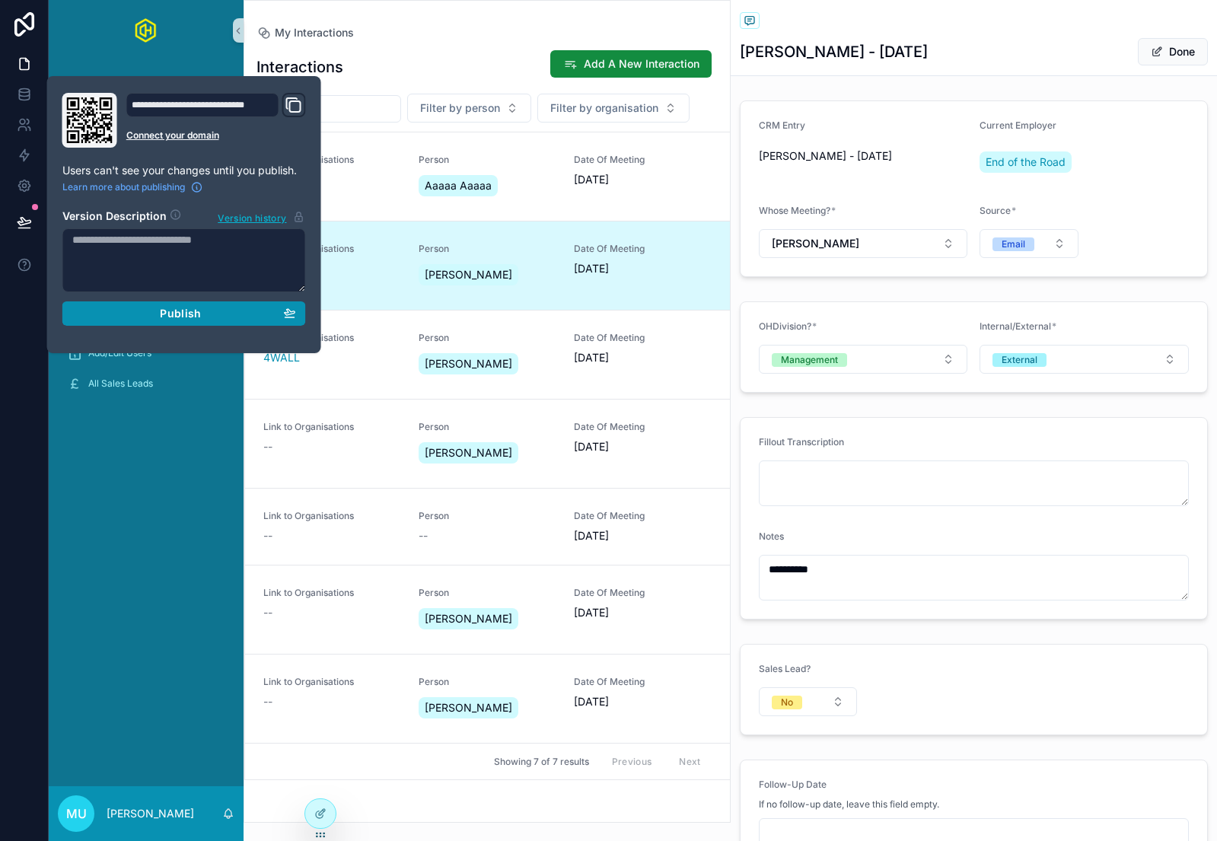
click at [148, 320] on div "Publish" at bounding box center [184, 314] width 224 height 14
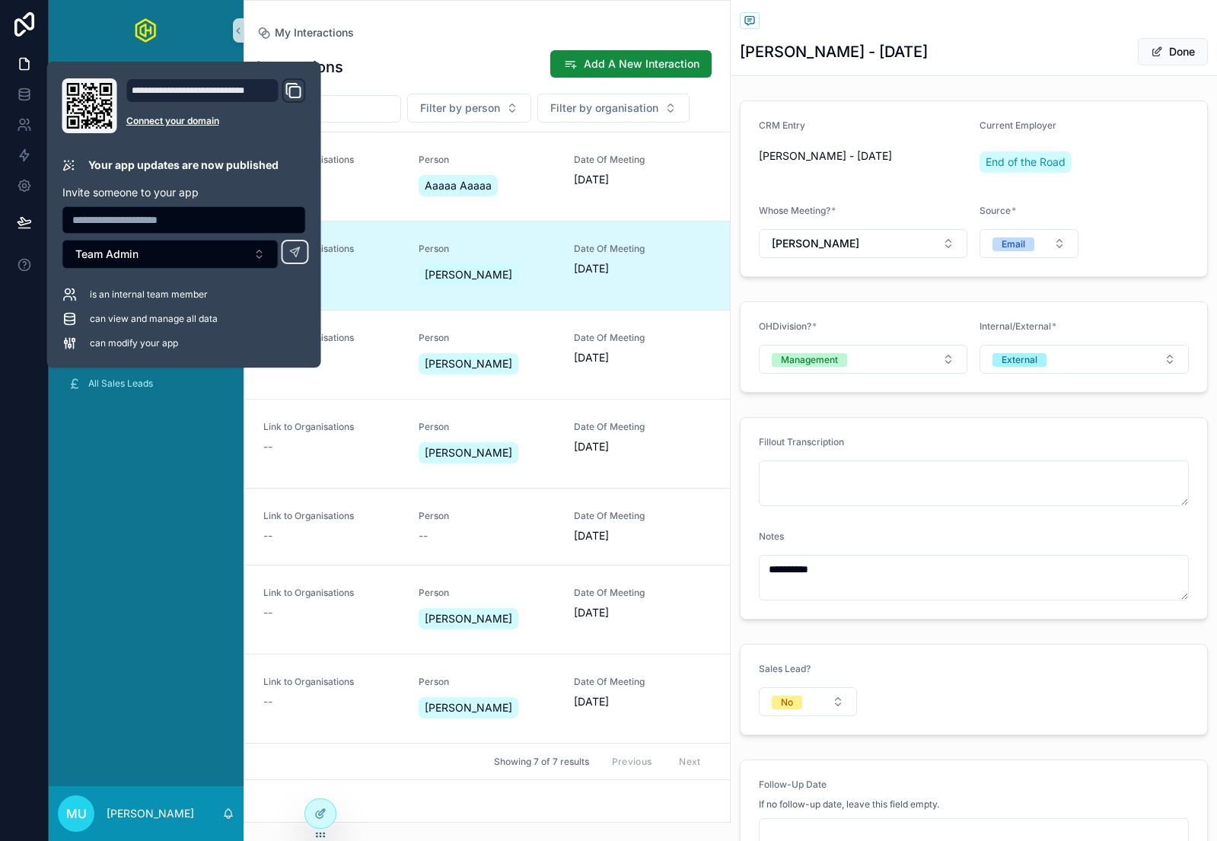
click at [100, 652] on div "All Interactions My Interactions My Follow-Ups My Sales Leads People Organisati…" at bounding box center [146, 423] width 195 height 725
